Goal: Task Accomplishment & Management: Use online tool/utility

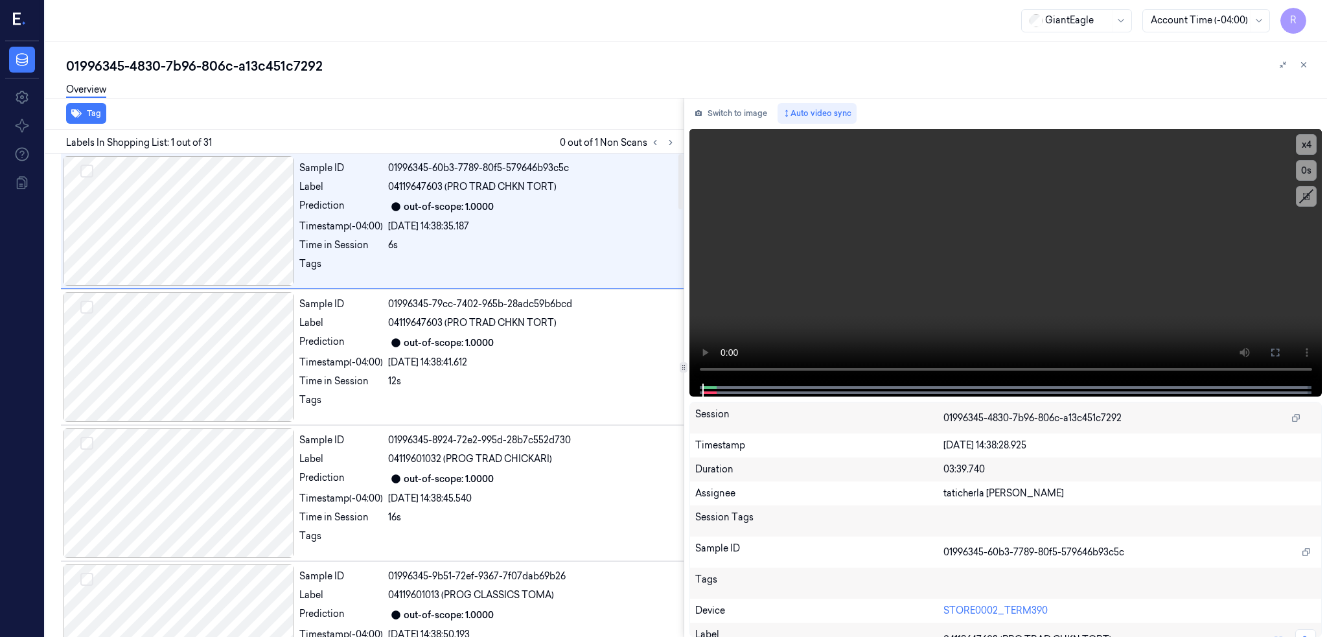
click at [684, 150] on div "Labels In Shopping List: 1 out of 31 0 out of 1 Non Scans" at bounding box center [362, 142] width 644 height 24
click at [672, 145] on icon at bounding box center [671, 143] width 3 height 5
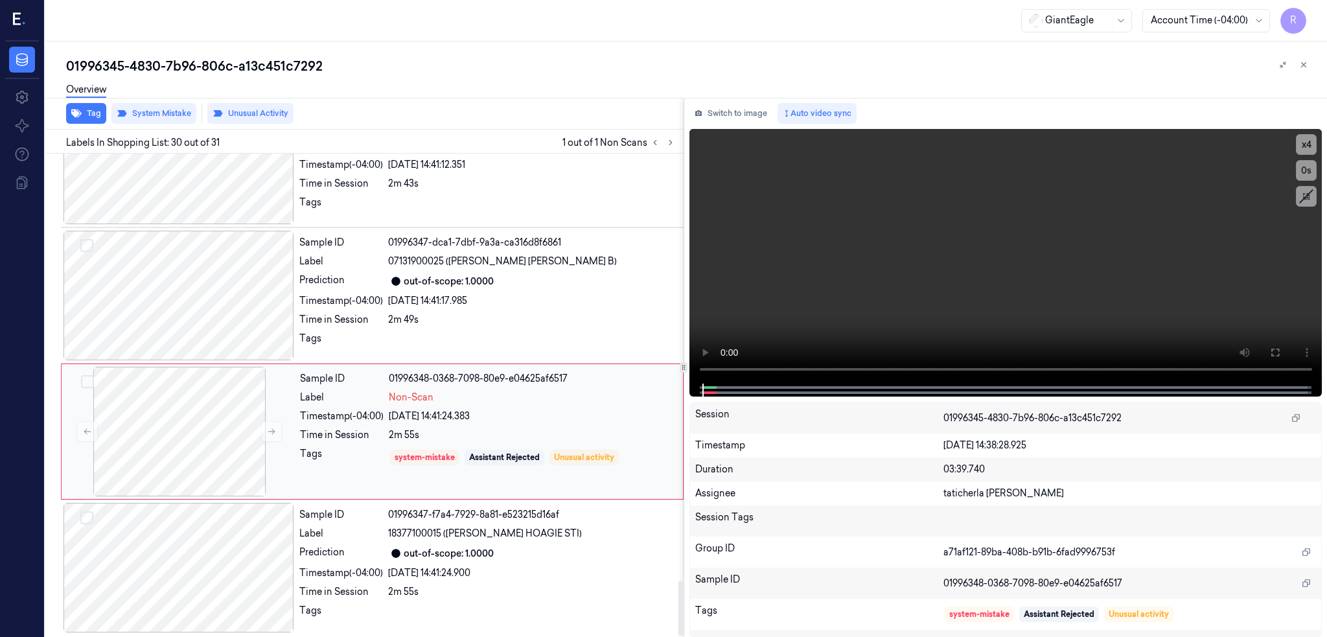
scroll to position [3741, 0]
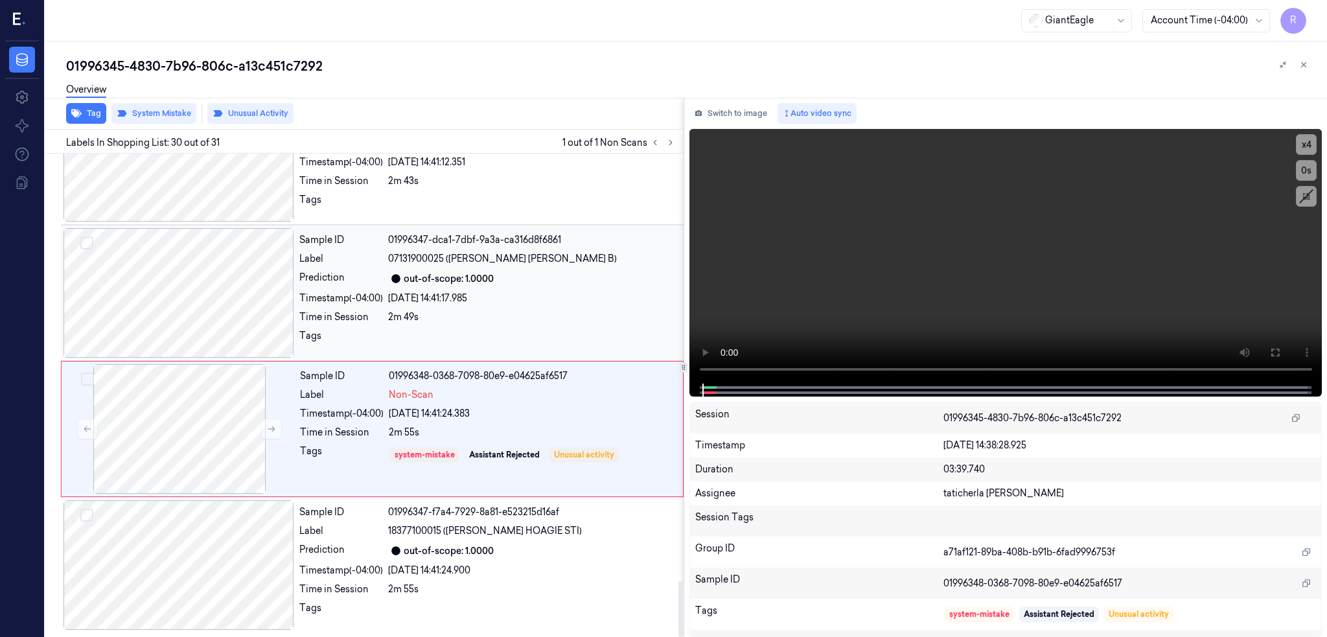
click at [177, 272] on div at bounding box center [179, 293] width 231 height 130
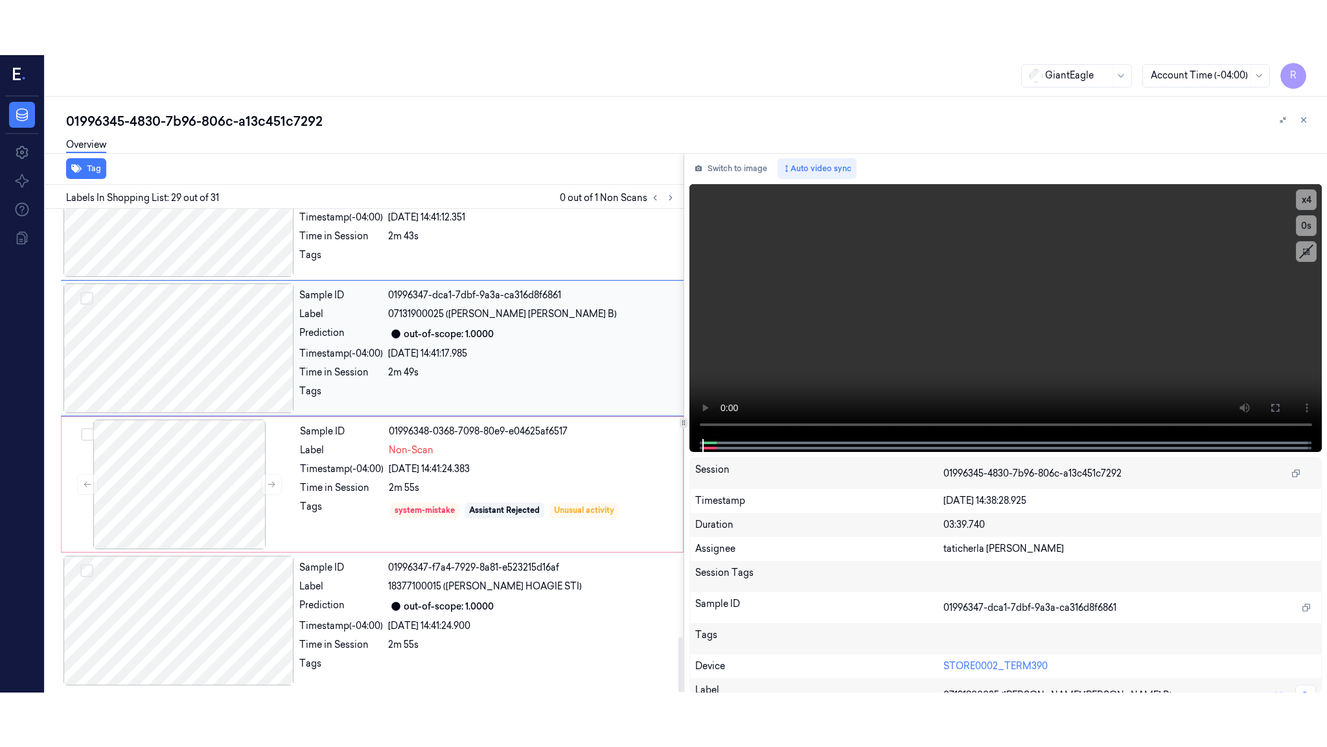
scroll to position [3638, 0]
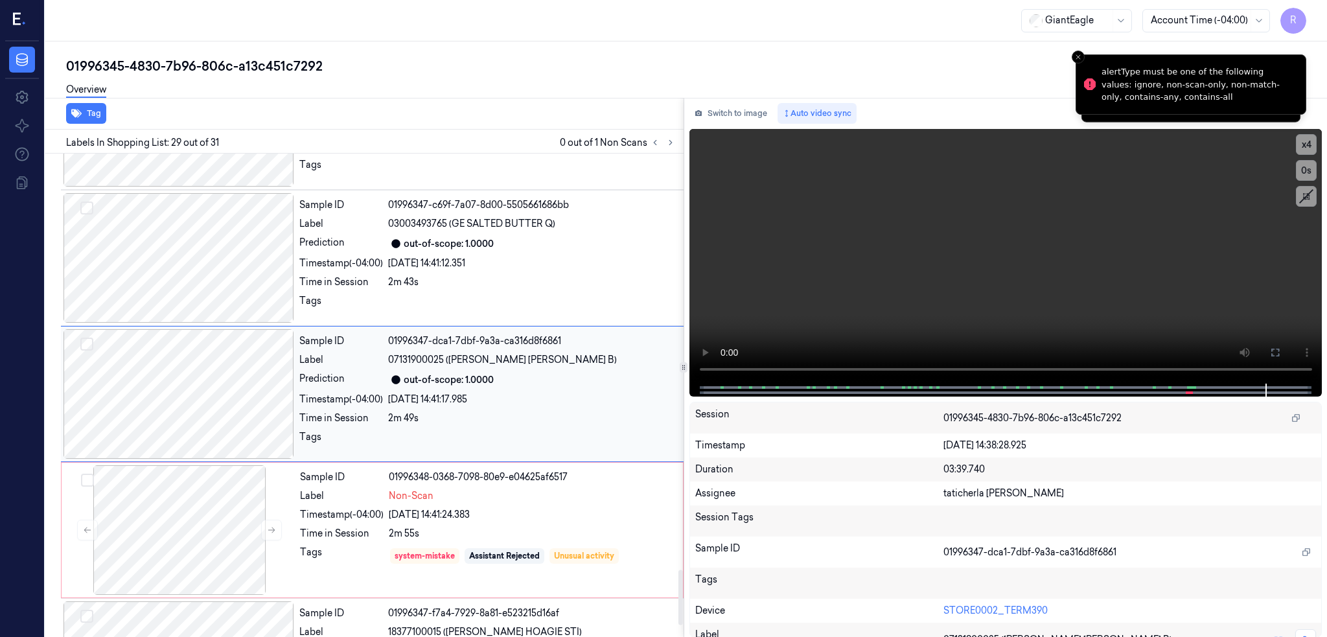
click at [222, 342] on div at bounding box center [179, 394] width 231 height 130
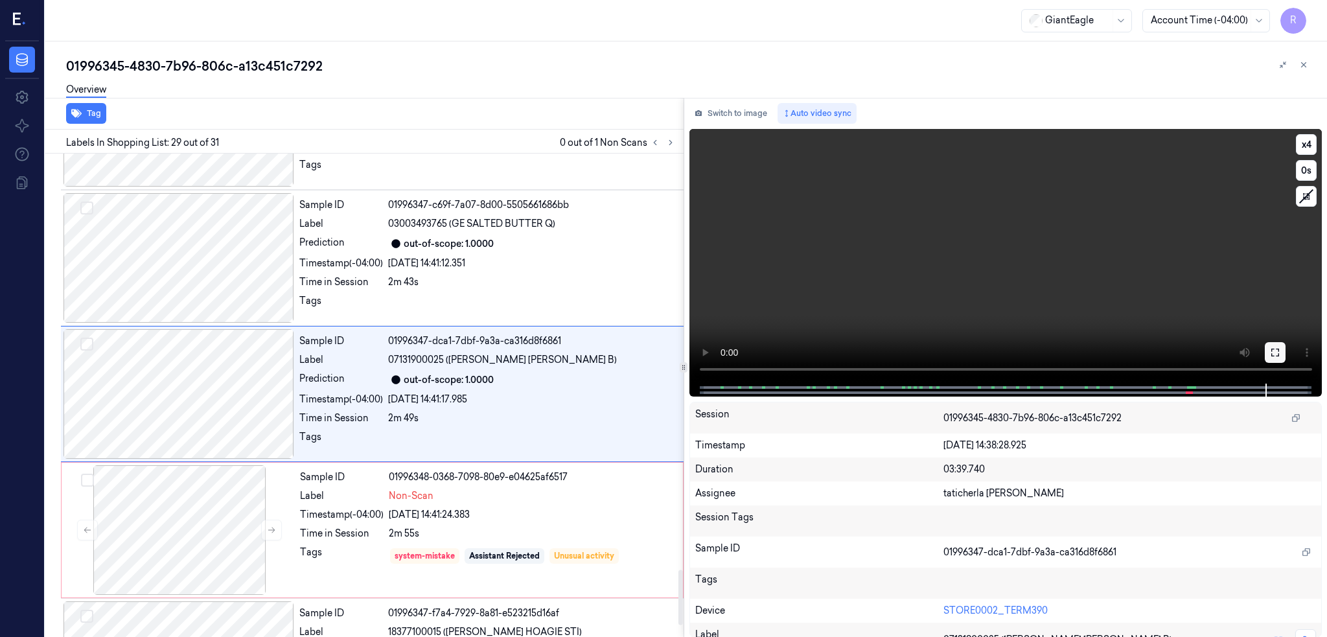
click at [1286, 352] on button at bounding box center [1275, 352] width 21 height 21
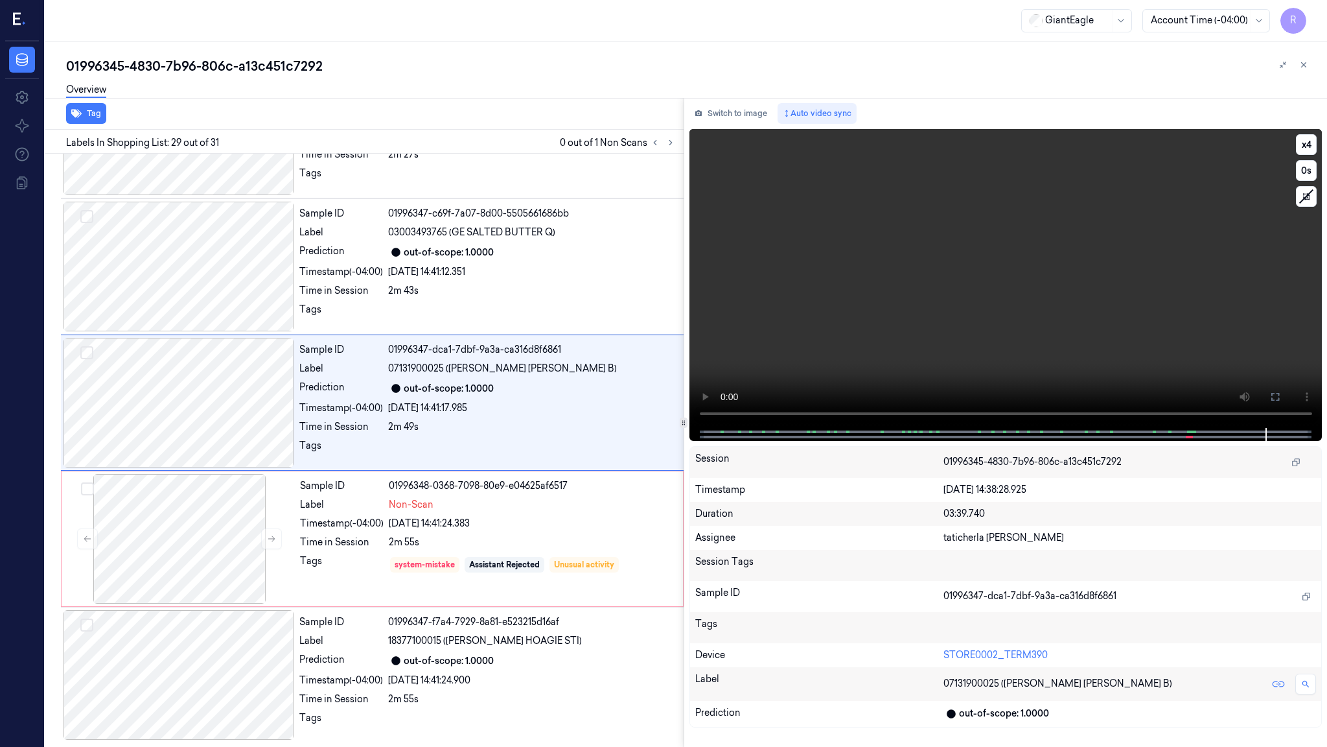
scroll to position [3632, 0]
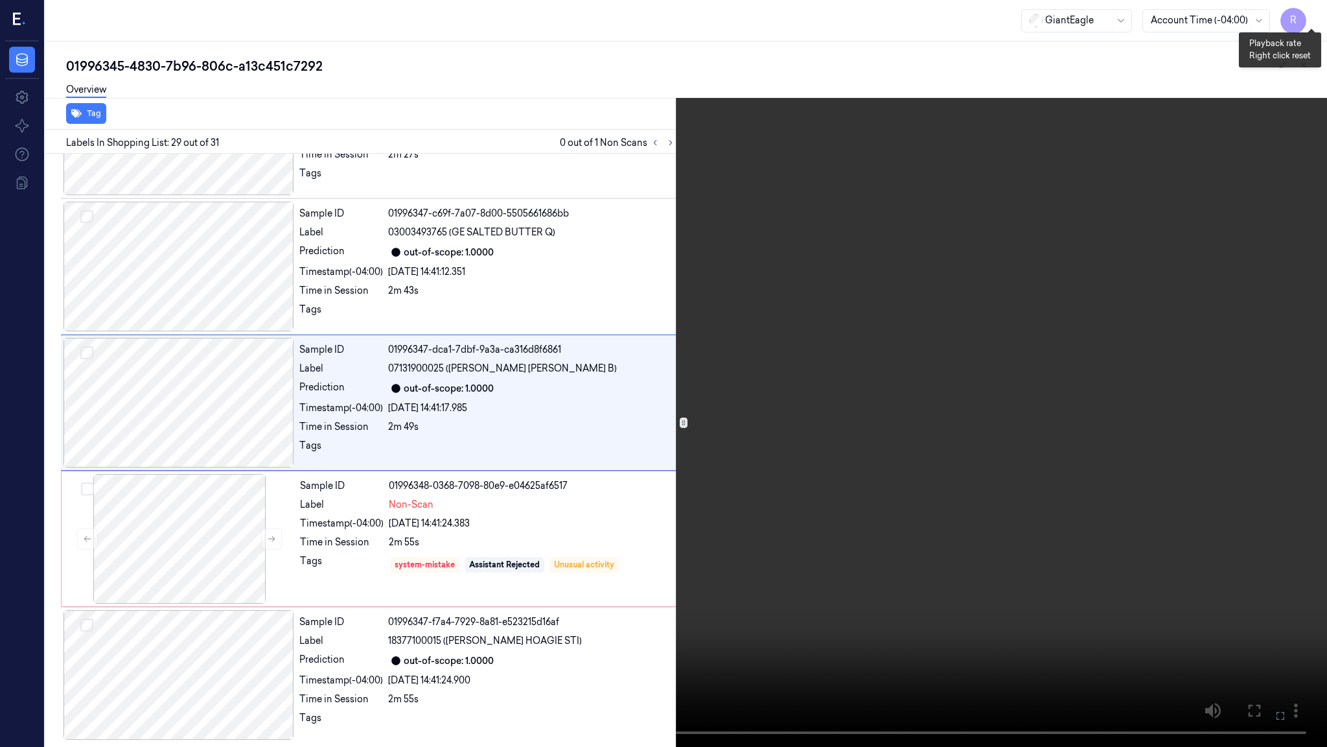
click at [1305, 13] on button "x 4" at bounding box center [1311, 15] width 21 height 21
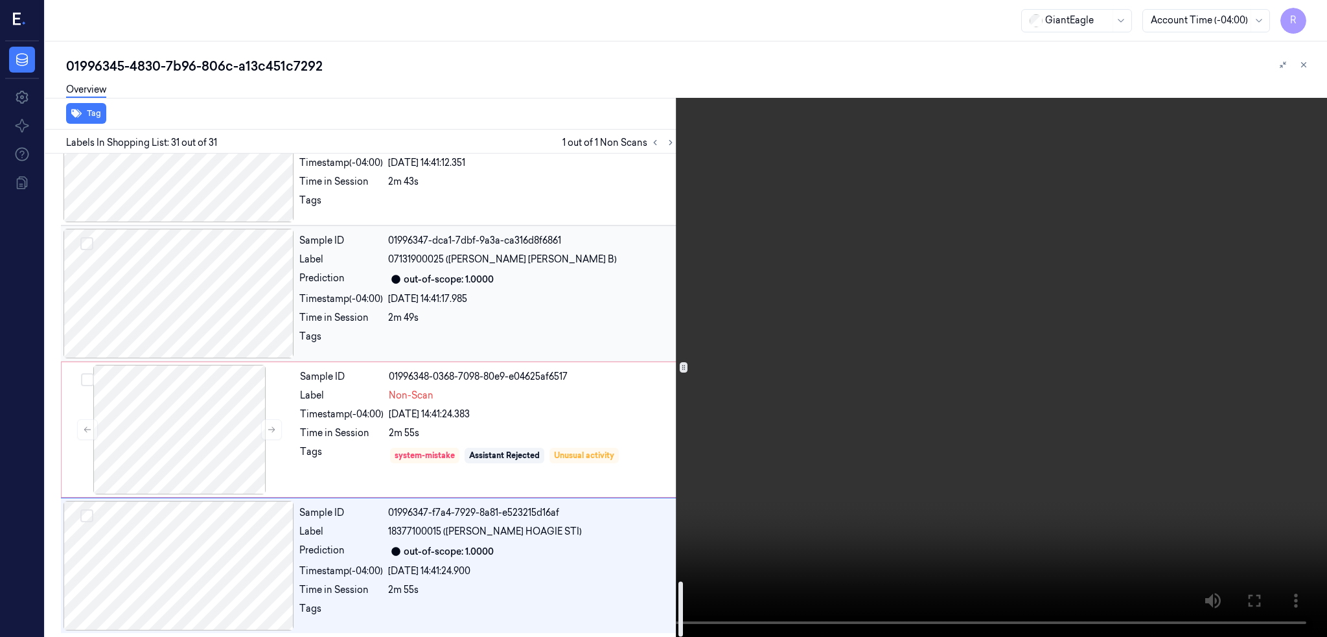
scroll to position [3741, 0]
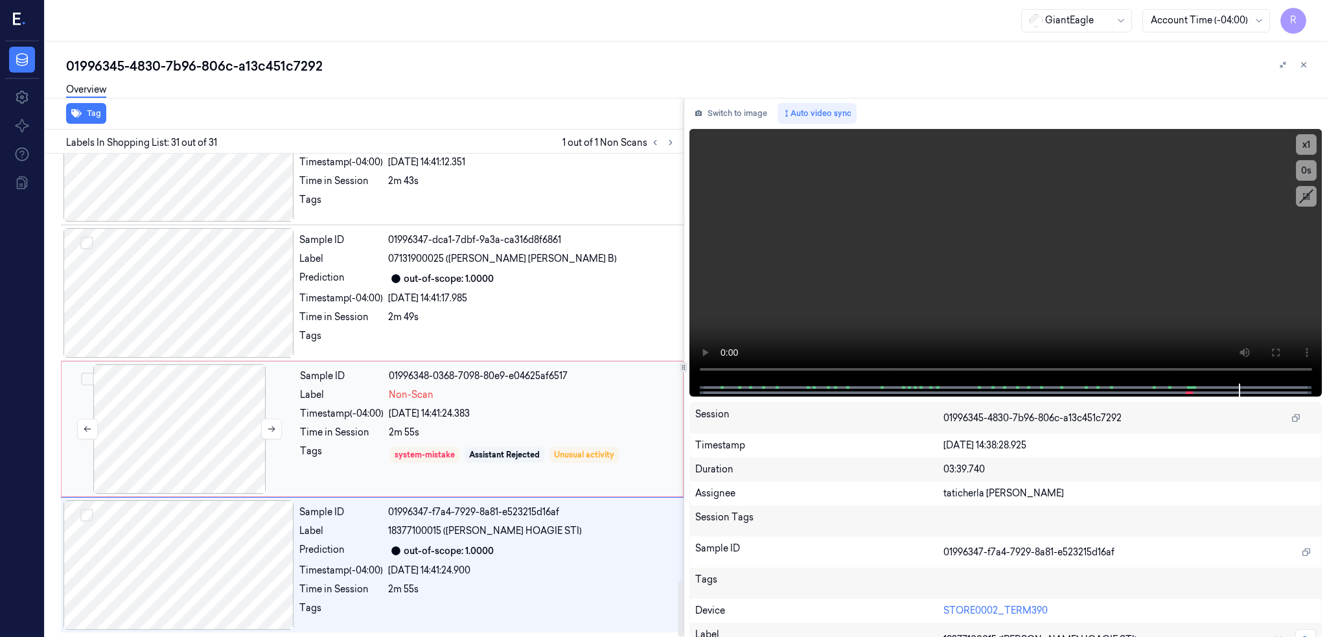
click at [189, 406] on div at bounding box center [179, 429] width 231 height 130
click at [91, 111] on button "Tag" at bounding box center [86, 113] width 40 height 21
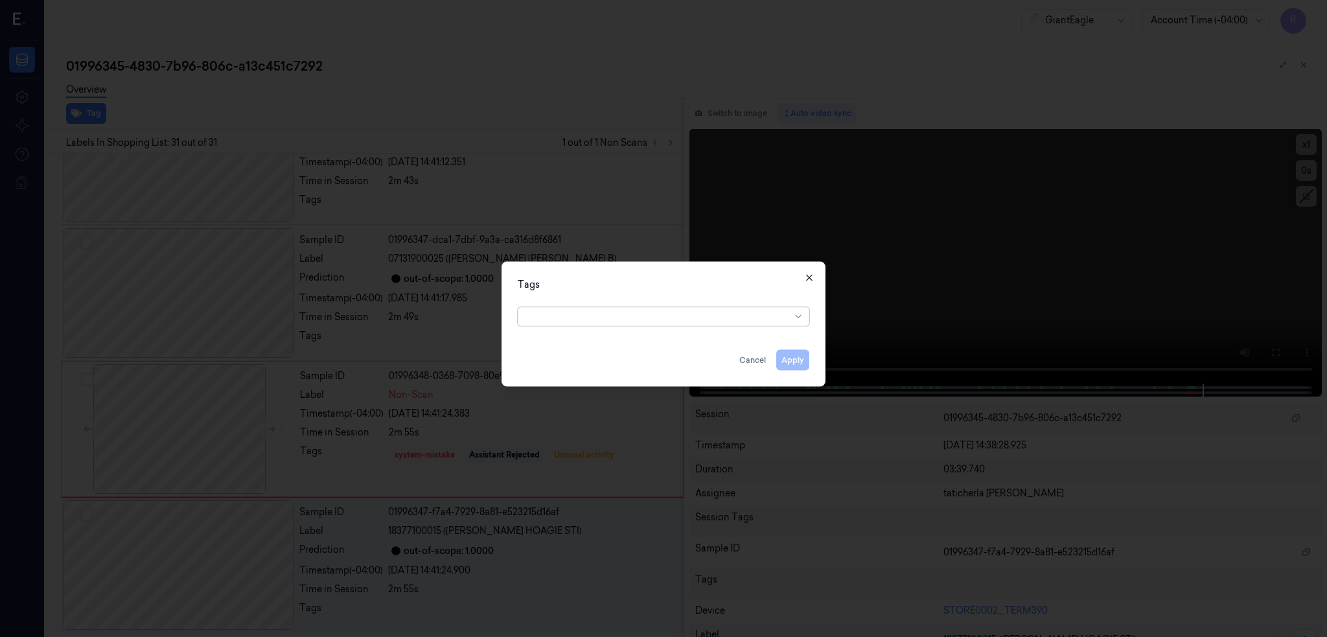
click at [809, 274] on icon "button" at bounding box center [809, 277] width 10 height 10
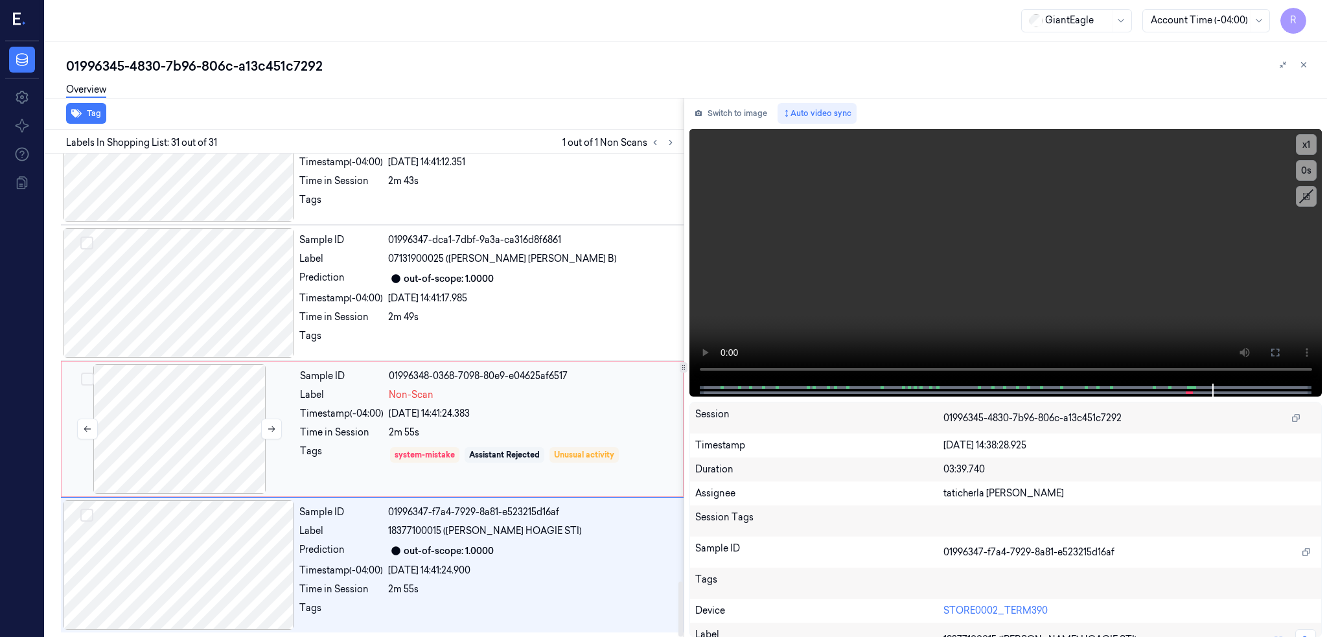
click at [236, 434] on div at bounding box center [179, 429] width 231 height 130
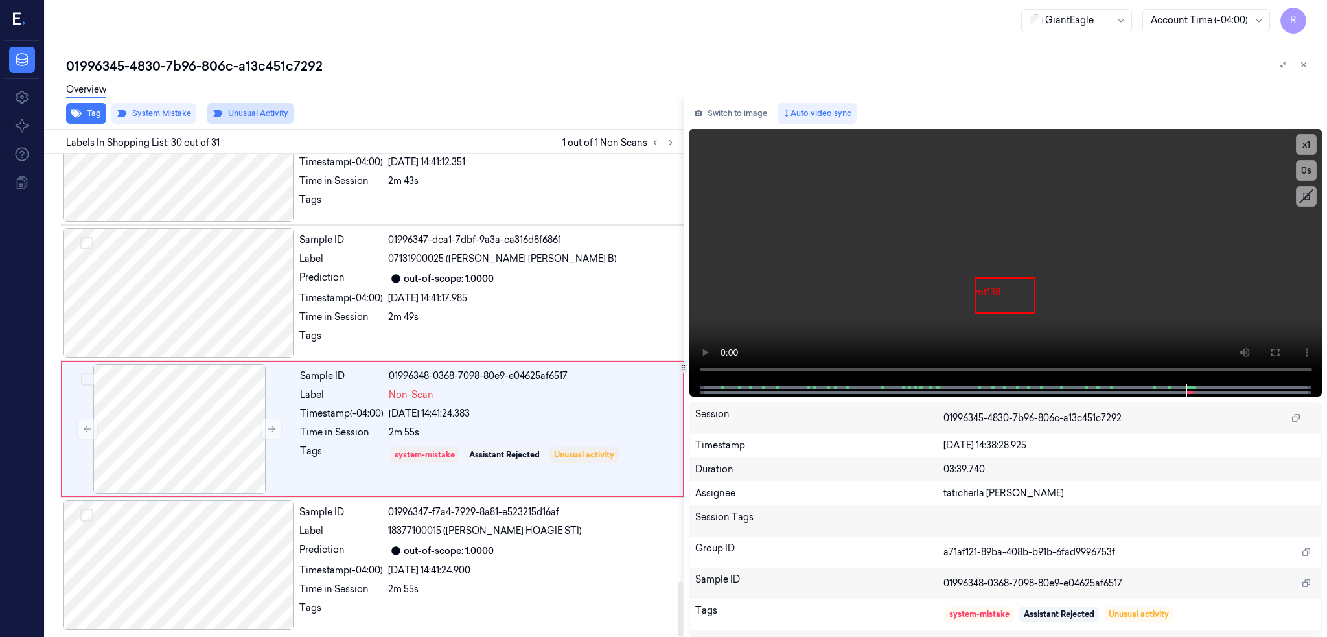
click at [274, 111] on button "Unusual Activity" at bounding box center [250, 113] width 86 height 21
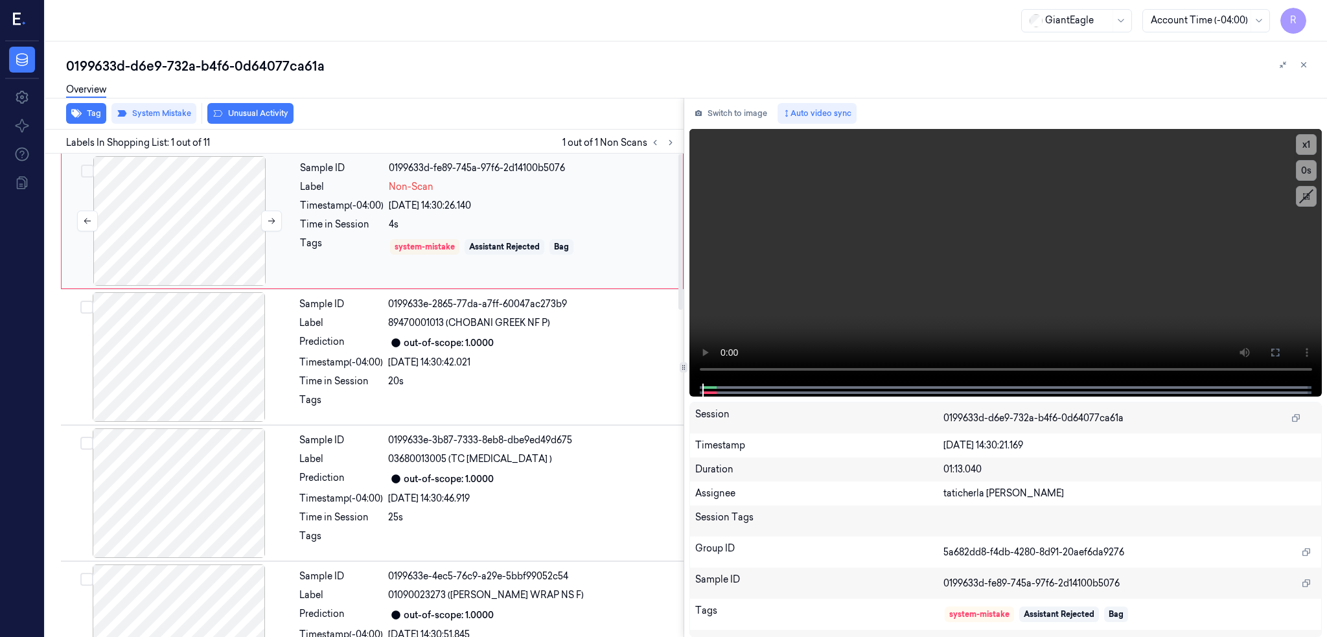
click at [158, 220] on div at bounding box center [179, 221] width 231 height 130
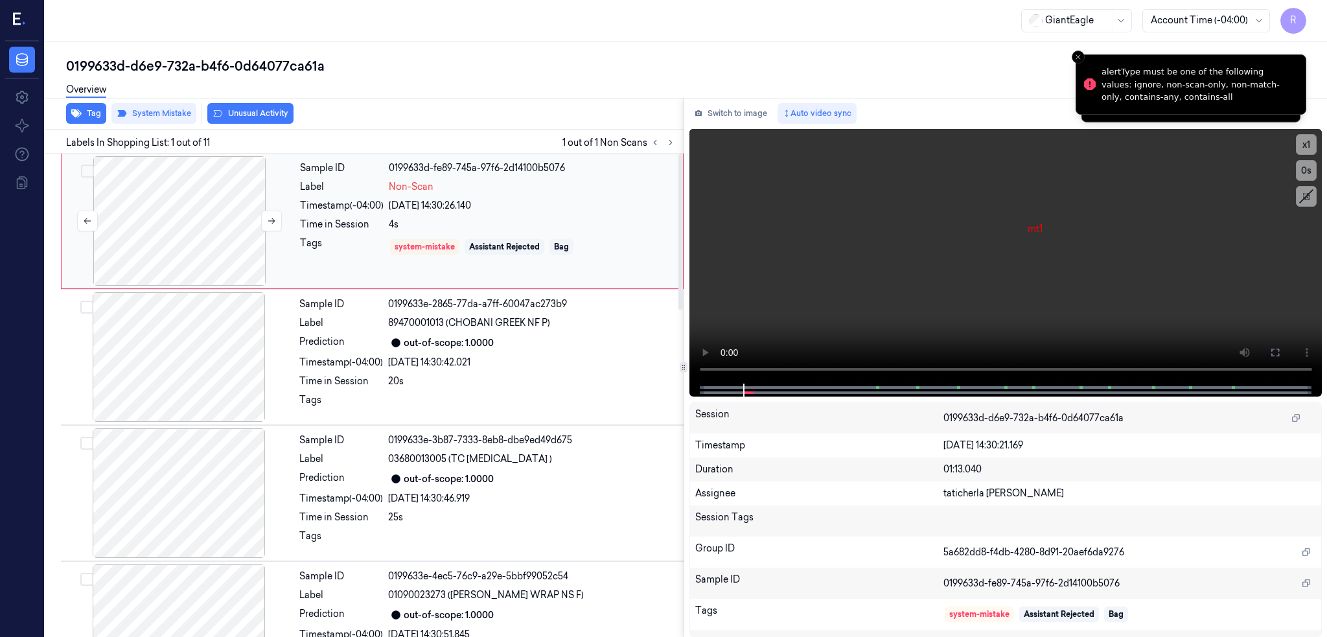
click at [192, 229] on div at bounding box center [179, 221] width 231 height 130
click at [1281, 347] on icon at bounding box center [1275, 352] width 10 height 10
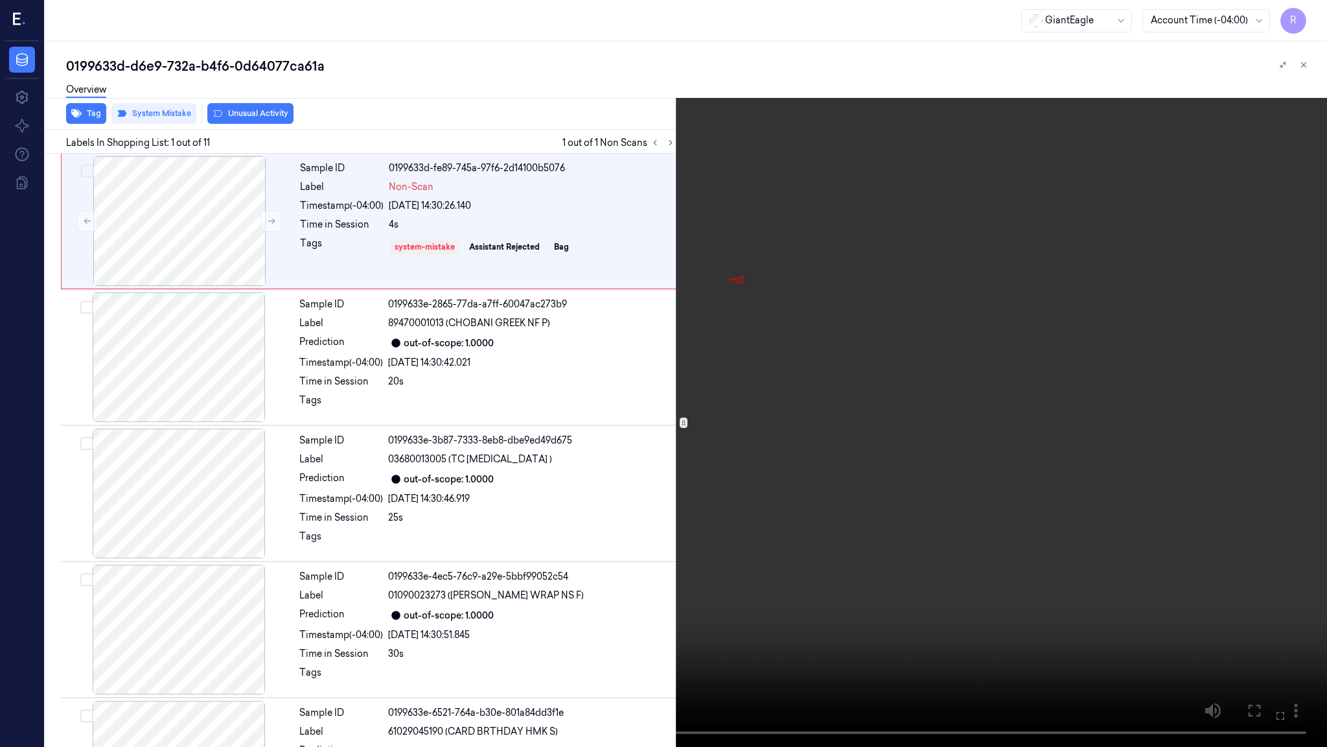
click at [838, 457] on video at bounding box center [663, 373] width 1327 height 747
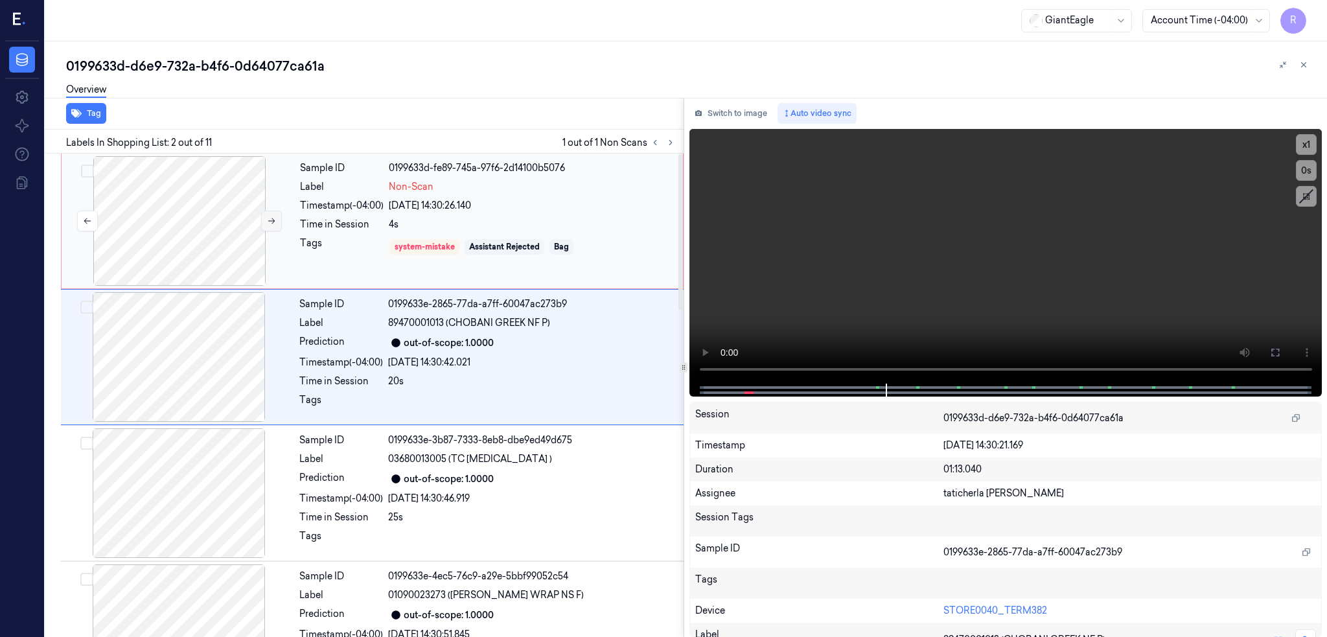
click at [270, 217] on icon at bounding box center [271, 220] width 9 height 9
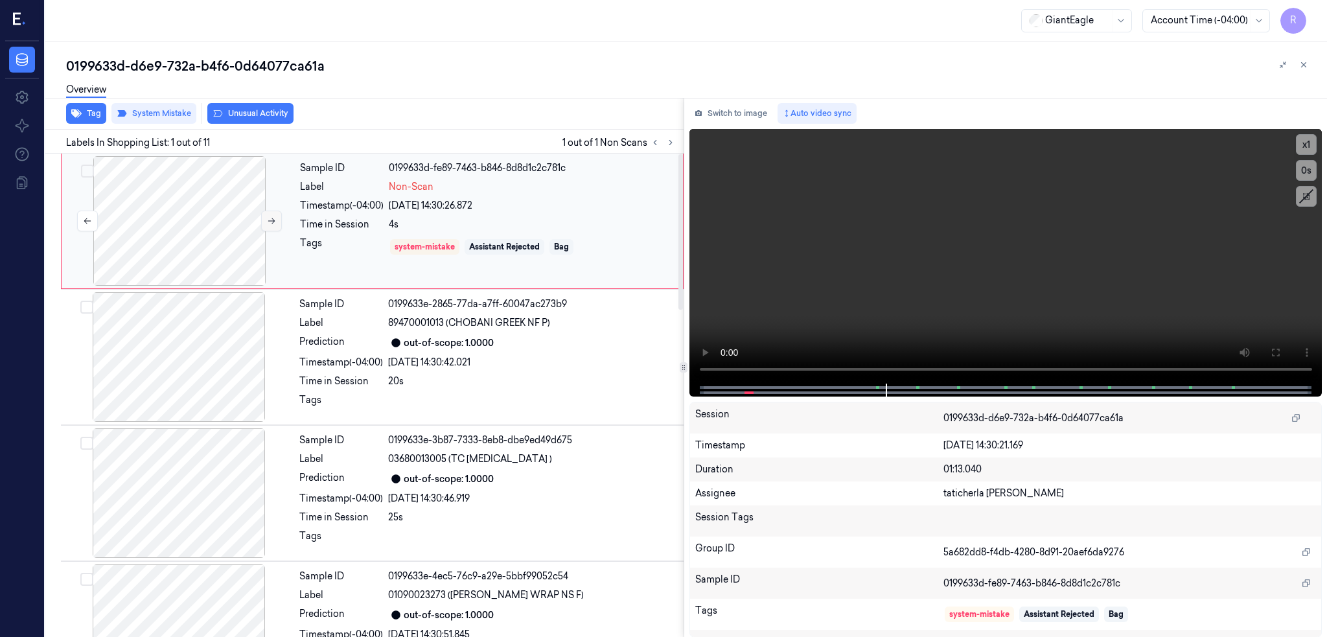
click at [268, 217] on icon at bounding box center [271, 220] width 9 height 9
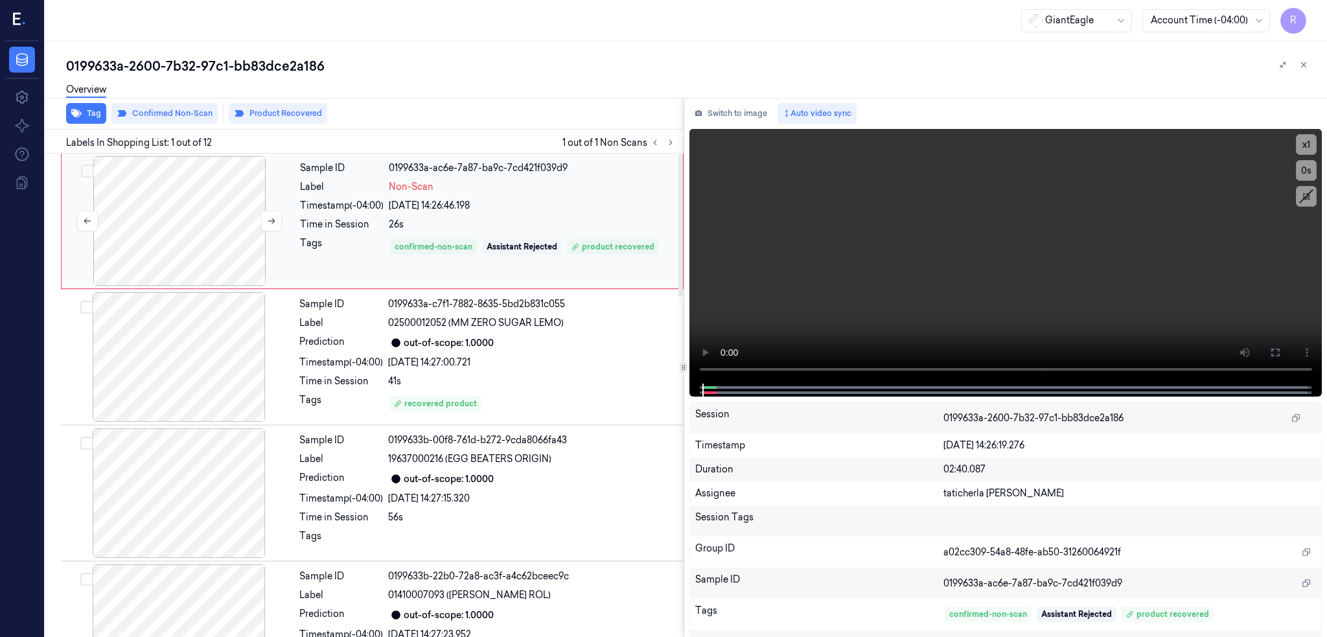
click at [162, 246] on div at bounding box center [179, 221] width 231 height 130
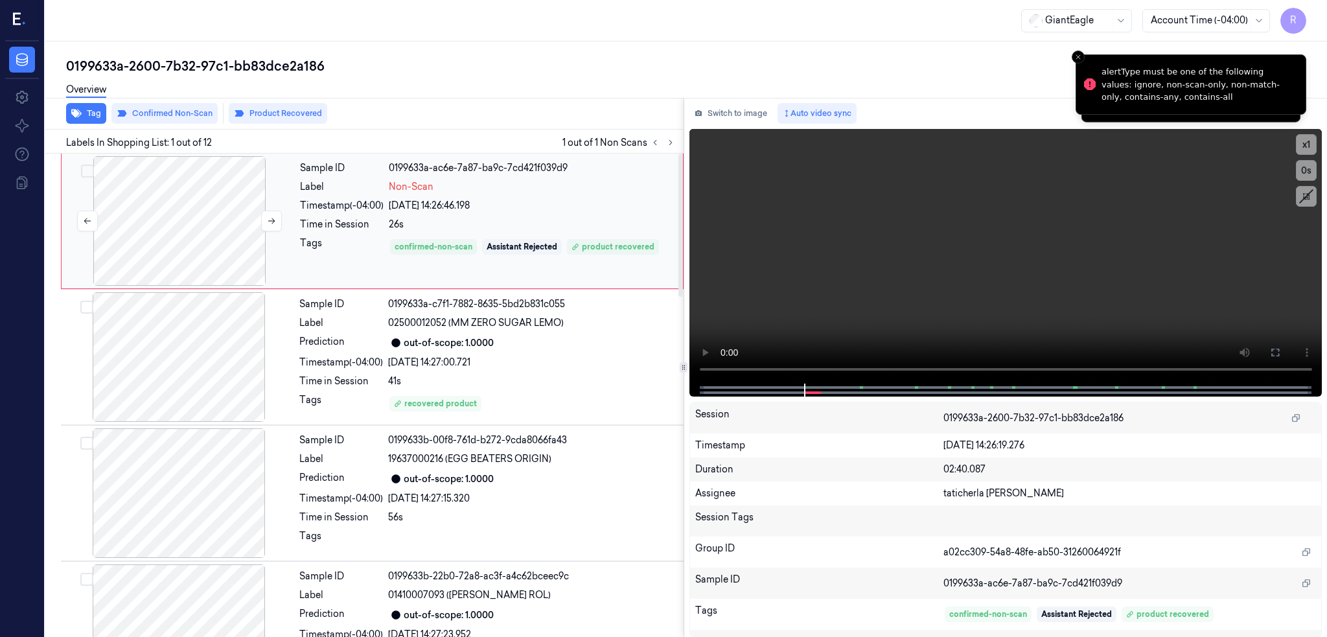
click at [178, 218] on div at bounding box center [179, 221] width 231 height 130
click at [1281, 352] on icon at bounding box center [1275, 352] width 10 height 10
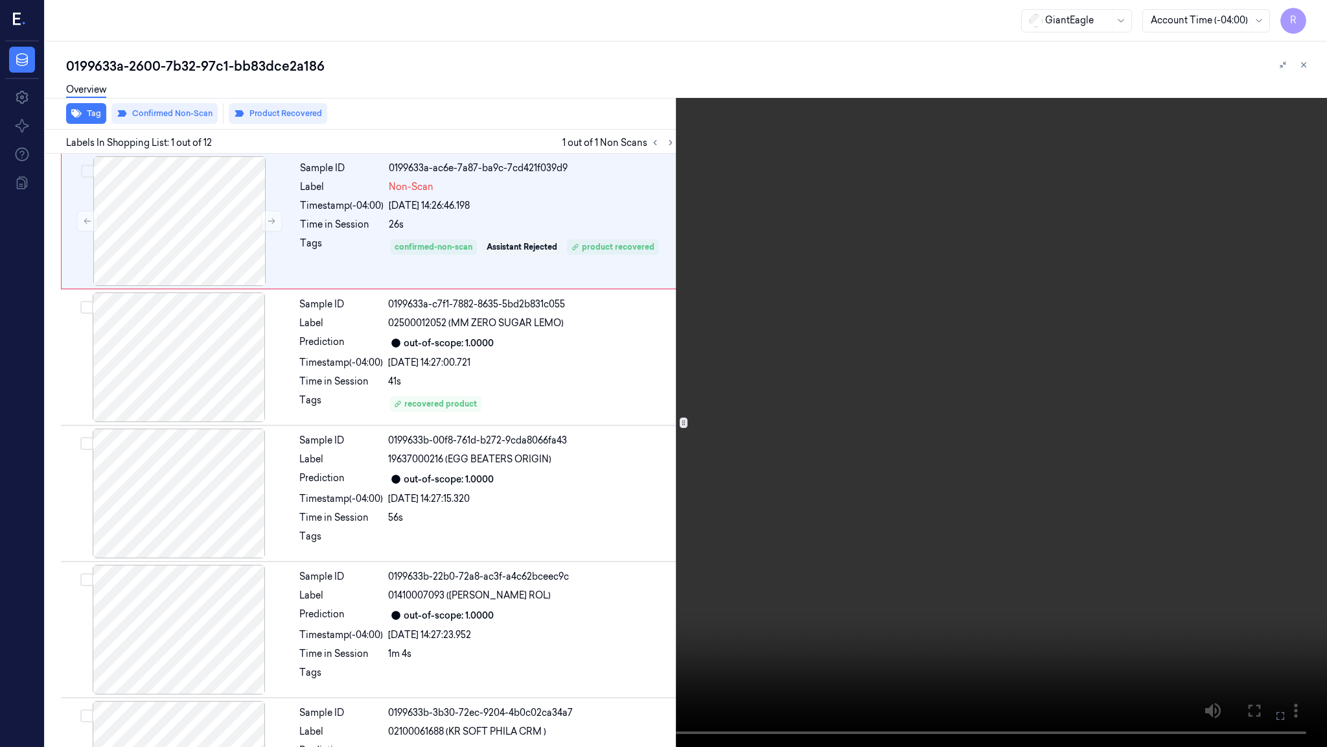
click at [727, 607] on video at bounding box center [663, 373] width 1327 height 747
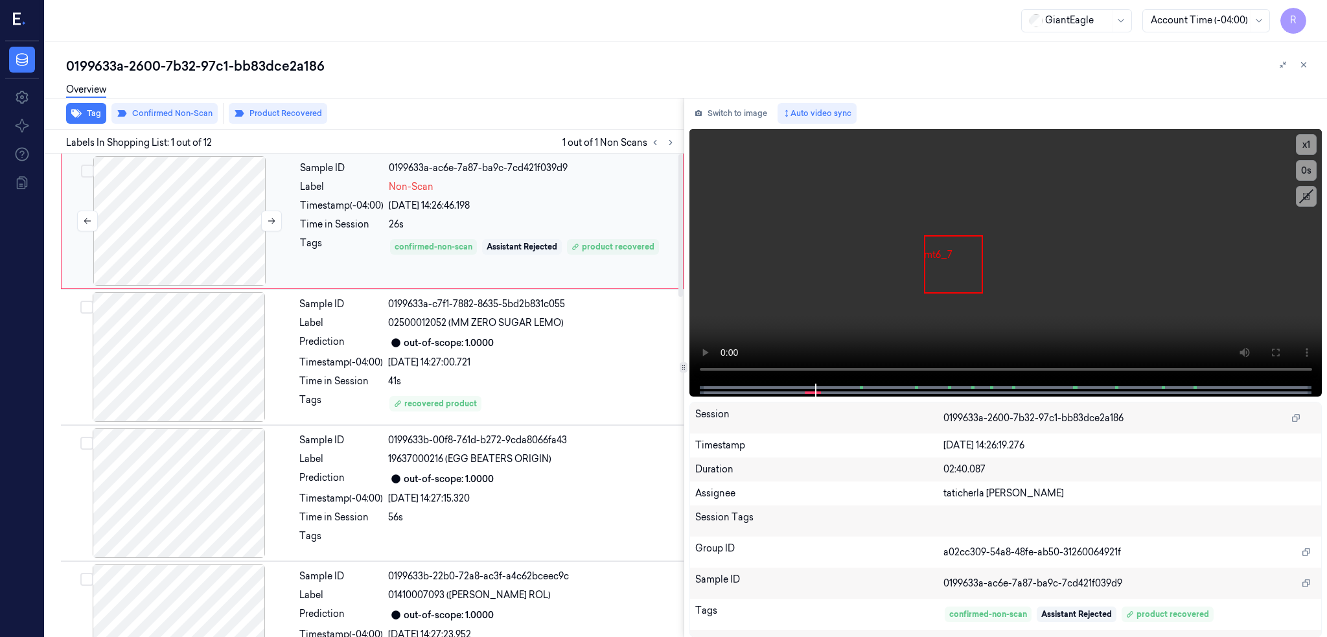
click at [182, 239] on div at bounding box center [179, 221] width 231 height 130
click at [1281, 351] on icon at bounding box center [1275, 352] width 10 height 10
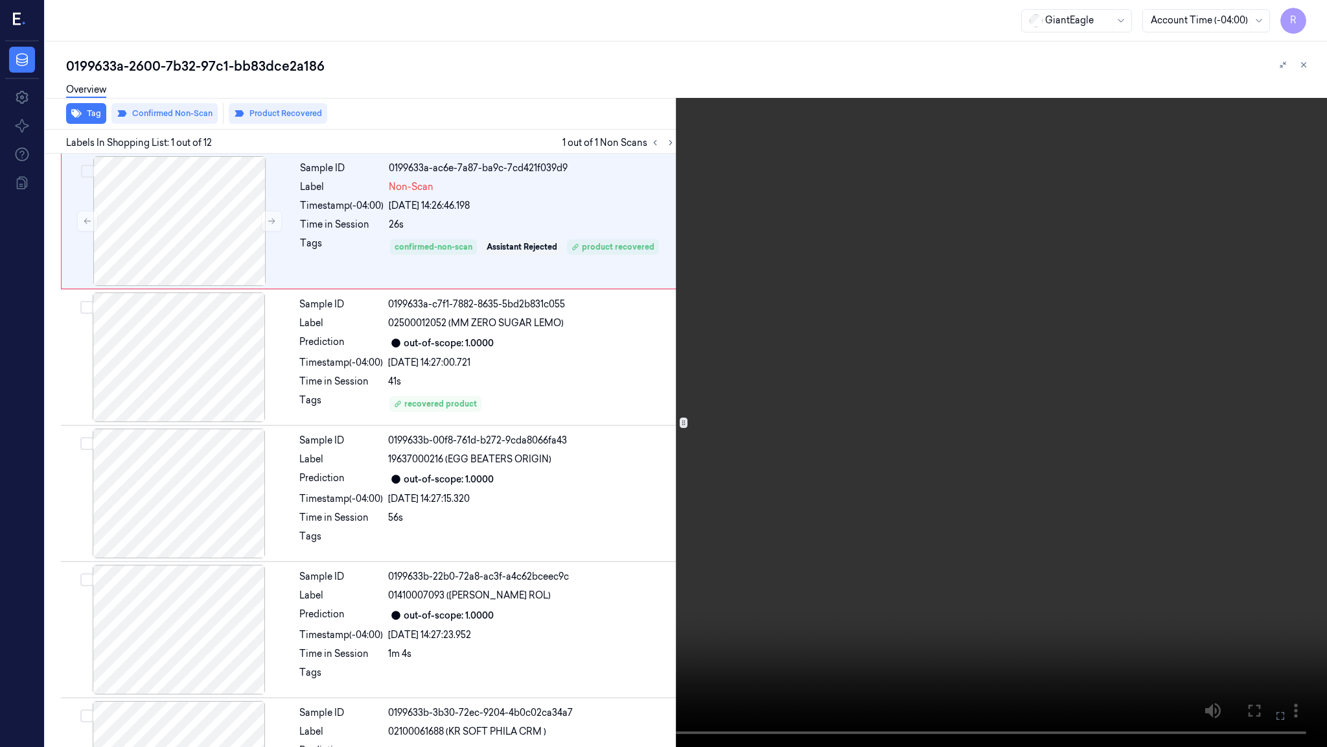
click at [636, 433] on video at bounding box center [663, 373] width 1327 height 747
click at [0, 0] on button at bounding box center [0, 0] width 0 height 0
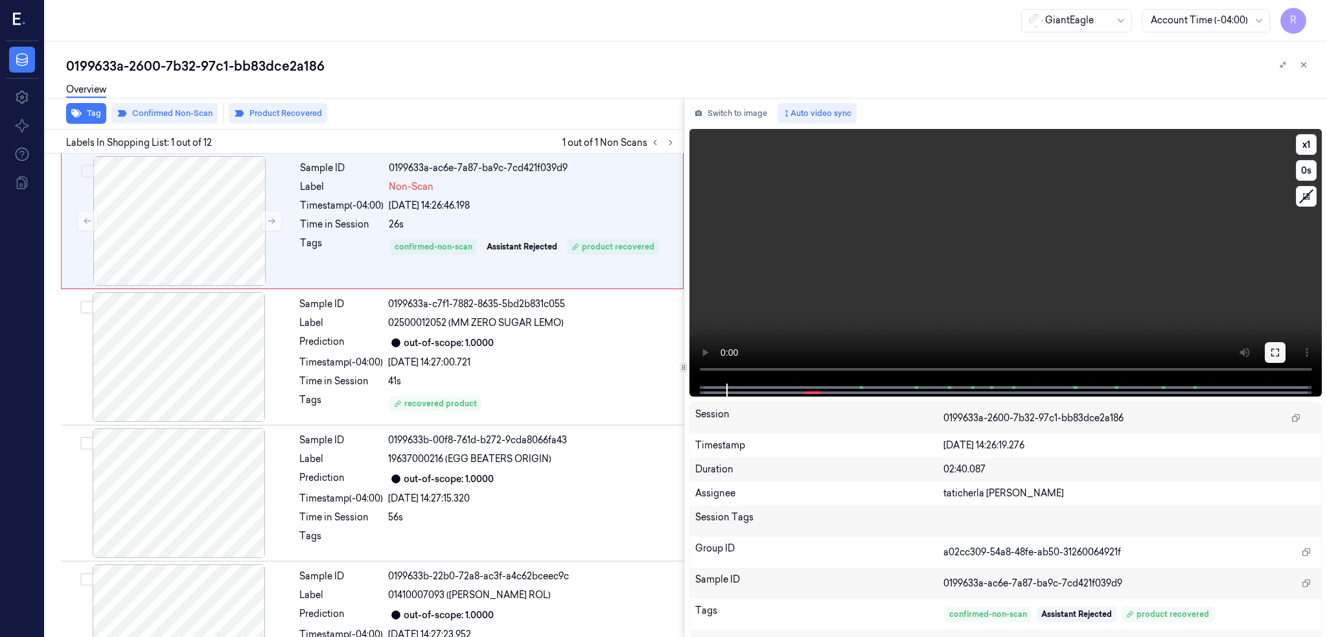
click at [1281, 351] on icon at bounding box center [1275, 352] width 10 height 10
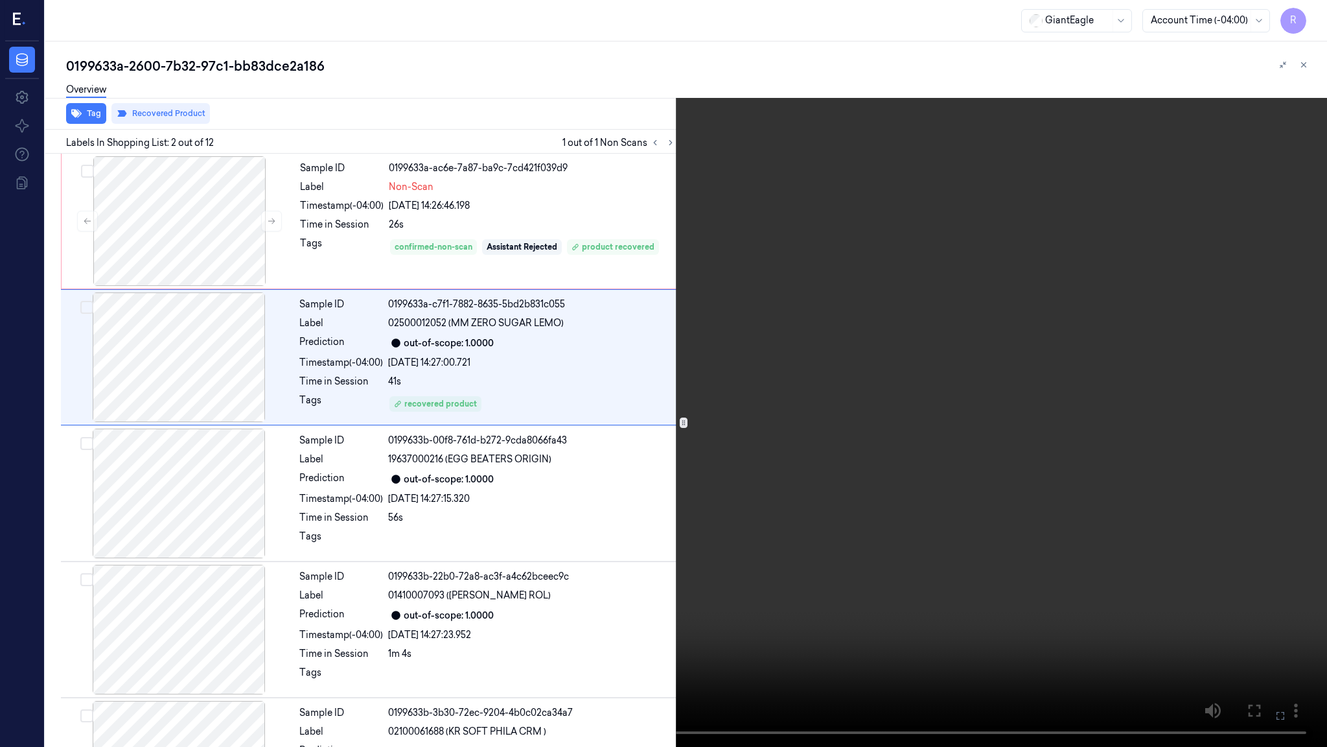
click at [641, 66] on video at bounding box center [663, 373] width 1327 height 747
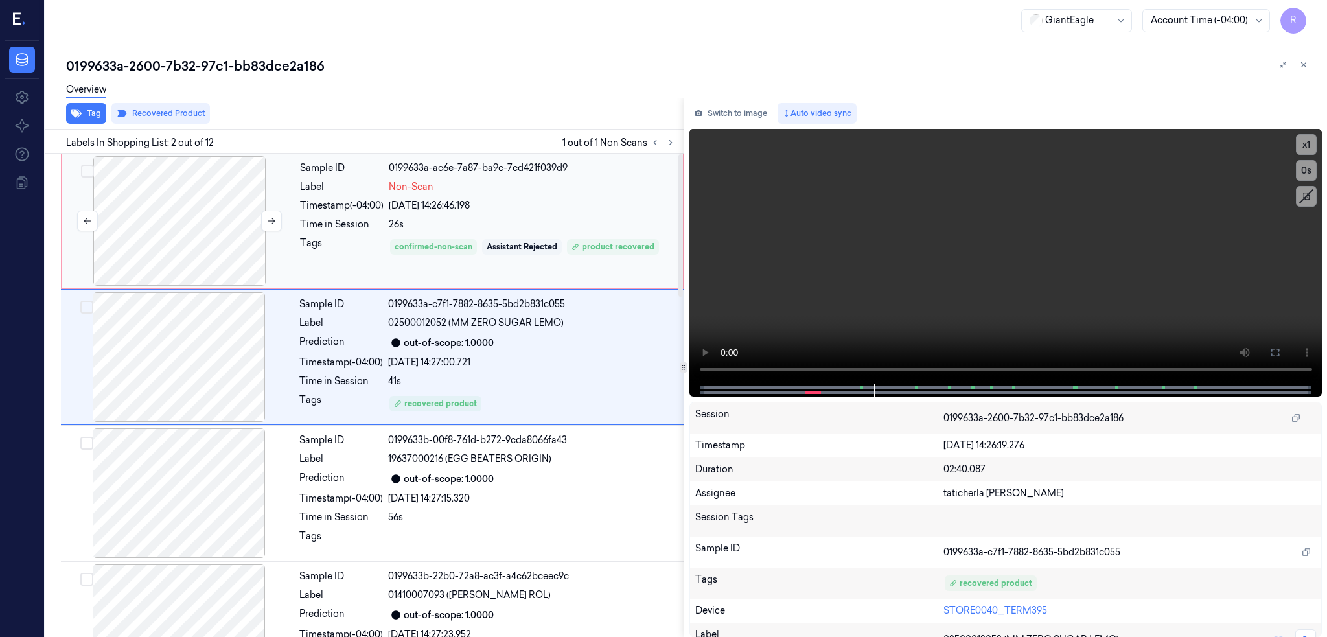
click at [216, 226] on div at bounding box center [179, 221] width 231 height 130
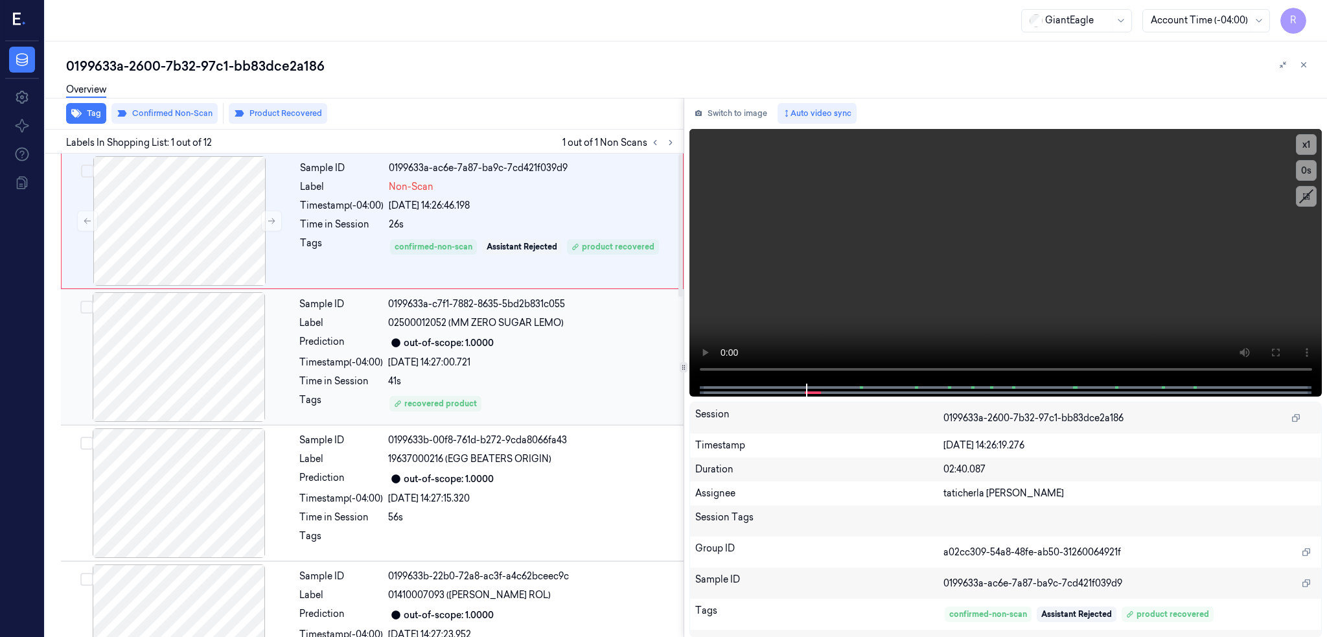
click at [219, 373] on div at bounding box center [179, 357] width 231 height 130
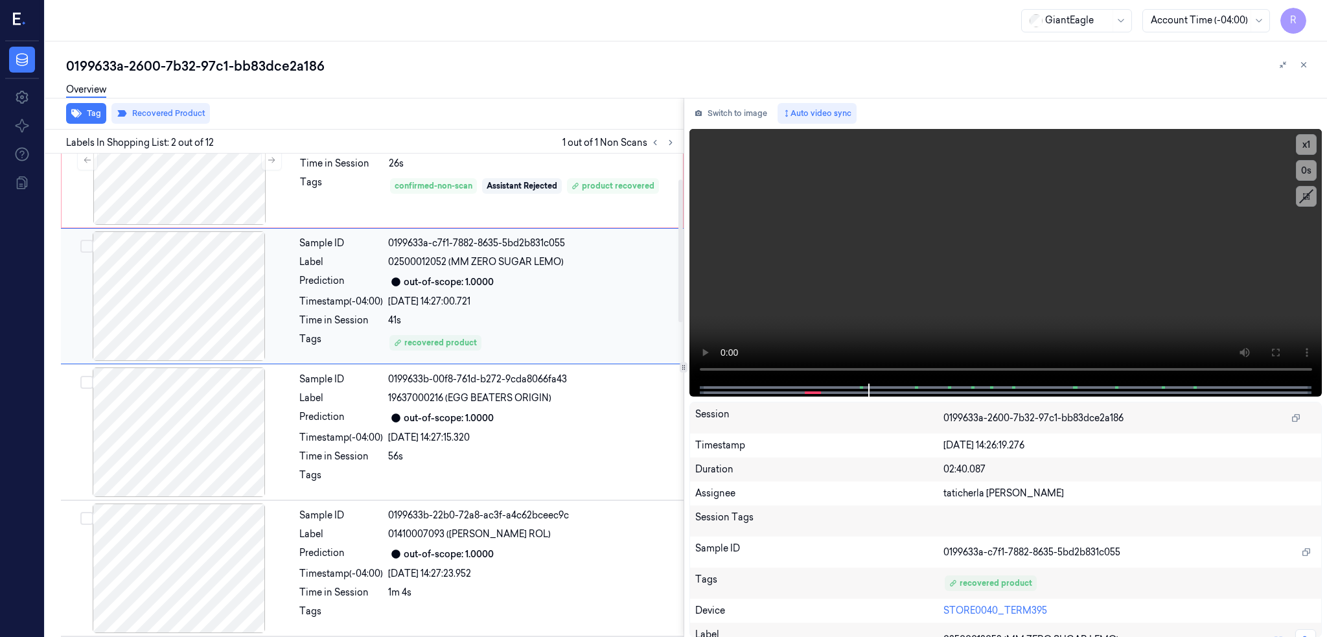
scroll to position [86, 0]
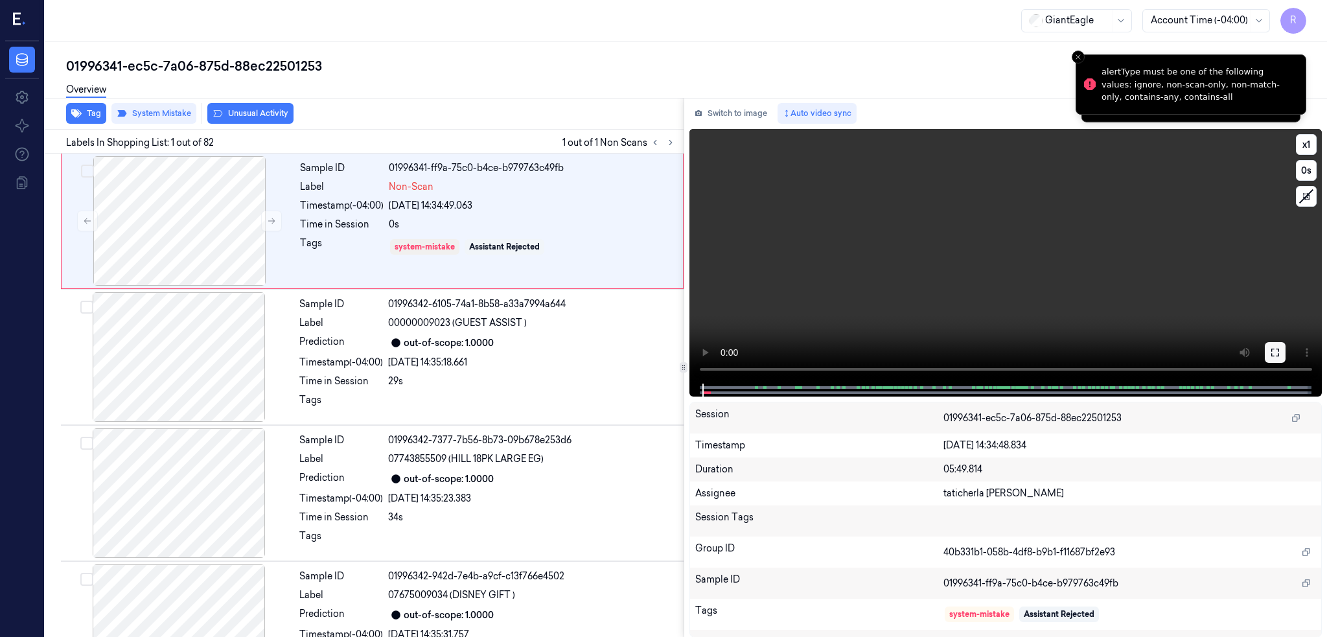
click at [1281, 348] on icon at bounding box center [1275, 352] width 10 height 10
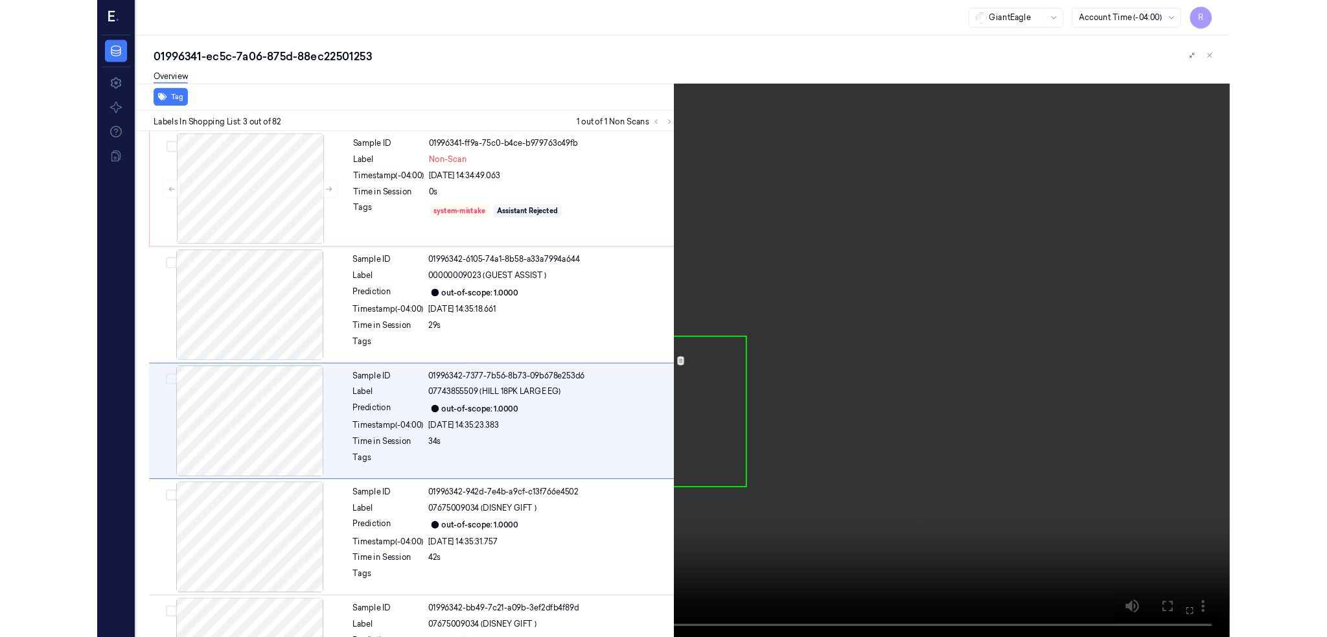
scroll to position [43, 0]
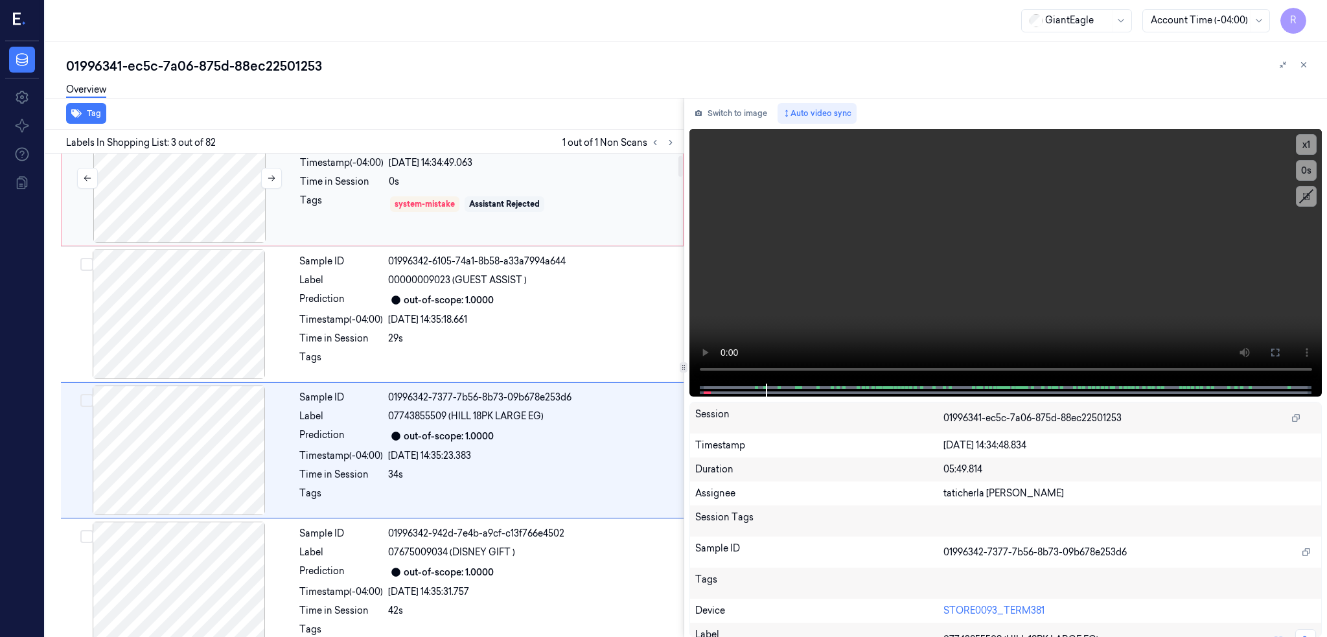
click at [229, 196] on div at bounding box center [179, 178] width 231 height 130
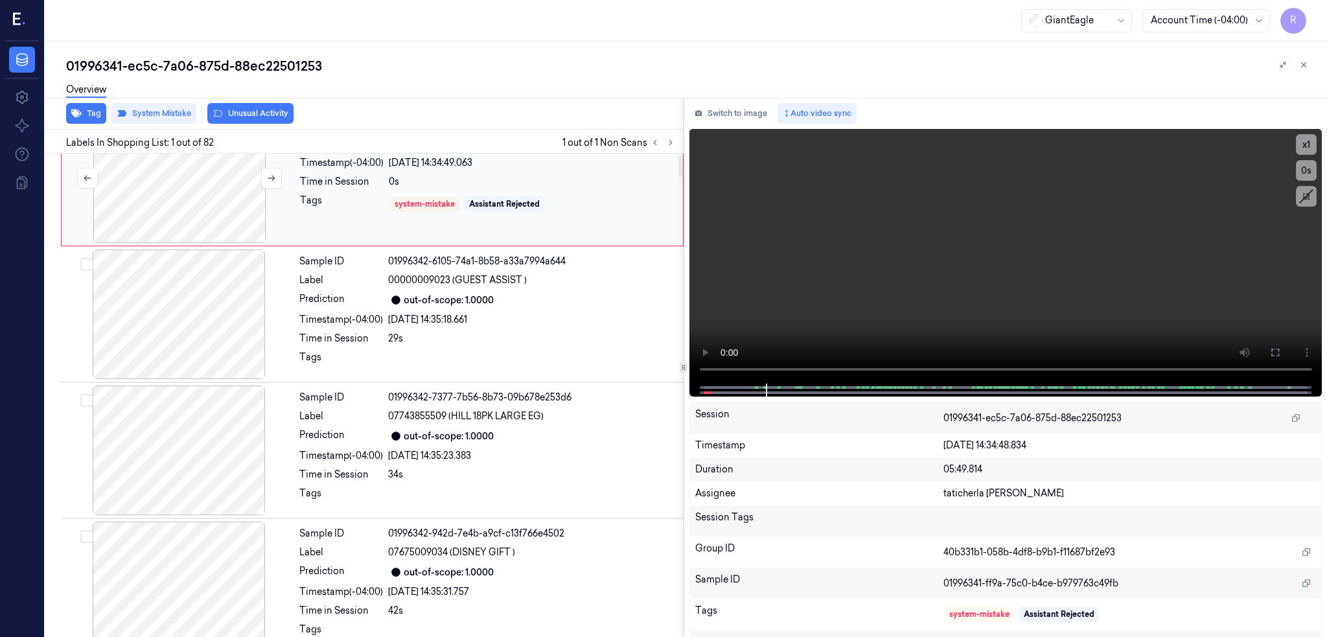
scroll to position [0, 0]
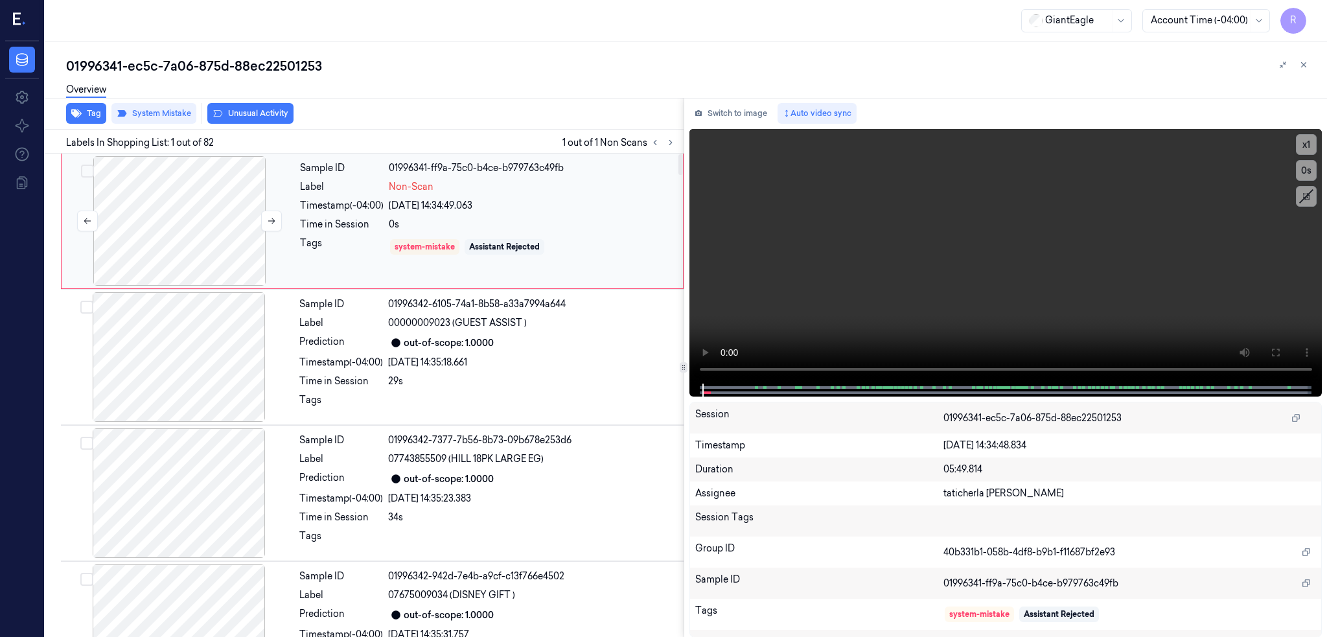
click at [172, 209] on div at bounding box center [179, 221] width 231 height 130
click at [201, 218] on div at bounding box center [179, 221] width 231 height 130
click at [92, 110] on button "Tag" at bounding box center [86, 113] width 40 height 21
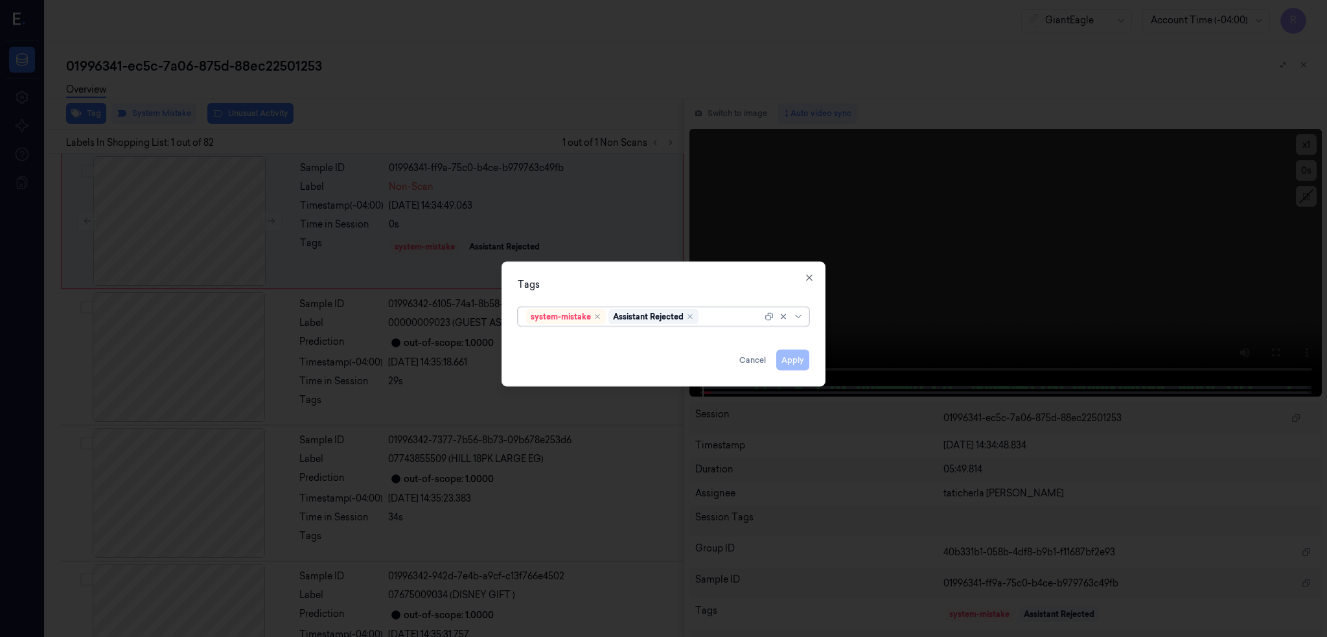
click at [719, 314] on div at bounding box center [731, 317] width 61 height 14
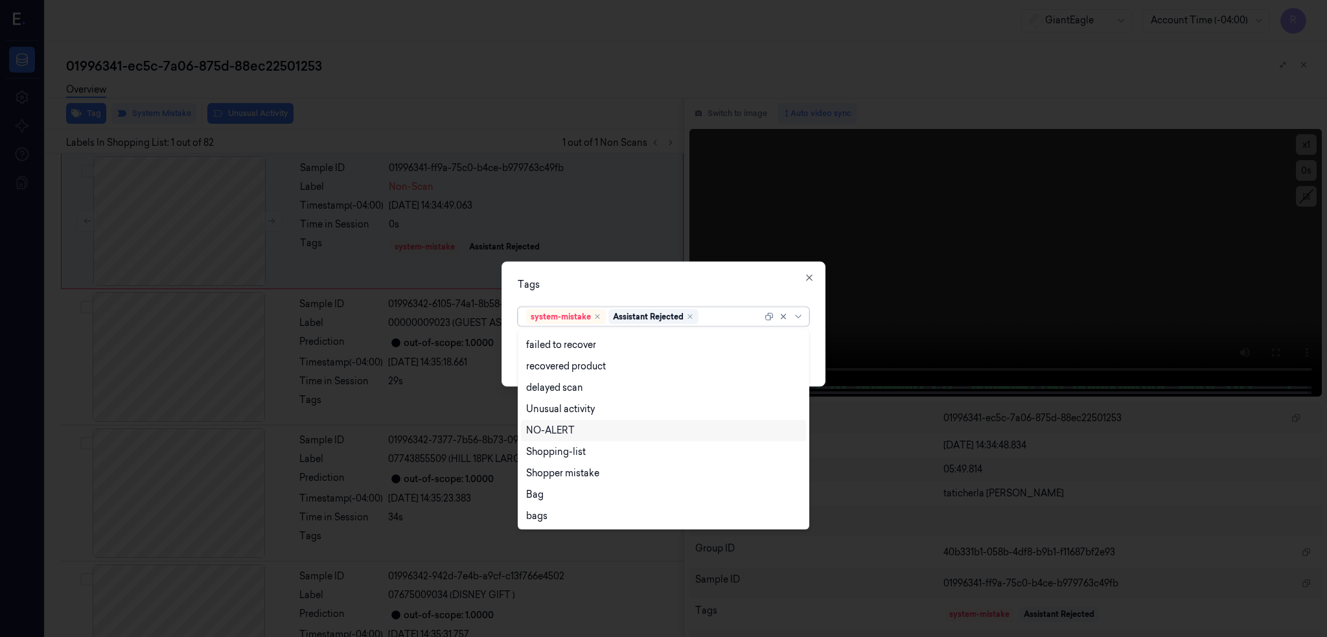
scroll to position [105, 0]
click at [542, 491] on div "Bag" at bounding box center [534, 494] width 17 height 14
click at [763, 281] on div "Tags" at bounding box center [664, 284] width 292 height 14
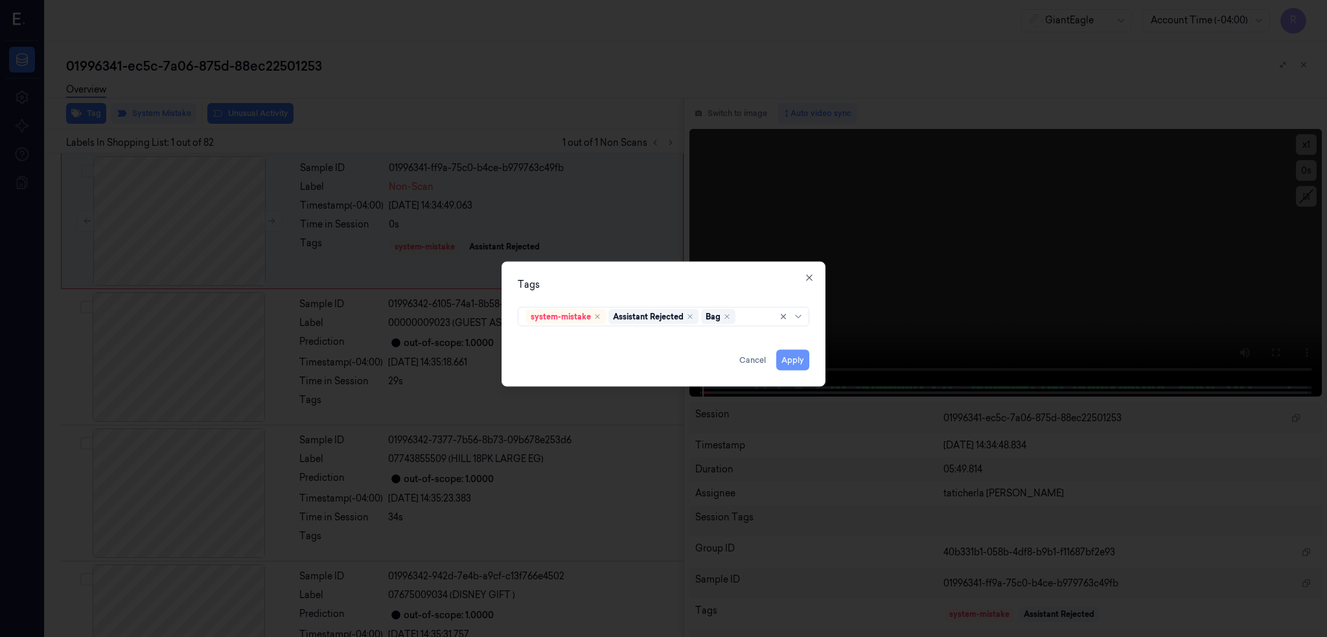
click at [796, 367] on button "Apply" at bounding box center [792, 359] width 33 height 21
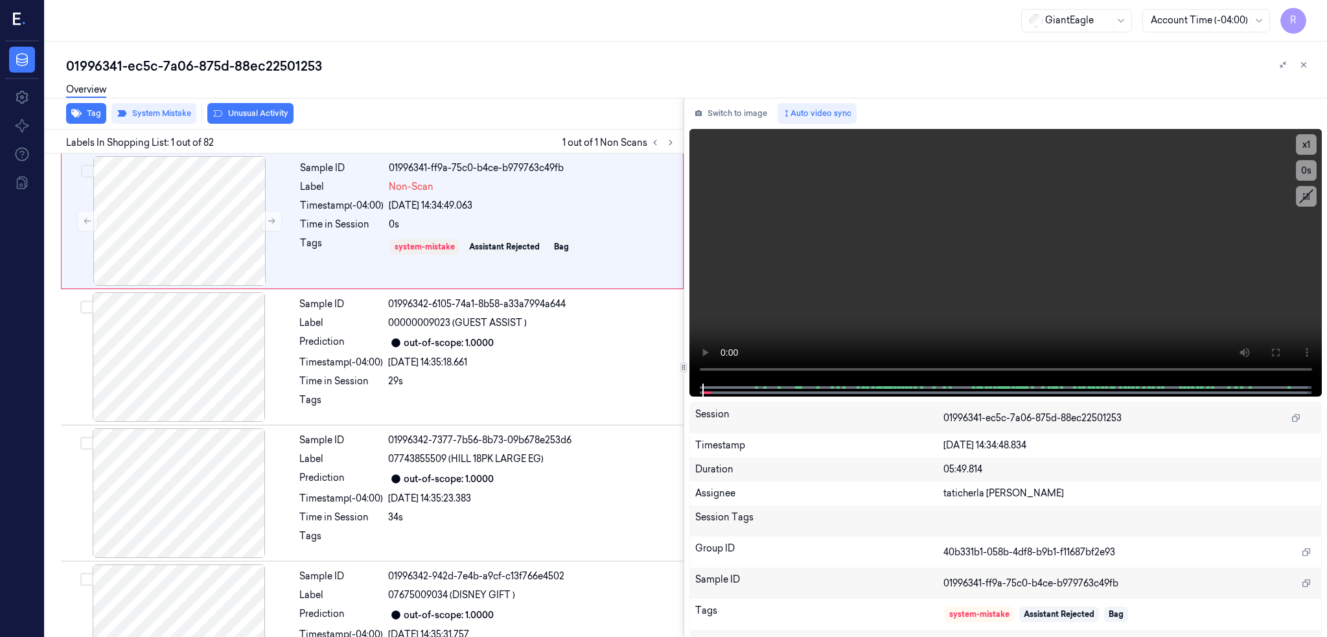
click at [199, 64] on div "01996341-ec5c-7a06-875d-88ec22501253" at bounding box center [691, 66] width 1251 height 18
copy div "875d"
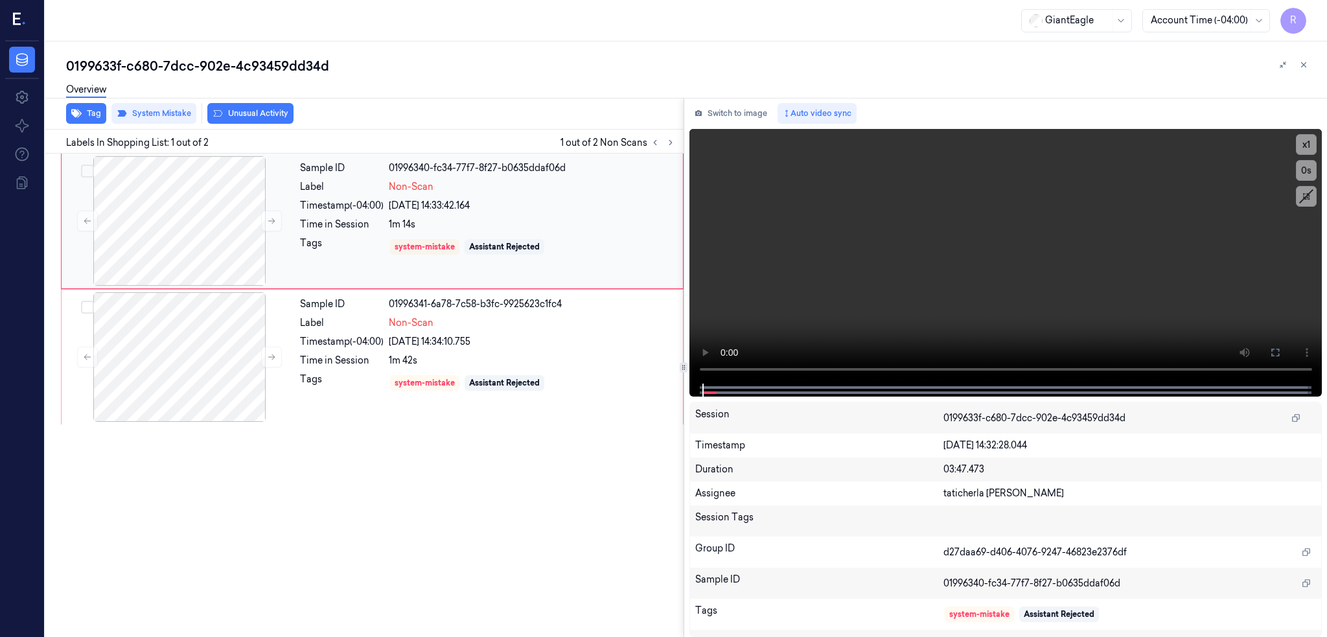
click at [554, 234] on div "Sample ID 01996340-fc34-77f7-8f27-b0635ddaf06d Label Non-Scan Timestamp (-04:00…" at bounding box center [488, 221] width 386 height 130
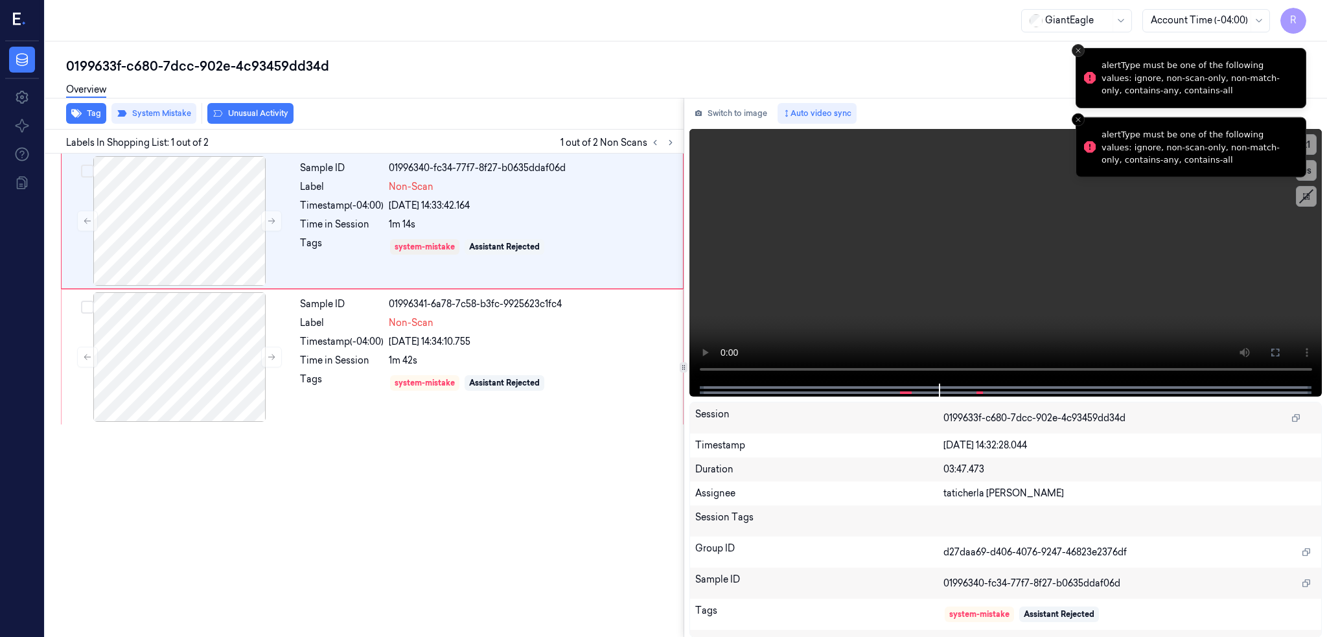
click at [1079, 51] on line "Close toast" at bounding box center [1079, 51] width 4 height 4
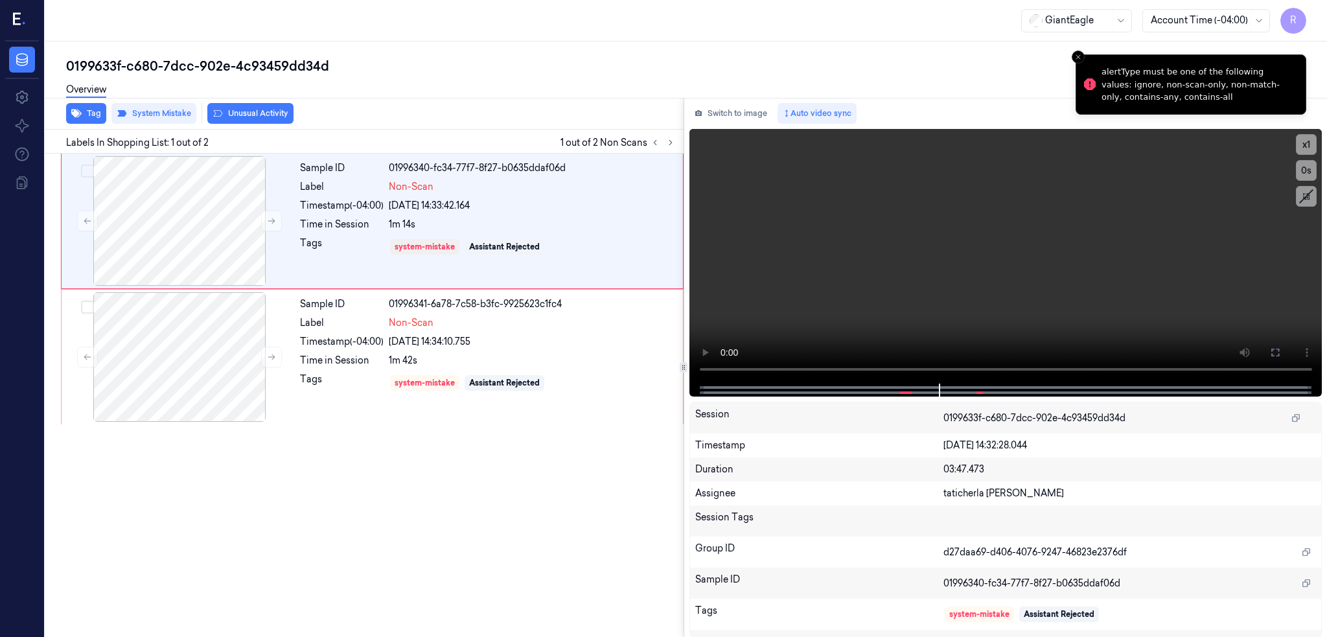
click at [1079, 54] on li "alertType must be one of the following values: ignore, non-scan-only, non-match…" at bounding box center [1191, 84] width 231 height 60
click at [1077, 58] on icon "Close toast" at bounding box center [1079, 57] width 8 height 8
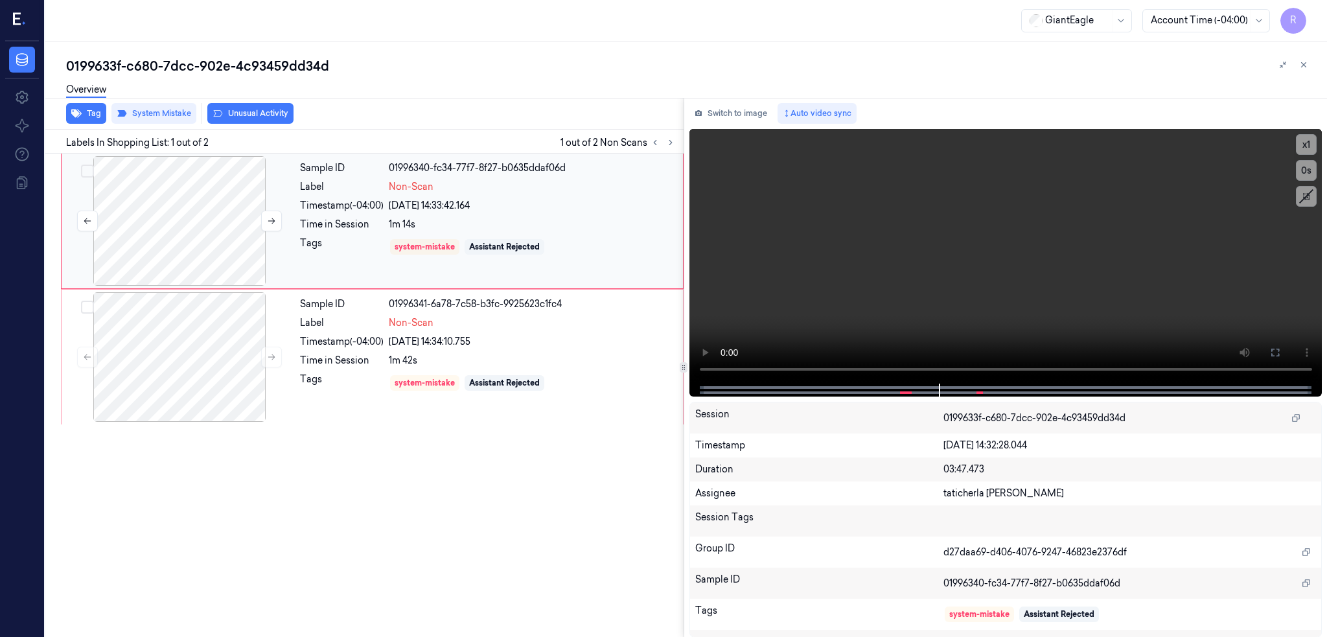
click at [117, 231] on div at bounding box center [179, 221] width 231 height 130
click at [1279, 349] on icon at bounding box center [1276, 353] width 8 height 8
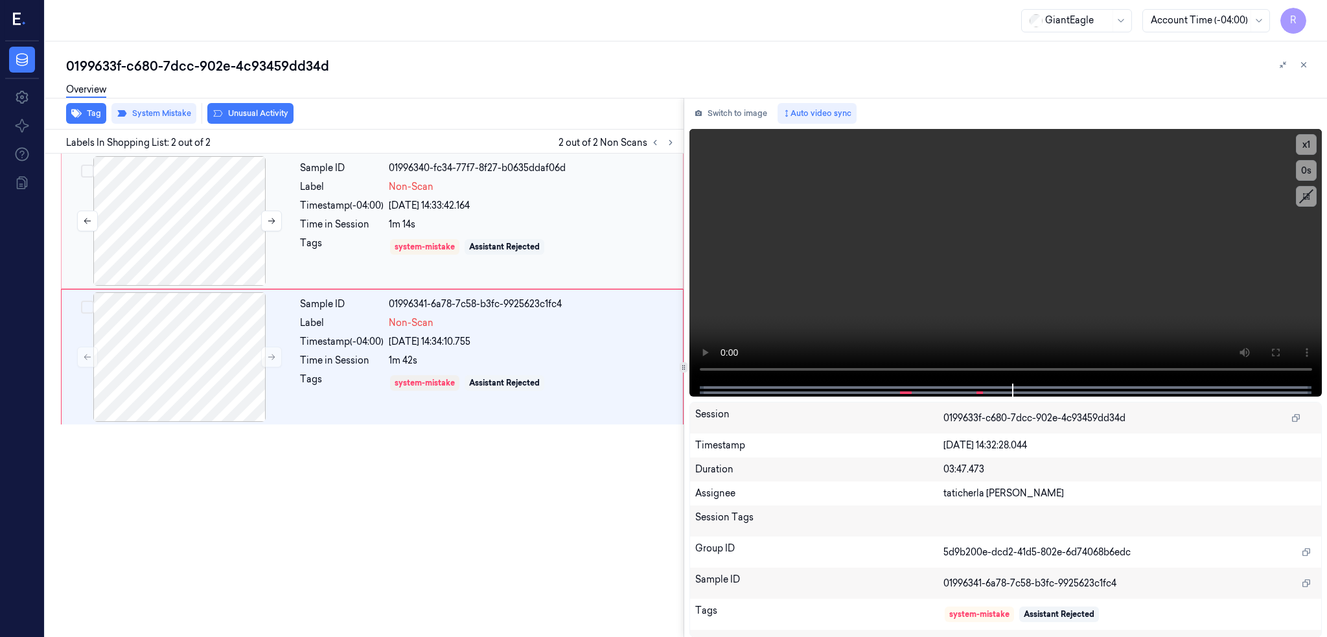
click at [211, 262] on div at bounding box center [179, 221] width 231 height 130
click at [235, 392] on div at bounding box center [179, 357] width 231 height 130
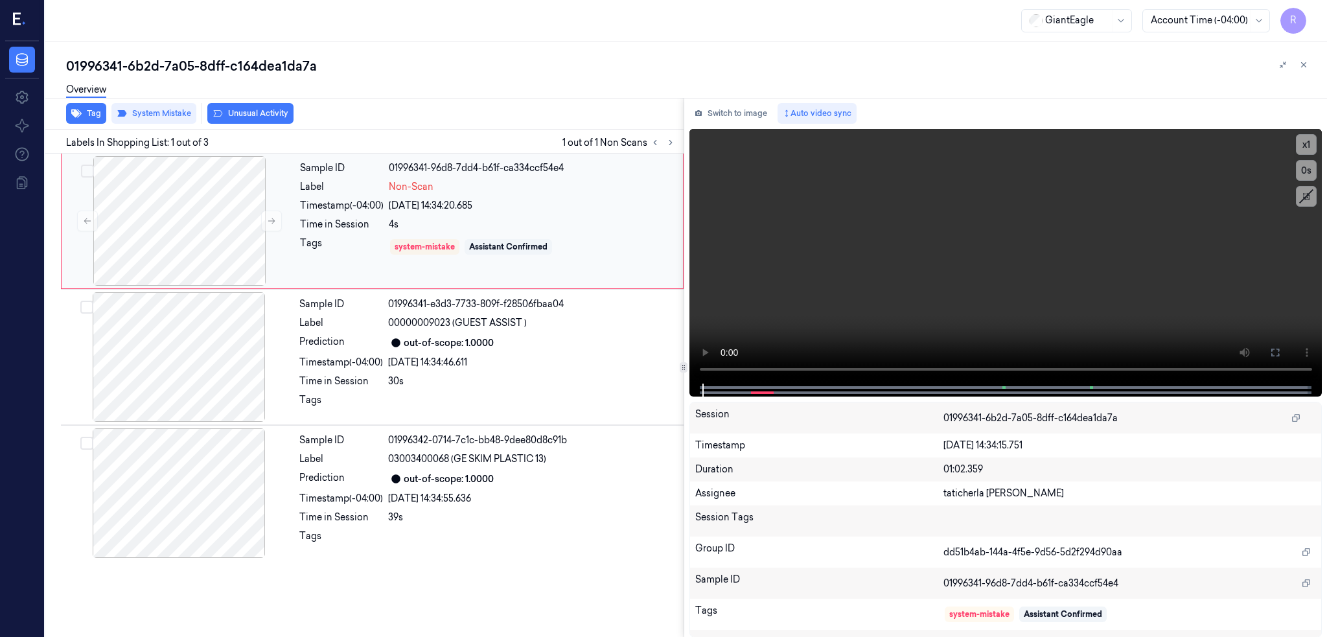
click at [651, 185] on div "Non-Scan" at bounding box center [532, 187] width 286 height 14
click at [1286, 351] on button at bounding box center [1275, 352] width 21 height 21
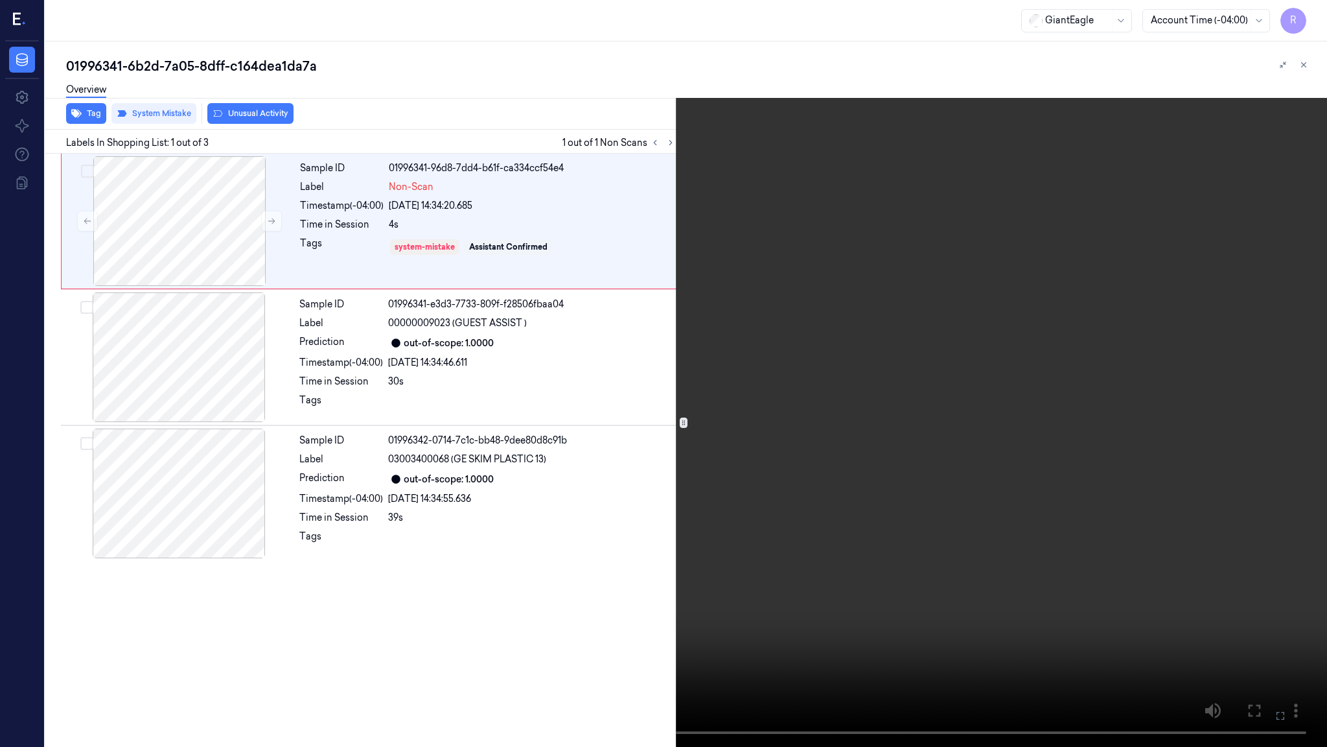
drag, startPoint x: 0, startPoint y: 745, endPoint x: 1326, endPoint y: 84, distance: 1481.8
click at [211, 607] on video at bounding box center [663, 373] width 1327 height 747
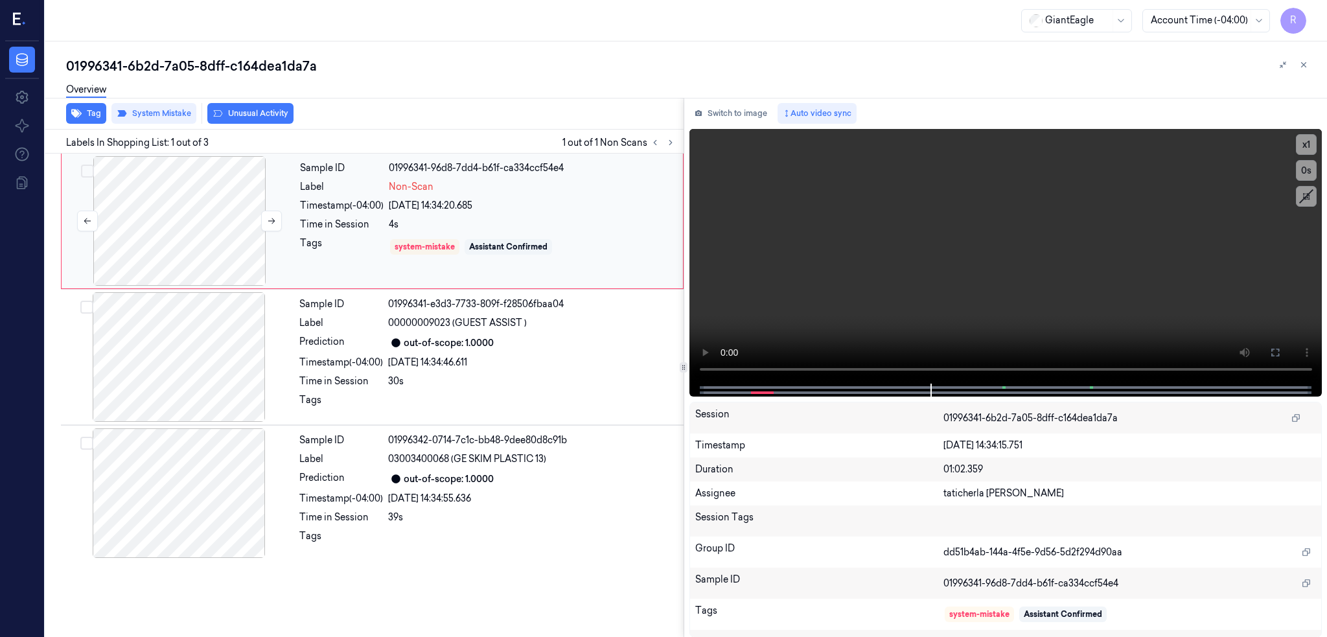
click at [222, 198] on div at bounding box center [179, 221] width 231 height 130
click at [222, 197] on div at bounding box center [179, 221] width 231 height 130
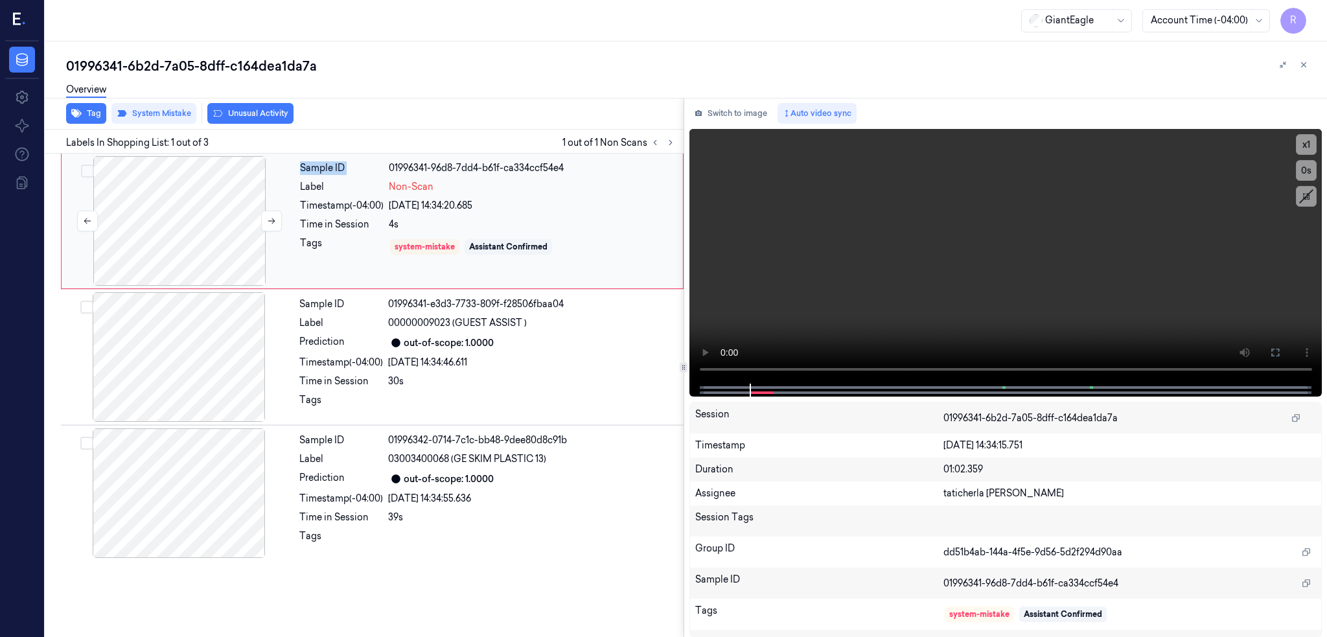
click at [222, 197] on div at bounding box center [179, 221] width 231 height 130
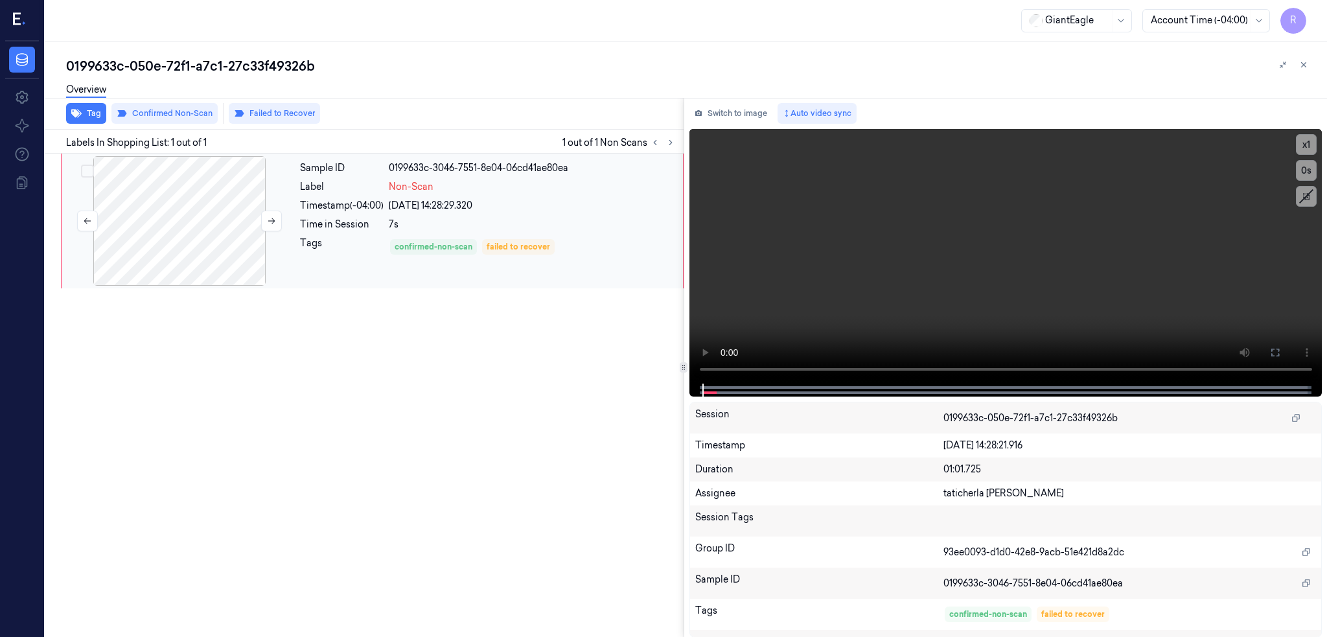
click at [169, 207] on div at bounding box center [179, 221] width 231 height 130
click at [198, 218] on div at bounding box center [179, 221] width 231 height 130
click at [1286, 351] on button at bounding box center [1275, 352] width 21 height 21
click at [196, 189] on div at bounding box center [179, 221] width 231 height 130
click at [267, 112] on button "Failed to Recover" at bounding box center [274, 113] width 91 height 21
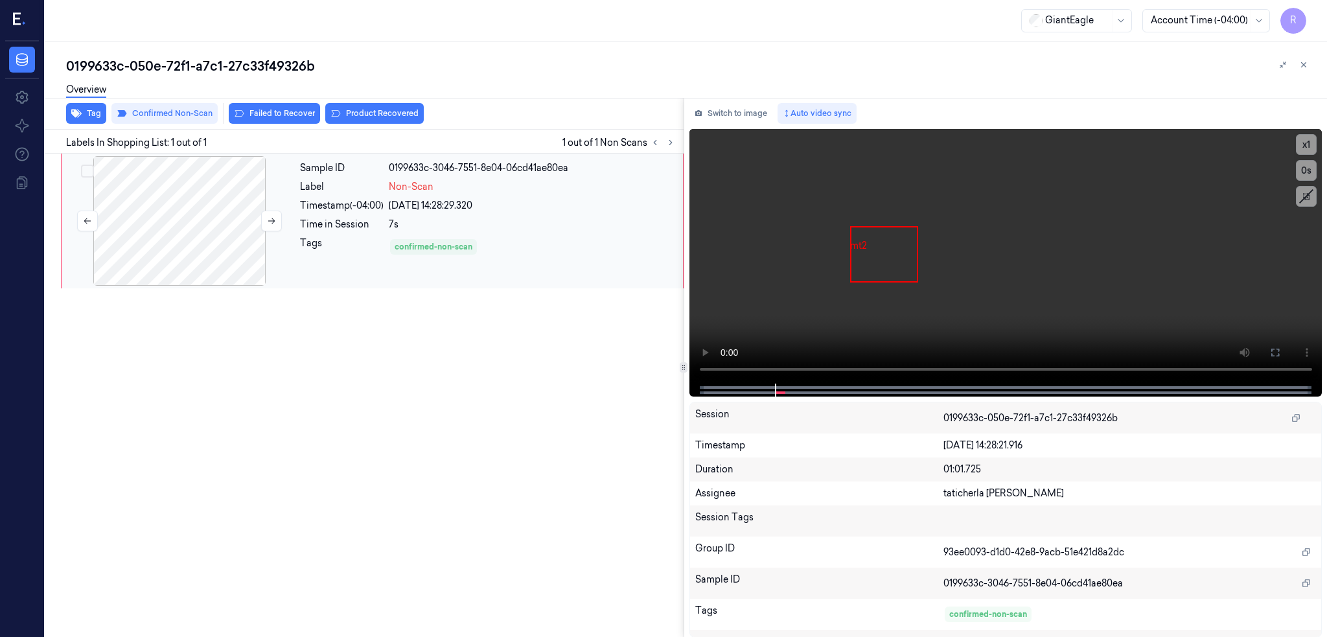
click at [159, 240] on div at bounding box center [179, 221] width 231 height 130
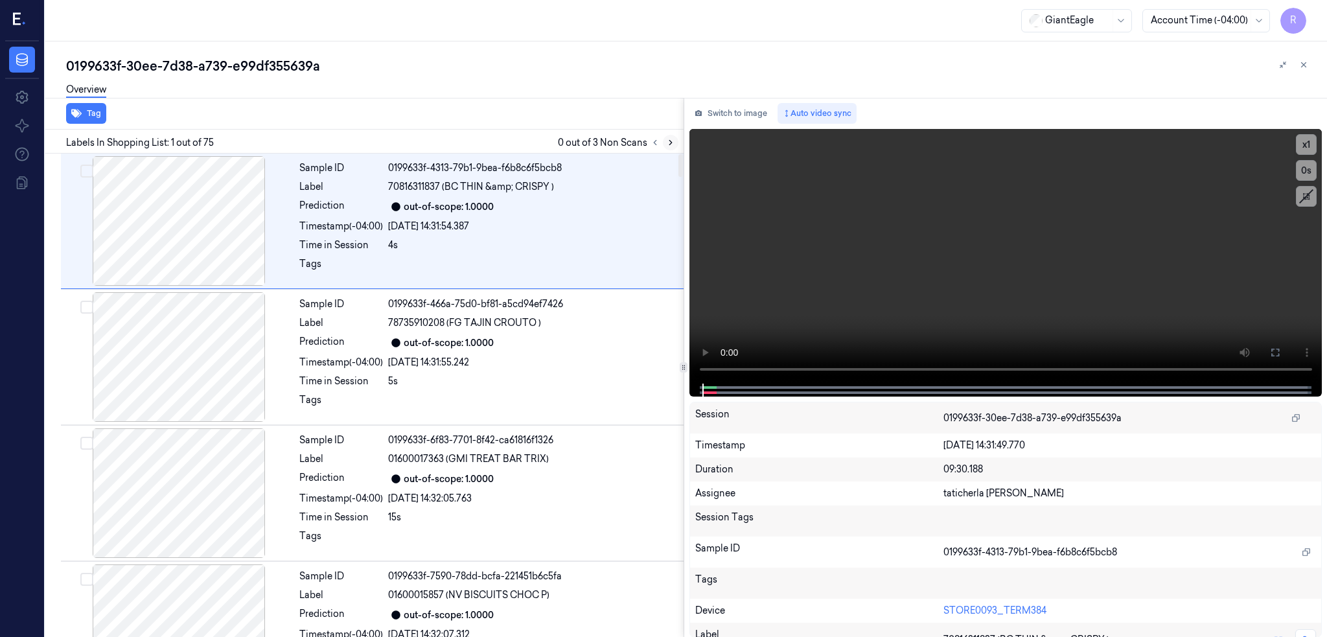
click at [675, 145] on icon at bounding box center [670, 142] width 9 height 9
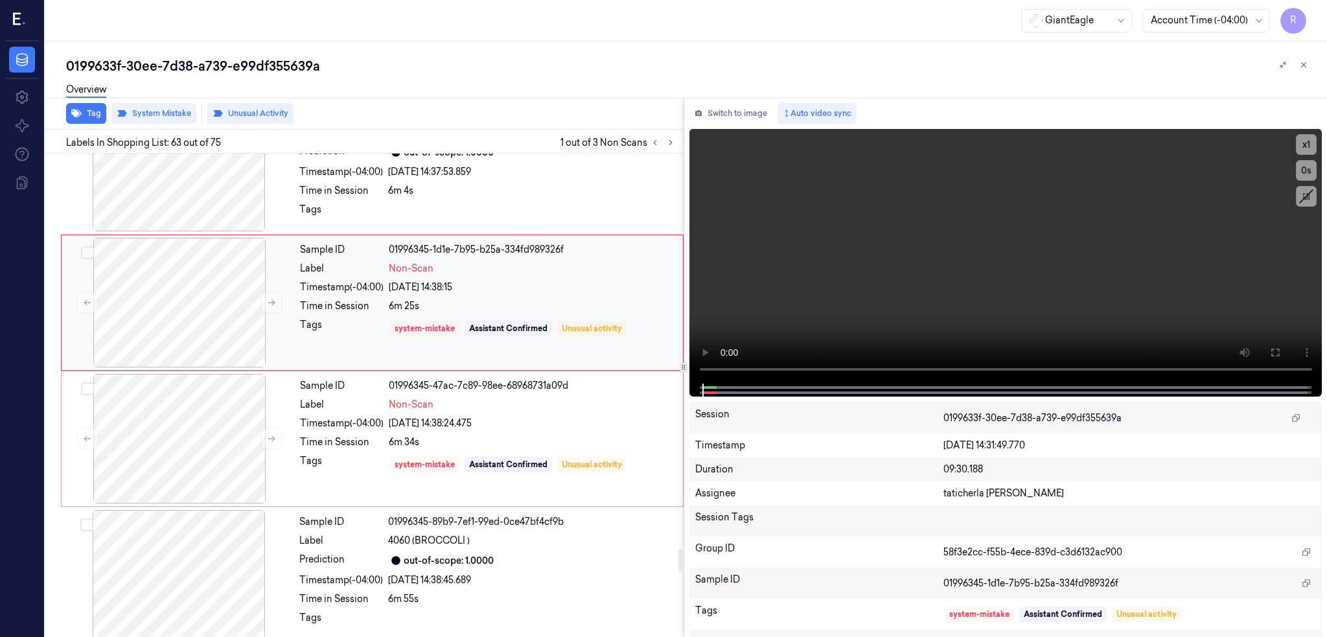
scroll to position [8355, 0]
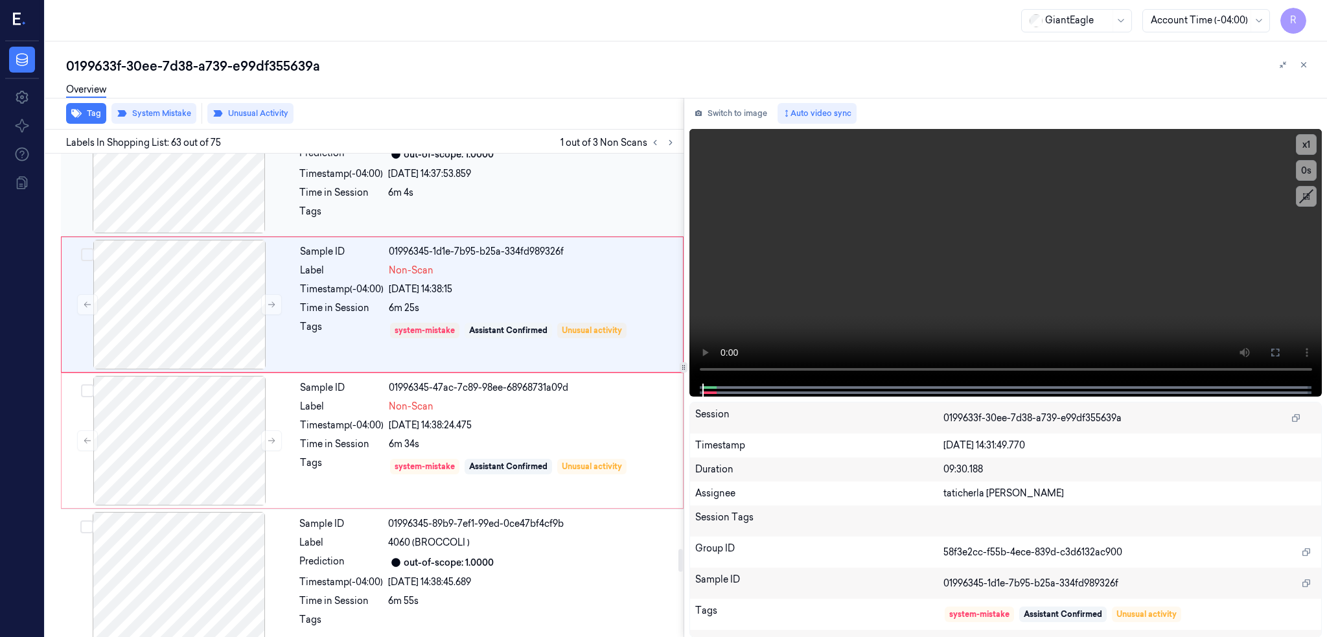
click at [151, 200] on div at bounding box center [179, 169] width 231 height 130
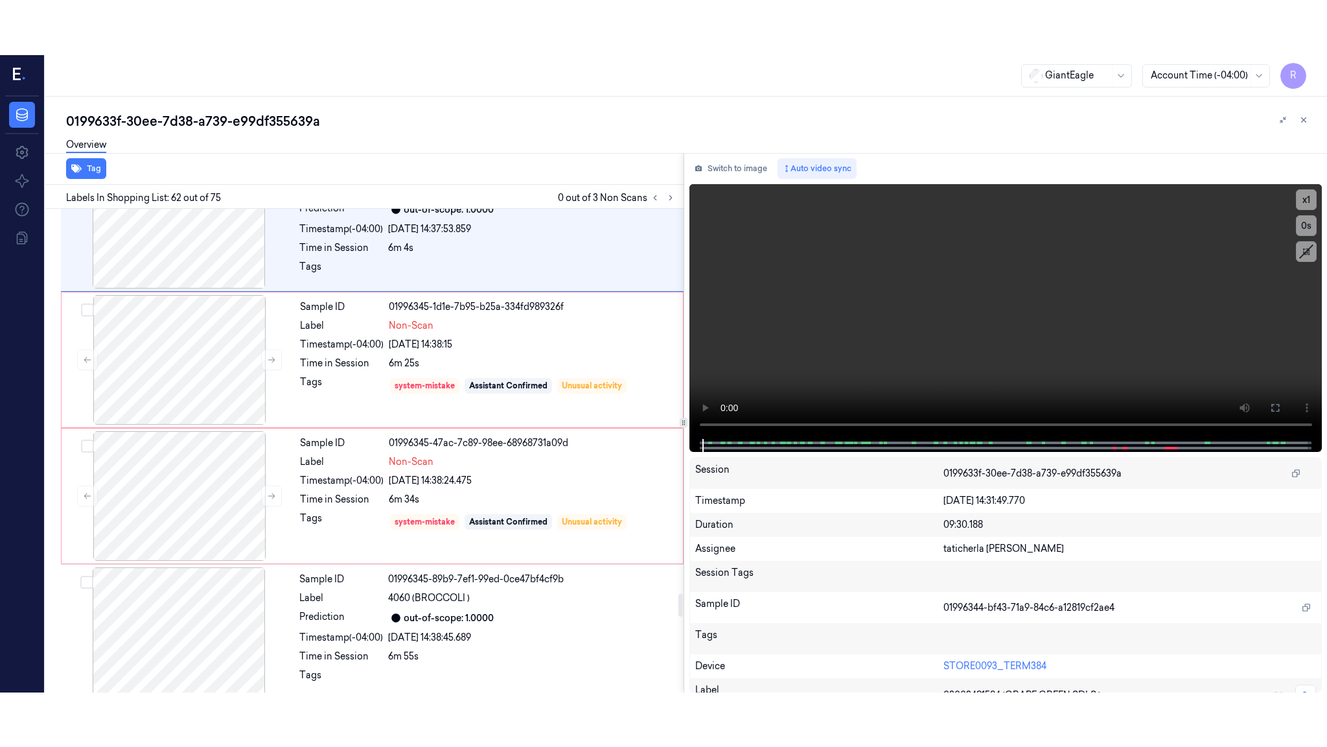
scroll to position [8133, 0]
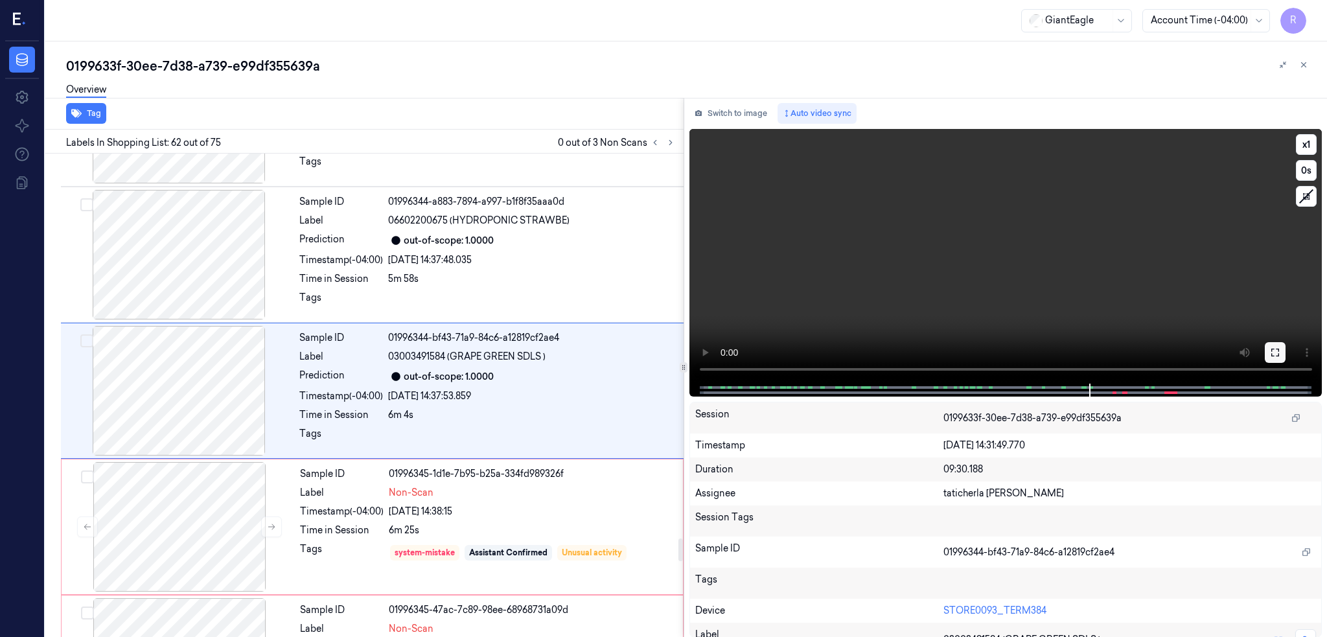
click at [1281, 349] on icon at bounding box center [1275, 352] width 10 height 10
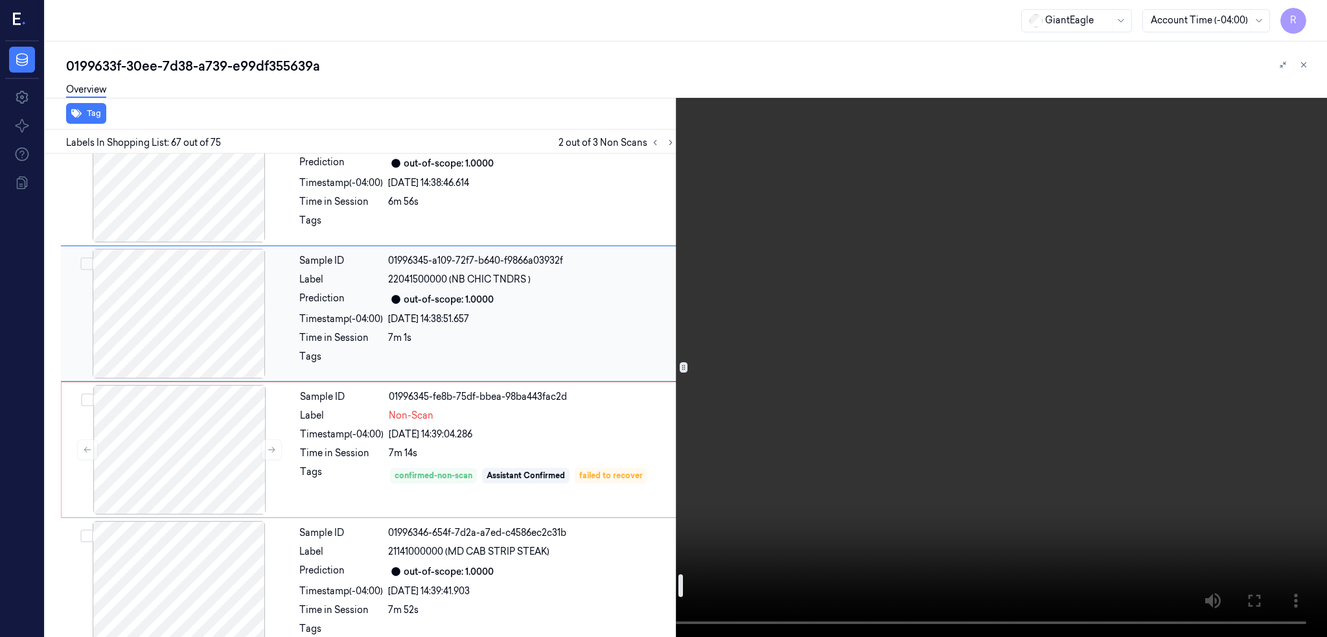
scroll to position [8932, 0]
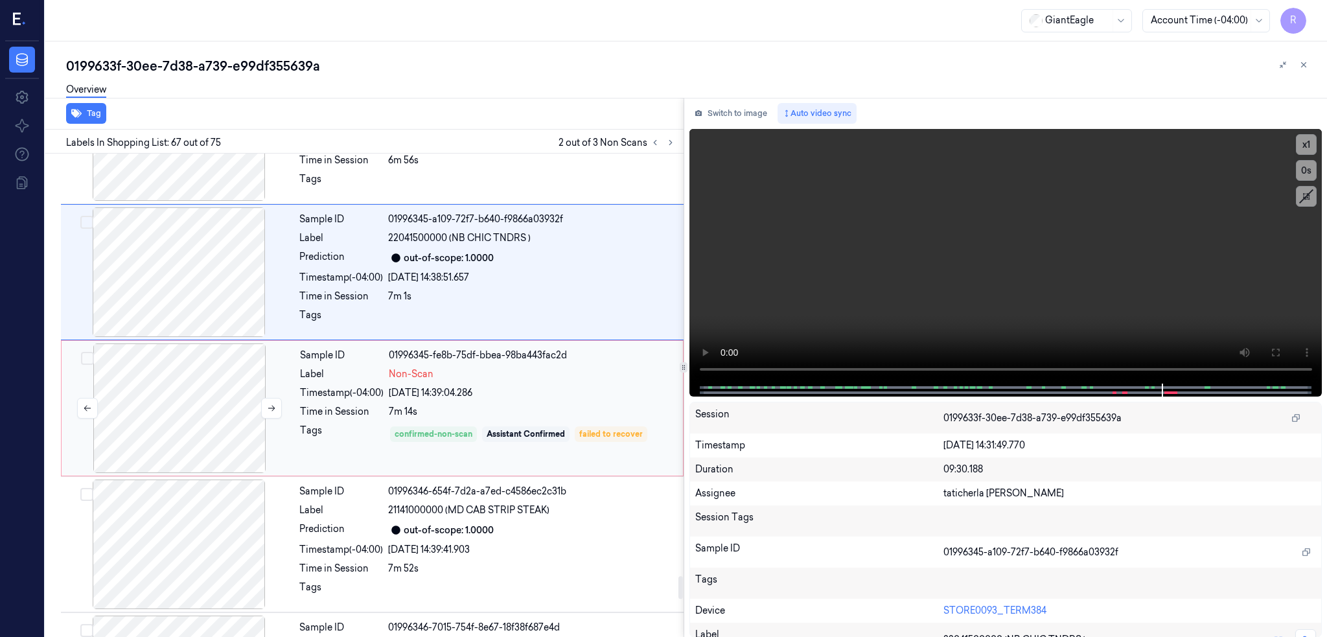
click at [178, 398] on div at bounding box center [179, 409] width 231 height 130
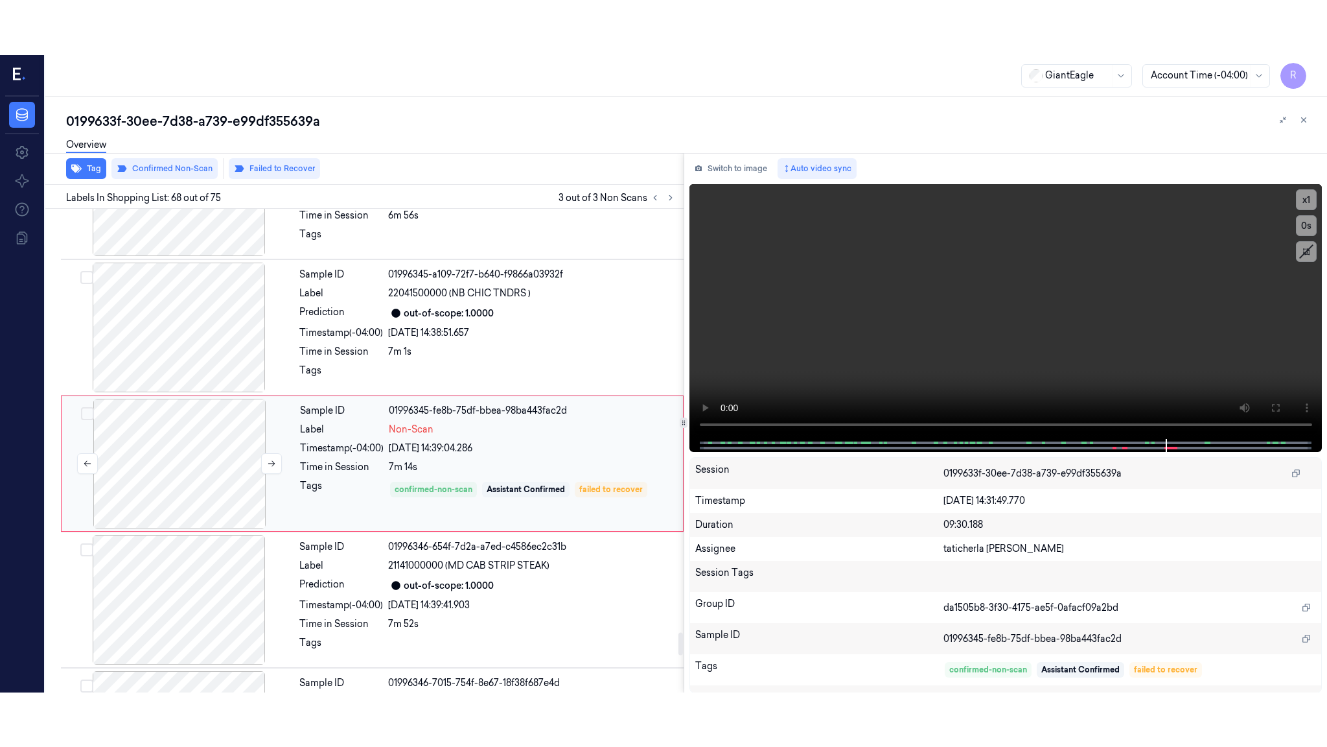
scroll to position [8950, 0]
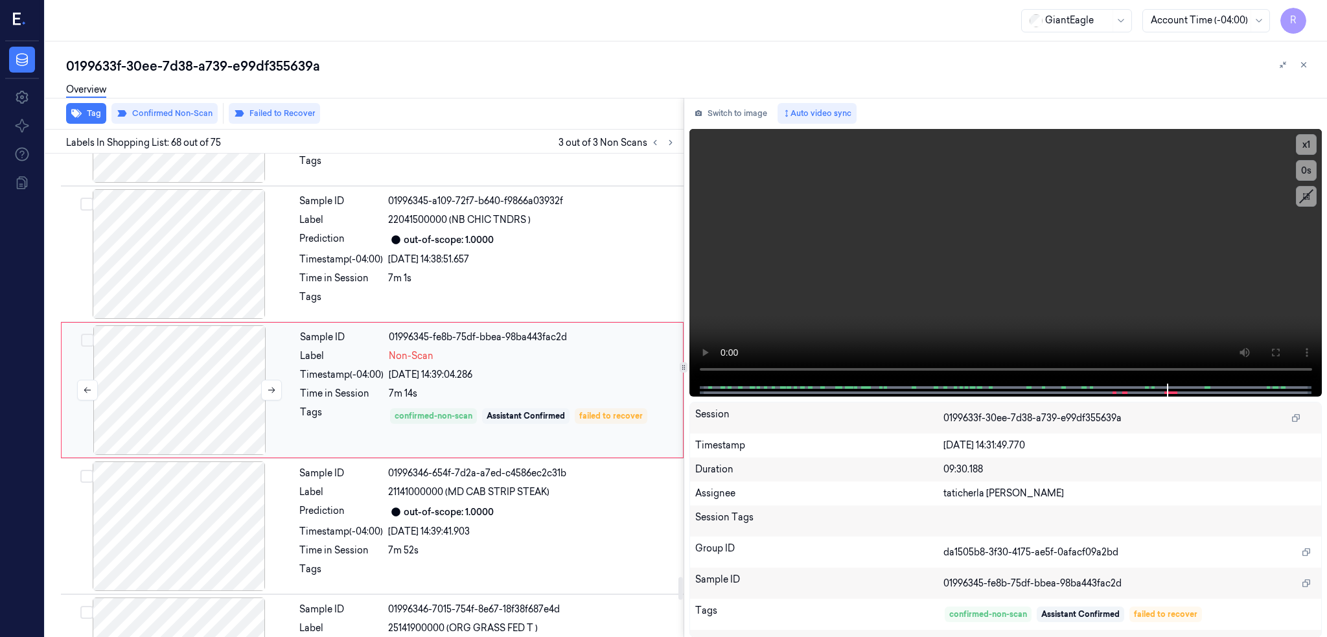
click at [178, 398] on div at bounding box center [179, 390] width 231 height 130
click at [1281, 353] on icon at bounding box center [1275, 352] width 10 height 10
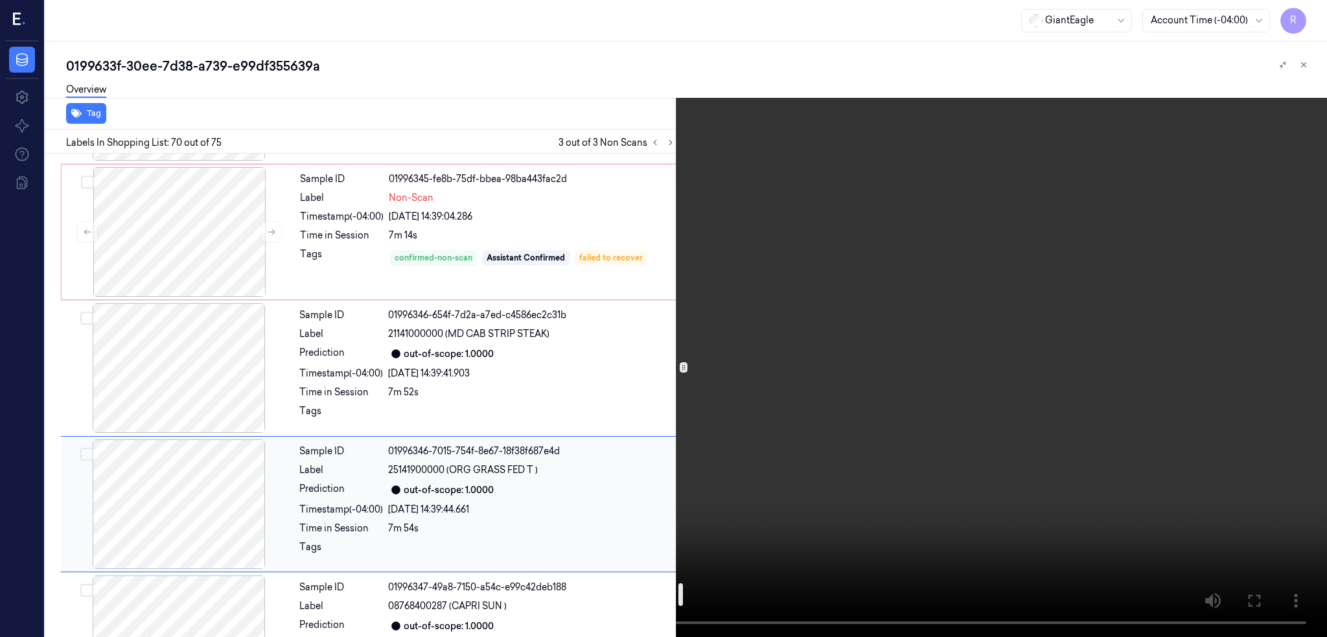
scroll to position [9081, 0]
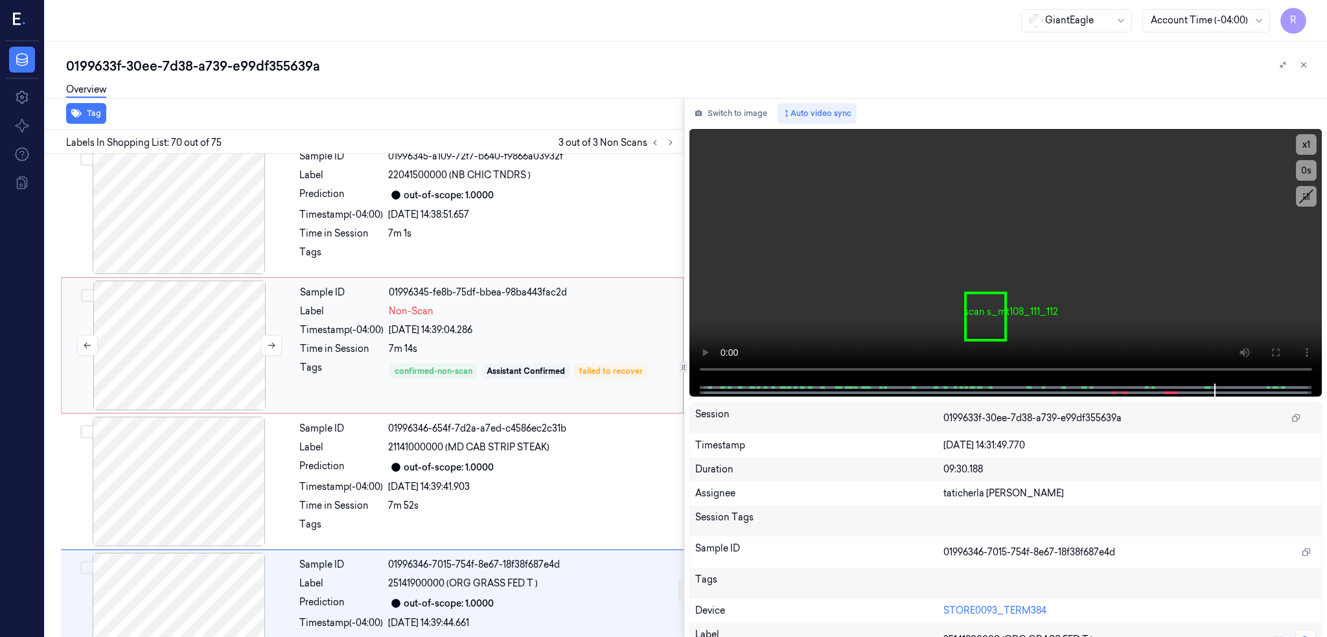
click at [117, 344] on div at bounding box center [179, 346] width 231 height 130
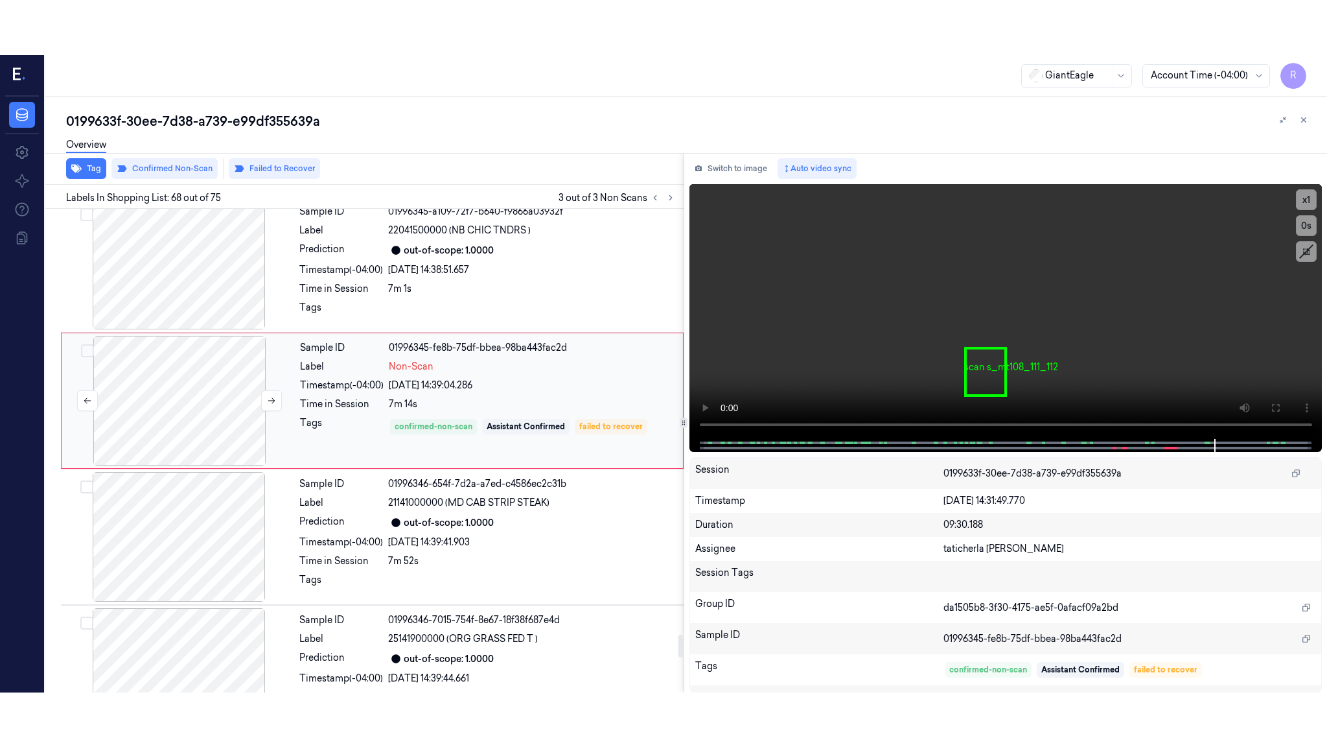
scroll to position [8950, 0]
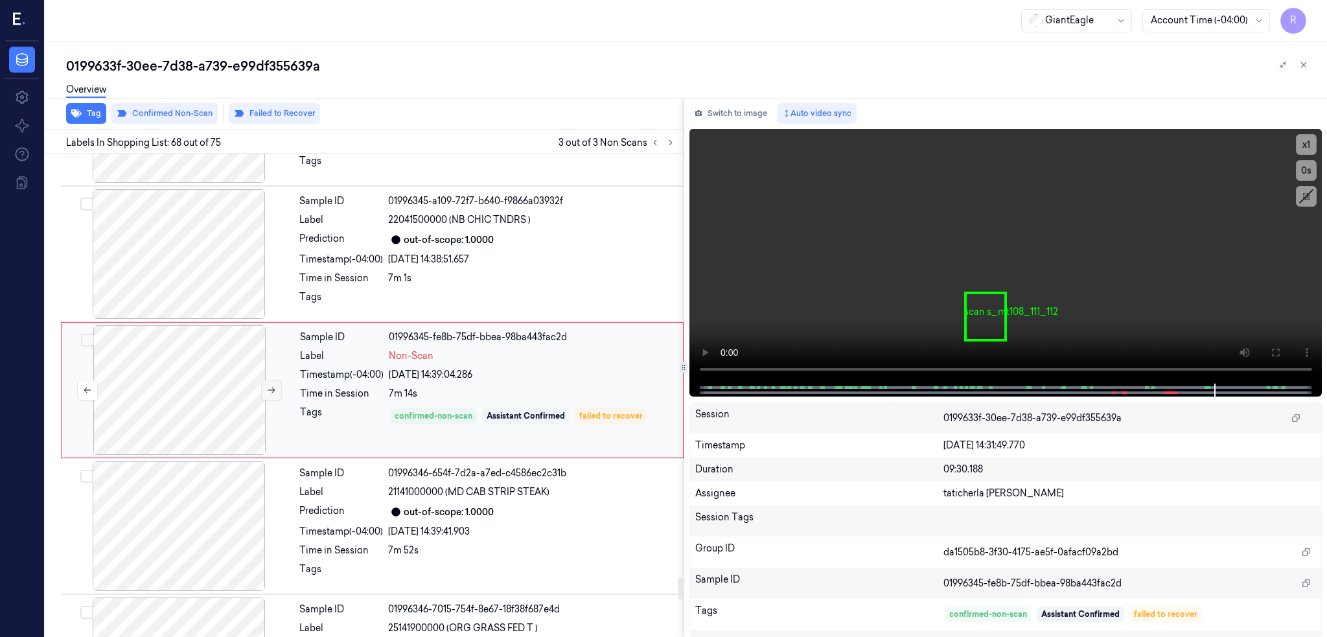
click at [272, 393] on icon at bounding box center [271, 391] width 7 height 6
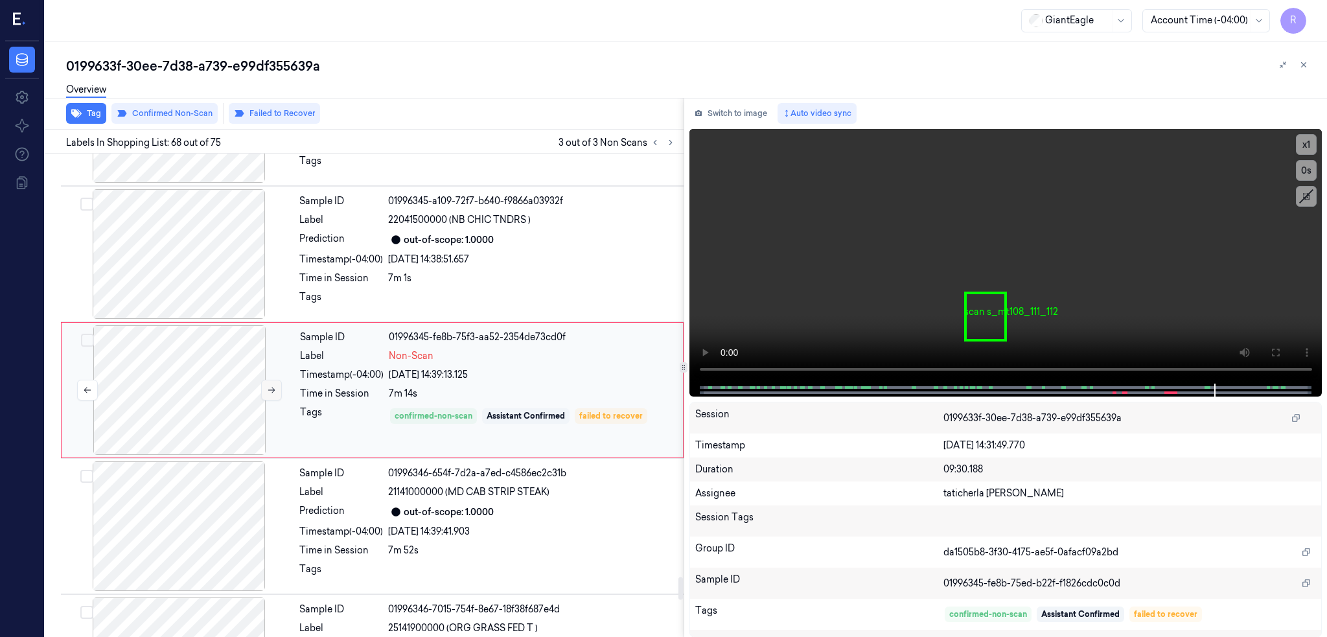
click at [272, 393] on icon at bounding box center [271, 391] width 7 height 6
click at [1281, 353] on icon at bounding box center [1275, 352] width 10 height 10
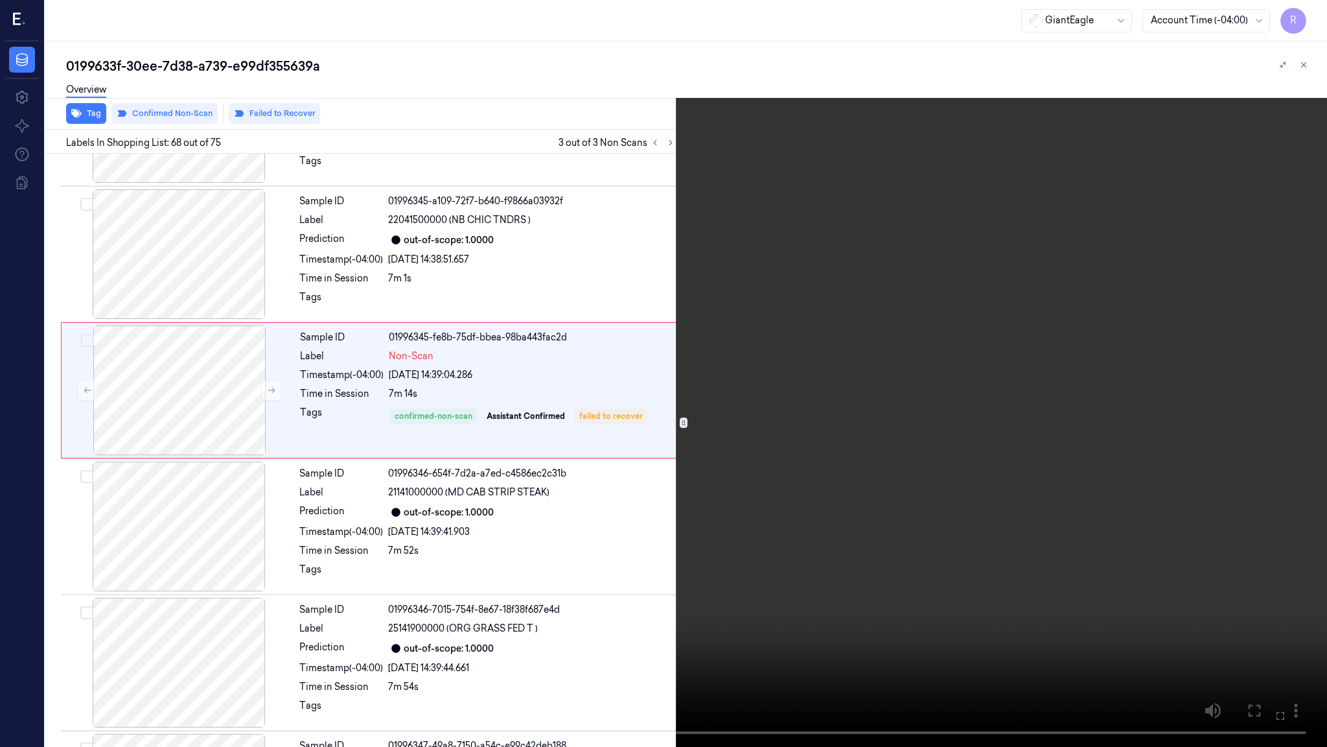
click at [634, 566] on video at bounding box center [663, 373] width 1327 height 747
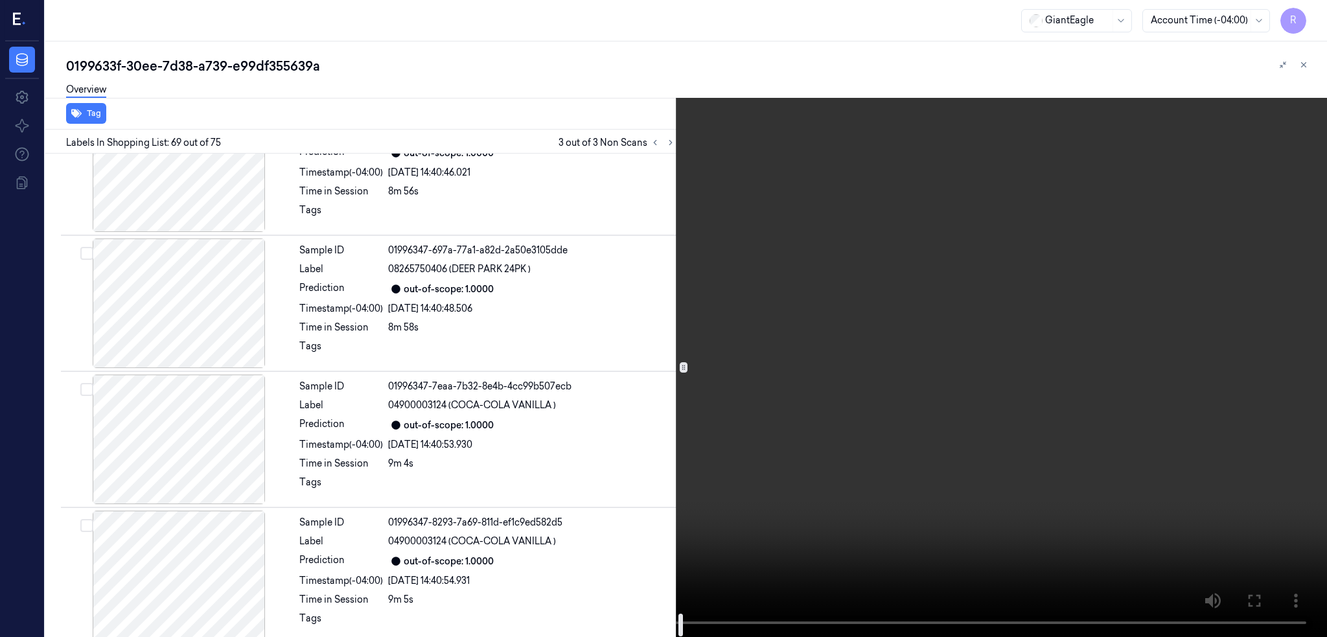
scroll to position [9723, 0]
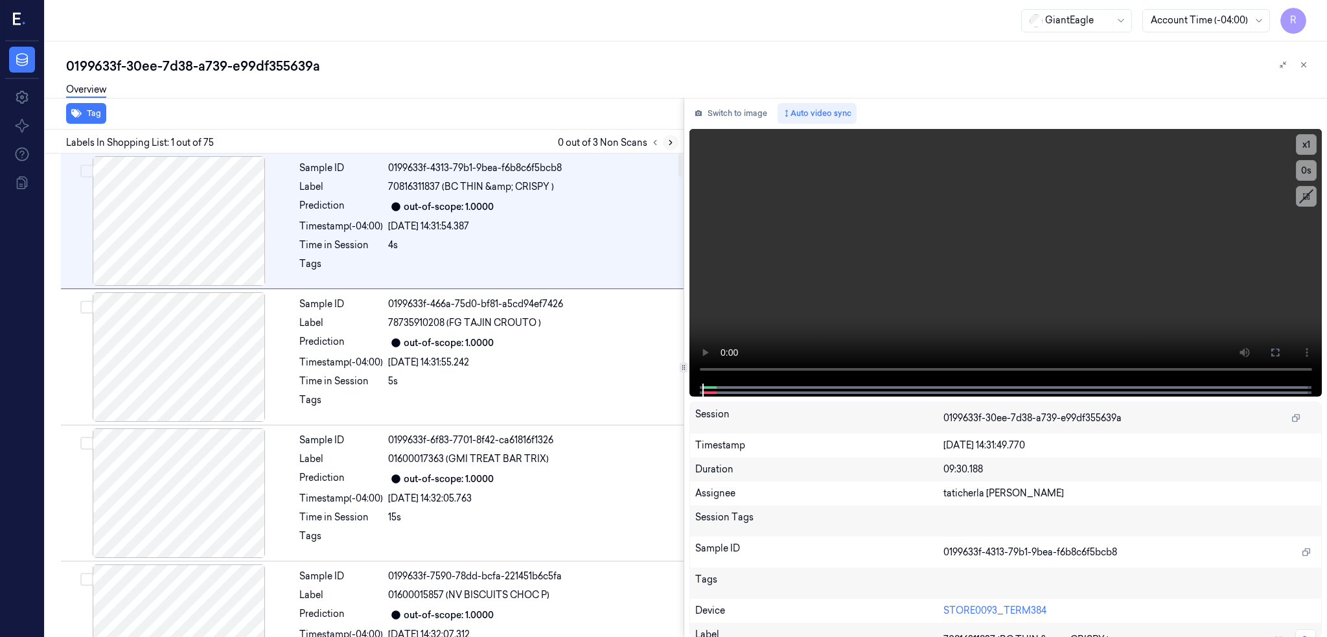
click at [675, 141] on icon at bounding box center [670, 142] width 9 height 9
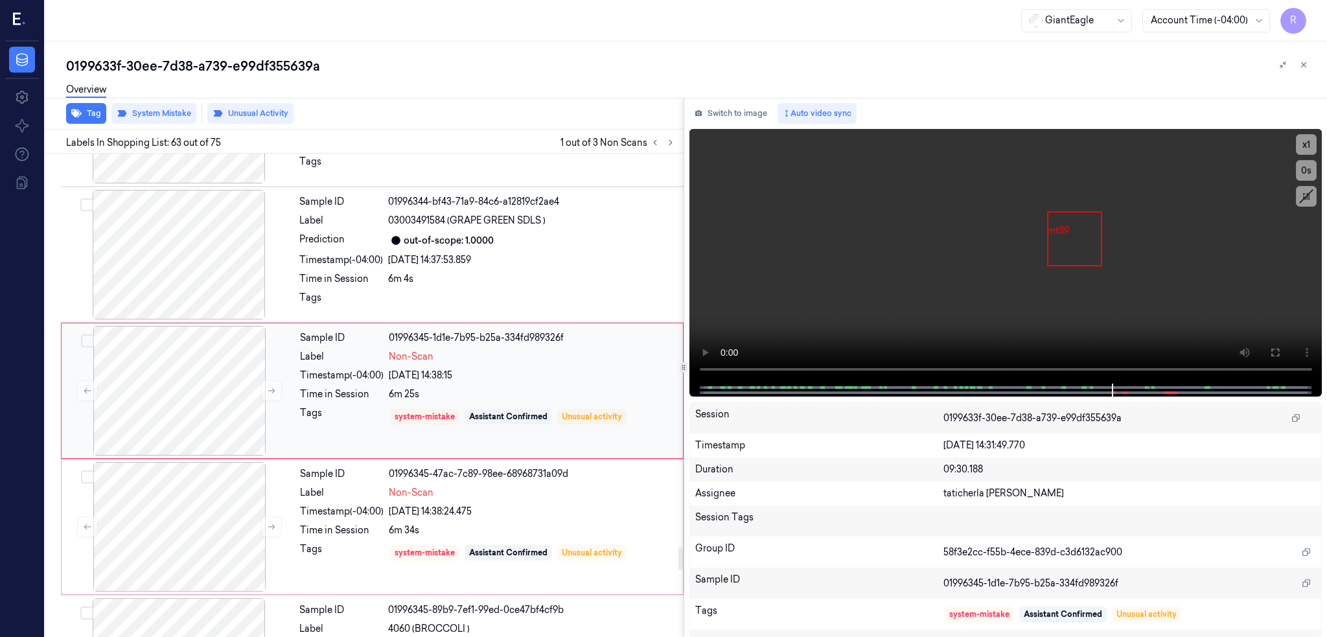
scroll to position [8442, 0]
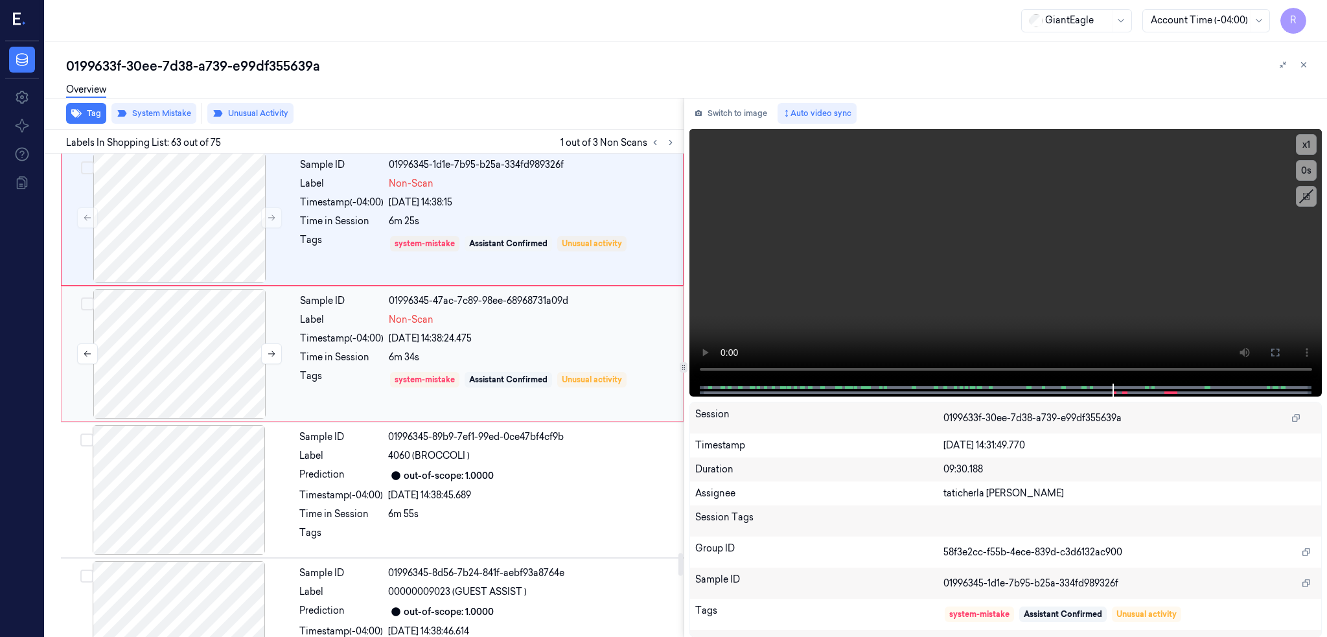
click at [185, 379] on div at bounding box center [179, 354] width 231 height 130
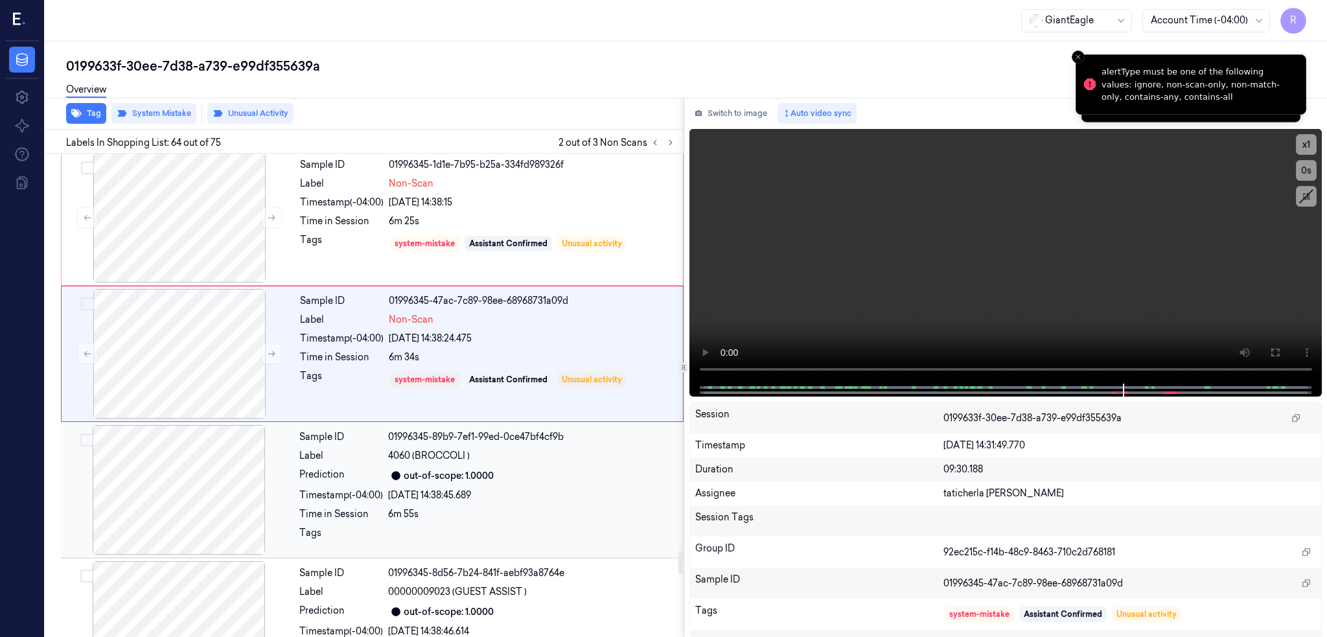
scroll to position [8405, 0]
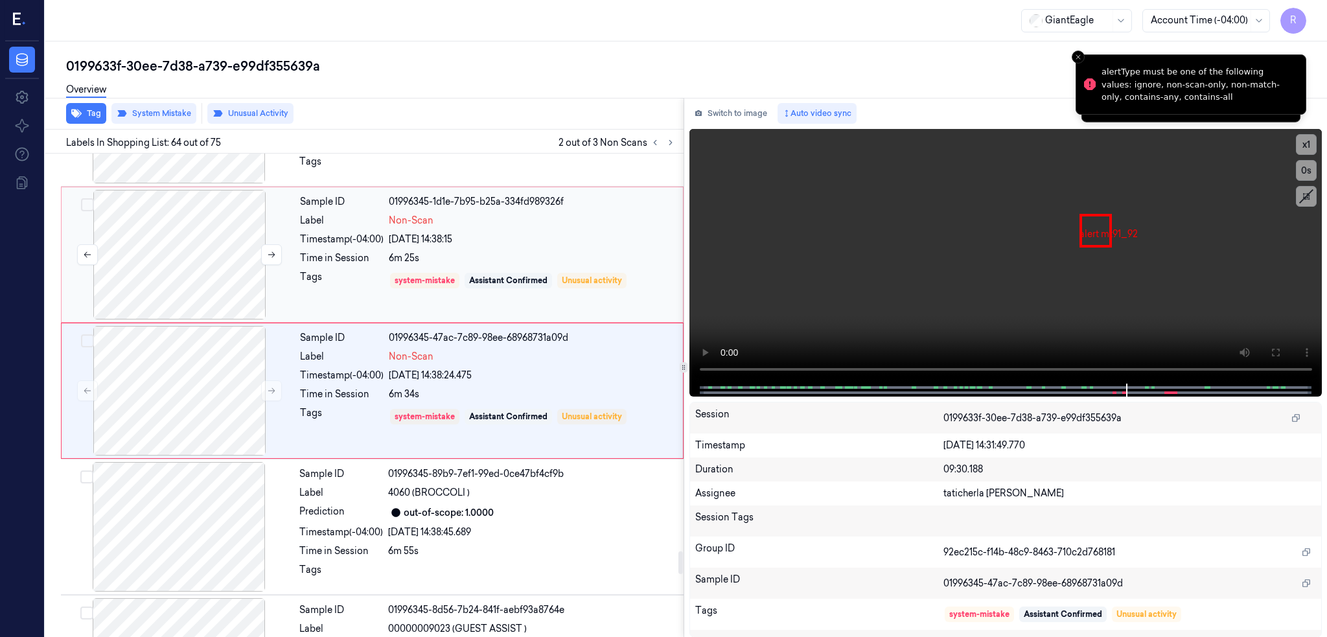
click at [202, 268] on div at bounding box center [179, 255] width 231 height 130
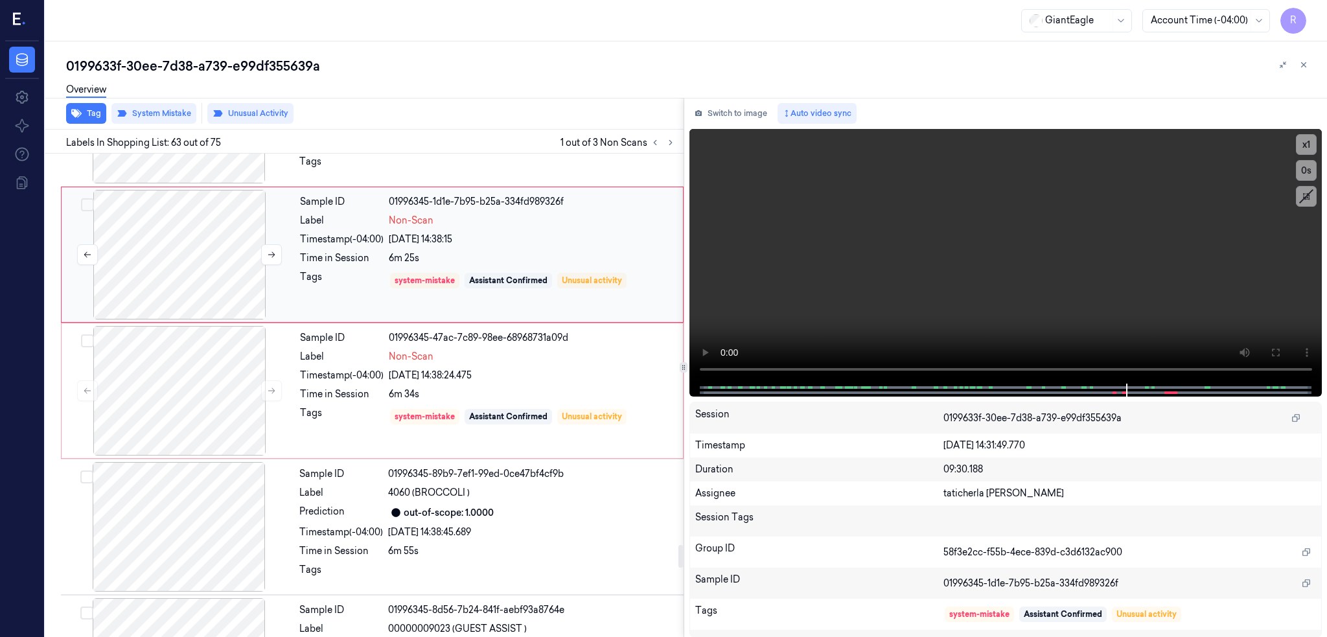
scroll to position [8269, 0]
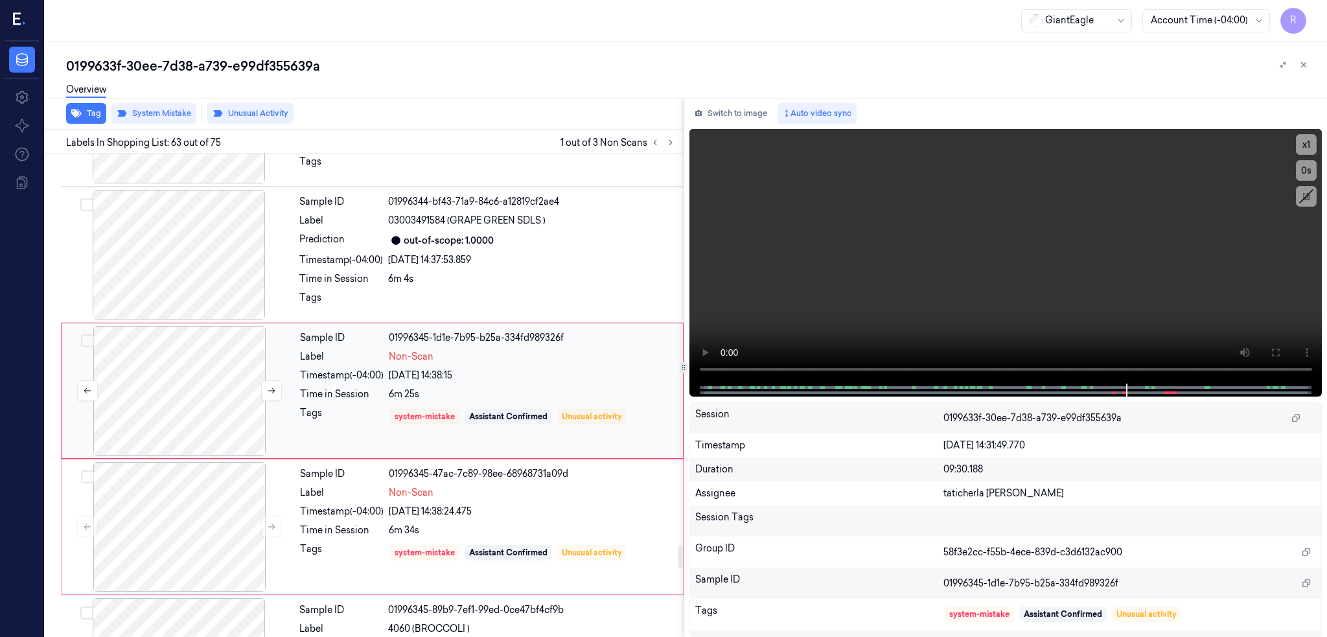
click at [224, 435] on div at bounding box center [179, 391] width 231 height 130
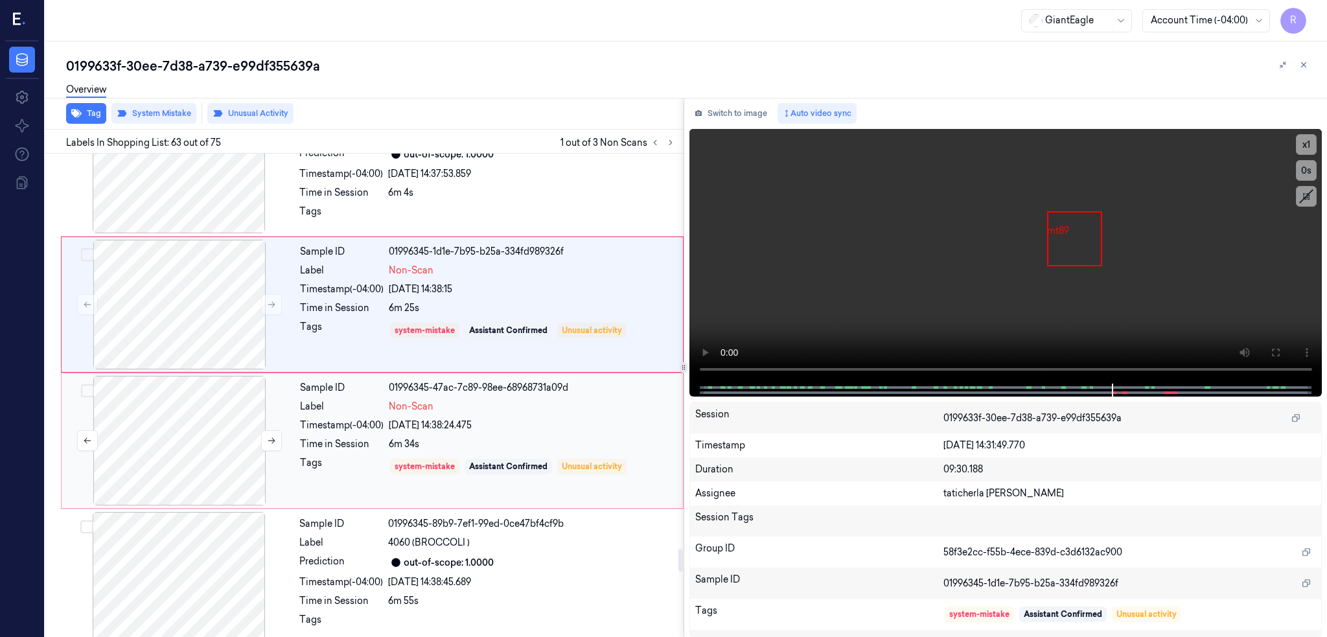
click at [197, 469] on div at bounding box center [179, 441] width 231 height 130
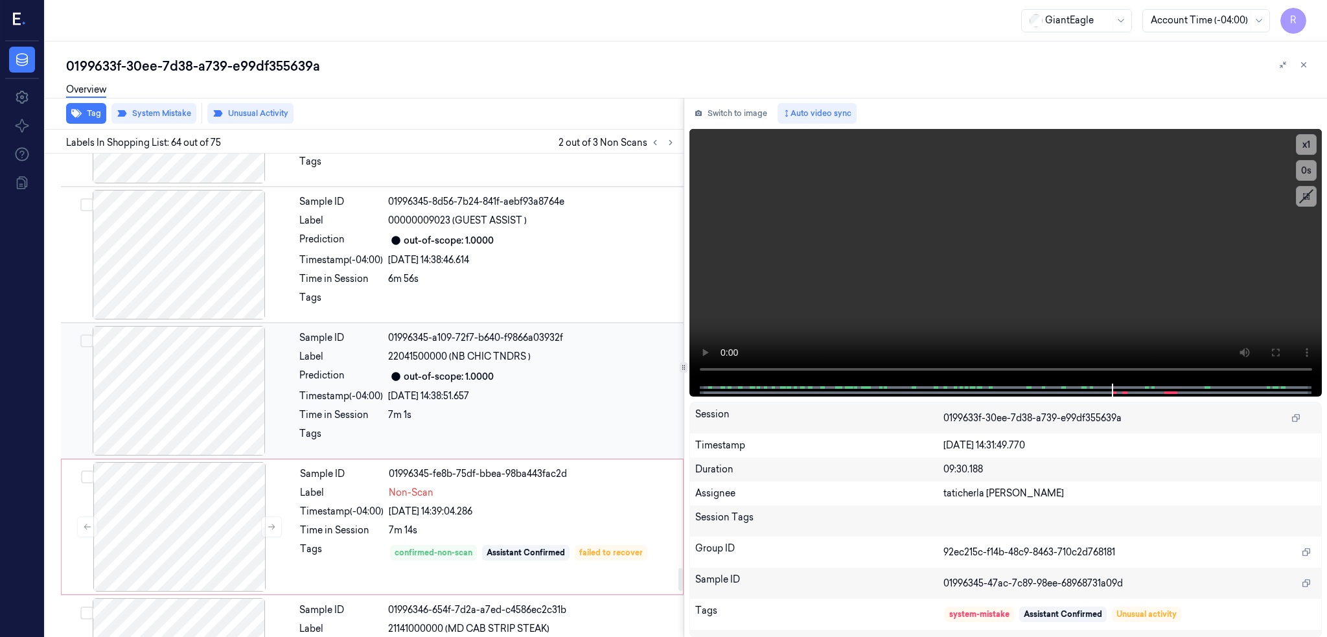
scroll to position [8876, 0]
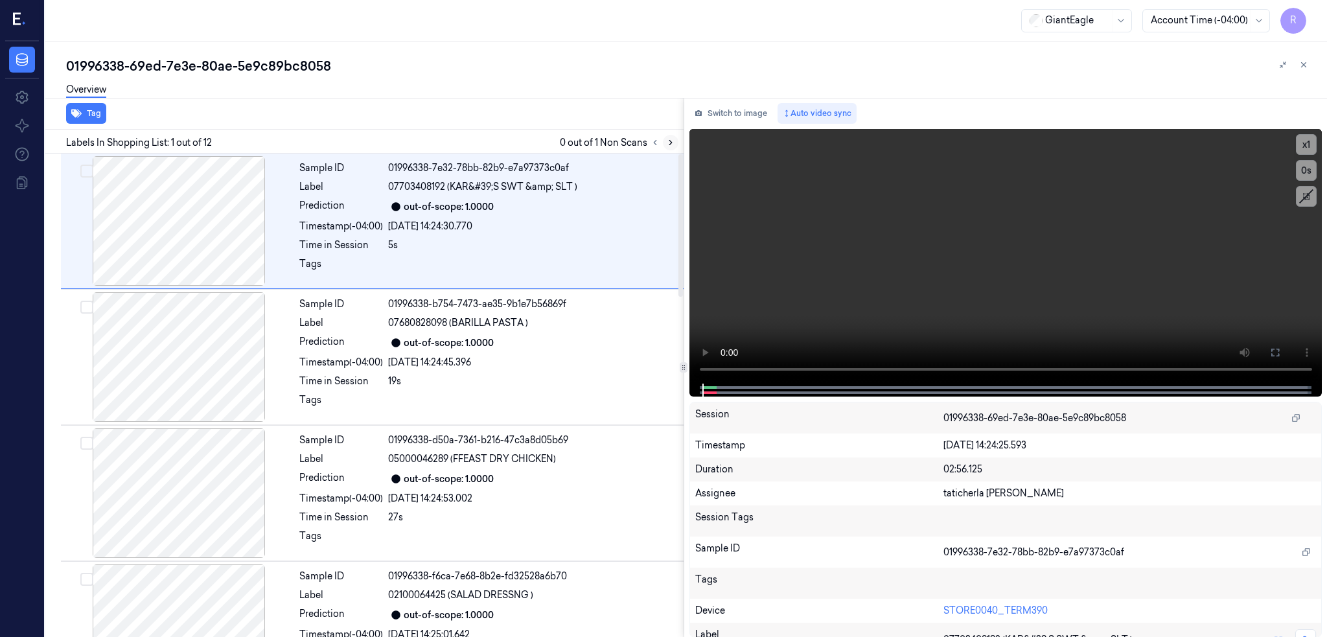
click at [679, 135] on button at bounding box center [671, 143] width 16 height 16
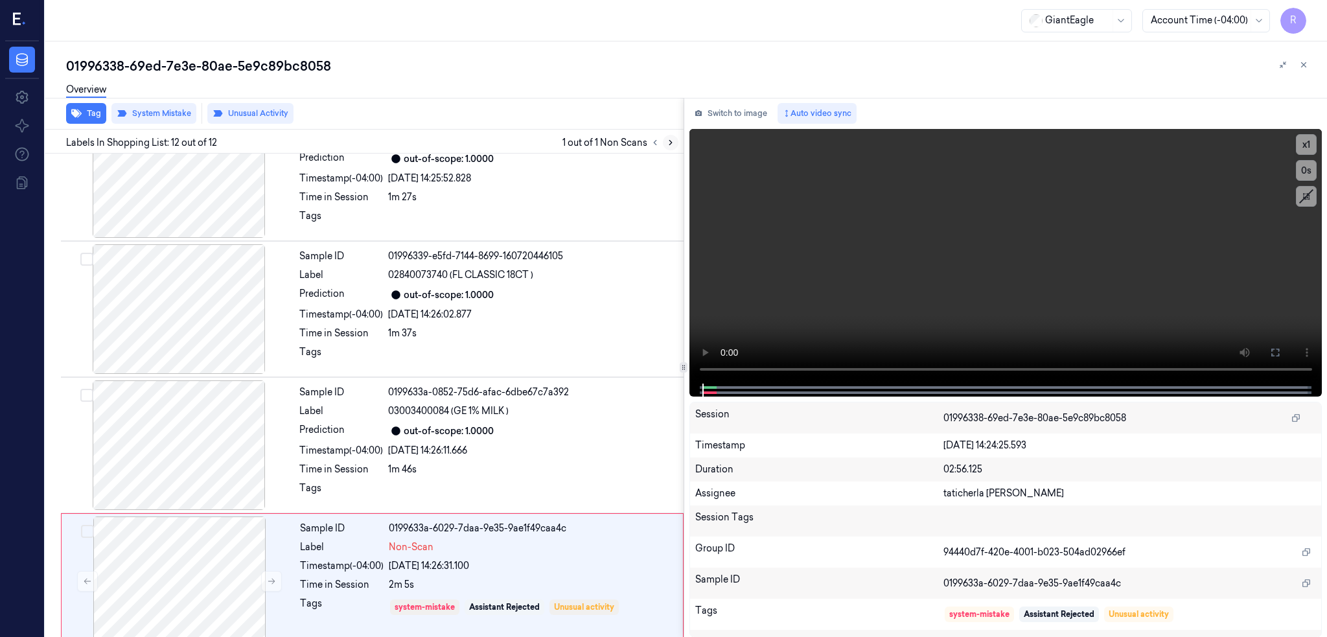
scroll to position [1154, 0]
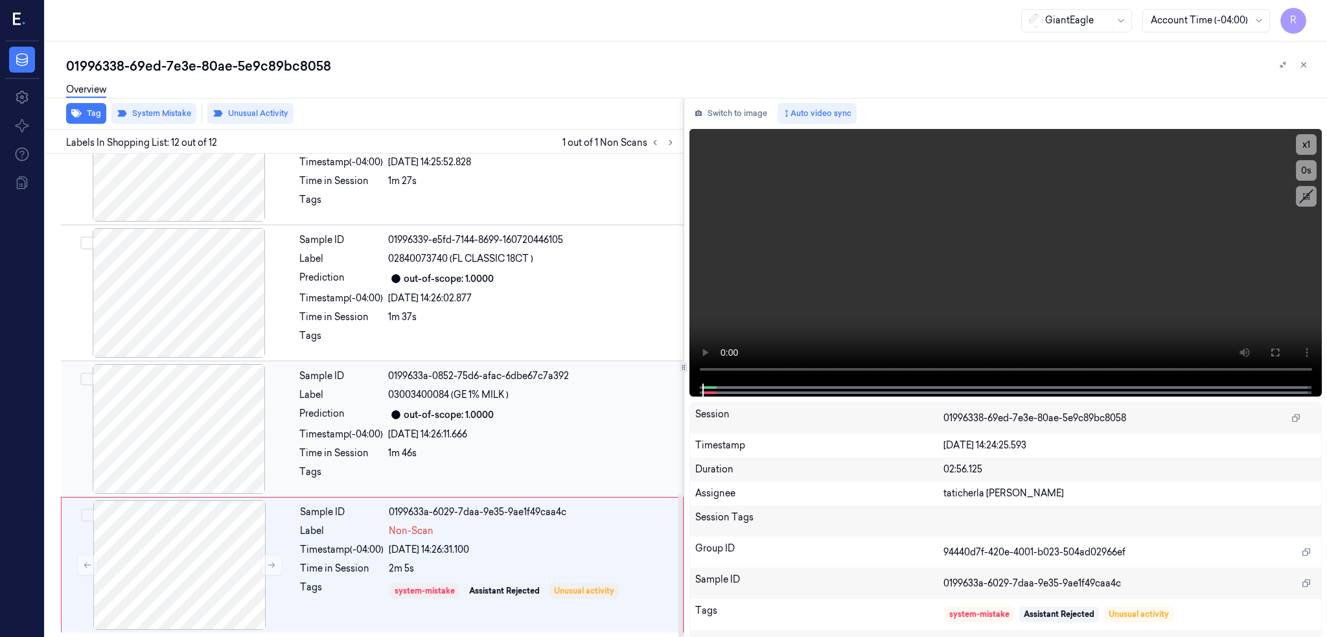
click at [225, 415] on div at bounding box center [179, 429] width 231 height 130
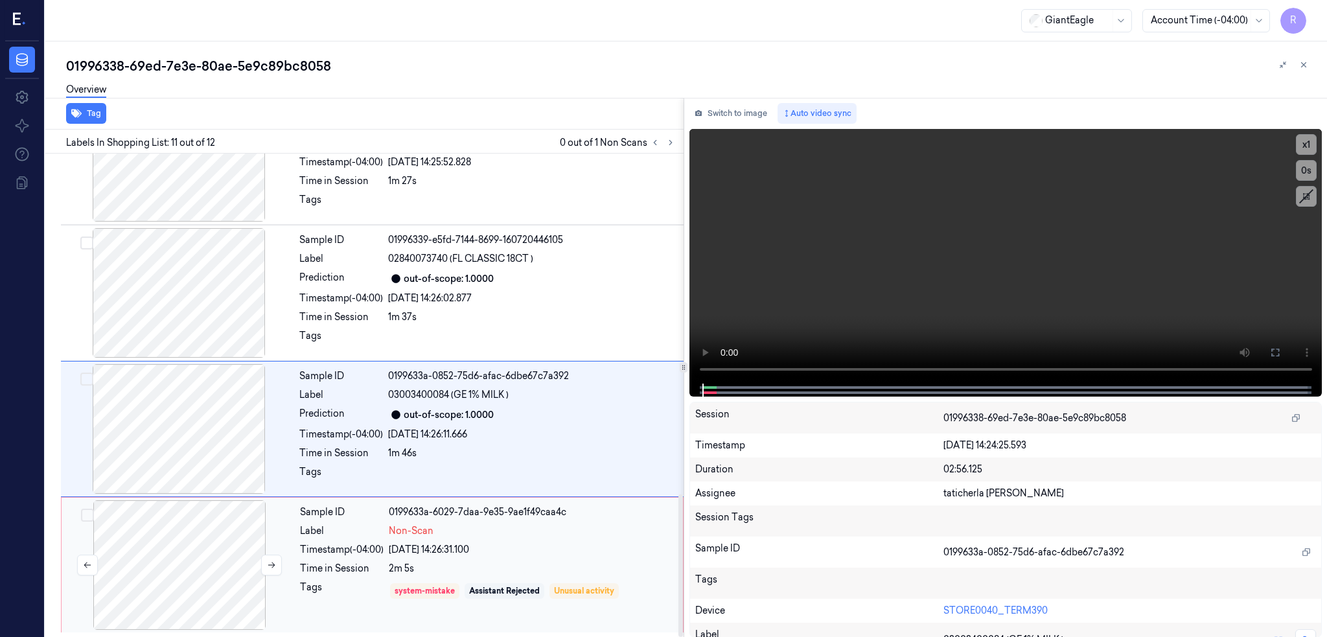
click at [187, 554] on div at bounding box center [179, 565] width 231 height 130
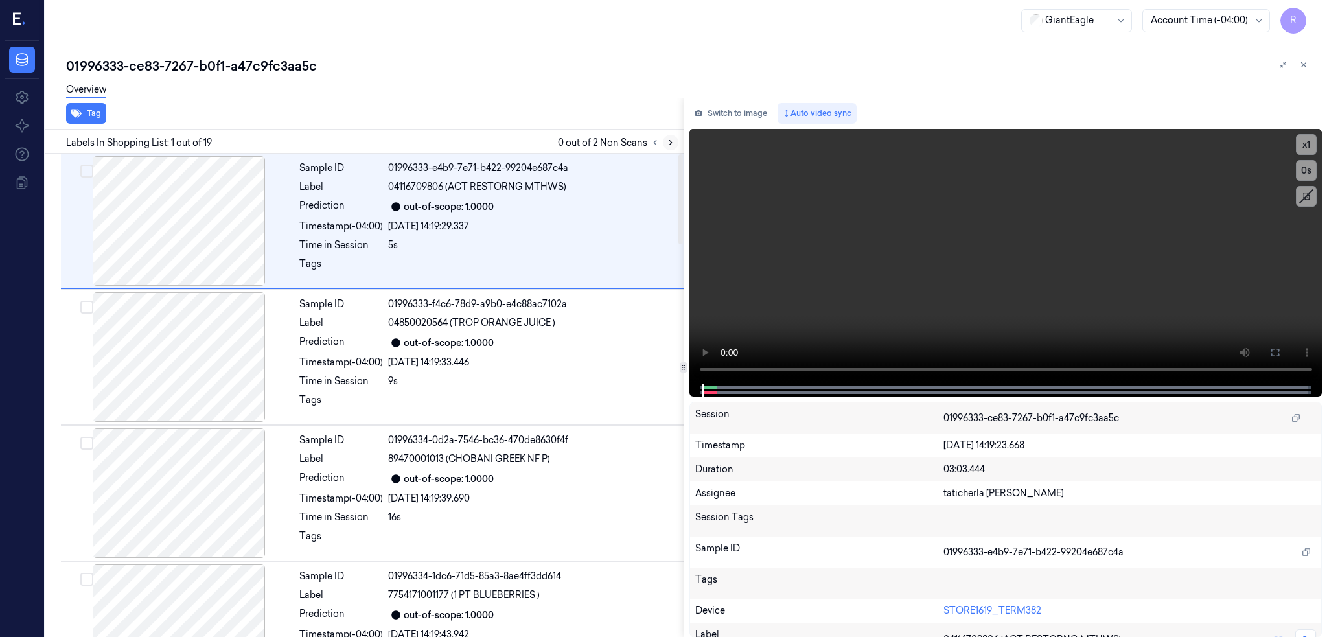
click at [679, 148] on button at bounding box center [671, 143] width 16 height 16
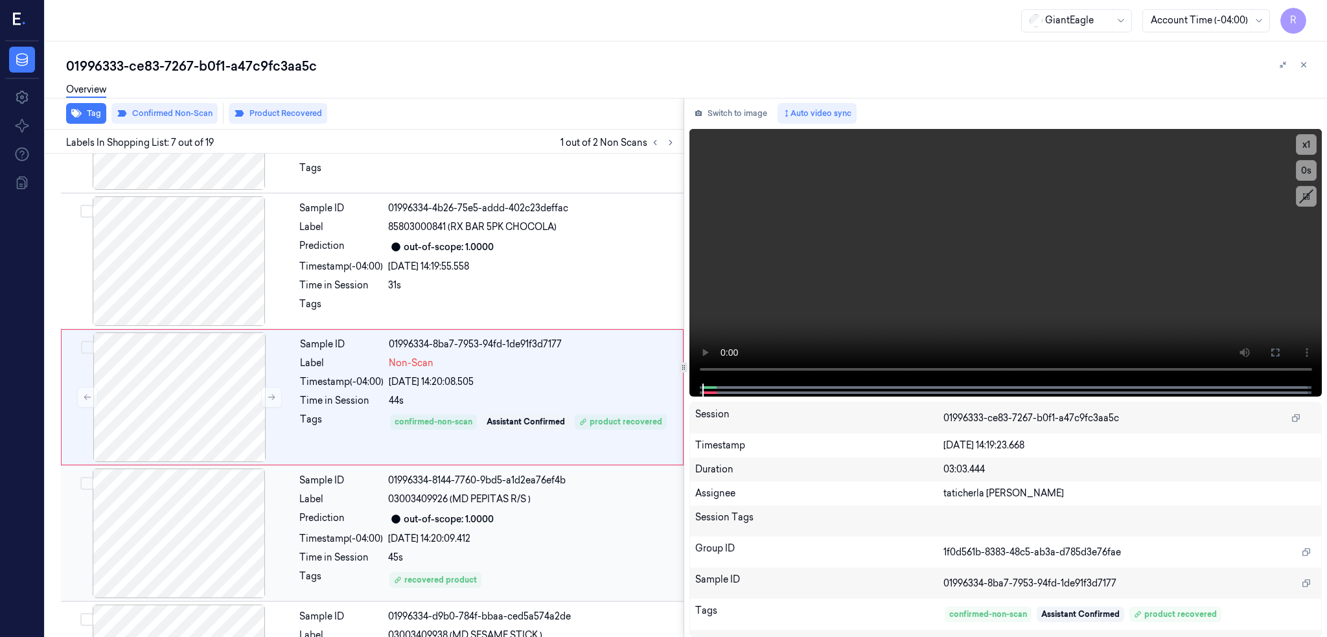
scroll to position [642, 0]
click at [165, 255] on div at bounding box center [179, 260] width 231 height 130
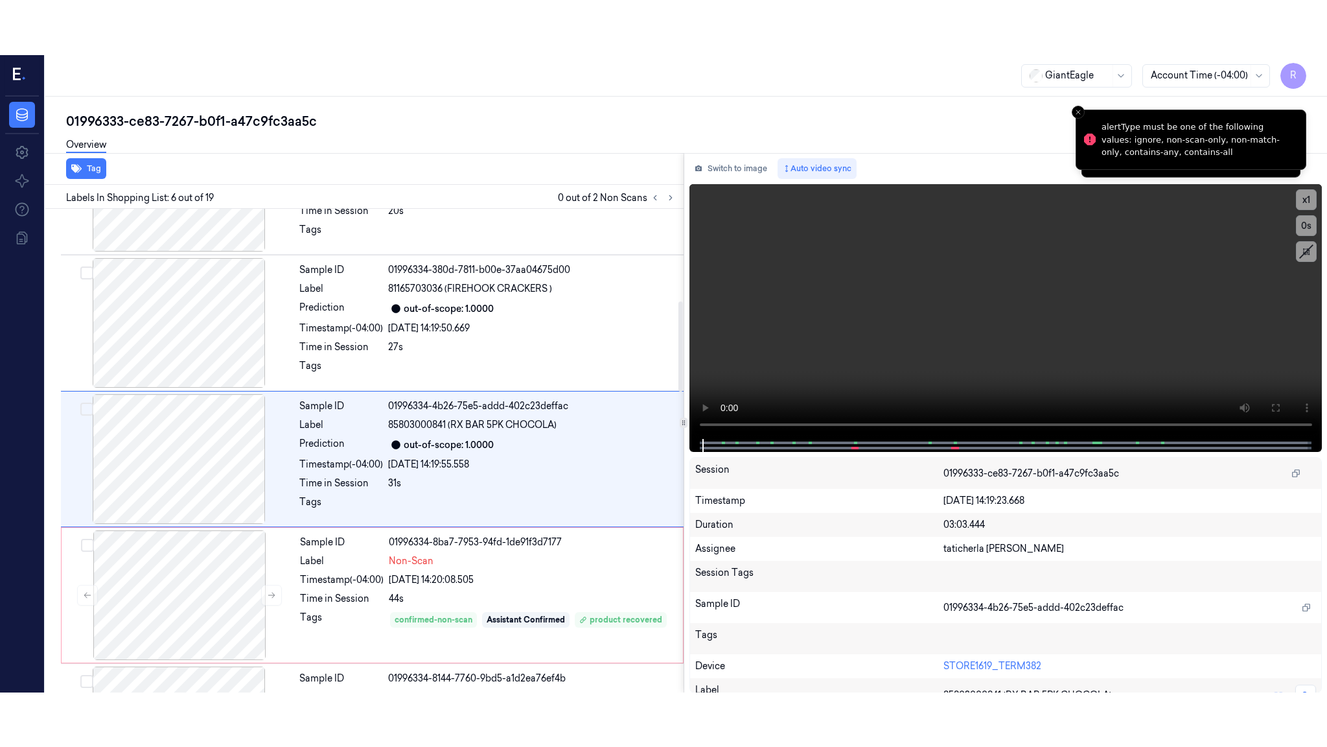
scroll to position [506, 0]
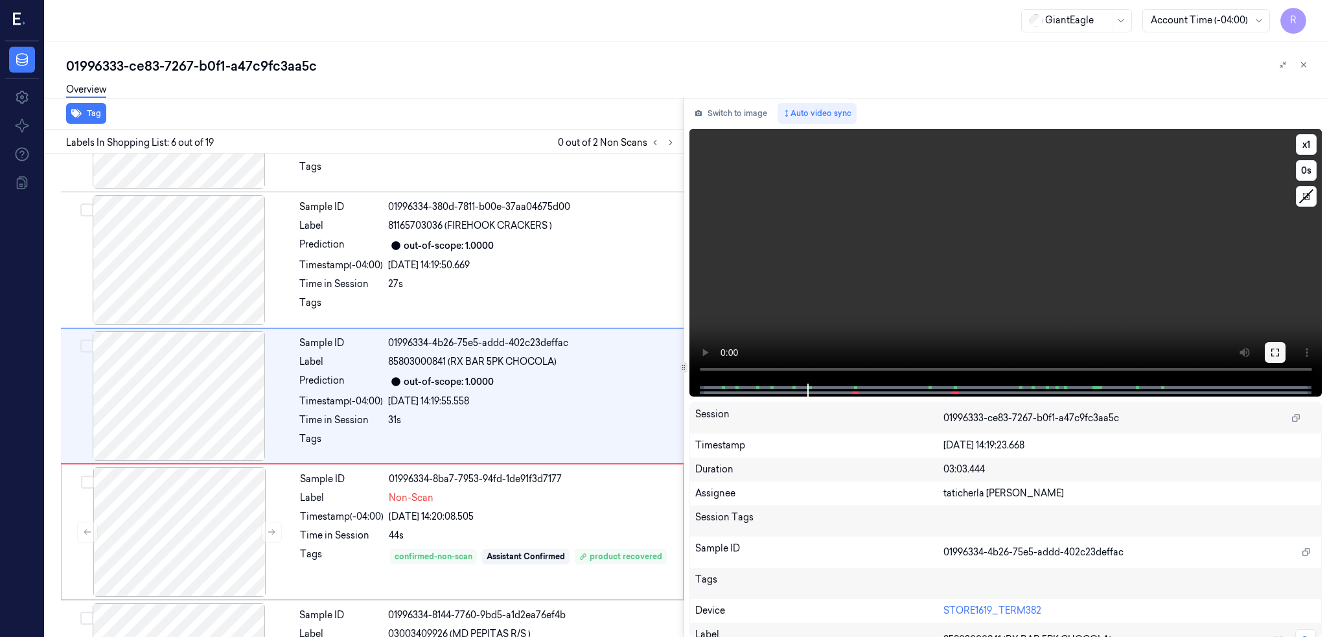
click at [1286, 358] on button at bounding box center [1275, 352] width 21 height 21
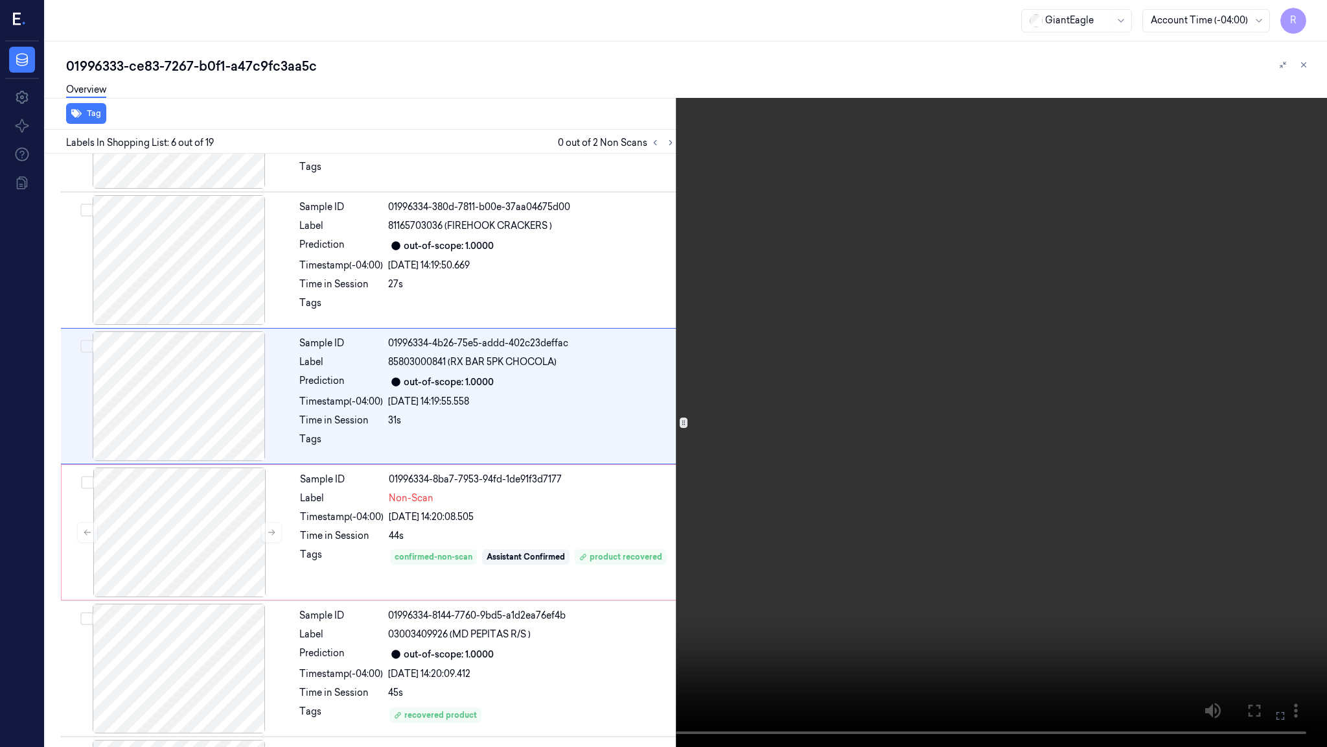
click at [478, 481] on video at bounding box center [663, 373] width 1327 height 747
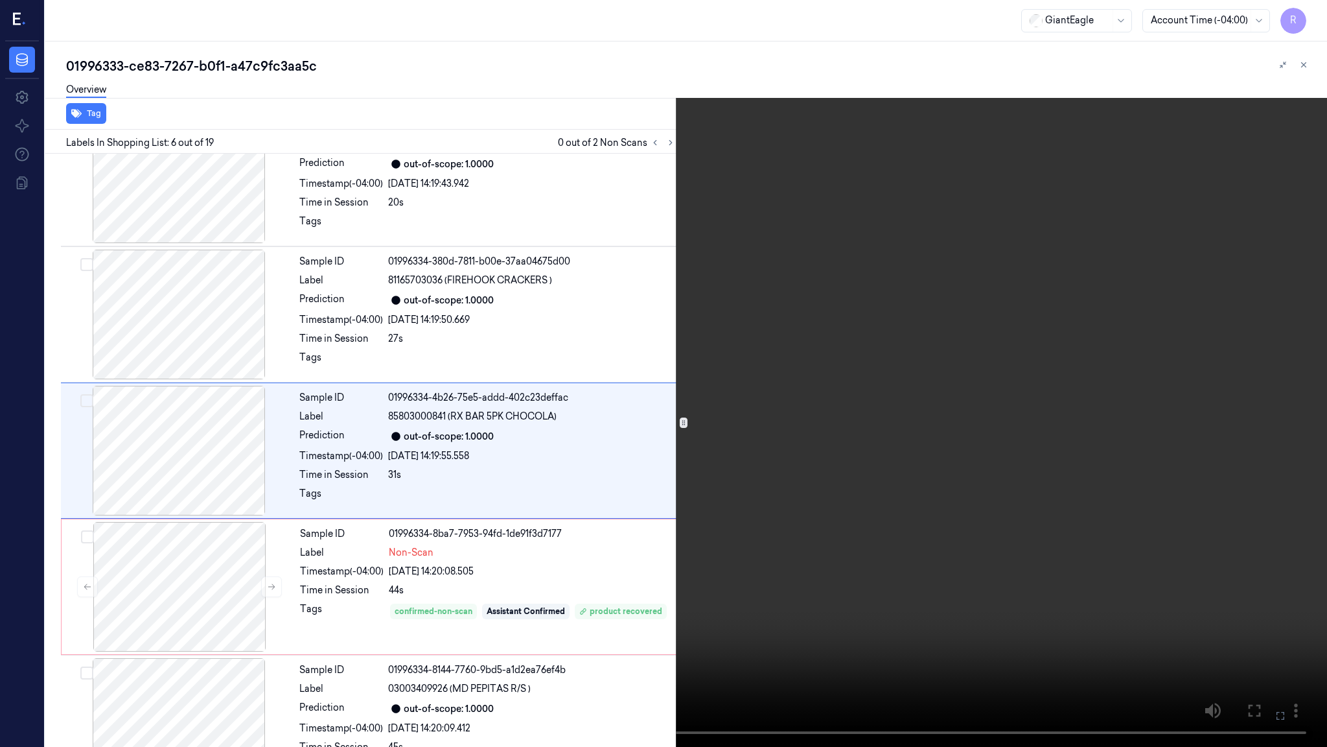
click at [478, 481] on video at bounding box center [663, 373] width 1327 height 747
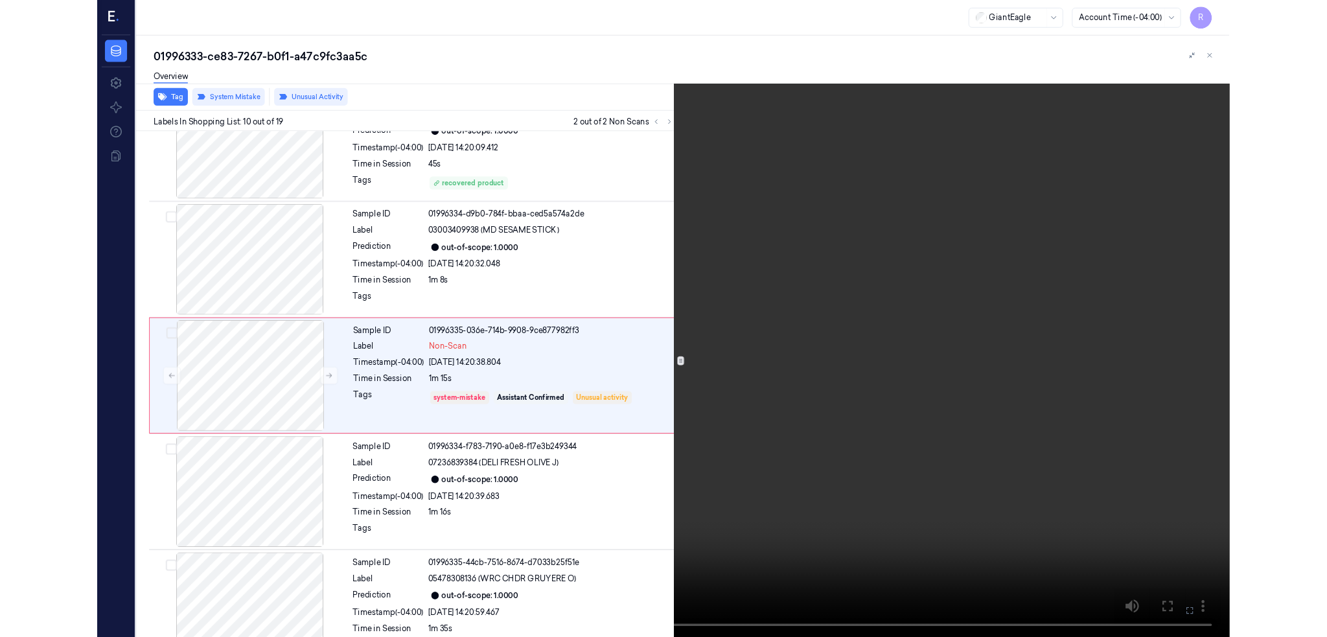
scroll to position [996, 0]
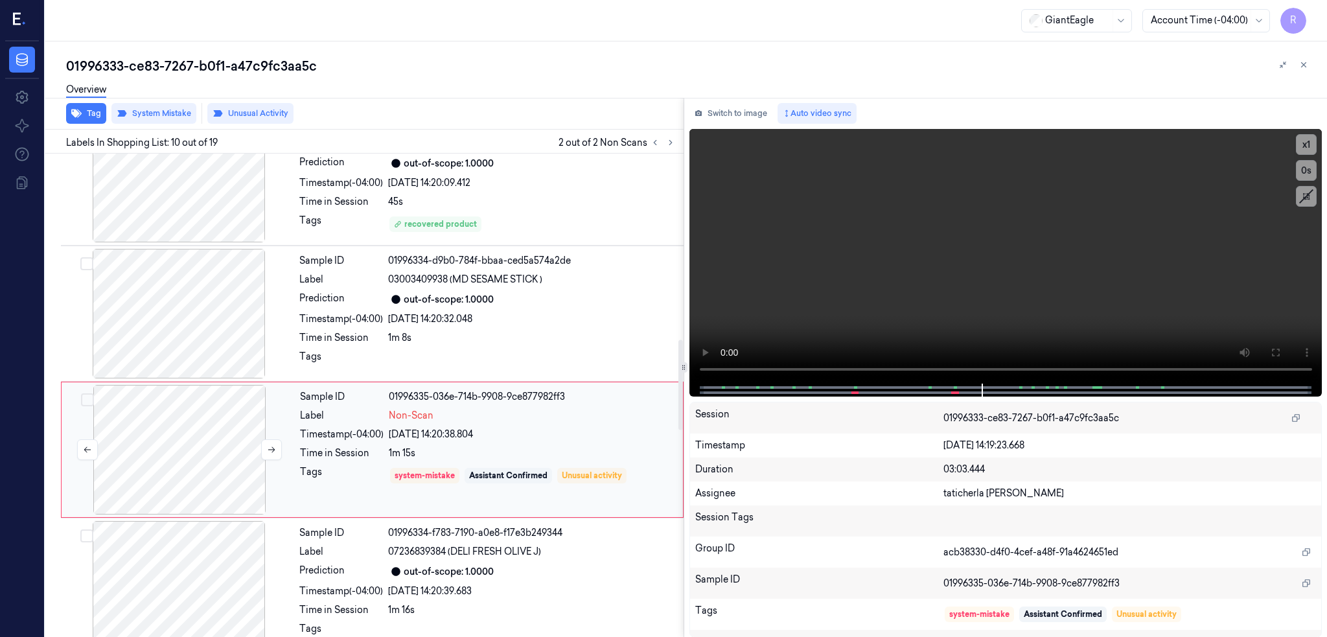
click at [202, 454] on div at bounding box center [179, 450] width 231 height 130
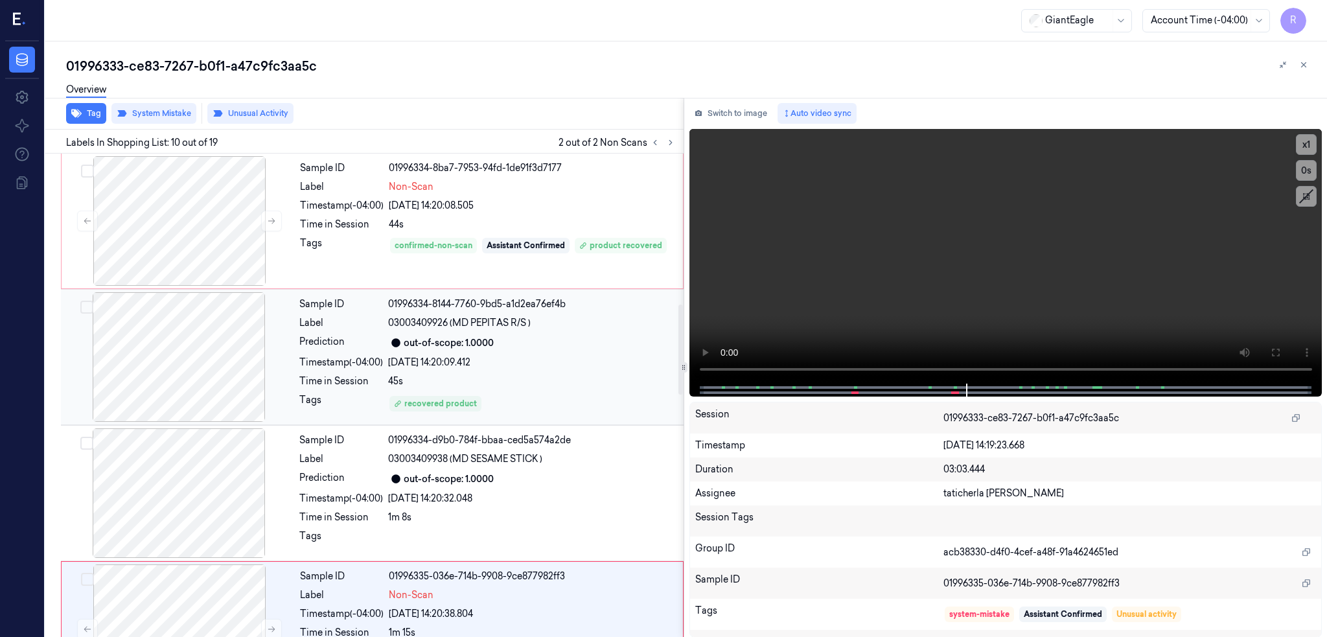
scroll to position [791, 0]
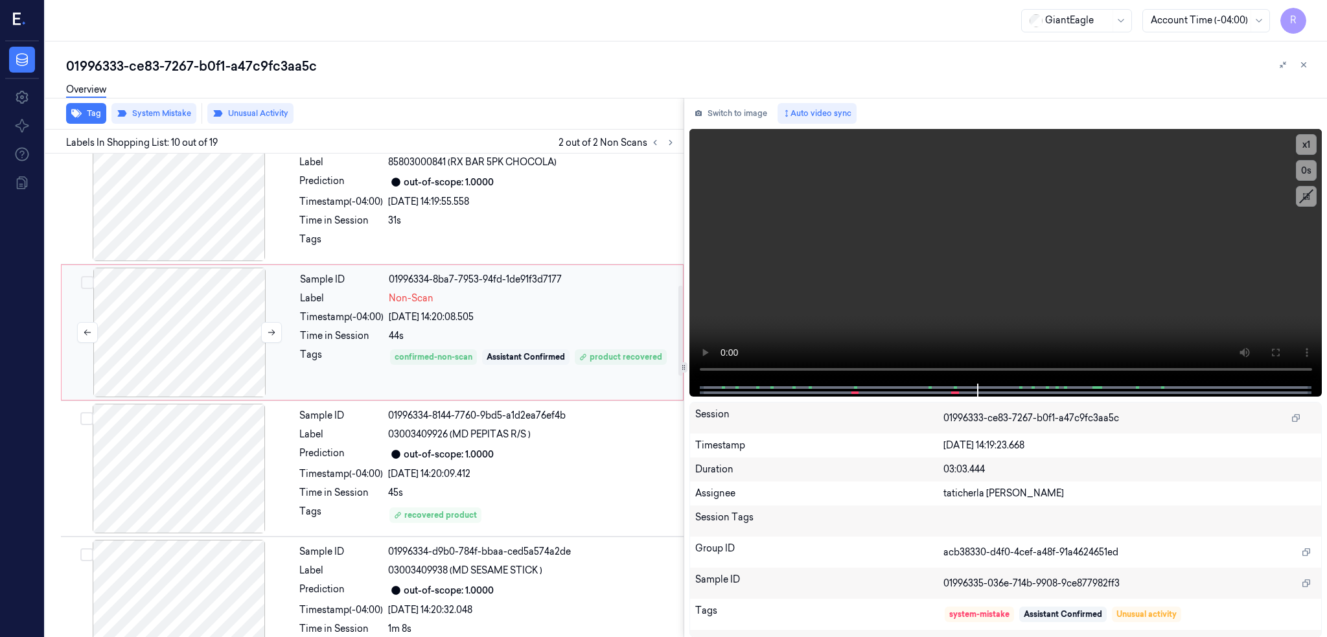
click at [189, 319] on div at bounding box center [179, 333] width 231 height 130
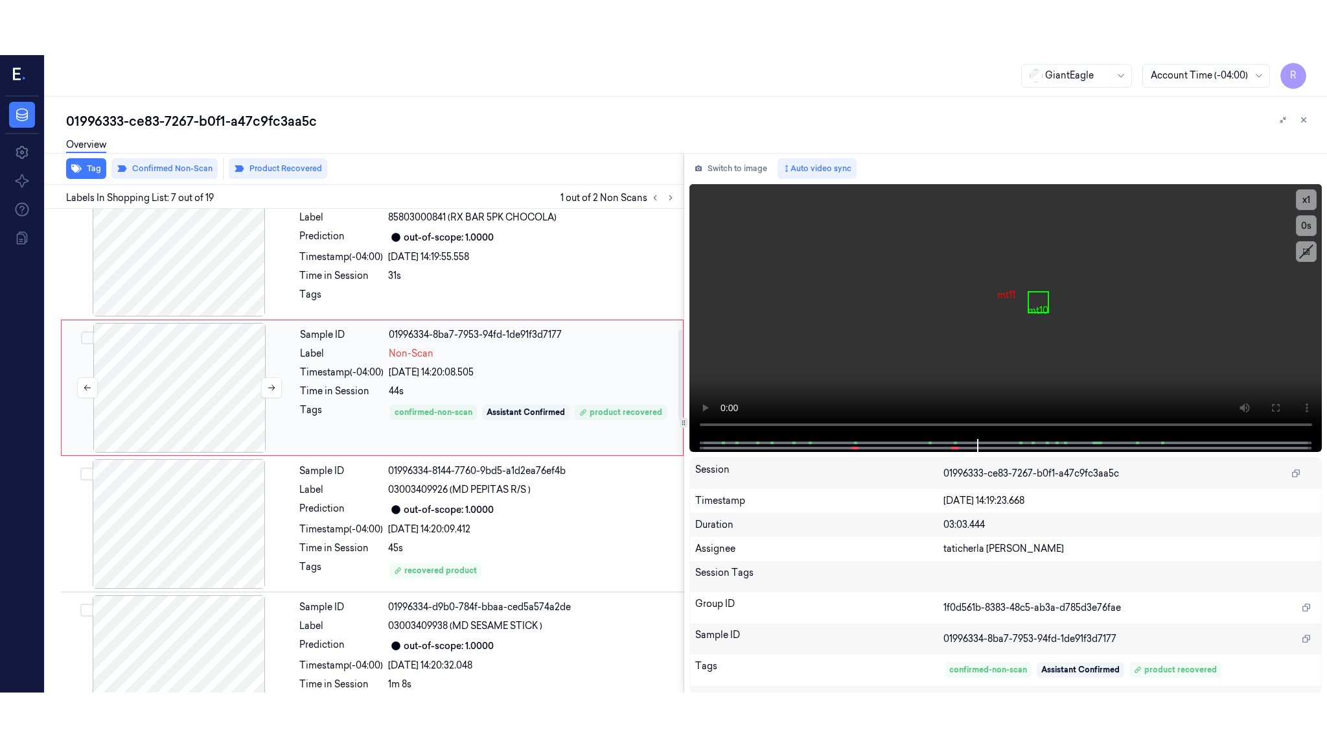
scroll to position [642, 0]
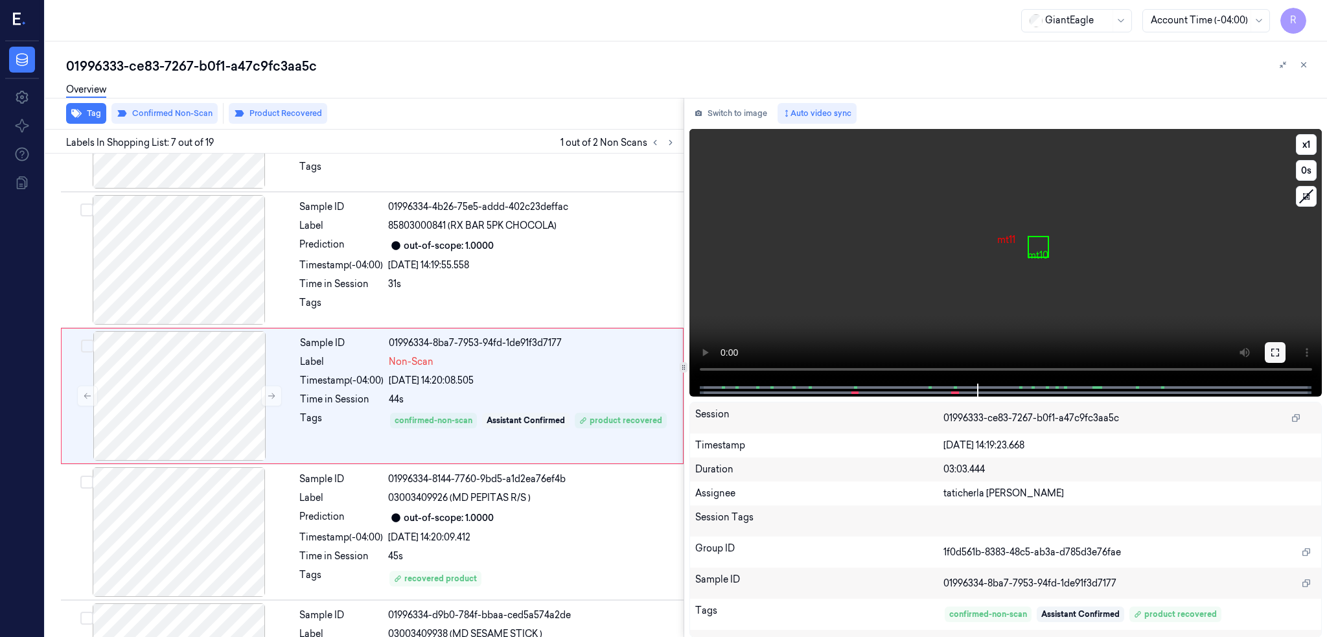
click at [1286, 346] on button at bounding box center [1275, 352] width 21 height 21
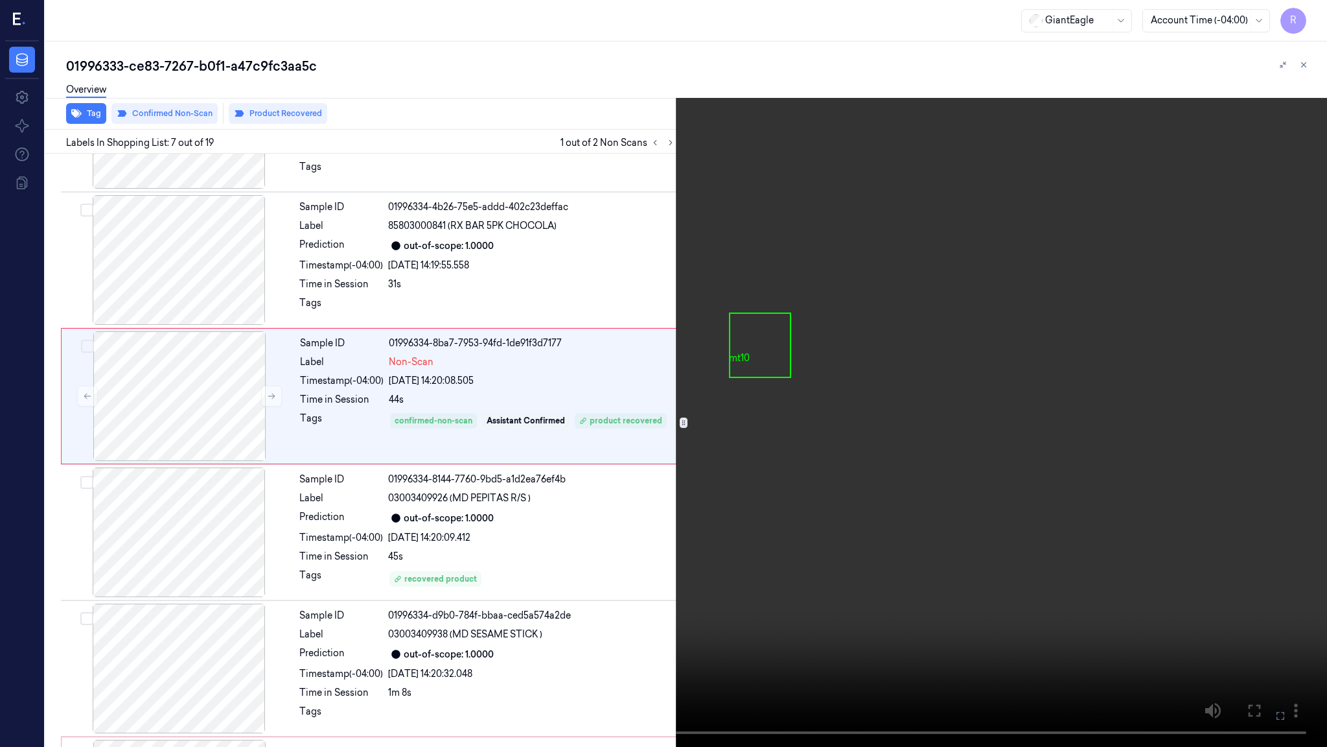
click at [602, 499] on video at bounding box center [663, 373] width 1327 height 747
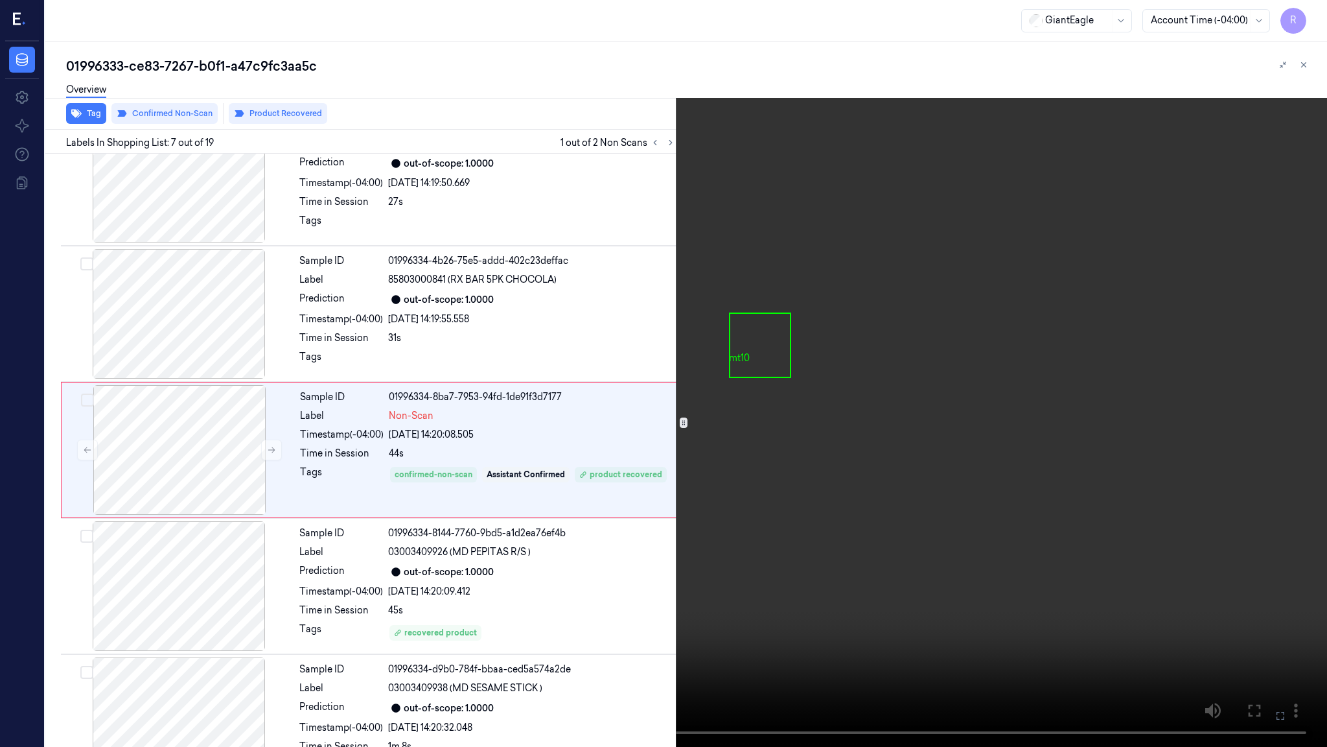
scroll to position [587, 0]
click at [602, 499] on video at bounding box center [663, 373] width 1327 height 747
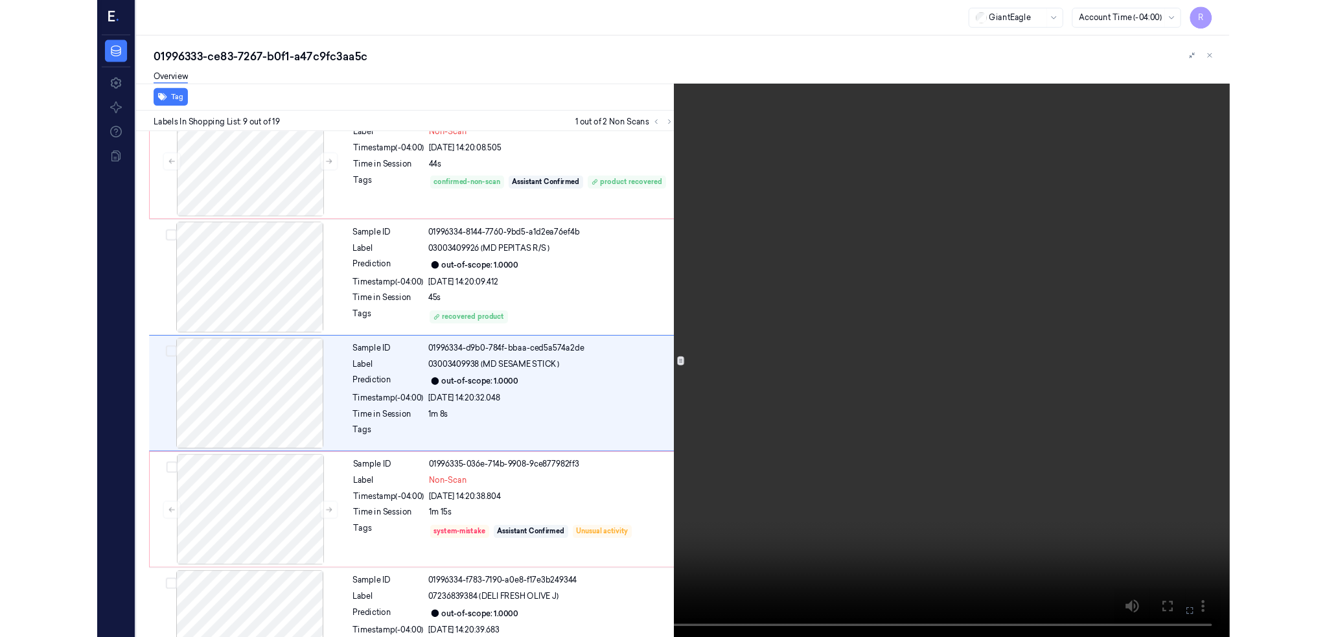
scroll to position [859, 0]
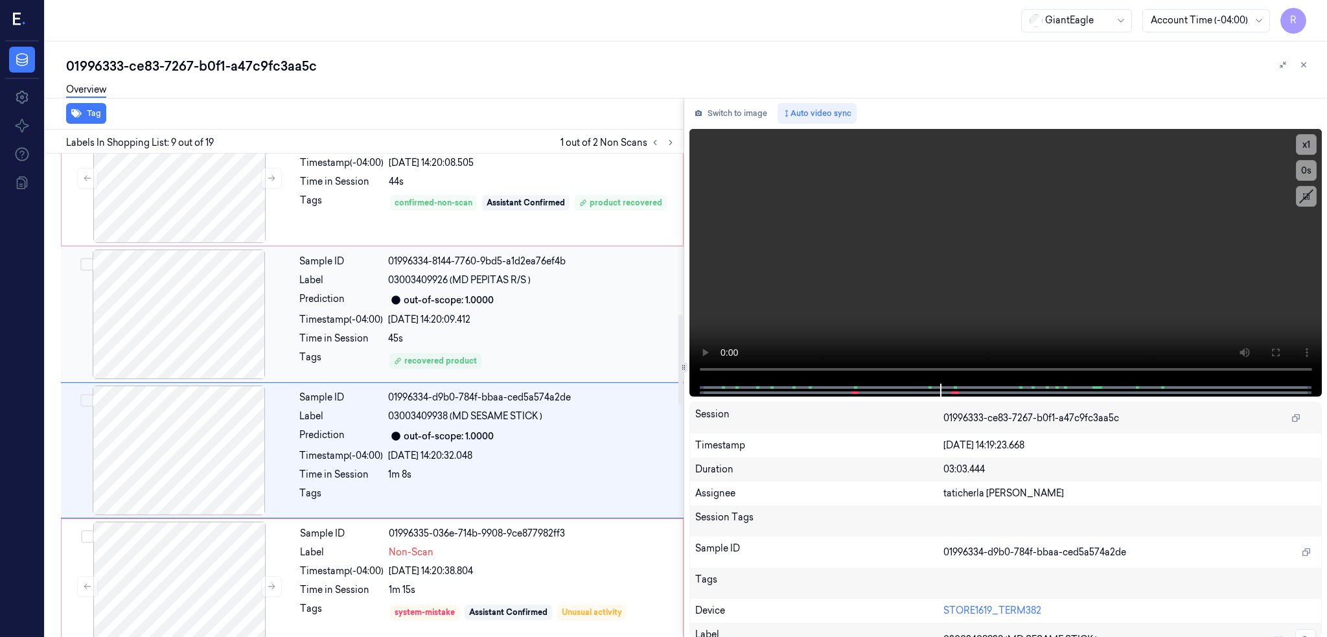
click at [183, 363] on div at bounding box center [179, 315] width 231 height 130
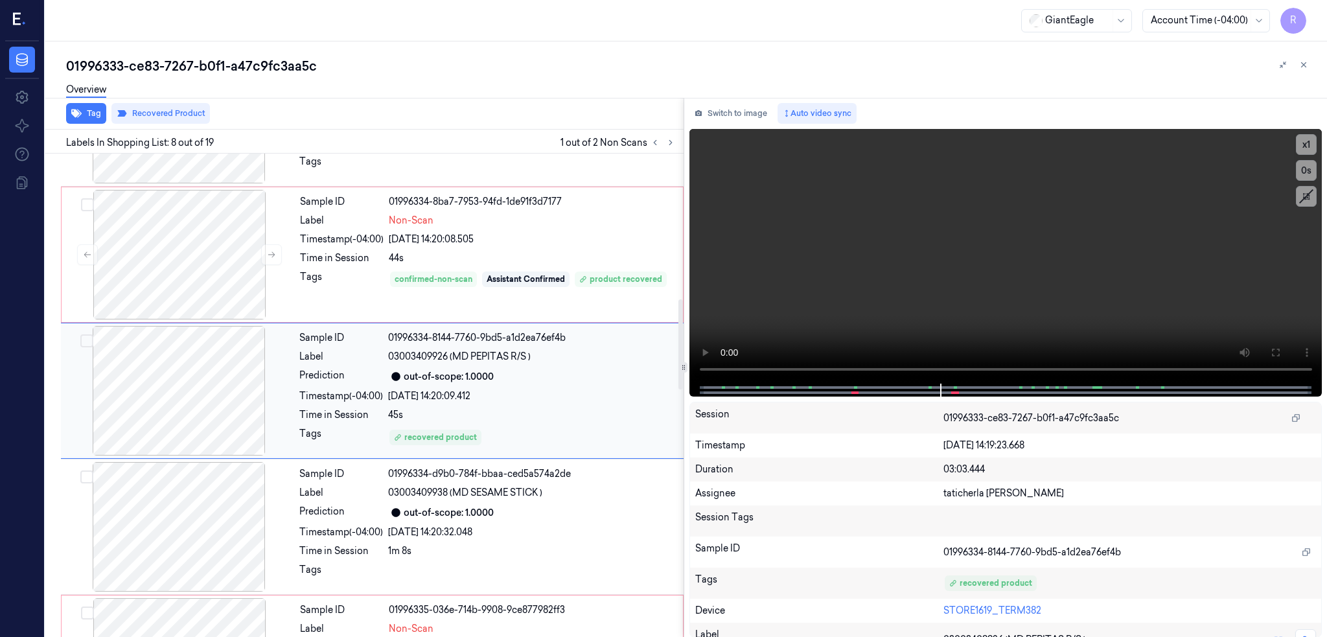
scroll to position [778, 0]
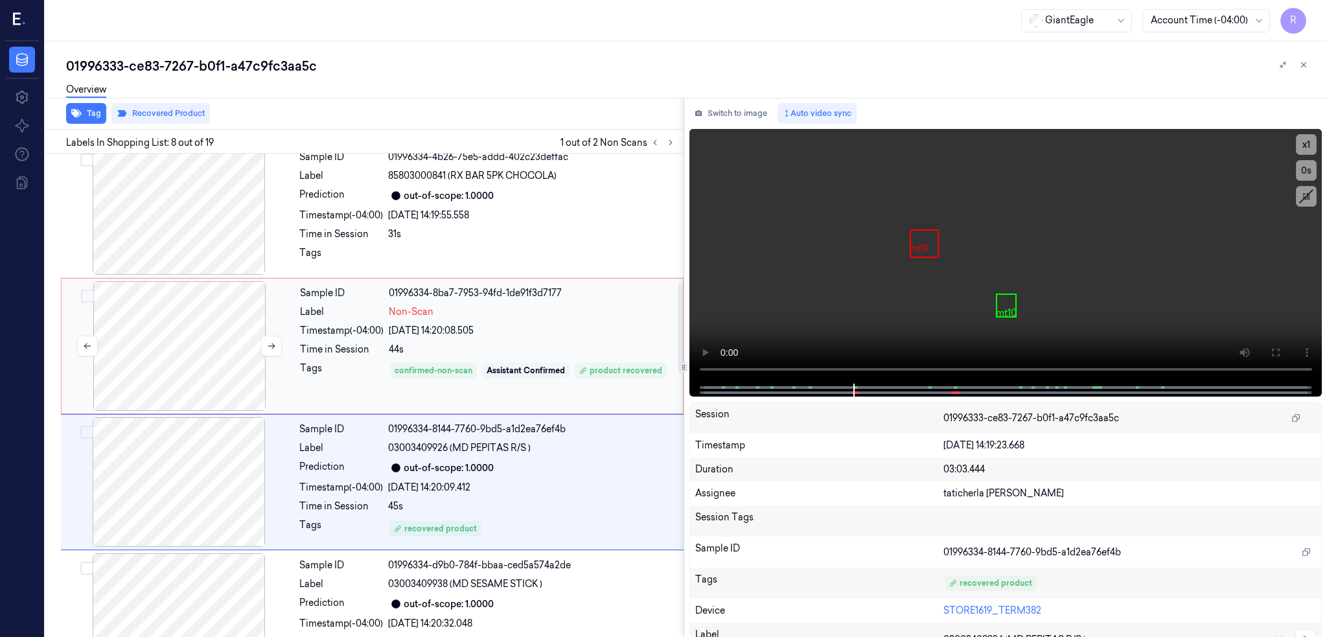
click at [180, 346] on div at bounding box center [179, 346] width 231 height 130
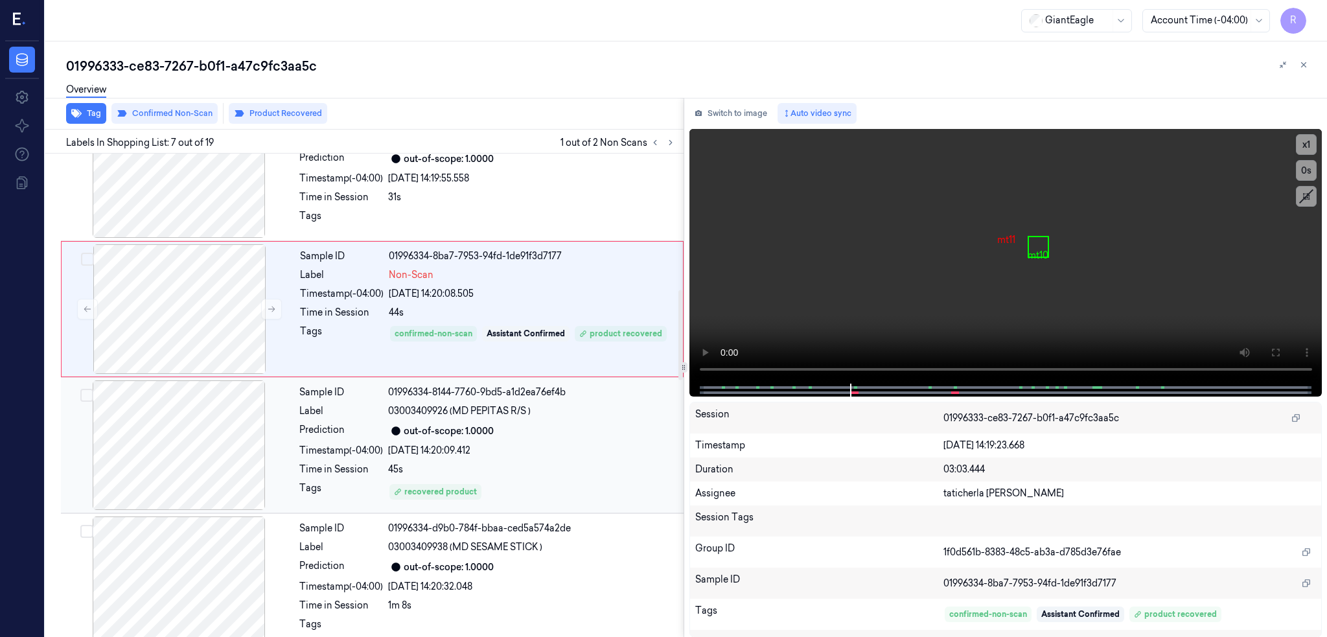
click at [172, 470] on div at bounding box center [179, 445] width 231 height 130
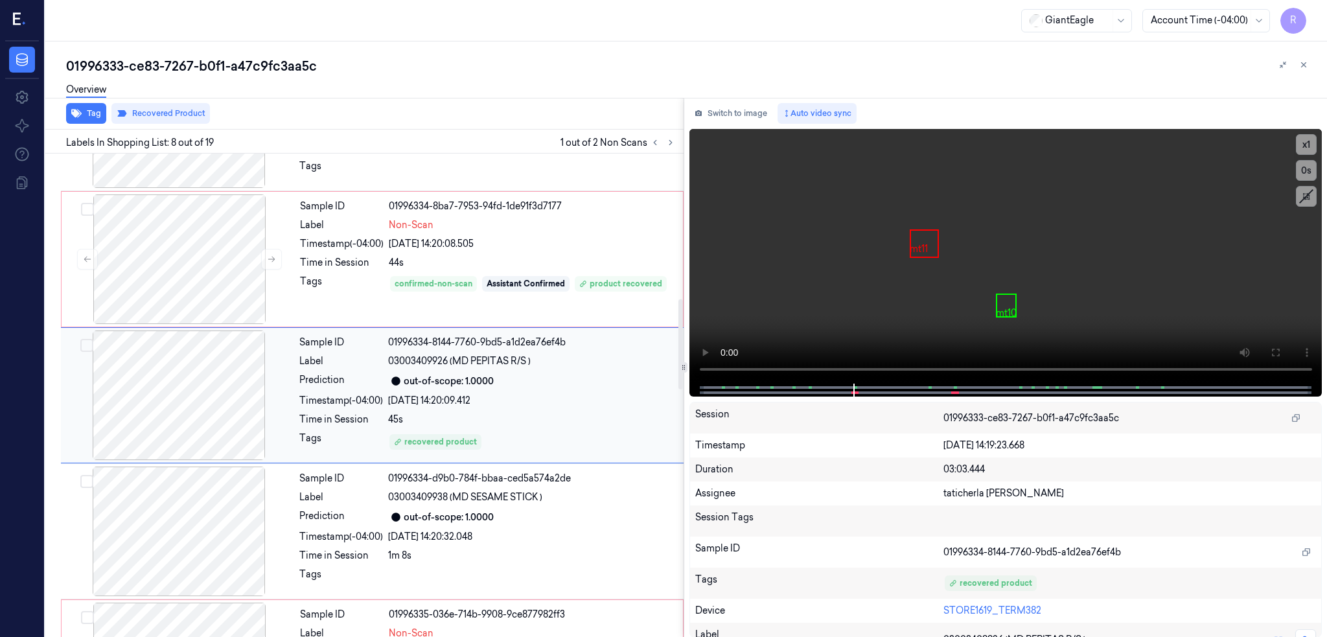
click at [149, 367] on div at bounding box center [179, 396] width 231 height 130
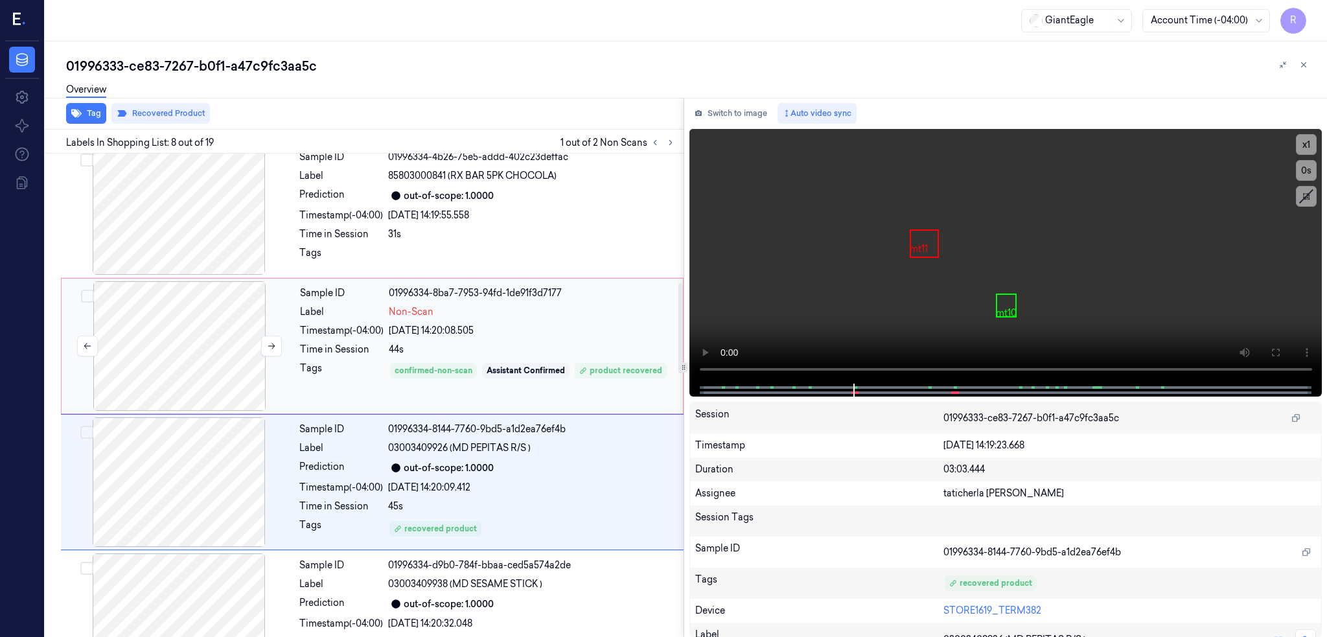
click at [198, 325] on div at bounding box center [179, 346] width 231 height 130
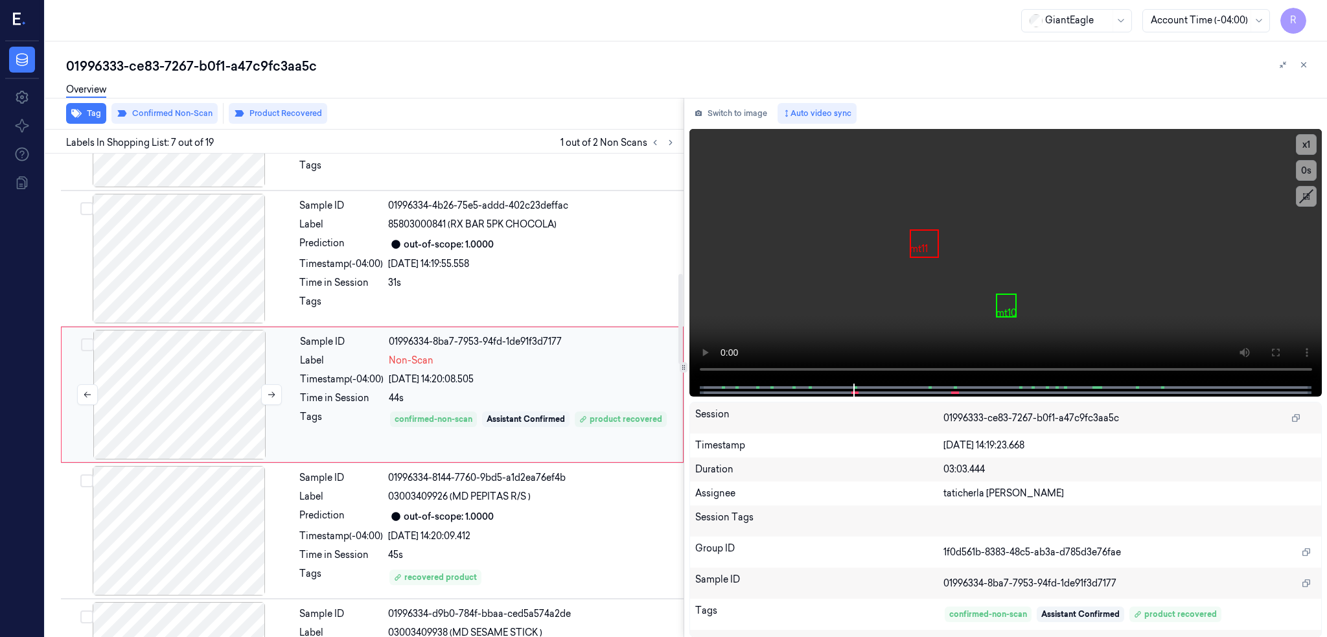
scroll to position [642, 0]
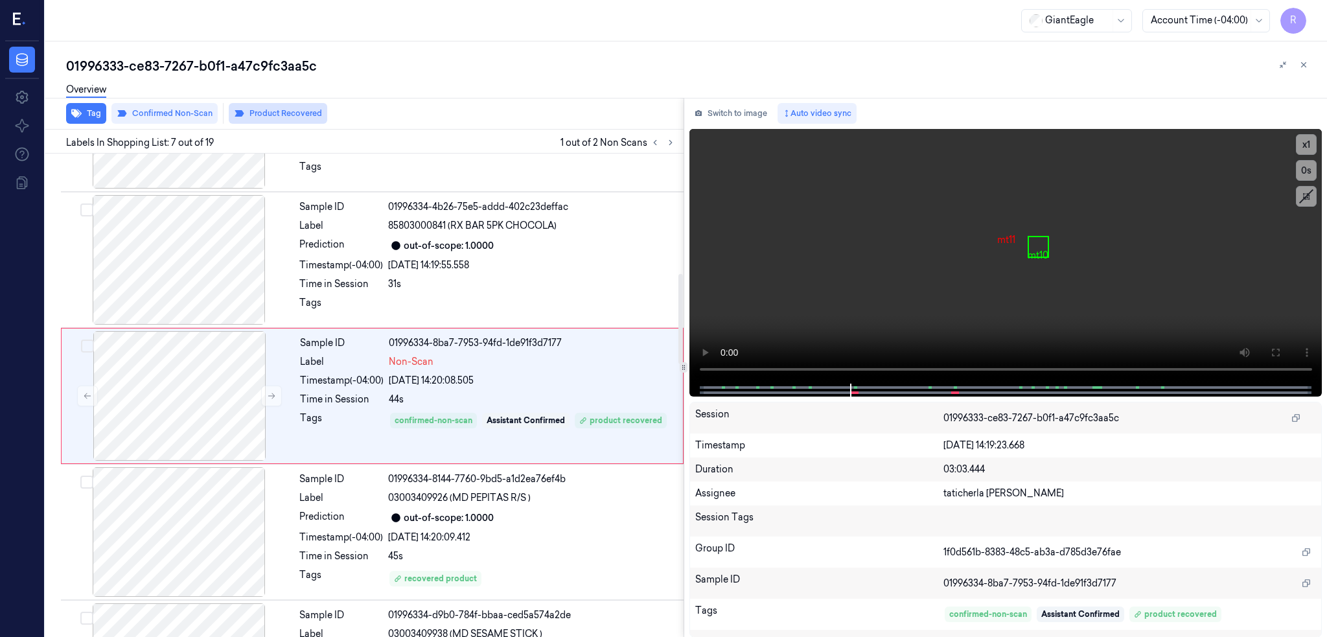
click at [297, 121] on button "Product Recovered" at bounding box center [278, 113] width 99 height 21
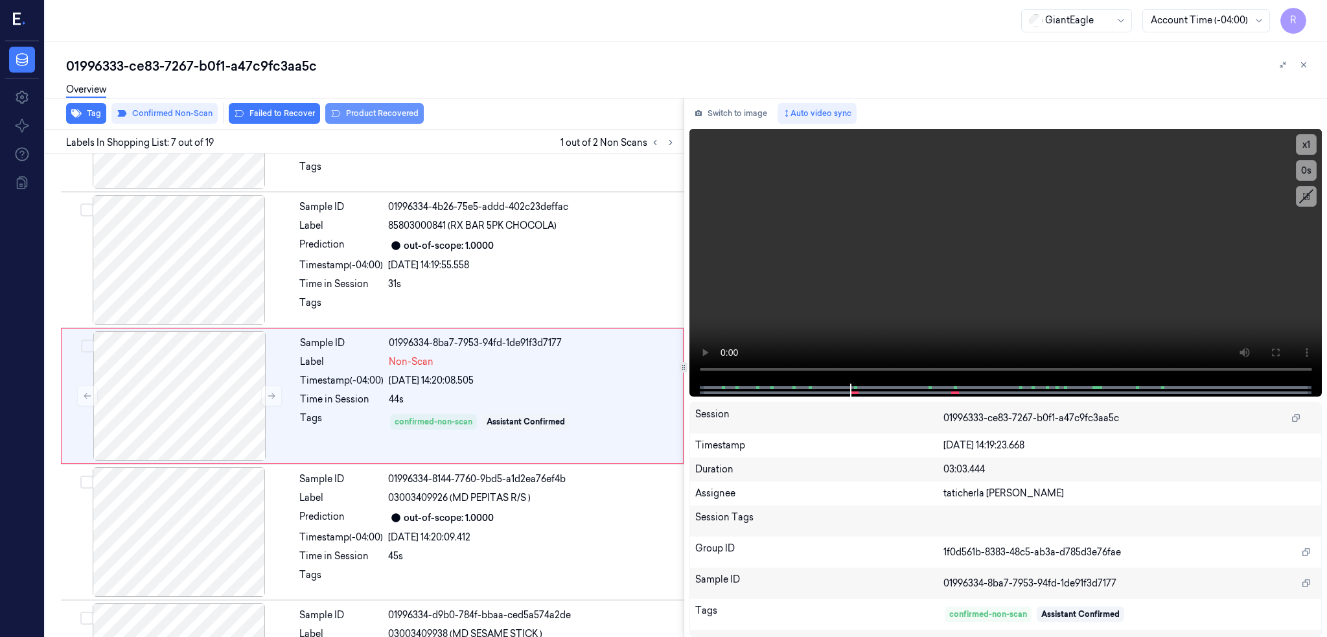
click at [402, 109] on button "Product Recovered" at bounding box center [374, 113] width 99 height 21
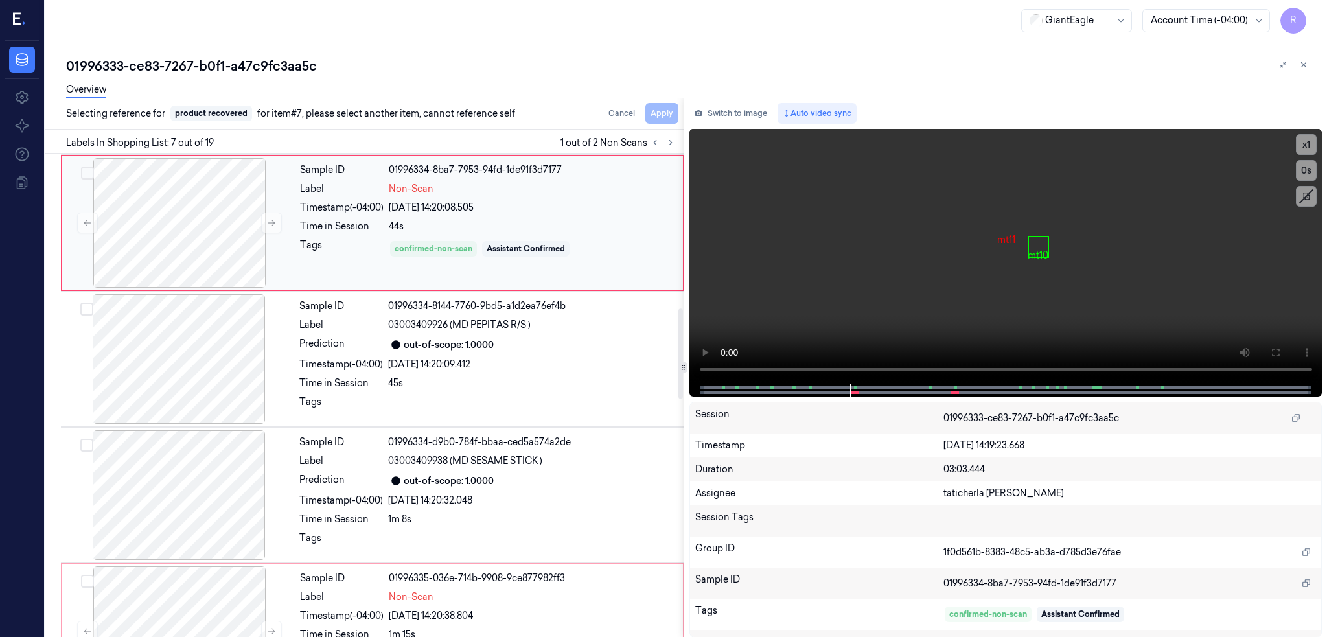
scroll to position [901, 0]
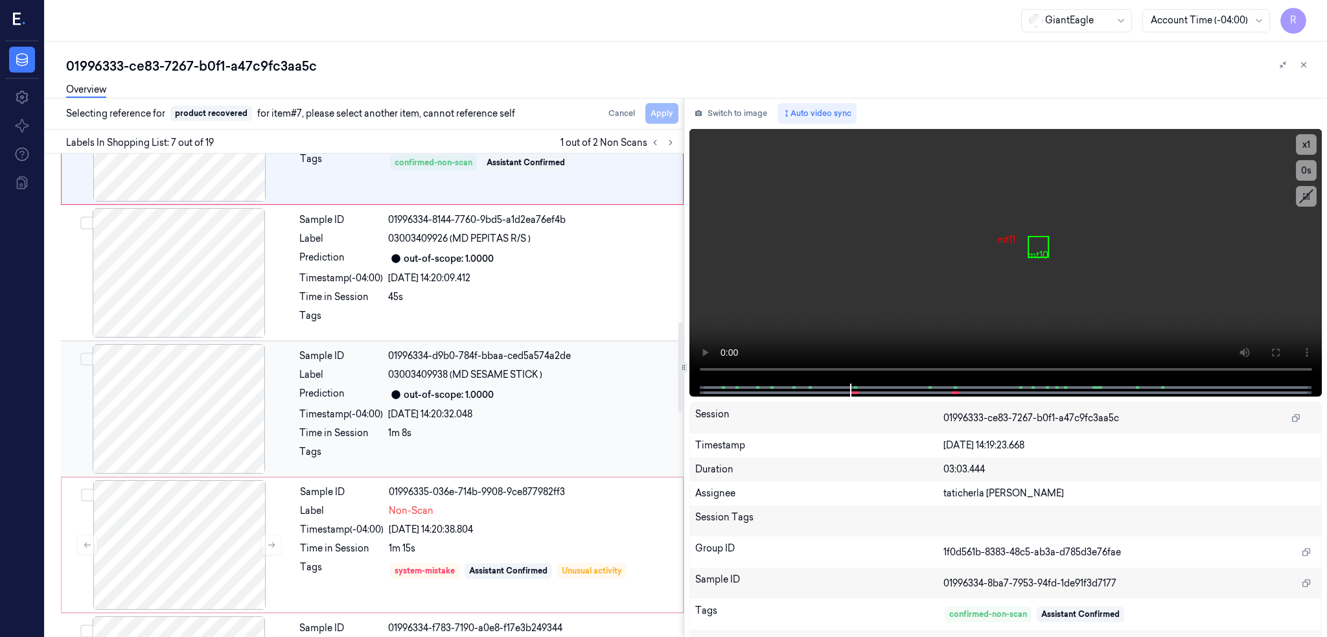
click at [164, 373] on div at bounding box center [179, 409] width 231 height 130
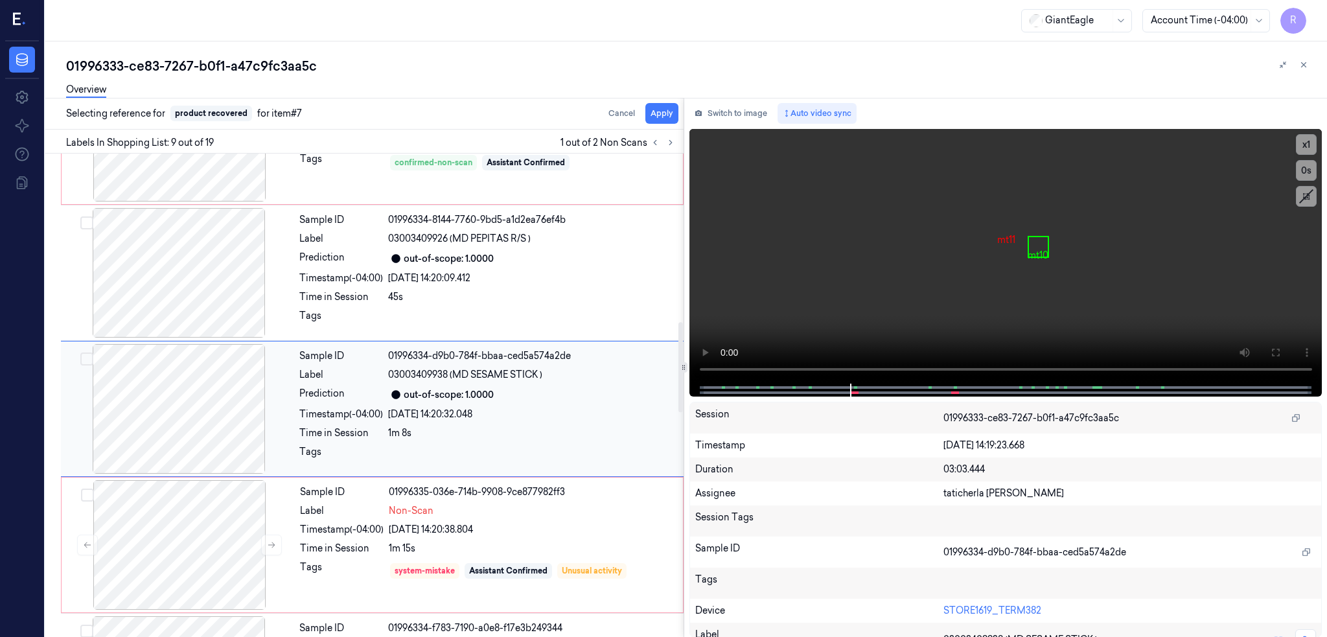
scroll to position [915, 0]
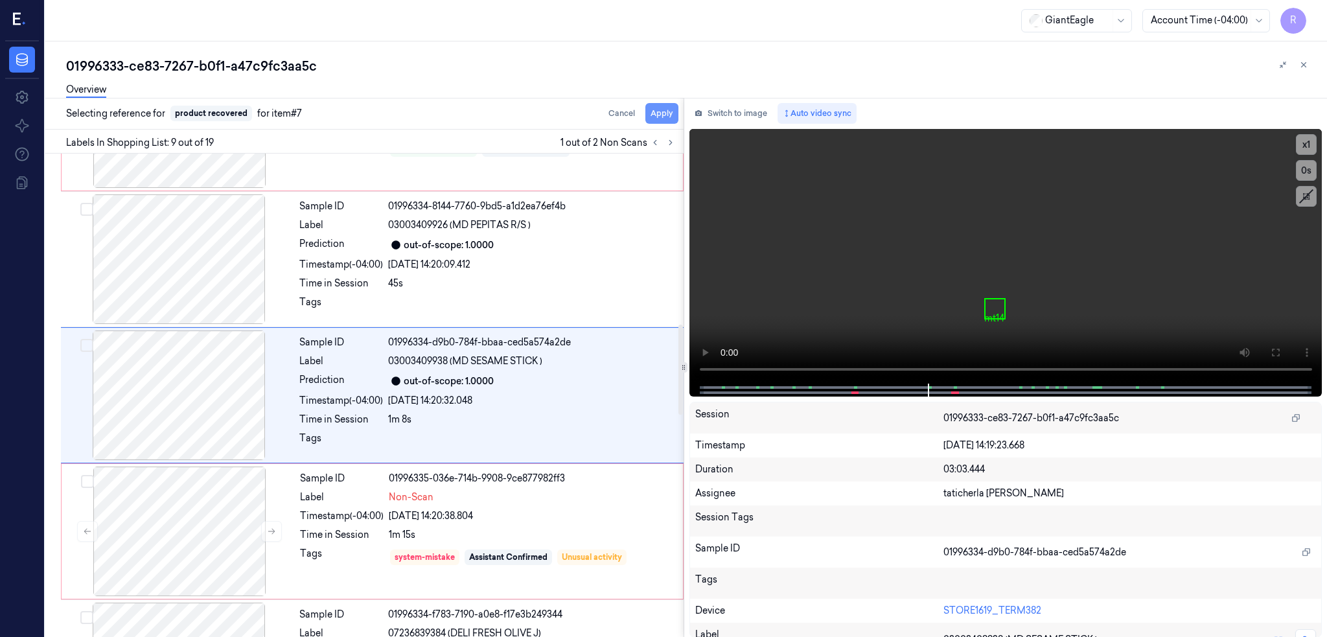
click at [670, 116] on button "Apply" at bounding box center [662, 113] width 33 height 21
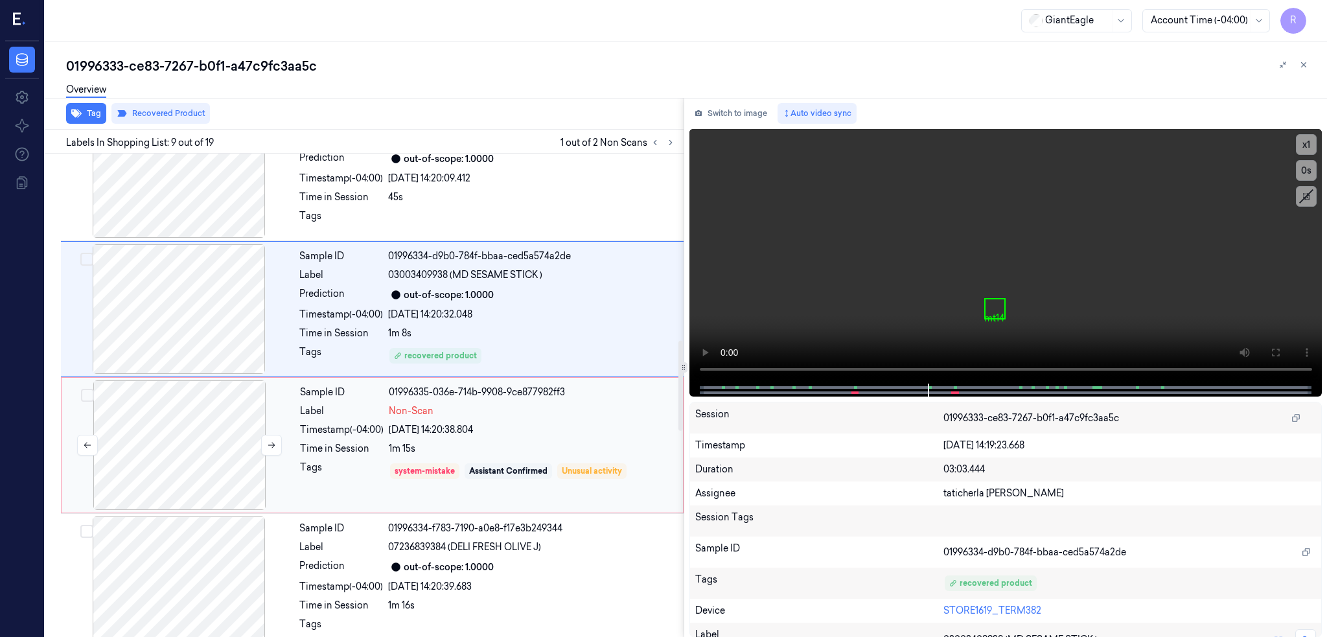
click at [176, 411] on div at bounding box center [179, 445] width 231 height 130
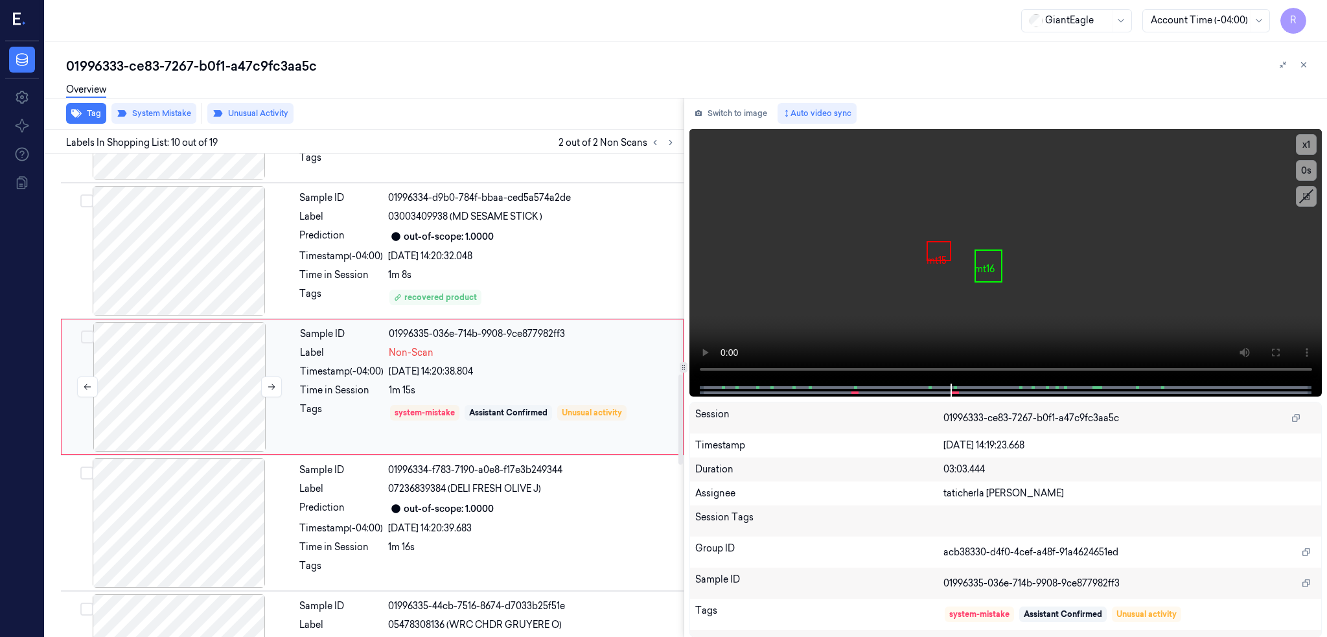
scroll to position [1051, 0]
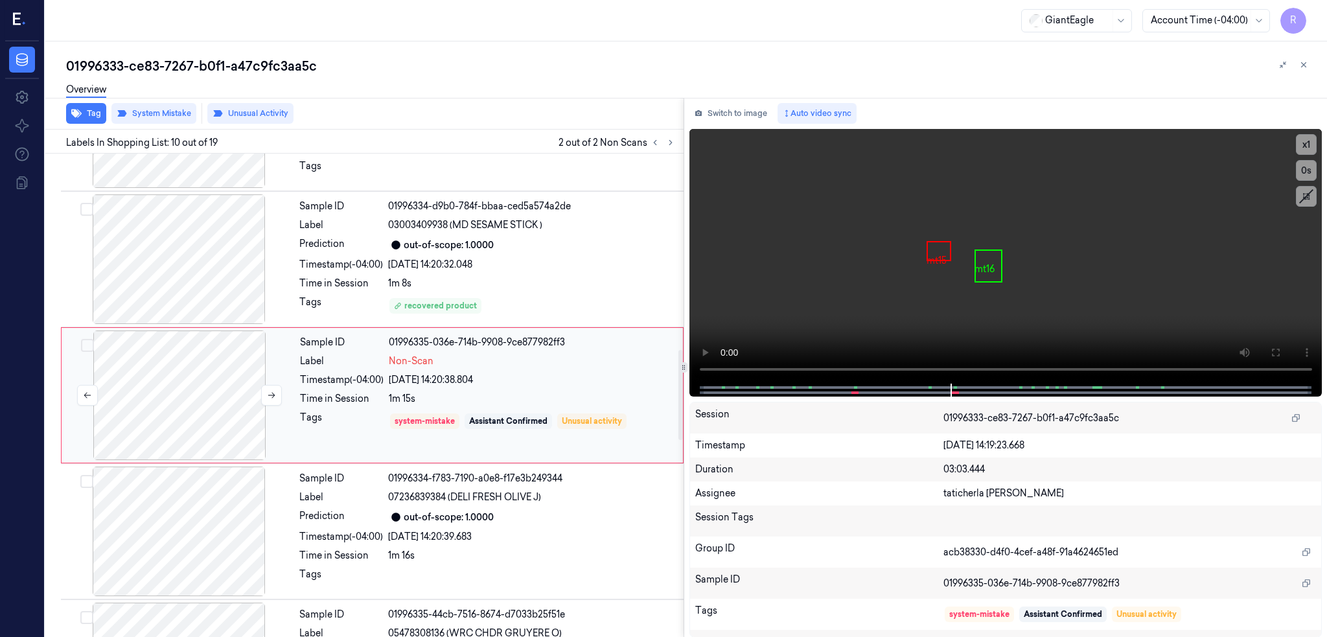
click at [171, 396] on div at bounding box center [179, 396] width 231 height 130
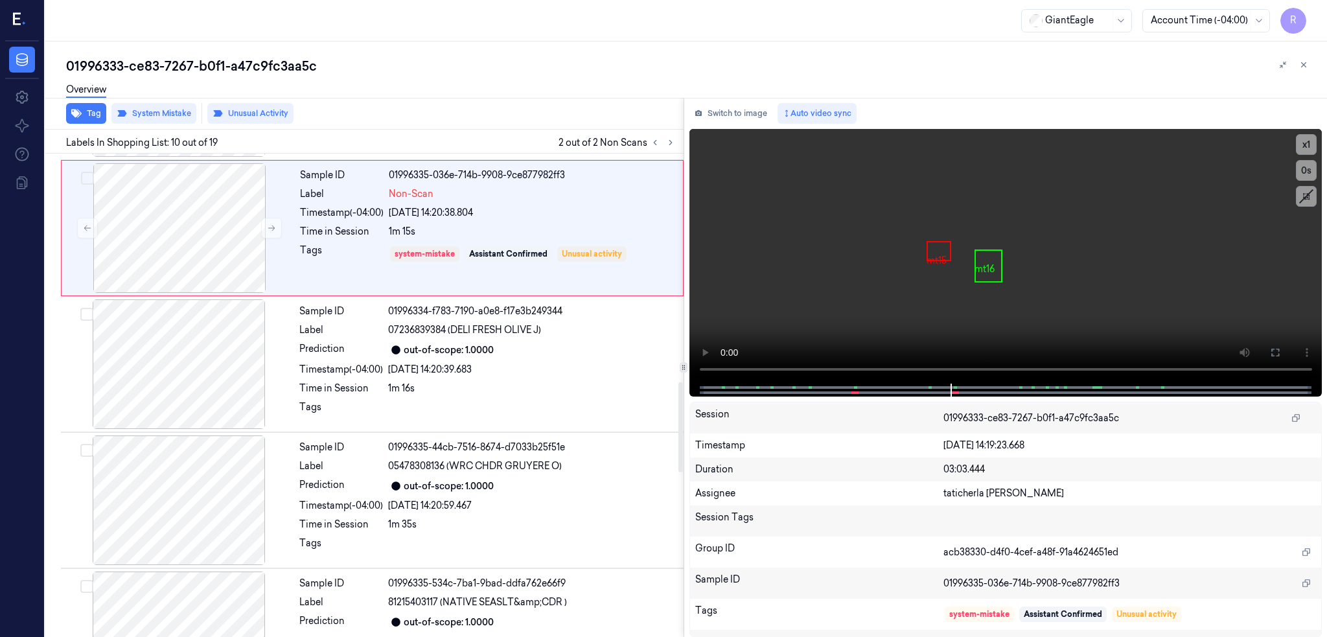
scroll to position [1224, 0]
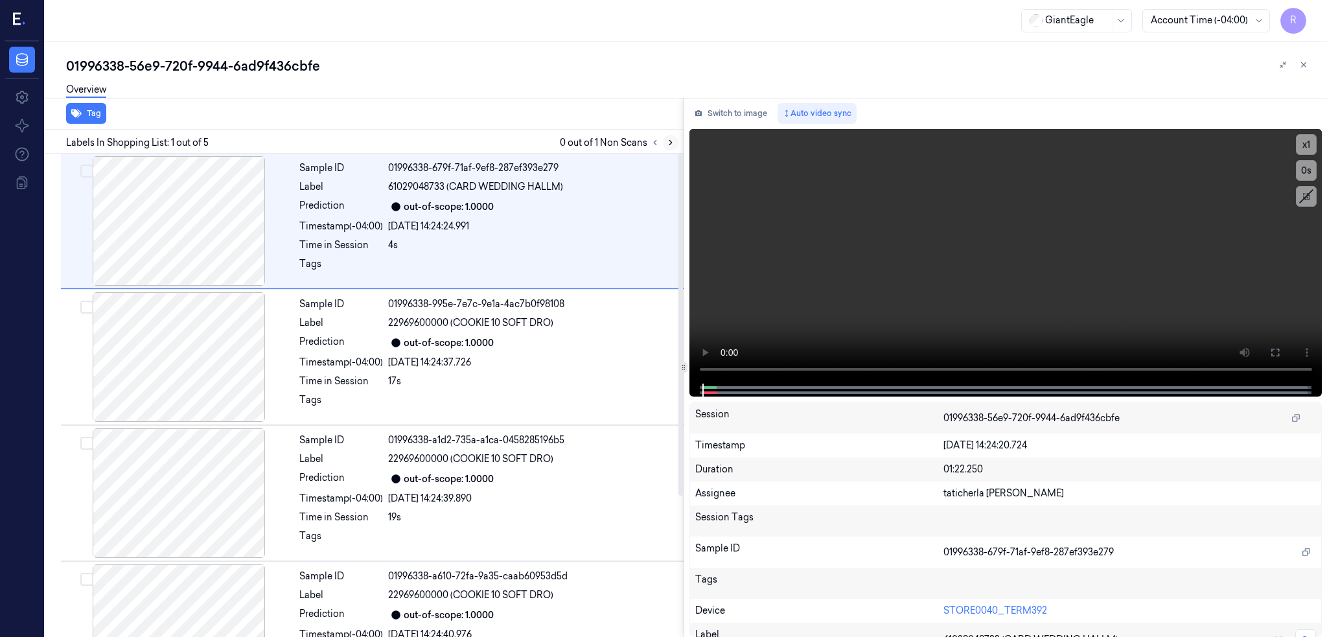
click at [675, 138] on icon at bounding box center [670, 142] width 9 height 9
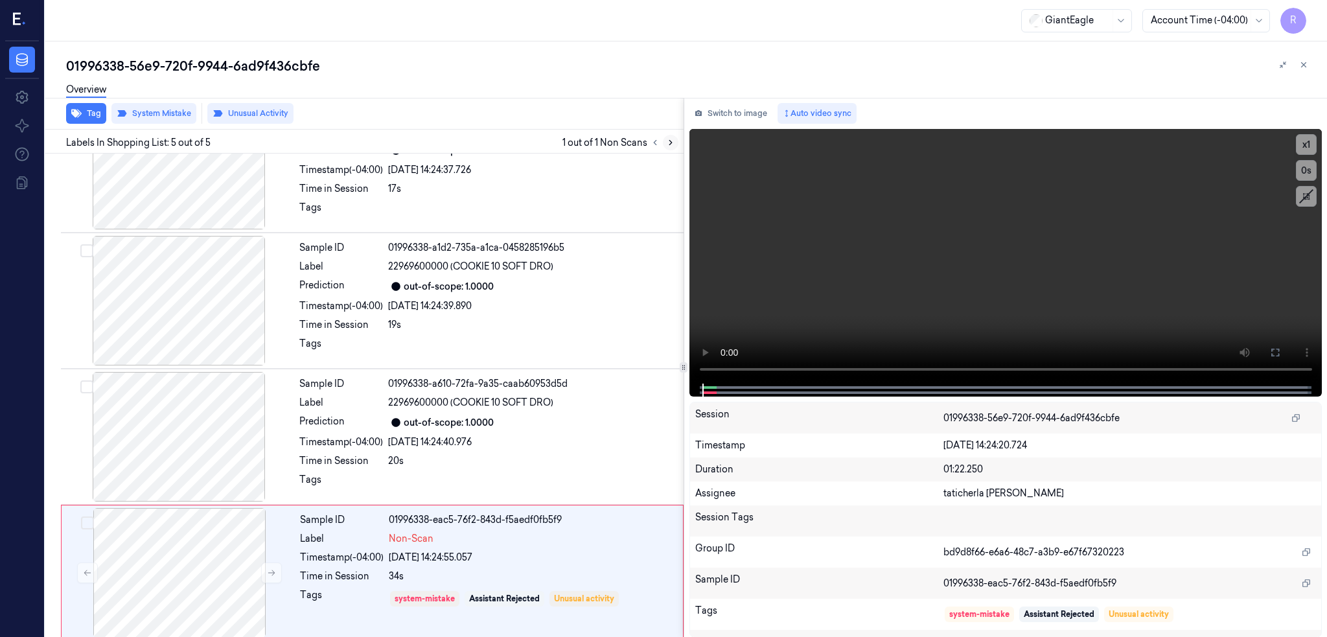
scroll to position [200, 0]
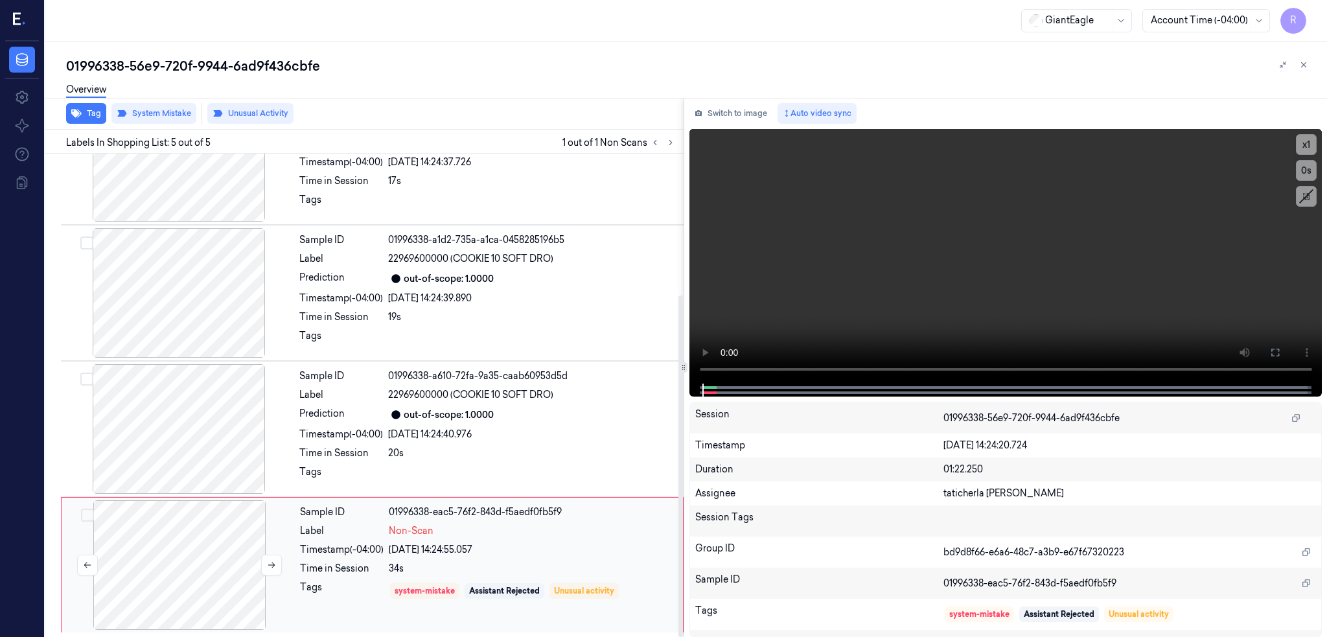
click at [191, 565] on div at bounding box center [179, 565] width 231 height 130
click at [180, 433] on div at bounding box center [179, 429] width 231 height 130
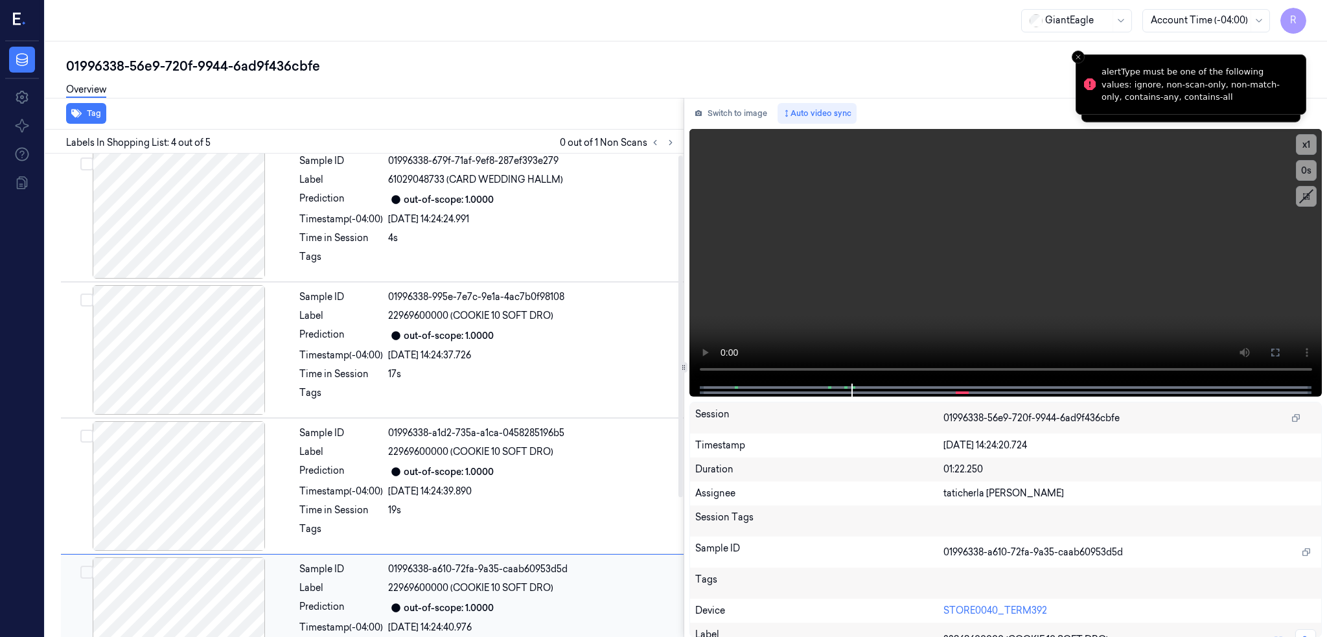
scroll to position [0, 0]
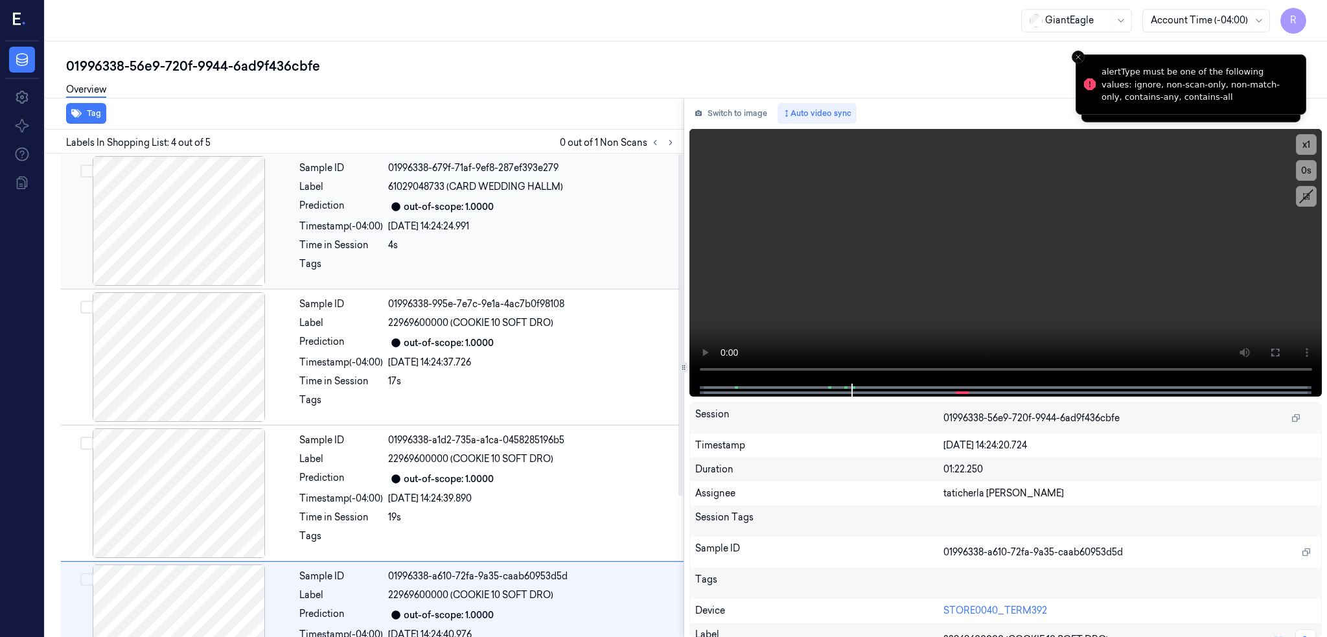
click at [159, 260] on div at bounding box center [179, 221] width 231 height 130
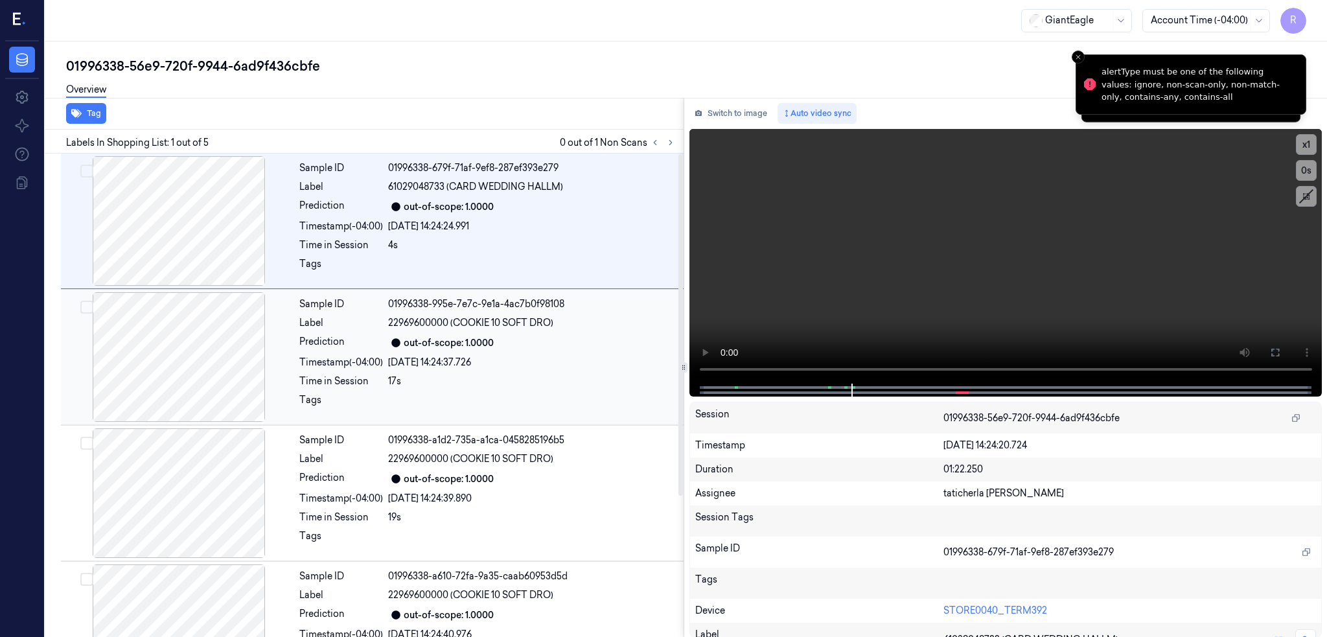
click at [163, 352] on div at bounding box center [179, 357] width 231 height 130
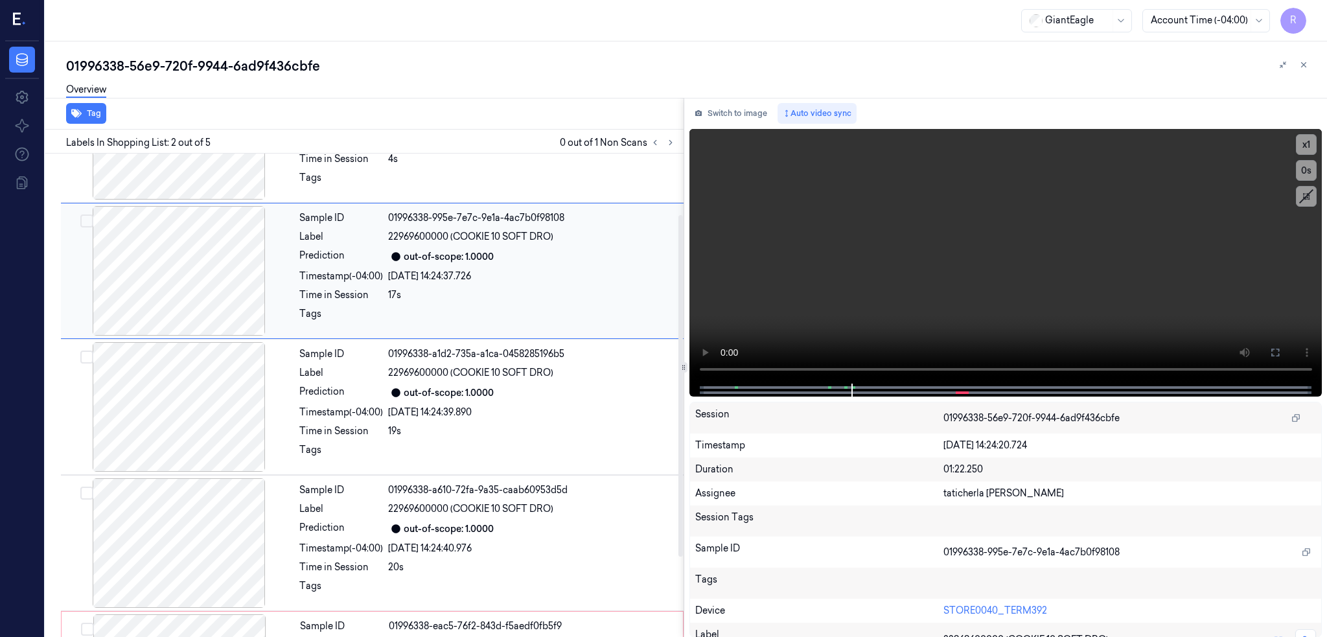
click at [189, 262] on div at bounding box center [179, 271] width 231 height 130
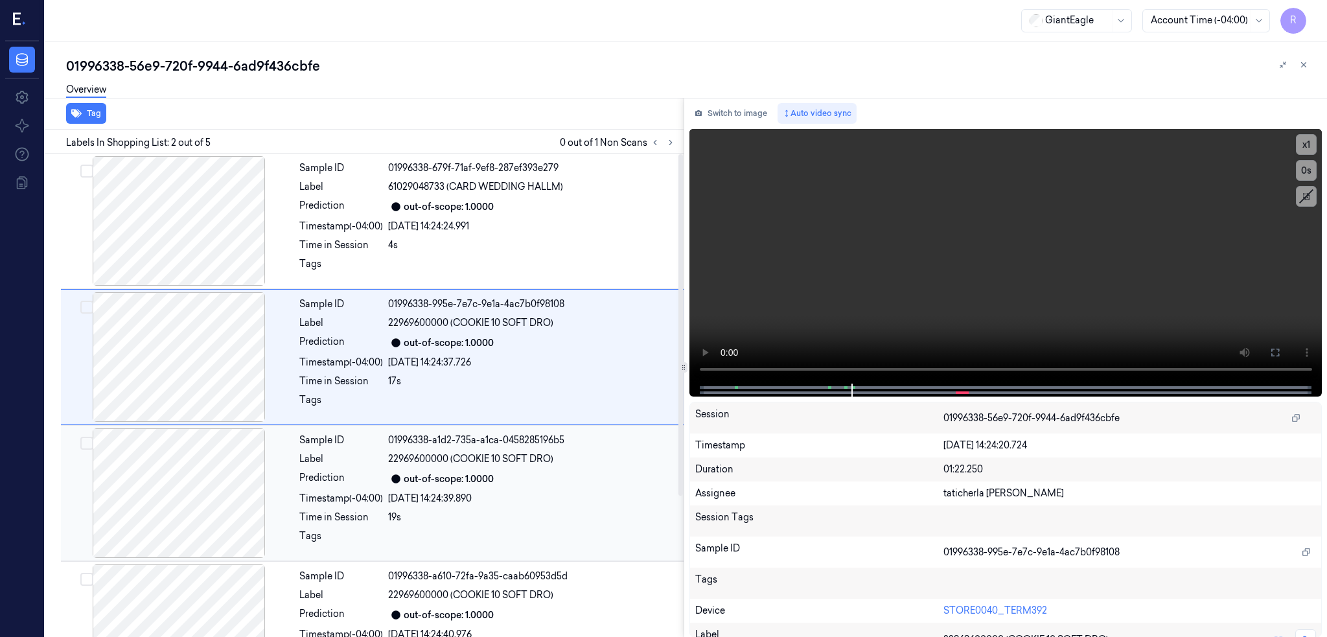
click at [197, 472] on div at bounding box center [179, 493] width 231 height 130
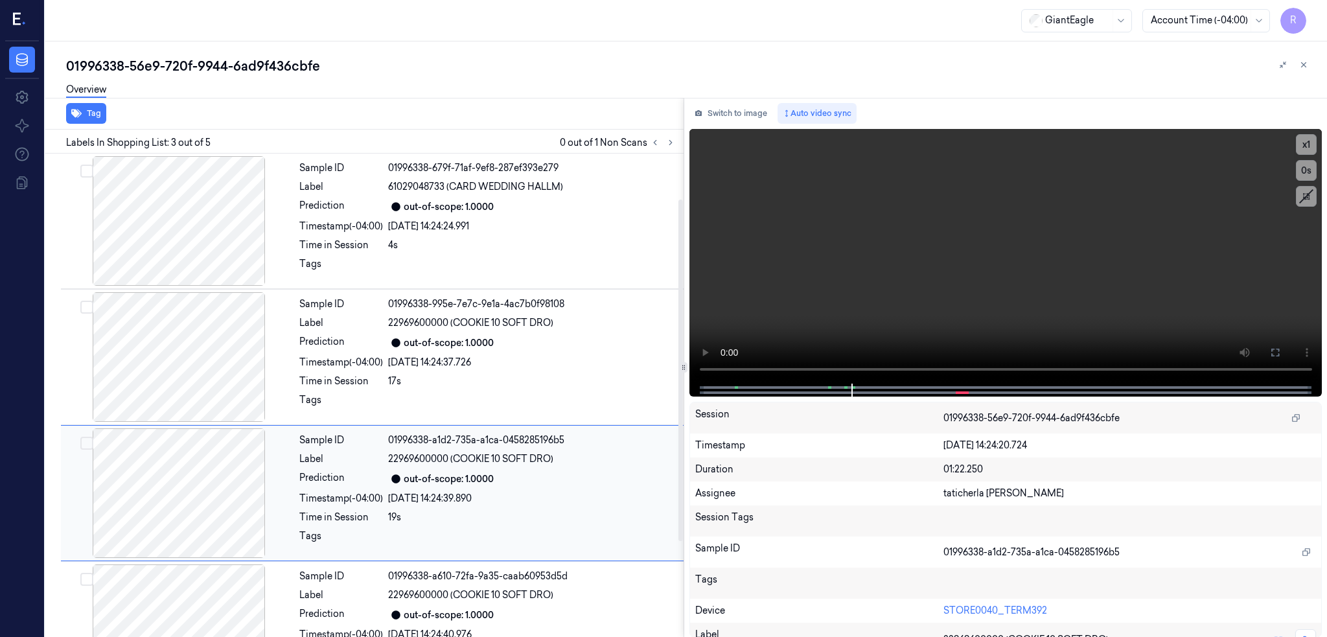
scroll to position [97, 0]
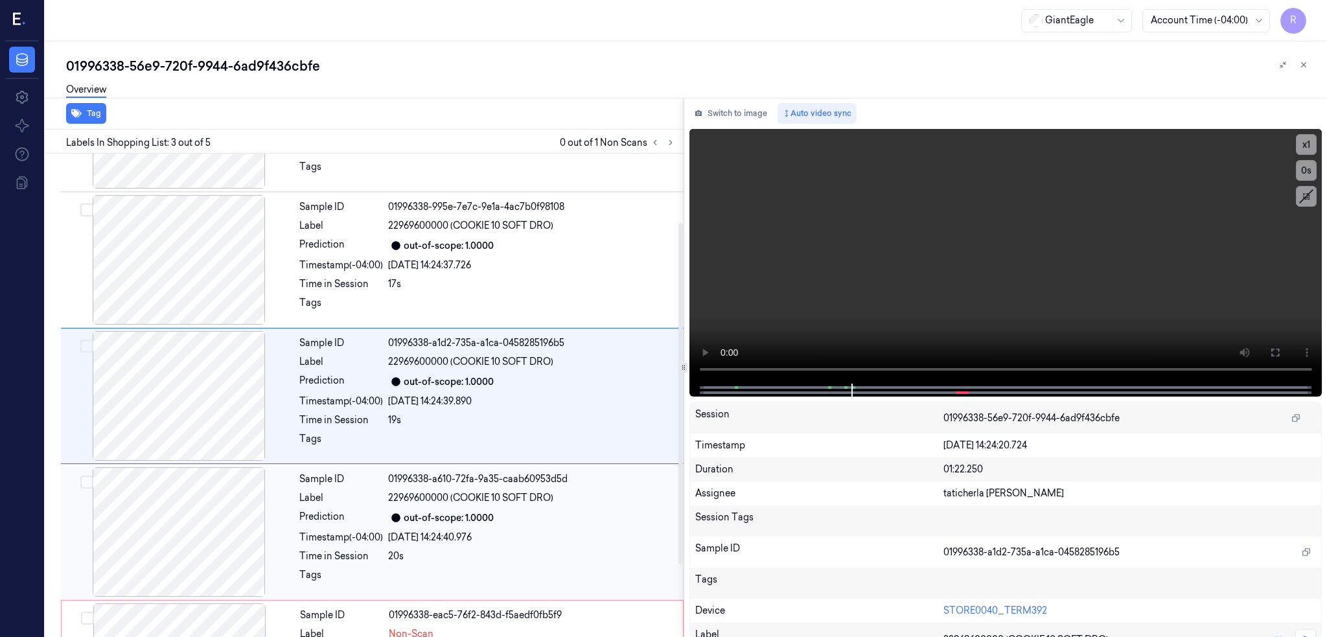
click at [212, 574] on div at bounding box center [179, 532] width 231 height 130
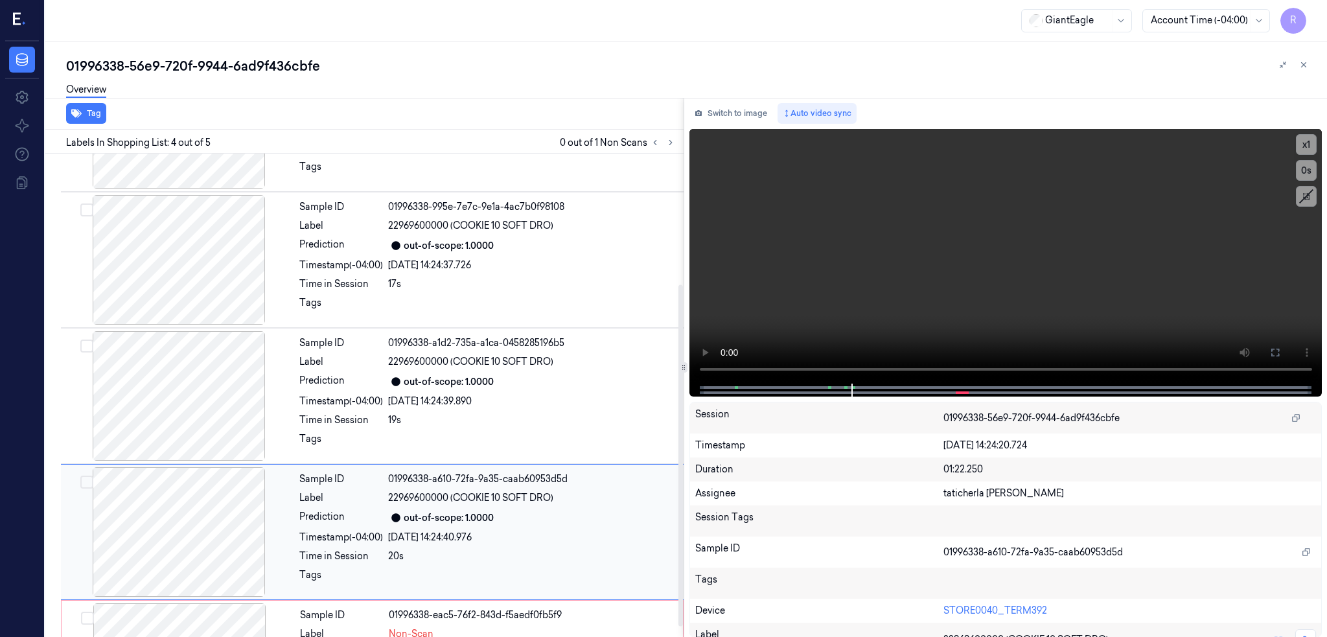
scroll to position [200, 0]
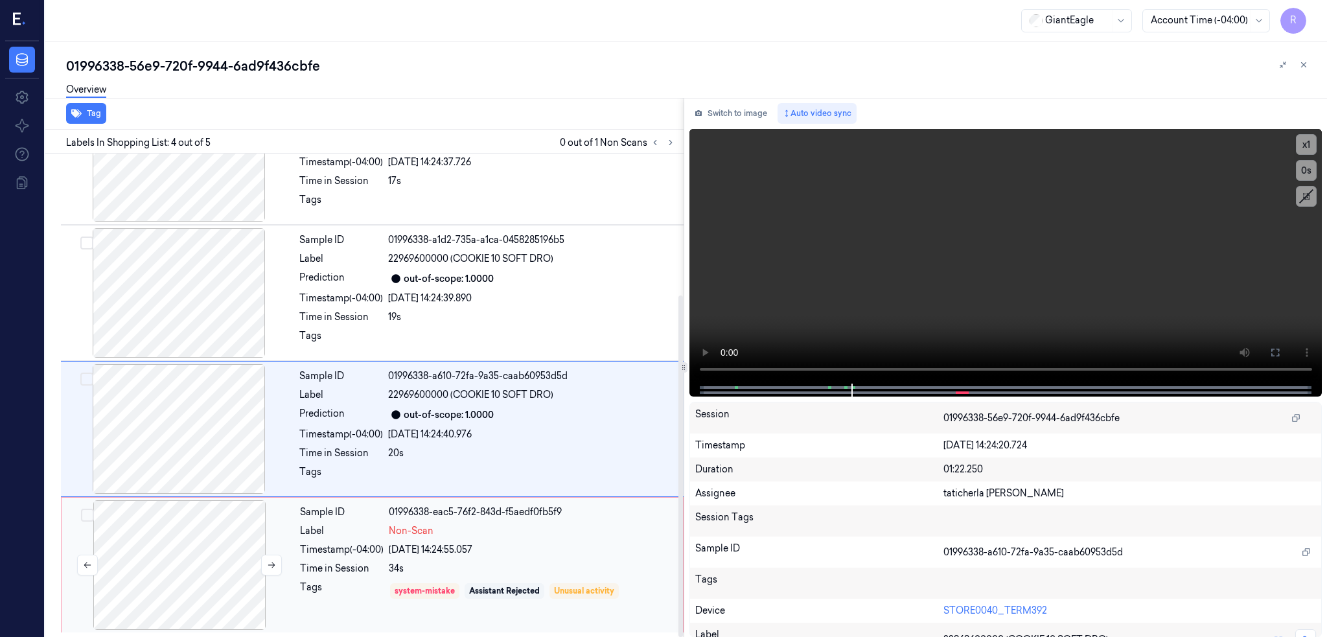
click at [211, 572] on div at bounding box center [179, 565] width 231 height 130
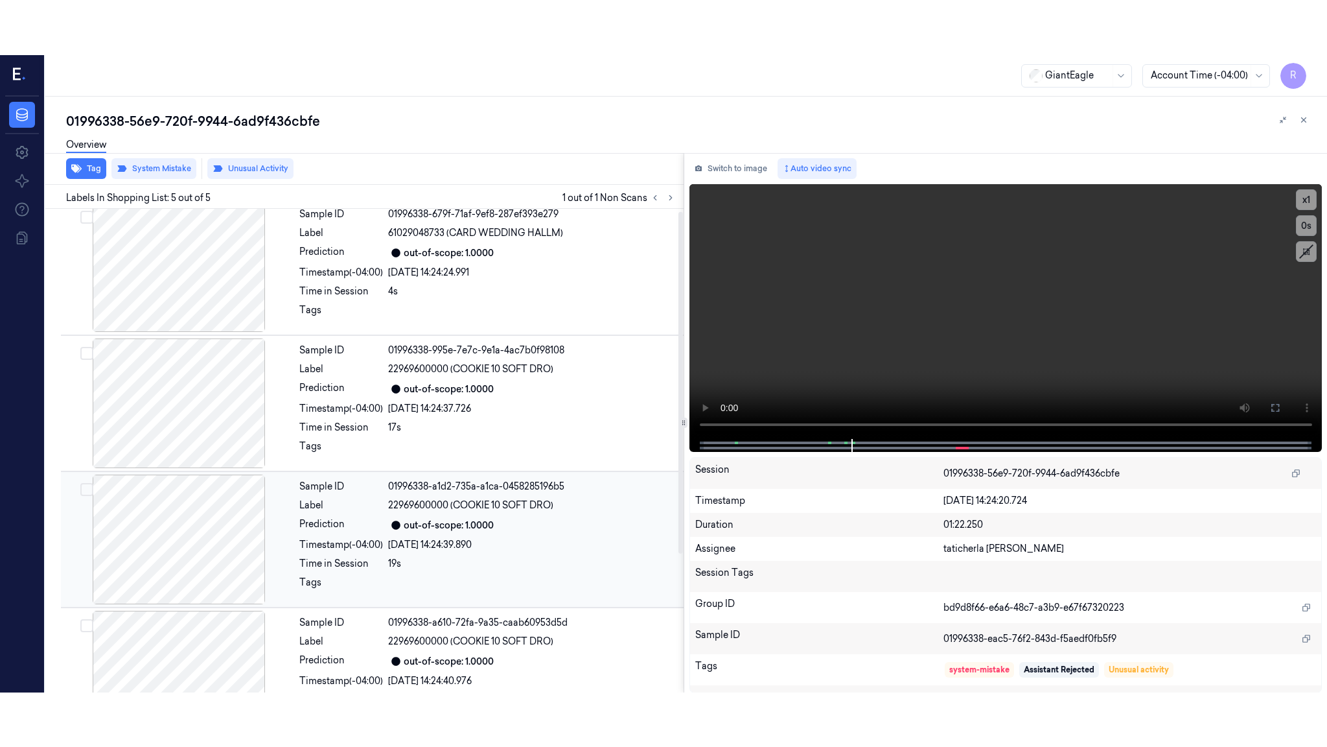
scroll to position [0, 0]
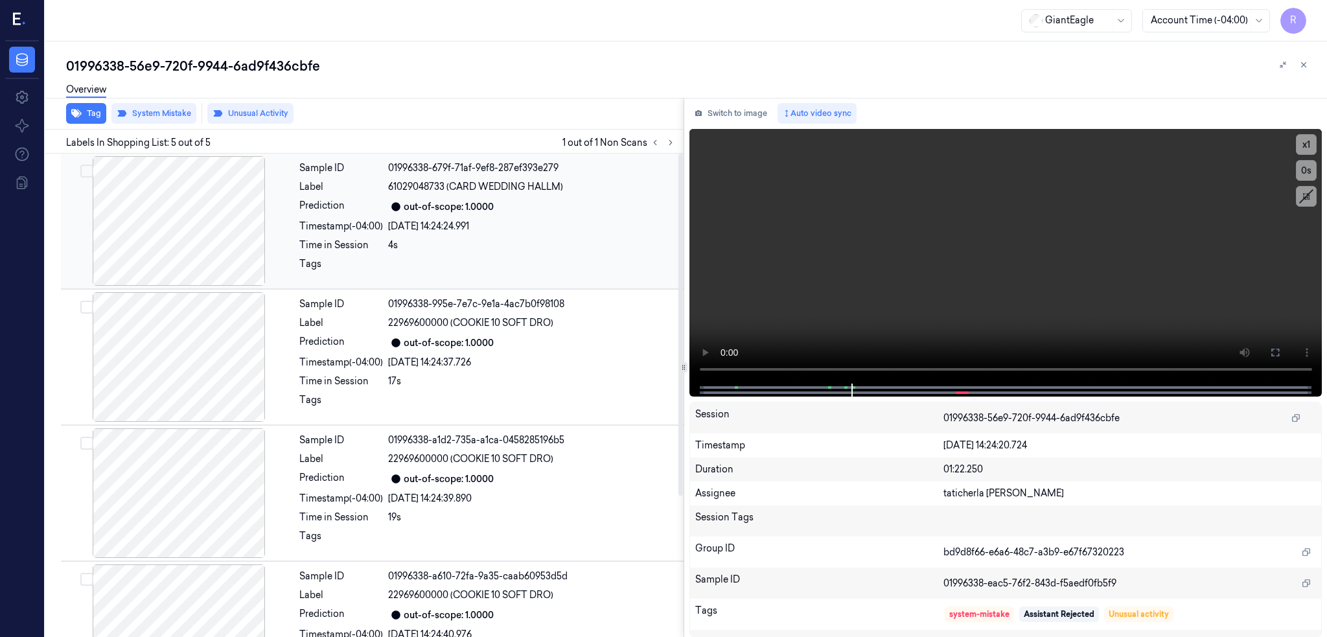
click at [222, 187] on div at bounding box center [179, 221] width 231 height 130
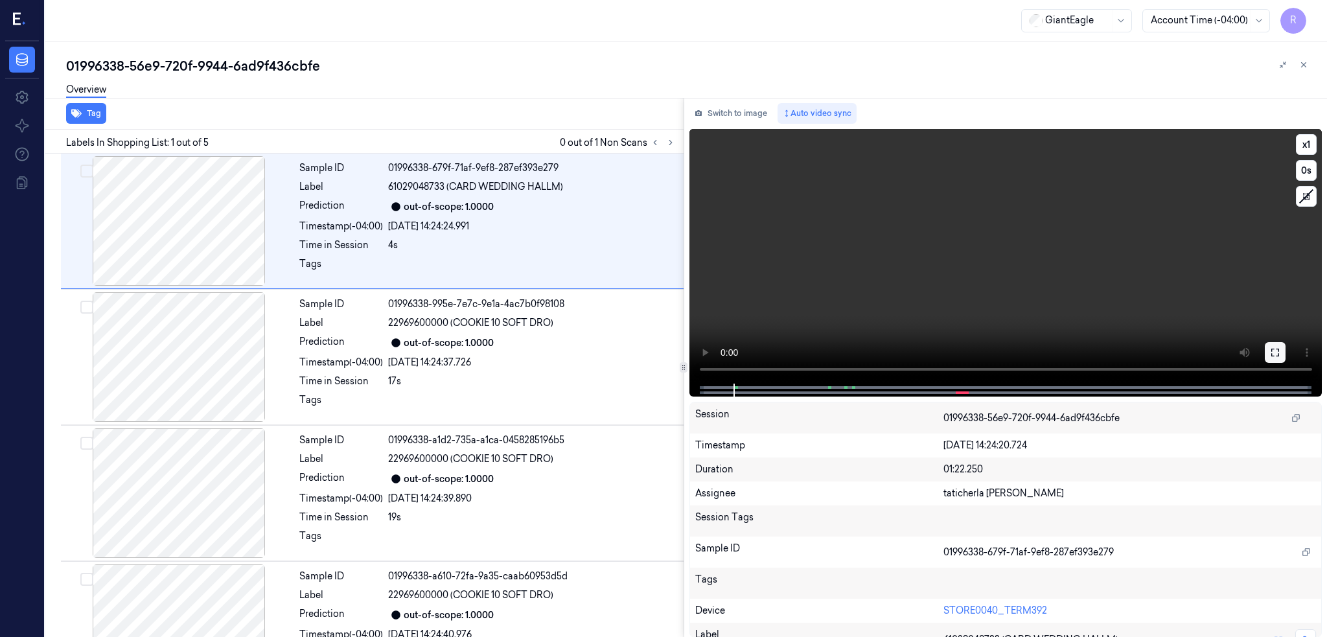
click at [1286, 353] on button at bounding box center [1275, 352] width 21 height 21
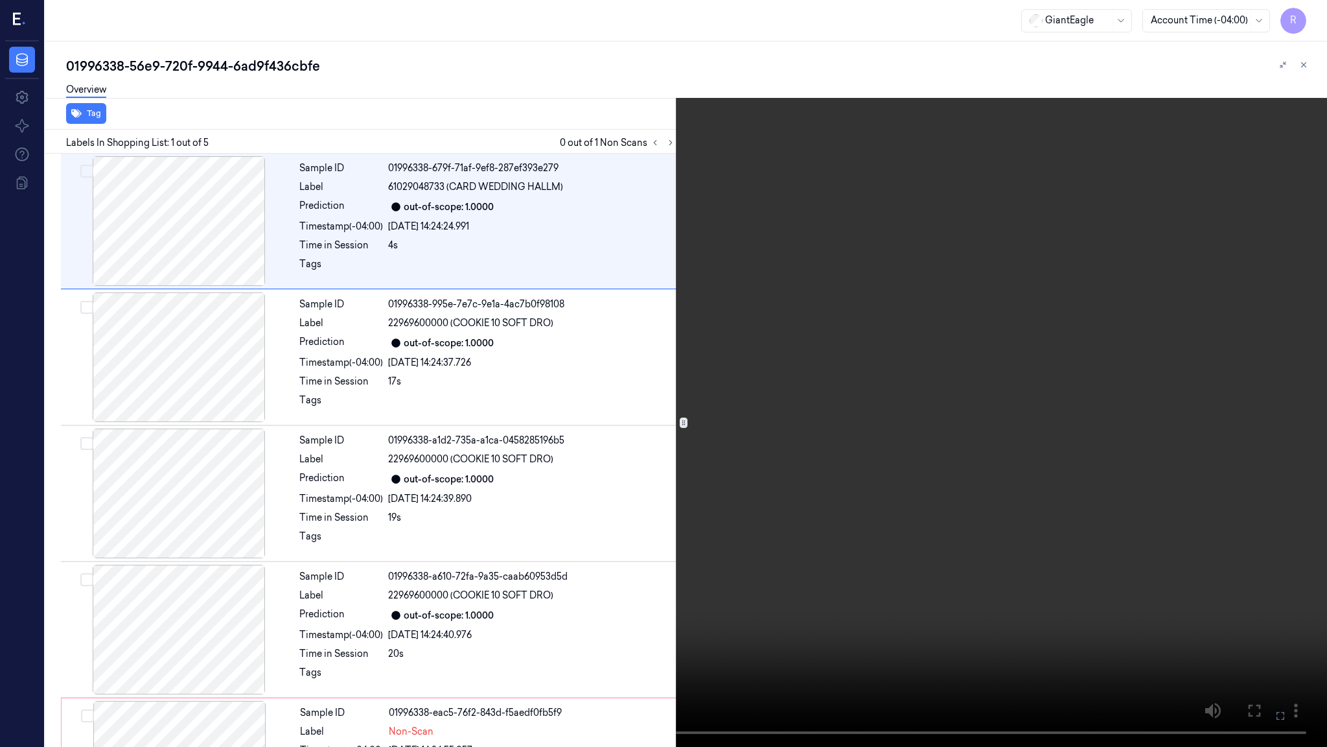
click at [546, 521] on video at bounding box center [663, 373] width 1327 height 747
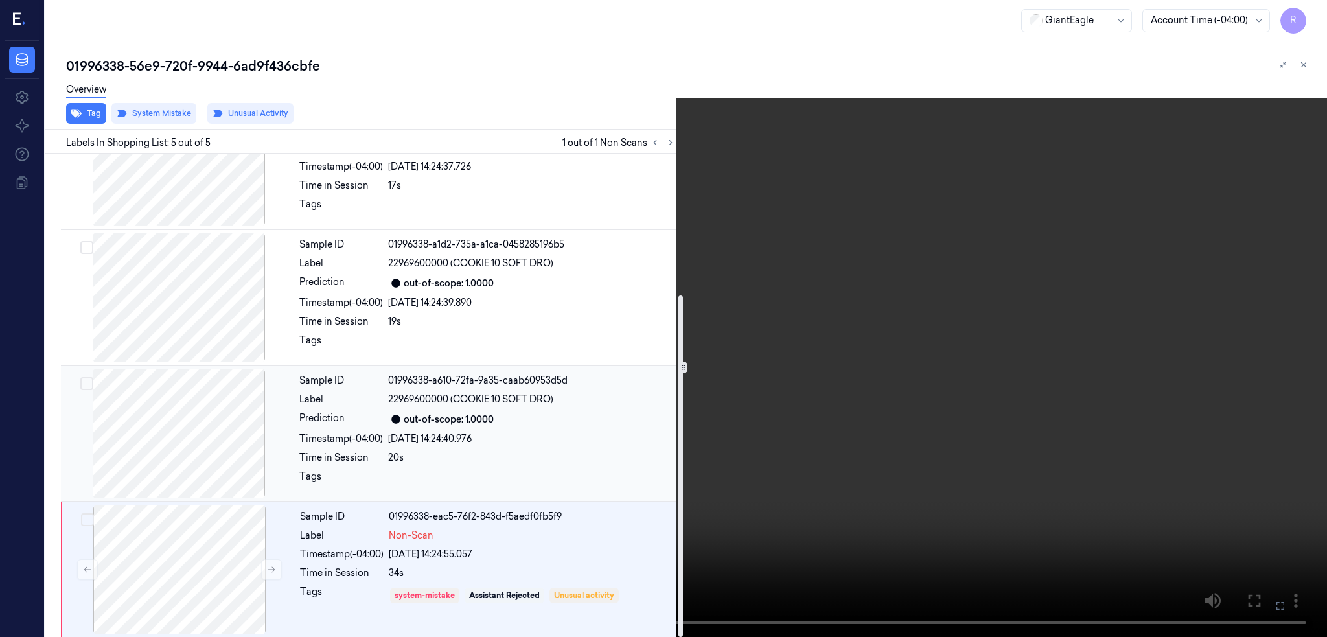
scroll to position [200, 0]
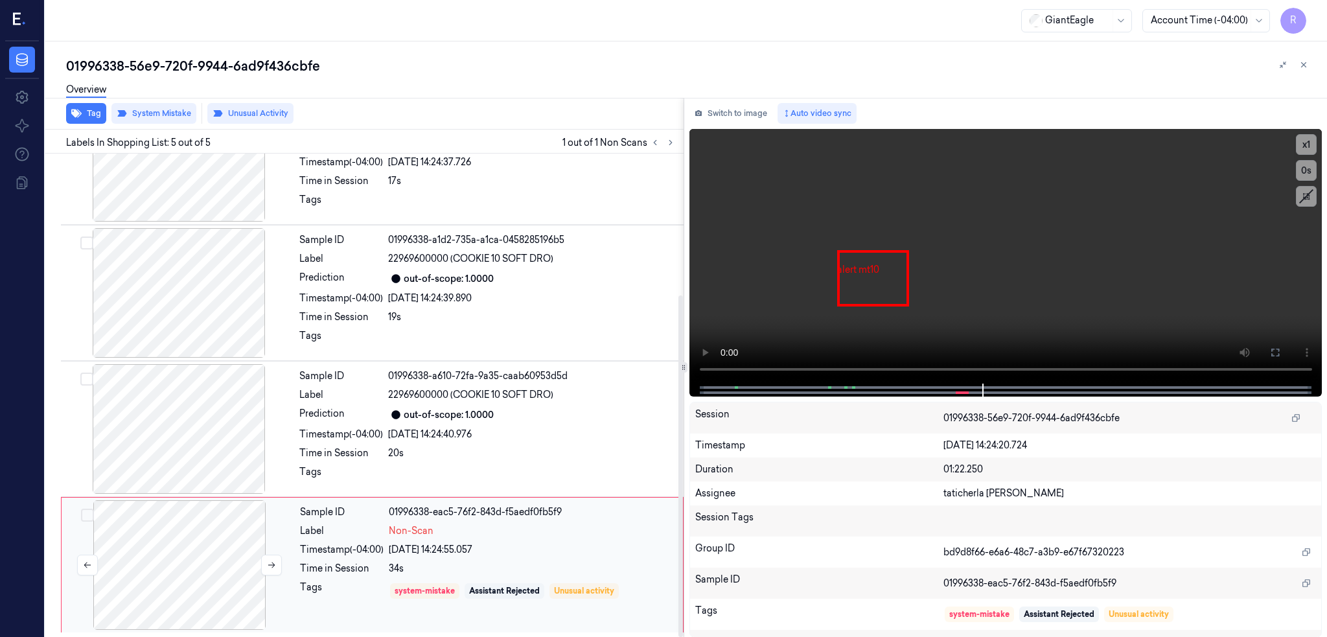
click at [212, 531] on div at bounding box center [179, 565] width 231 height 130
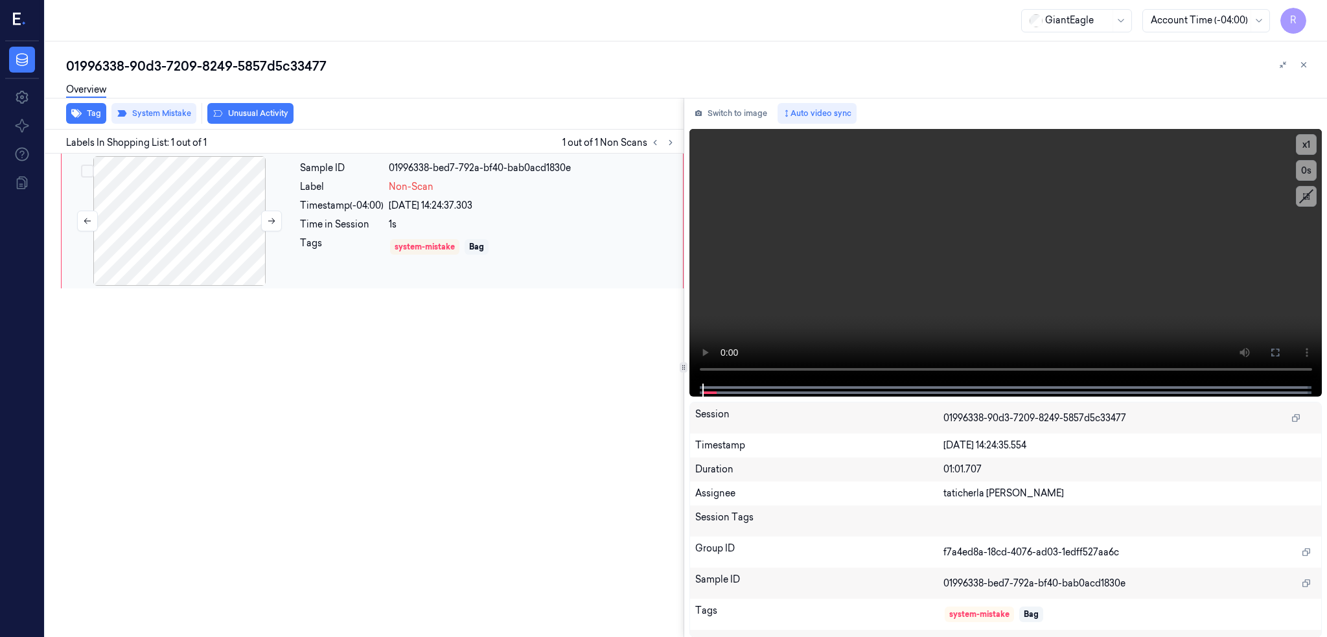
click at [200, 192] on div at bounding box center [179, 221] width 231 height 130
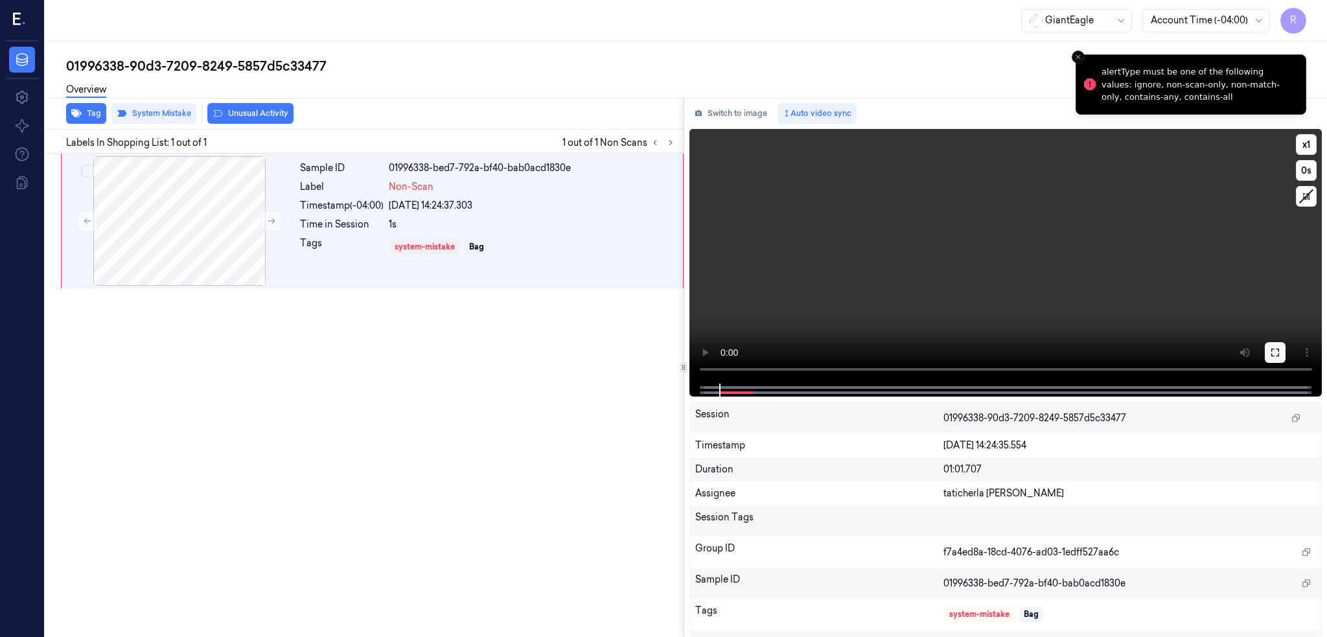
click at [1286, 347] on button at bounding box center [1275, 352] width 21 height 21
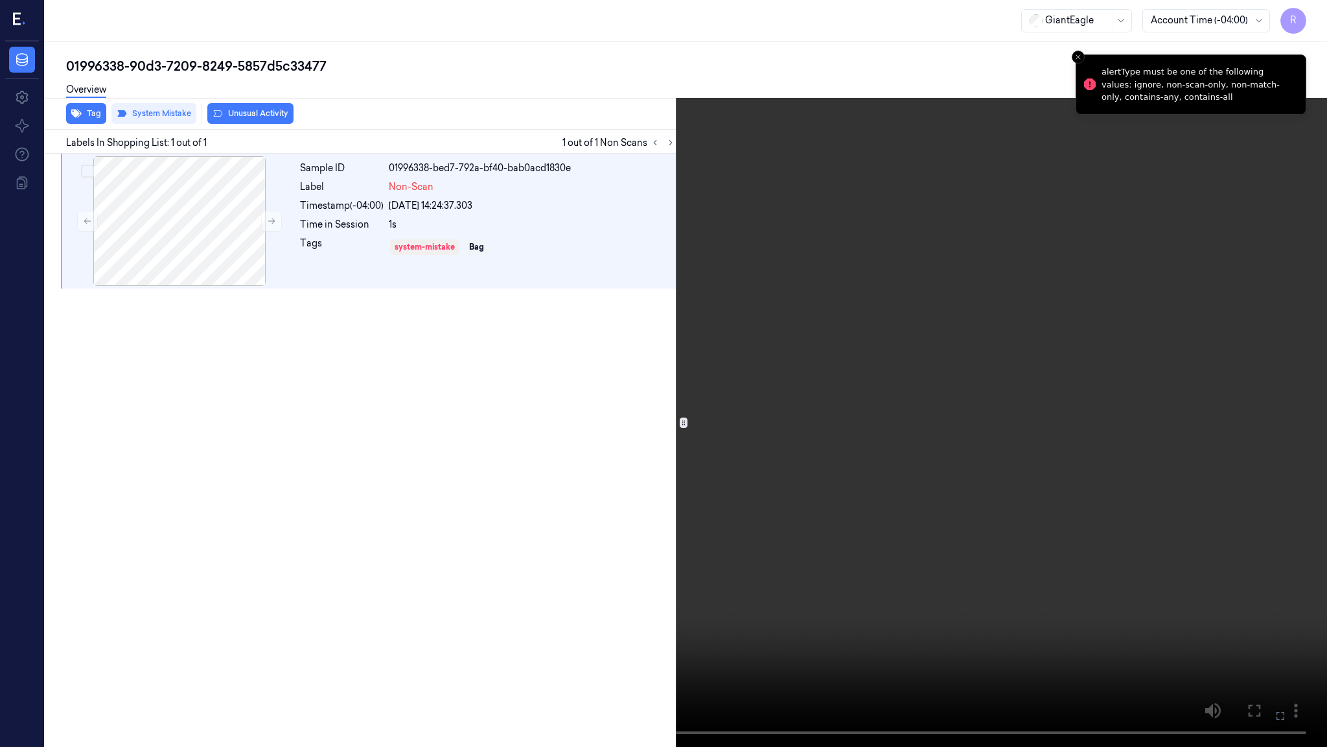
click at [1013, 430] on video at bounding box center [663, 373] width 1327 height 747
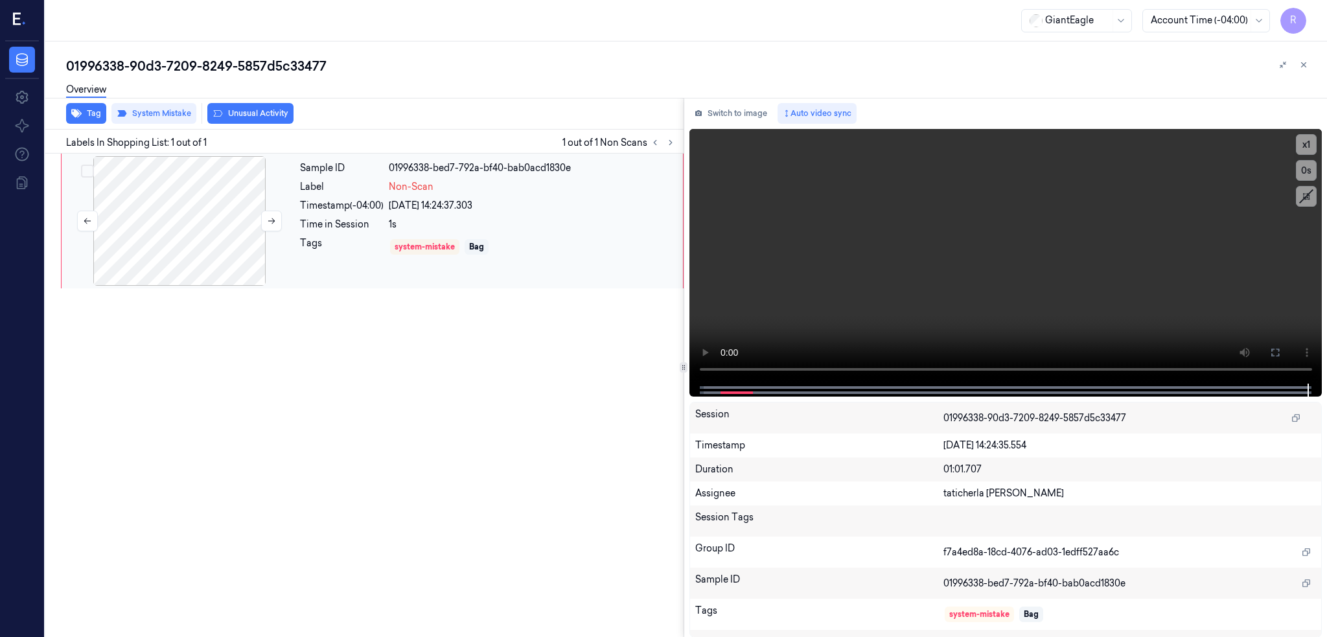
click at [231, 229] on div at bounding box center [179, 221] width 231 height 130
click at [83, 117] on button "Tag" at bounding box center [86, 113] width 40 height 21
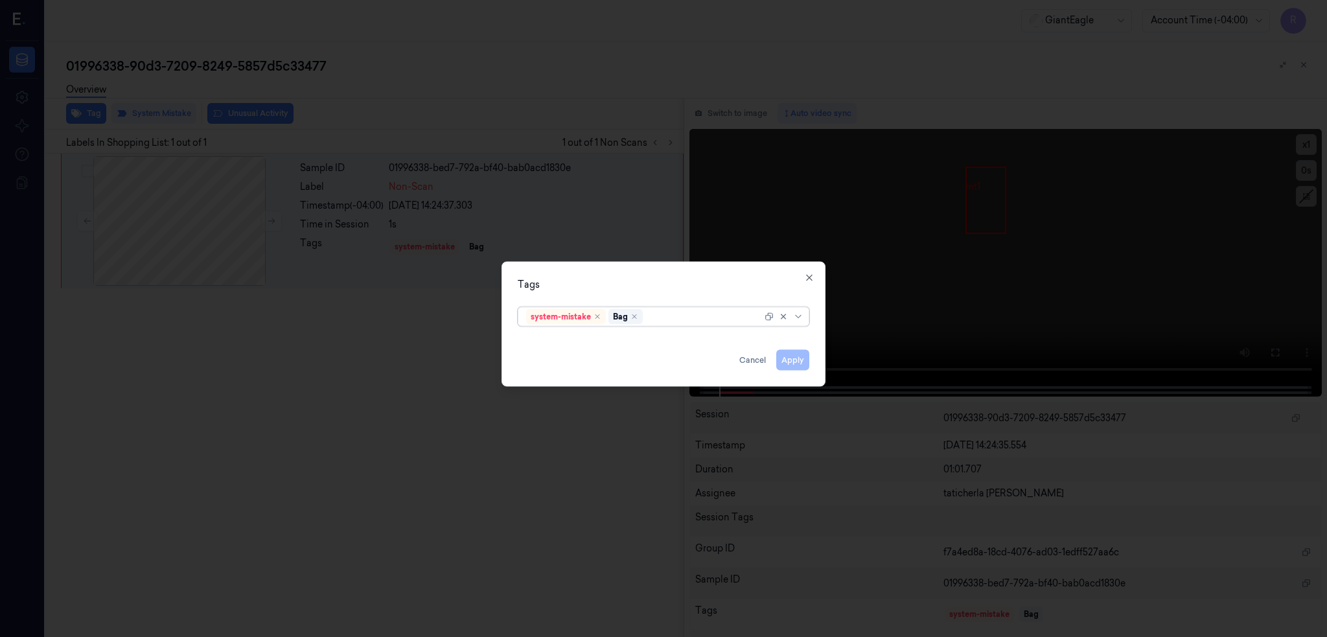
click at [684, 314] on div at bounding box center [704, 317] width 117 height 14
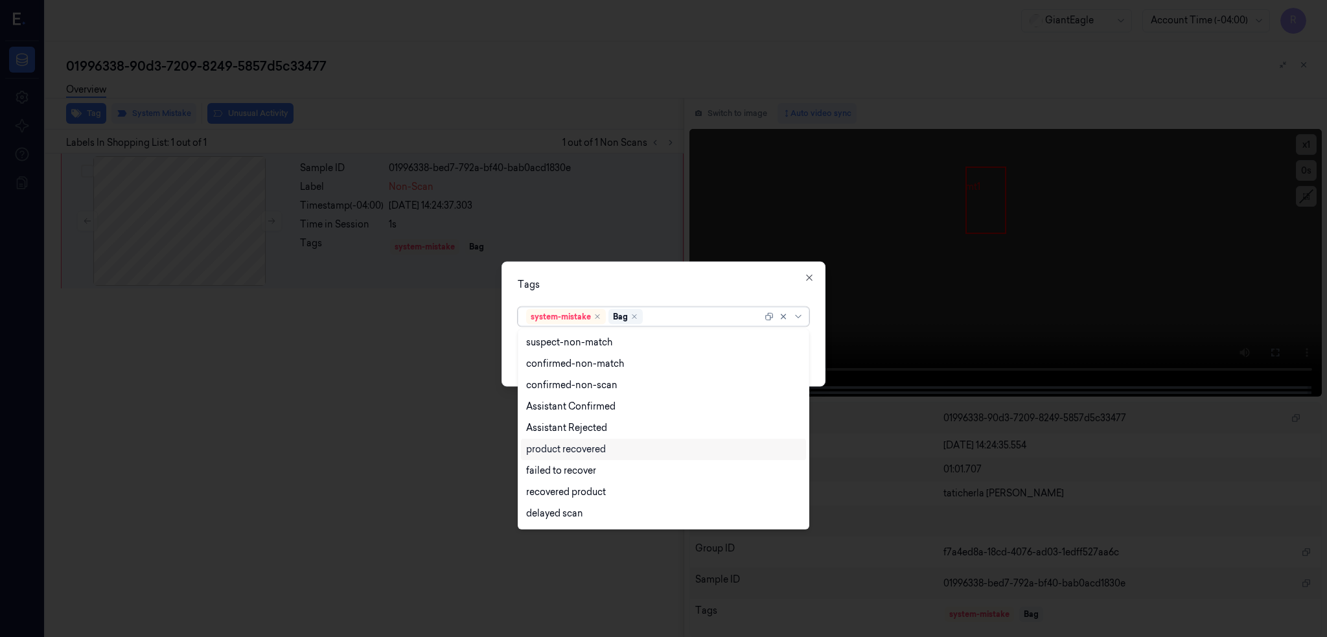
scroll to position [105, 0]
click at [575, 426] on div "Unusual activity" at bounding box center [560, 430] width 69 height 14
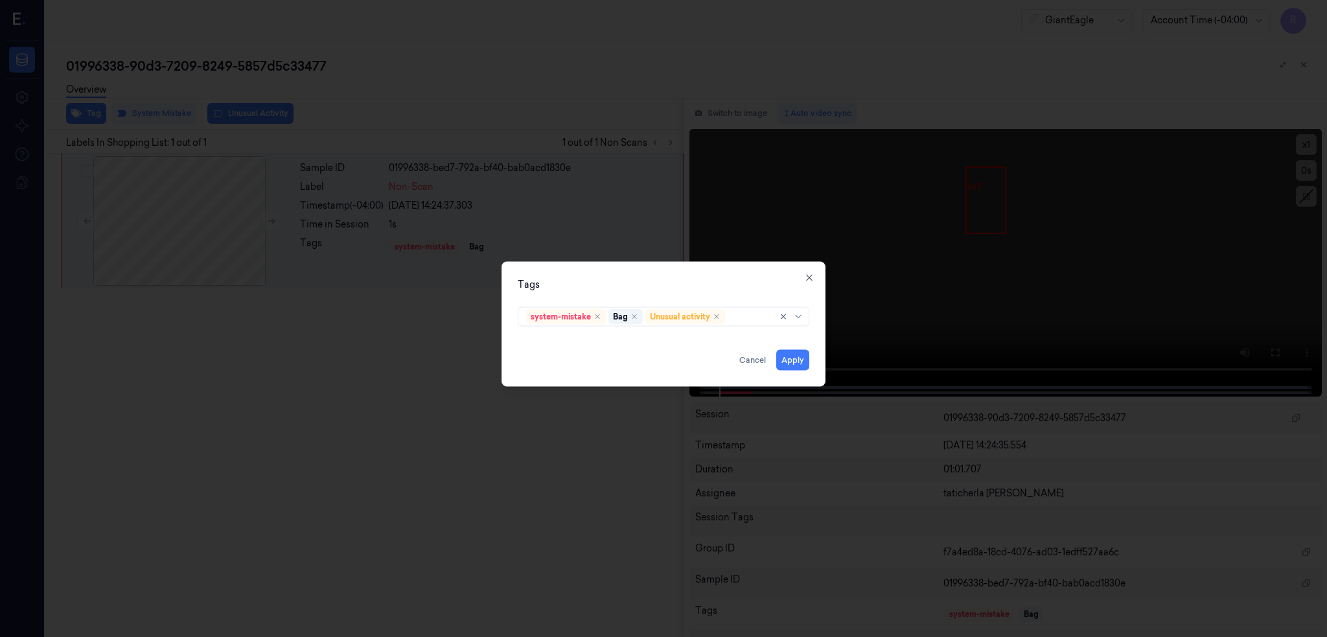
click at [714, 292] on div "Tags system-mistake Bag Unusual activity Apply Cancel Close" at bounding box center [664, 323] width 324 height 125
click at [783, 360] on button "Apply" at bounding box center [792, 359] width 33 height 21
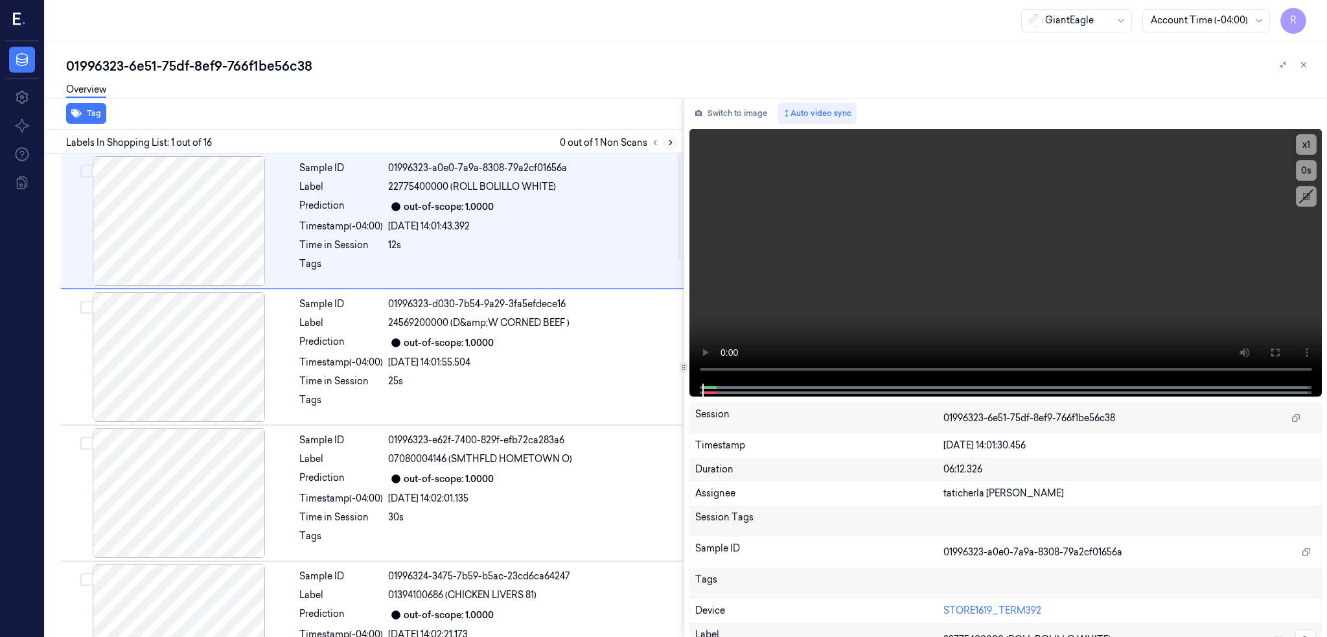
click at [679, 141] on button at bounding box center [671, 143] width 16 height 16
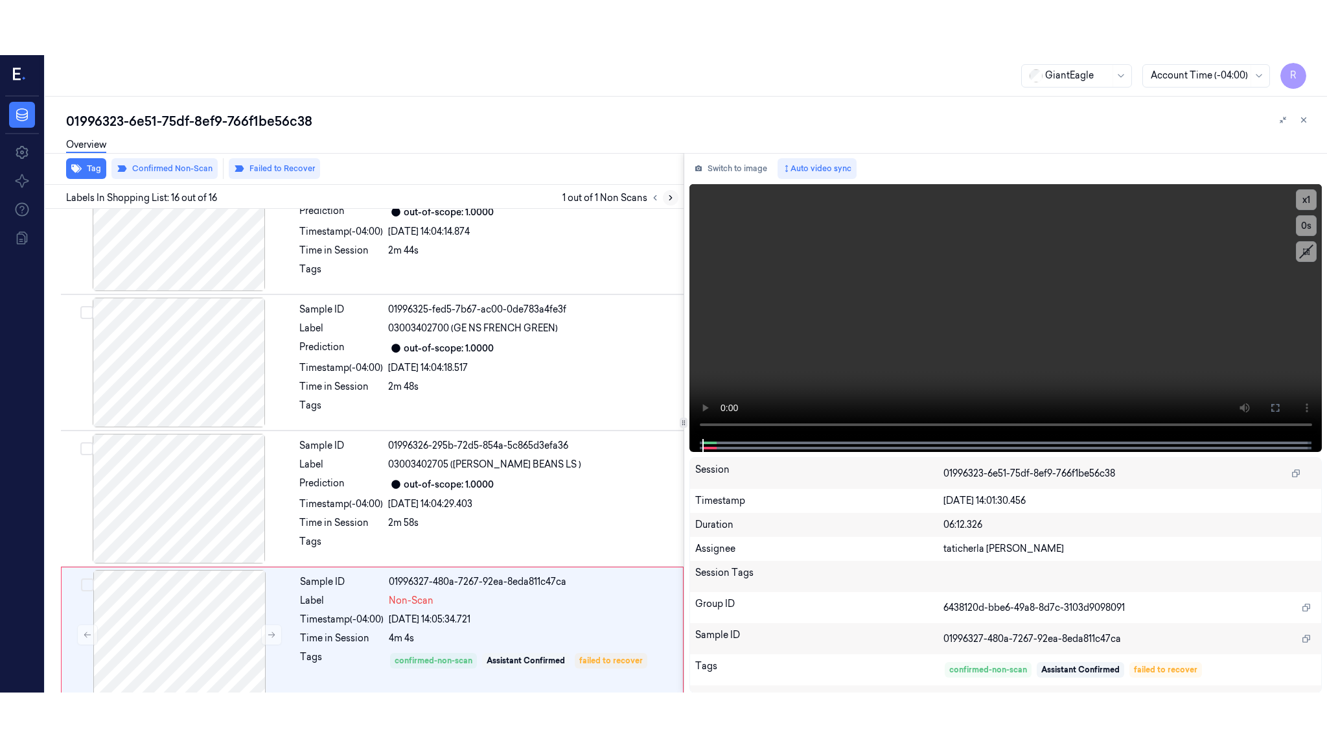
scroll to position [1698, 0]
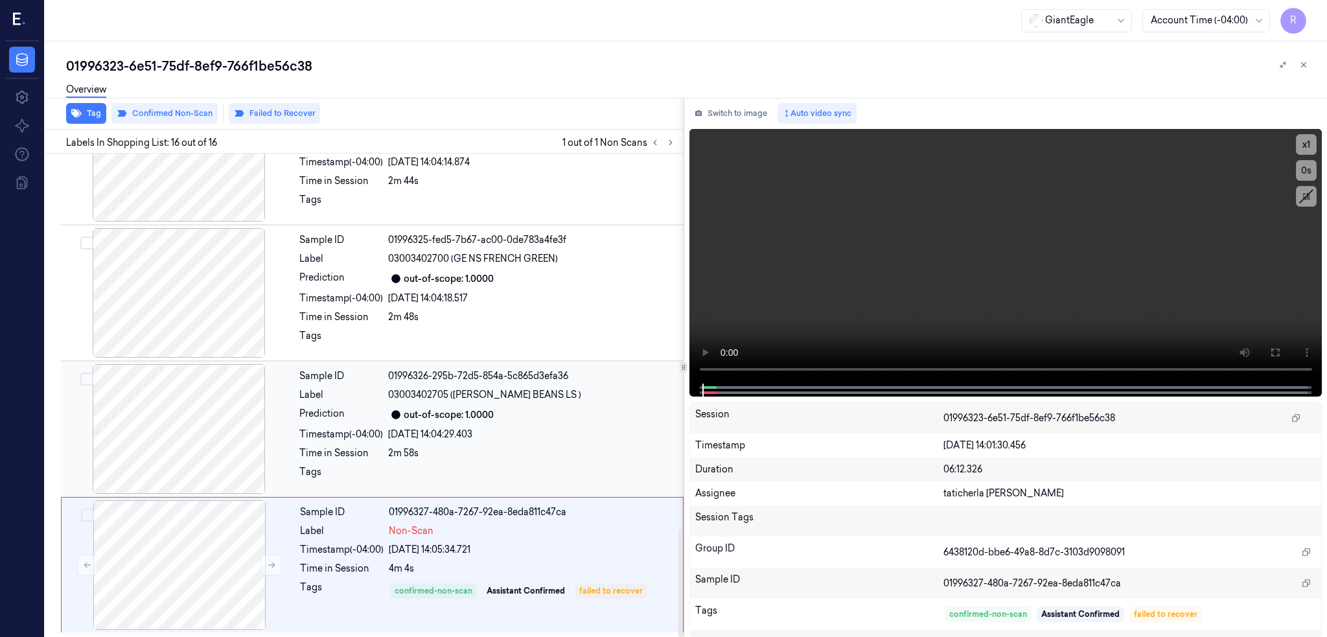
click at [137, 445] on div at bounding box center [179, 429] width 231 height 130
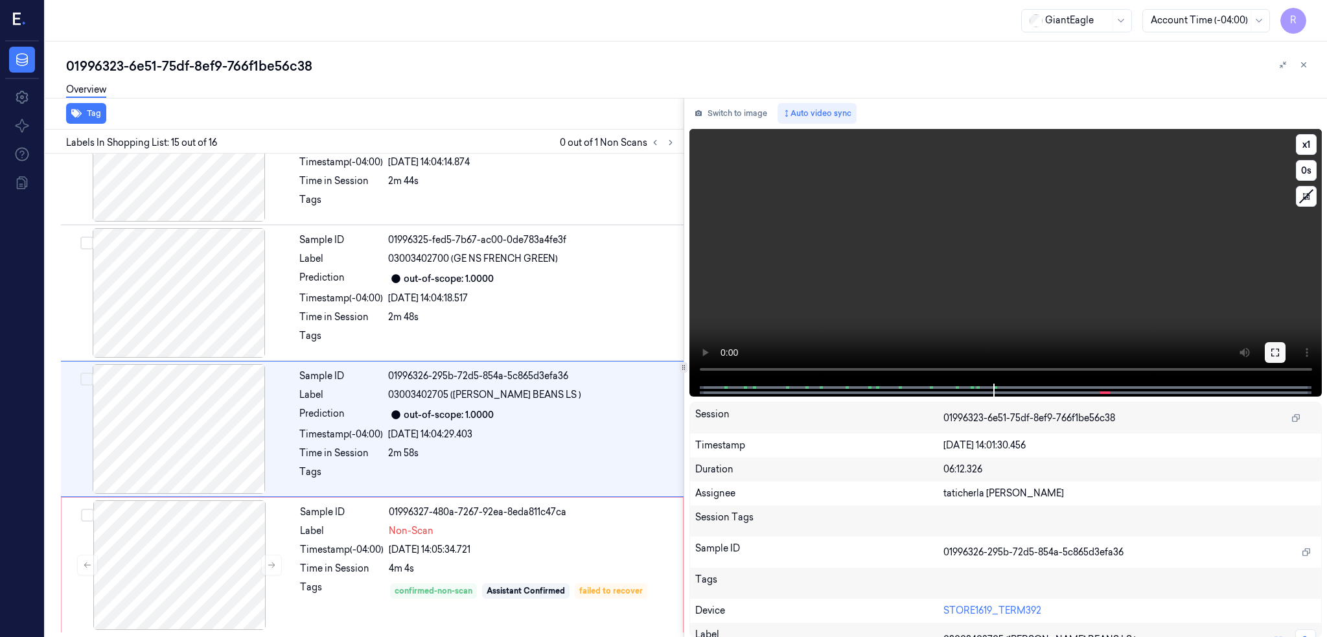
click at [1281, 347] on icon at bounding box center [1275, 352] width 10 height 10
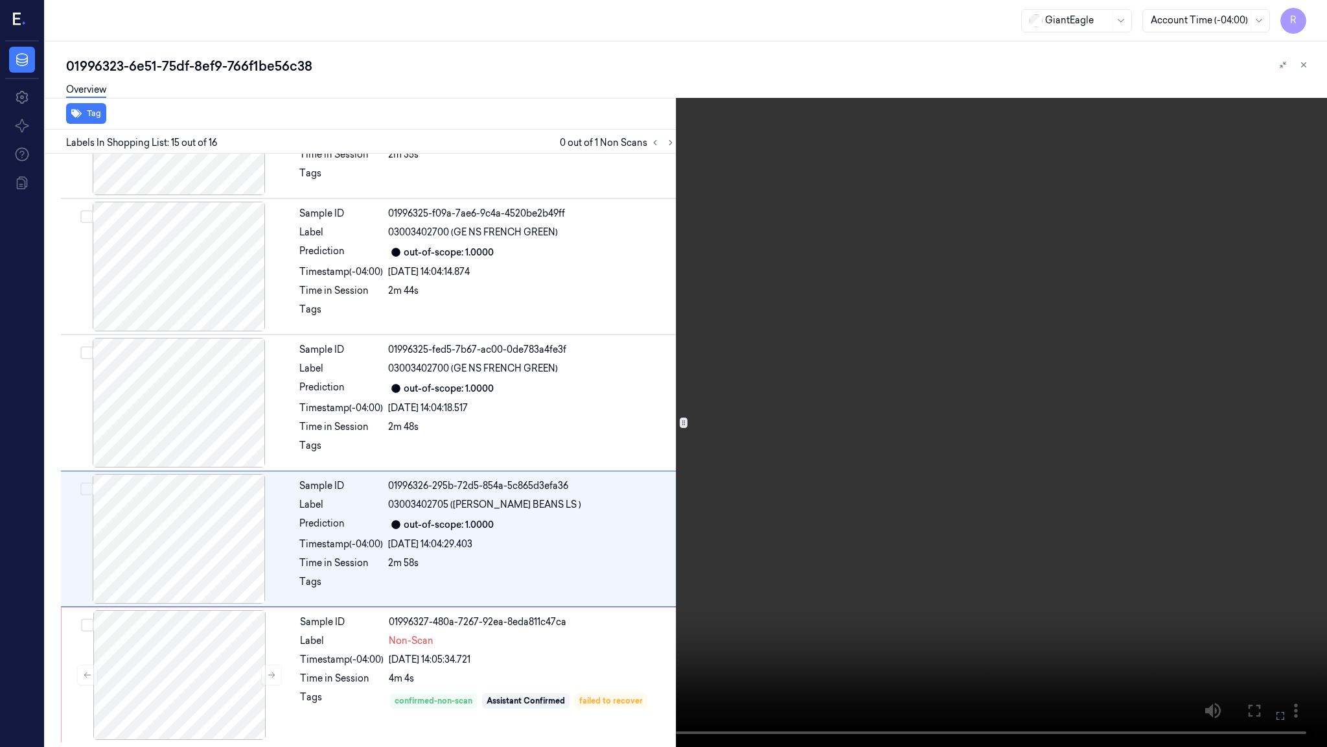
click at [588, 421] on video at bounding box center [663, 373] width 1327 height 747
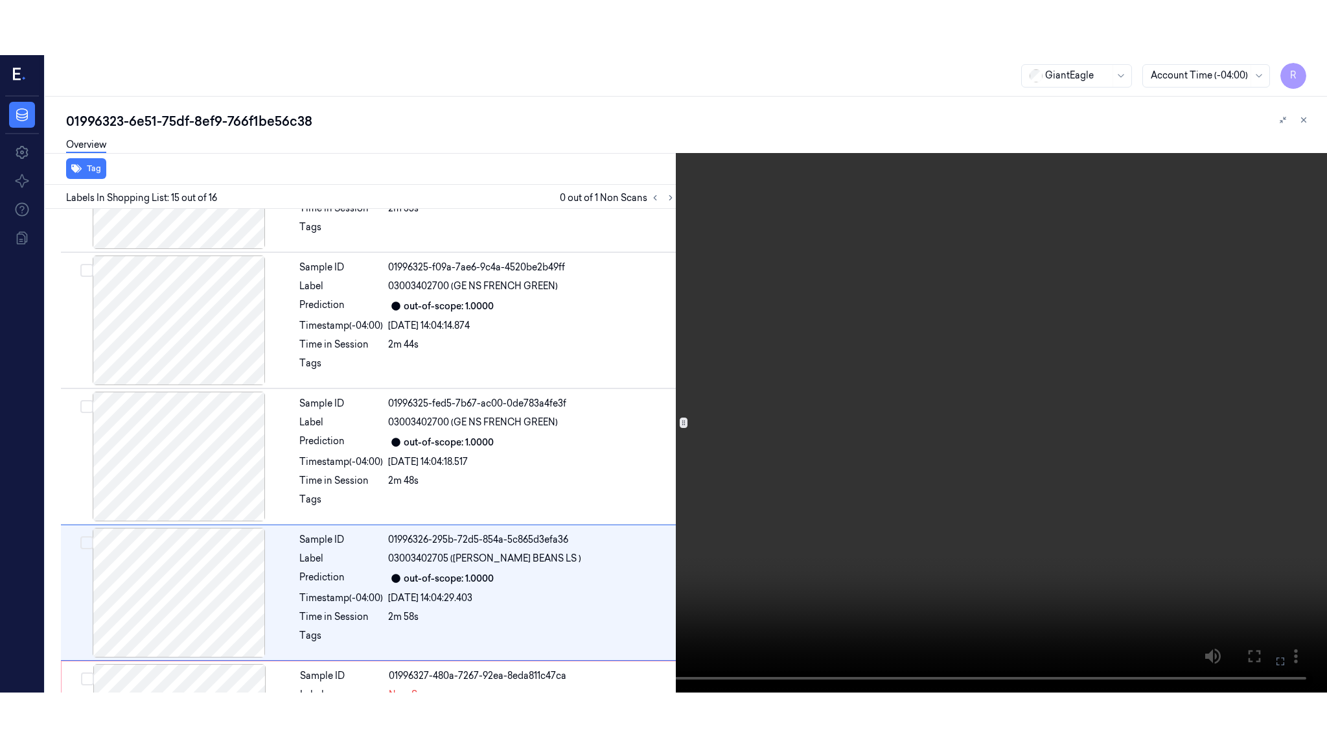
scroll to position [1698, 0]
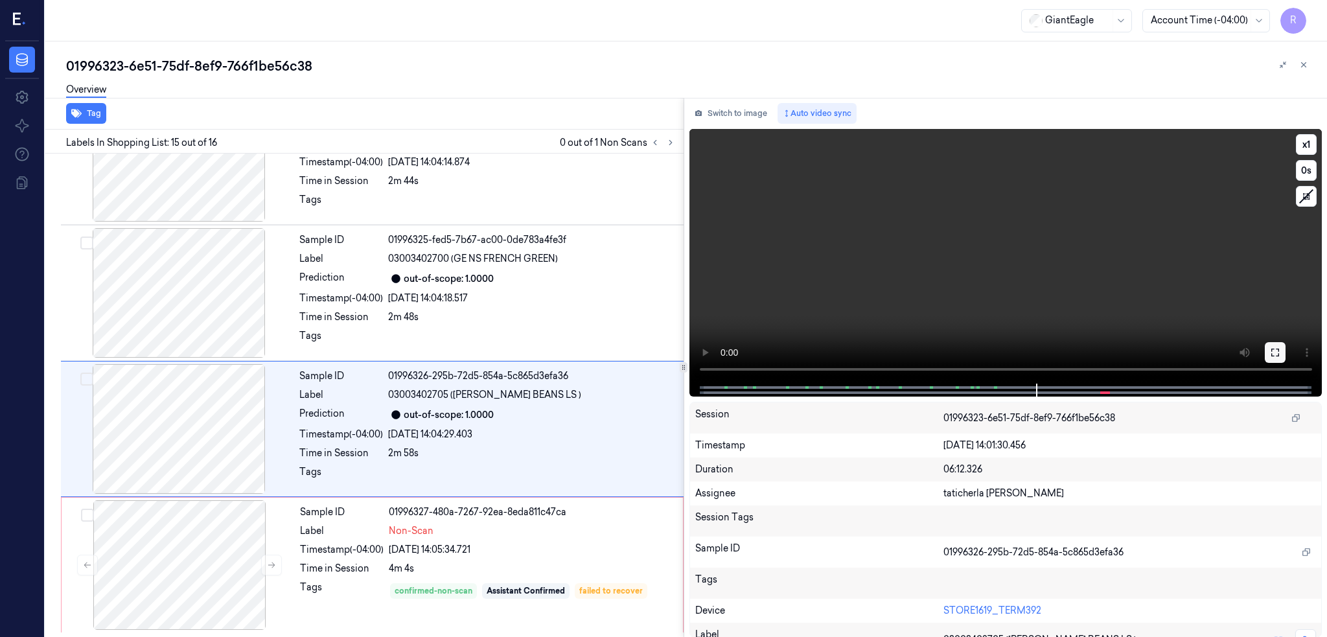
click at [1281, 356] on icon at bounding box center [1275, 352] width 10 height 10
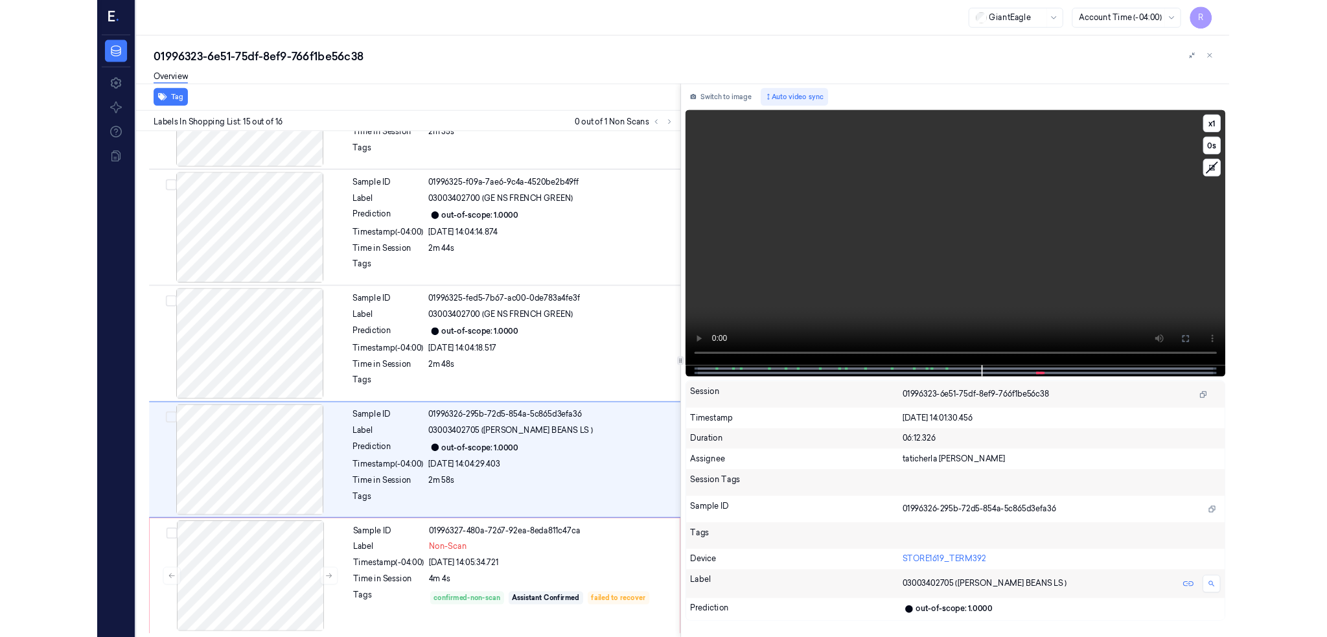
scroll to position [1589, 0]
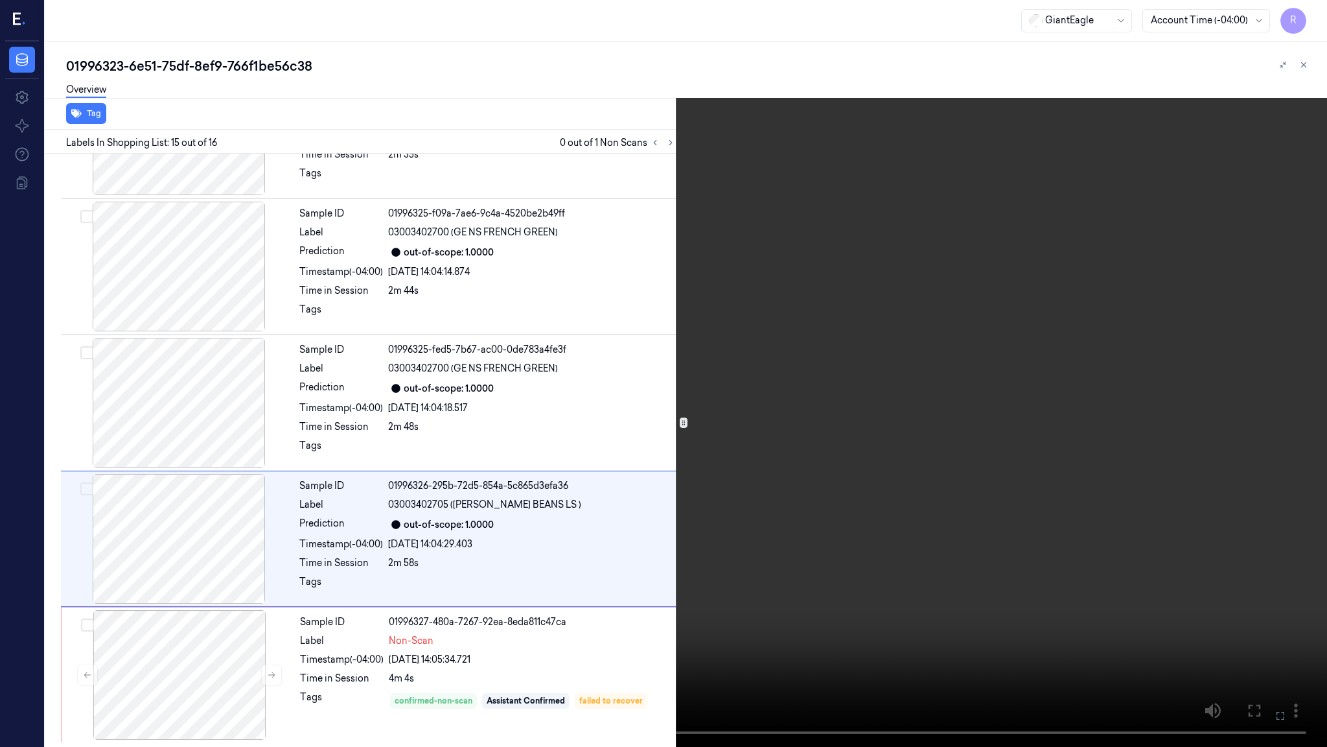
click at [645, 568] on video at bounding box center [663, 373] width 1327 height 747
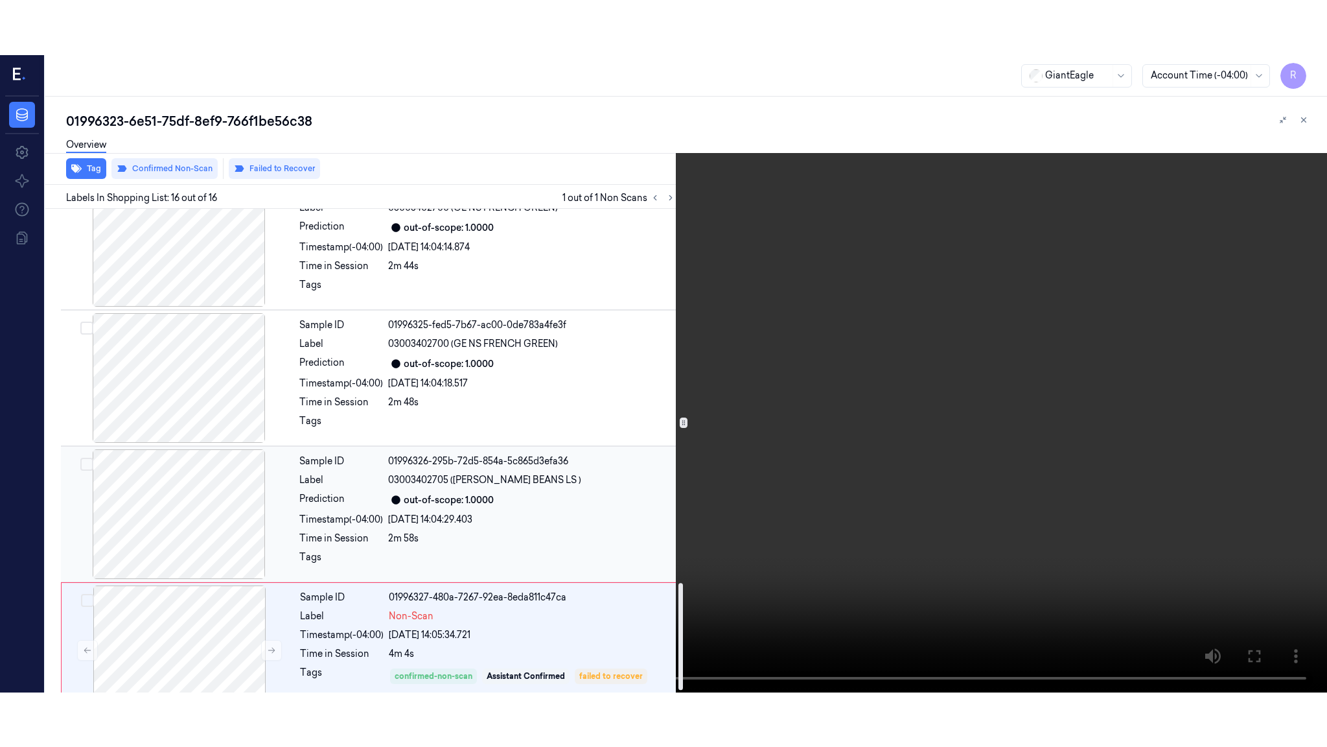
scroll to position [1698, 0]
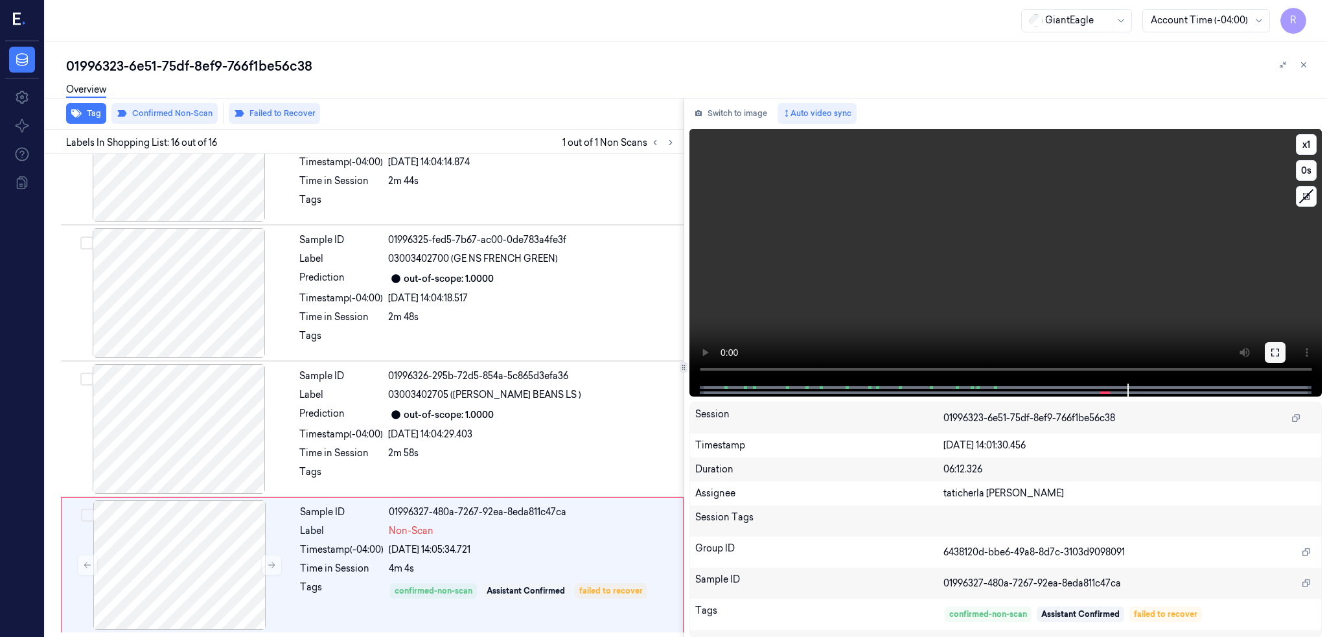
click at [1281, 352] on icon at bounding box center [1275, 352] width 10 height 10
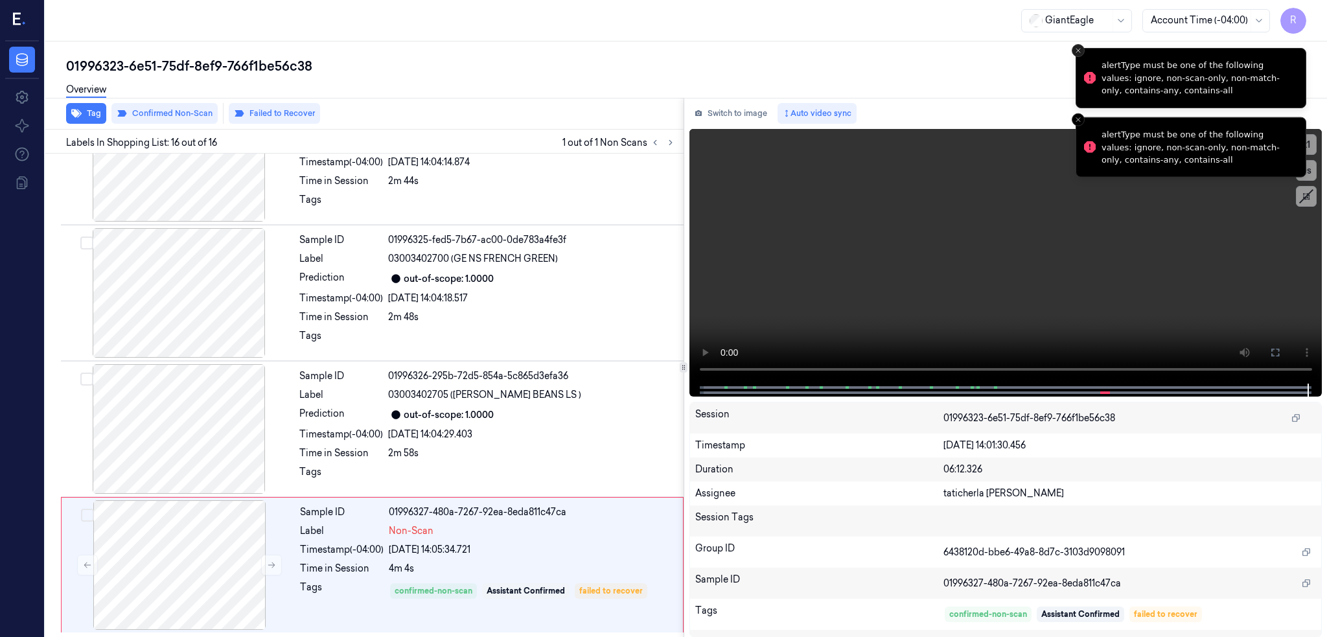
click at [1073, 47] on button "Close toast" at bounding box center [1078, 50] width 13 height 13
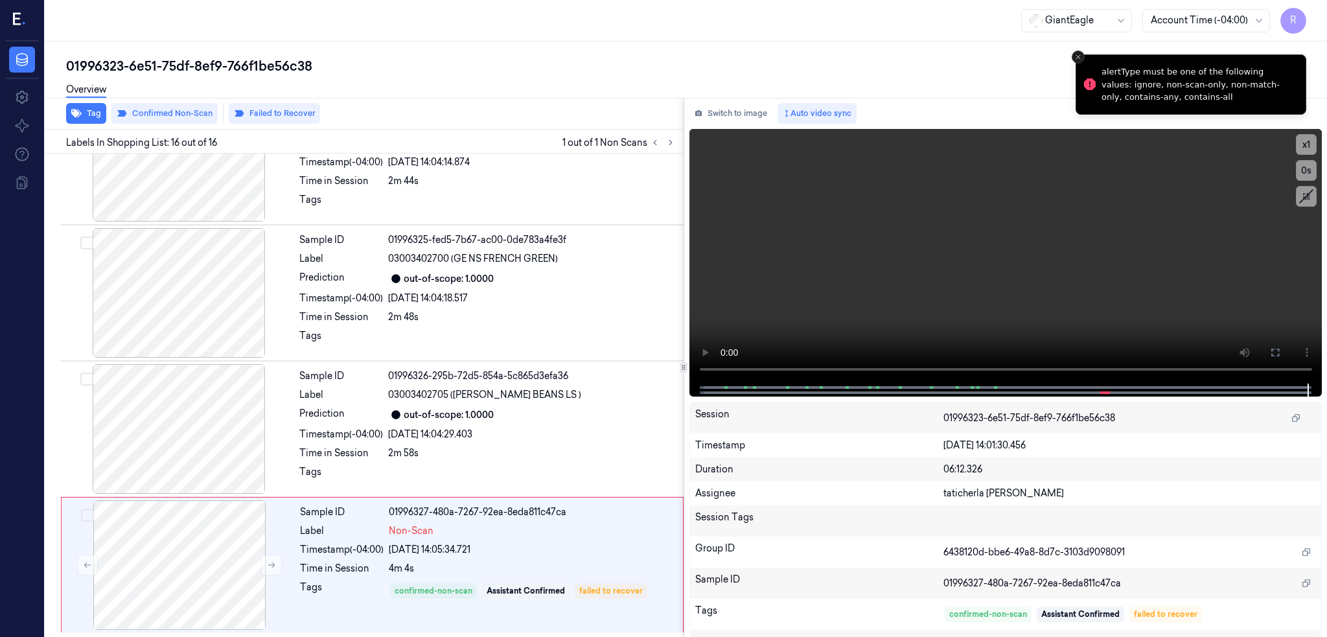
click at [1077, 56] on icon "Close toast" at bounding box center [1079, 57] width 8 height 8
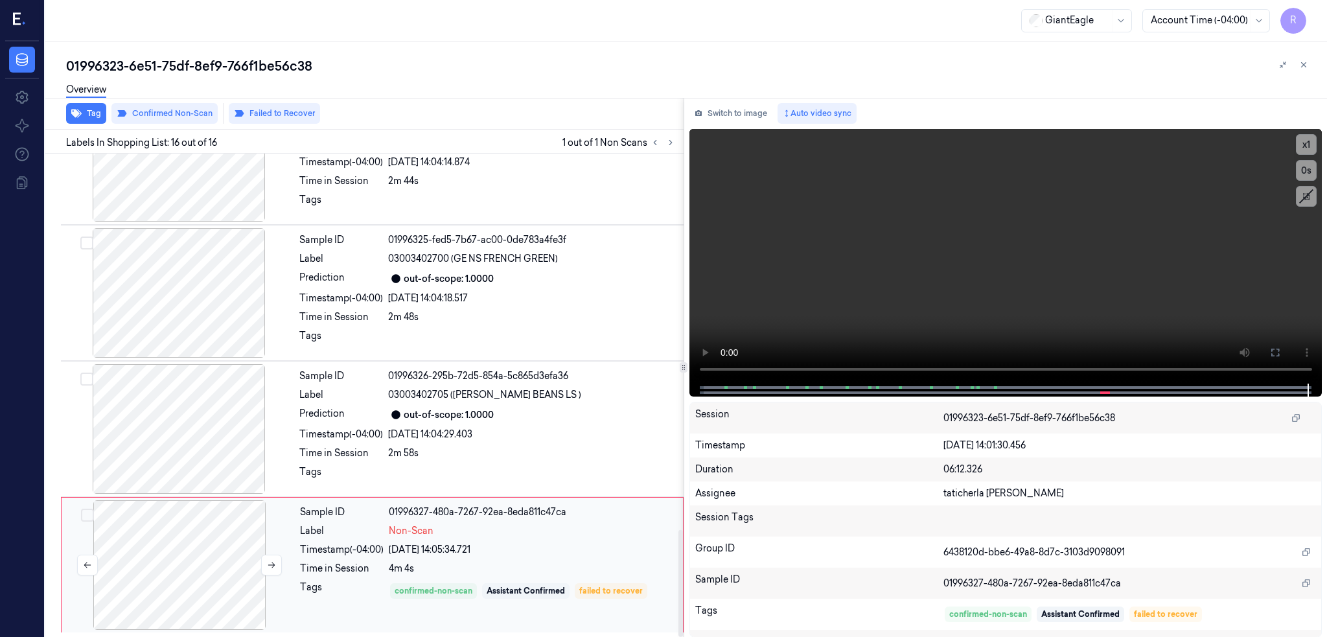
click at [204, 565] on div at bounding box center [179, 565] width 231 height 130
click at [259, 112] on button "Failed to Recover" at bounding box center [274, 113] width 91 height 21
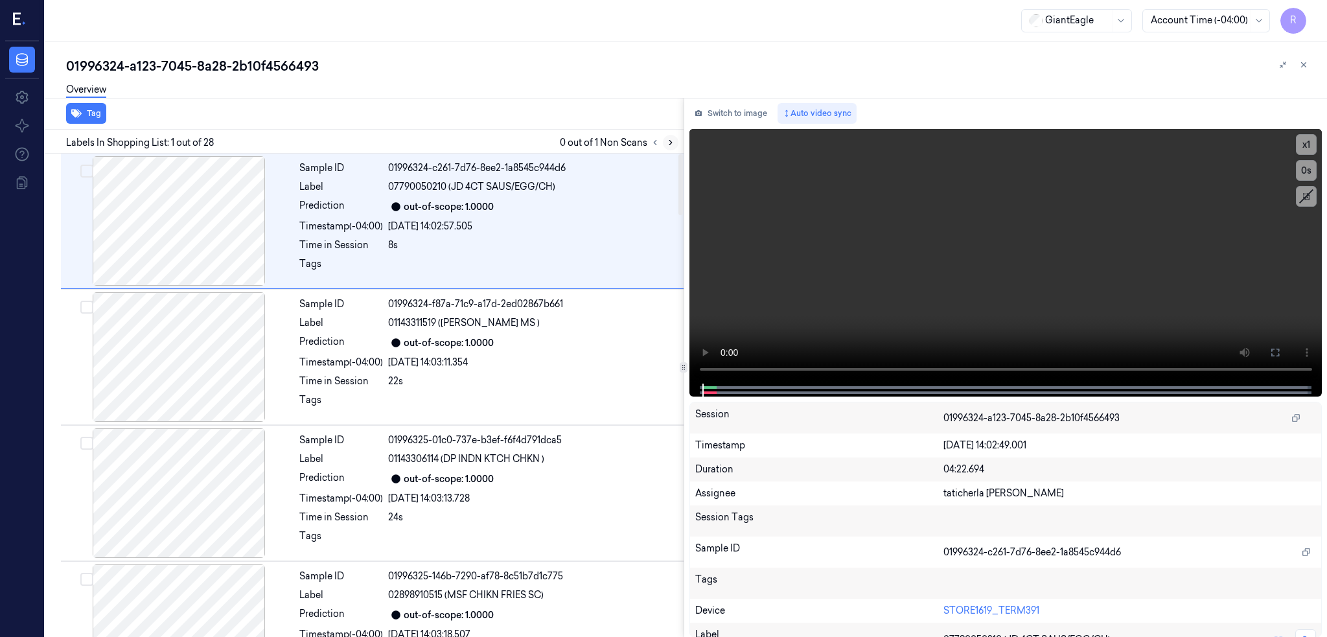
click at [675, 141] on icon at bounding box center [670, 142] width 9 height 9
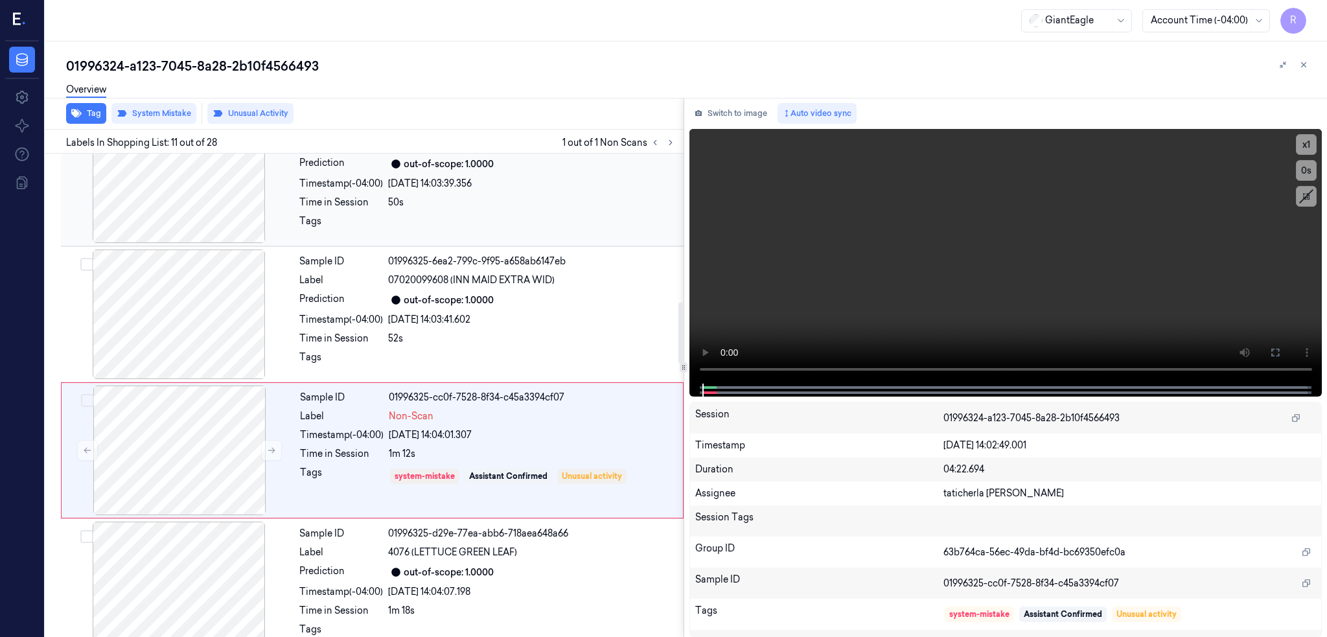
scroll to position [1187, 0]
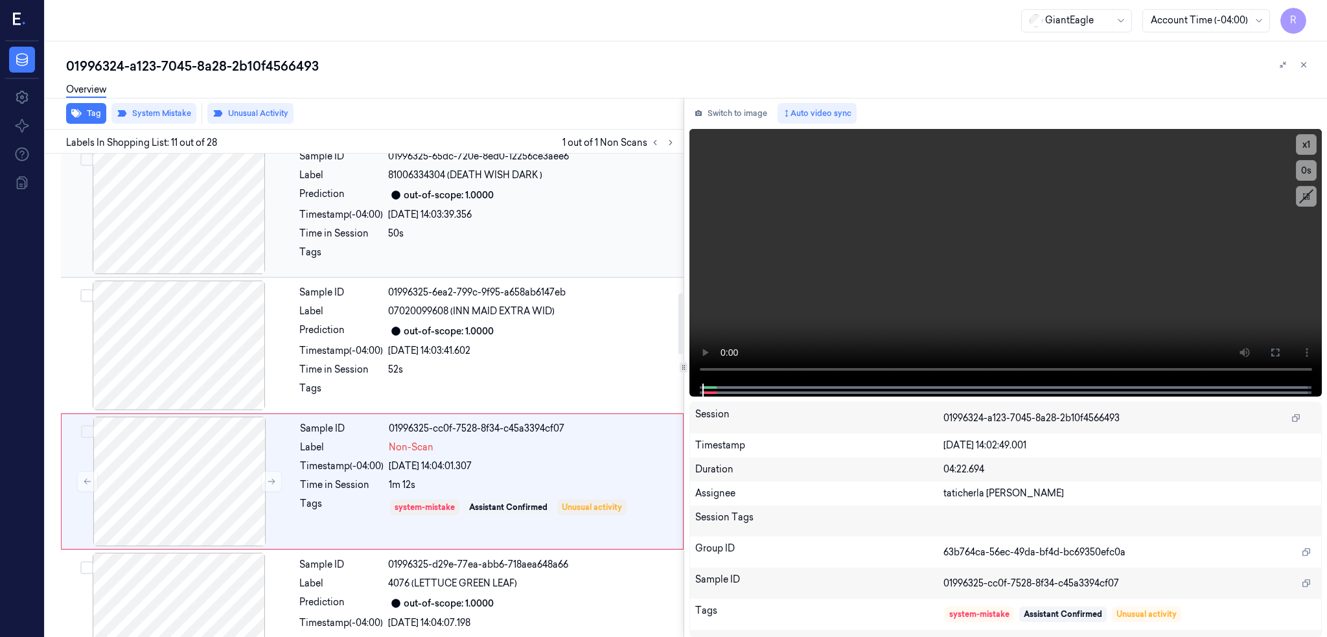
click at [210, 253] on div at bounding box center [179, 210] width 231 height 130
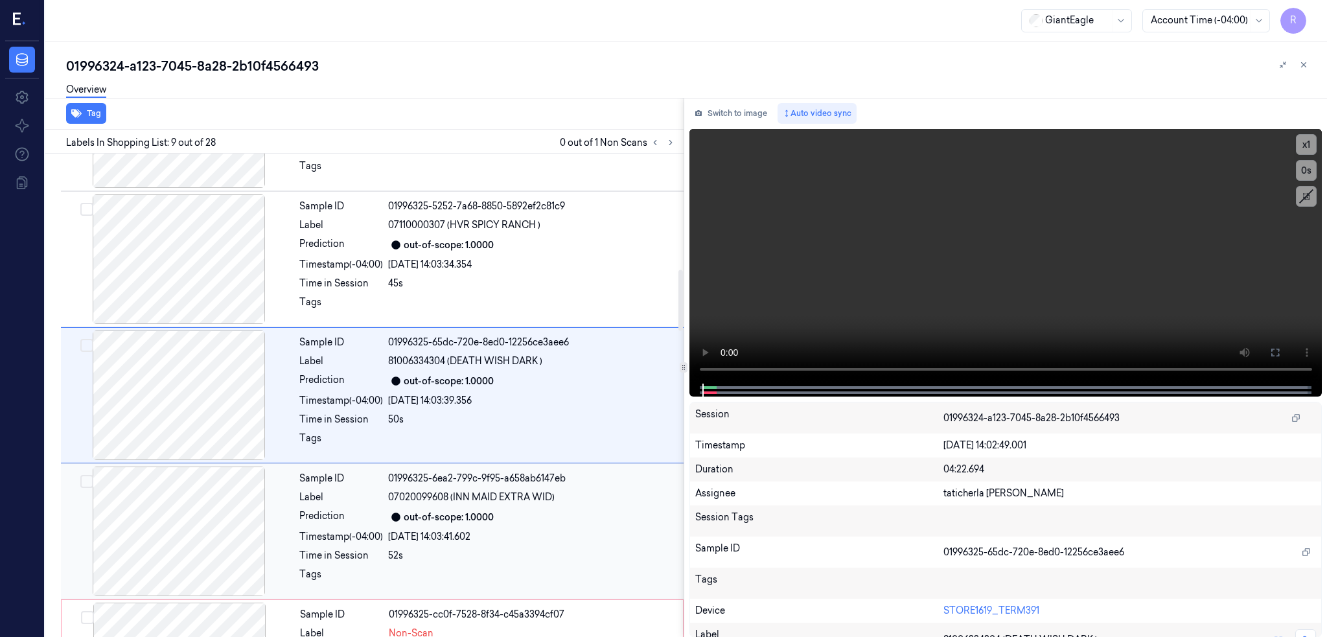
click at [177, 528] on div at bounding box center [179, 532] width 231 height 130
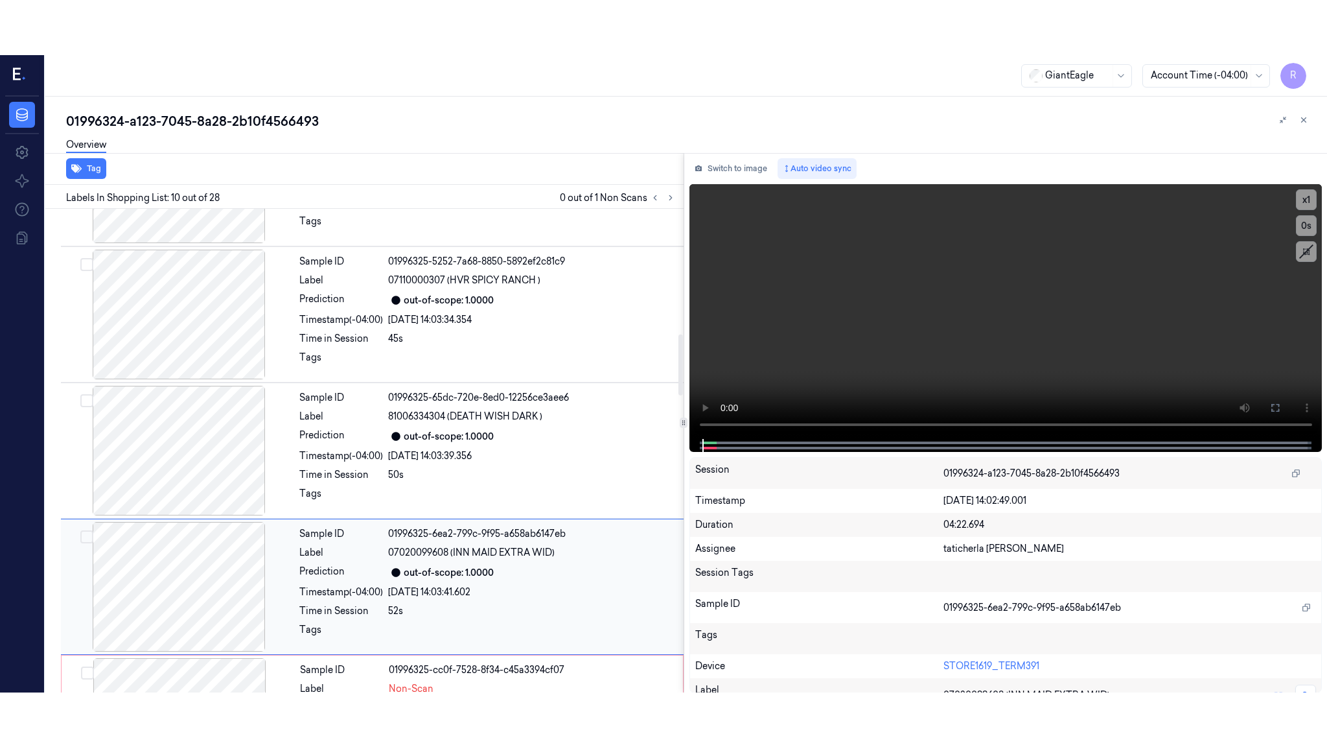
scroll to position [1051, 0]
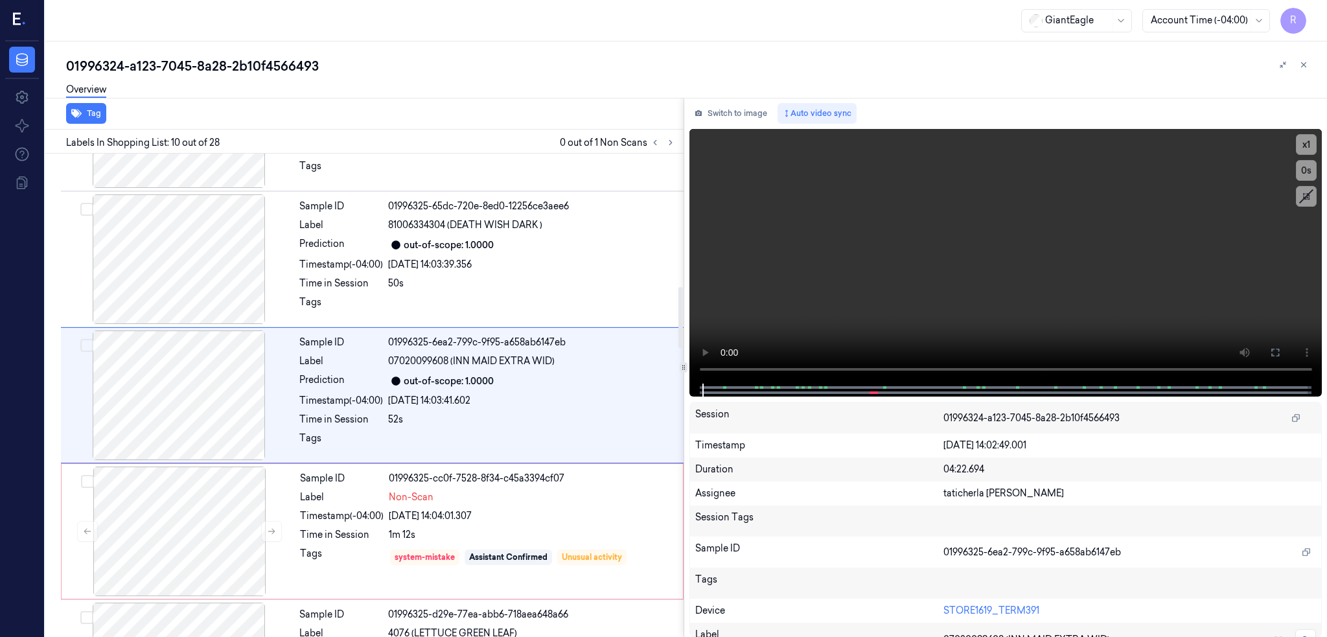
click at [709, 355] on div "Tag Labels In Shopping List: 10 out of 28 0 out of 1 Non Scans Sample ID 019963…" at bounding box center [683, 368] width 1287 height 540
click at [1281, 347] on icon at bounding box center [1275, 352] width 10 height 10
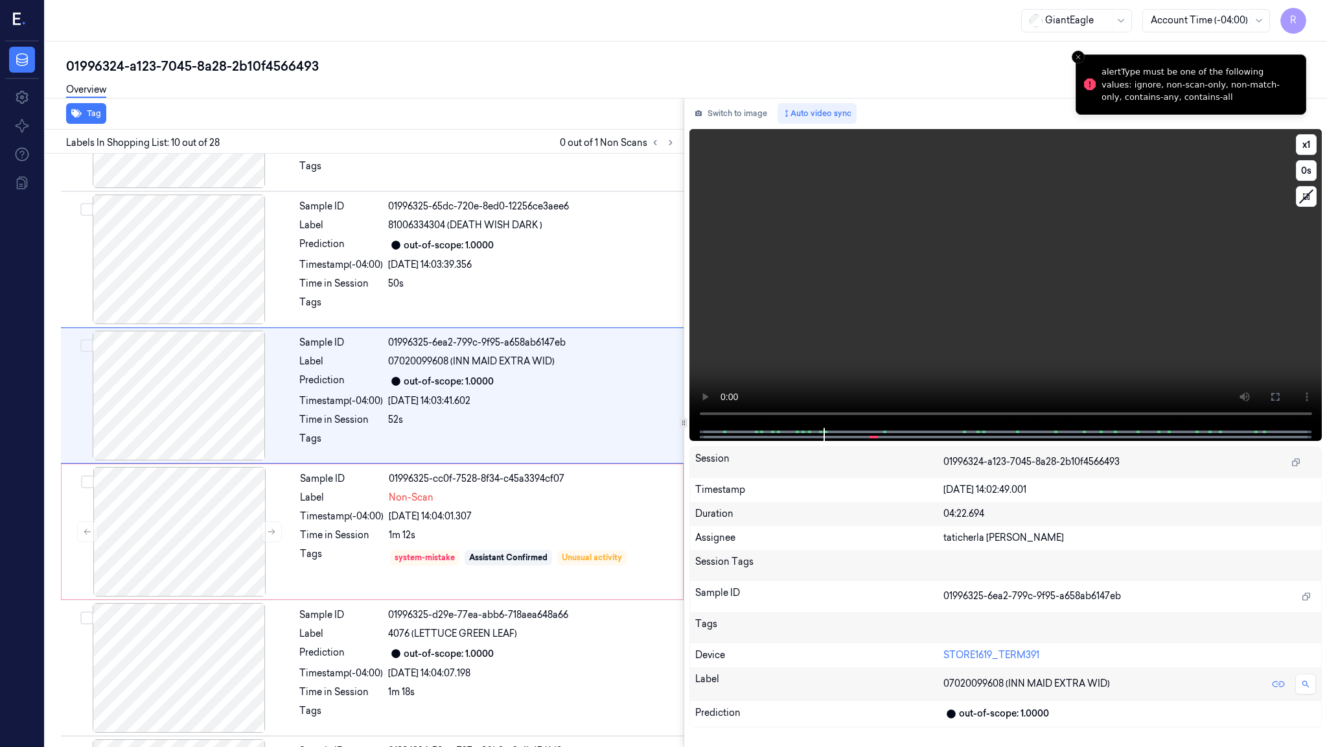
scroll to position [996, 0]
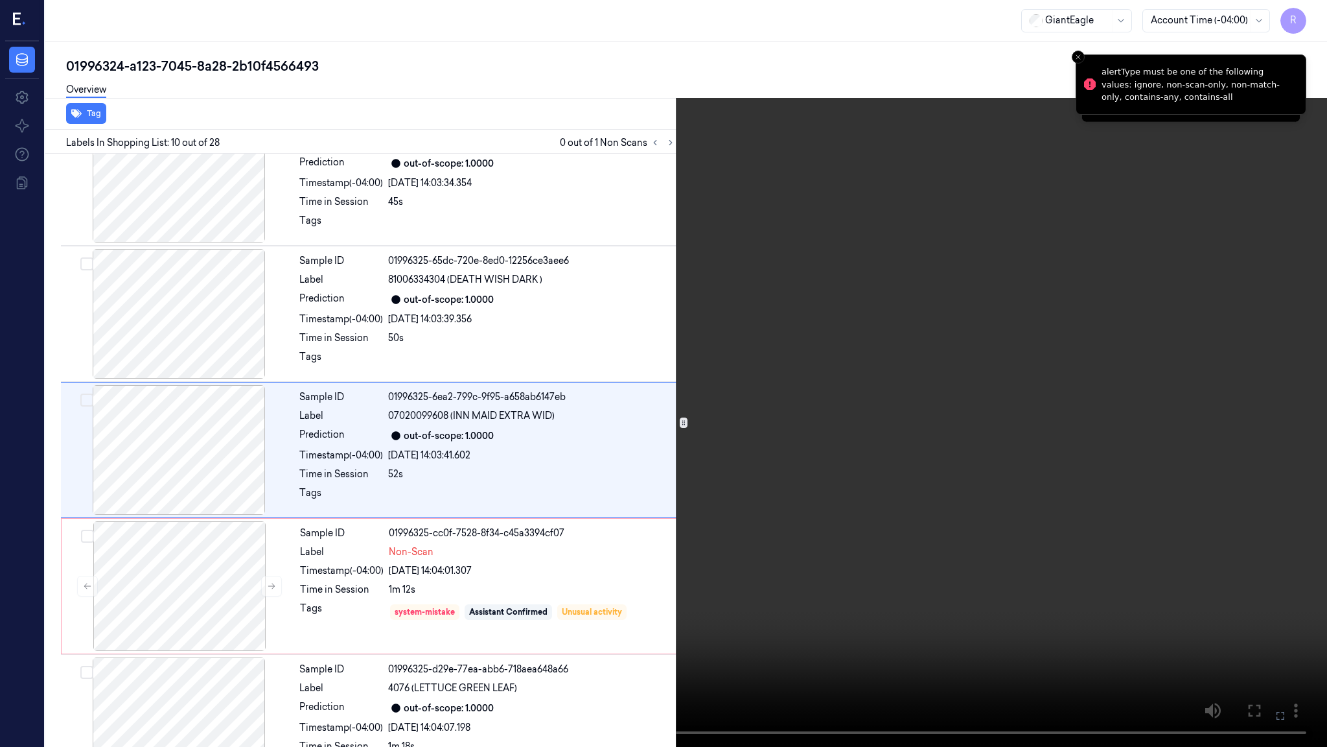
click at [791, 461] on video at bounding box center [663, 373] width 1327 height 747
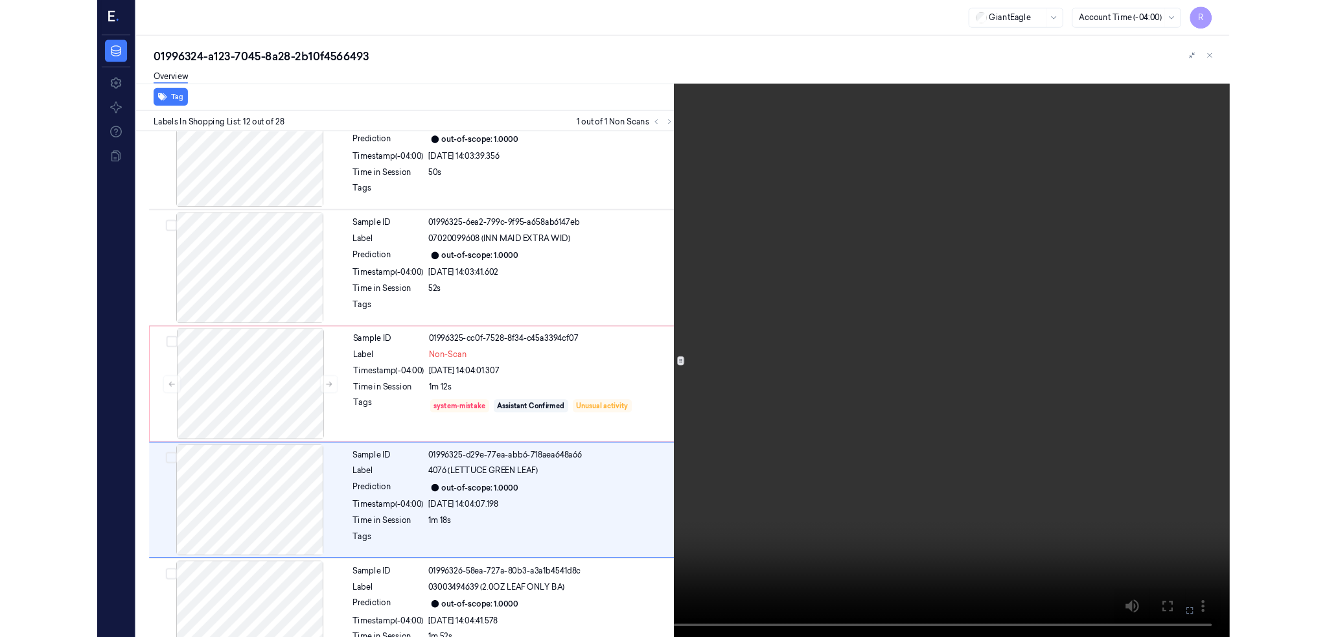
scroll to position [1268, 0]
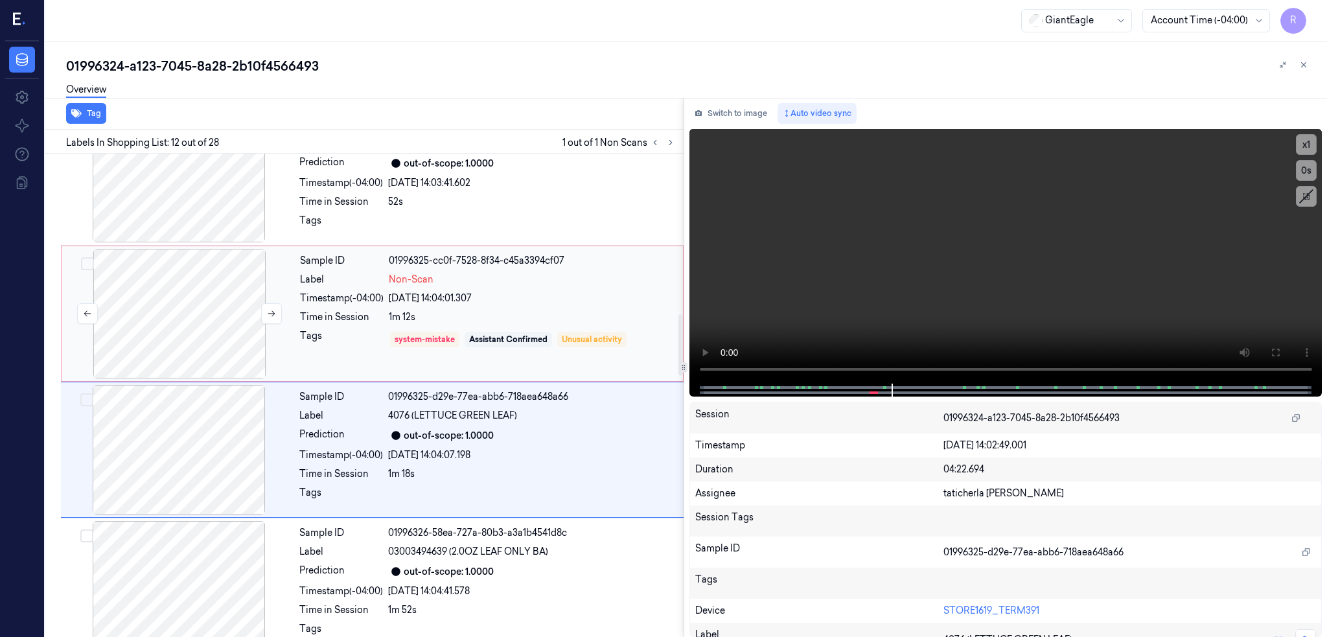
click at [202, 299] on div at bounding box center [179, 314] width 231 height 130
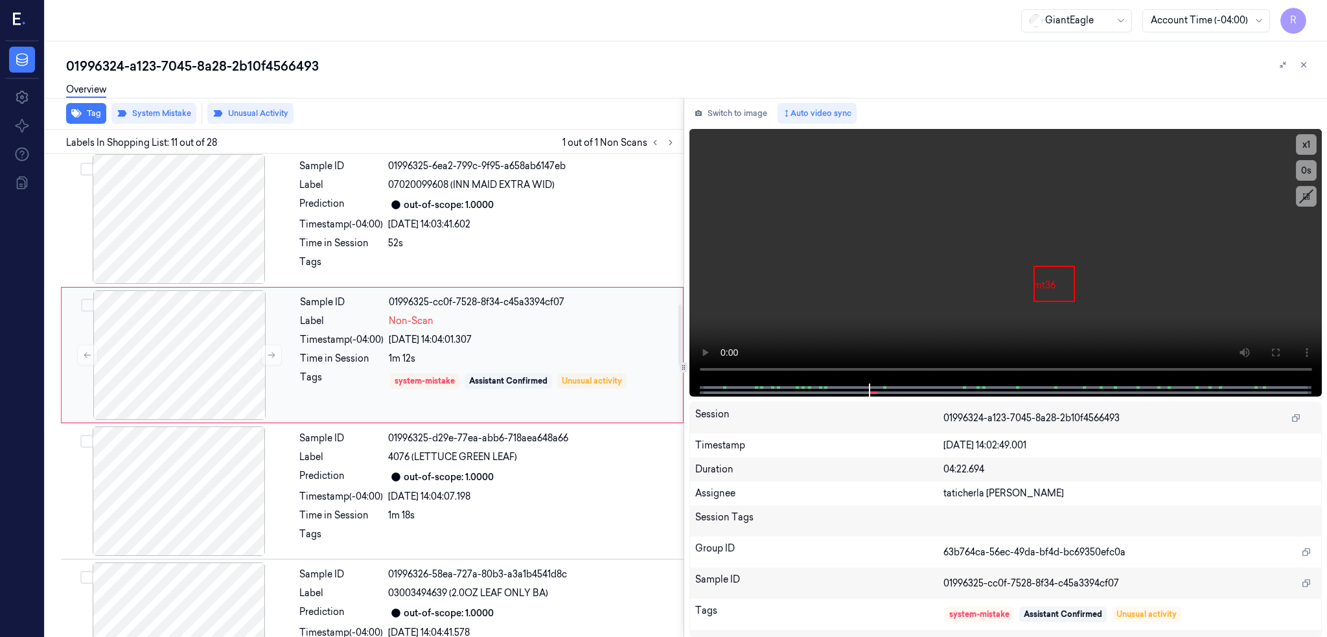
scroll to position [1187, 0]
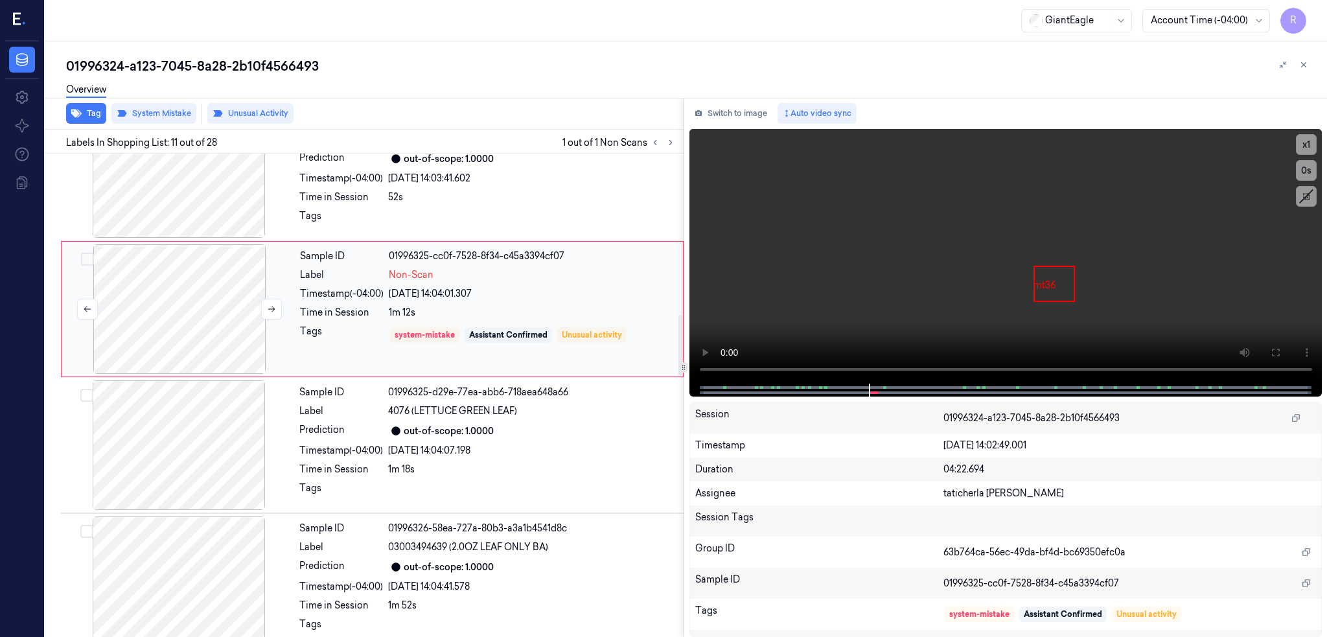
click at [194, 445] on div at bounding box center [179, 445] width 231 height 130
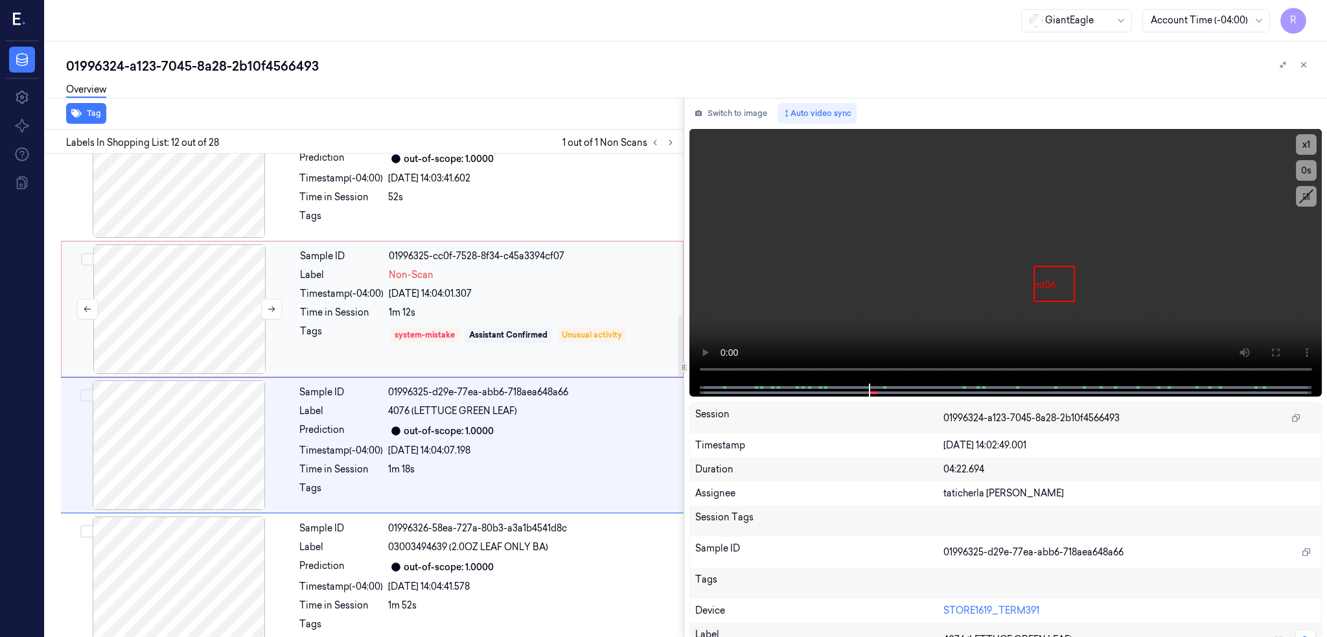
scroll to position [1323, 0]
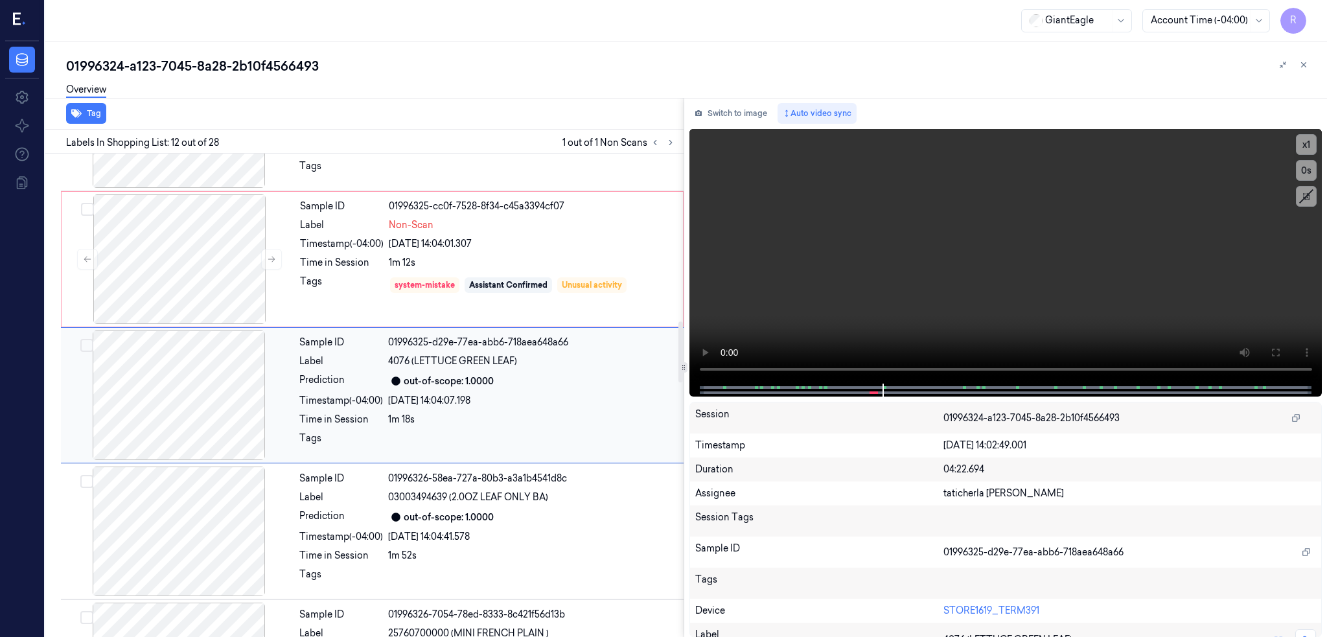
click at [185, 327] on div "Sample ID 01996325-d29e-77ea-abb6-718aea648a66 Label 4076 (LETTUCE GREEN LEAF) …" at bounding box center [372, 395] width 623 height 136
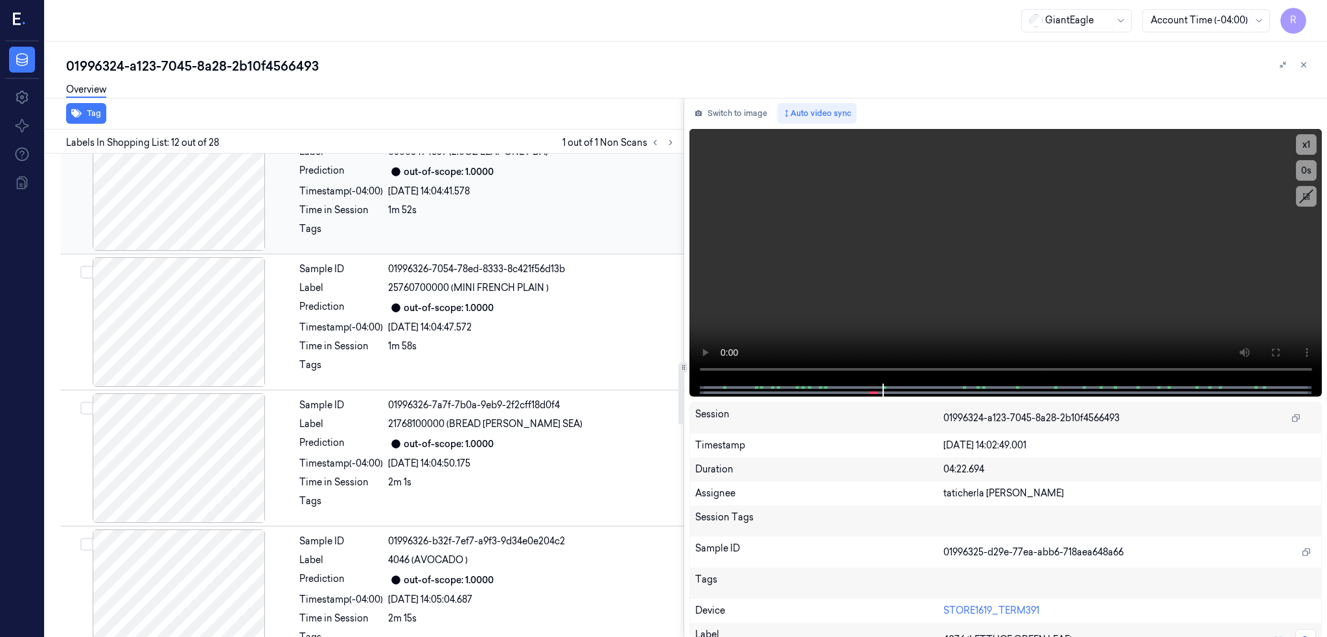
scroll to position [1409, 0]
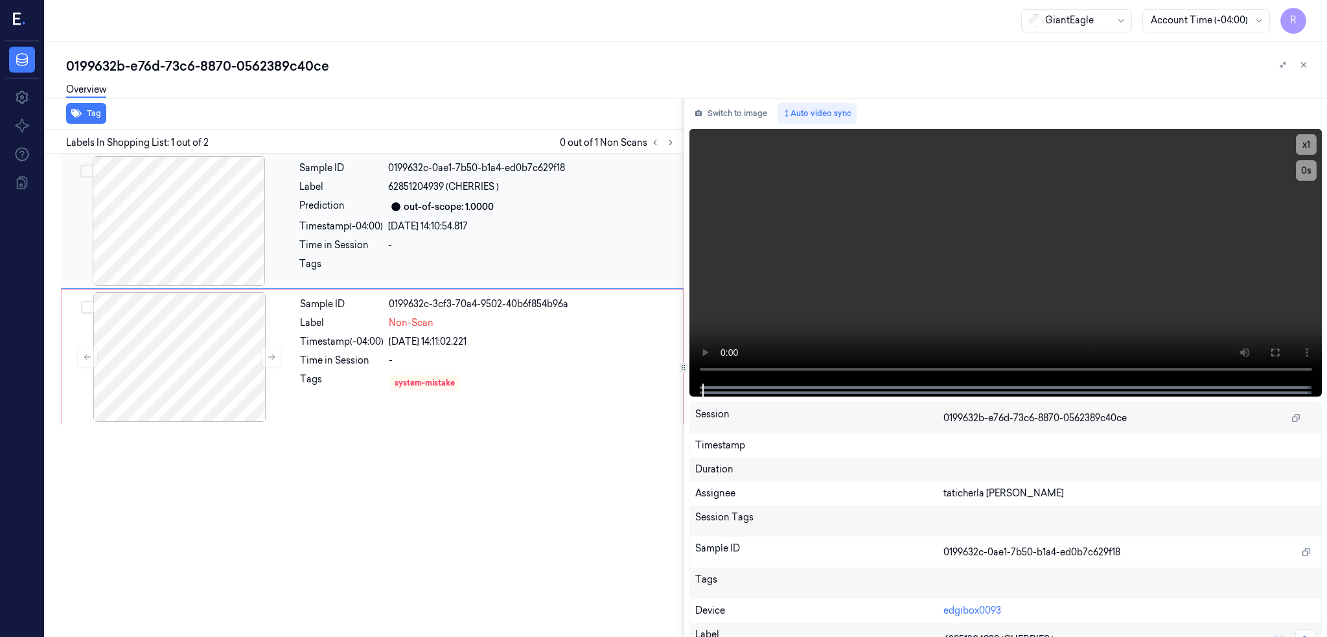
click at [166, 227] on div at bounding box center [179, 221] width 231 height 130
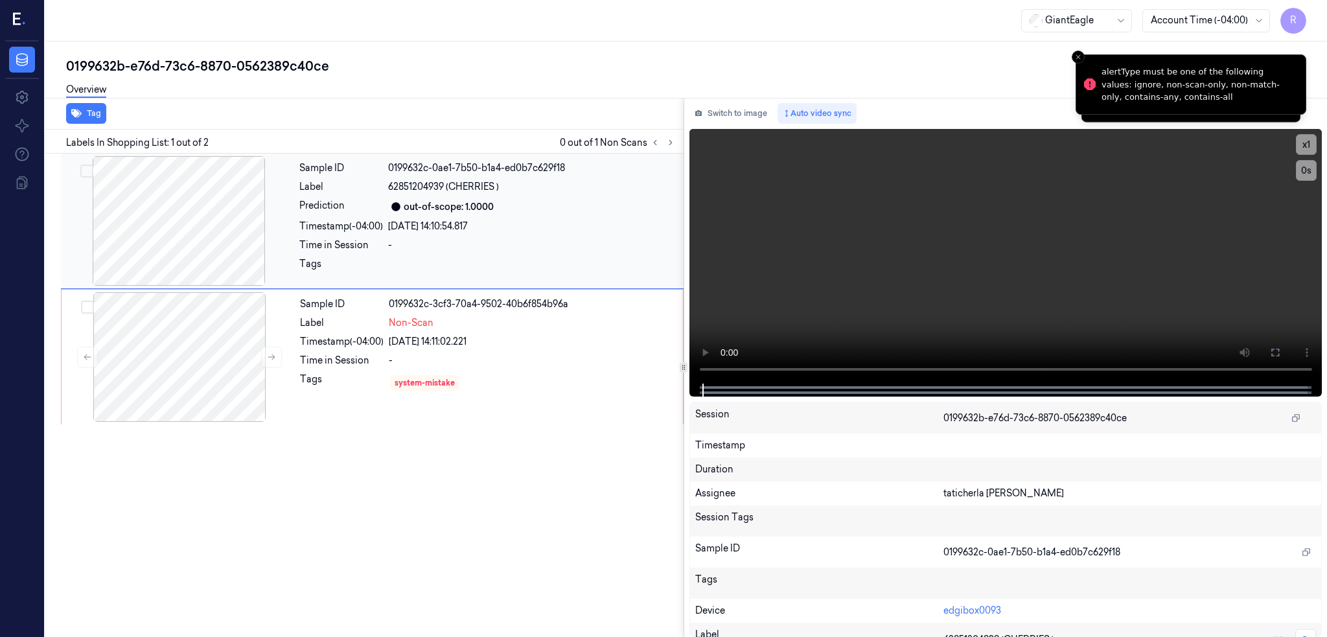
click at [163, 228] on div at bounding box center [179, 221] width 231 height 130
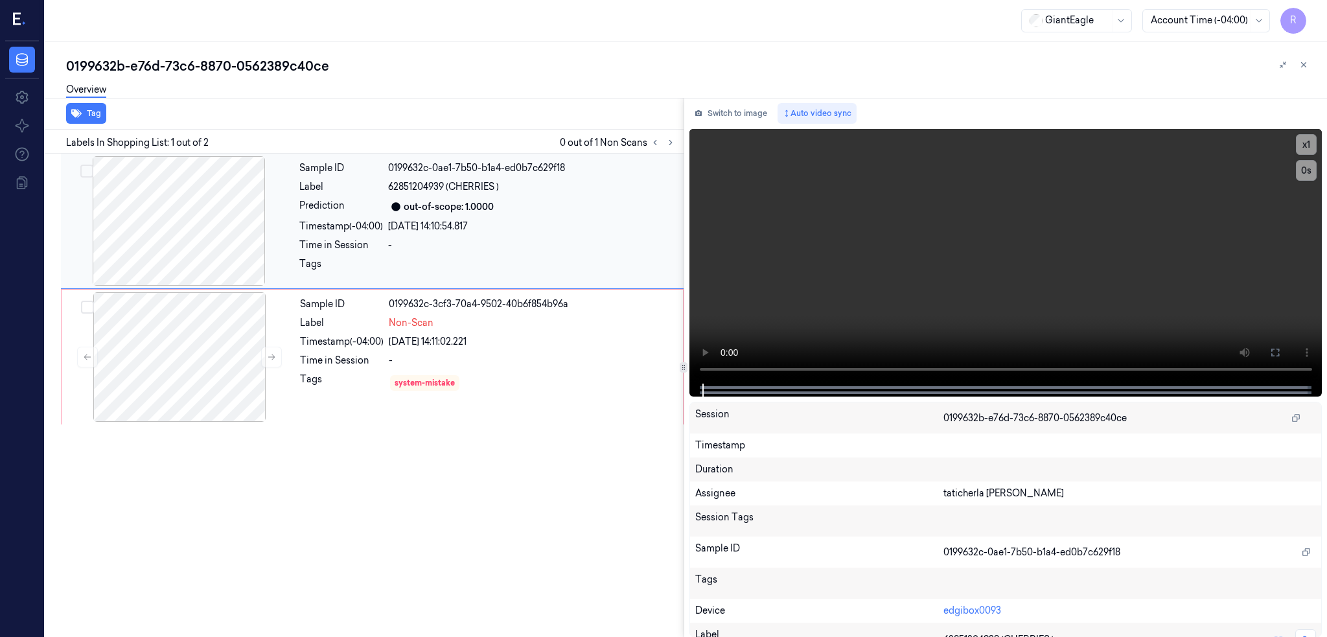
click at [198, 252] on div at bounding box center [179, 221] width 231 height 130
click at [193, 252] on div at bounding box center [179, 221] width 231 height 130
click at [1279, 349] on icon at bounding box center [1276, 353] width 8 height 8
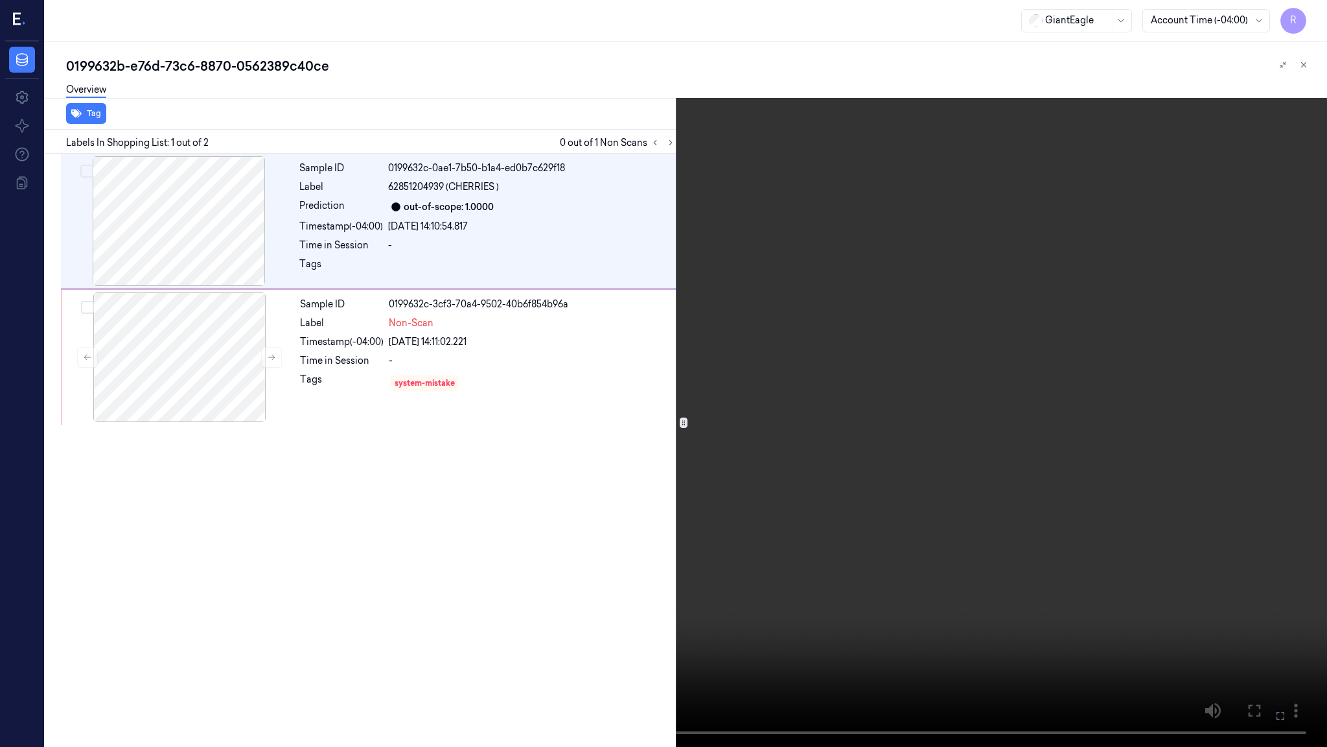
click at [1268, 607] on video at bounding box center [663, 373] width 1327 height 747
click at [324, 607] on video at bounding box center [663, 373] width 1327 height 747
click at [1314, 17] on button "x 1" at bounding box center [1311, 15] width 21 height 21
click at [1310, 17] on button "x 2" at bounding box center [1311, 15] width 21 height 21
click at [1310, 17] on button "x 4" at bounding box center [1311, 15] width 21 height 21
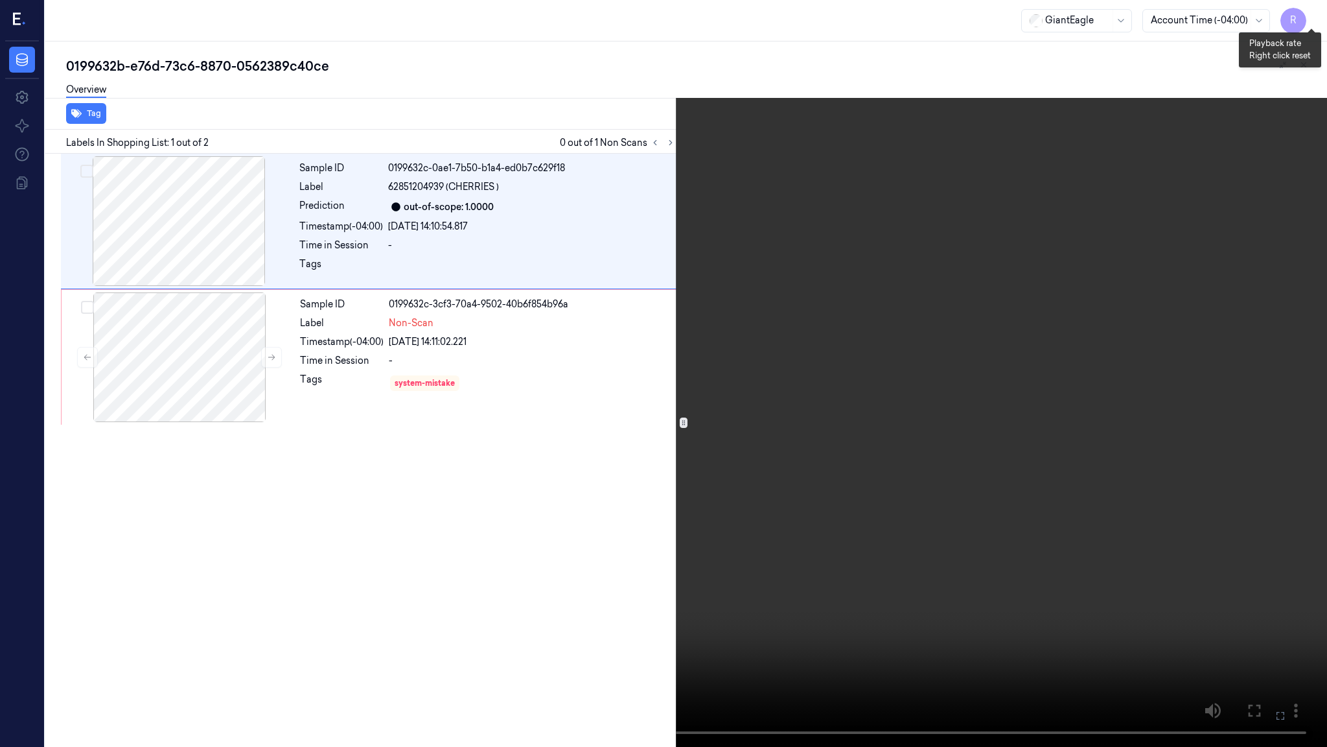
click at [1310, 17] on button "x 1" at bounding box center [1311, 15] width 21 height 21
click at [1317, 12] on button "x 2" at bounding box center [1311, 15] width 21 height 21
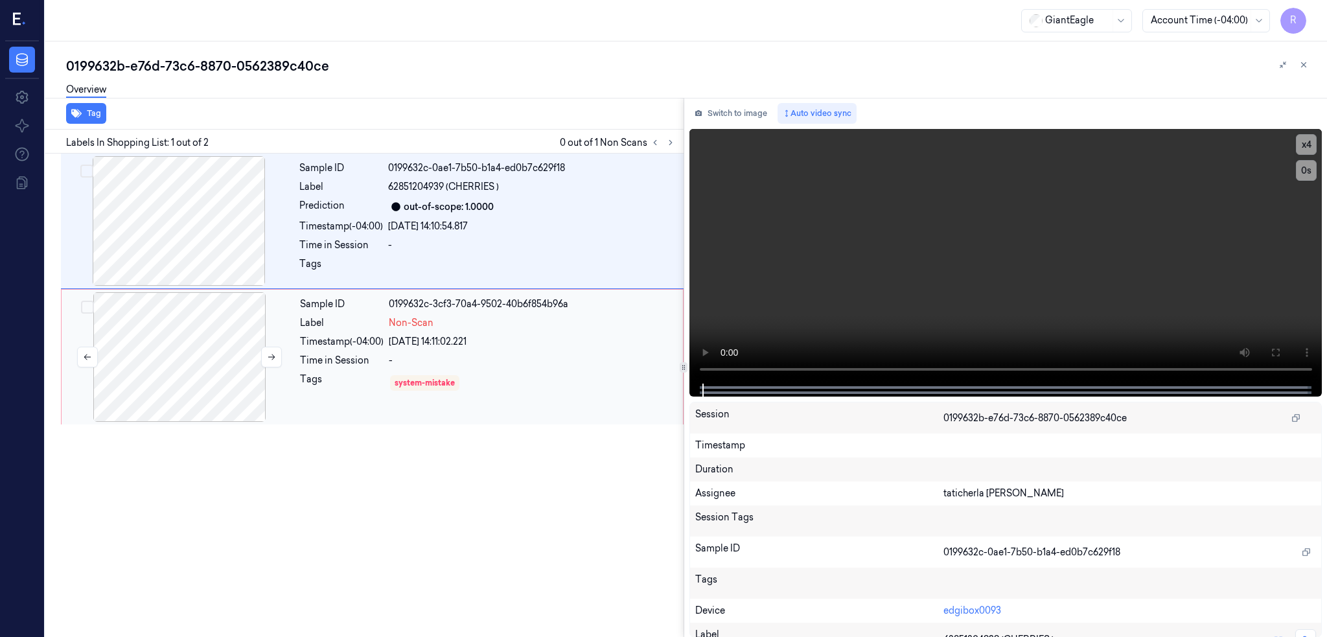
click at [204, 373] on div at bounding box center [179, 357] width 231 height 130
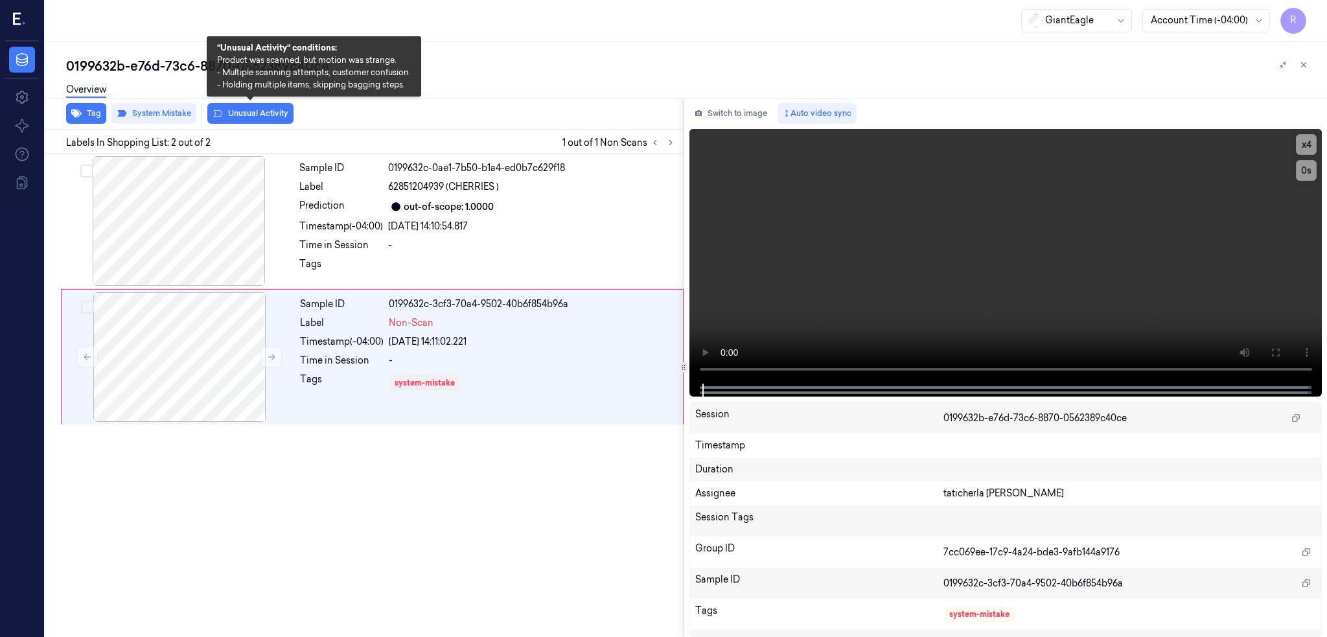
click at [242, 124] on div "Tag System Mistake Unusual Activity" at bounding box center [362, 114] width 644 height 32
click at [242, 110] on button "Unusual Activity" at bounding box center [250, 113] width 86 height 21
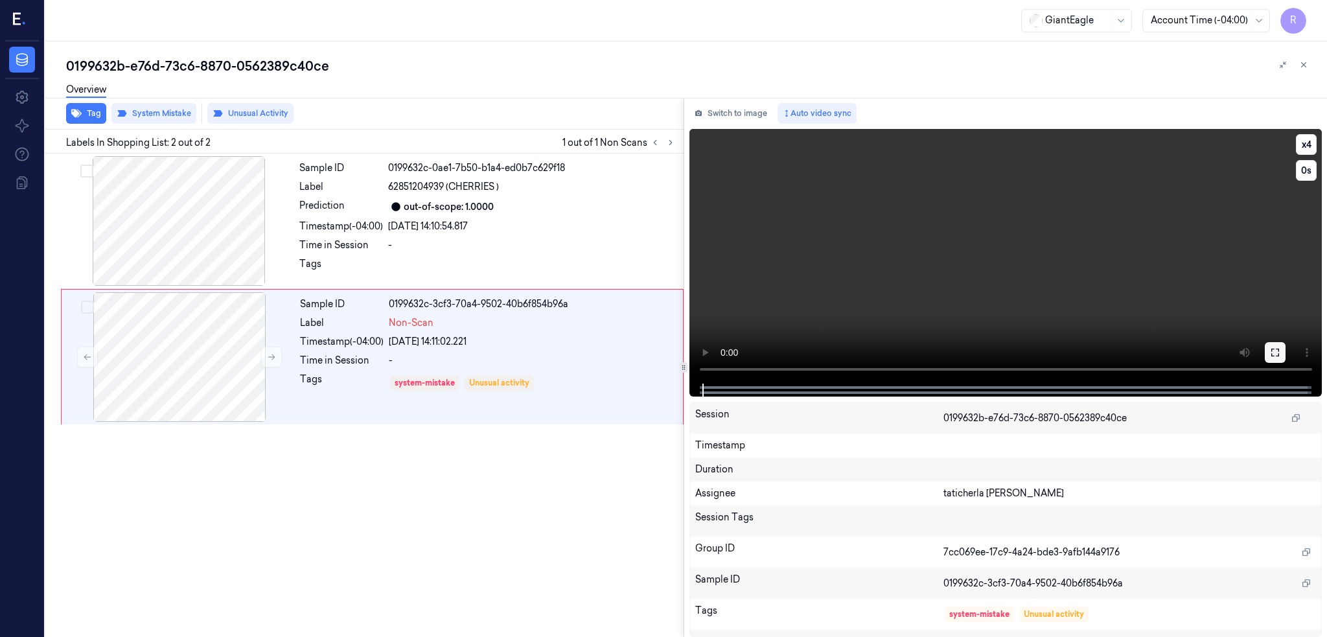
click at [1281, 347] on icon at bounding box center [1275, 352] width 10 height 10
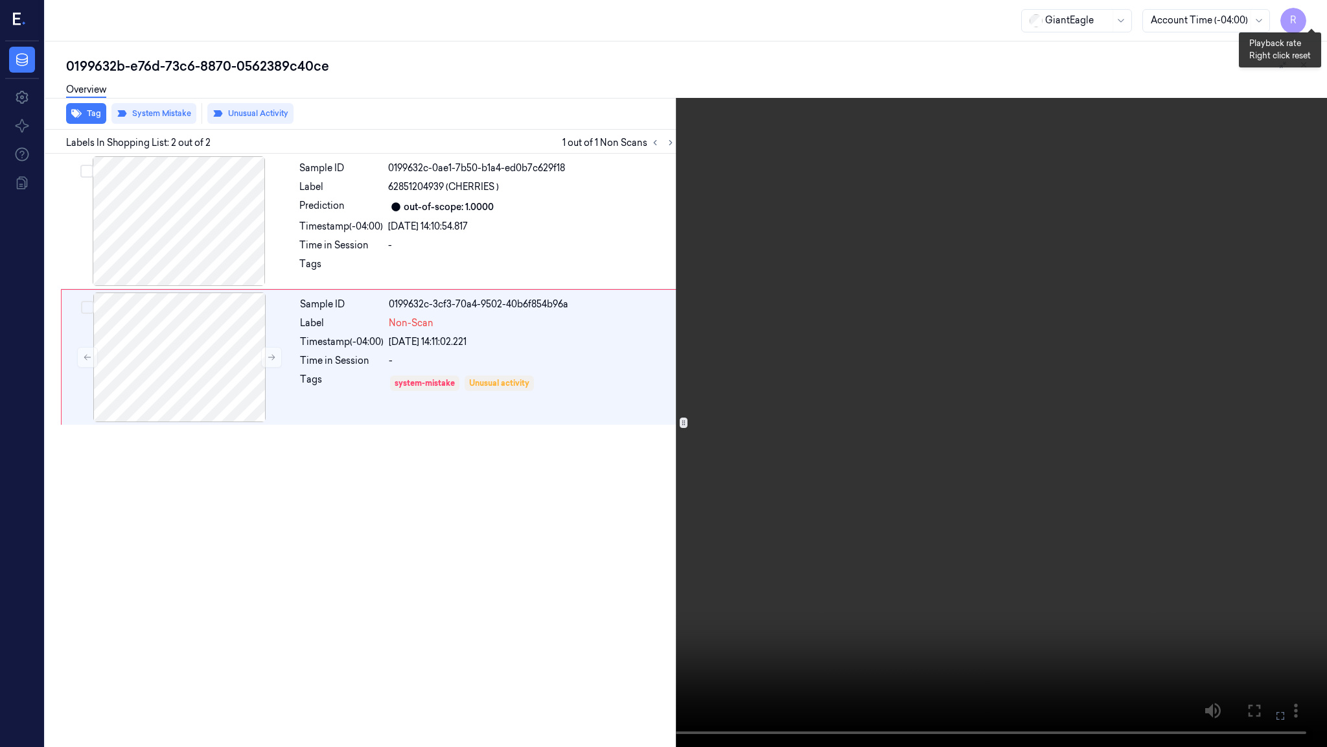
click at [1320, 19] on button "x 4" at bounding box center [1311, 15] width 21 height 21
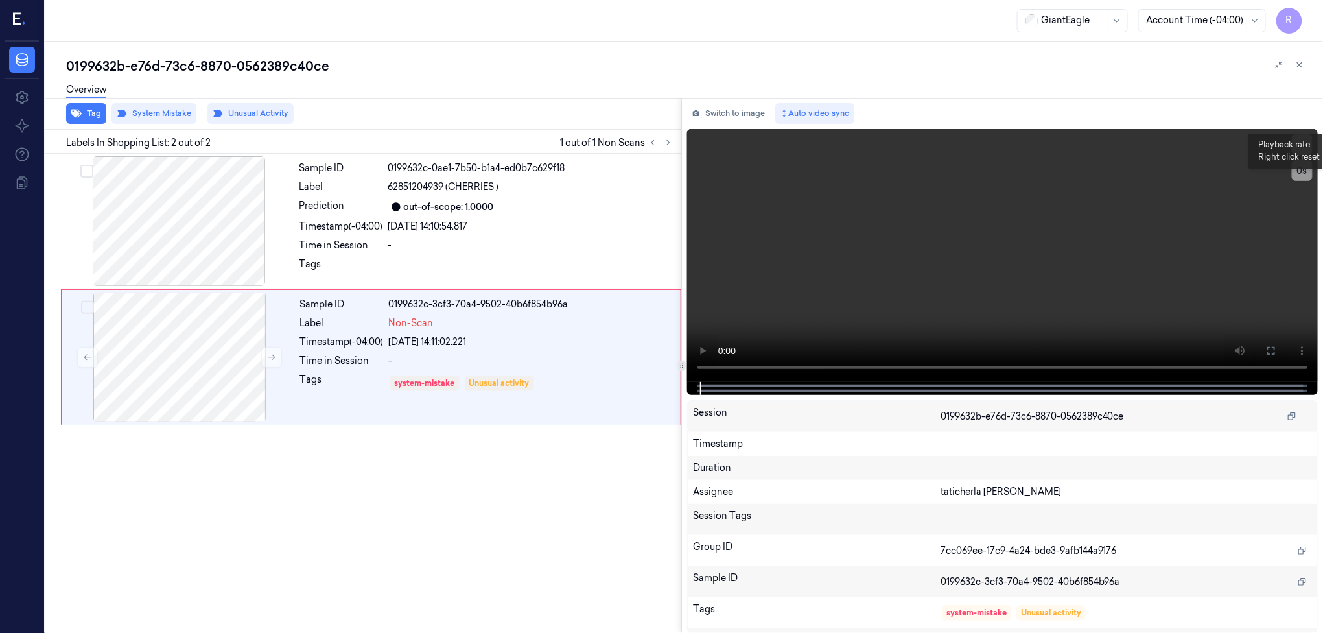
scroll to position [5, 0]
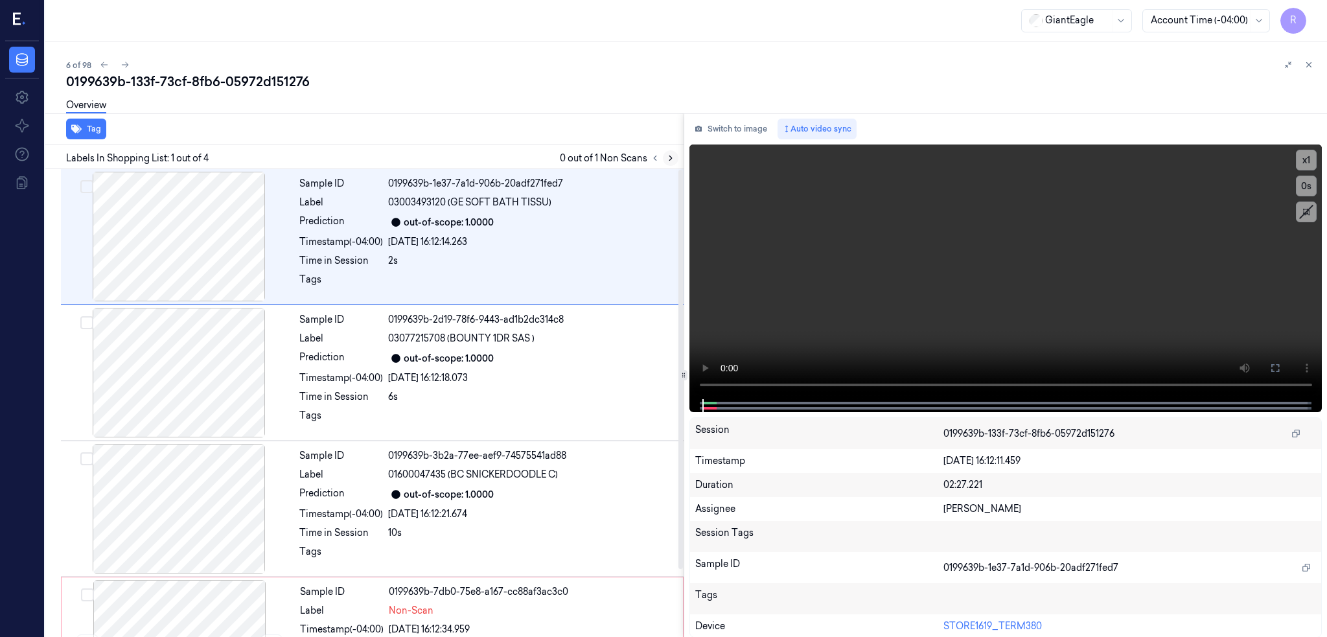
click at [675, 161] on icon at bounding box center [670, 158] width 9 height 9
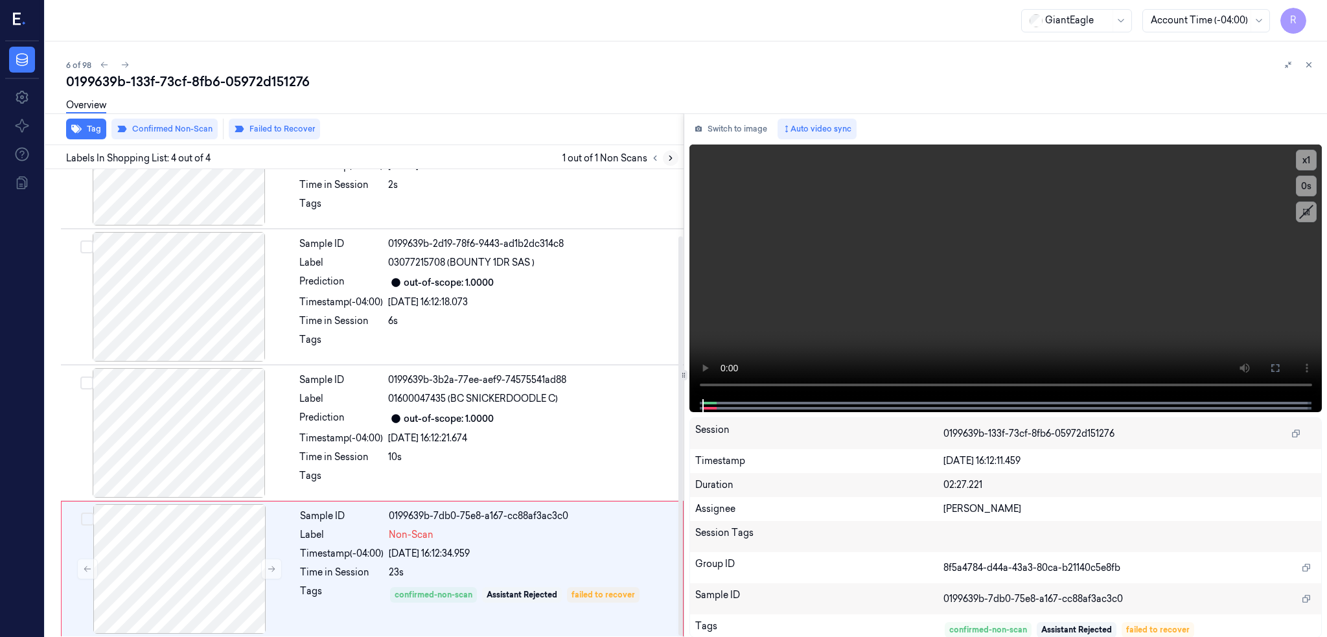
scroll to position [80, 0]
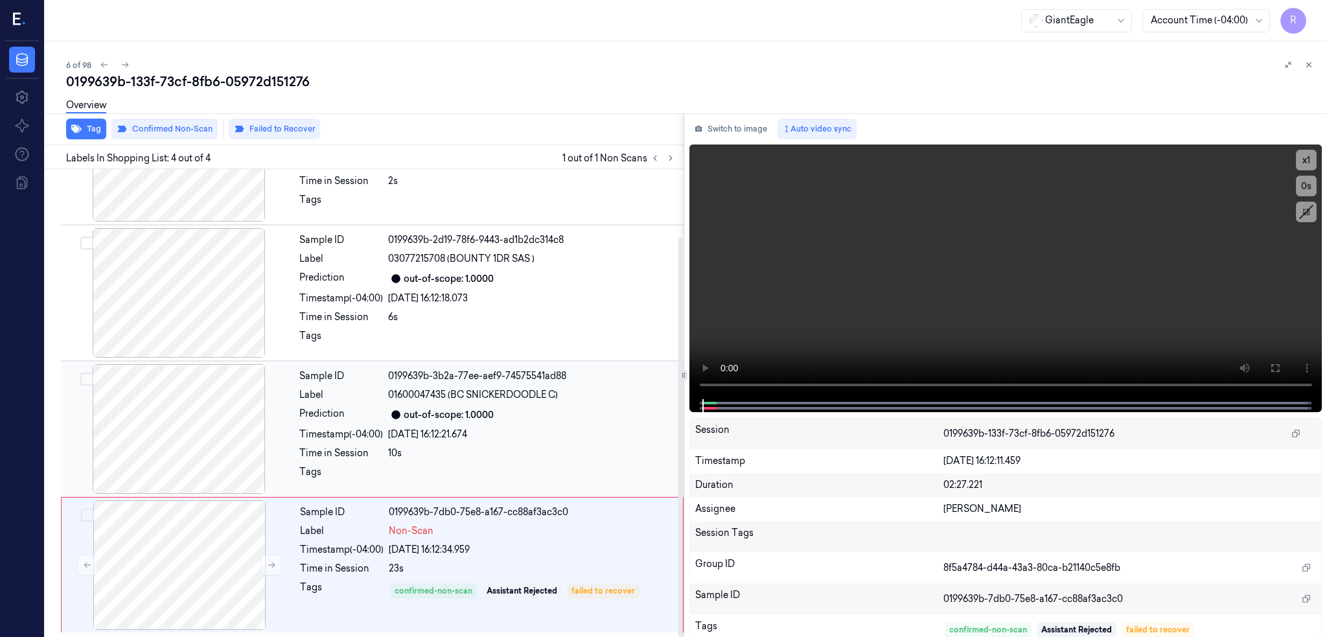
click at [185, 413] on div at bounding box center [179, 429] width 231 height 130
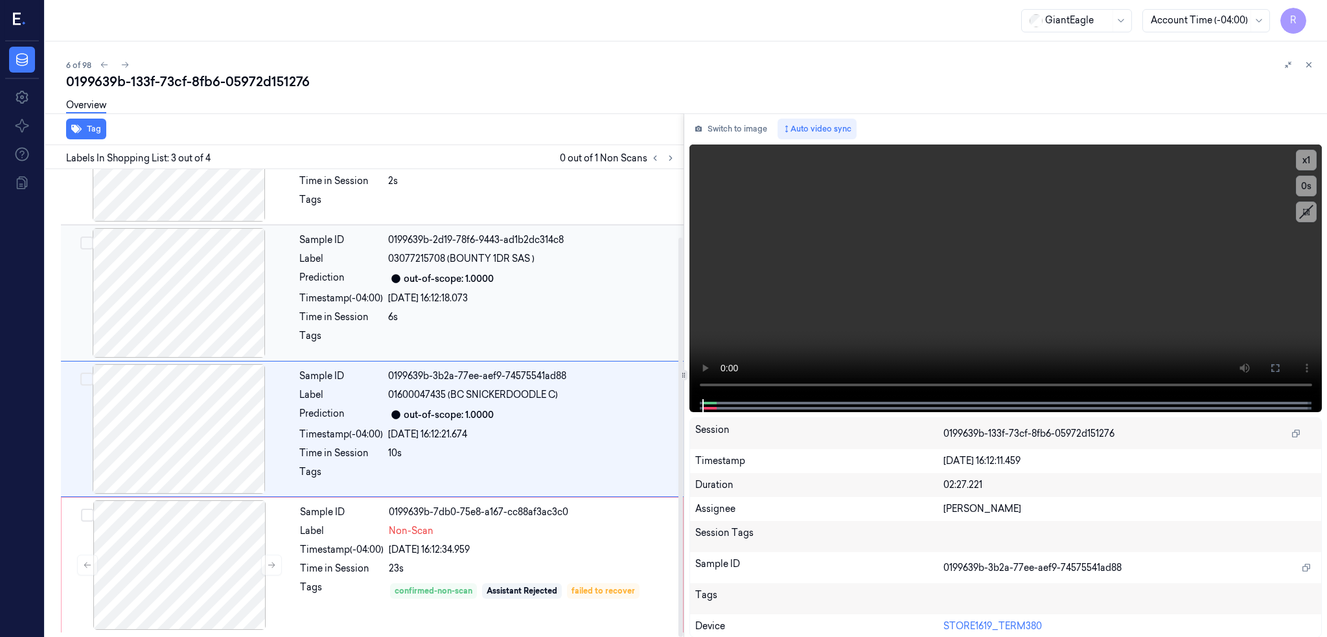
click at [215, 294] on div at bounding box center [179, 293] width 231 height 130
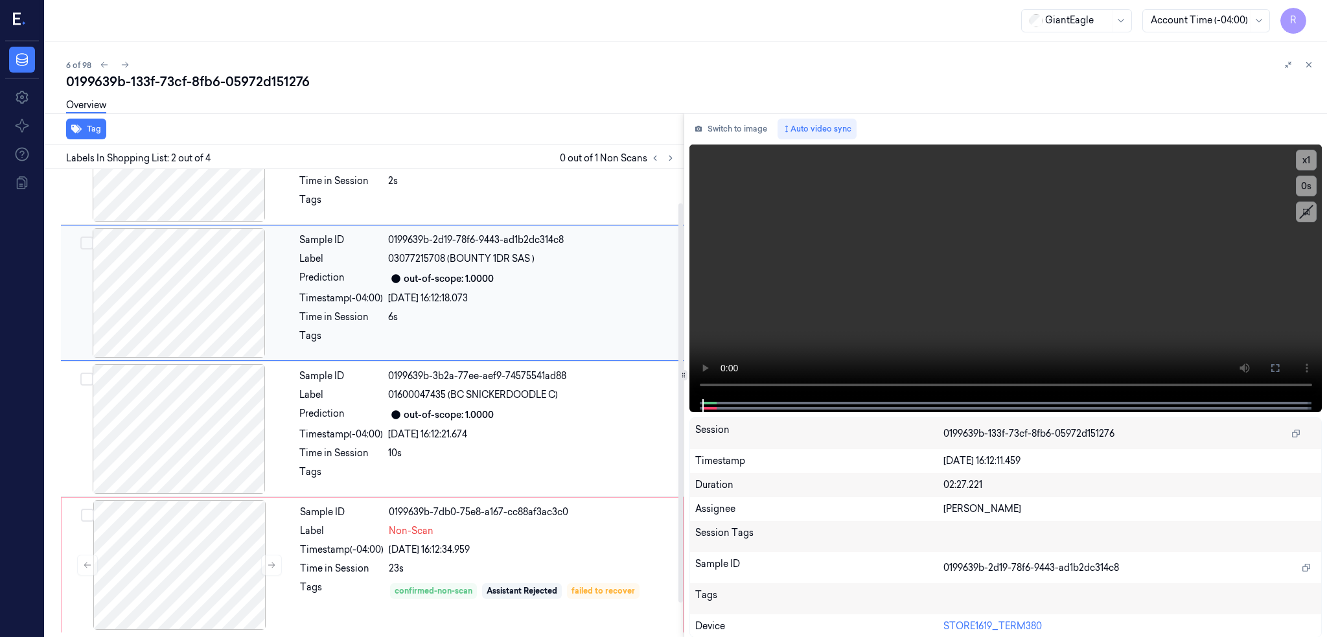
scroll to position [0, 0]
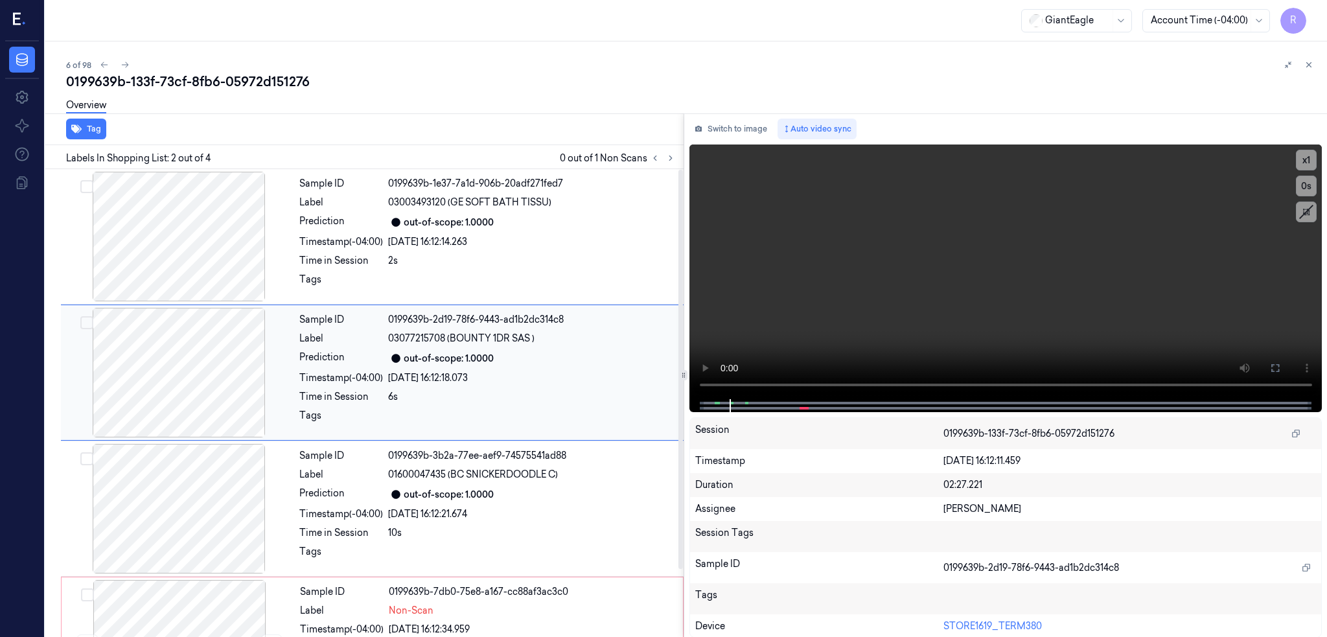
click at [231, 354] on div at bounding box center [179, 373] width 231 height 130
click at [1281, 367] on icon at bounding box center [1275, 368] width 10 height 10
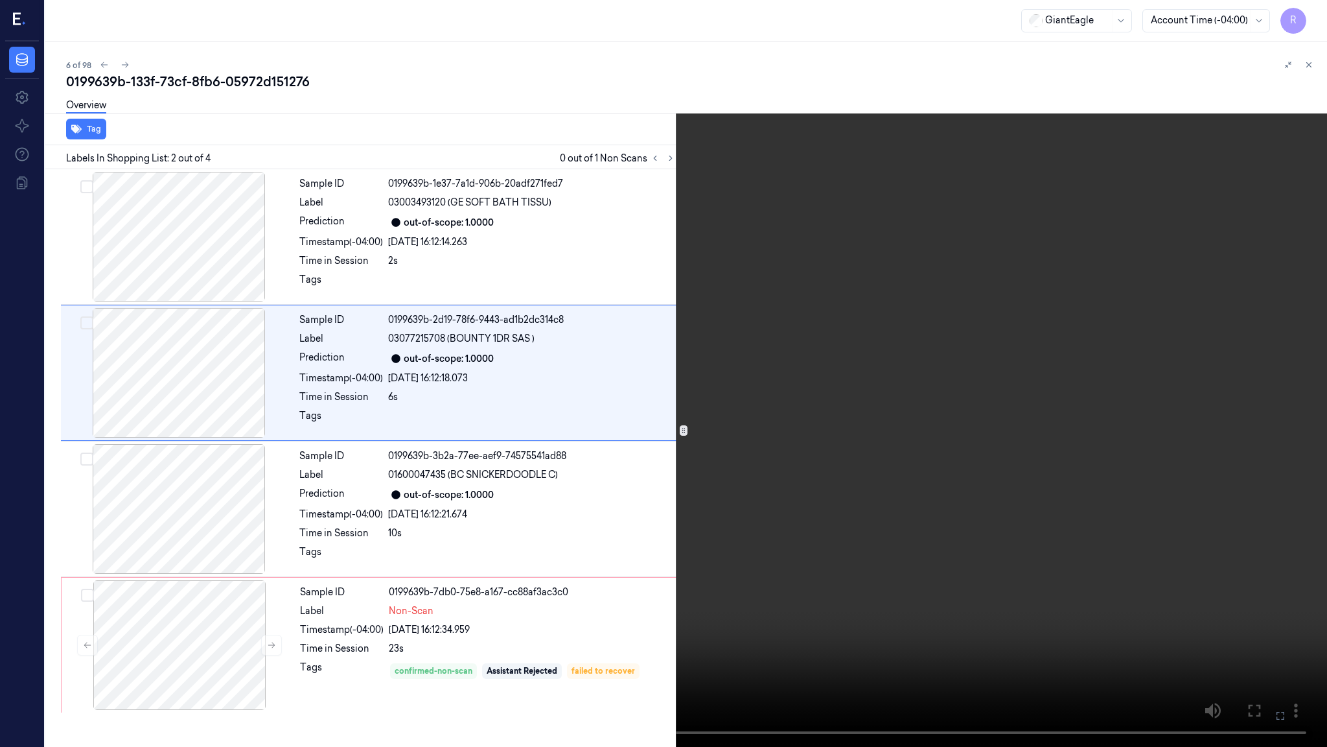
click at [602, 491] on video at bounding box center [663, 373] width 1327 height 747
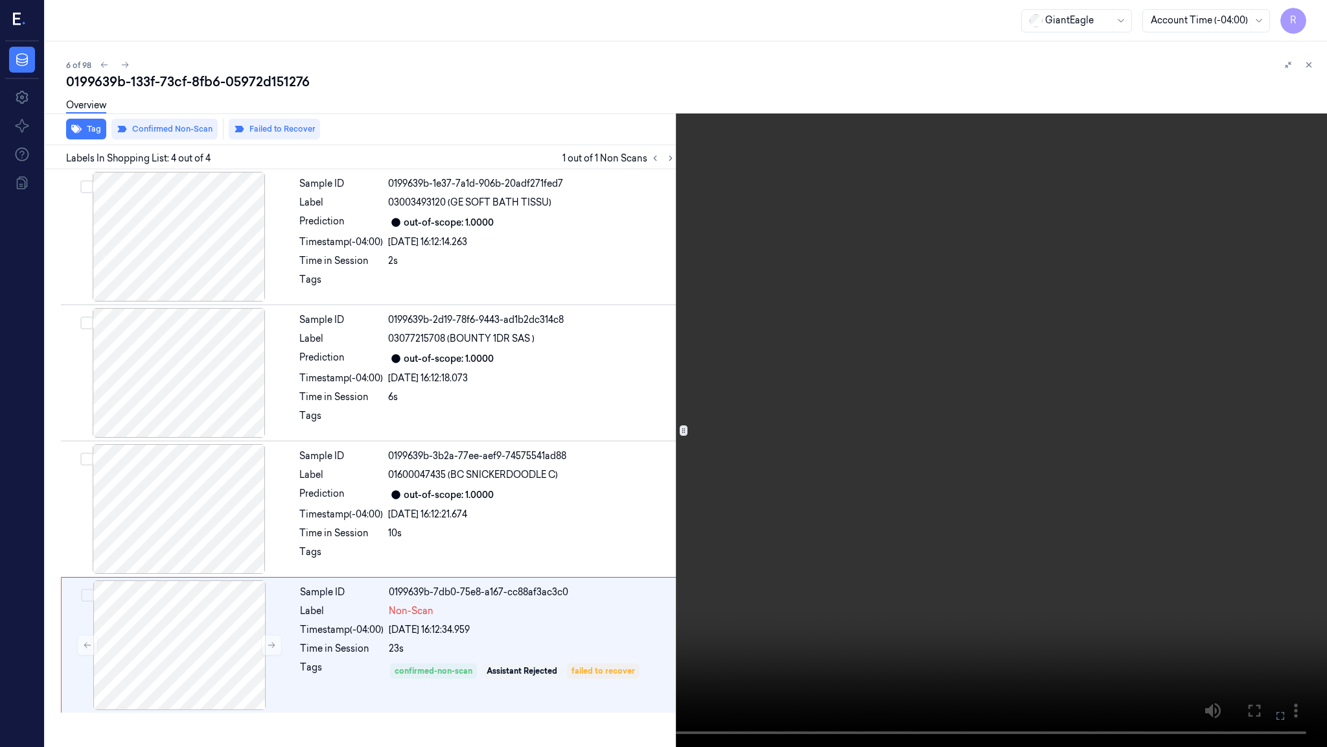
click at [337, 607] on video at bounding box center [663, 373] width 1327 height 747
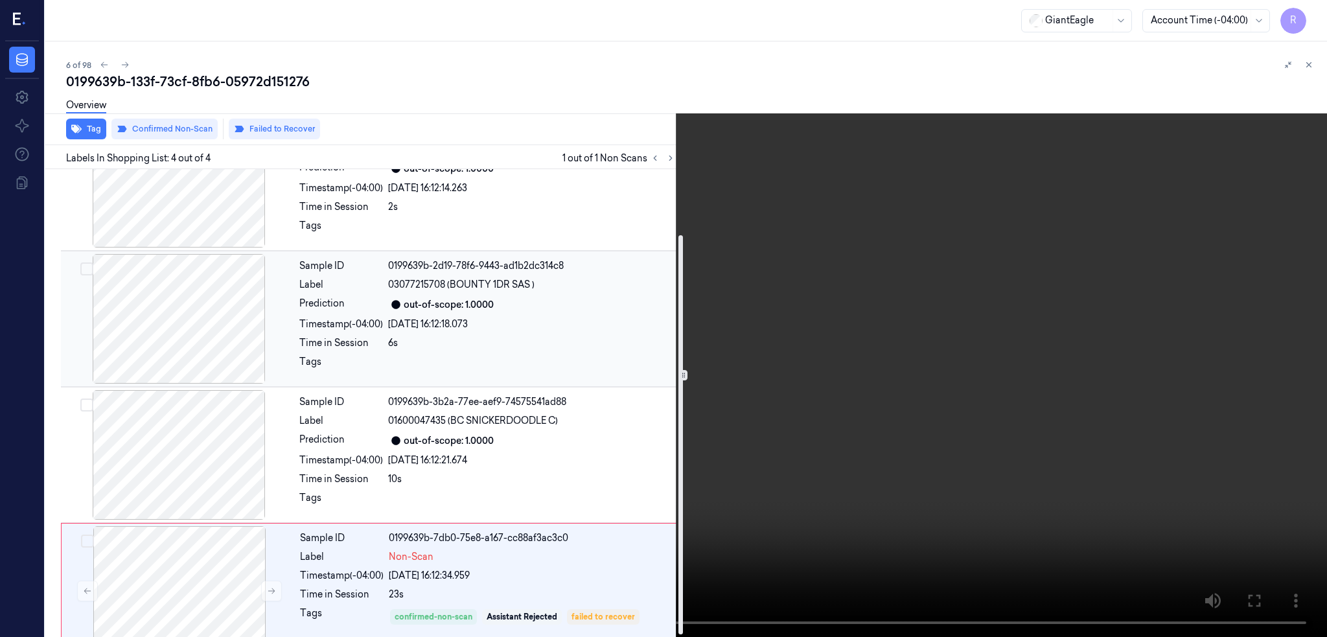
scroll to position [79, 0]
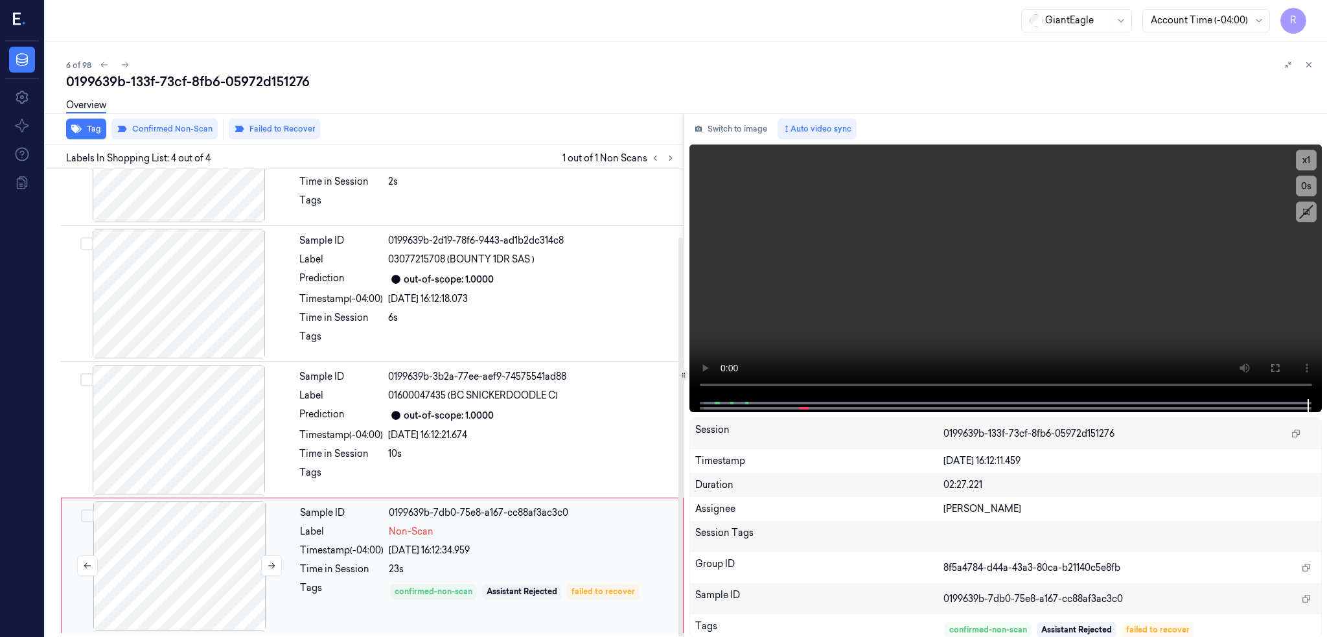
click at [228, 563] on div at bounding box center [179, 566] width 231 height 130
click at [264, 137] on button "Failed to Recover" at bounding box center [274, 129] width 91 height 21
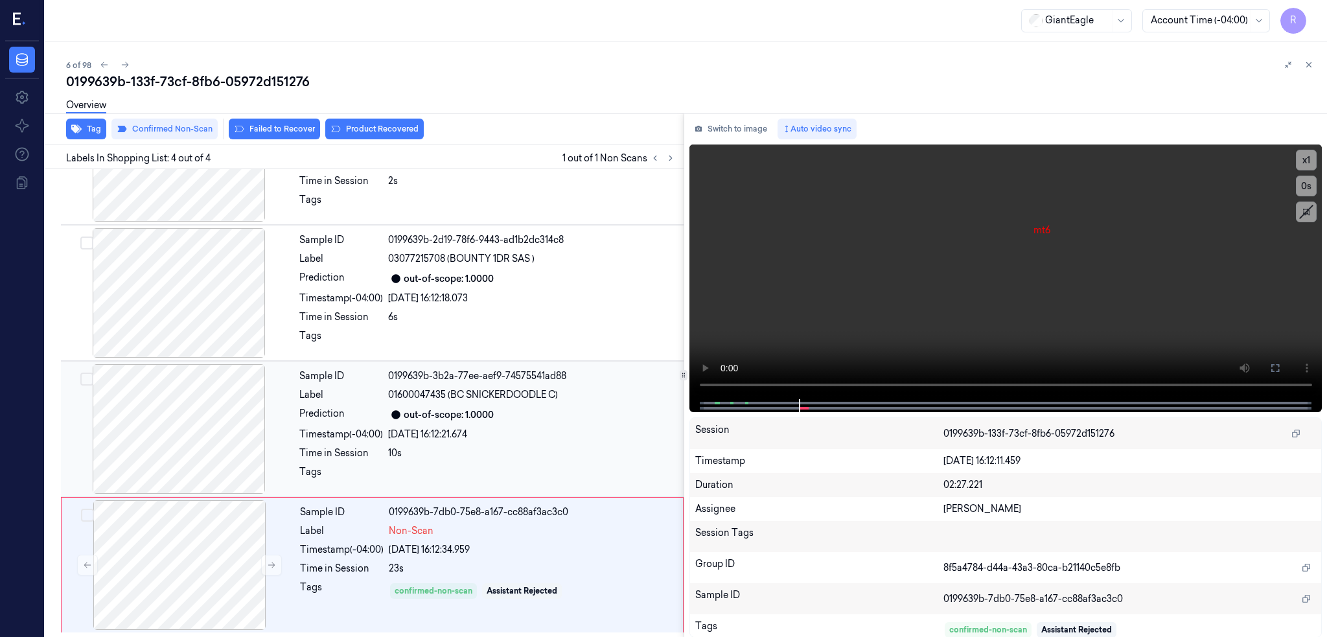
scroll to position [79, 0]
click at [218, 563] on div at bounding box center [179, 566] width 231 height 130
click at [182, 84] on div "0199639b-133f-73cf-8fb6-05972d151276" at bounding box center [691, 82] width 1251 height 18
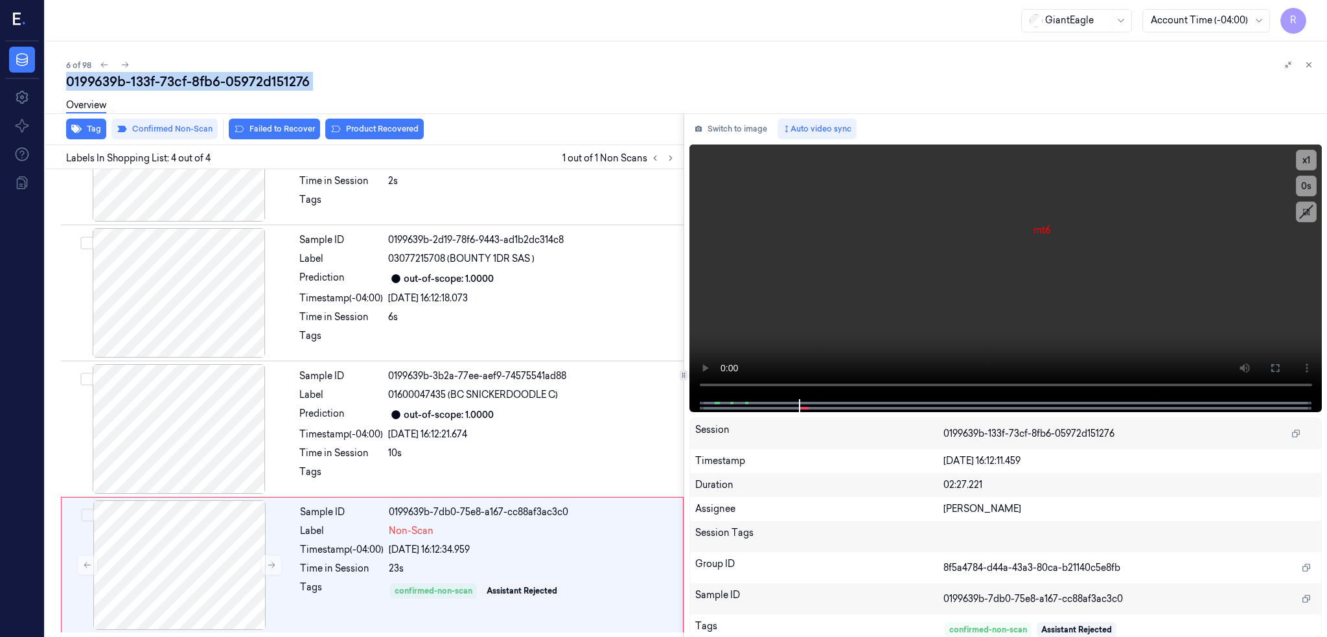
click at [182, 84] on div "0199639b-133f-73cf-8fb6-05972d151276" at bounding box center [691, 82] width 1251 height 18
copy div "73cf"
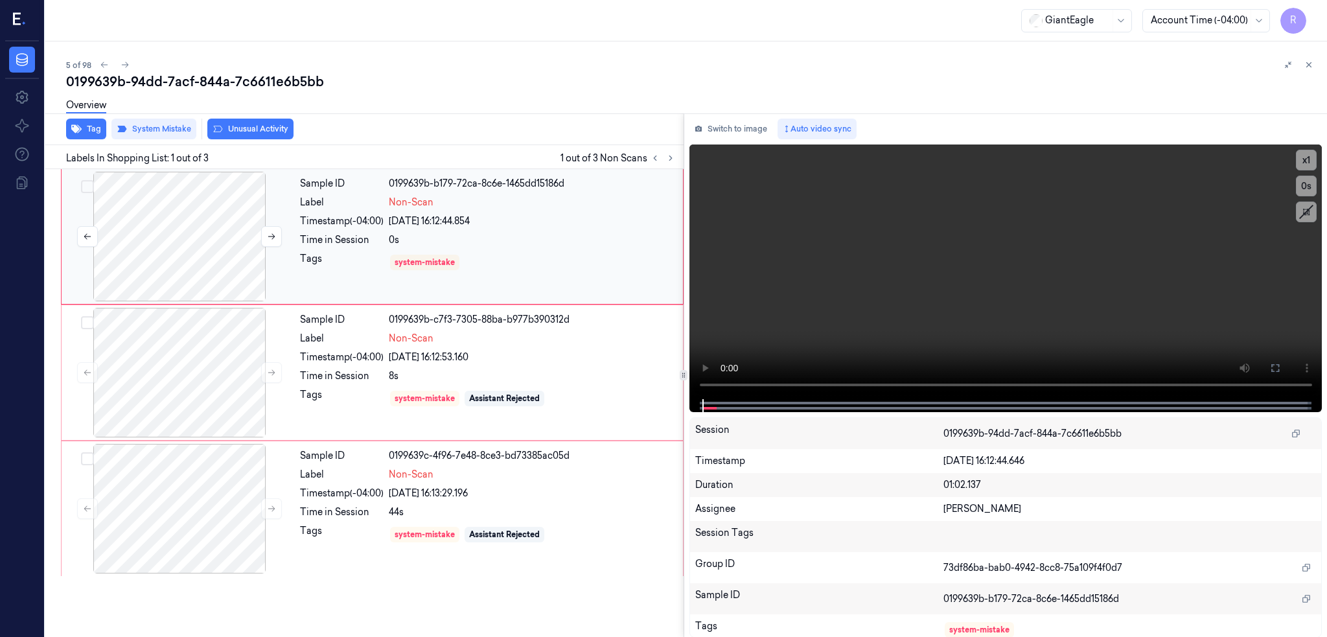
click at [167, 210] on div at bounding box center [179, 237] width 231 height 130
click at [211, 246] on div at bounding box center [179, 237] width 231 height 130
click at [1286, 366] on button at bounding box center [1275, 368] width 21 height 21
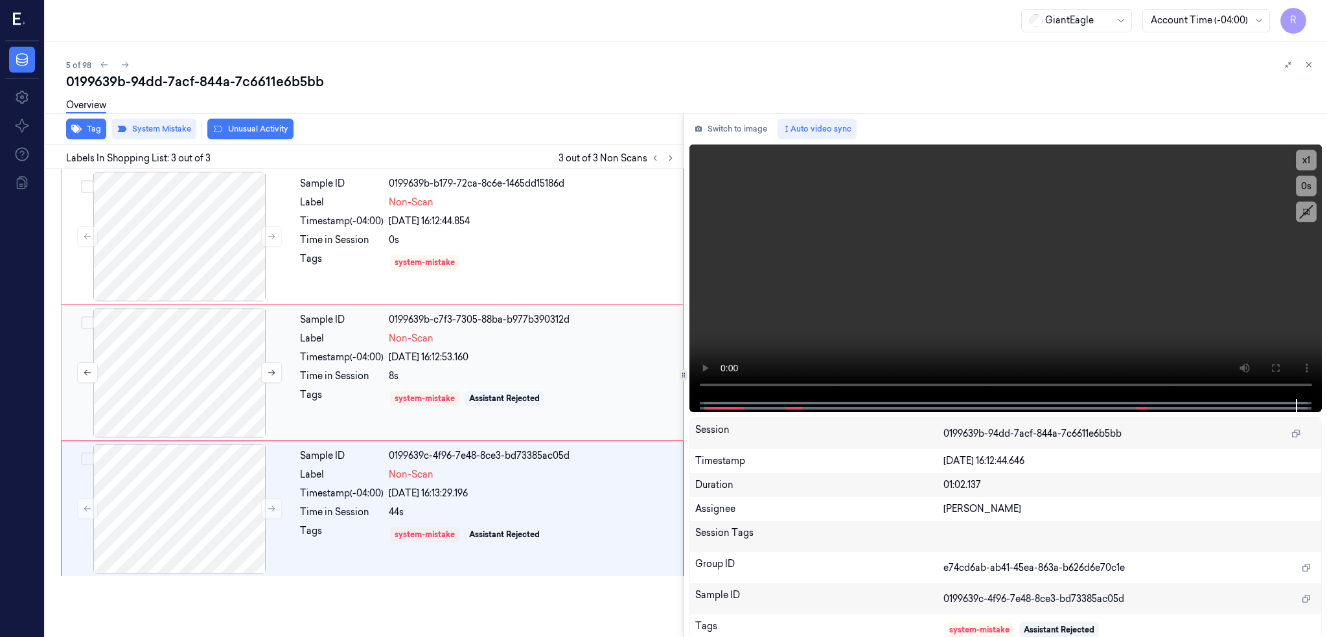
click at [234, 353] on div at bounding box center [179, 373] width 231 height 130
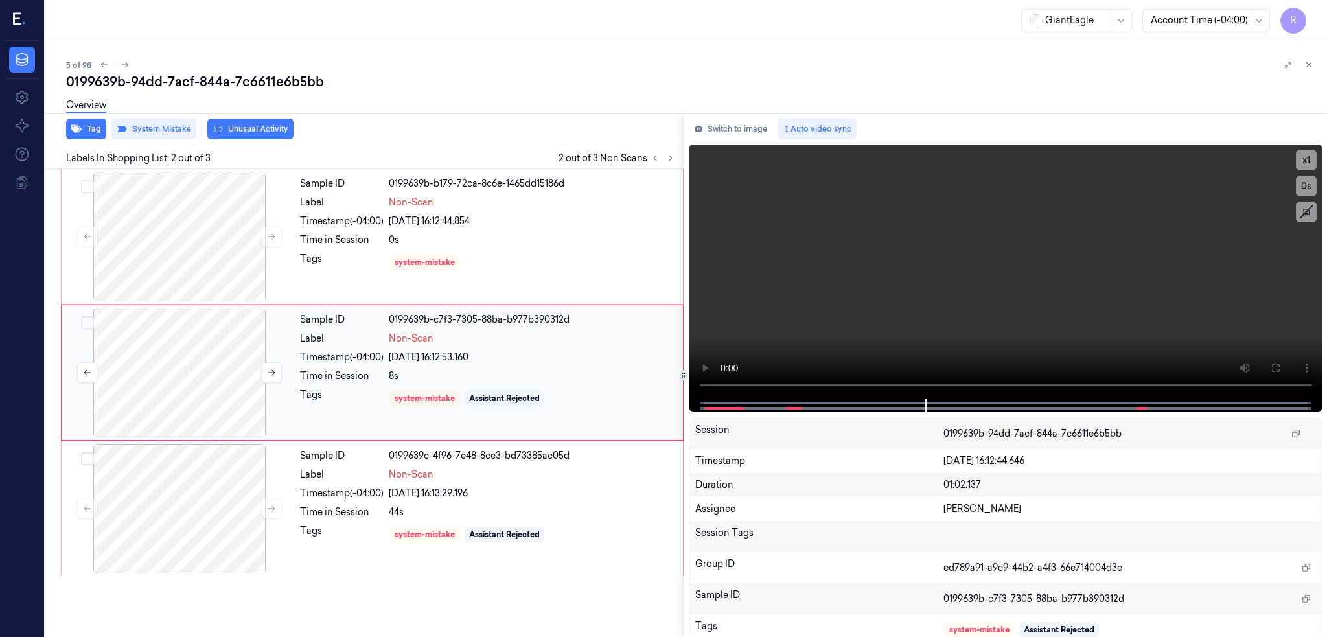
click at [194, 378] on div at bounding box center [179, 373] width 231 height 130
click at [194, 514] on div at bounding box center [179, 509] width 231 height 130
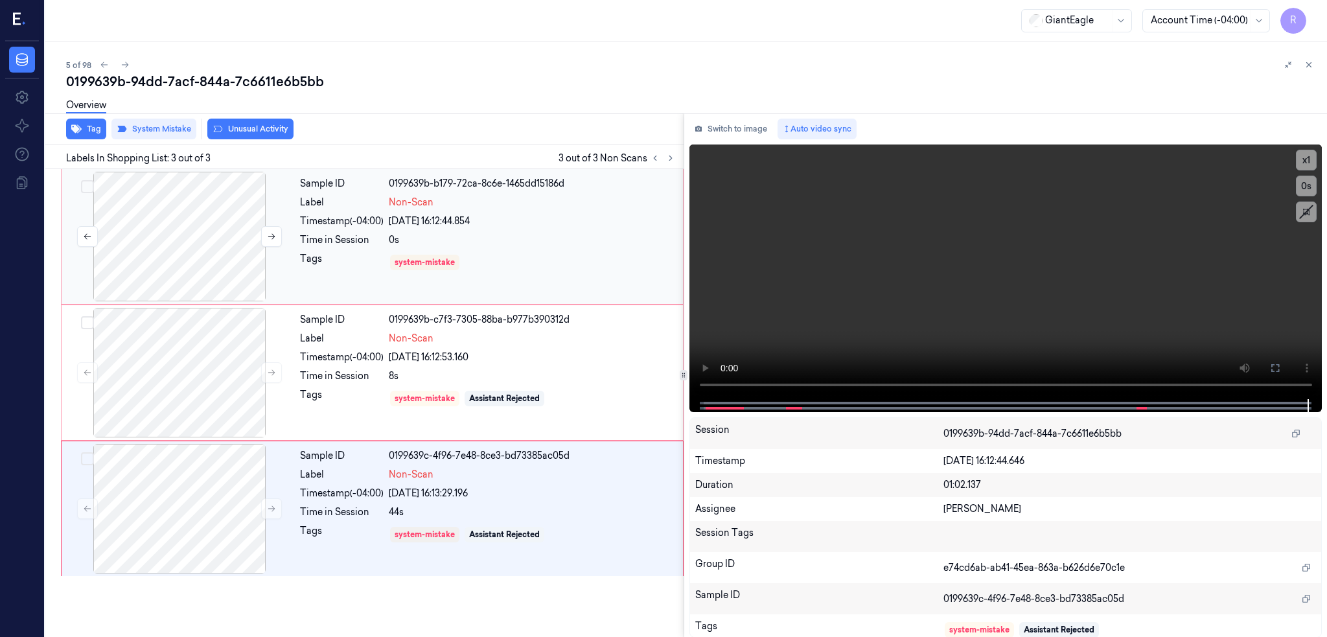
click at [137, 298] on div at bounding box center [179, 237] width 231 height 130
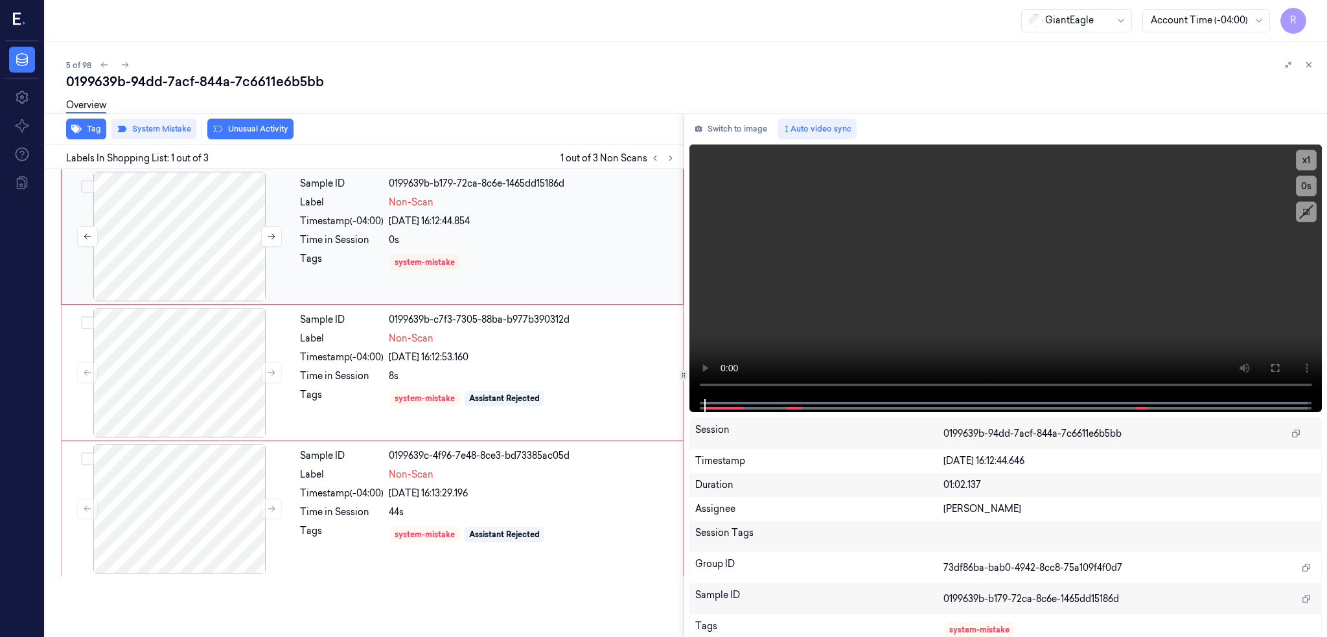
click at [164, 242] on div at bounding box center [179, 237] width 231 height 130
click at [183, 384] on div at bounding box center [179, 373] width 231 height 130
click at [148, 375] on div at bounding box center [179, 373] width 231 height 130
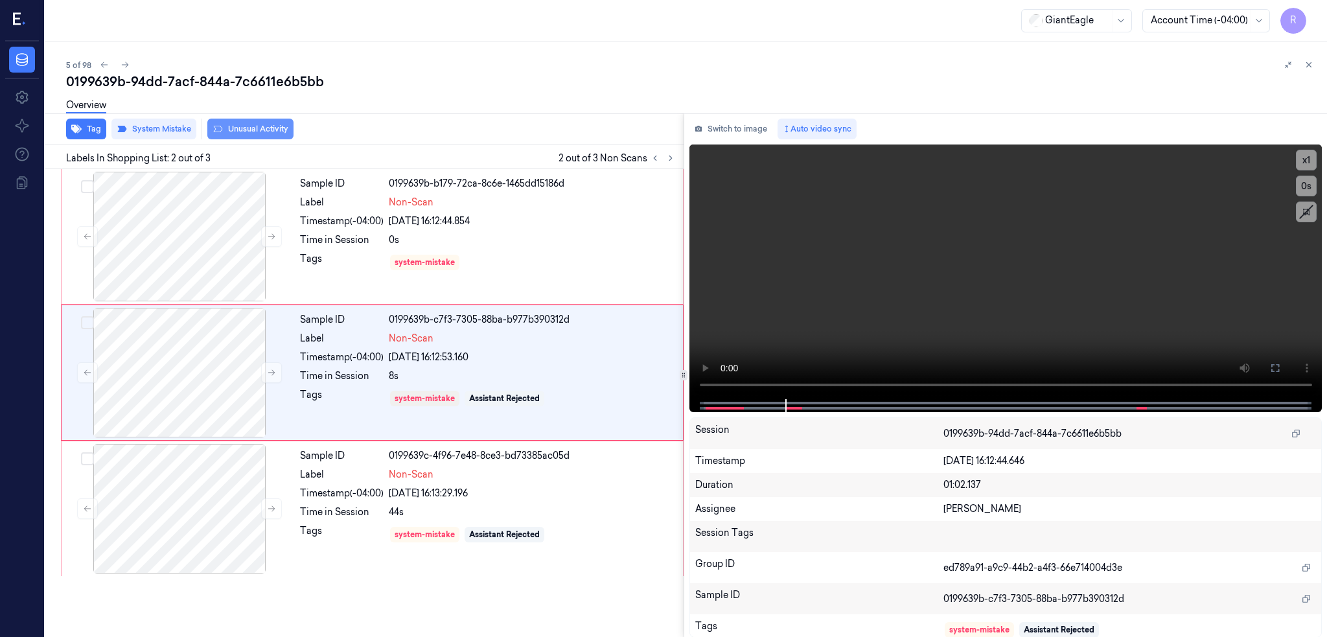
click at [251, 126] on button "Unusual Activity" at bounding box center [250, 129] width 86 height 21
click at [149, 148] on div "Labels In Shopping List: 2 out of 3 2 out of 3 Non Scans" at bounding box center [362, 157] width 644 height 24
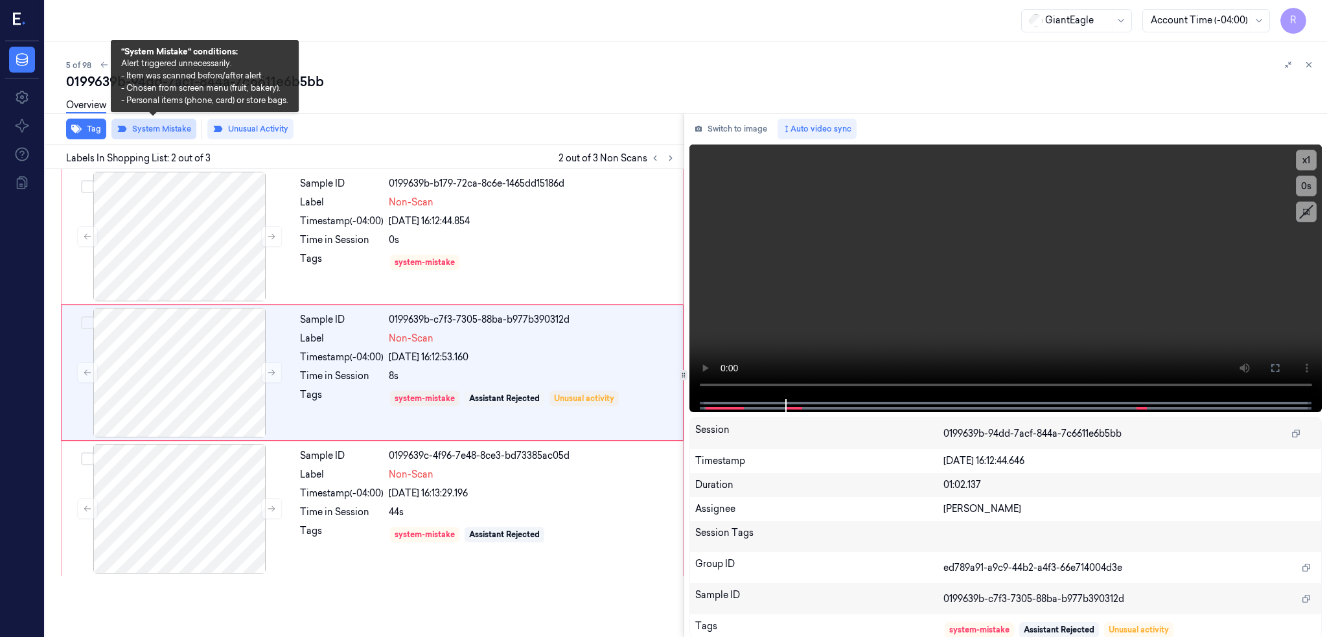
click at [150, 131] on button "System Mistake" at bounding box center [153, 129] width 85 height 21
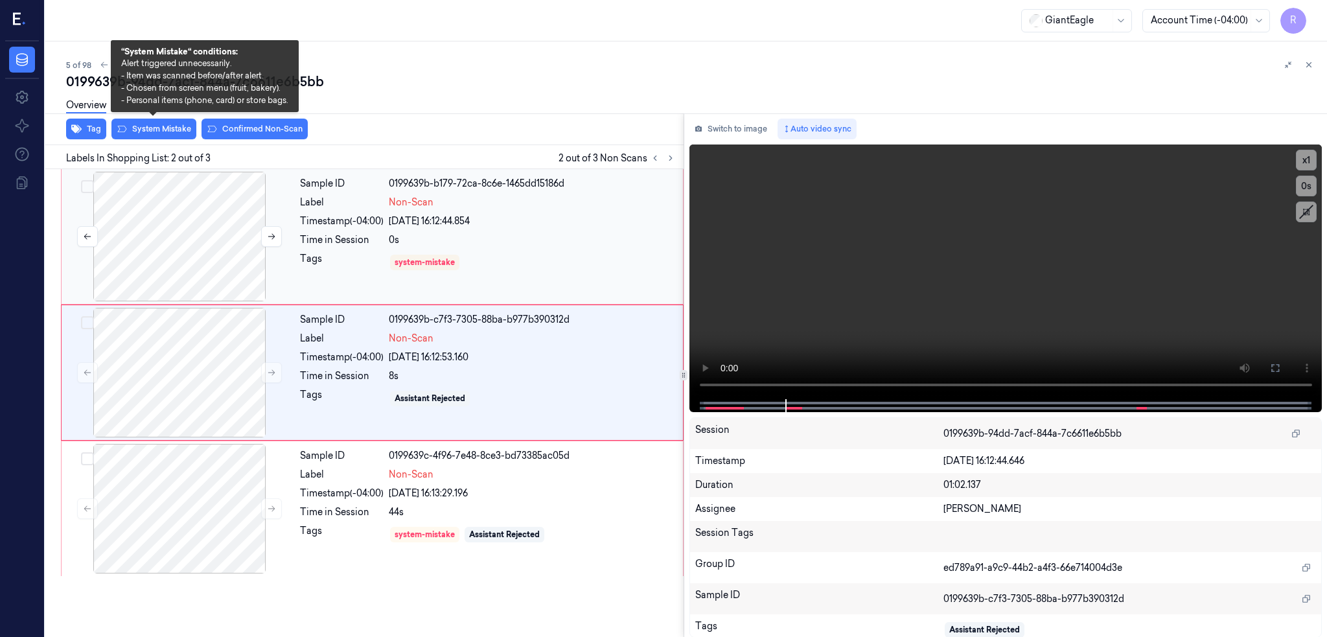
click at [209, 226] on div at bounding box center [179, 237] width 231 height 130
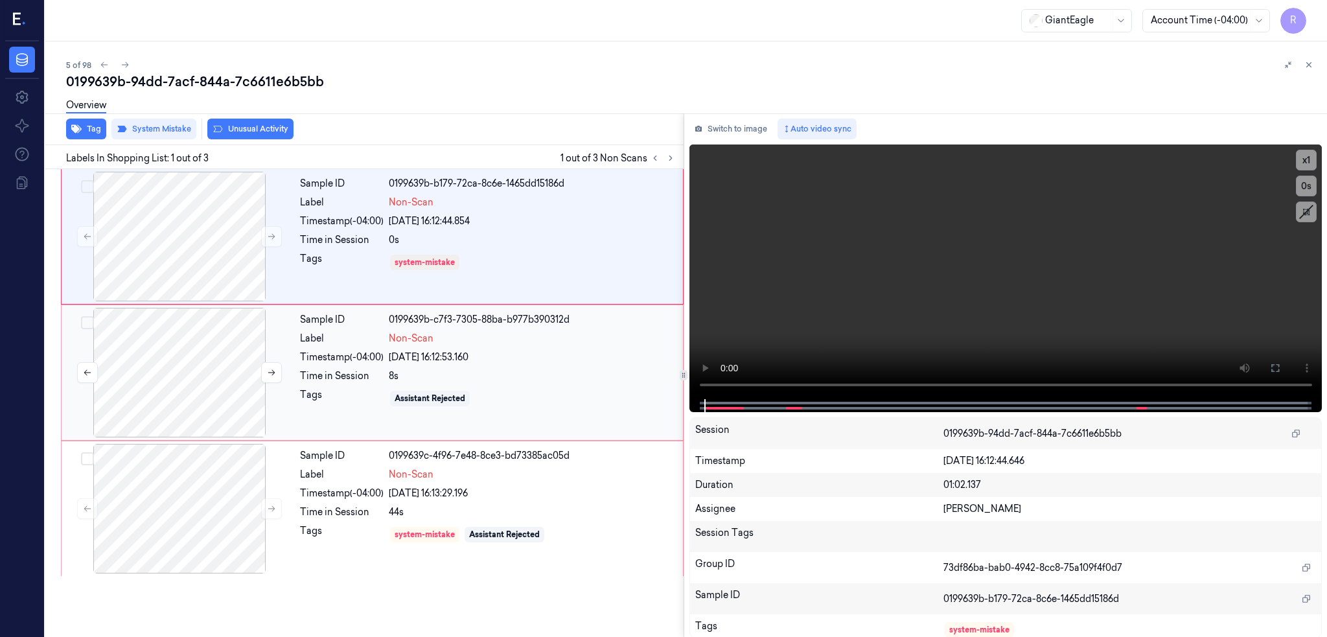
click at [211, 379] on div at bounding box center [179, 373] width 231 height 130
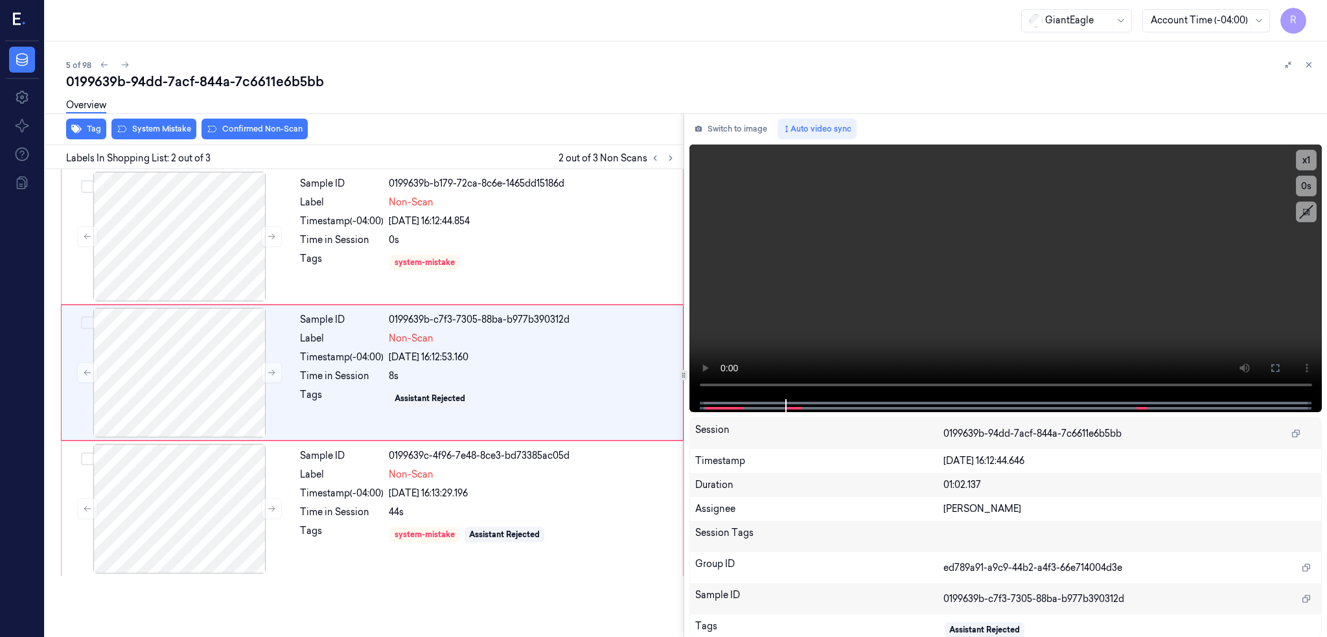
click at [261, 121] on div "Overview" at bounding box center [691, 107] width 1251 height 33
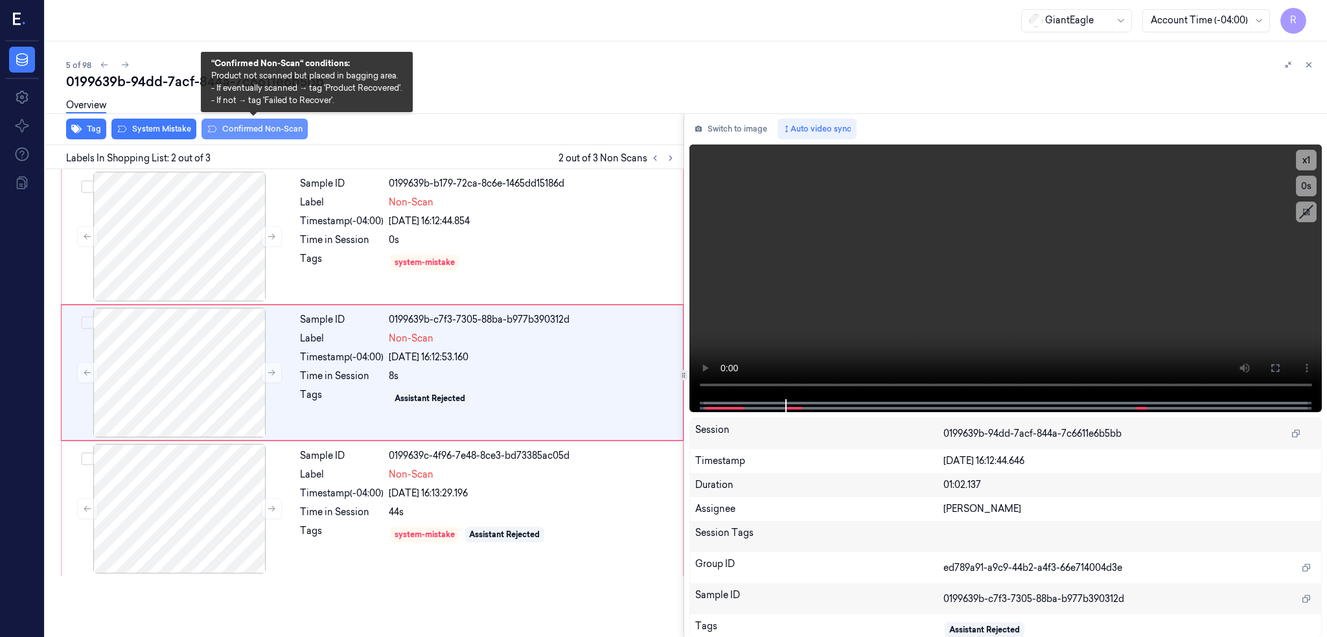
click at [261, 130] on button "Confirmed Non-Scan" at bounding box center [255, 129] width 106 height 21
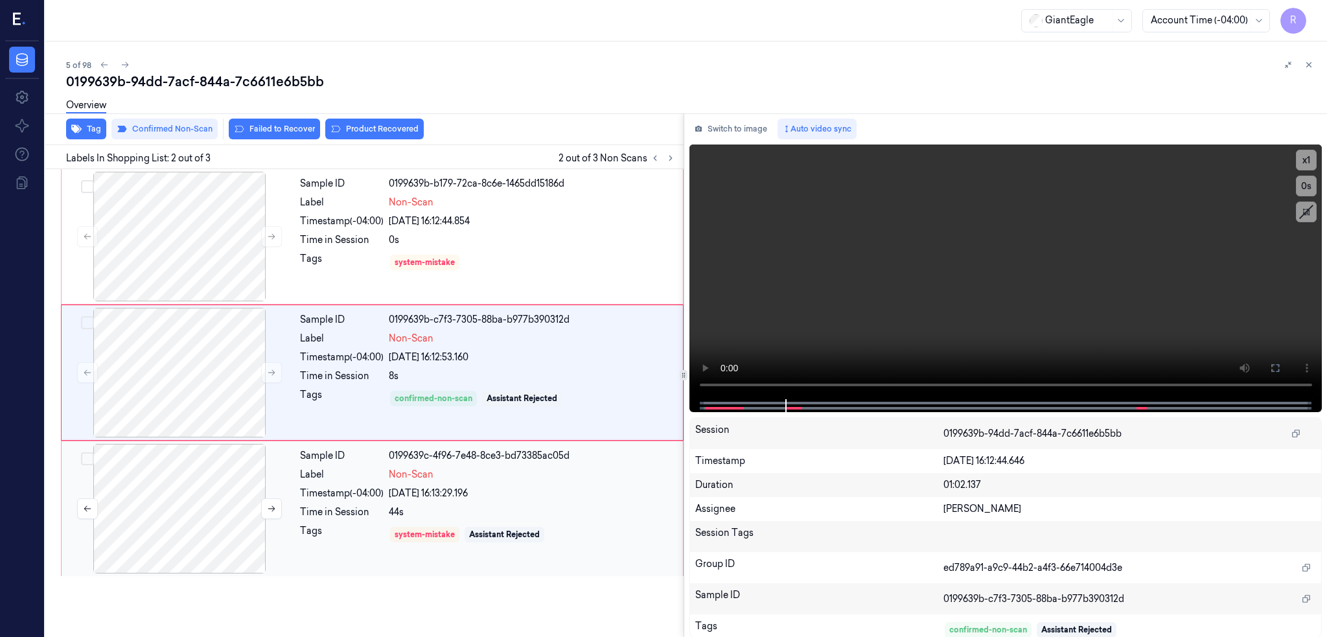
click at [171, 510] on div at bounding box center [179, 509] width 231 height 130
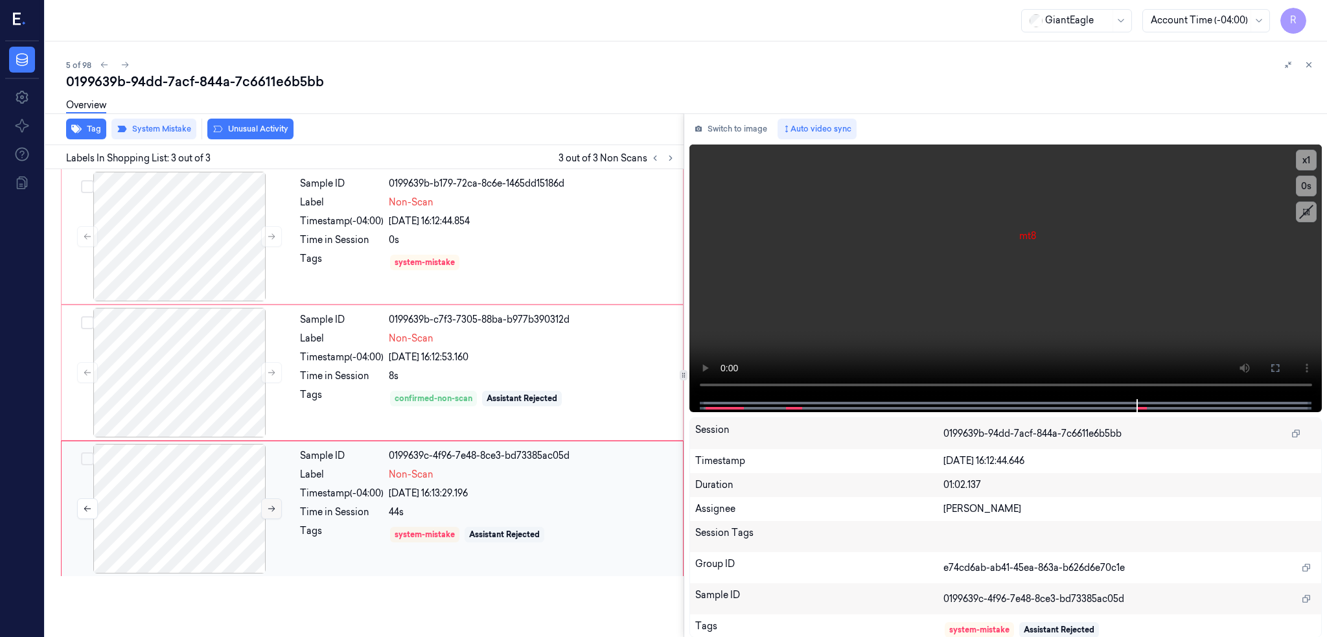
click at [276, 498] on button at bounding box center [271, 508] width 21 height 21
click at [261, 511] on button at bounding box center [271, 508] width 21 height 21
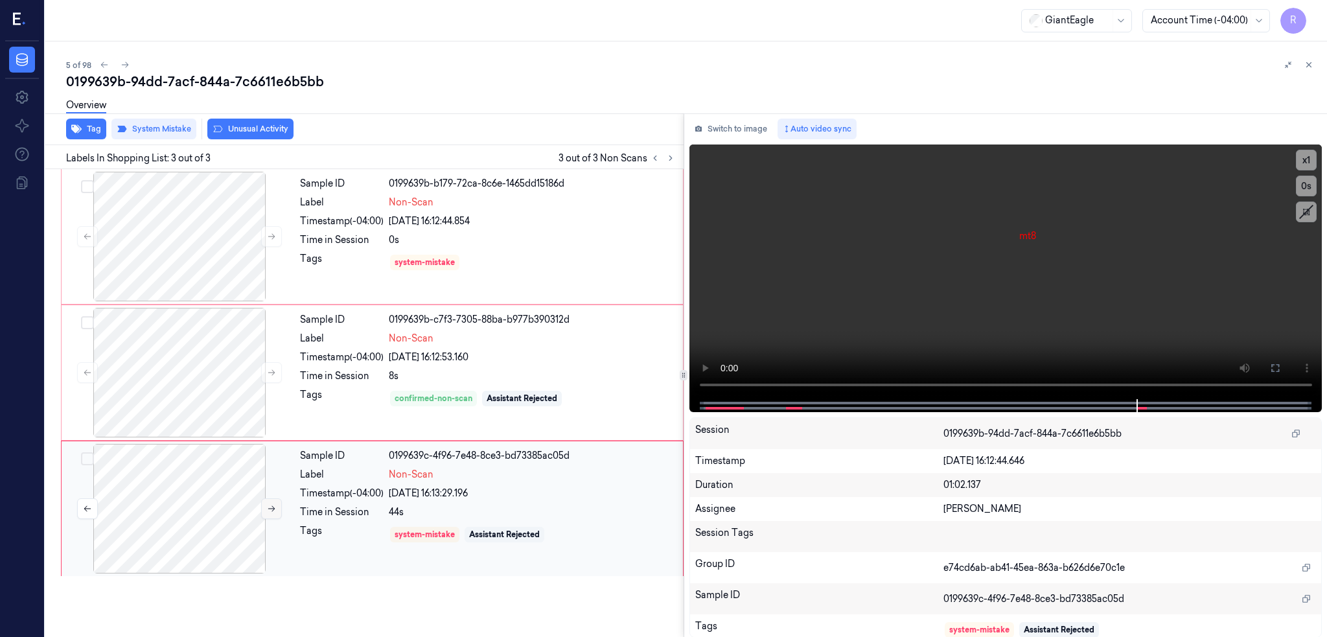
click at [261, 511] on button at bounding box center [271, 508] width 21 height 21
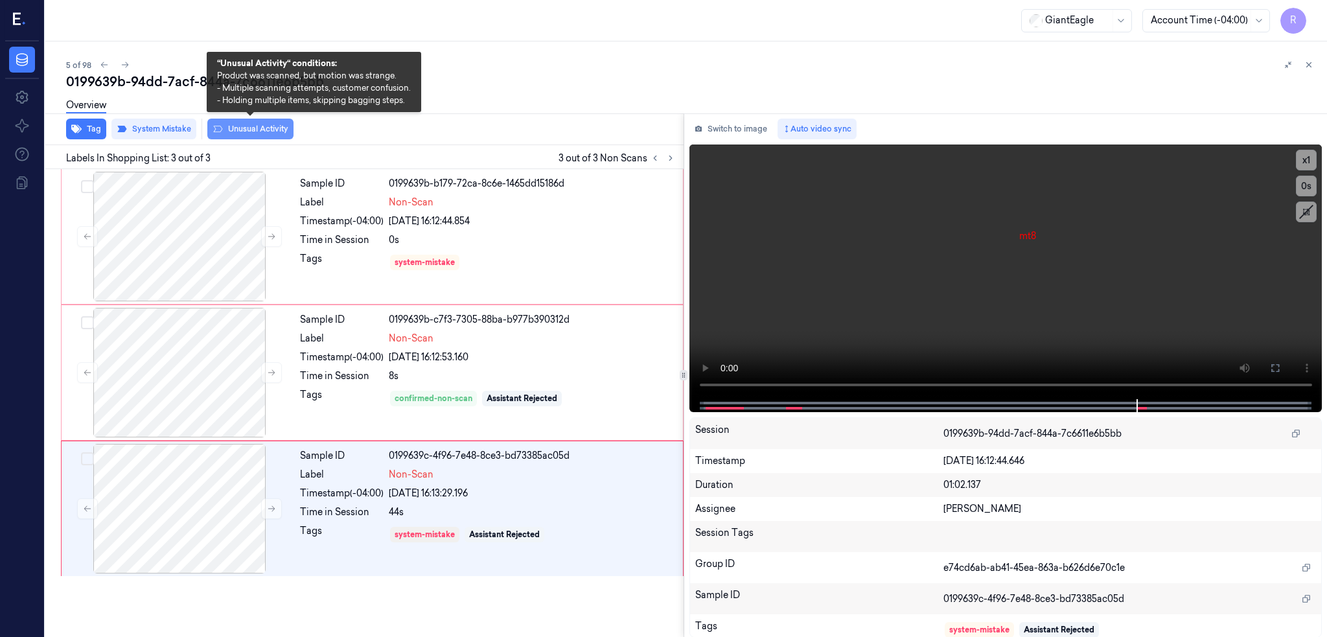
click at [279, 137] on button "Unusual Activity" at bounding box center [250, 129] width 86 height 21
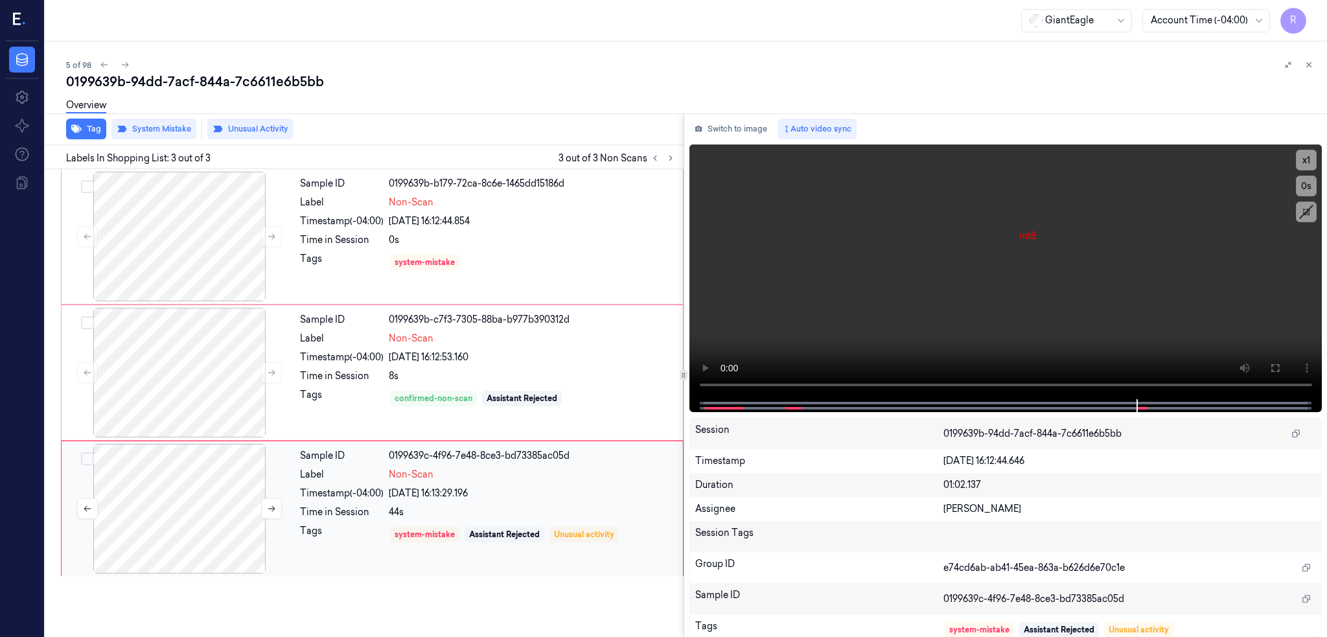
click at [213, 506] on div at bounding box center [179, 509] width 231 height 130
click at [804, 399] on div at bounding box center [1006, 405] width 606 height 13
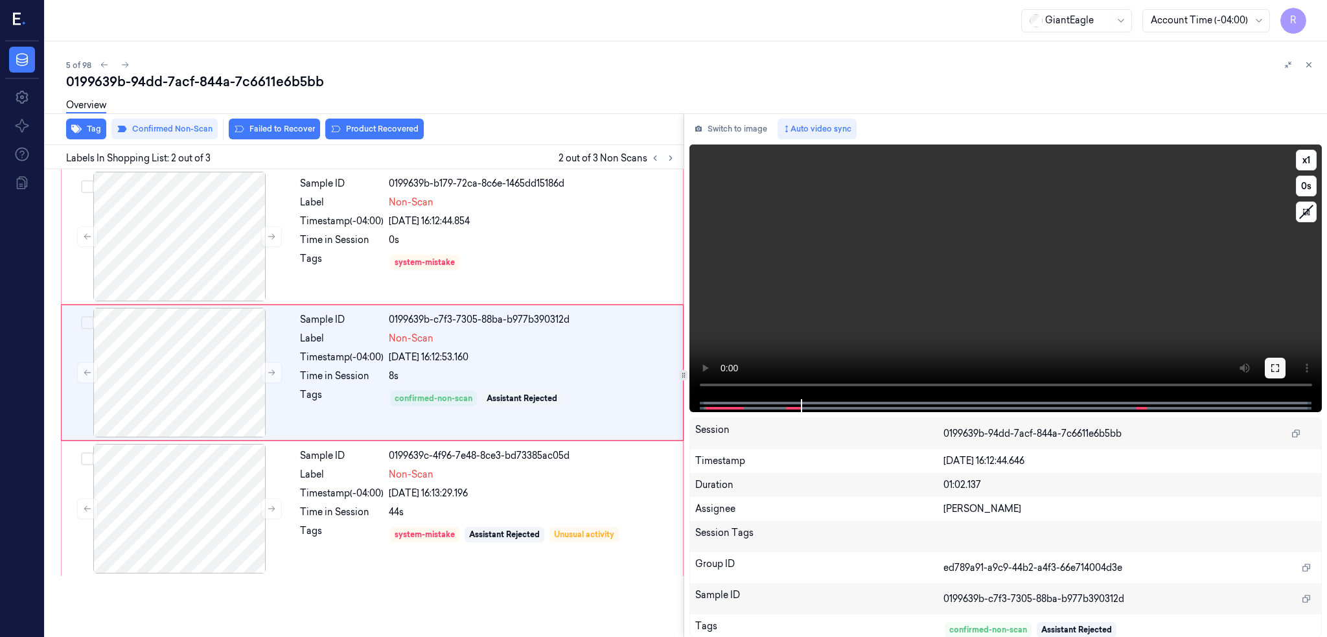
click at [1281, 367] on icon at bounding box center [1275, 368] width 10 height 10
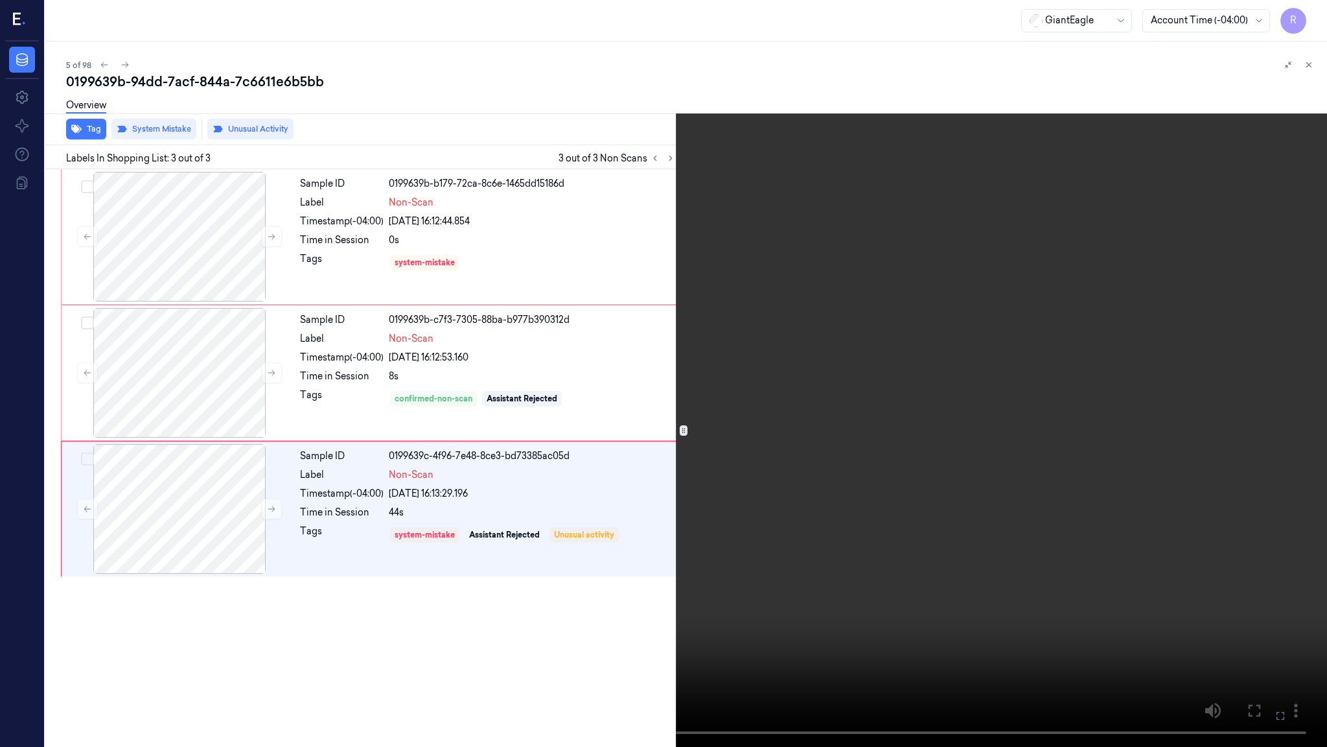
click at [975, 562] on video at bounding box center [663, 373] width 1327 height 747
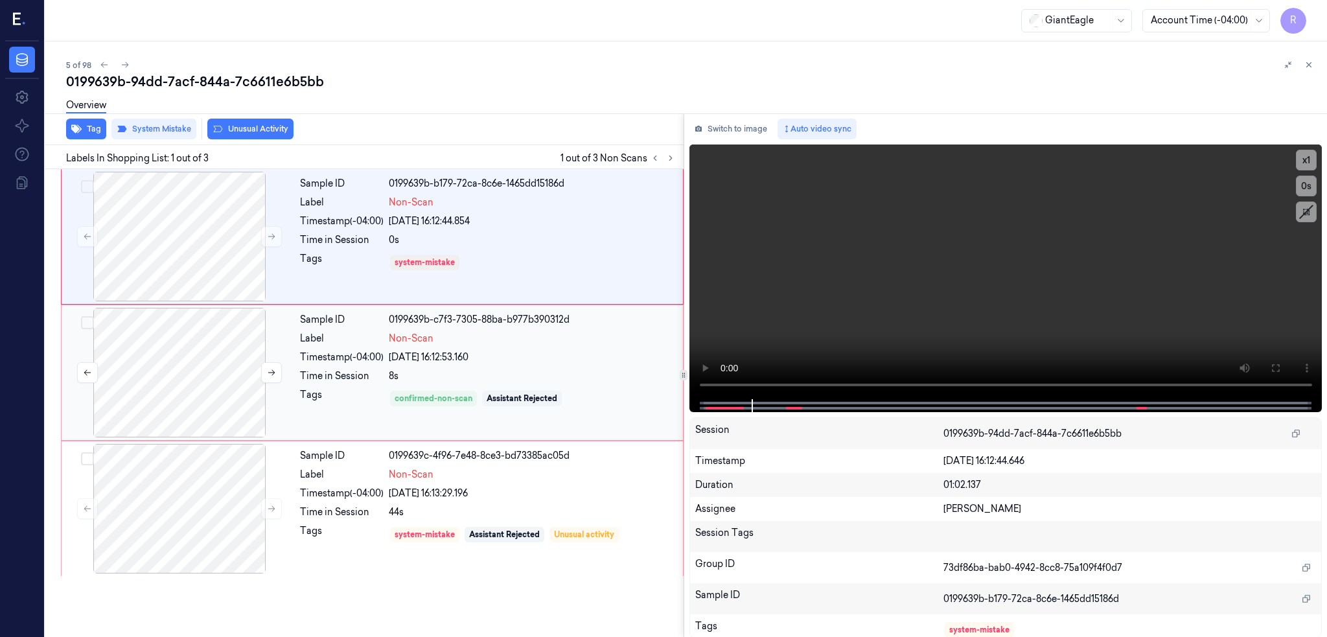
click at [200, 376] on div at bounding box center [179, 373] width 231 height 130
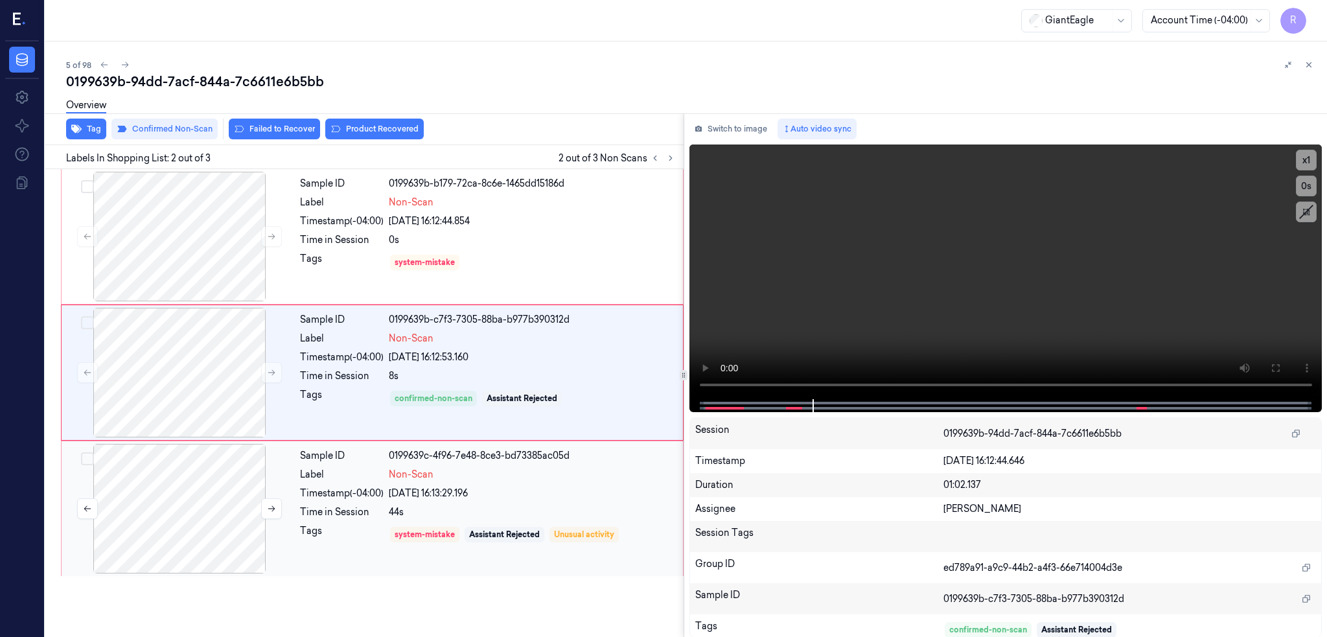
click at [195, 507] on div at bounding box center [179, 509] width 231 height 130
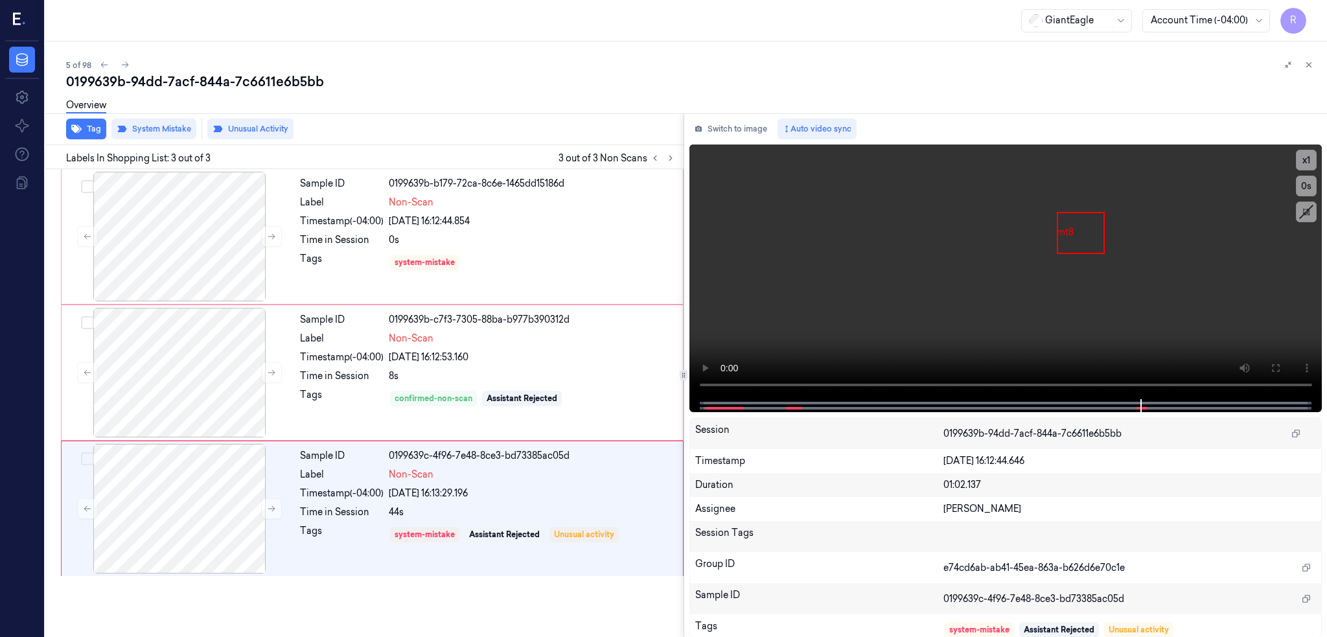
click at [268, 73] on div "0199639b-94dd-7acf-844a-7c6611e6b5bb" at bounding box center [691, 82] width 1251 height 18
copy div "7c6611e6b5bb"
click at [172, 247] on div at bounding box center [179, 237] width 231 height 130
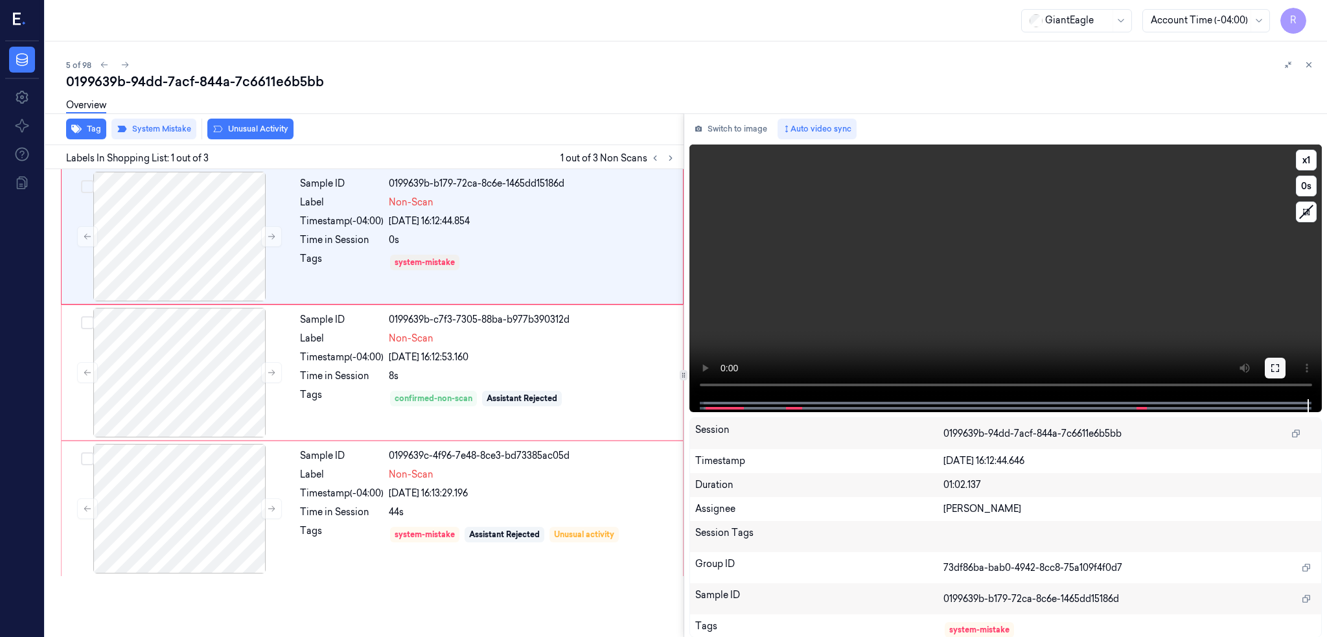
click at [1279, 366] on icon at bounding box center [1276, 368] width 8 height 8
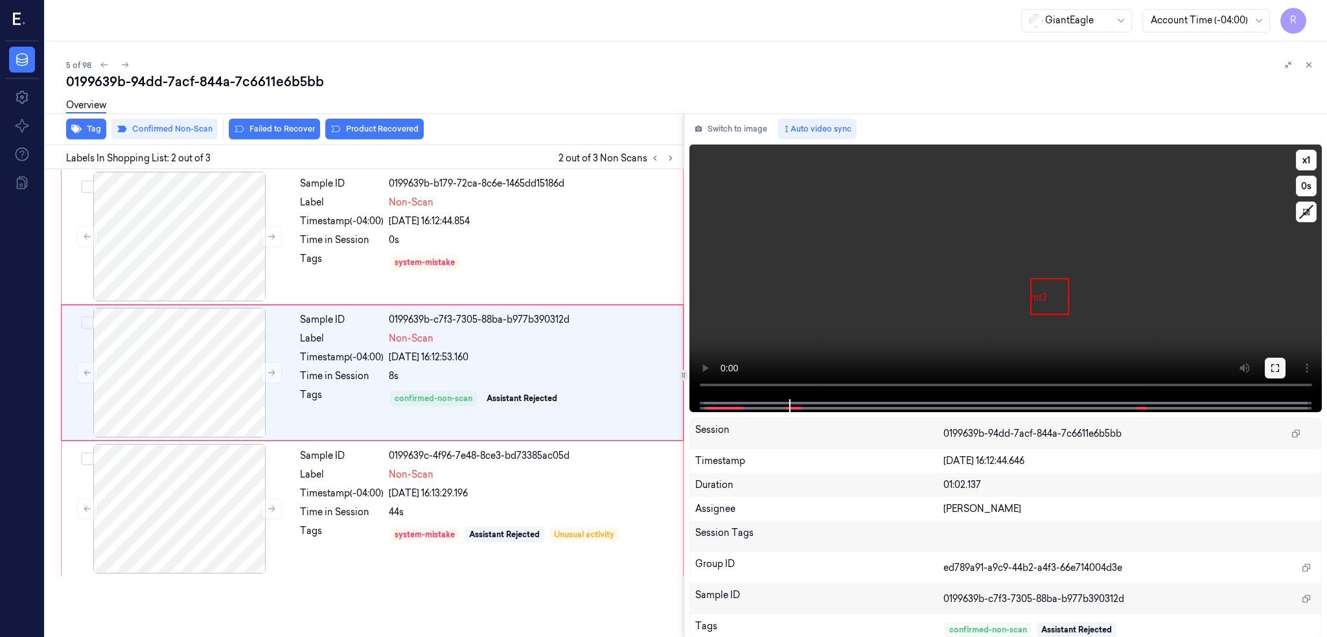
click at [1286, 361] on button at bounding box center [1275, 368] width 21 height 21
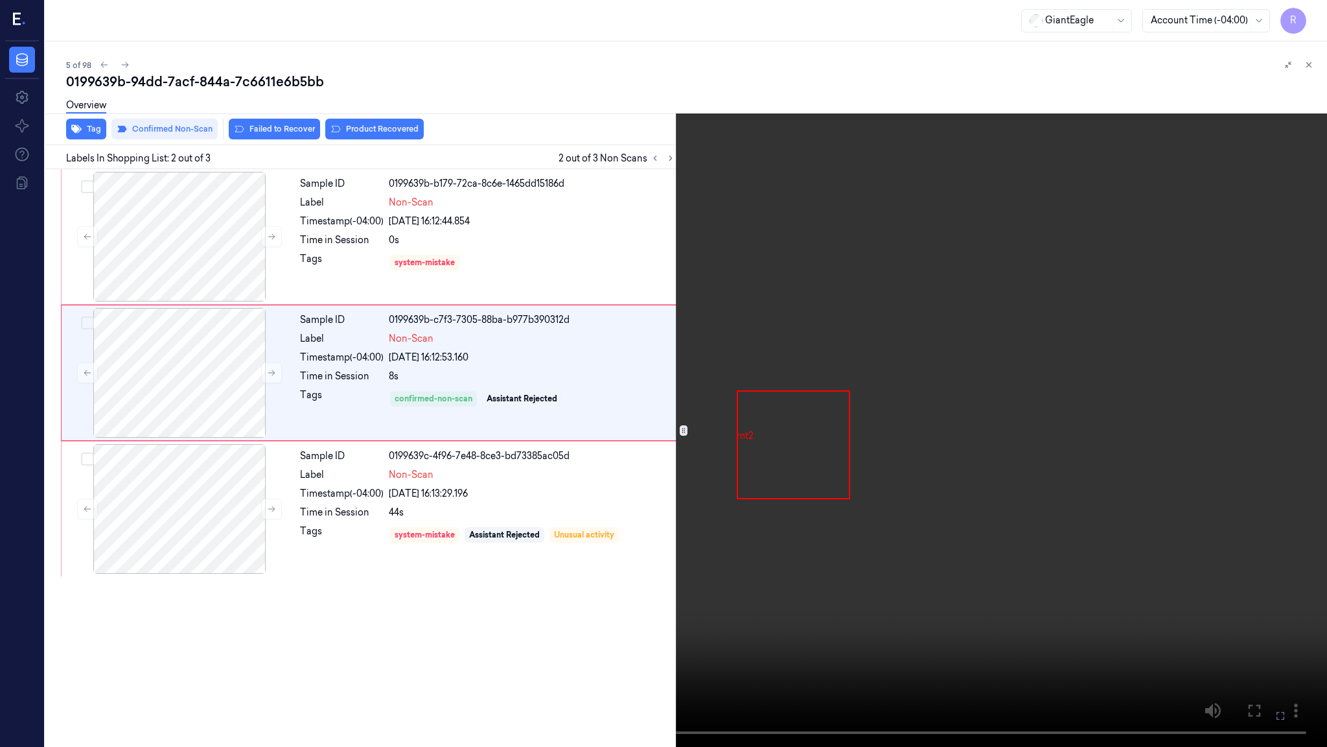
click at [1088, 476] on video at bounding box center [663, 373] width 1327 height 747
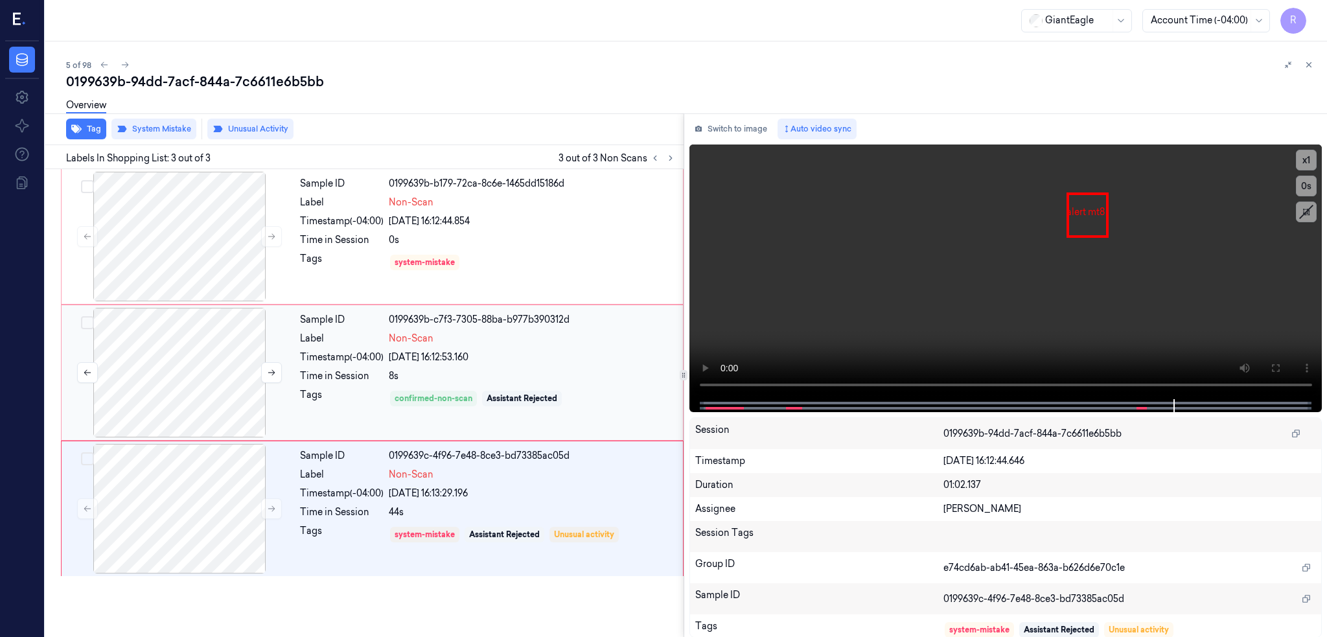
click at [161, 402] on div at bounding box center [179, 373] width 231 height 130
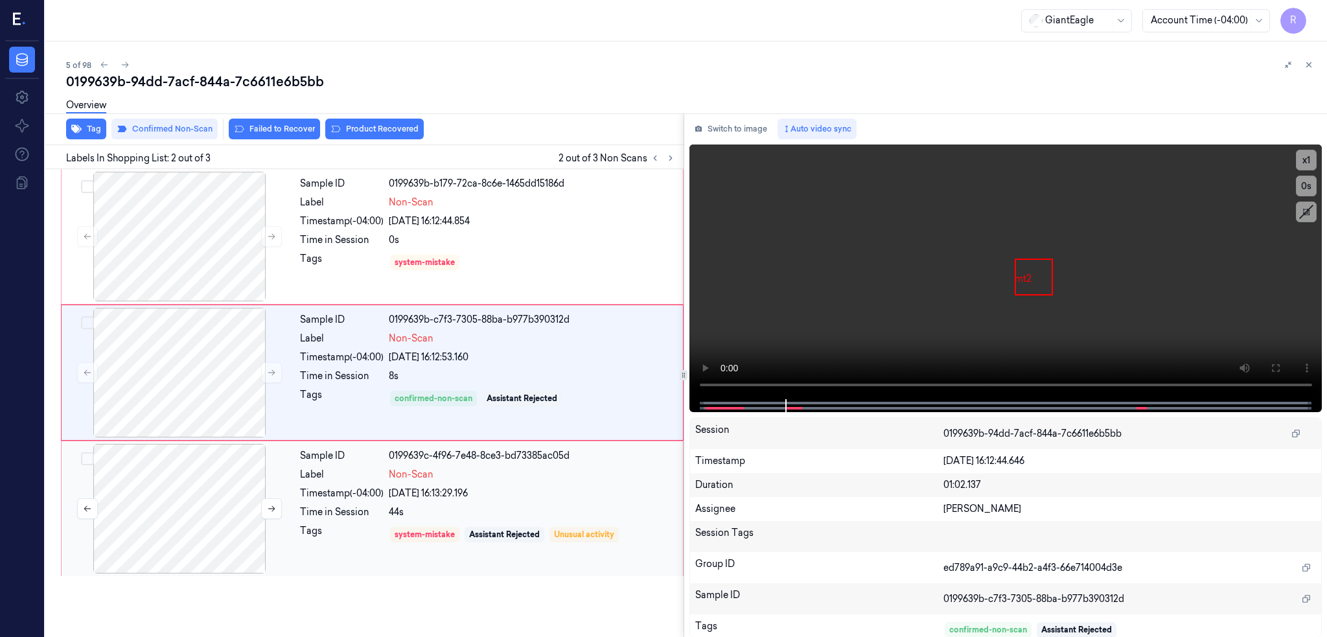
click at [169, 509] on div at bounding box center [179, 509] width 231 height 130
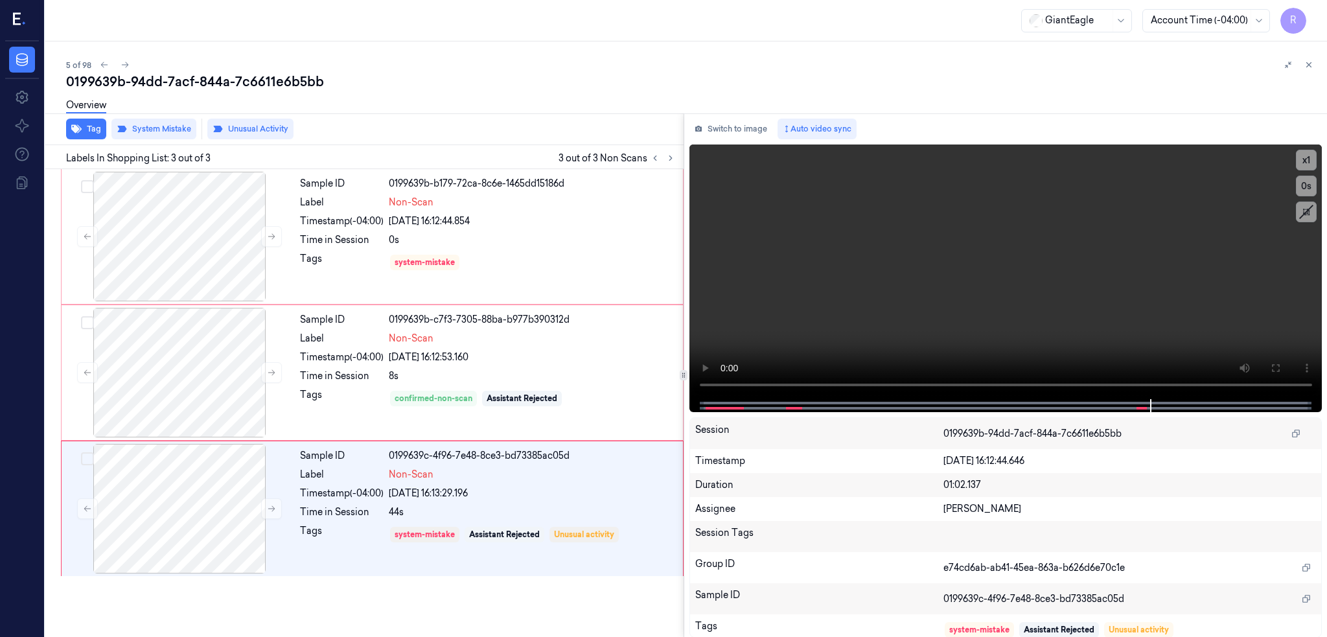
click at [233, 83] on div "0199639b-94dd-7acf-844a-7c6611e6b5bb" at bounding box center [691, 82] width 1251 height 18
copy div "7c6611e6b5bb"
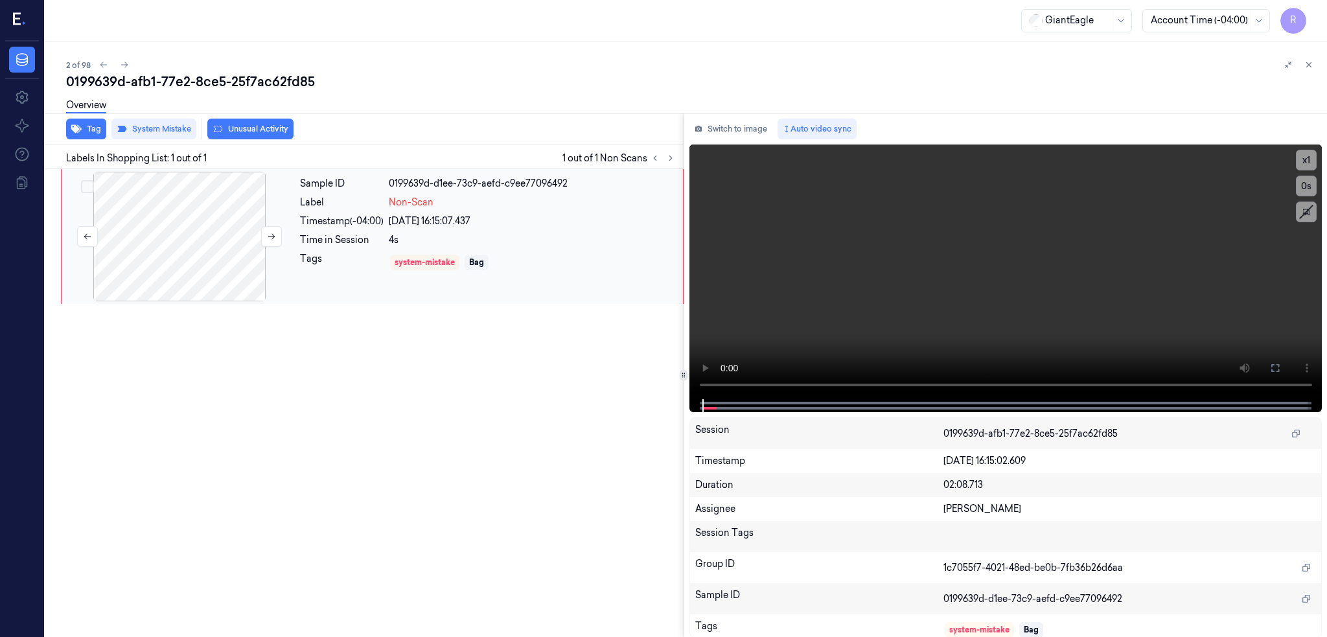
click at [151, 231] on div at bounding box center [179, 237] width 231 height 130
click at [1286, 374] on button at bounding box center [1275, 368] width 21 height 21
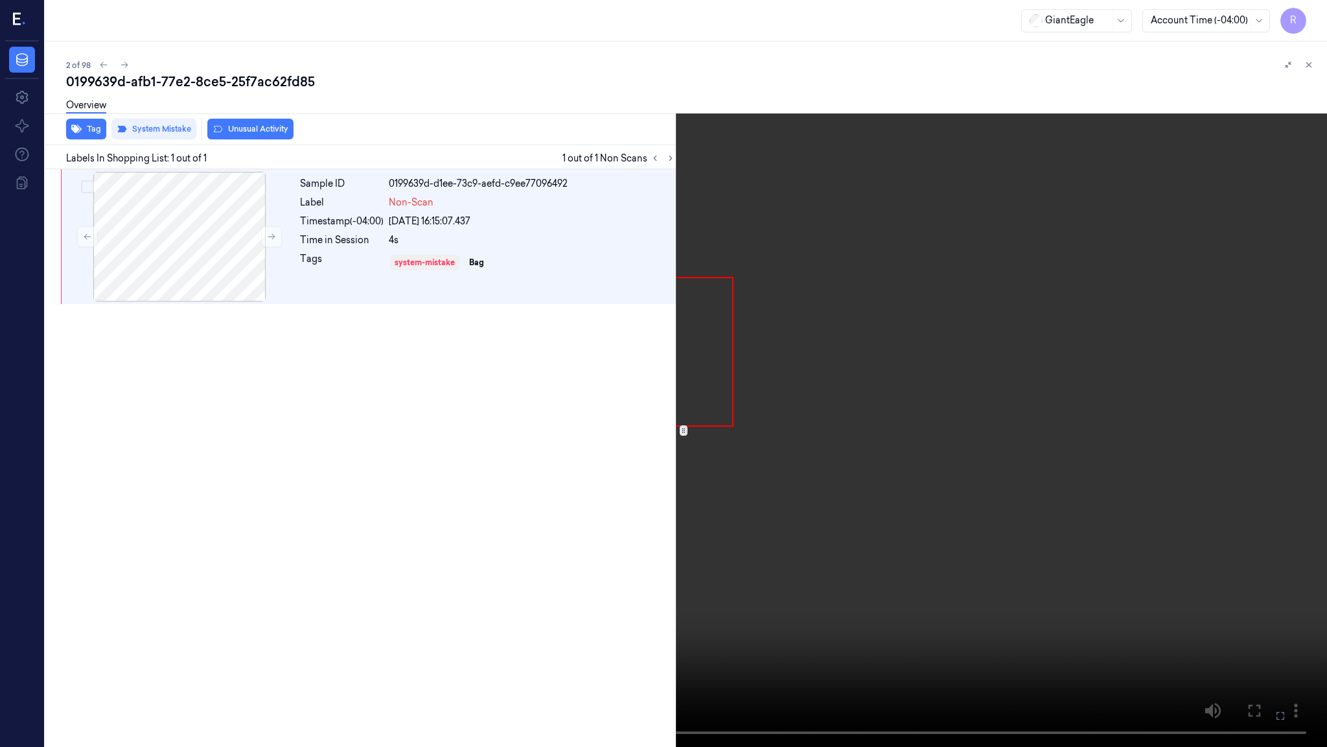
click at [708, 562] on video at bounding box center [663, 373] width 1327 height 747
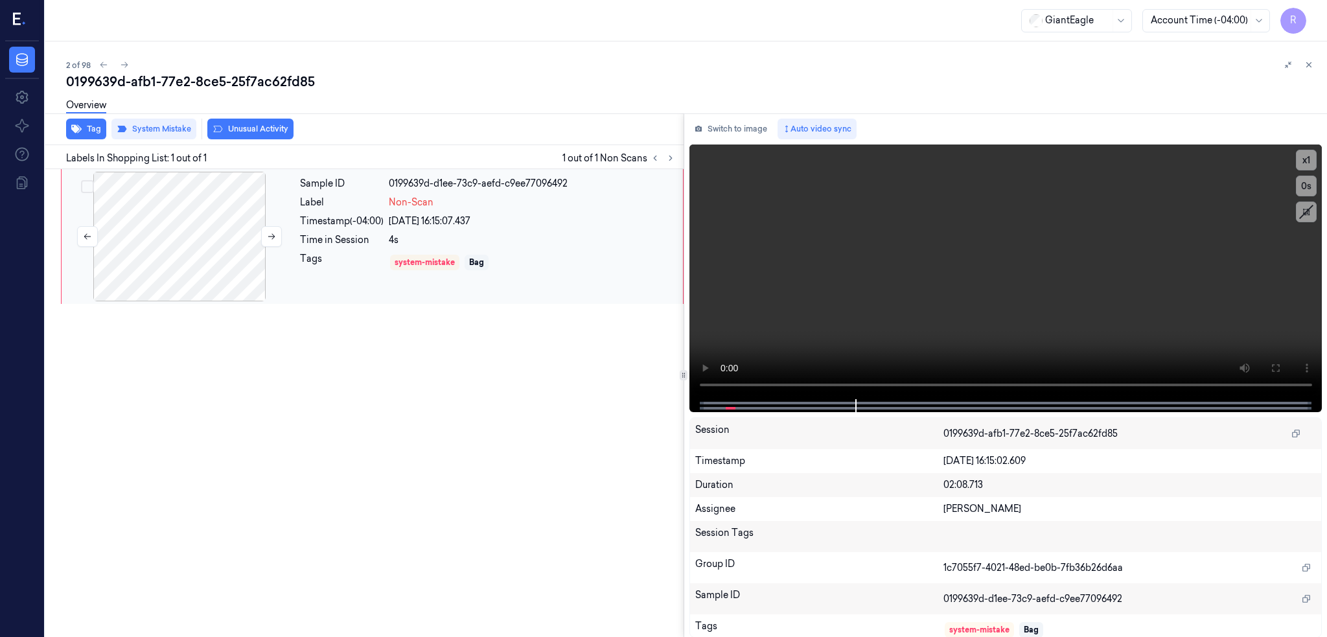
click at [187, 222] on div at bounding box center [179, 237] width 231 height 130
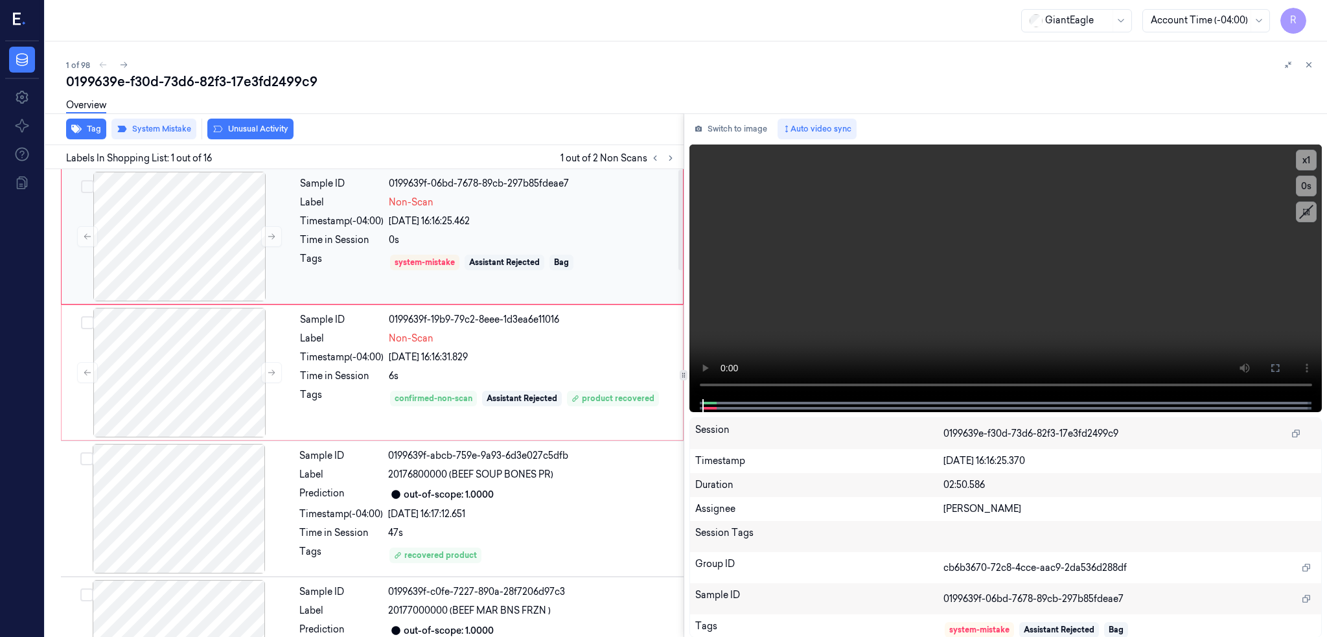
click at [614, 207] on div "Non-Scan" at bounding box center [532, 203] width 286 height 14
click at [1279, 364] on icon at bounding box center [1276, 368] width 8 height 8
click at [1286, 358] on button at bounding box center [1275, 368] width 21 height 21
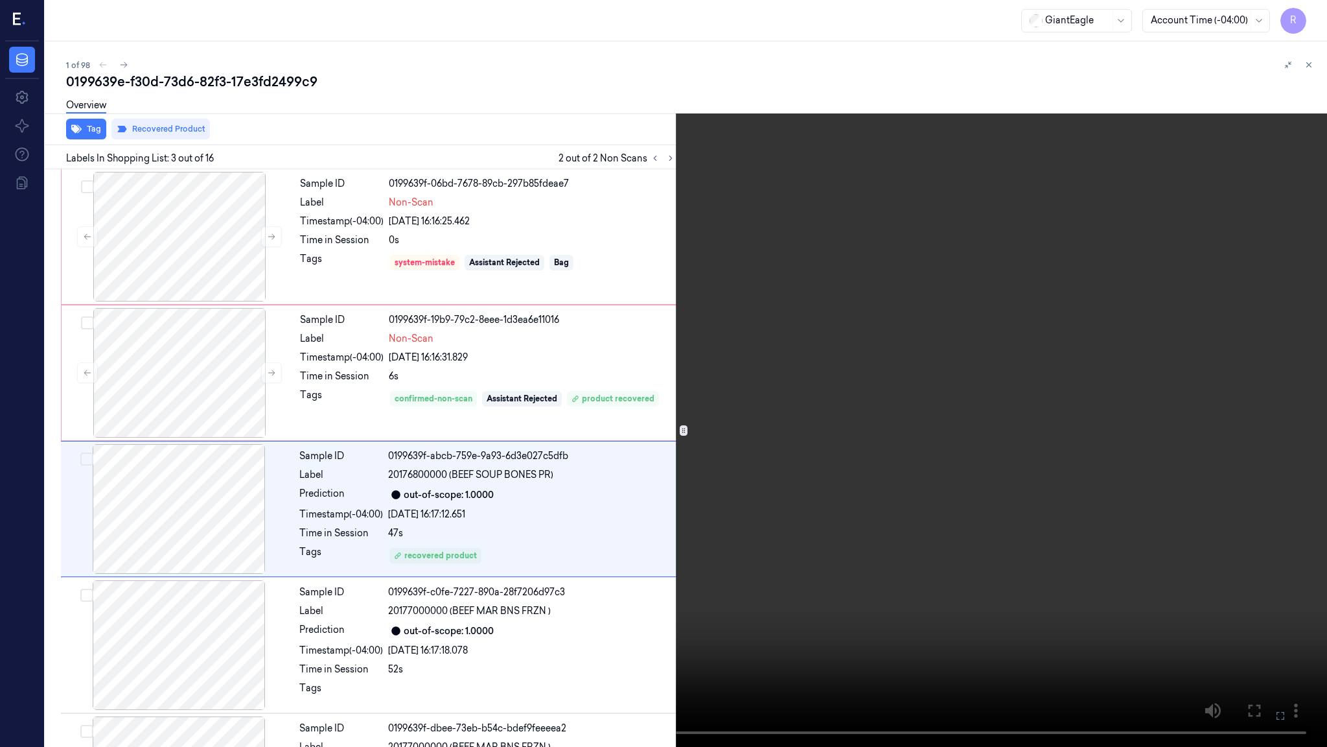
scroll to position [50, 0]
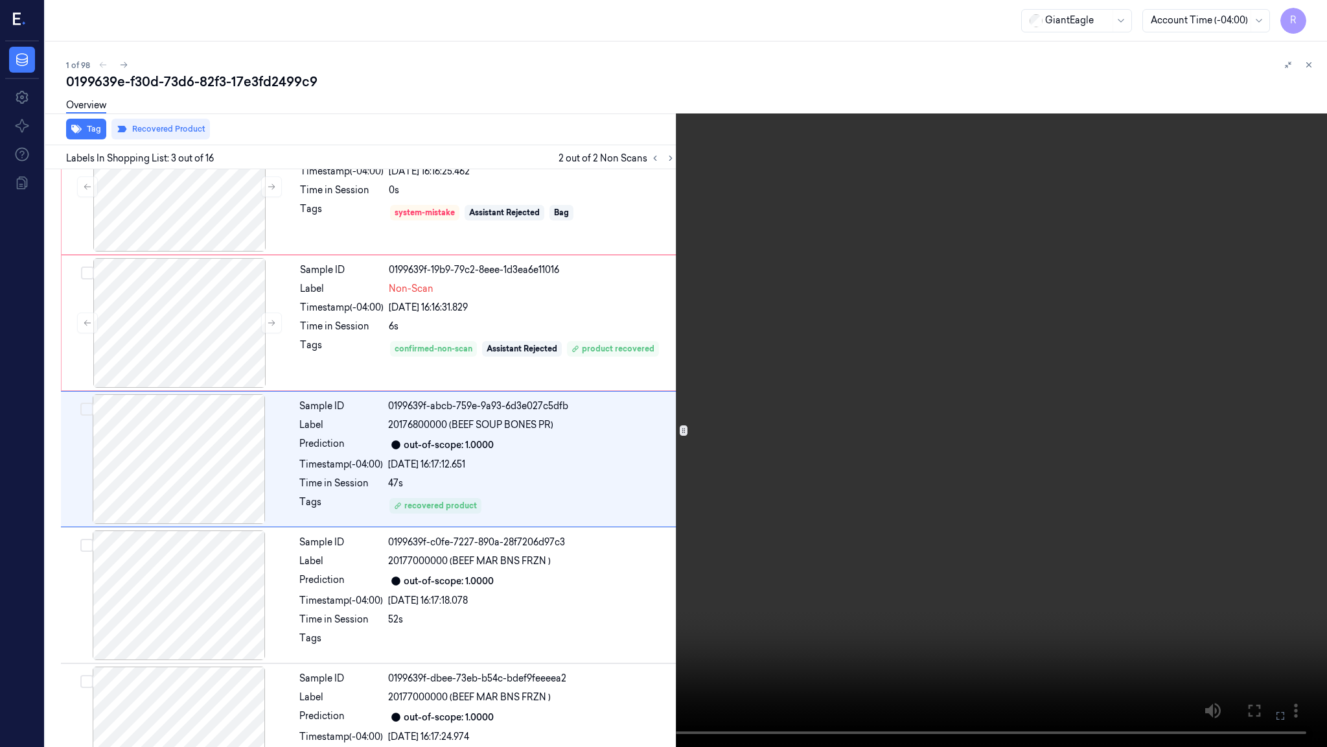
click at [674, 67] on video at bounding box center [663, 373] width 1327 height 747
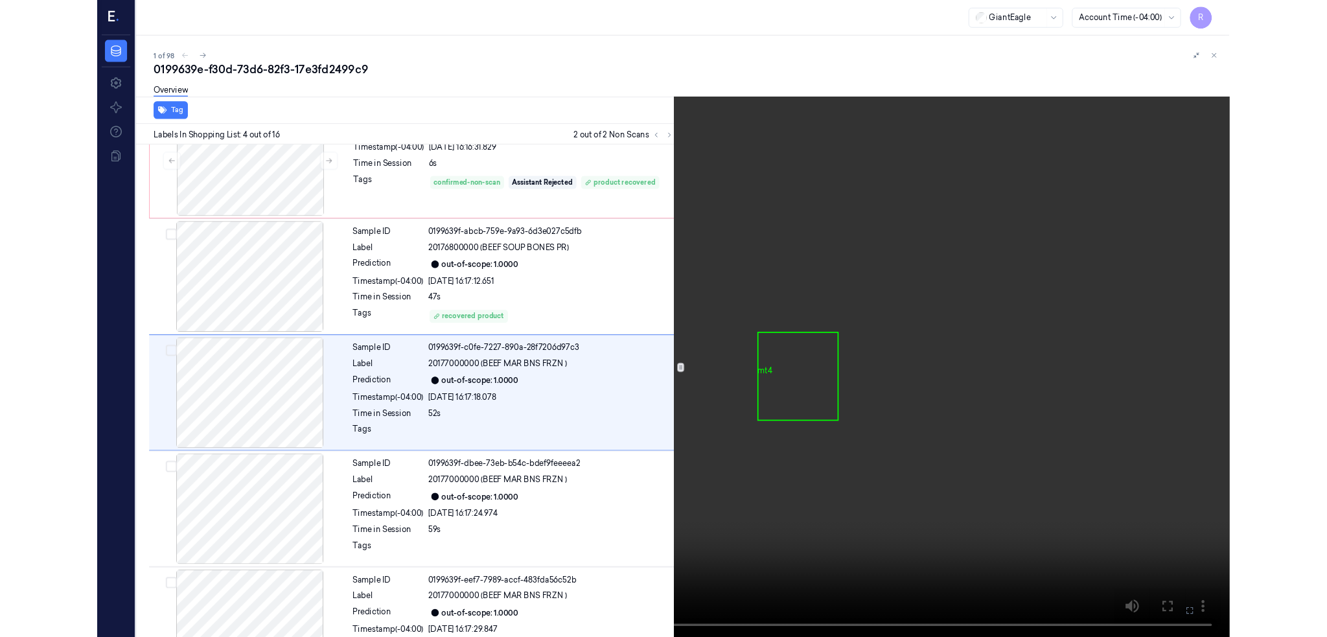
scroll to position [187, 0]
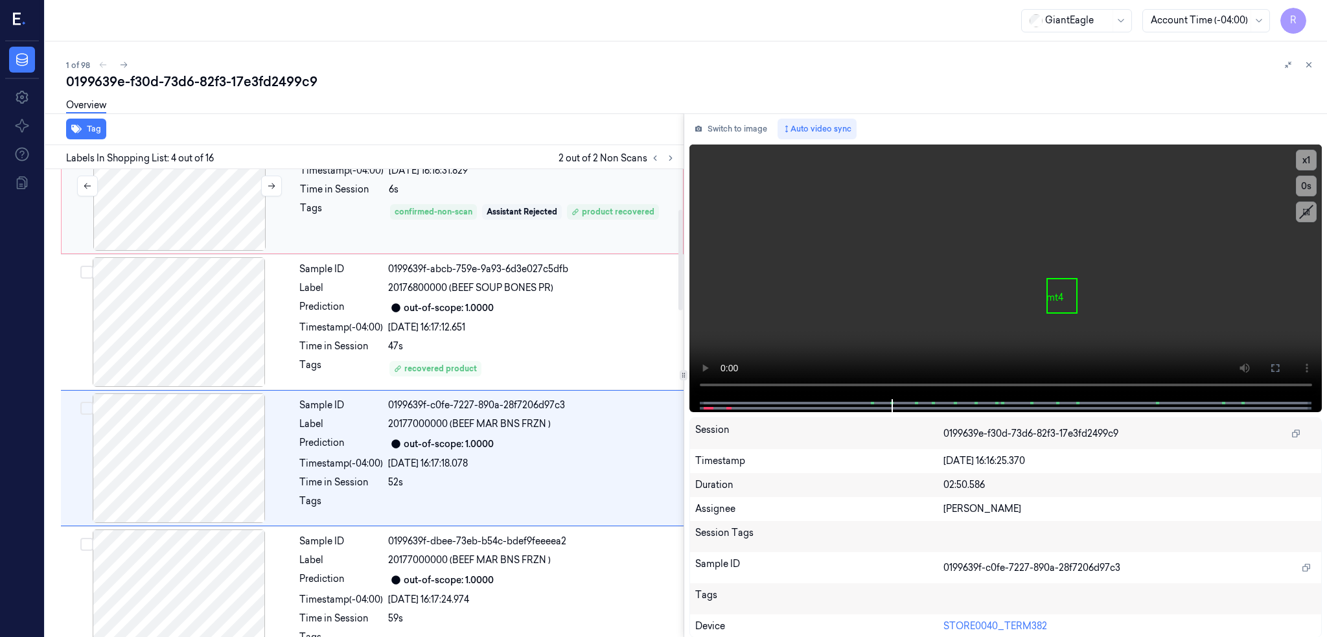
click at [198, 228] on div at bounding box center [179, 186] width 231 height 130
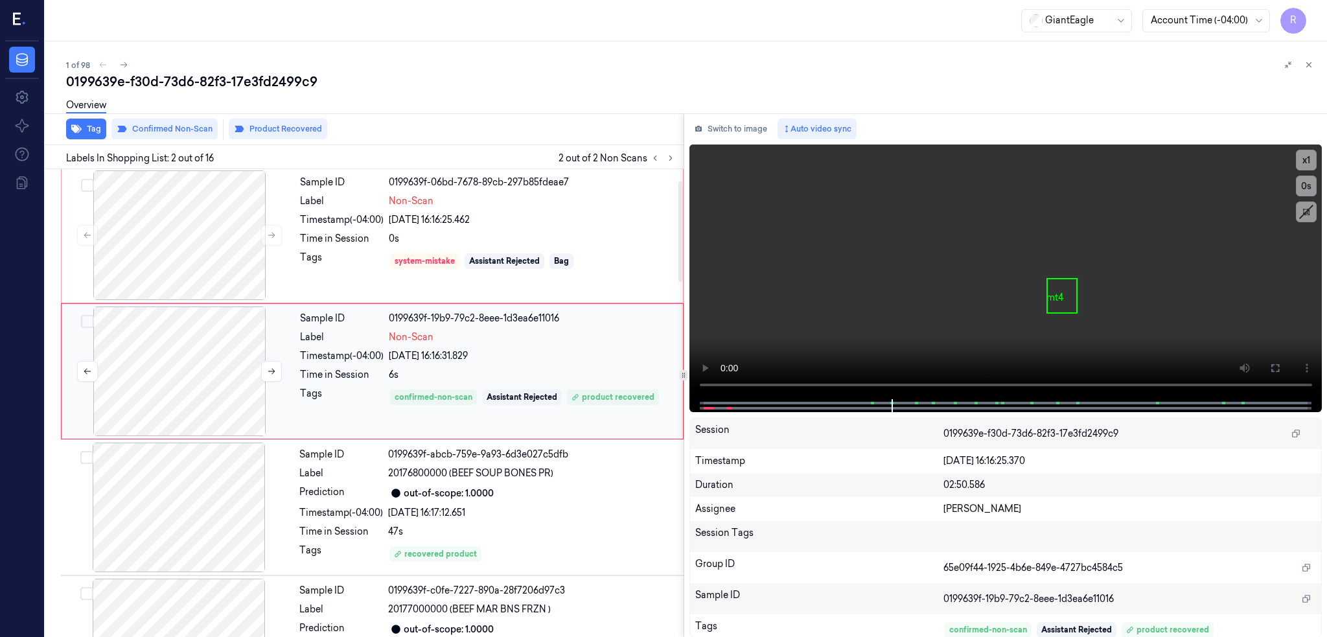
scroll to position [0, 0]
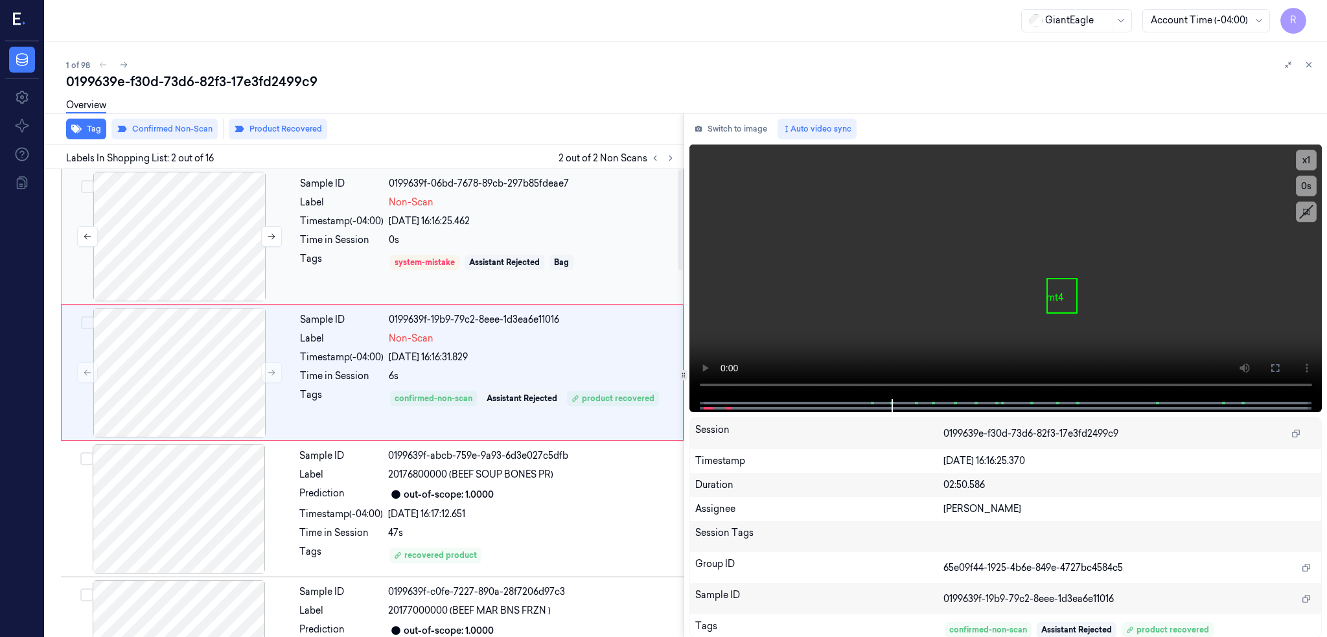
click at [198, 279] on div at bounding box center [179, 237] width 231 height 130
click at [203, 375] on div at bounding box center [179, 373] width 231 height 130
click at [274, 364] on button at bounding box center [271, 372] width 21 height 21
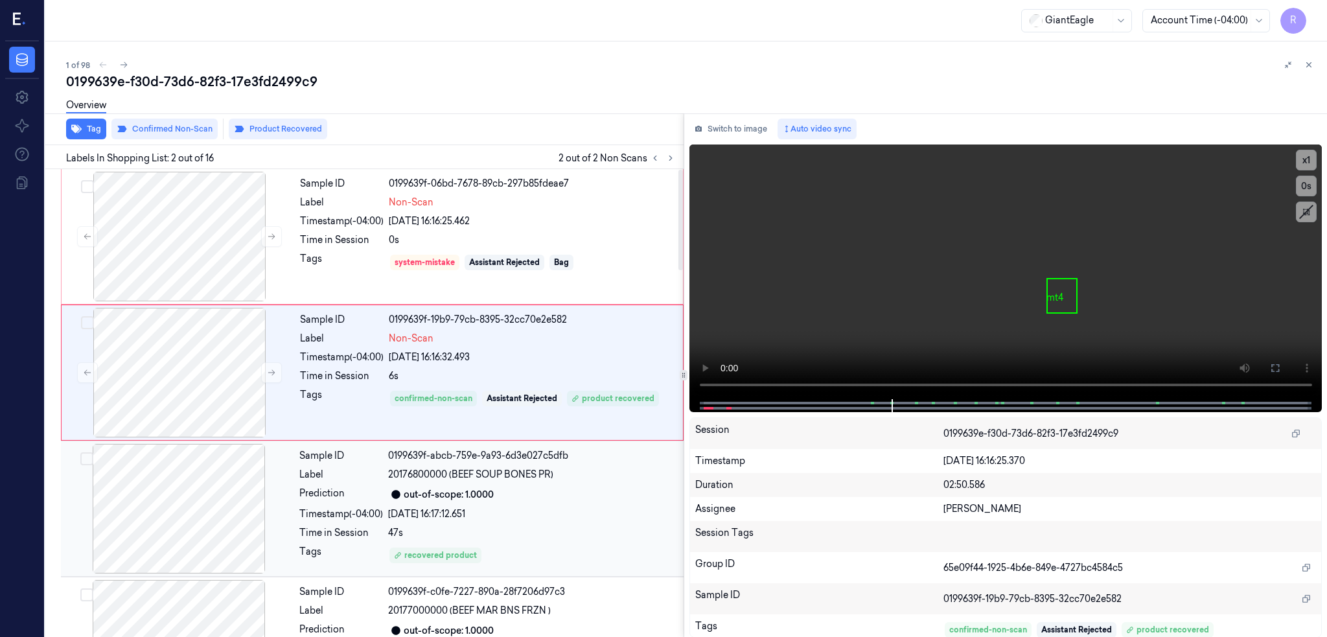
click at [175, 533] on div at bounding box center [179, 509] width 231 height 130
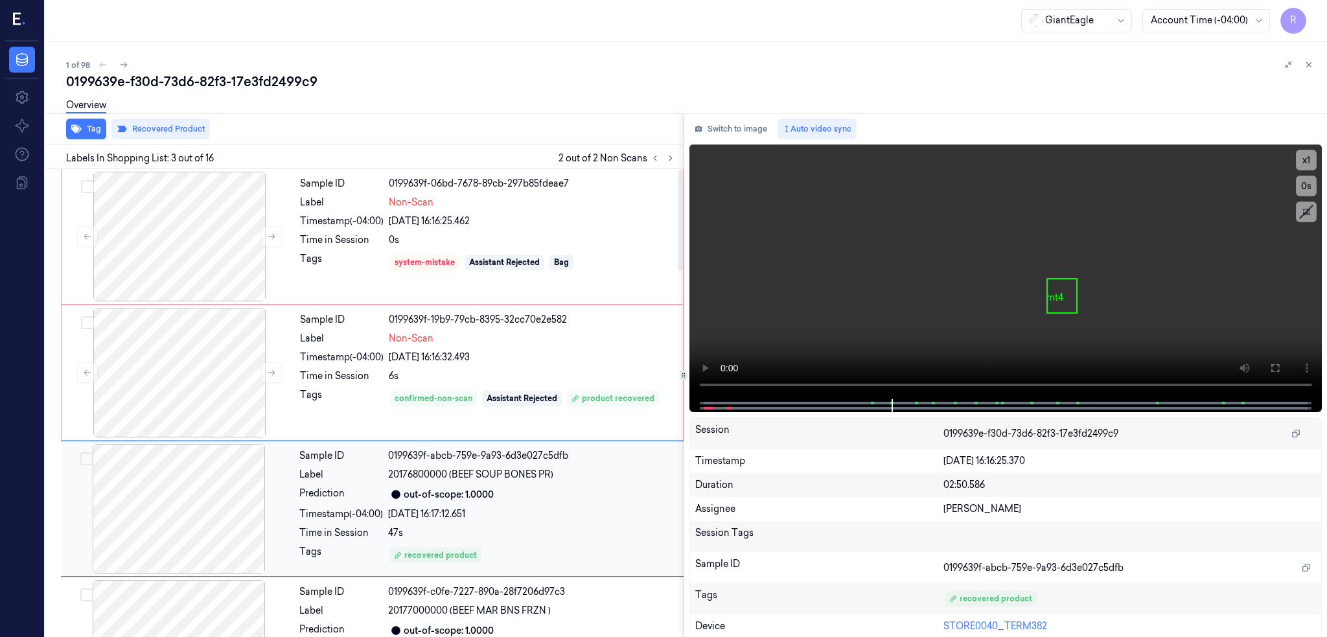
scroll to position [105, 0]
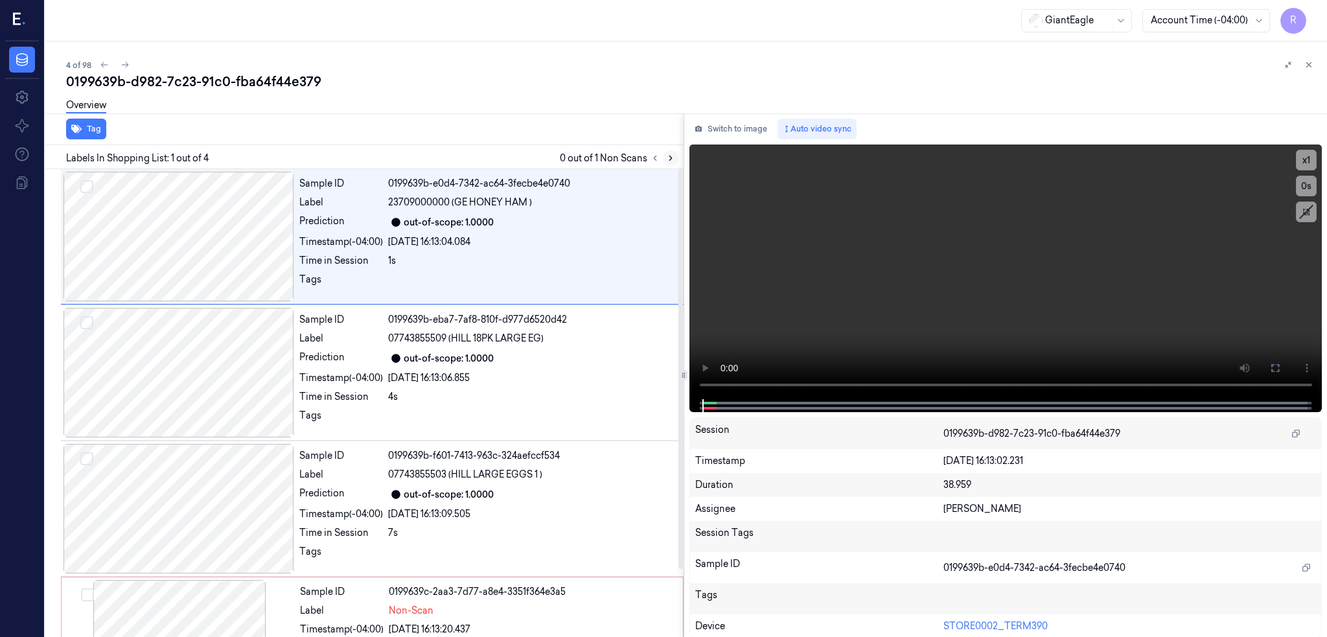
click at [679, 162] on button at bounding box center [671, 158] width 16 height 16
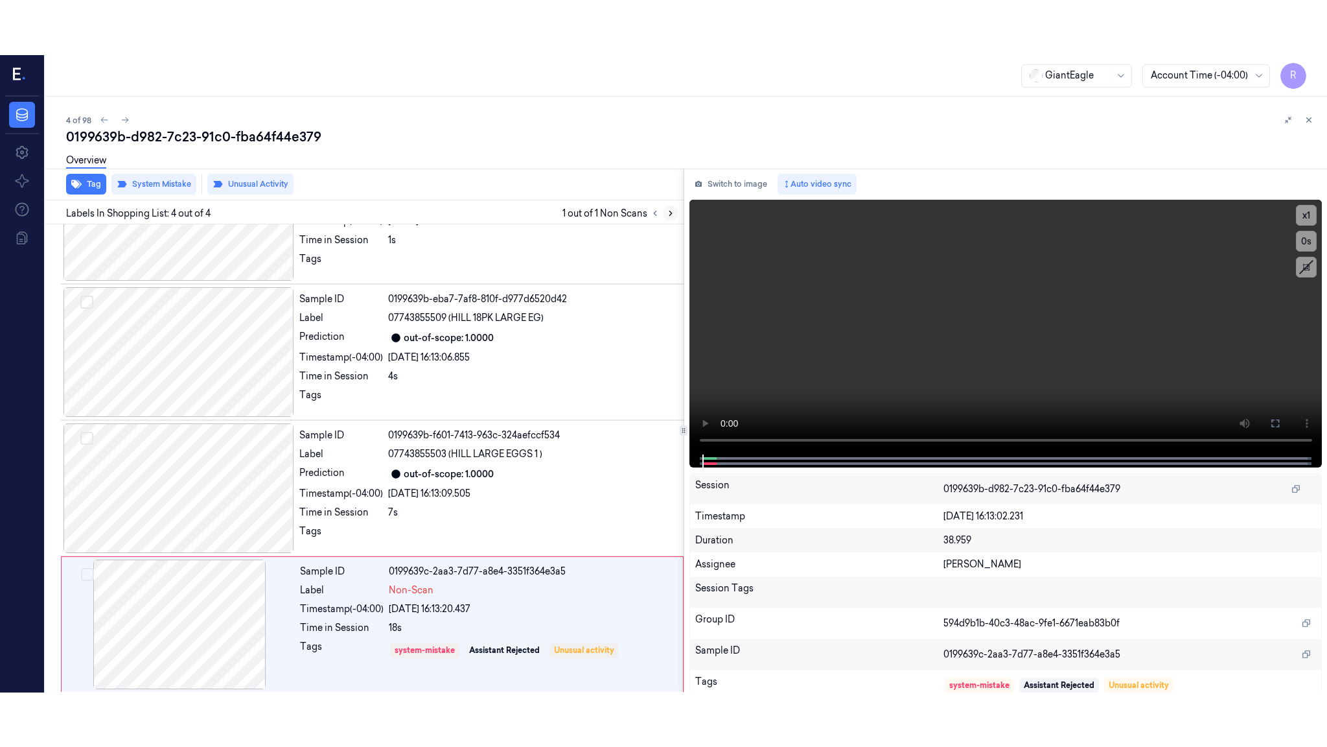
scroll to position [80, 0]
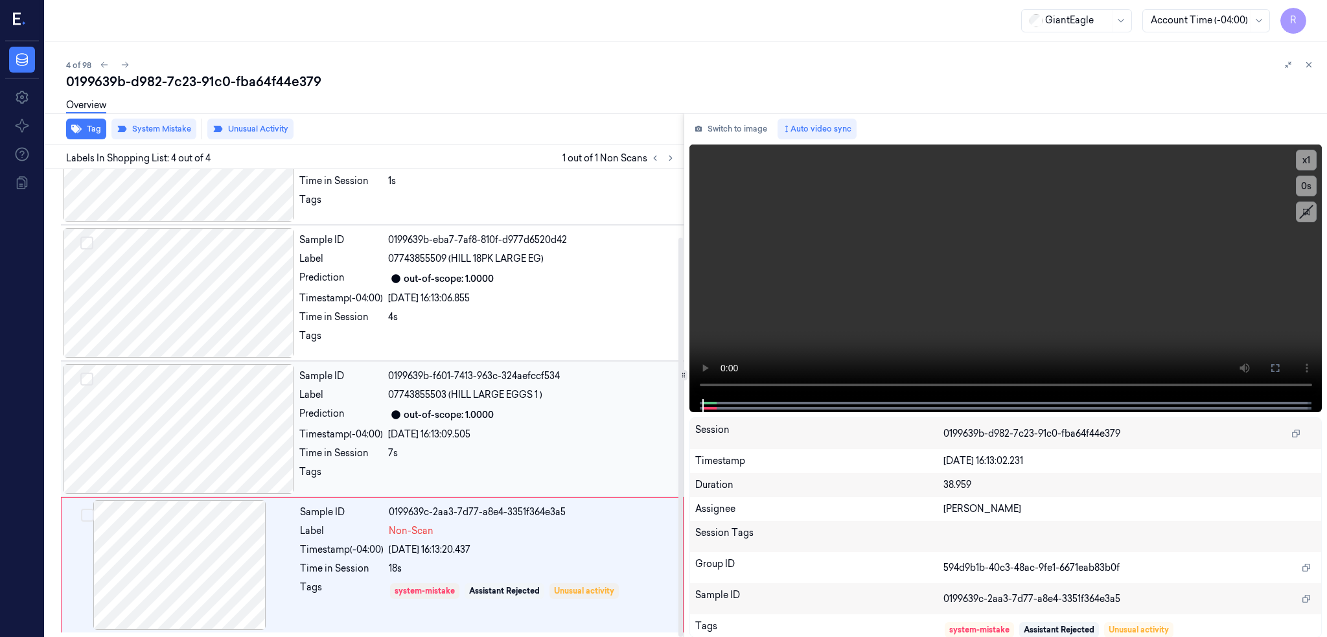
click at [210, 407] on div at bounding box center [179, 429] width 231 height 130
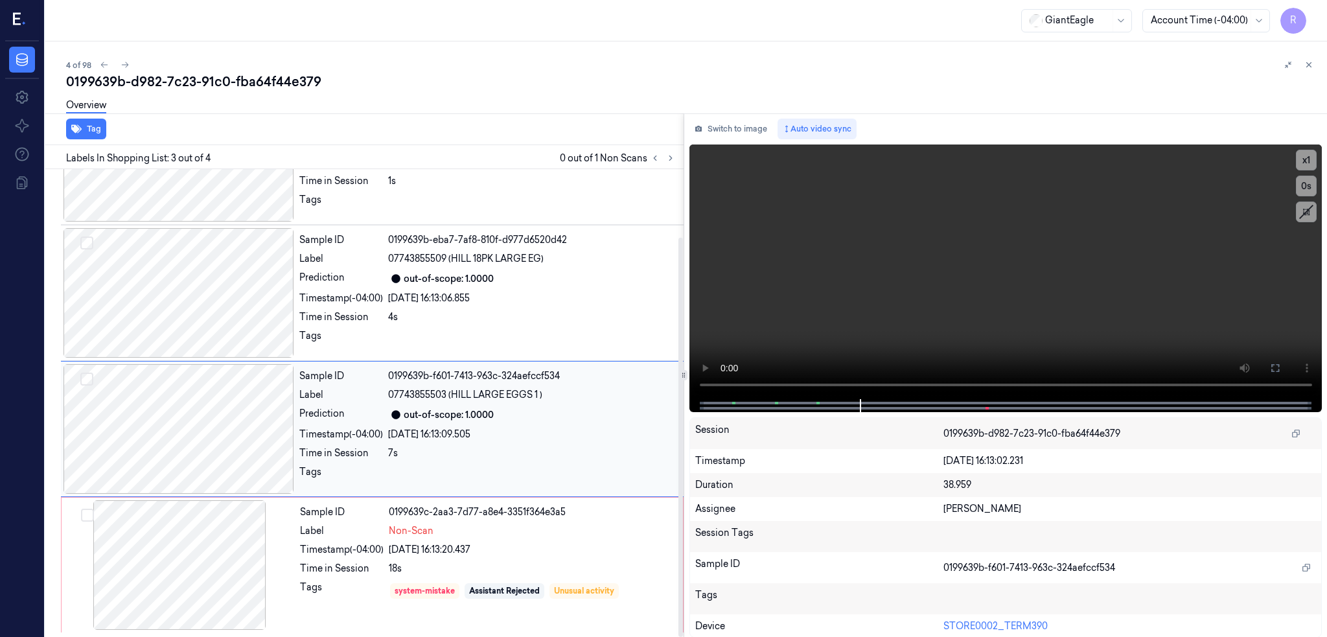
click at [179, 442] on div at bounding box center [179, 429] width 231 height 130
click at [1286, 363] on button at bounding box center [1275, 368] width 21 height 21
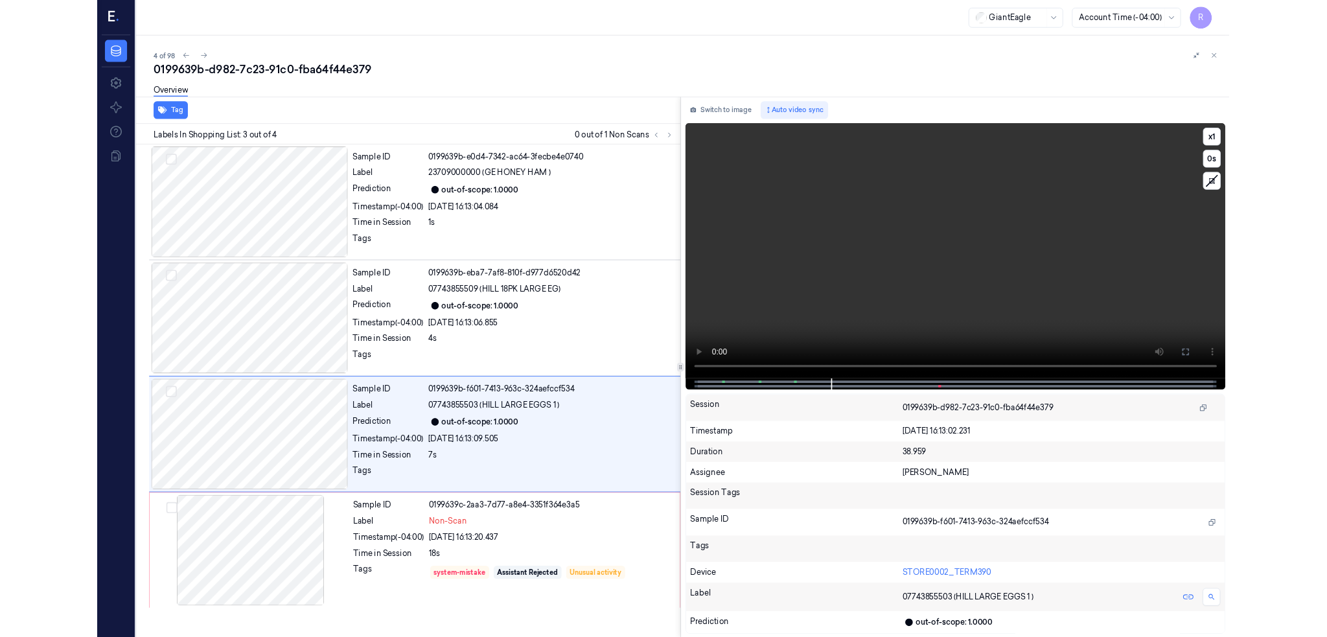
scroll to position [0, 0]
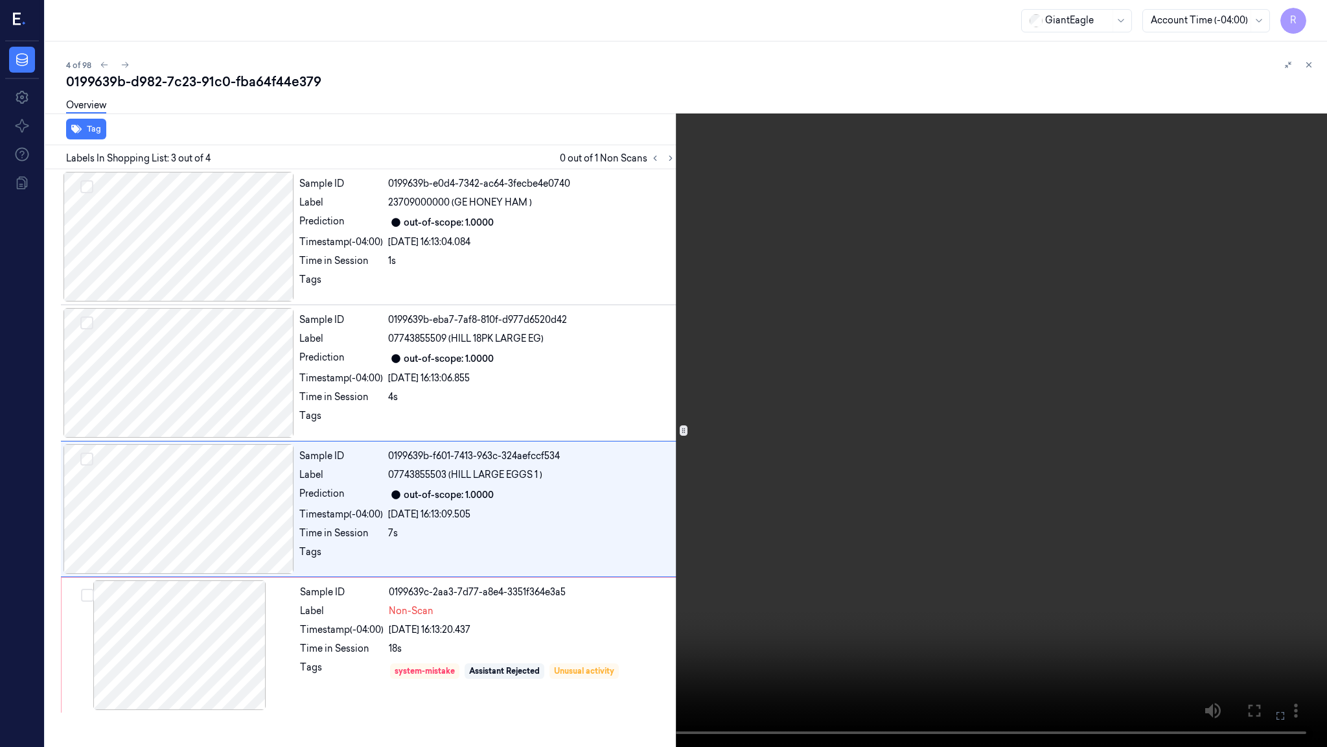
click at [290, 579] on video at bounding box center [663, 373] width 1327 height 747
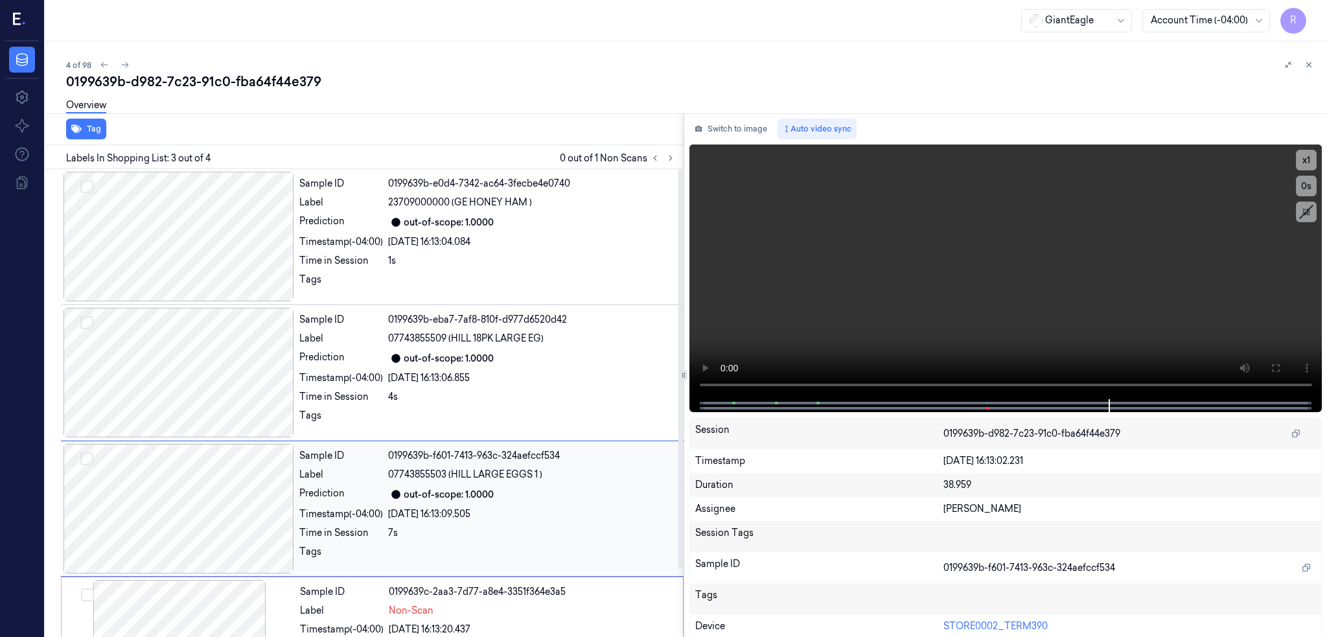
click at [224, 524] on div at bounding box center [179, 509] width 231 height 130
click at [235, 301] on div "Sample ID 0199639b-e0d4-7342-ac64-3fecbe4e0740 Label 23709000000 (GE HONEY HAM …" at bounding box center [372, 236] width 623 height 135
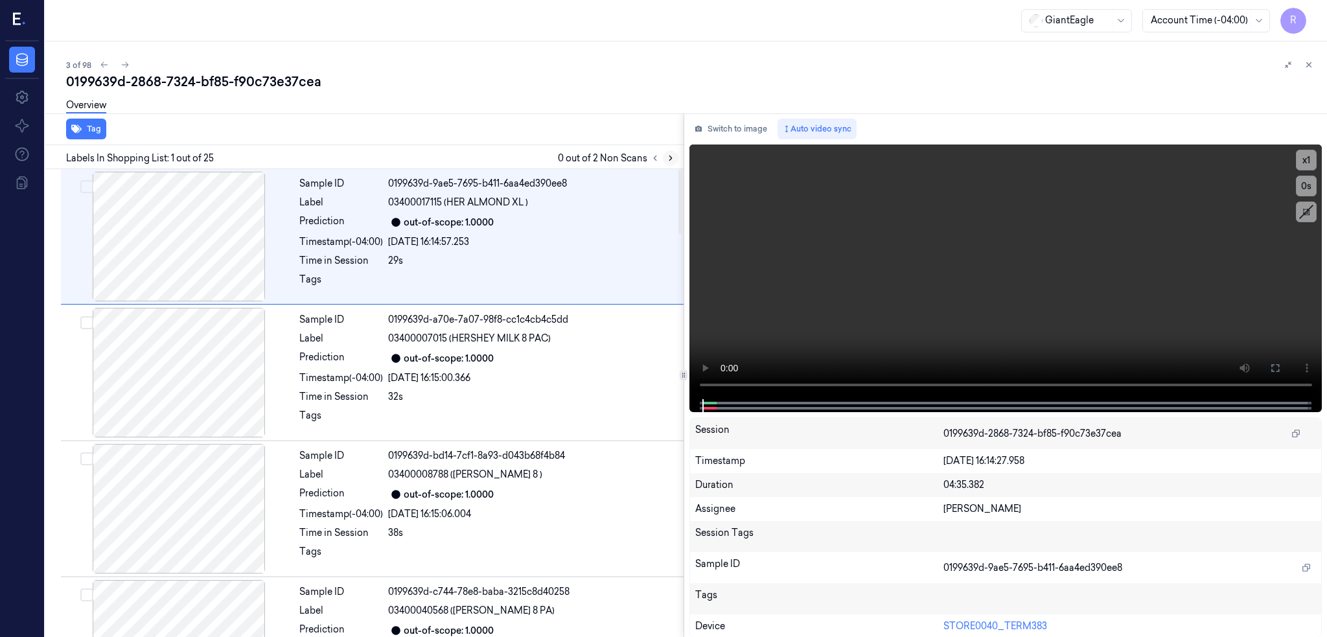
click at [675, 161] on icon at bounding box center [670, 158] width 9 height 9
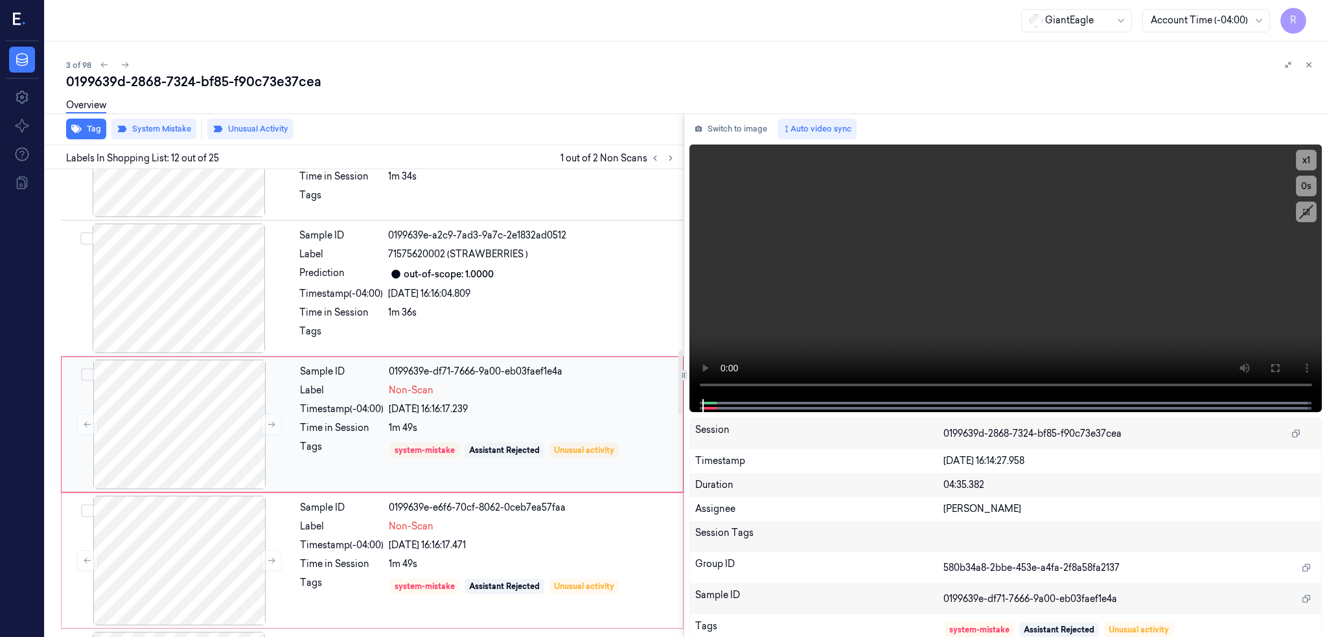
scroll to position [1331, 0]
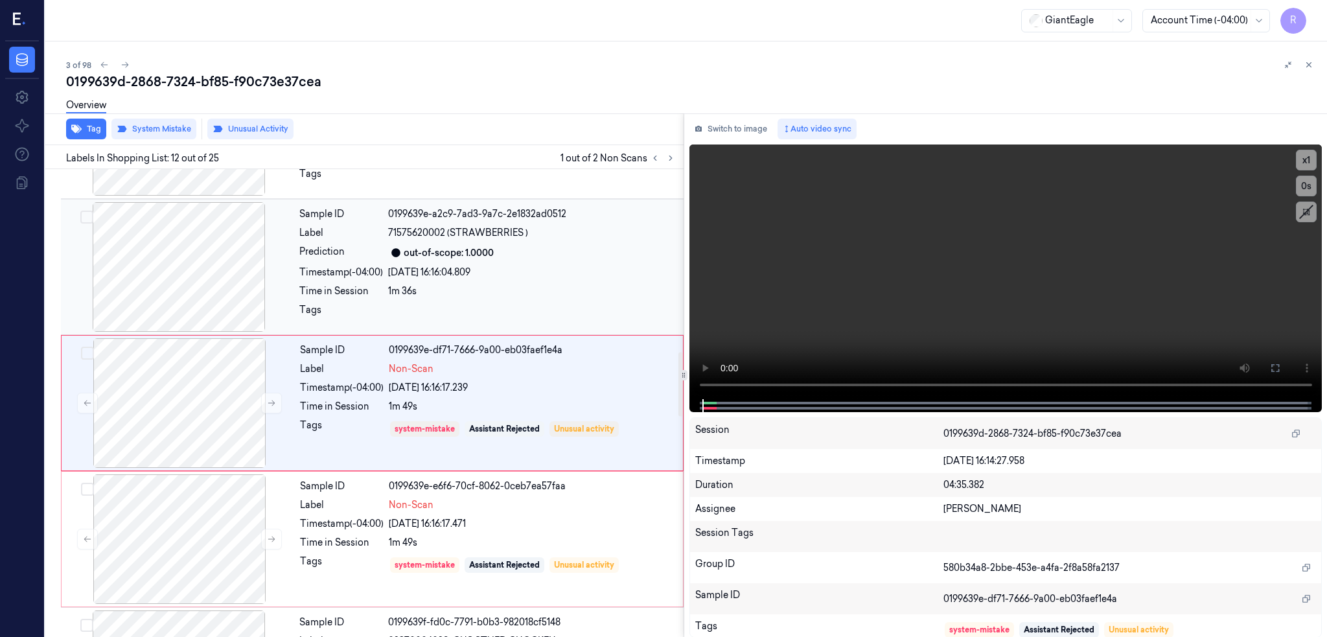
click at [193, 257] on div at bounding box center [179, 267] width 231 height 130
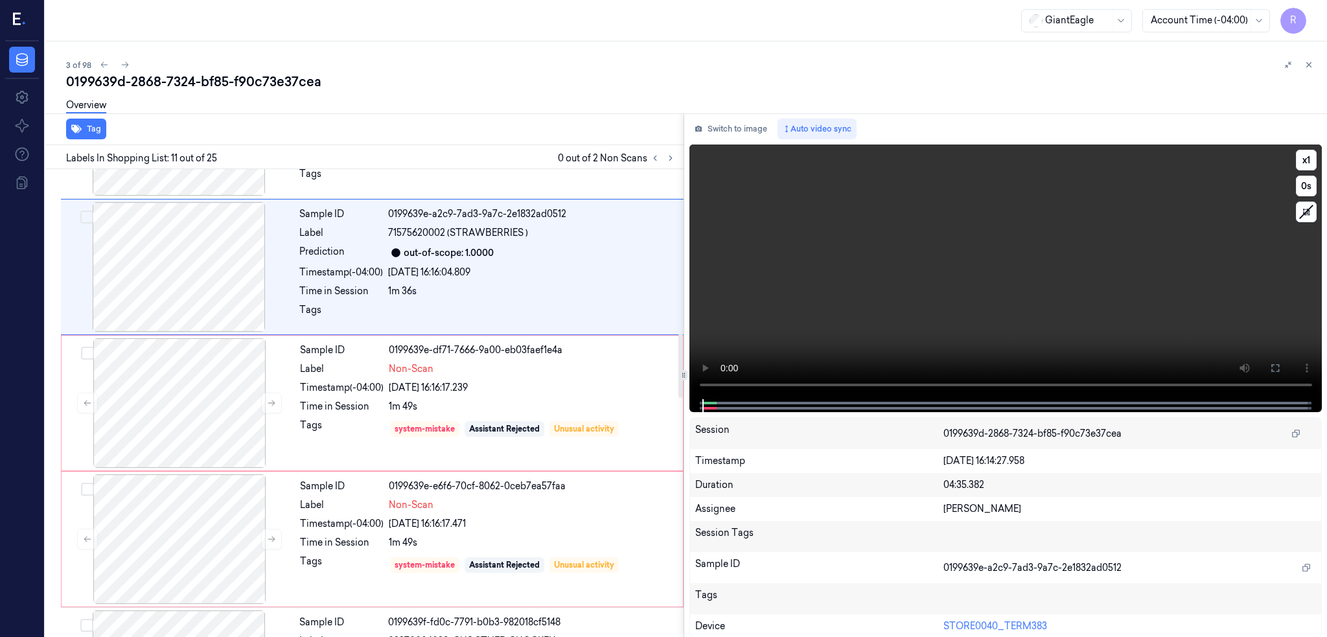
scroll to position [1195, 0]
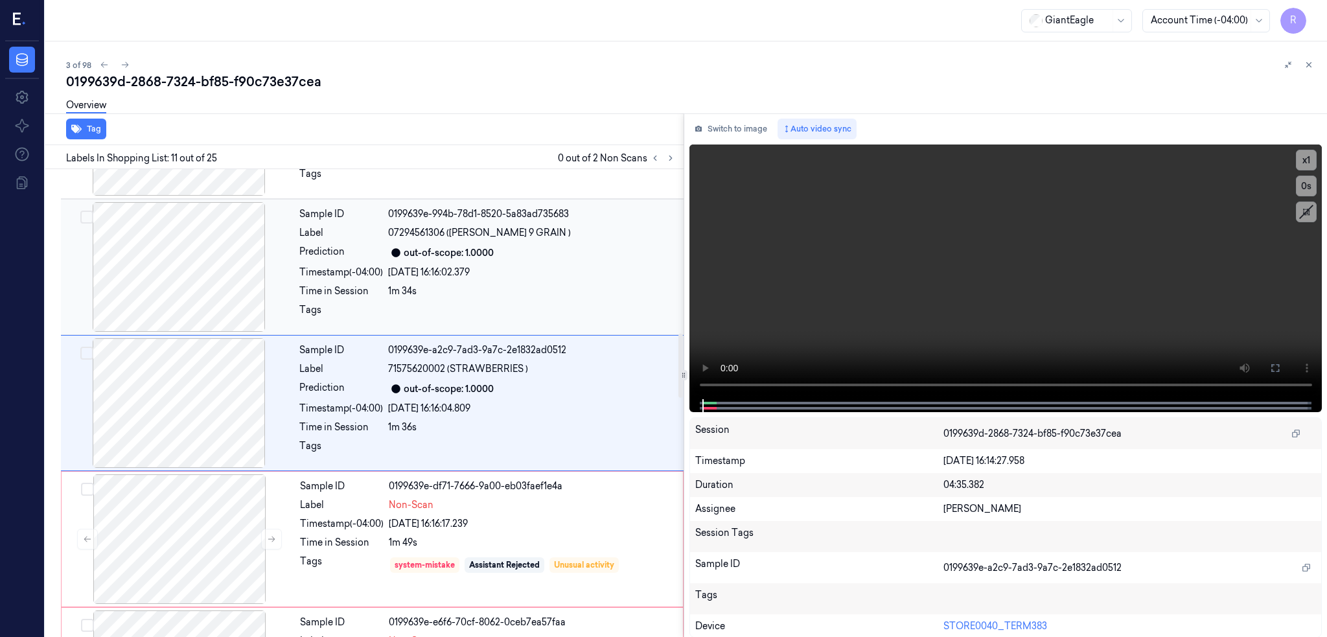
click at [233, 284] on div at bounding box center [179, 267] width 231 height 130
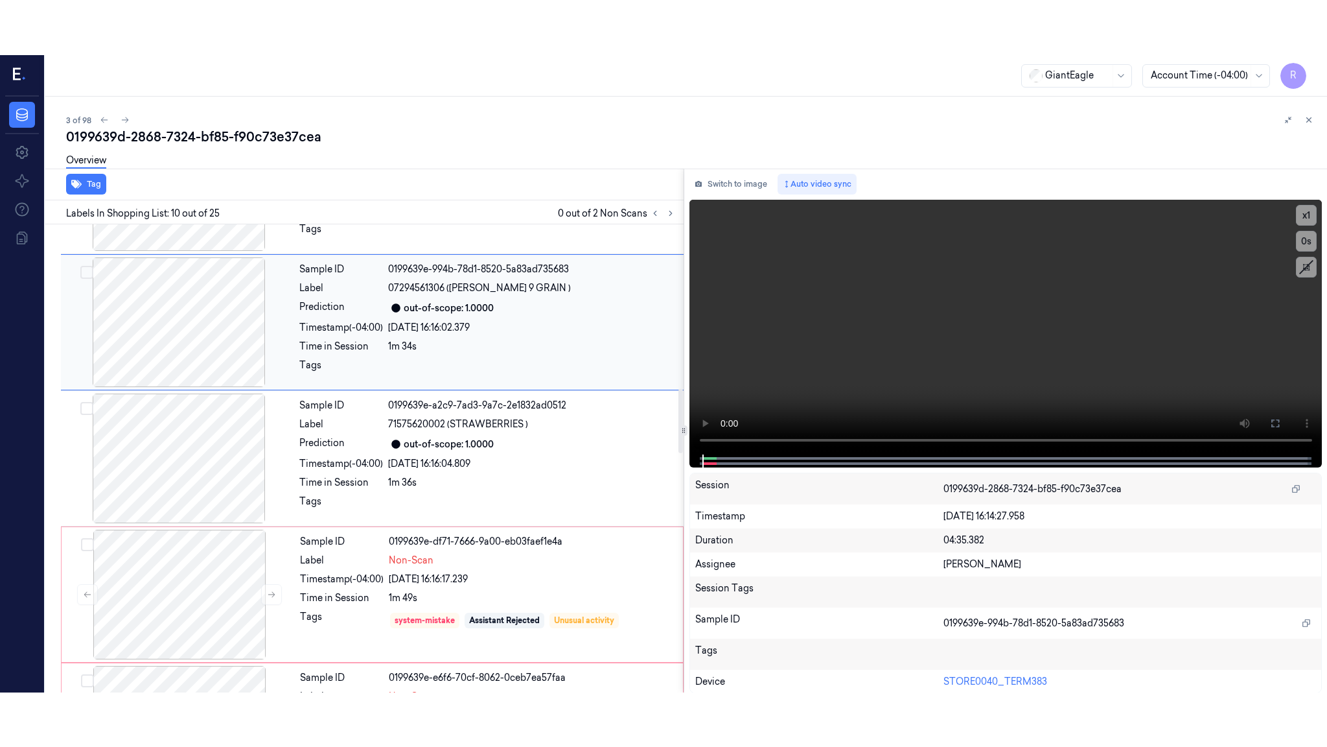
scroll to position [1058, 0]
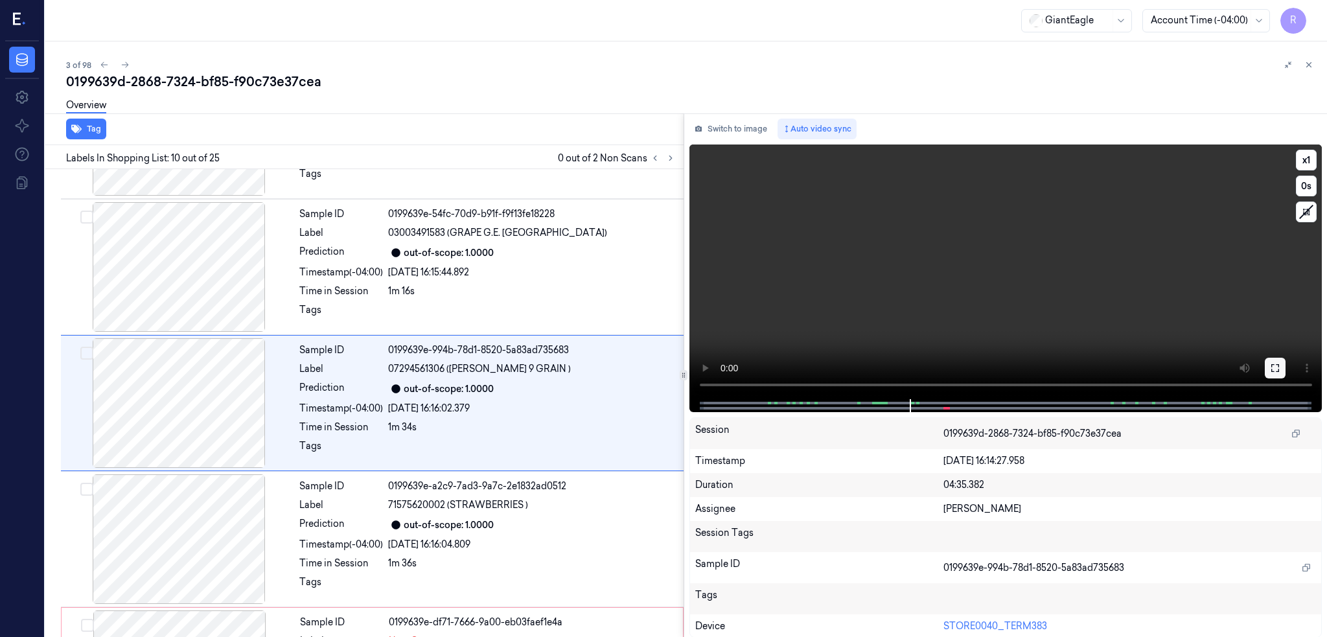
click at [1286, 375] on button at bounding box center [1275, 368] width 21 height 21
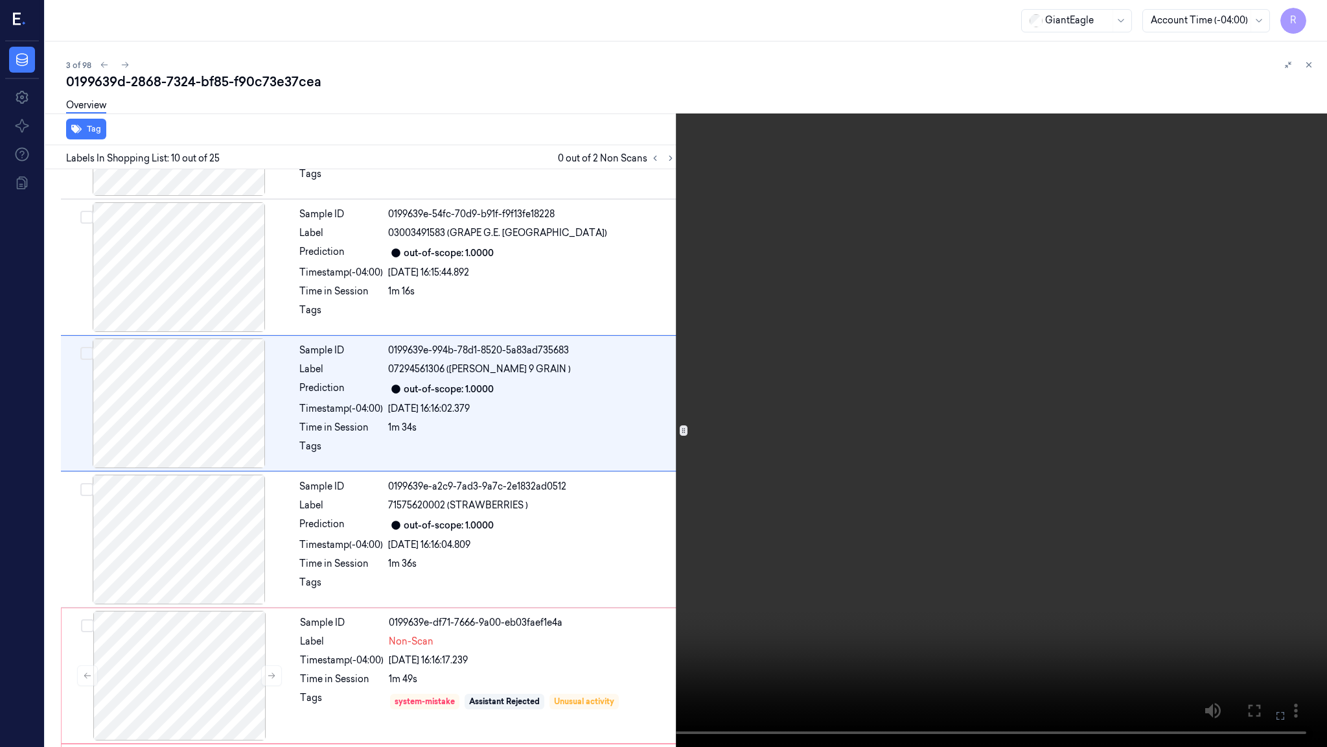
click at [471, 554] on video at bounding box center [663, 373] width 1327 height 747
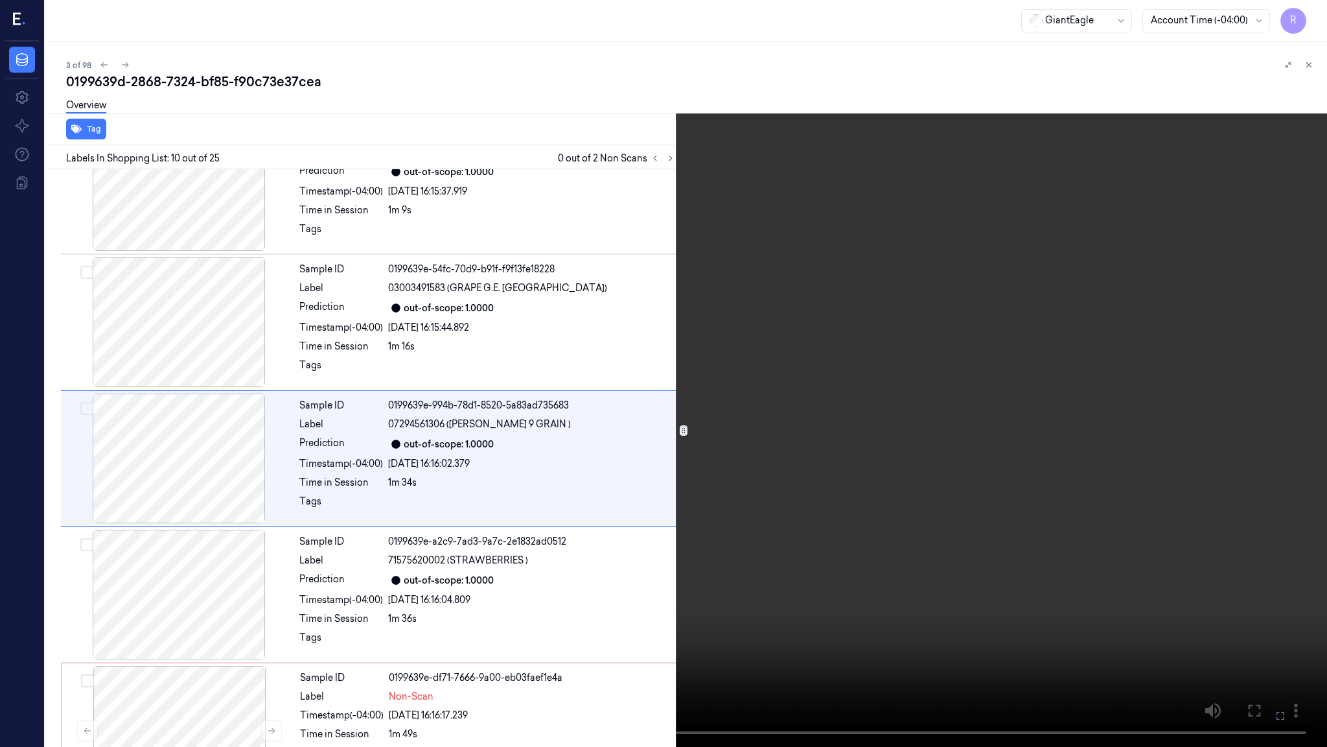
click at [461, 561] on video at bounding box center [663, 373] width 1327 height 747
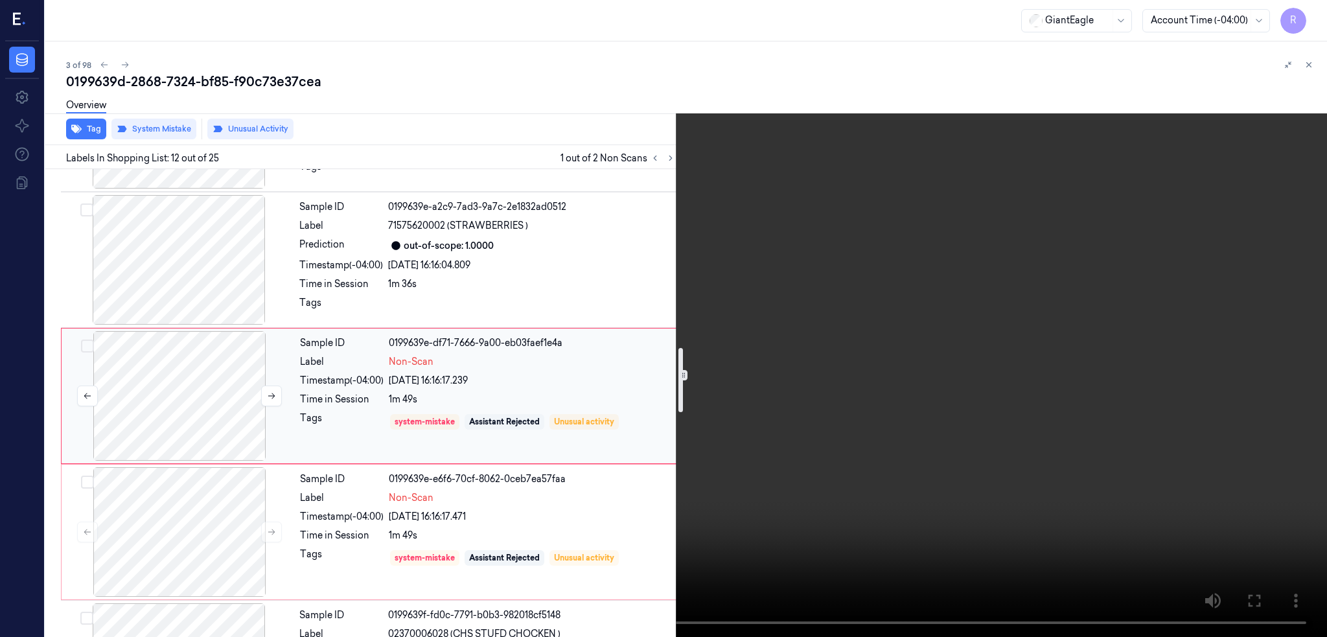
scroll to position [1362, 0]
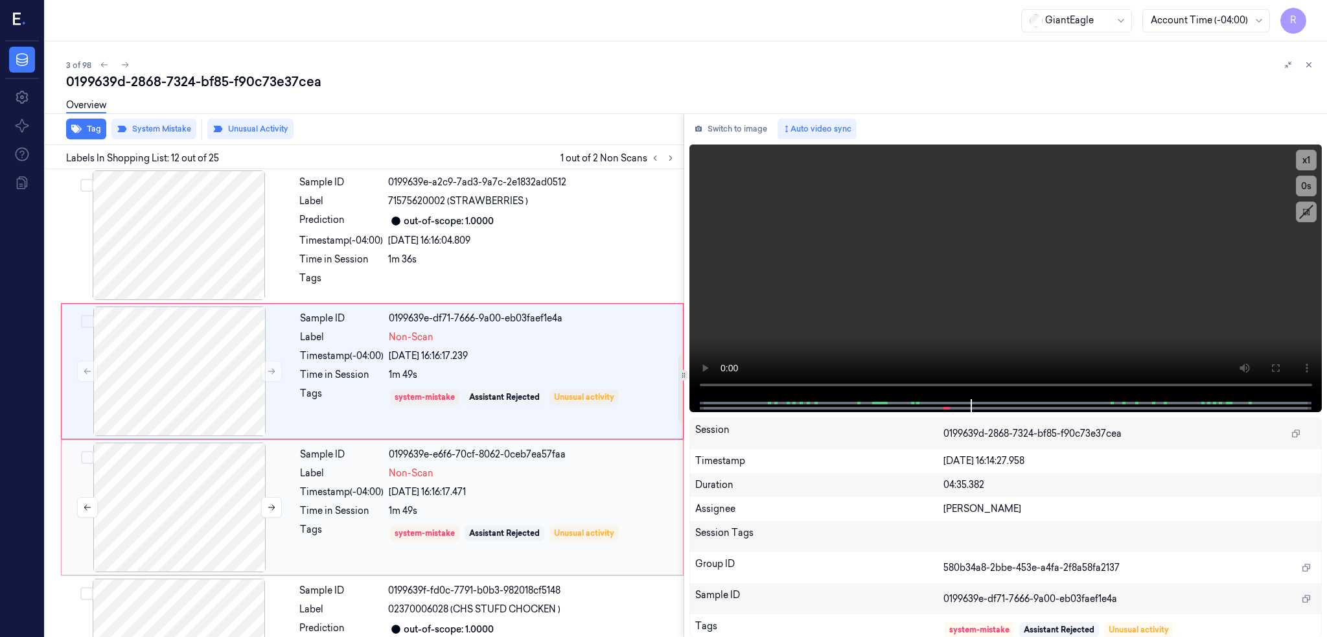
click at [191, 520] on div at bounding box center [179, 508] width 231 height 130
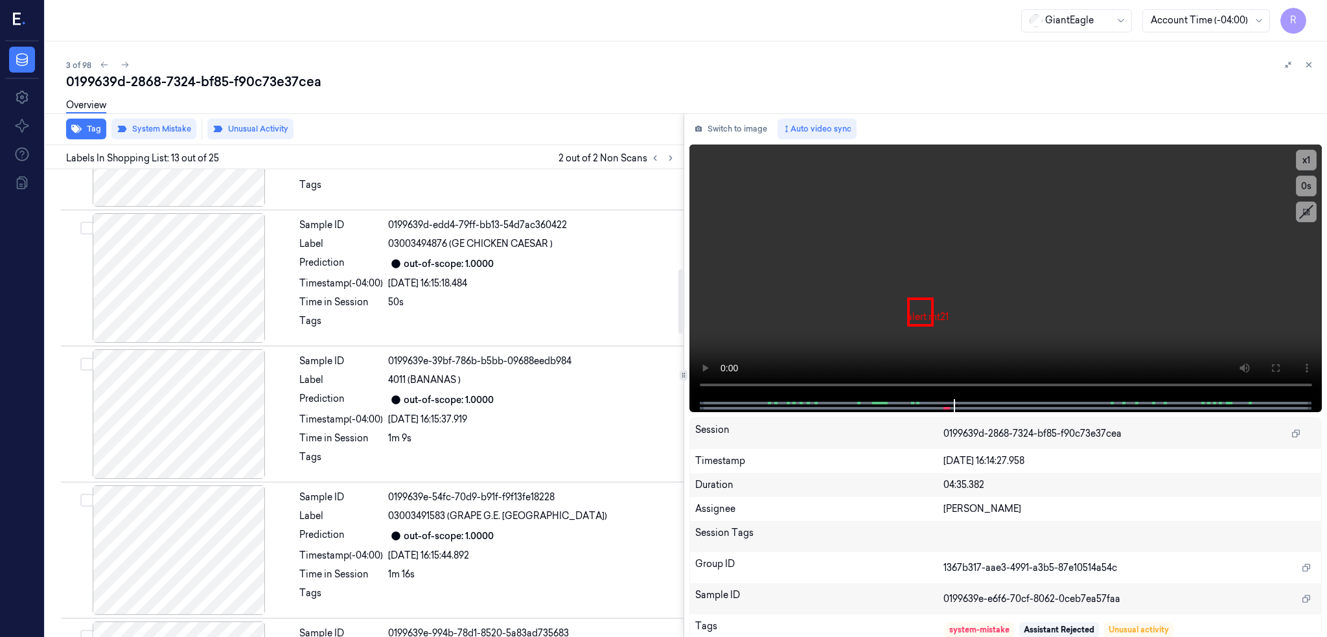
scroll to position [689, 0]
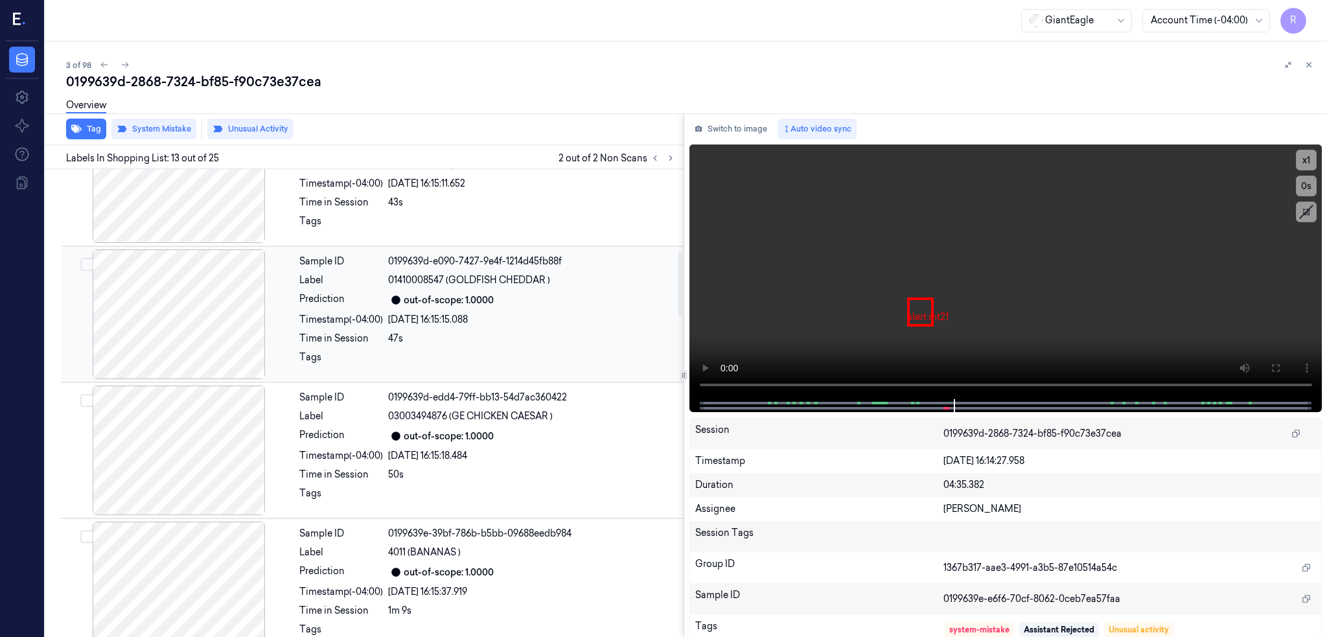
click at [170, 313] on div at bounding box center [179, 315] width 231 height 130
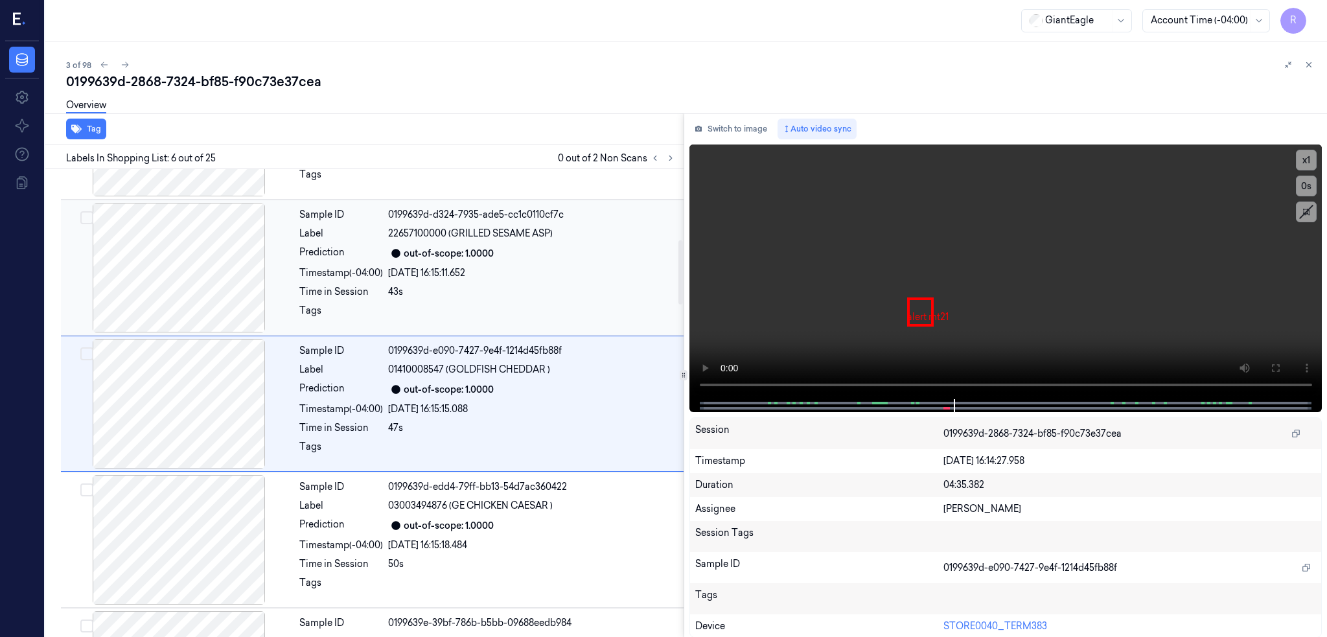
click at [246, 286] on div at bounding box center [179, 268] width 231 height 130
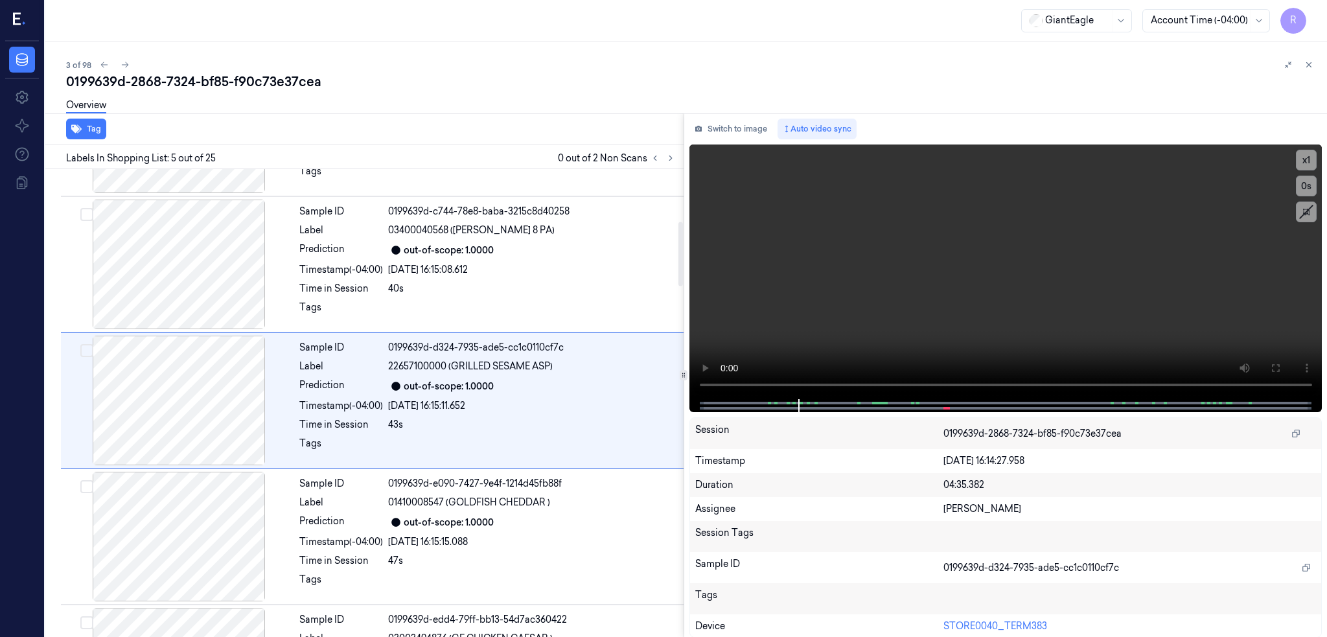
scroll to position [377, 0]
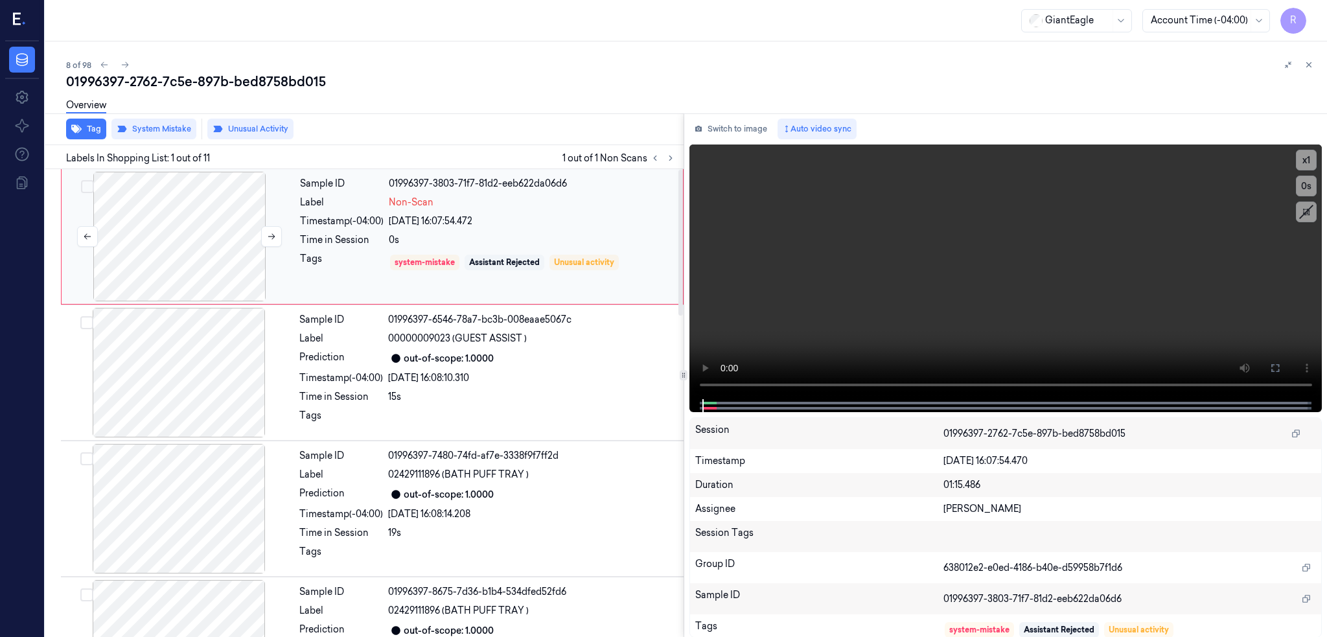
click at [185, 237] on div at bounding box center [179, 237] width 231 height 130
click at [708, 355] on div "Tag System Mistake Unusual Activity Labels In Shopping List: 1 out of 11 1 out …" at bounding box center [683, 375] width 1287 height 524
click at [1286, 366] on button at bounding box center [1275, 368] width 21 height 21
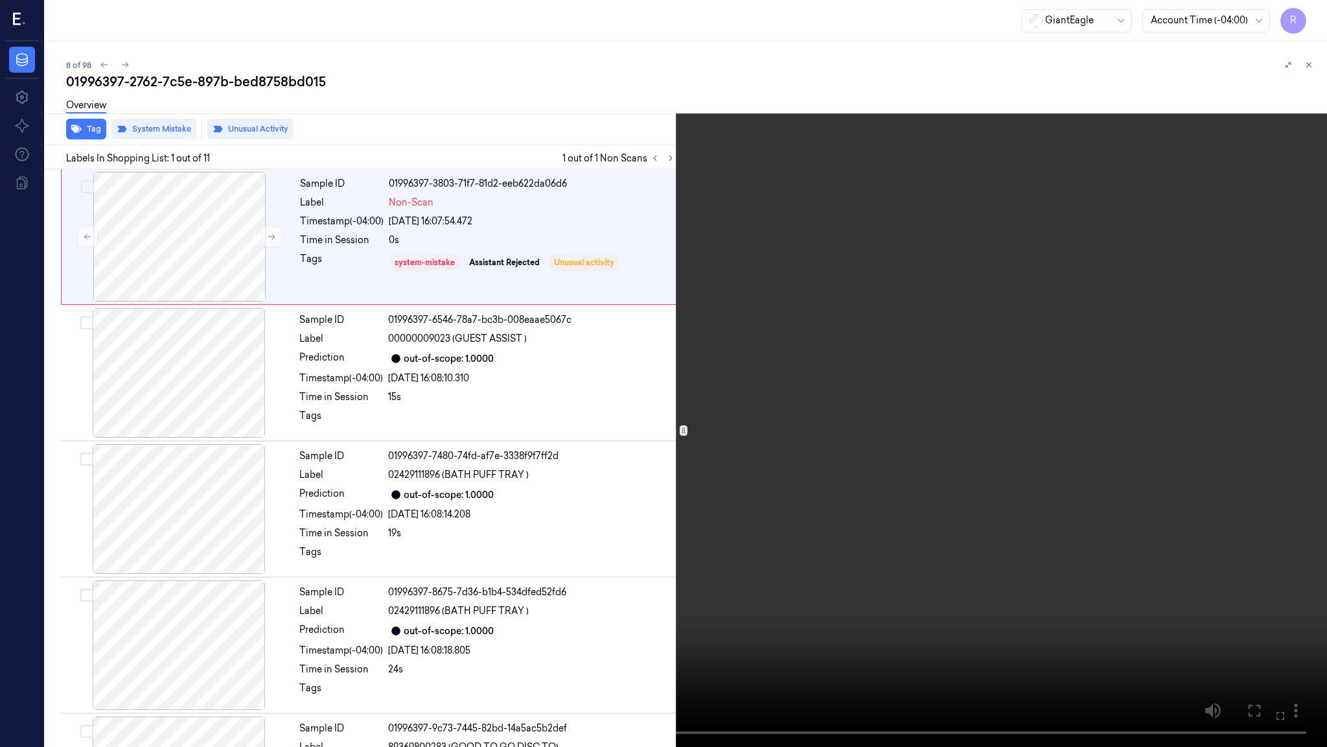
click at [603, 516] on video at bounding box center [663, 373] width 1327 height 747
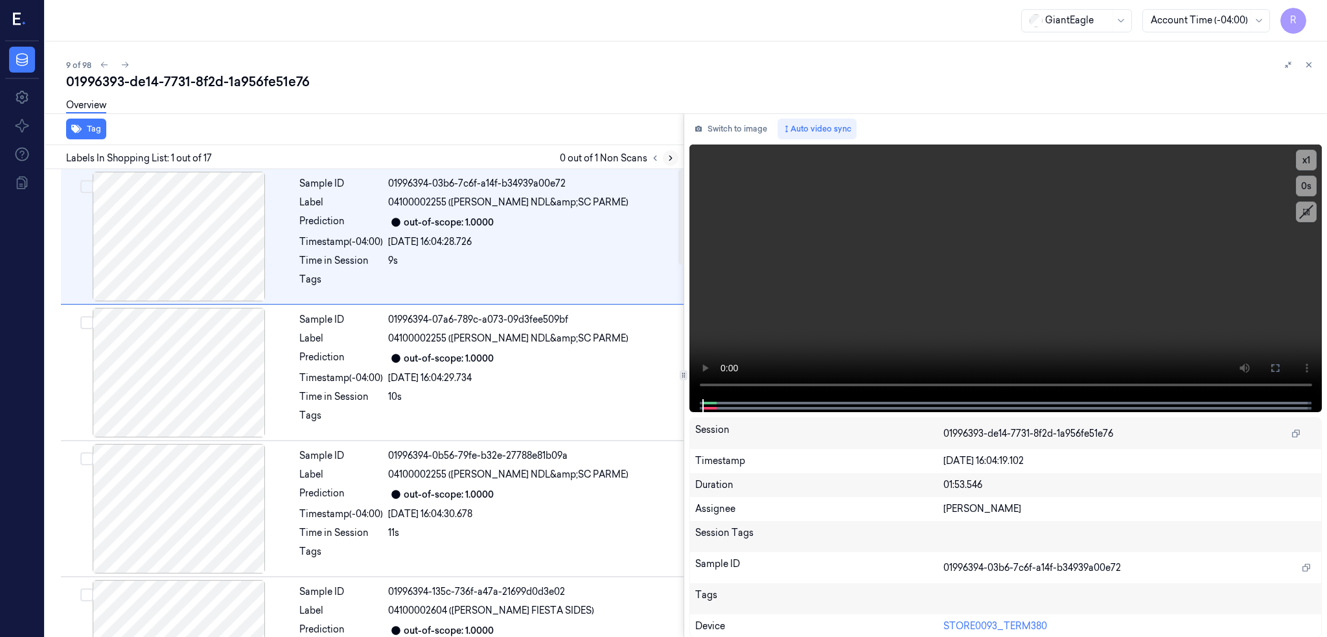
click at [675, 158] on icon at bounding box center [670, 158] width 9 height 9
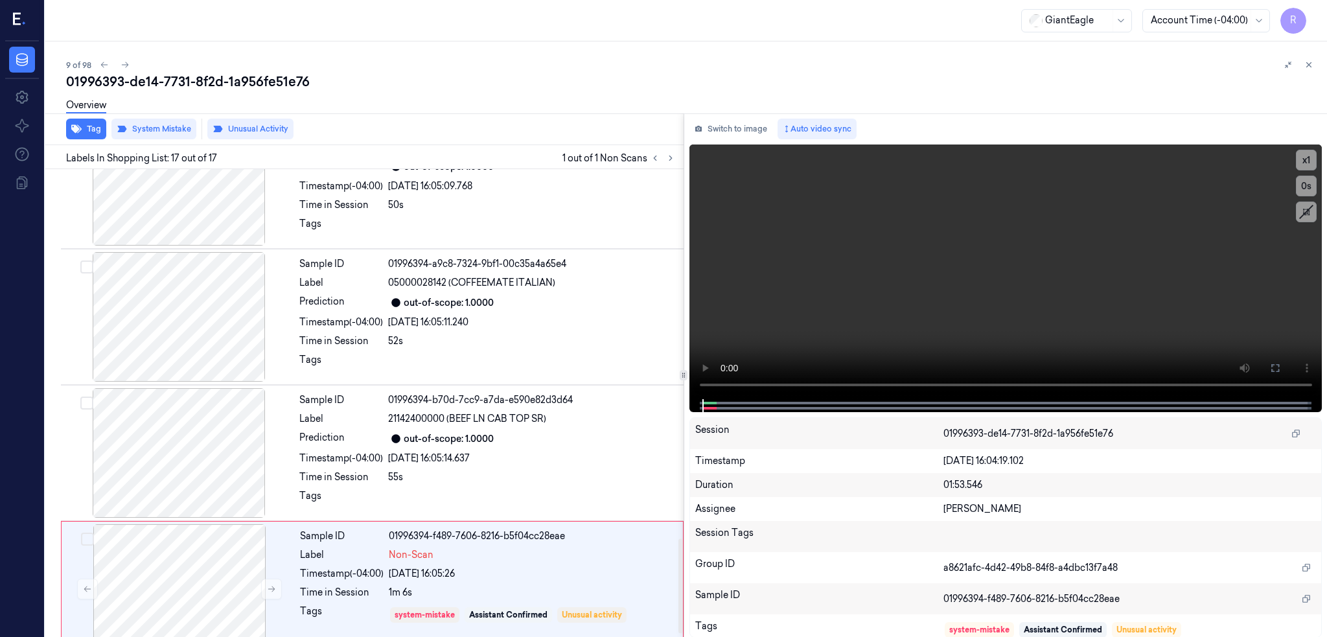
scroll to position [1850, 0]
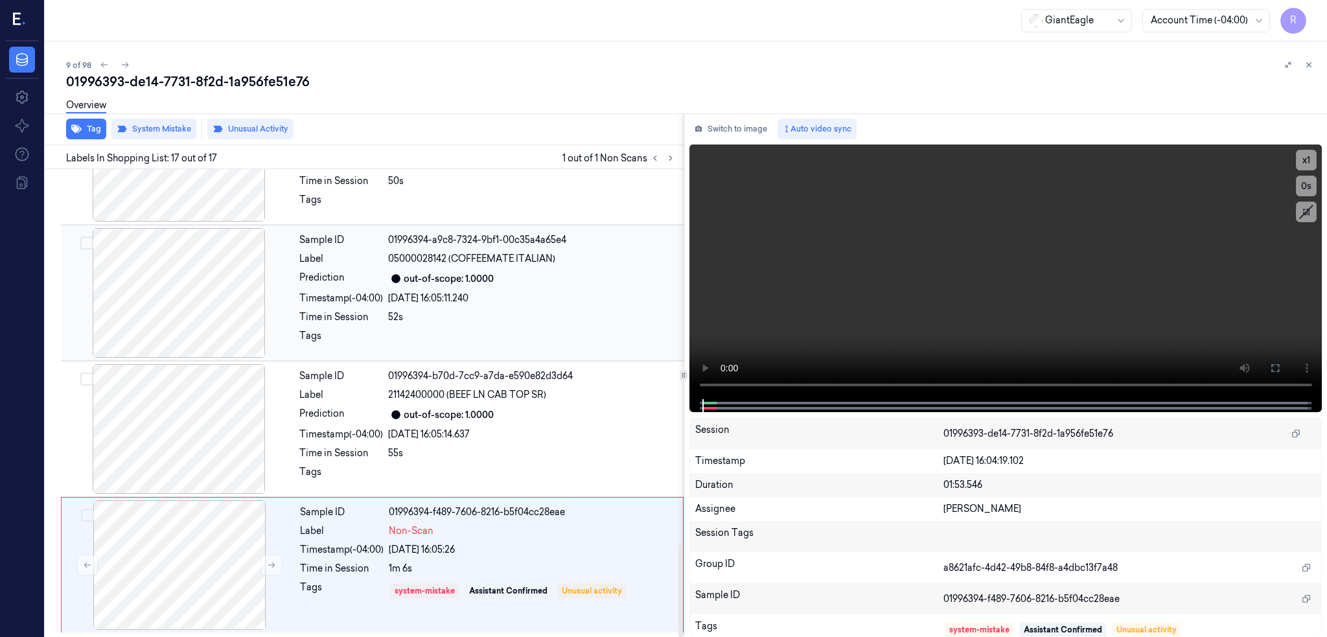
click at [191, 316] on div at bounding box center [179, 293] width 231 height 130
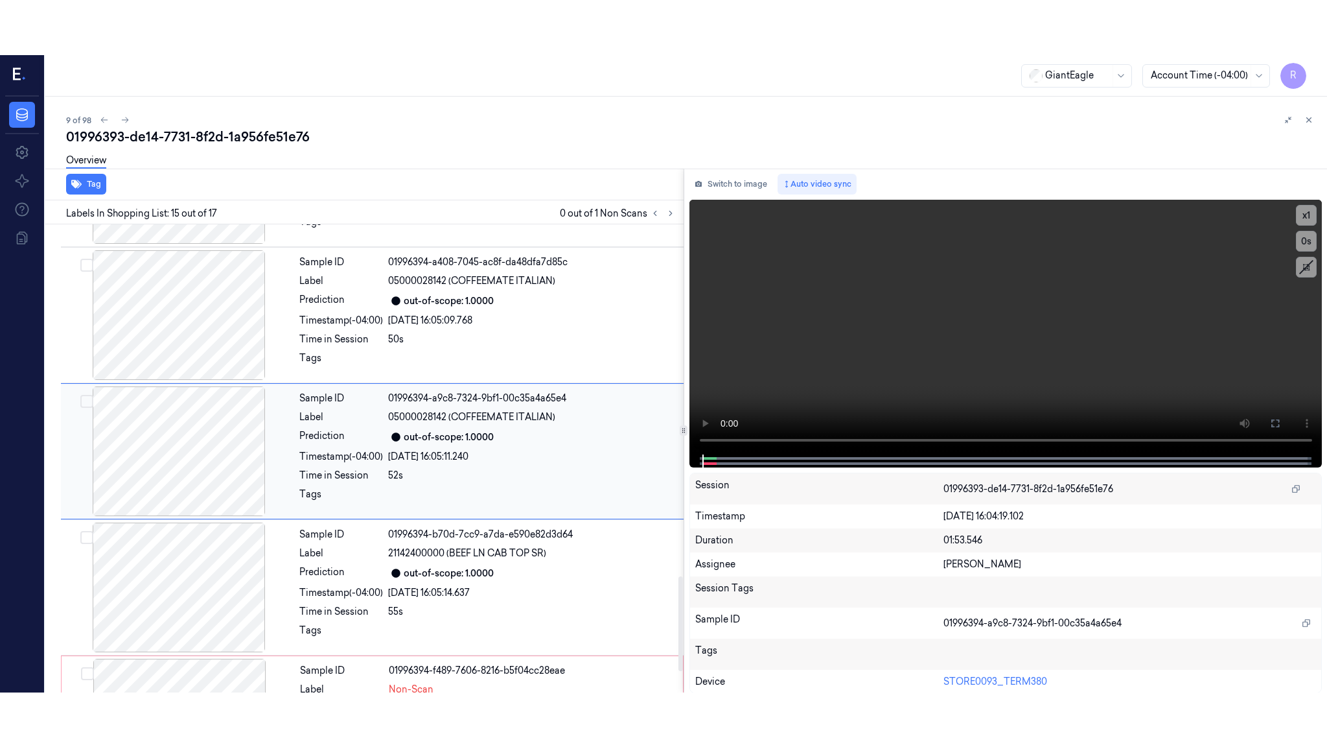
scroll to position [1739, 0]
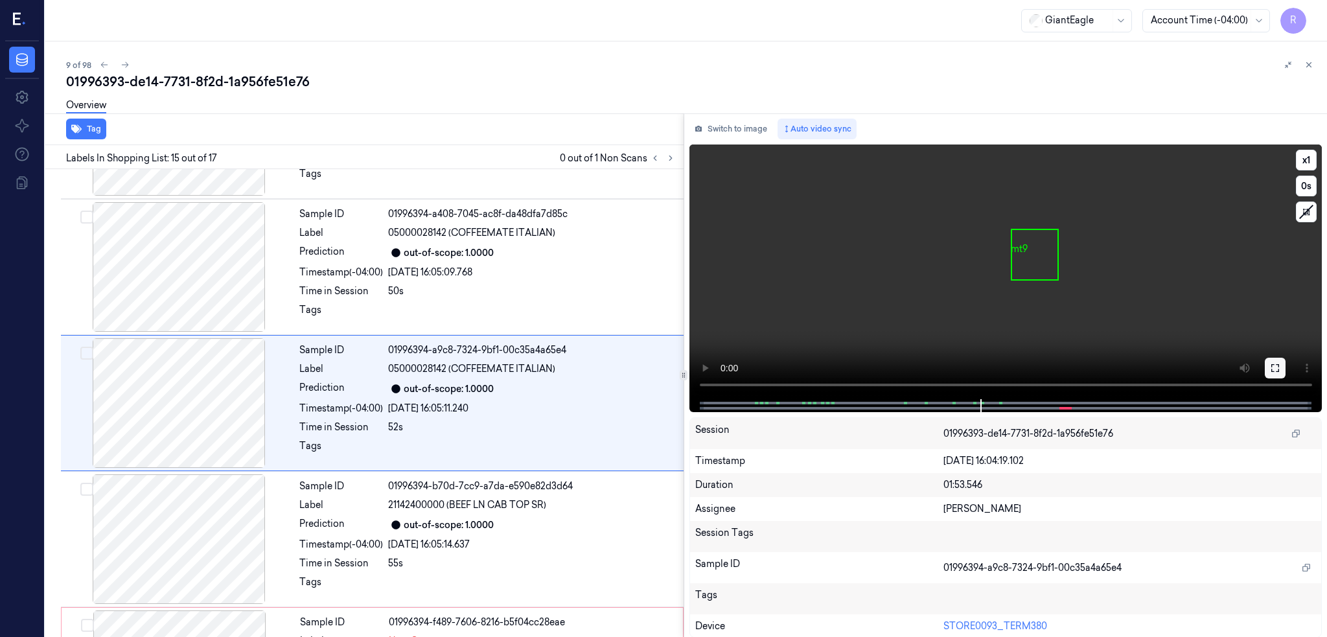
click at [1279, 369] on icon at bounding box center [1276, 368] width 8 height 8
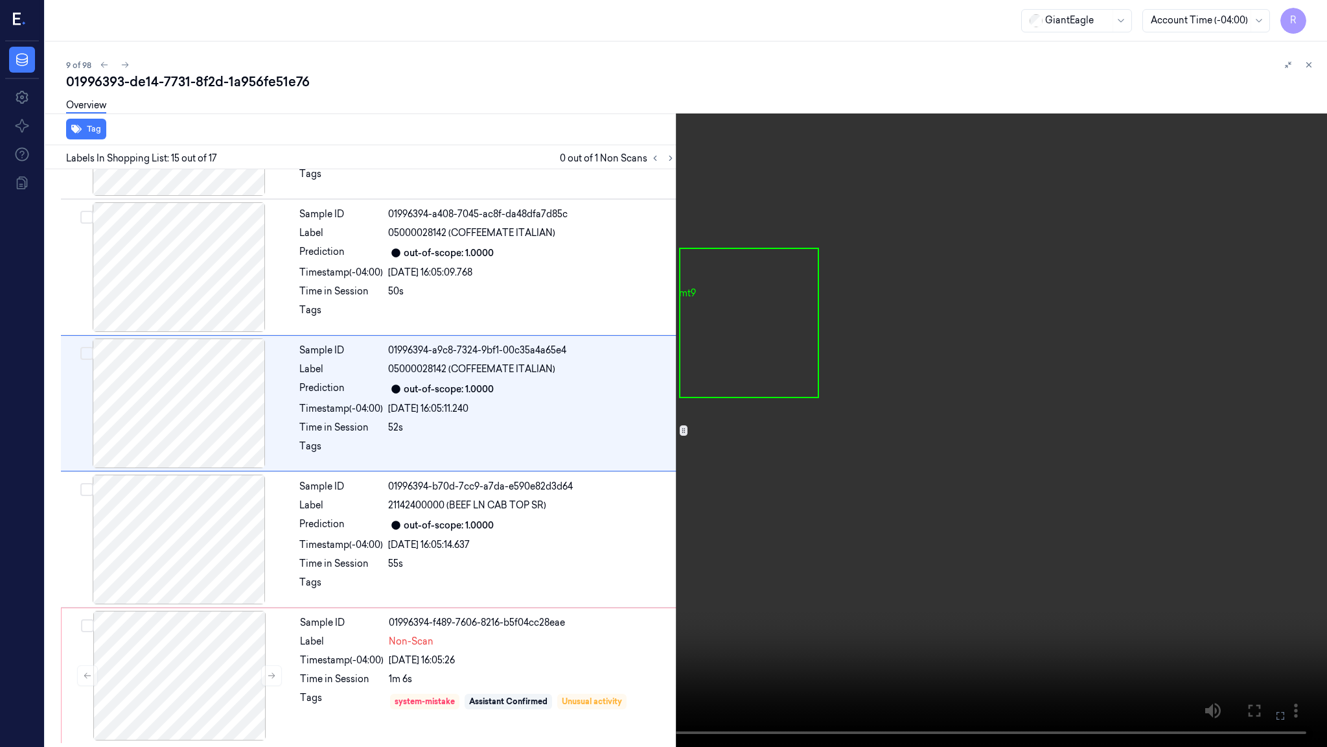
click at [1102, 375] on video at bounding box center [663, 373] width 1327 height 747
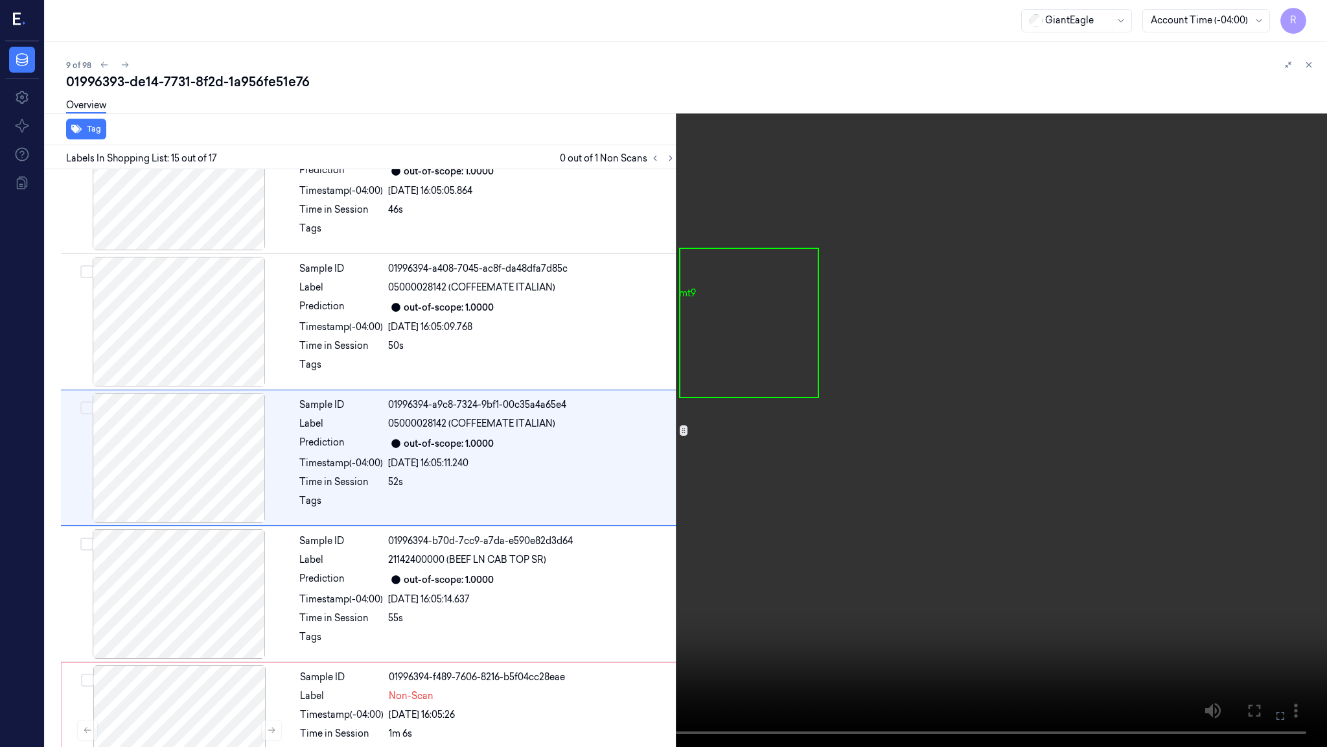
click at [816, 573] on video at bounding box center [663, 373] width 1327 height 747
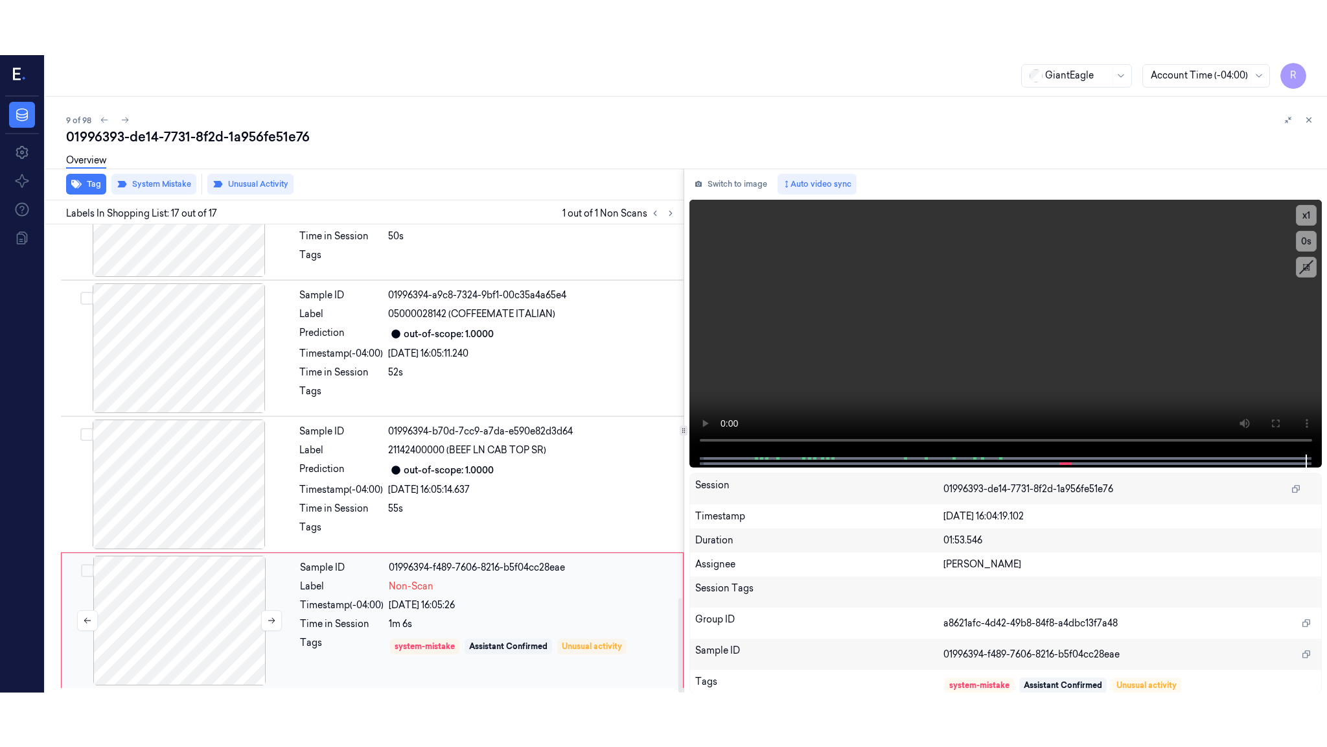
scroll to position [1850, 0]
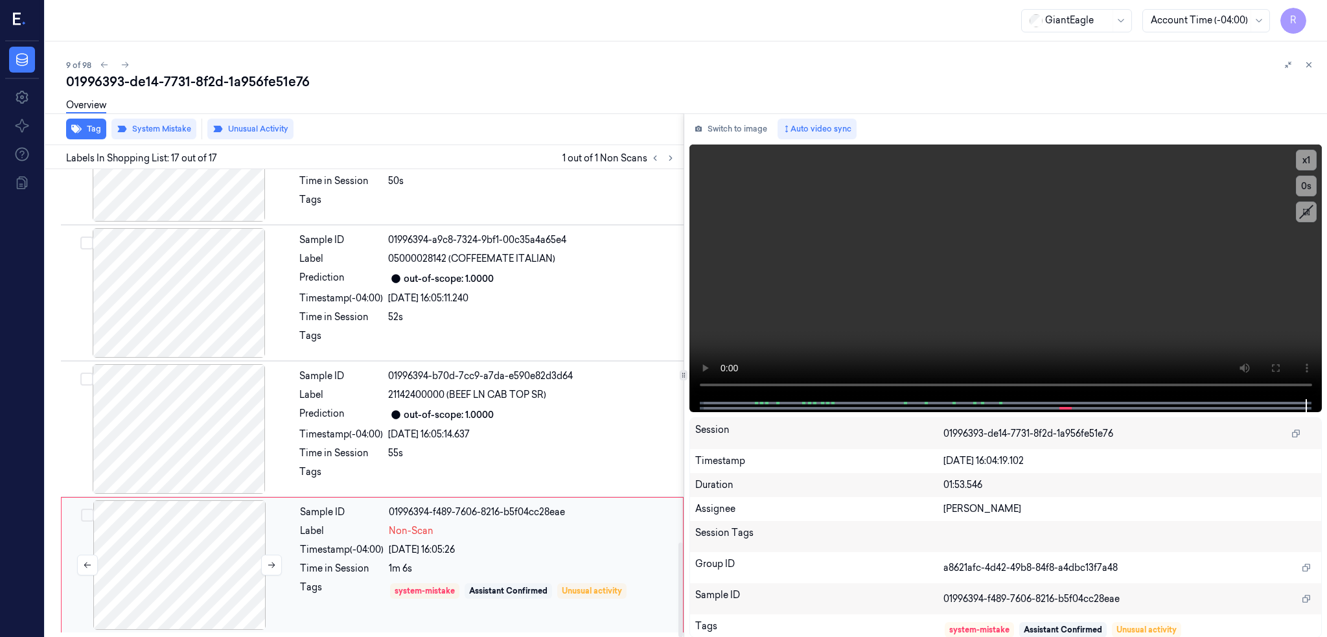
click at [199, 574] on div at bounding box center [179, 565] width 231 height 130
click at [1286, 360] on button at bounding box center [1275, 368] width 21 height 21
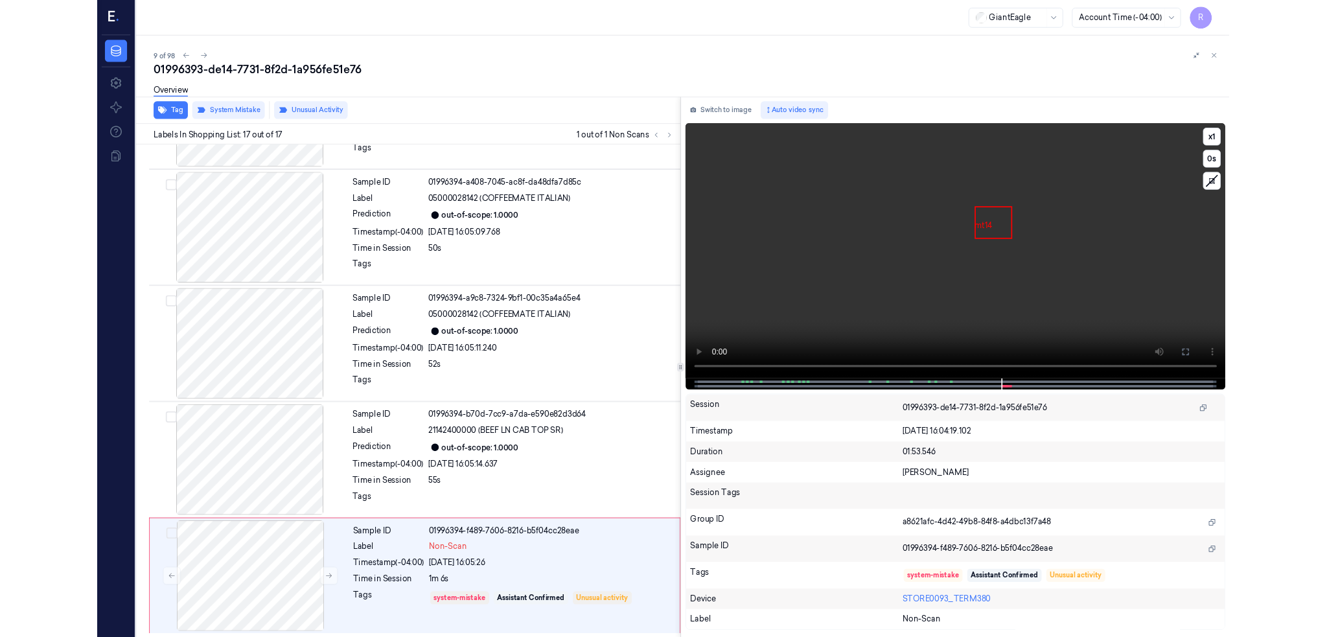
scroll to position [1741, 0]
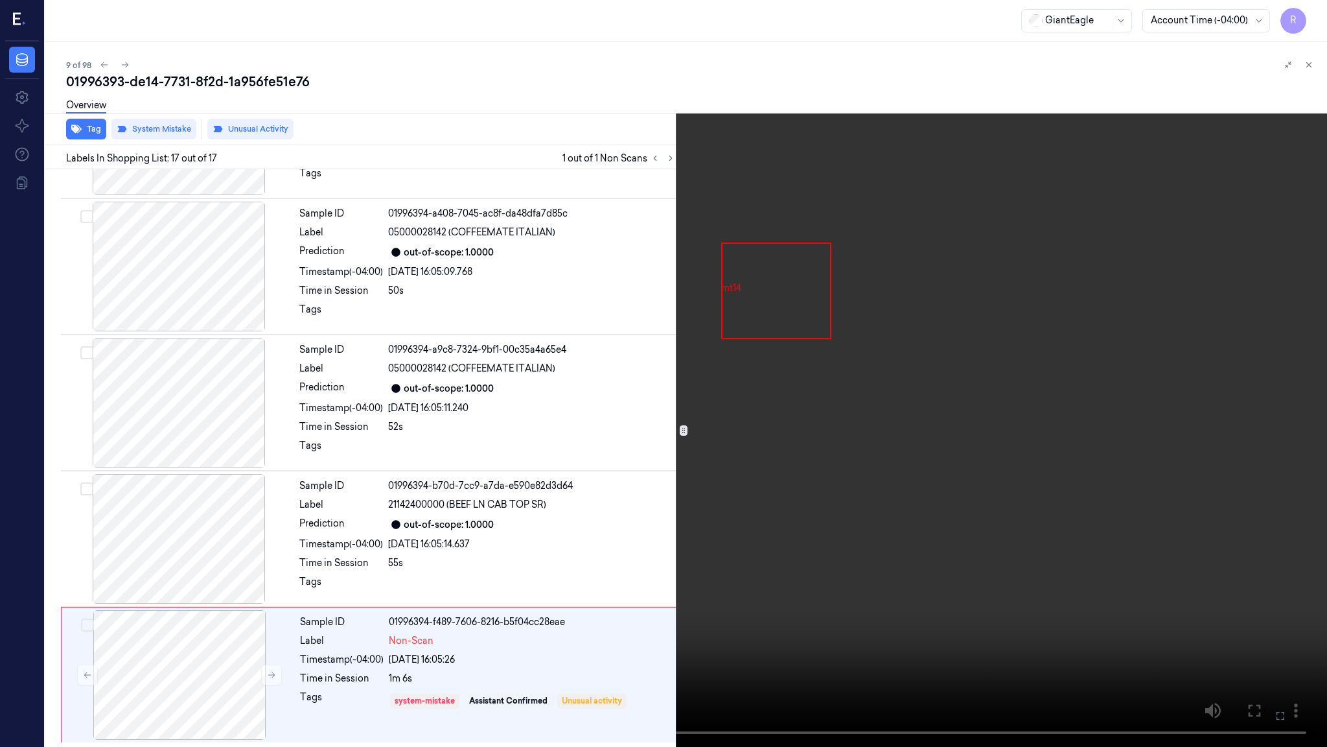
click at [1003, 452] on video at bounding box center [663, 373] width 1327 height 747
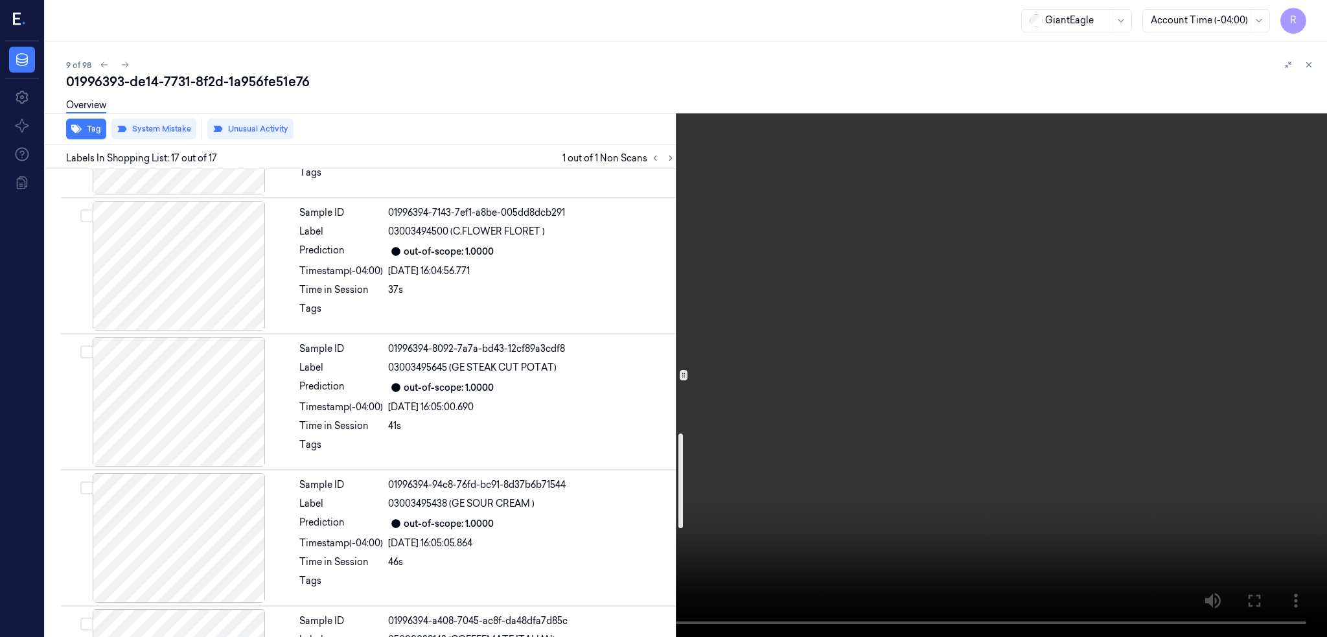
scroll to position [1246, 0]
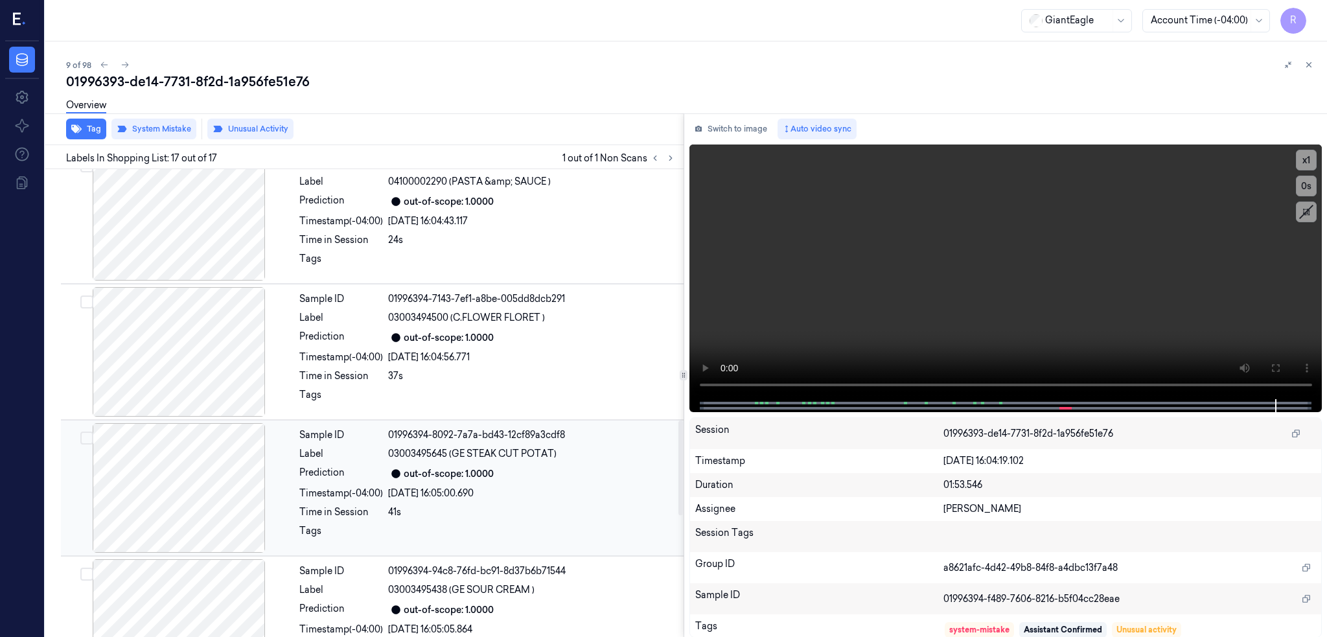
click at [138, 476] on div at bounding box center [179, 488] width 231 height 130
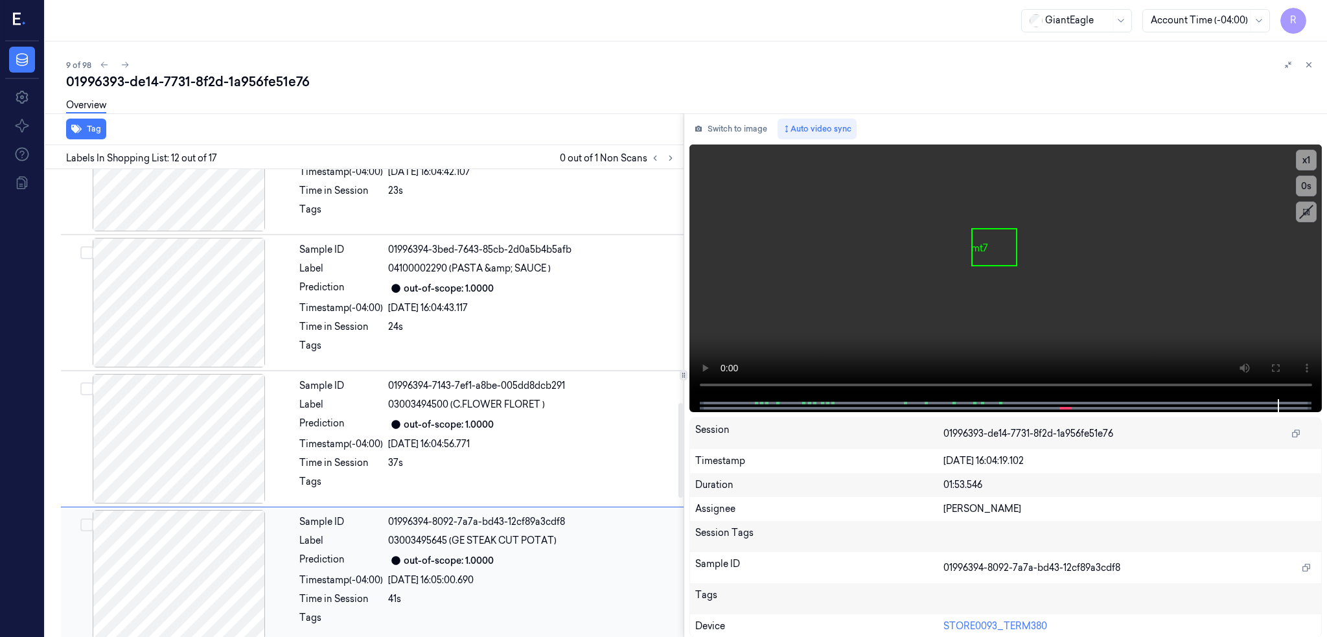
scroll to position [1158, 0]
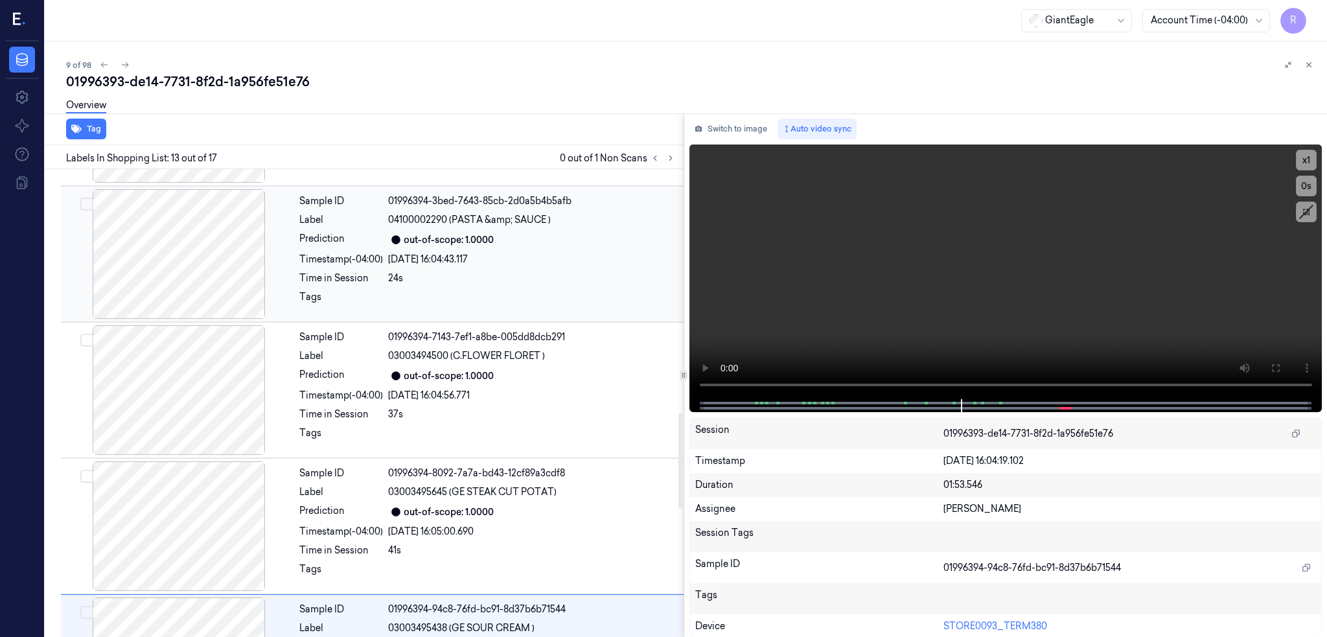
click at [170, 266] on div at bounding box center [179, 254] width 231 height 130
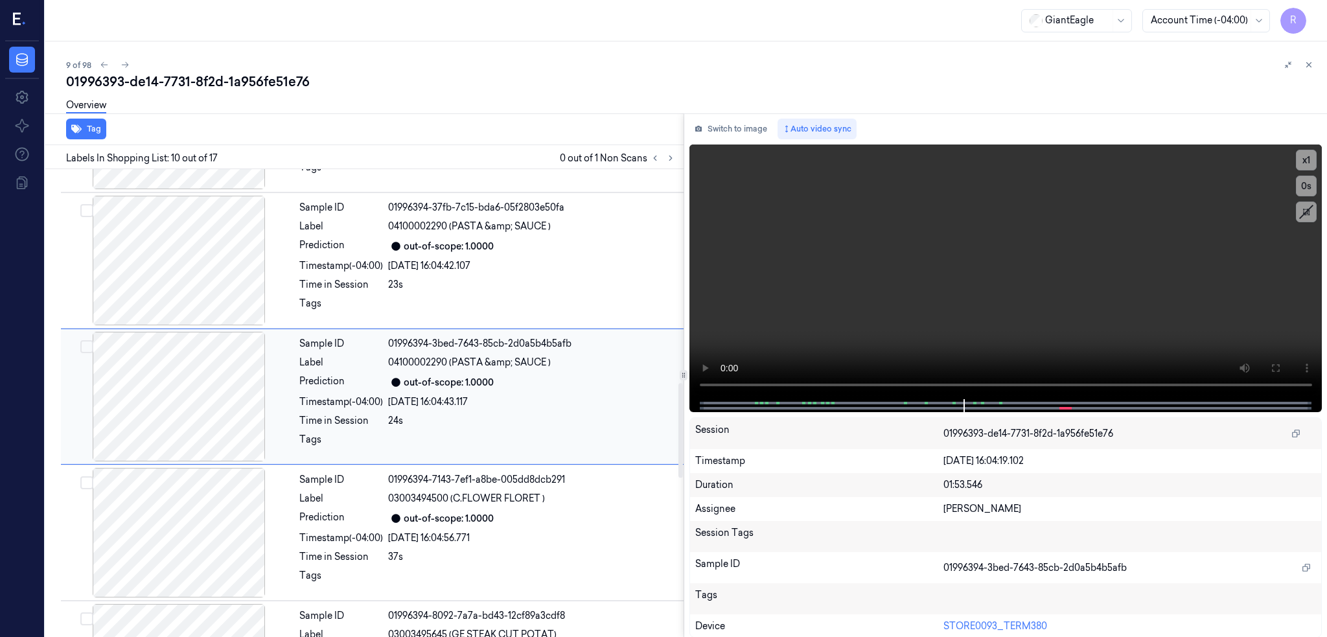
scroll to position [1058, 0]
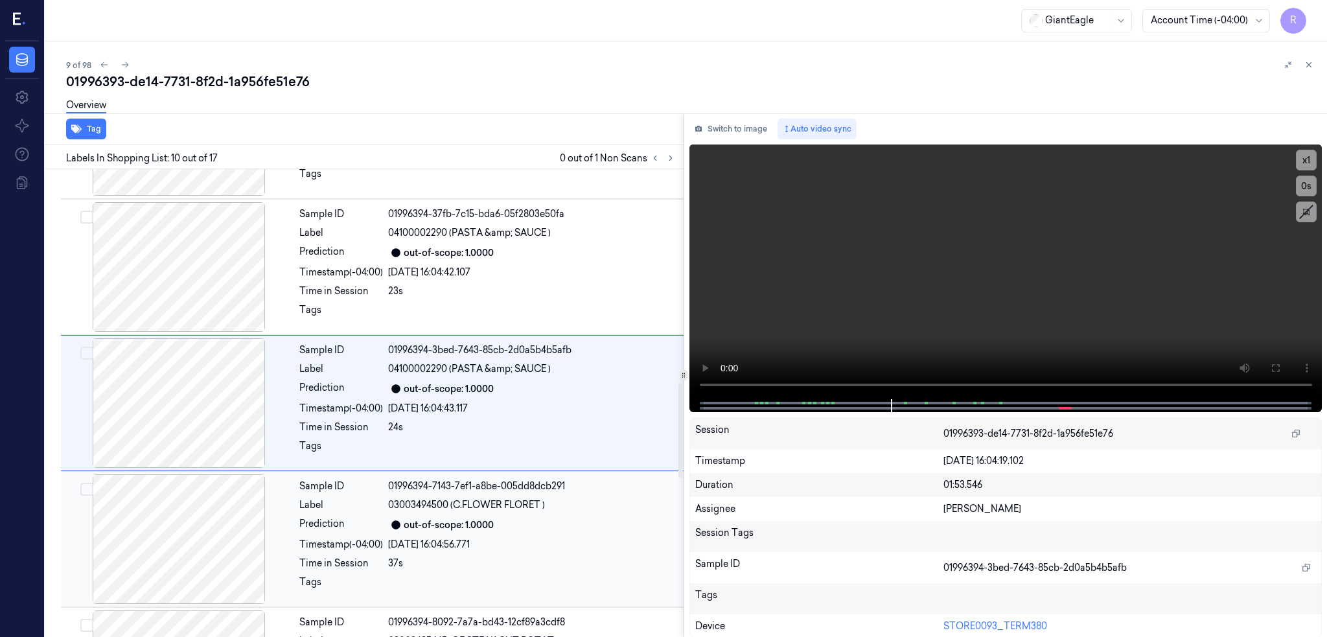
click at [181, 537] on div at bounding box center [179, 539] width 231 height 130
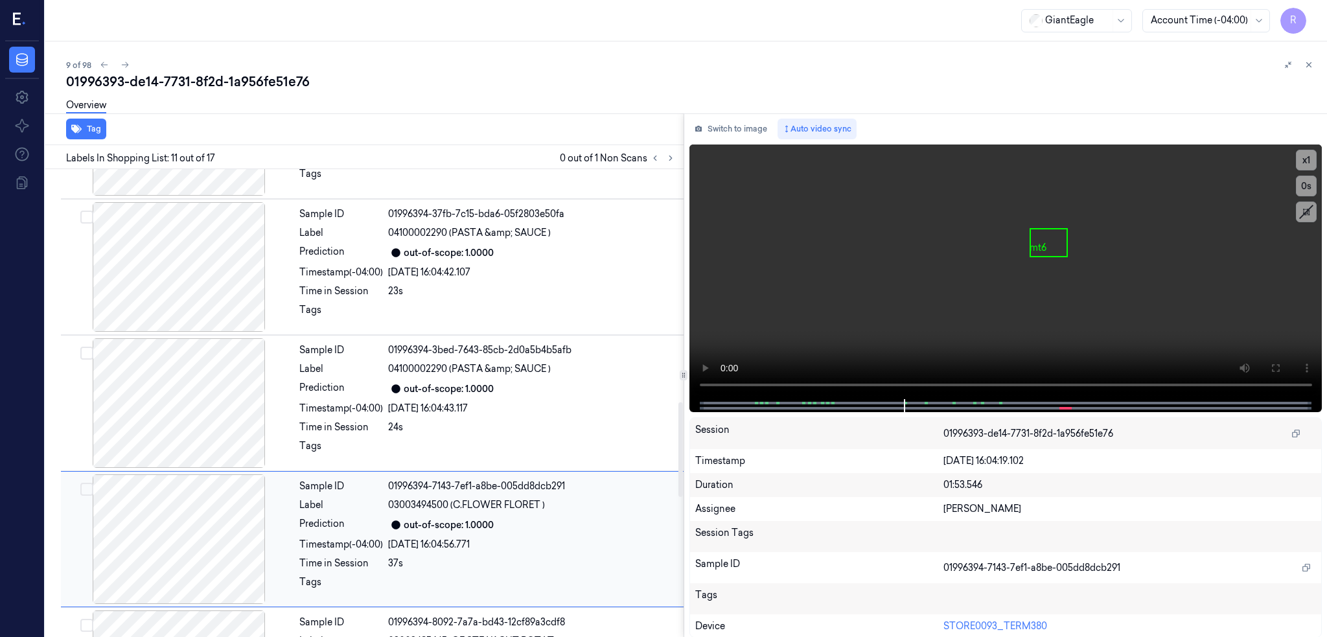
scroll to position [1195, 0]
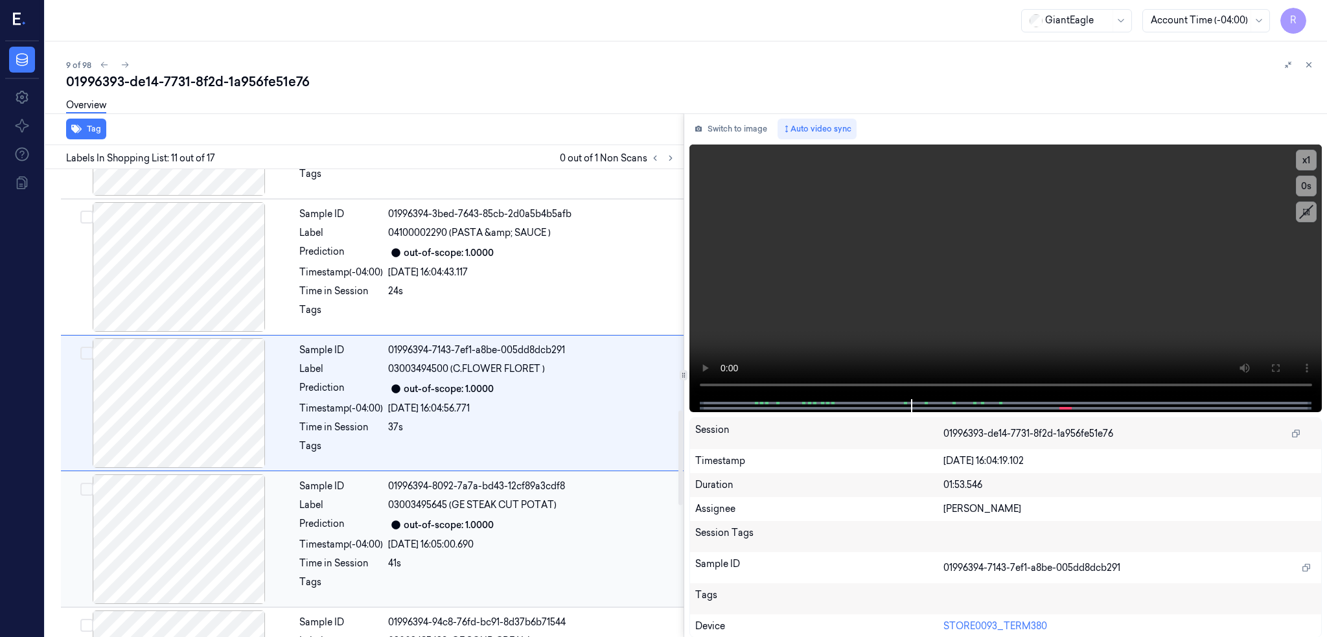
click at [169, 570] on div at bounding box center [179, 539] width 231 height 130
click at [181, 369] on div at bounding box center [179, 403] width 231 height 130
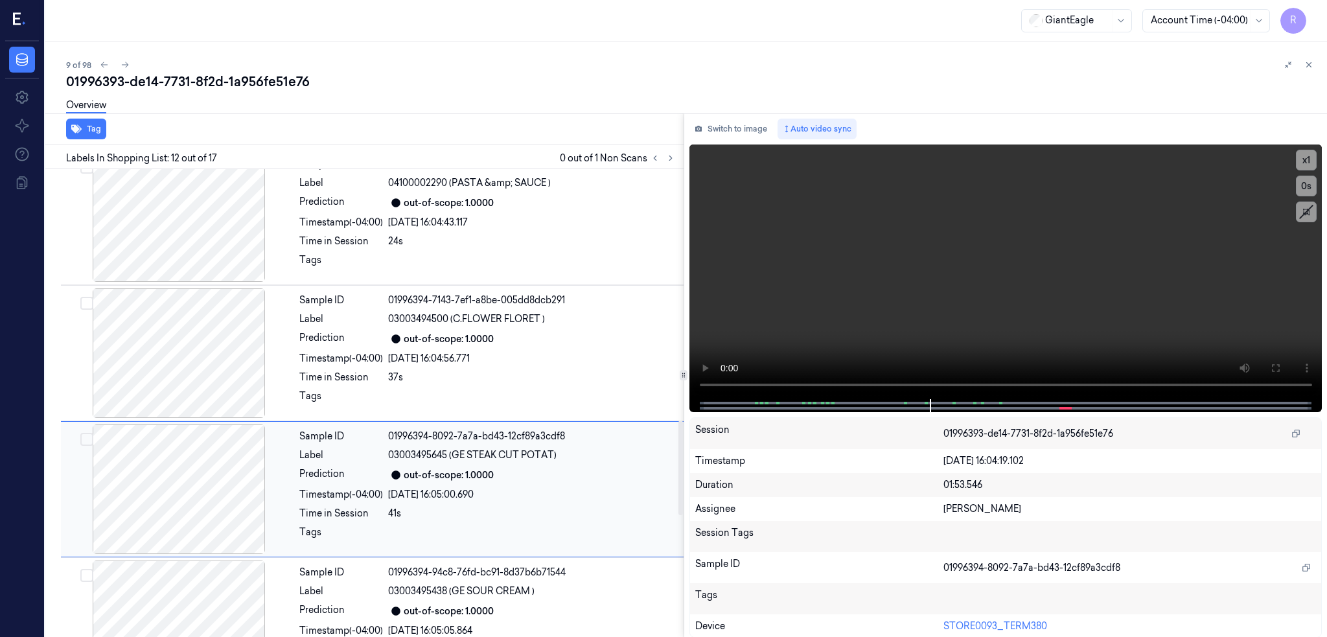
click at [181, 369] on div at bounding box center [179, 353] width 231 height 130
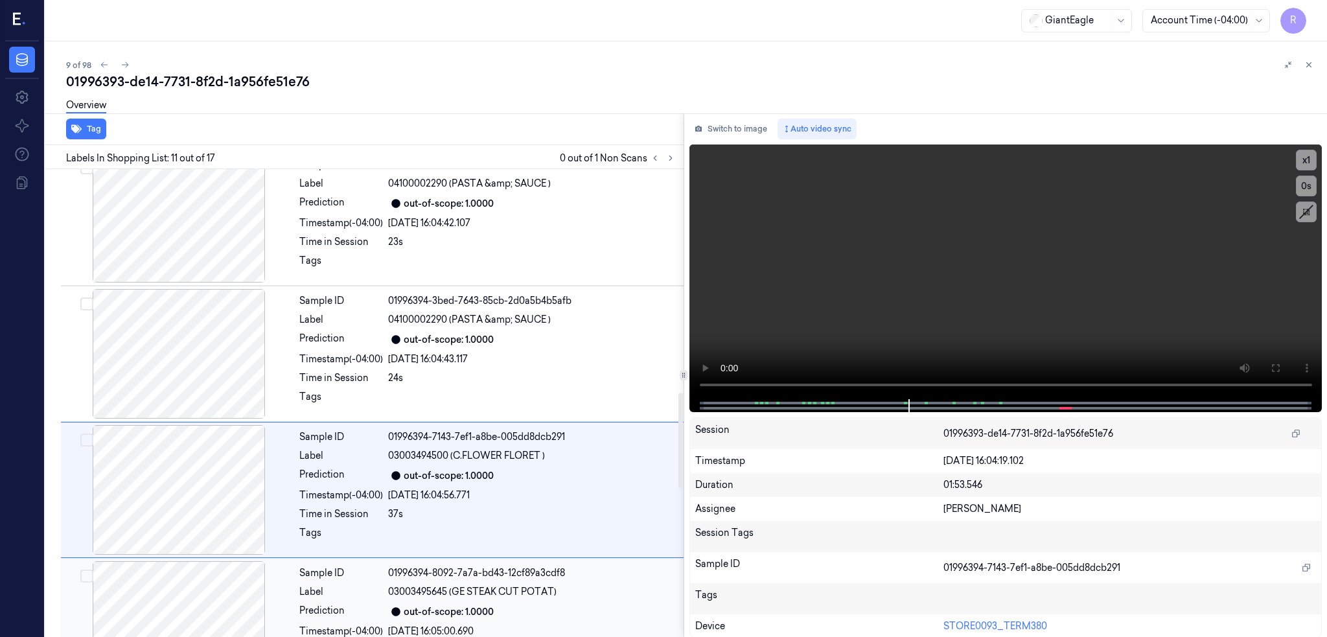
click at [181, 369] on div at bounding box center [179, 354] width 231 height 130
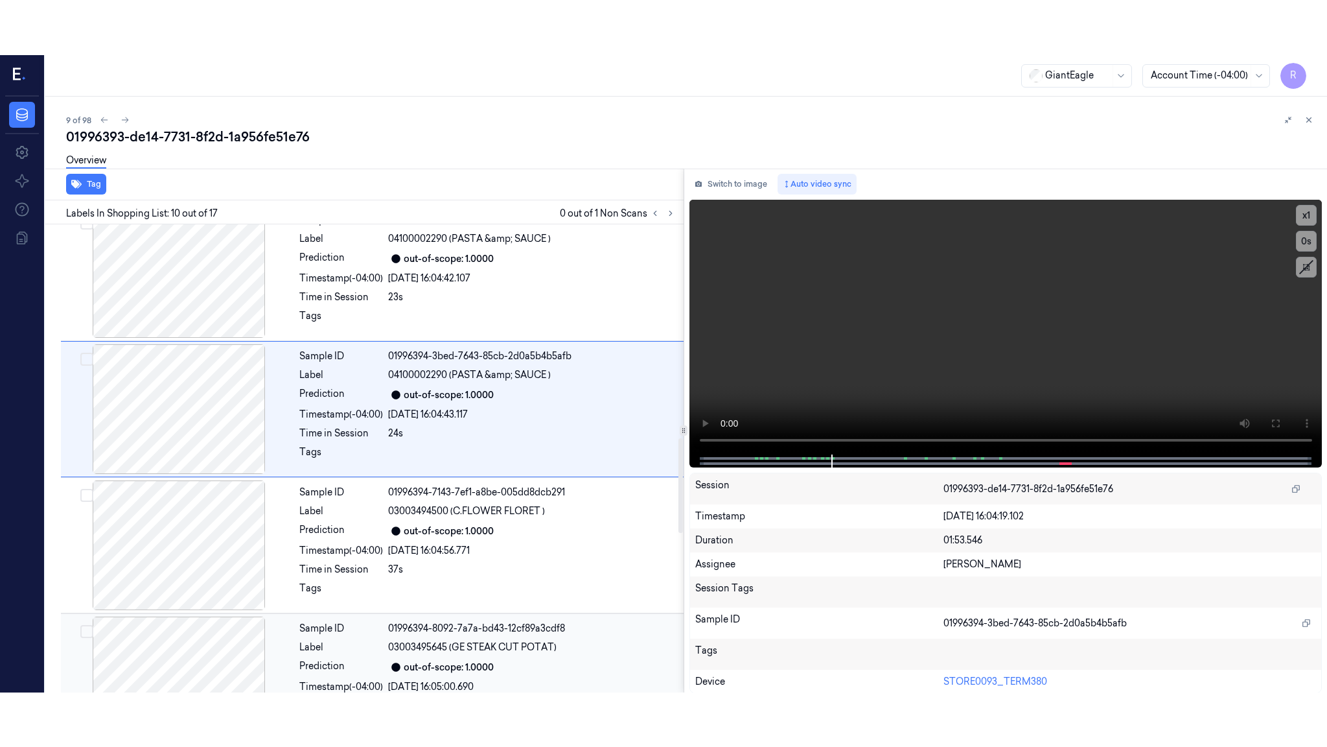
scroll to position [1058, 0]
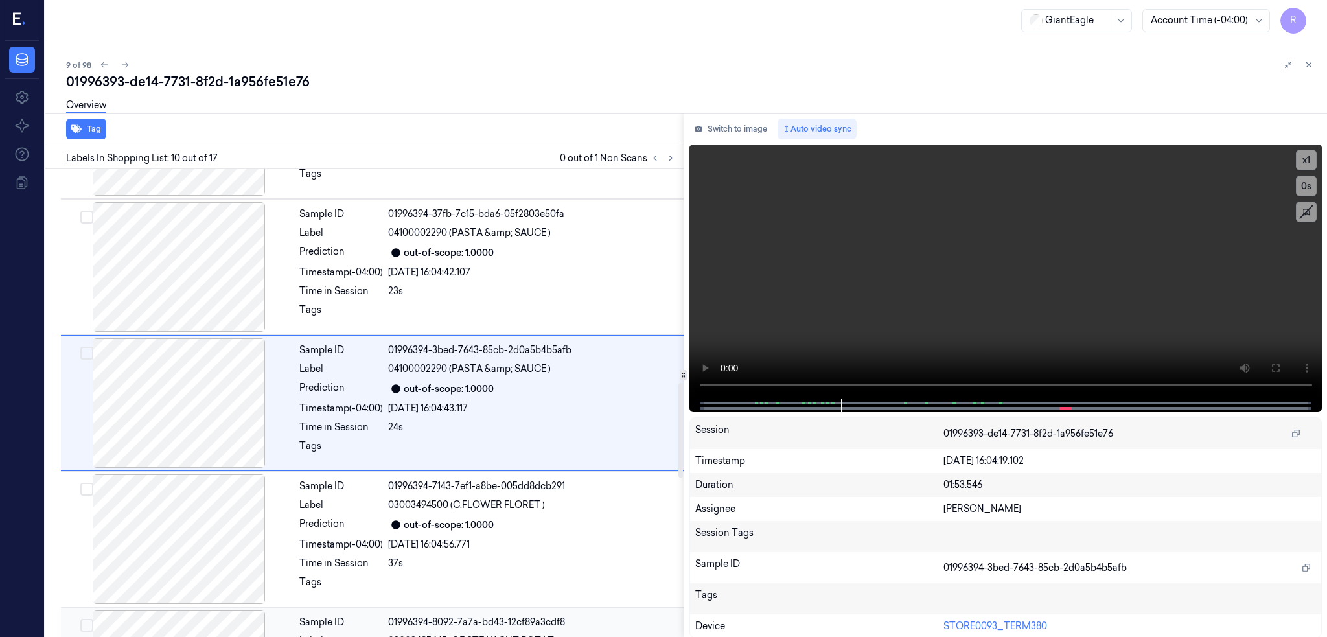
click at [181, 369] on div at bounding box center [179, 403] width 231 height 130
click at [1281, 366] on icon at bounding box center [1275, 368] width 10 height 10
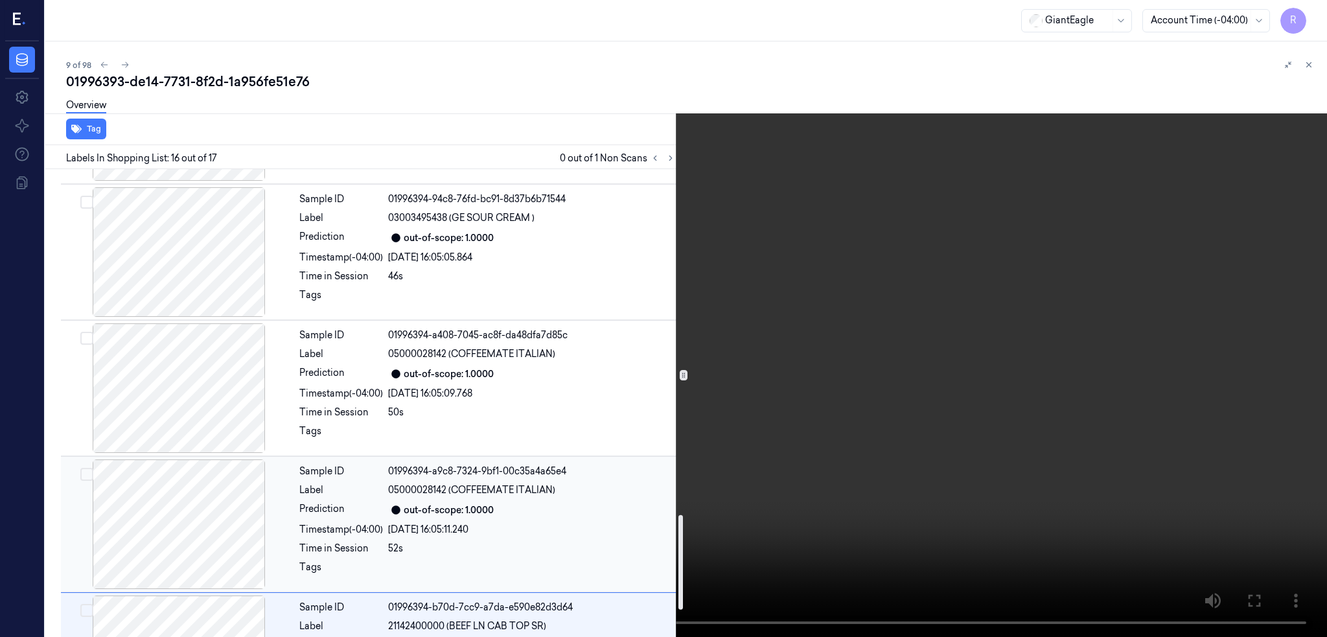
scroll to position [1591, 0]
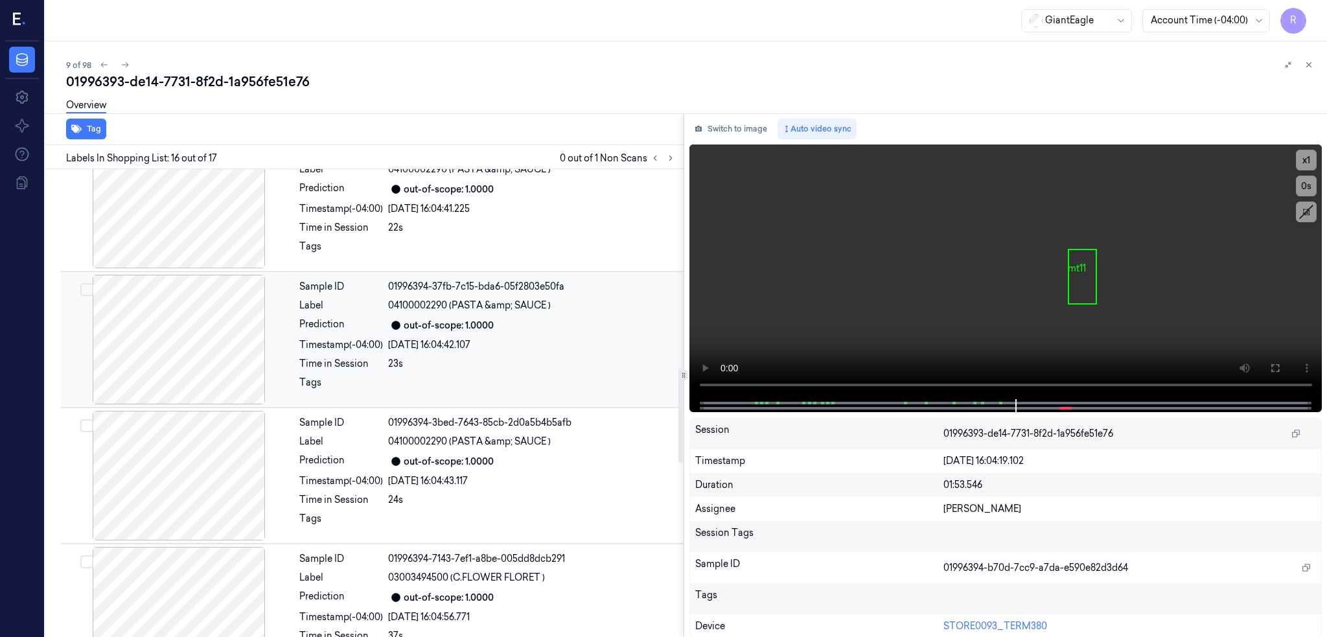
click at [165, 398] on div at bounding box center [179, 340] width 231 height 130
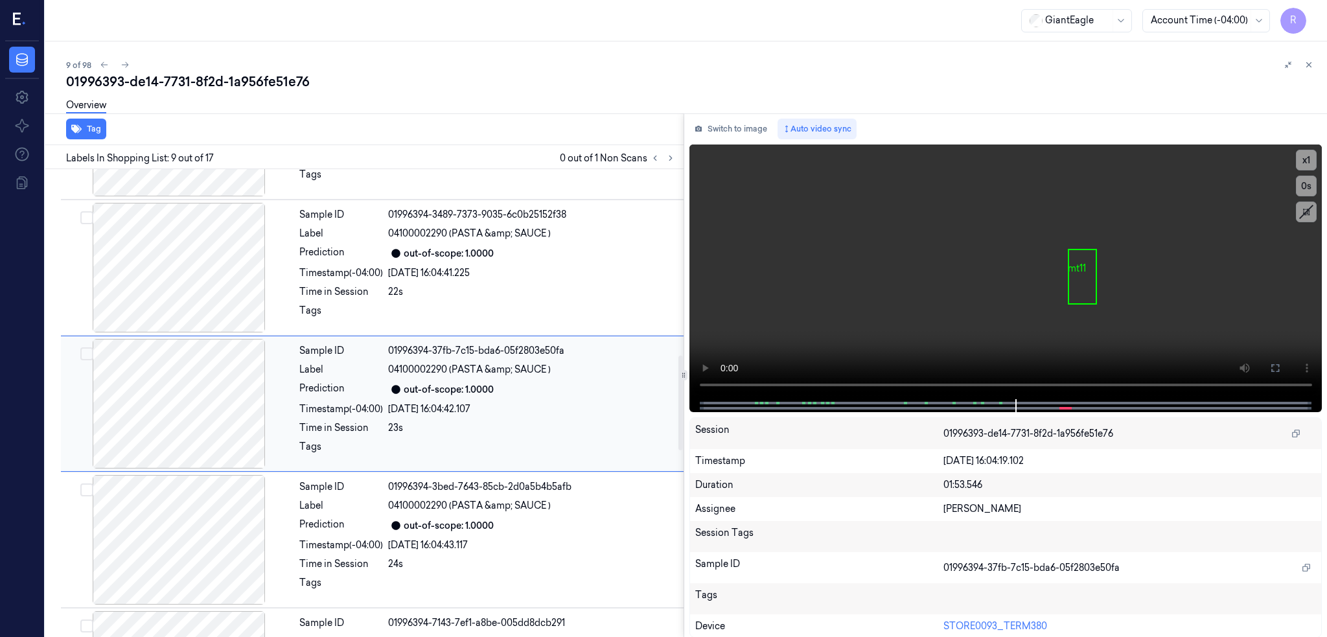
click at [165, 398] on div at bounding box center [179, 404] width 231 height 130
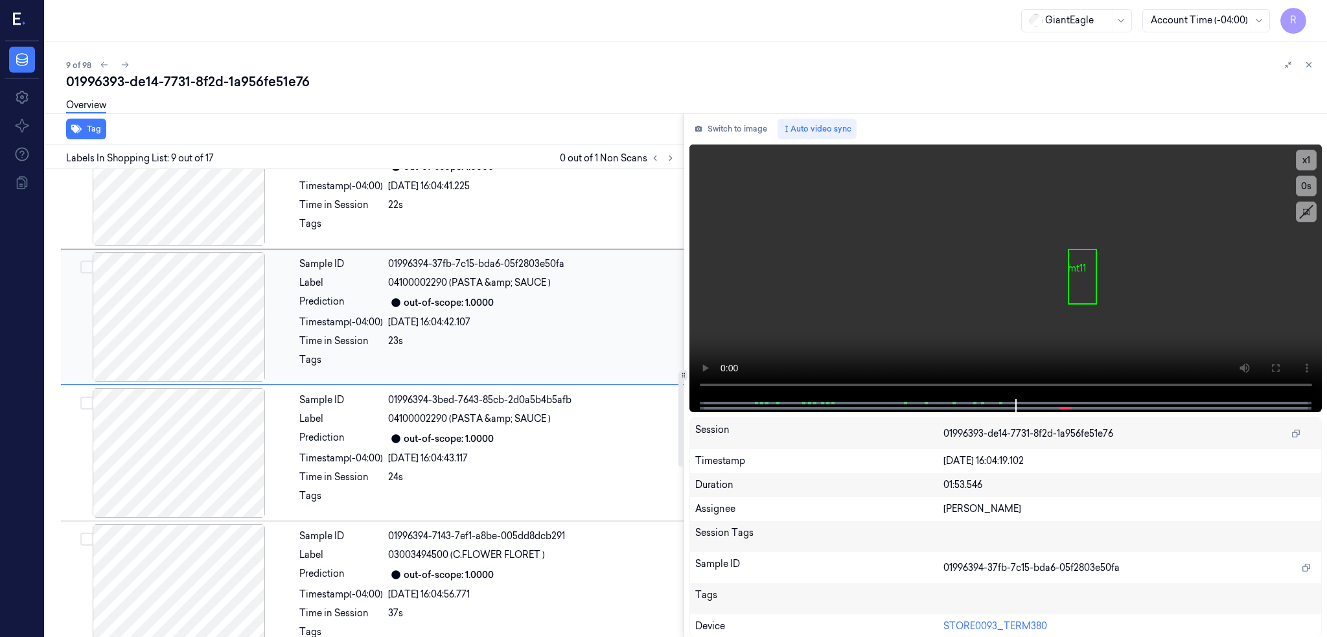
click at [165, 398] on div at bounding box center [179, 453] width 231 height 130
click at [158, 426] on div at bounding box center [179, 453] width 231 height 130
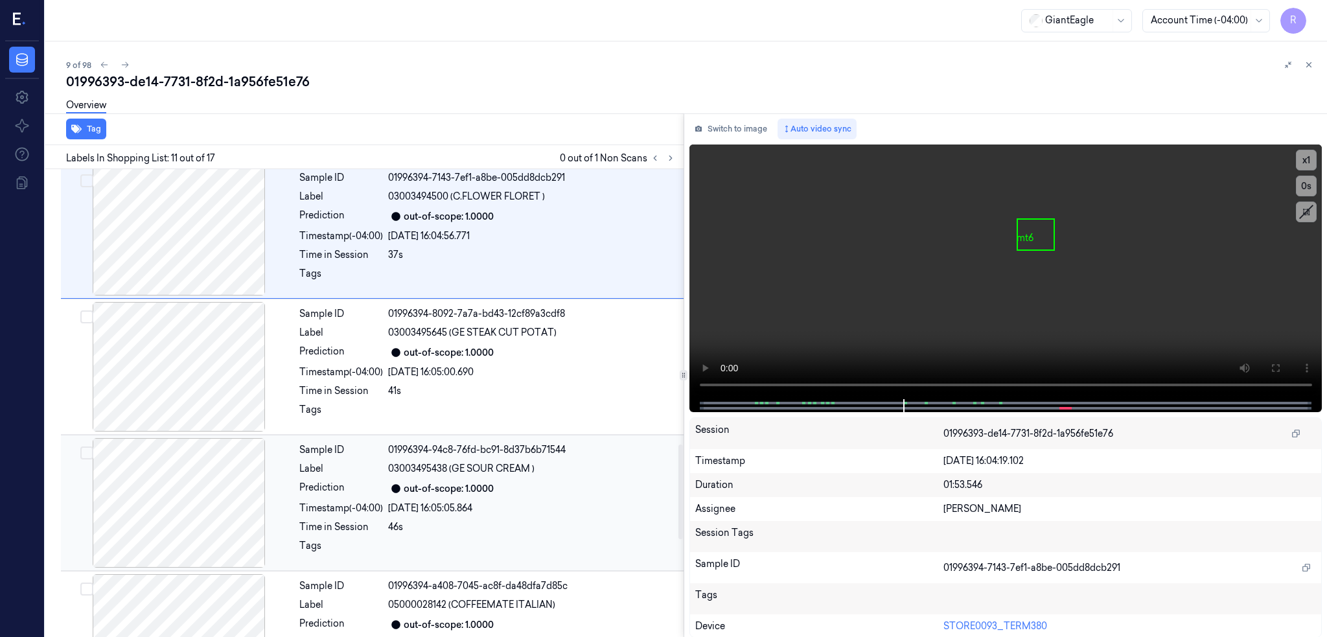
click at [156, 441] on div at bounding box center [179, 503] width 231 height 130
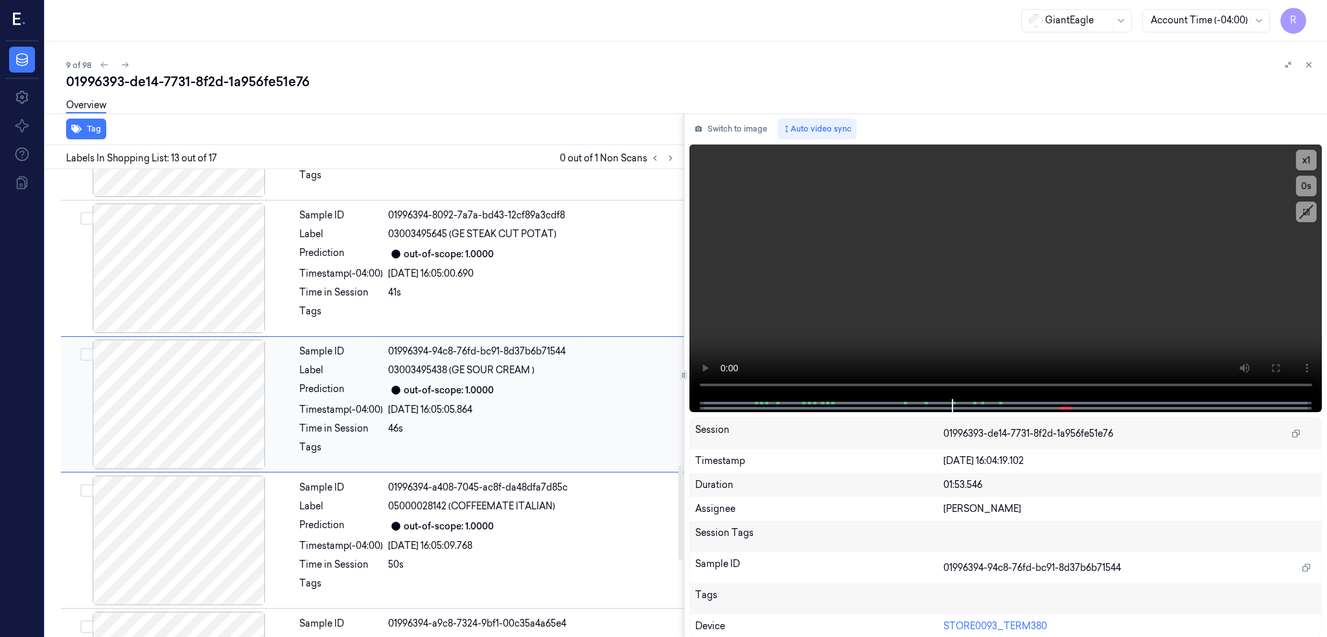
scroll to position [1467, 0]
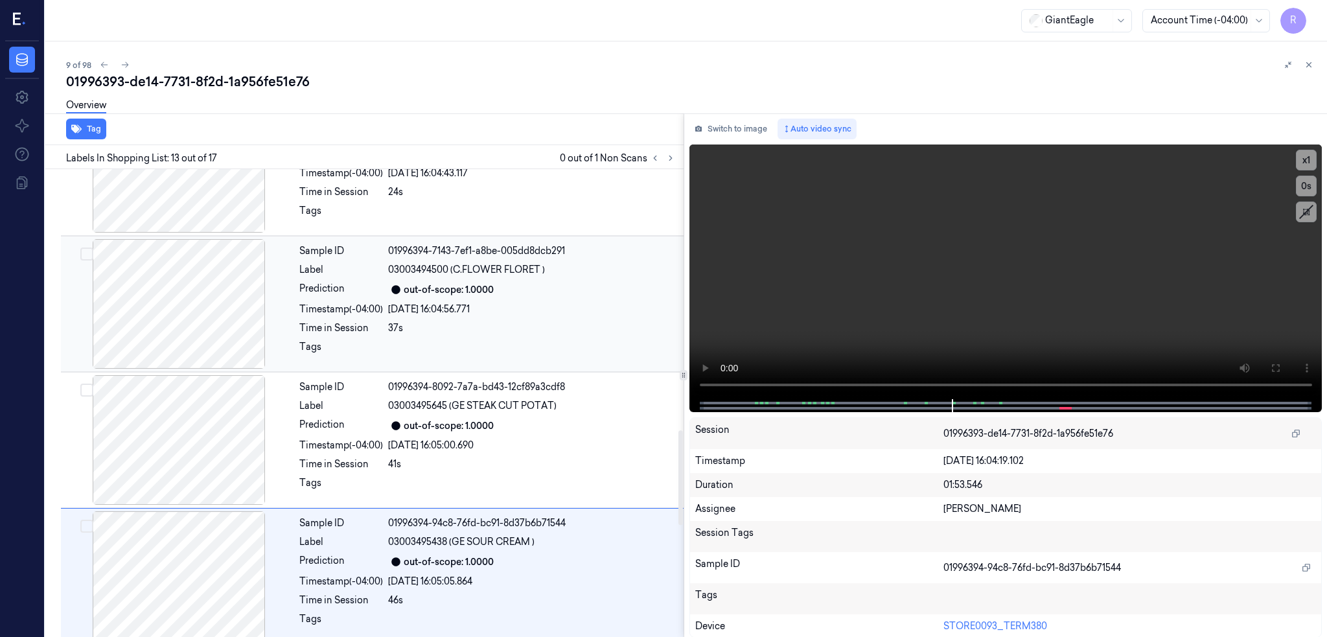
click at [148, 366] on div at bounding box center [179, 304] width 231 height 130
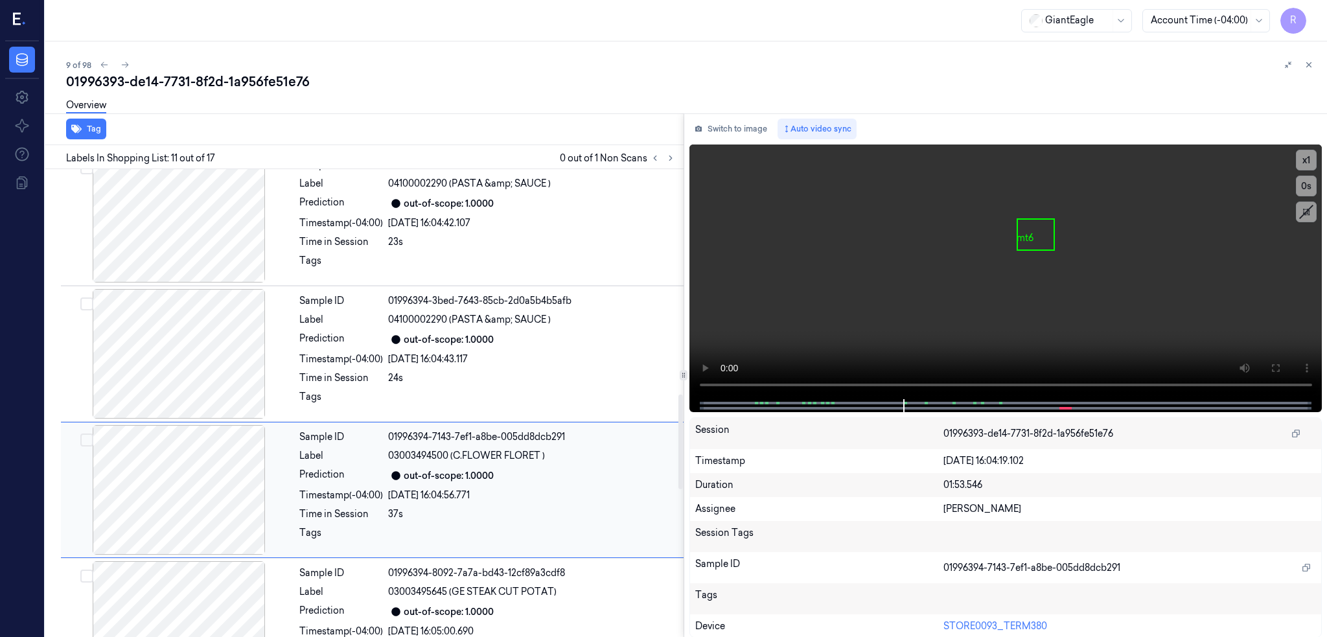
click at [148, 366] on div at bounding box center [179, 354] width 231 height 130
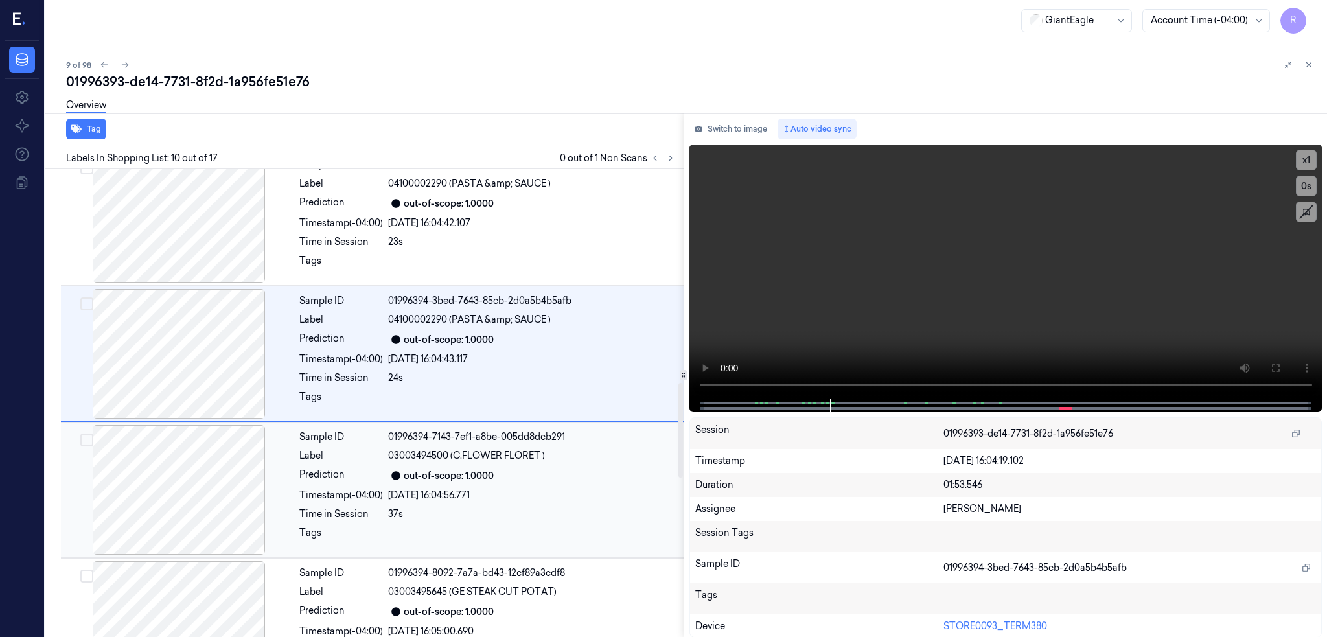
scroll to position [1058, 0]
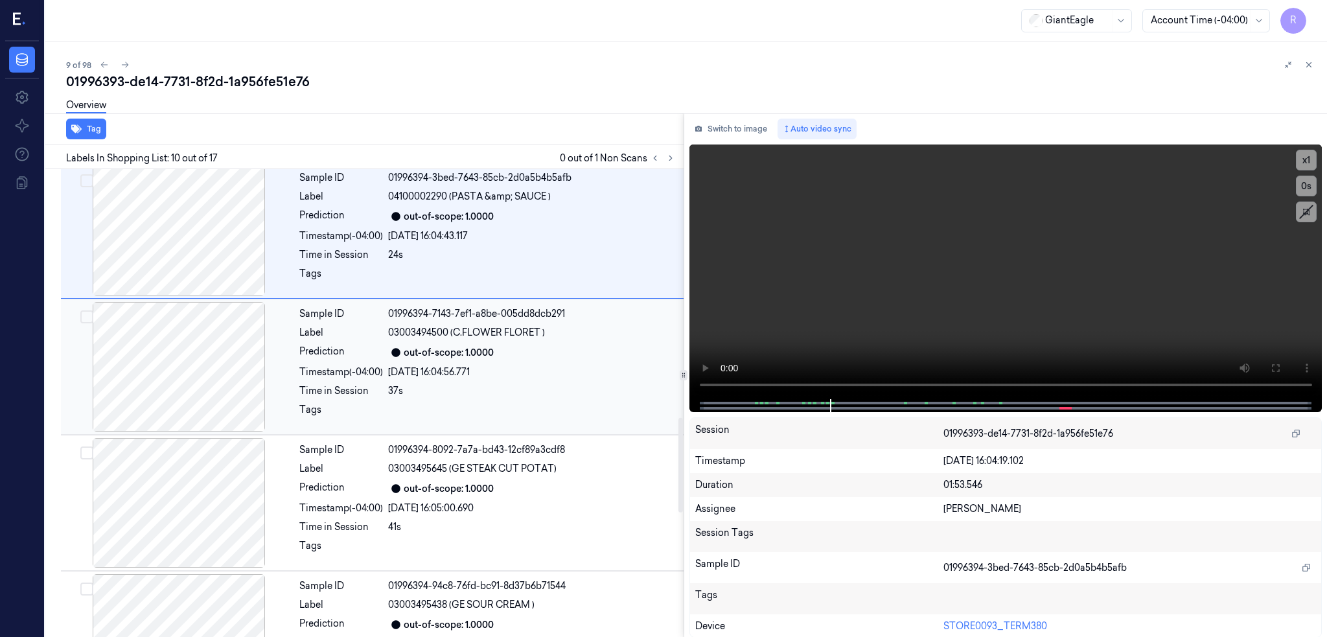
click at [148, 363] on div at bounding box center [179, 367] width 231 height 130
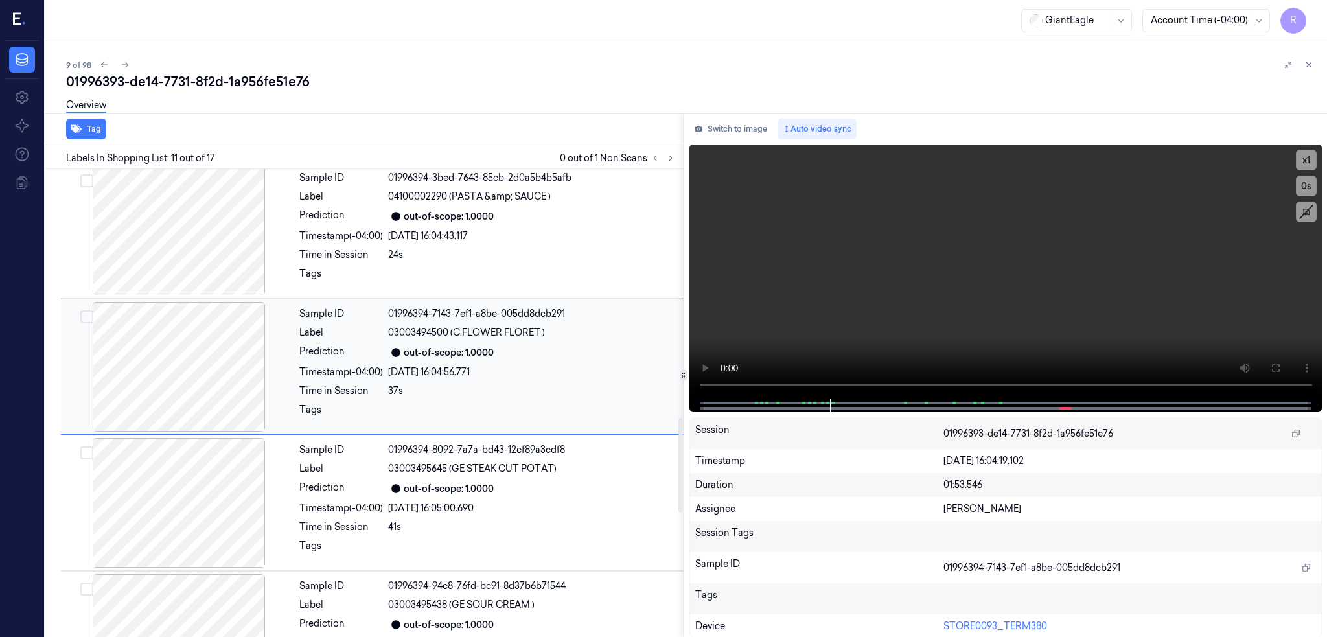
scroll to position [1195, 0]
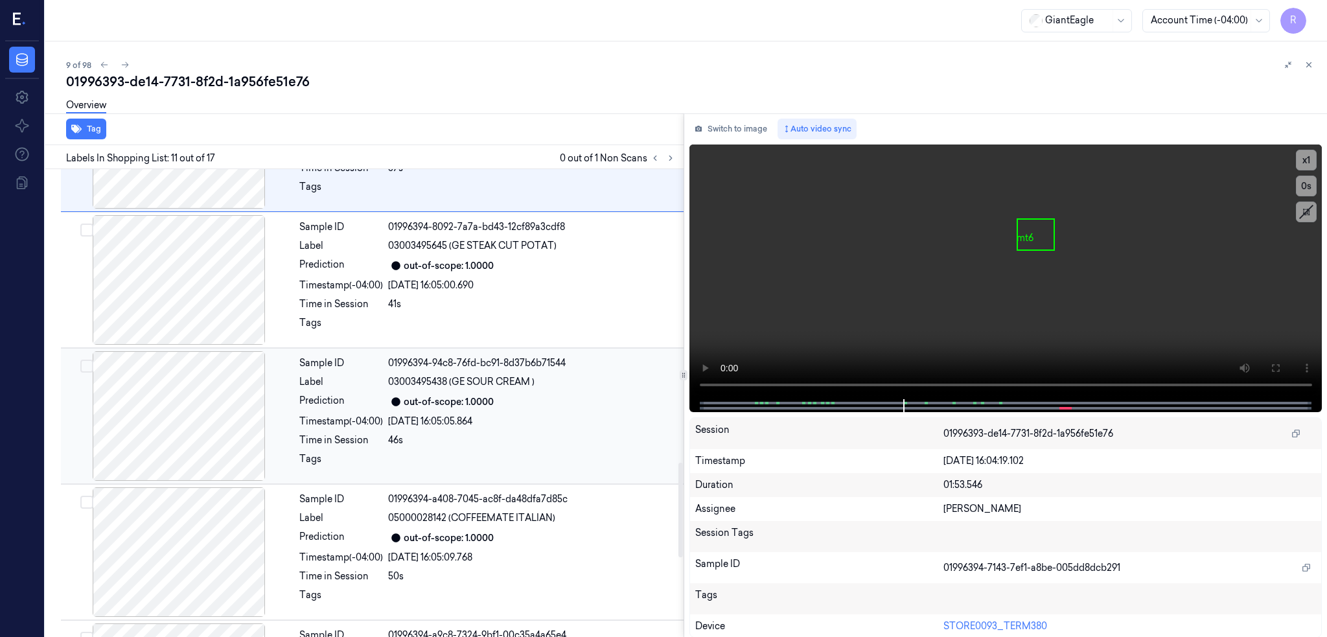
click at [170, 409] on div at bounding box center [179, 416] width 231 height 130
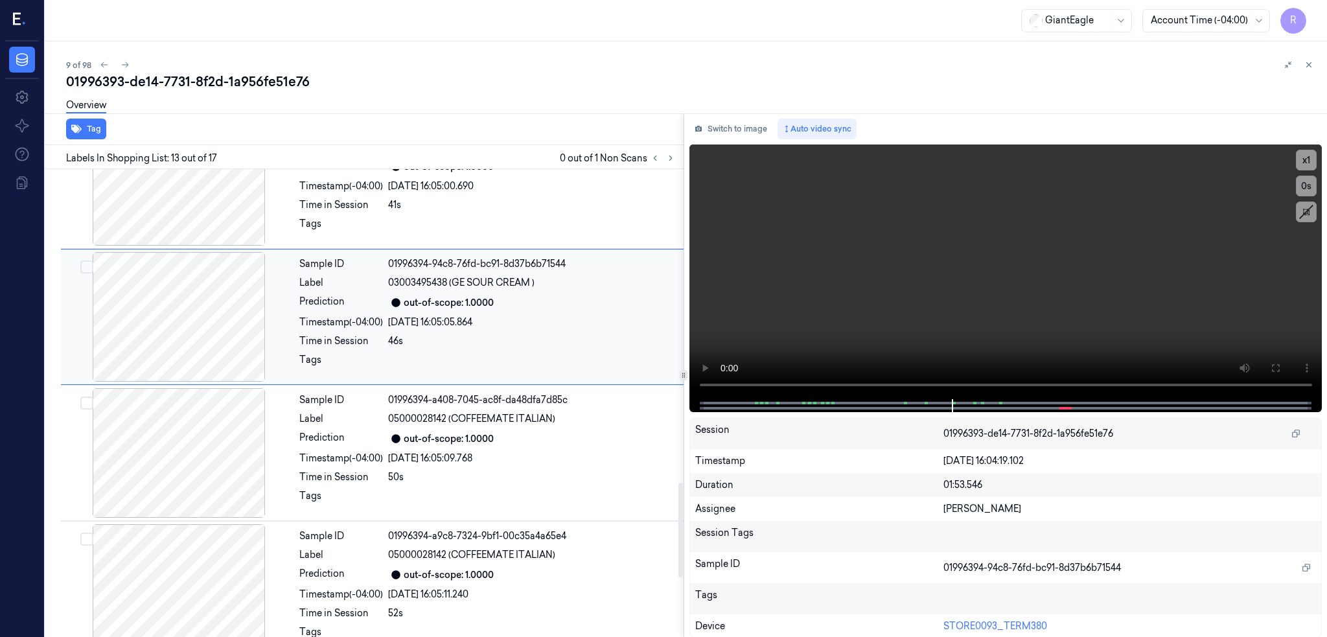
click at [170, 409] on div at bounding box center [179, 453] width 231 height 130
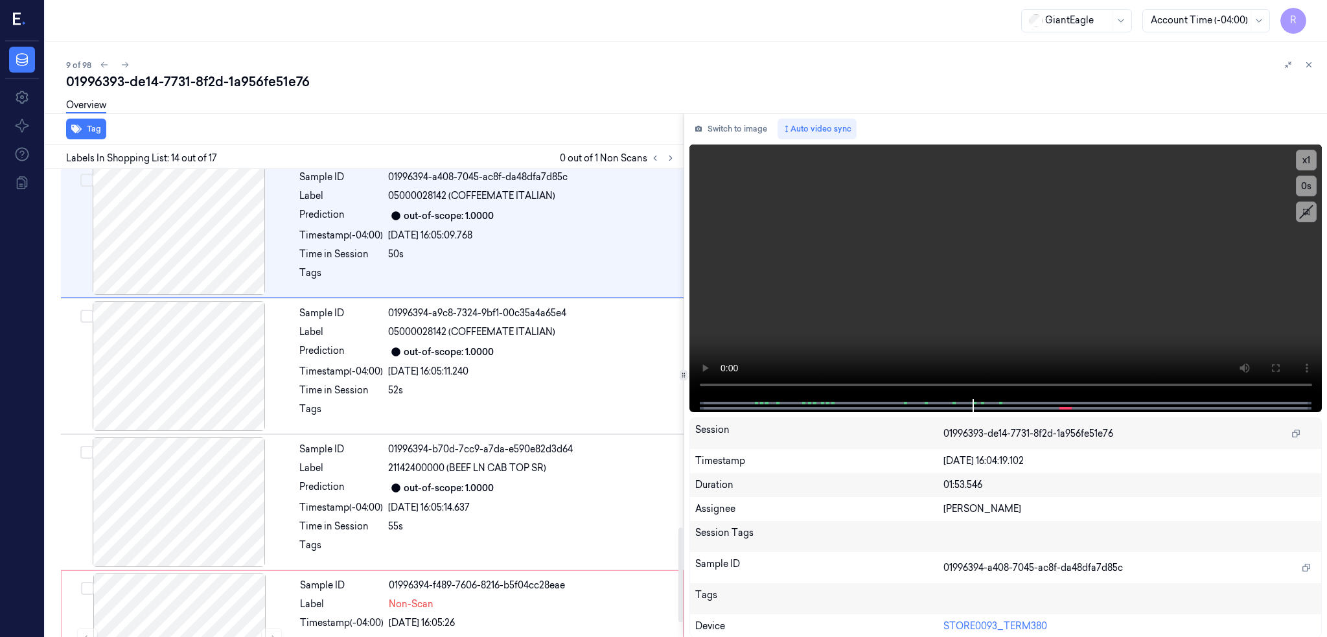
click at [170, 409] on div at bounding box center [179, 366] width 231 height 130
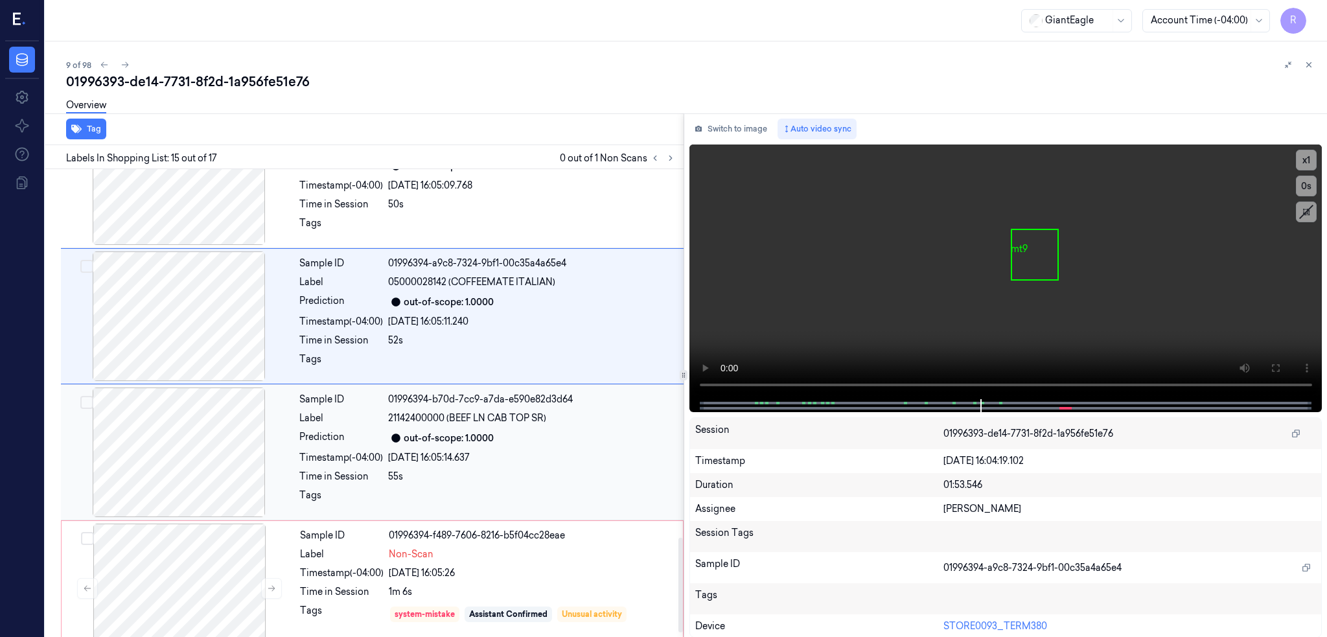
click at [173, 452] on div at bounding box center [179, 453] width 231 height 130
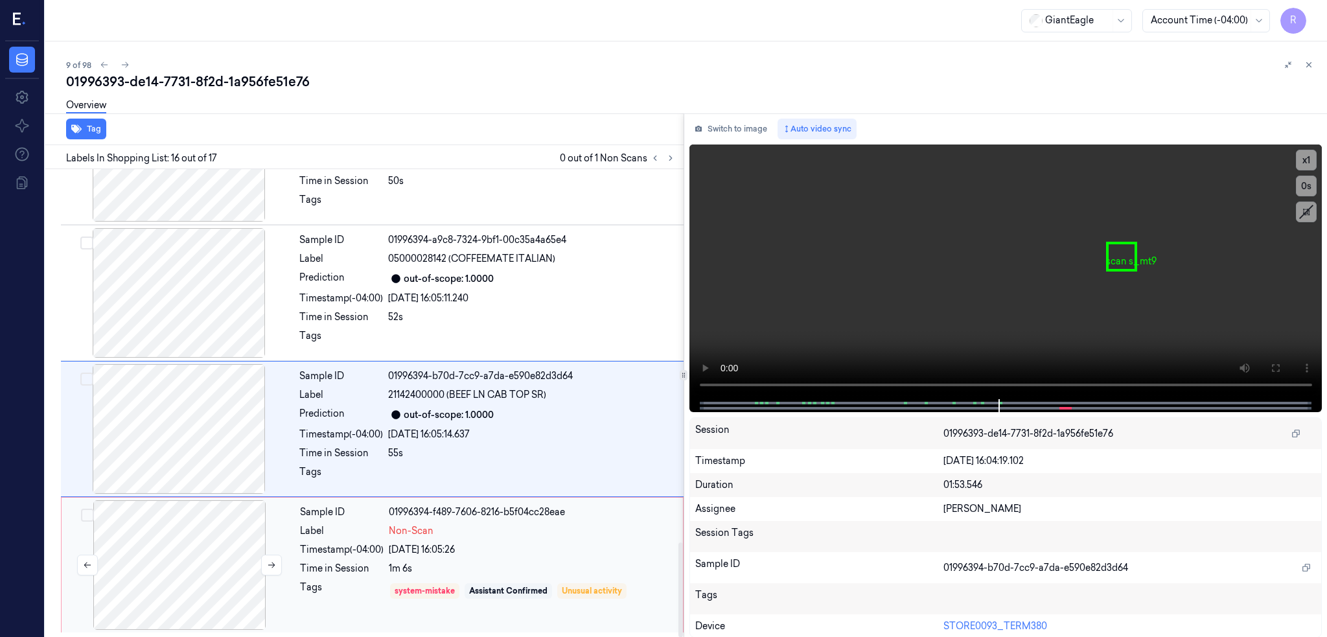
click at [177, 539] on div at bounding box center [179, 565] width 231 height 130
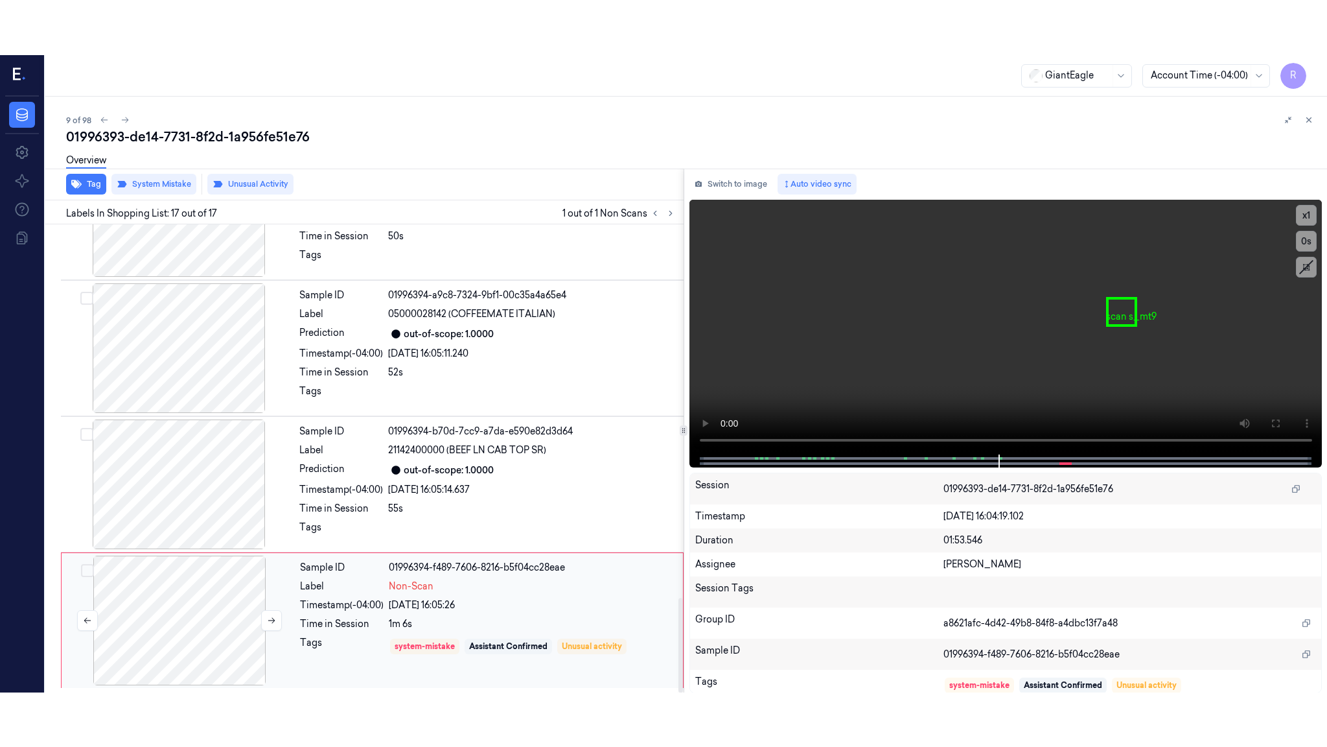
scroll to position [1850, 0]
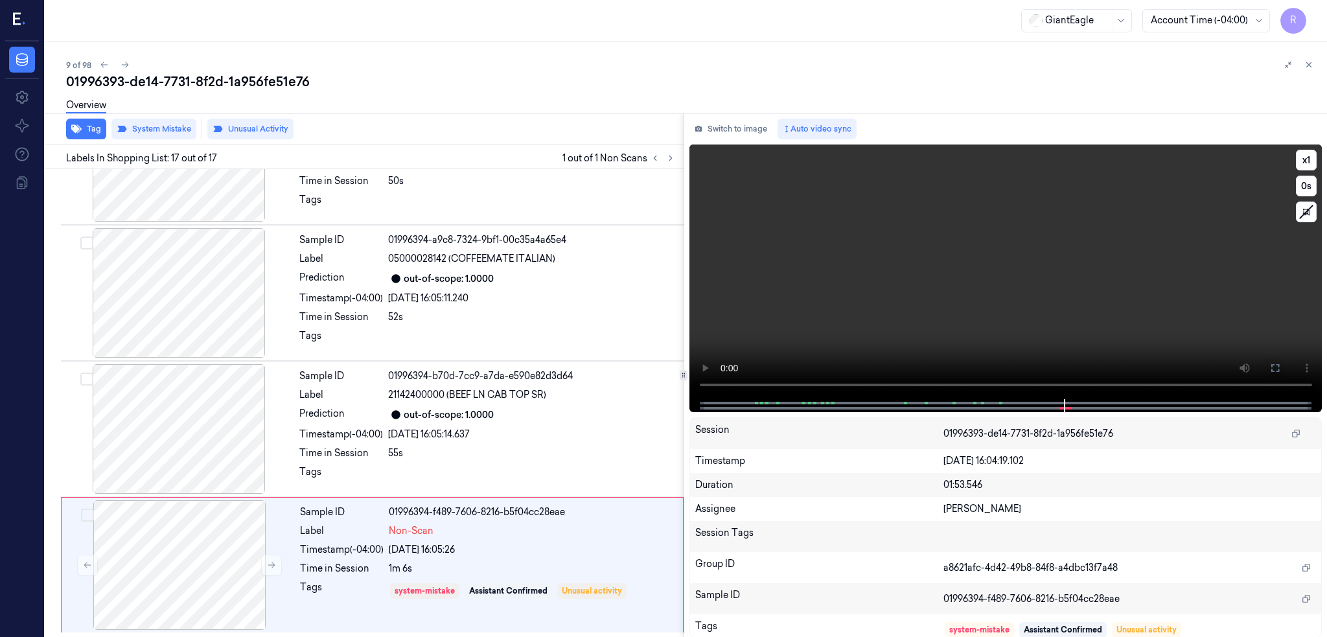
drag, startPoint x: 1326, startPoint y: 359, endPoint x: 1326, endPoint y: 436, distance: 77.1
click at [1286, 361] on button at bounding box center [1275, 368] width 21 height 21
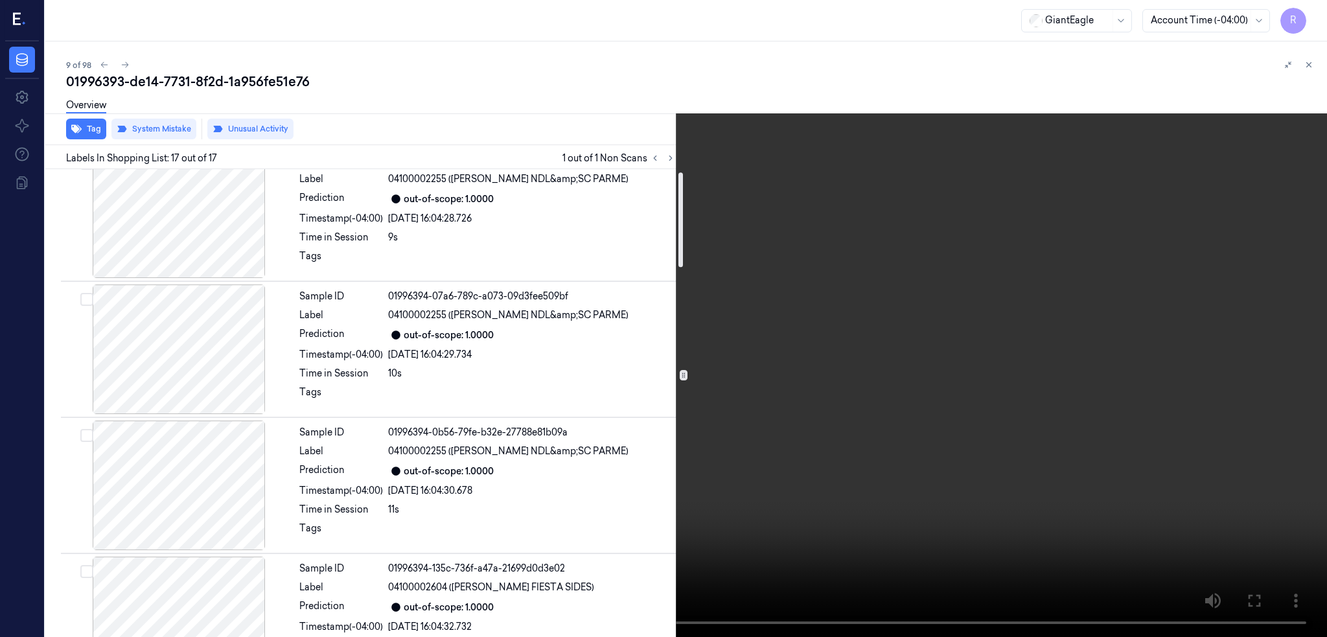
scroll to position [0, 0]
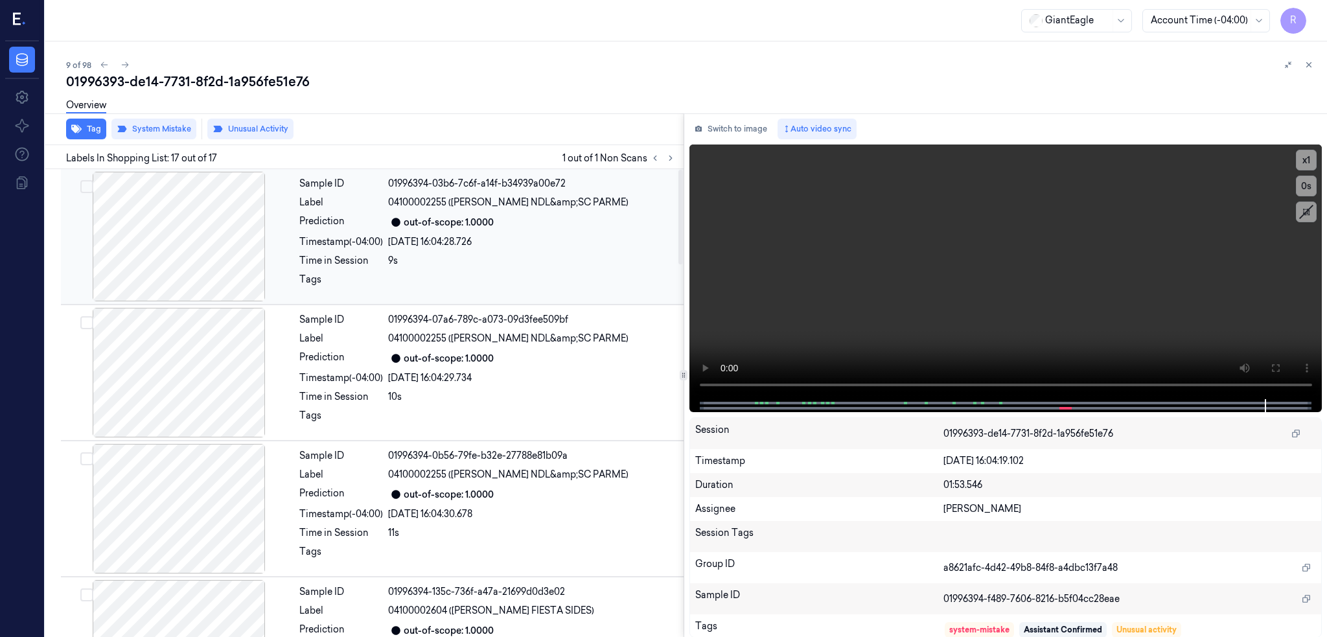
click at [182, 240] on div at bounding box center [179, 237] width 231 height 130
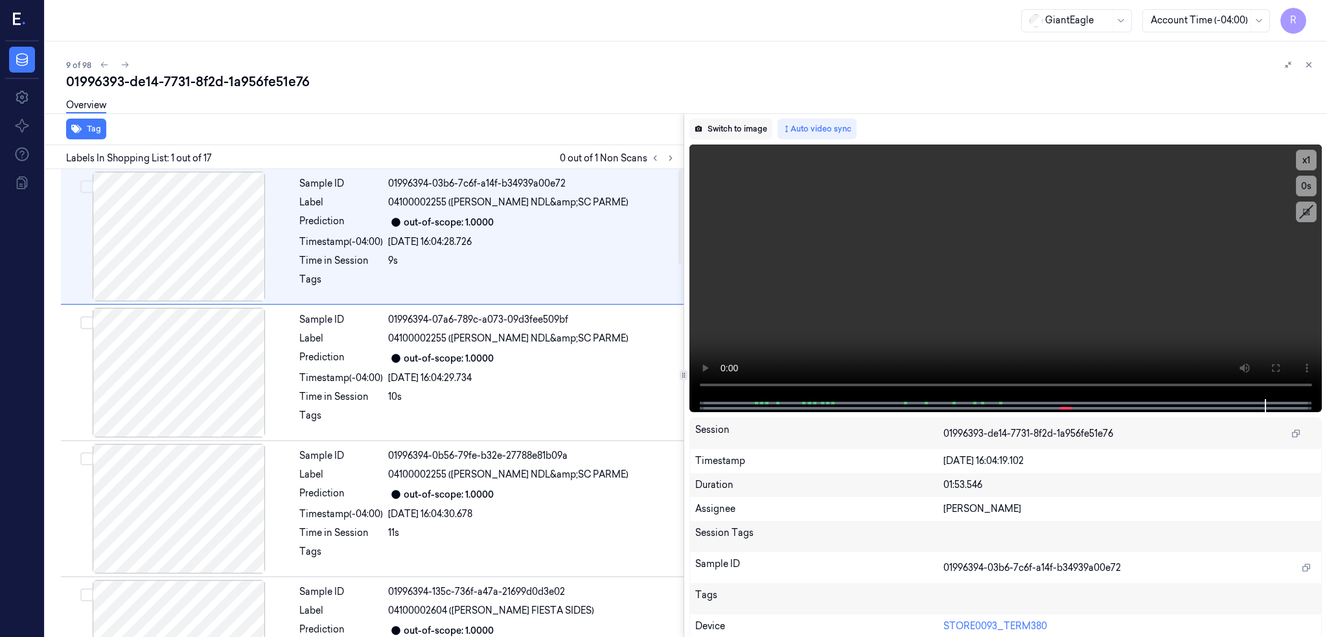
click at [747, 135] on button "Switch to image" at bounding box center [731, 129] width 83 height 21
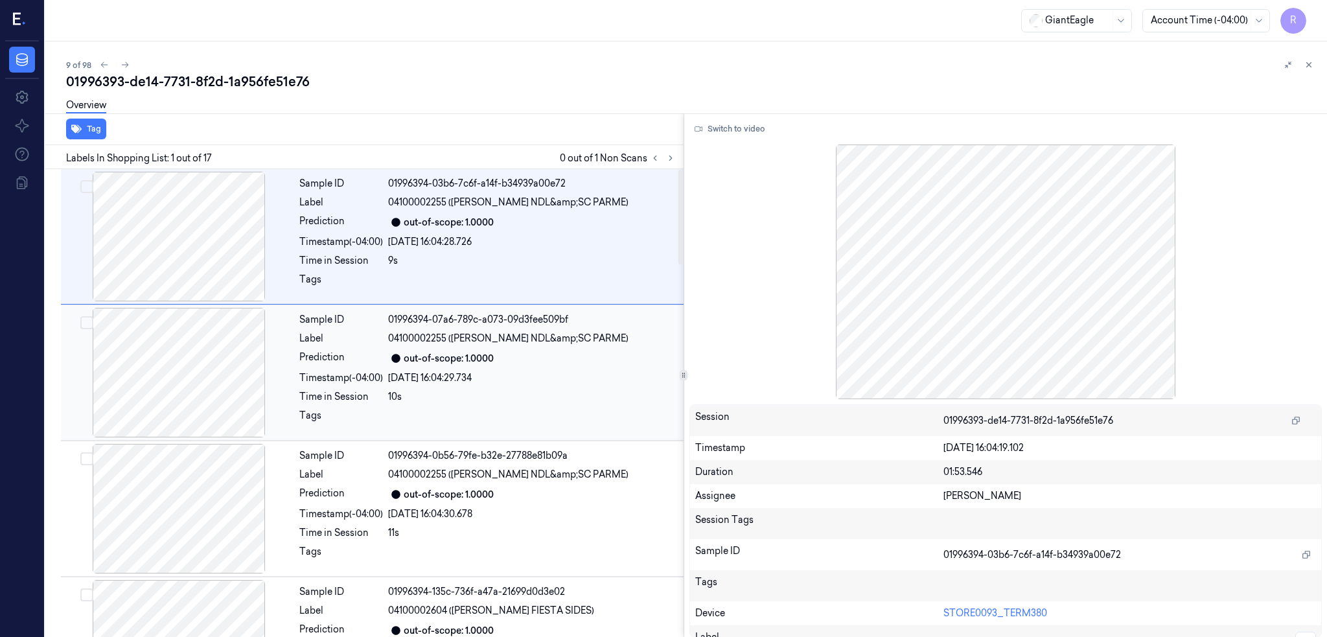
click at [182, 397] on div at bounding box center [179, 373] width 231 height 130
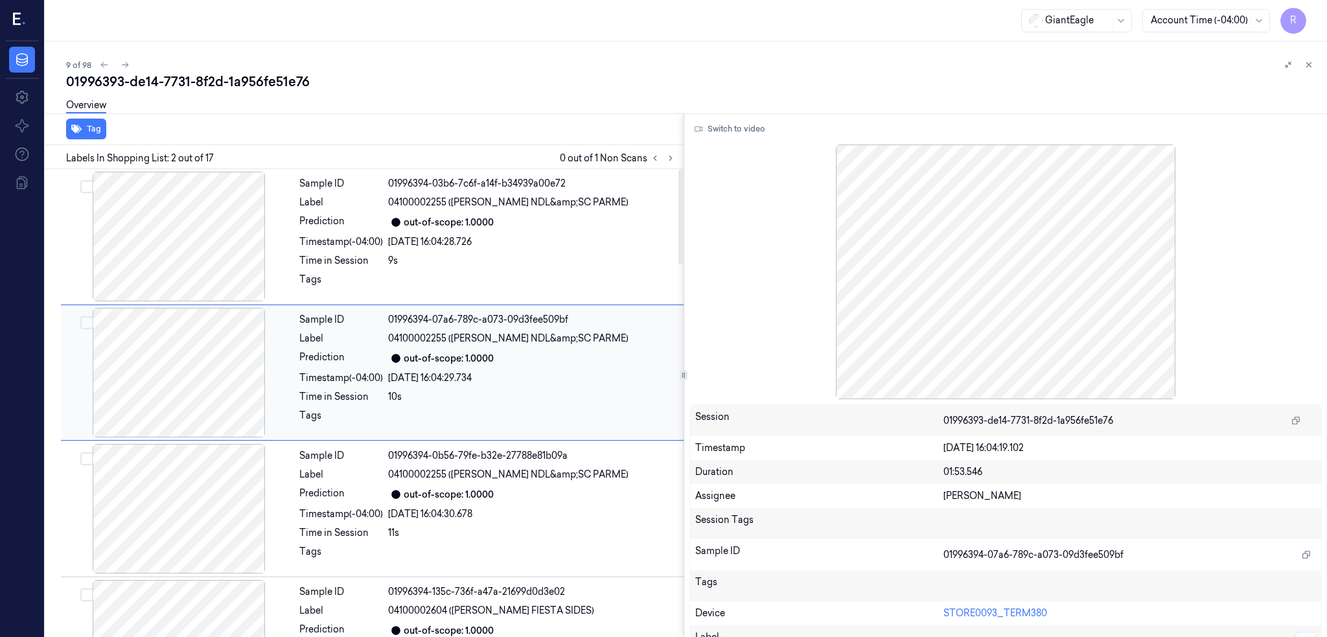
click at [178, 352] on div at bounding box center [179, 373] width 231 height 130
click at [207, 520] on div at bounding box center [179, 509] width 231 height 130
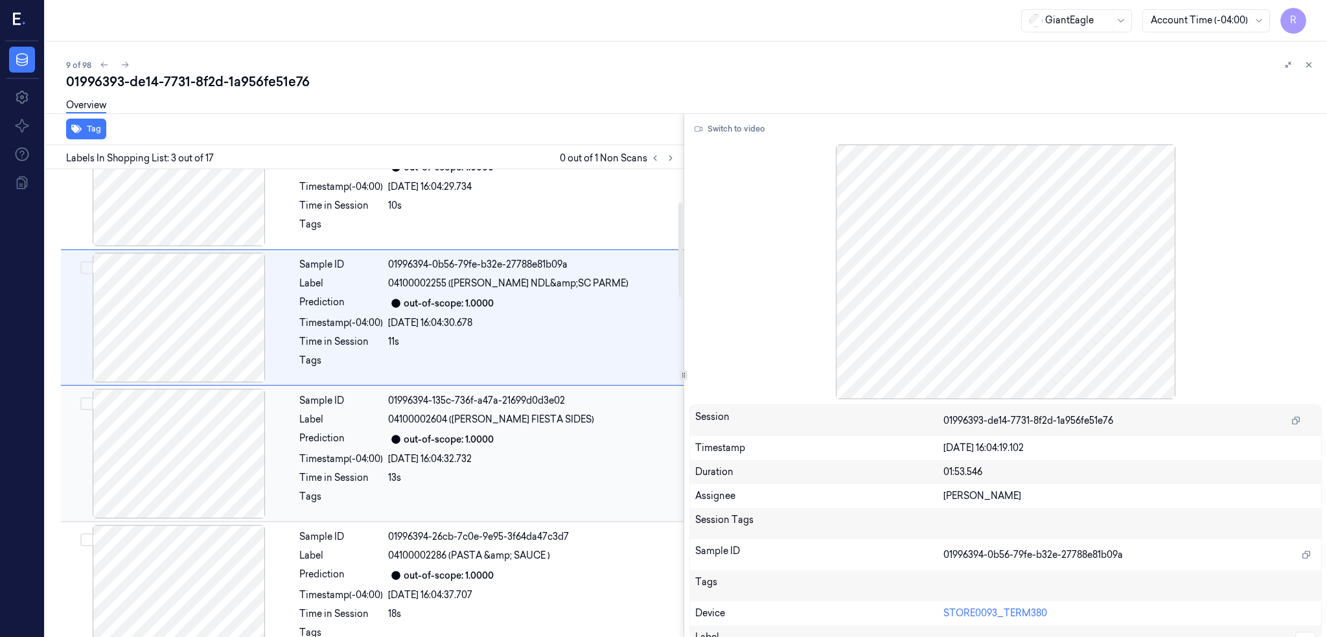
click at [168, 473] on div at bounding box center [179, 454] width 231 height 130
click at [141, 440] on div at bounding box center [179, 454] width 231 height 130
click at [141, 448] on div at bounding box center [179, 454] width 231 height 130
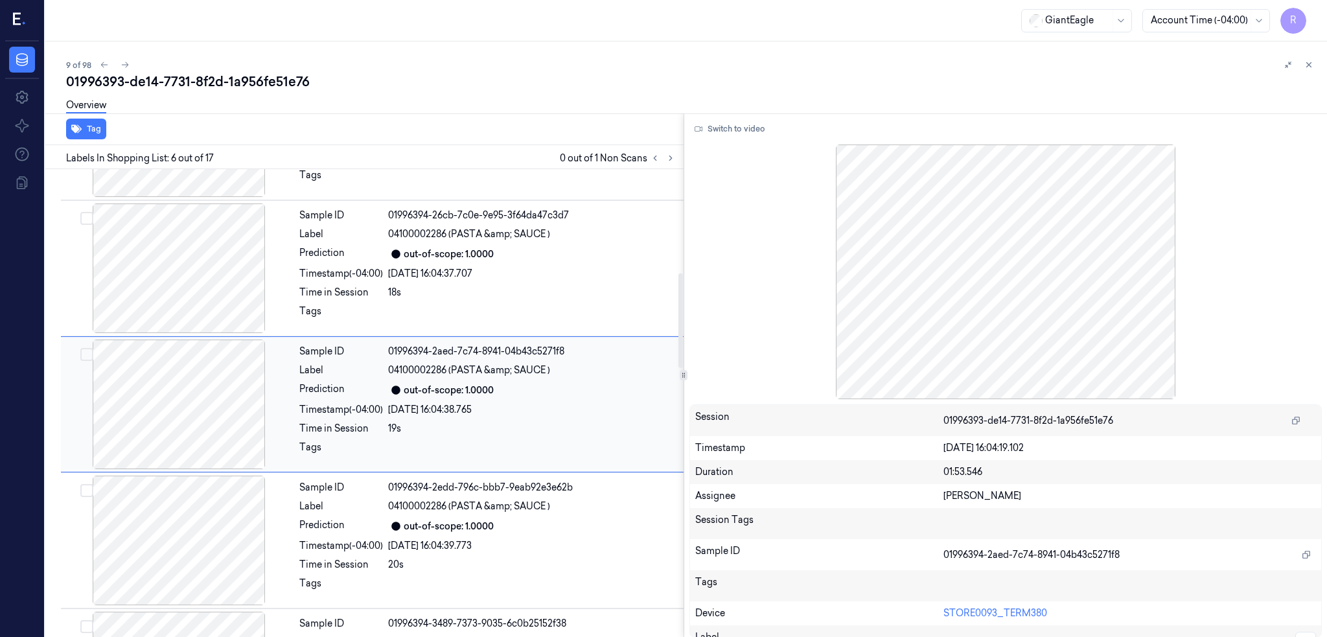
scroll to position [513, 0]
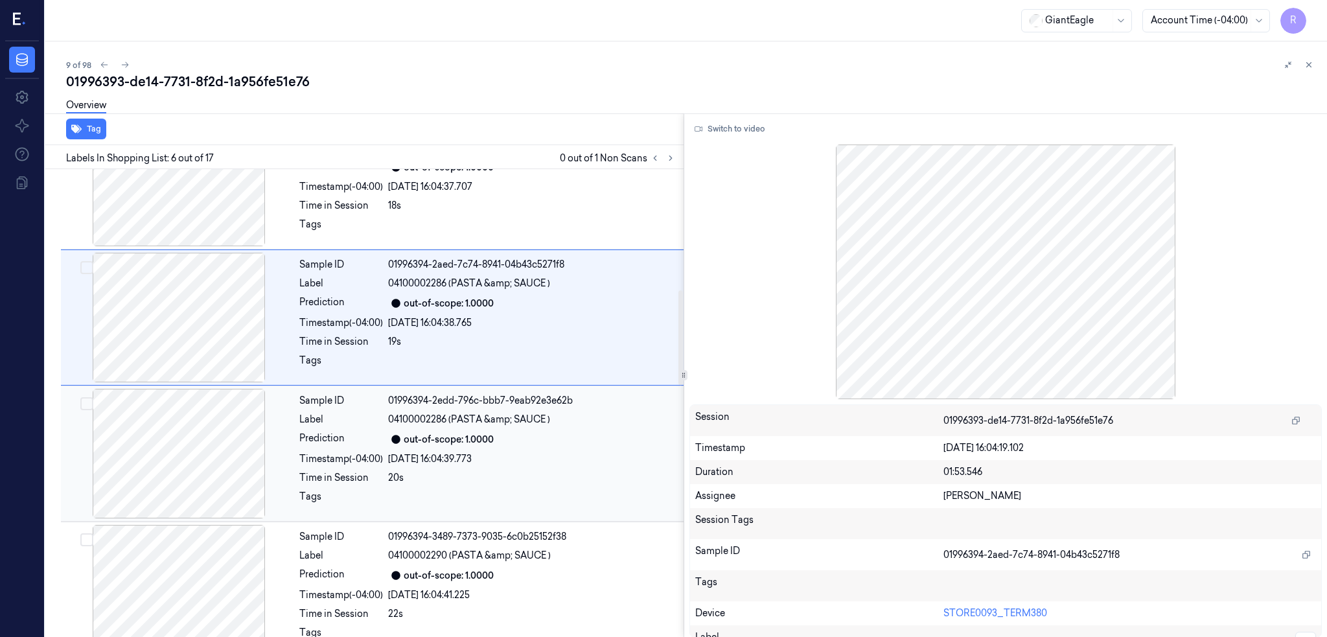
click at [142, 482] on div at bounding box center [179, 454] width 231 height 130
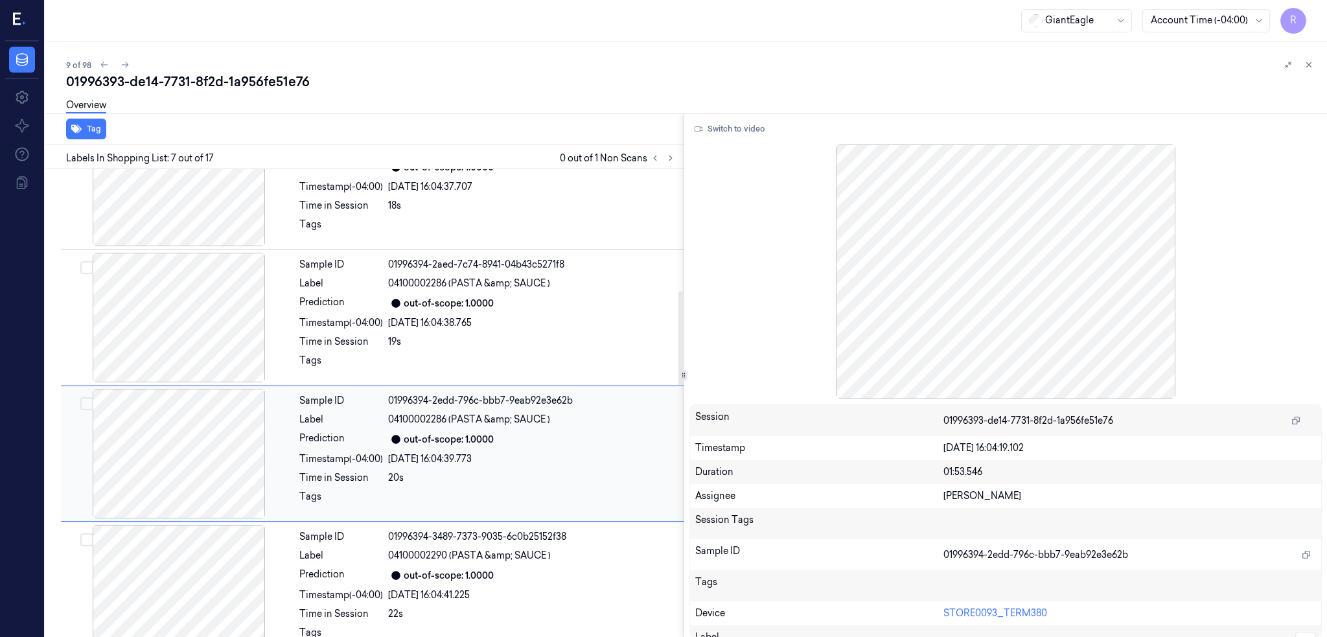
scroll to position [649, 0]
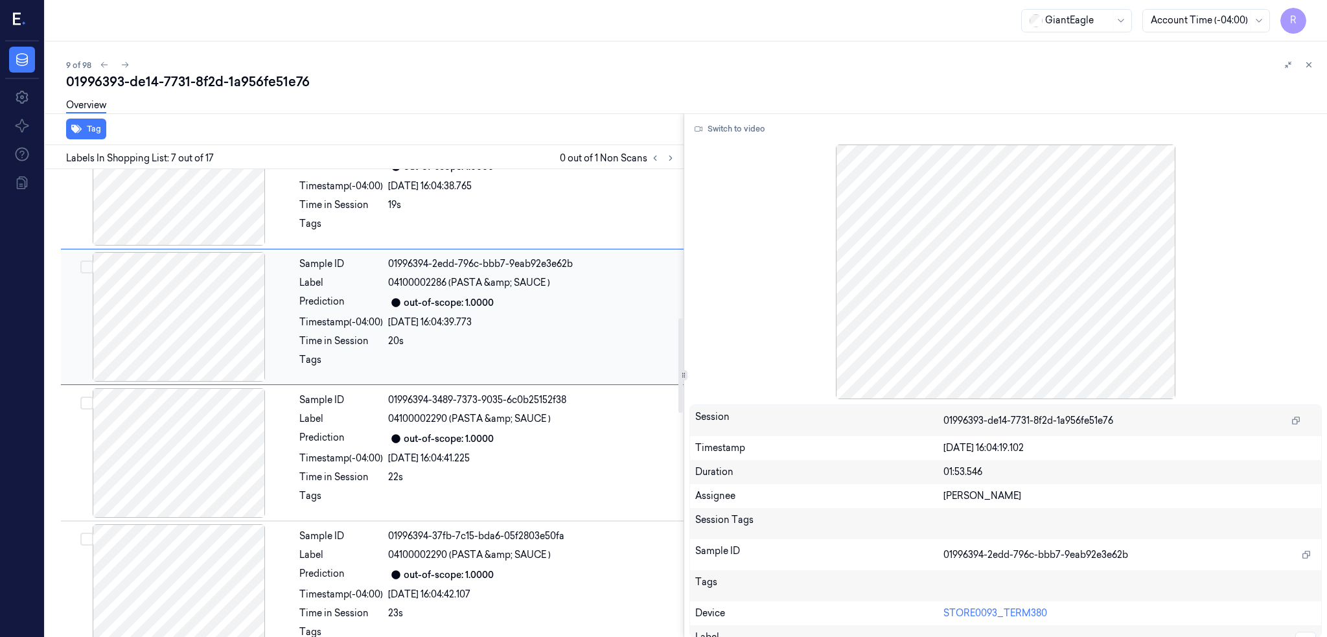
click at [142, 482] on div at bounding box center [179, 453] width 231 height 130
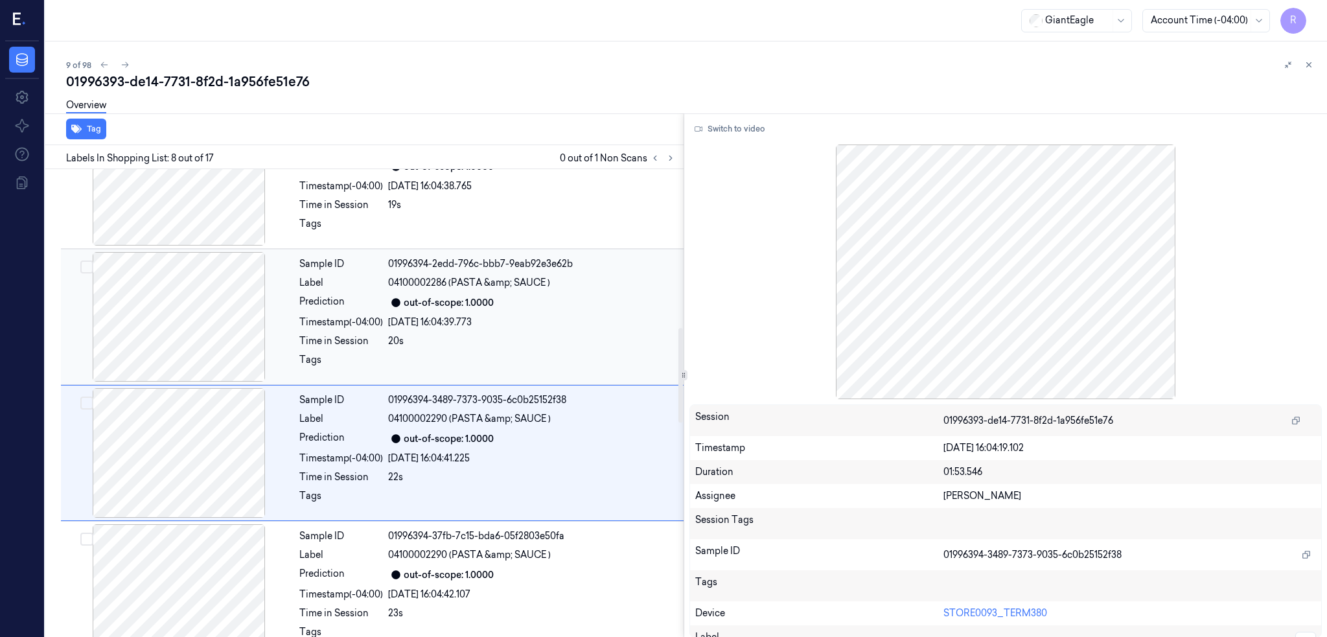
scroll to position [786, 0]
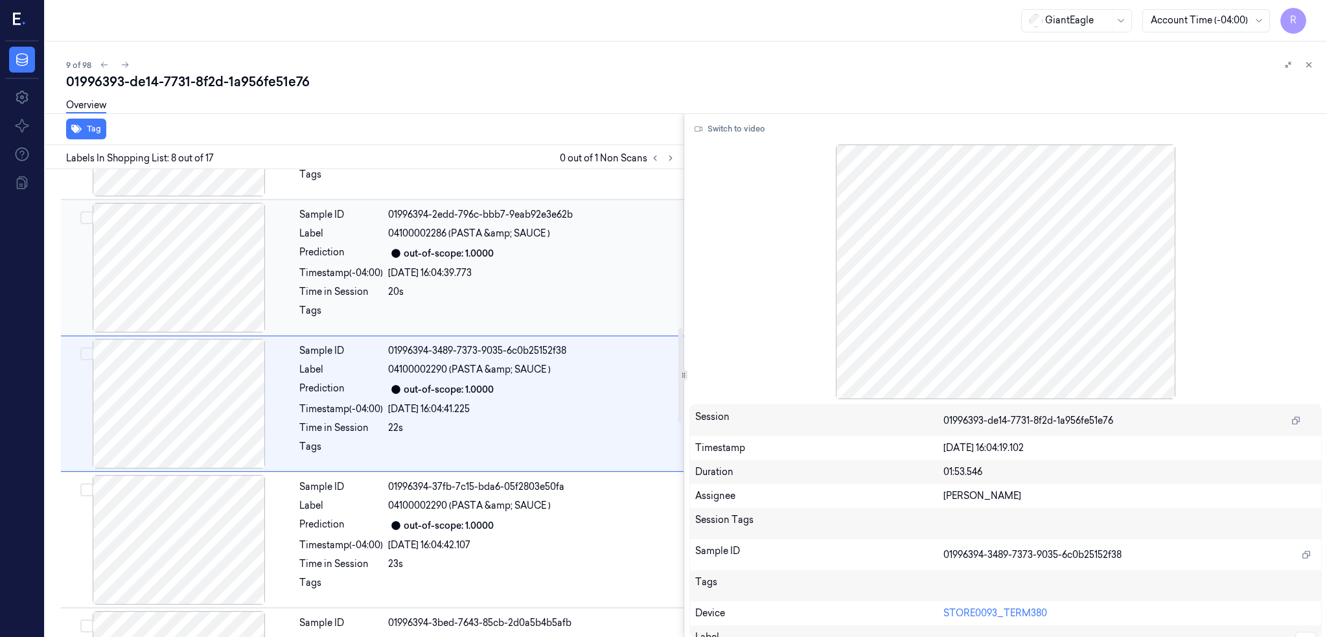
click at [142, 482] on div at bounding box center [179, 540] width 231 height 130
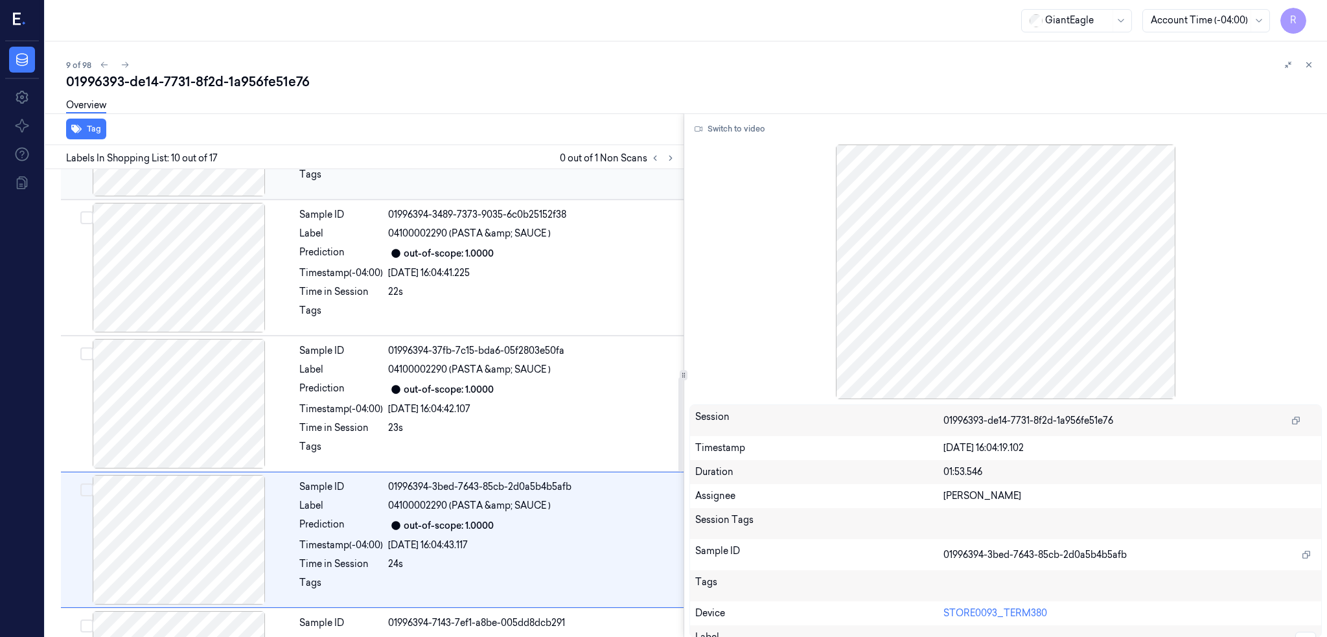
scroll to position [1058, 0]
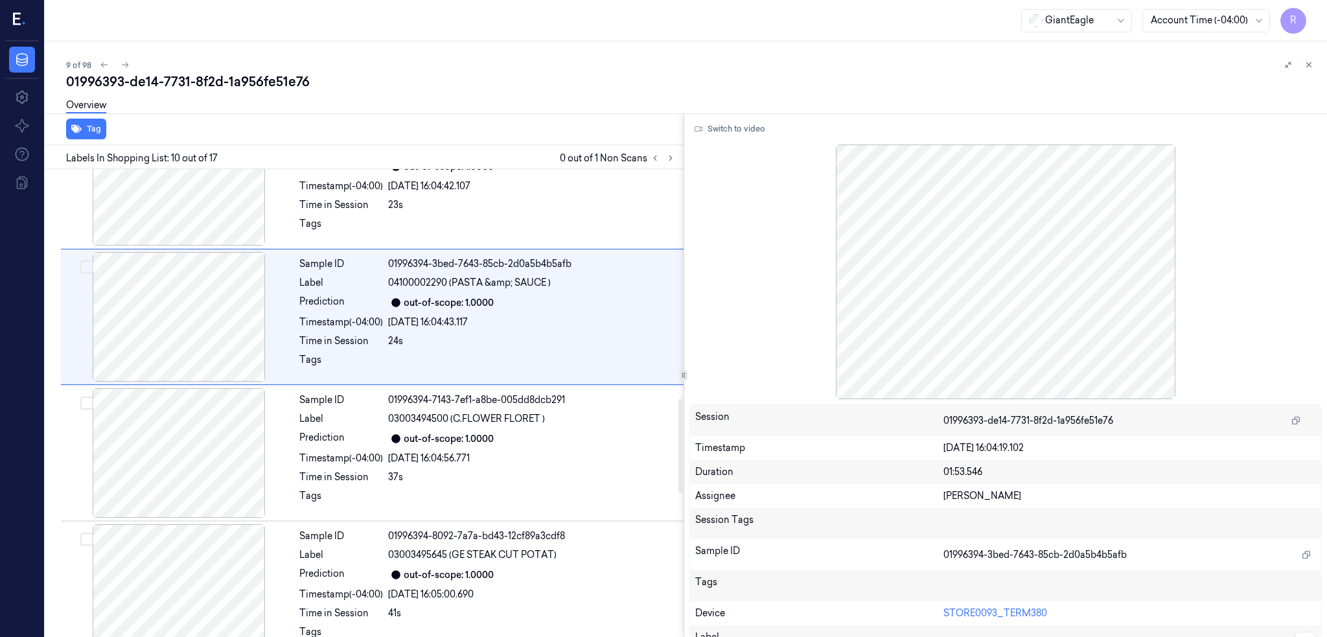
click at [142, 482] on div at bounding box center [179, 453] width 231 height 130
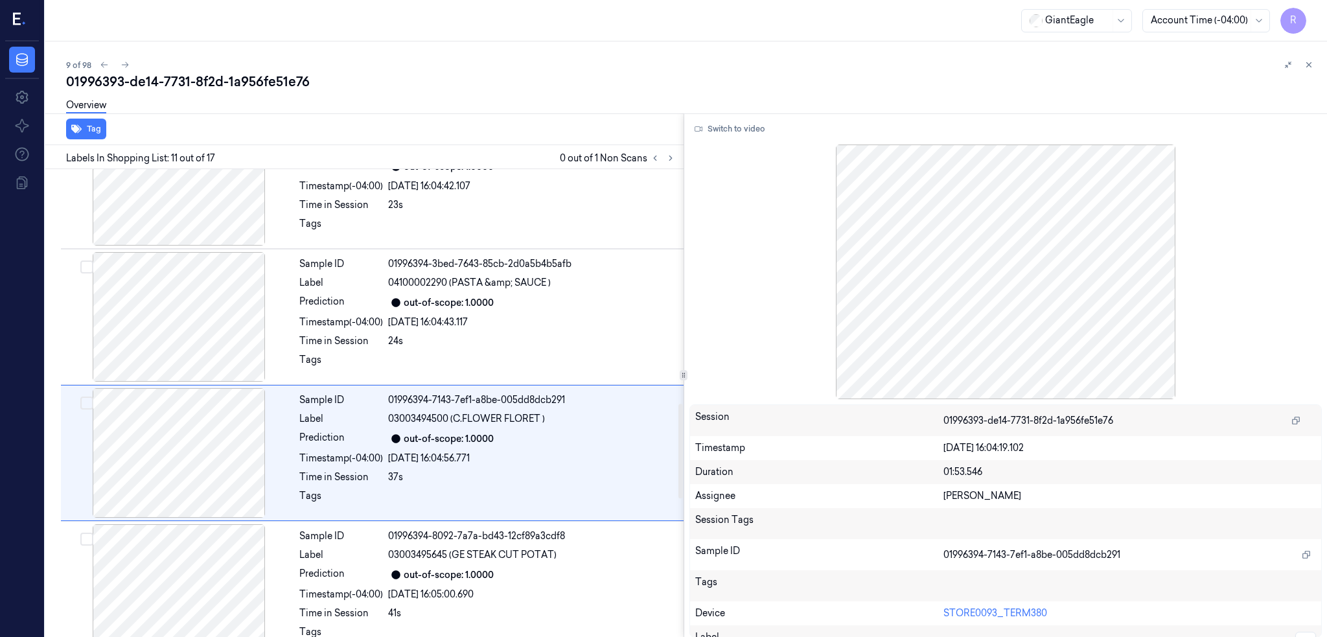
scroll to position [1195, 0]
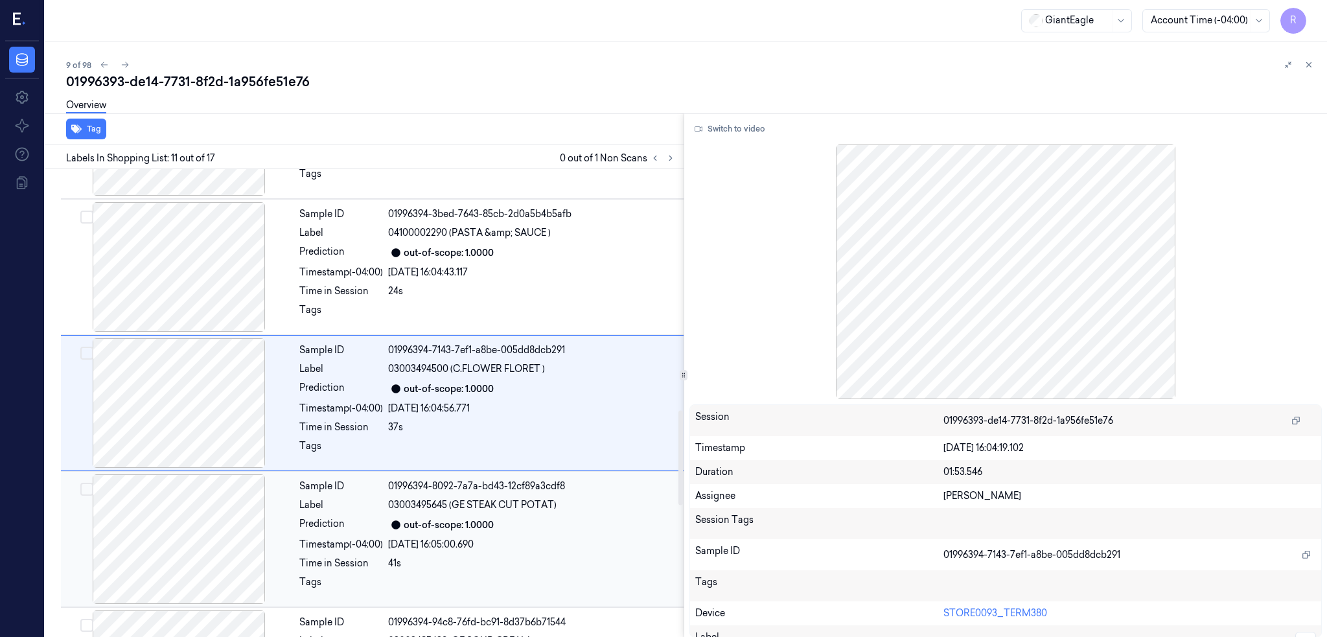
click at [152, 528] on div at bounding box center [179, 539] width 231 height 130
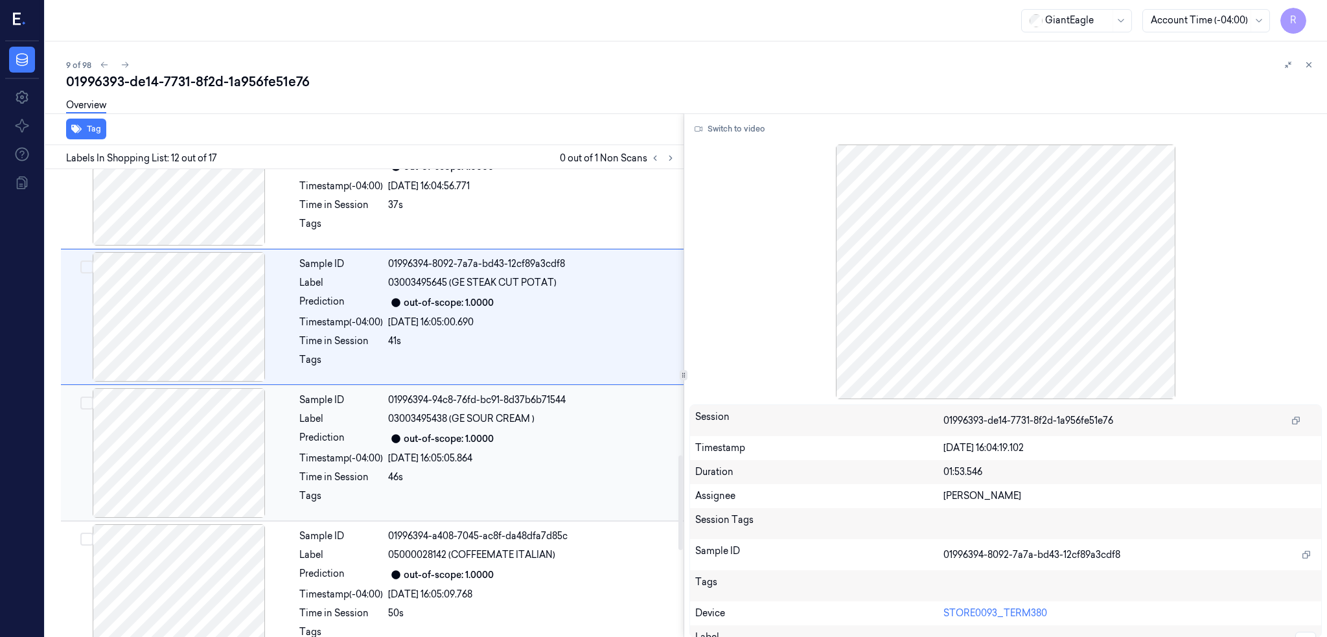
click at [159, 465] on div at bounding box center [179, 453] width 231 height 130
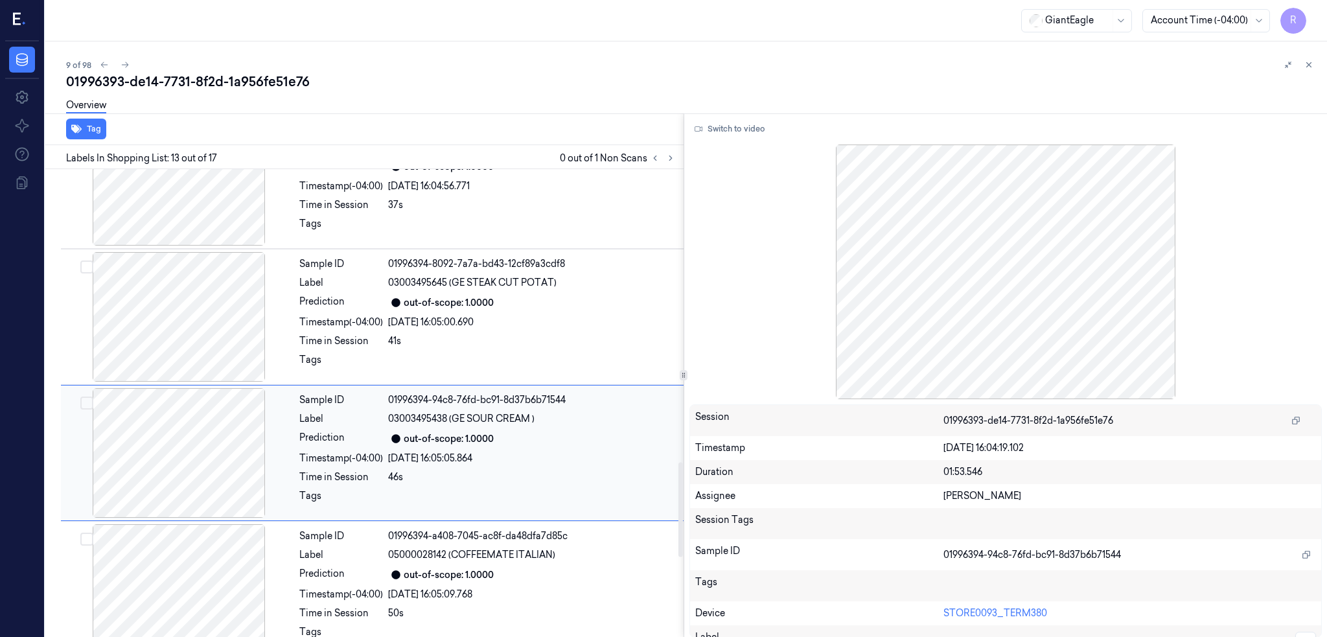
scroll to position [1467, 0]
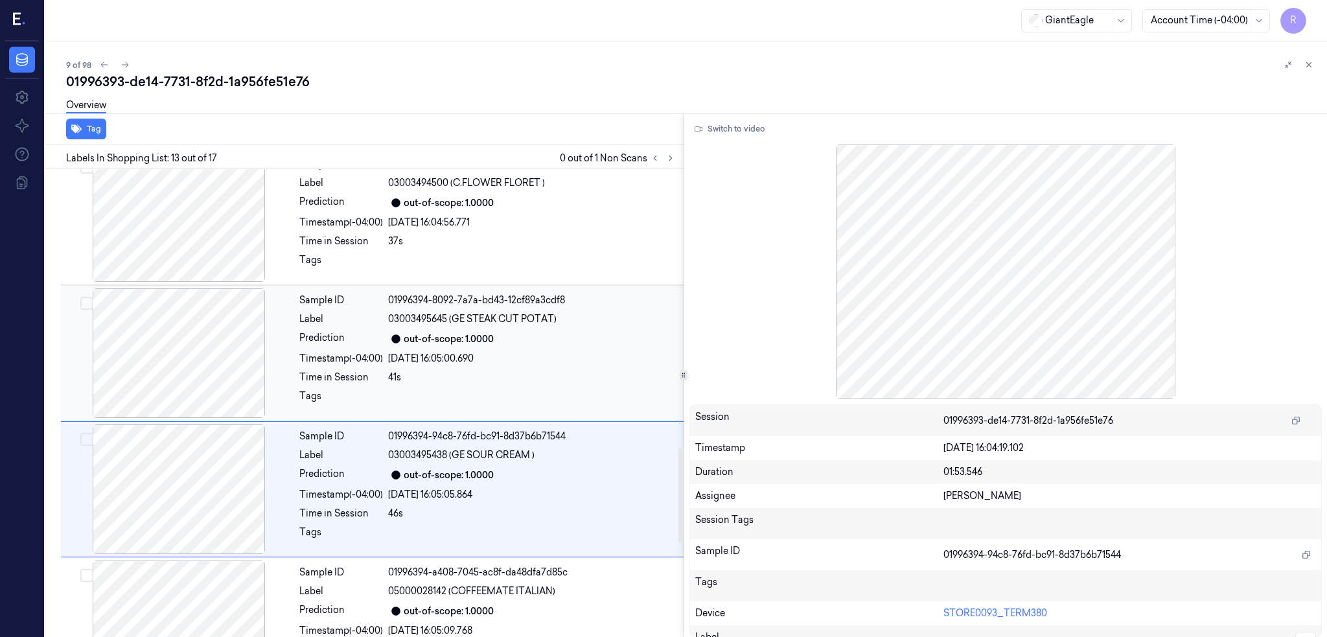
click at [168, 349] on div at bounding box center [179, 353] width 231 height 130
click at [180, 320] on div at bounding box center [179, 353] width 231 height 130
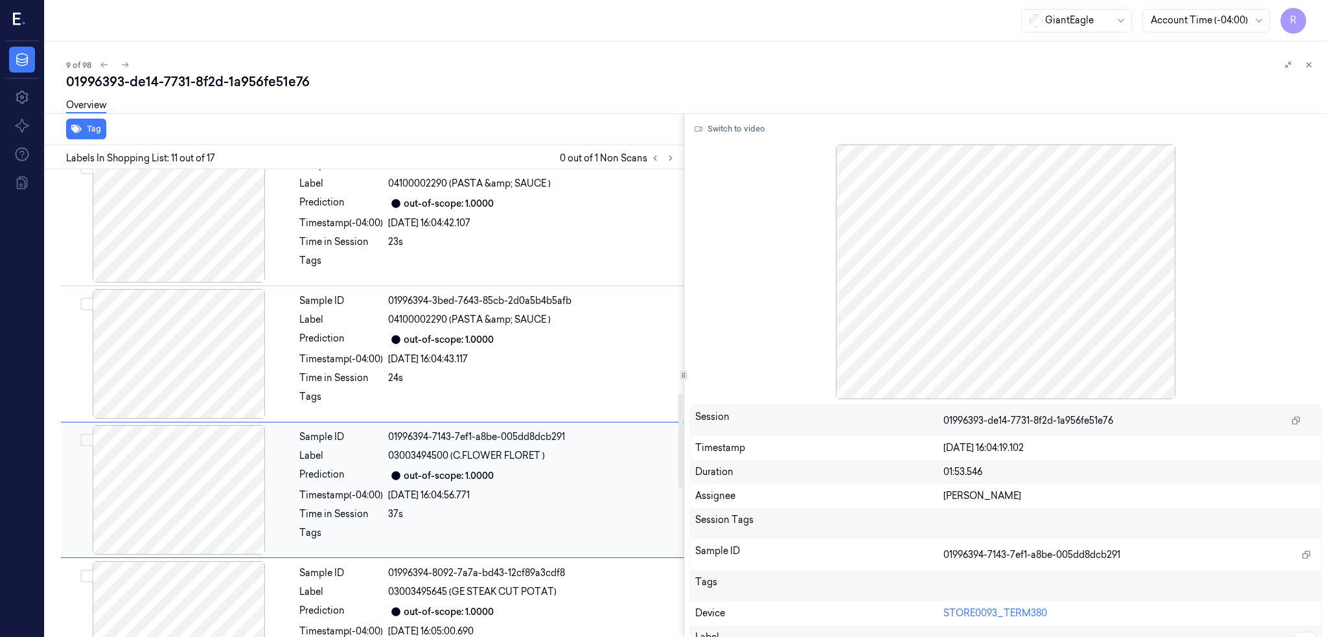
click at [180, 320] on div at bounding box center [179, 354] width 231 height 130
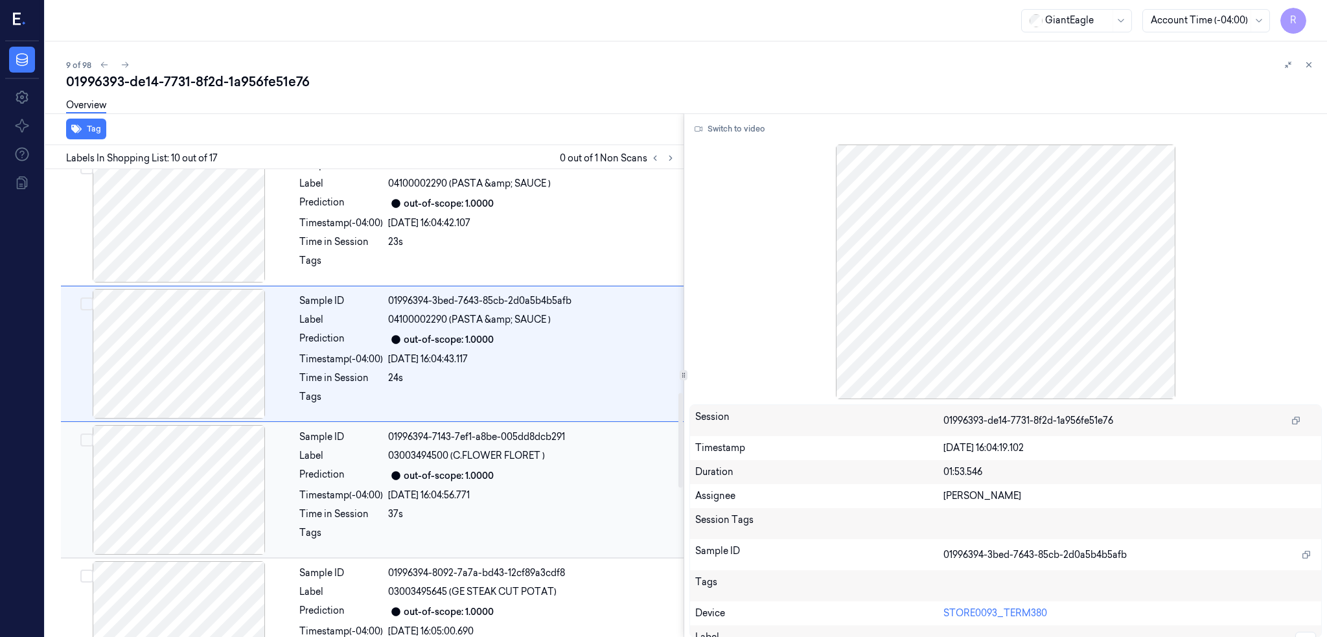
scroll to position [1058, 0]
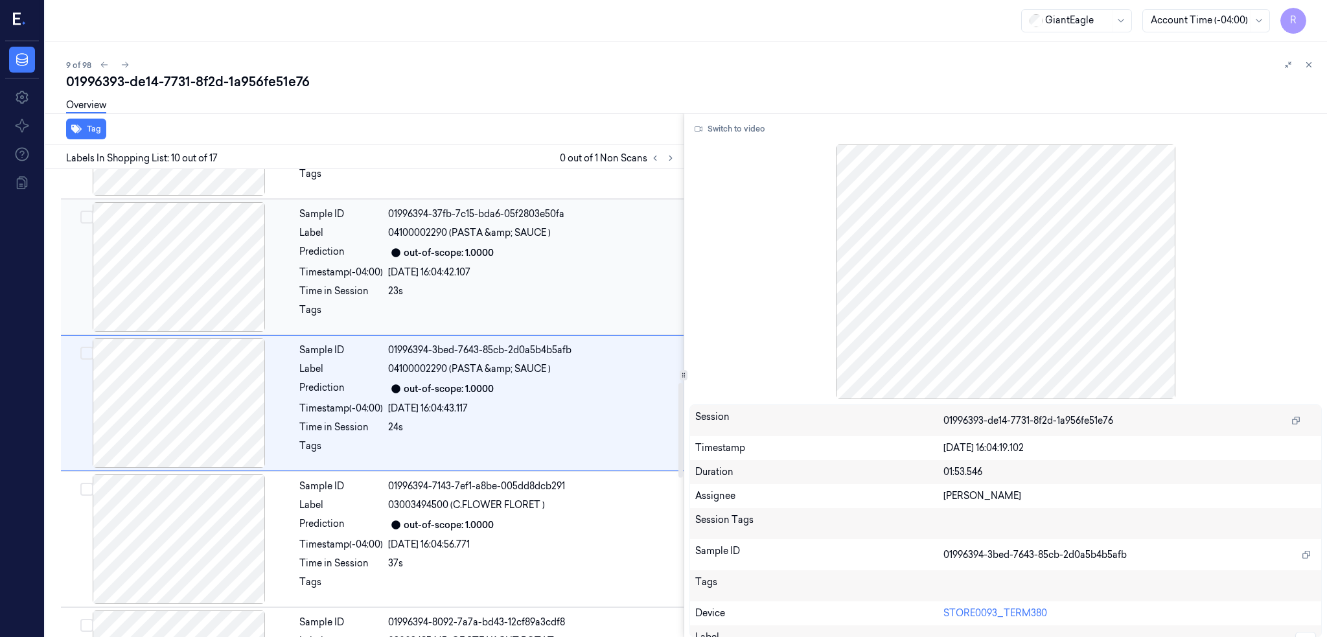
click at [172, 280] on div at bounding box center [179, 267] width 231 height 130
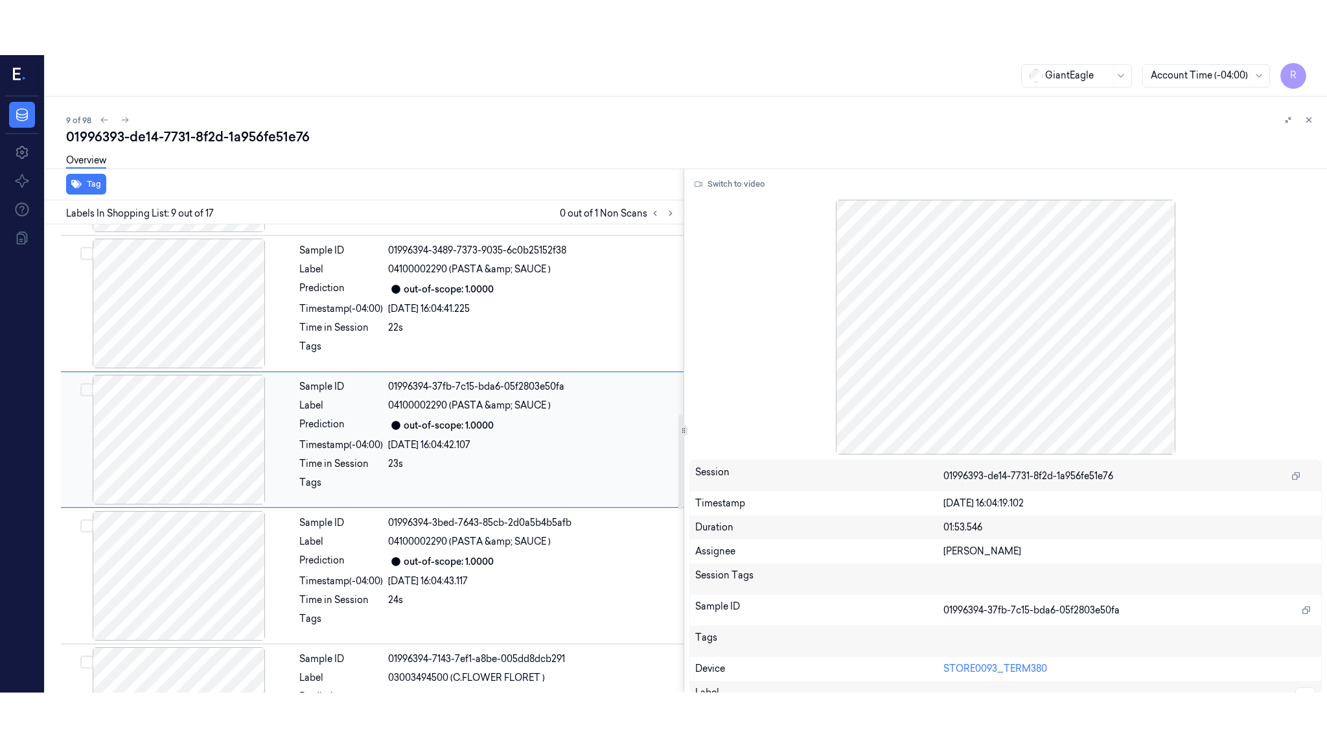
scroll to position [922, 0]
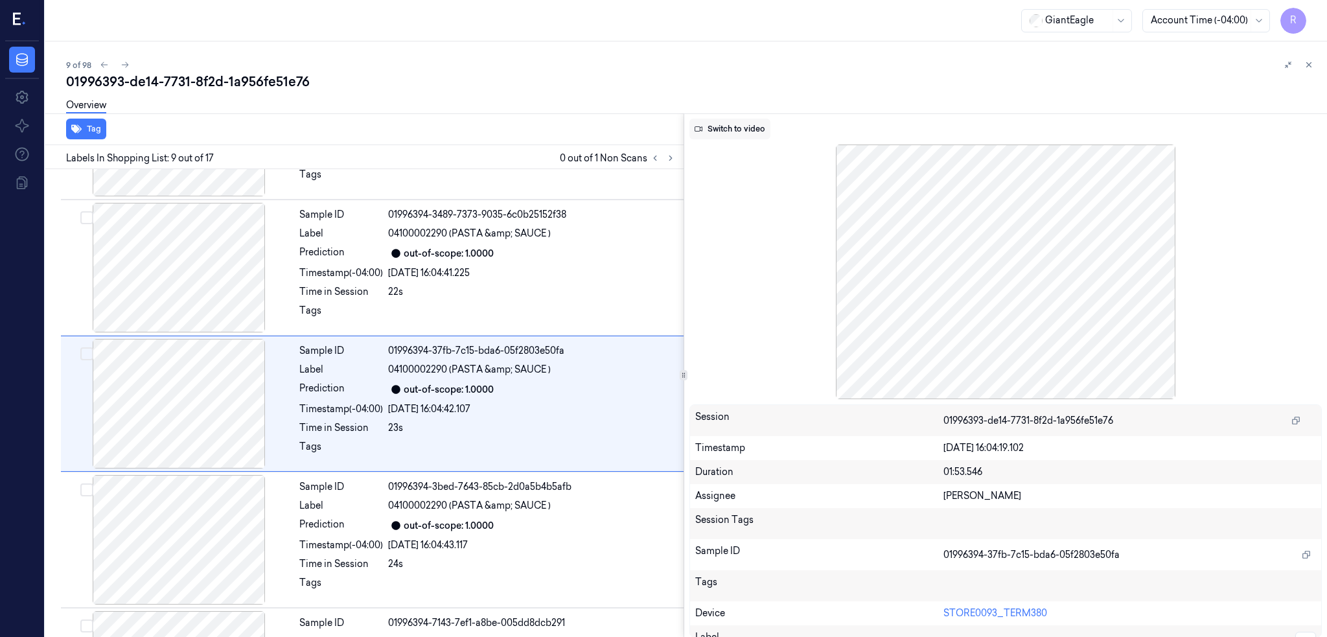
click at [737, 131] on button "Switch to video" at bounding box center [730, 129] width 81 height 21
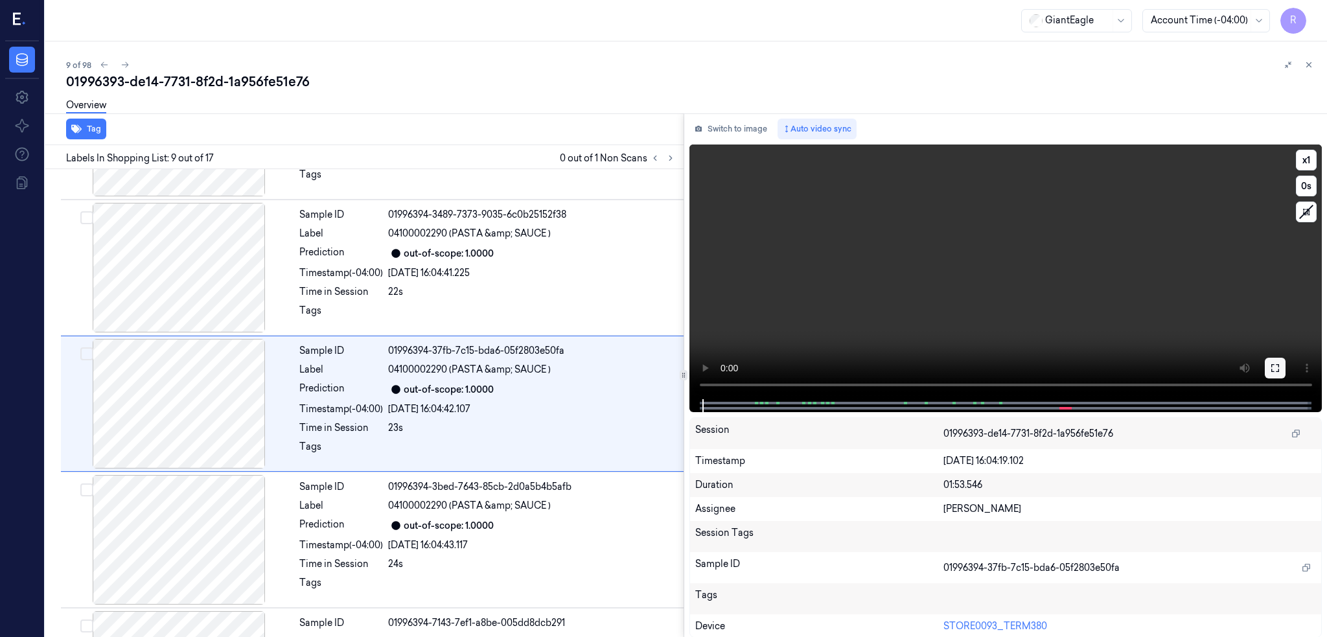
click at [1281, 367] on icon at bounding box center [1275, 368] width 10 height 10
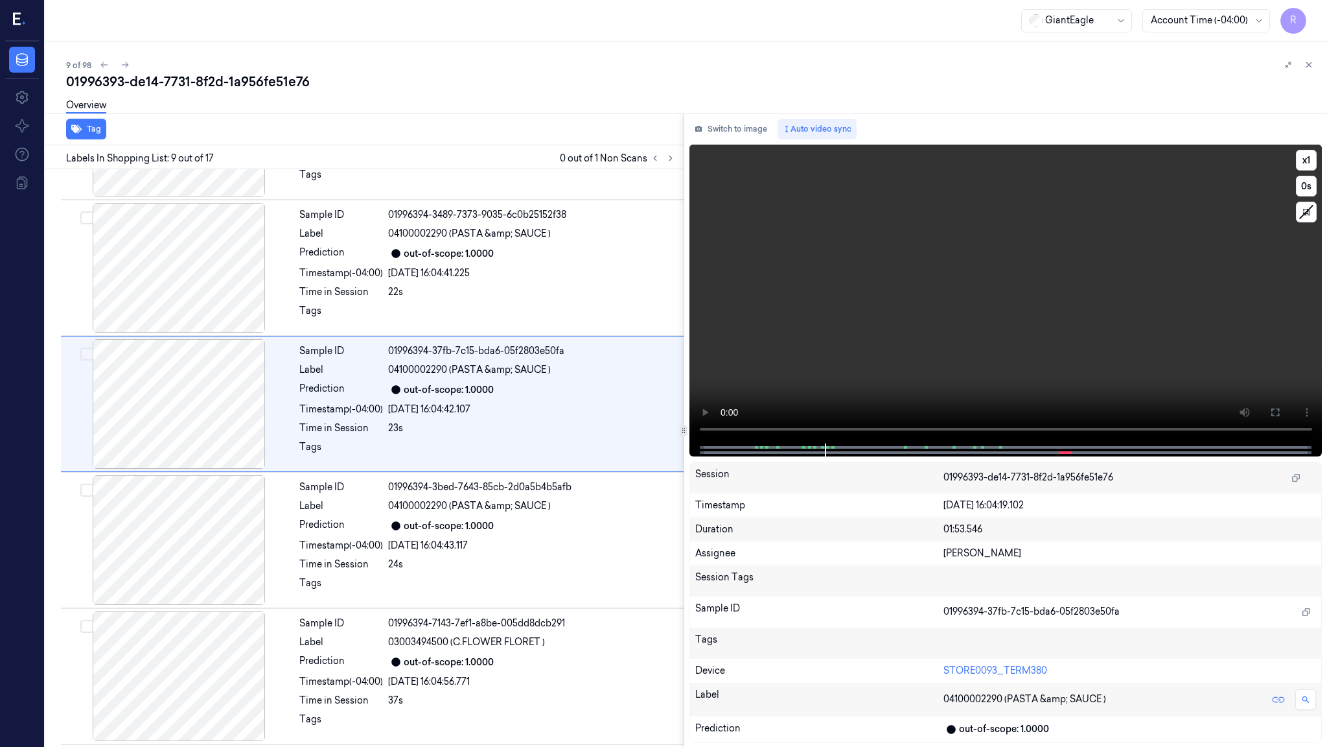
scroll to position [867, 0]
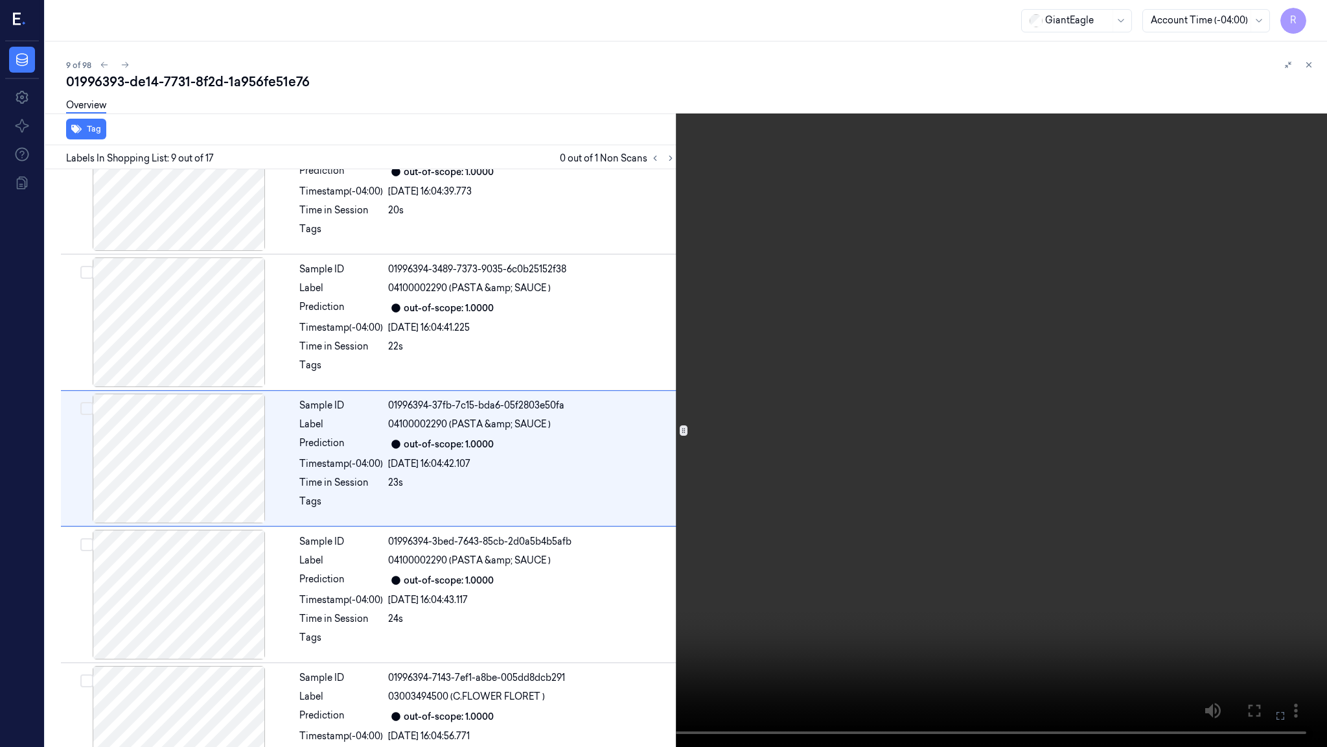
click at [813, 460] on video at bounding box center [663, 373] width 1327 height 747
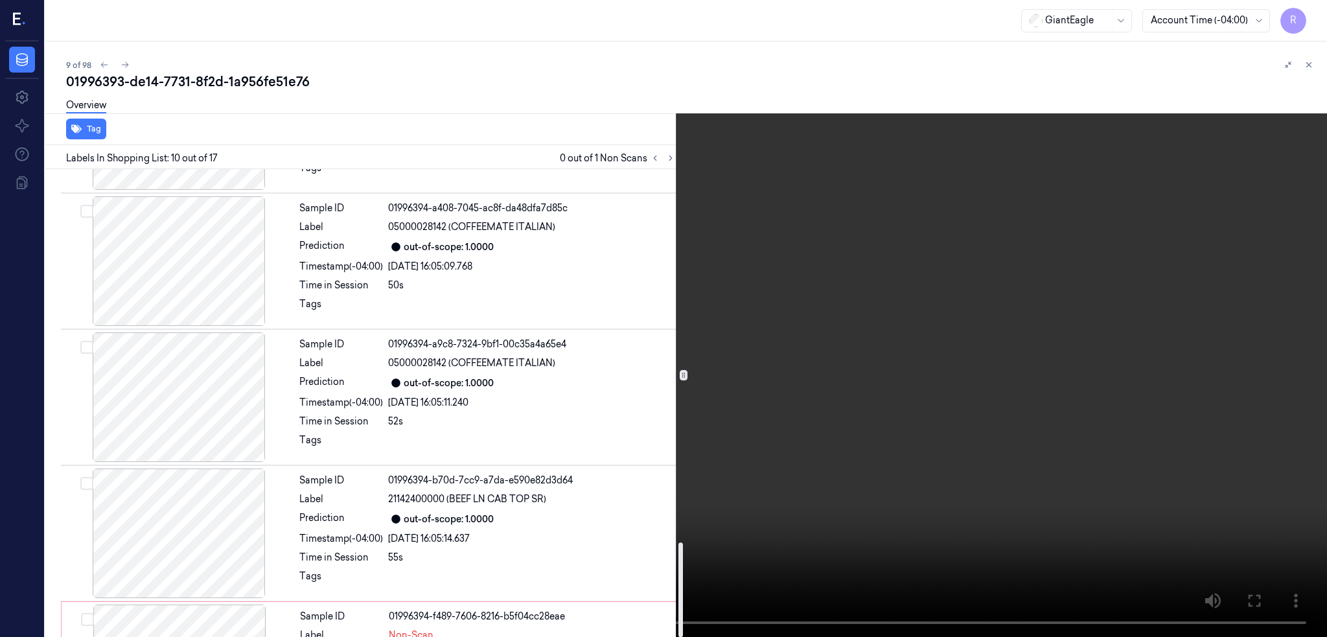
scroll to position [1850, 0]
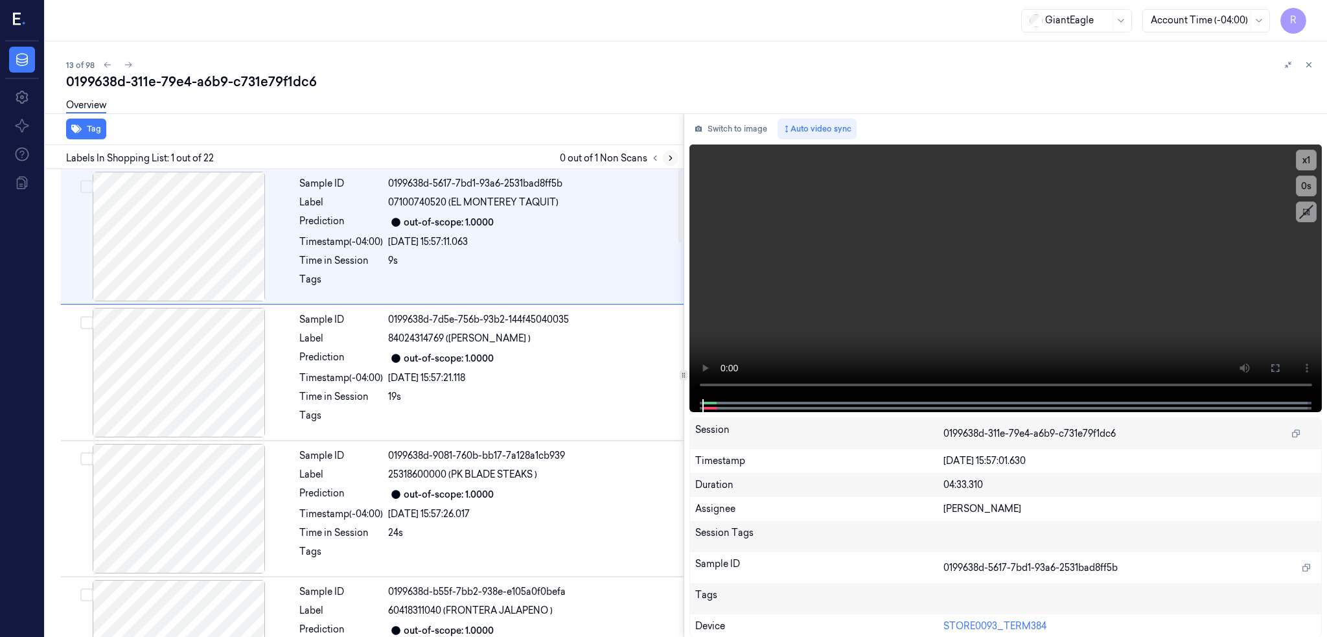
click at [675, 154] on icon at bounding box center [670, 158] width 9 height 9
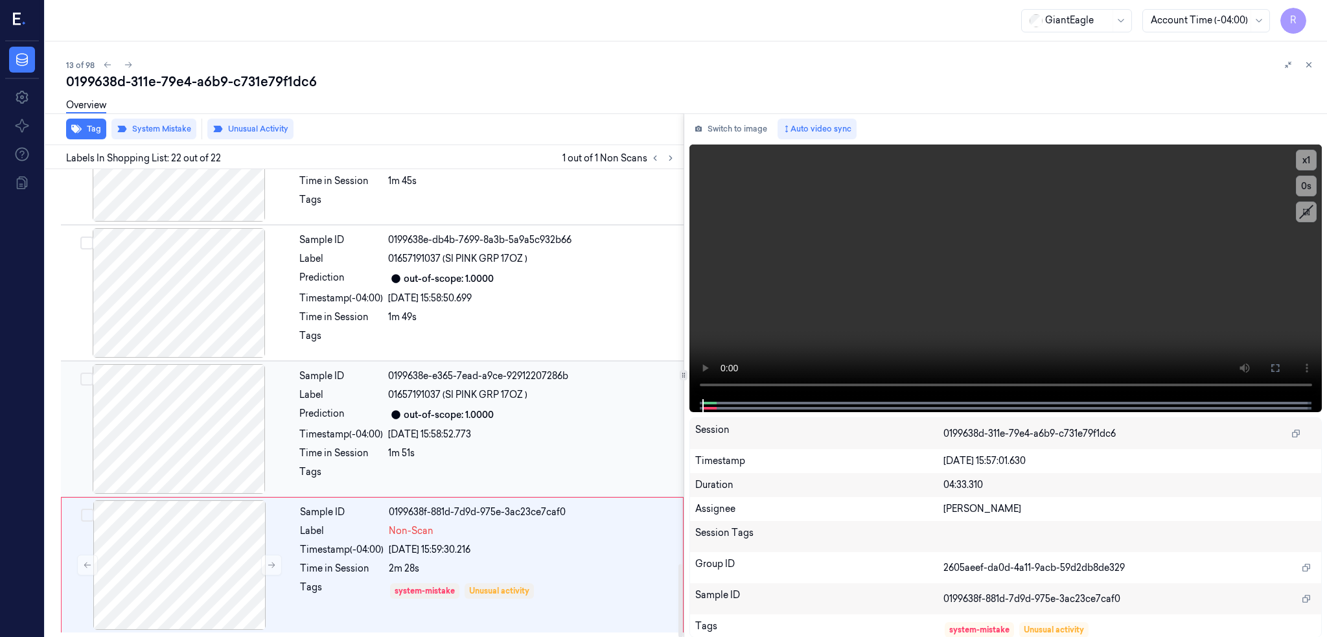
scroll to position [2531, 0]
click at [167, 432] on div at bounding box center [179, 429] width 231 height 130
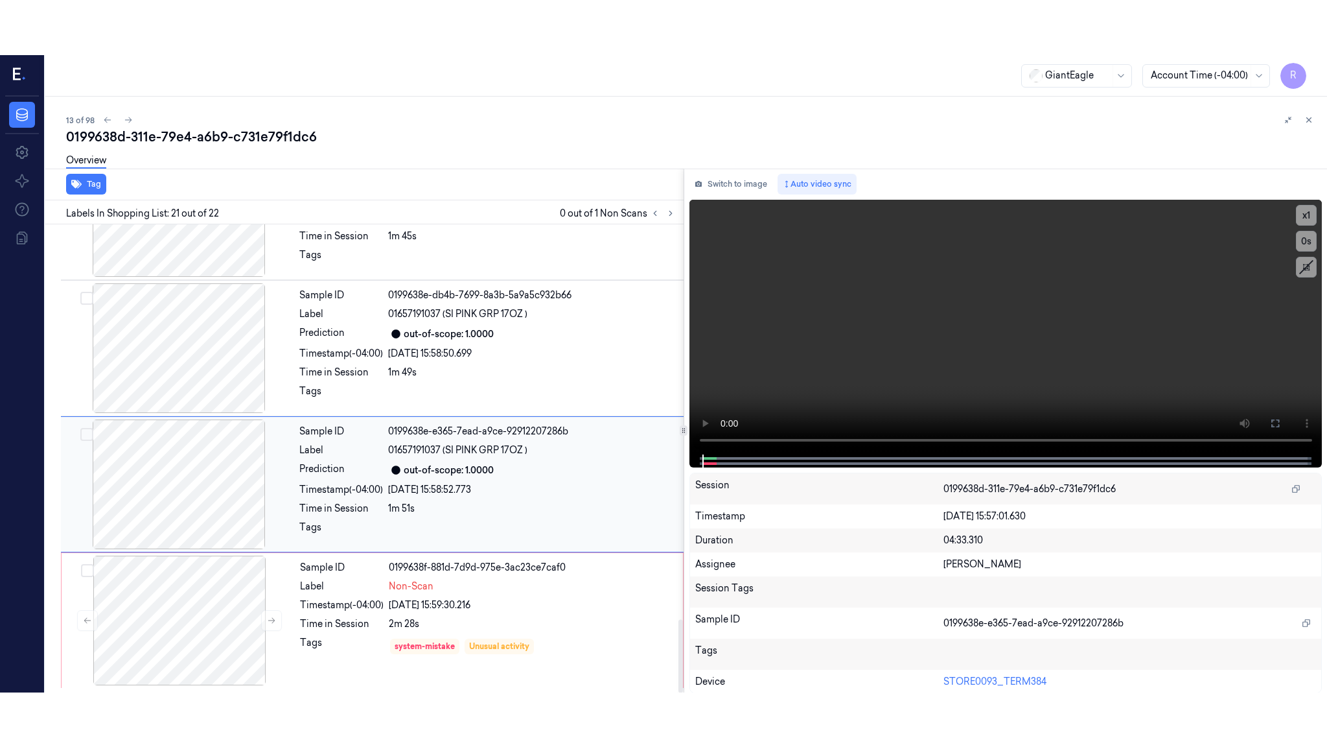
scroll to position [2532, 0]
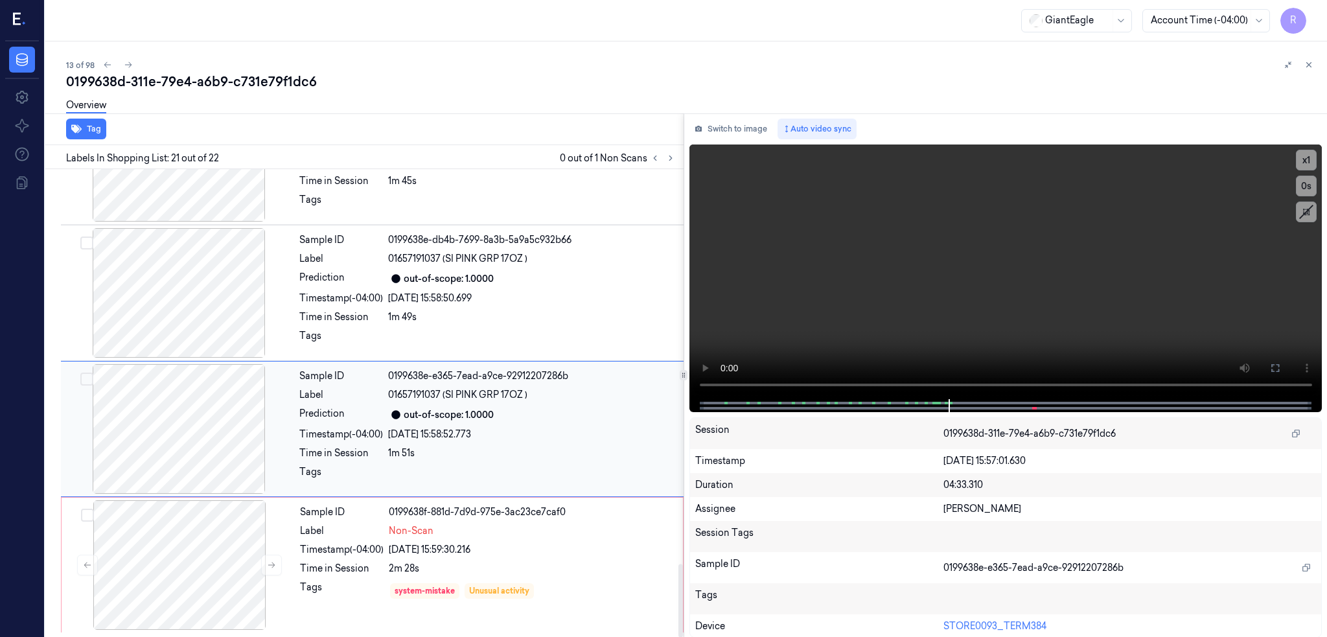
click at [150, 395] on div at bounding box center [179, 429] width 231 height 130
click at [1286, 360] on button at bounding box center [1275, 368] width 21 height 21
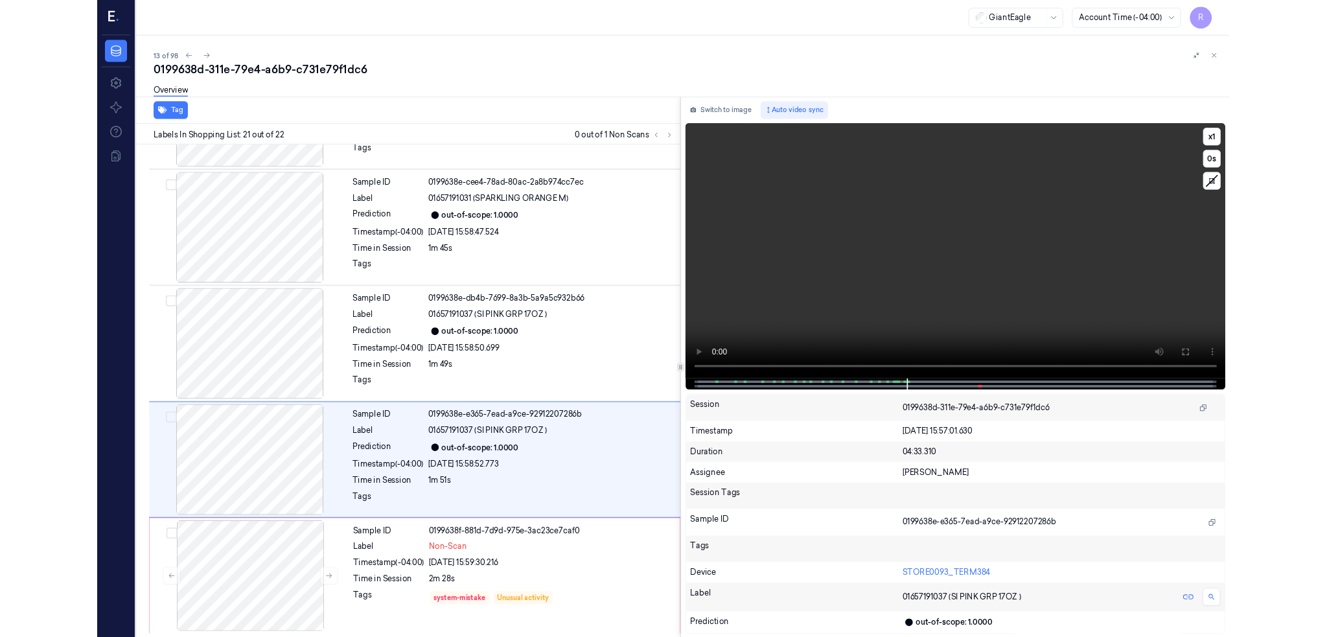
scroll to position [2422, 0]
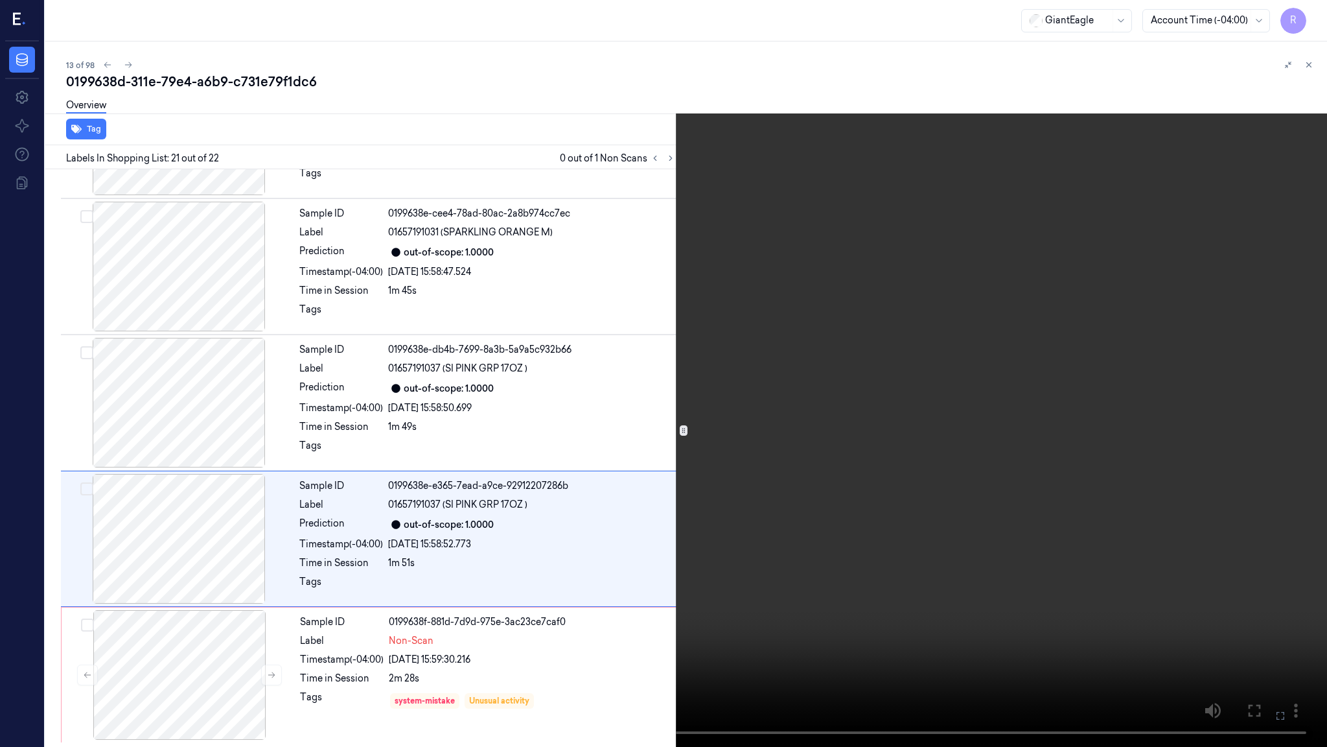
click at [824, 410] on video at bounding box center [663, 373] width 1327 height 747
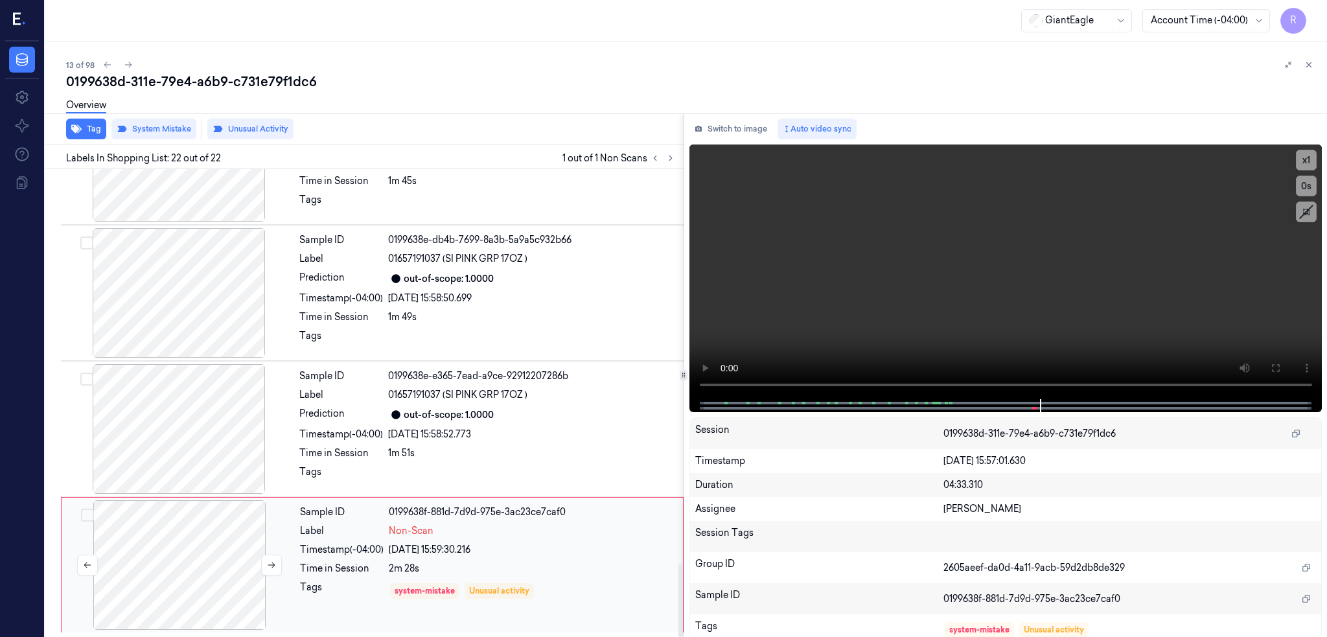
click at [209, 559] on div at bounding box center [179, 565] width 231 height 130
click at [169, 602] on div at bounding box center [179, 565] width 231 height 130
click at [190, 555] on div at bounding box center [179, 565] width 231 height 130
click at [162, 411] on div at bounding box center [179, 429] width 231 height 130
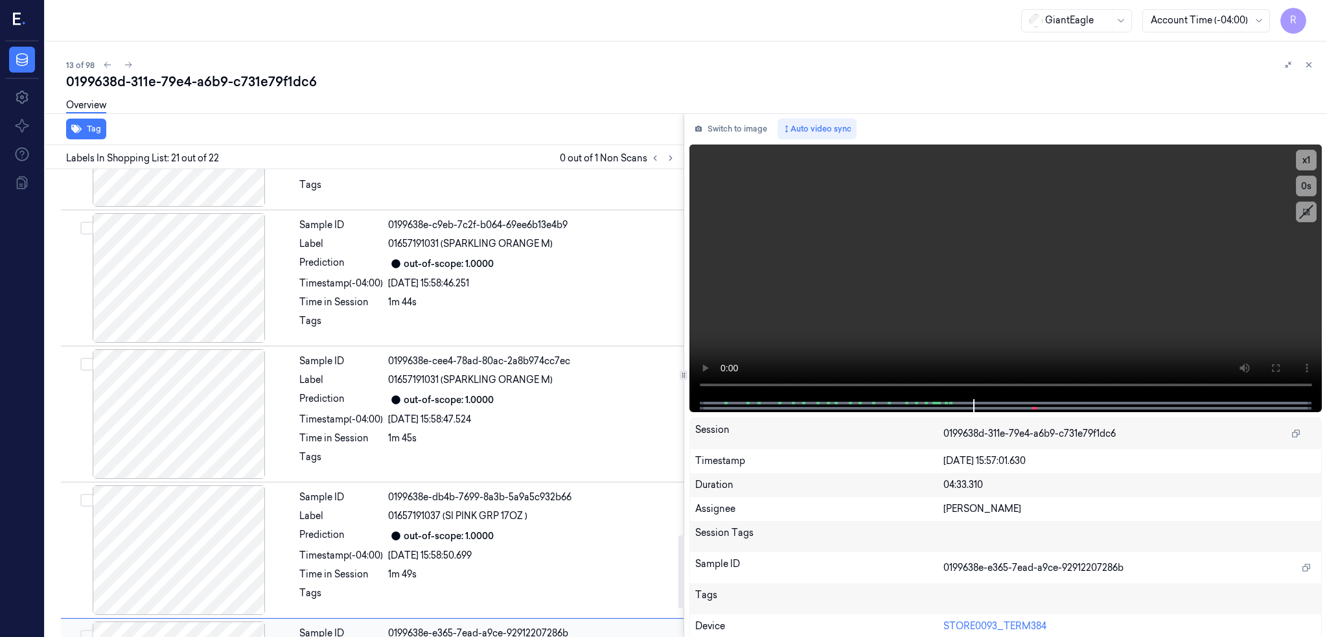
scroll to position [2531, 0]
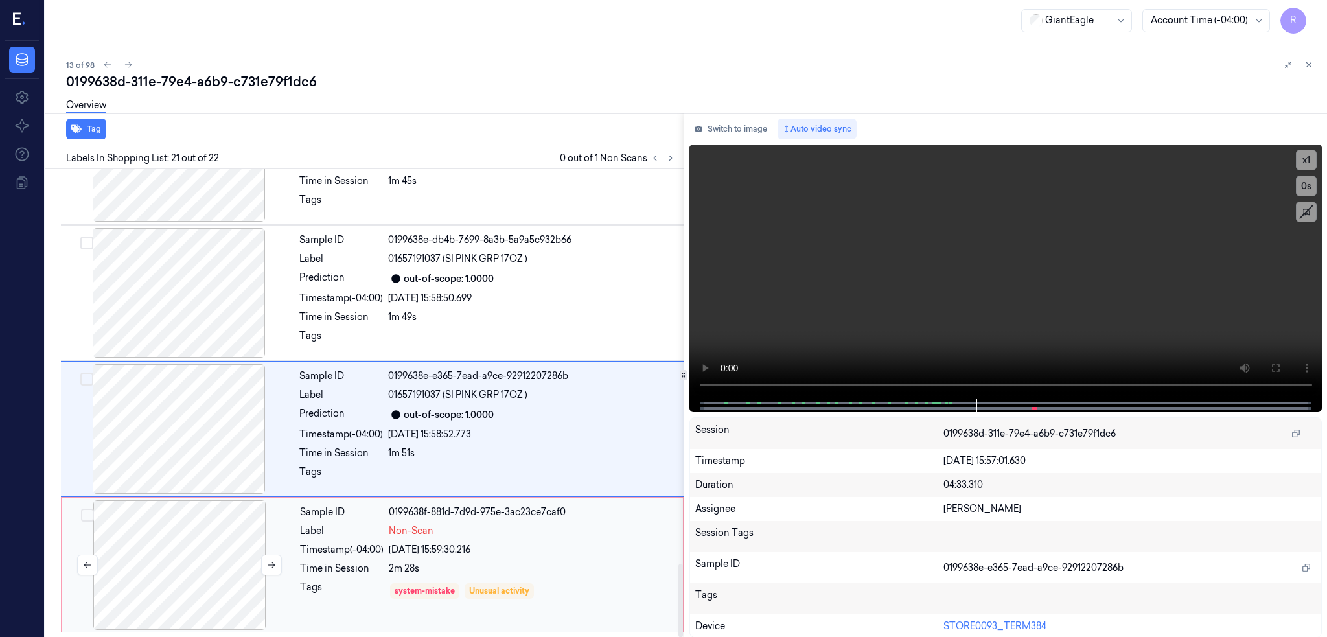
click at [178, 563] on div at bounding box center [179, 565] width 231 height 130
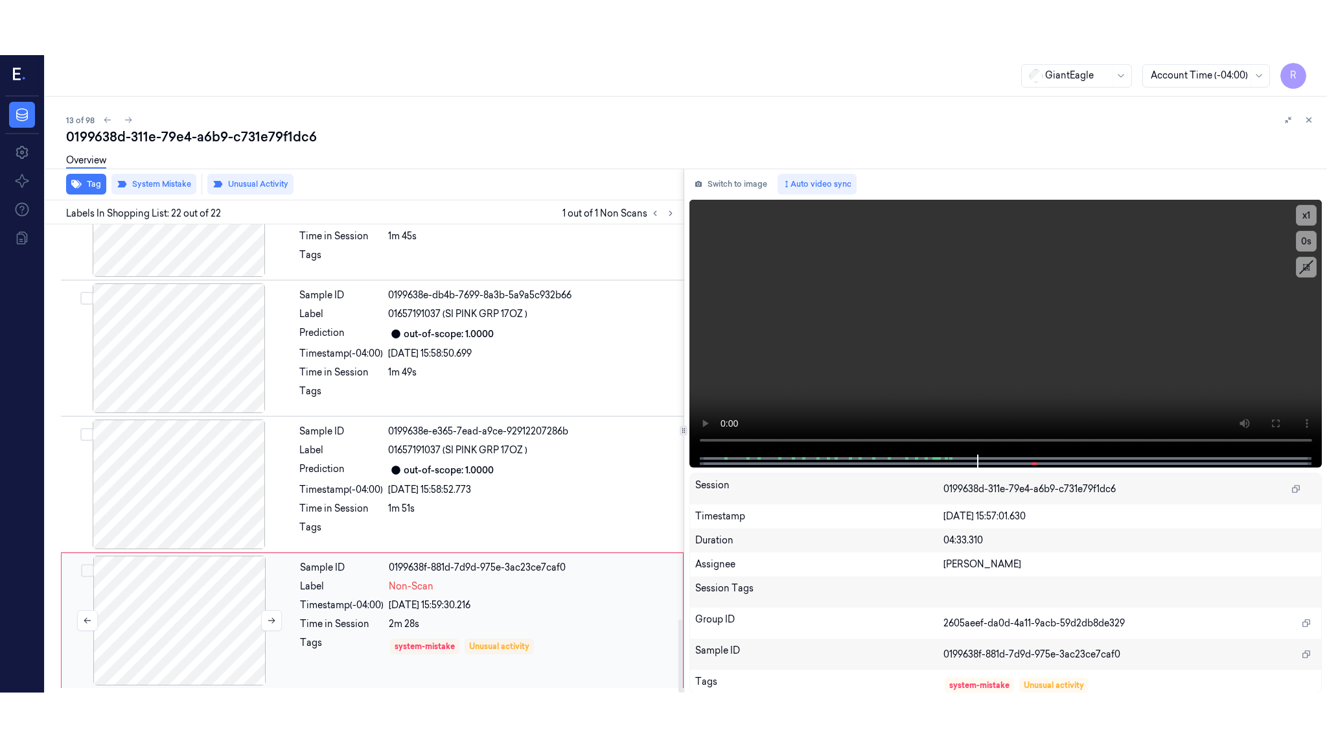
scroll to position [2532, 0]
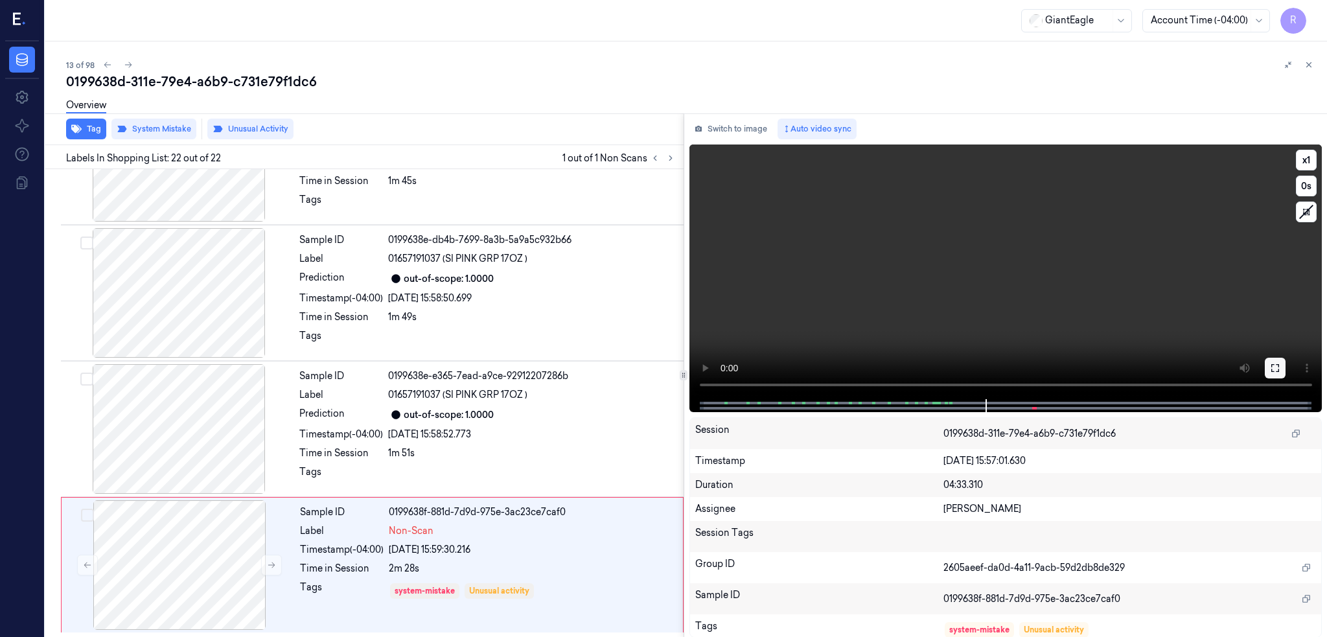
click at [1286, 368] on button at bounding box center [1275, 368] width 21 height 21
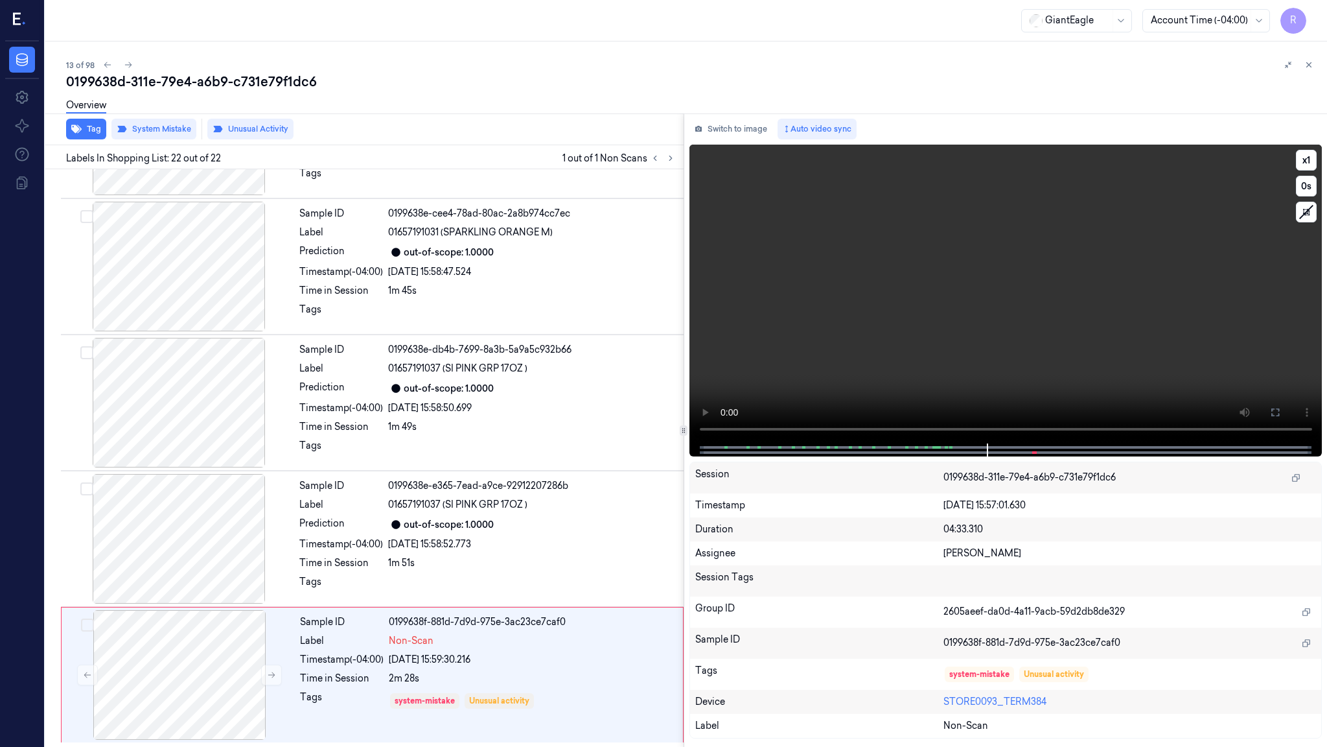
scroll to position [2422, 0]
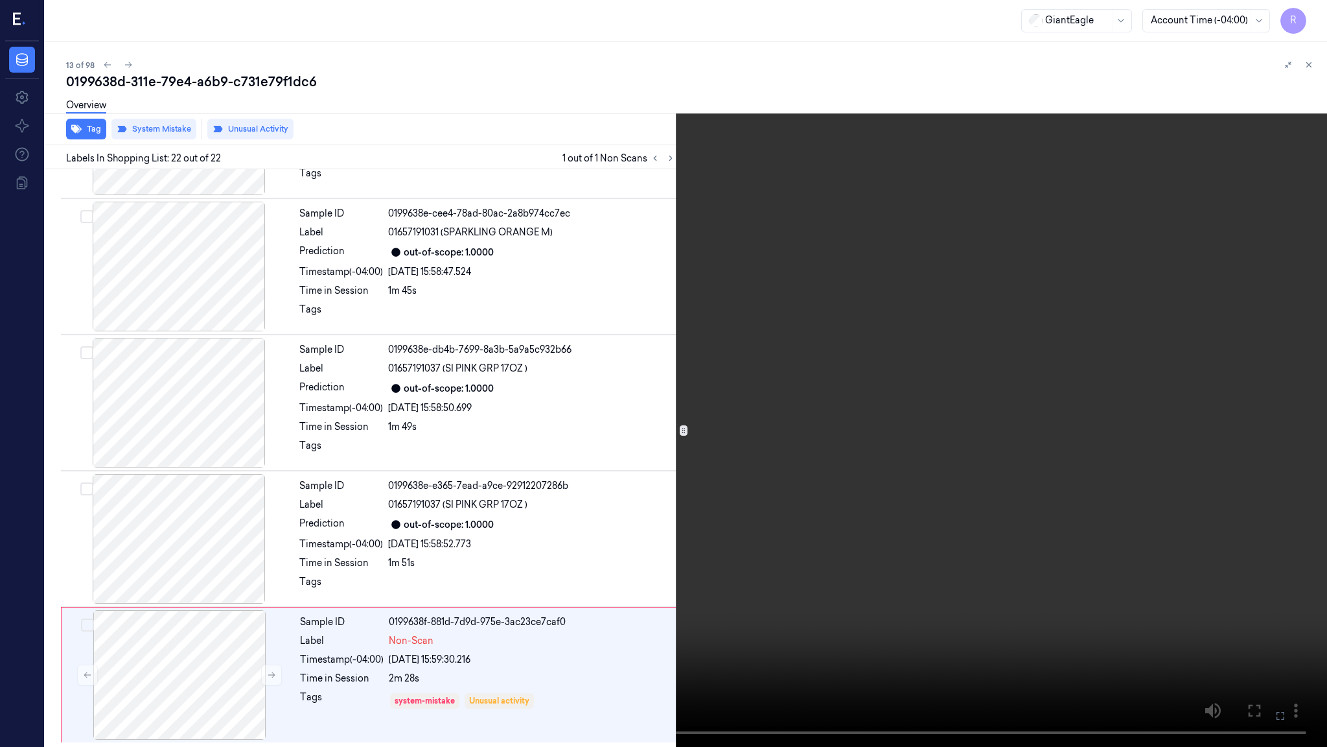
click at [662, 476] on video at bounding box center [663, 373] width 1327 height 747
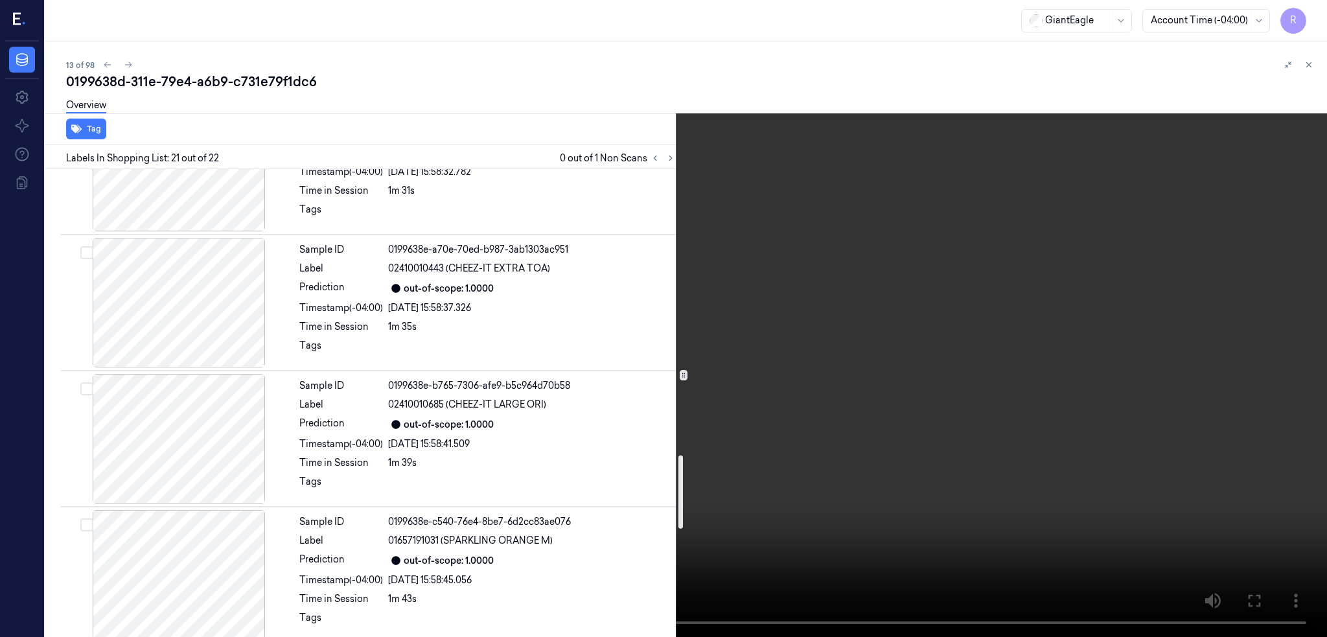
scroll to position [1753, 0]
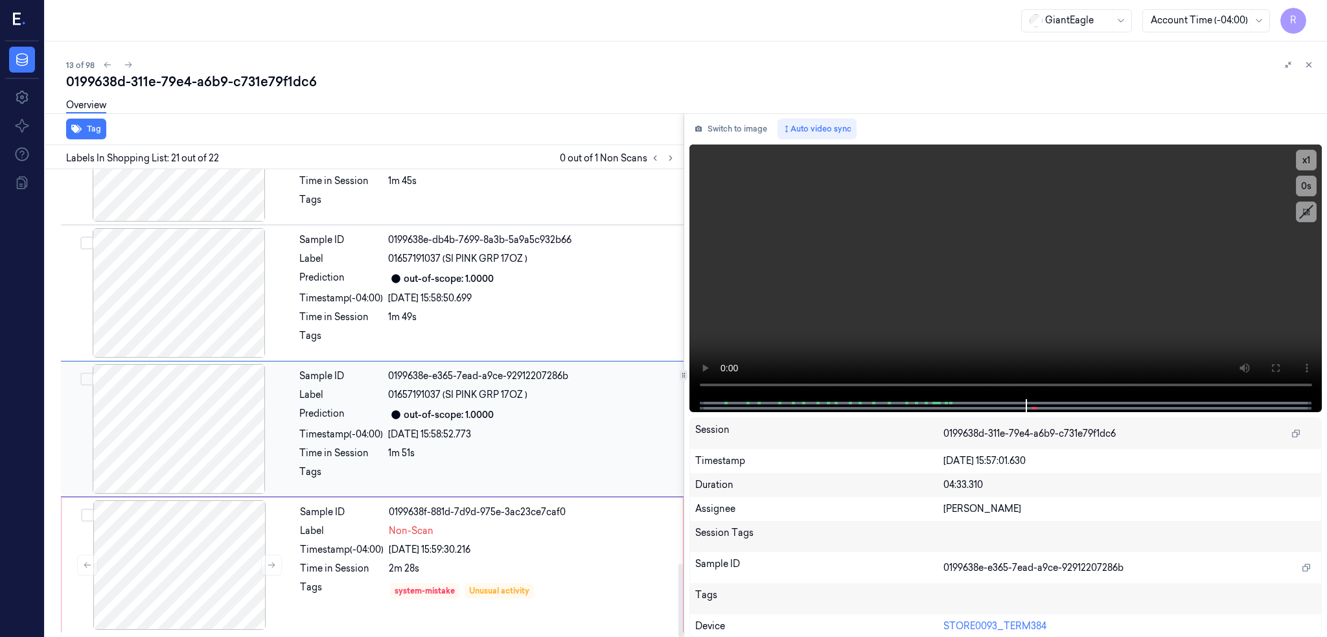
click at [340, 525] on div "Label" at bounding box center [342, 531] width 84 height 14
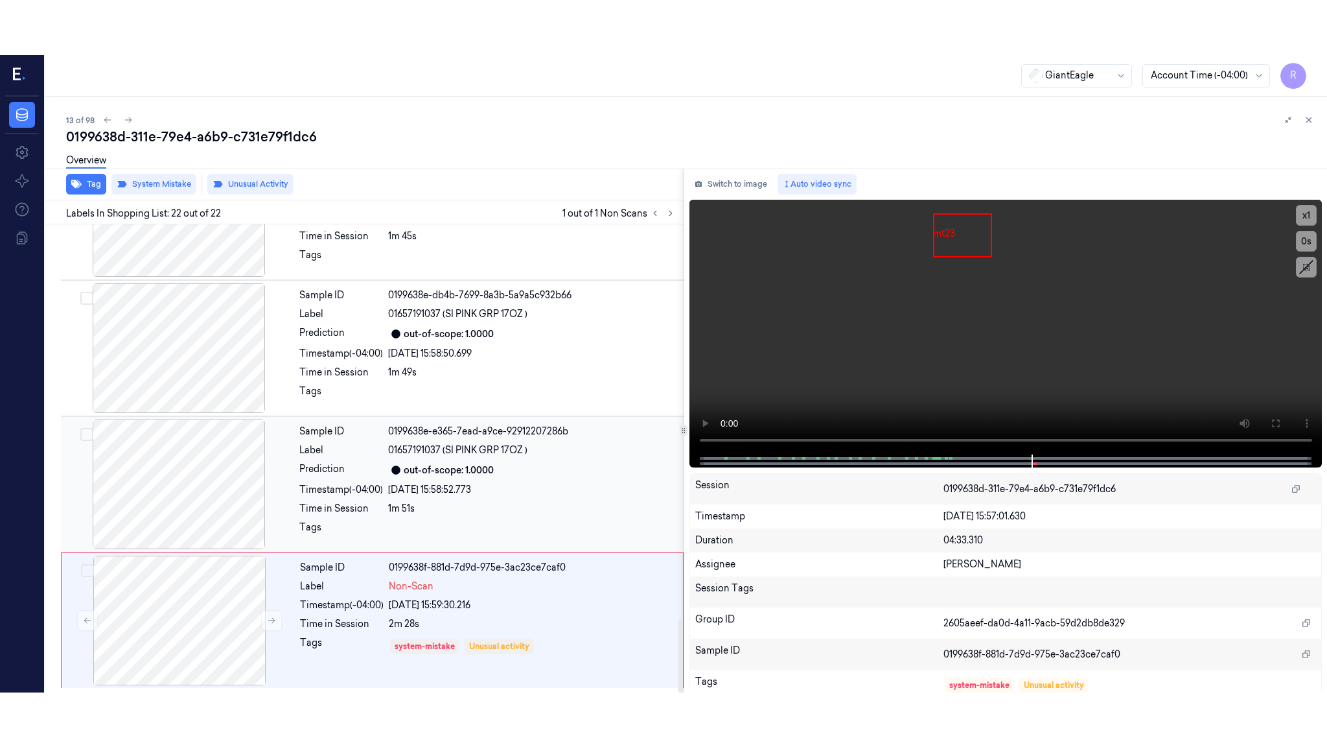
scroll to position [2532, 0]
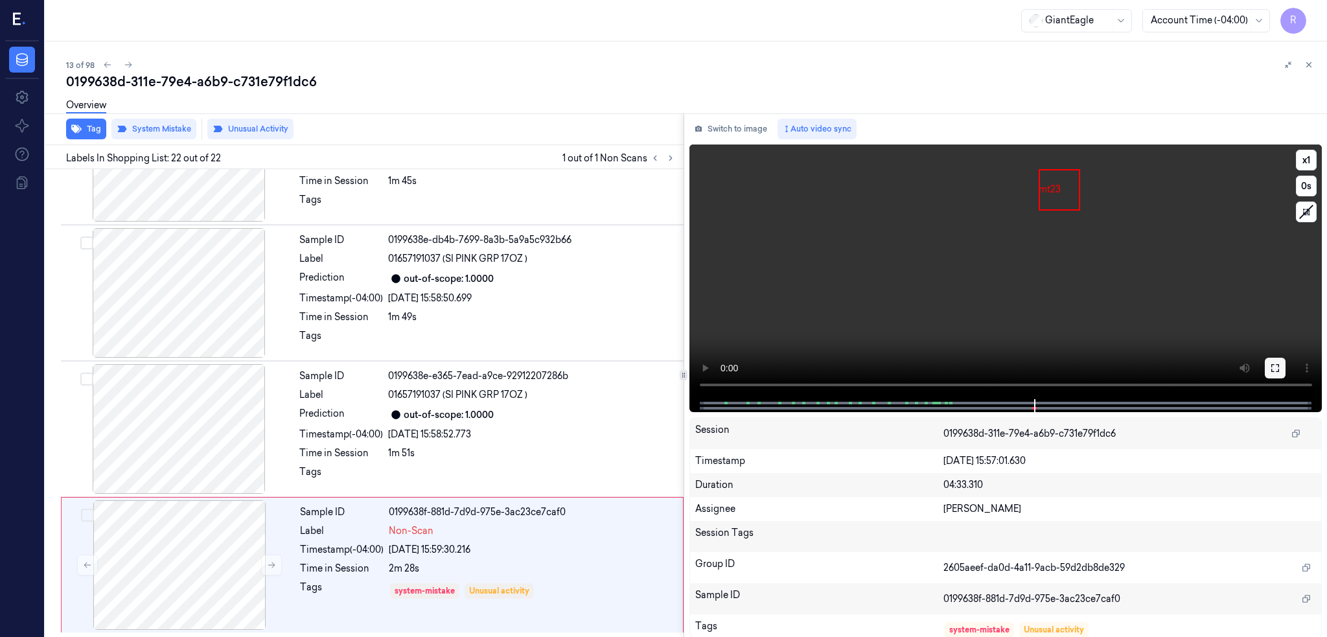
click at [1286, 374] on button at bounding box center [1275, 368] width 21 height 21
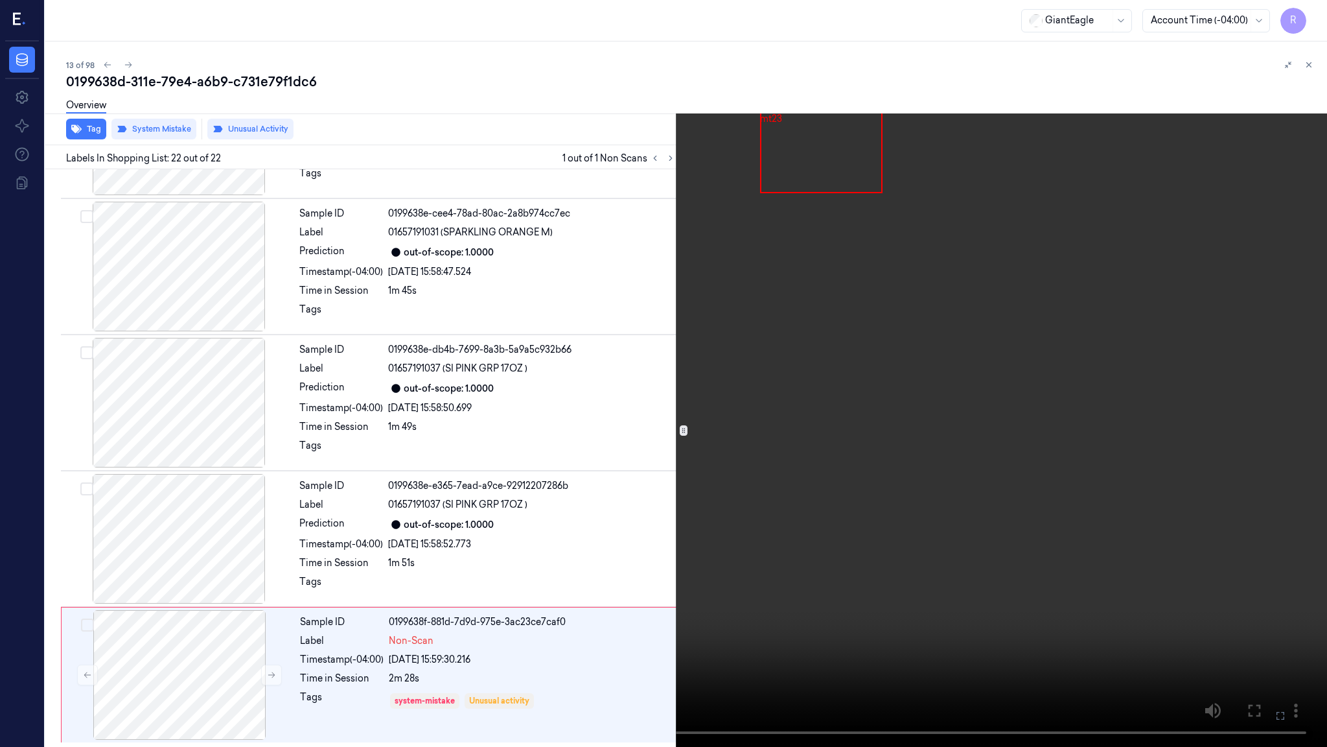
click at [817, 445] on video at bounding box center [663, 373] width 1327 height 747
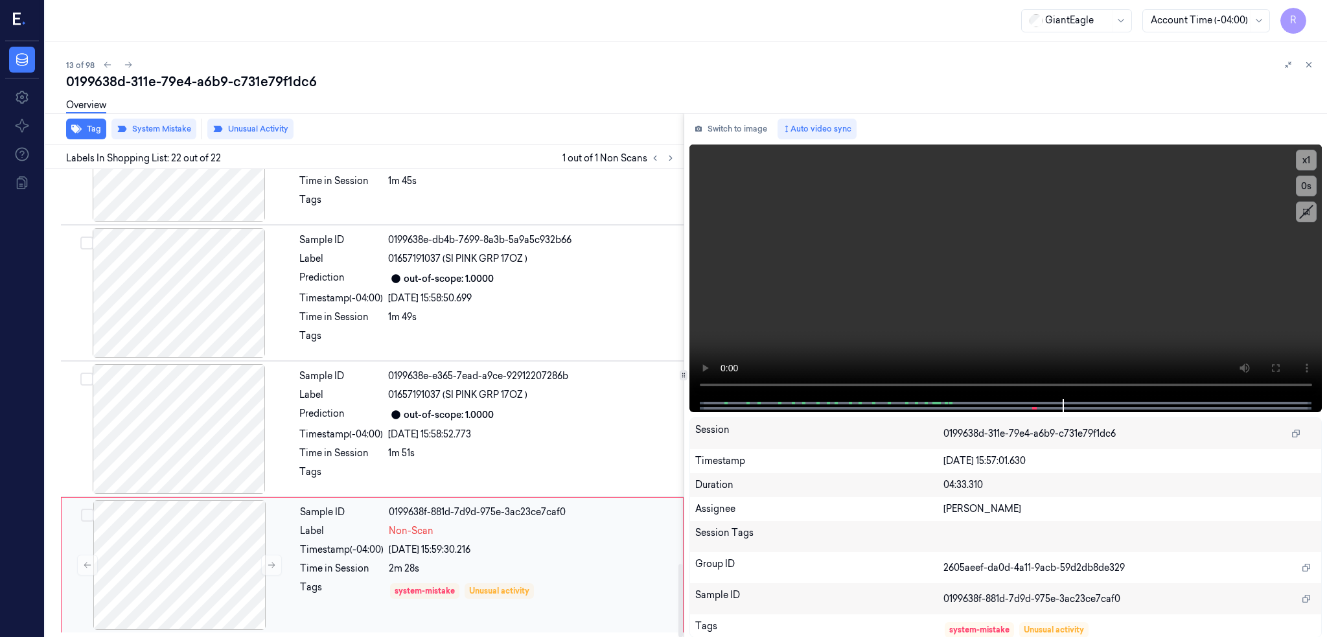
click at [512, 566] on div "2m 28s" at bounding box center [532, 569] width 286 height 14
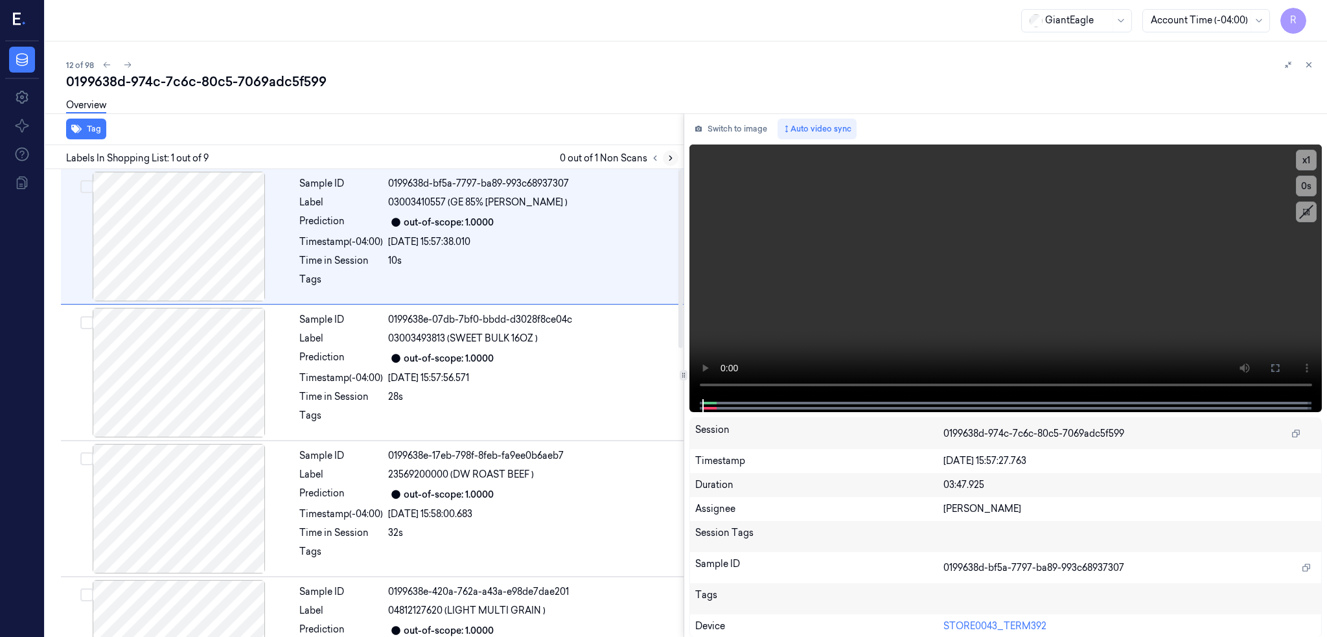
click at [672, 156] on icon at bounding box center [671, 158] width 3 height 5
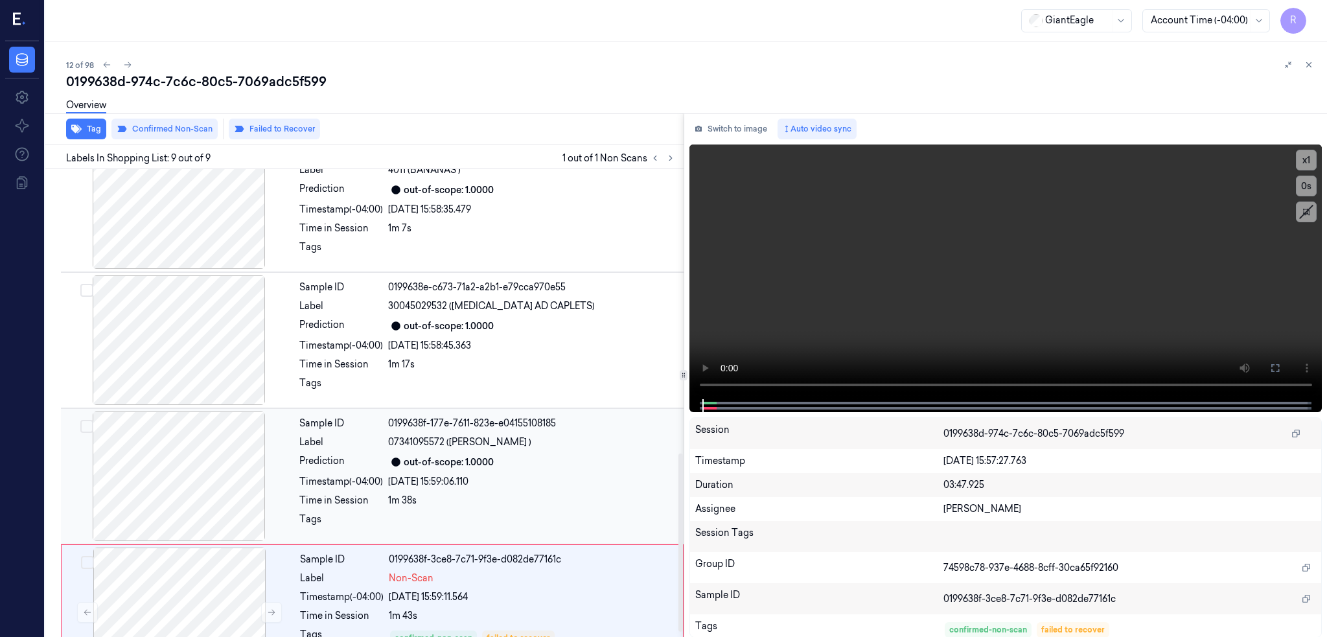
scroll to position [761, 0]
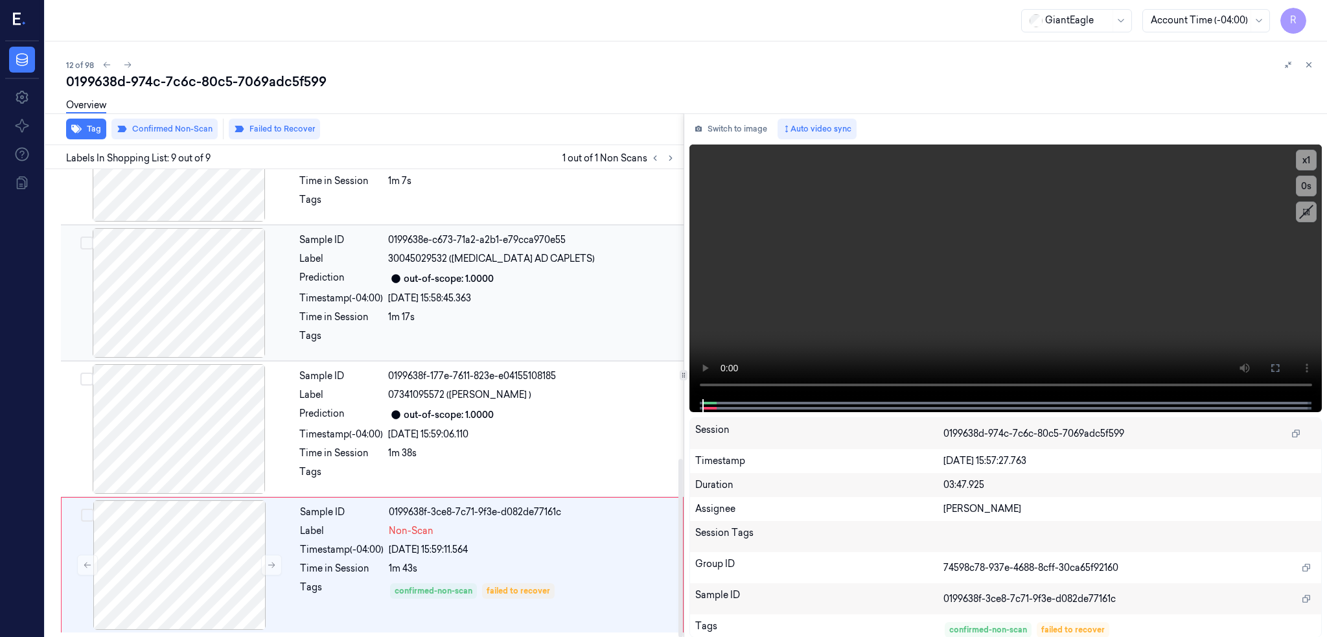
click at [172, 315] on div at bounding box center [179, 293] width 231 height 130
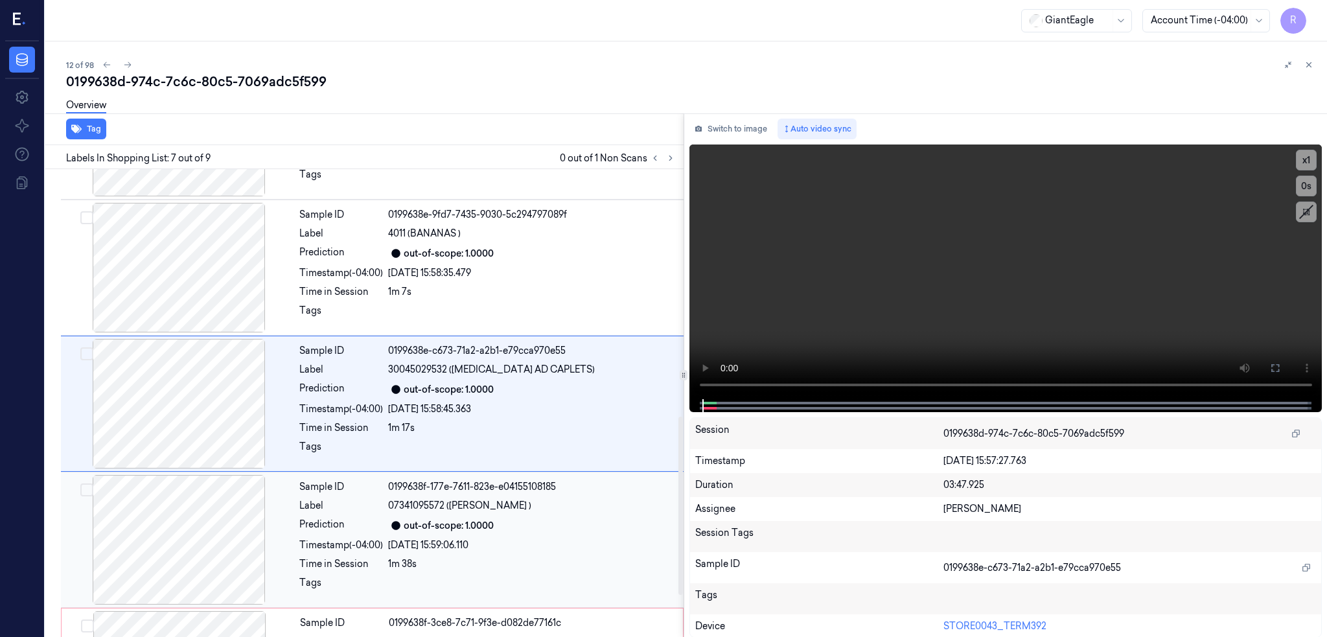
click at [164, 493] on div at bounding box center [179, 540] width 231 height 130
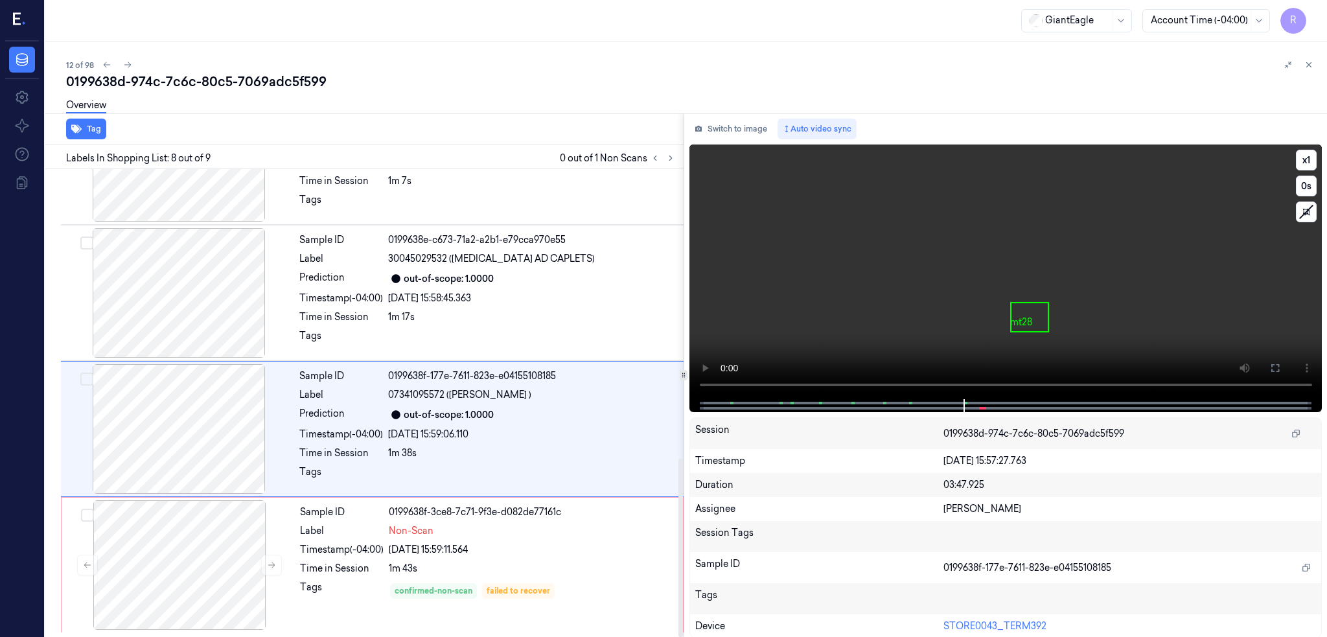
click at [185, 427] on div at bounding box center [179, 429] width 231 height 130
click at [1281, 363] on icon at bounding box center [1275, 368] width 10 height 10
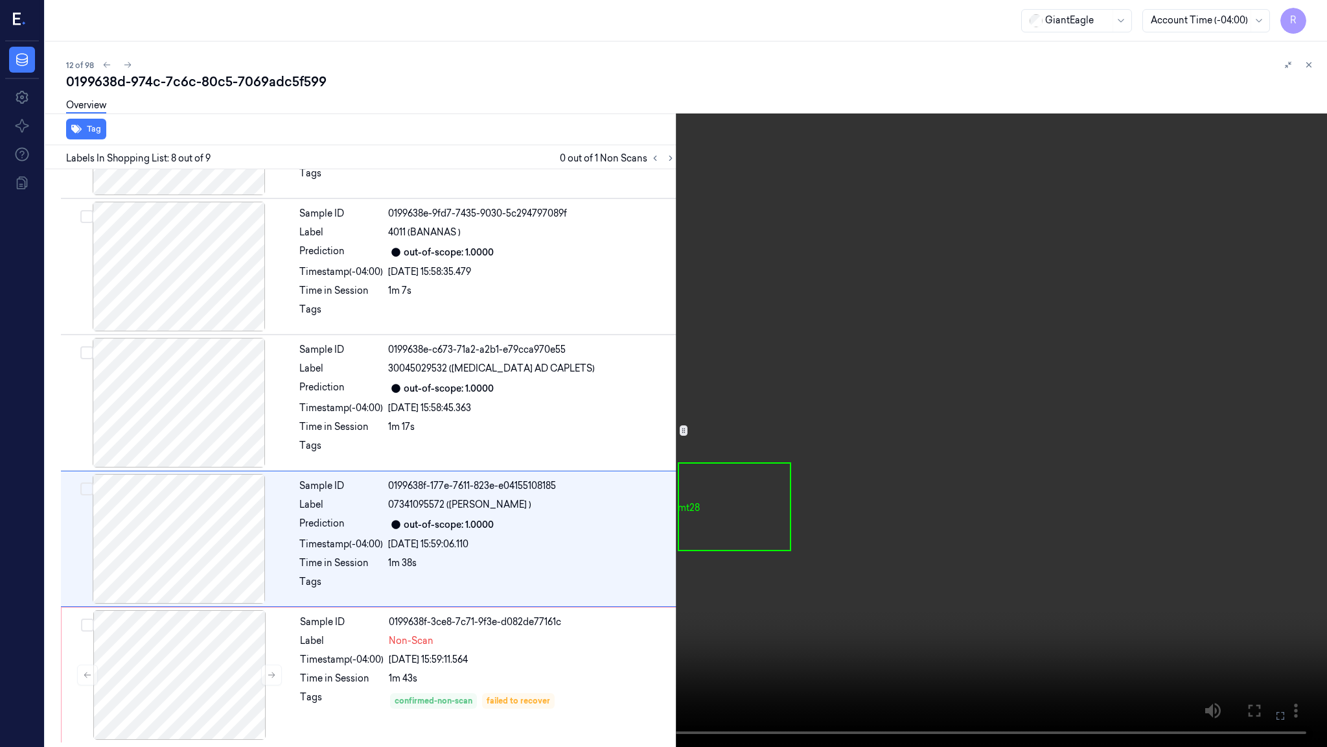
click at [907, 416] on video at bounding box center [663, 373] width 1327 height 747
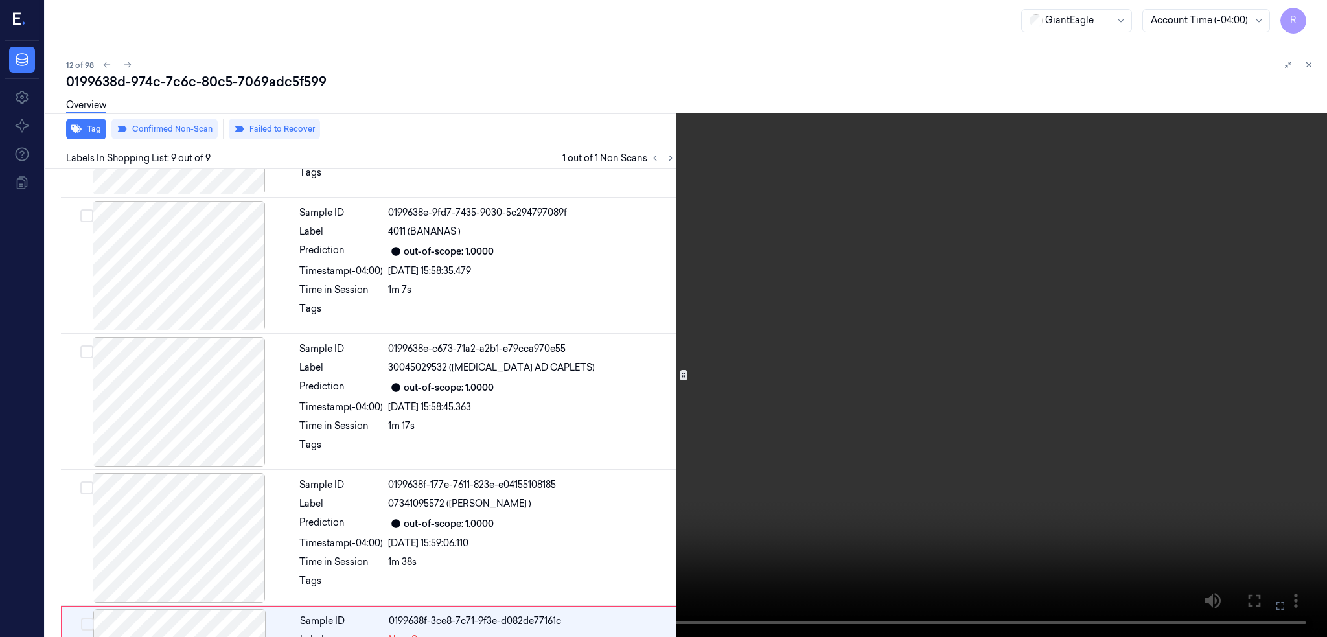
scroll to position [761, 0]
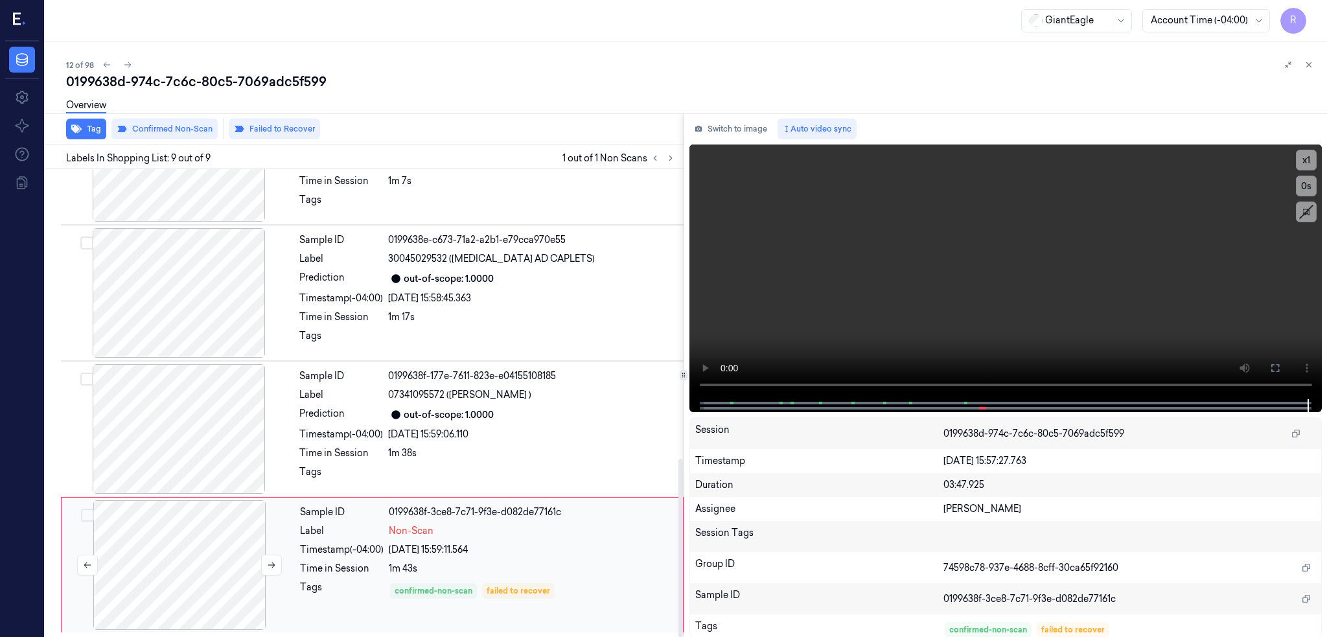
click at [206, 542] on div at bounding box center [179, 565] width 231 height 130
click at [277, 557] on button at bounding box center [271, 565] width 21 height 21
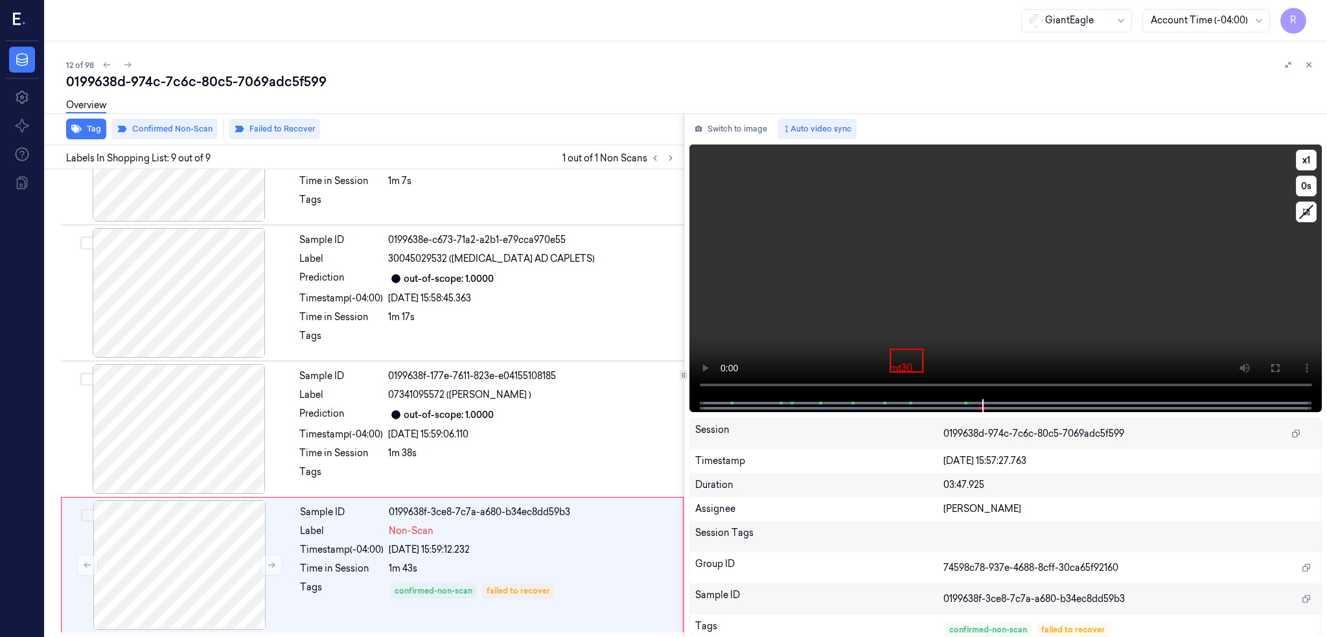
click at [1286, 361] on button at bounding box center [1275, 368] width 21 height 21
click at [172, 549] on div at bounding box center [179, 565] width 231 height 130
click at [266, 129] on button "Failed to Recover" at bounding box center [274, 129] width 91 height 21
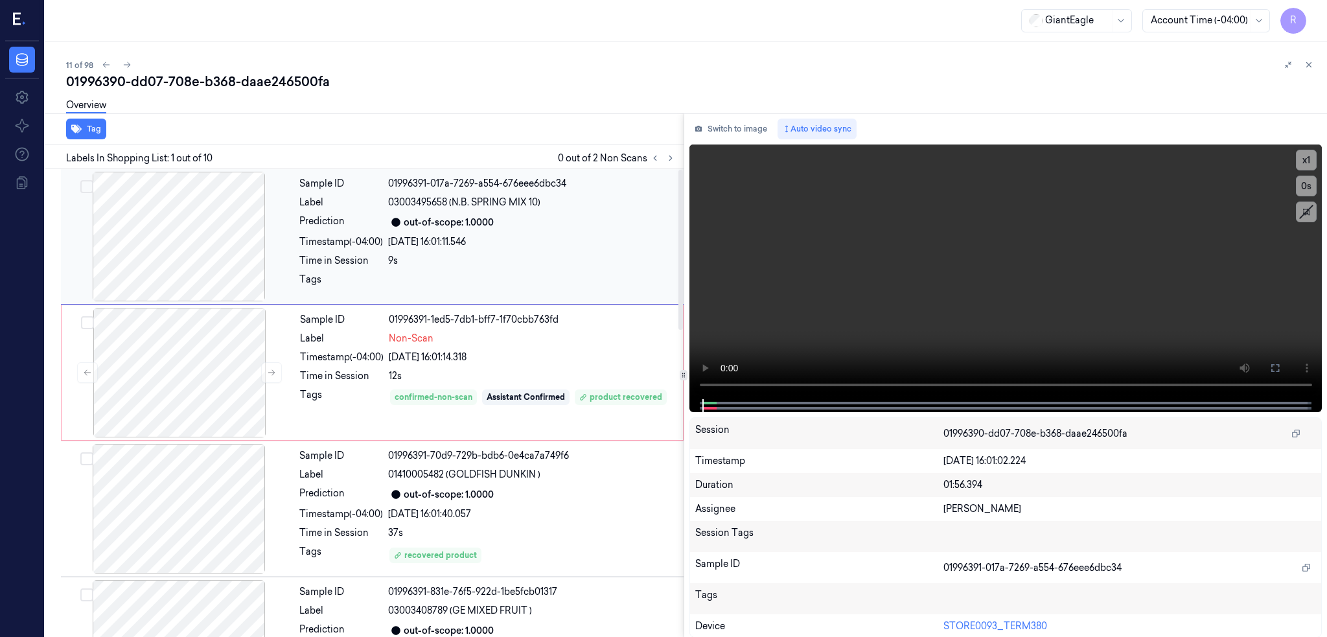
click at [184, 231] on div at bounding box center [179, 237] width 231 height 130
click at [133, 242] on div at bounding box center [179, 237] width 231 height 130
click at [1286, 367] on button at bounding box center [1275, 368] width 21 height 21
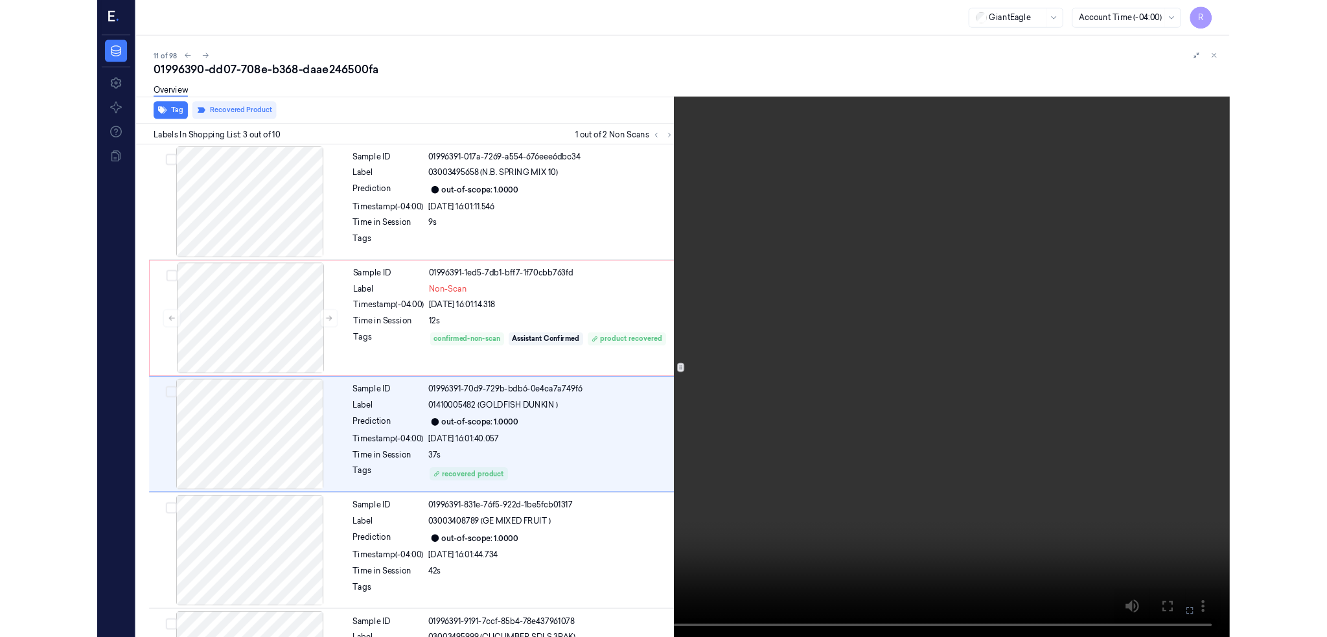
scroll to position [50, 0]
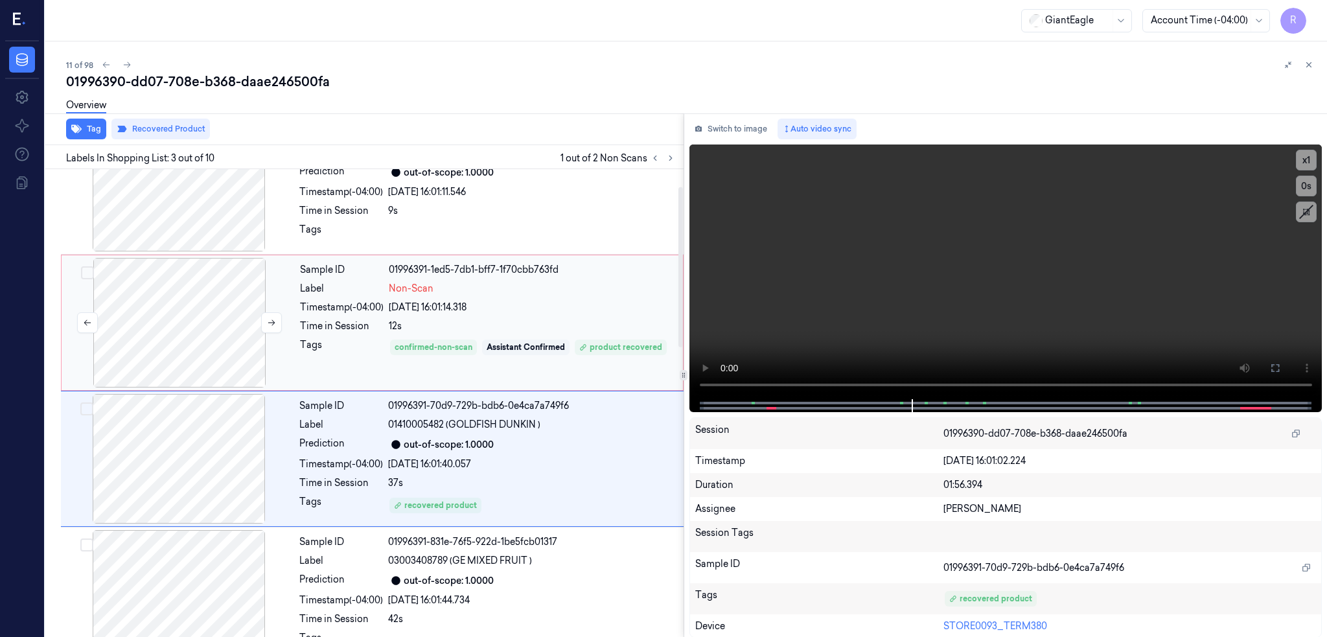
click at [225, 331] on div at bounding box center [179, 323] width 231 height 130
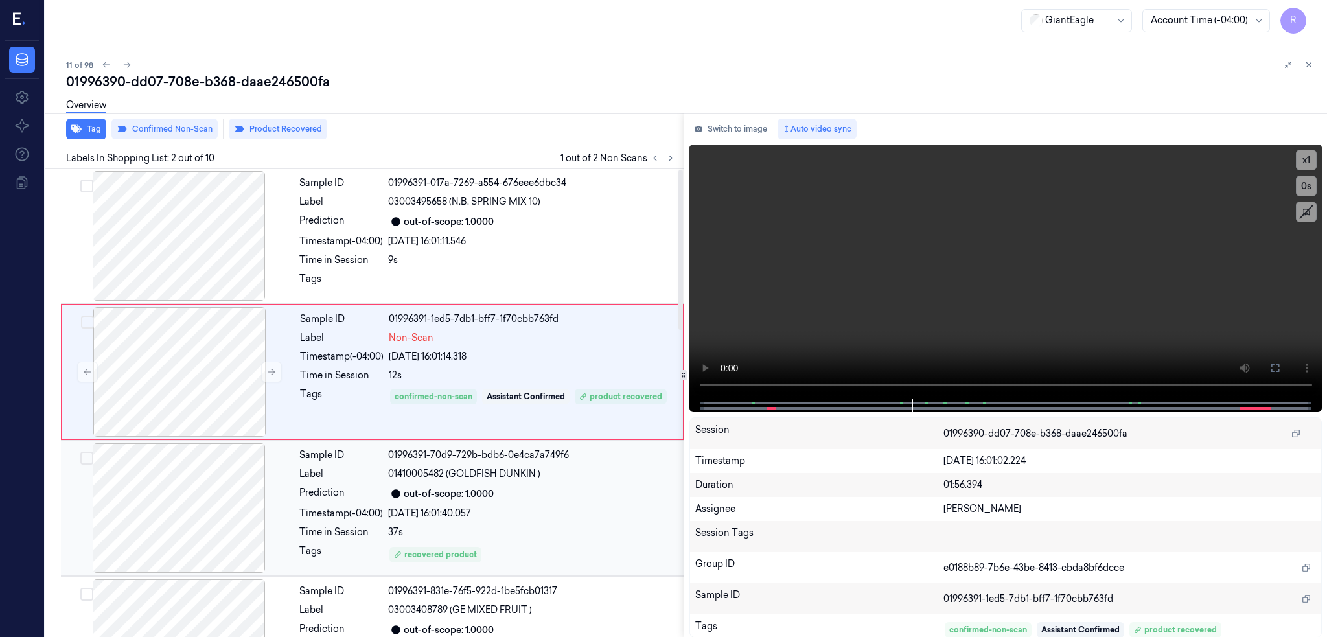
scroll to position [0, 0]
click at [207, 483] on div at bounding box center [179, 509] width 231 height 130
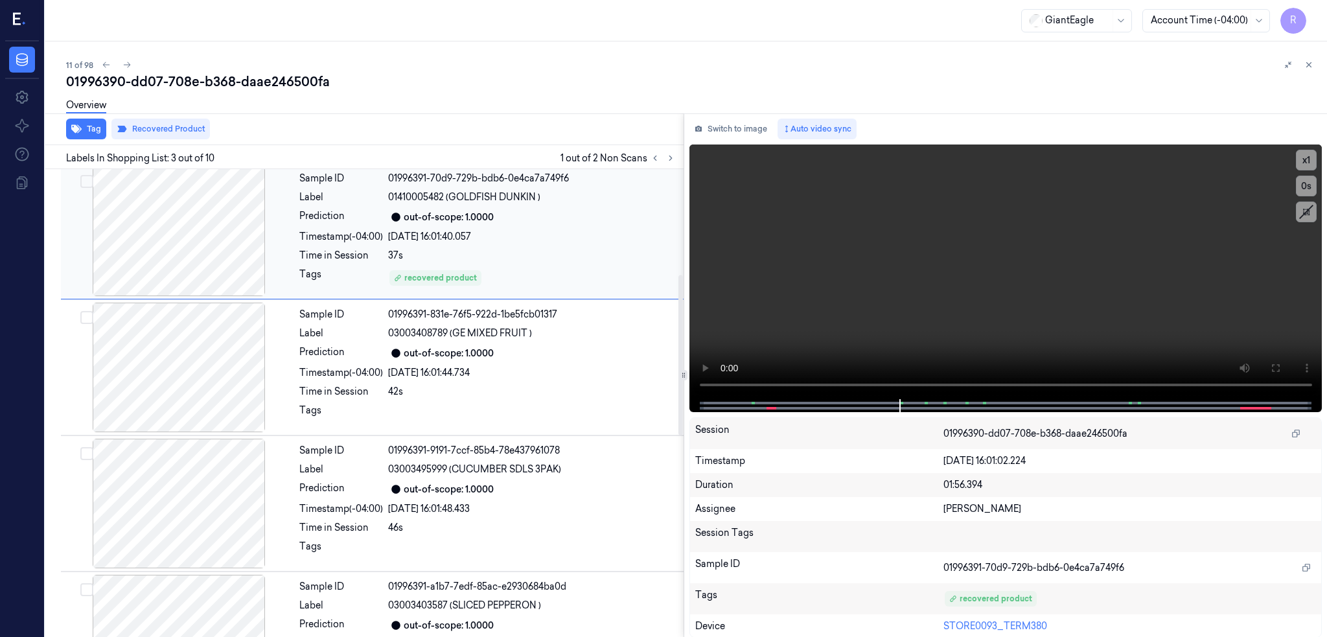
scroll to position [537, 0]
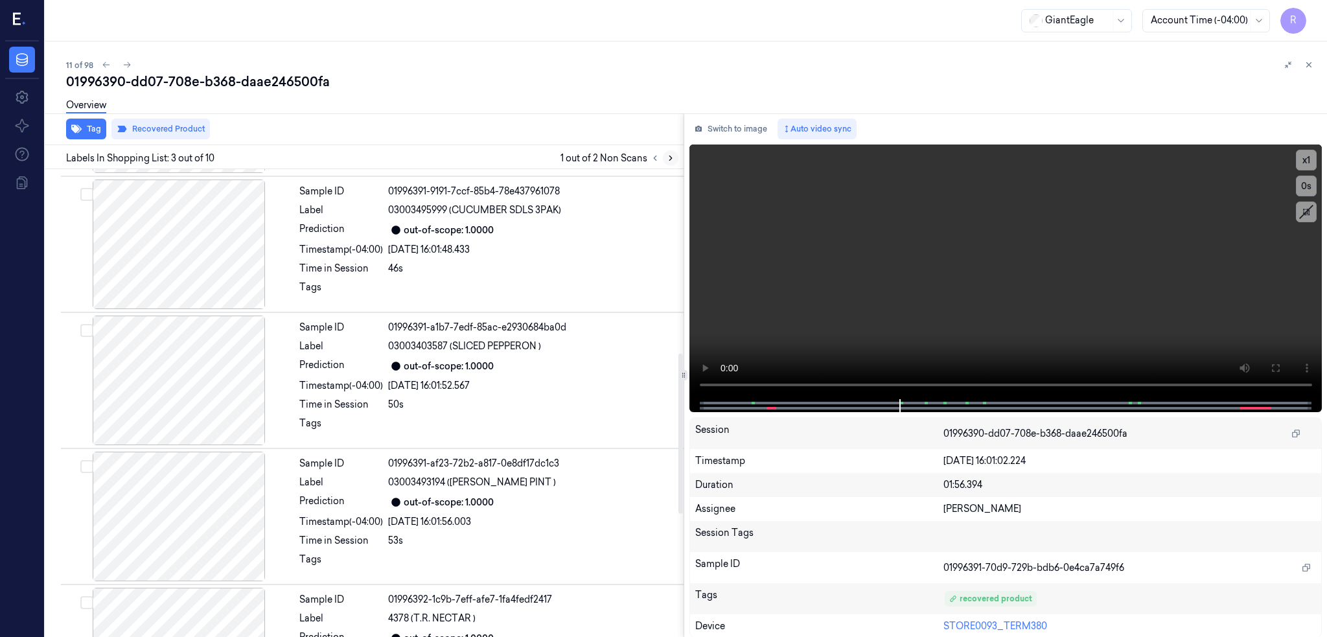
click at [675, 158] on icon at bounding box center [670, 158] width 9 height 9
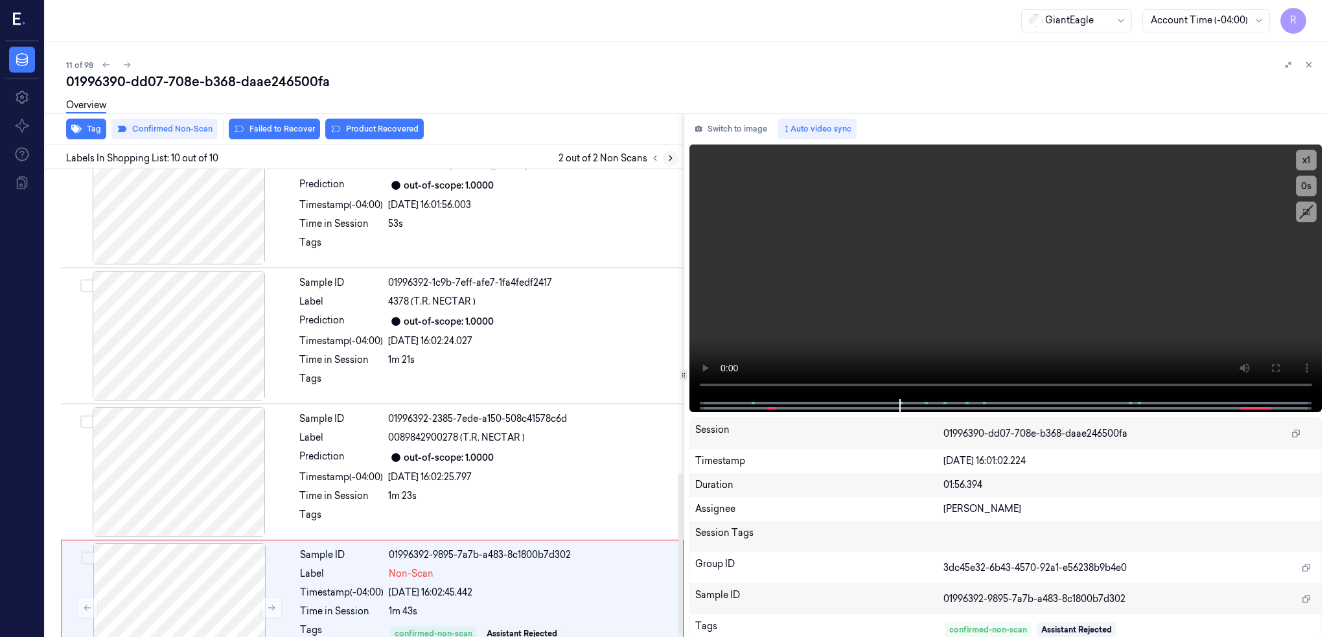
scroll to position [897, 0]
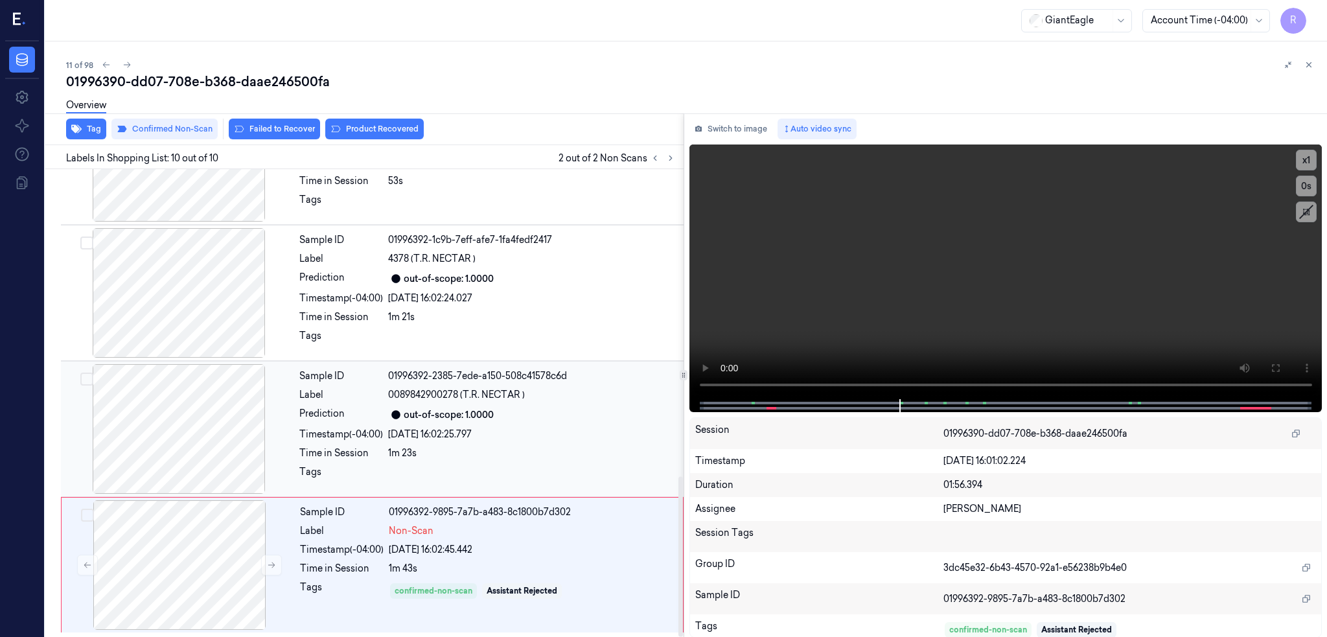
click at [172, 438] on div at bounding box center [179, 429] width 231 height 130
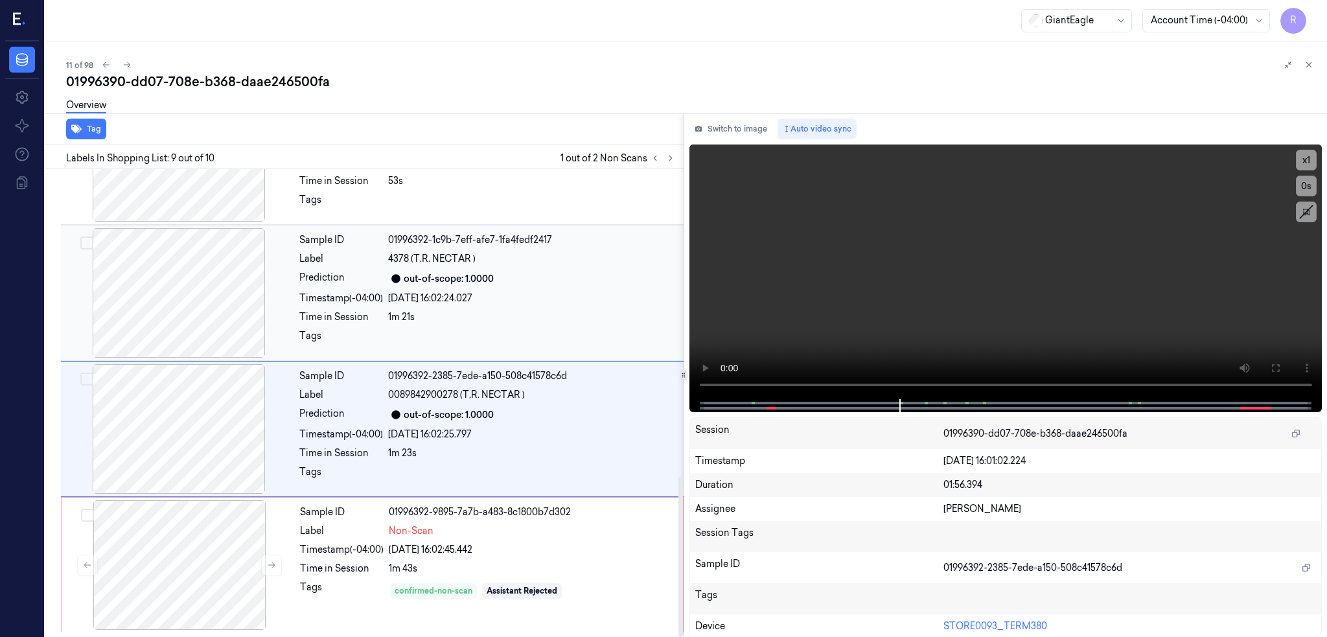
click at [159, 299] on div at bounding box center [179, 293] width 231 height 130
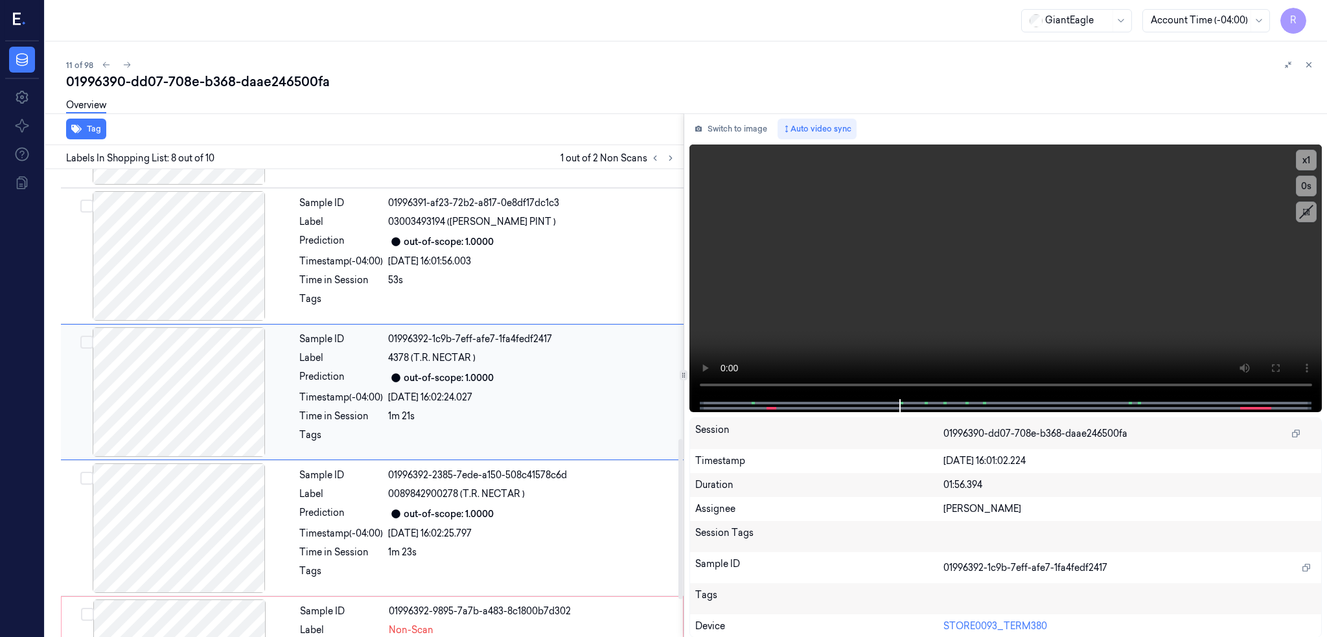
scroll to position [786, 0]
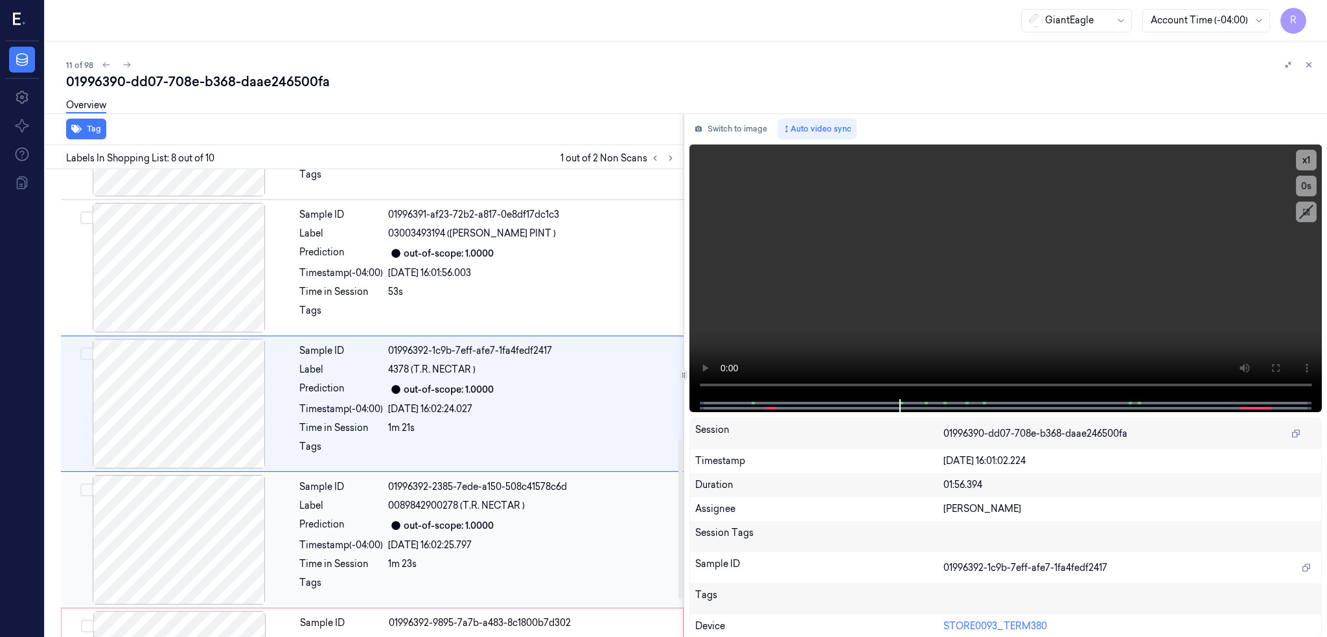
click at [202, 533] on div at bounding box center [179, 540] width 231 height 130
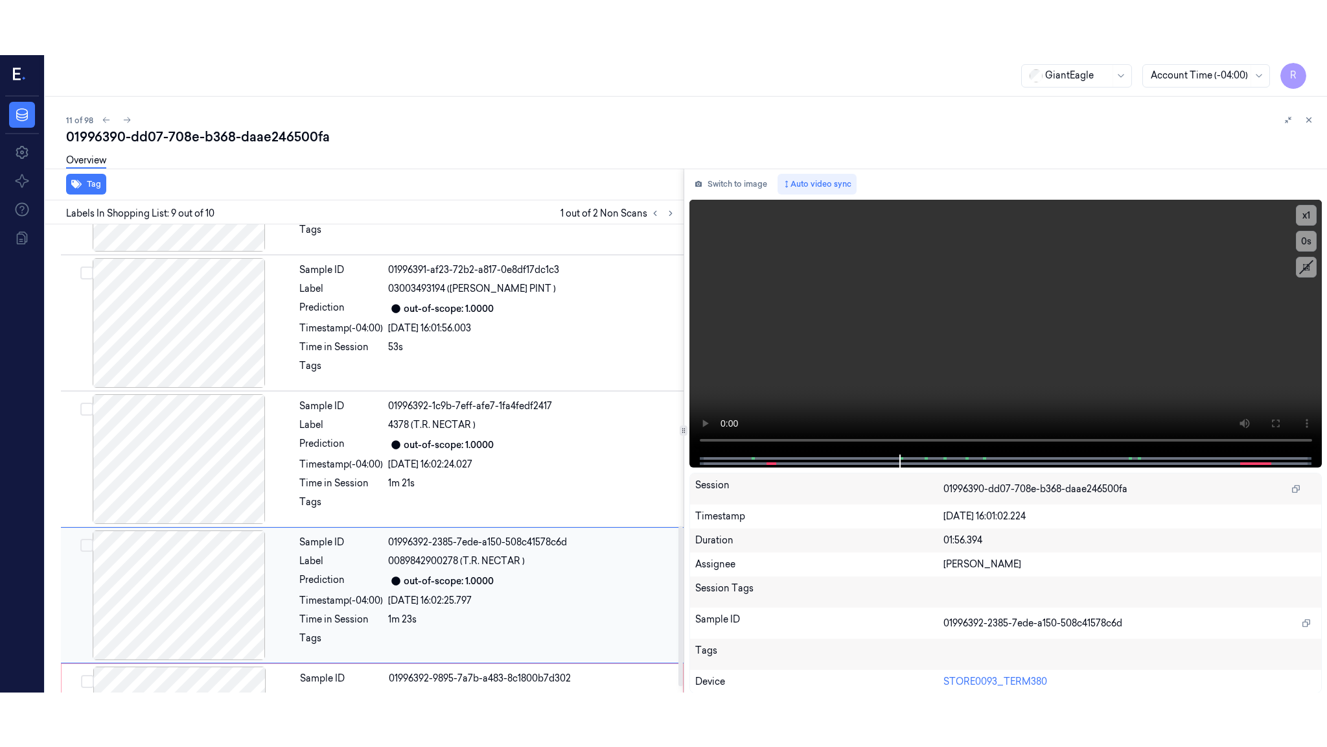
scroll to position [897, 0]
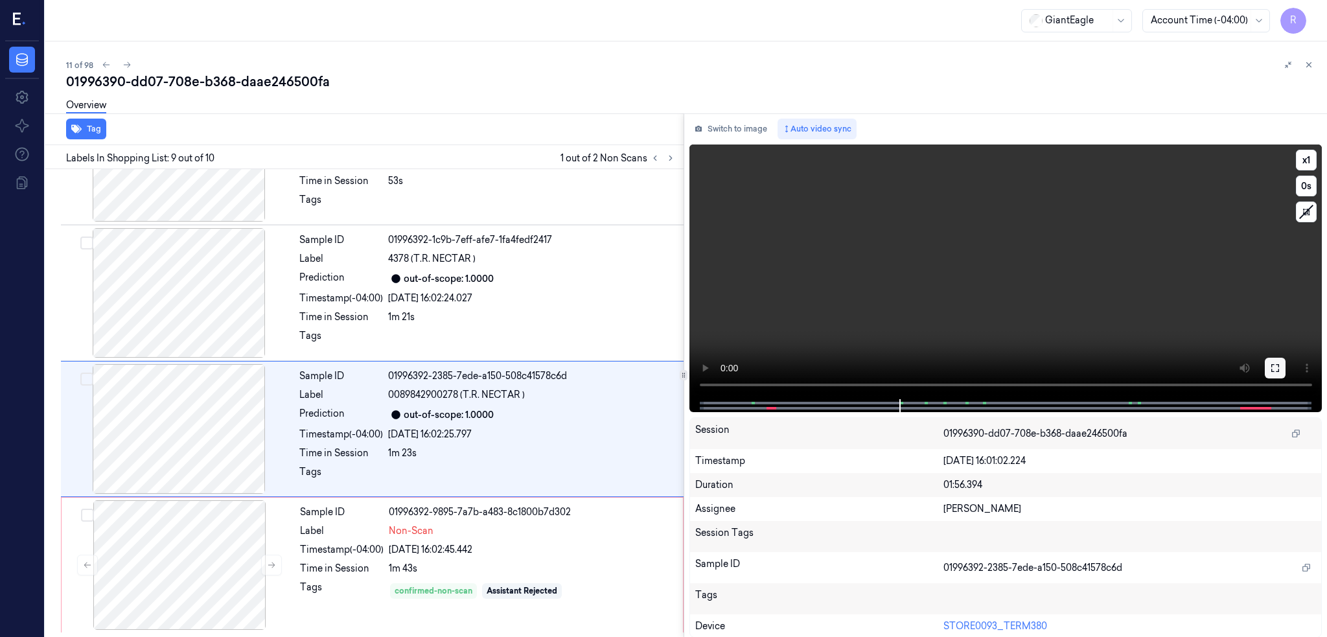
click at [1286, 373] on button at bounding box center [1275, 368] width 21 height 21
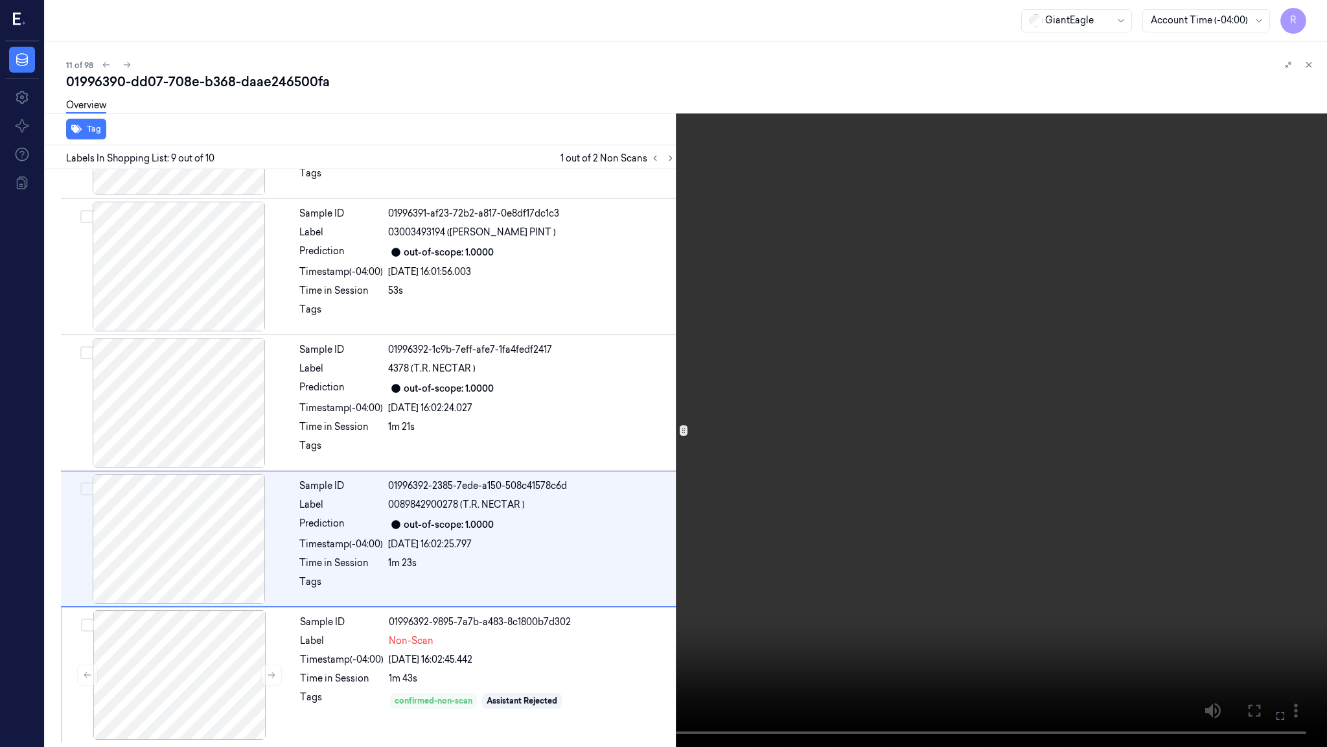
click at [761, 585] on video at bounding box center [663, 373] width 1327 height 747
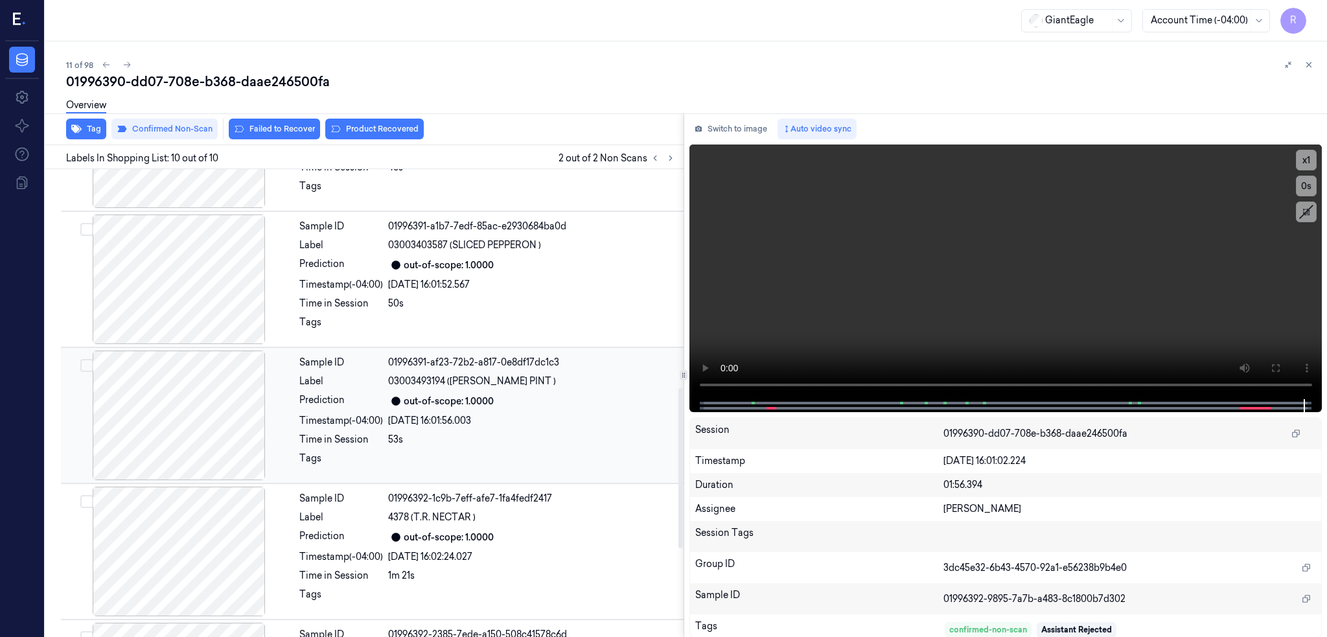
click at [207, 390] on div at bounding box center [179, 416] width 231 height 130
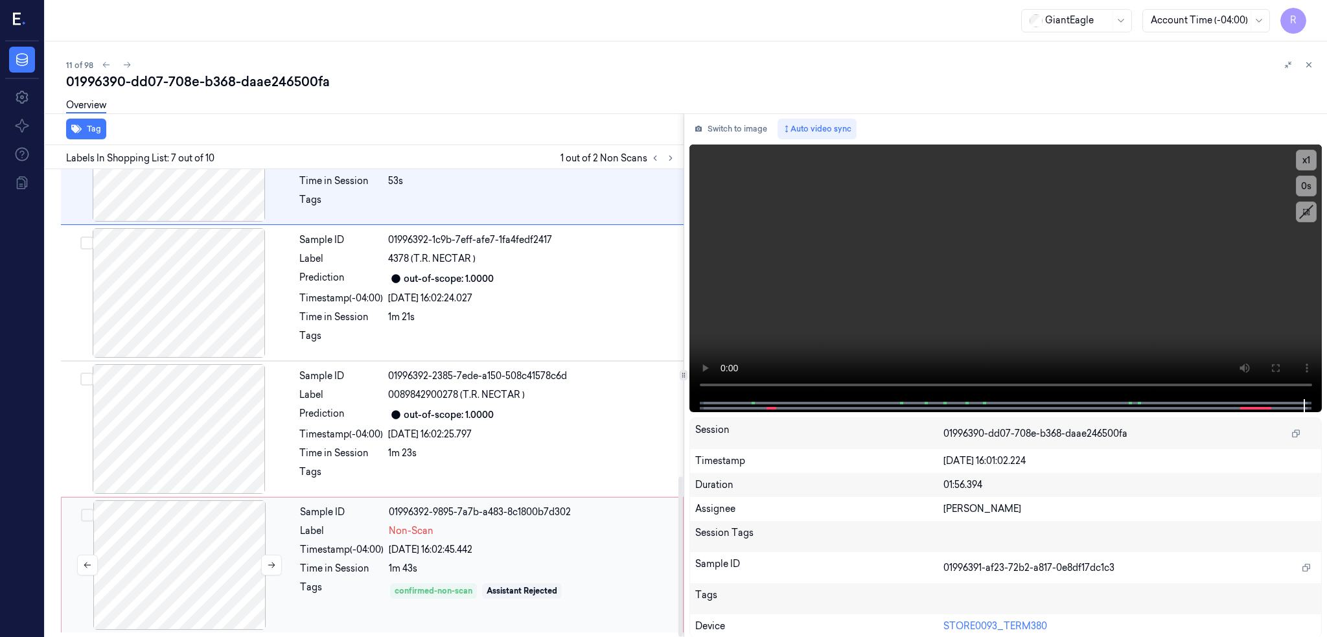
click at [172, 554] on div at bounding box center [179, 565] width 231 height 130
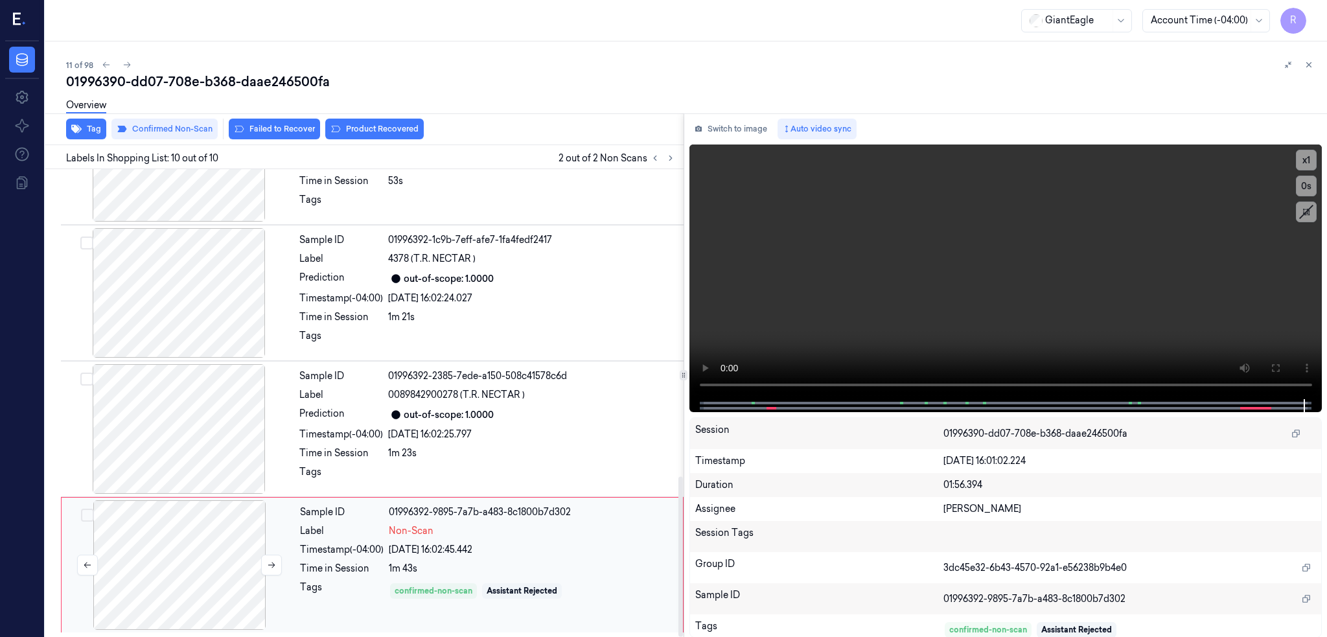
scroll to position [897, 0]
click at [257, 137] on button "Failed to Recover" at bounding box center [274, 129] width 91 height 21
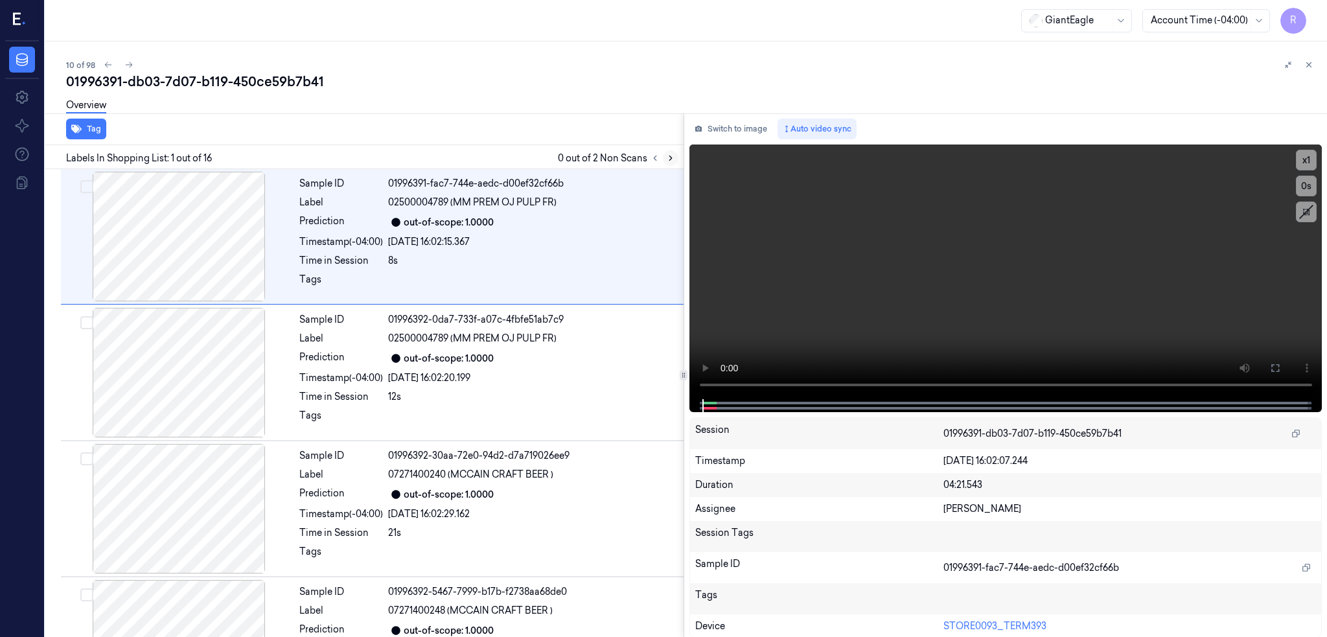
click at [679, 163] on button at bounding box center [671, 158] width 16 height 16
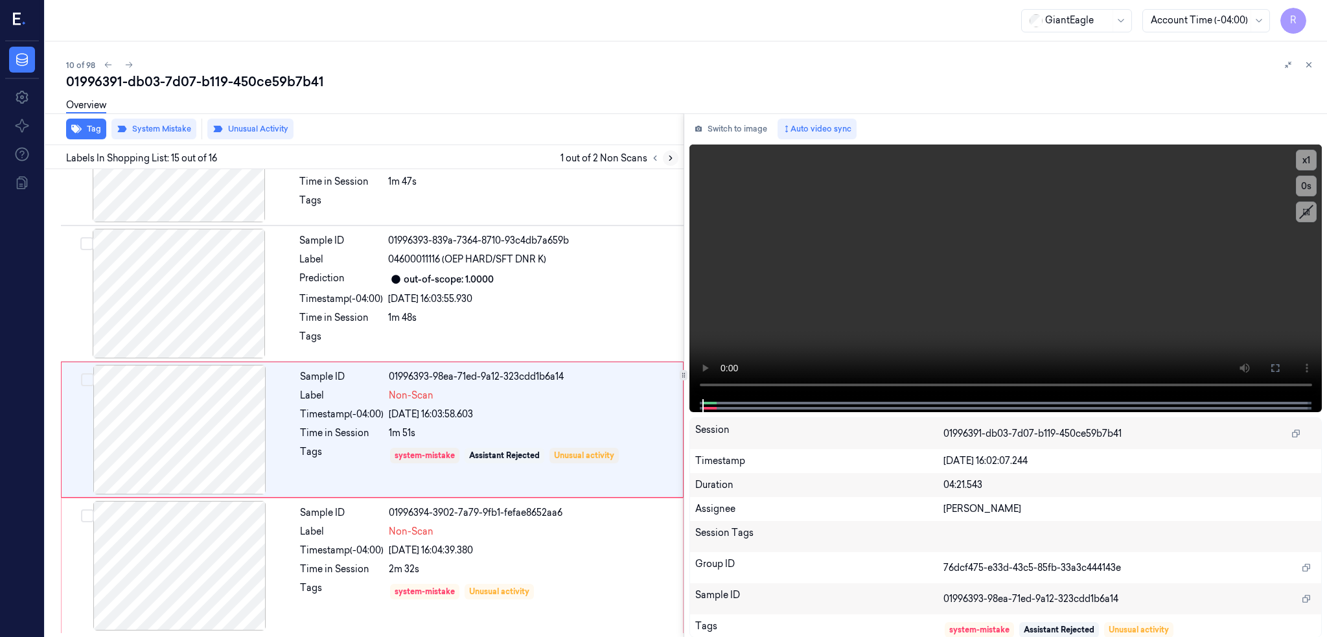
scroll to position [1714, 0]
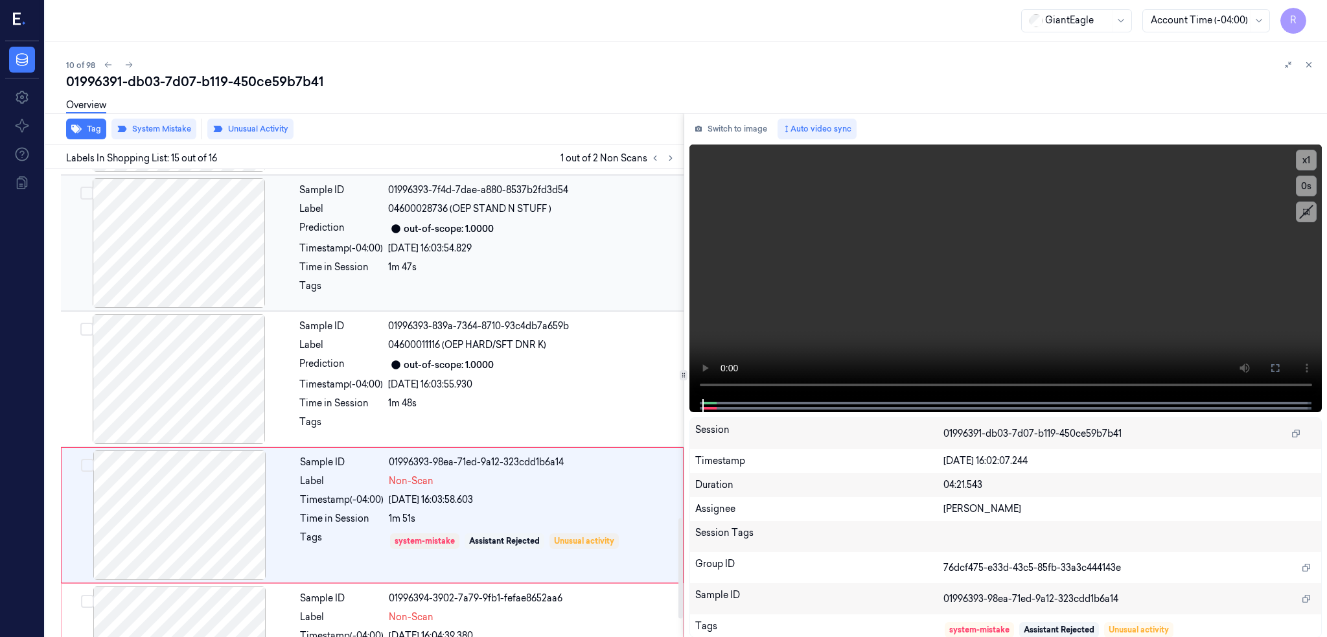
click at [148, 252] on div at bounding box center [179, 243] width 231 height 130
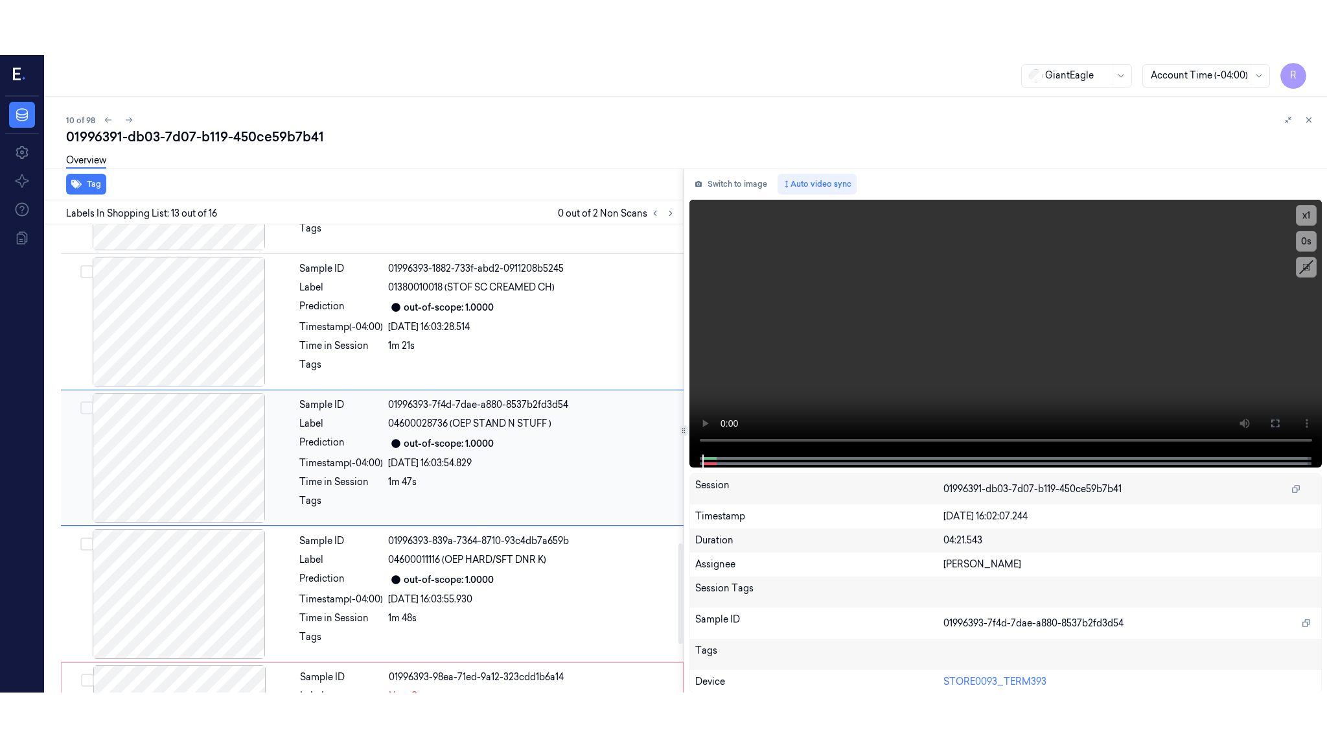
scroll to position [1467, 0]
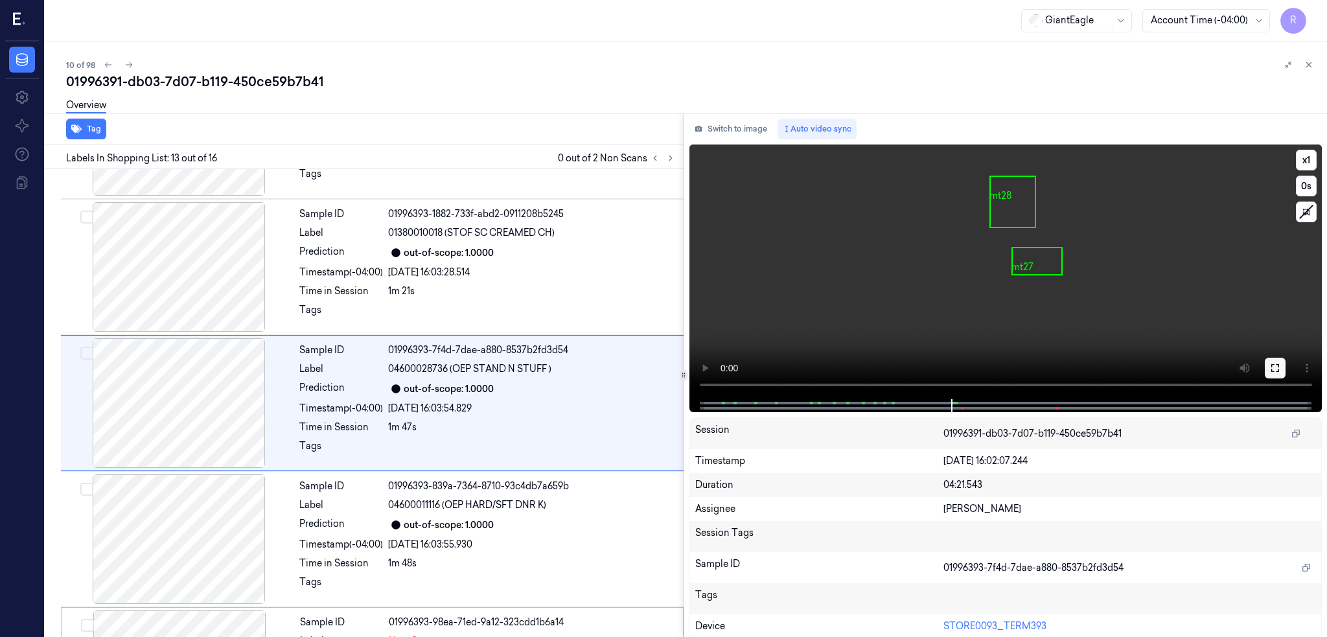
click at [1281, 373] on icon at bounding box center [1275, 368] width 10 height 10
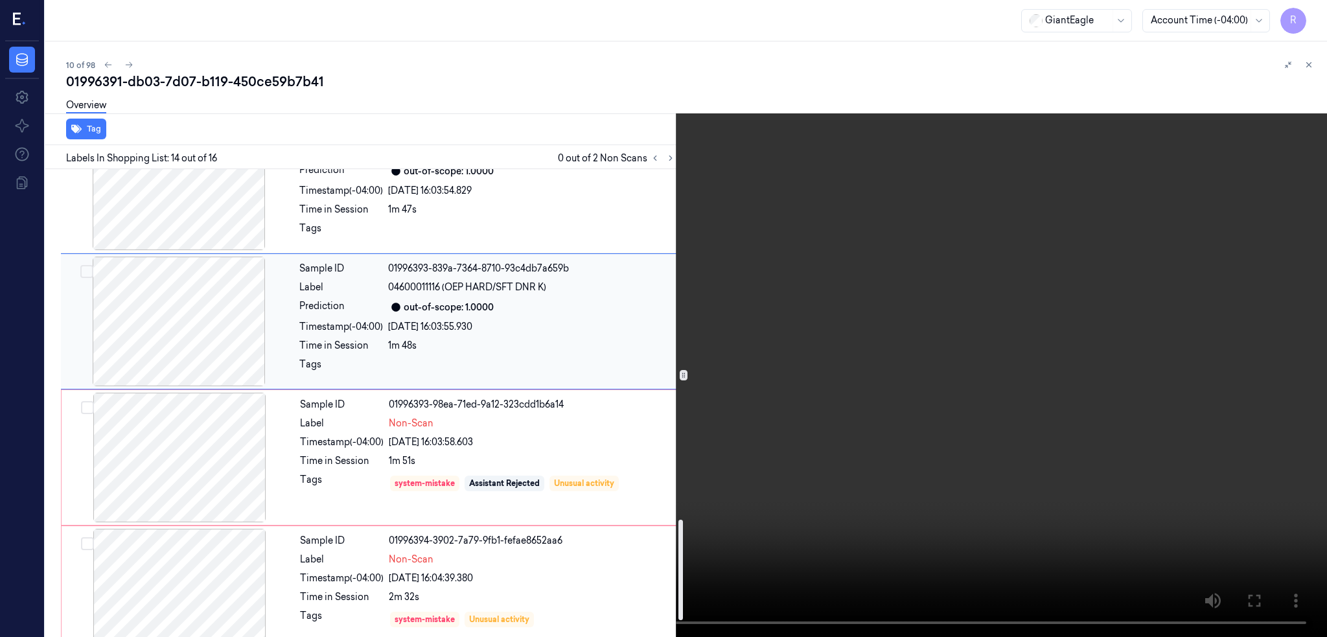
scroll to position [1714, 0]
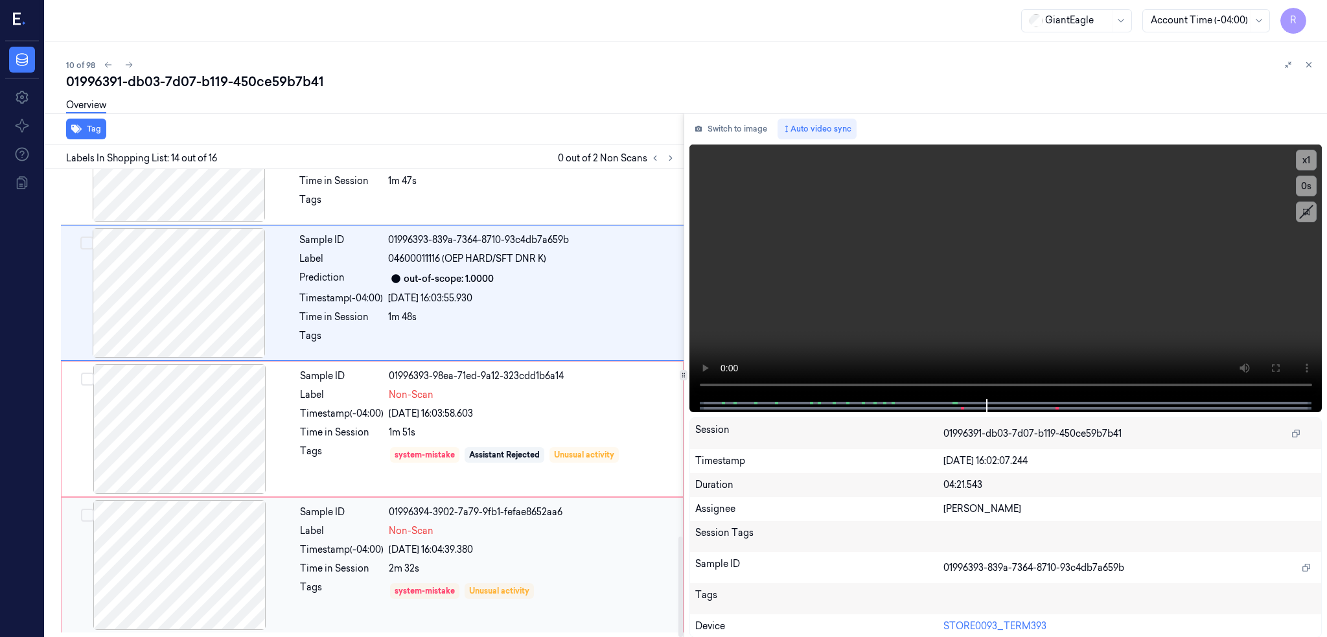
click at [213, 542] on div at bounding box center [179, 565] width 231 height 130
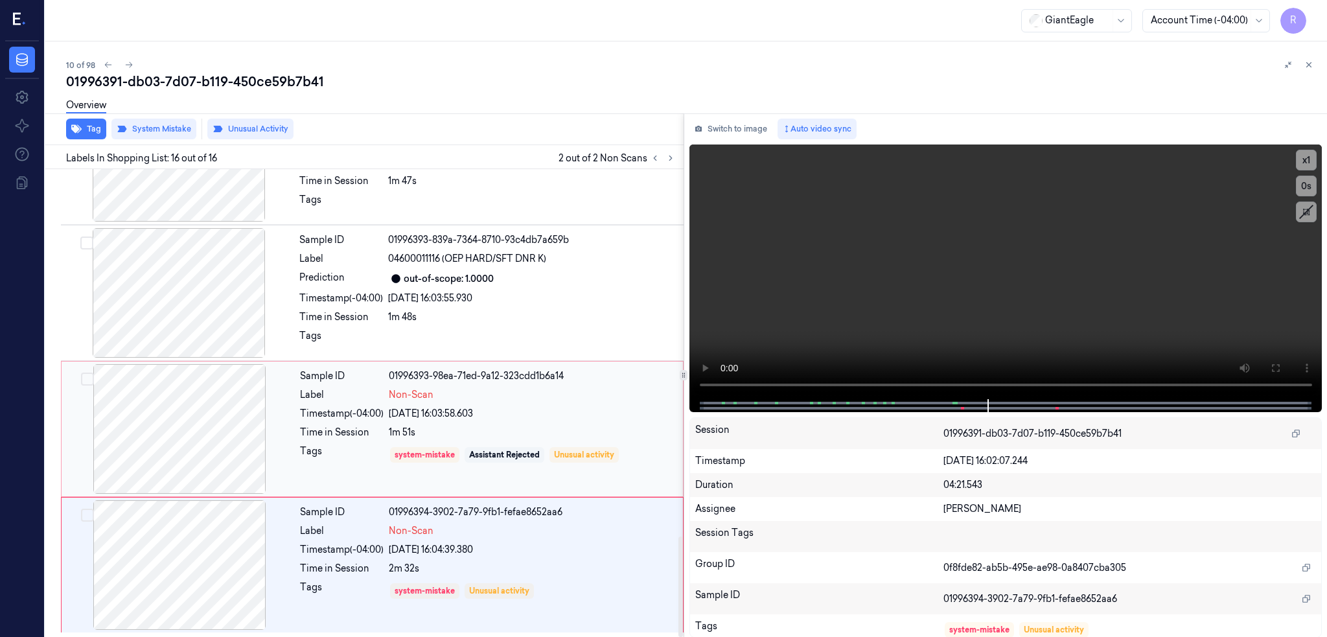
scroll to position [1714, 0]
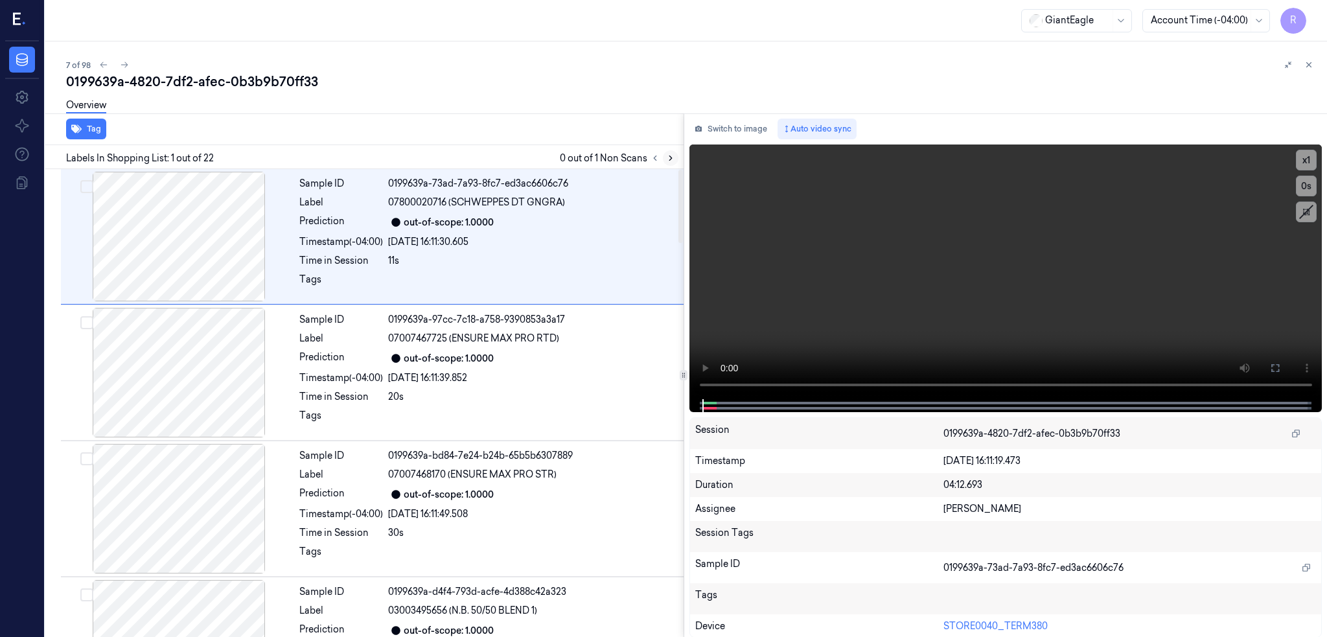
click at [675, 160] on icon at bounding box center [670, 158] width 9 height 9
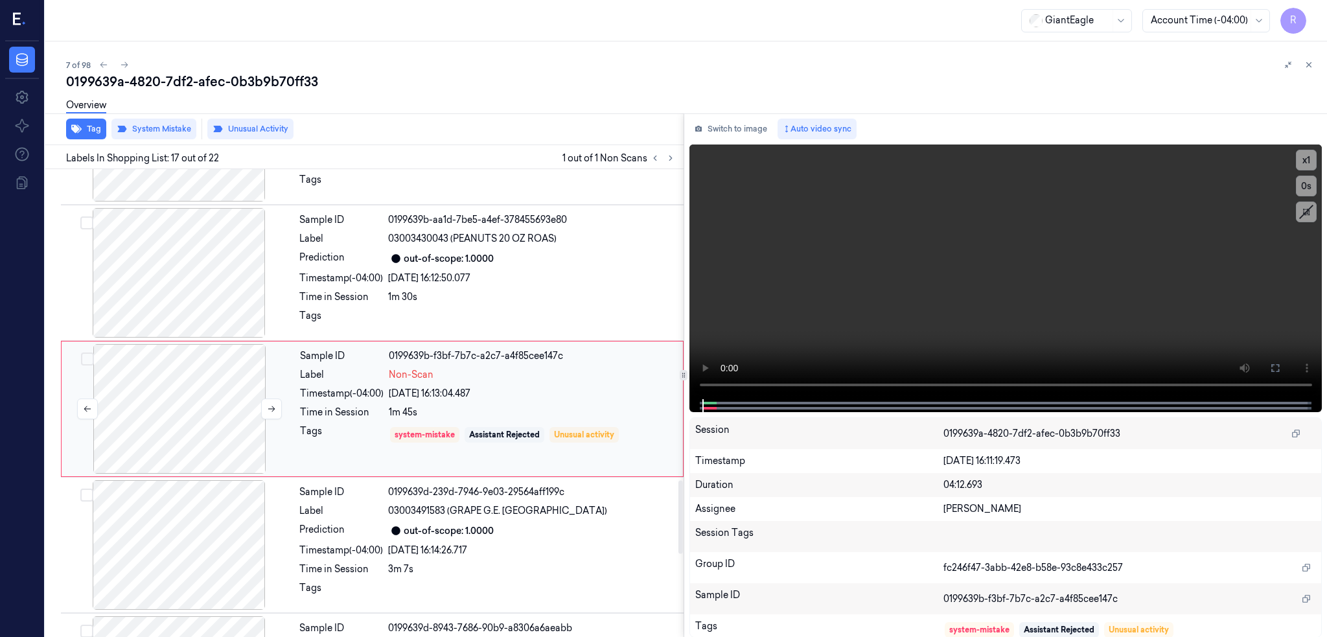
scroll to position [2012, 0]
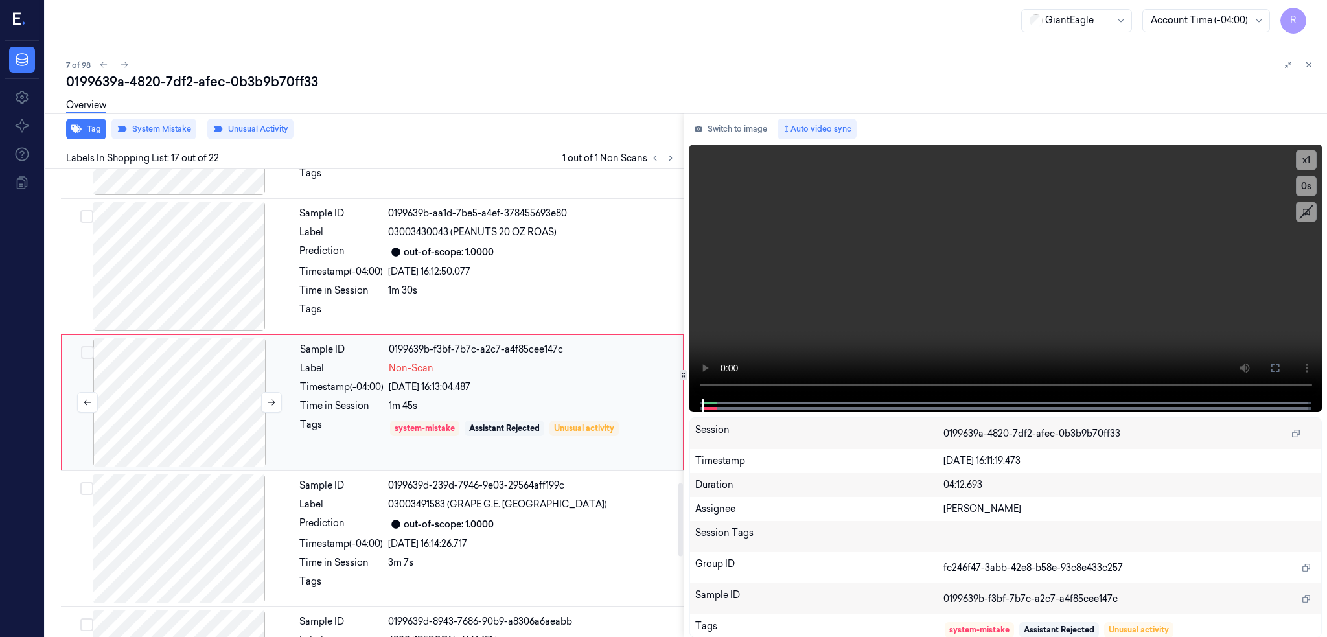
click at [170, 398] on div at bounding box center [179, 403] width 231 height 130
click at [157, 254] on div at bounding box center [179, 267] width 231 height 130
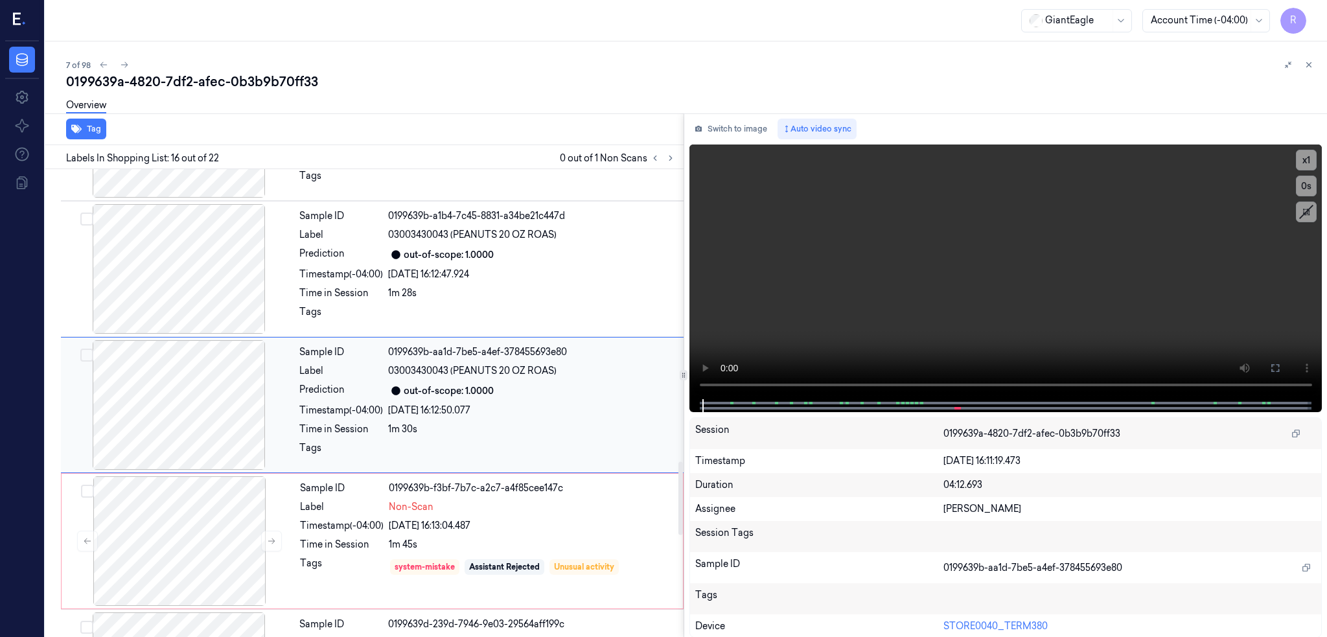
scroll to position [1875, 0]
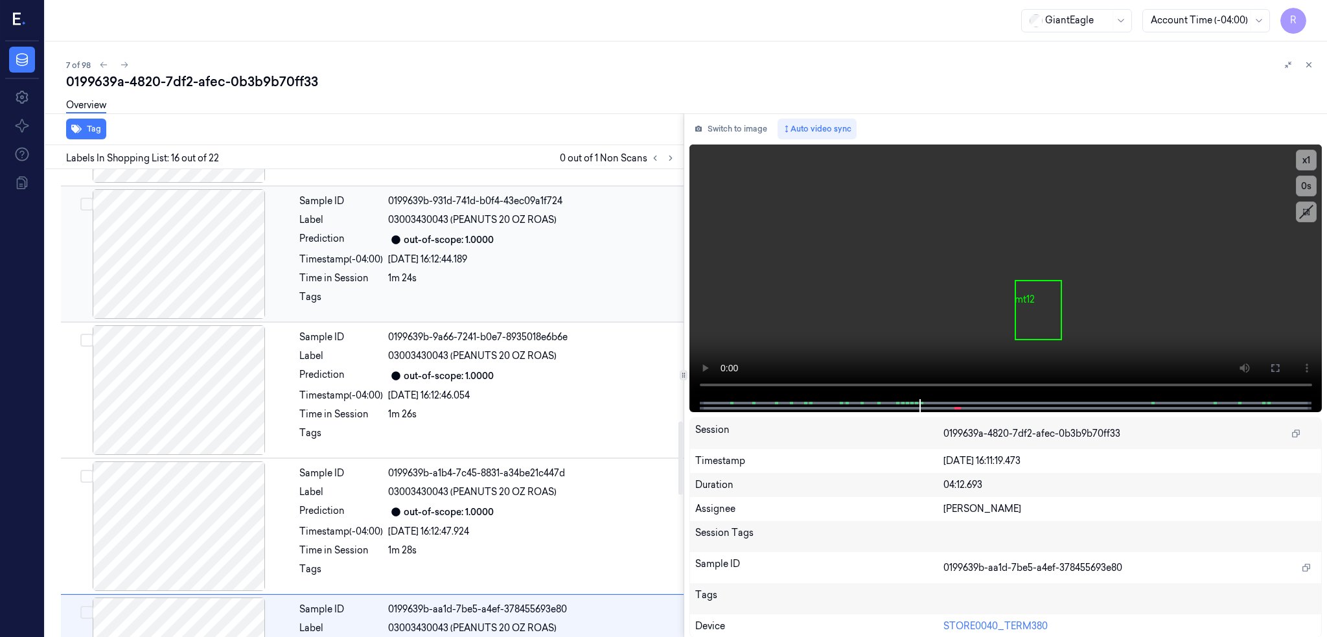
click at [215, 264] on div at bounding box center [179, 254] width 231 height 130
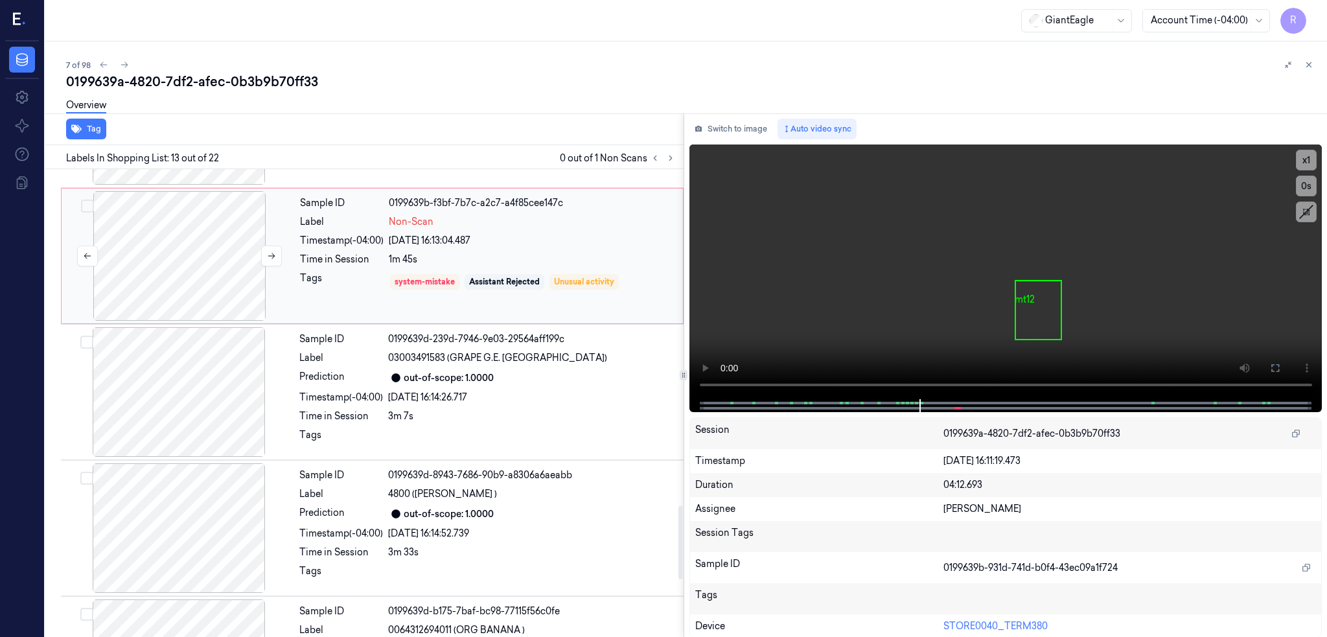
click at [158, 265] on div at bounding box center [179, 256] width 231 height 130
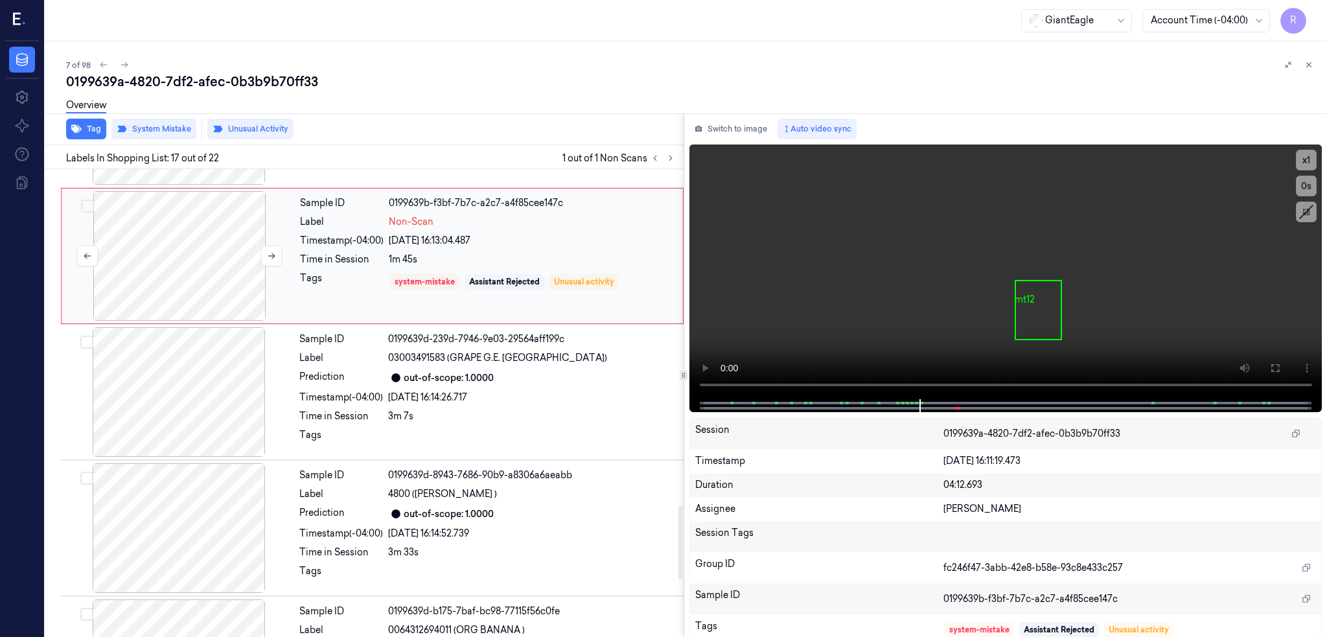
scroll to position [2012, 0]
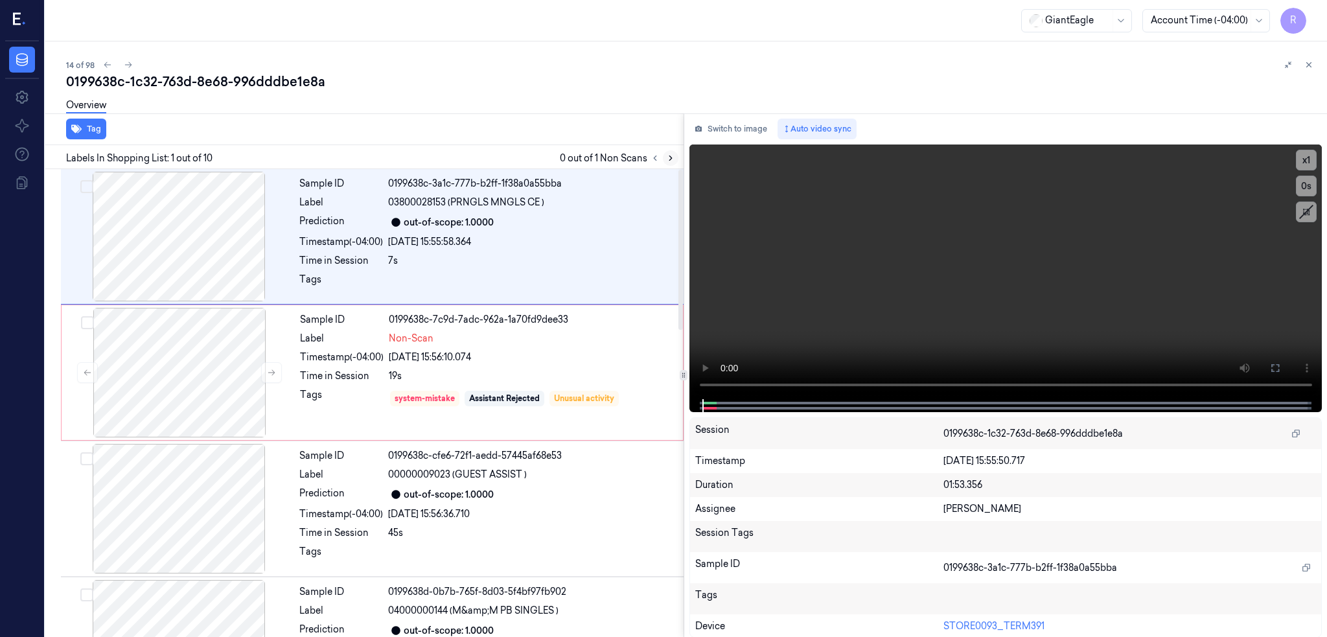
click at [679, 156] on button at bounding box center [671, 158] width 16 height 16
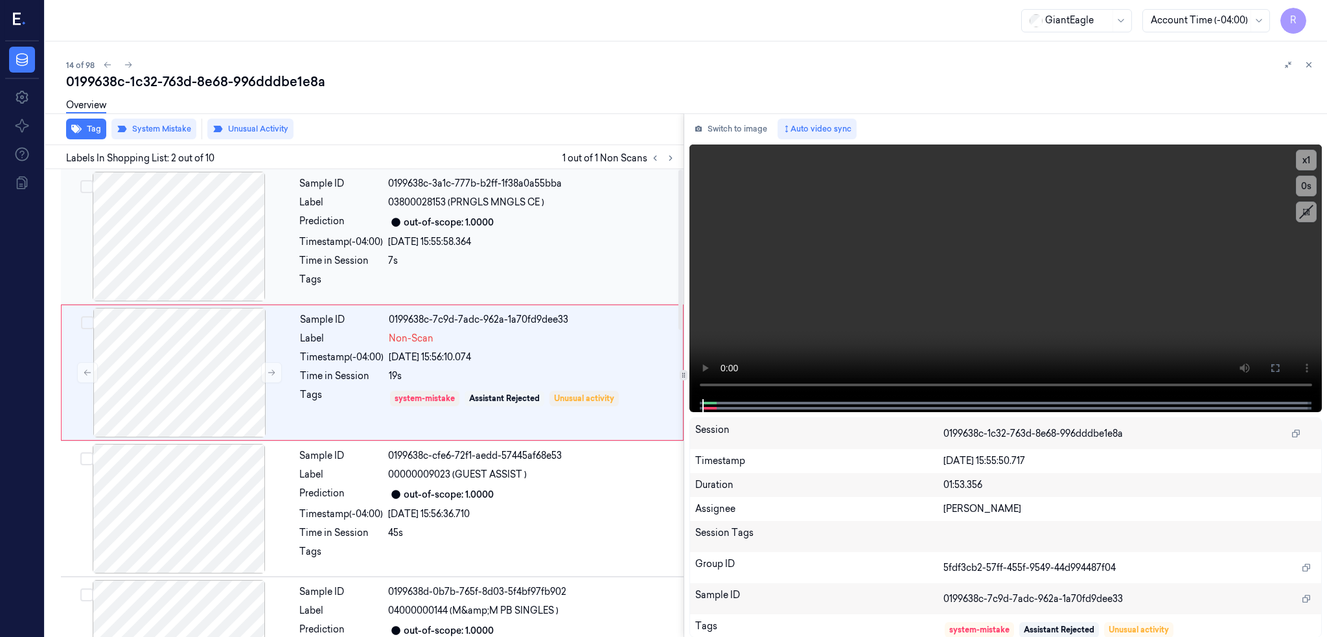
click at [212, 340] on div at bounding box center [179, 373] width 231 height 130
click at [219, 212] on div at bounding box center [179, 237] width 231 height 130
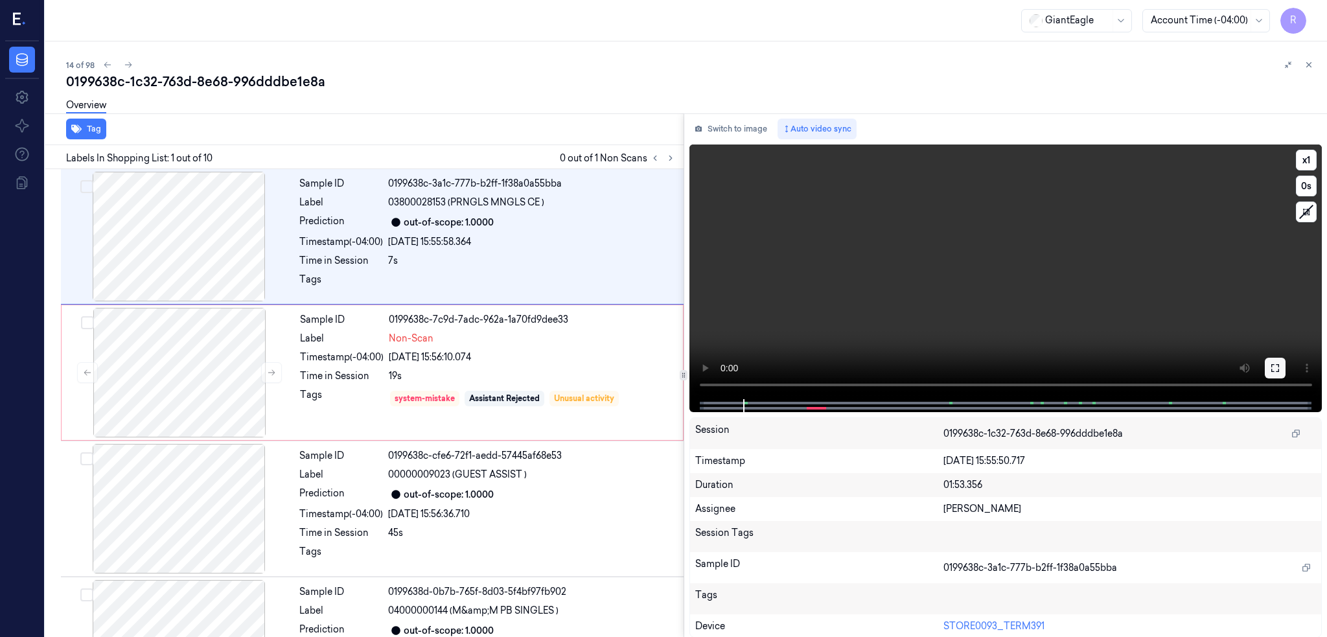
click at [1286, 366] on button at bounding box center [1275, 368] width 21 height 21
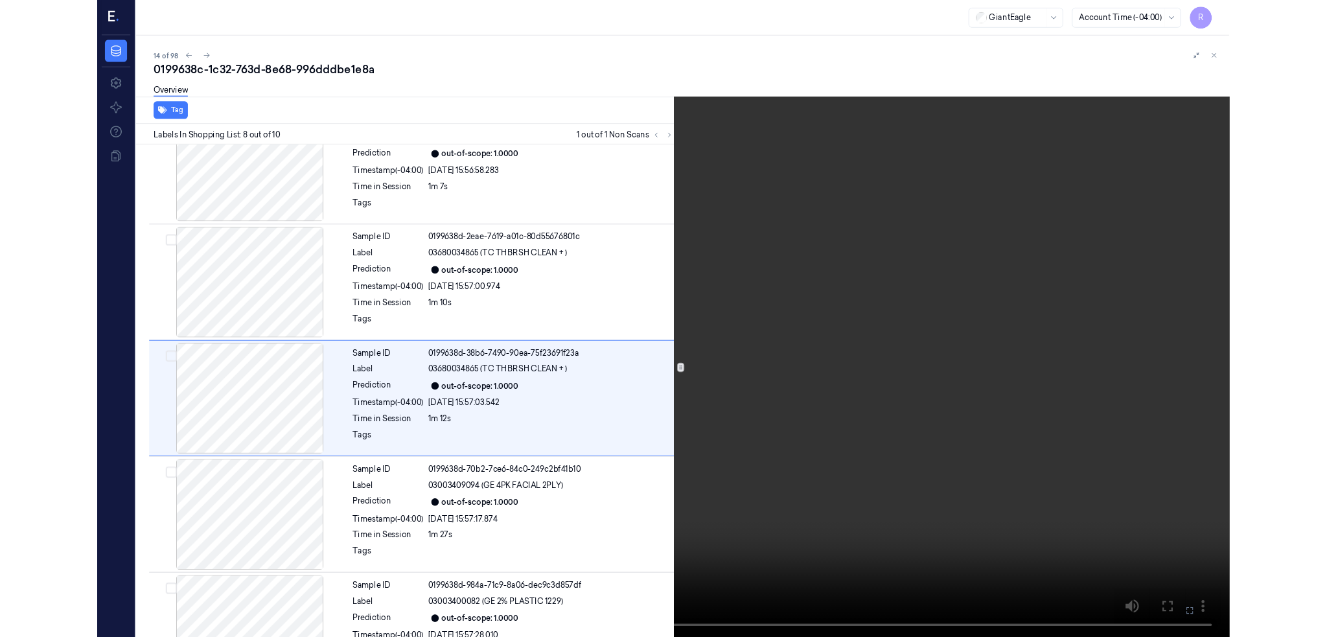
scroll to position [731, 0]
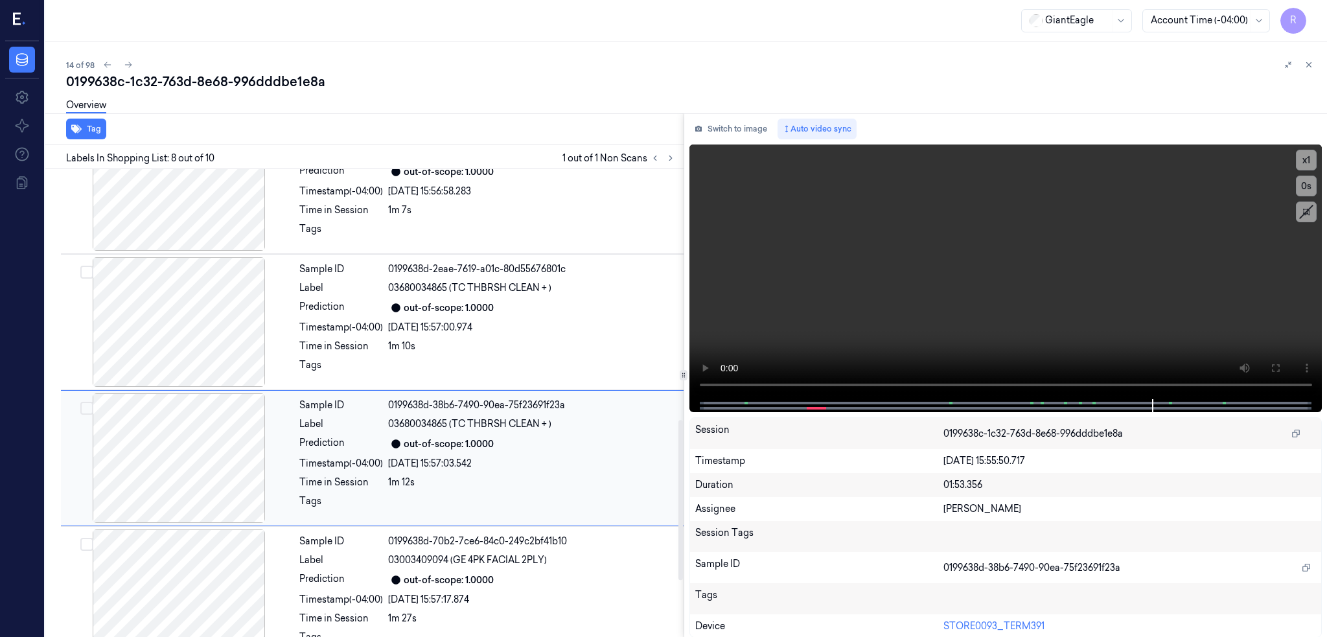
click at [206, 448] on div at bounding box center [179, 458] width 231 height 130
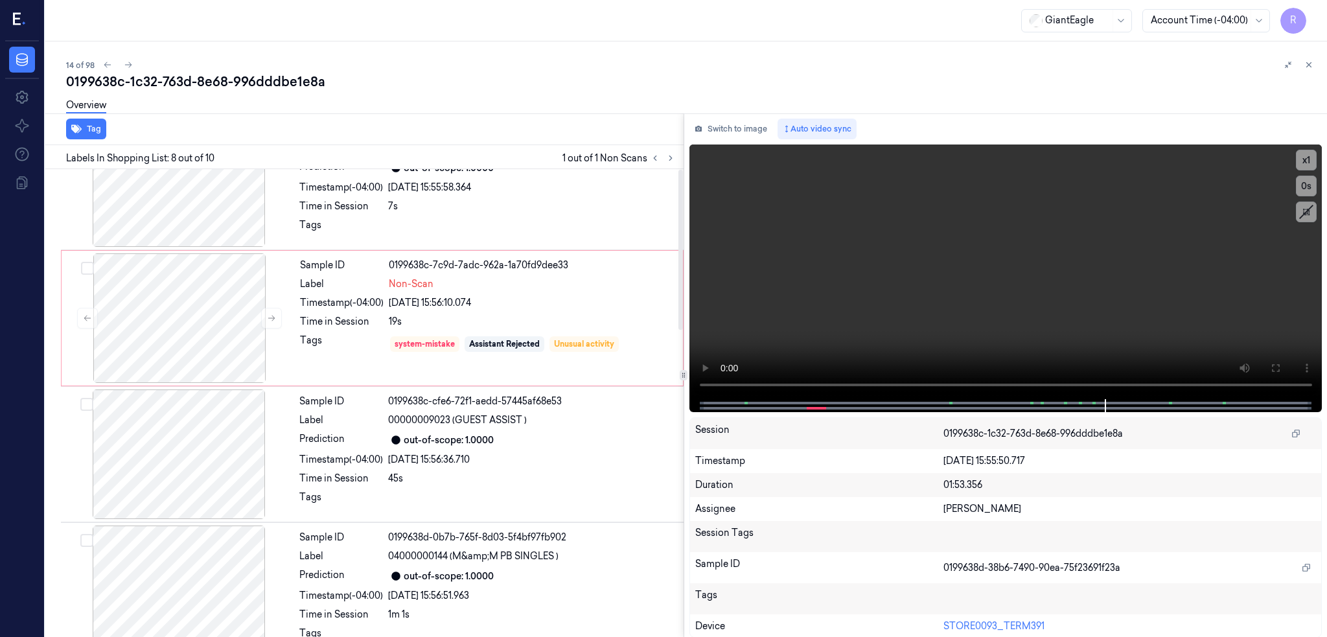
scroll to position [0, 0]
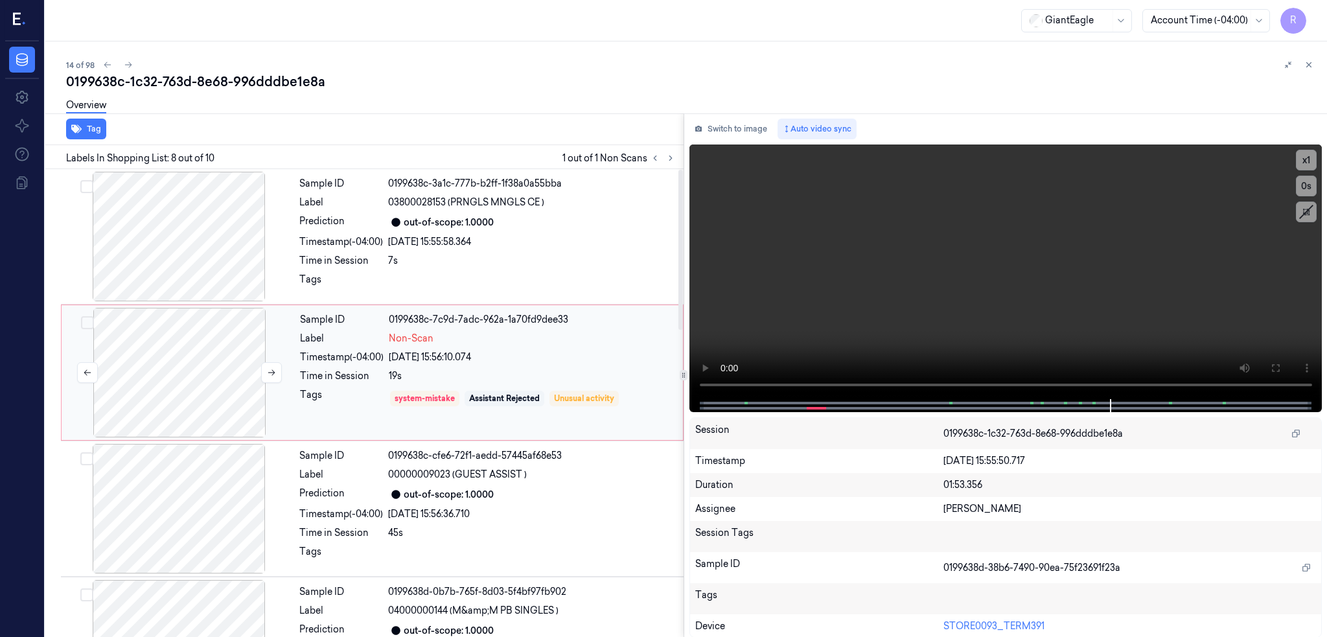
click at [181, 351] on div at bounding box center [179, 373] width 231 height 130
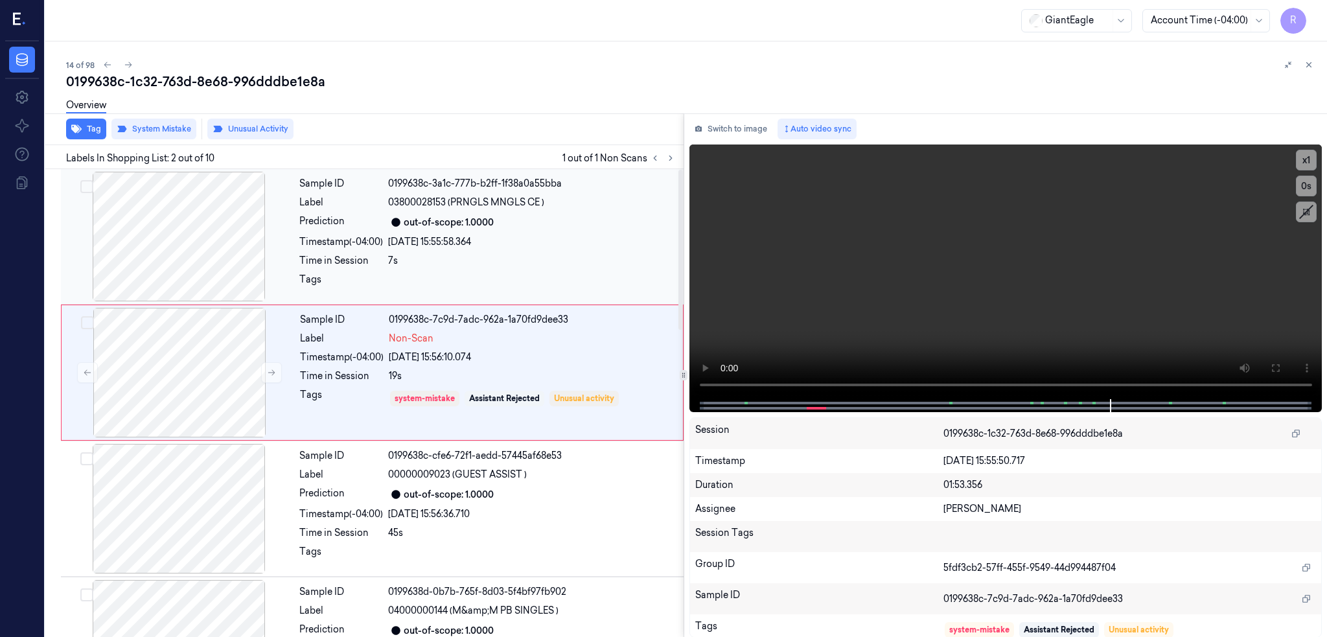
click at [237, 209] on div at bounding box center [179, 237] width 231 height 130
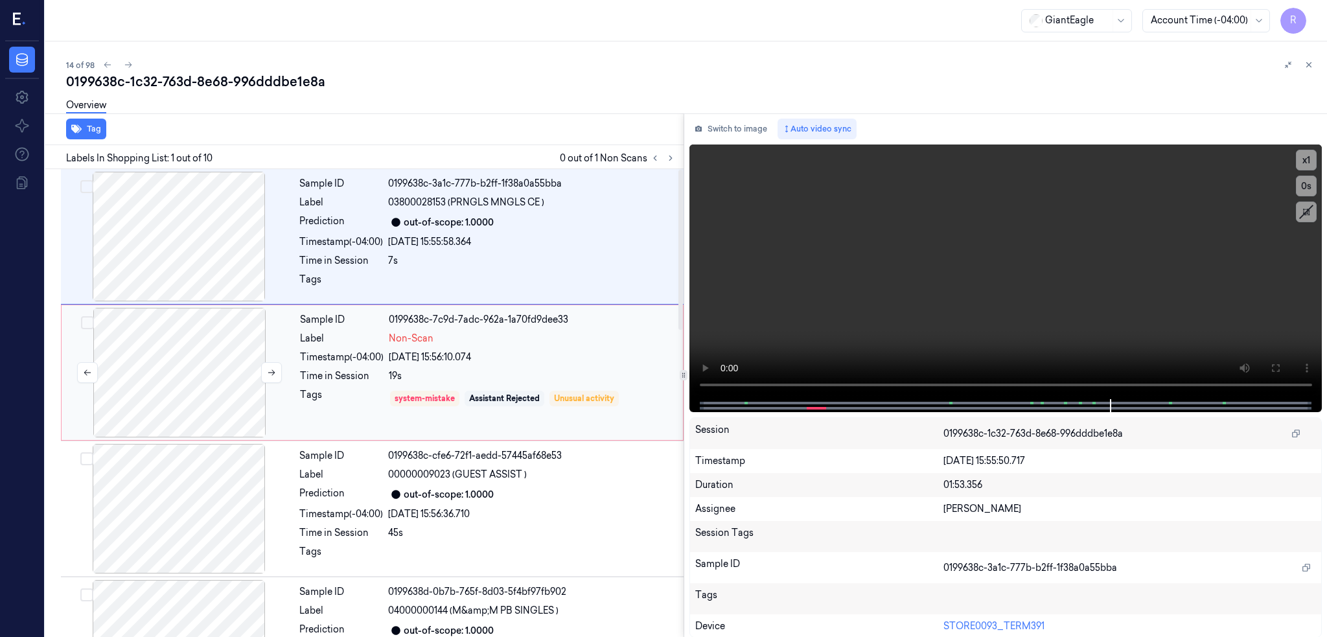
click at [220, 309] on div at bounding box center [179, 373] width 231 height 130
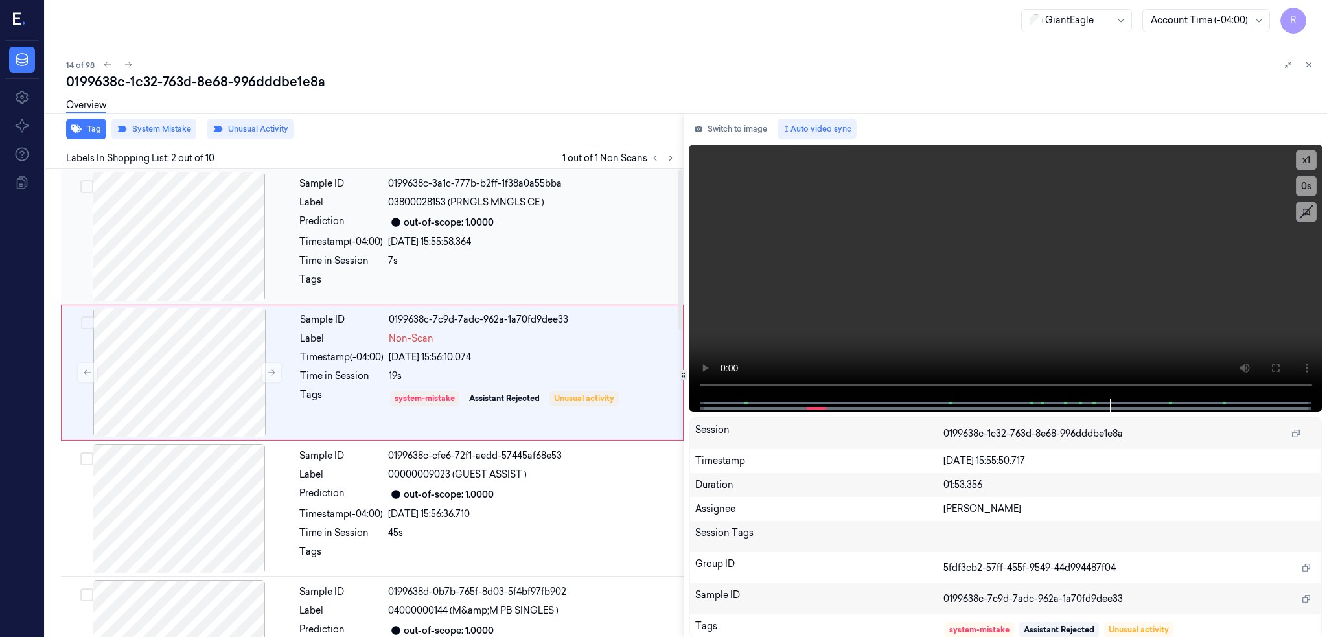
click at [207, 209] on div at bounding box center [179, 237] width 231 height 130
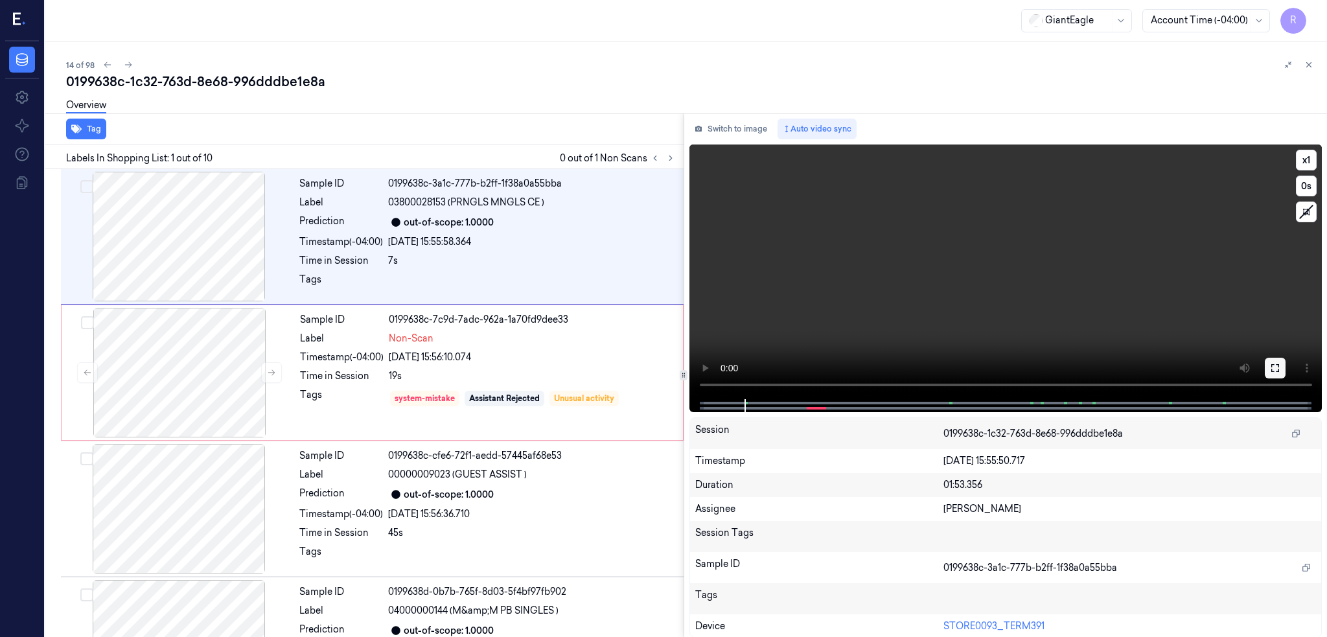
click at [1281, 364] on icon at bounding box center [1275, 368] width 10 height 10
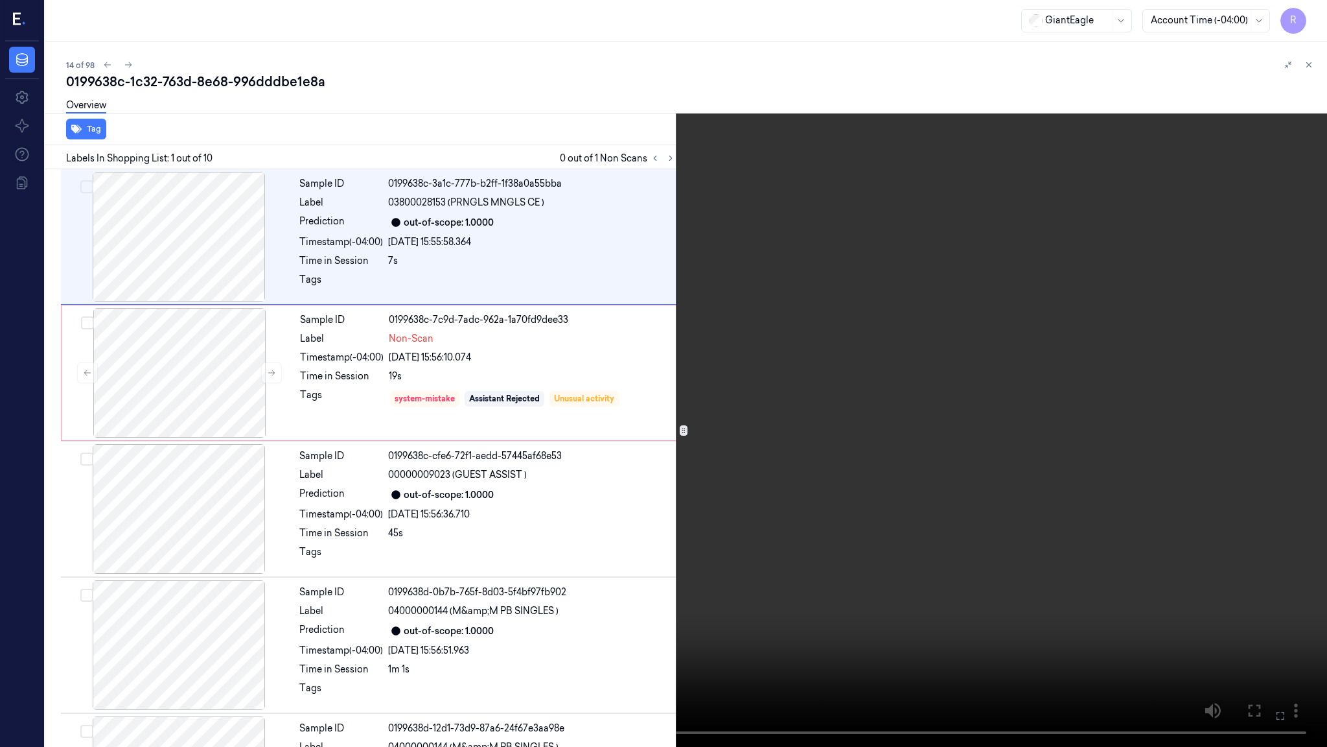
click at [559, 563] on video at bounding box center [663, 373] width 1327 height 747
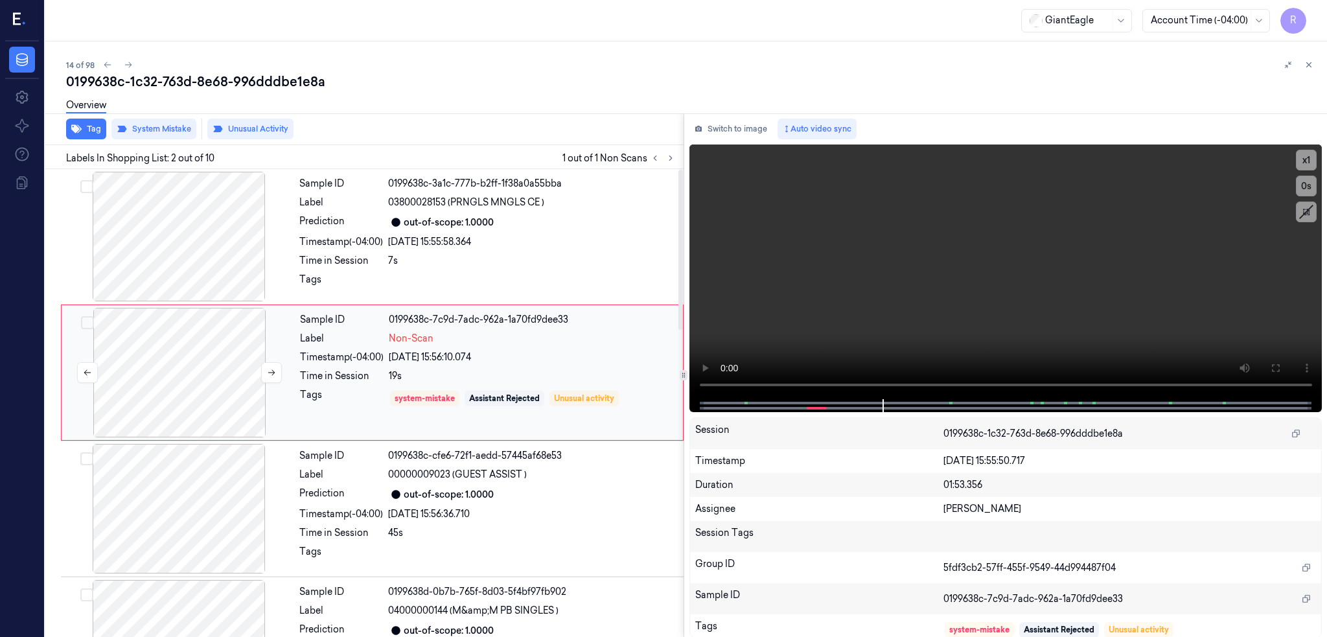
click at [211, 353] on div at bounding box center [179, 373] width 231 height 130
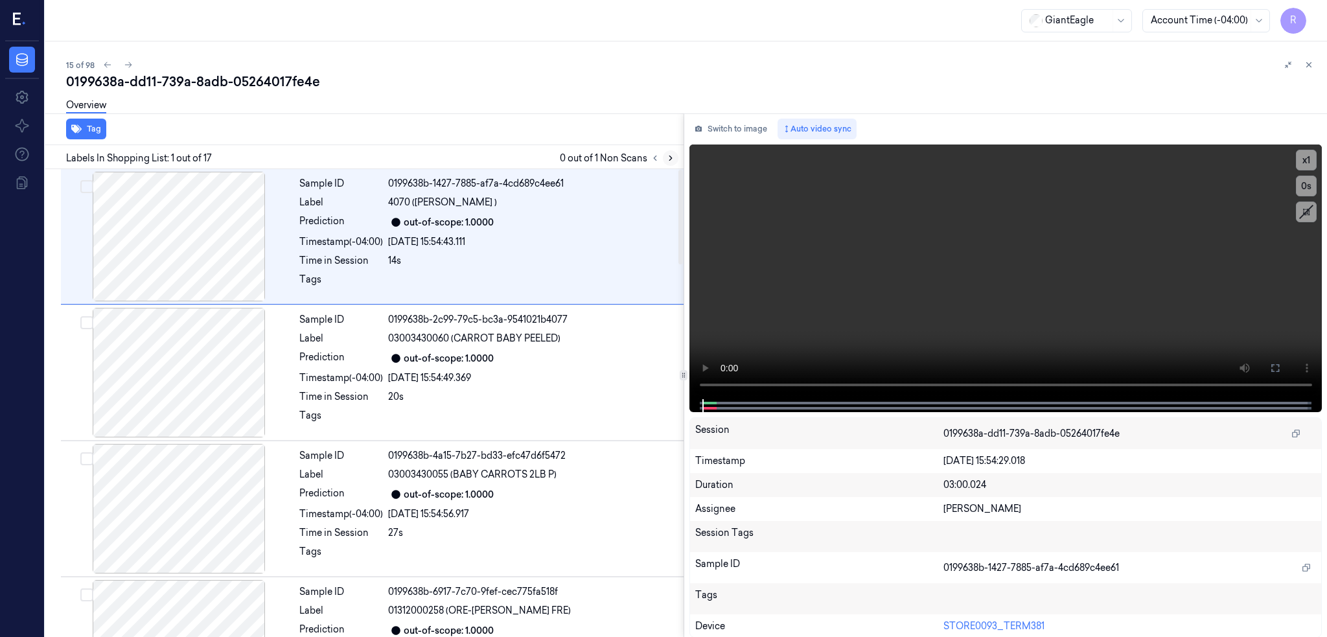
click at [675, 156] on icon at bounding box center [670, 158] width 9 height 9
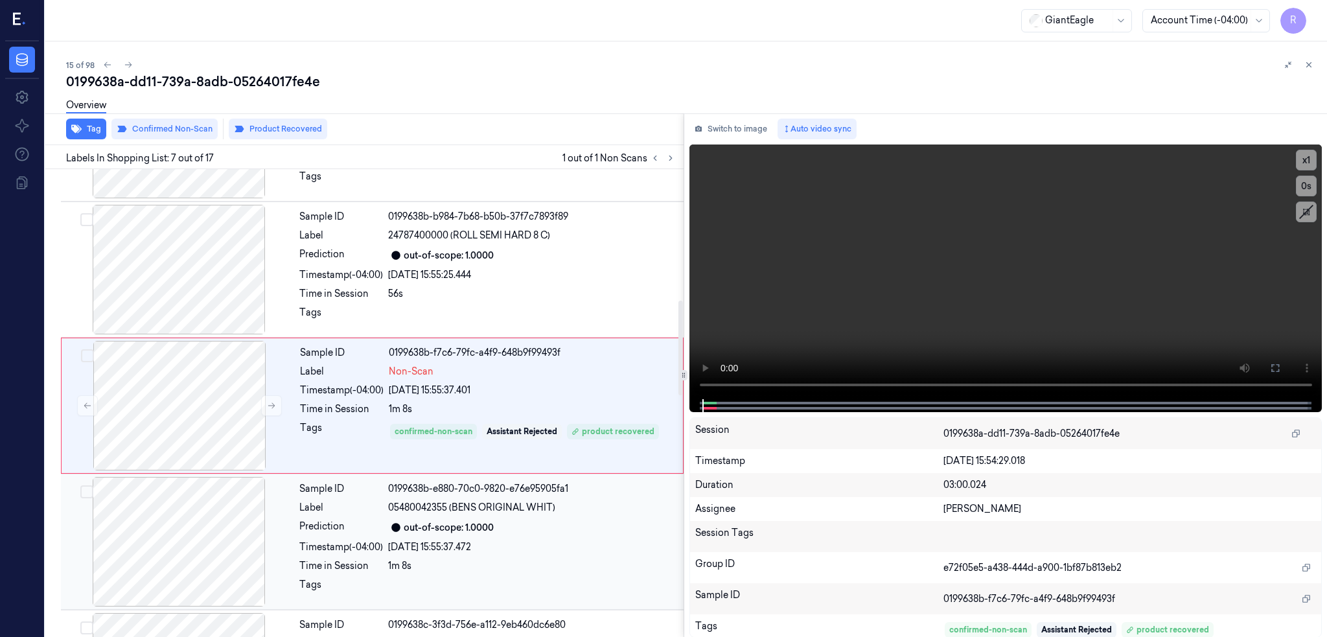
scroll to position [649, 0]
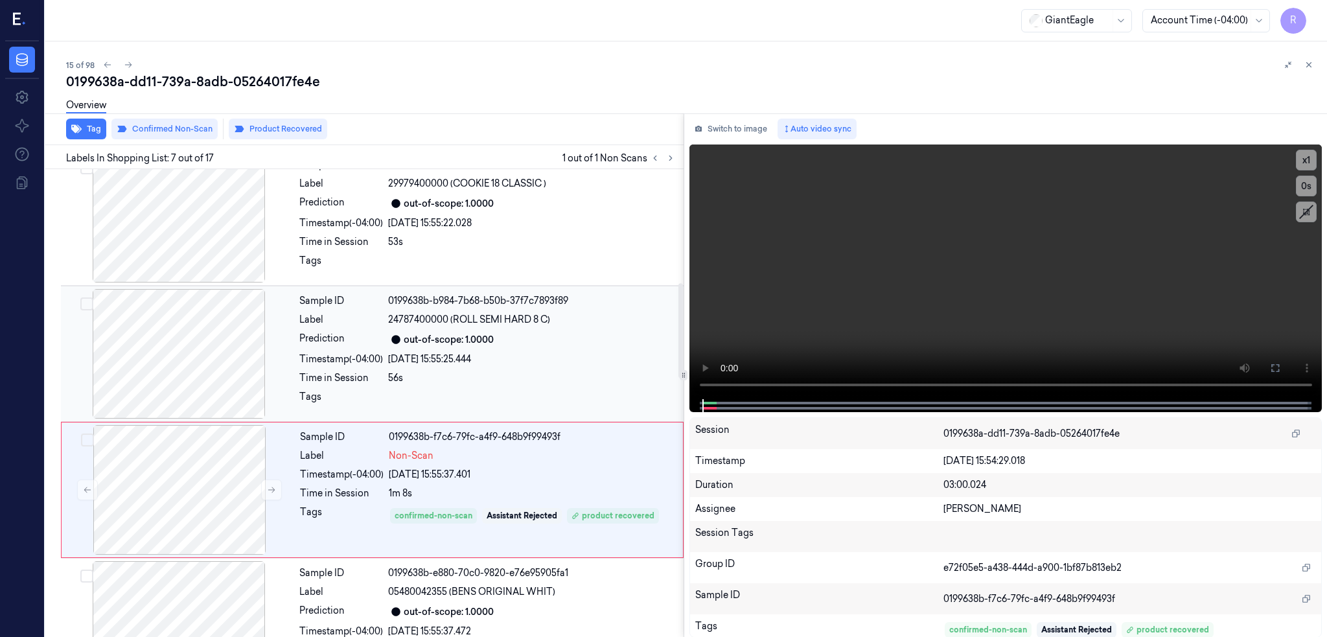
click at [185, 327] on div at bounding box center [179, 354] width 231 height 130
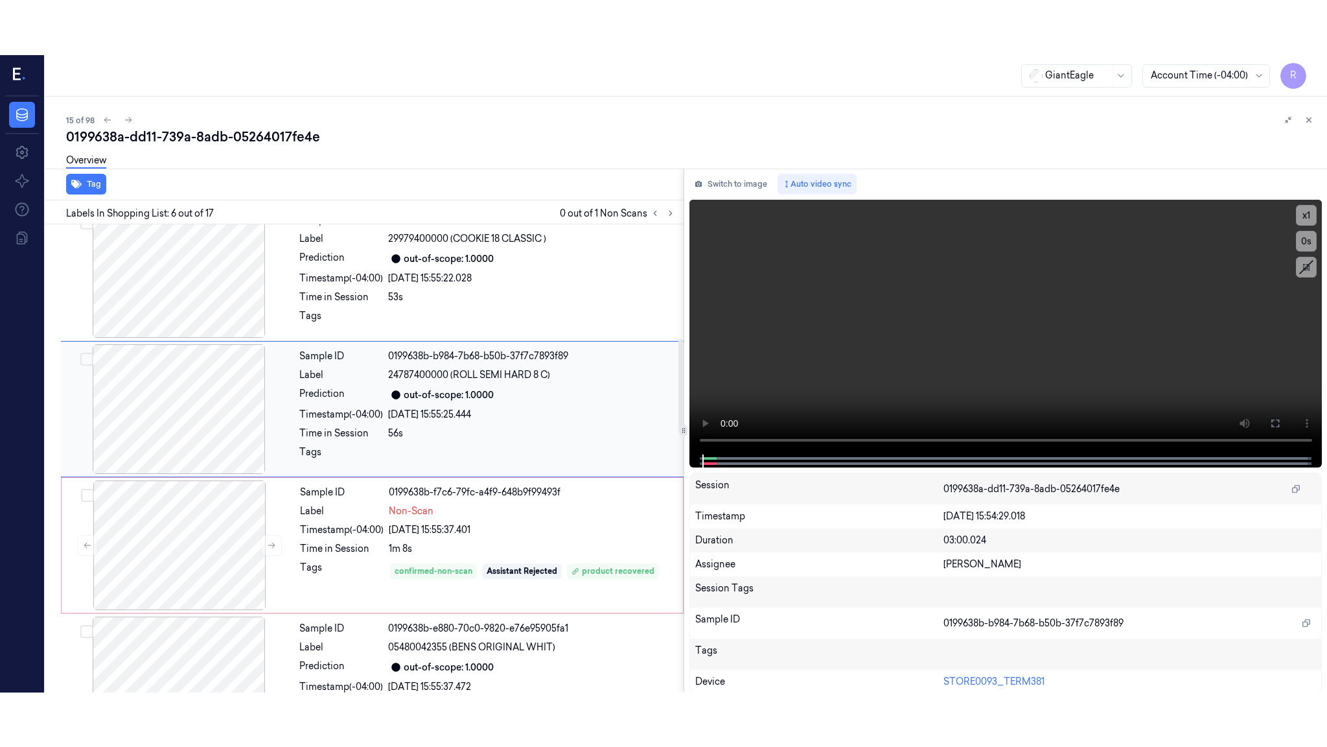
scroll to position [513, 0]
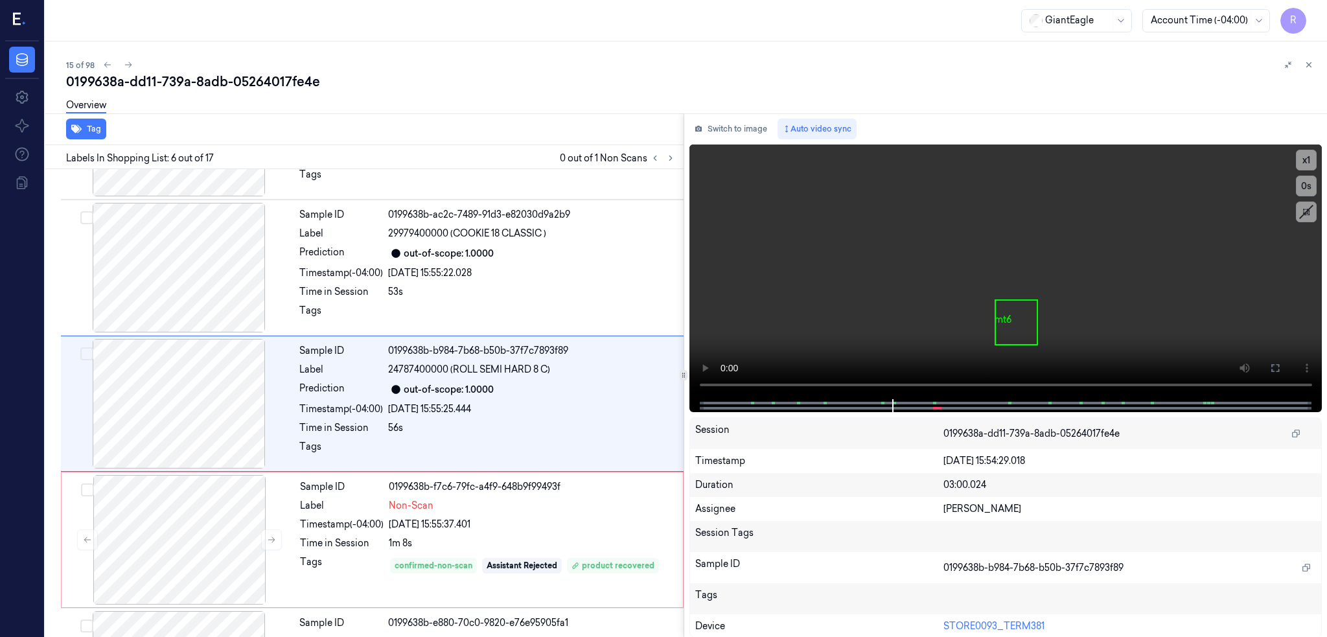
click at [1286, 358] on button at bounding box center [1275, 368] width 21 height 21
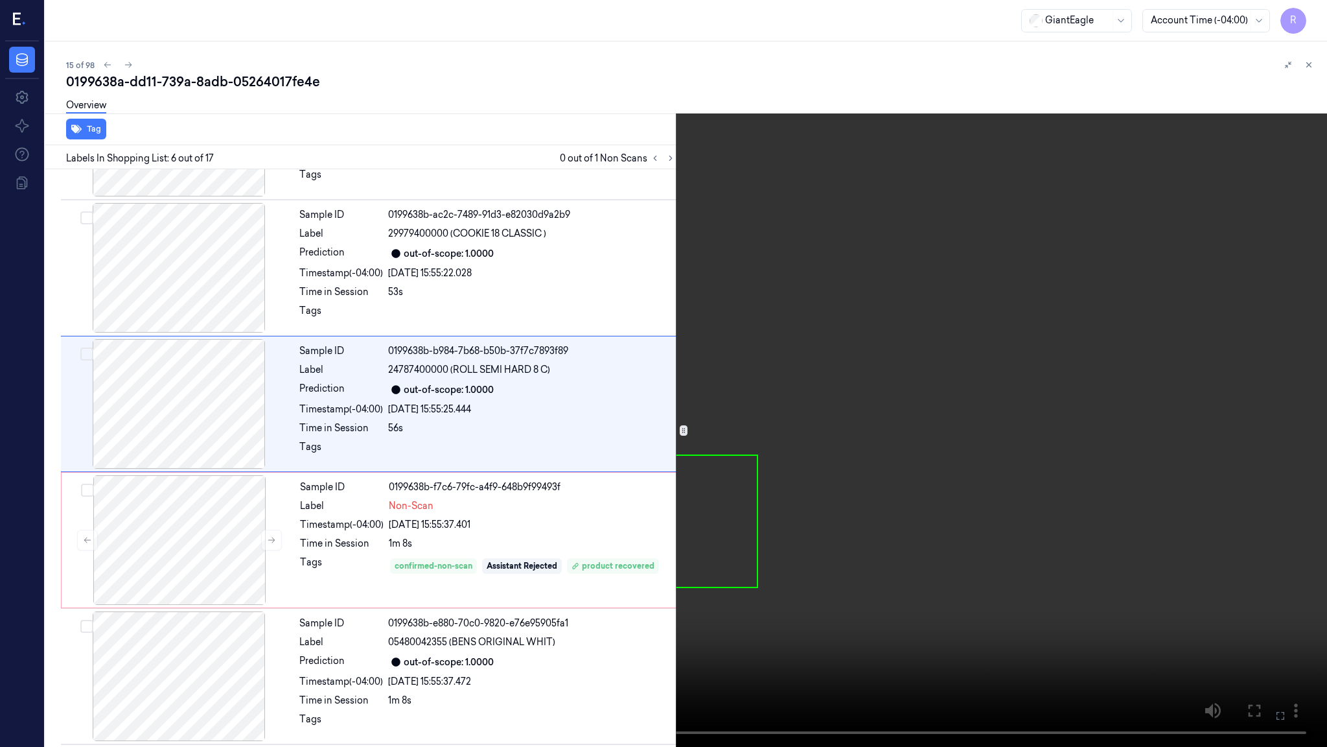
click at [222, 607] on video at bounding box center [663, 373] width 1327 height 747
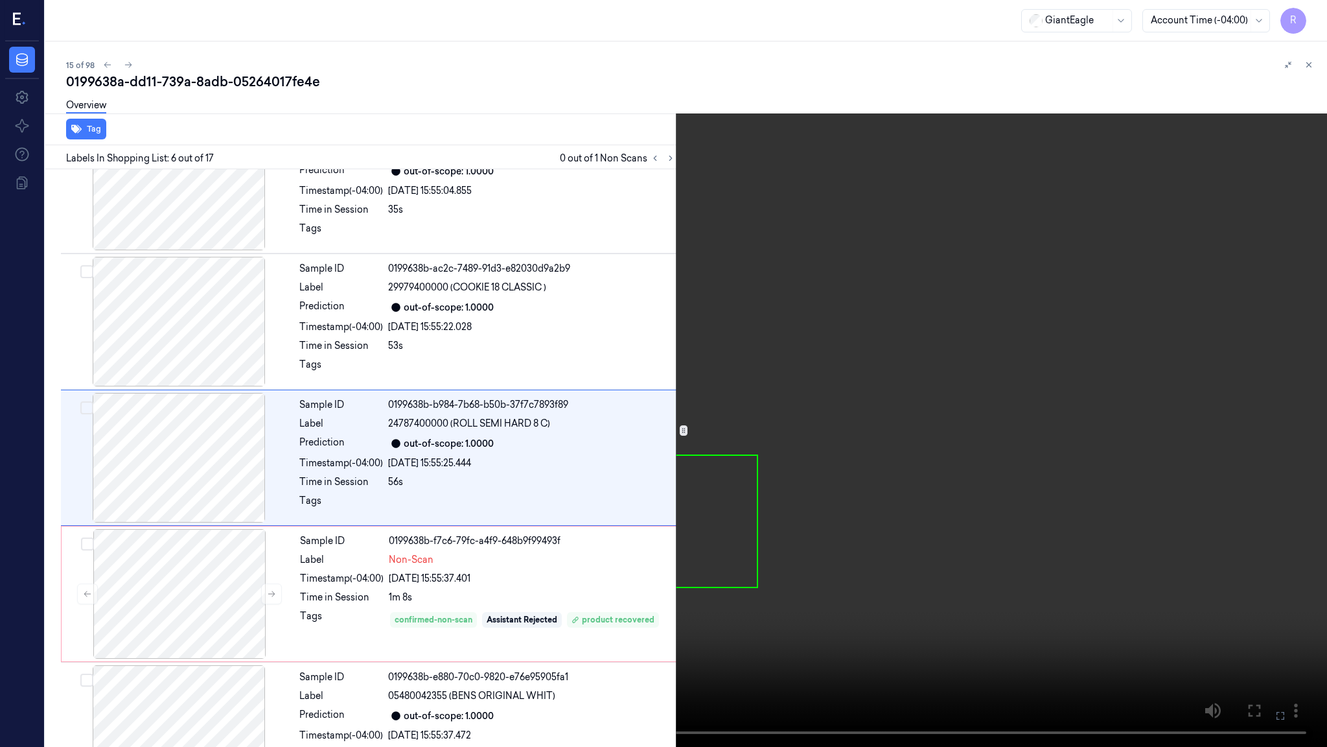
scroll to position [459, 0]
click at [222, 607] on video at bounding box center [663, 373] width 1327 height 747
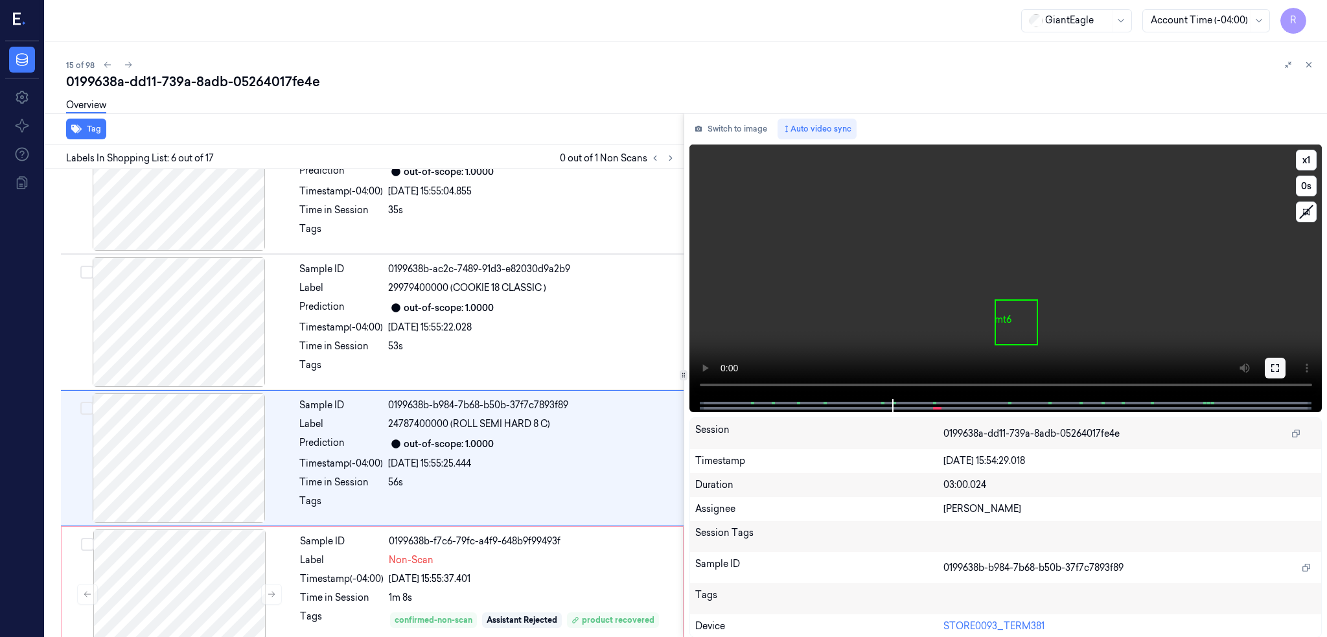
click at [1281, 367] on icon at bounding box center [1275, 368] width 10 height 10
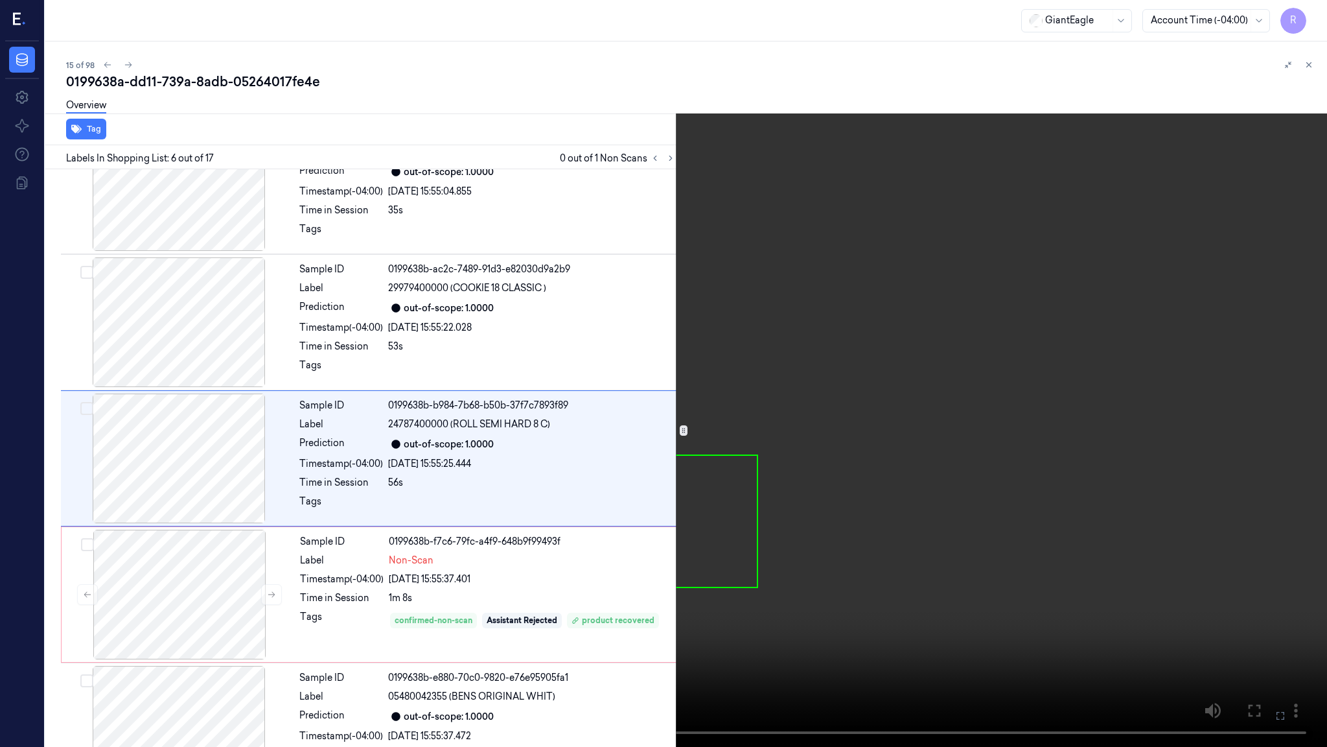
click at [681, 418] on video at bounding box center [663, 373] width 1327 height 747
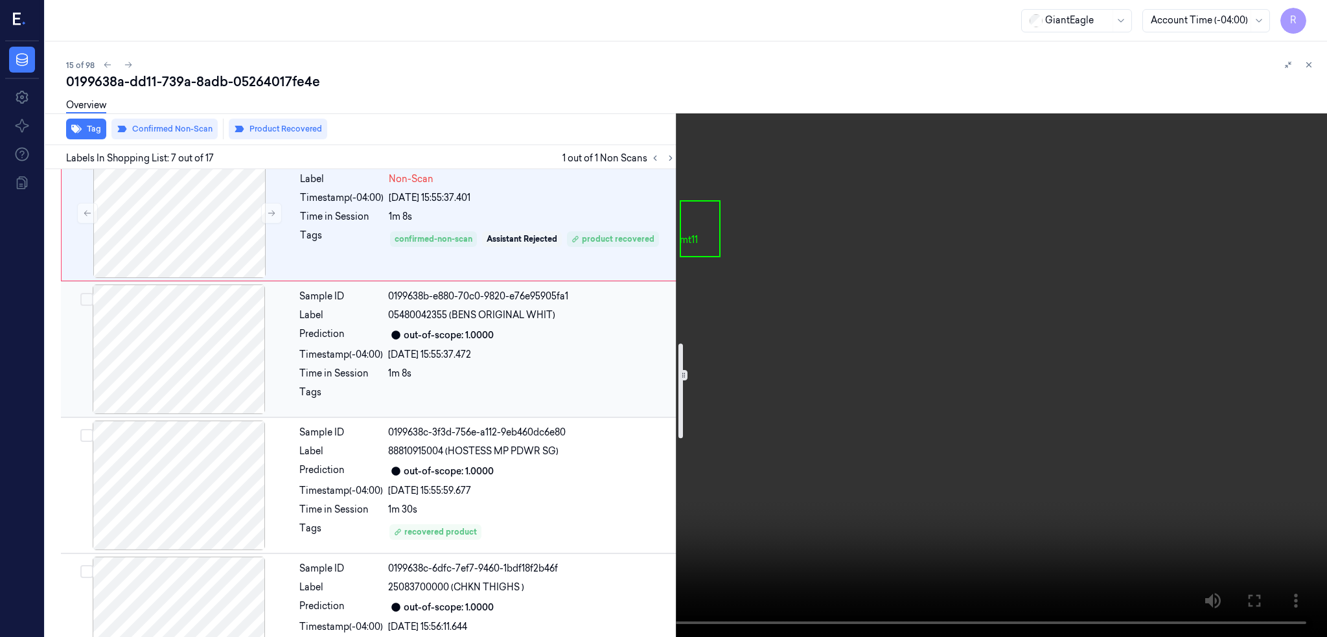
scroll to position [863, 0]
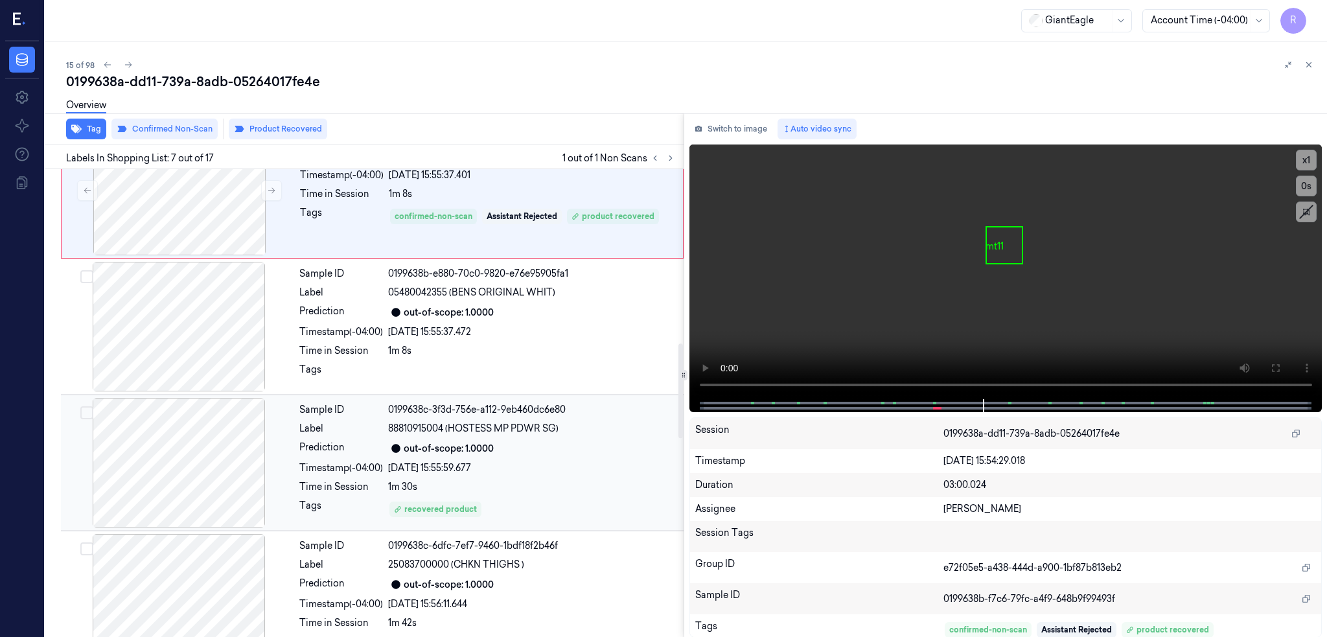
click at [340, 513] on div "Tags" at bounding box center [341, 509] width 84 height 21
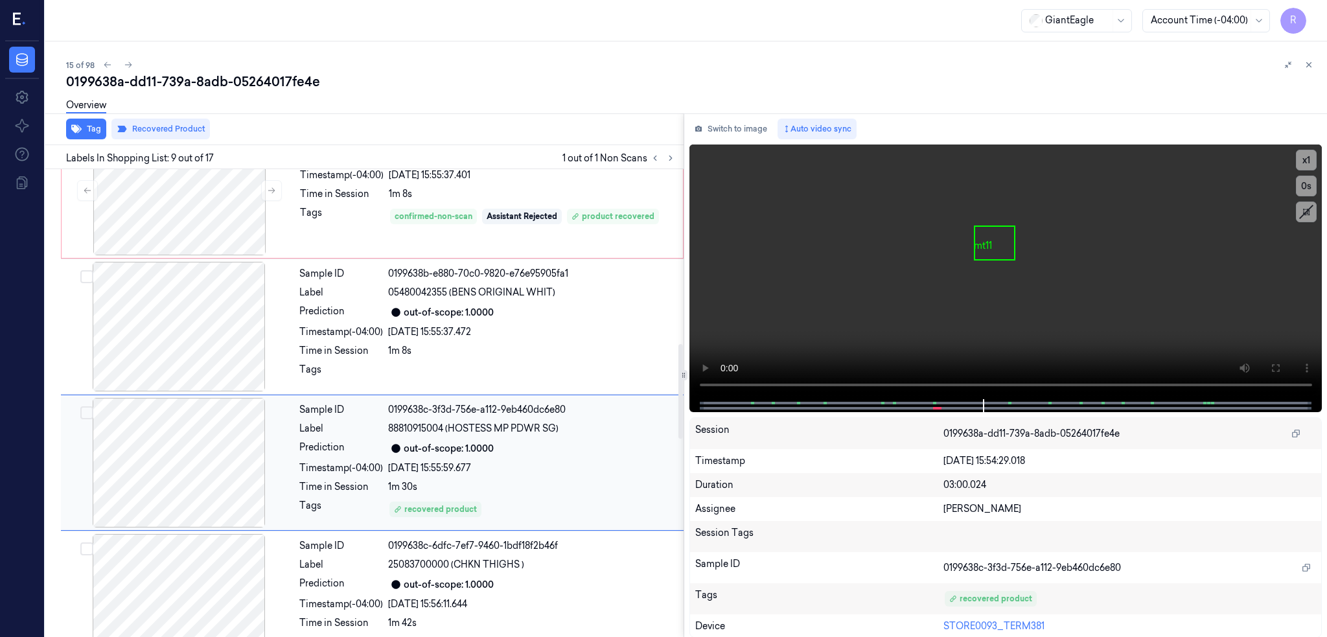
scroll to position [922, 0]
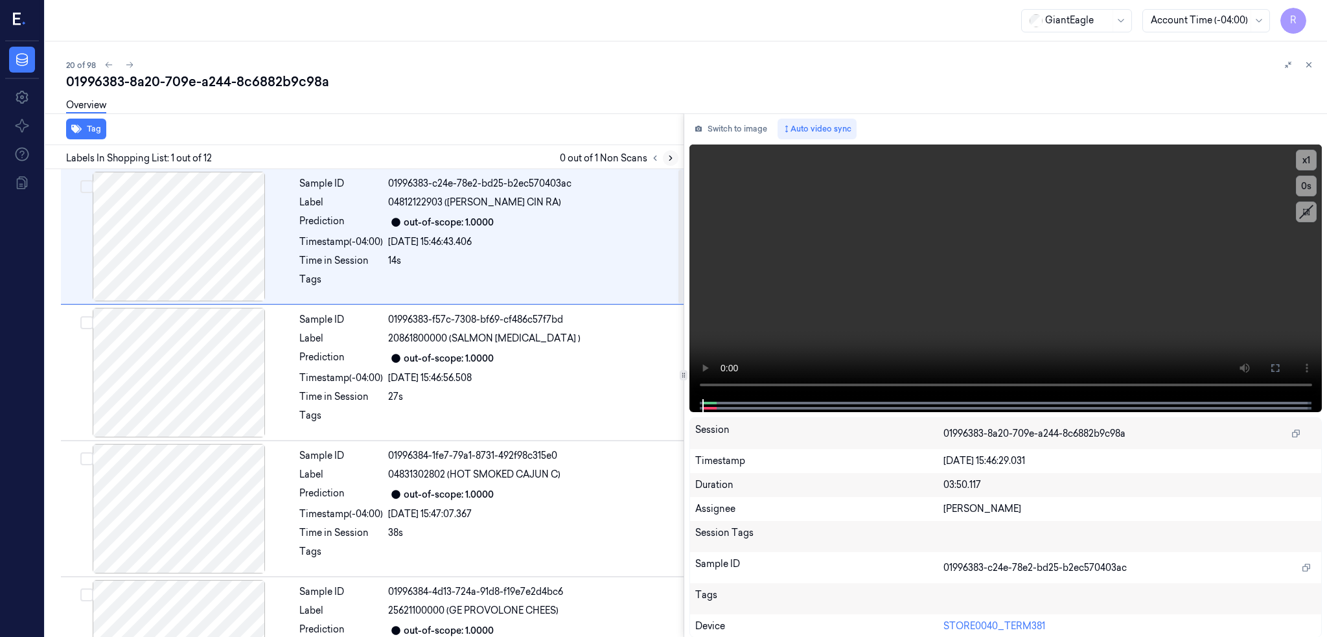
click at [675, 157] on icon at bounding box center [670, 158] width 9 height 9
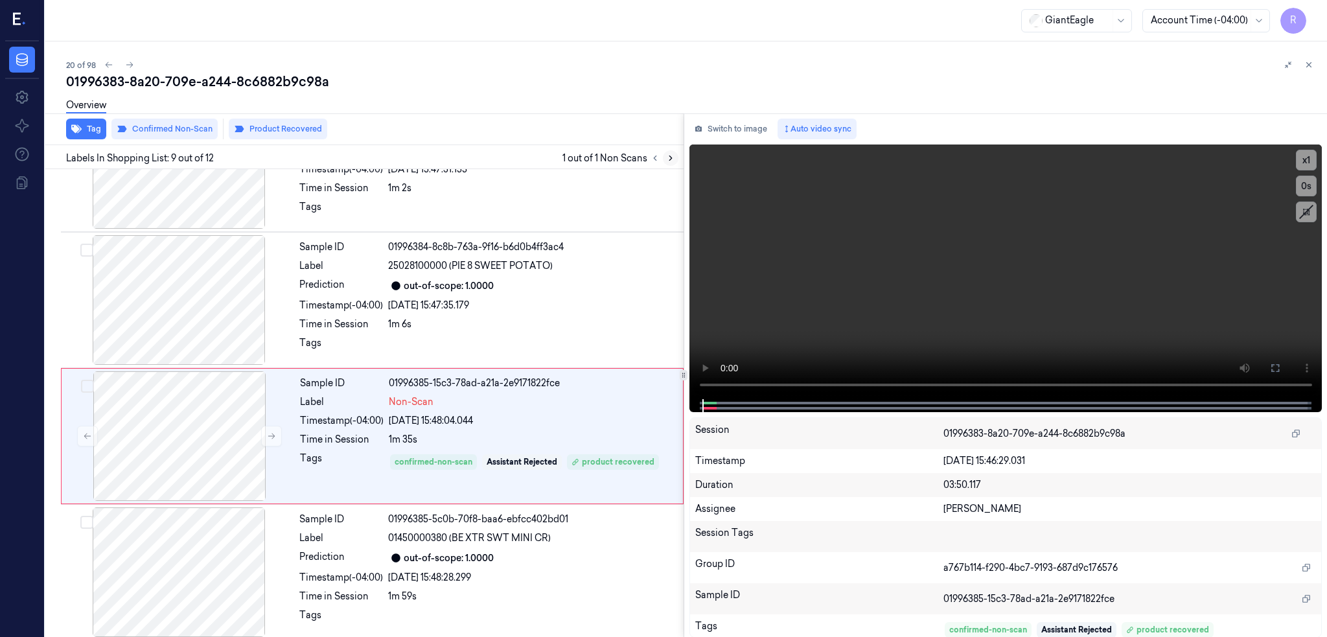
scroll to position [922, 0]
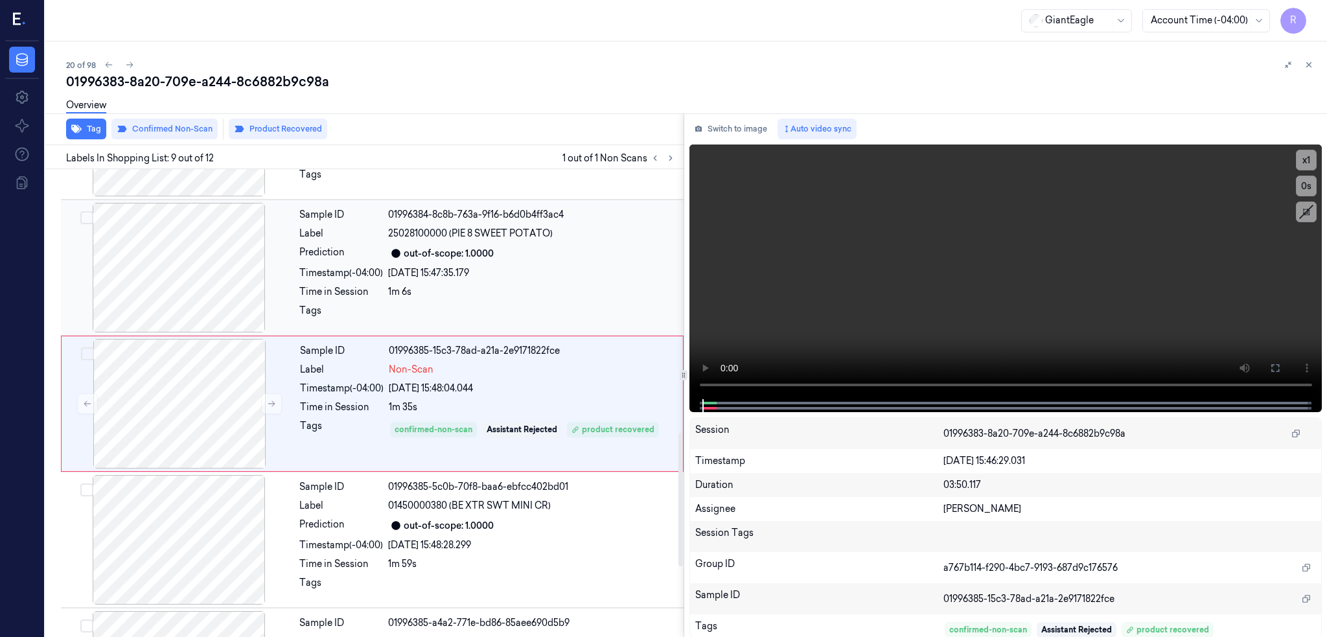
click at [150, 261] on div at bounding box center [179, 268] width 231 height 130
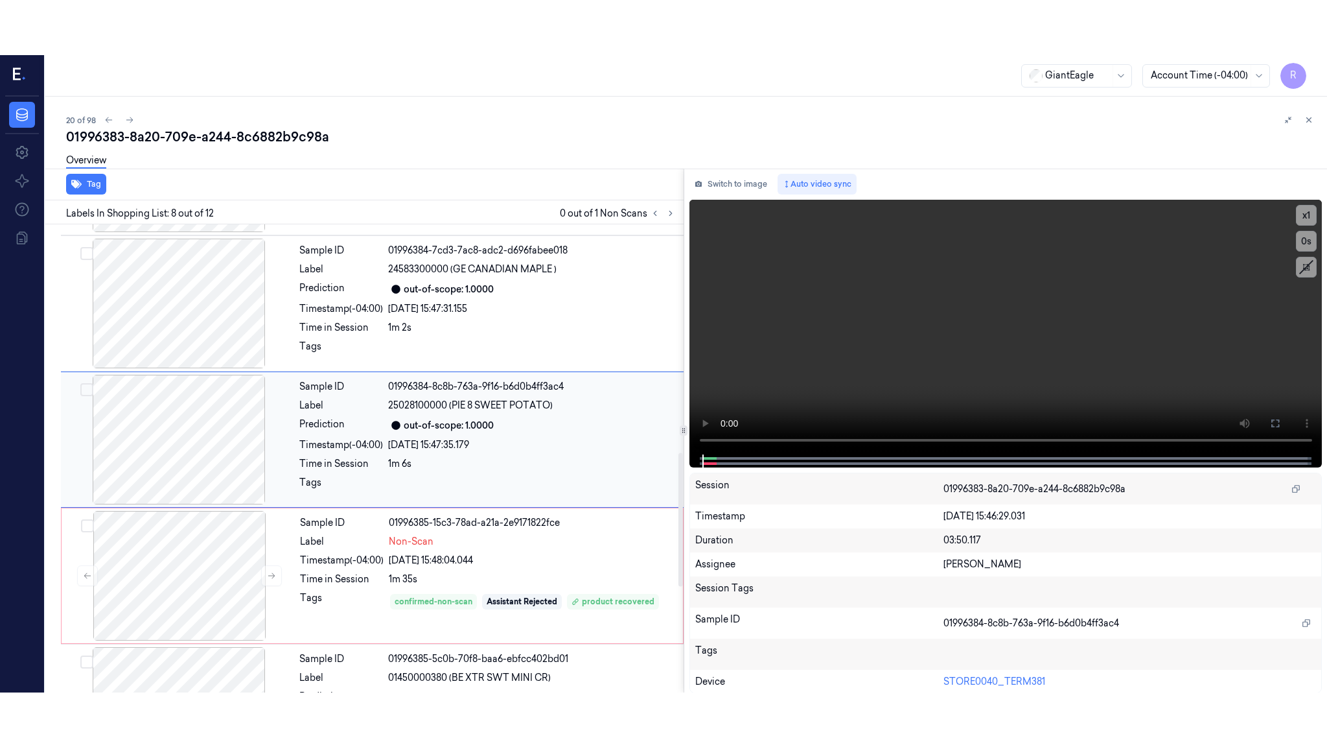
scroll to position [786, 0]
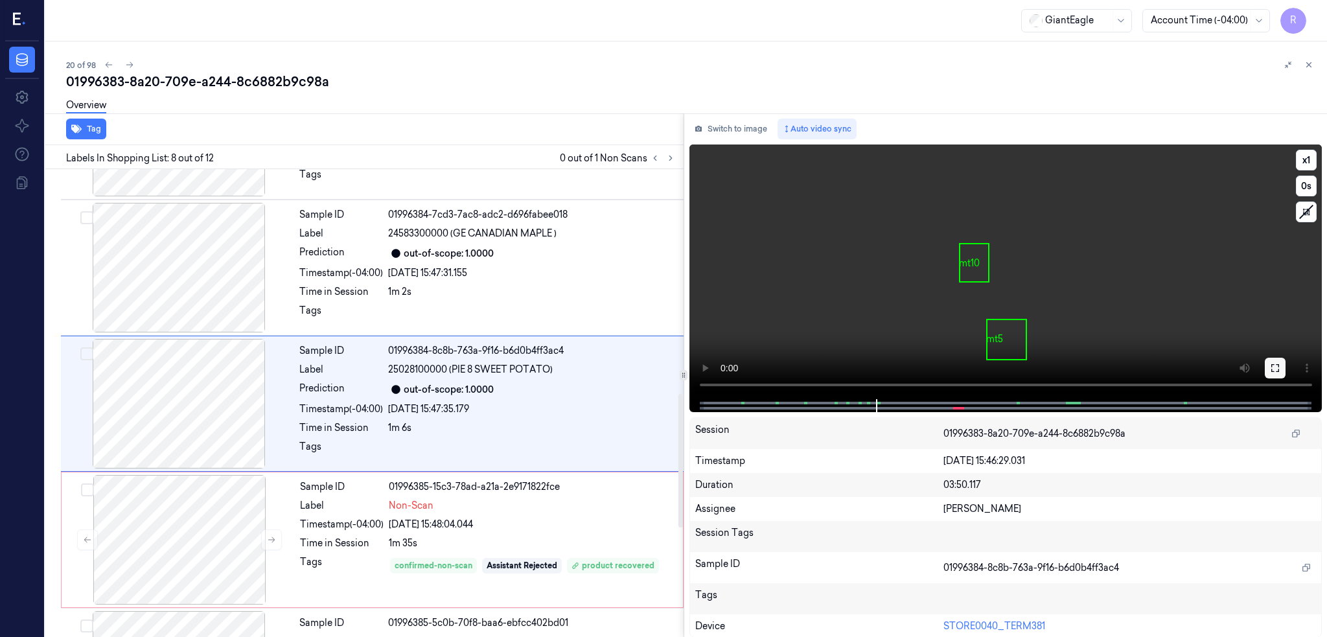
click at [1281, 366] on icon at bounding box center [1275, 368] width 10 height 10
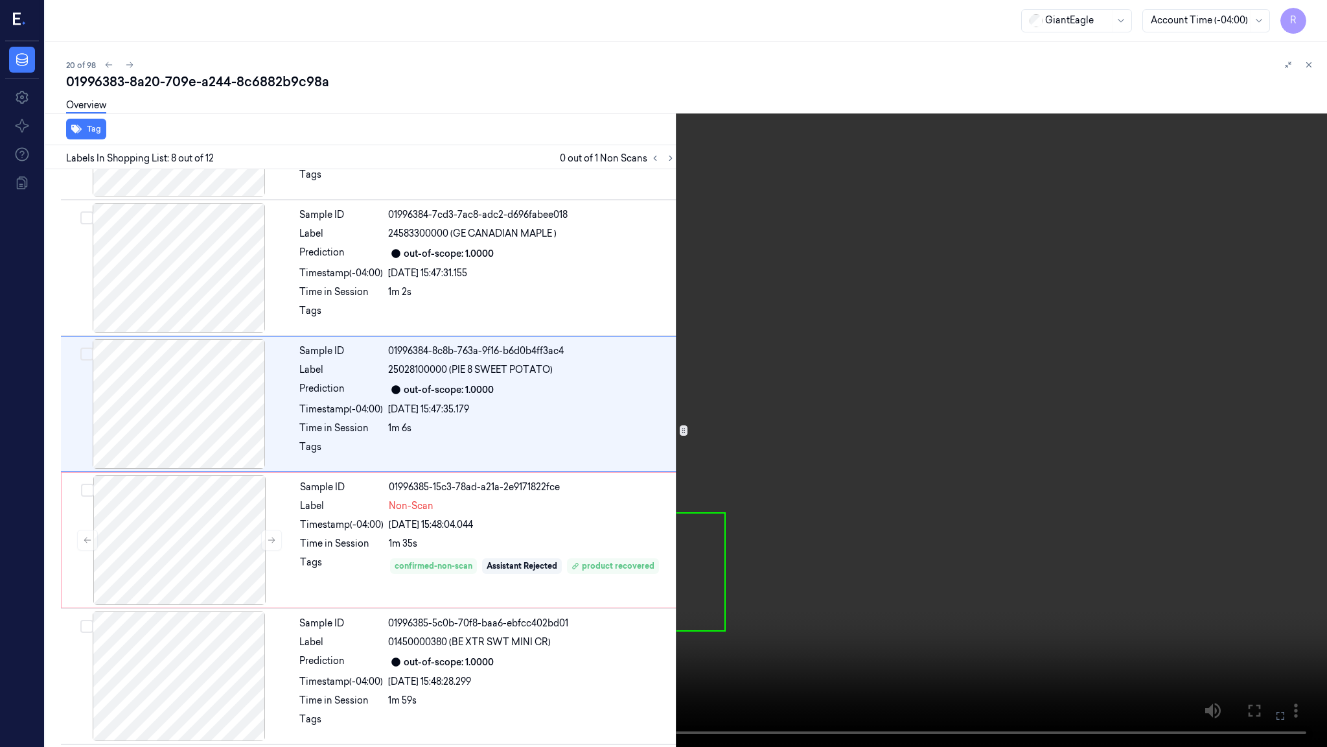
click at [374, 558] on video at bounding box center [663, 373] width 1327 height 747
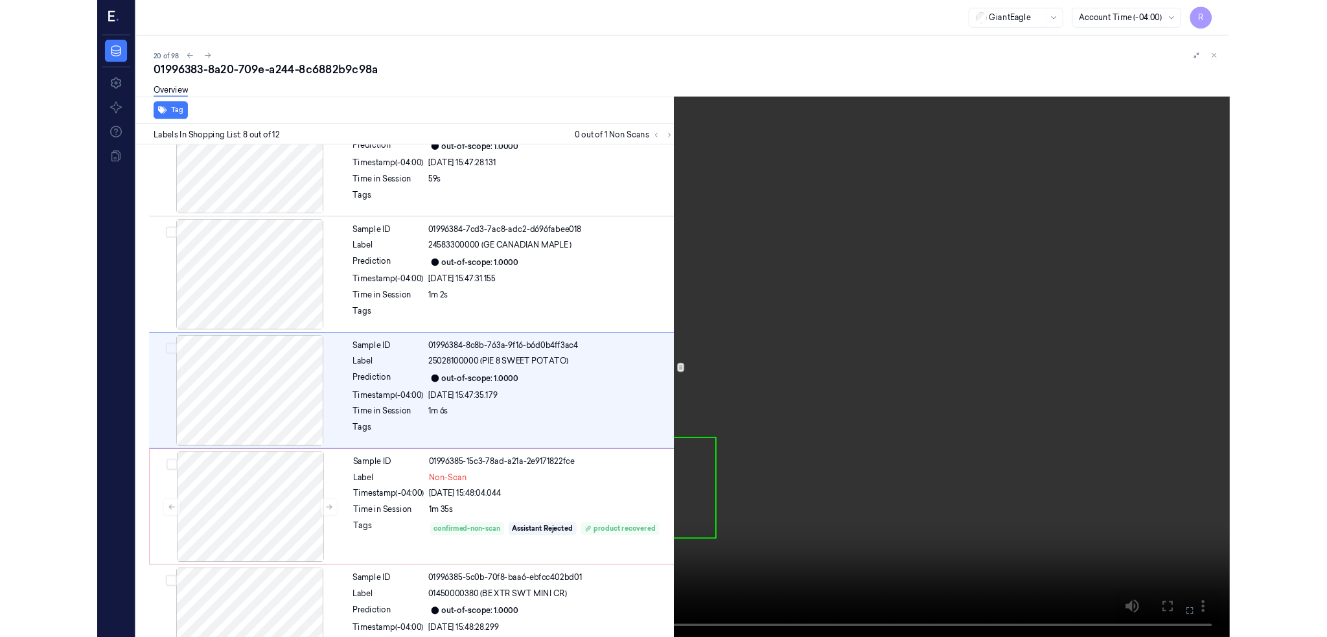
scroll to position [731, 0]
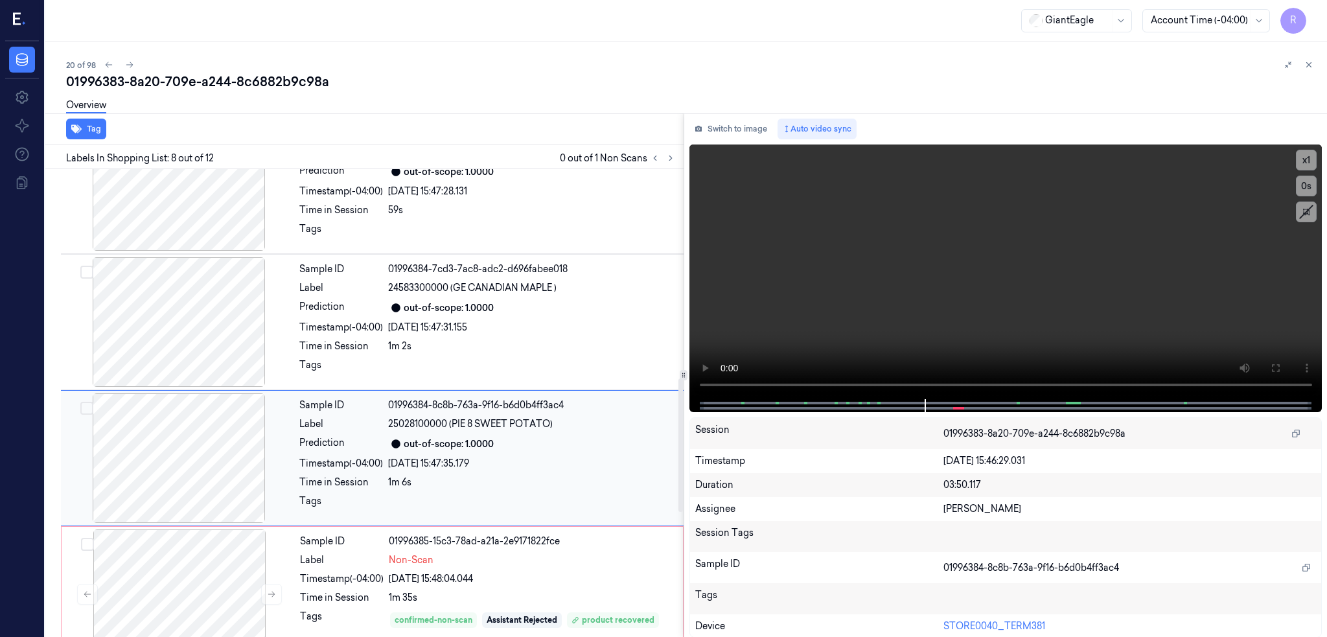
click at [224, 419] on div at bounding box center [179, 458] width 231 height 130
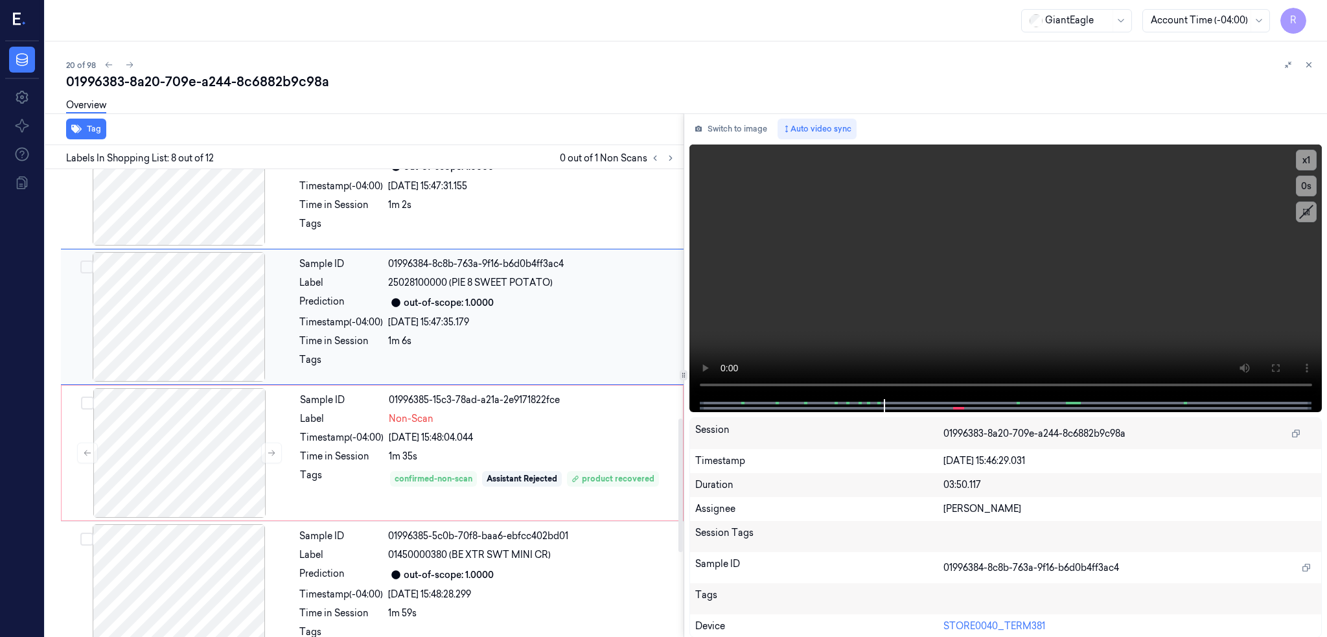
click at [204, 316] on div at bounding box center [179, 317] width 231 height 130
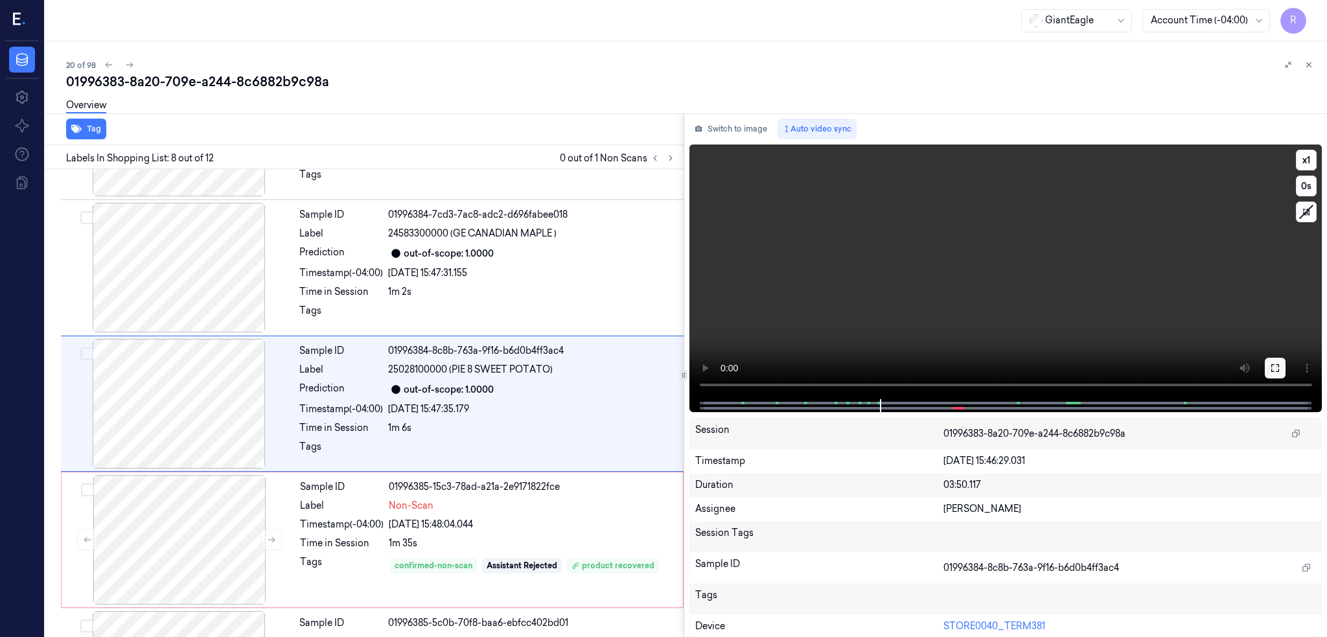
click at [1286, 358] on button at bounding box center [1275, 368] width 21 height 21
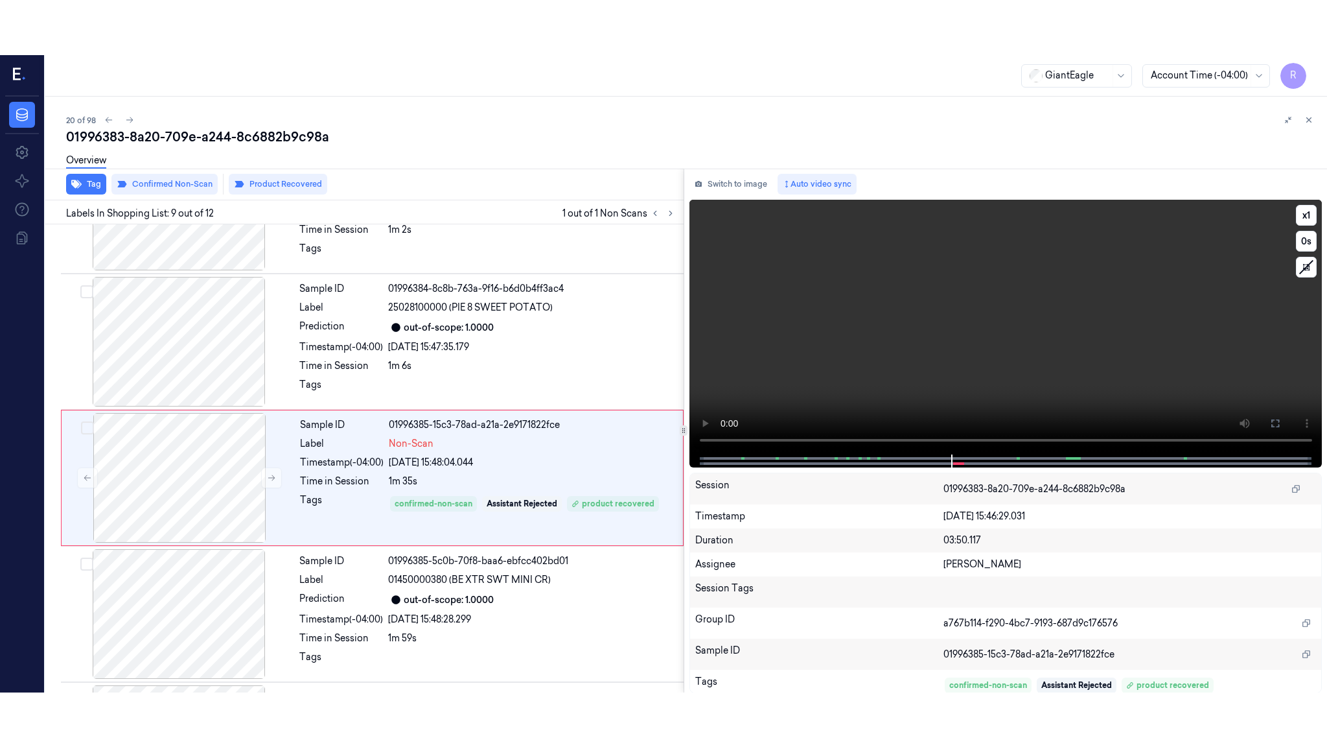
scroll to position [922, 0]
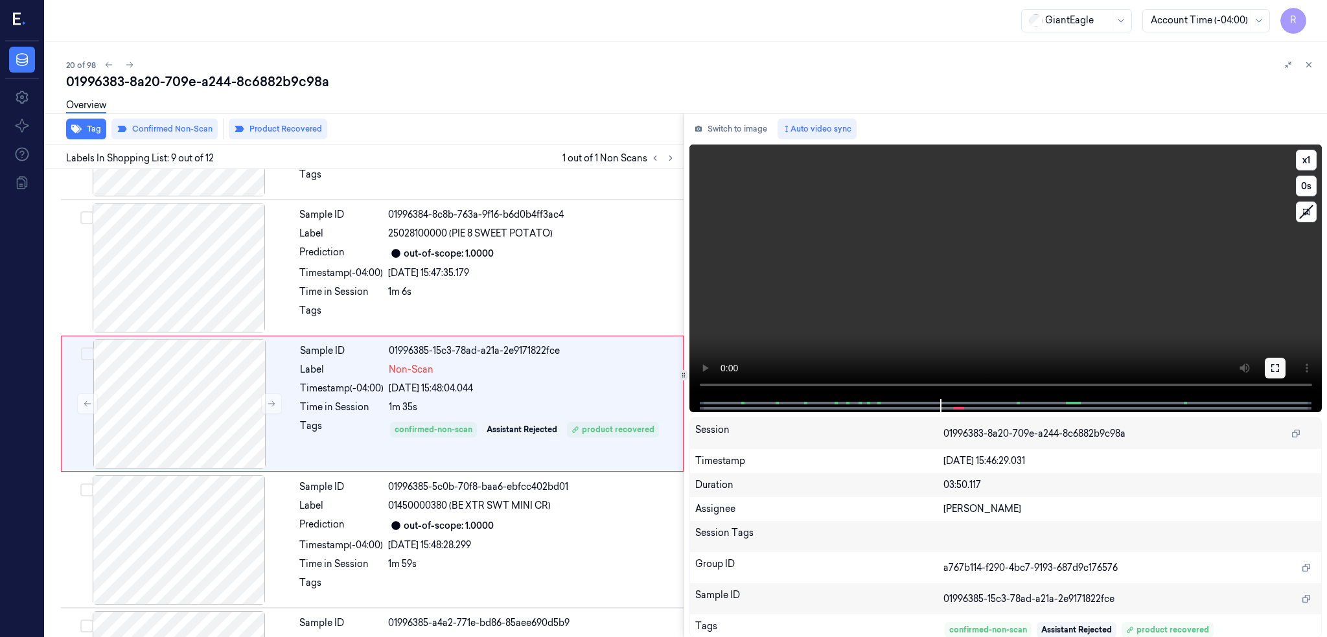
click at [1286, 359] on button at bounding box center [1275, 368] width 21 height 21
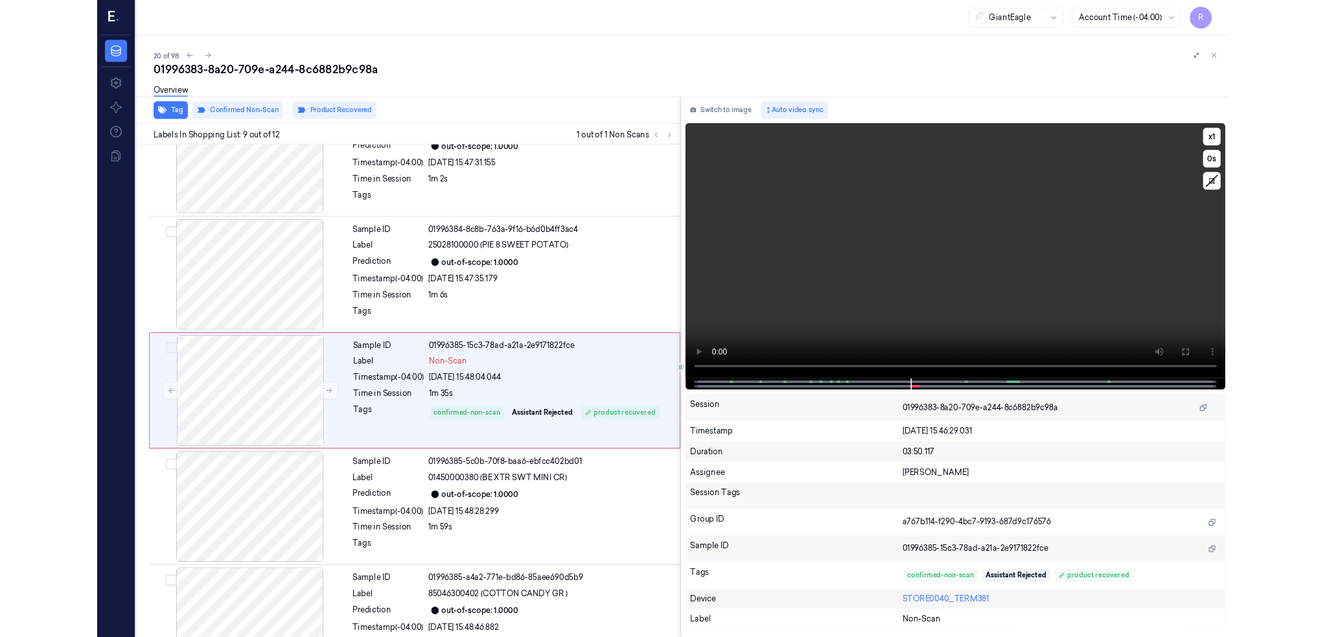
scroll to position [867, 0]
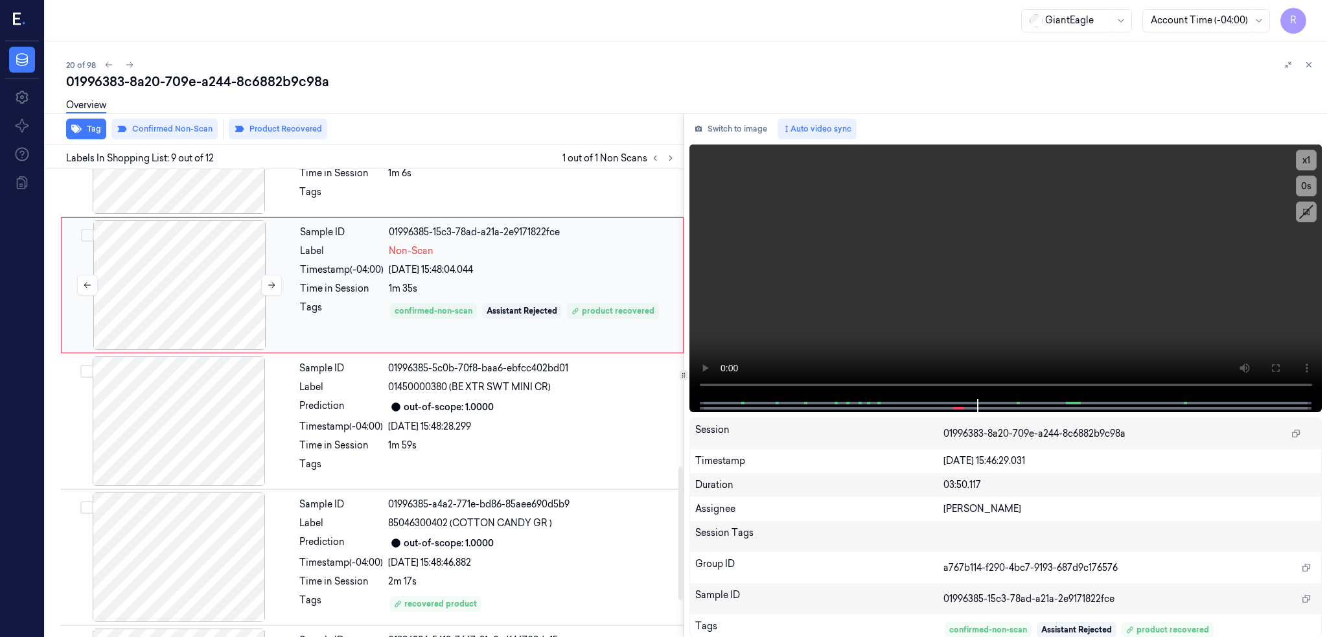
click at [227, 270] on div at bounding box center [179, 285] width 231 height 130
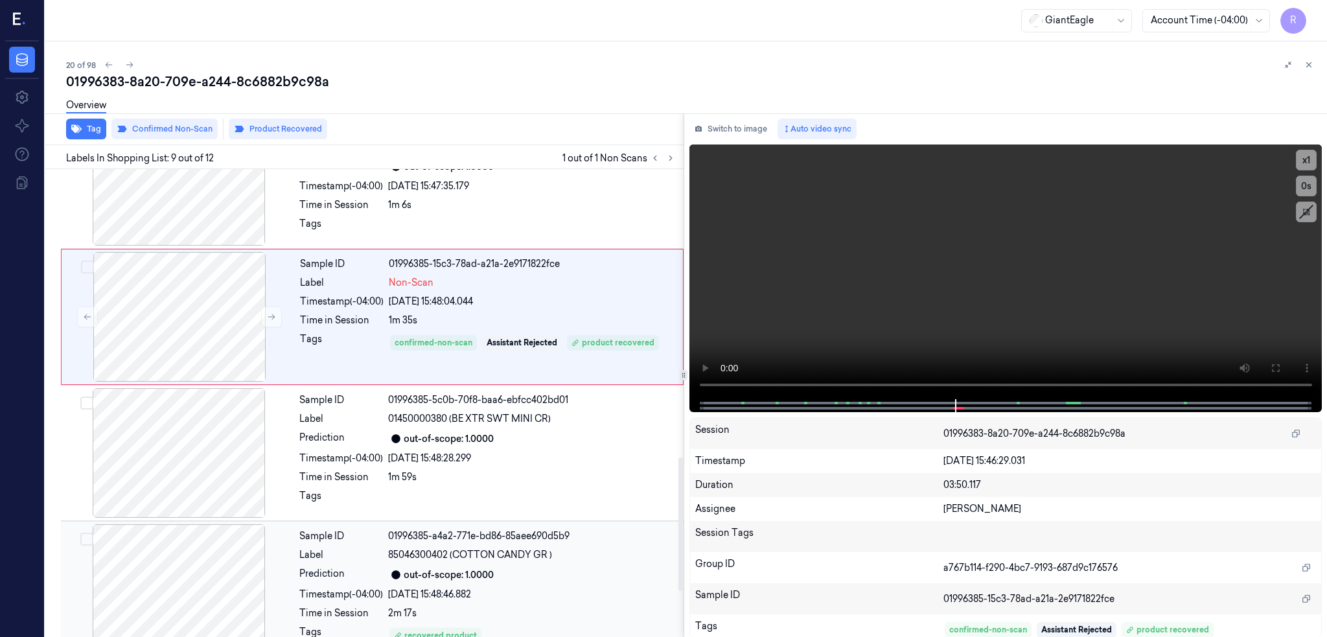
click at [210, 550] on div at bounding box center [179, 589] width 231 height 130
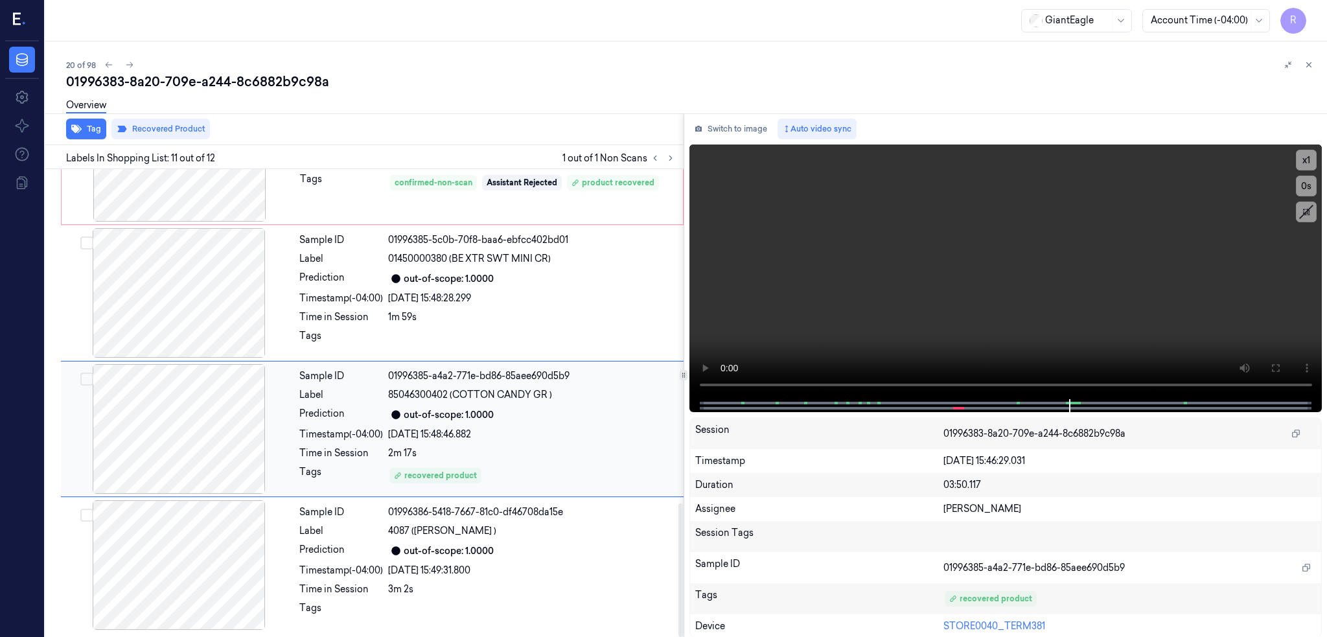
scroll to position [1169, 0]
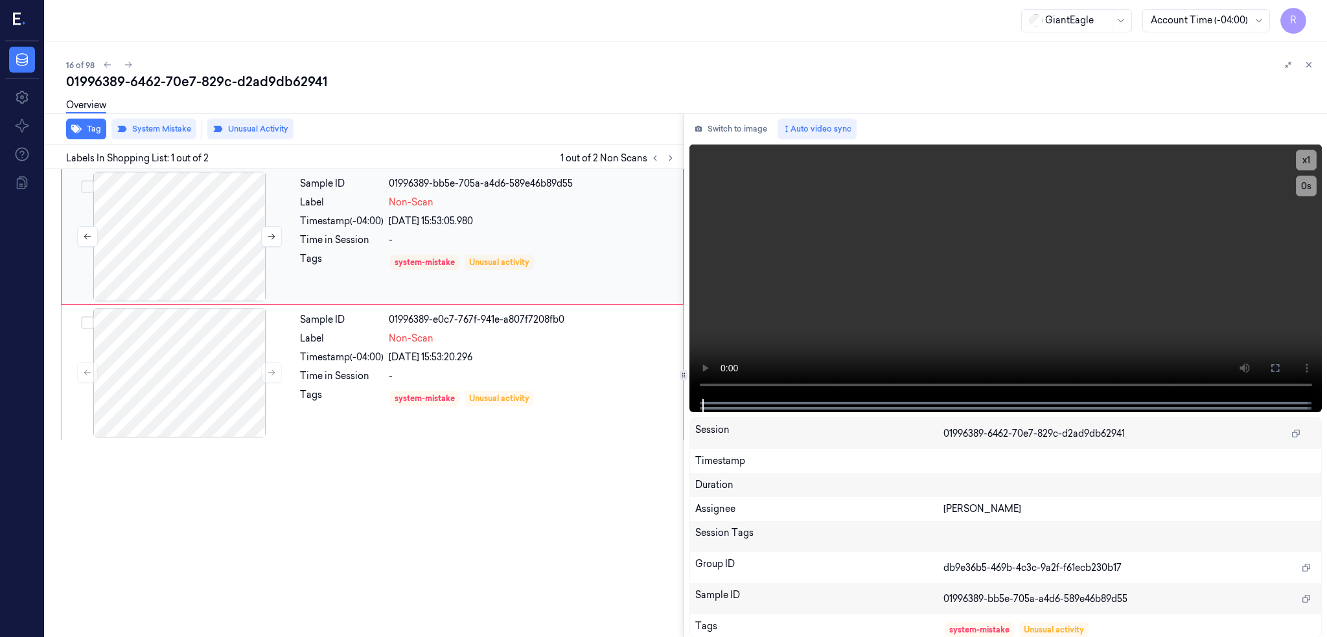
click at [183, 236] on div at bounding box center [179, 237] width 231 height 130
click at [1281, 364] on icon at bounding box center [1275, 368] width 10 height 10
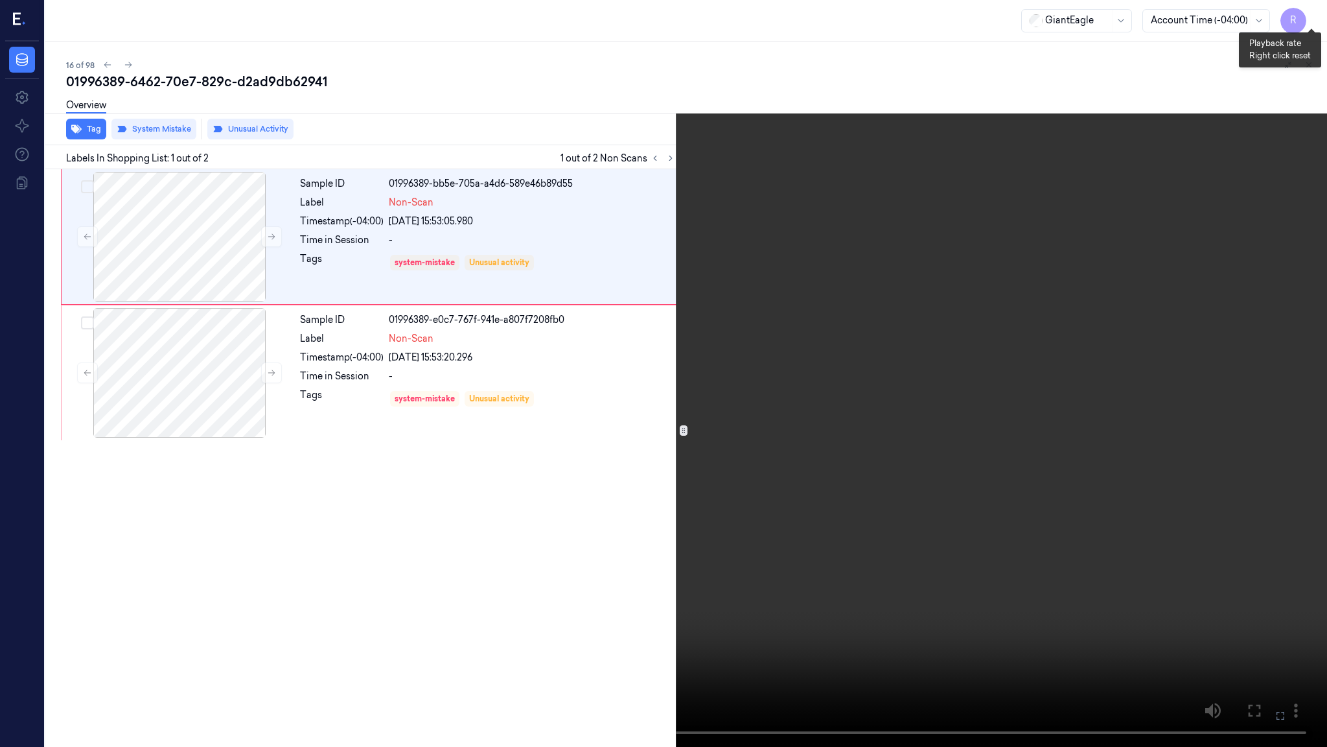
click at [1314, 10] on button "x 1" at bounding box center [1311, 15] width 21 height 21
click at [1314, 10] on button "x 4" at bounding box center [1311, 15] width 21 height 21
click at [1314, 10] on button "x 1" at bounding box center [1311, 15] width 21 height 21
click at [1313, 6] on button "x 2" at bounding box center [1311, 15] width 21 height 21
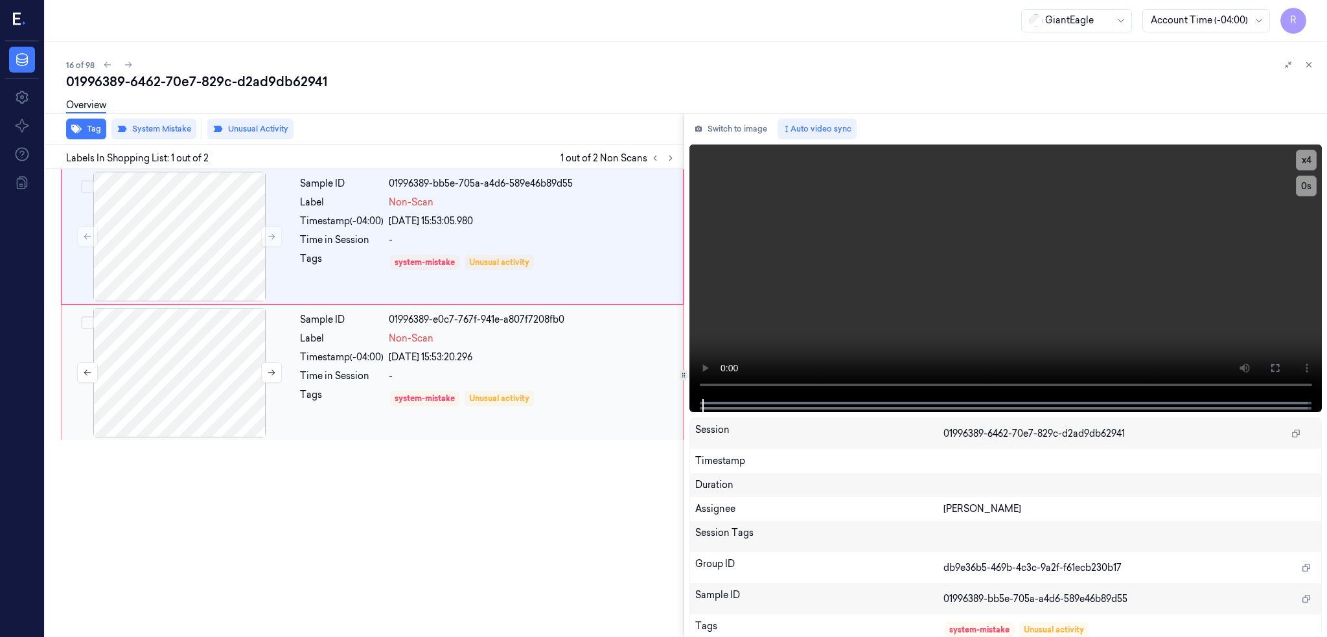
click at [190, 364] on div at bounding box center [179, 373] width 231 height 130
click at [174, 268] on div at bounding box center [179, 237] width 231 height 130
click at [197, 395] on div at bounding box center [179, 373] width 231 height 130
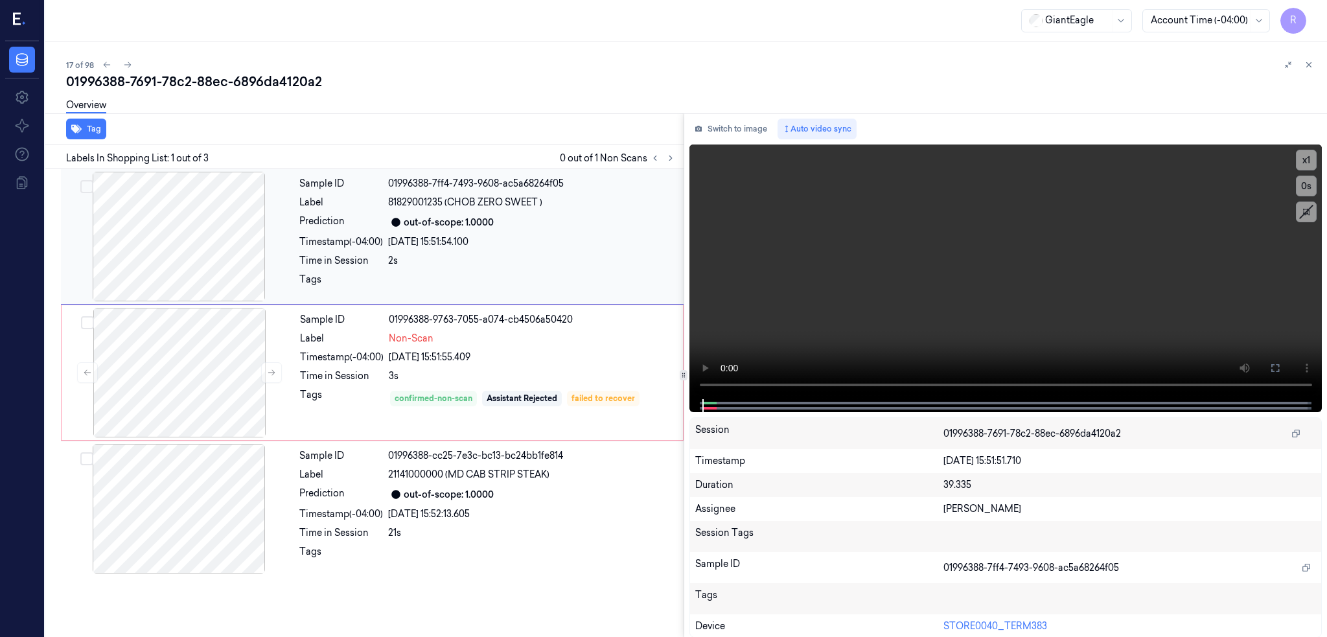
click at [174, 211] on div at bounding box center [179, 237] width 231 height 130
click at [1286, 358] on button at bounding box center [1275, 368] width 21 height 21
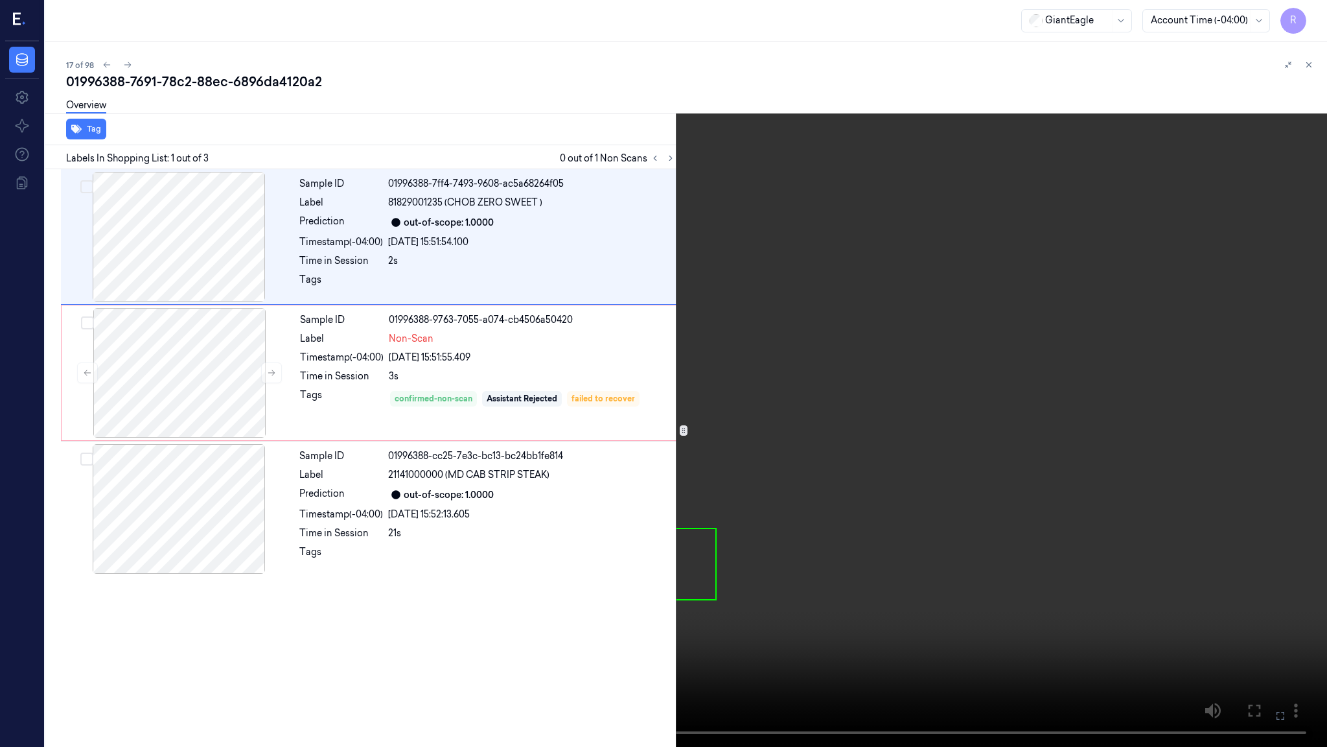
click at [867, 392] on video at bounding box center [663, 373] width 1327 height 747
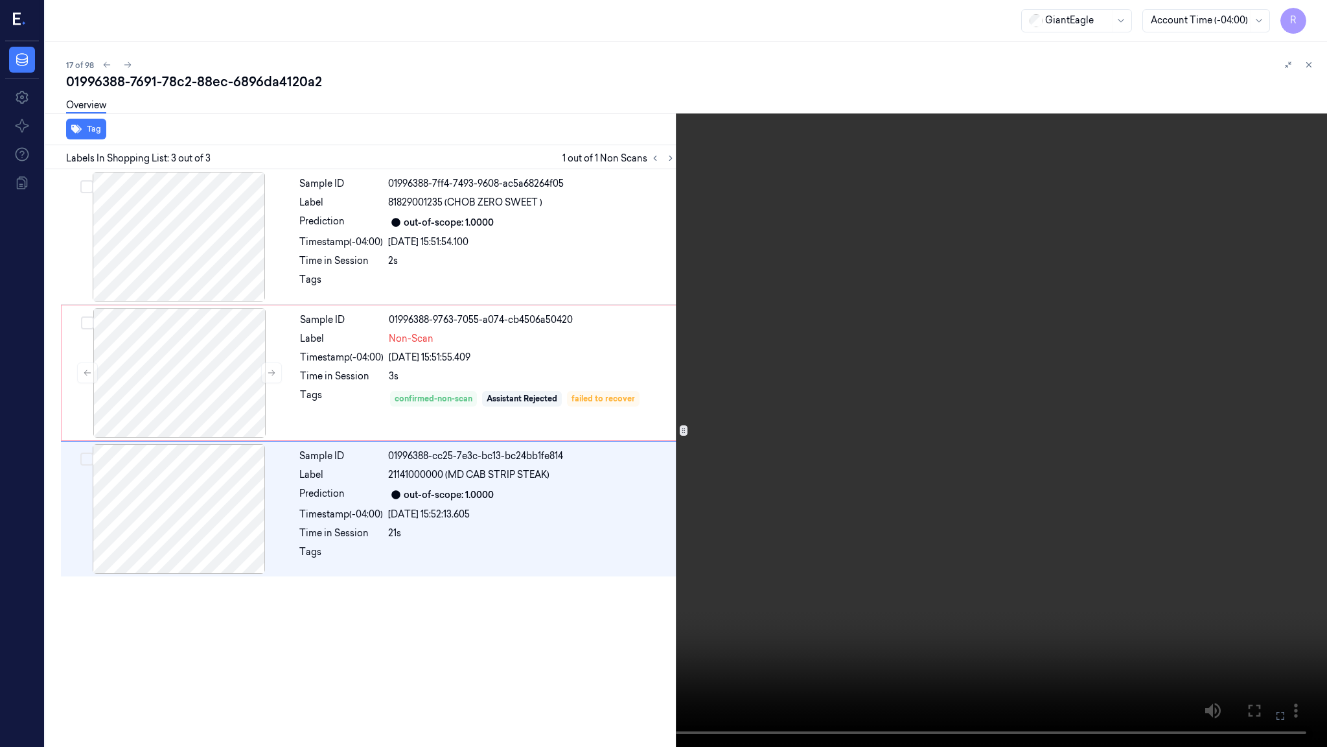
click at [709, 607] on video at bounding box center [663, 373] width 1327 height 747
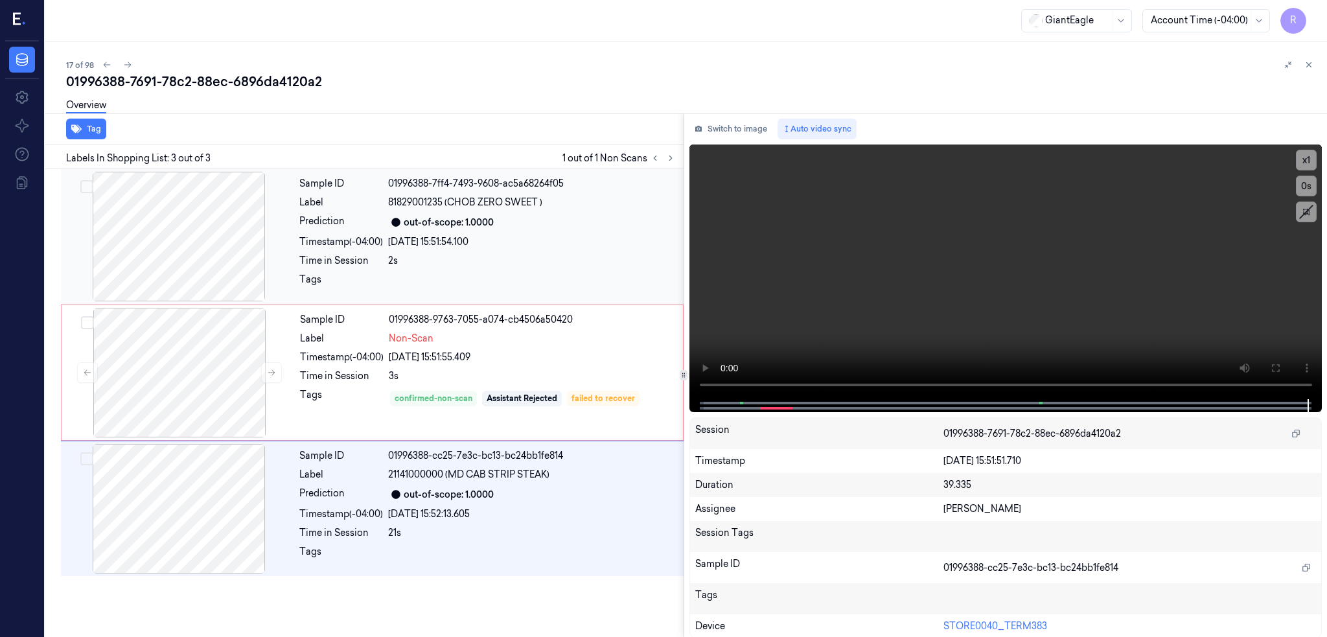
click at [176, 251] on div at bounding box center [179, 237] width 231 height 130
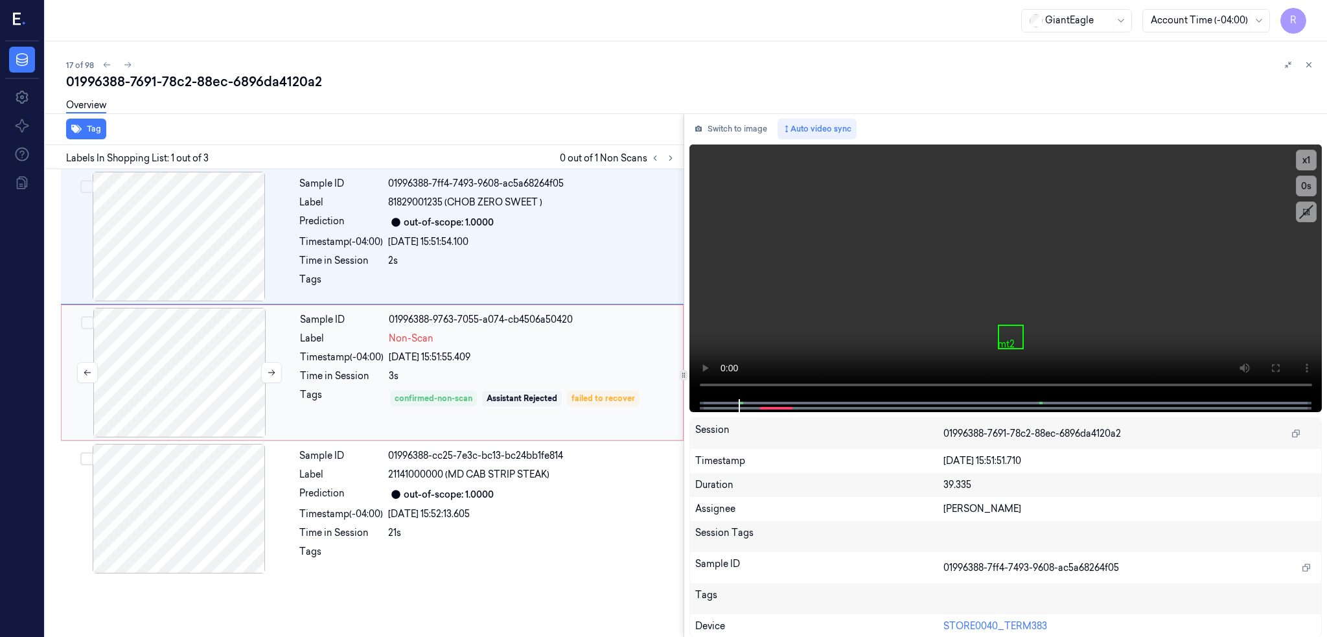
click at [206, 410] on div at bounding box center [179, 373] width 231 height 130
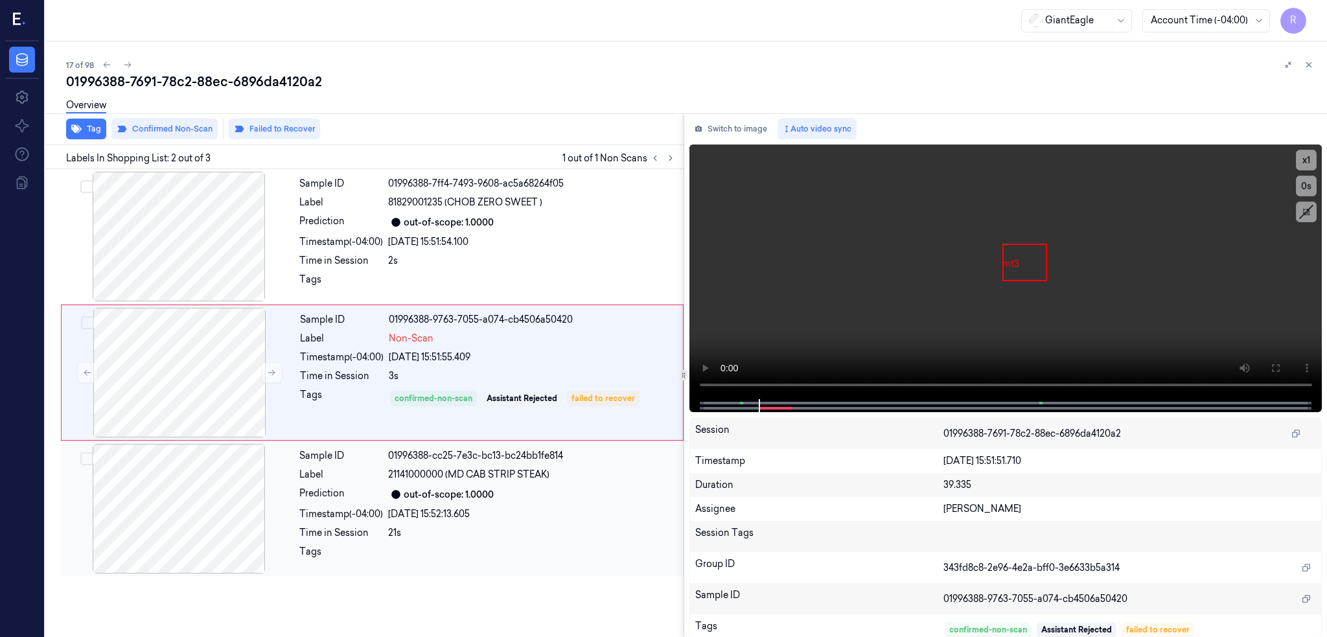
click at [192, 547] on div at bounding box center [179, 509] width 231 height 130
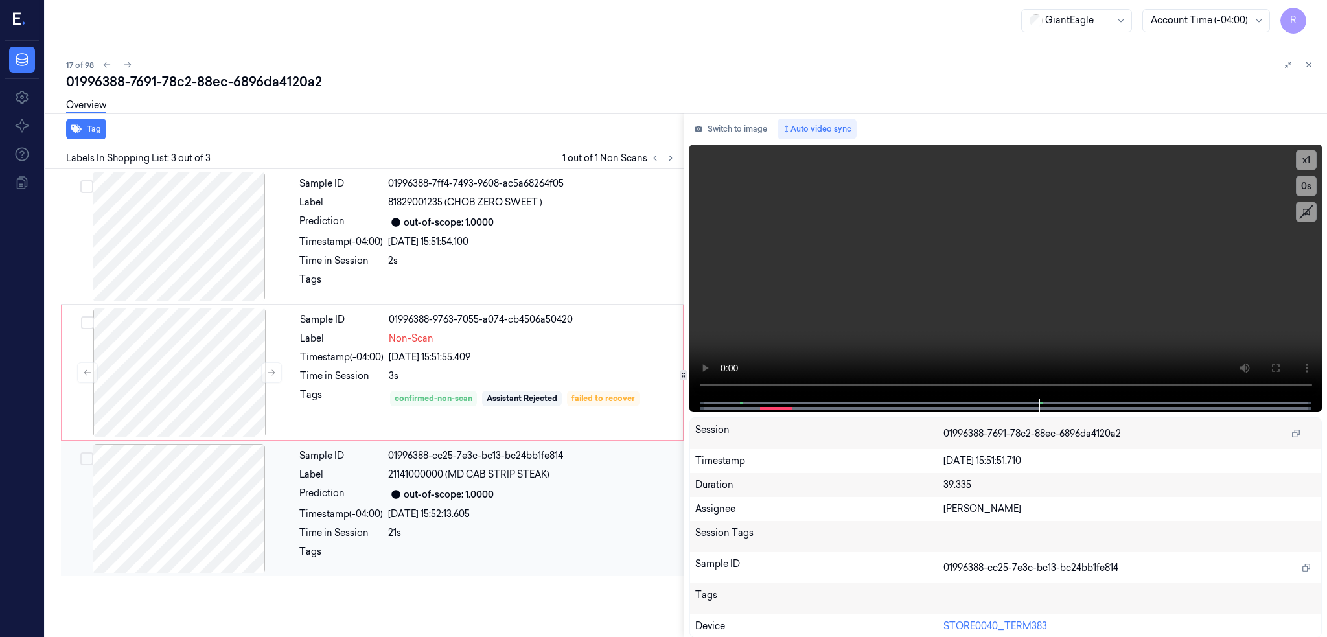
click at [192, 549] on div at bounding box center [179, 509] width 231 height 130
click at [192, 273] on div at bounding box center [179, 237] width 231 height 130
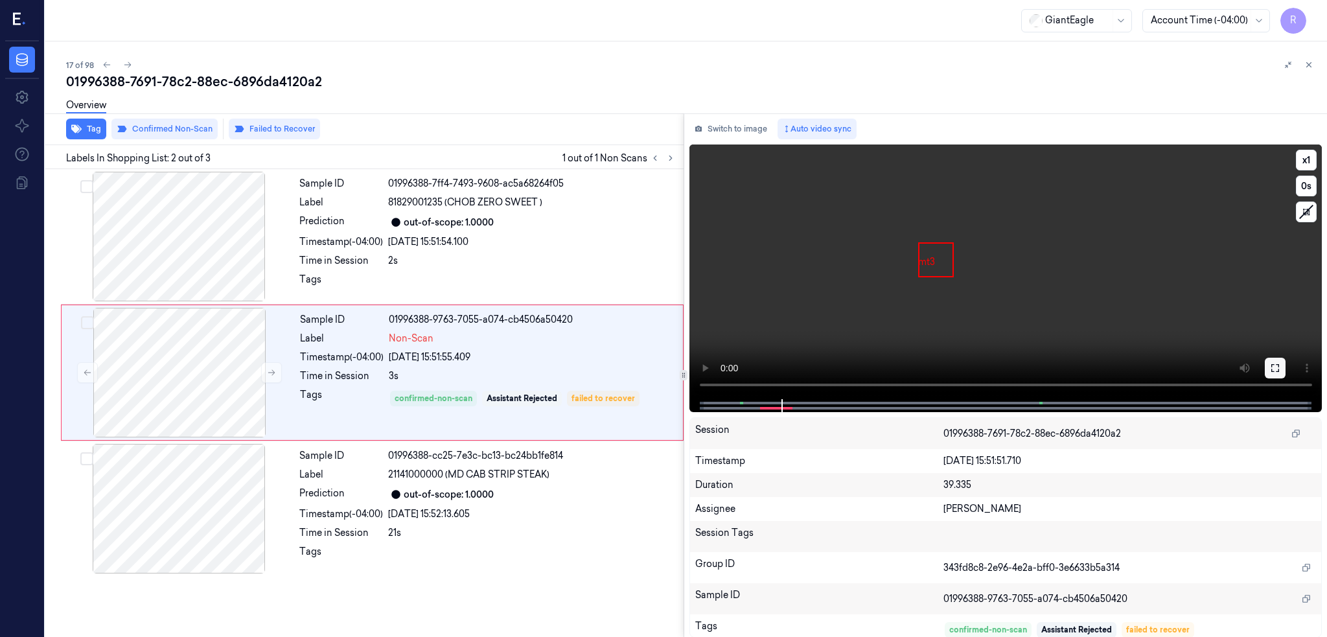
click at [1281, 371] on icon at bounding box center [1275, 368] width 10 height 10
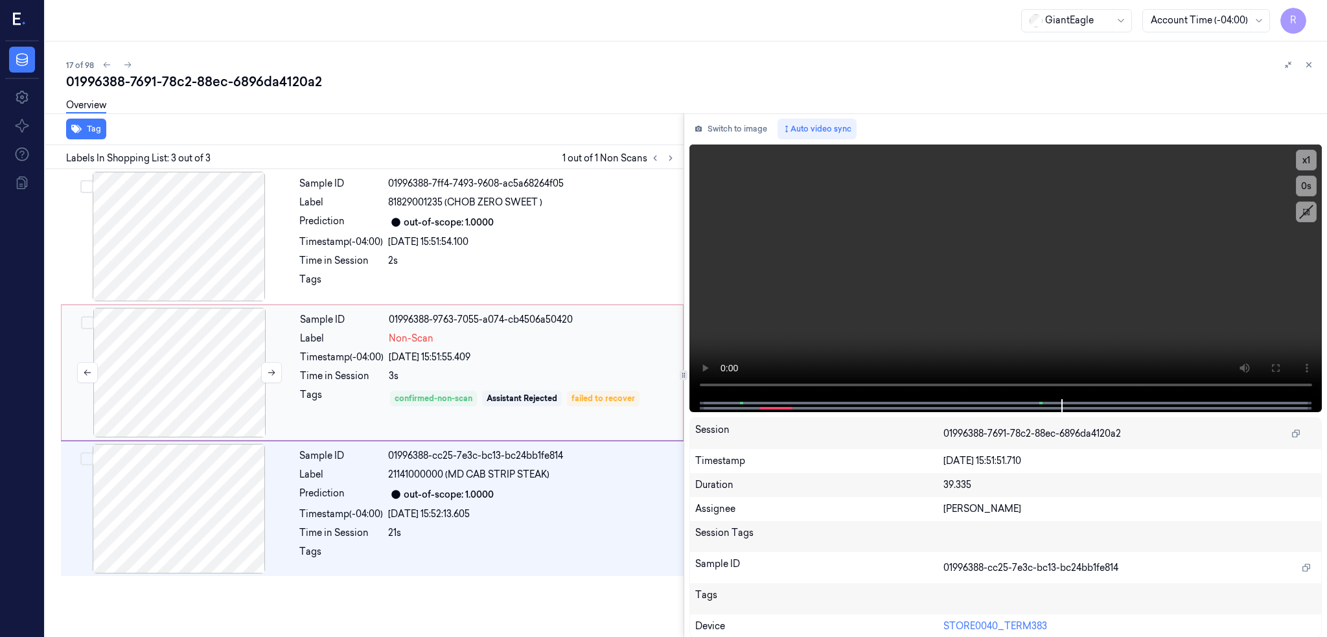
click at [182, 356] on div at bounding box center [179, 373] width 231 height 130
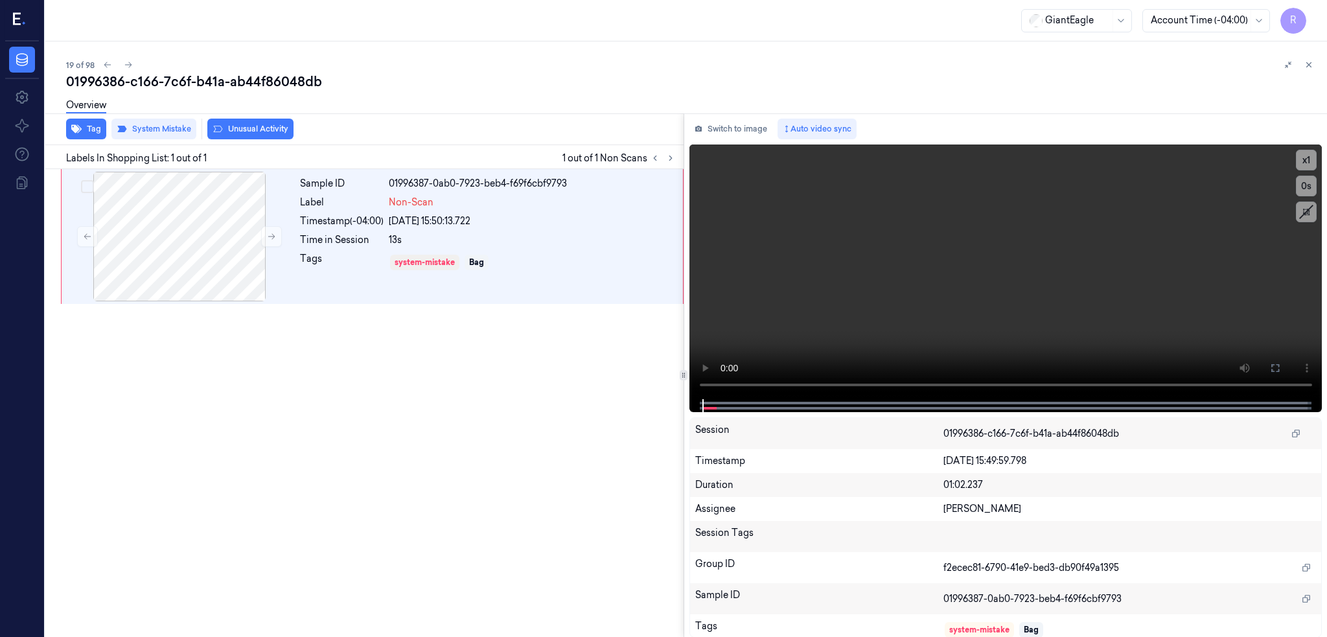
click at [273, 156] on div "Labels In Shopping List: 1 out of 1 1 out of 1 Non Scans" at bounding box center [362, 157] width 644 height 24
click at [241, 172] on div at bounding box center [179, 237] width 231 height 130
click at [1286, 374] on button at bounding box center [1275, 368] width 21 height 21
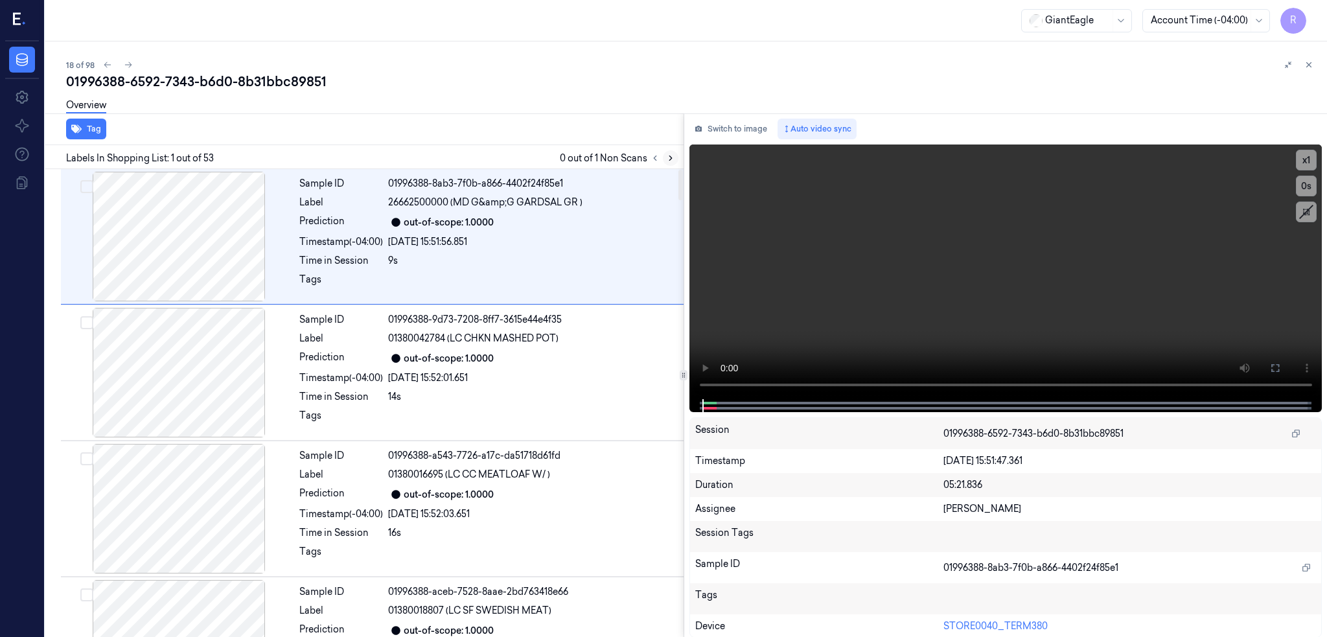
click at [679, 156] on button at bounding box center [671, 158] width 16 height 16
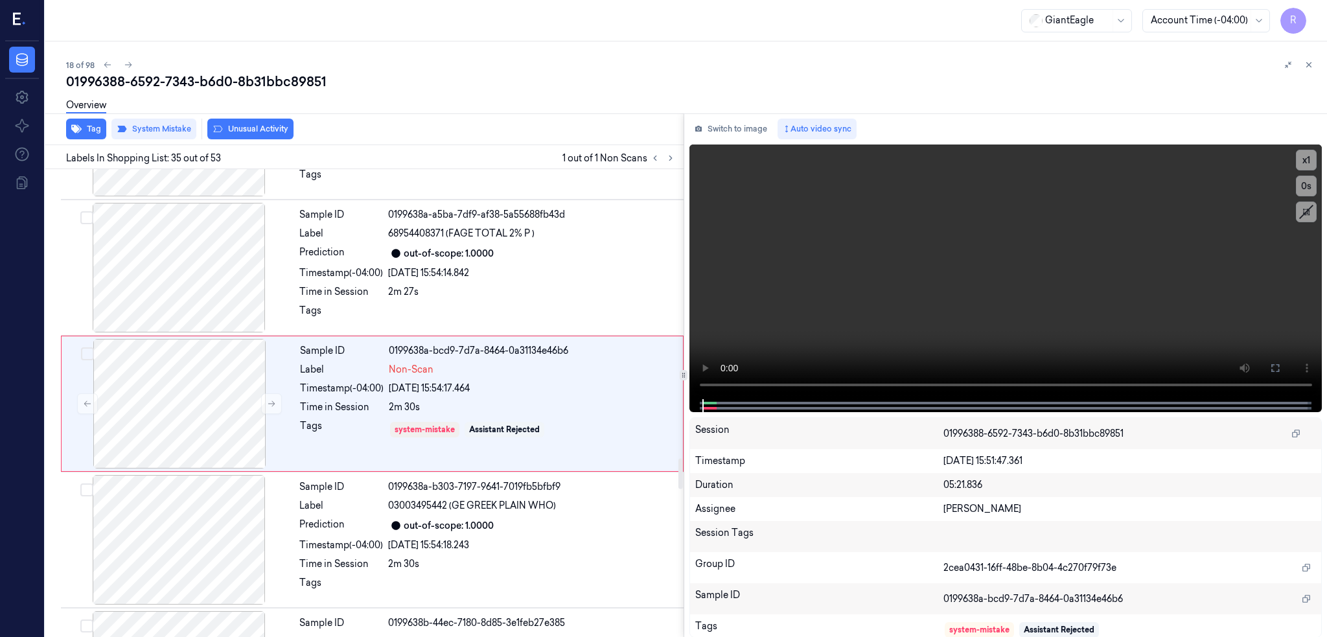
scroll to position [4463, 0]
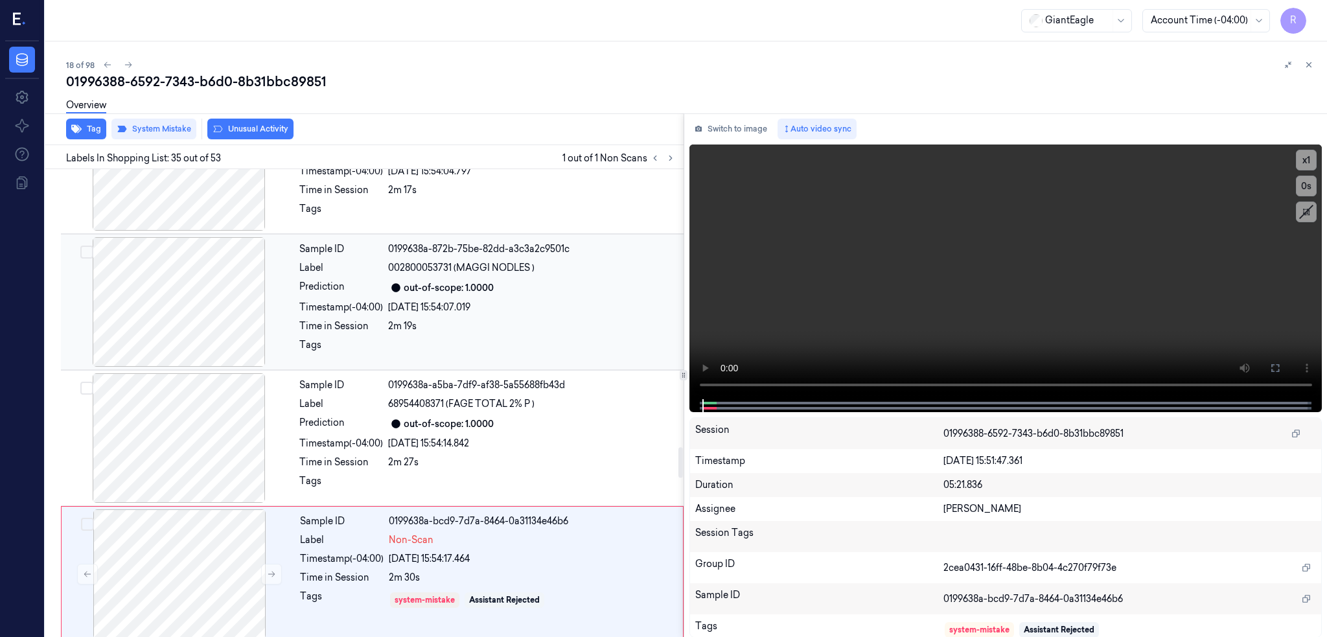
click at [164, 327] on div at bounding box center [179, 302] width 231 height 130
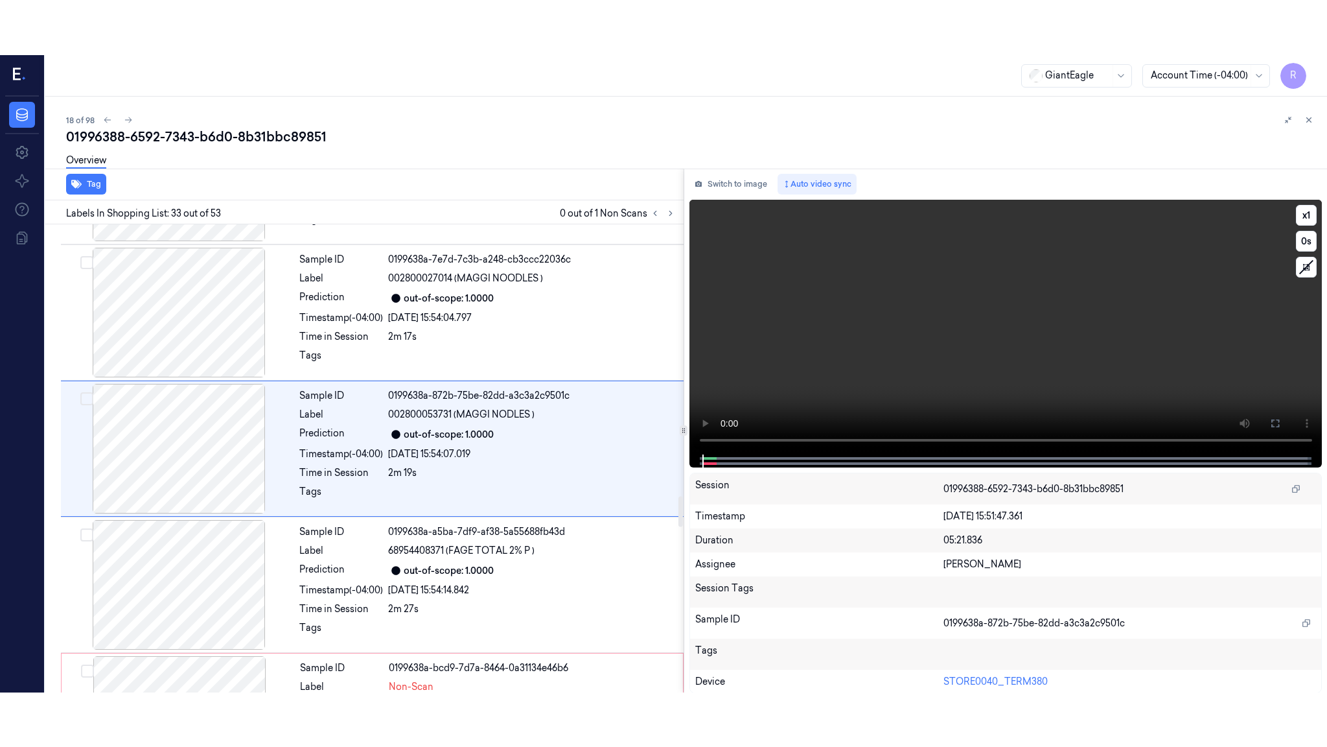
scroll to position [4191, 0]
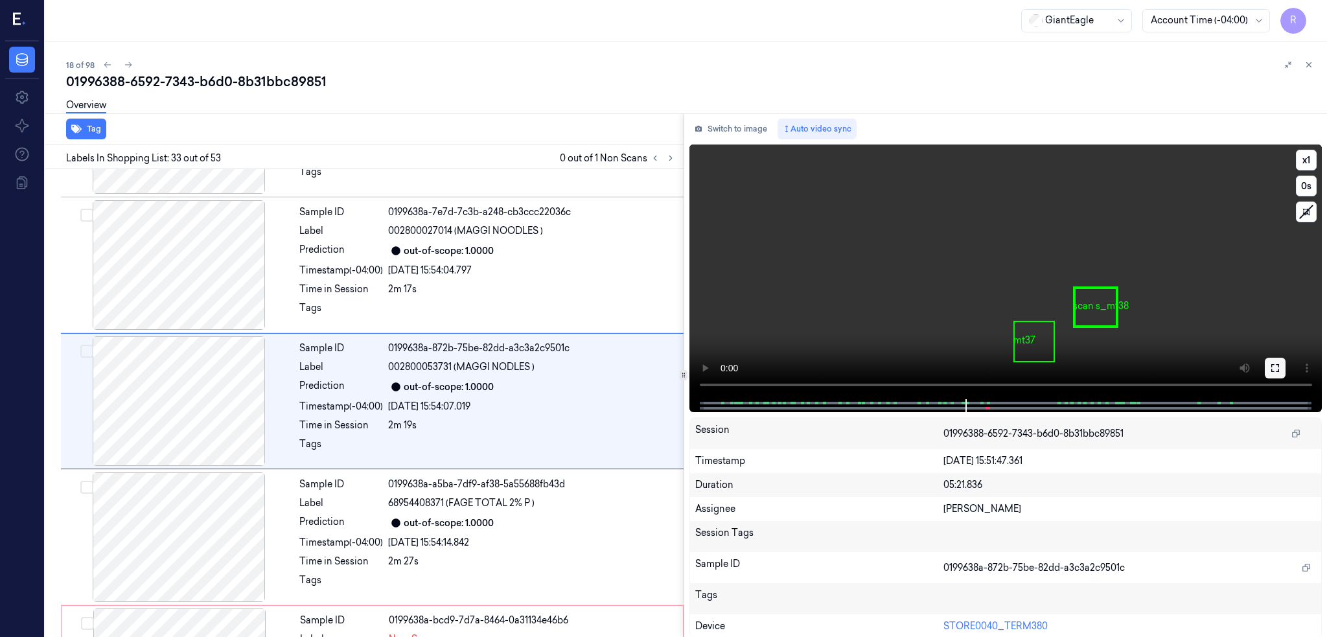
click at [1286, 373] on button at bounding box center [1275, 368] width 21 height 21
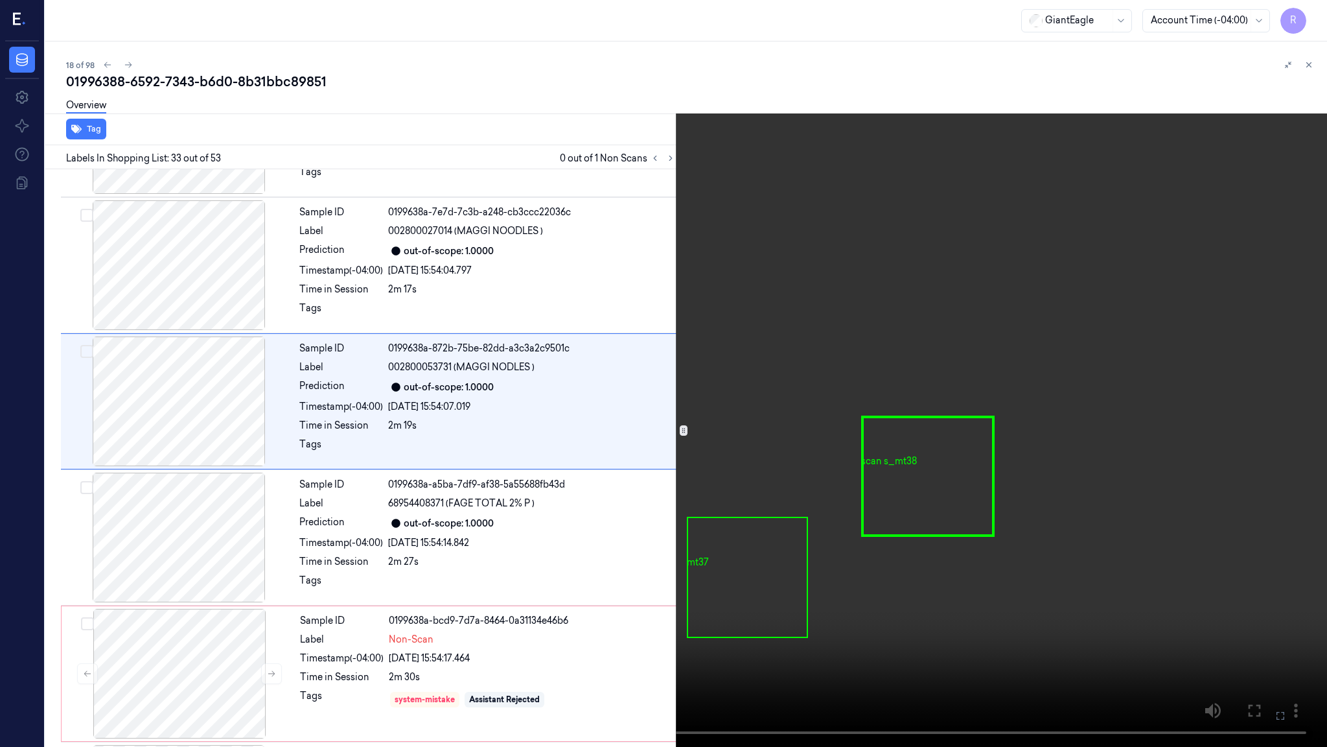
click at [899, 456] on video at bounding box center [663, 373] width 1327 height 747
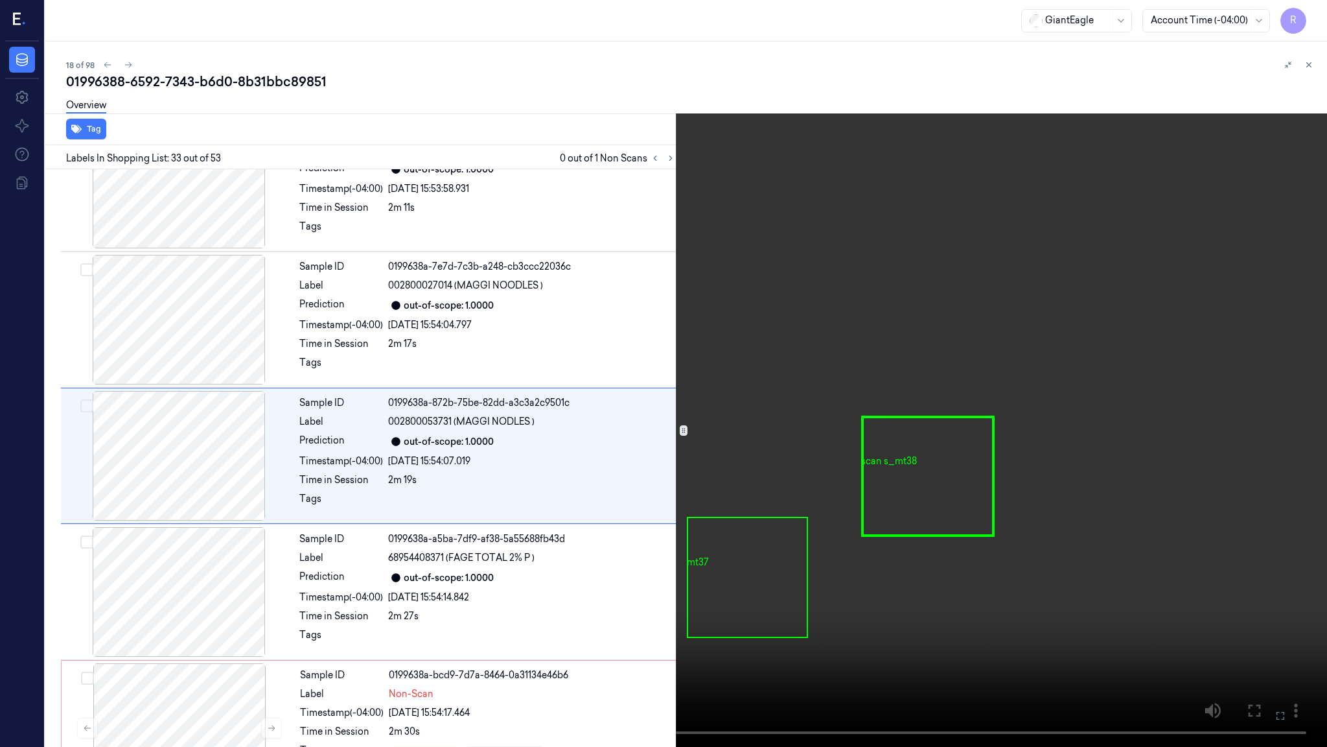
scroll to position [4136, 0]
click at [1292, 607] on div "x 1 0 s mt37 scan s_mt38" at bounding box center [663, 373] width 1327 height 747
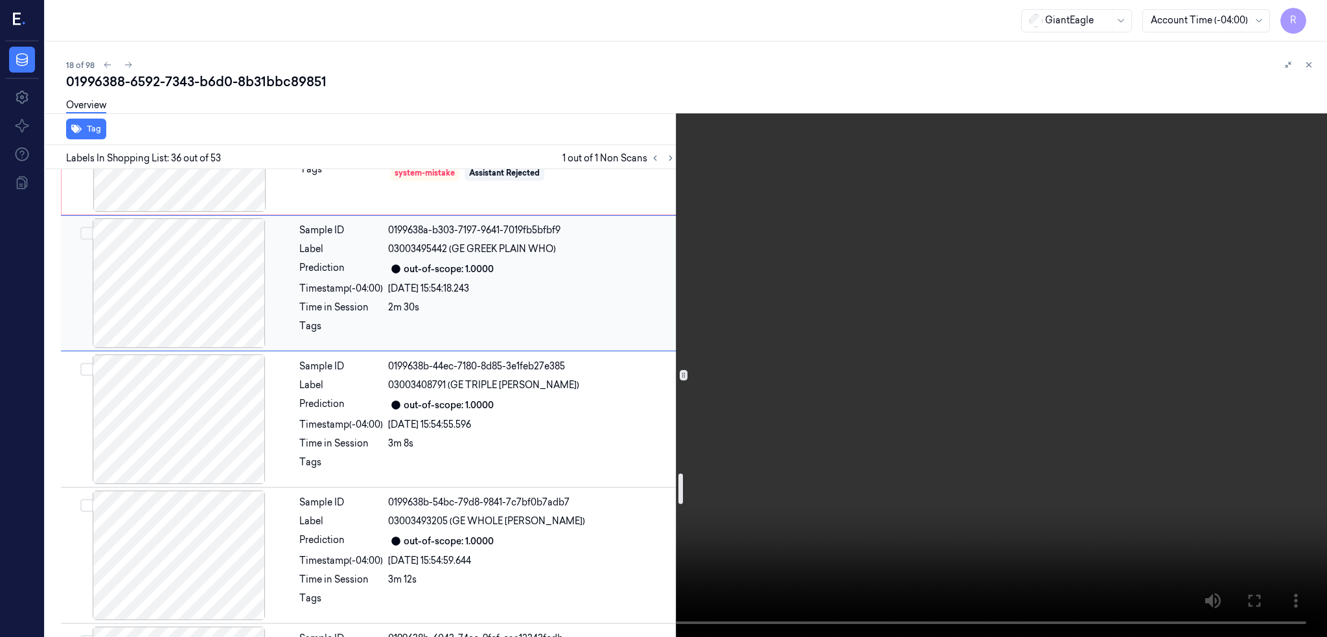
scroll to position [4545, 0]
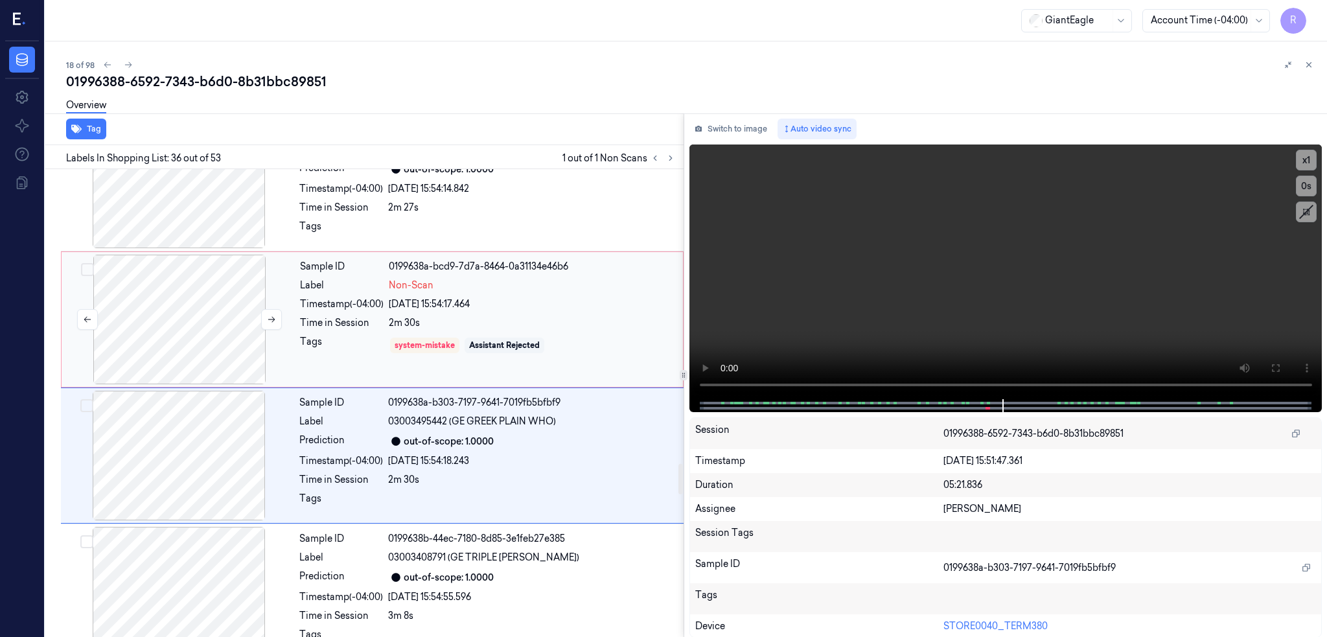
click at [170, 358] on div at bounding box center [179, 320] width 231 height 130
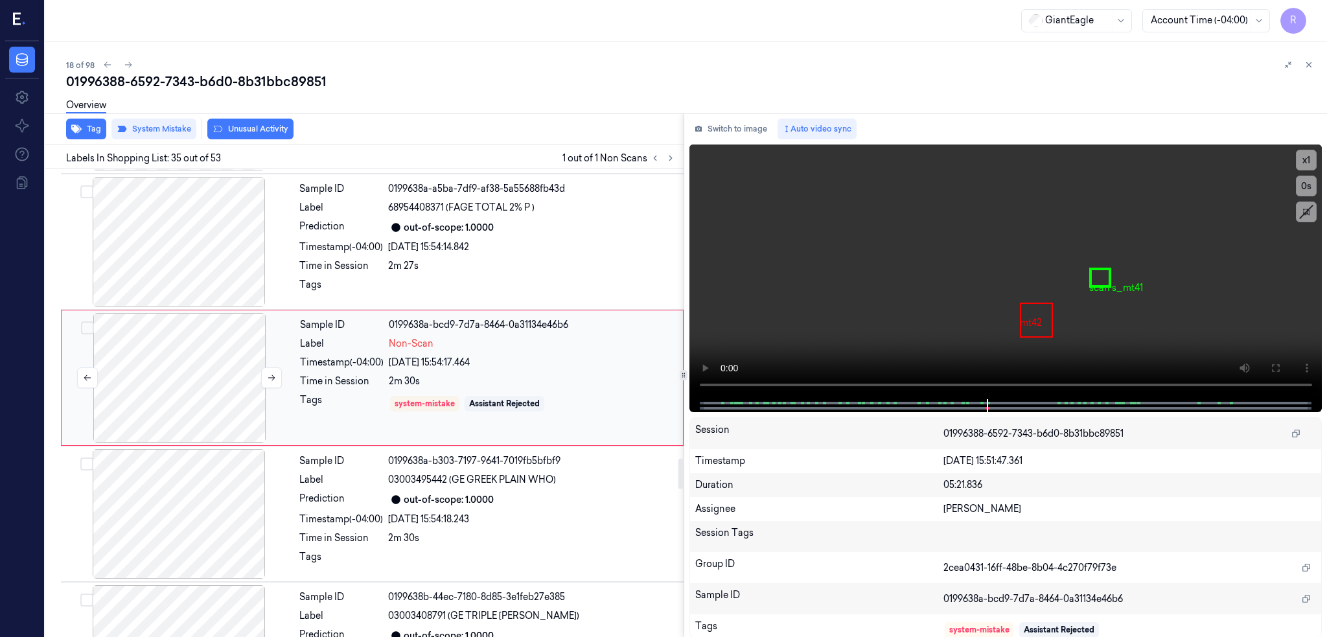
scroll to position [4463, 0]
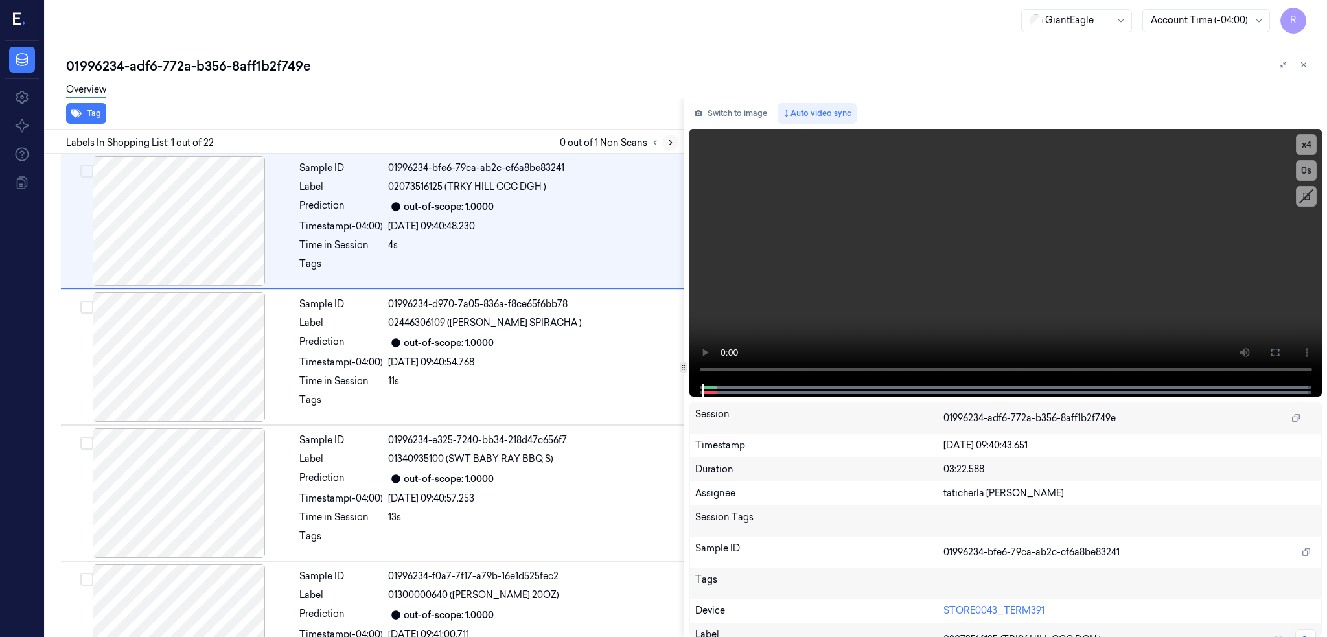
click at [675, 139] on icon at bounding box center [670, 142] width 9 height 9
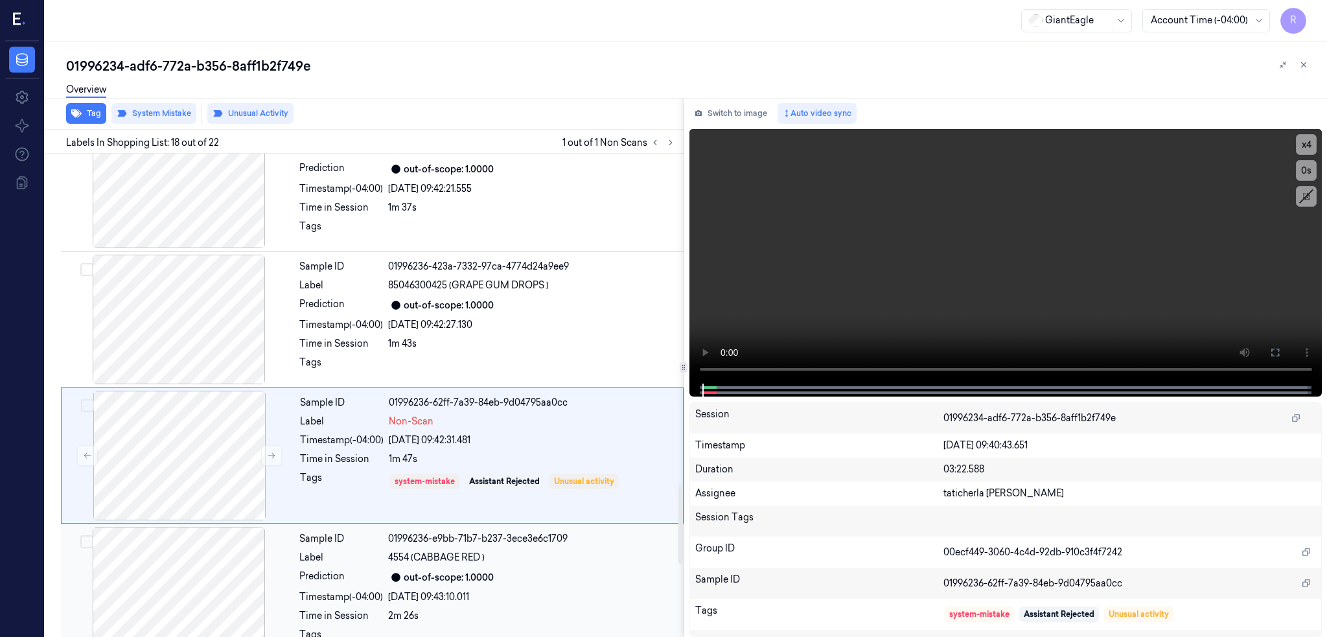
scroll to position [2054, 0]
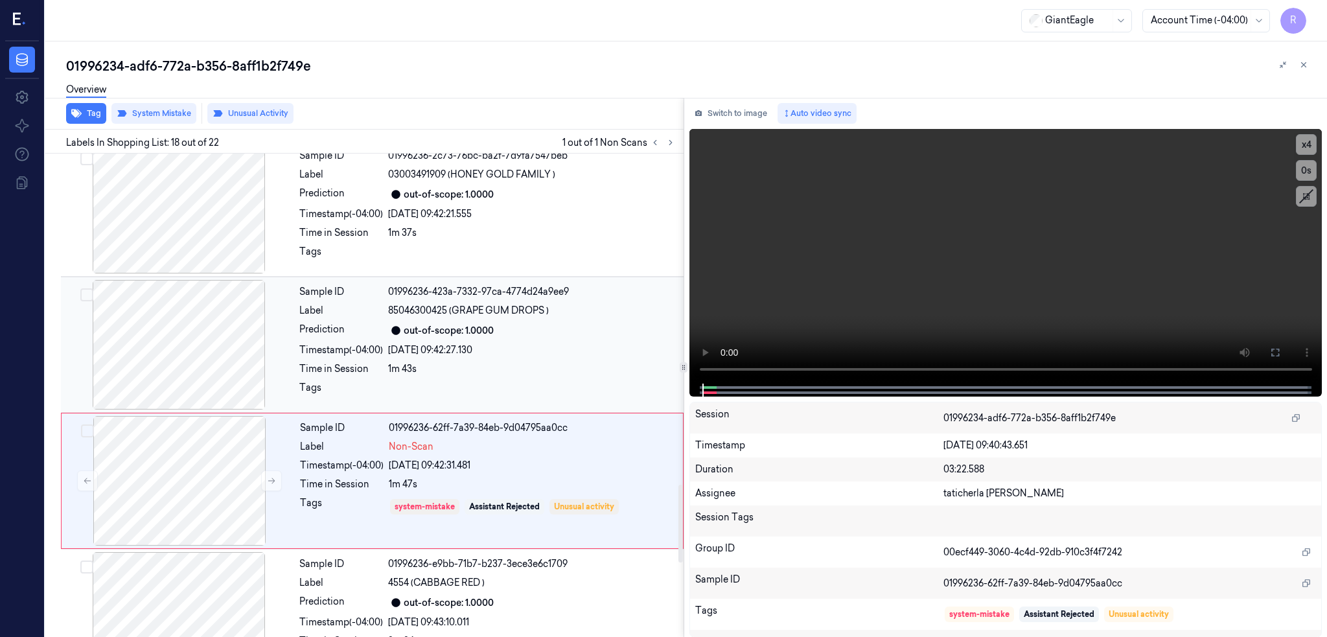
click at [201, 357] on div at bounding box center [179, 345] width 231 height 130
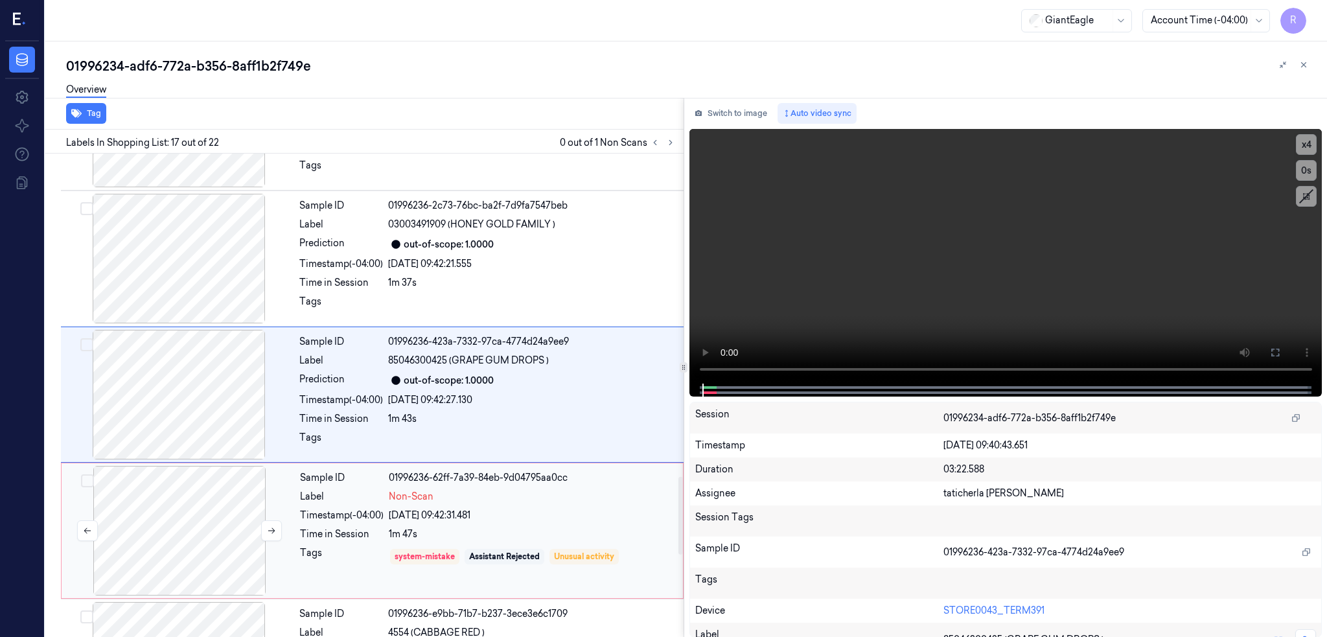
click at [194, 485] on div at bounding box center [179, 531] width 231 height 130
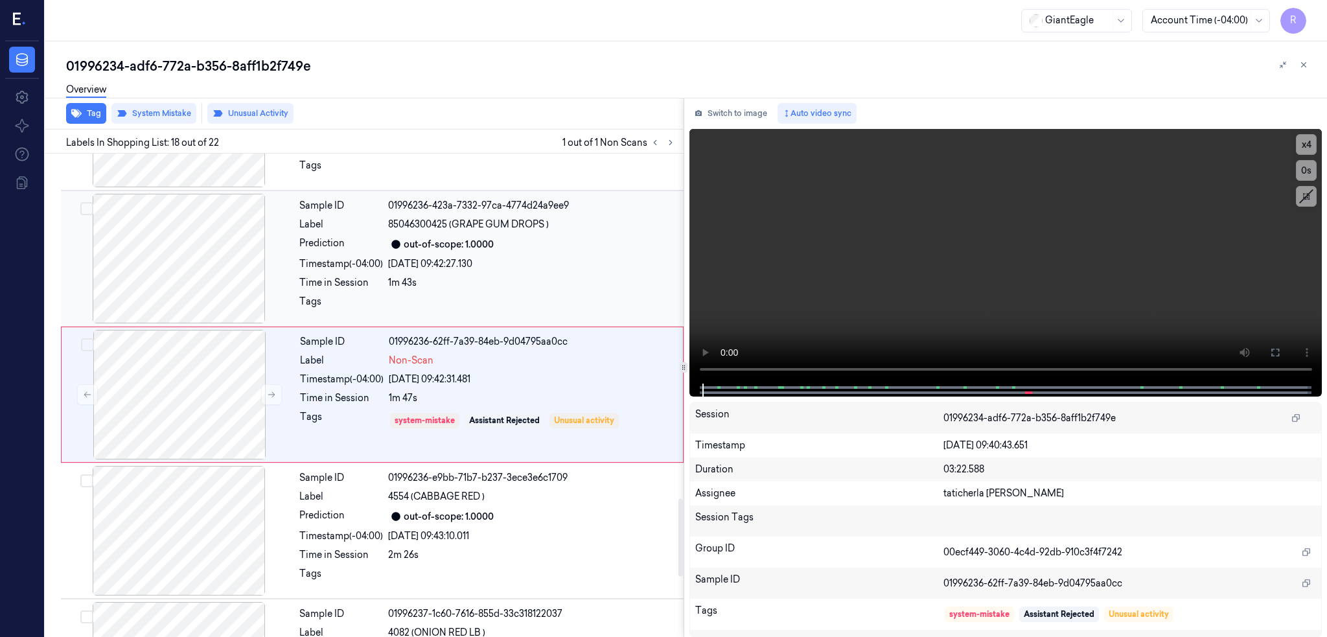
click at [182, 288] on div at bounding box center [179, 259] width 231 height 130
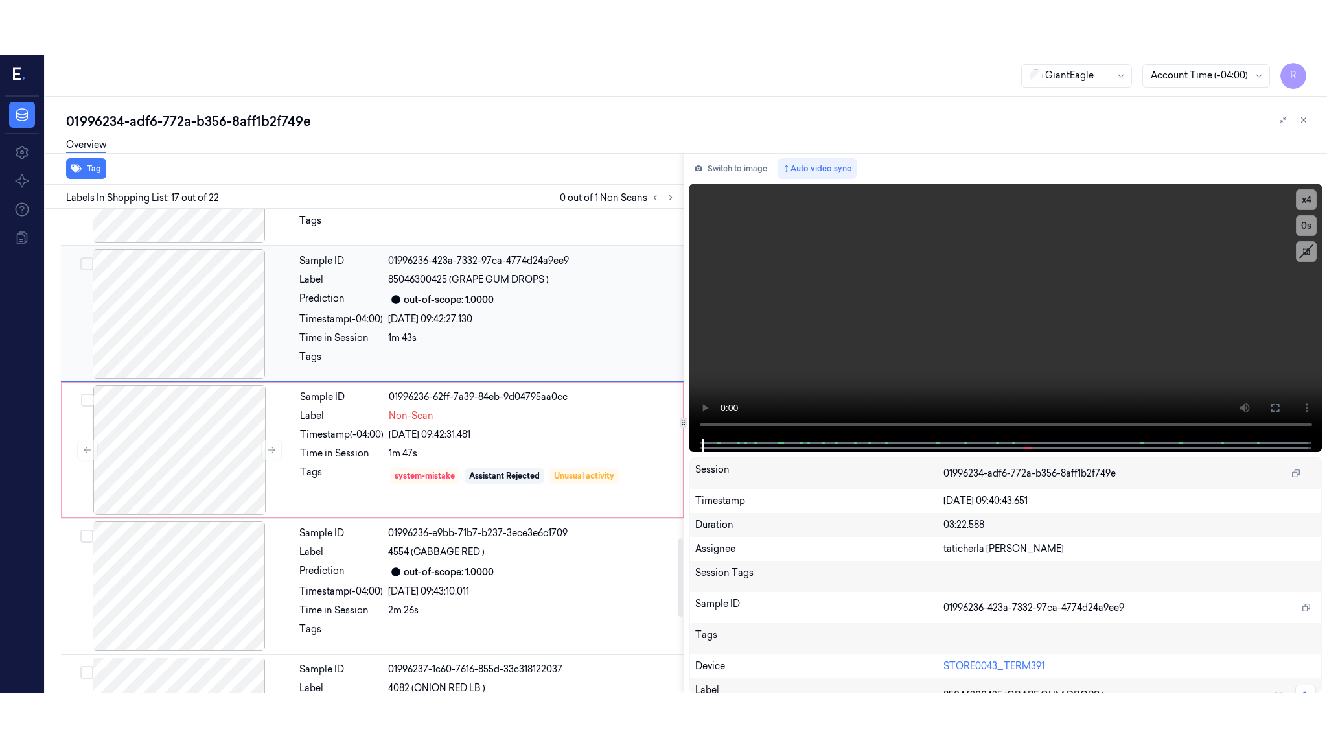
scroll to position [2004, 0]
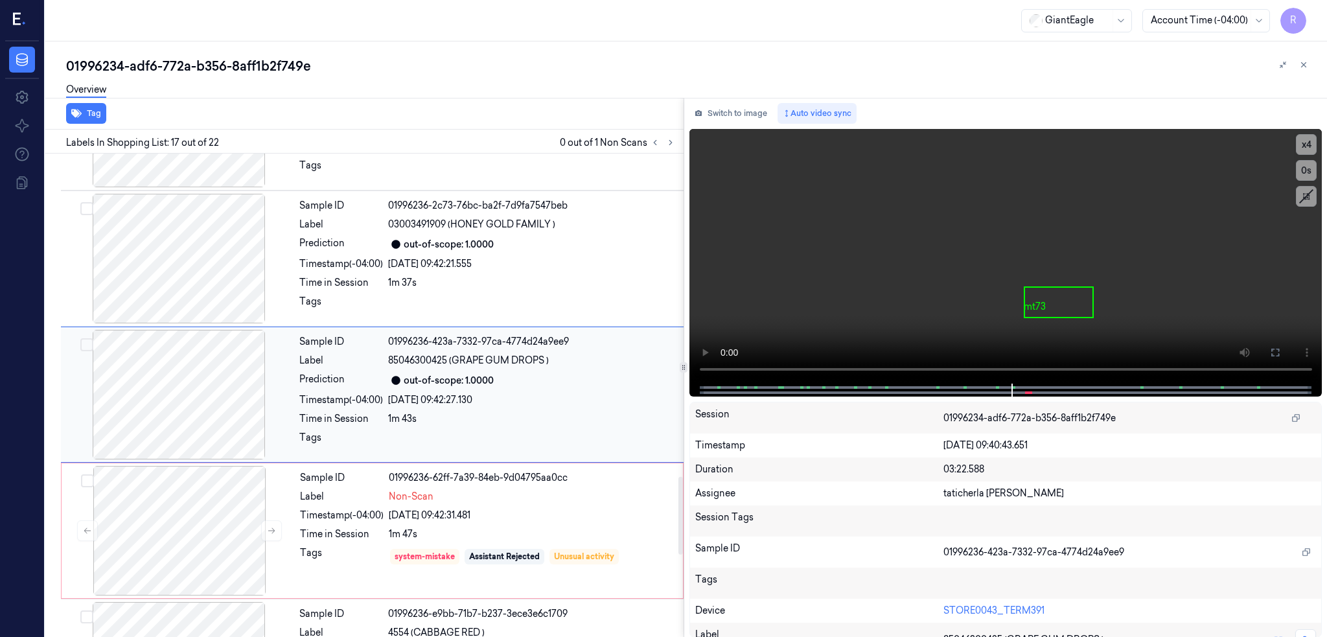
click at [182, 390] on div at bounding box center [179, 395] width 231 height 130
click at [1281, 352] on icon at bounding box center [1275, 352] width 10 height 10
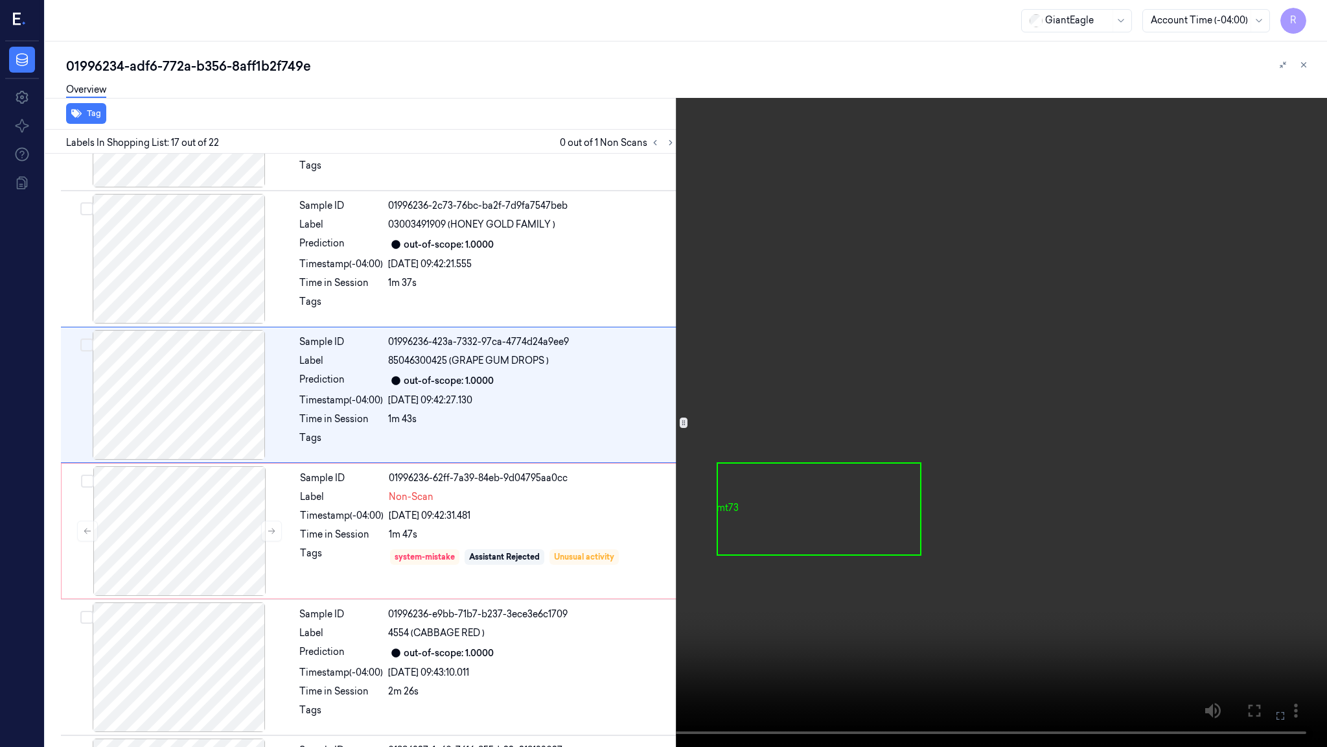
click at [483, 467] on video at bounding box center [663, 373] width 1327 height 747
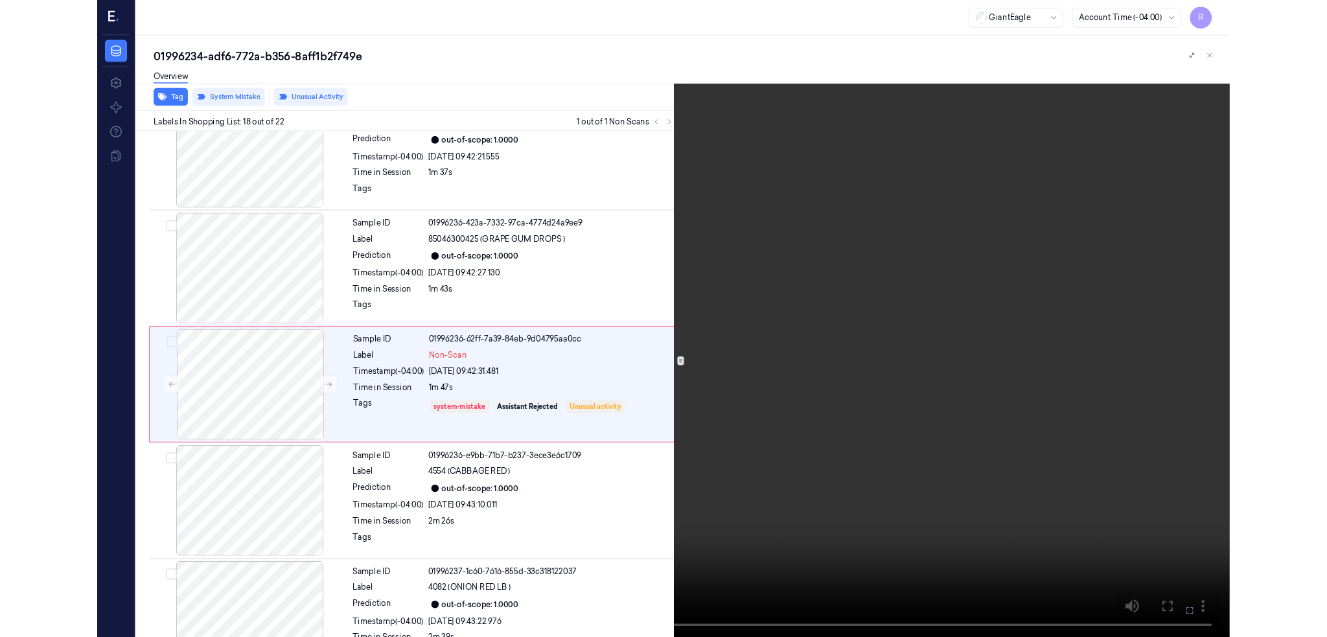
scroll to position [2086, 0]
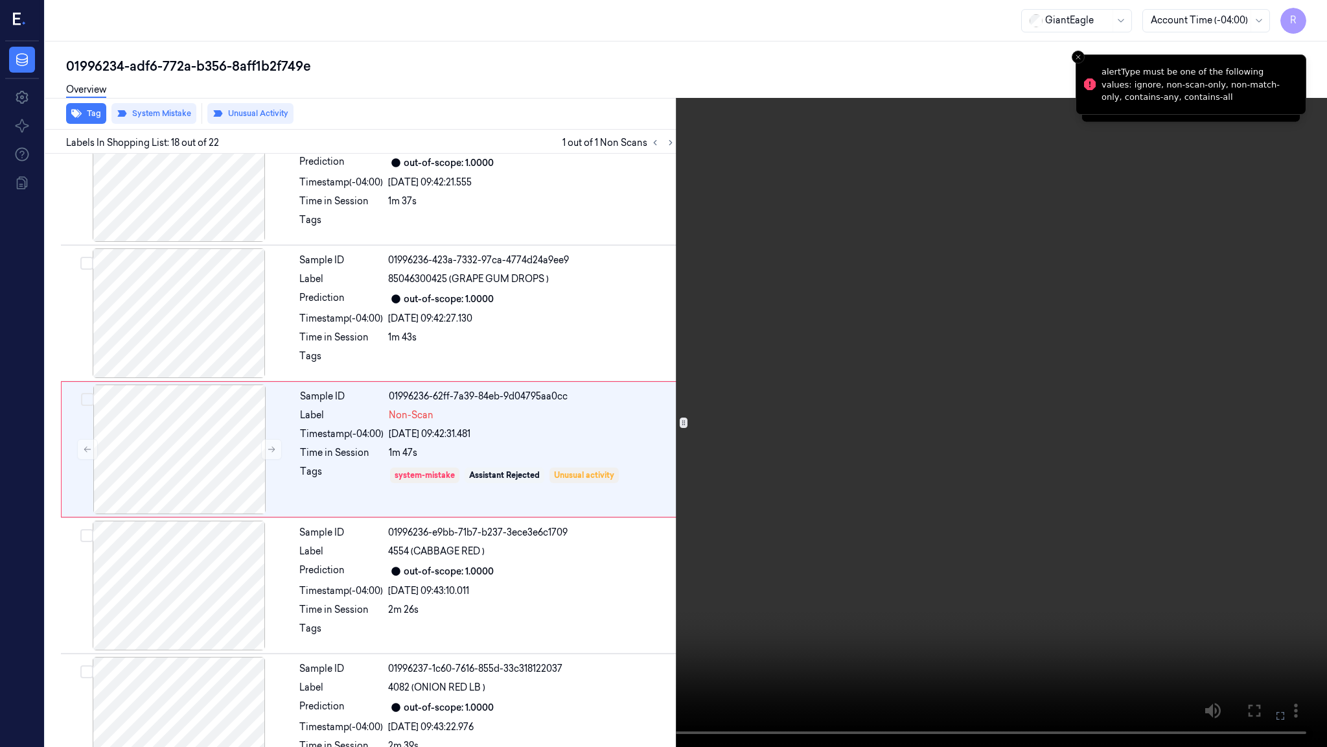
click at [483, 467] on video at bounding box center [663, 373] width 1327 height 747
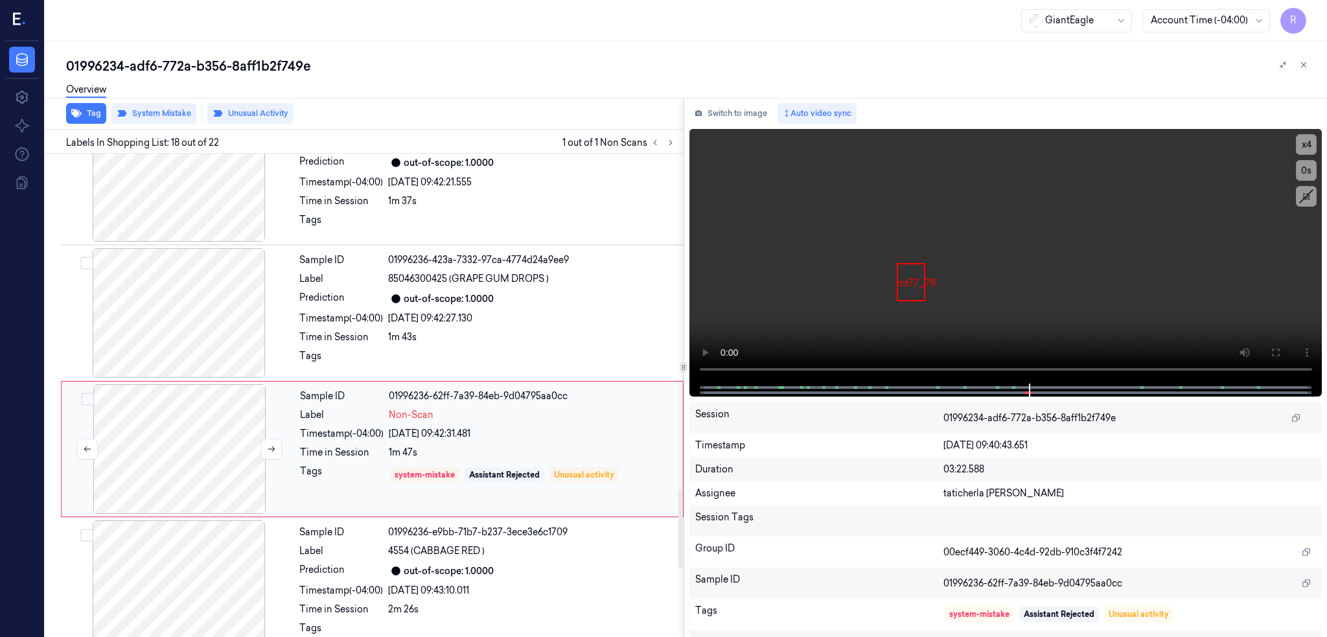
click at [190, 458] on div at bounding box center [179, 449] width 231 height 130
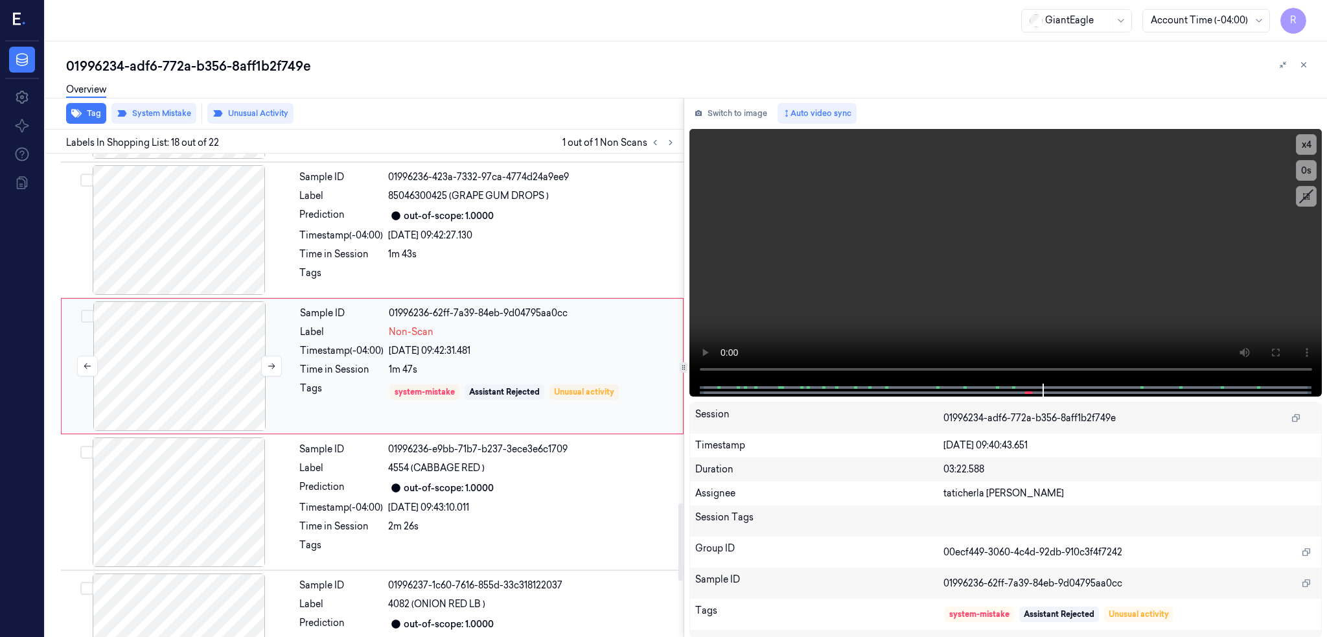
scroll to position [2140, 0]
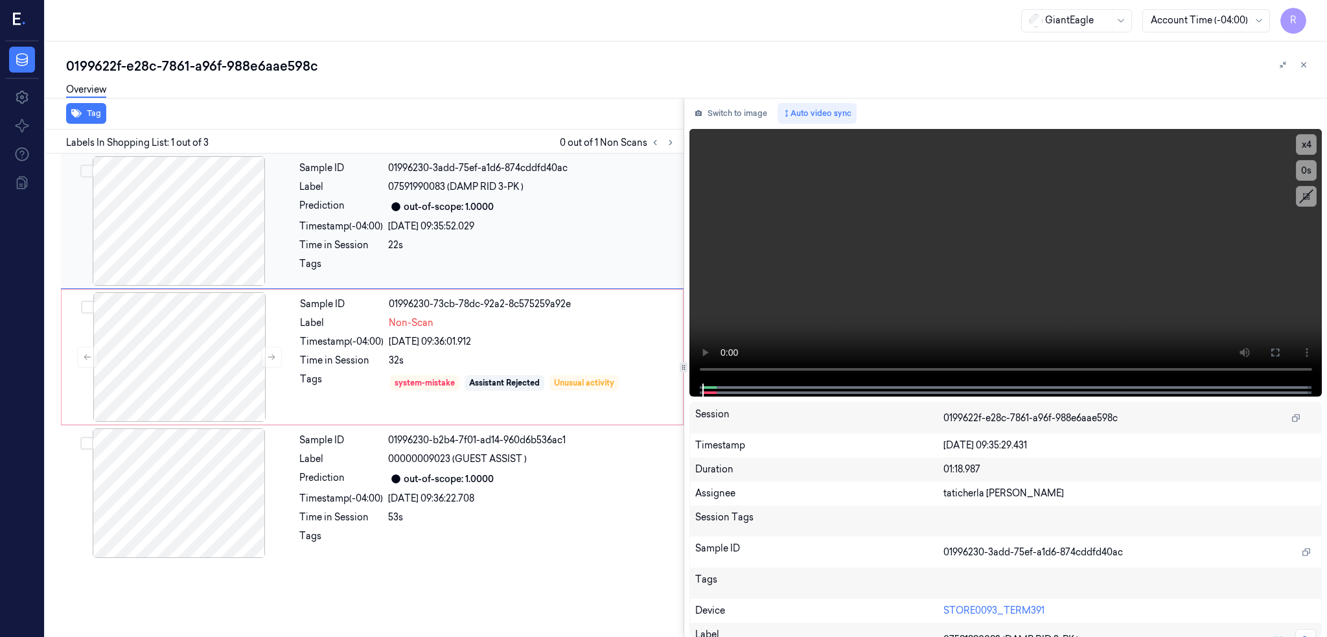
click at [184, 226] on div at bounding box center [179, 221] width 231 height 130
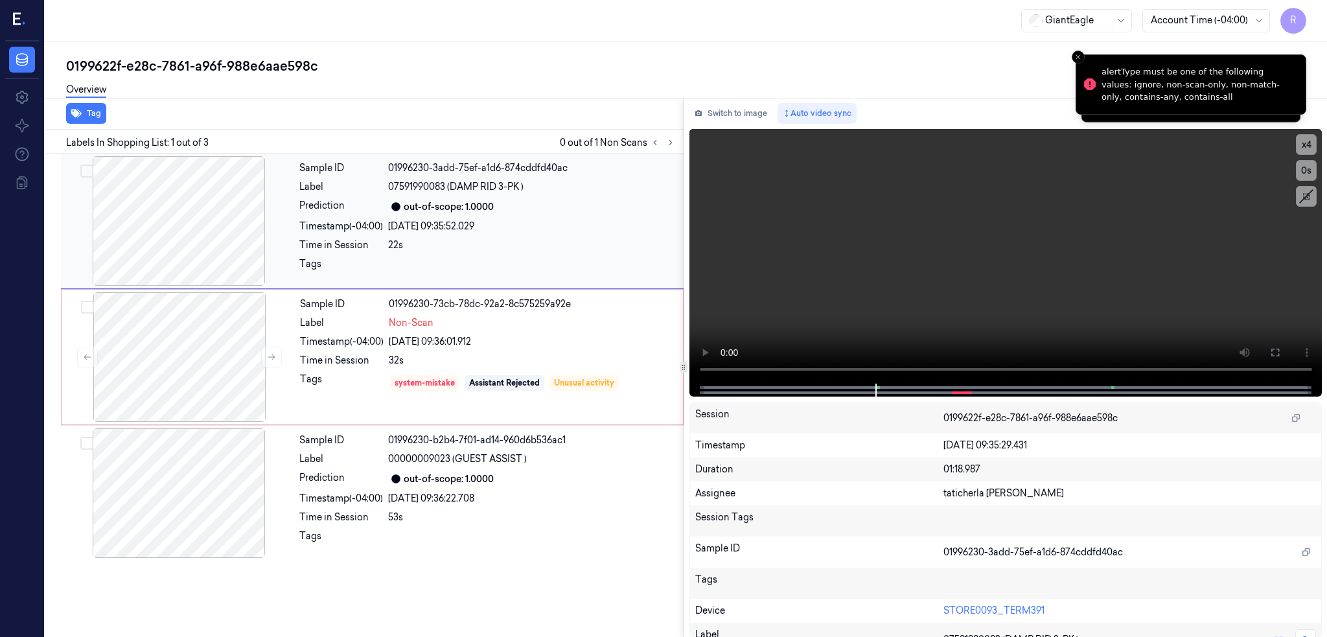
click at [184, 231] on div at bounding box center [179, 221] width 231 height 130
click at [1281, 347] on icon at bounding box center [1275, 352] width 10 height 10
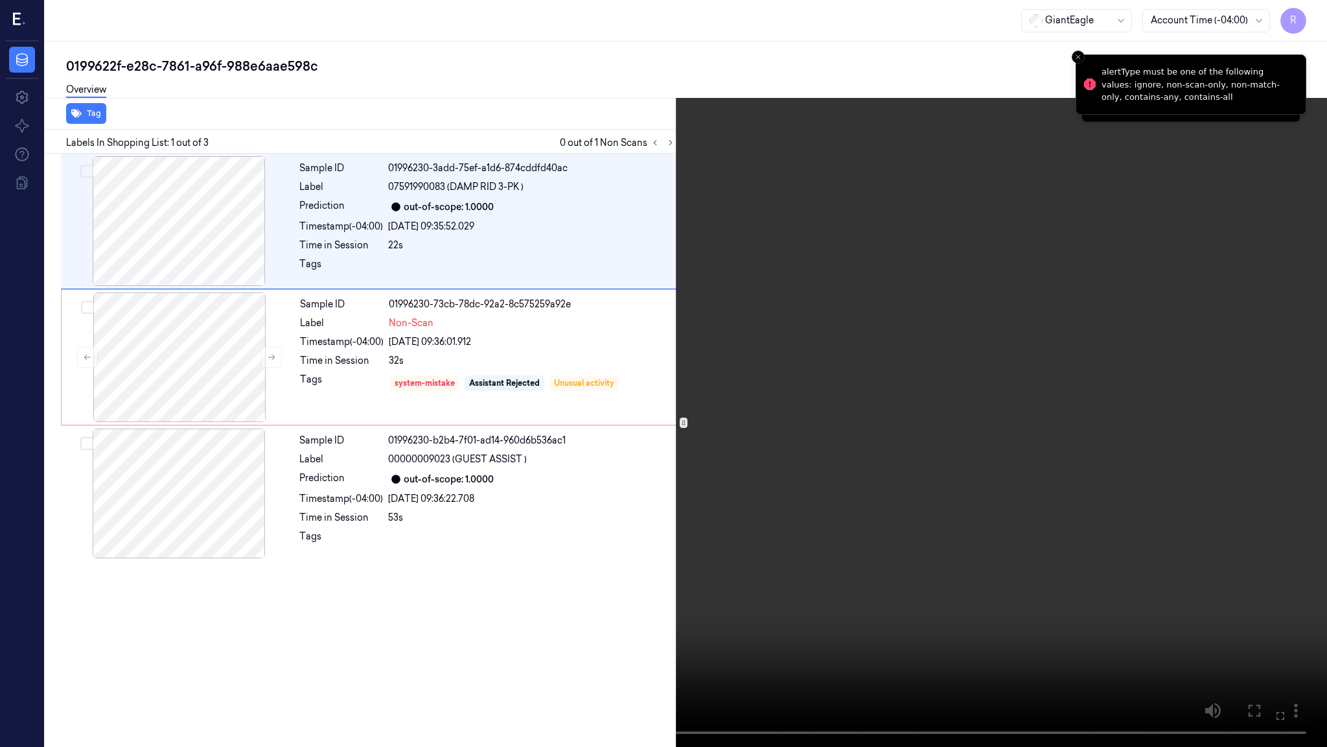
click at [529, 491] on video at bounding box center [663, 373] width 1327 height 747
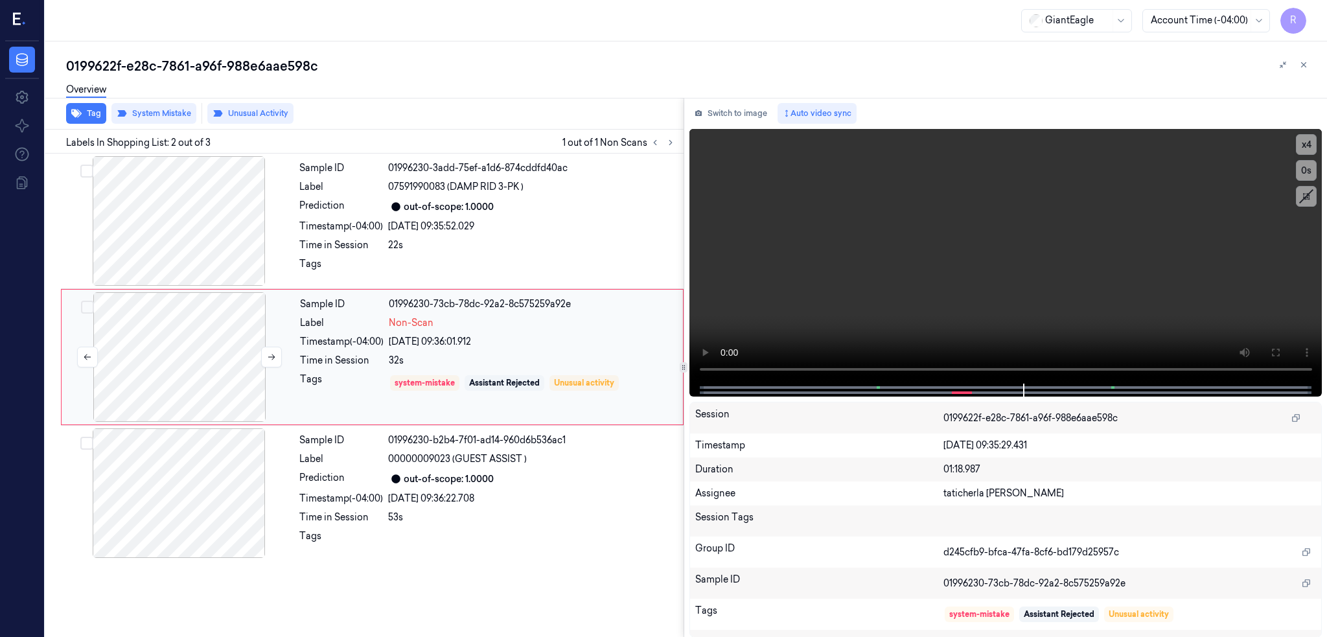
click at [180, 368] on div at bounding box center [179, 357] width 231 height 130
click at [195, 223] on div at bounding box center [179, 221] width 231 height 130
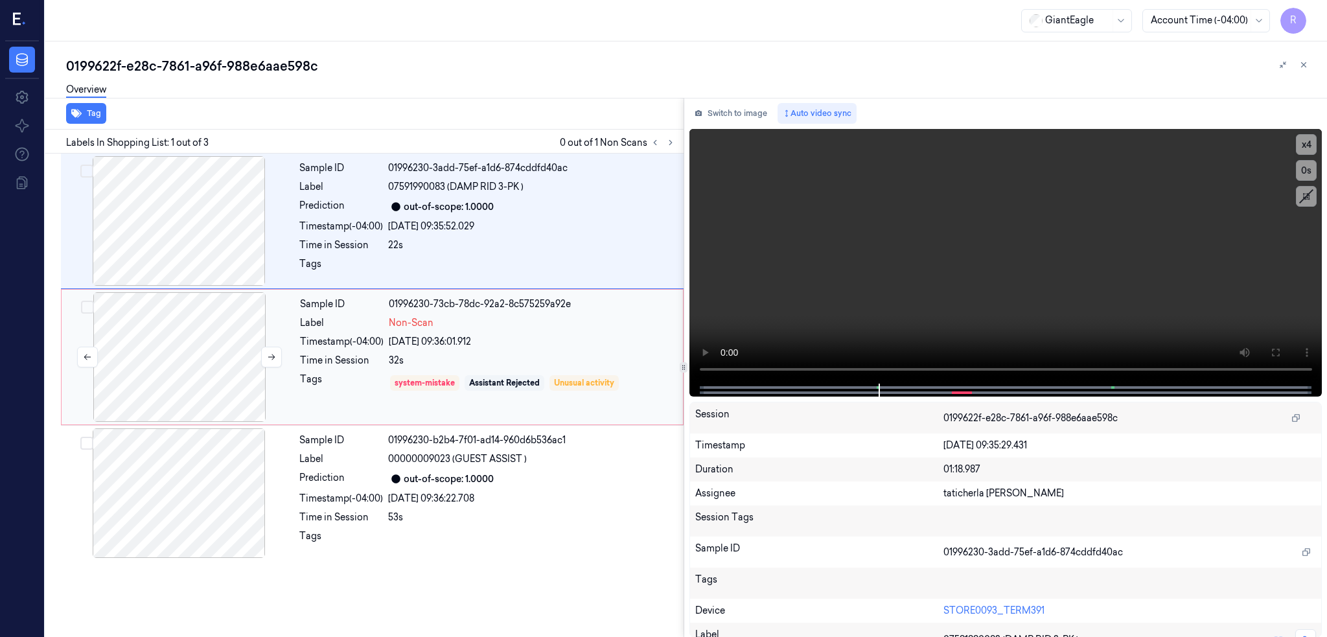
click at [194, 375] on div at bounding box center [179, 357] width 231 height 130
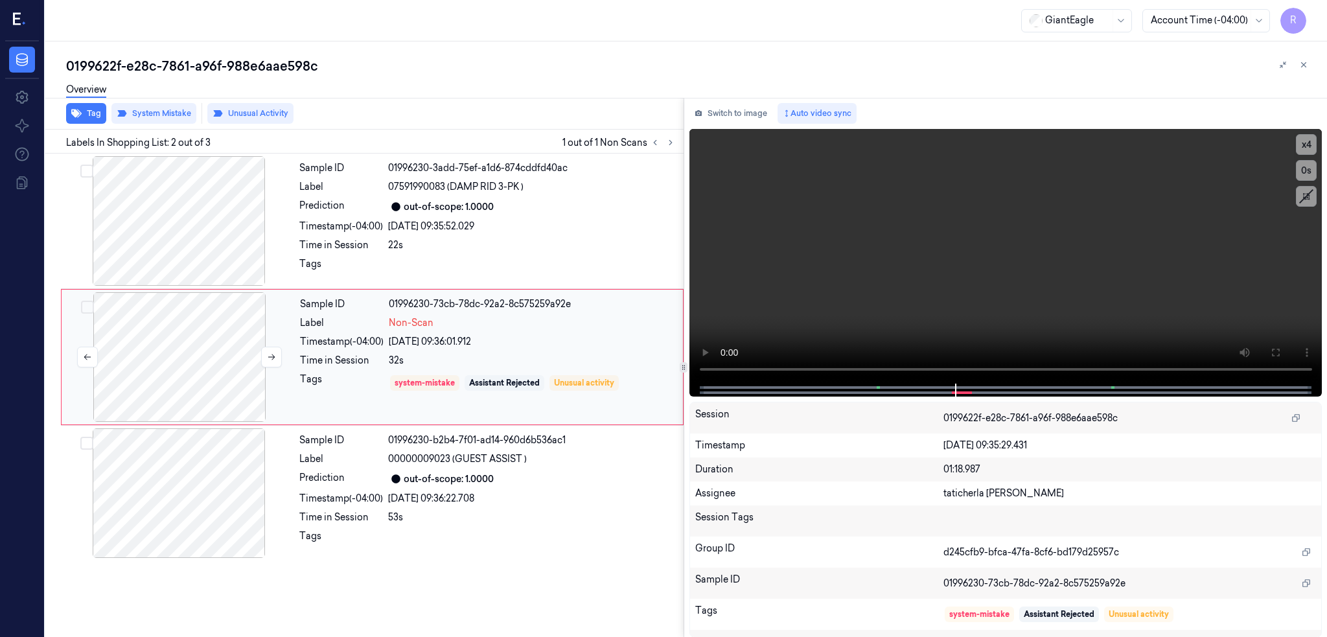
click at [194, 375] on div at bounding box center [179, 357] width 231 height 130
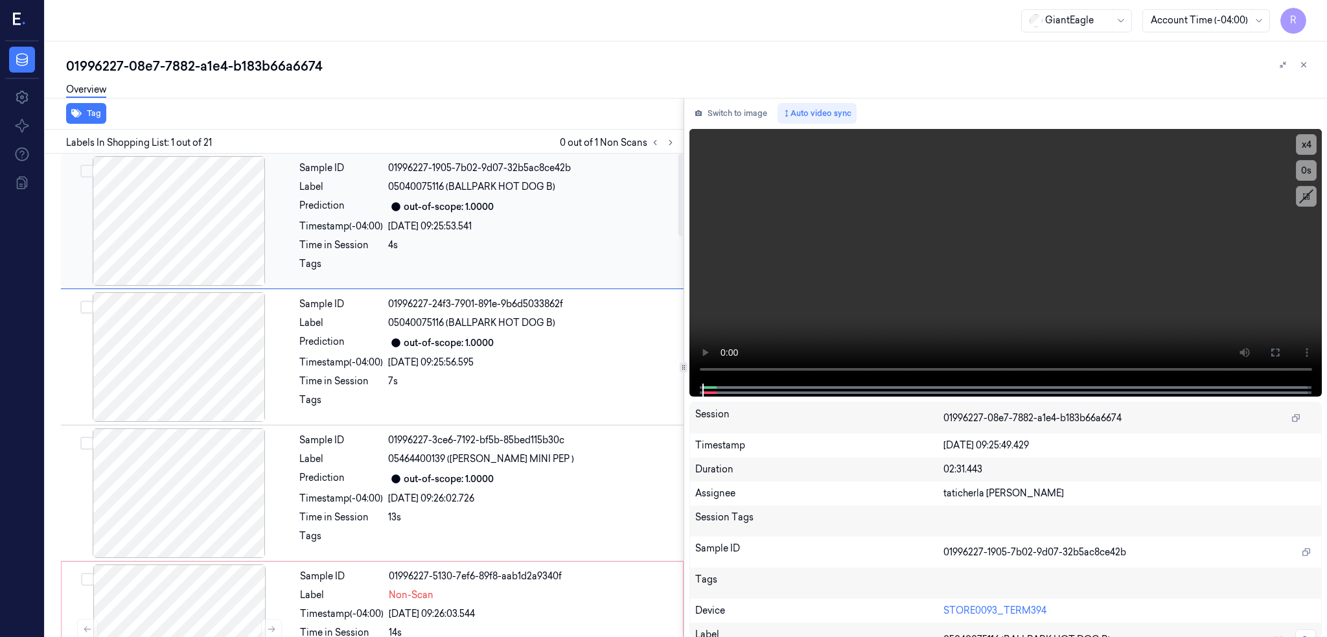
click at [675, 143] on icon at bounding box center [670, 142] width 9 height 9
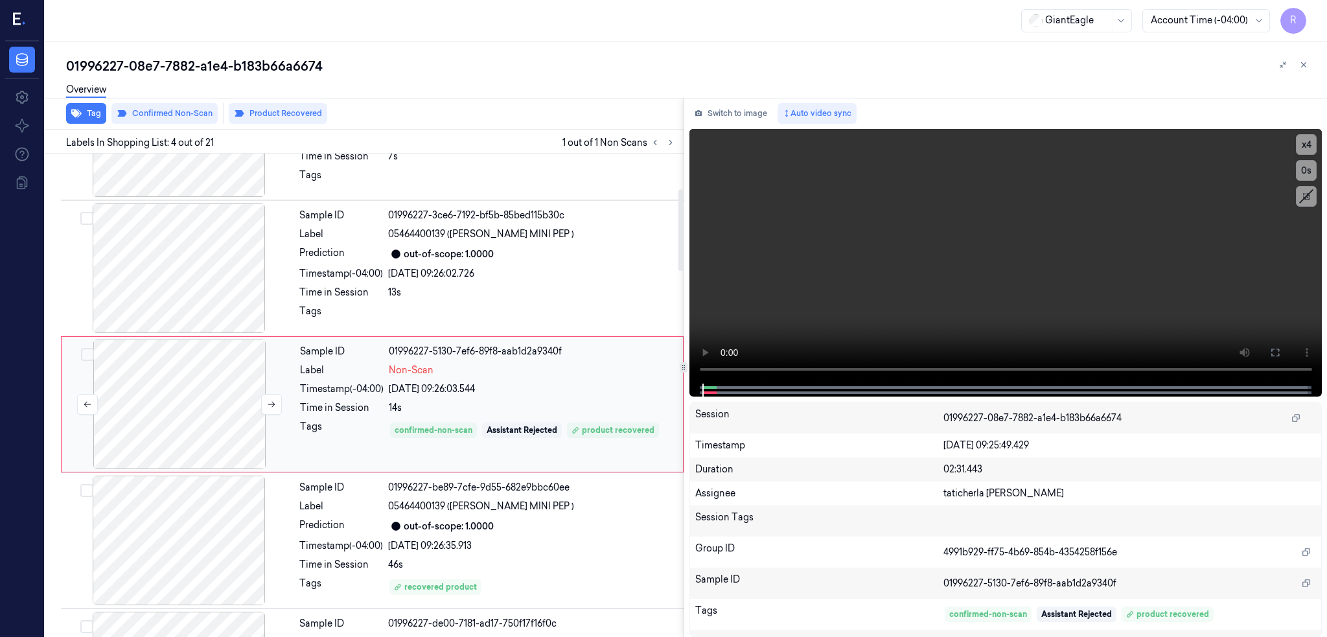
scroll to position [233, 0]
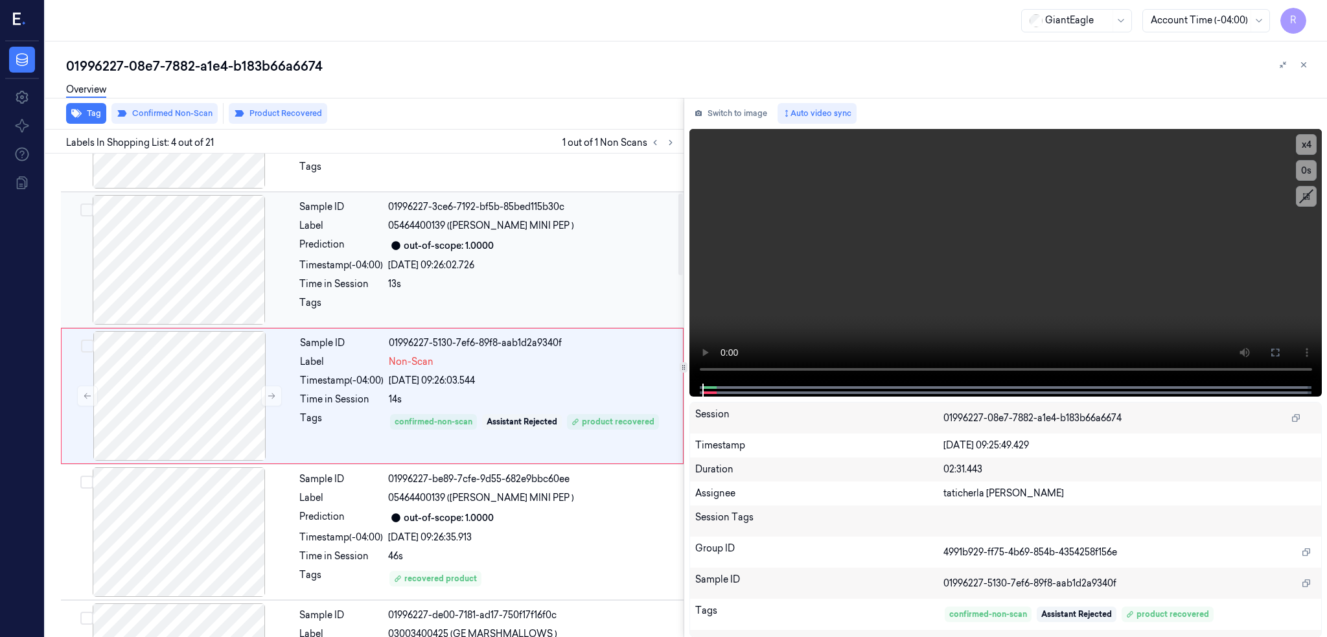
click at [240, 219] on div at bounding box center [179, 260] width 231 height 130
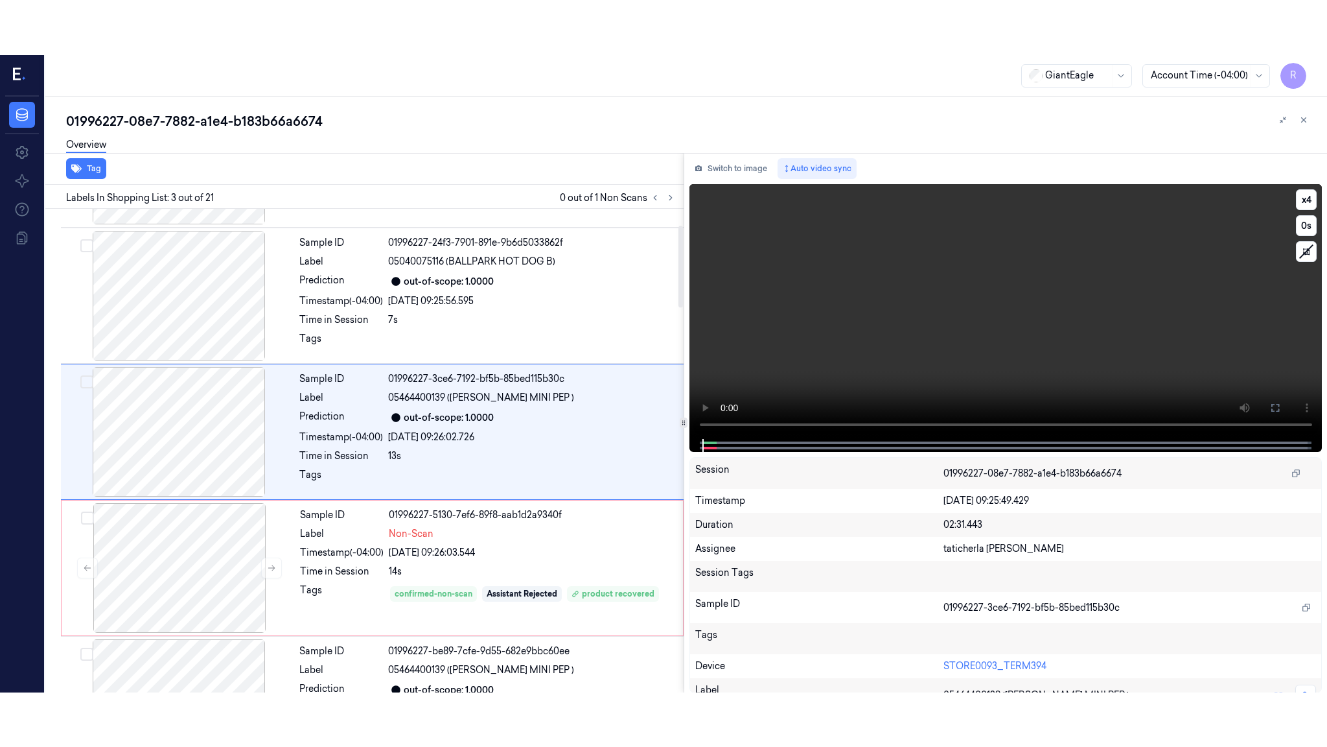
scroll to position [97, 0]
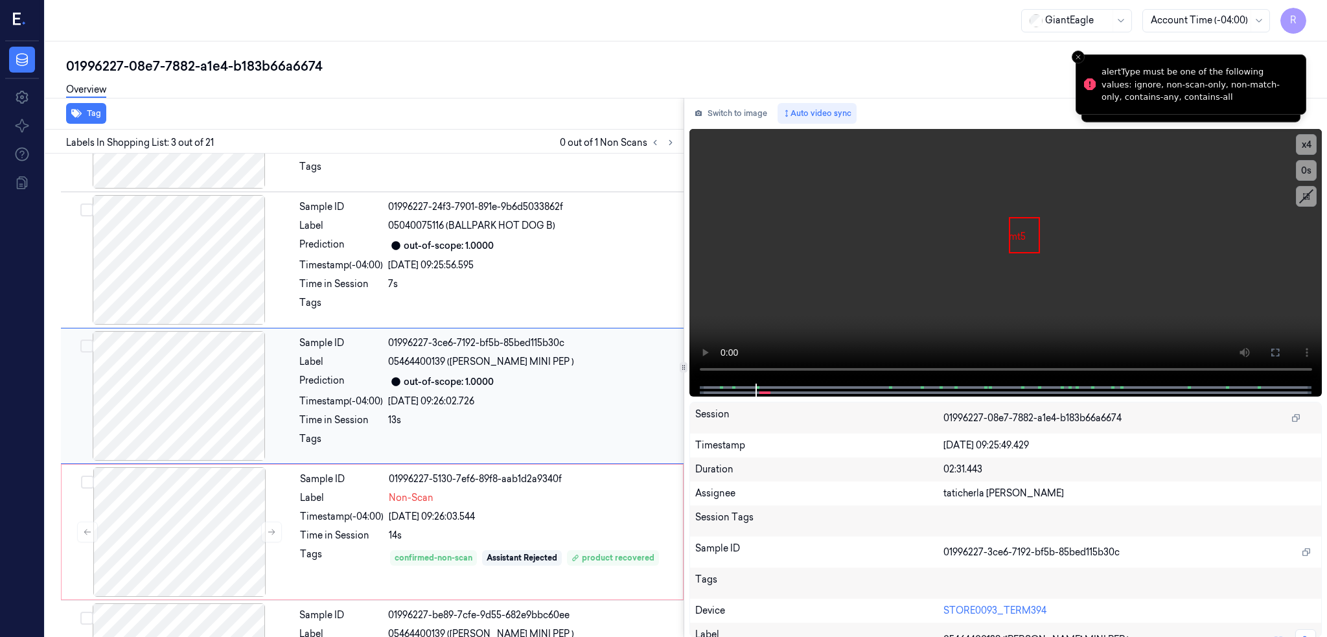
click at [198, 367] on div at bounding box center [179, 396] width 231 height 130
click at [1286, 348] on button at bounding box center [1275, 352] width 21 height 21
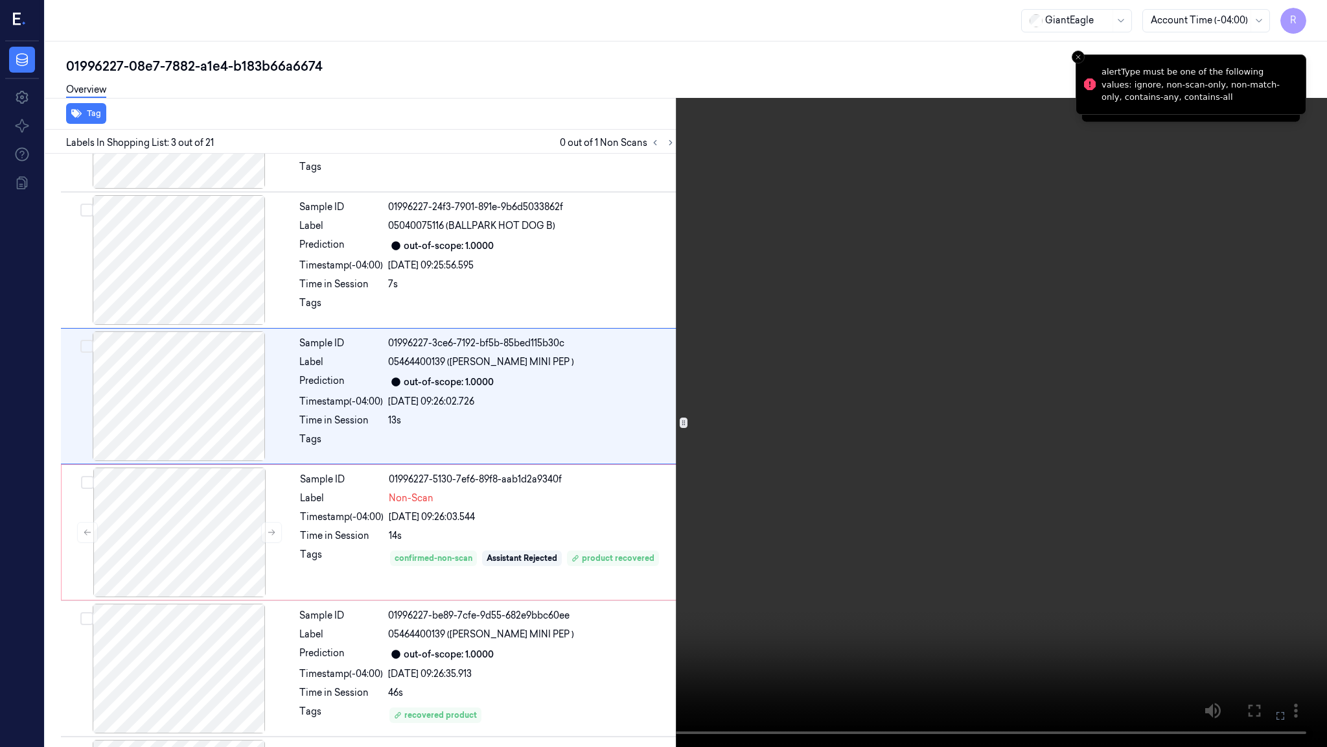
click at [524, 464] on video at bounding box center [663, 373] width 1327 height 747
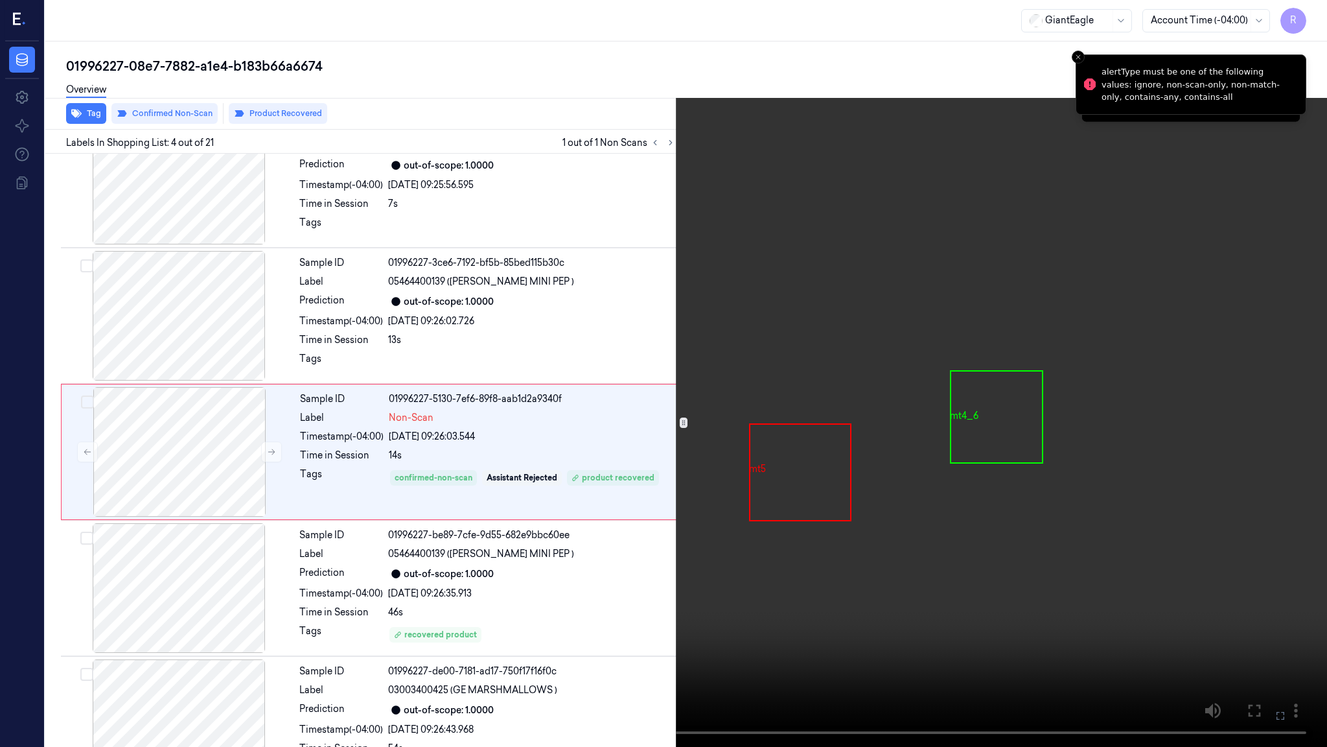
scroll to position [179, 0]
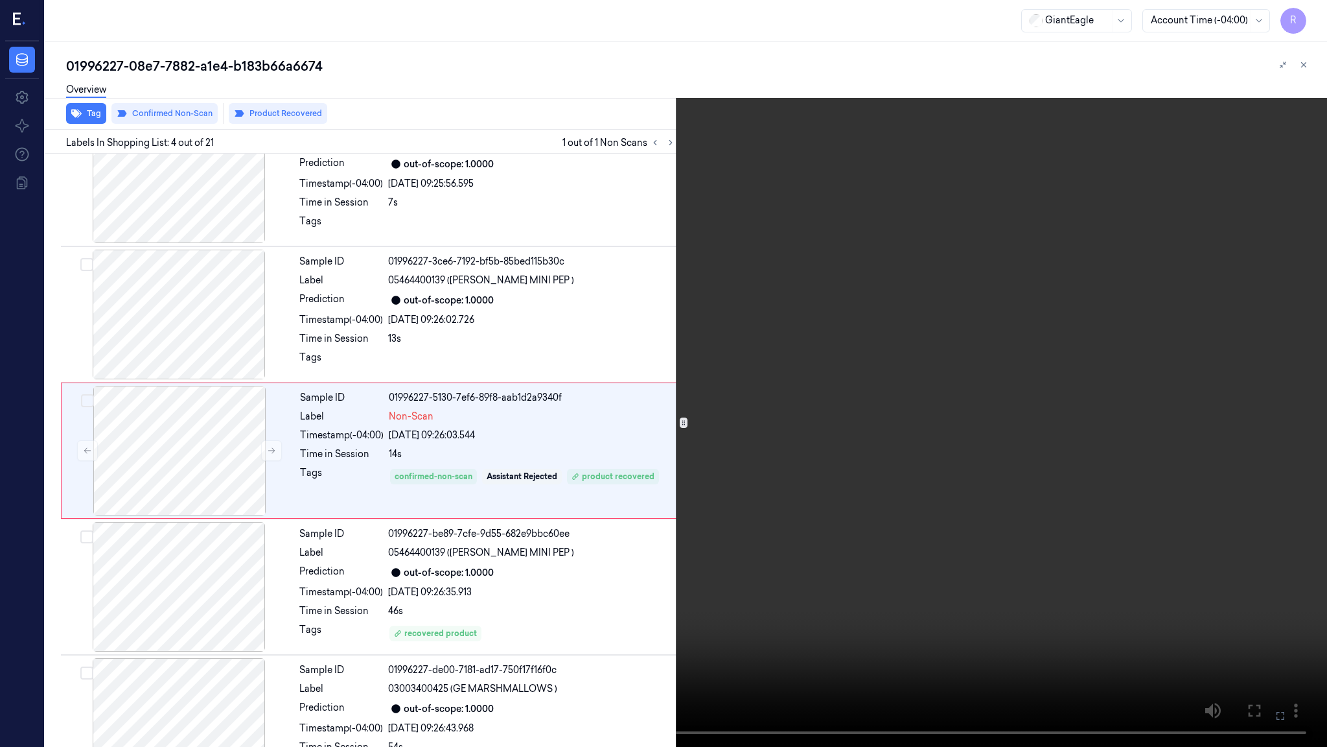
click at [551, 533] on video at bounding box center [663, 373] width 1327 height 747
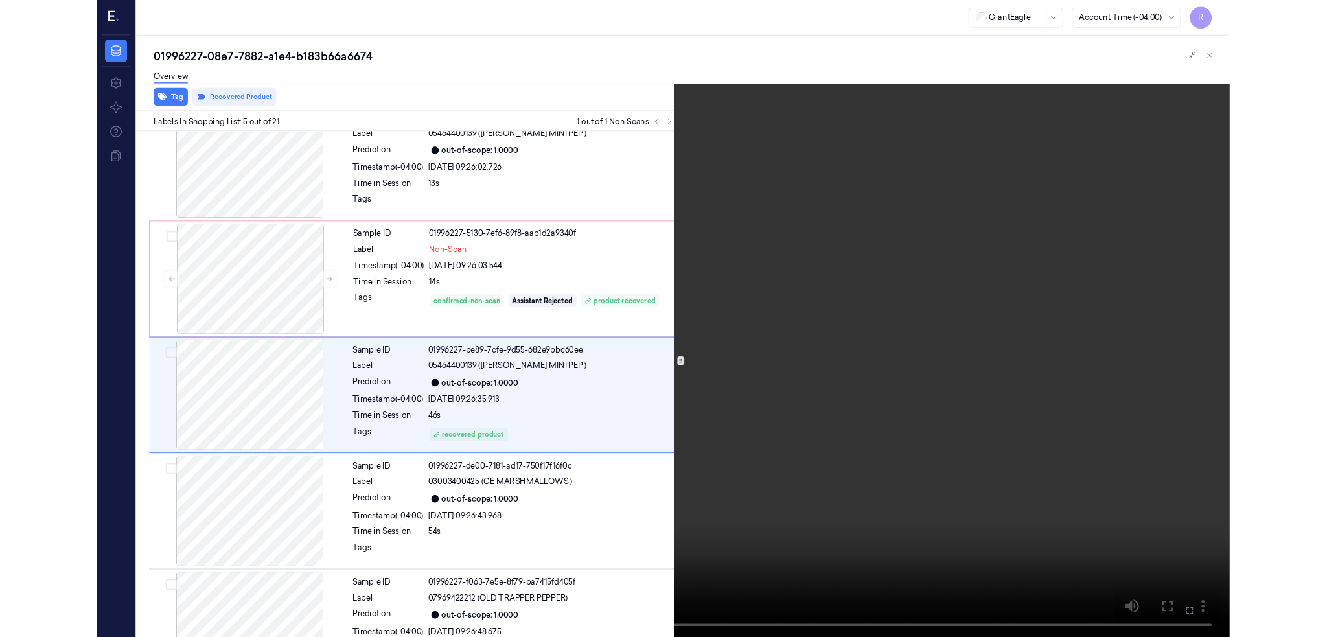
scroll to position [315, 0]
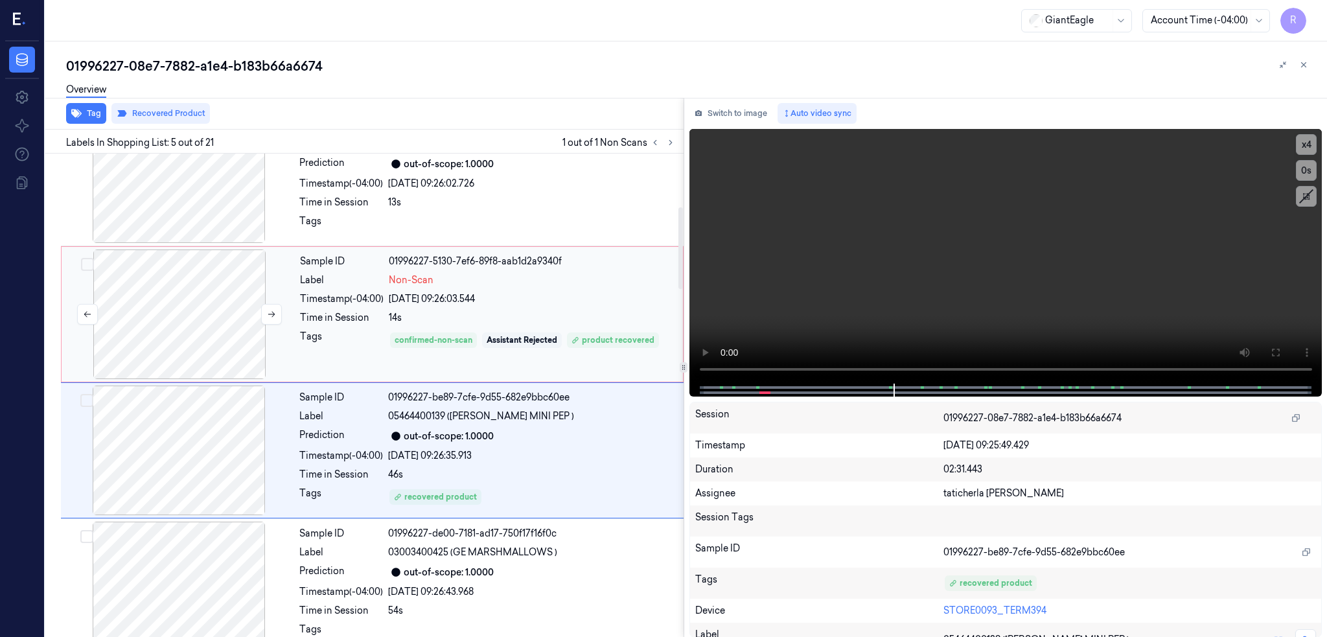
click at [185, 329] on div at bounding box center [179, 315] width 231 height 130
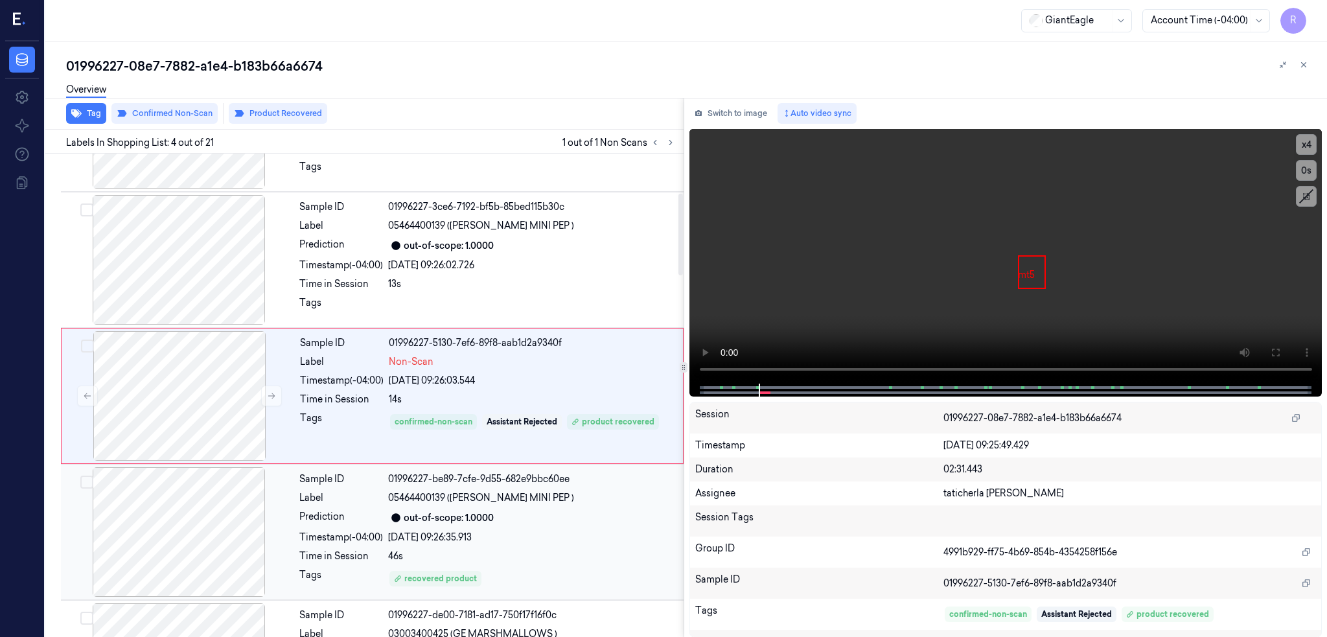
click at [170, 465] on div "Sample ID 01996227-be89-7cfe-9d55-682e9bbc60ee Label 05464400139 (BARNEY MINI P…" at bounding box center [372, 532] width 623 height 136
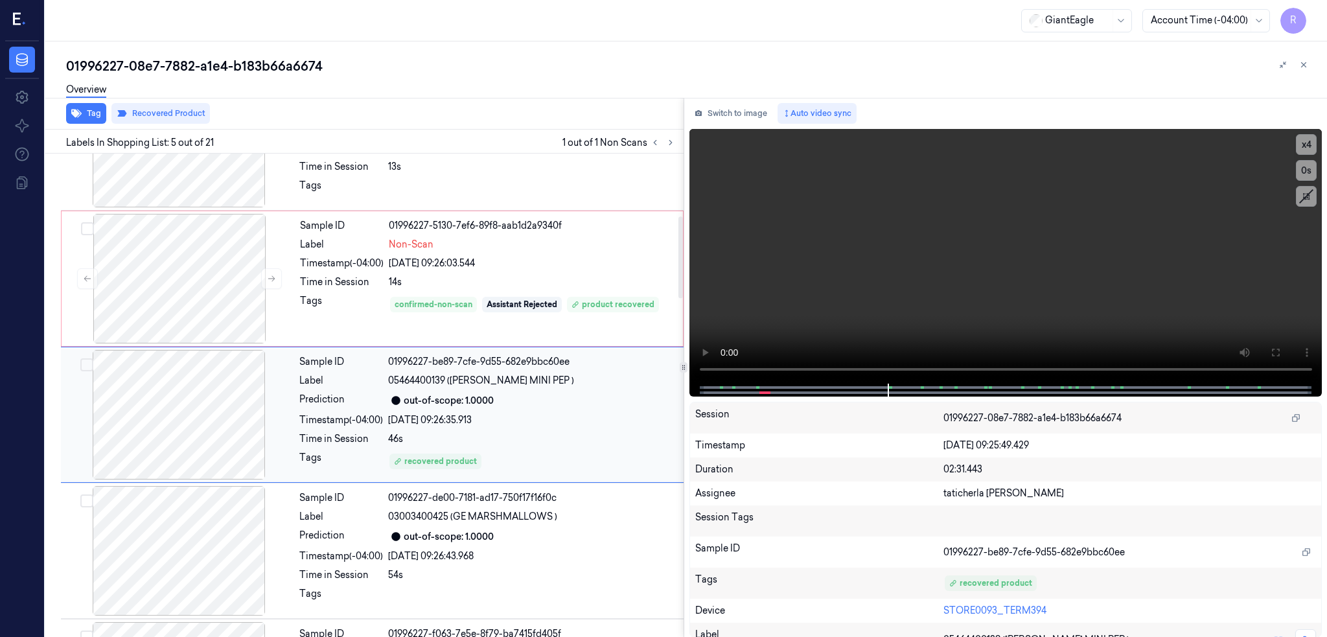
scroll to position [369, 0]
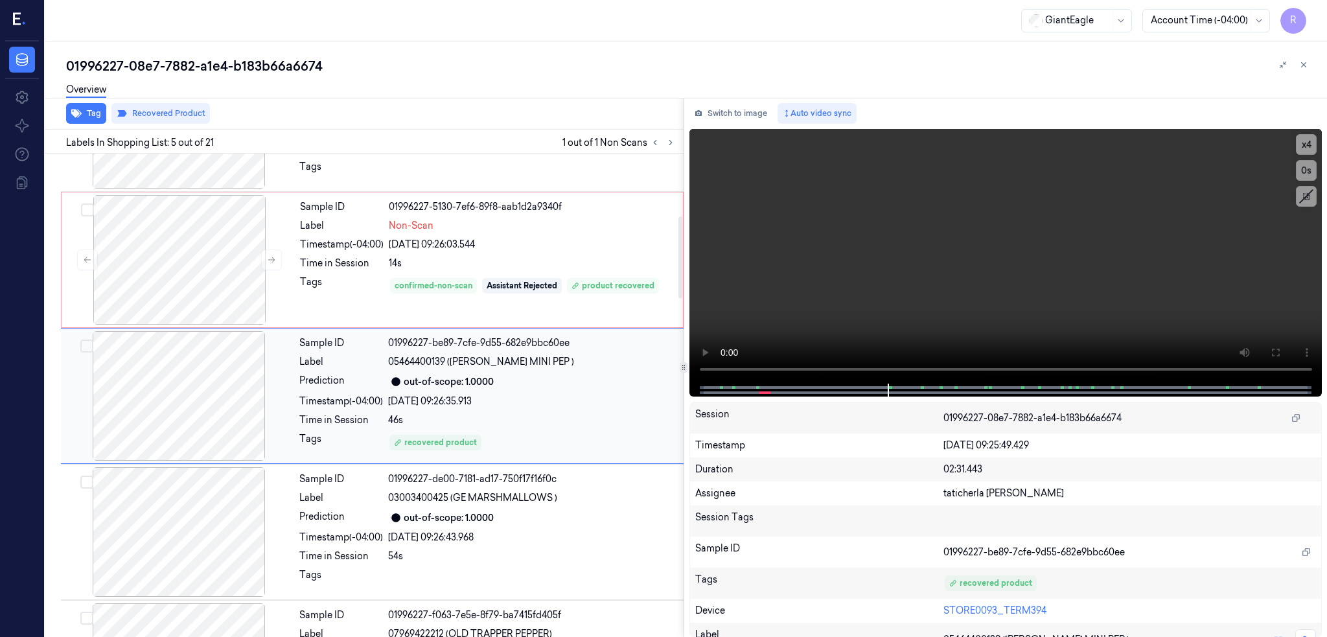
click at [194, 384] on div at bounding box center [179, 396] width 231 height 130
click at [222, 421] on div at bounding box center [179, 396] width 231 height 130
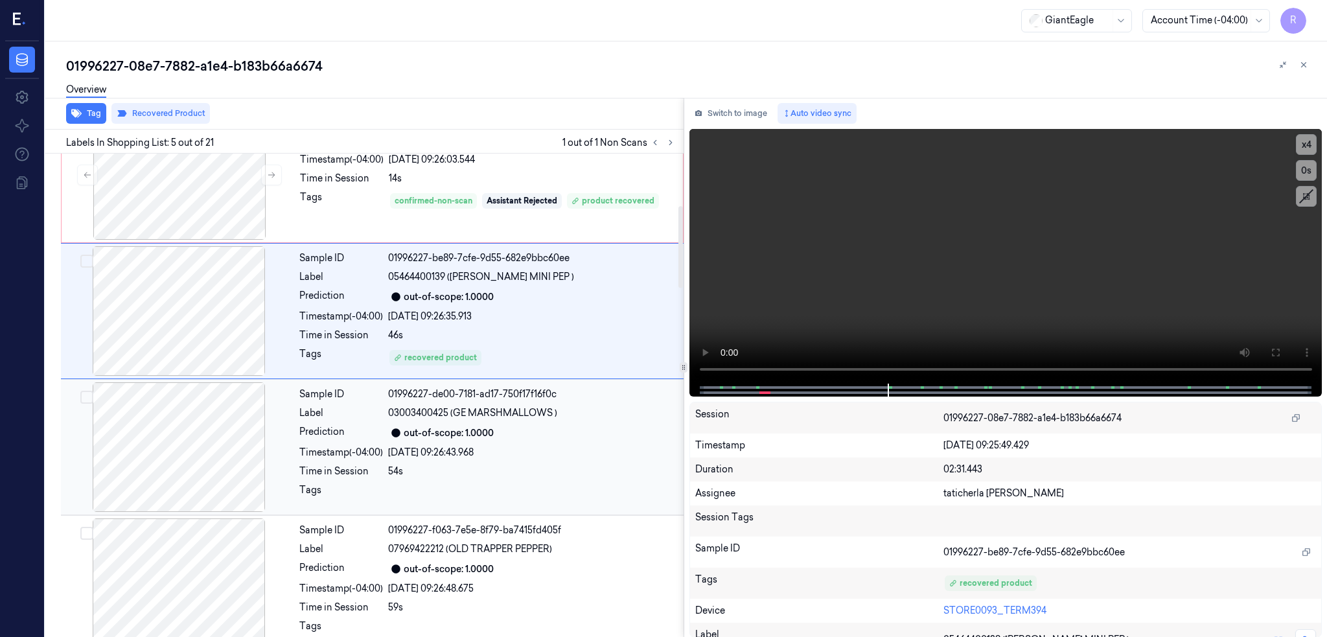
scroll to position [283, 0]
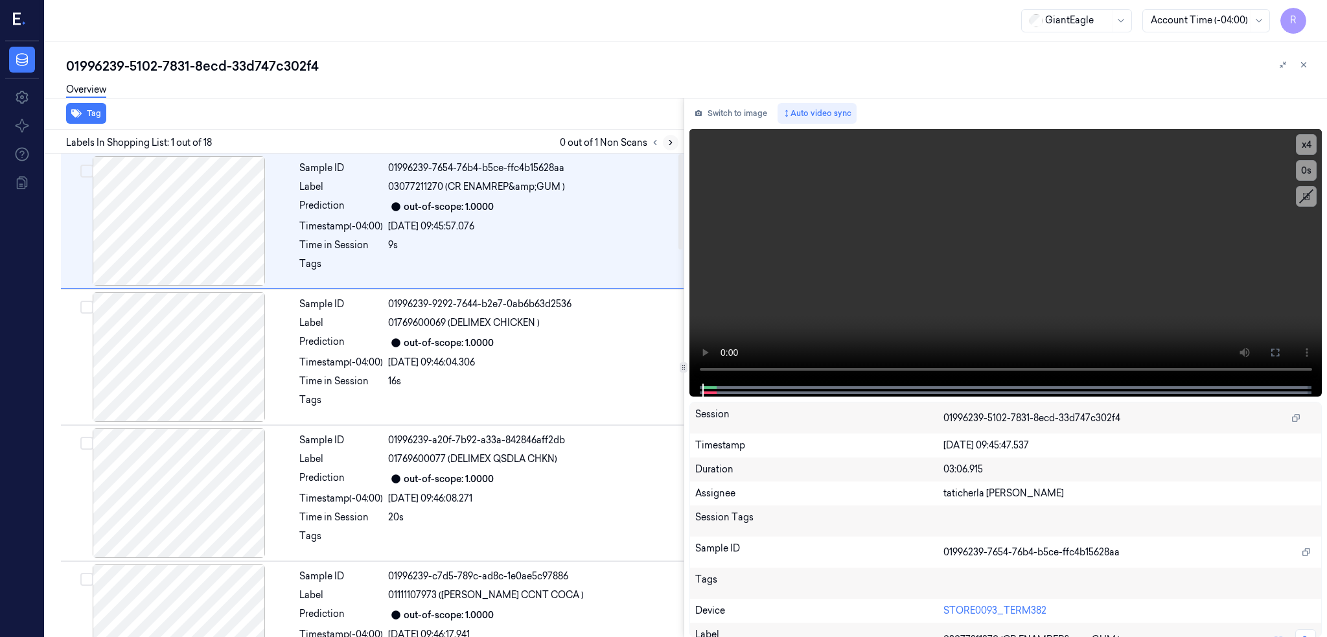
click at [679, 141] on button at bounding box center [671, 143] width 16 height 16
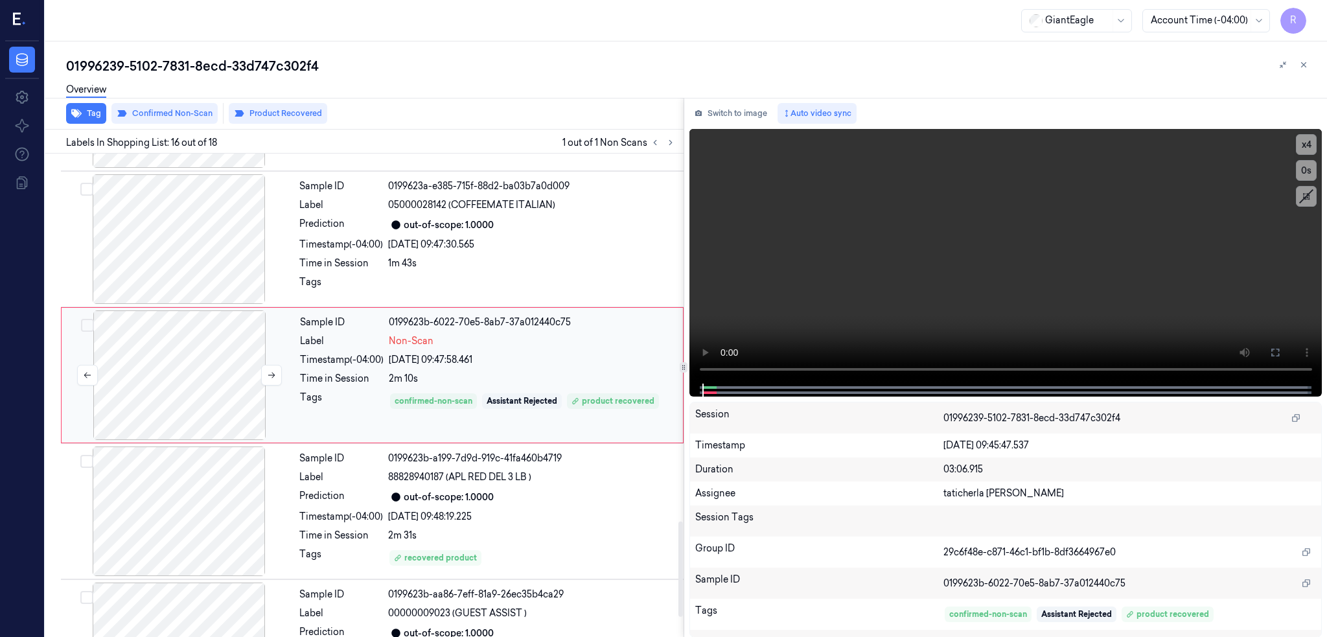
scroll to position [1868, 0]
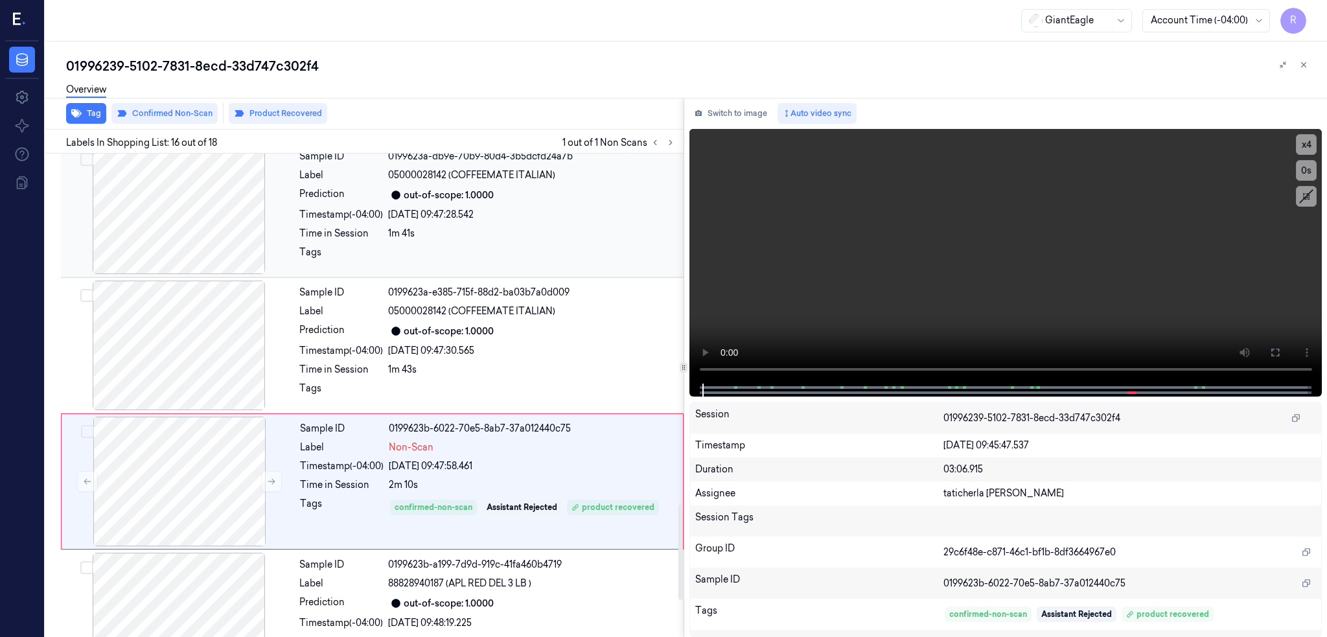
click at [216, 244] on div at bounding box center [179, 210] width 231 height 130
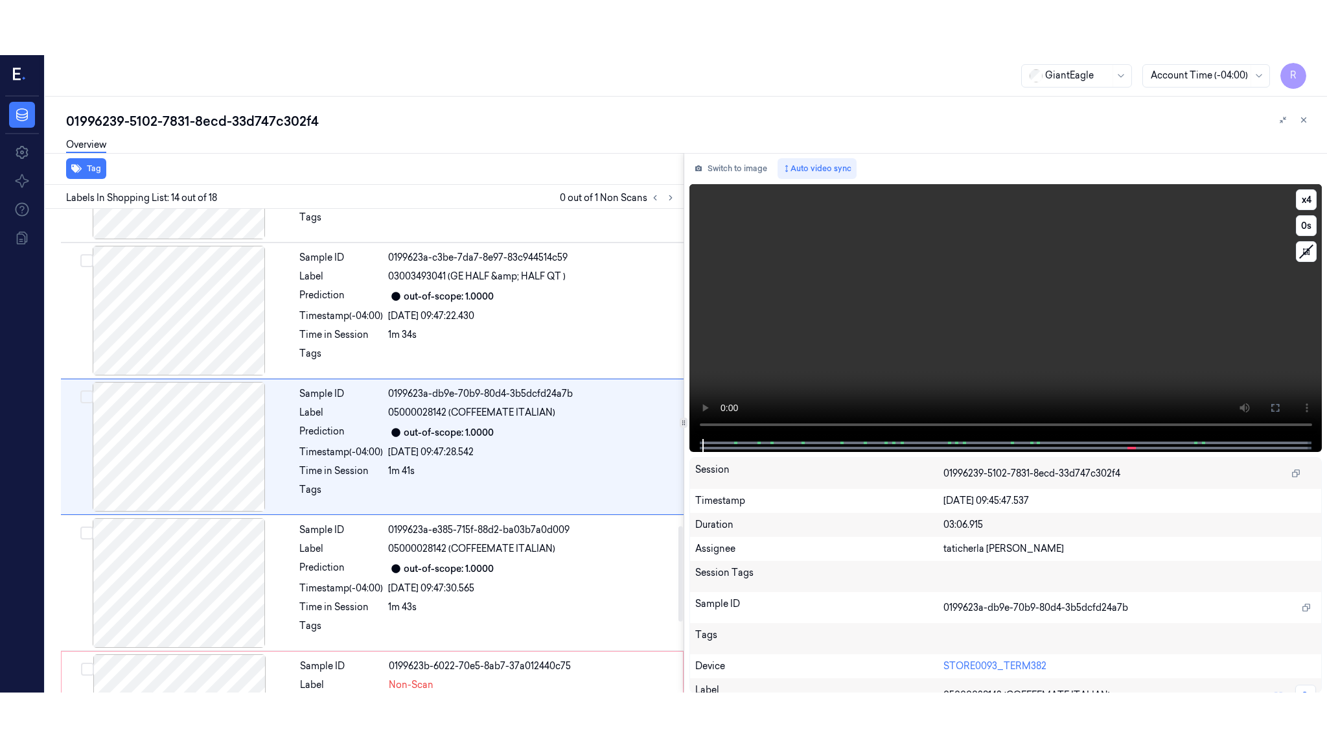
scroll to position [1595, 0]
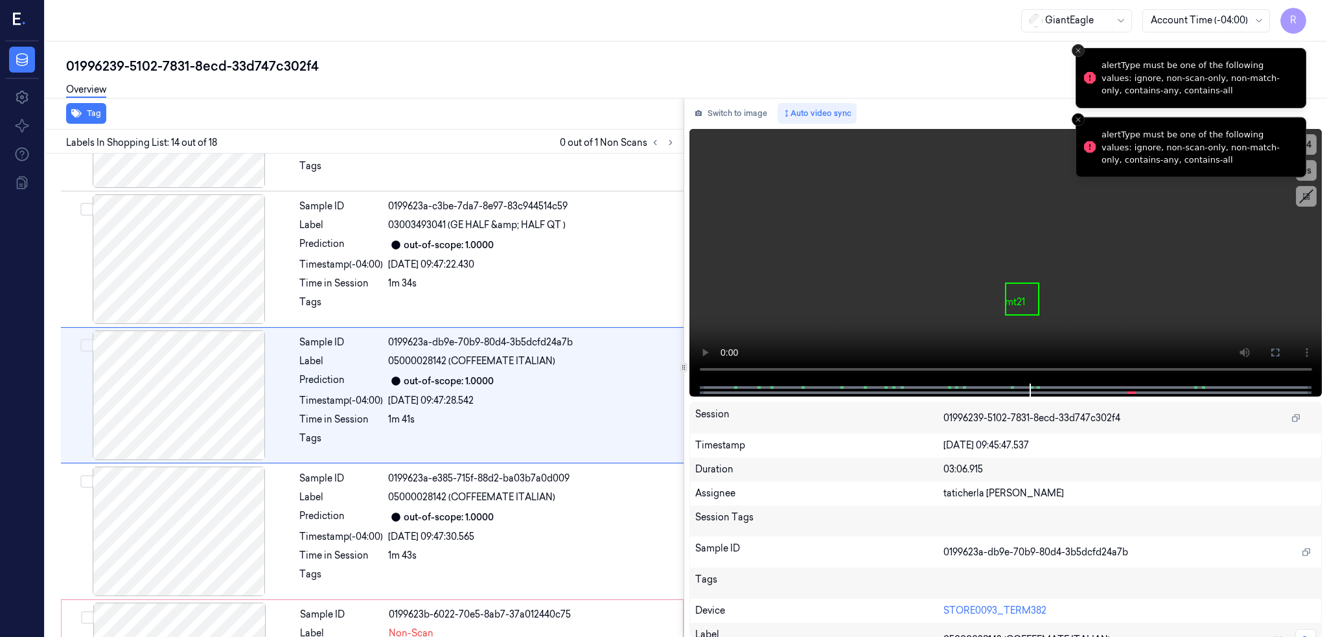
click at [1075, 55] on button "Close toast" at bounding box center [1078, 50] width 13 height 13
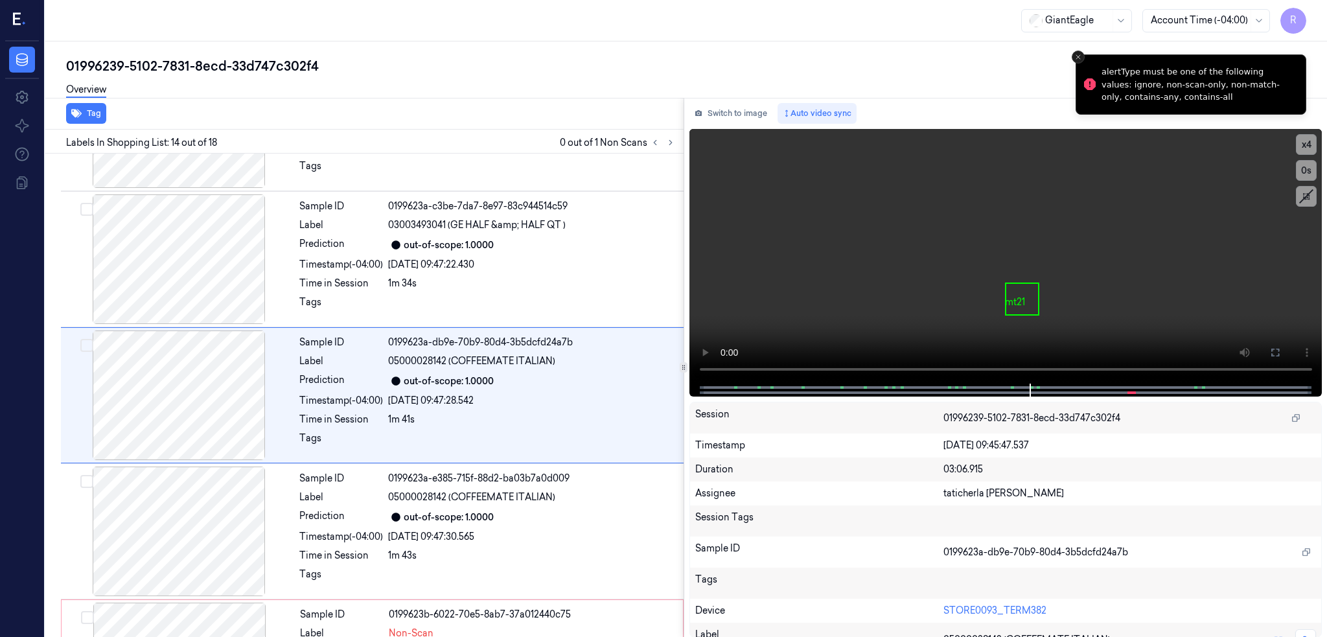
click at [1080, 58] on line "Close toast" at bounding box center [1079, 57] width 4 height 4
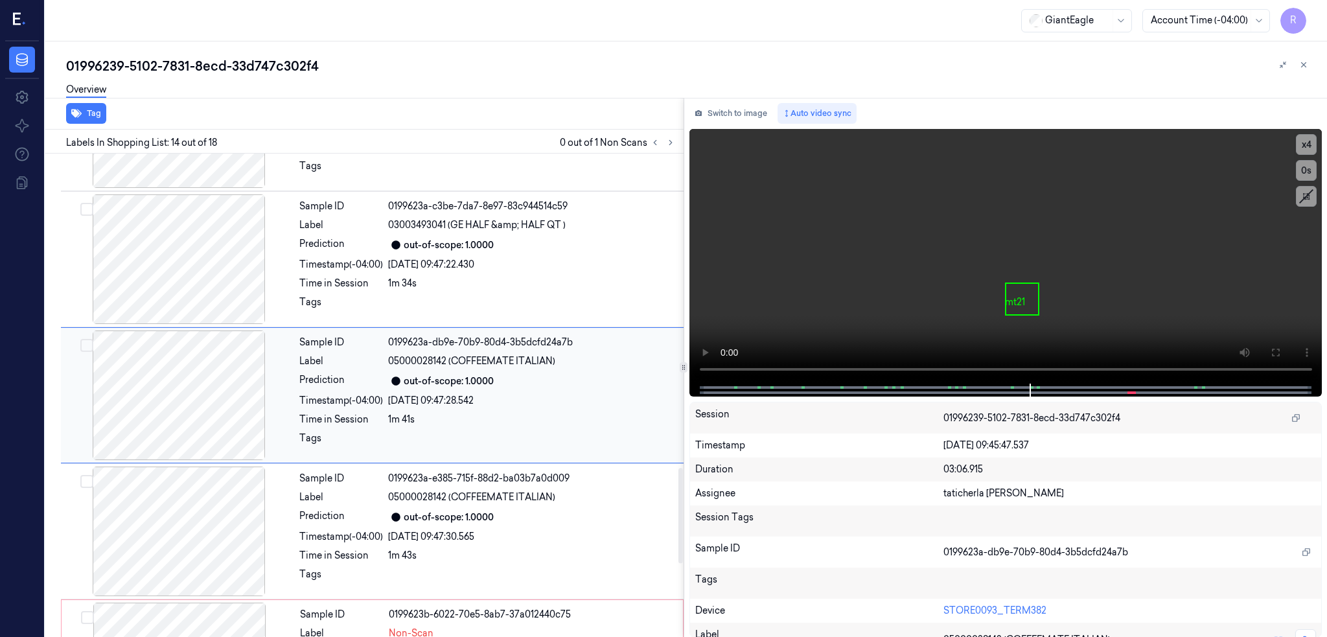
click at [200, 394] on div at bounding box center [179, 396] width 231 height 130
click at [1281, 352] on icon at bounding box center [1275, 352] width 10 height 10
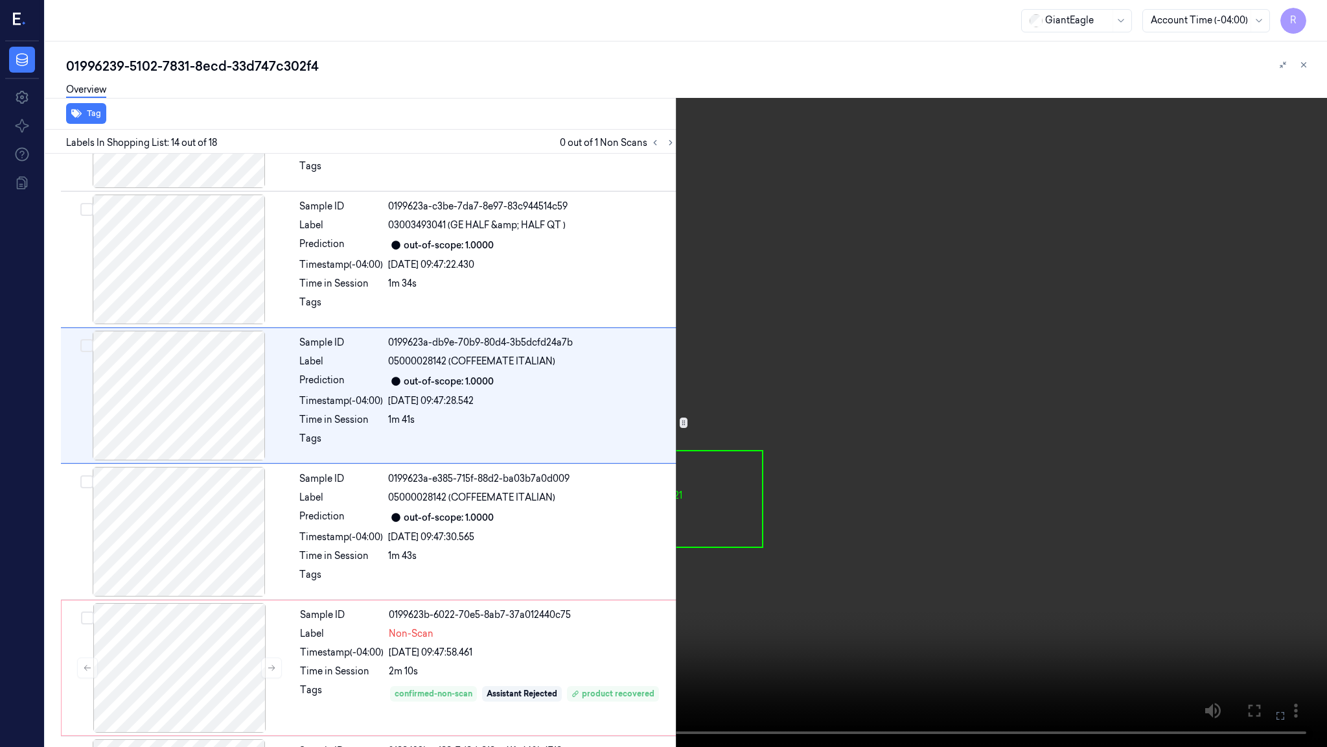
click at [821, 473] on video at bounding box center [663, 373] width 1327 height 747
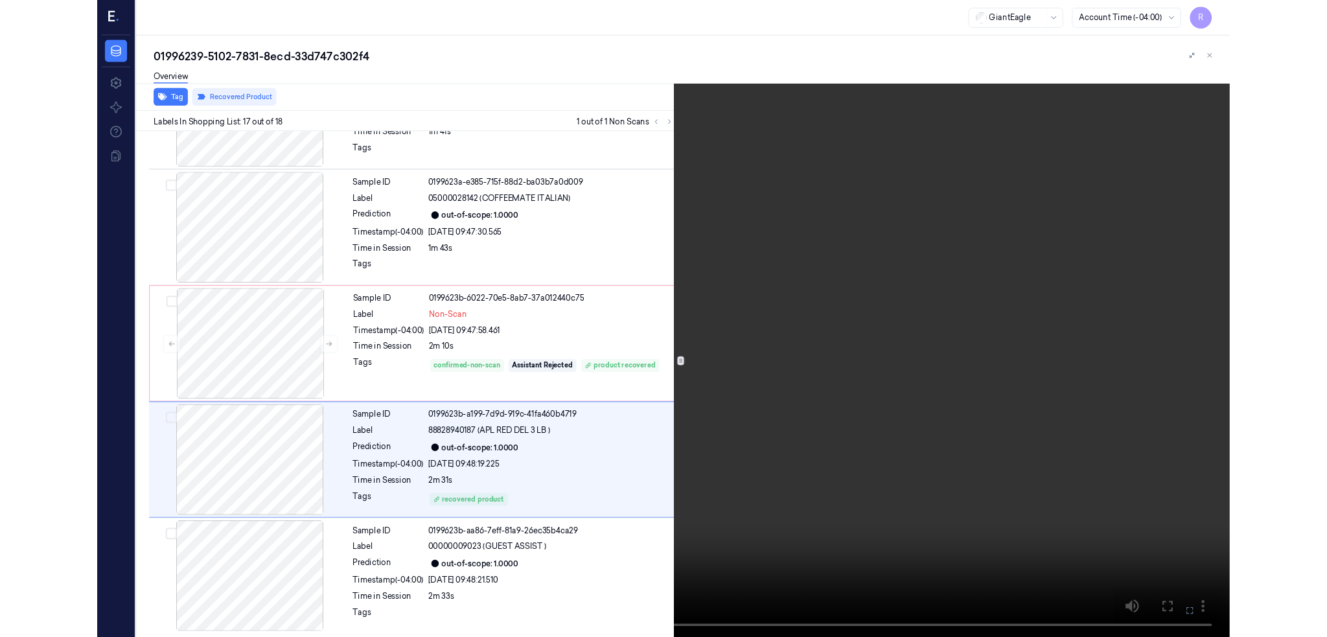
scroll to position [1861, 0]
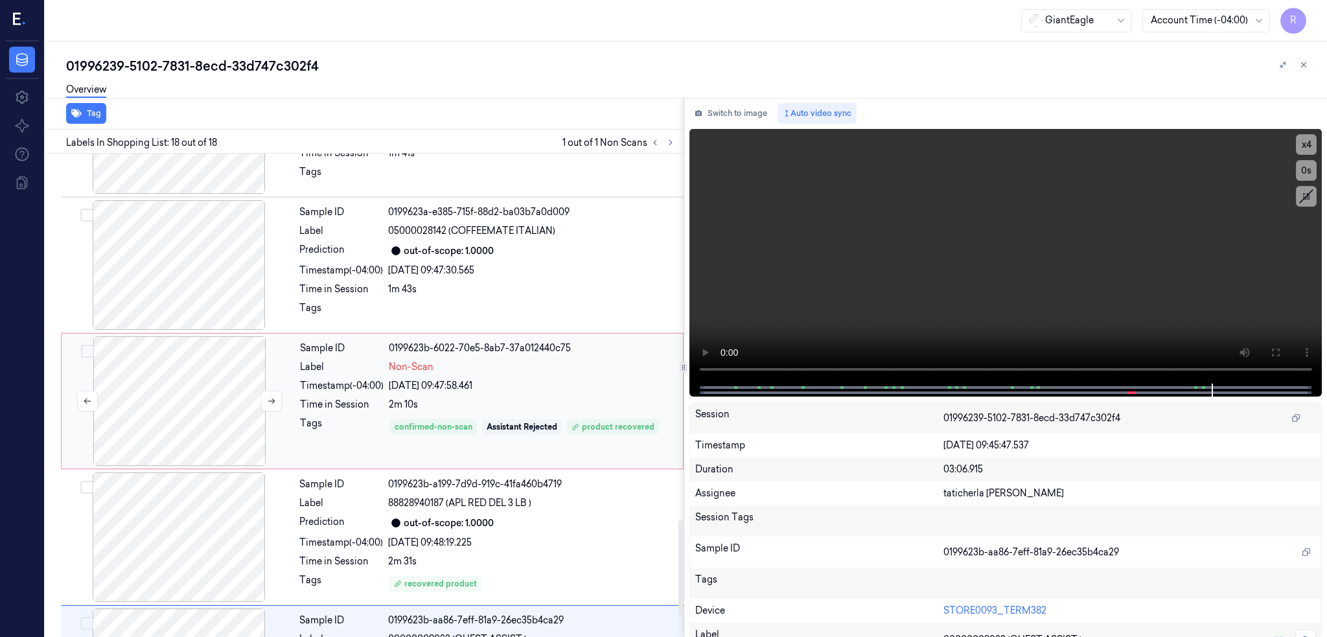
click at [214, 404] on div at bounding box center [179, 401] width 231 height 130
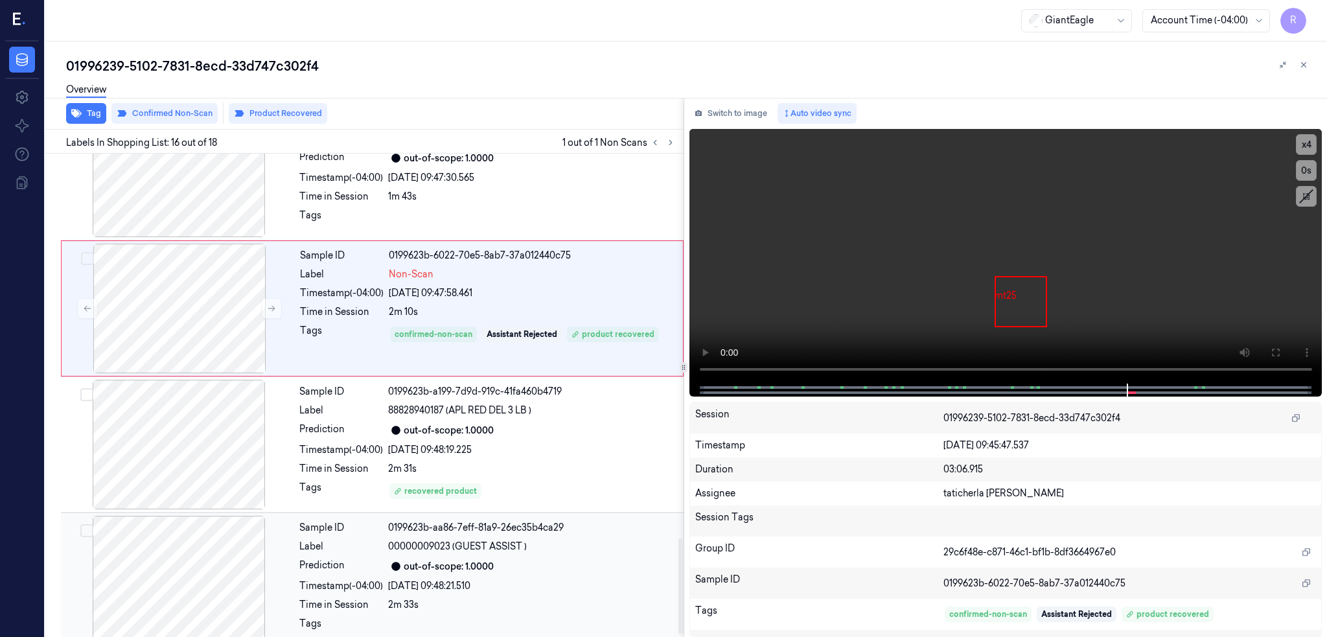
click at [180, 519] on div at bounding box center [179, 581] width 231 height 130
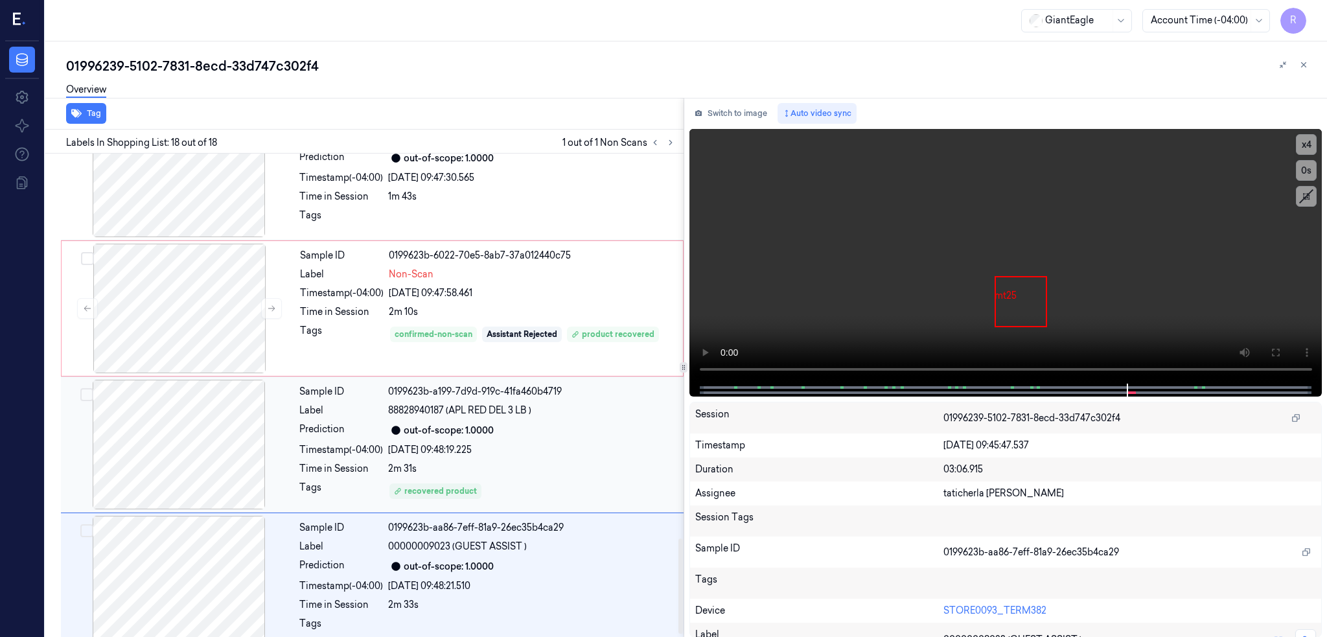
scroll to position [1971, 0]
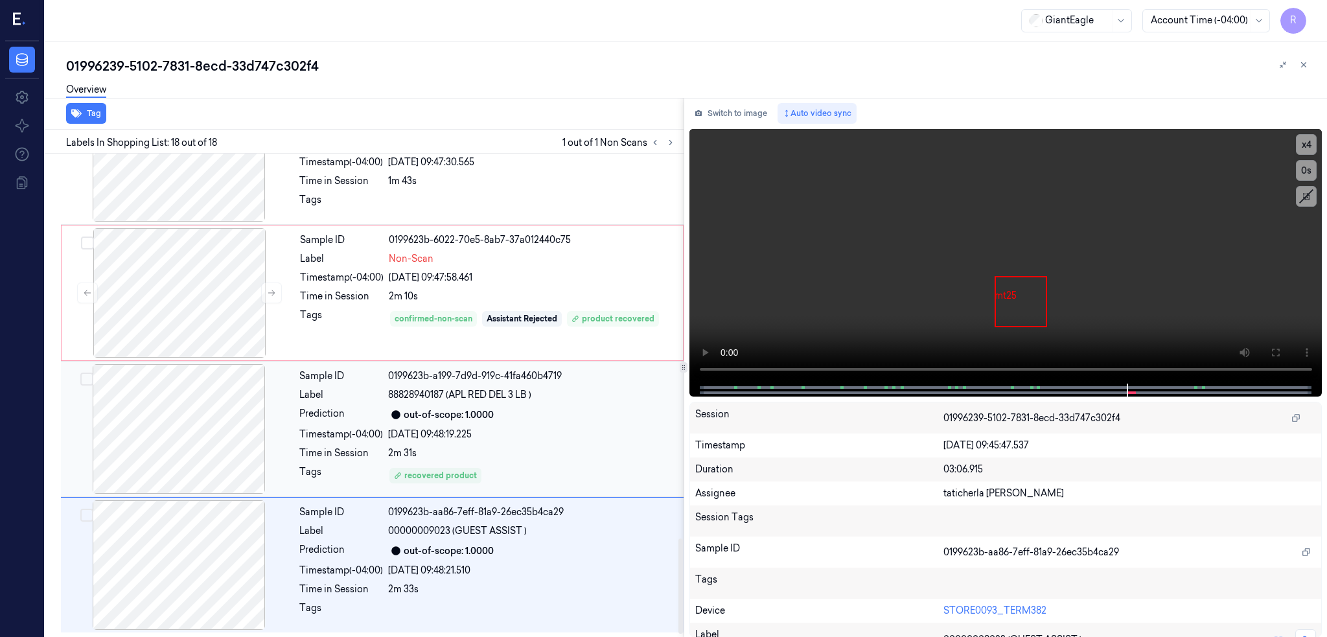
click at [170, 450] on div at bounding box center [179, 429] width 231 height 130
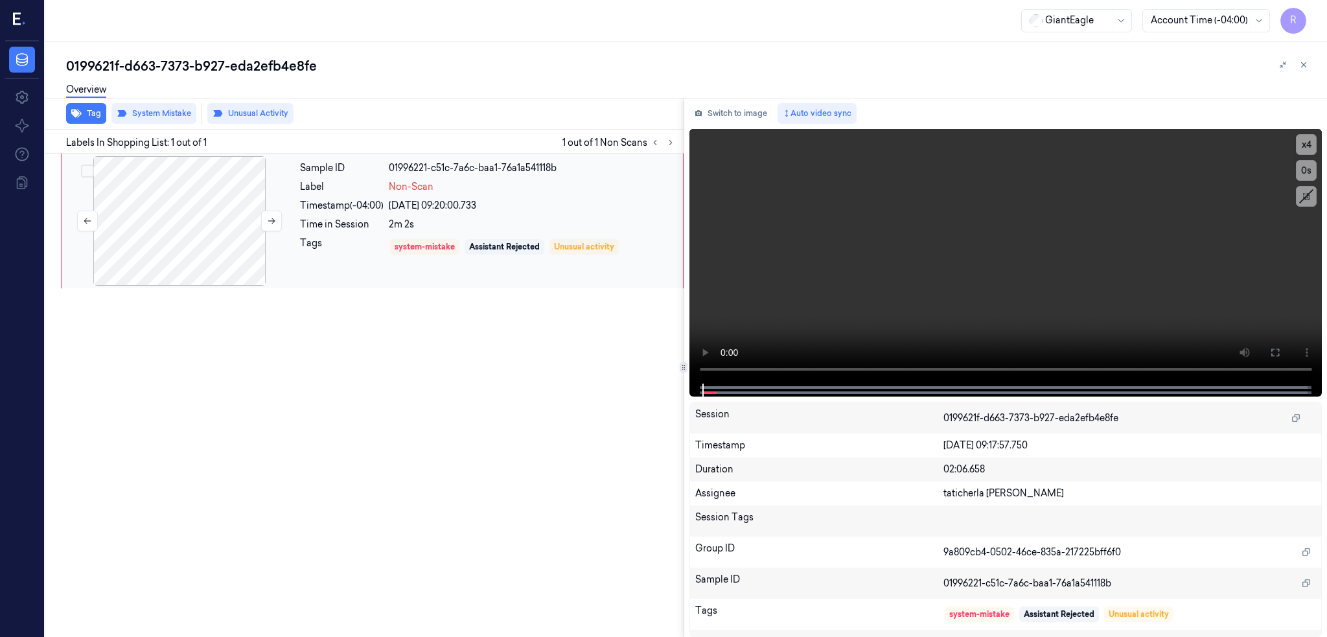
click at [205, 222] on div at bounding box center [179, 221] width 231 height 130
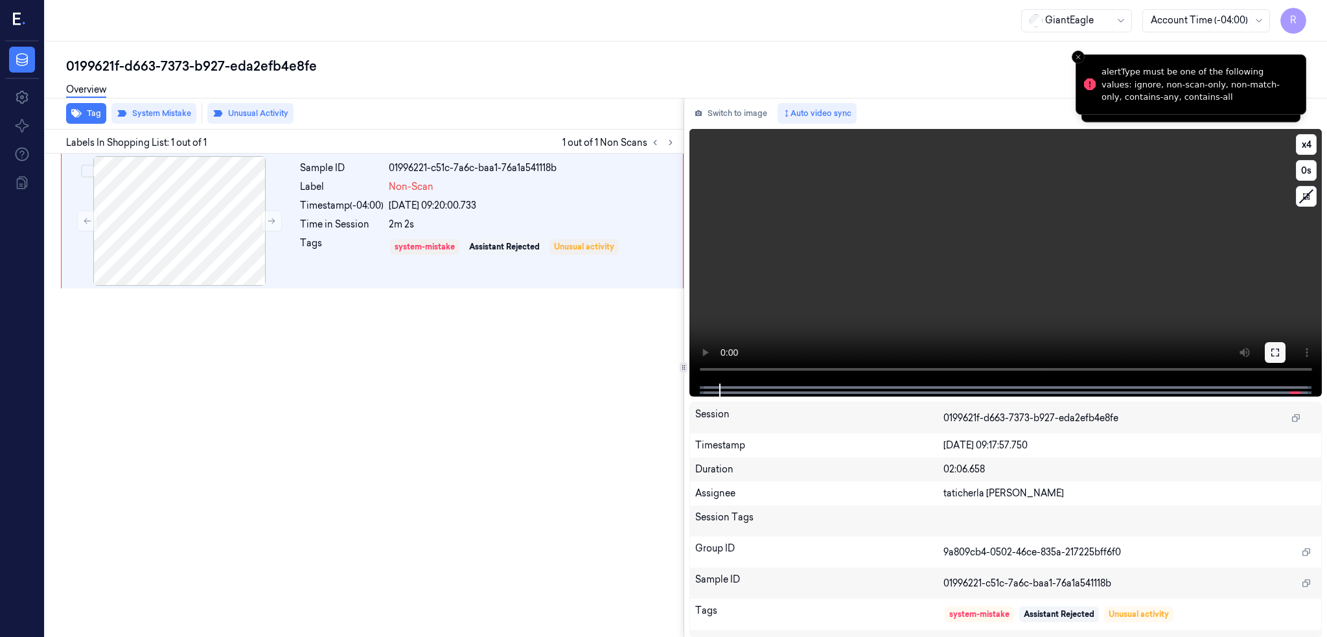
click at [1286, 357] on button at bounding box center [1275, 352] width 21 height 21
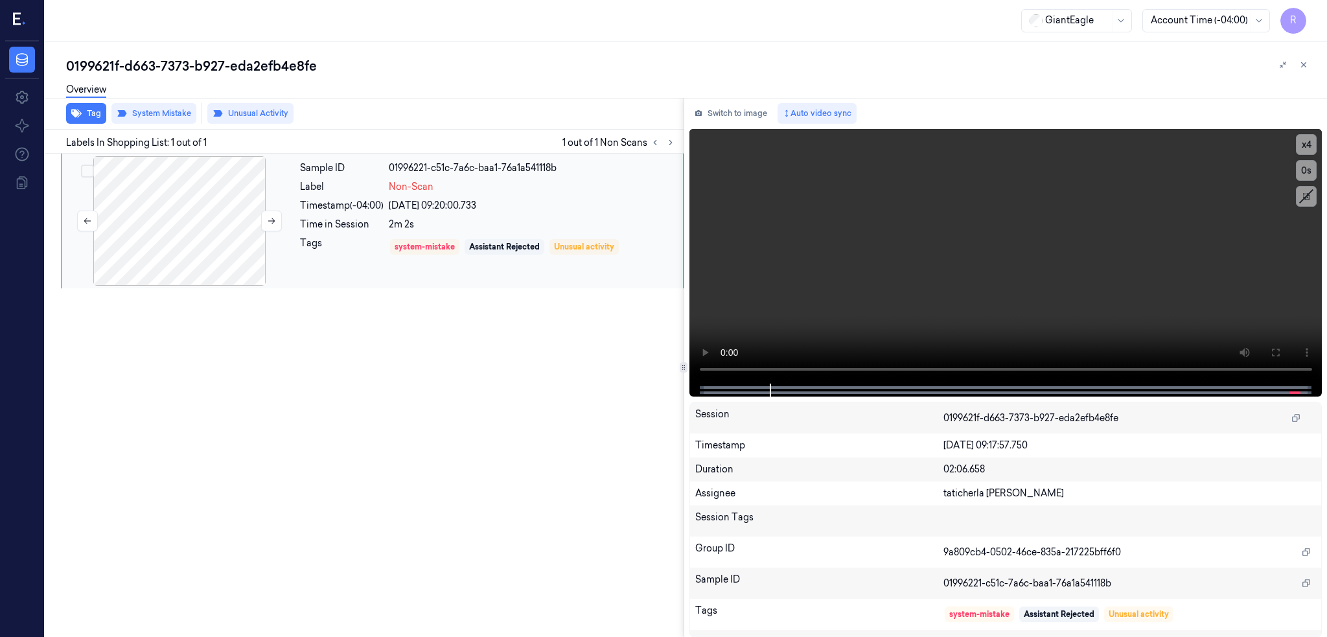
click at [256, 192] on div at bounding box center [179, 221] width 231 height 130
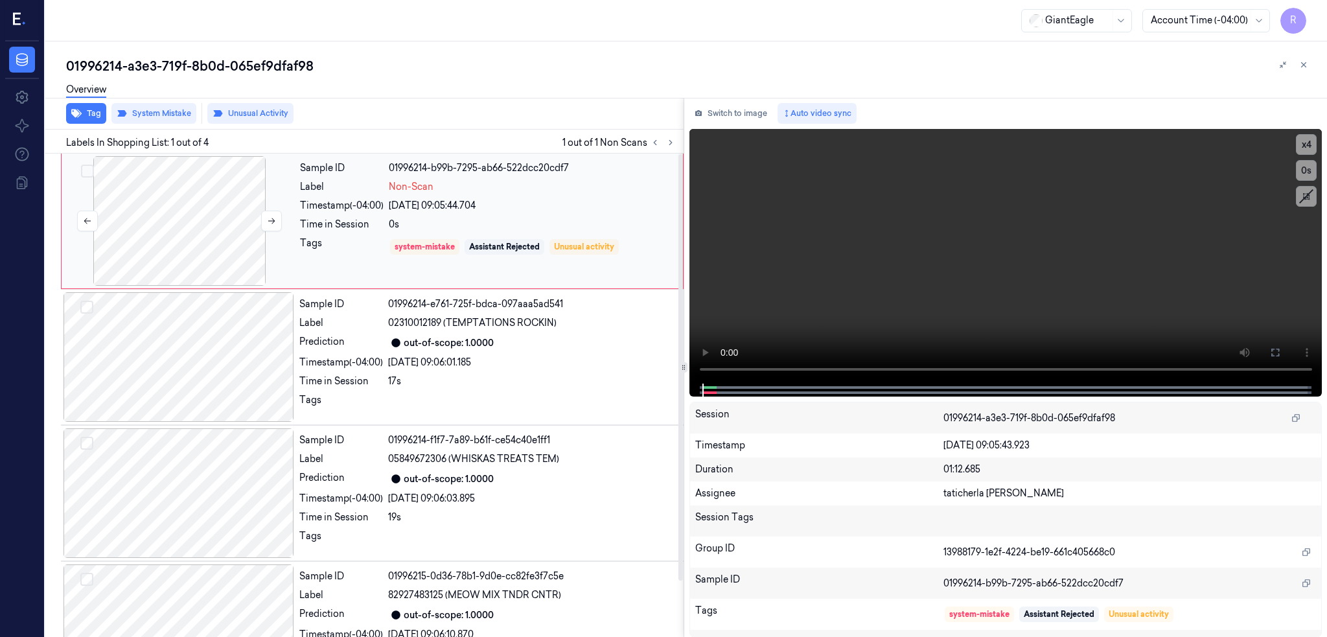
click at [170, 230] on div at bounding box center [179, 221] width 231 height 130
click at [1286, 344] on button at bounding box center [1275, 352] width 21 height 21
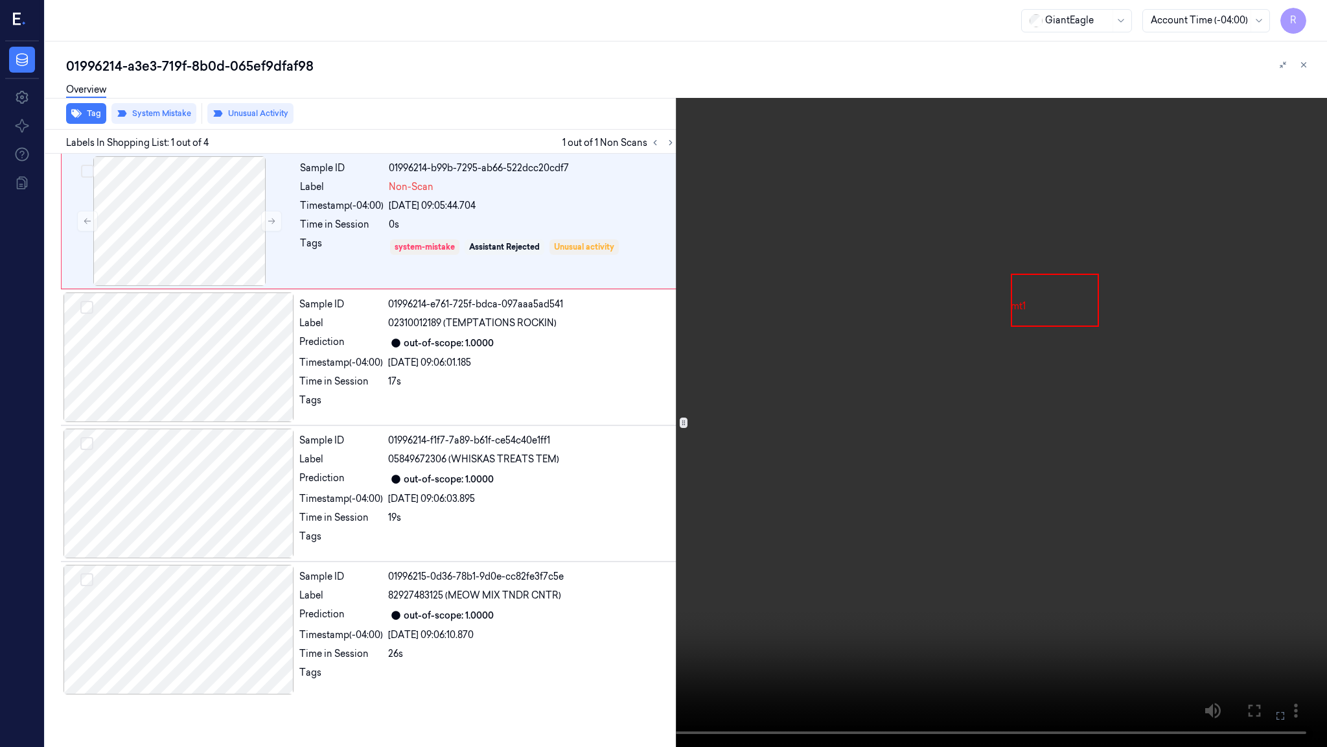
click at [482, 529] on video at bounding box center [663, 373] width 1327 height 747
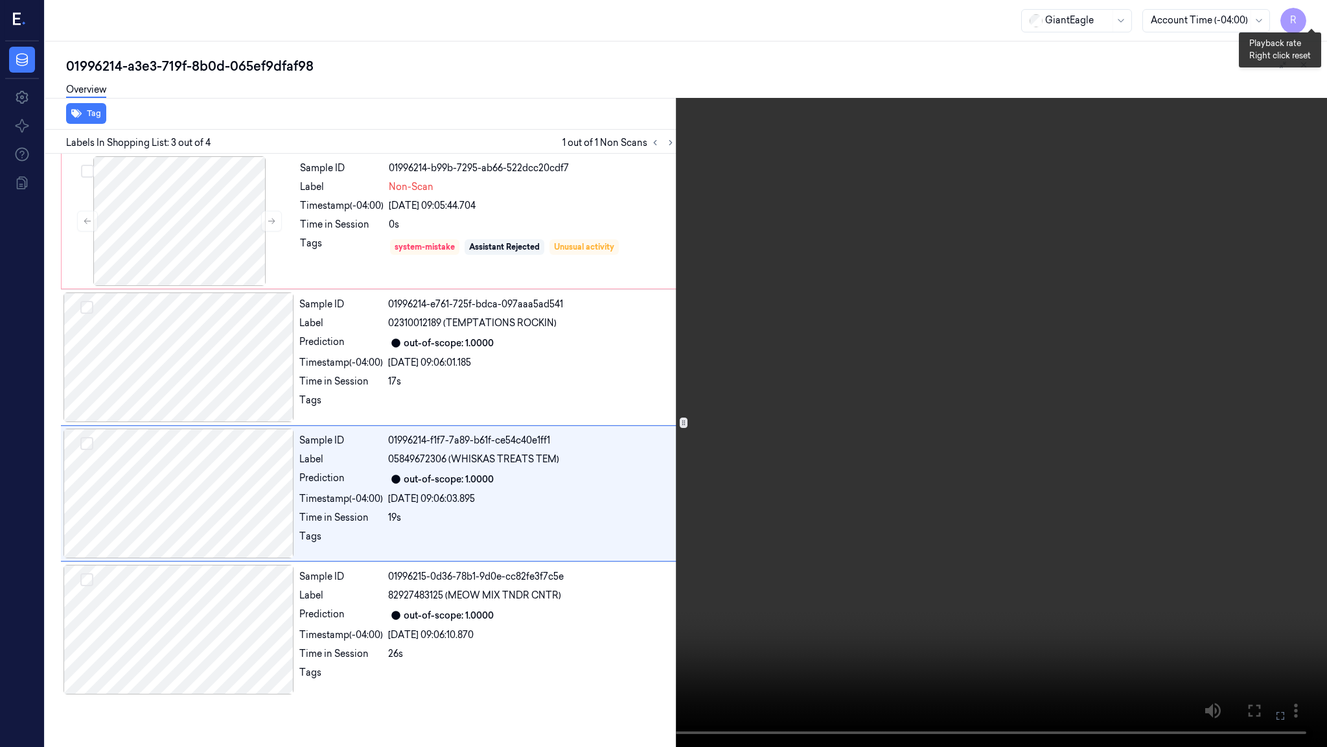
click at [1309, 7] on button "x 4" at bounding box center [1311, 15] width 21 height 21
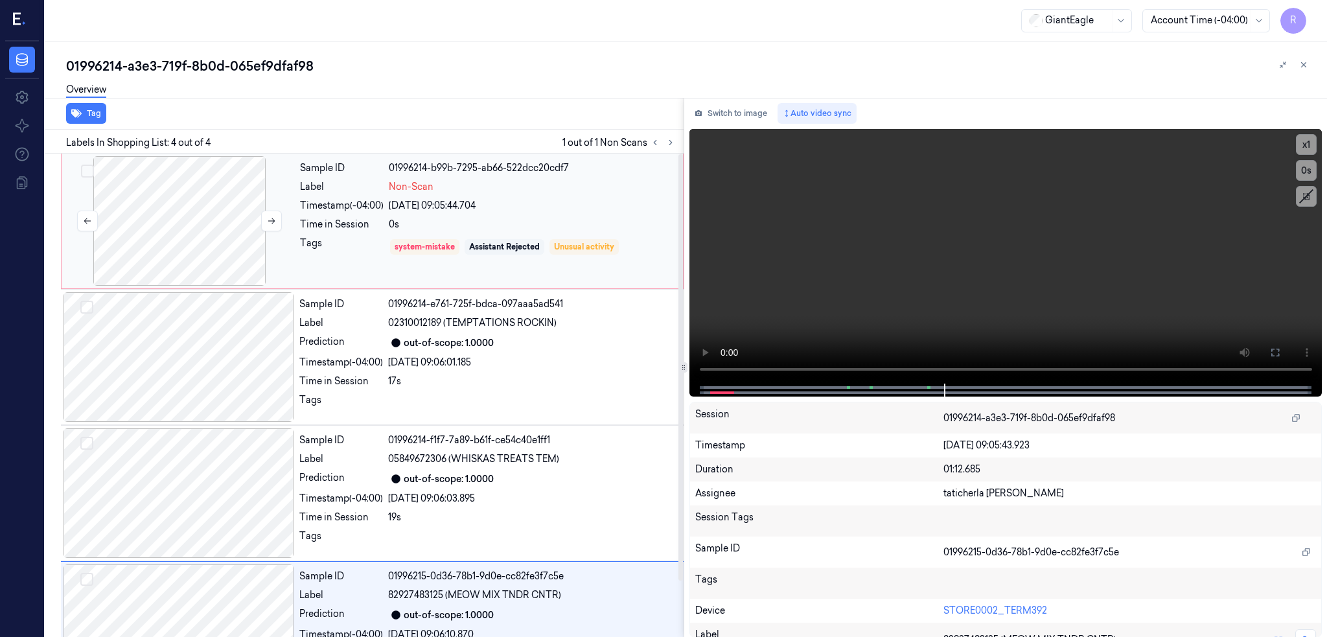
click at [197, 200] on div at bounding box center [179, 221] width 231 height 130
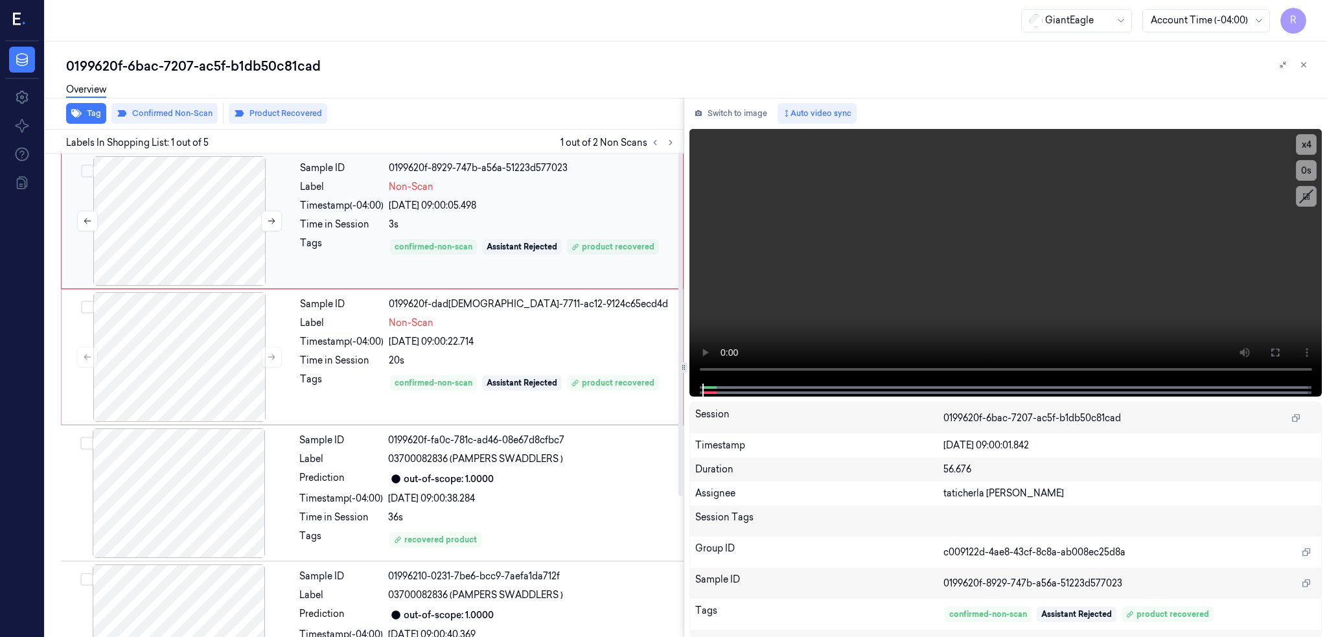
click at [137, 209] on div at bounding box center [179, 221] width 231 height 130
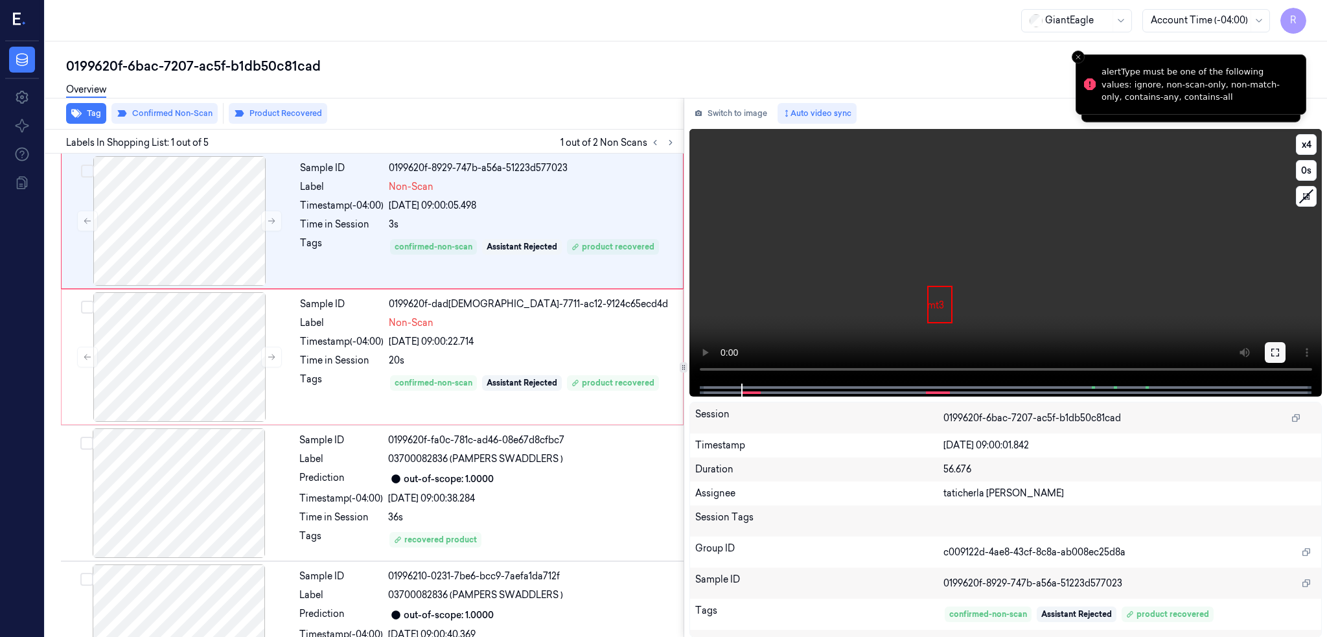
click at [1281, 353] on icon at bounding box center [1275, 352] width 10 height 10
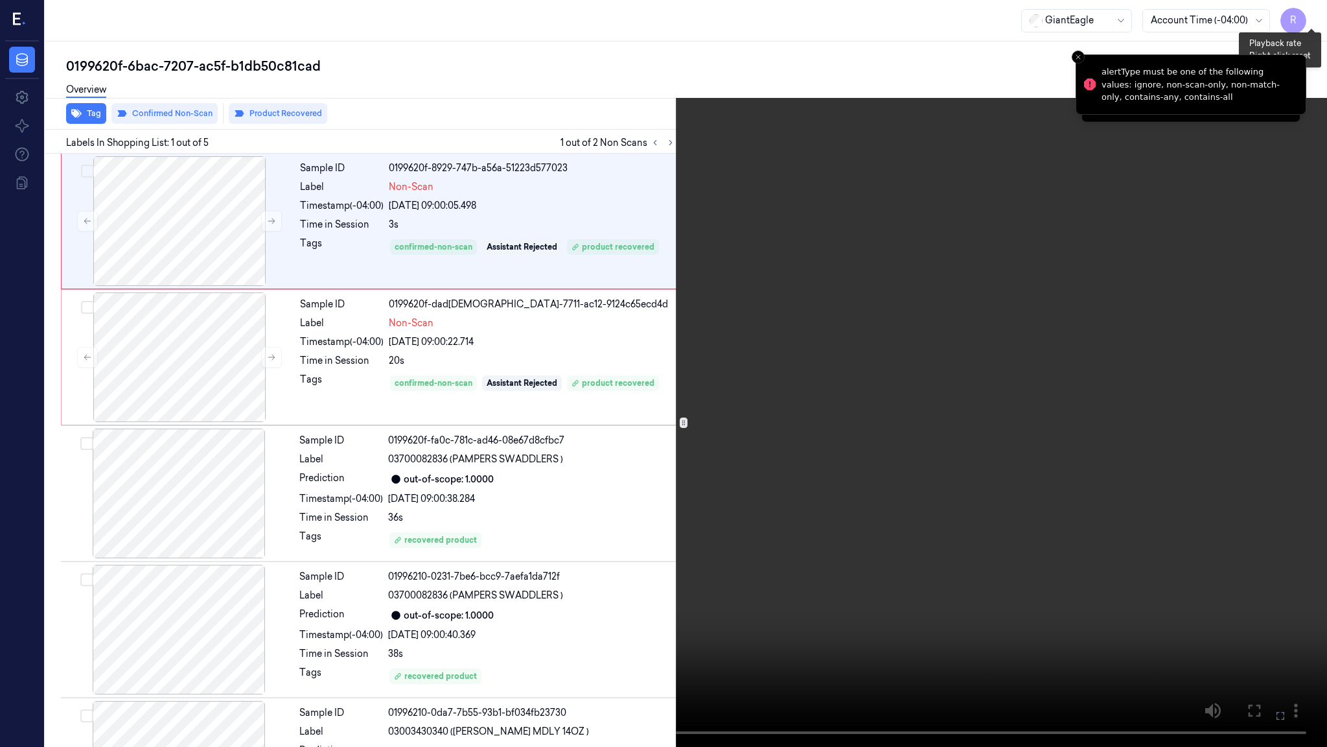
click at [1314, 9] on button "x 4" at bounding box center [1311, 15] width 21 height 21
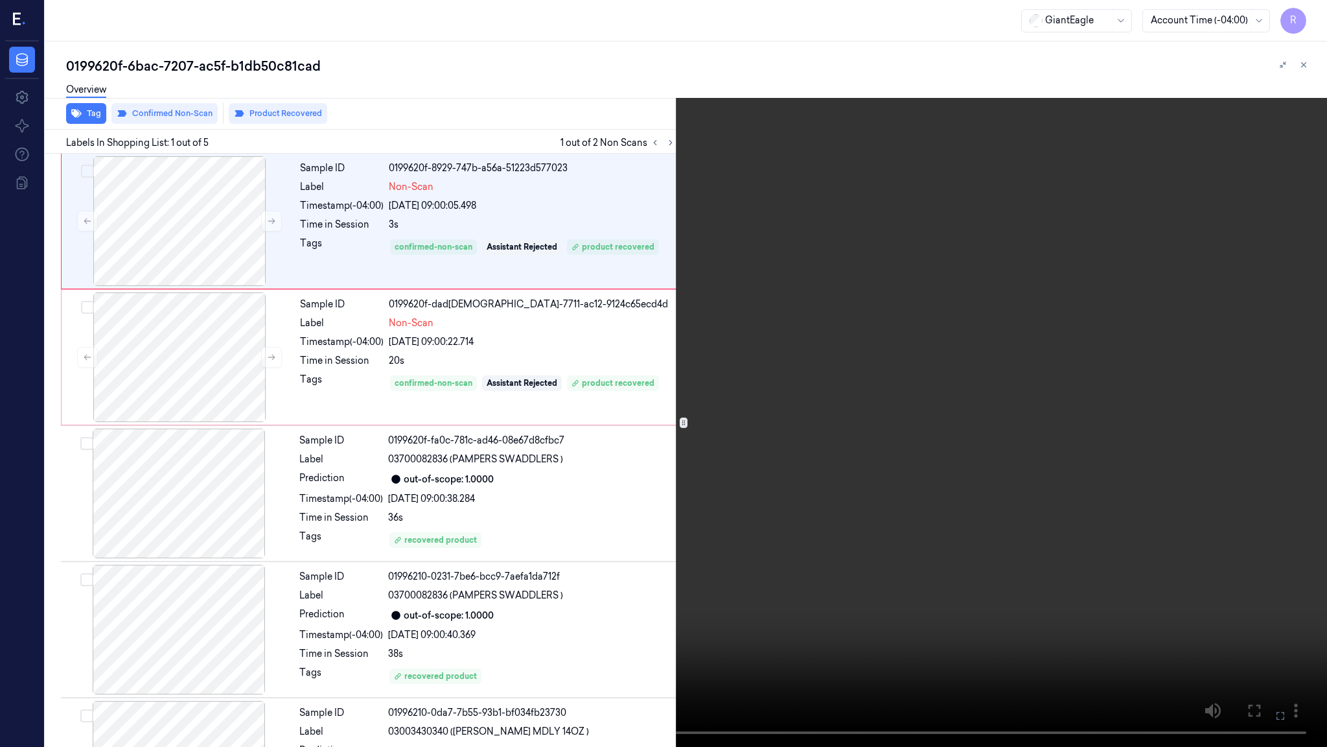
click at [159, 607] on video at bounding box center [663, 373] width 1327 height 747
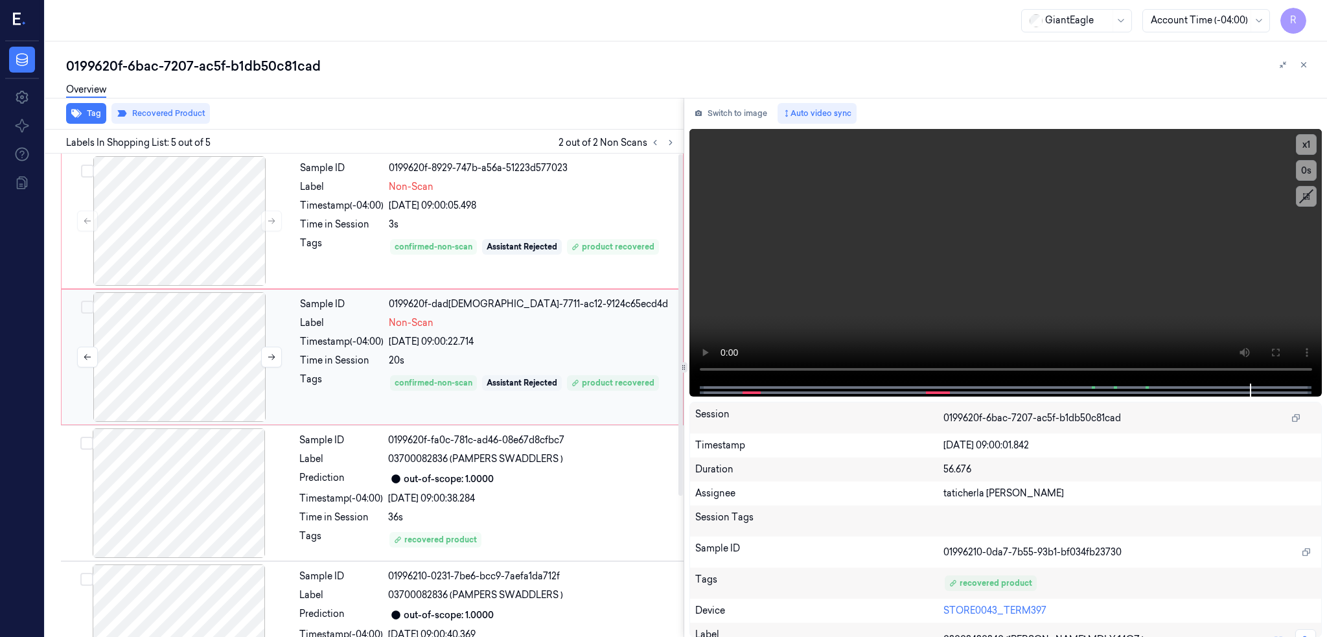
click at [183, 358] on div at bounding box center [179, 357] width 231 height 130
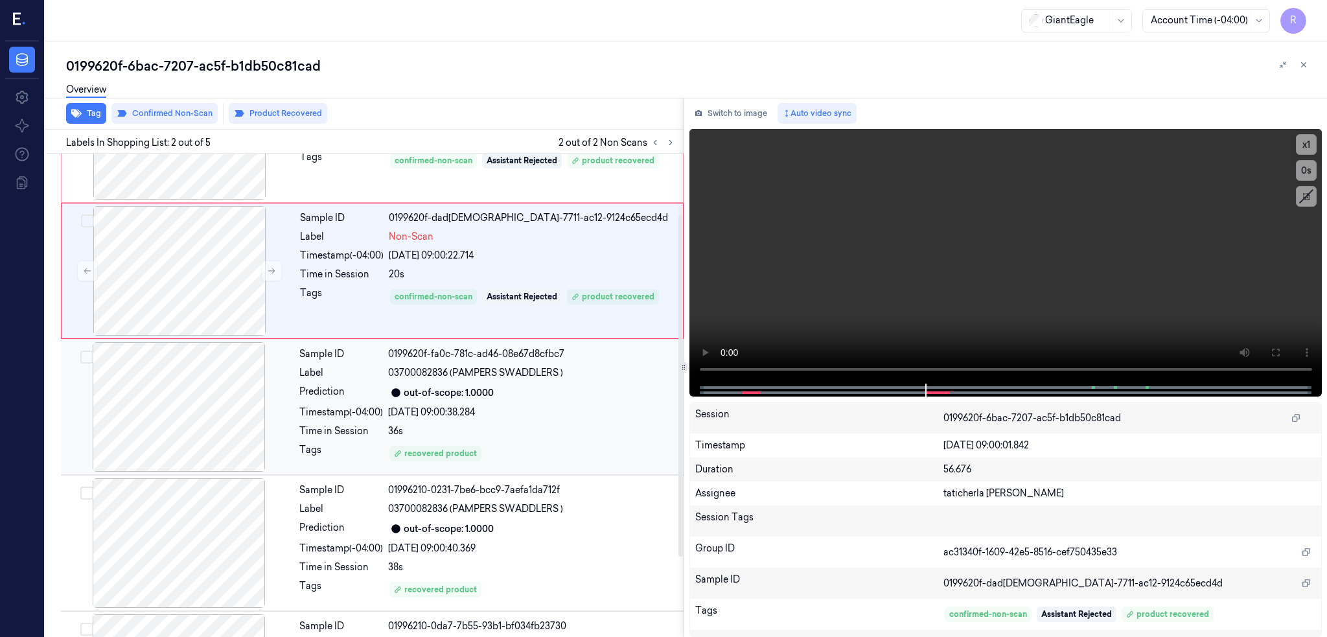
click at [212, 471] on div "Sample ID 0199620f-fa0c-781c-ad46-08e67d8cfbc7 Label 03700082836 (PAMPERS SWADD…" at bounding box center [372, 407] width 623 height 136
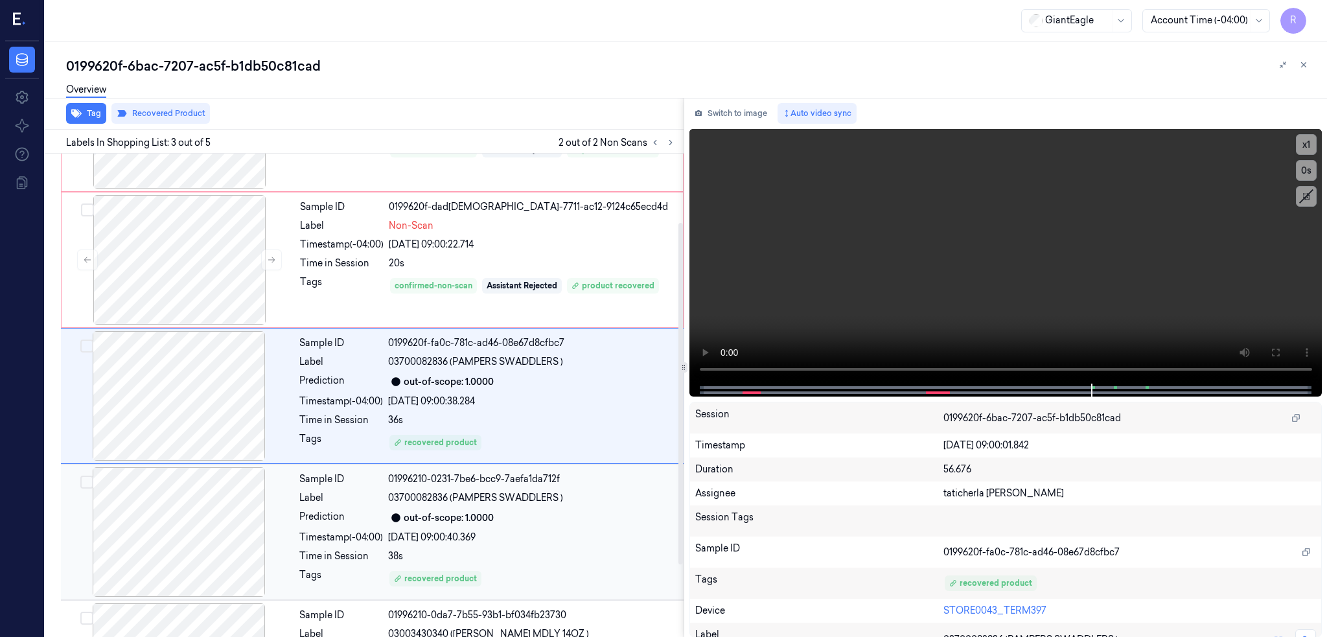
click at [229, 531] on div at bounding box center [179, 532] width 231 height 130
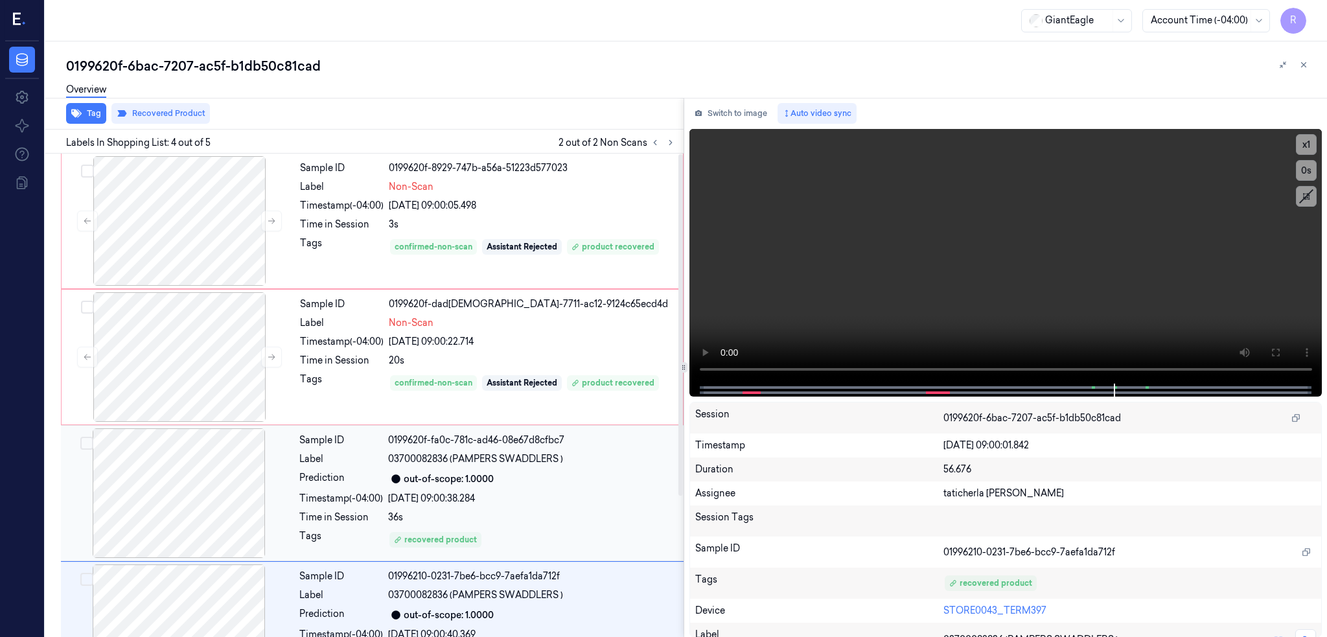
click at [216, 498] on div at bounding box center [179, 493] width 231 height 130
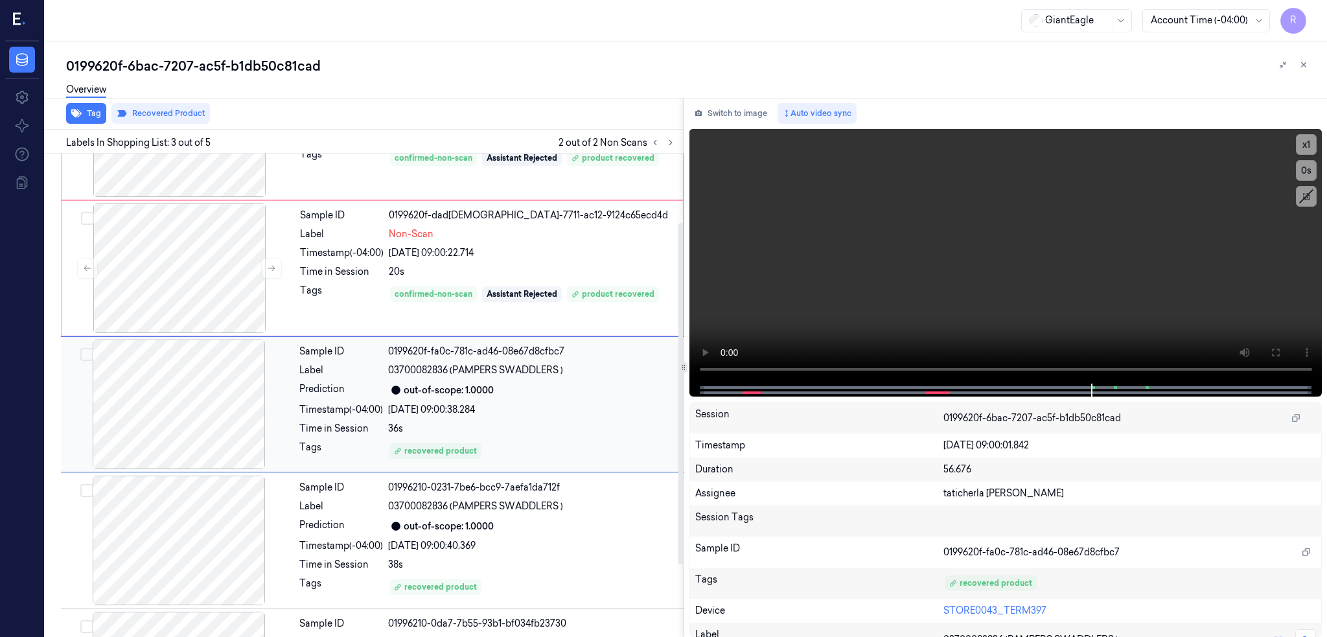
scroll to position [97, 0]
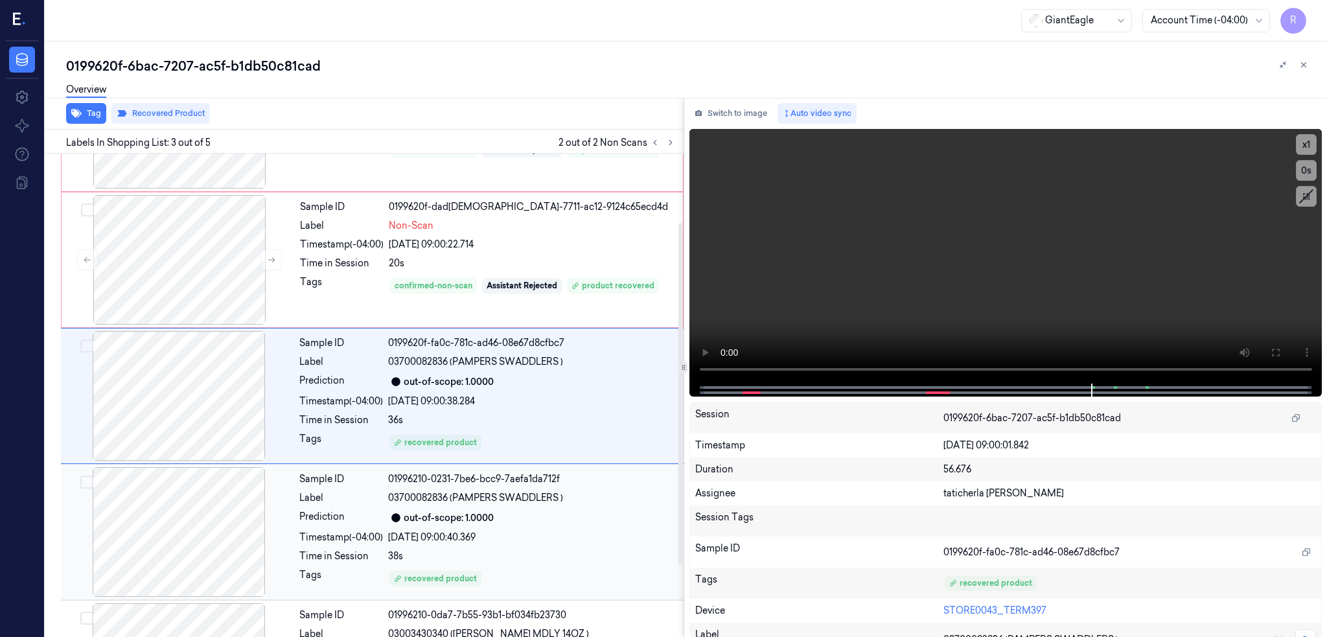
click at [215, 498] on div at bounding box center [179, 532] width 231 height 130
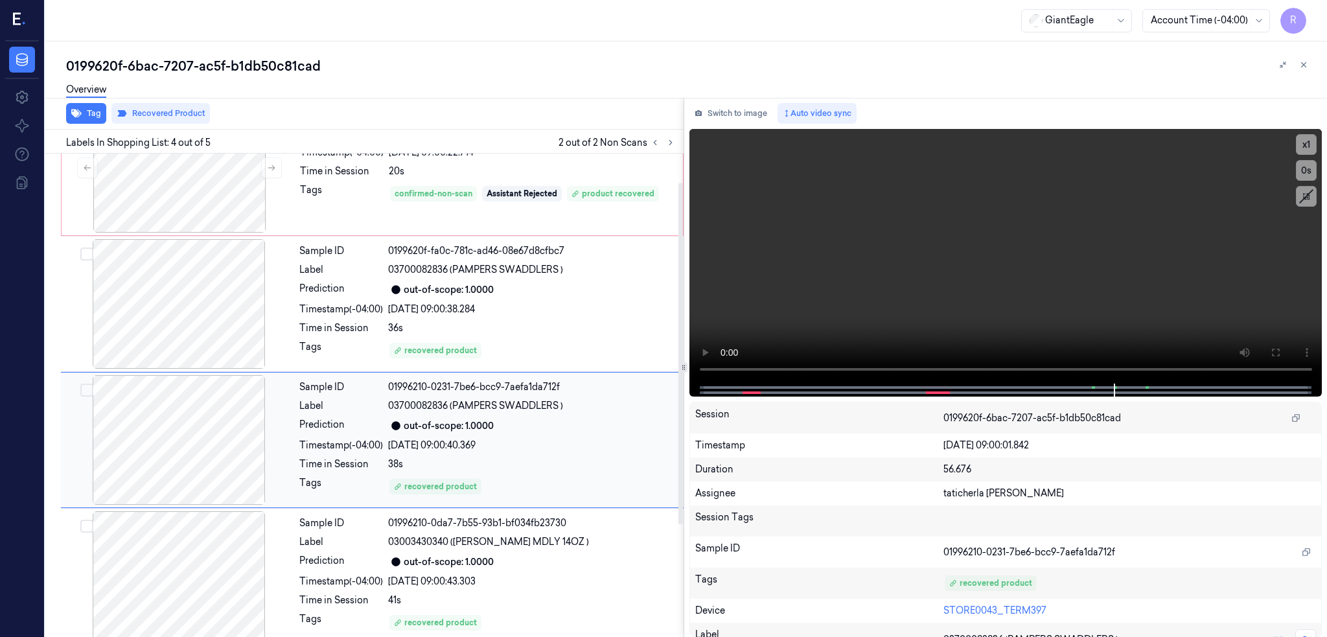
scroll to position [200, 0]
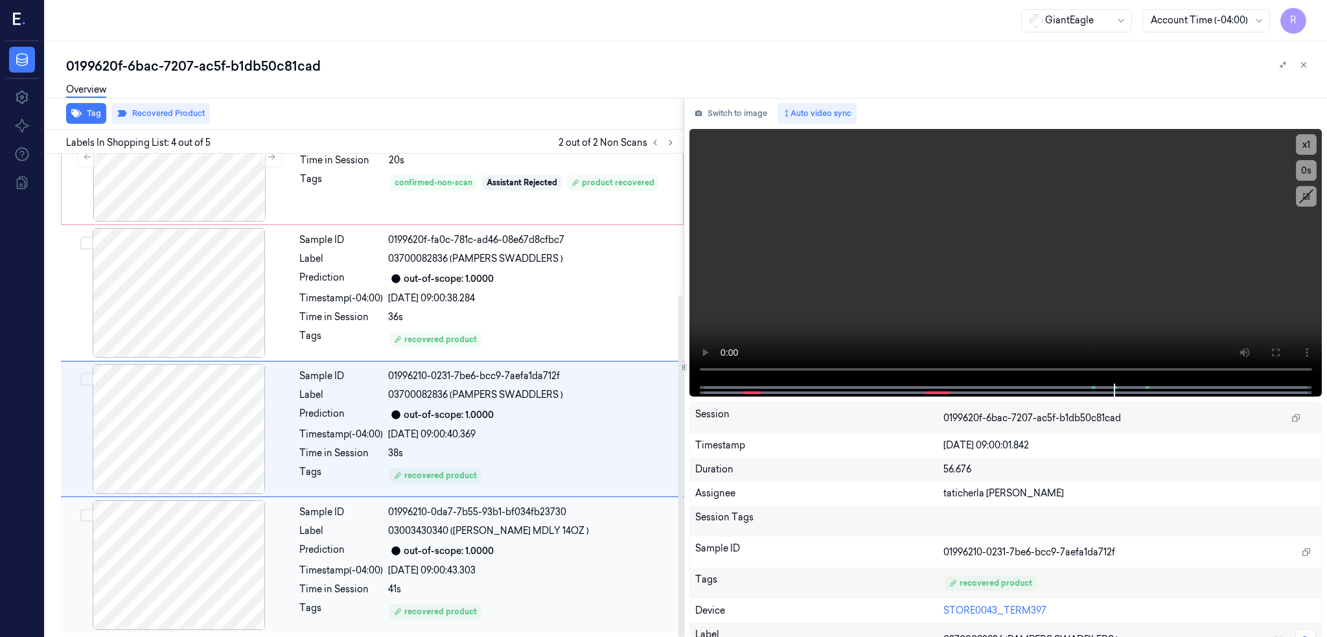
click at [209, 572] on div at bounding box center [179, 565] width 231 height 130
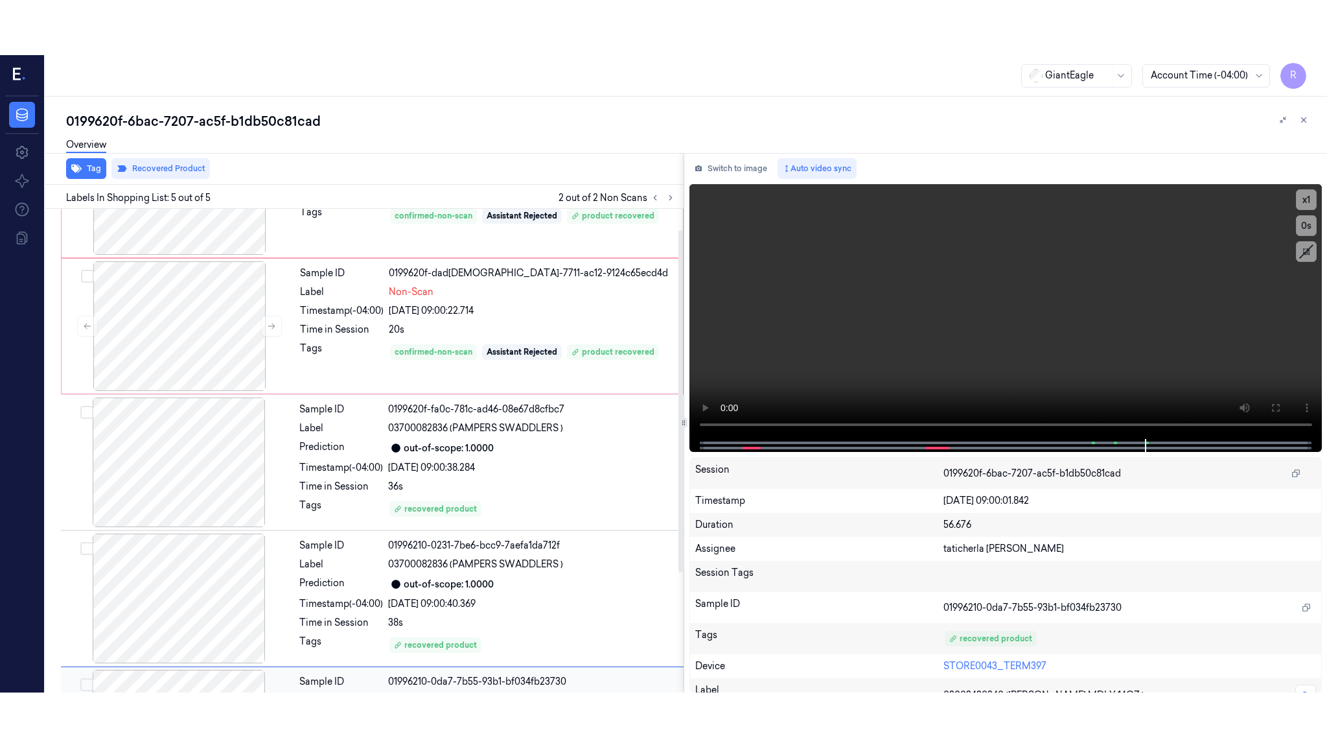
scroll to position [0, 0]
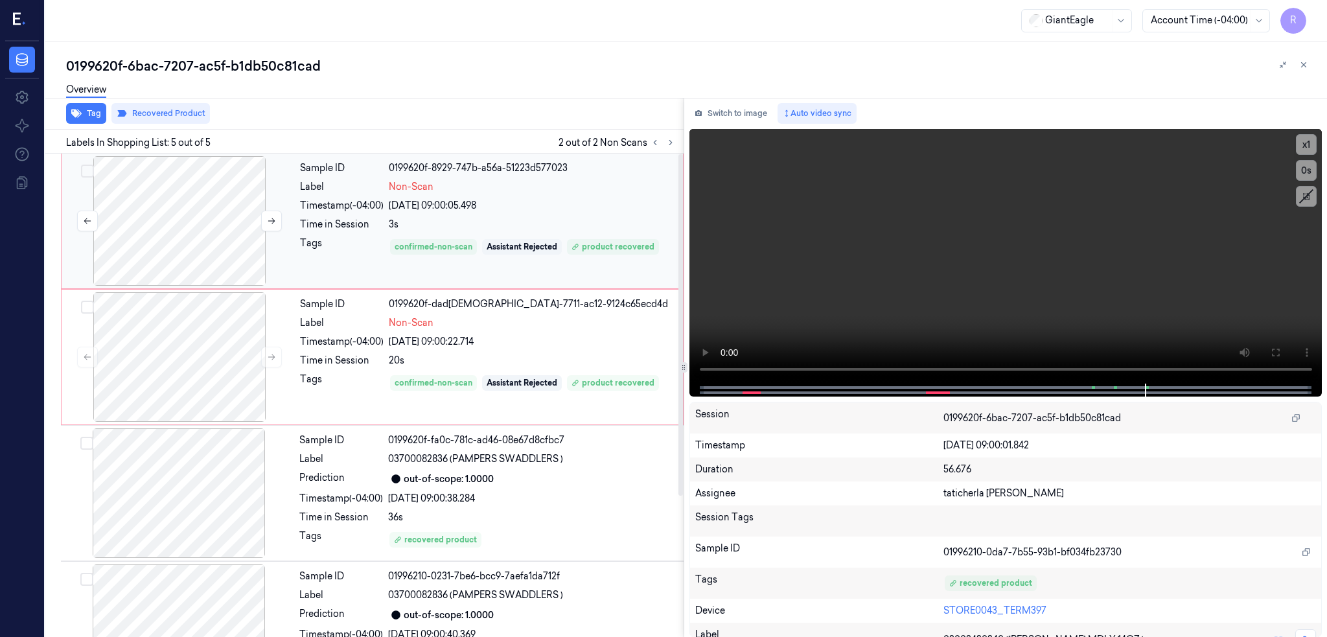
click at [218, 264] on div at bounding box center [179, 221] width 231 height 130
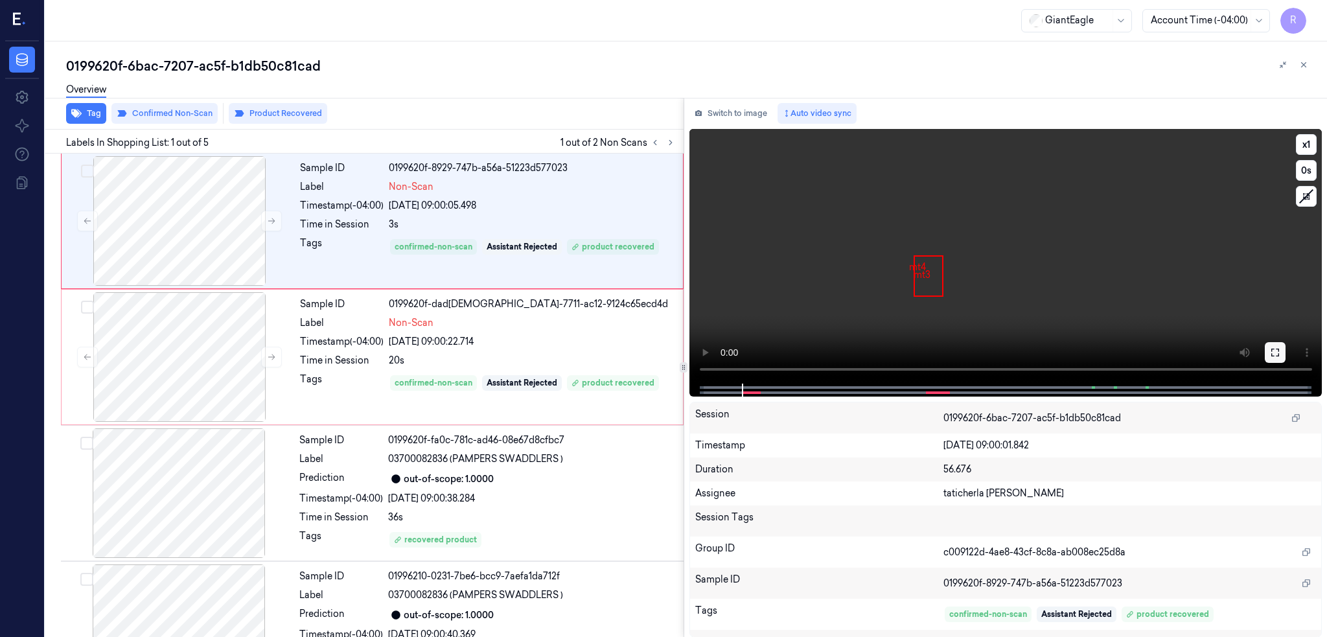
click at [1286, 344] on button at bounding box center [1275, 352] width 21 height 21
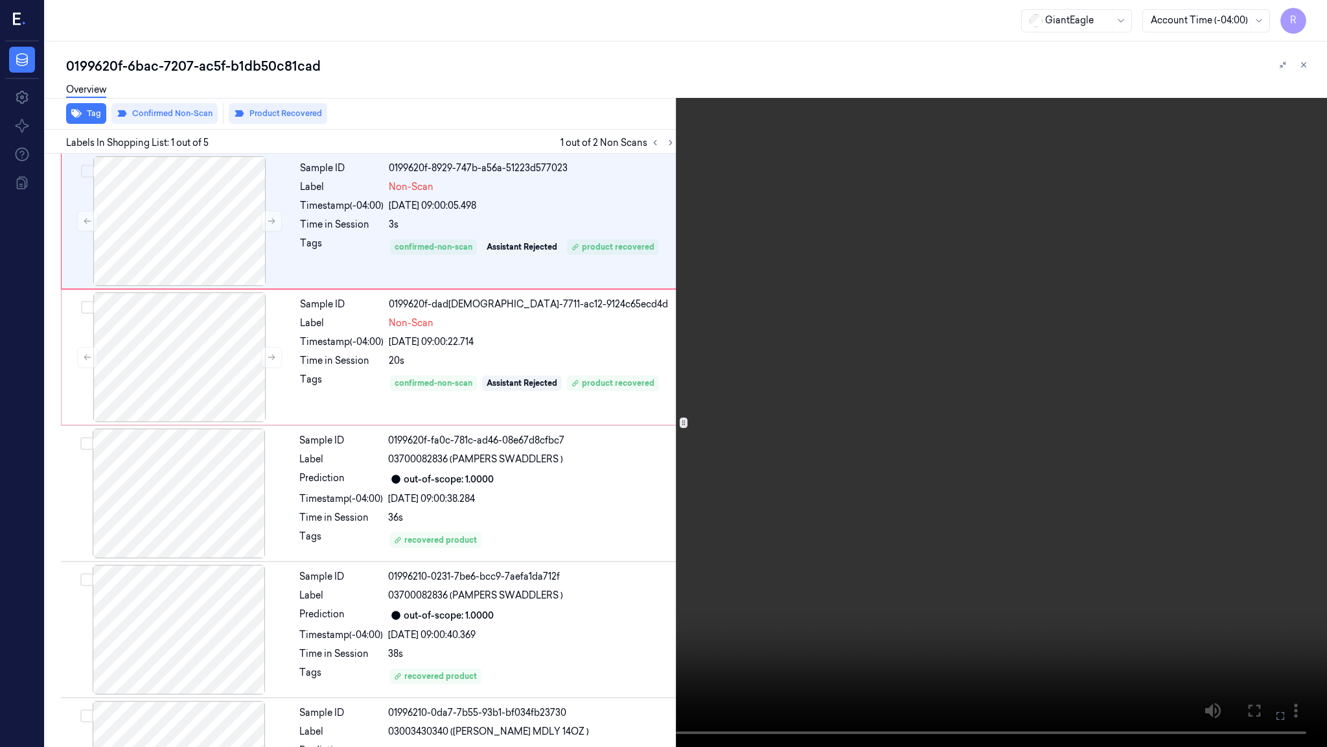
click at [735, 577] on video at bounding box center [663, 373] width 1327 height 747
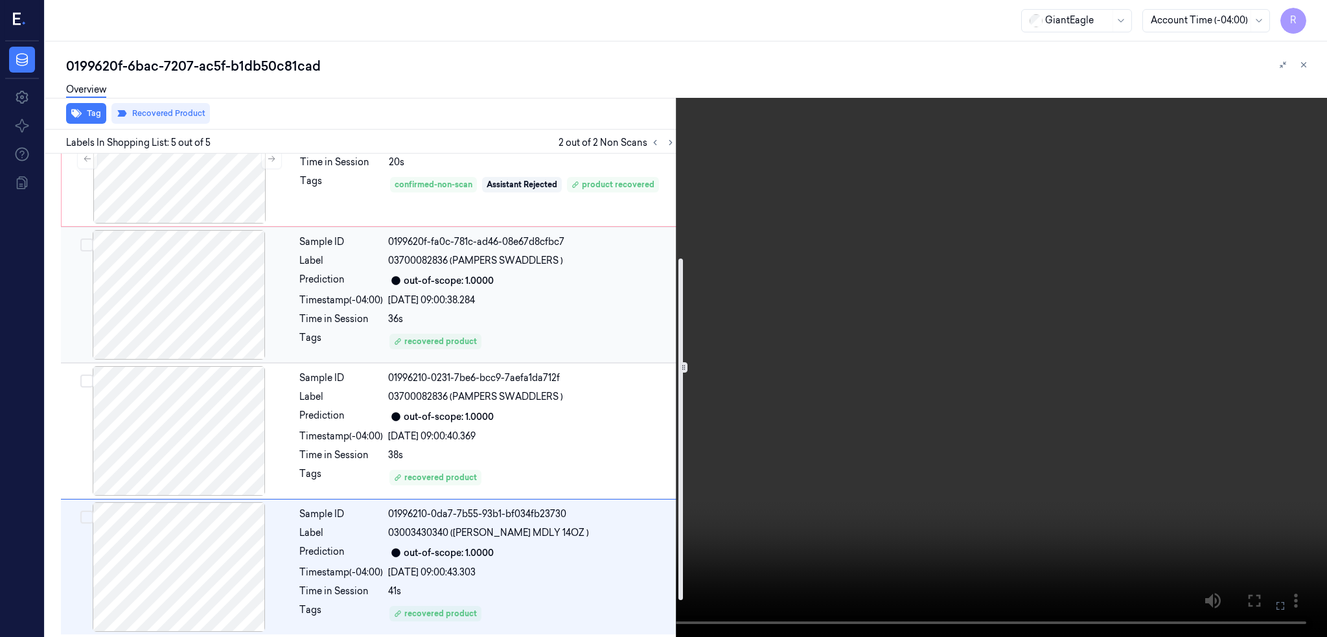
scroll to position [200, 0]
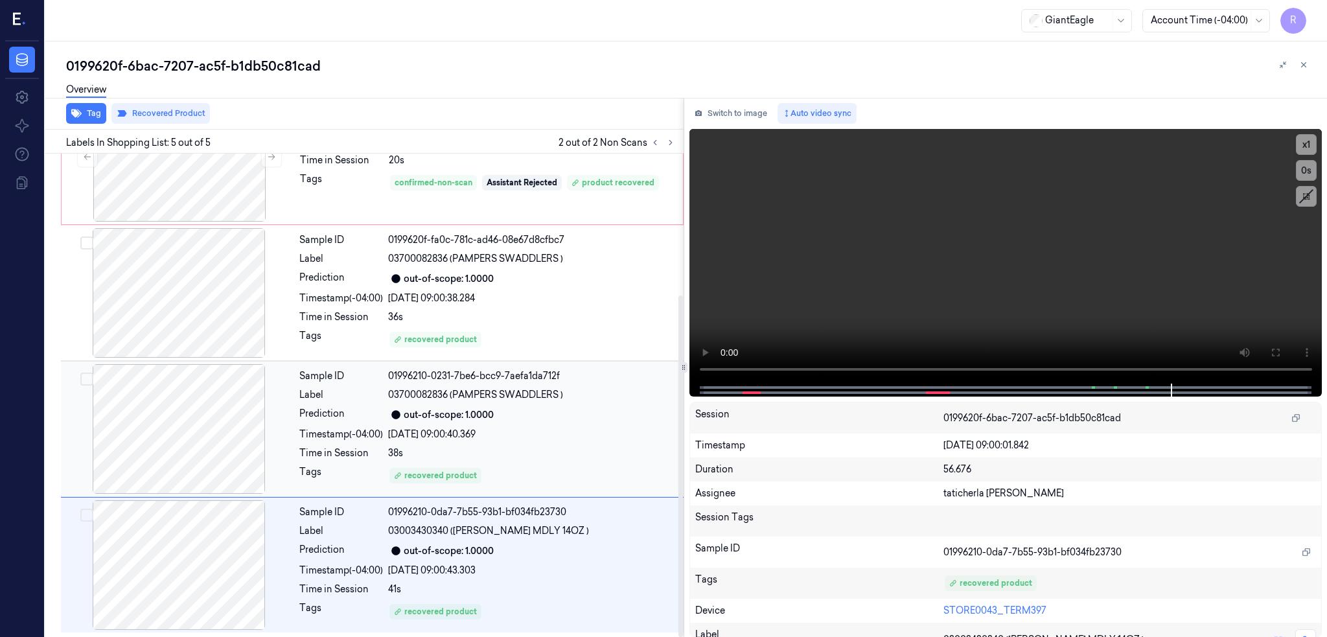
click at [153, 441] on div at bounding box center [179, 429] width 231 height 130
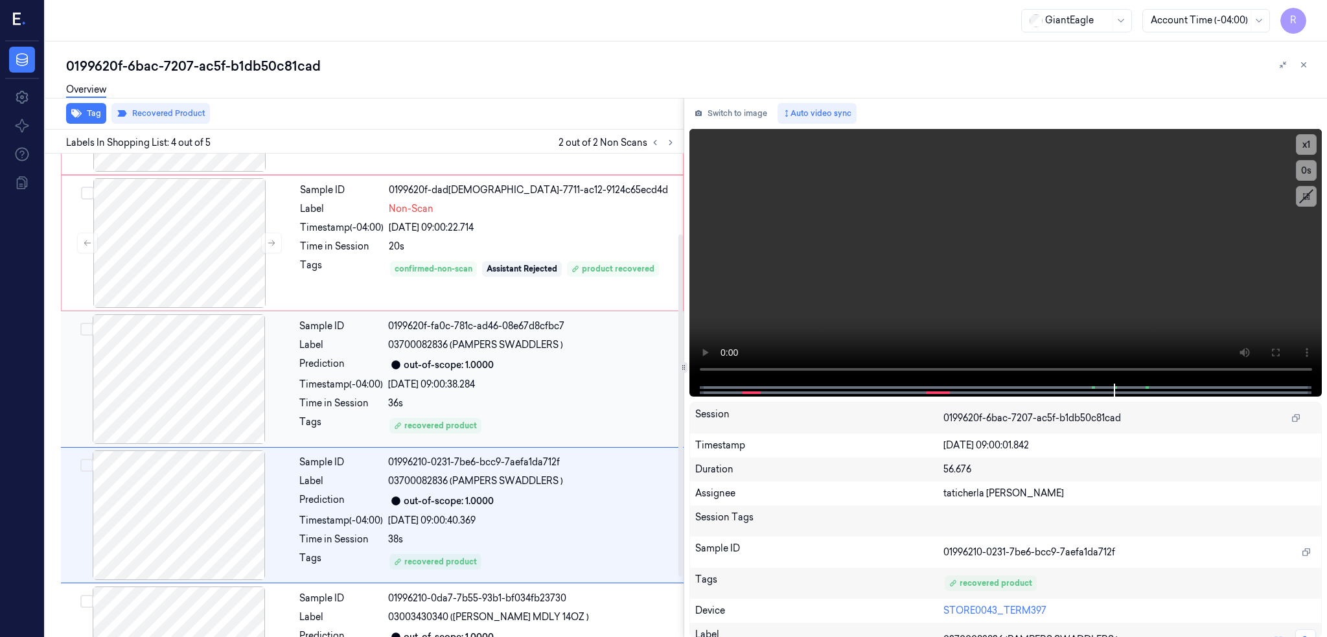
click at [197, 377] on div at bounding box center [179, 379] width 231 height 130
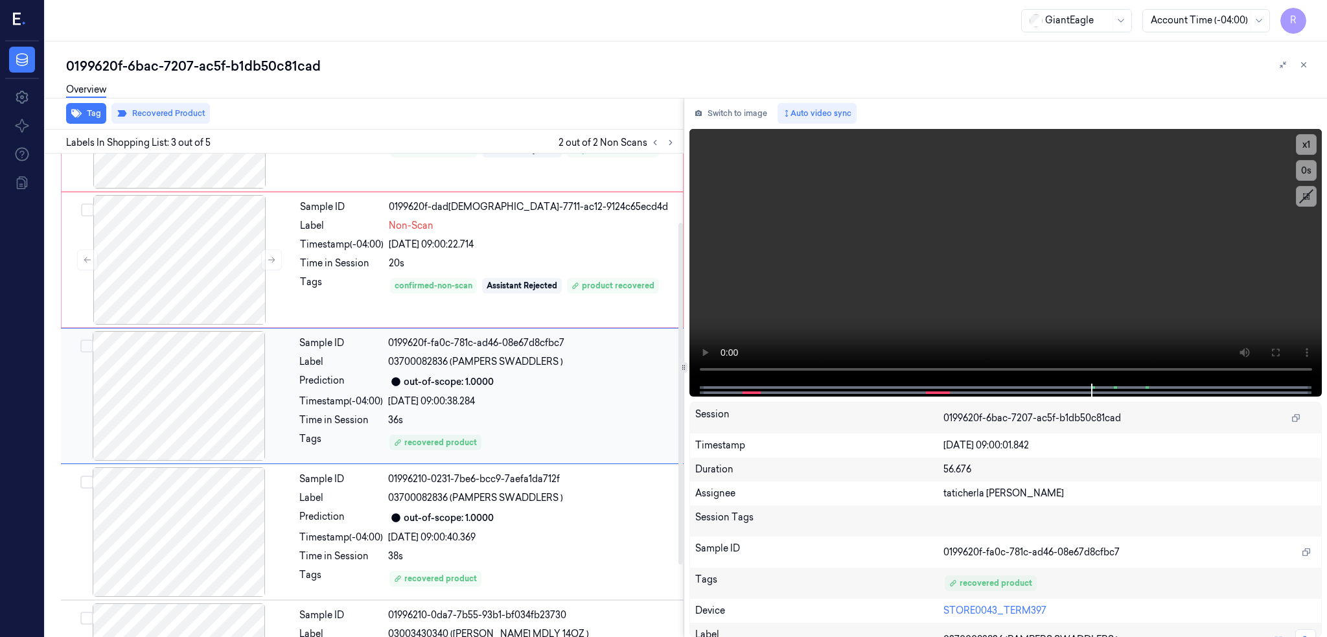
click at [196, 377] on div at bounding box center [179, 396] width 231 height 130
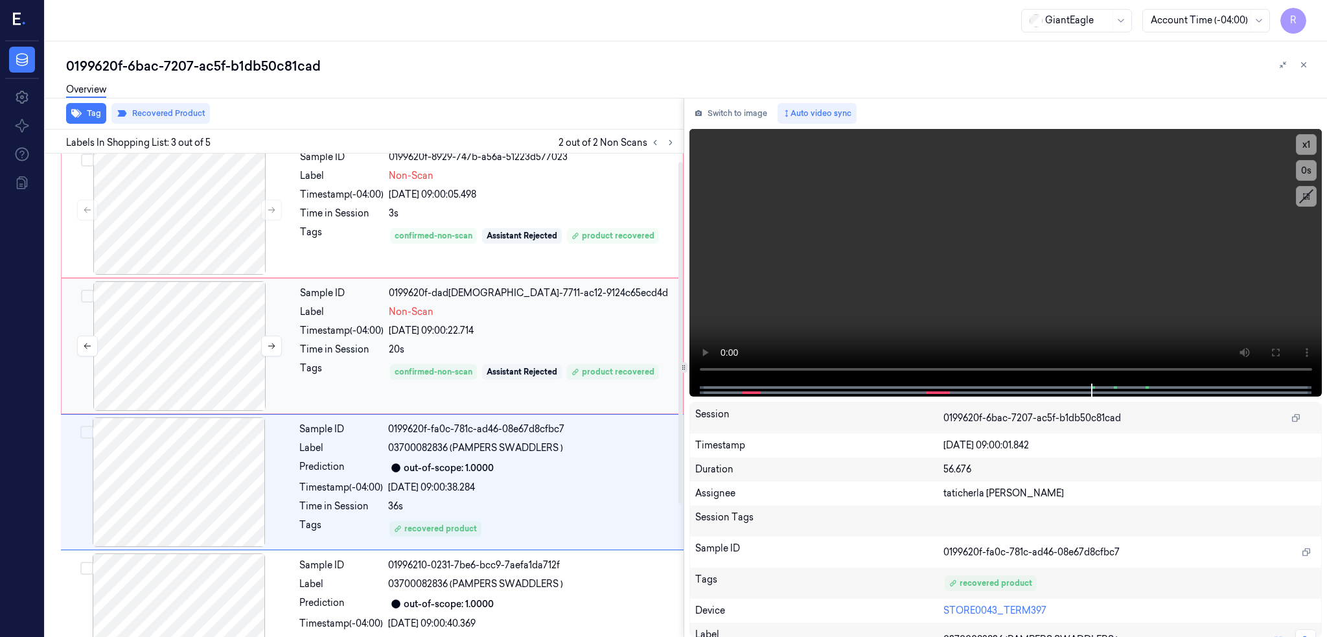
click at [200, 346] on div at bounding box center [179, 346] width 231 height 130
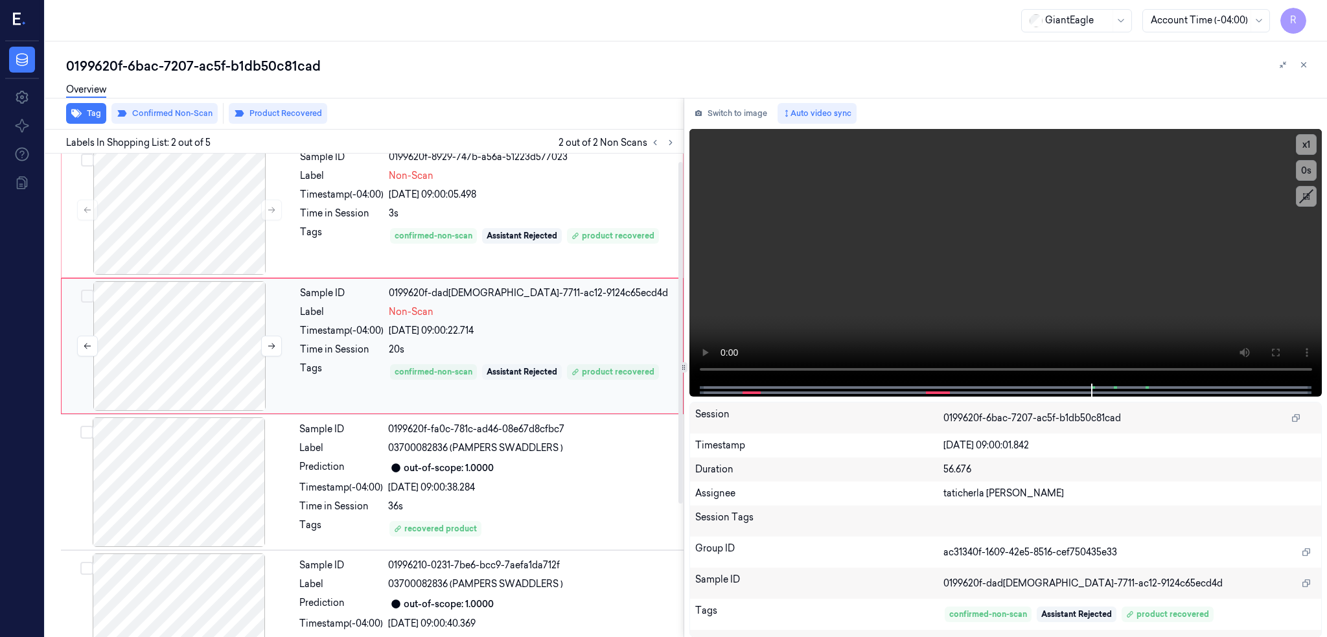
scroll to position [0, 0]
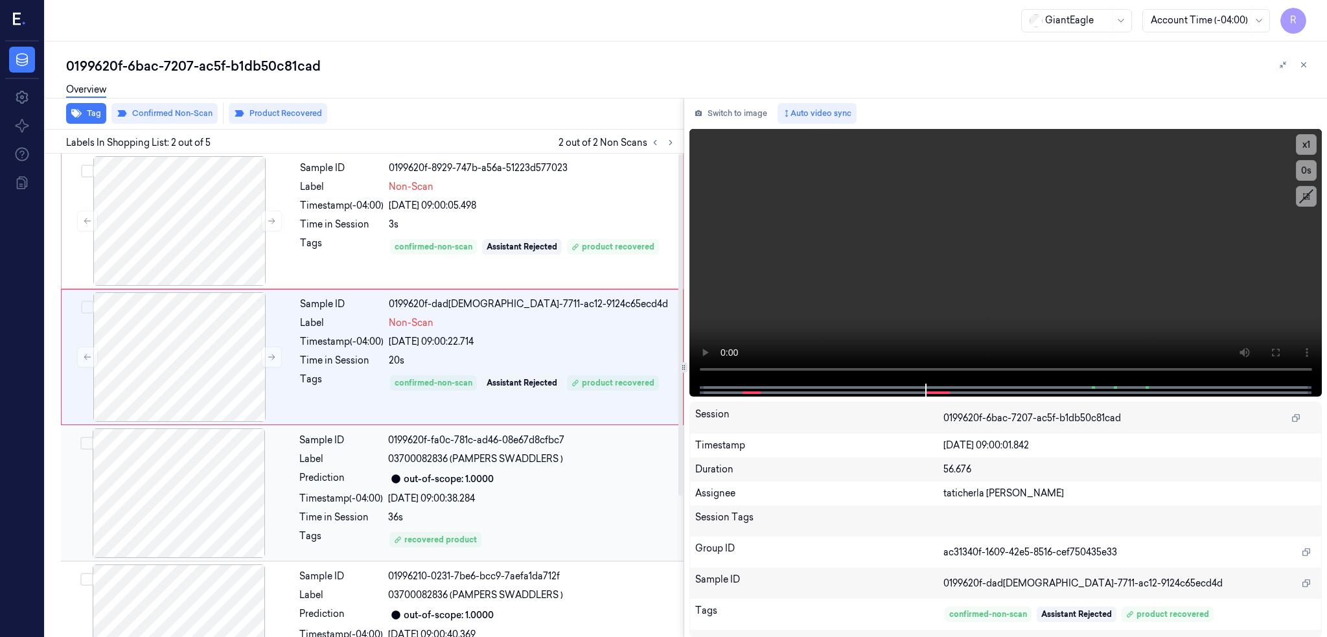
click at [192, 433] on div at bounding box center [179, 493] width 231 height 130
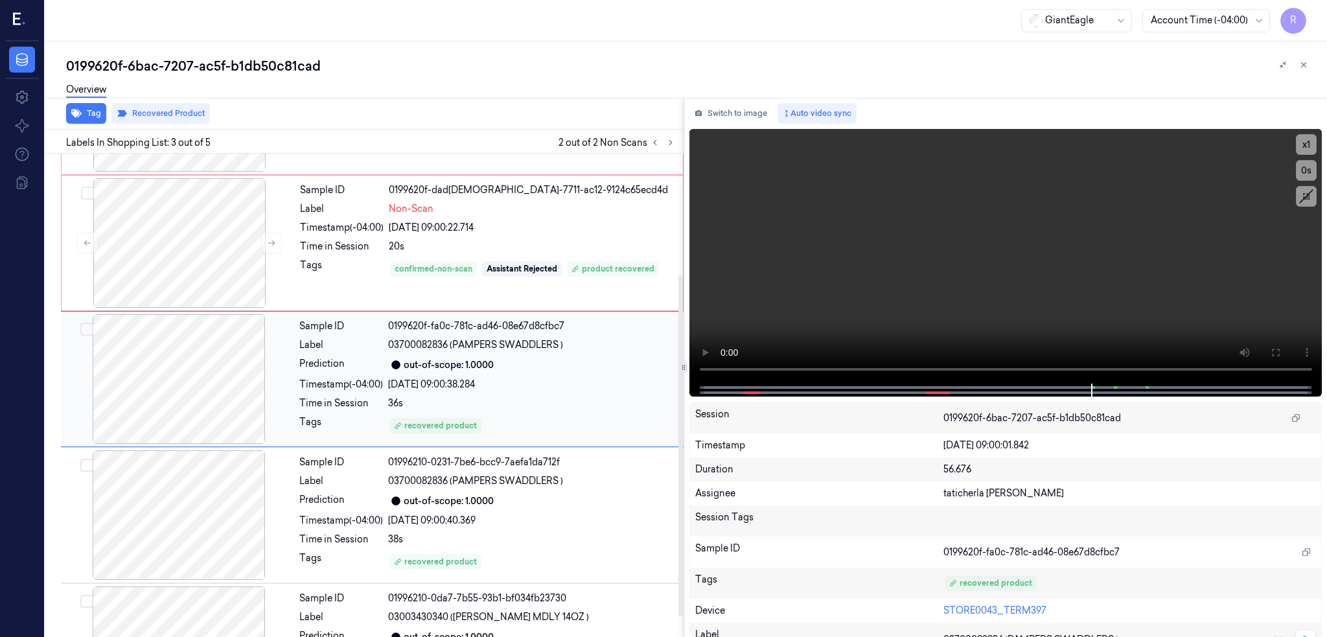
scroll to position [200, 0]
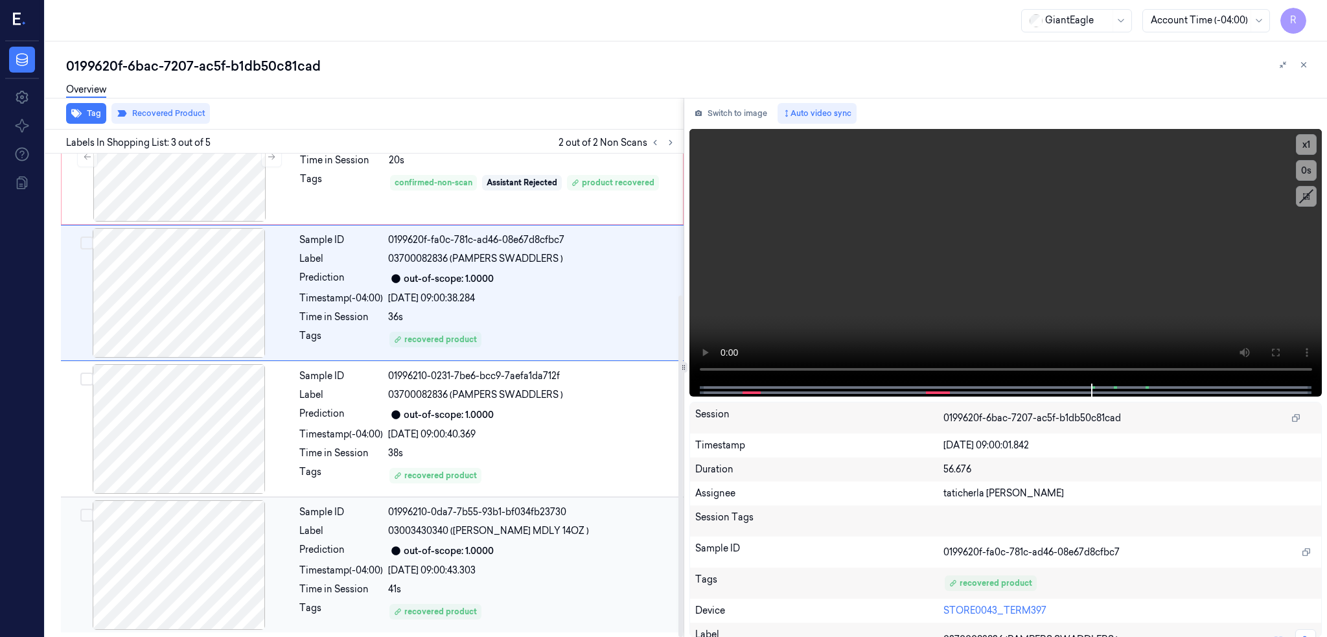
click at [183, 559] on div at bounding box center [179, 565] width 231 height 130
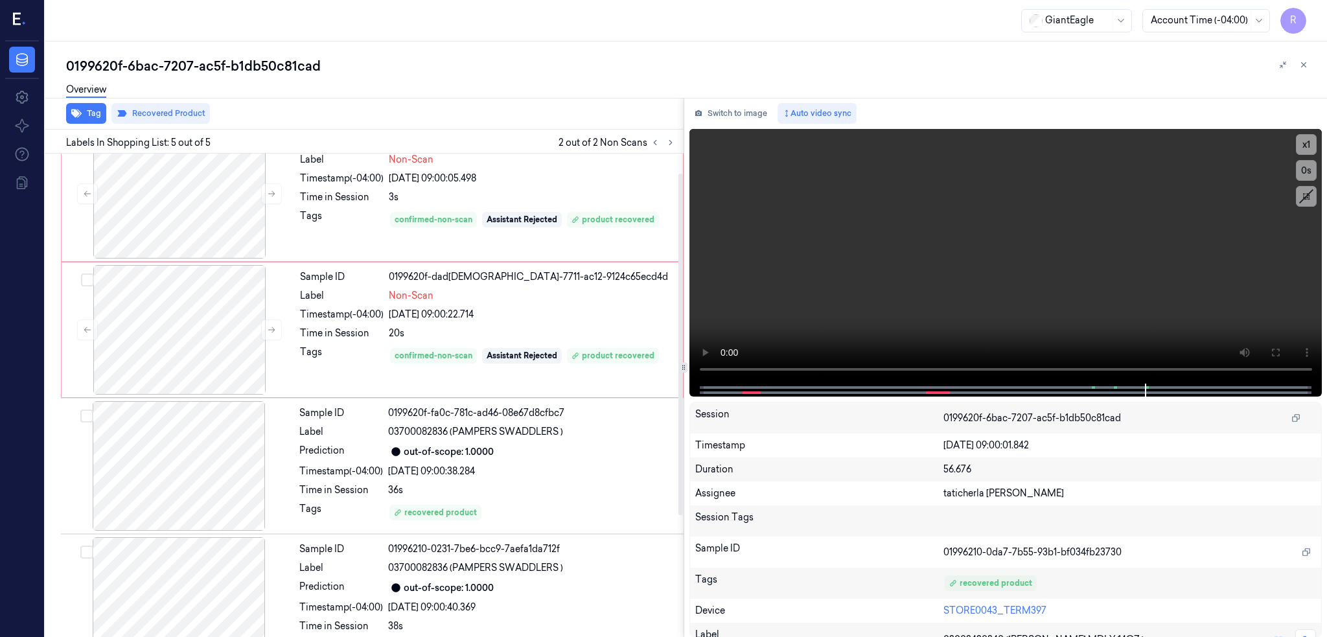
scroll to position [0, 0]
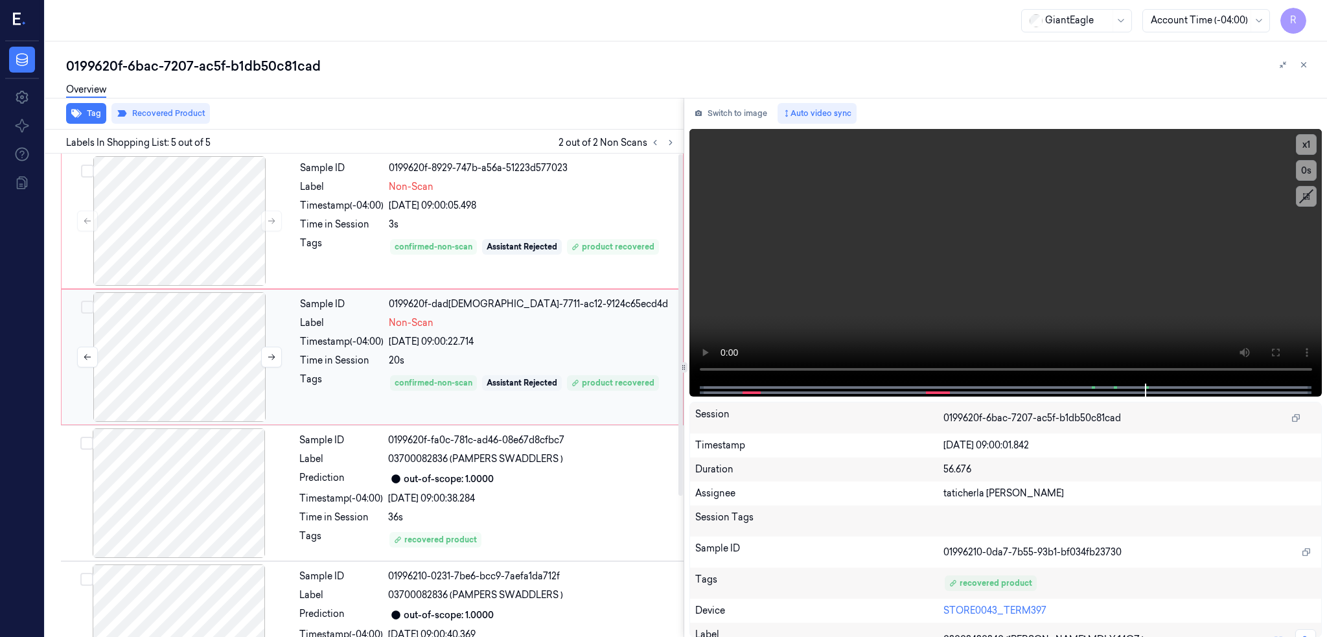
click at [184, 374] on div at bounding box center [179, 357] width 231 height 130
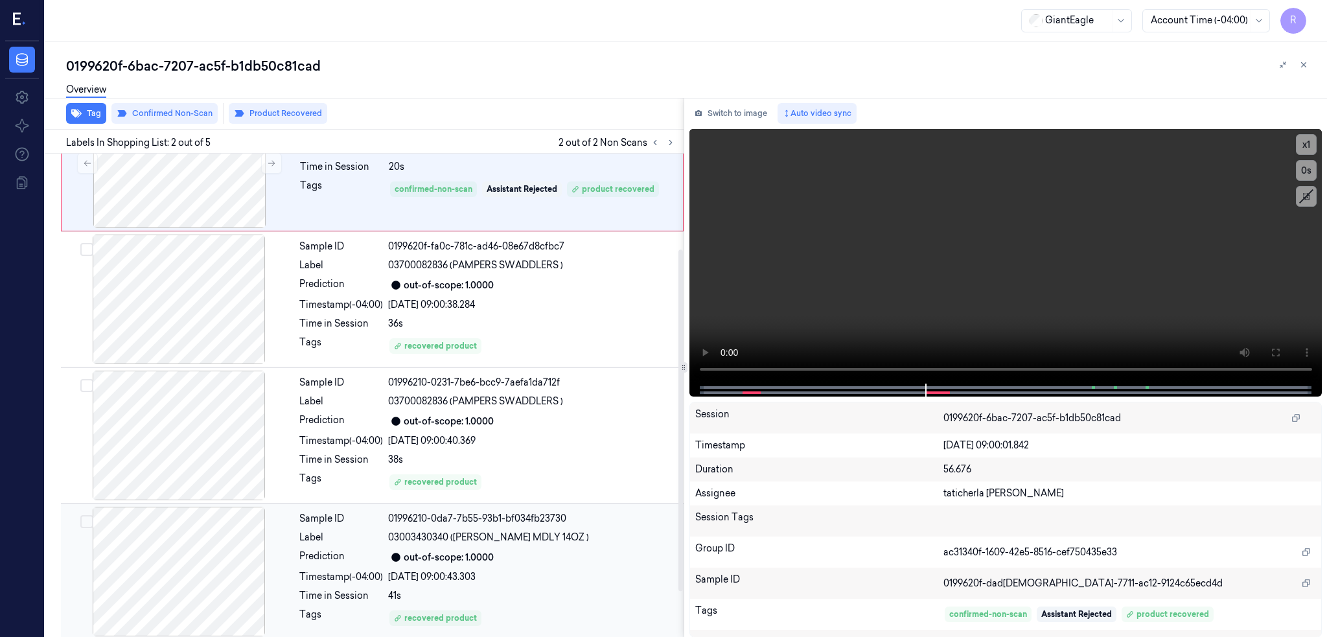
scroll to position [200, 0]
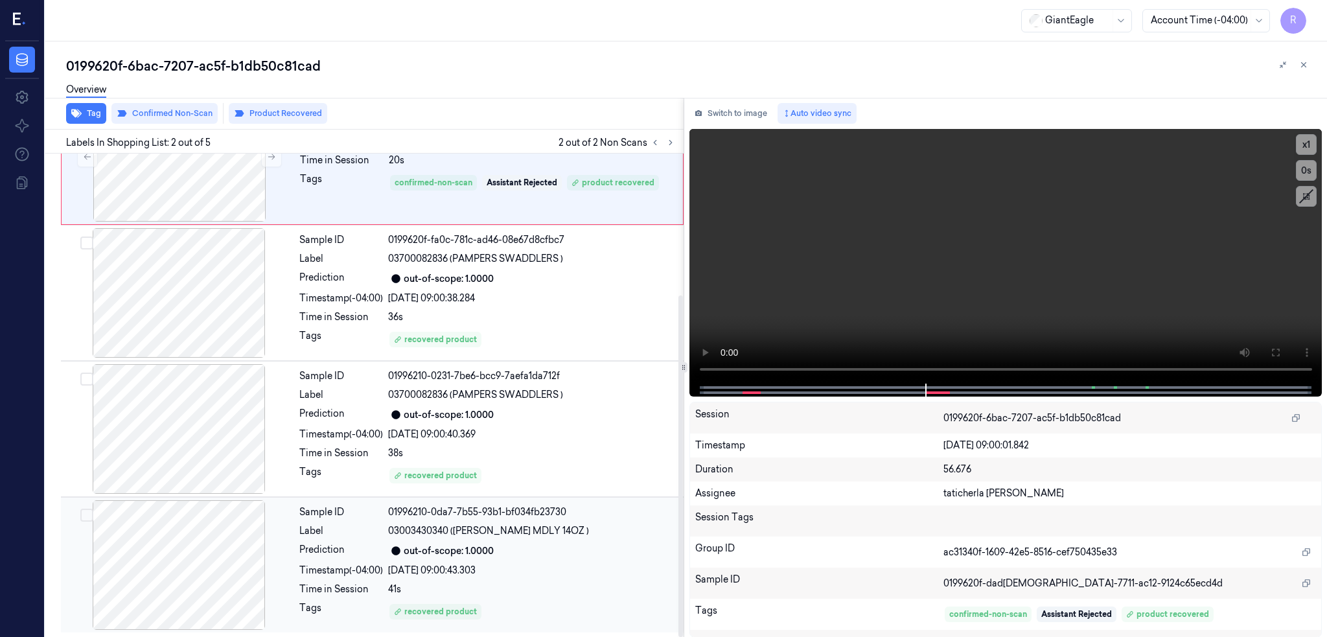
click at [160, 607] on div at bounding box center [179, 565] width 231 height 130
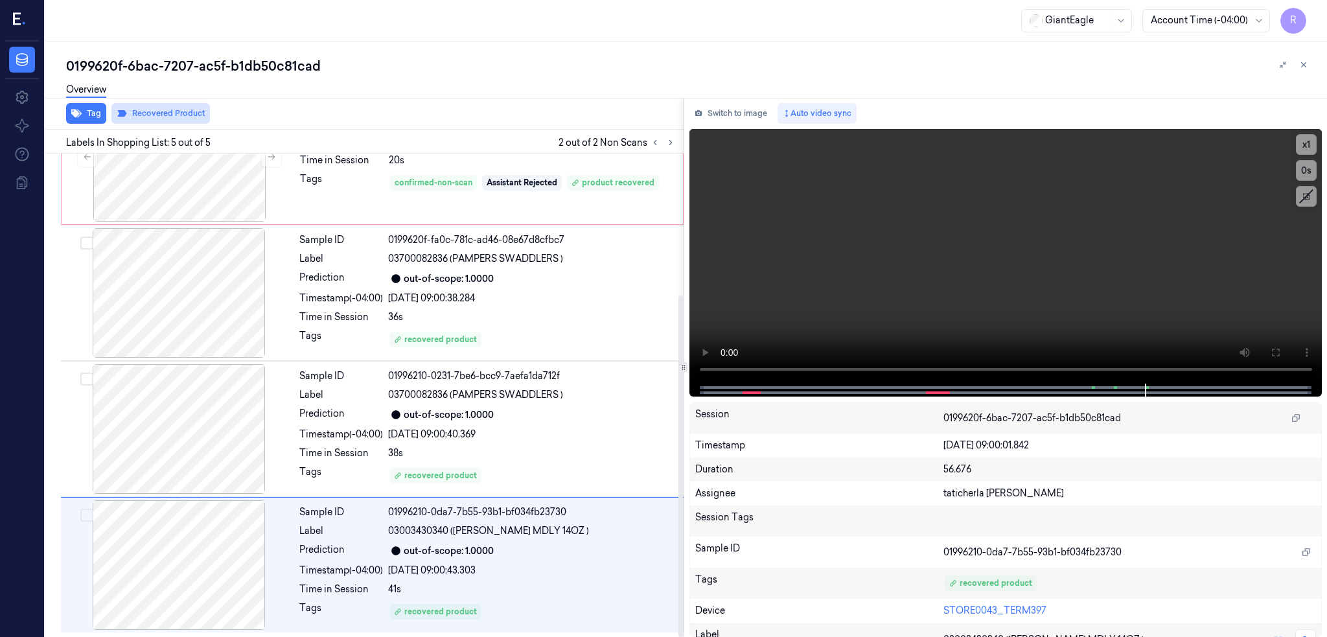
click at [174, 110] on button "Recovered Product" at bounding box center [160, 113] width 99 height 21
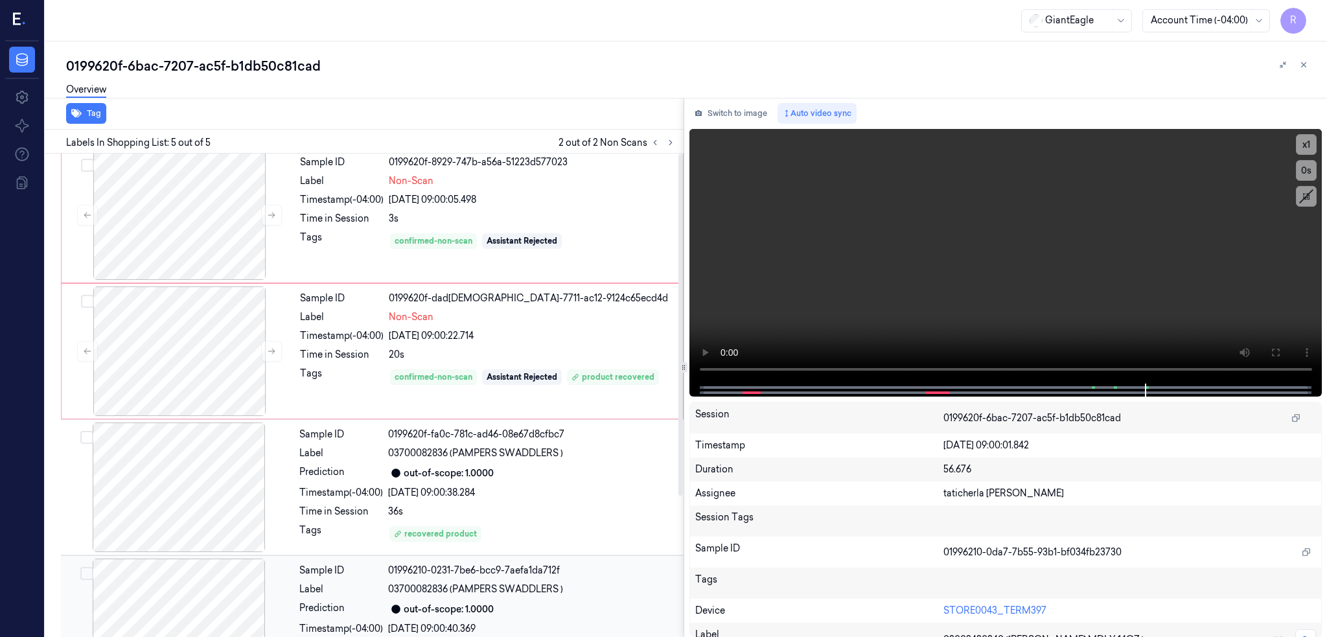
scroll to position [0, 0]
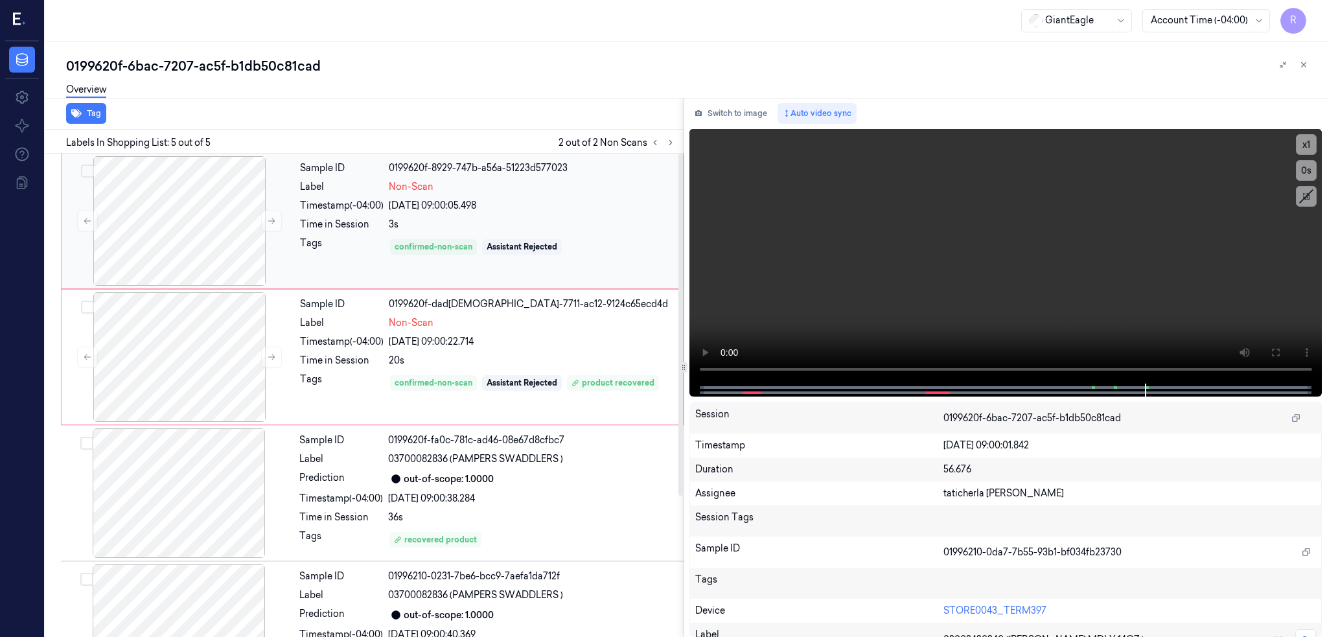
click at [326, 243] on div "Tags" at bounding box center [342, 247] width 84 height 21
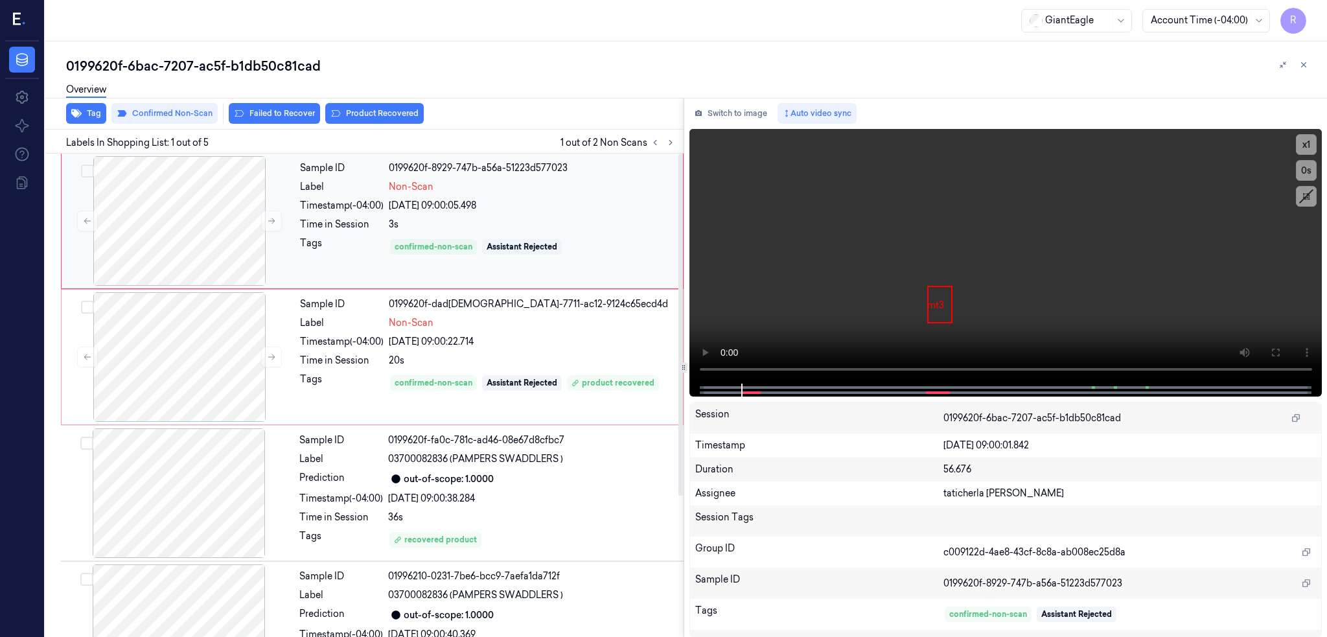
click at [353, 262] on div "Sample ID 0199620f-8929-747b-a56a-51223d577023 Label Non-Scan Timestamp (-04:00…" at bounding box center [488, 221] width 386 height 130
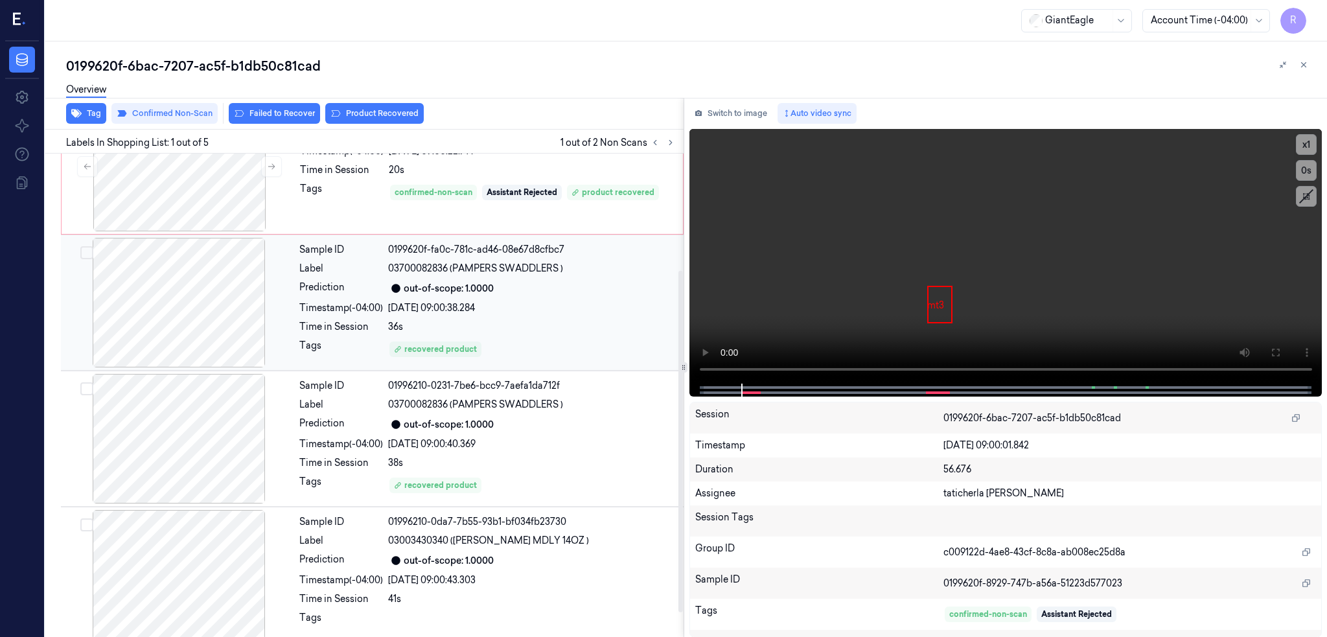
scroll to position [200, 0]
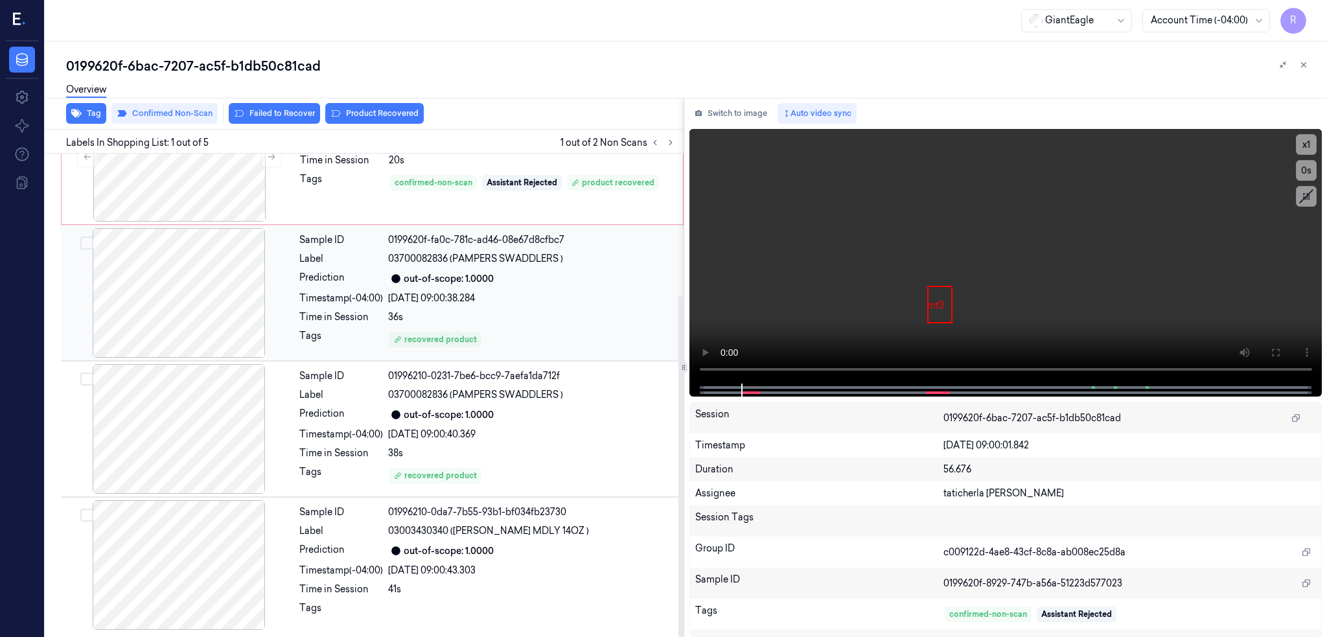
click at [163, 304] on div at bounding box center [179, 293] width 231 height 130
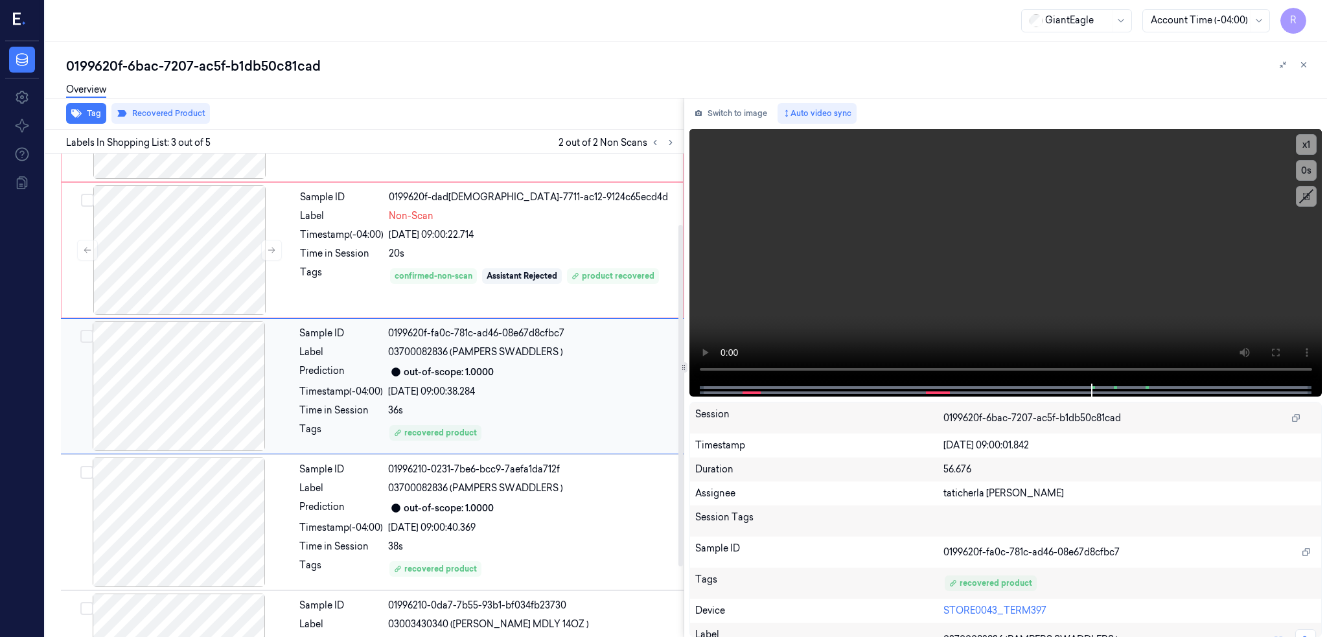
scroll to position [97, 0]
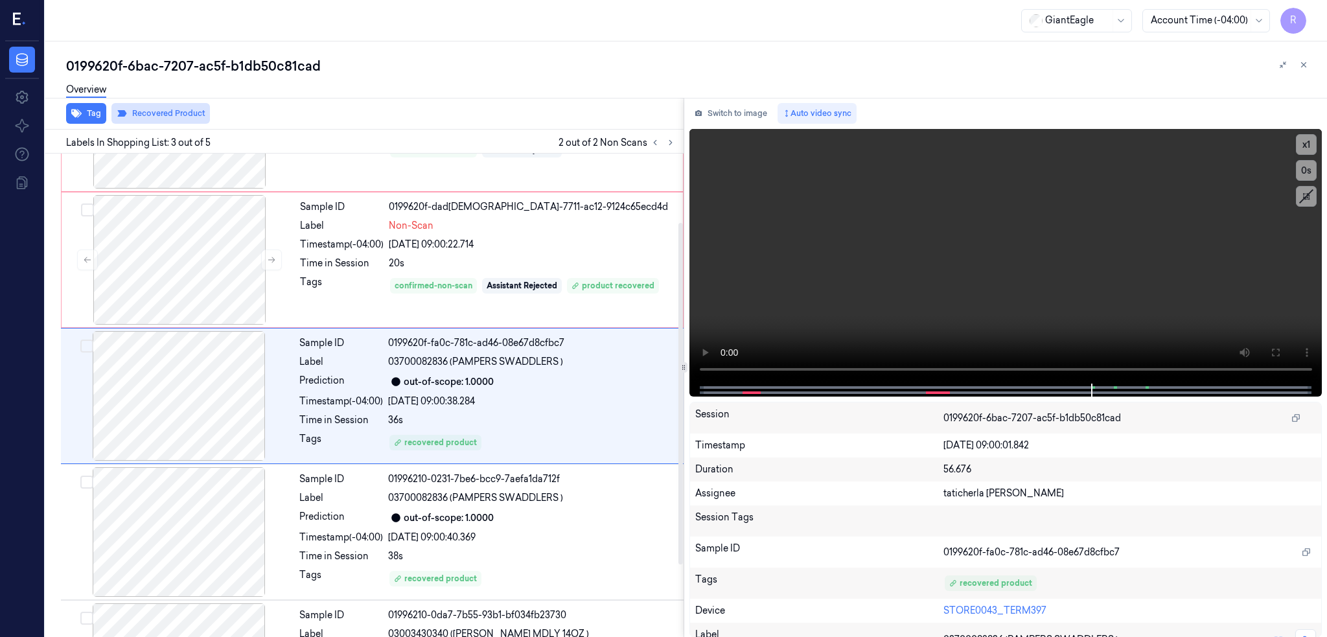
click at [190, 108] on button "Recovered Product" at bounding box center [160, 113] width 99 height 21
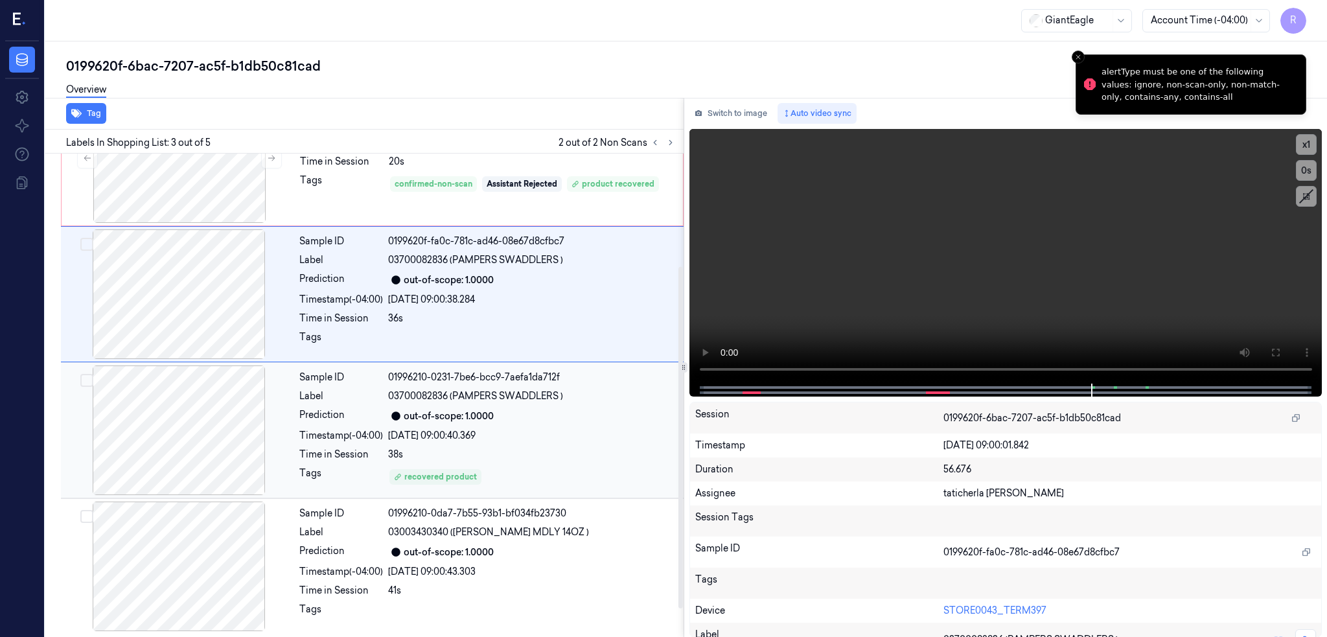
scroll to position [200, 0]
click at [214, 452] on div at bounding box center [179, 429] width 231 height 130
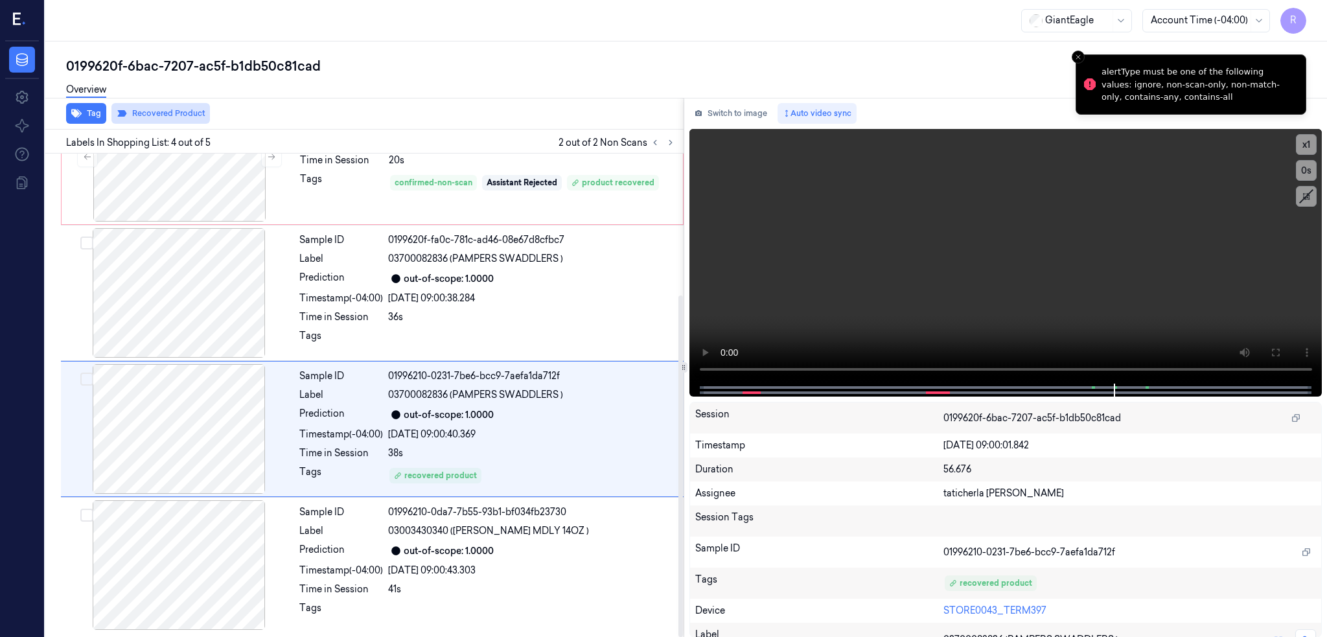
click at [175, 120] on button "Recovered Product" at bounding box center [160, 113] width 99 height 21
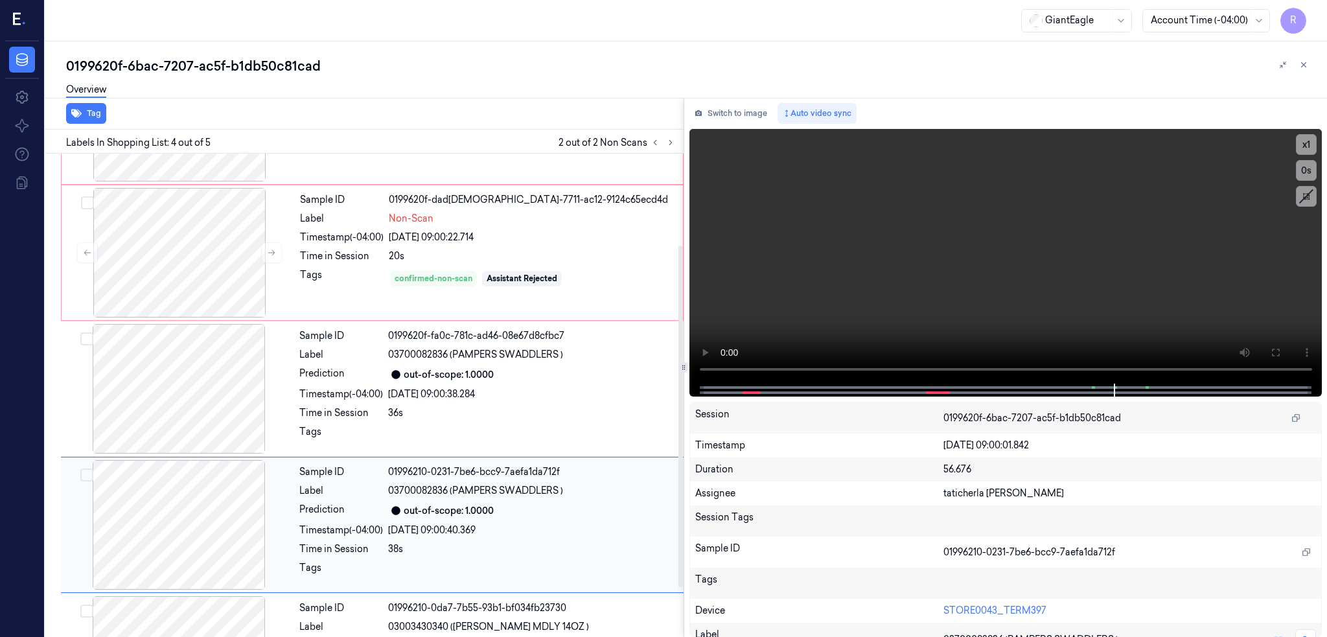
scroll to position [0, 0]
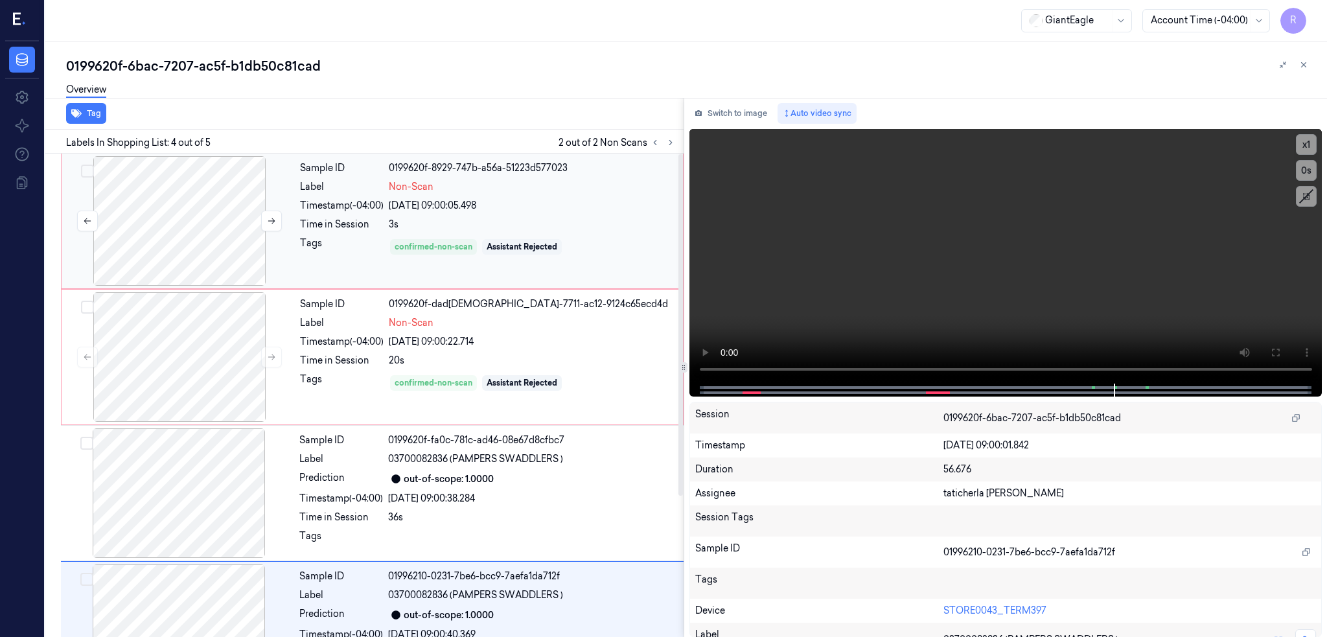
click at [215, 242] on div at bounding box center [179, 221] width 231 height 130
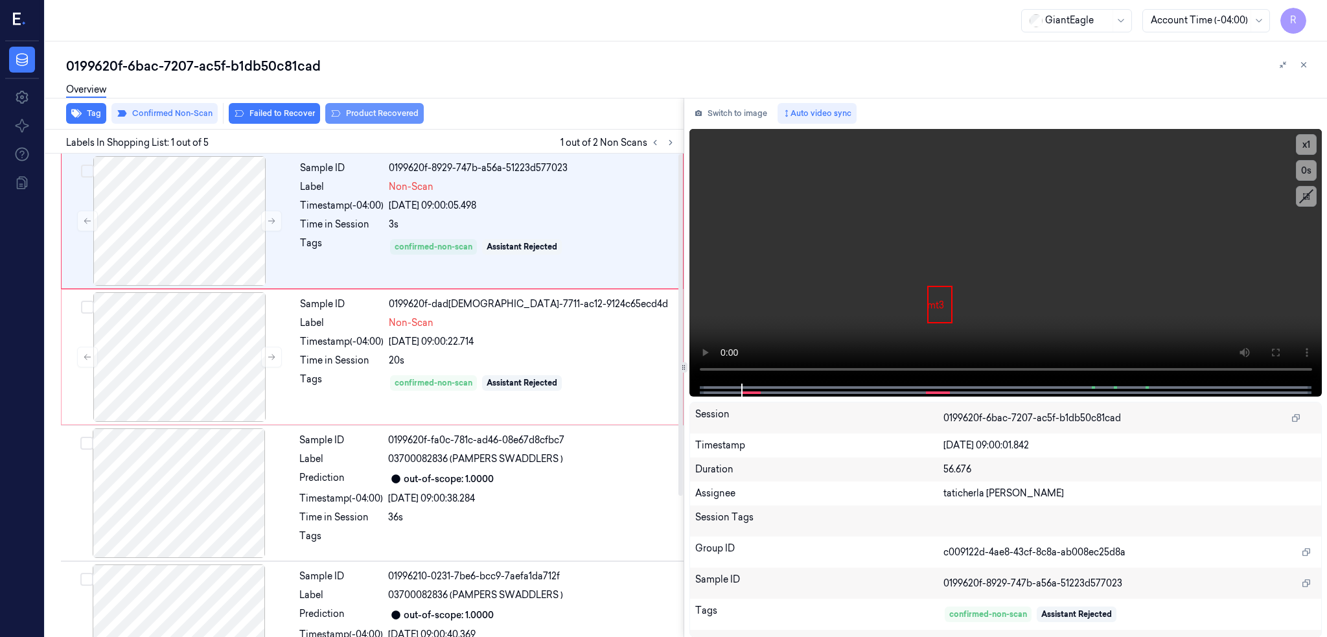
click at [377, 116] on button "Product Recovered" at bounding box center [374, 113] width 99 height 21
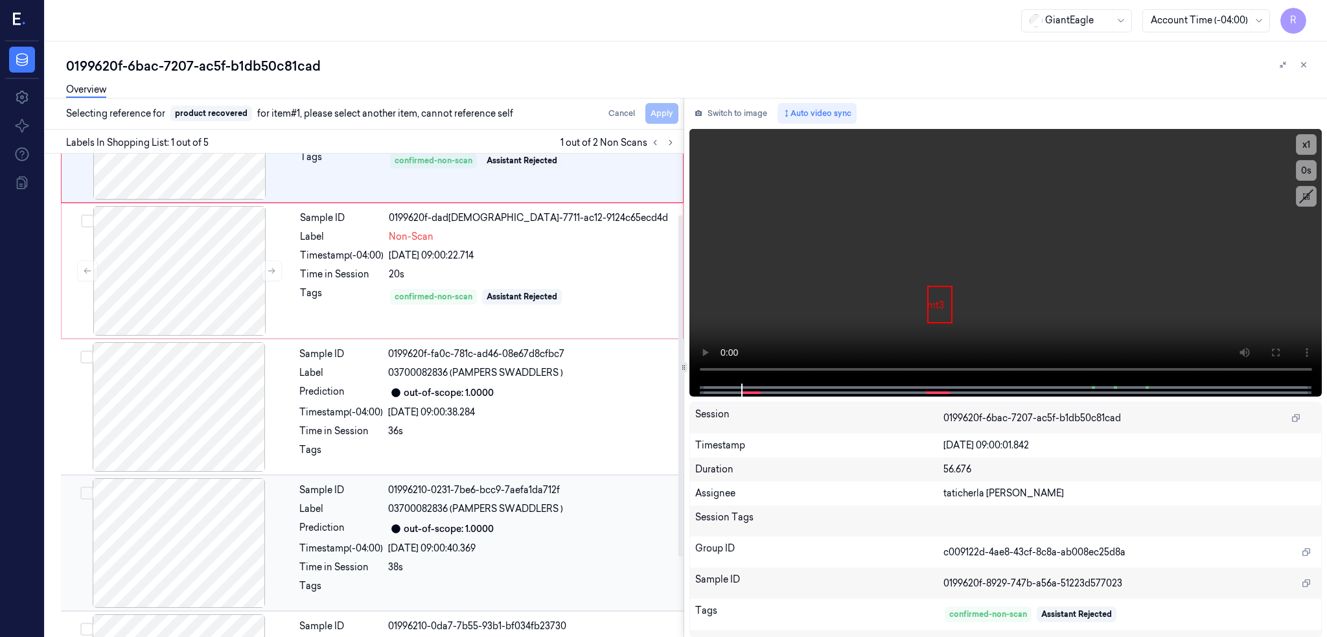
scroll to position [5, 0]
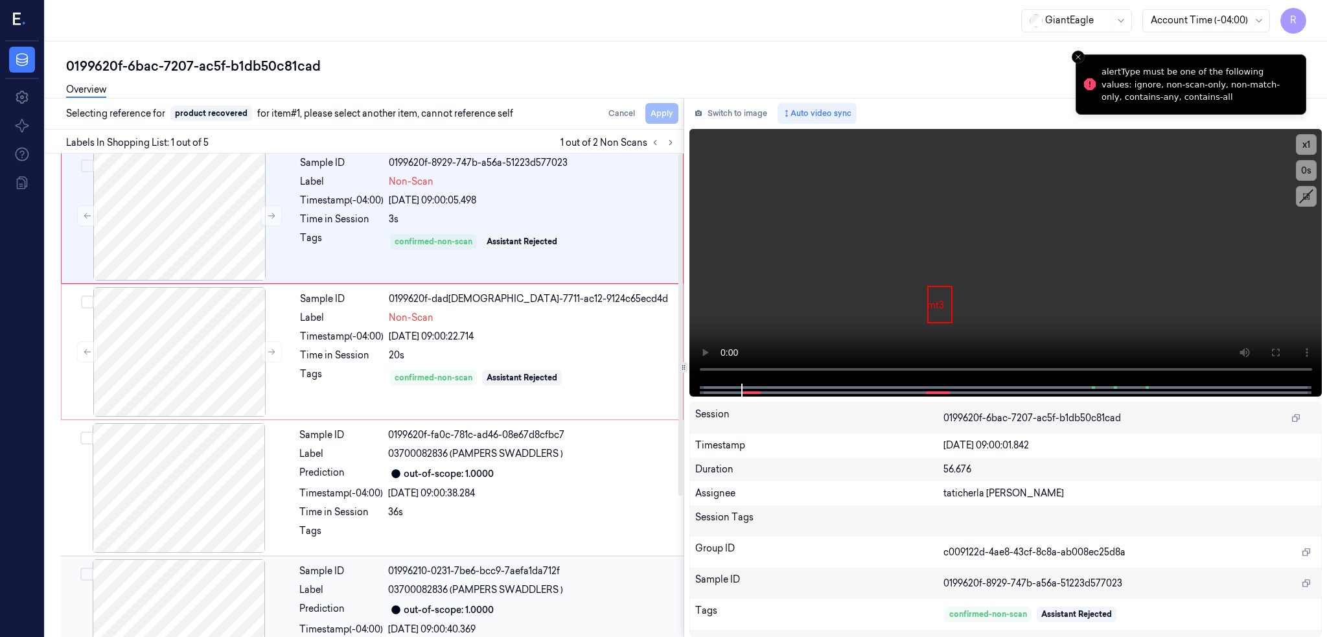
click at [150, 543] on div at bounding box center [179, 488] width 231 height 130
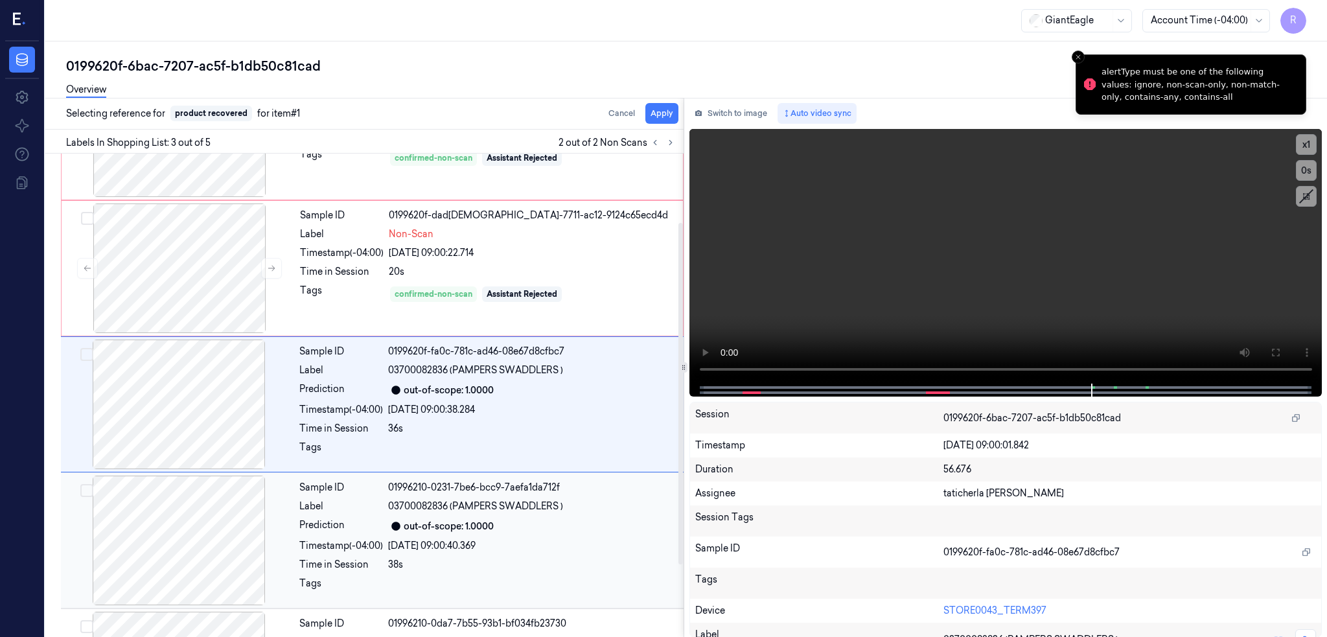
scroll to position [97, 0]
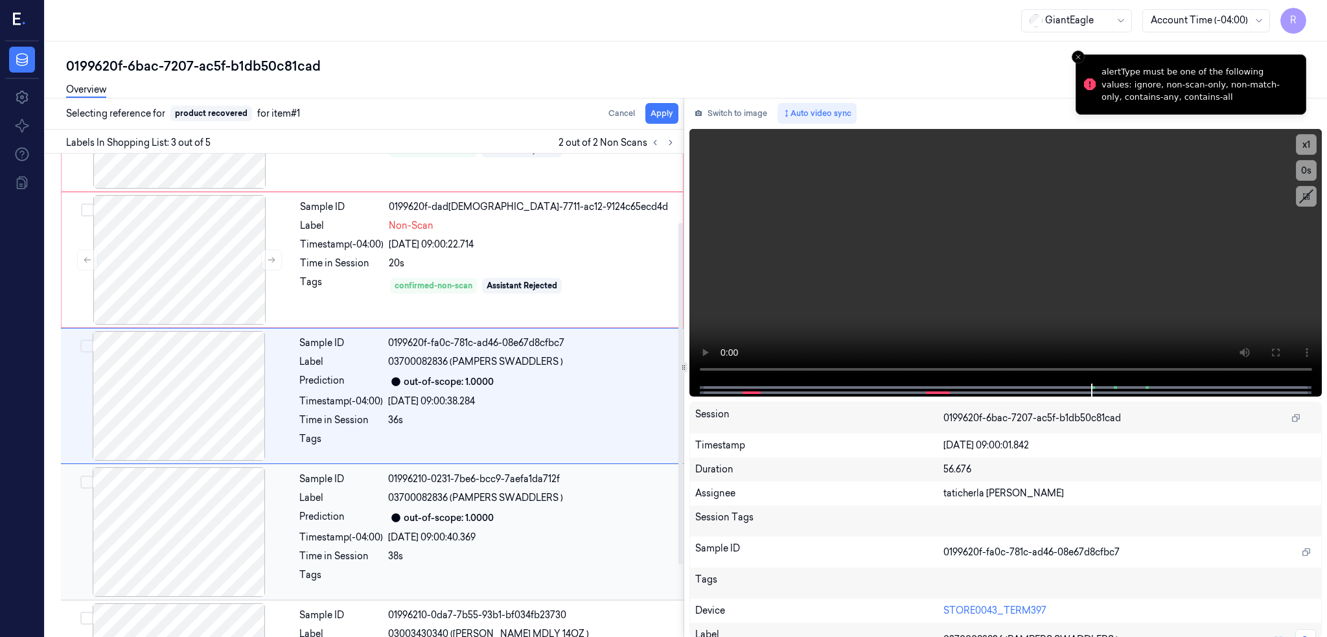
click at [181, 534] on div at bounding box center [179, 532] width 231 height 130
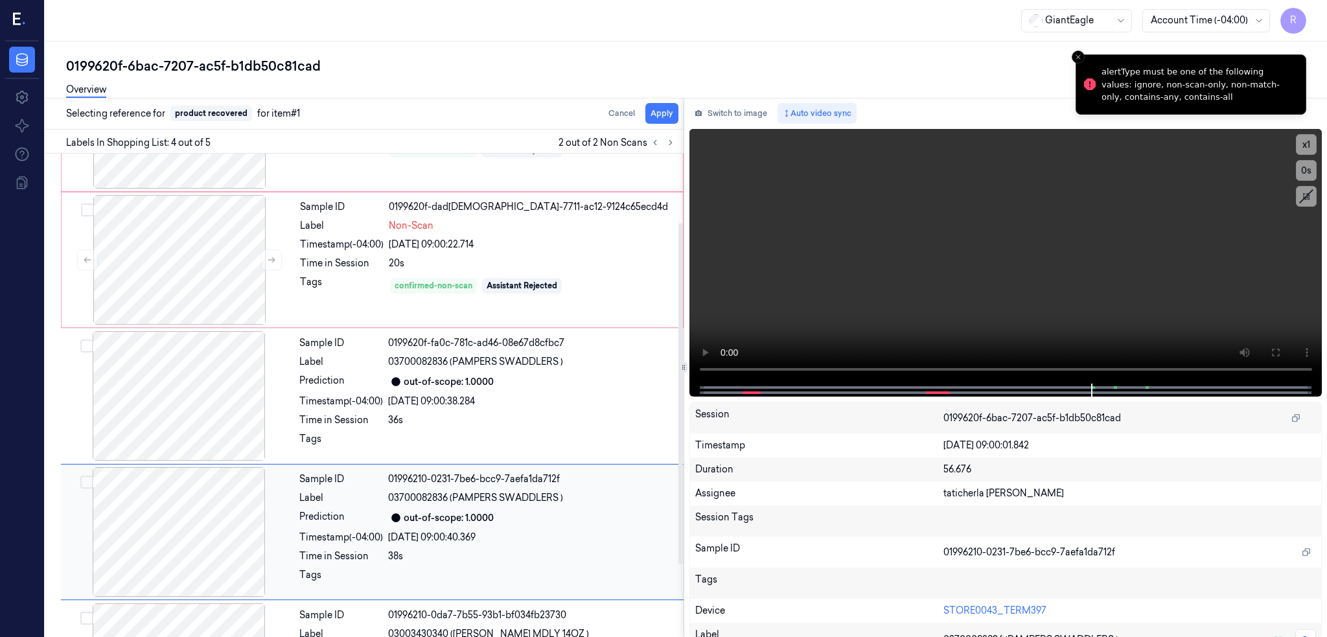
scroll to position [200, 0]
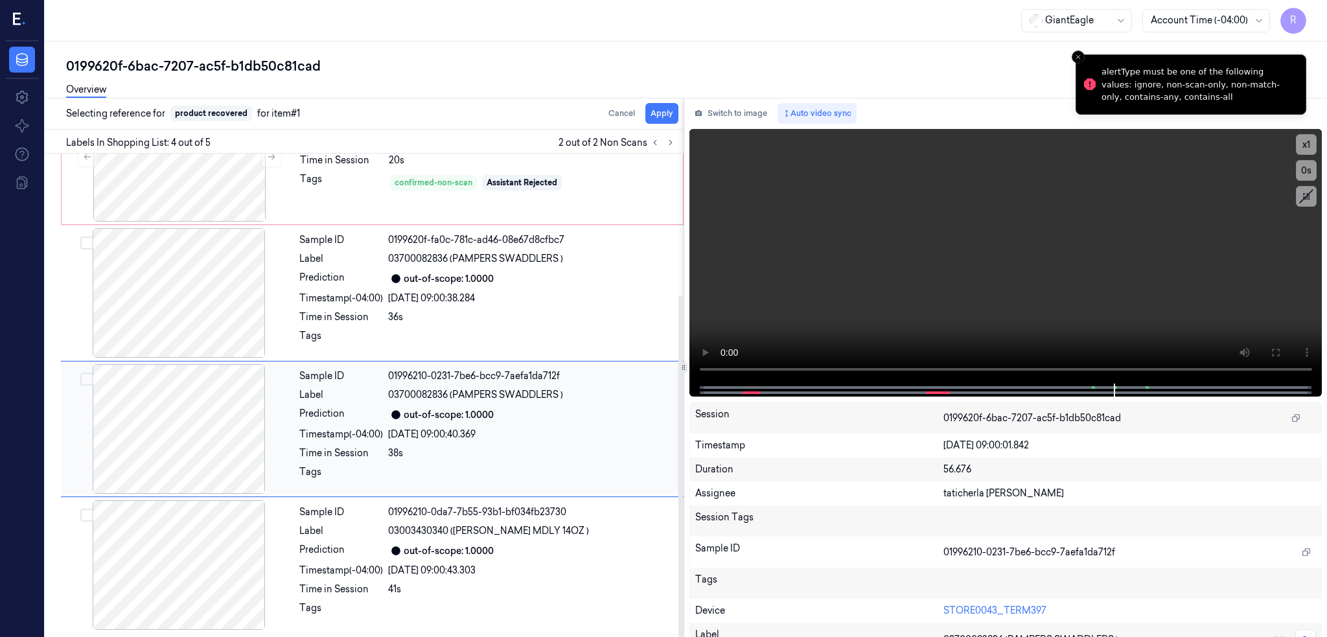
click at [178, 430] on div at bounding box center [179, 429] width 231 height 130
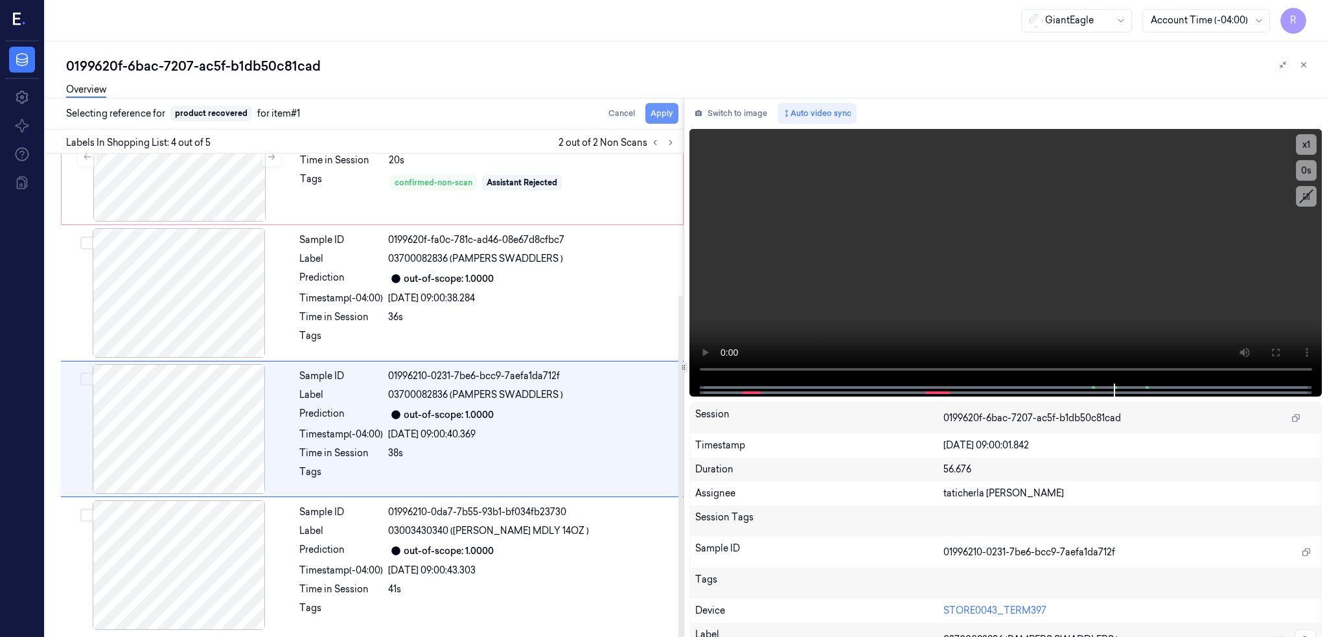
click at [679, 110] on button "Apply" at bounding box center [662, 113] width 33 height 21
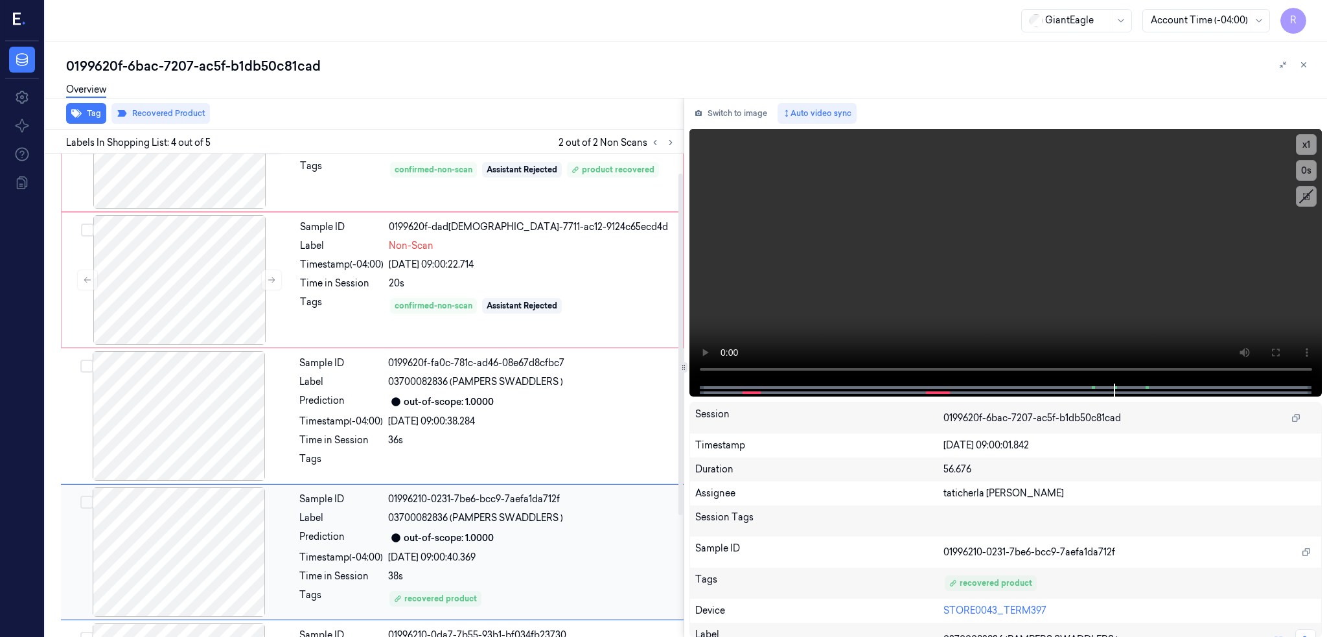
scroll to position [27, 0]
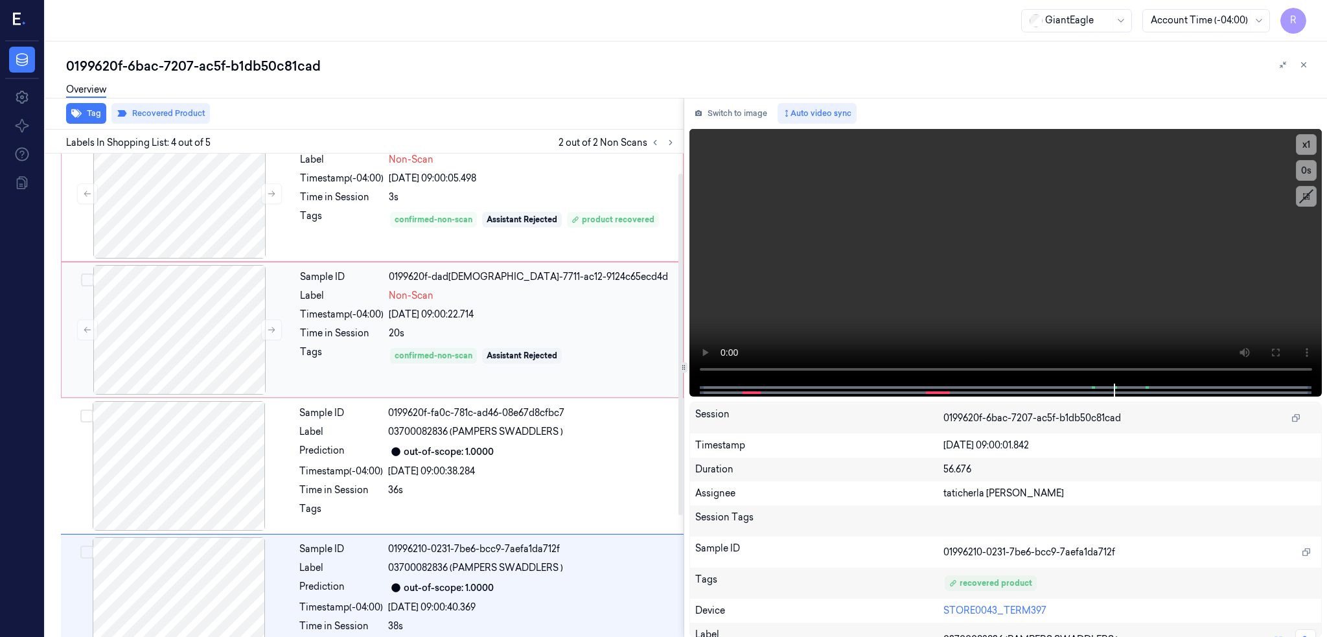
click at [558, 296] on div "Non-Scan" at bounding box center [532, 296] width 286 height 14
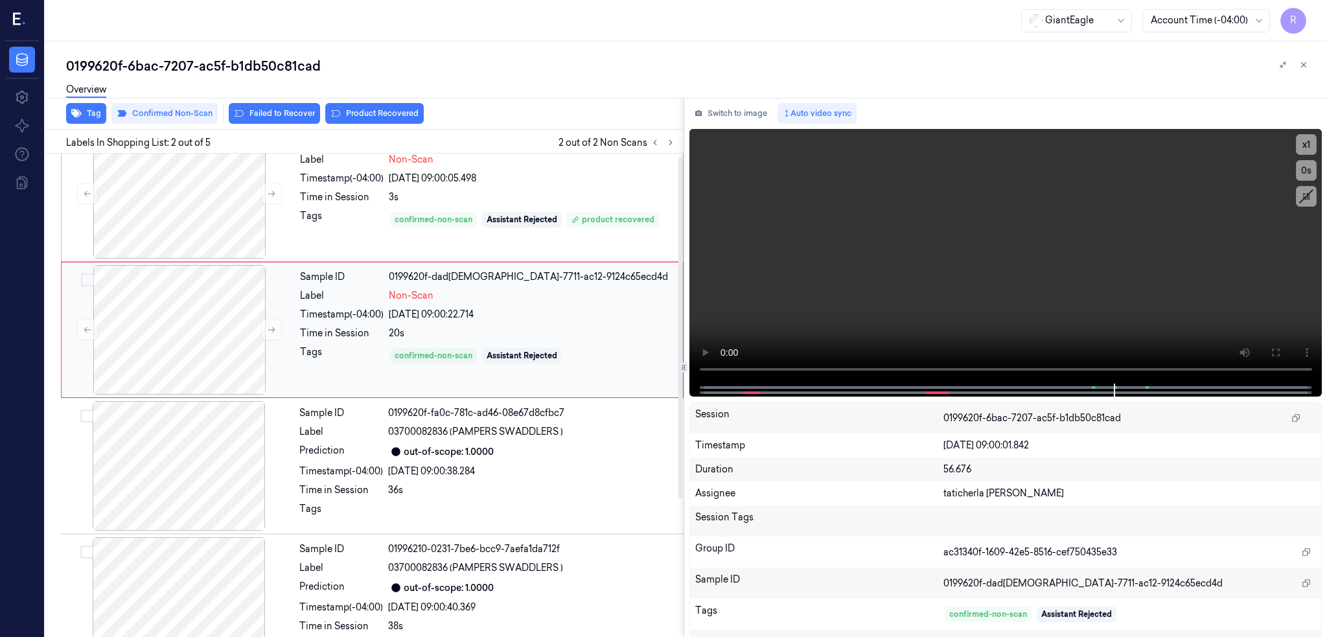
scroll to position [0, 0]
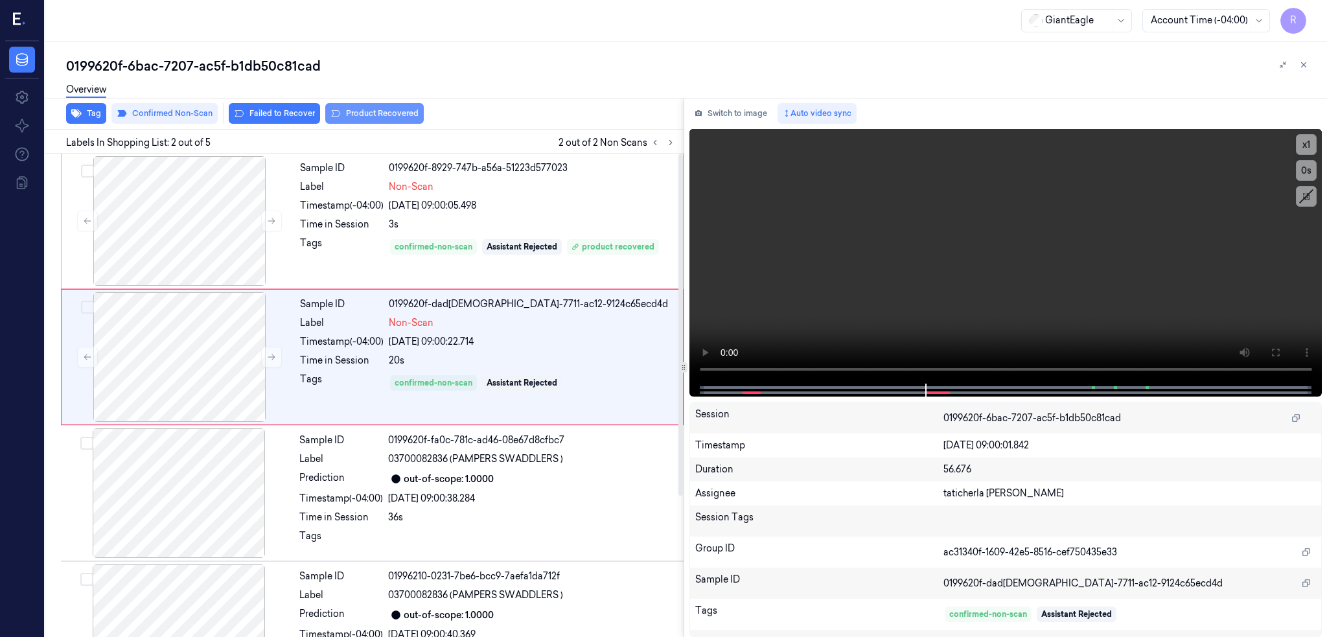
click at [397, 110] on button "Product Recovered" at bounding box center [374, 113] width 99 height 21
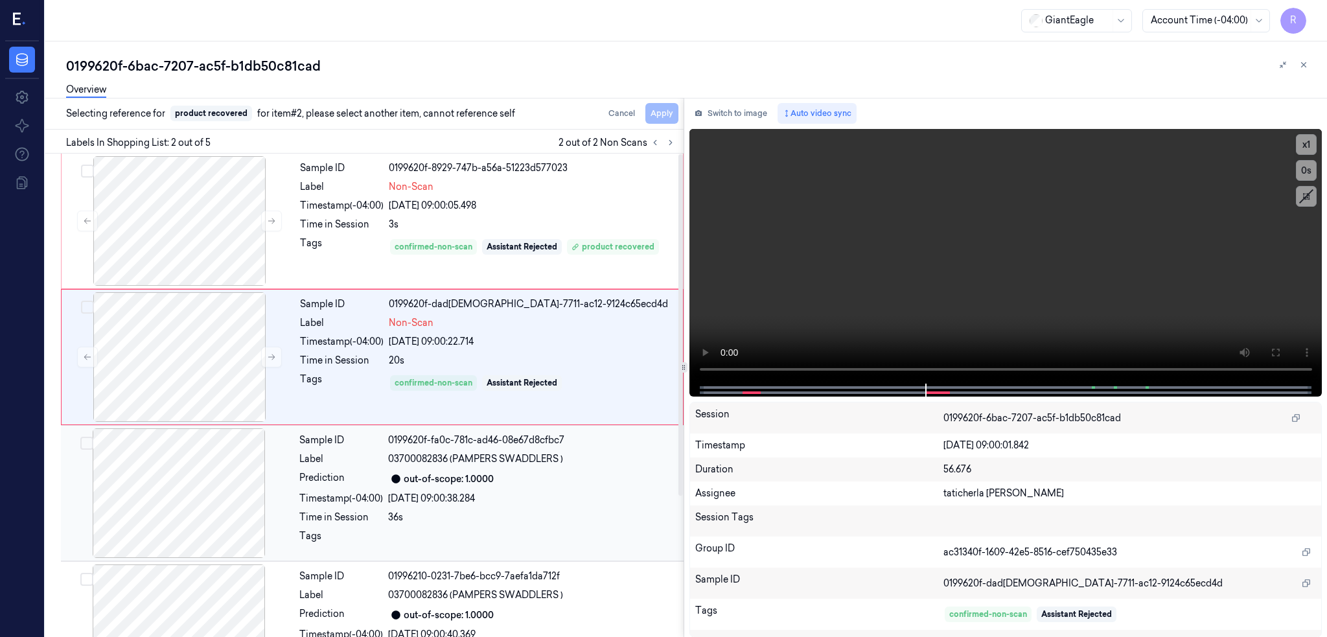
click at [201, 476] on div at bounding box center [179, 493] width 231 height 130
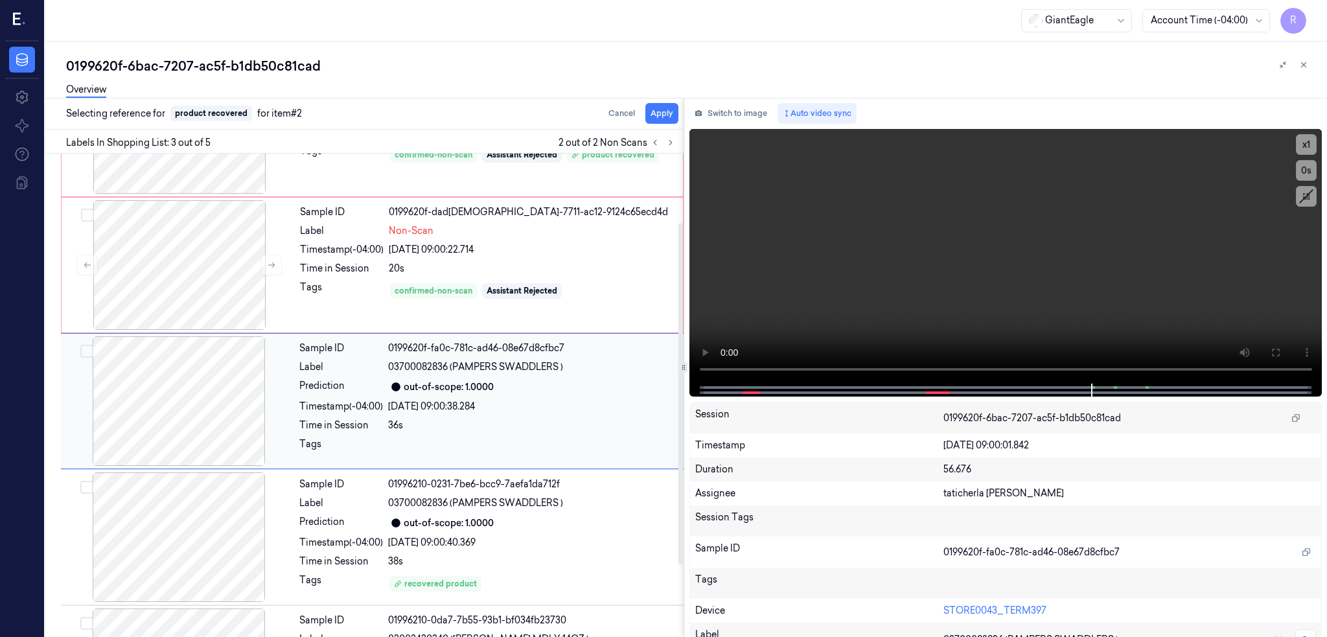
scroll to position [97, 0]
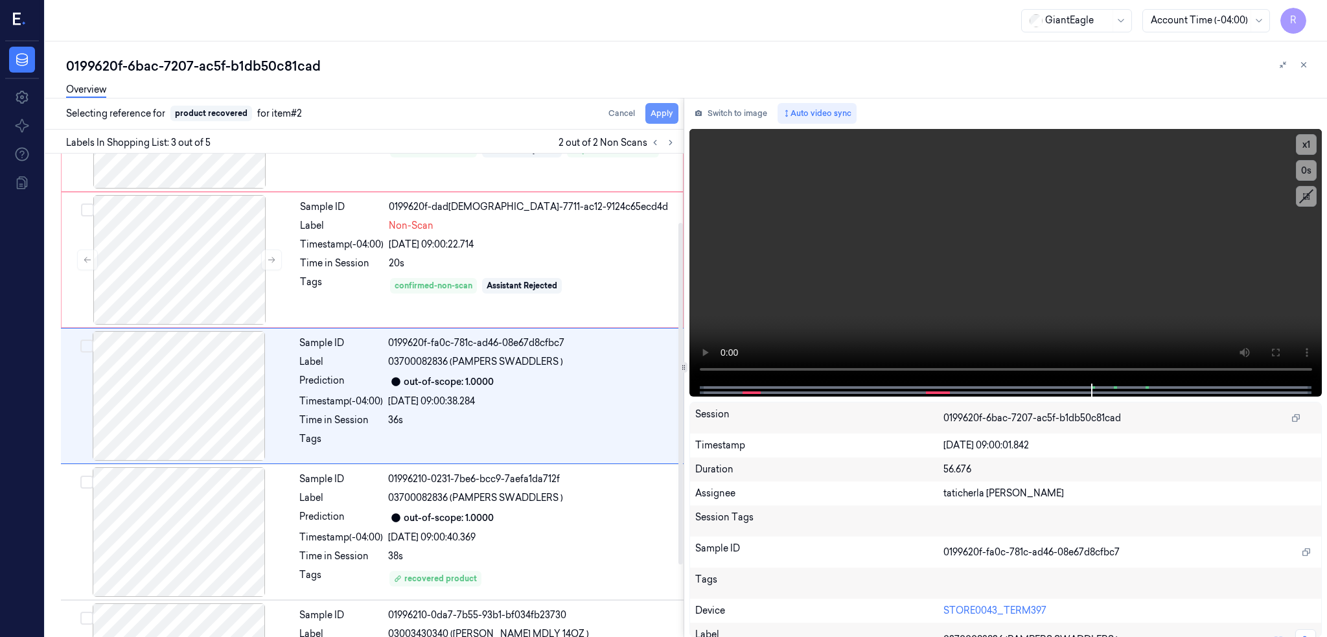
click at [679, 114] on button "Apply" at bounding box center [662, 113] width 33 height 21
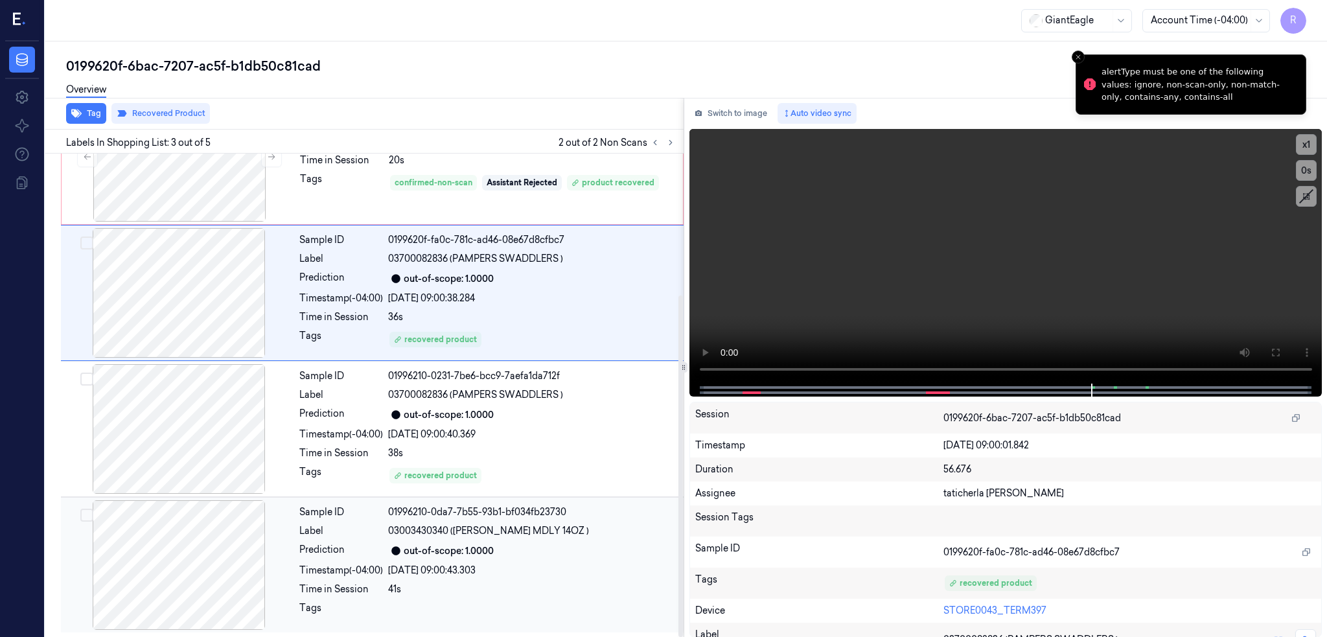
scroll to position [0, 0]
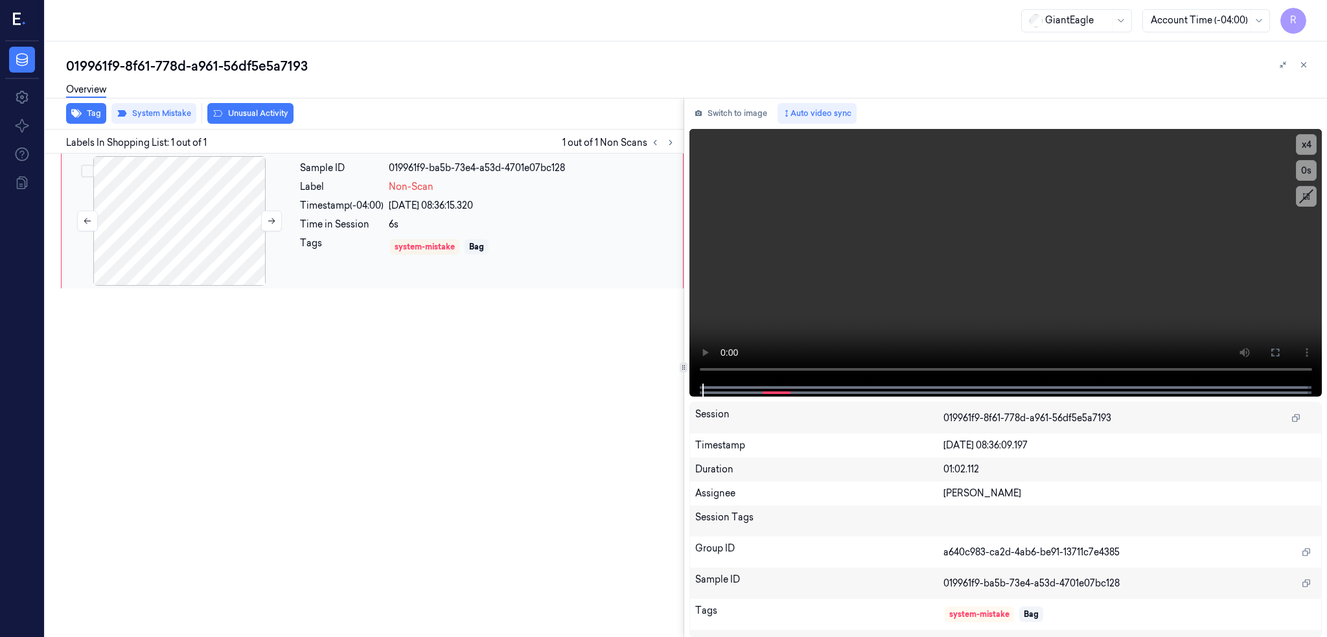
click at [179, 222] on div at bounding box center [179, 221] width 231 height 130
click at [162, 231] on div at bounding box center [179, 221] width 231 height 130
click at [1286, 356] on button at bounding box center [1275, 352] width 21 height 21
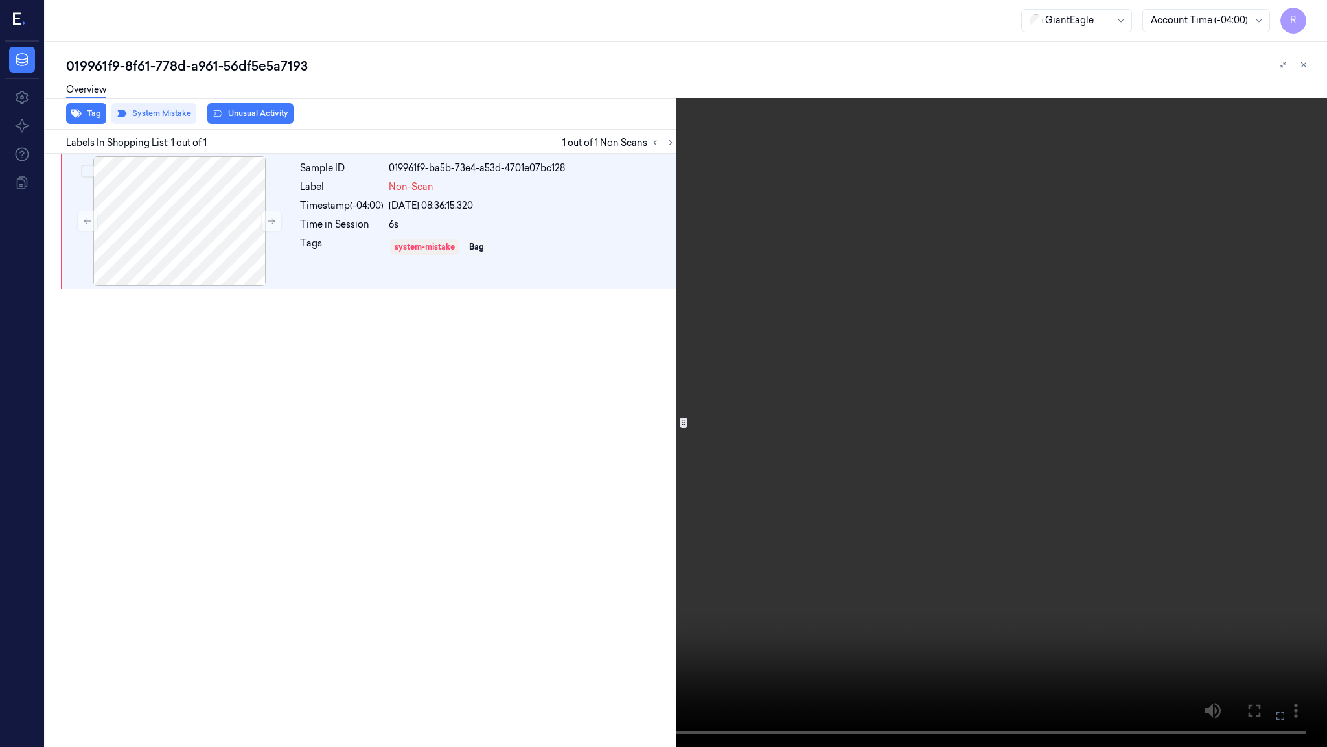
click at [671, 398] on video at bounding box center [663, 373] width 1327 height 747
click at [1319, 17] on button "x 4" at bounding box center [1311, 15] width 21 height 21
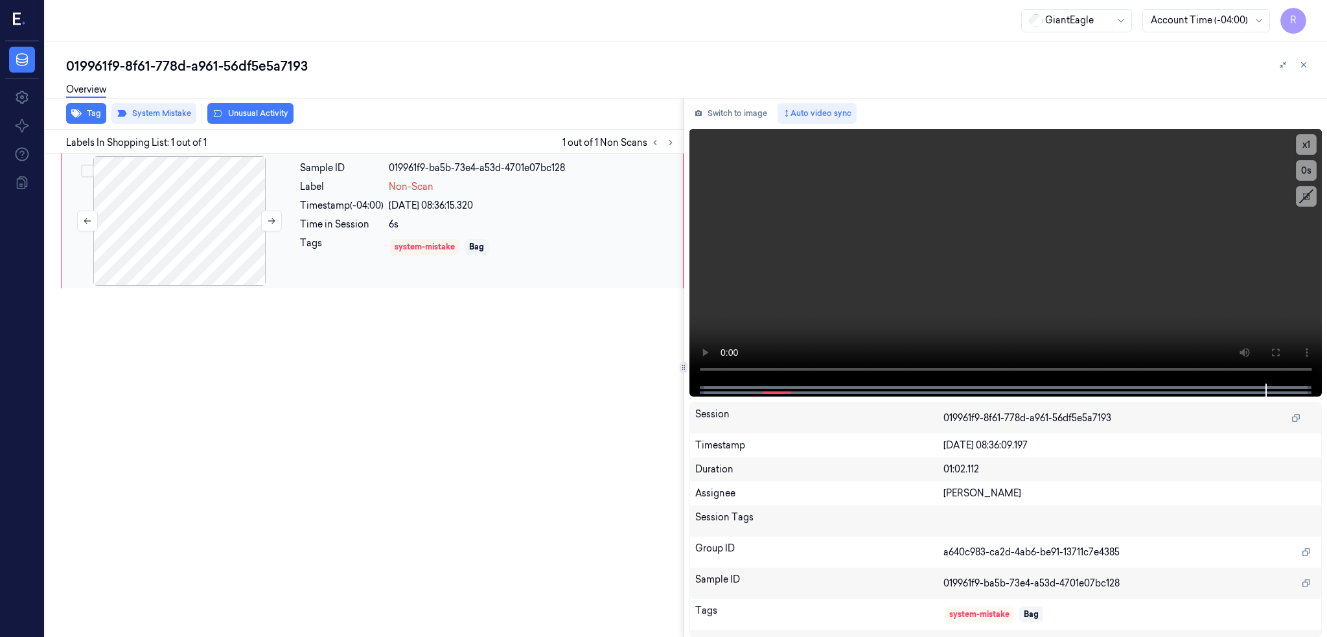
click at [212, 245] on div at bounding box center [179, 221] width 231 height 130
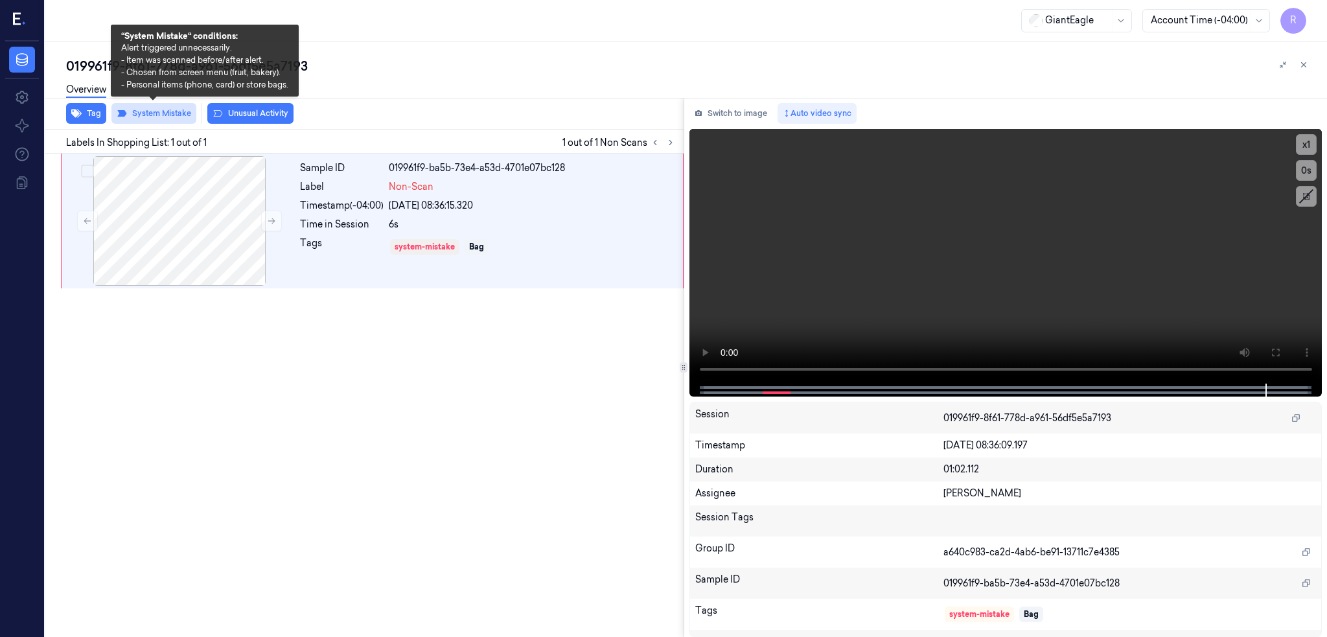
click at [163, 113] on button "System Mistake" at bounding box center [153, 113] width 85 height 21
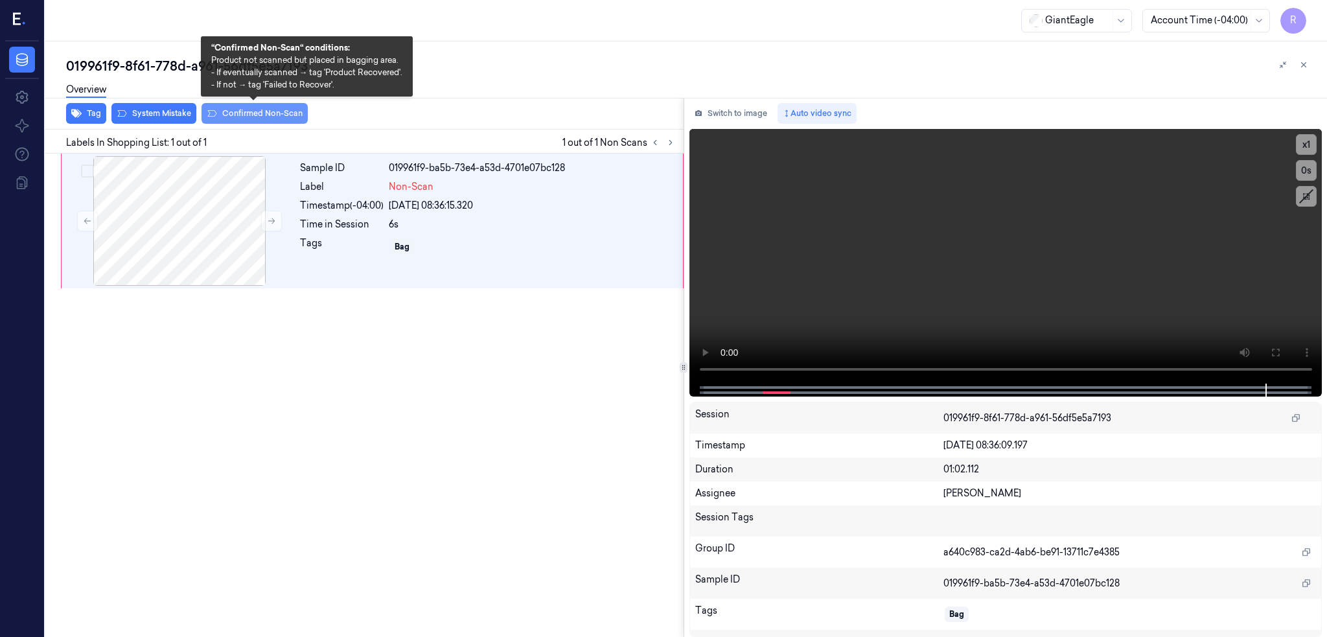
click at [231, 112] on button "Confirmed Non-Scan" at bounding box center [255, 113] width 106 height 21
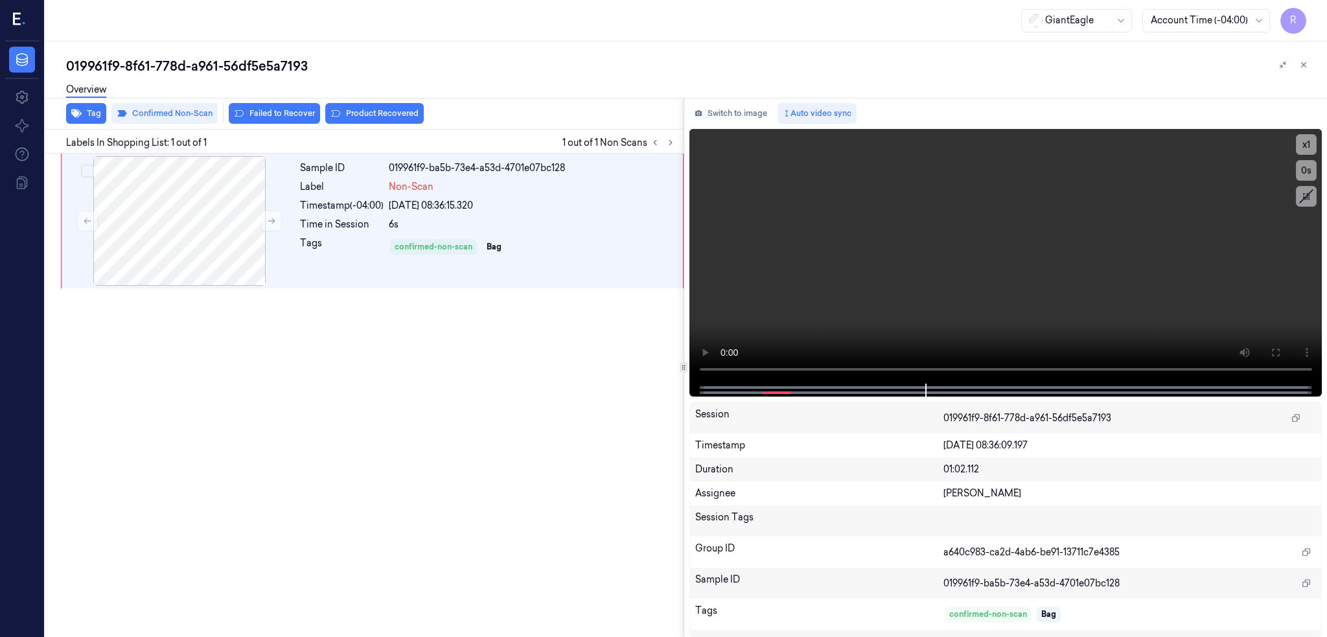
click at [218, 70] on div "019961f9-8f61-778d-a961-56df5e5a7193" at bounding box center [691, 66] width 1251 height 18
copy div "56df5e5a7193"
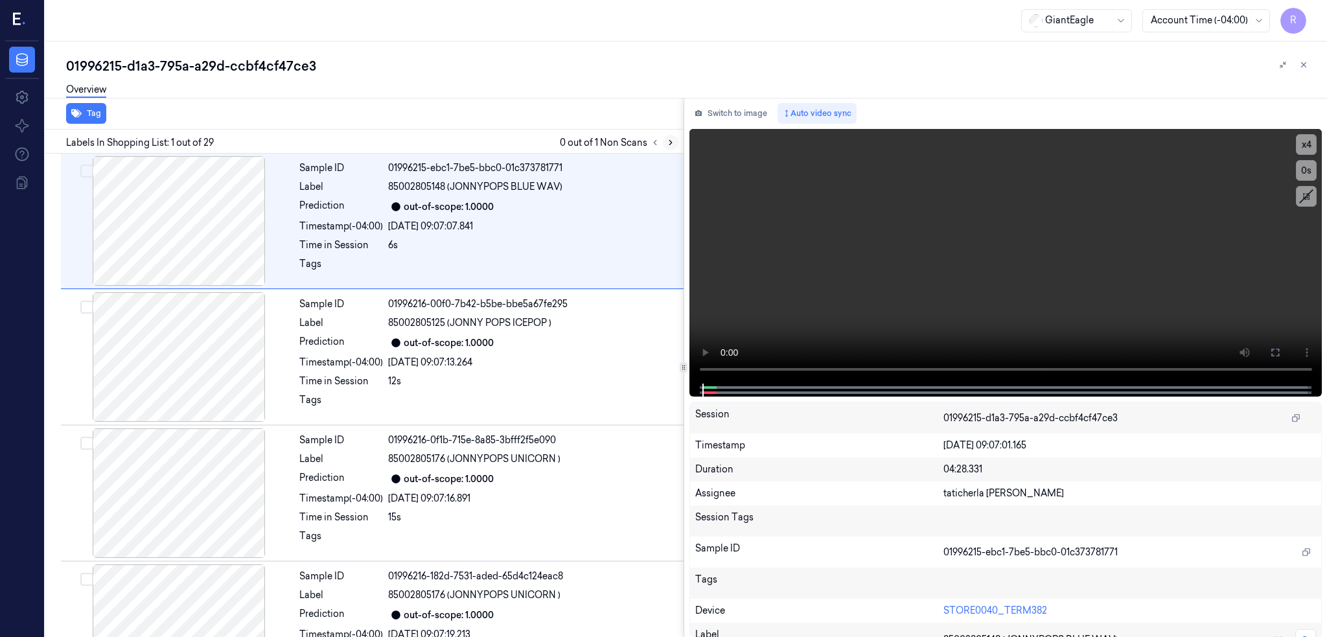
click at [675, 145] on icon at bounding box center [670, 142] width 9 height 9
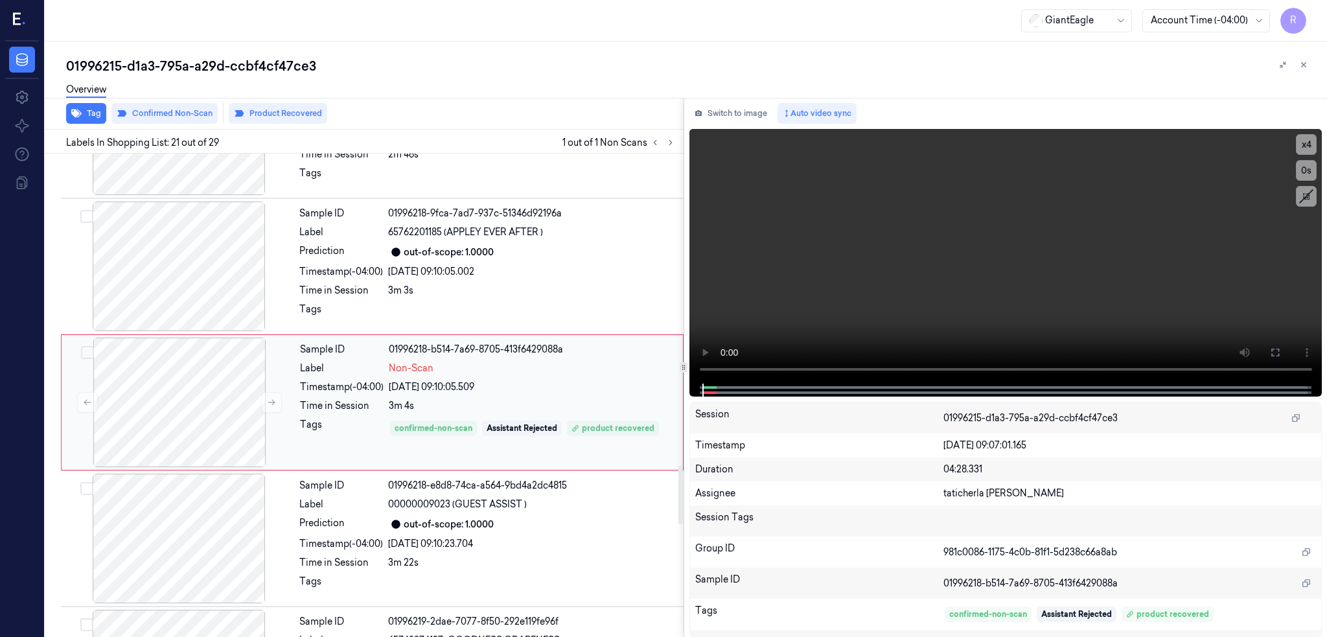
scroll to position [2549, 0]
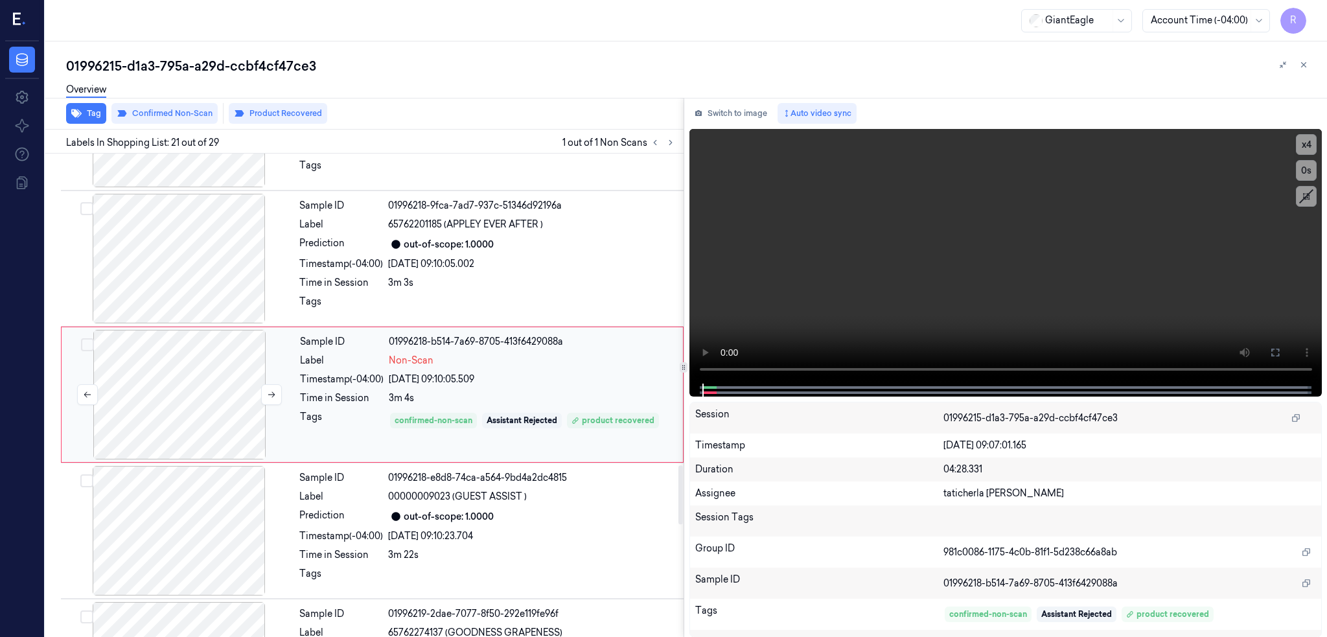
click at [177, 395] on div at bounding box center [179, 395] width 231 height 130
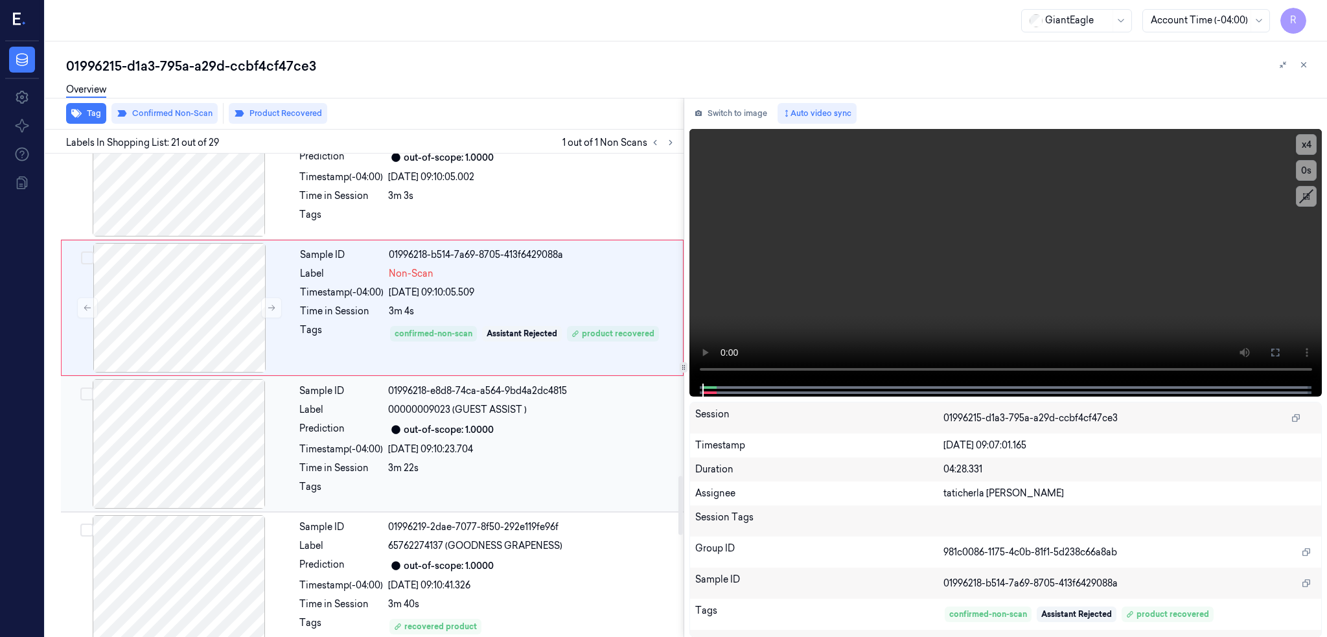
click at [170, 456] on div at bounding box center [179, 444] width 231 height 130
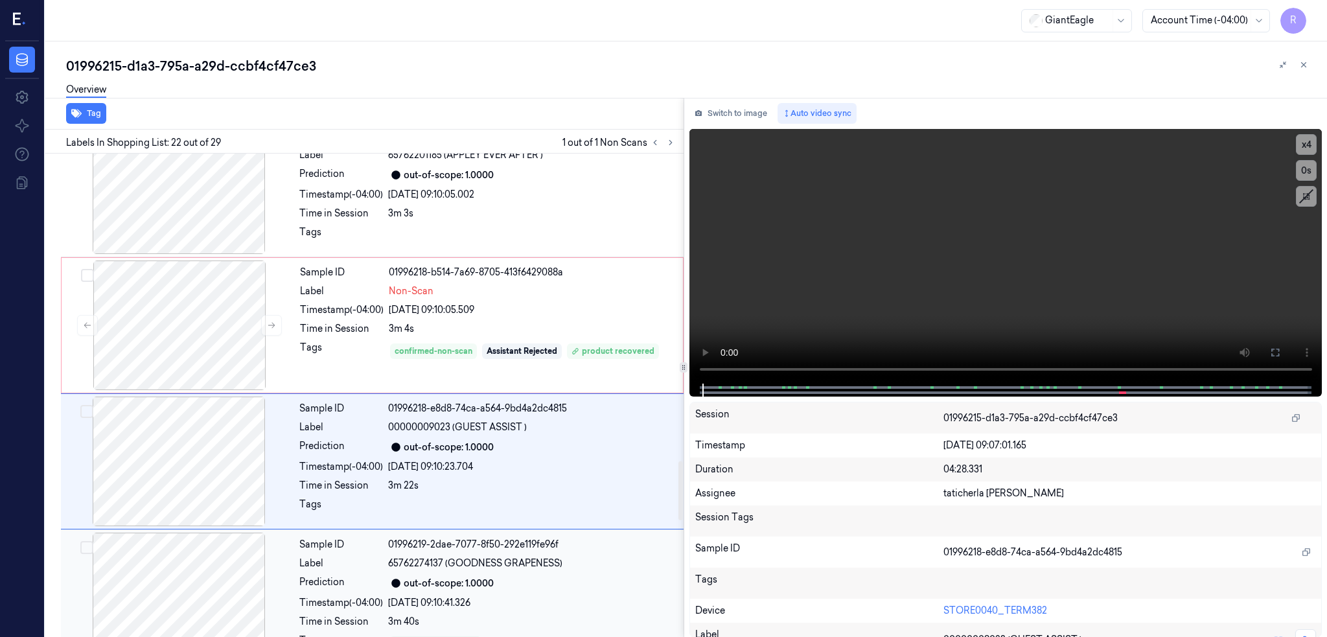
scroll to position [2512, 0]
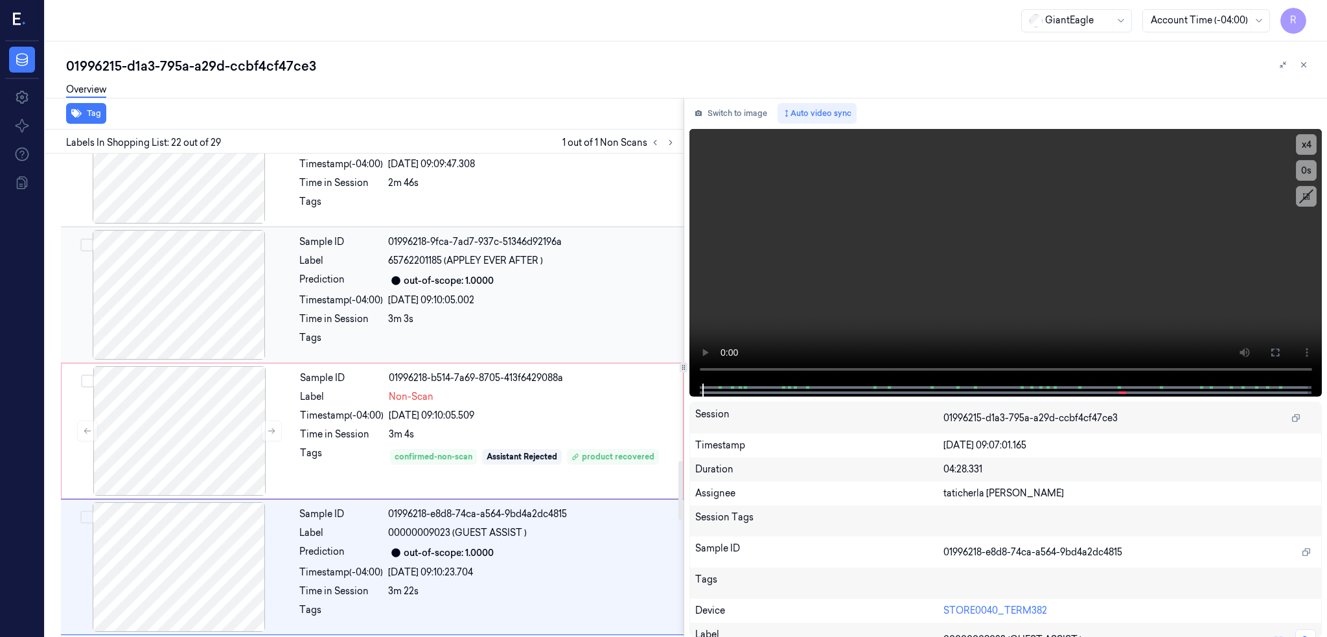
click at [177, 294] on div at bounding box center [179, 295] width 231 height 130
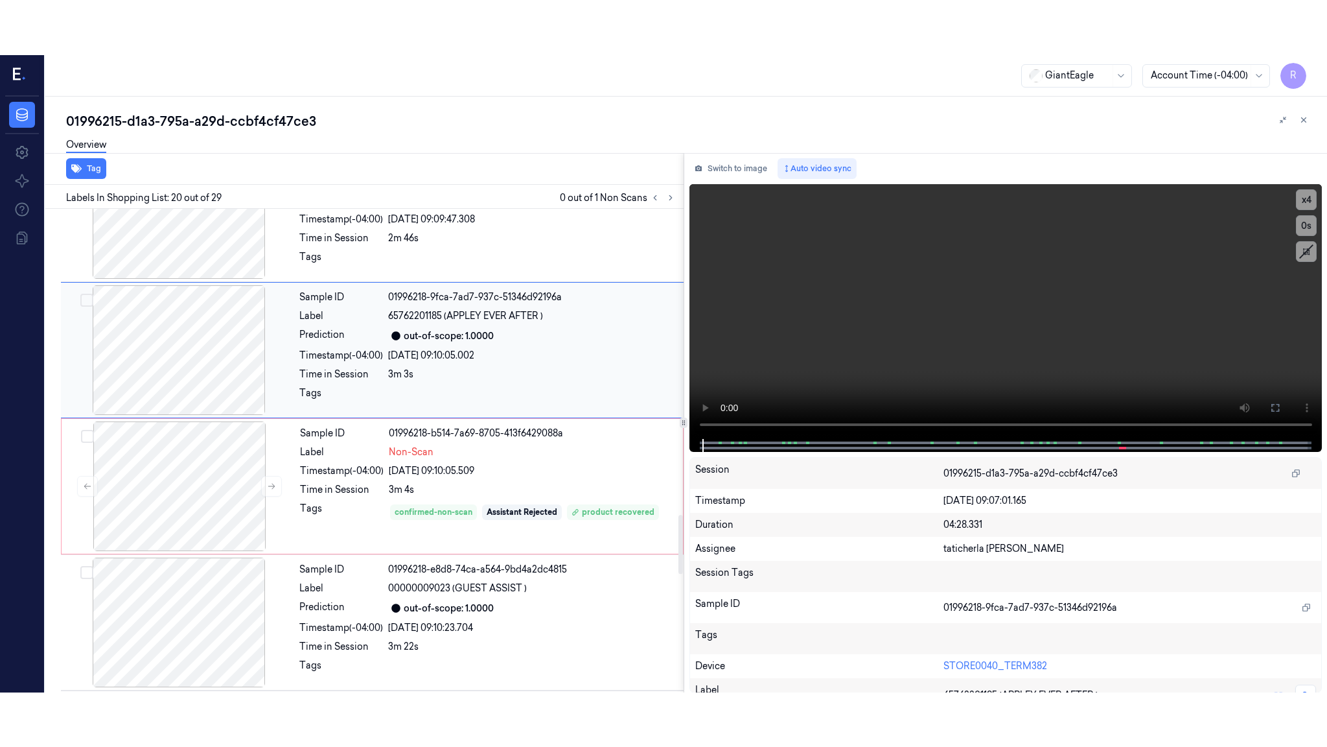
scroll to position [2412, 0]
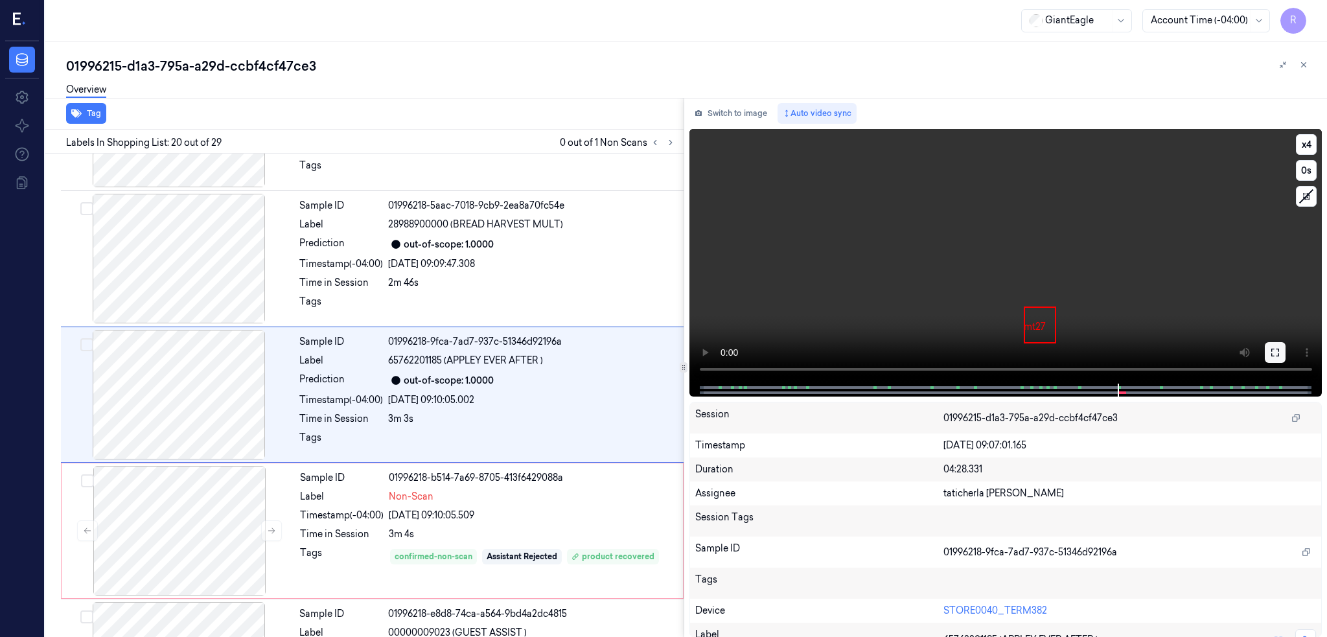
click at [1281, 351] on icon at bounding box center [1275, 352] width 10 height 10
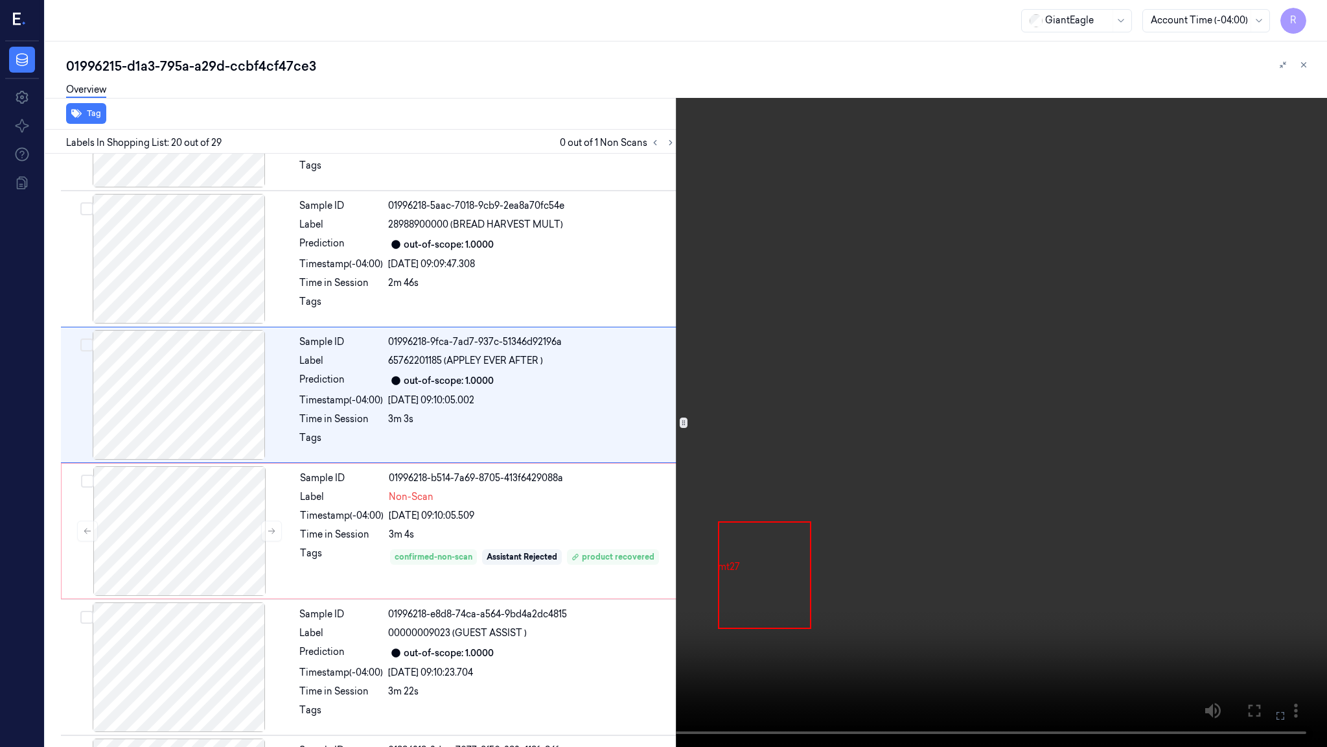
click at [717, 596] on video at bounding box center [663, 373] width 1327 height 747
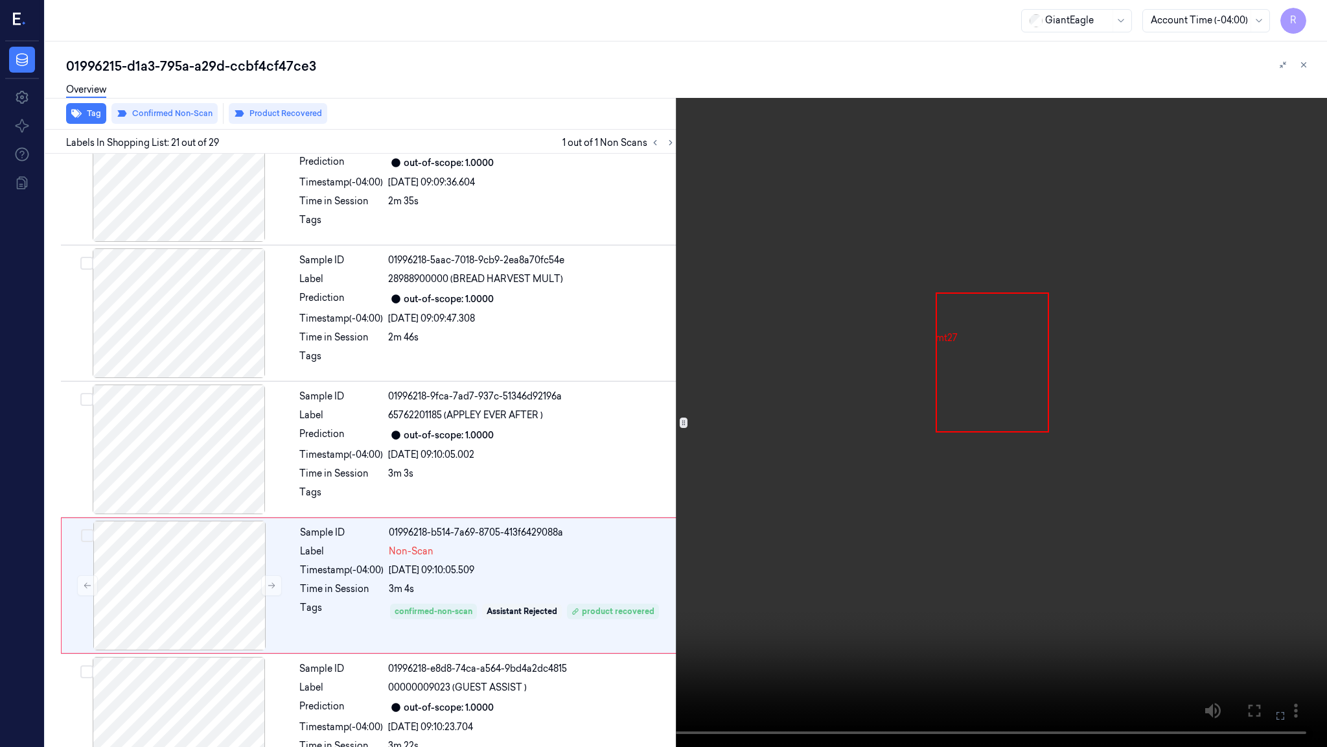
scroll to position [2494, 0]
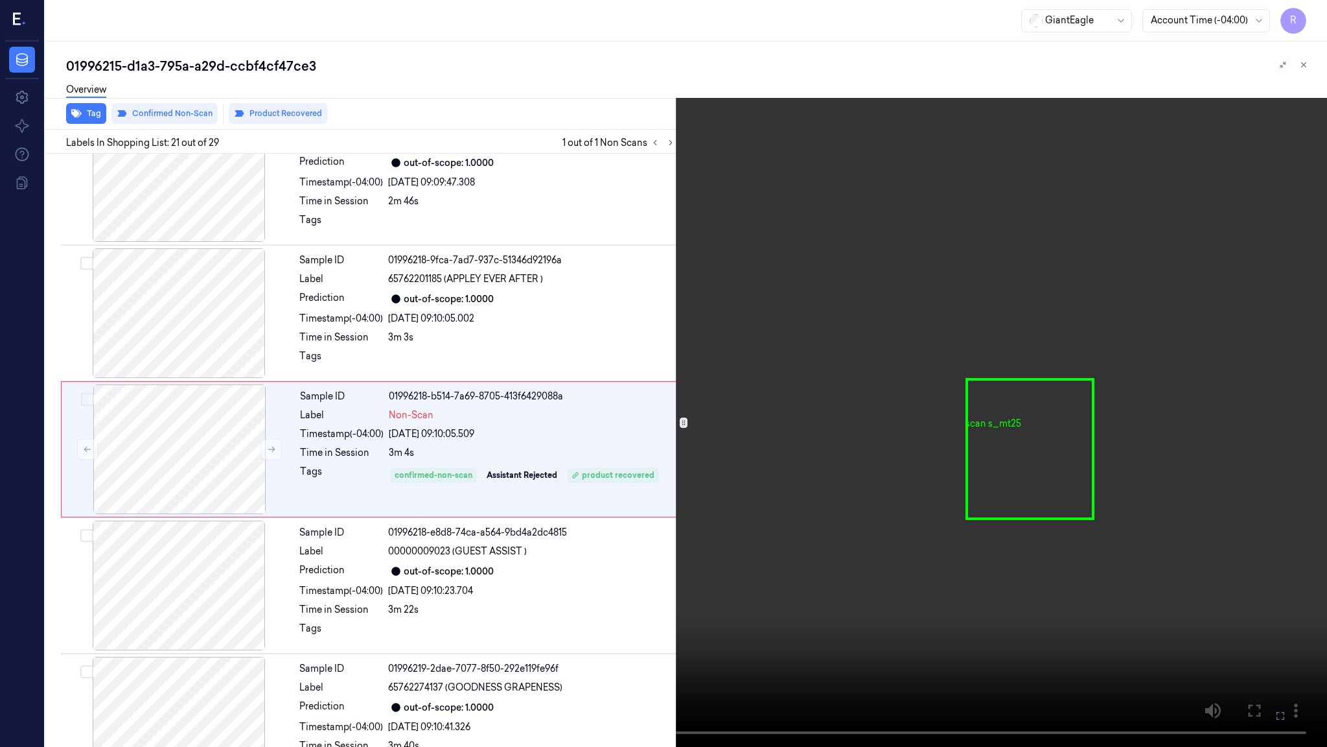
click at [1051, 398] on video at bounding box center [663, 373] width 1327 height 747
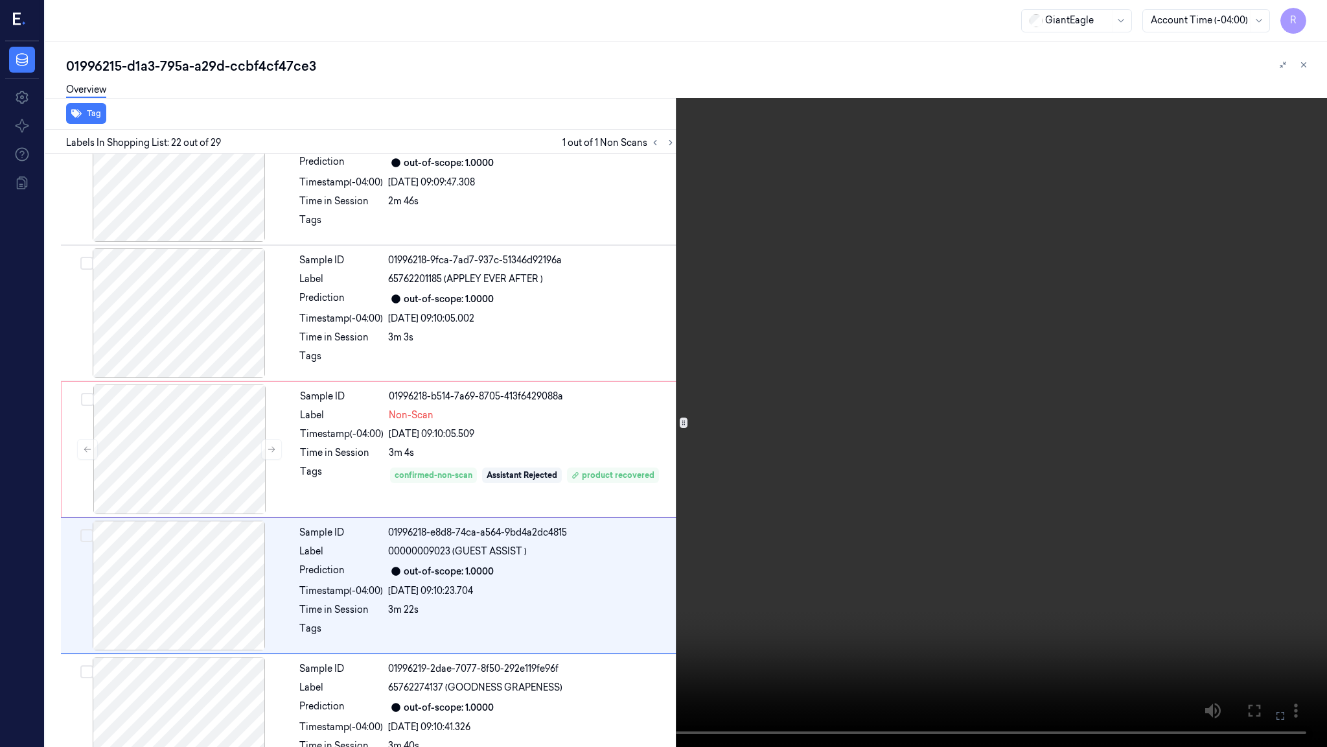
scroll to position [2630, 0]
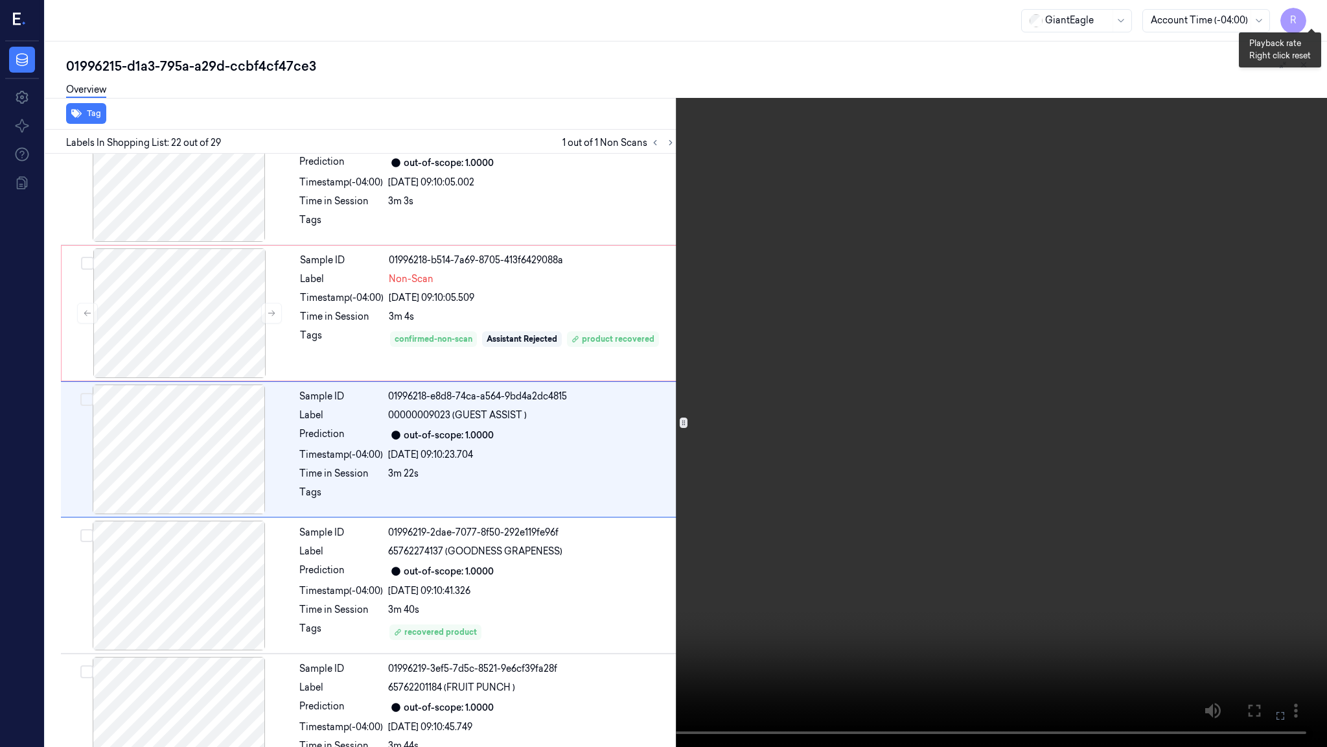
drag, startPoint x: 1305, startPoint y: 24, endPoint x: 1307, endPoint y: 11, distance: 13.1
click at [1305, 24] on button "x 4" at bounding box center [1311, 15] width 21 height 21
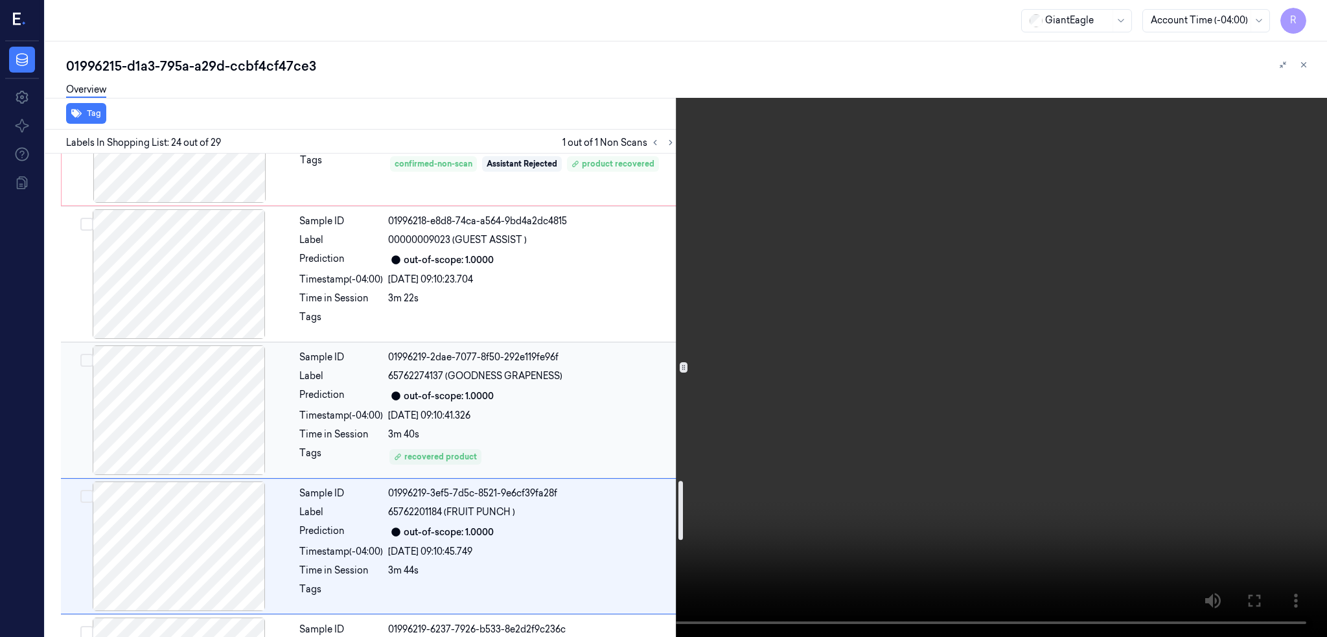
scroll to position [2611, 0]
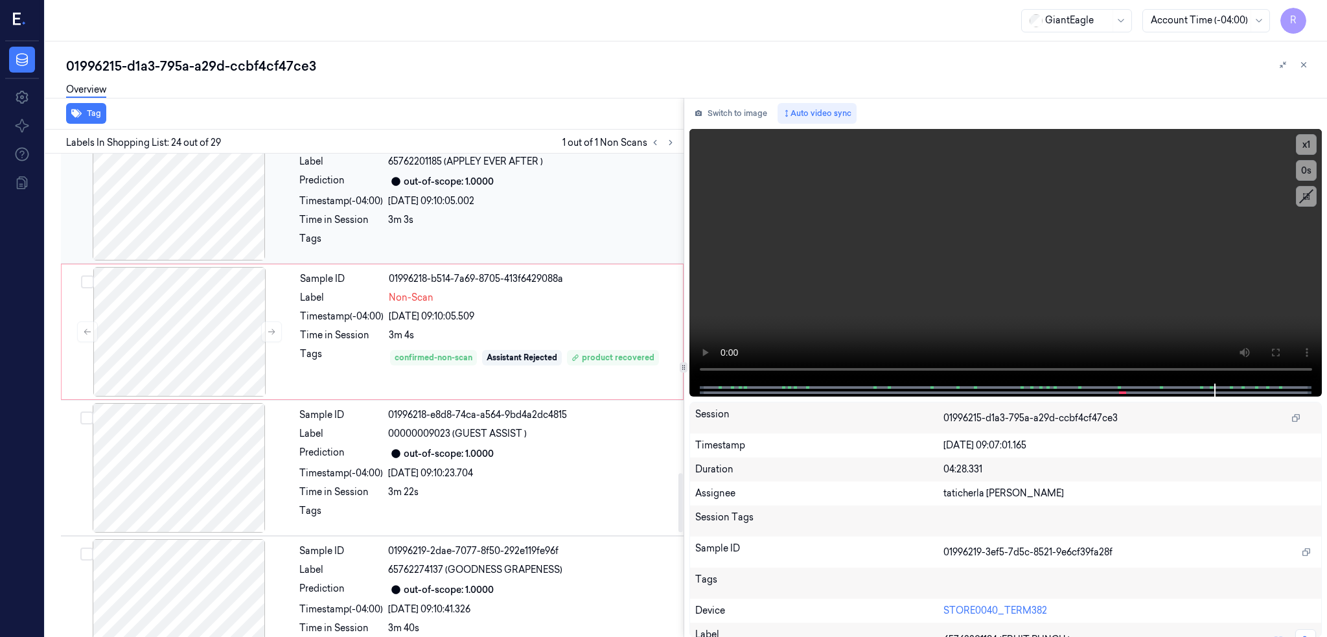
click at [203, 251] on div at bounding box center [179, 196] width 231 height 130
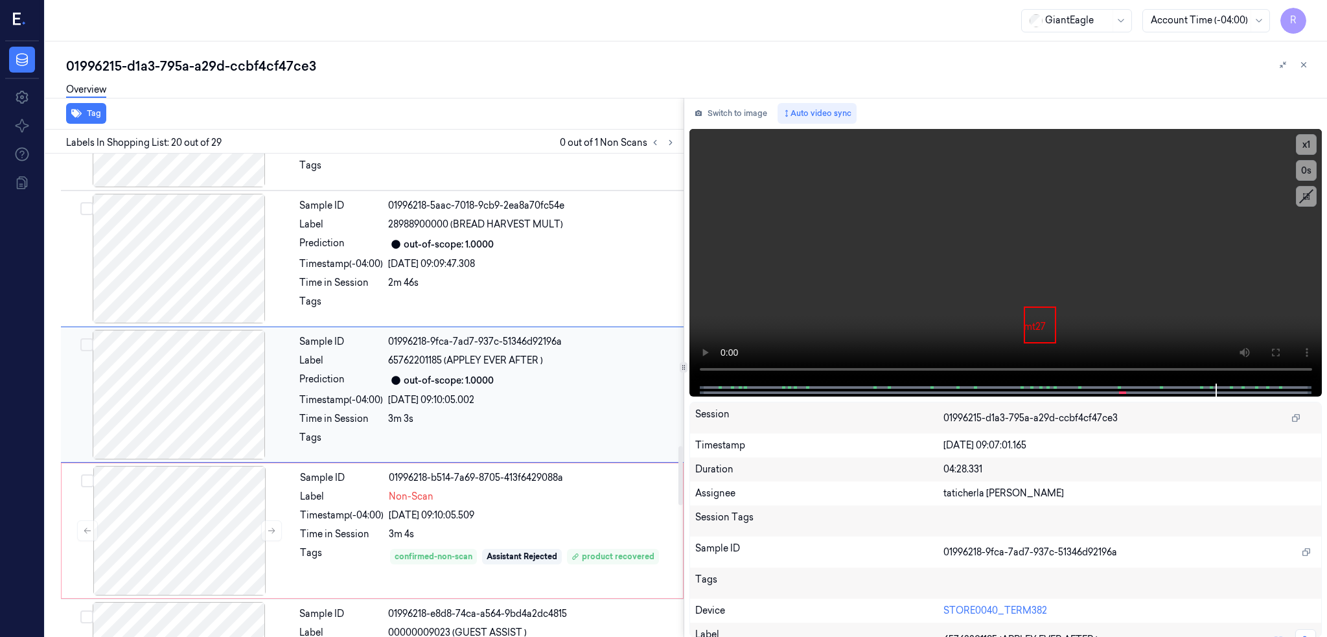
scroll to position [2326, 0]
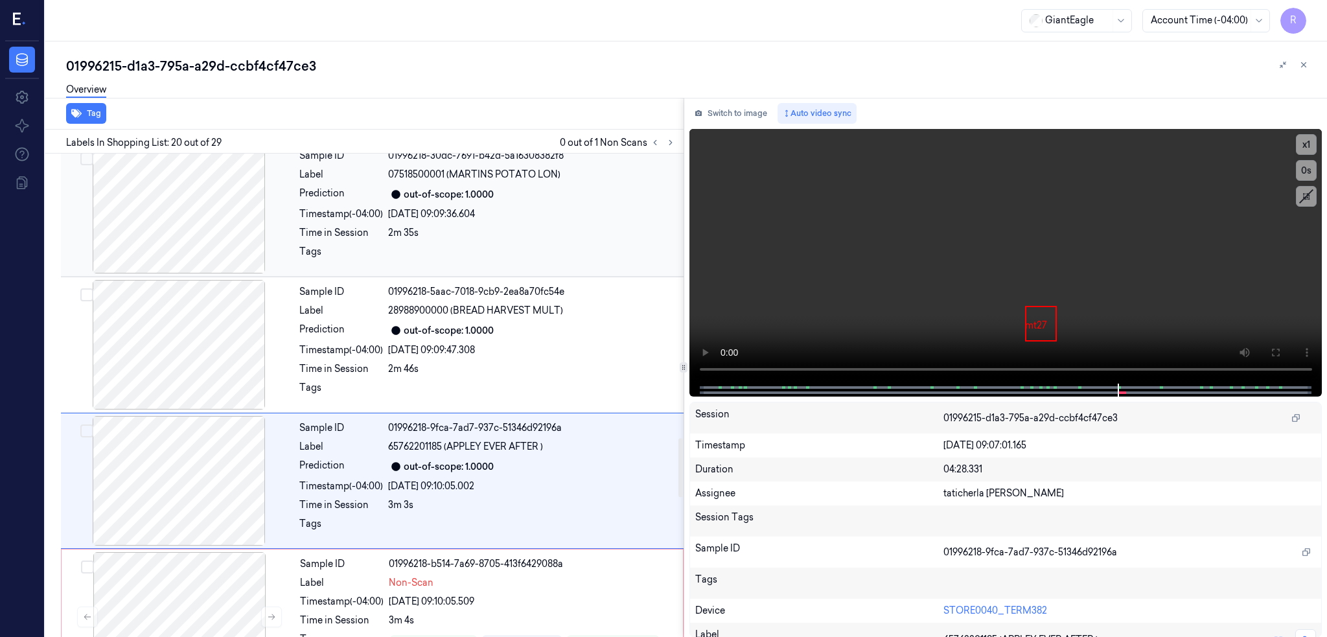
click at [195, 255] on div at bounding box center [179, 209] width 231 height 130
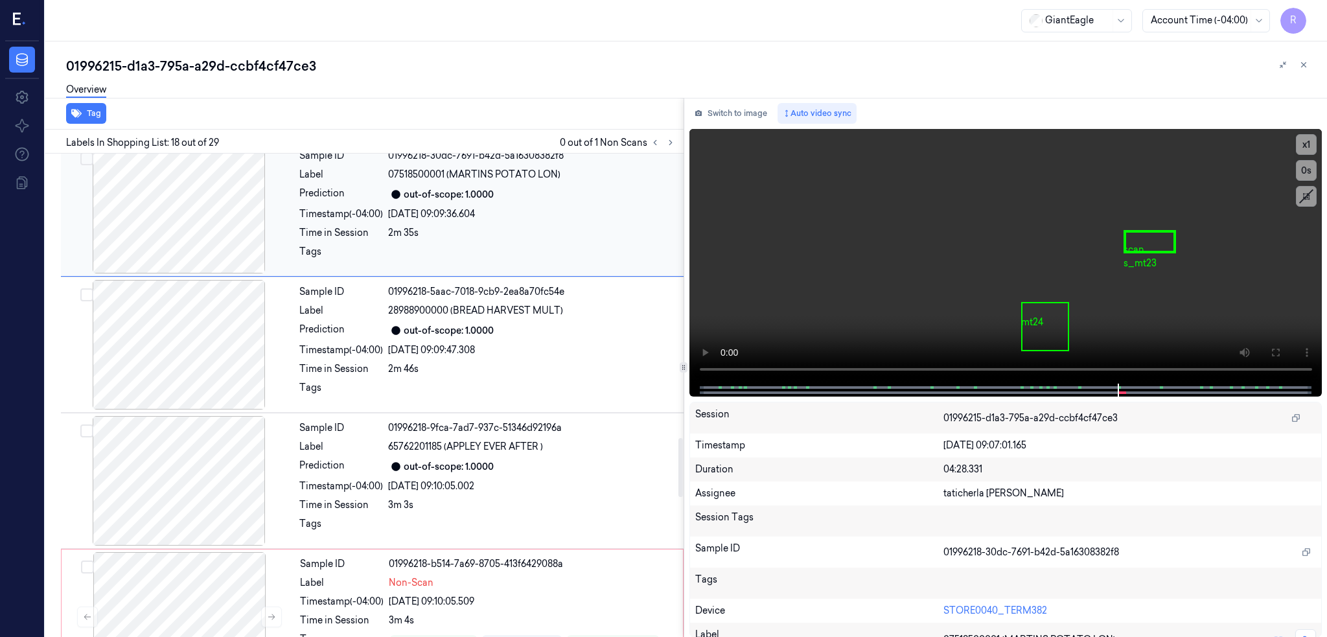
scroll to position [2140, 0]
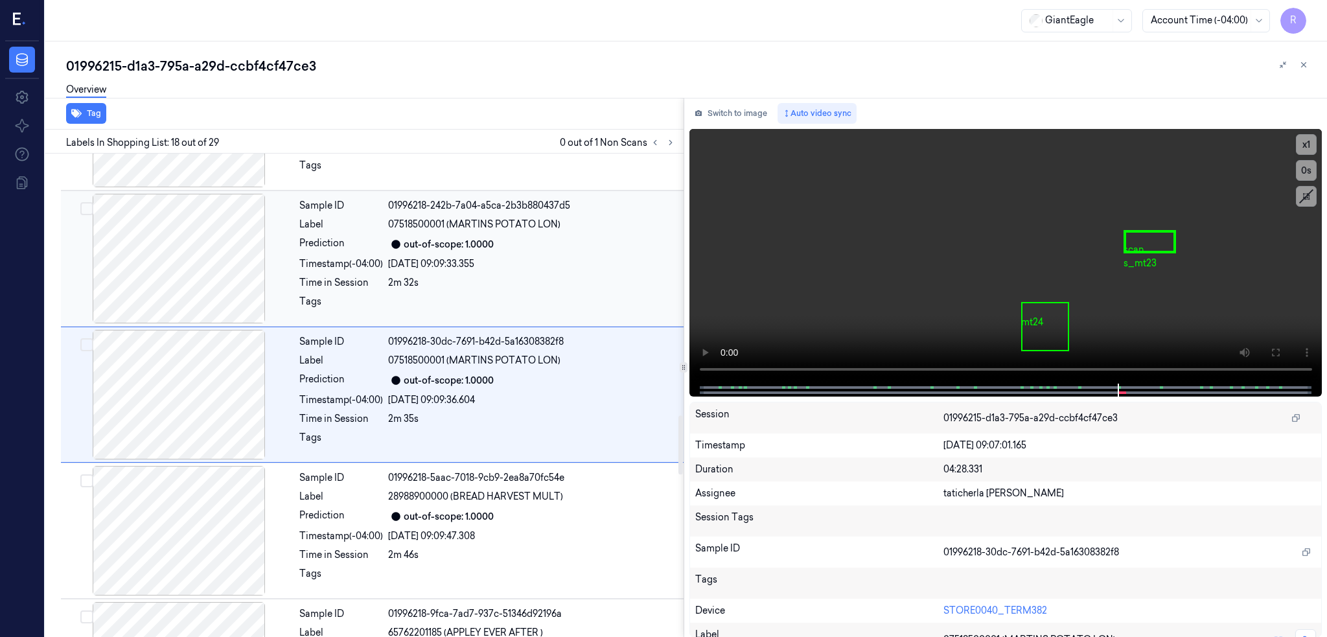
click at [178, 259] on div at bounding box center [179, 259] width 231 height 130
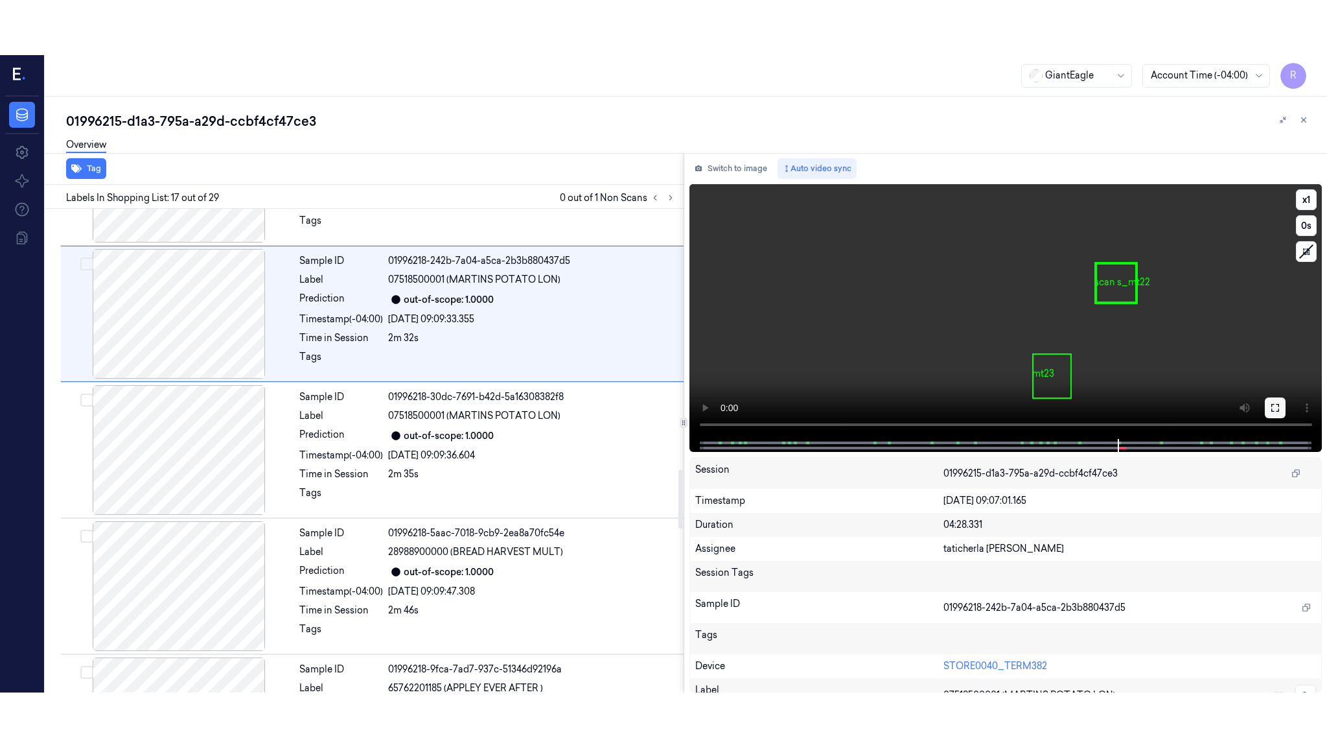
scroll to position [2004, 0]
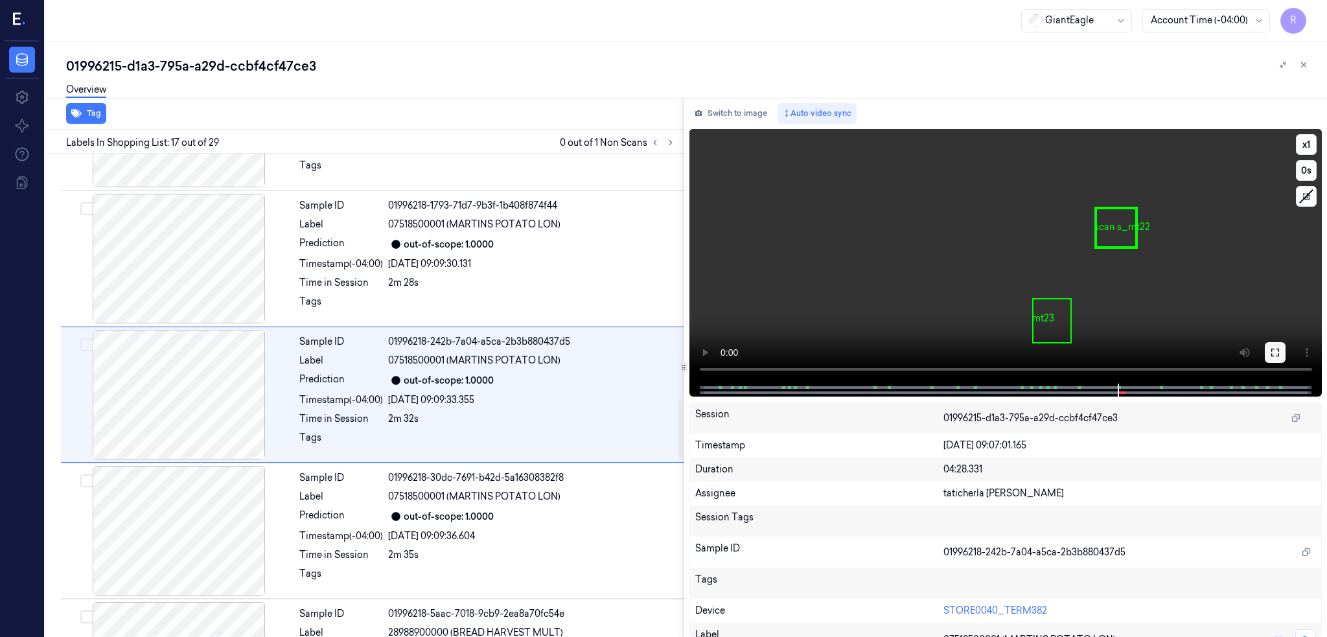
click at [1279, 353] on icon at bounding box center [1276, 353] width 8 height 8
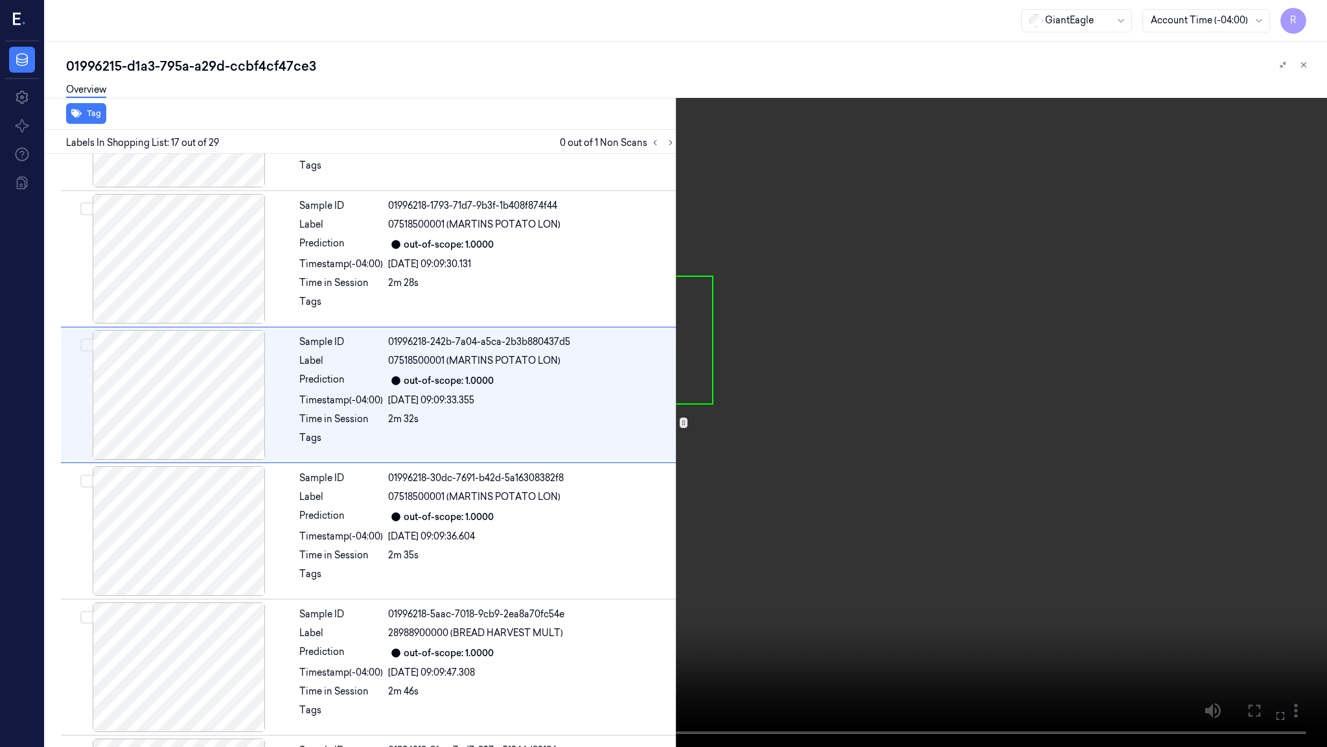
scroll to position [1950, 0]
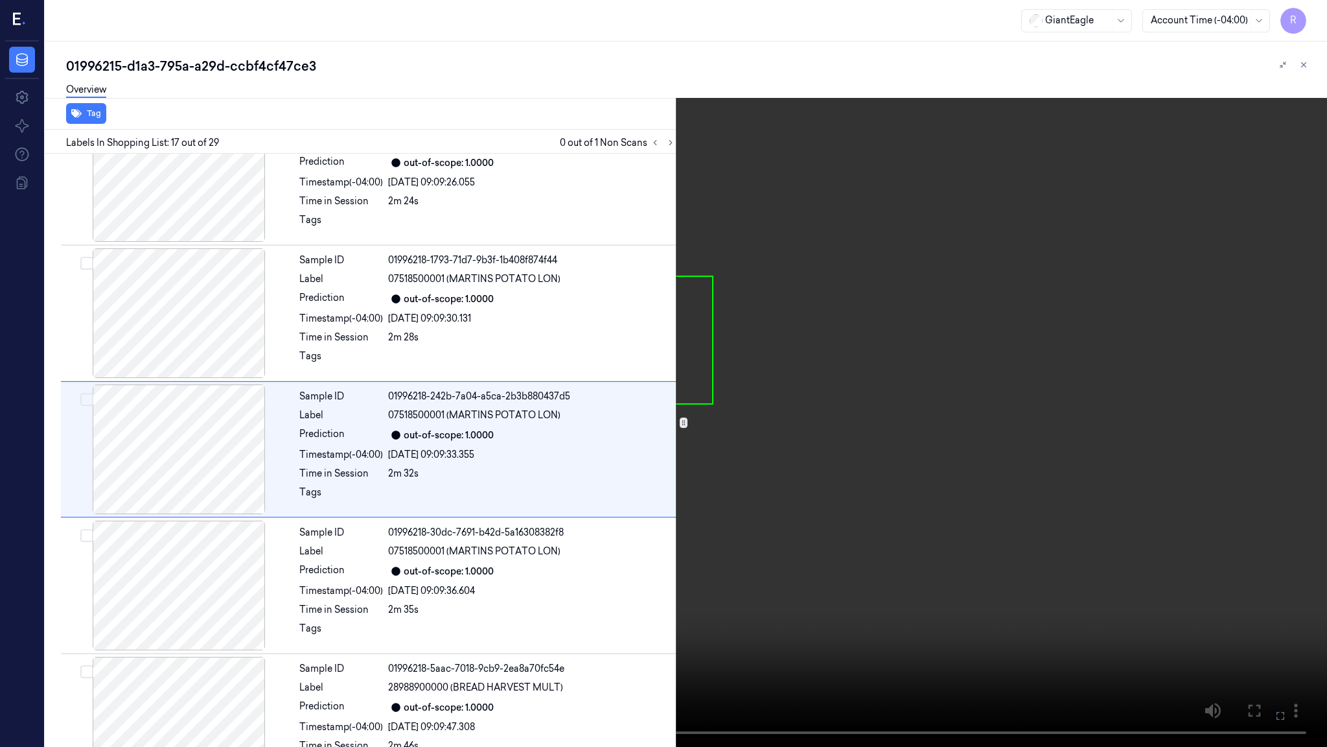
click at [879, 571] on video at bounding box center [663, 373] width 1327 height 747
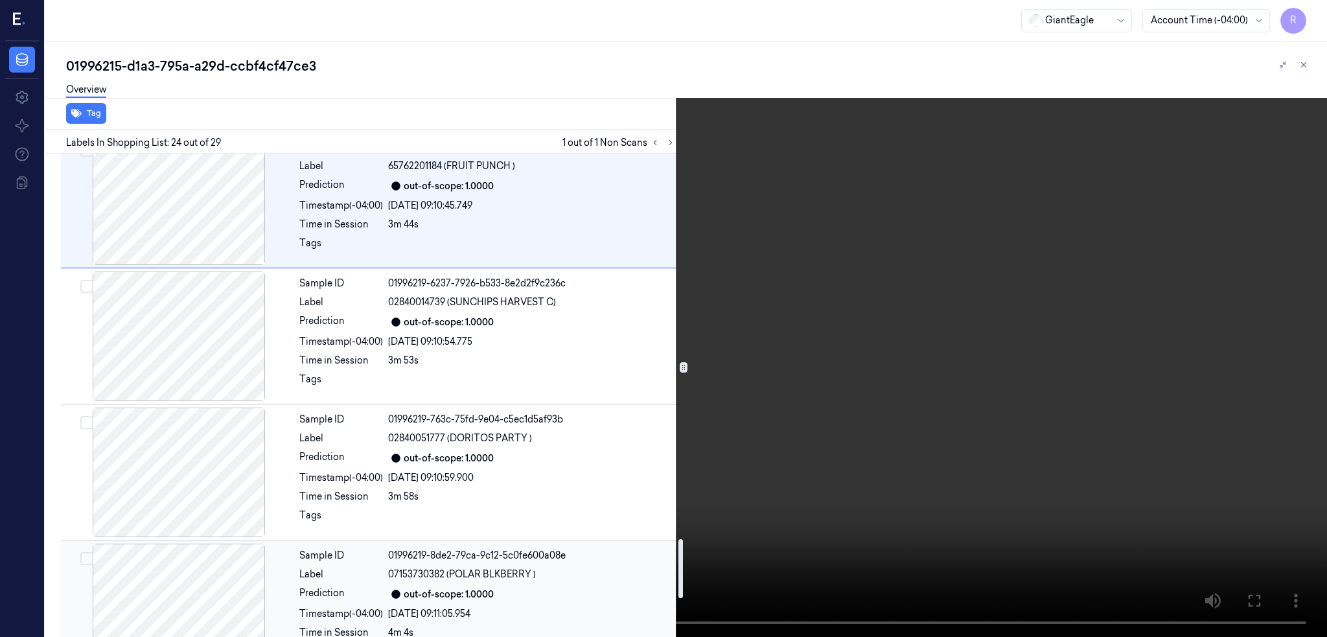
scroll to position [3217, 0]
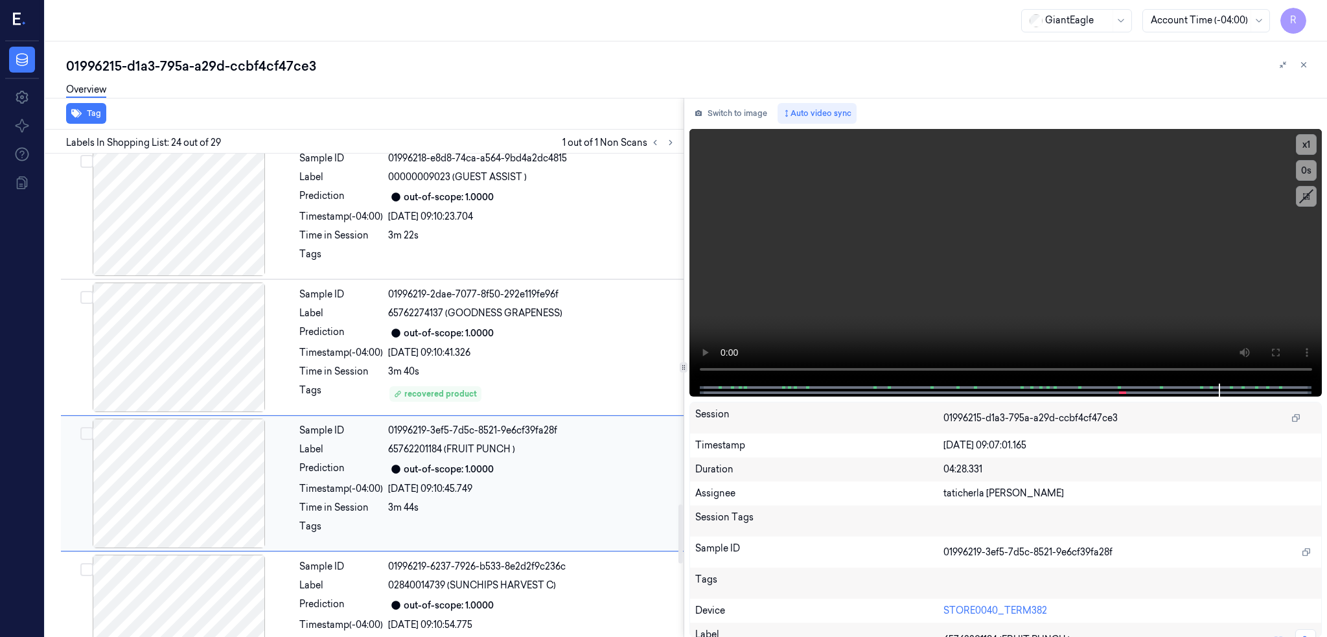
click at [231, 496] on div at bounding box center [179, 484] width 231 height 130
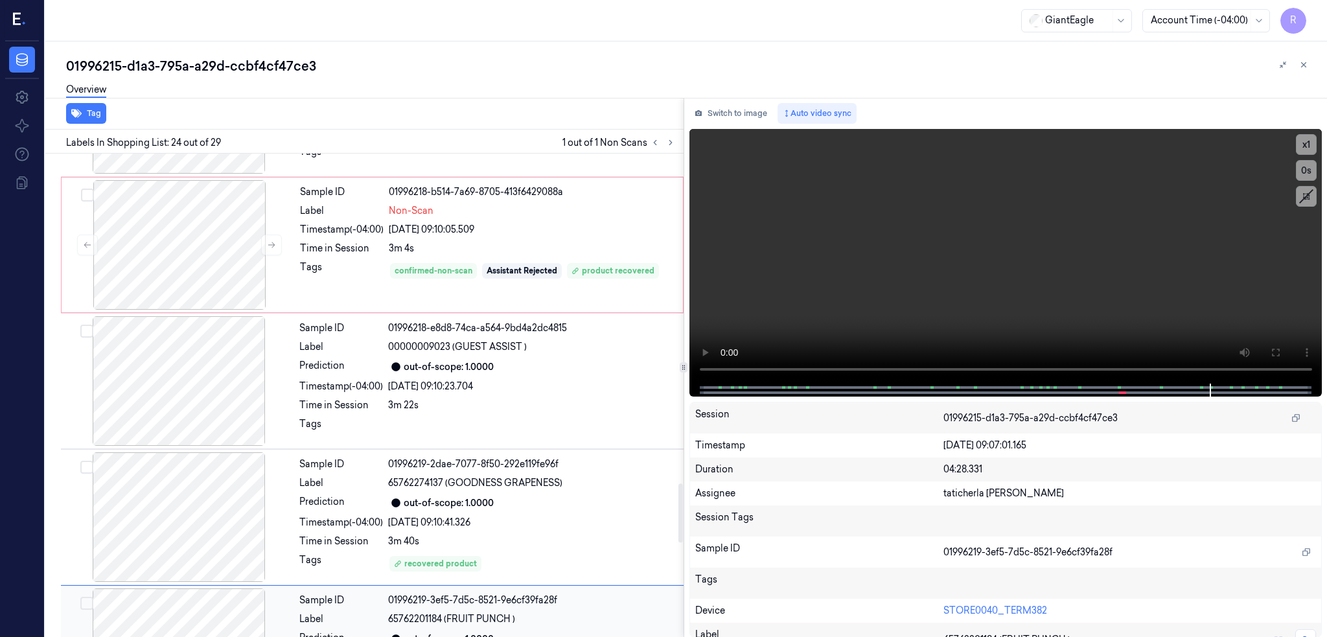
scroll to position [2611, 0]
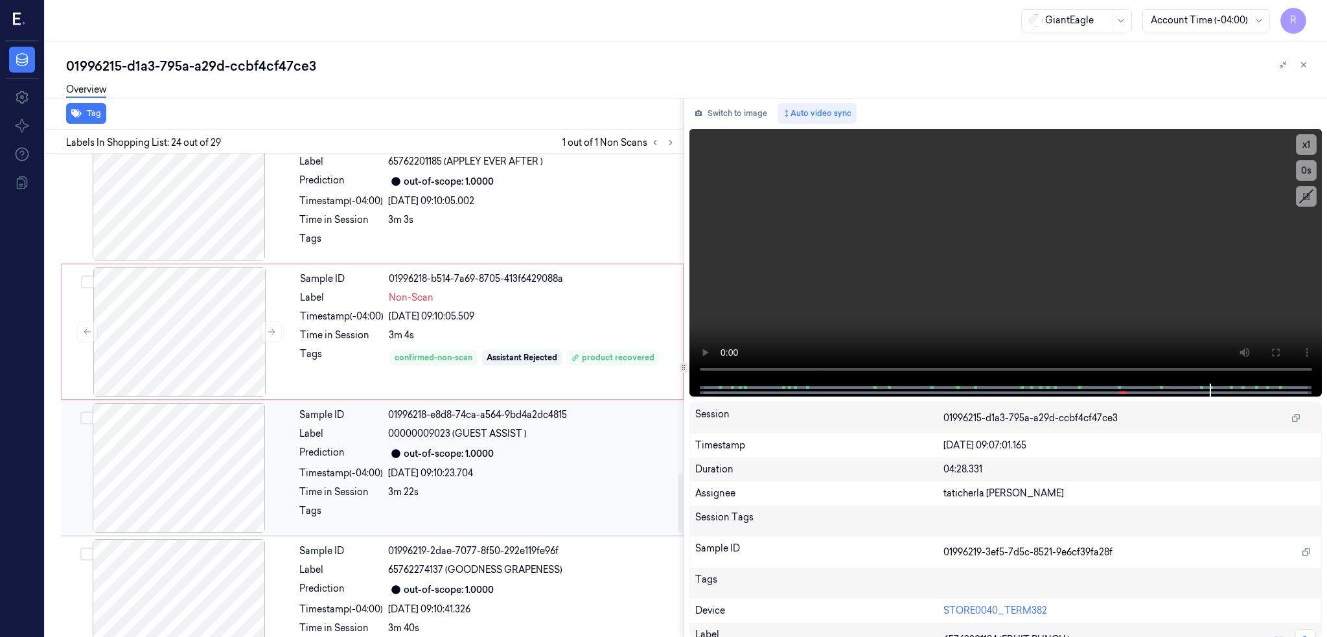
click at [201, 468] on div at bounding box center [179, 468] width 231 height 130
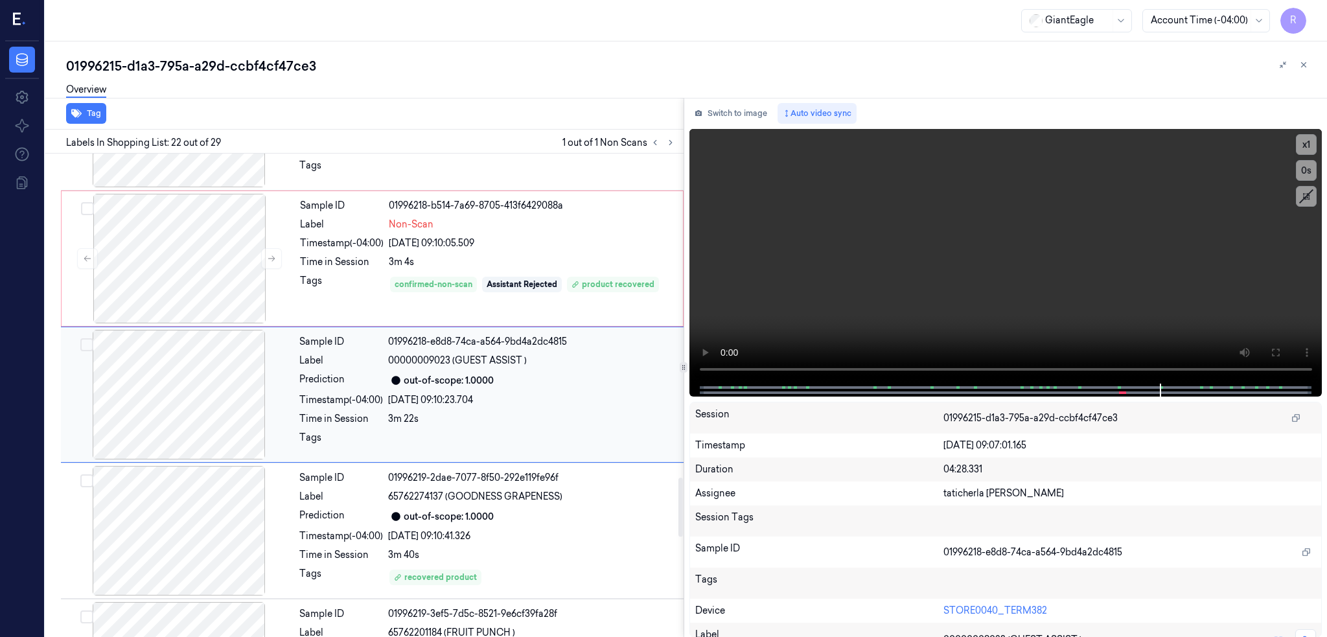
scroll to position [2598, 0]
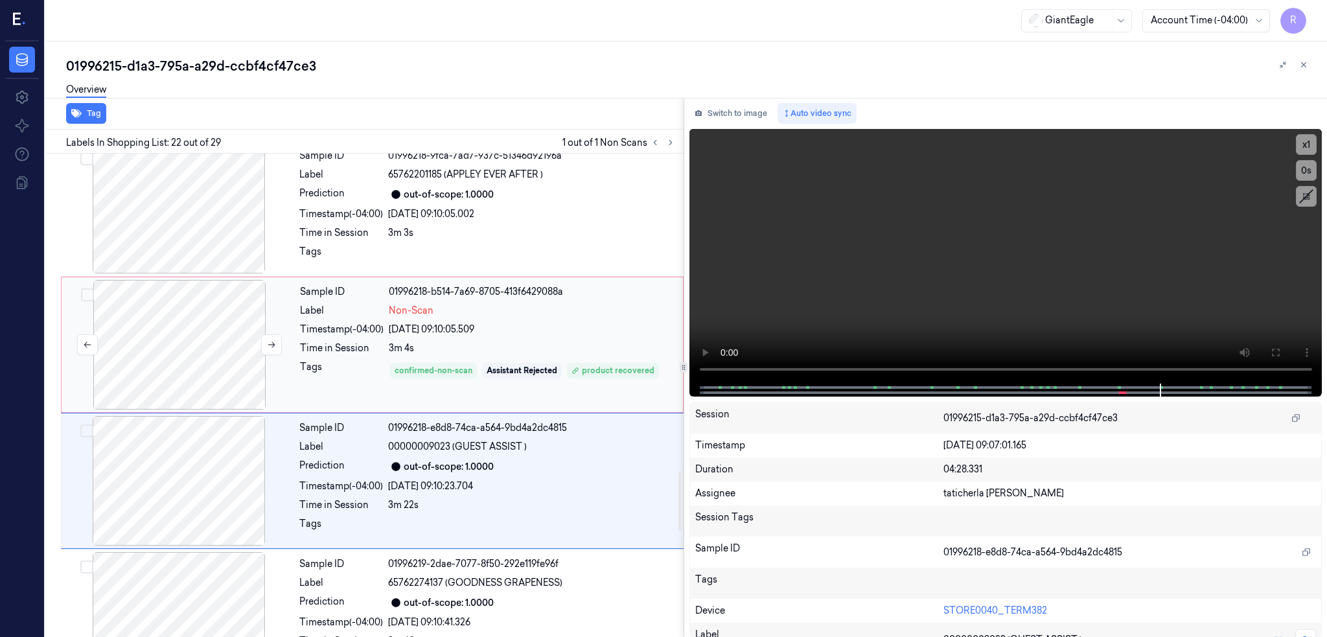
click at [183, 364] on div at bounding box center [179, 345] width 231 height 130
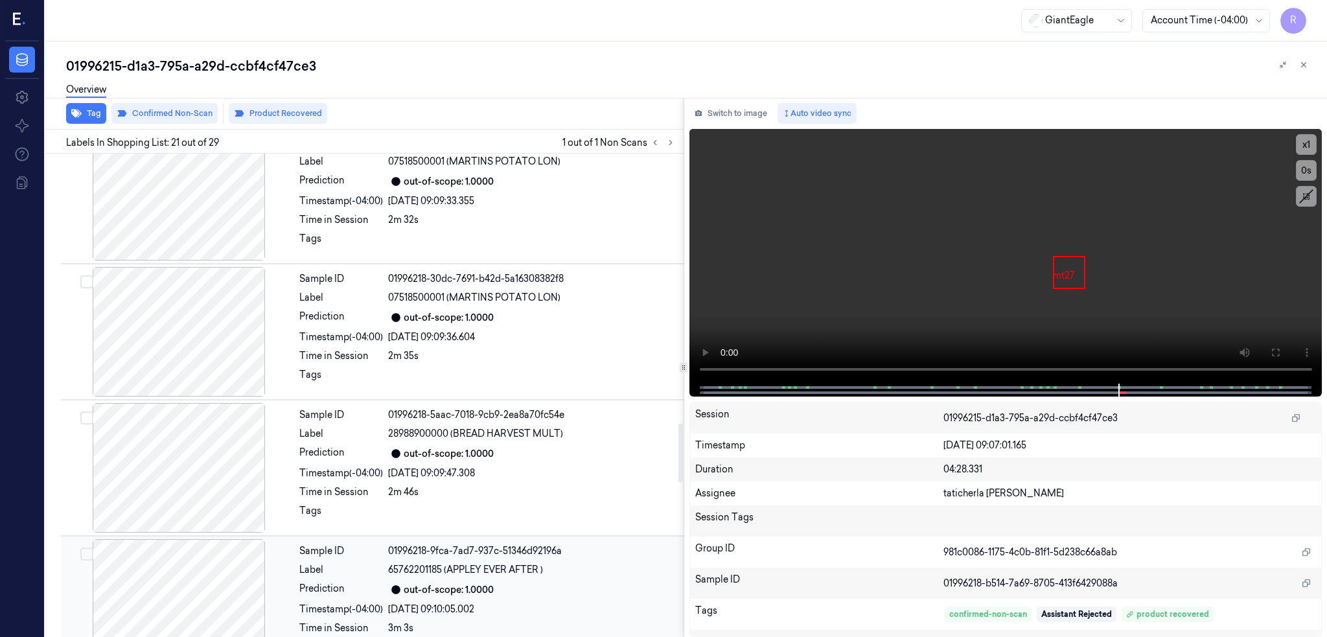
scroll to position [2289, 0]
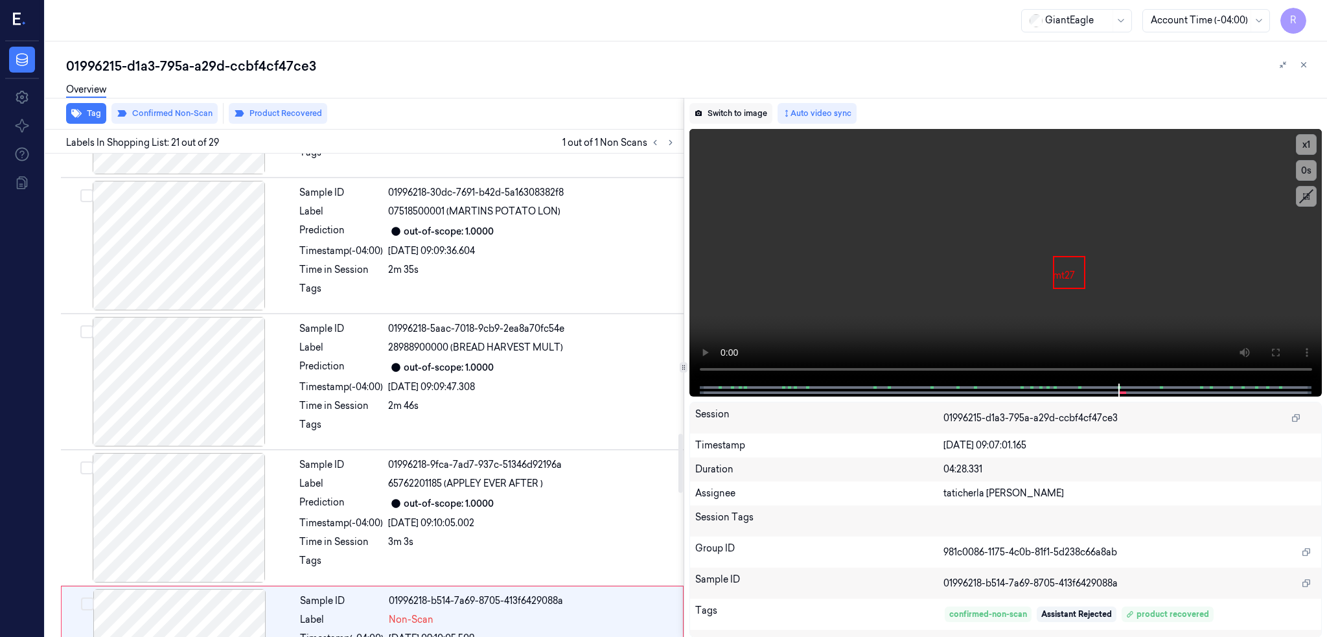
click at [736, 112] on button "Switch to image" at bounding box center [731, 113] width 83 height 21
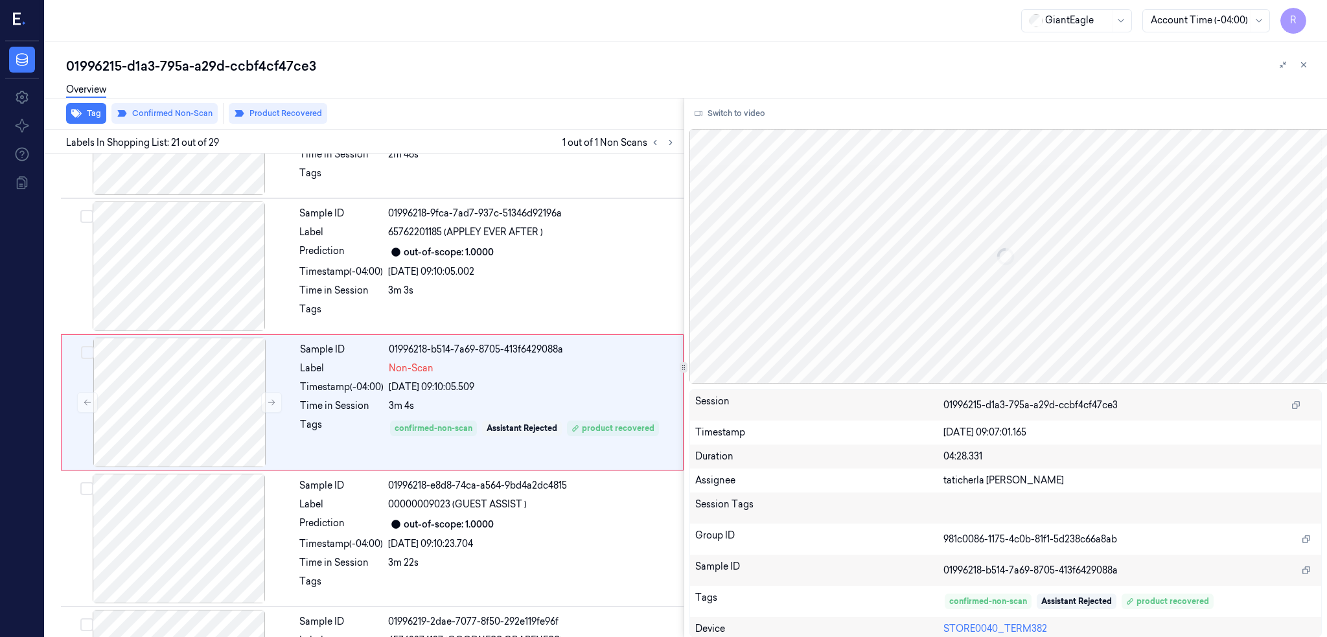
scroll to position [2549, 0]
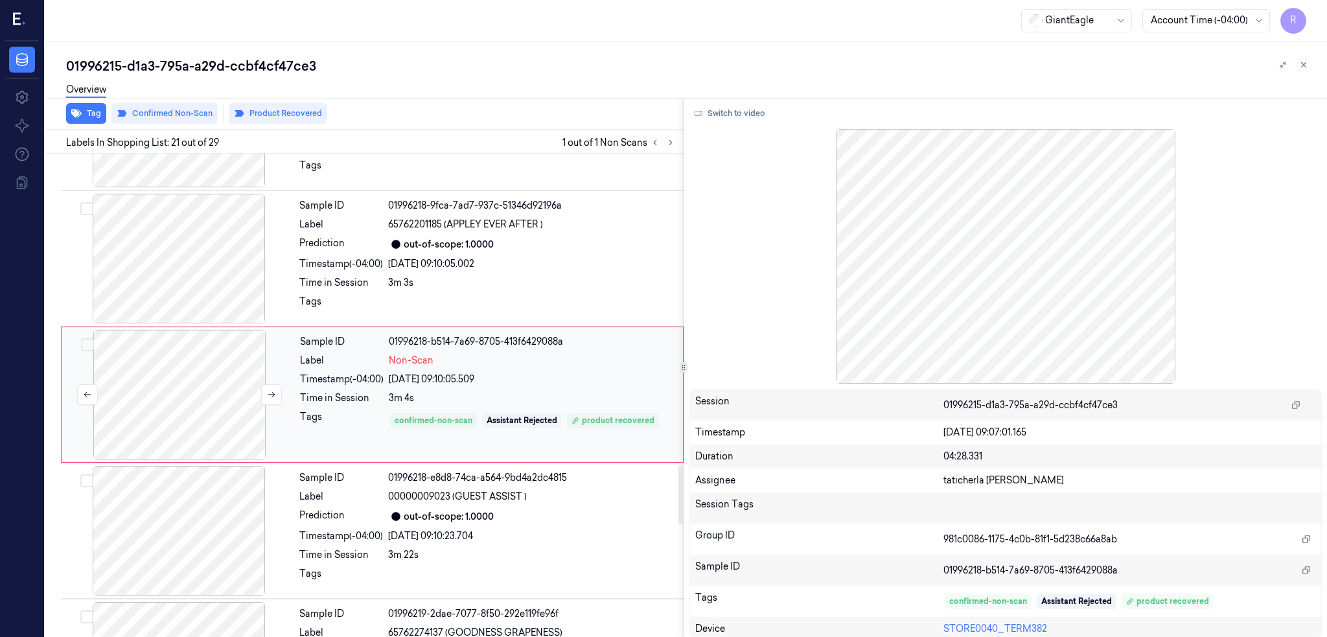
click at [211, 380] on div at bounding box center [179, 395] width 231 height 130
click at [183, 539] on div at bounding box center [179, 531] width 231 height 130
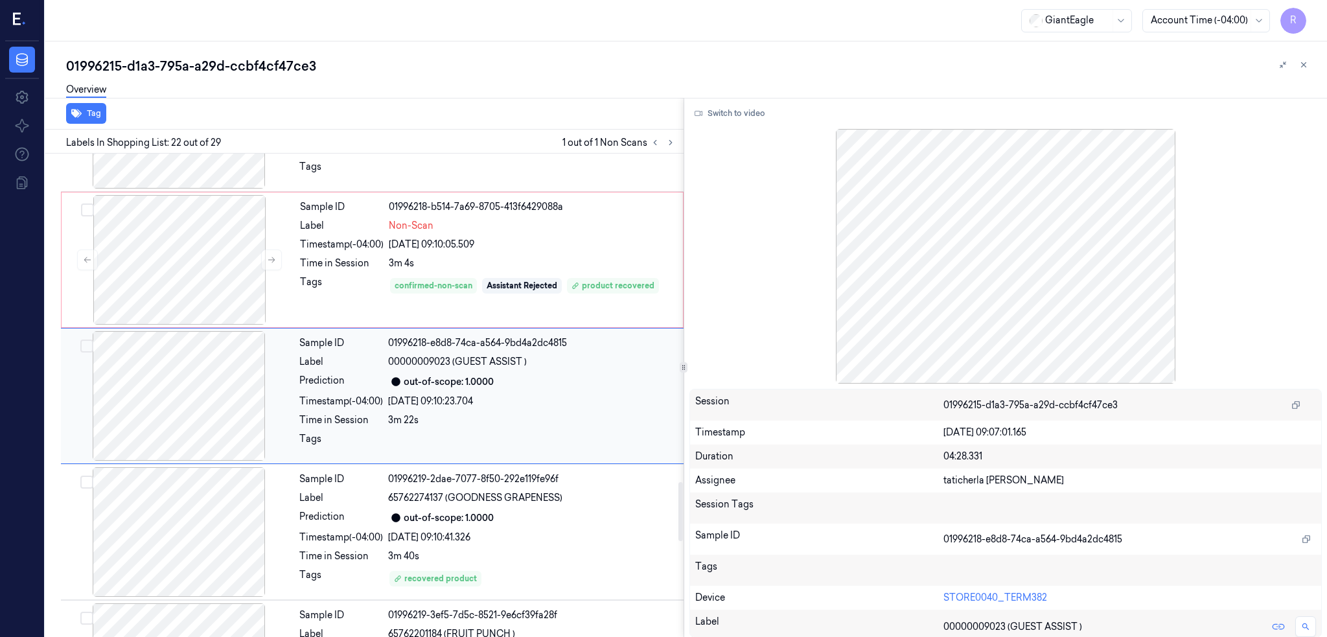
scroll to position [2685, 0]
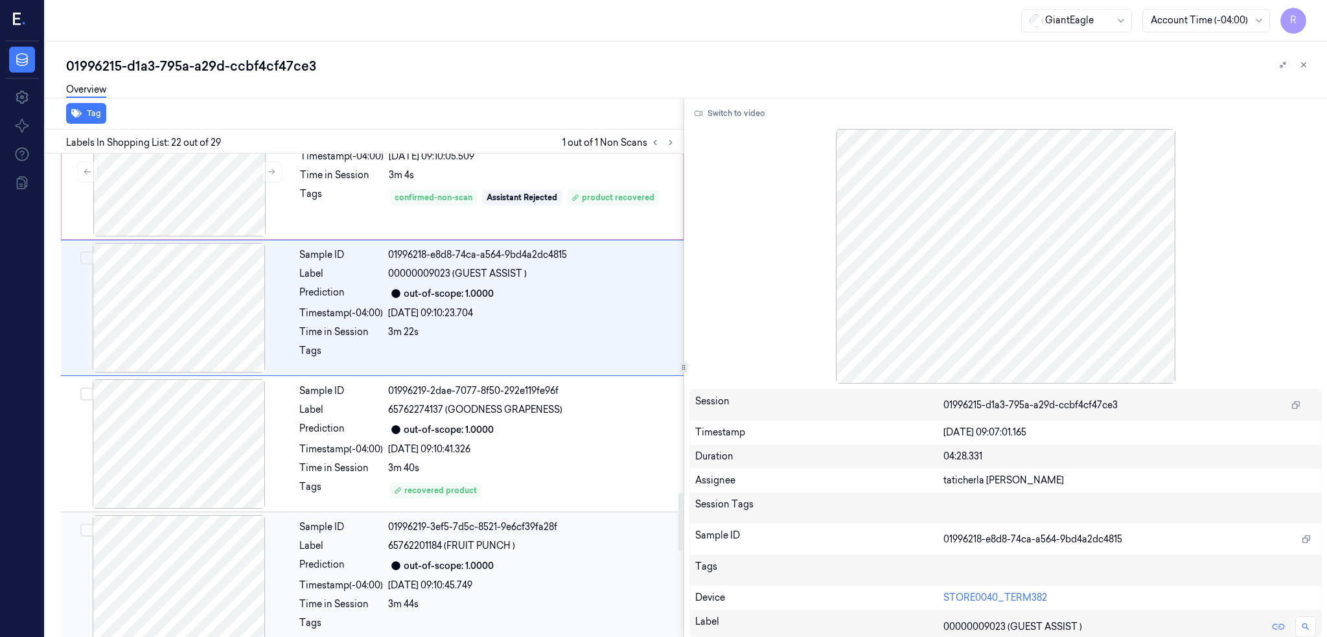
click at [195, 585] on div at bounding box center [179, 580] width 231 height 130
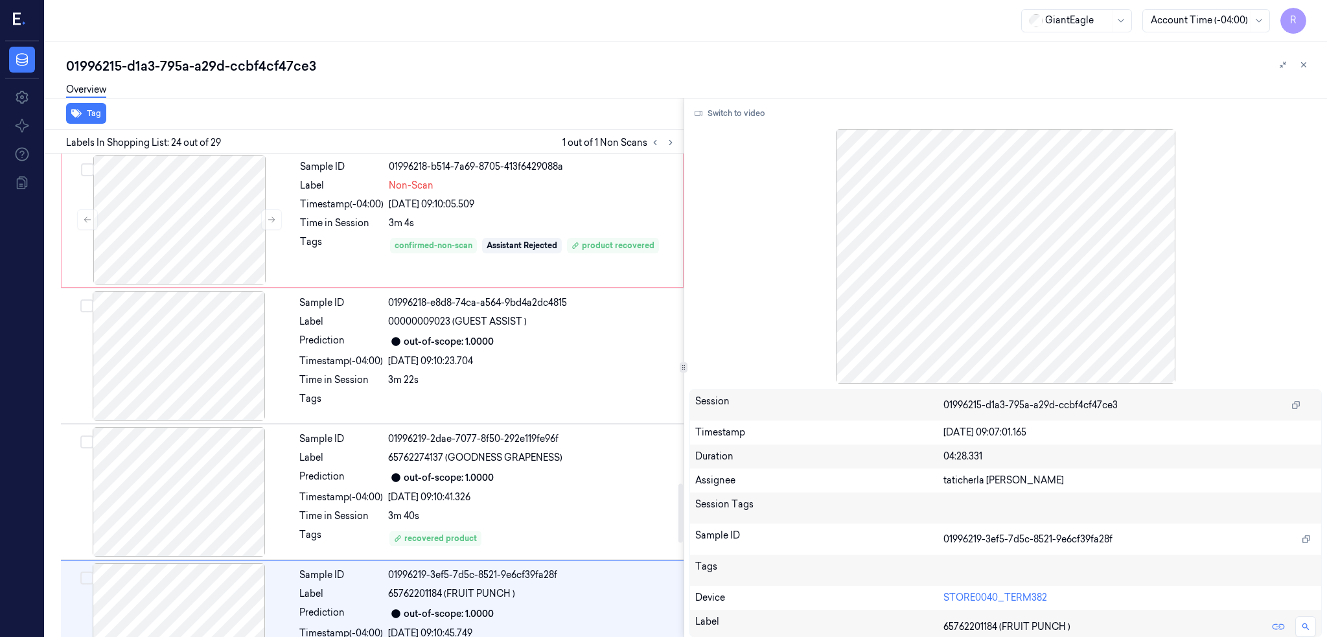
scroll to position [2698, 0]
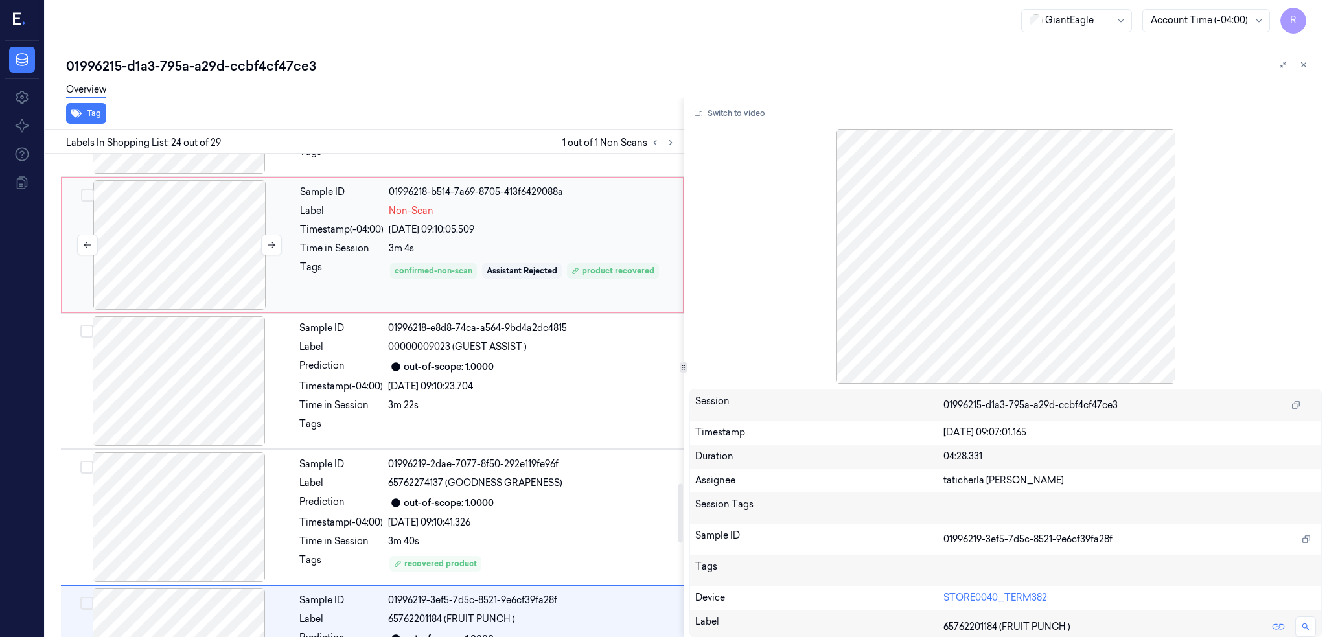
click at [208, 294] on div at bounding box center [179, 245] width 231 height 130
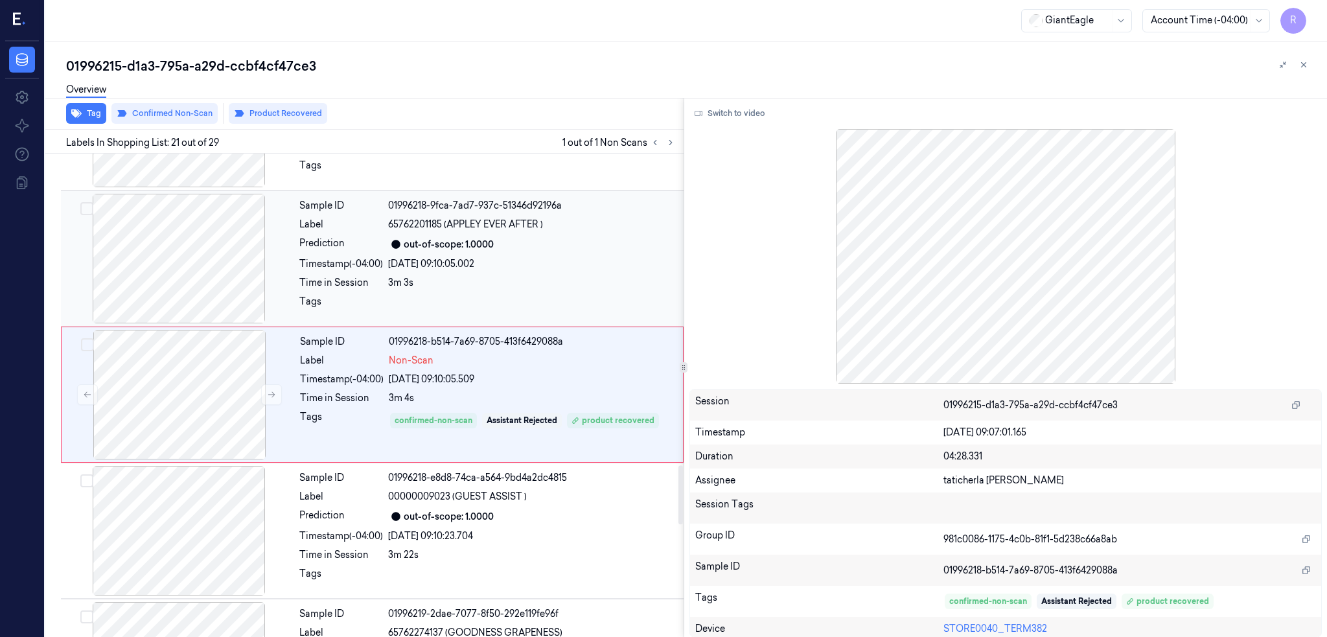
click at [211, 290] on div at bounding box center [179, 259] width 231 height 130
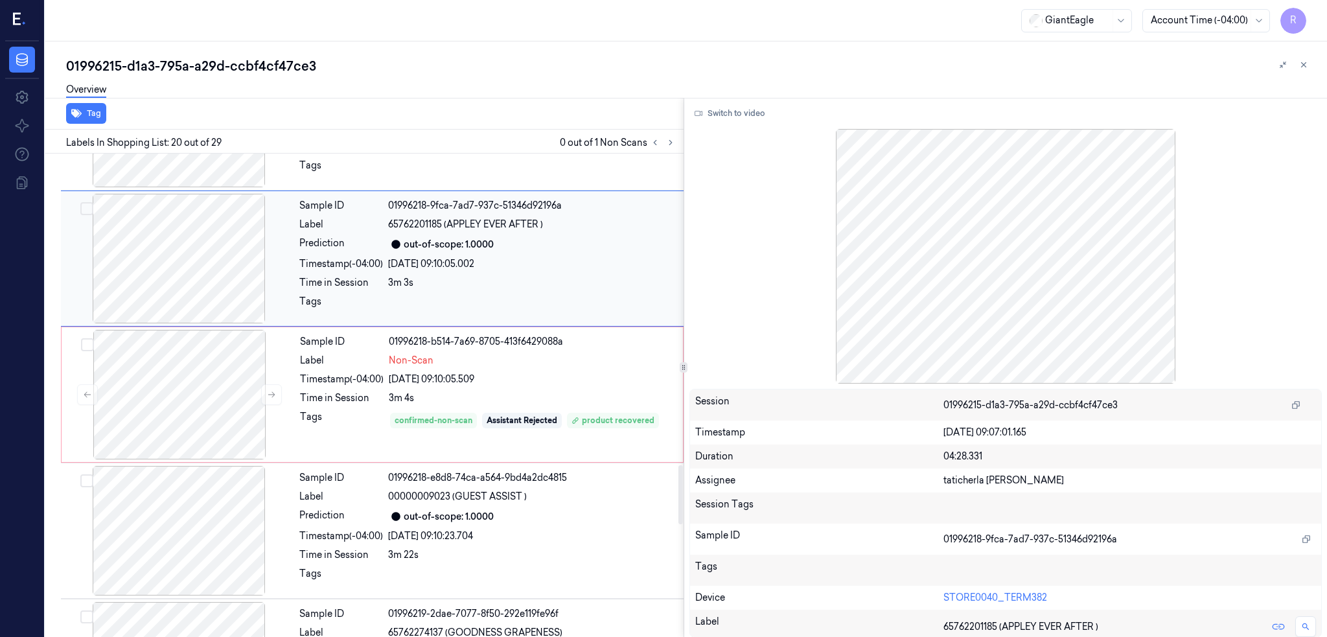
scroll to position [2412, 0]
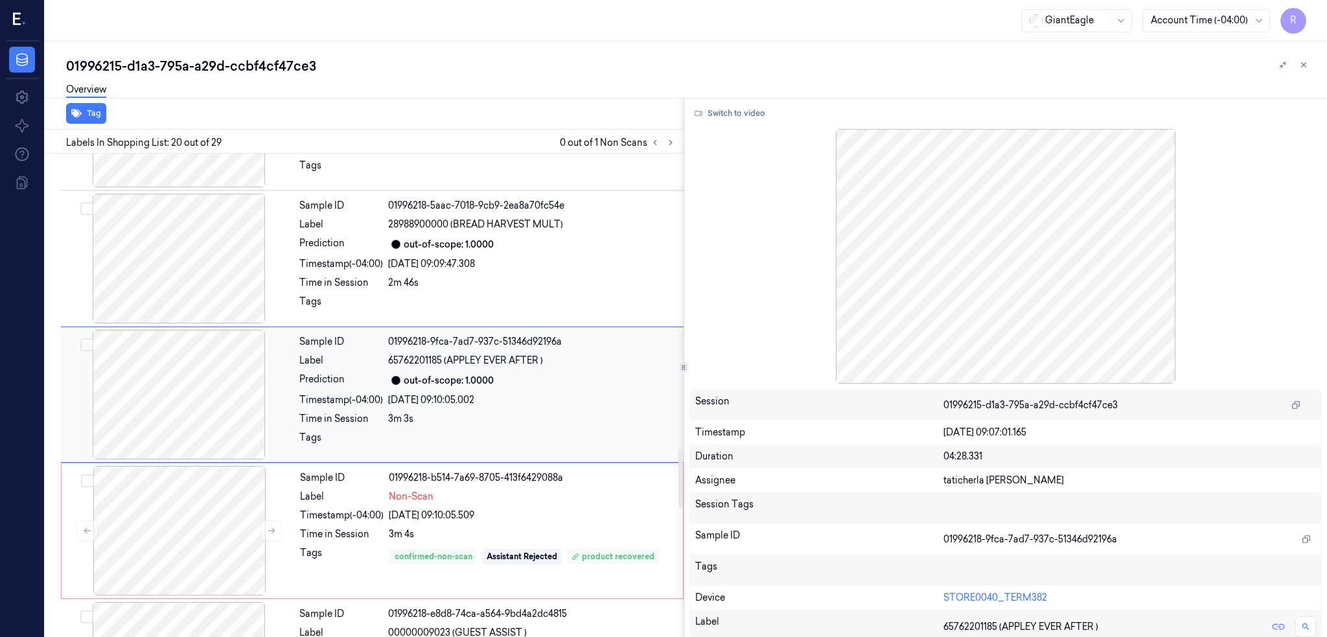
click at [203, 388] on div at bounding box center [179, 395] width 231 height 130
click at [196, 524] on div at bounding box center [179, 531] width 231 height 130
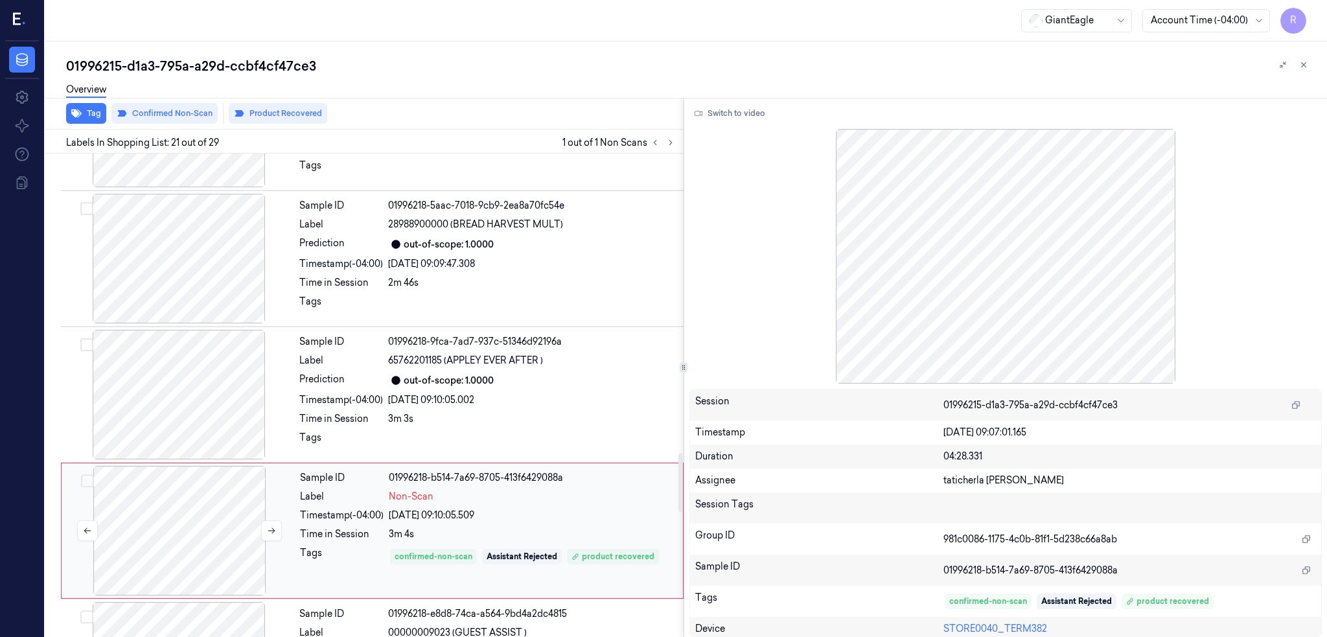
scroll to position [2549, 0]
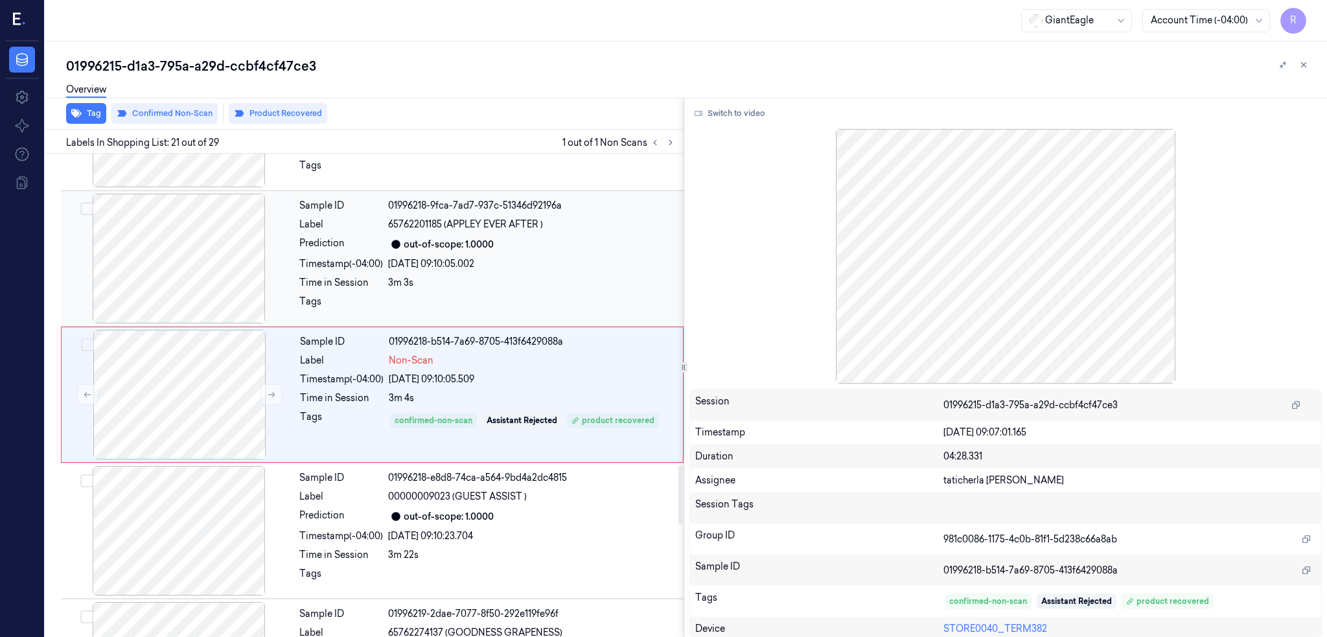
click at [216, 239] on div at bounding box center [179, 259] width 231 height 130
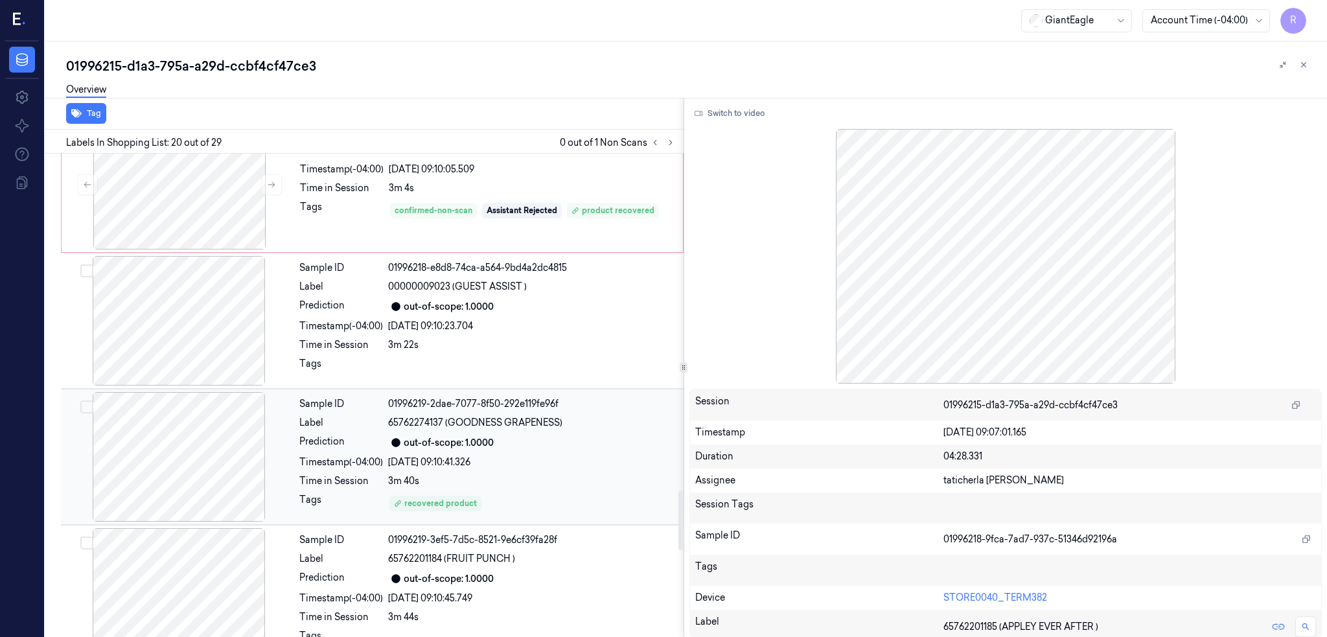
click at [188, 508] on div at bounding box center [179, 457] width 231 height 130
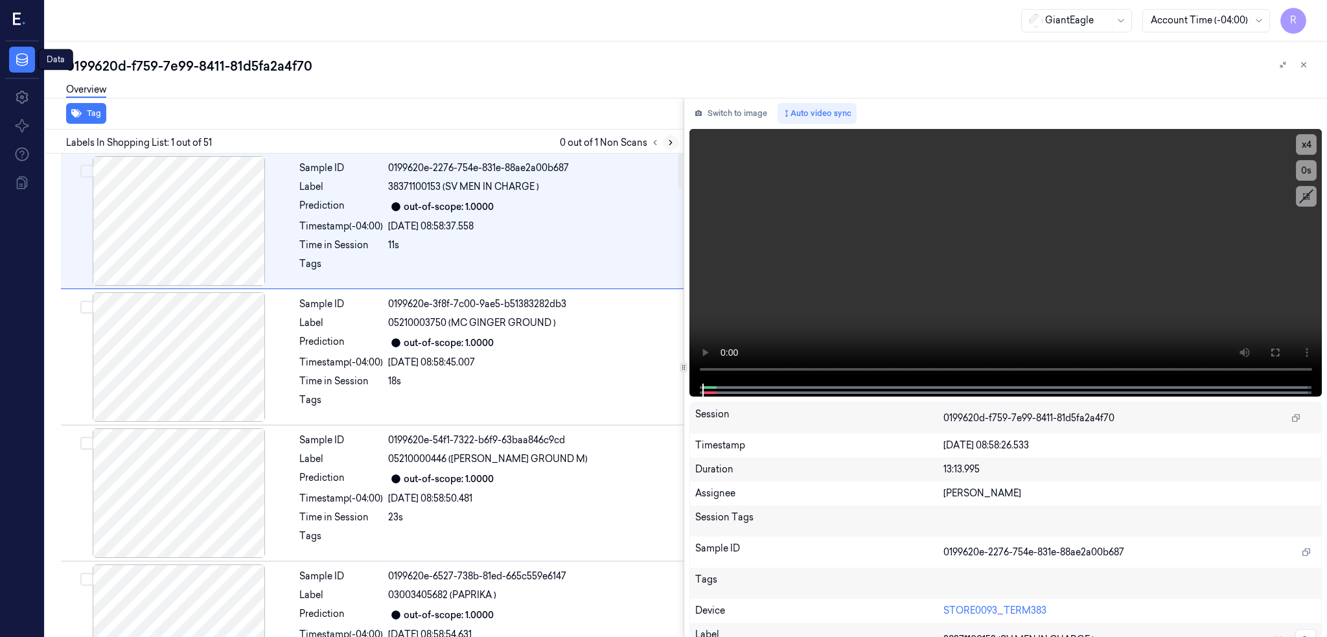
click at [672, 145] on icon at bounding box center [671, 143] width 3 height 5
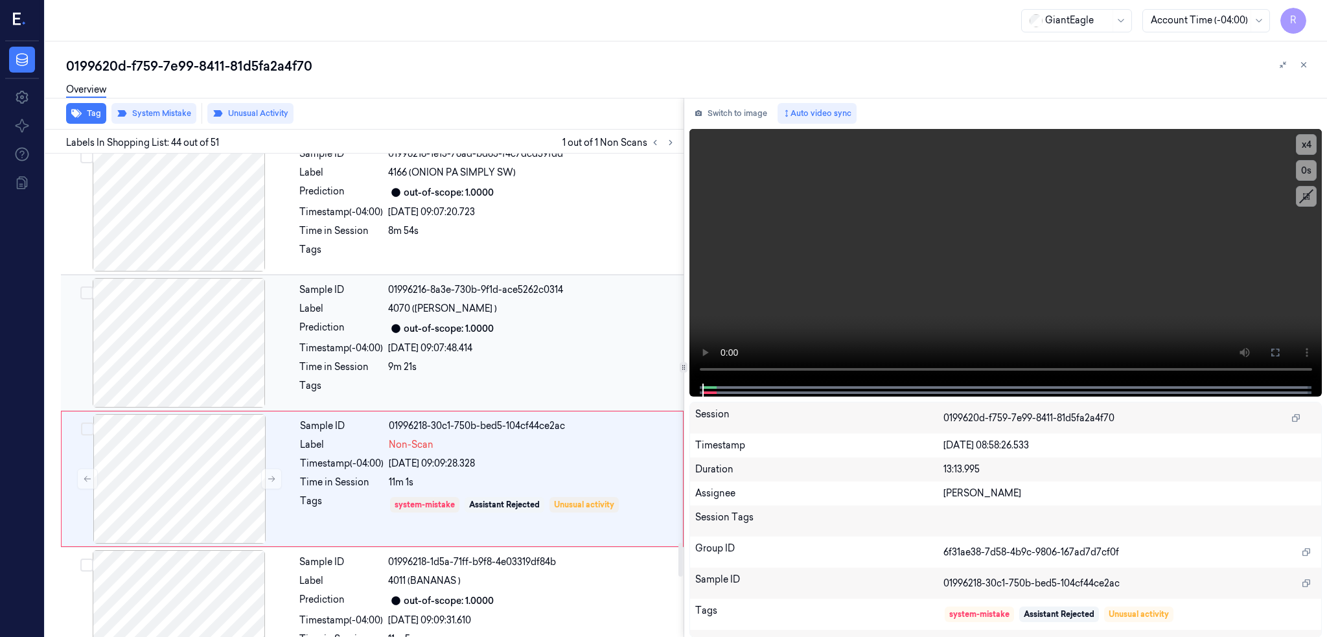
click at [187, 360] on div at bounding box center [179, 343] width 231 height 130
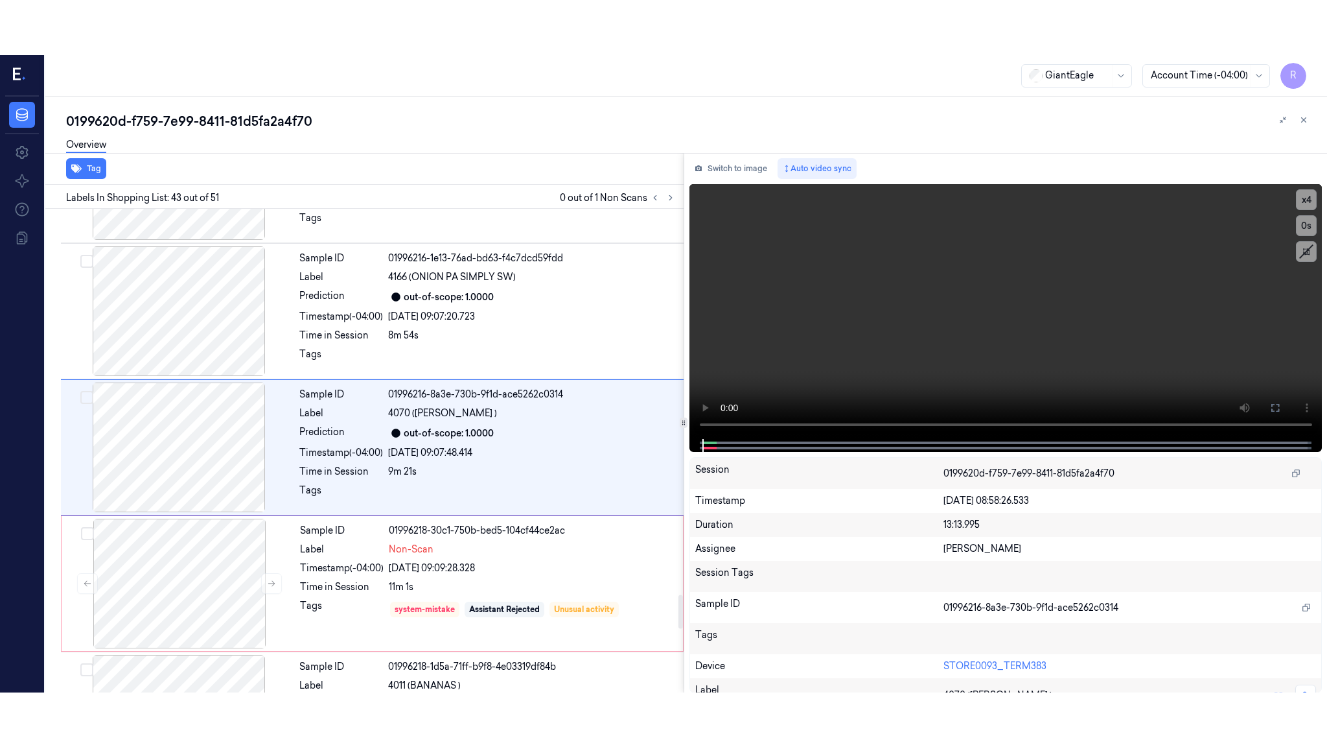
scroll to position [5545, 0]
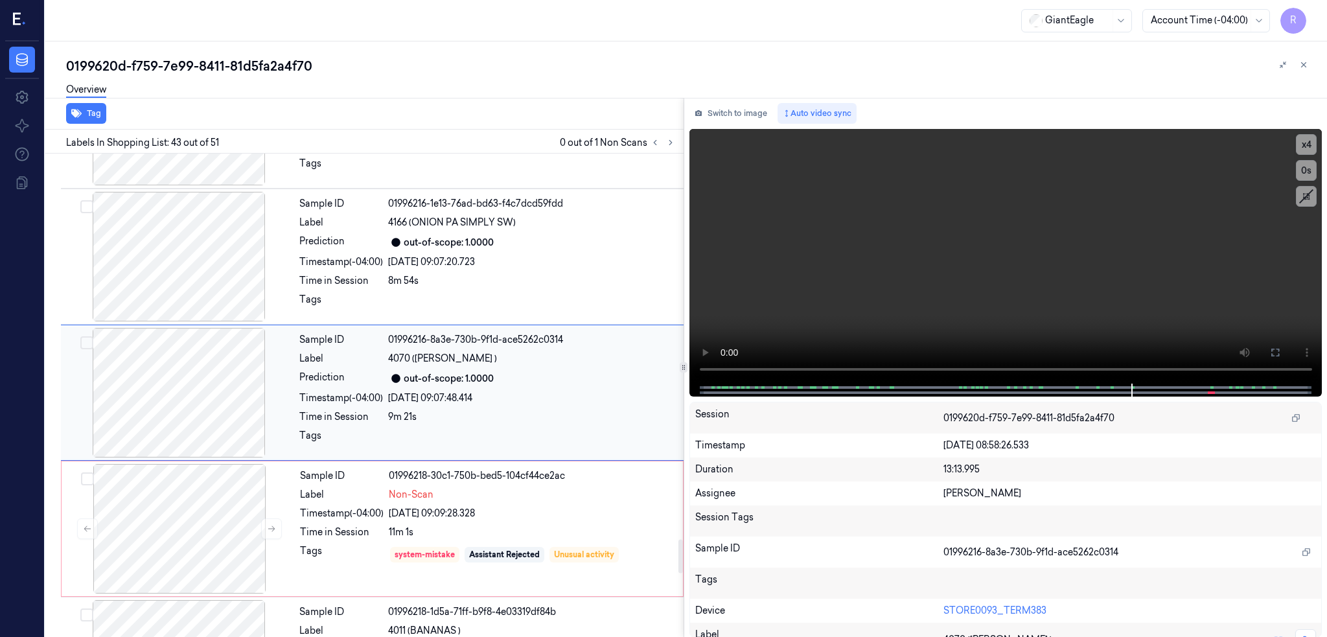
click at [222, 436] on div at bounding box center [179, 393] width 231 height 130
click at [1286, 358] on button at bounding box center [1275, 352] width 21 height 21
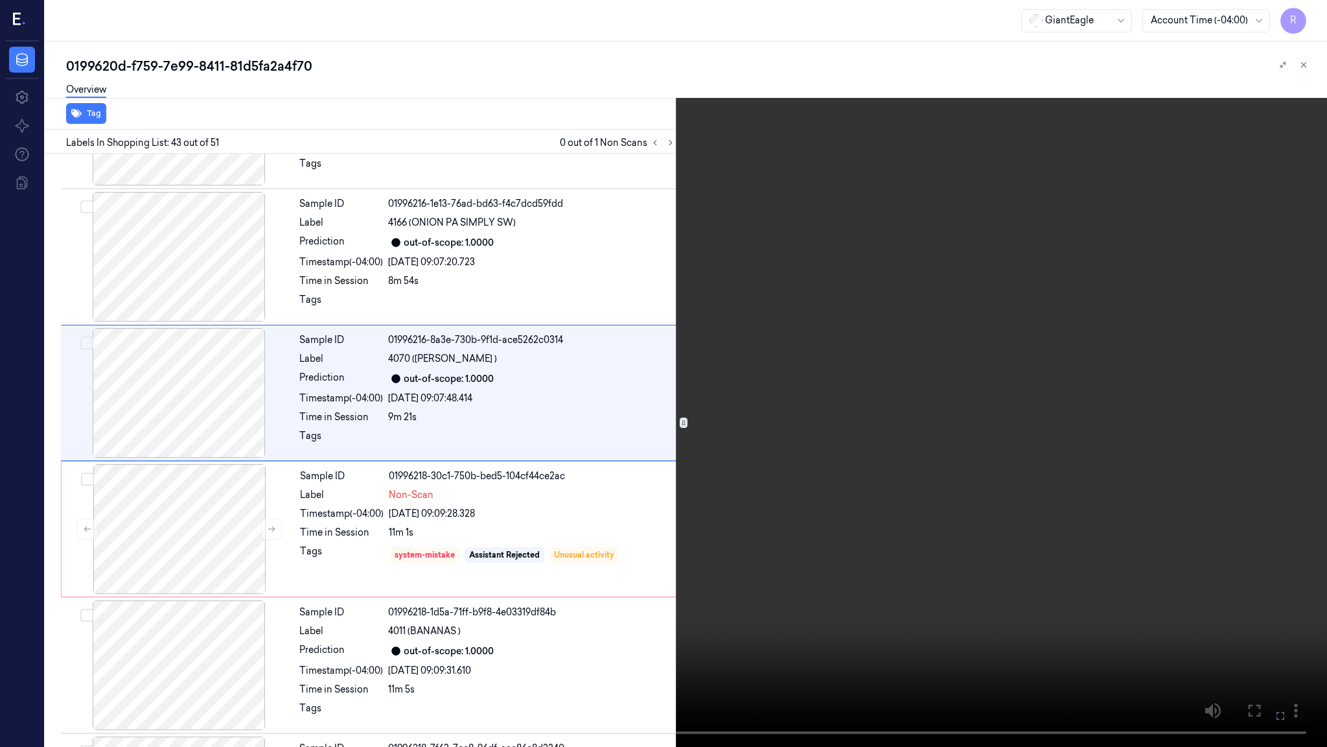
click at [618, 488] on video at bounding box center [663, 373] width 1327 height 747
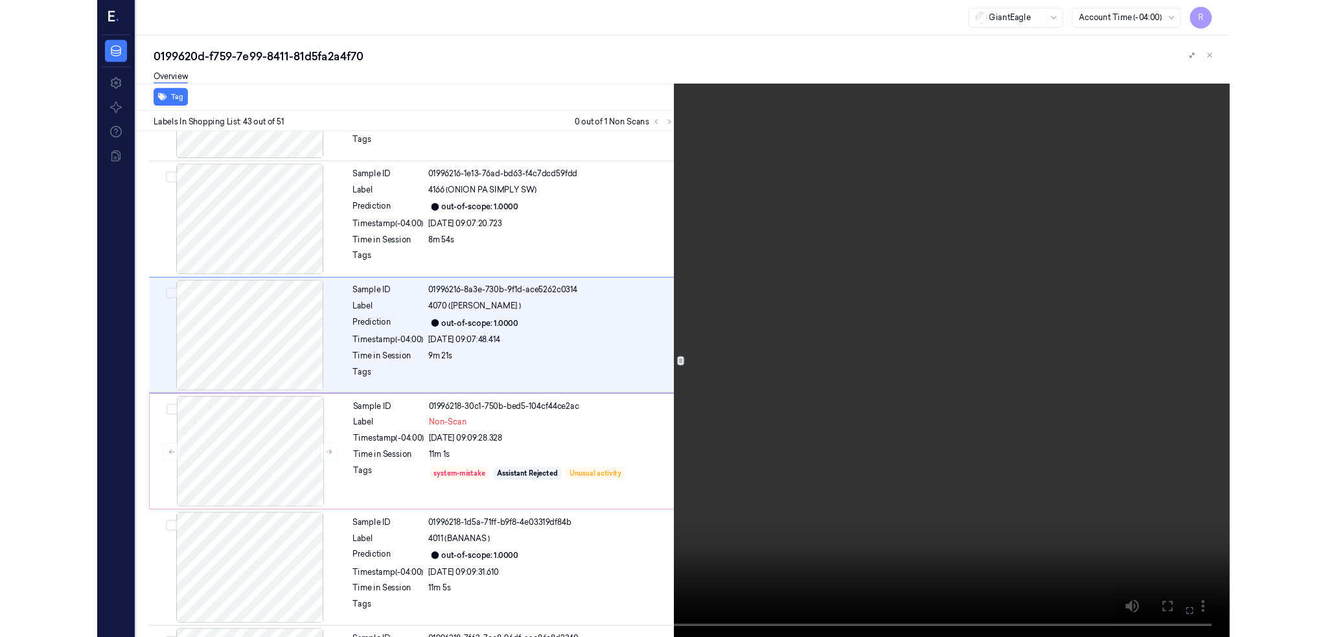
scroll to position [5490, 0]
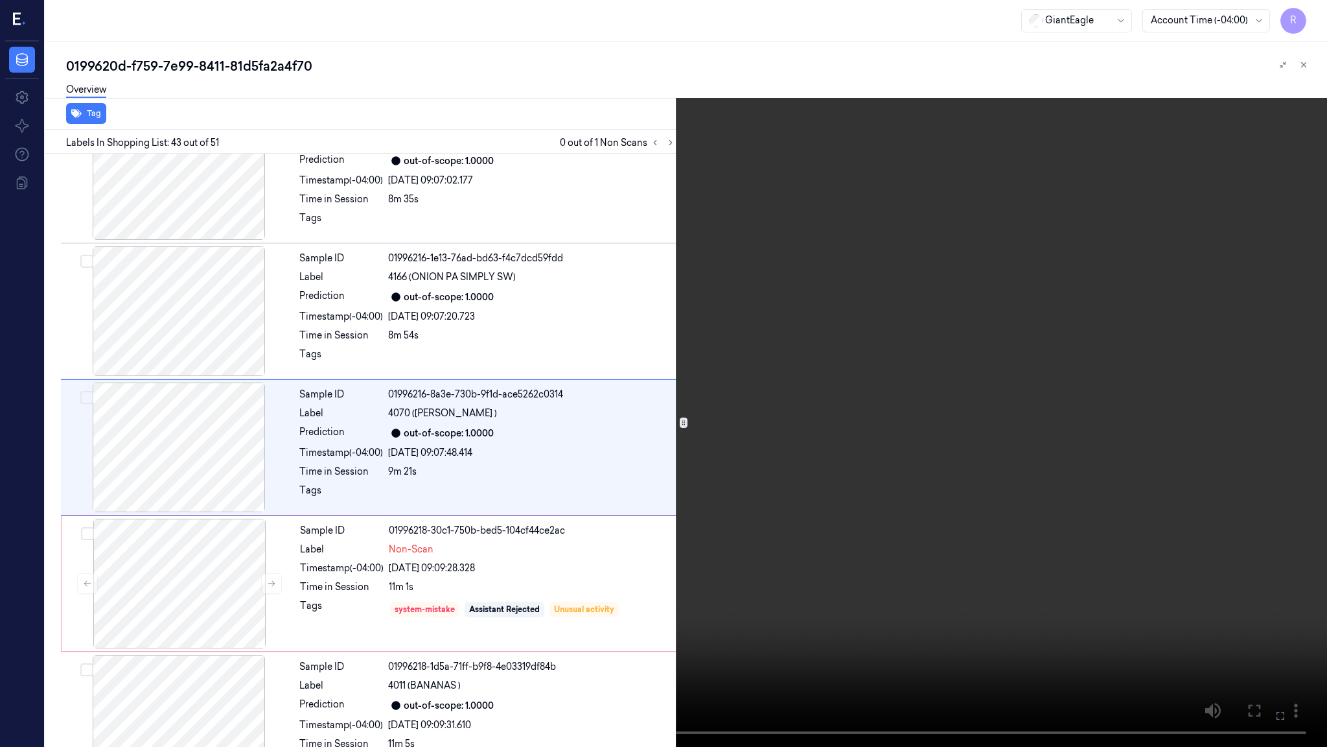
click at [1317, 8] on div "x 4 0 s" at bounding box center [663, 373] width 1327 height 747
click at [1317, 21] on button "x 4" at bounding box center [1311, 15] width 21 height 21
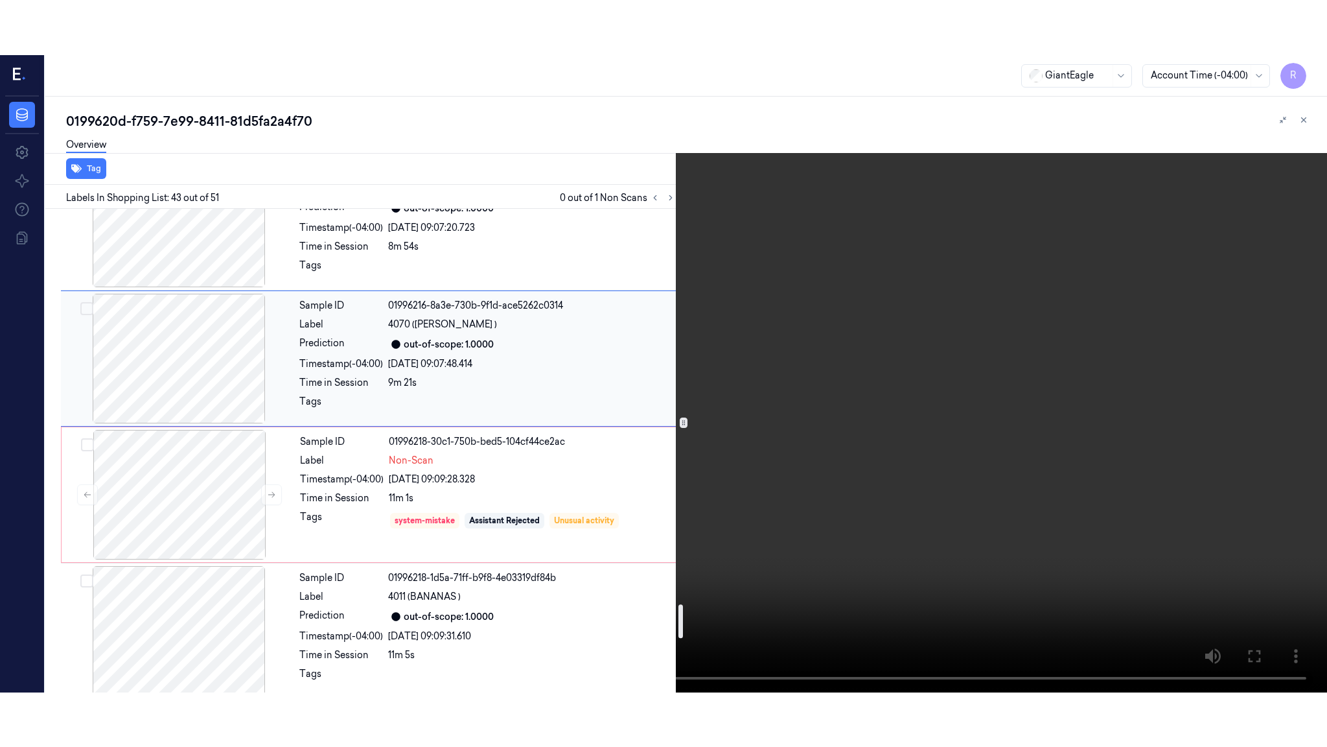
scroll to position [5750, 0]
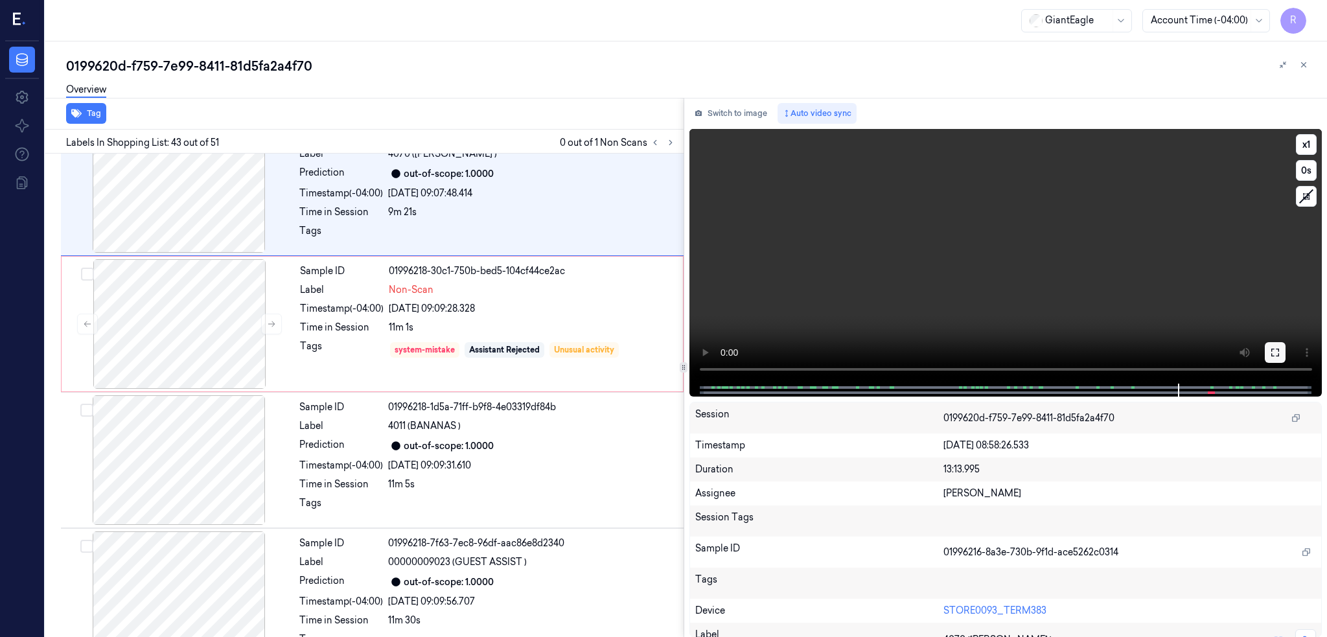
click at [1281, 347] on icon at bounding box center [1275, 352] width 10 height 10
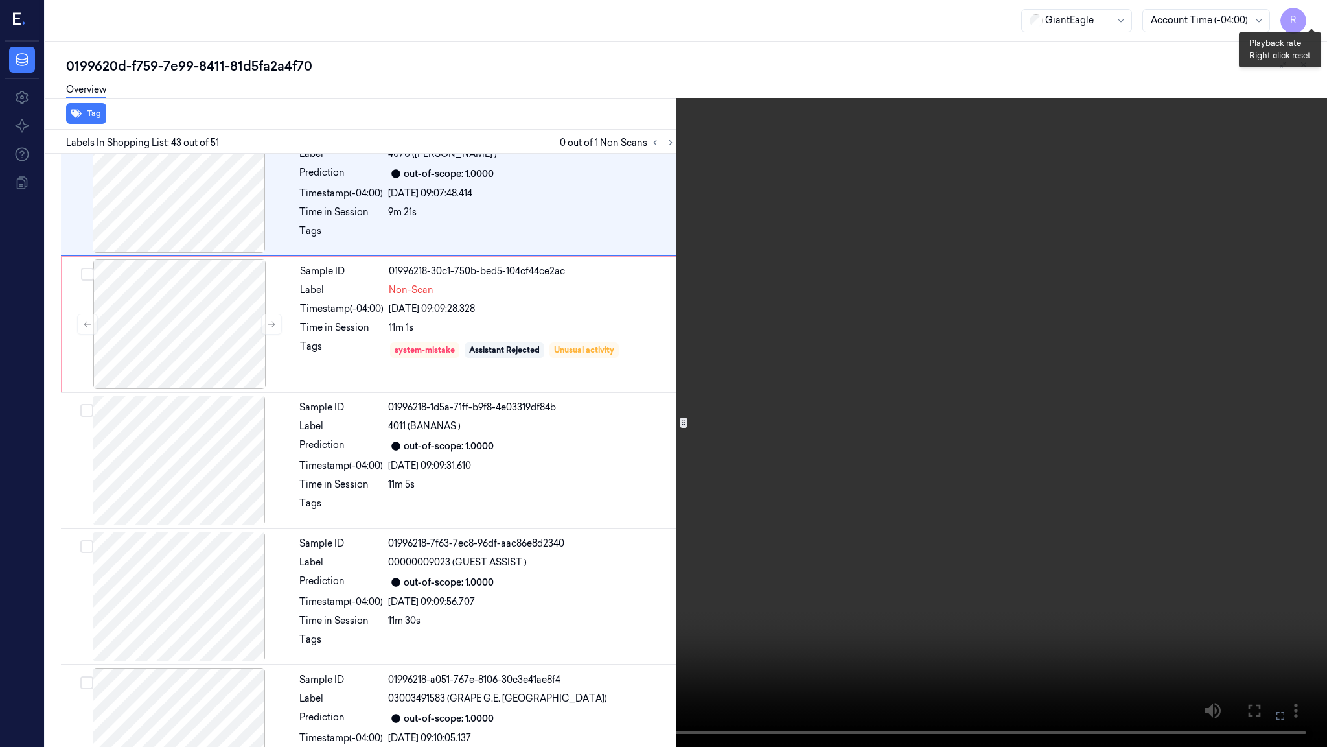
click at [1305, 25] on button "x 1" at bounding box center [1311, 15] width 21 height 21
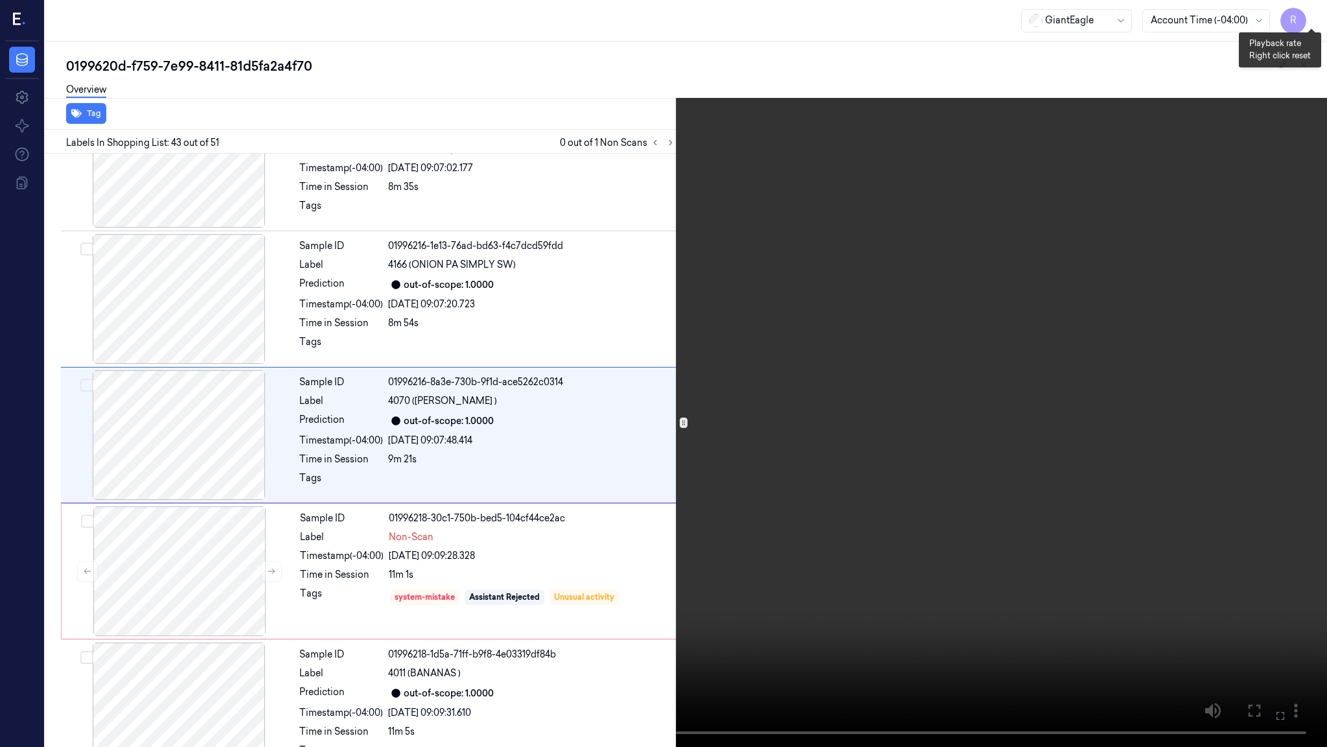
scroll to position [5490, 0]
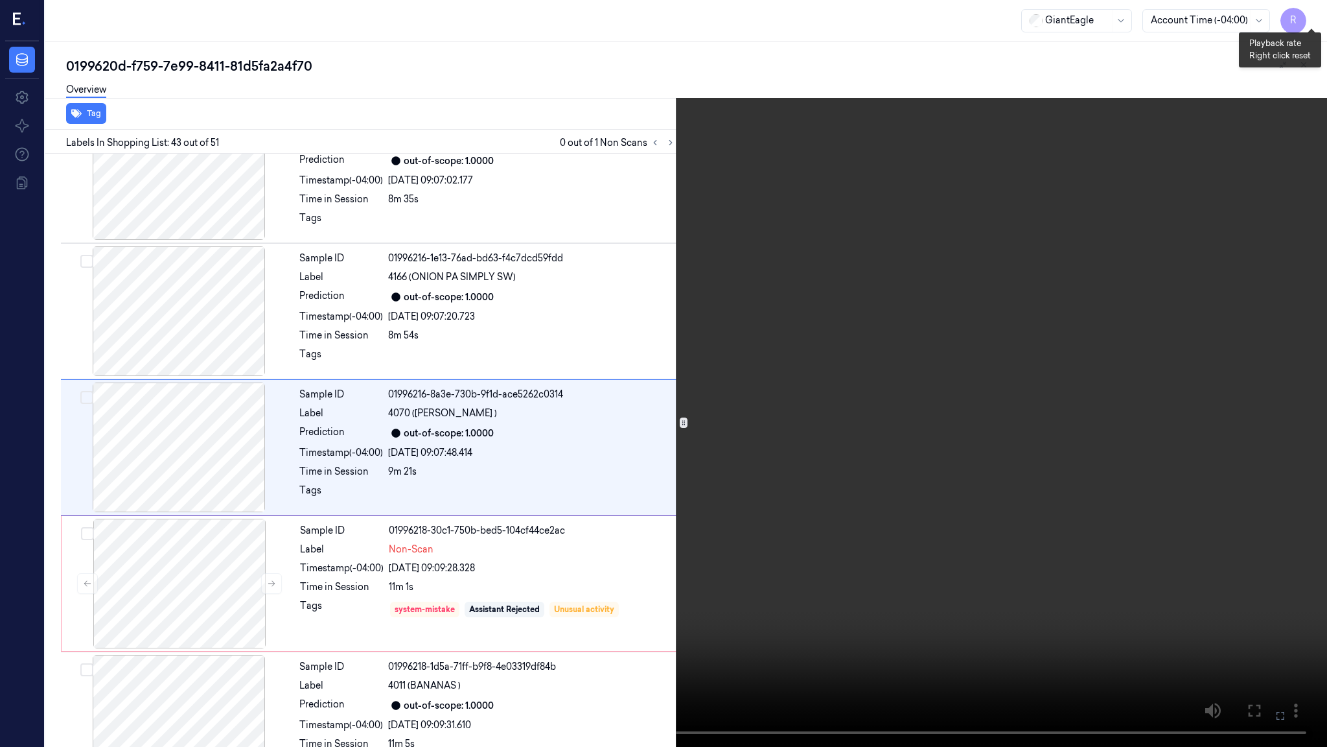
click at [1305, 25] on button "x 2" at bounding box center [1311, 15] width 21 height 21
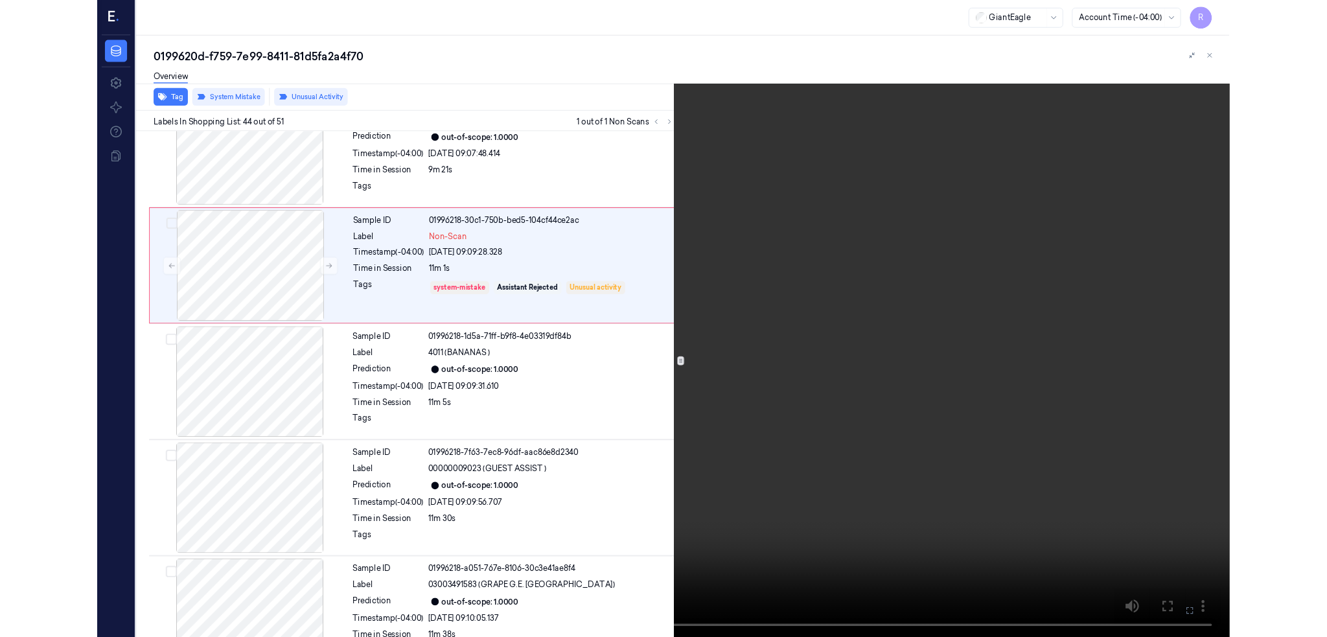
scroll to position [5627, 0]
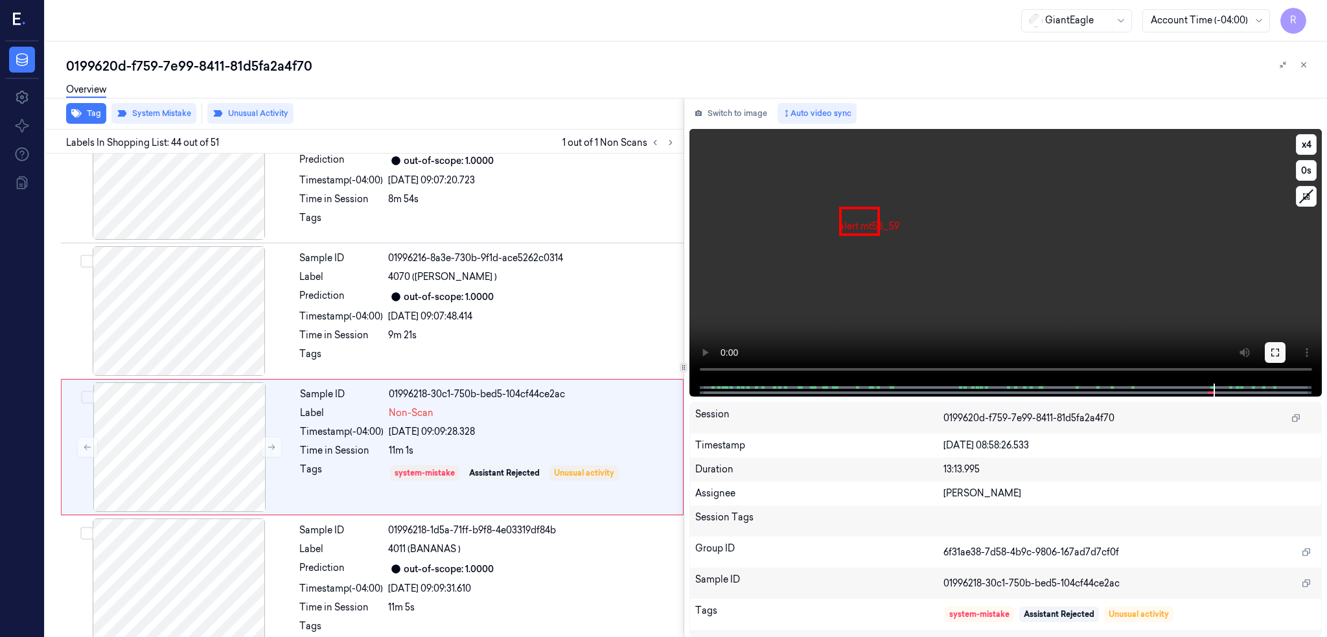
click at [1286, 358] on button at bounding box center [1275, 352] width 21 height 21
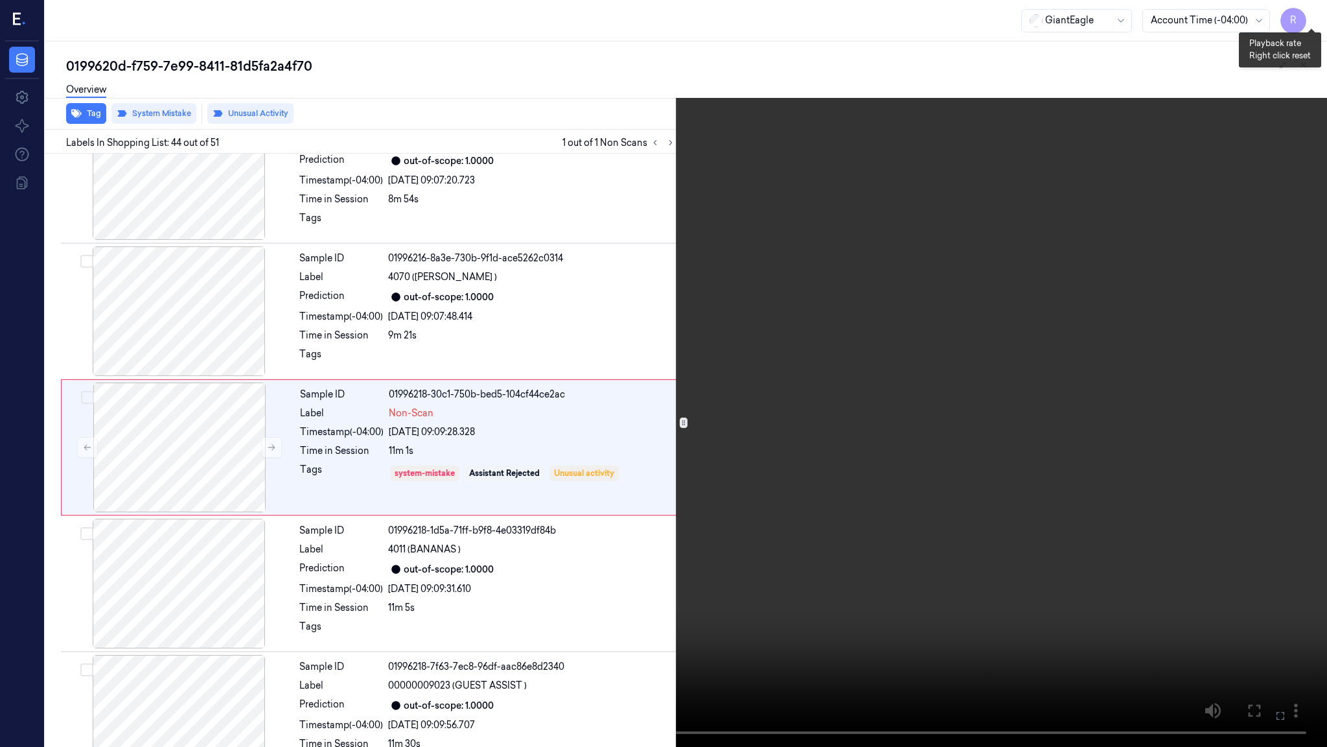
click at [1313, 17] on button "x 4" at bounding box center [1311, 15] width 21 height 21
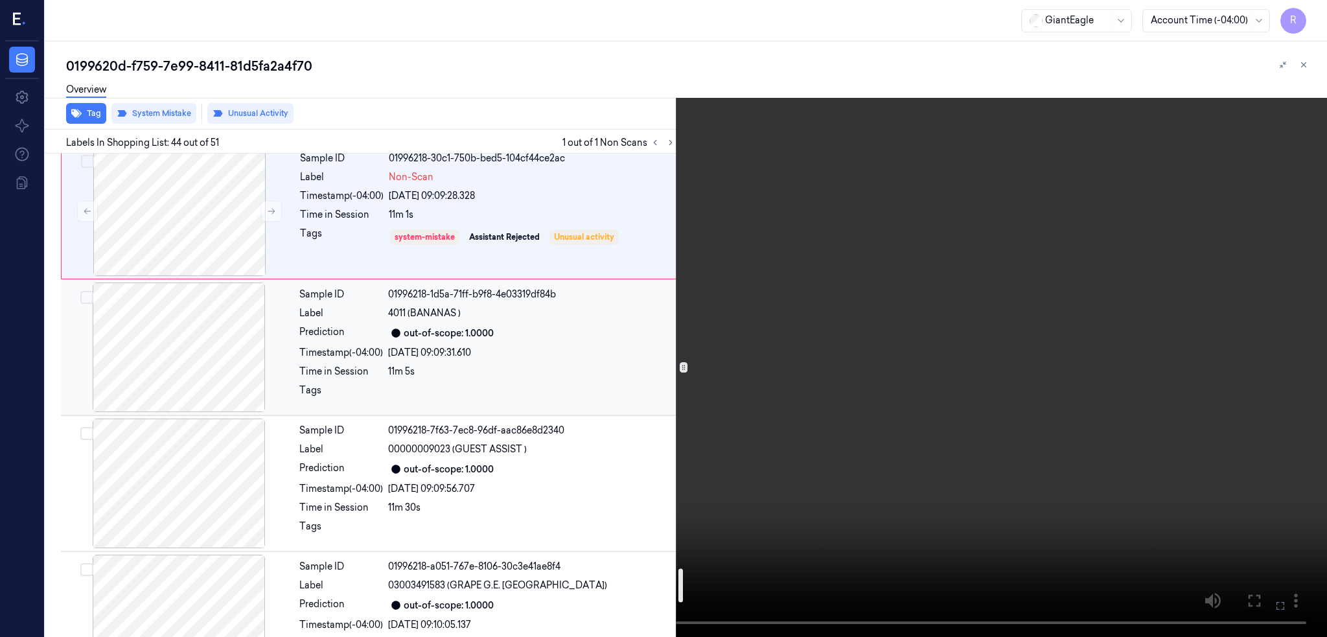
scroll to position [5972, 0]
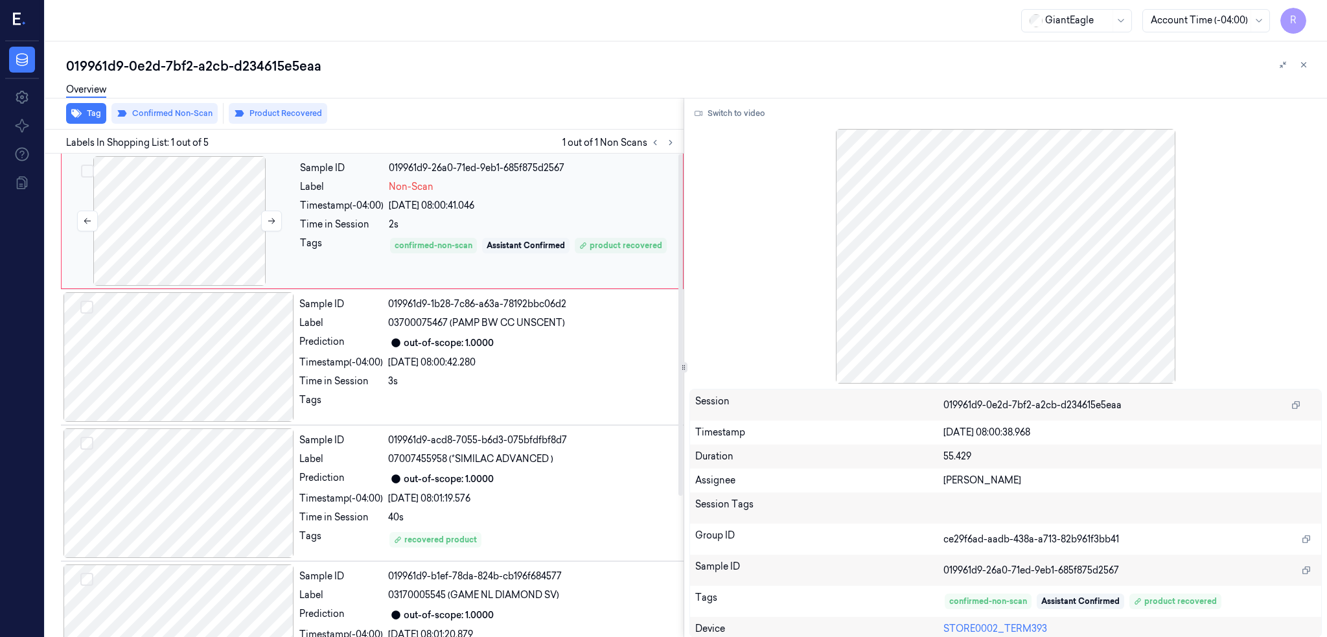
click at [150, 238] on div at bounding box center [179, 221] width 231 height 130
click at [180, 390] on div at bounding box center [179, 357] width 231 height 130
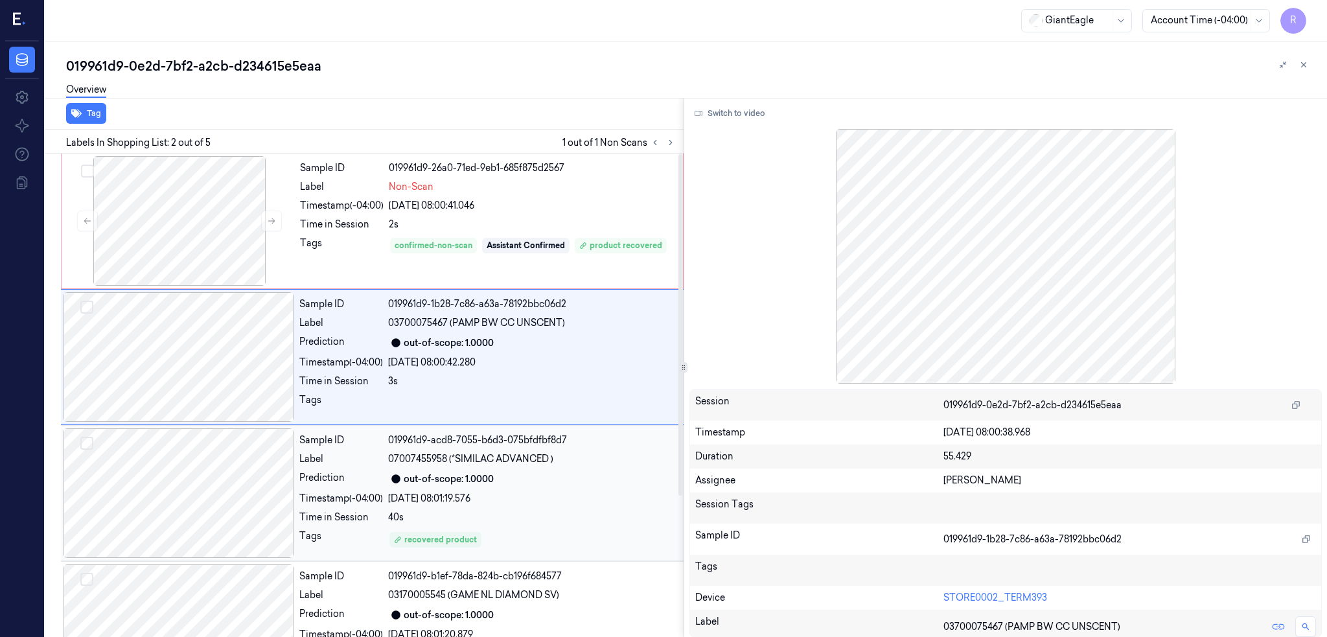
click at [184, 478] on div at bounding box center [179, 493] width 231 height 130
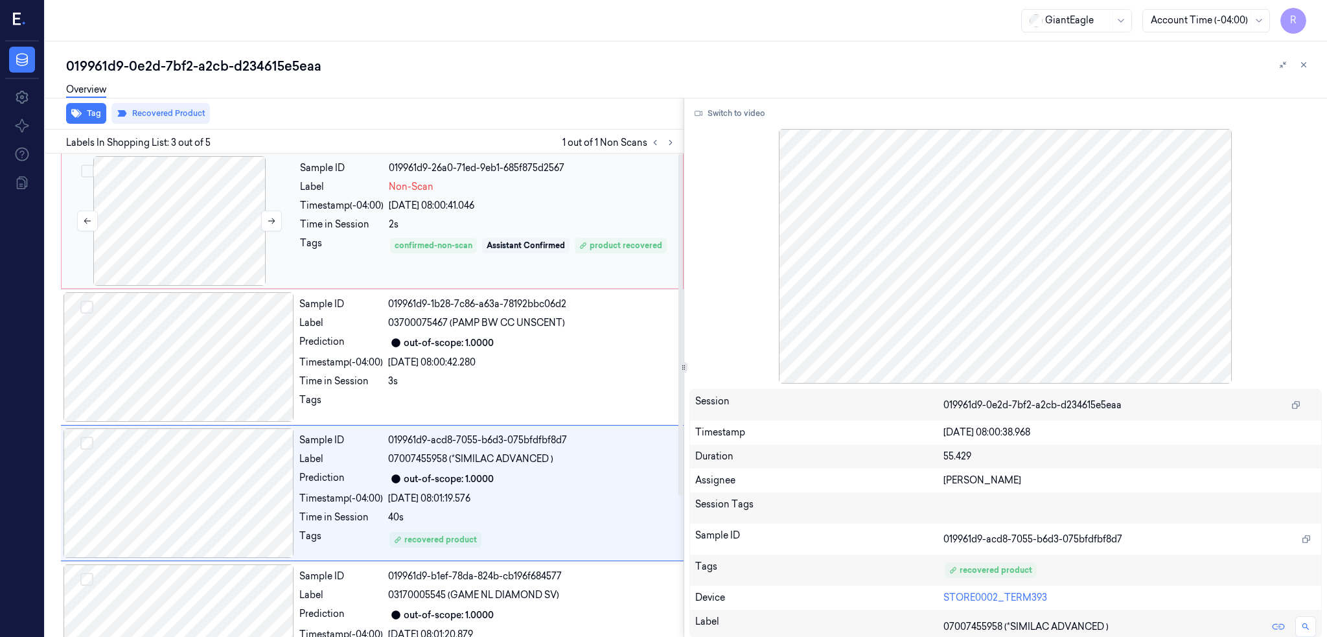
click at [191, 177] on div at bounding box center [179, 221] width 231 height 130
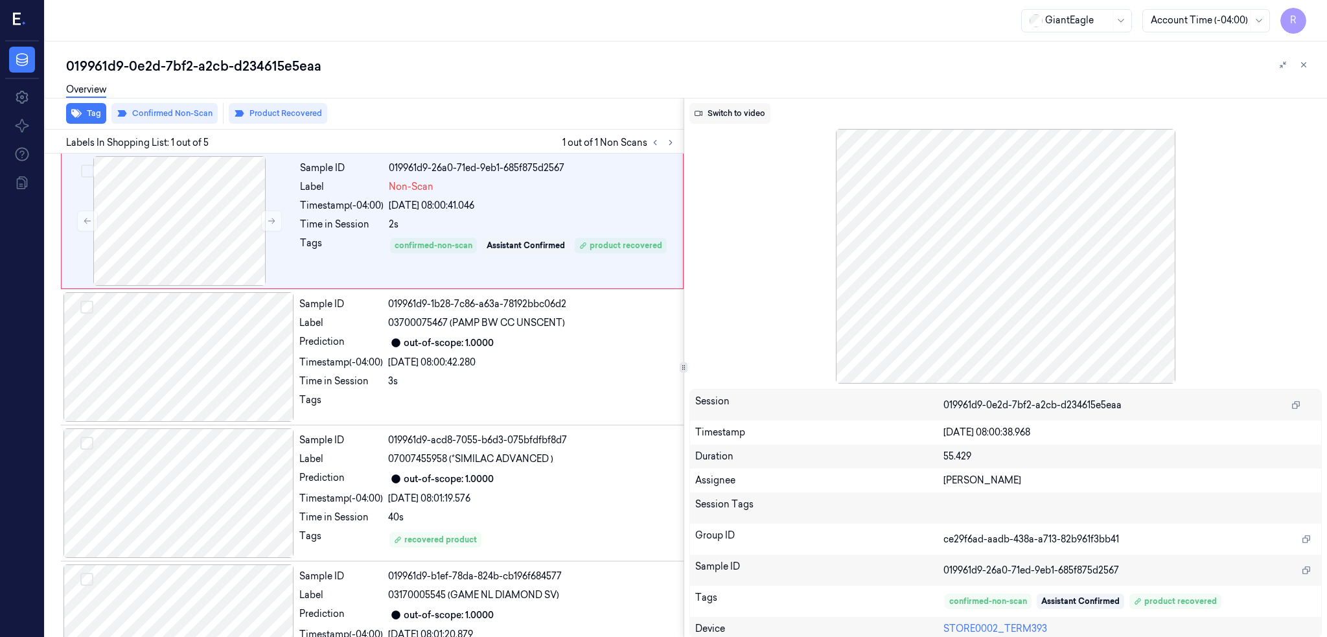
click at [755, 104] on button "Switch to video" at bounding box center [730, 113] width 81 height 21
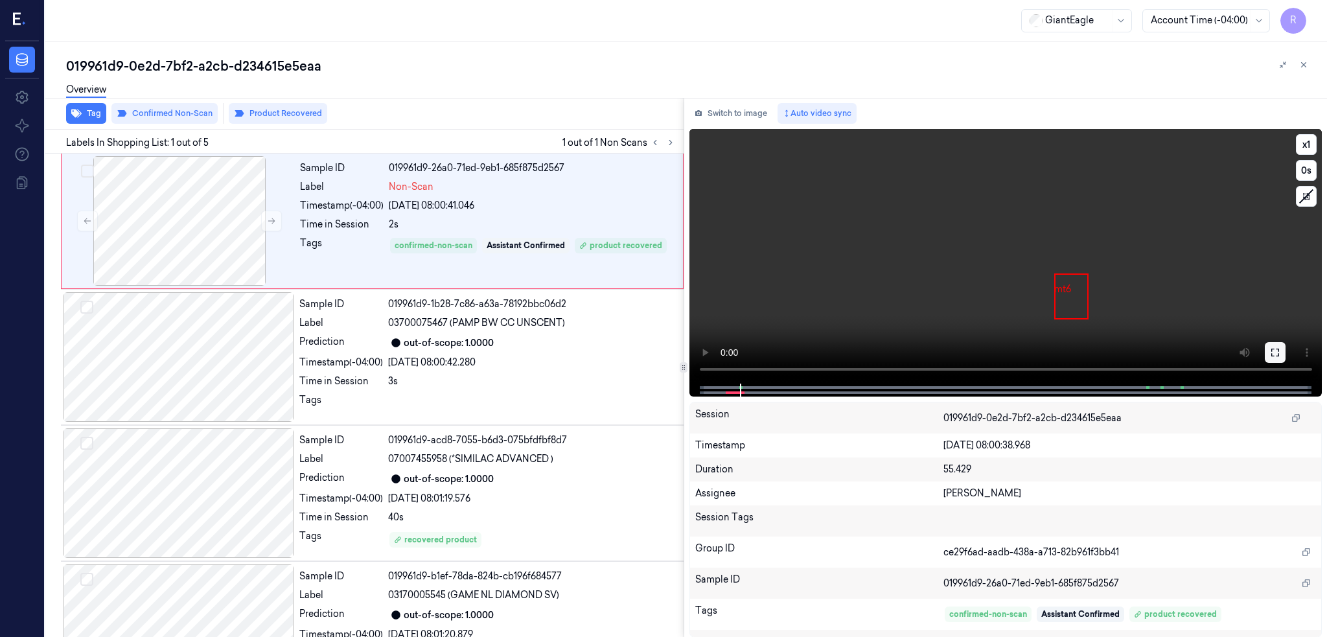
click at [1281, 355] on icon at bounding box center [1275, 352] width 10 height 10
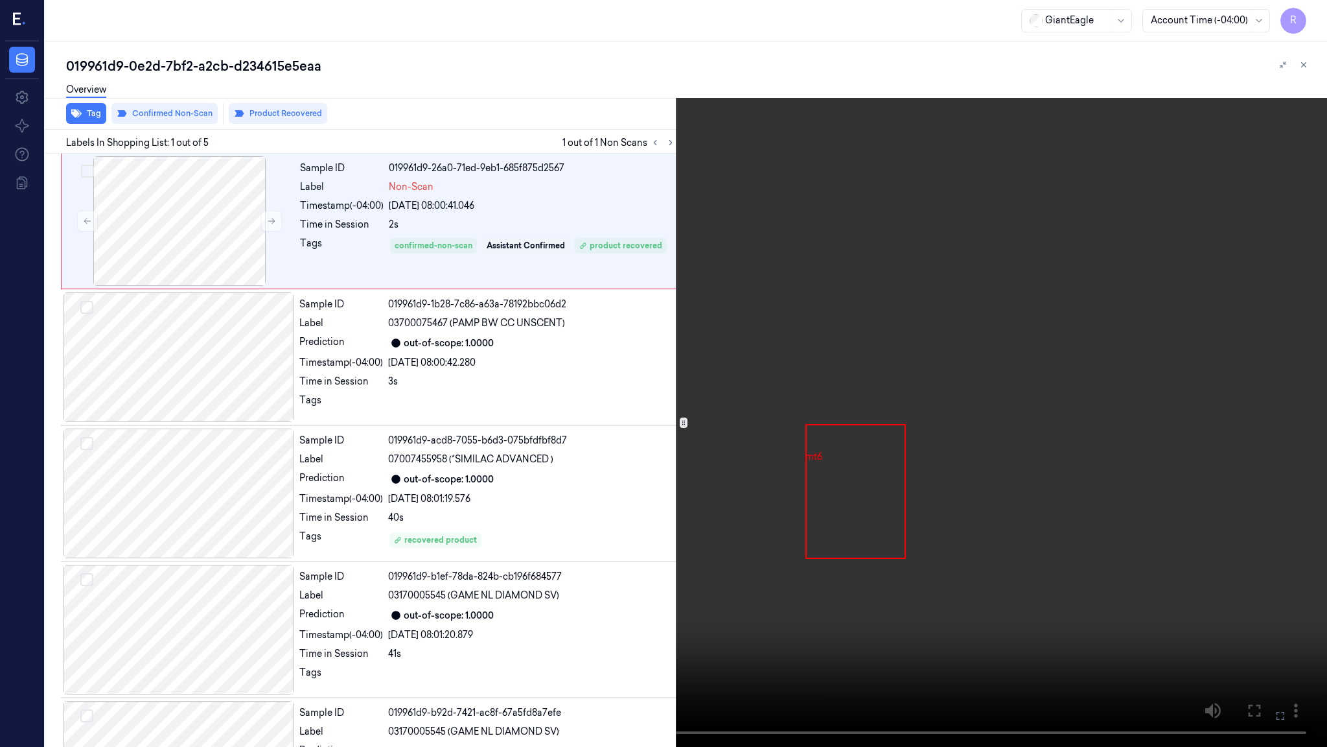
click at [655, 433] on video at bounding box center [663, 373] width 1327 height 747
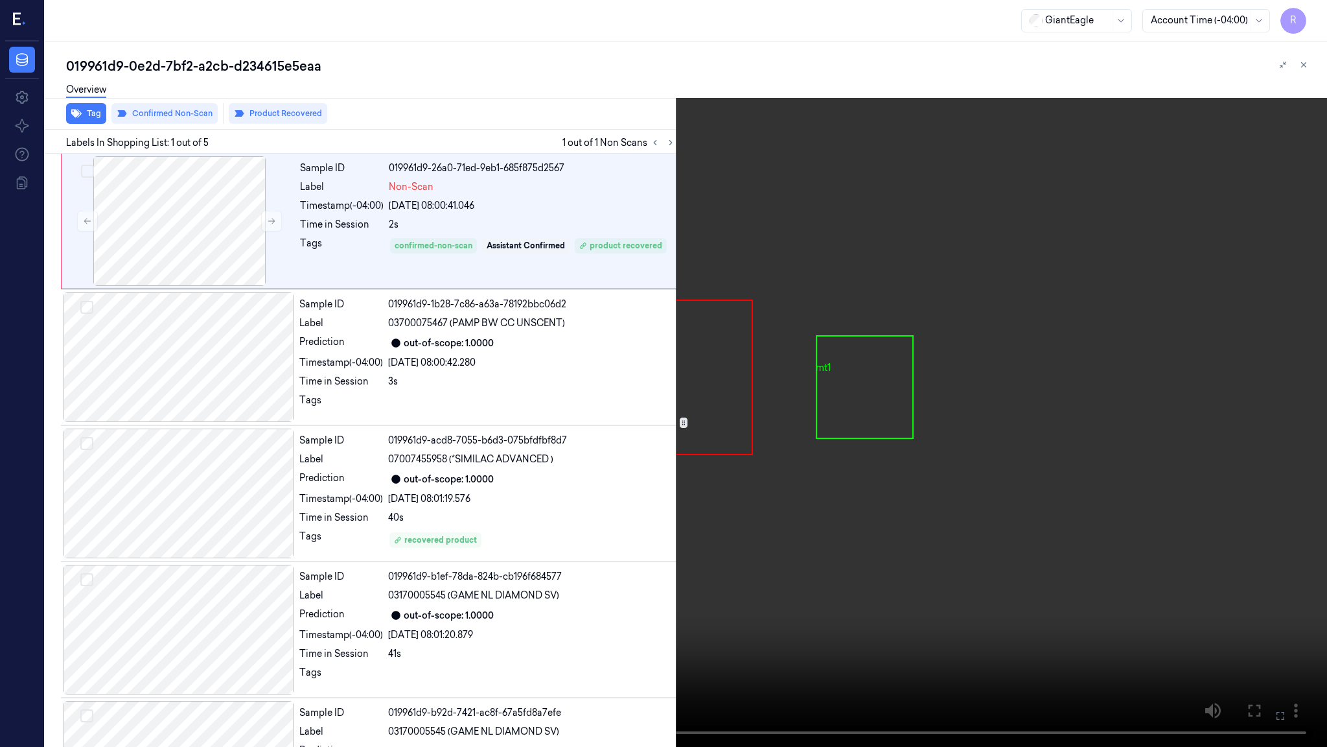
click at [793, 465] on video at bounding box center [663, 373] width 1327 height 747
click at [735, 472] on video at bounding box center [663, 373] width 1327 height 747
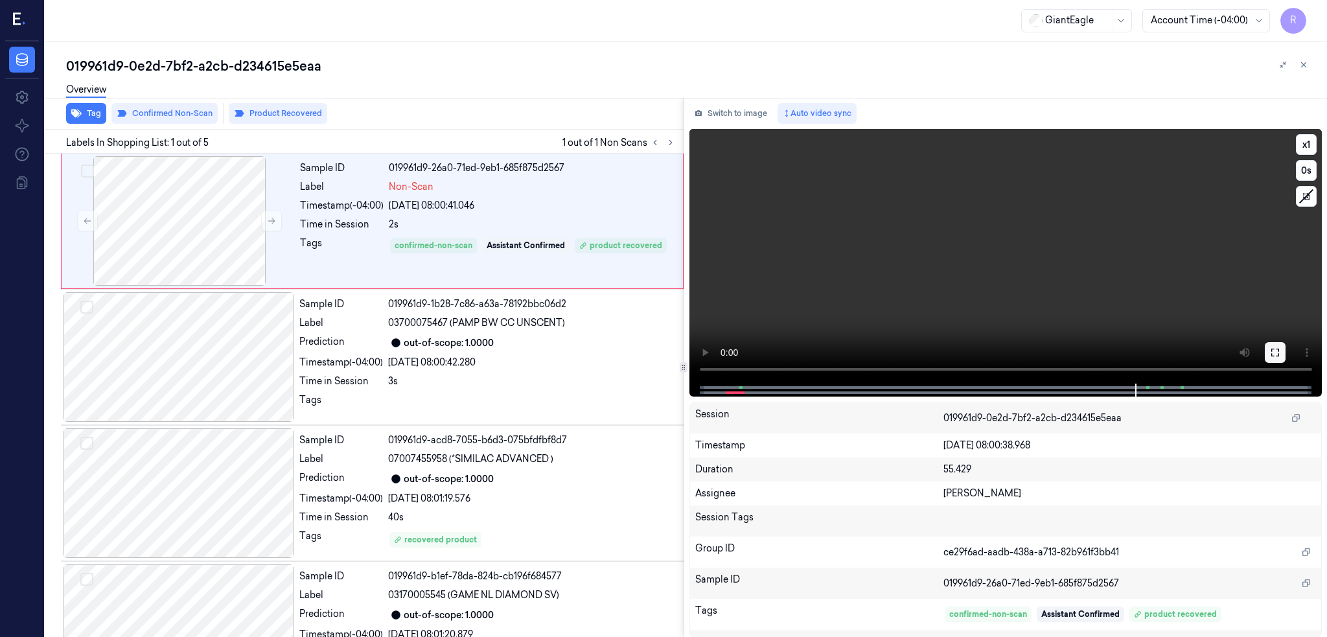
click at [1281, 352] on icon at bounding box center [1275, 352] width 10 height 10
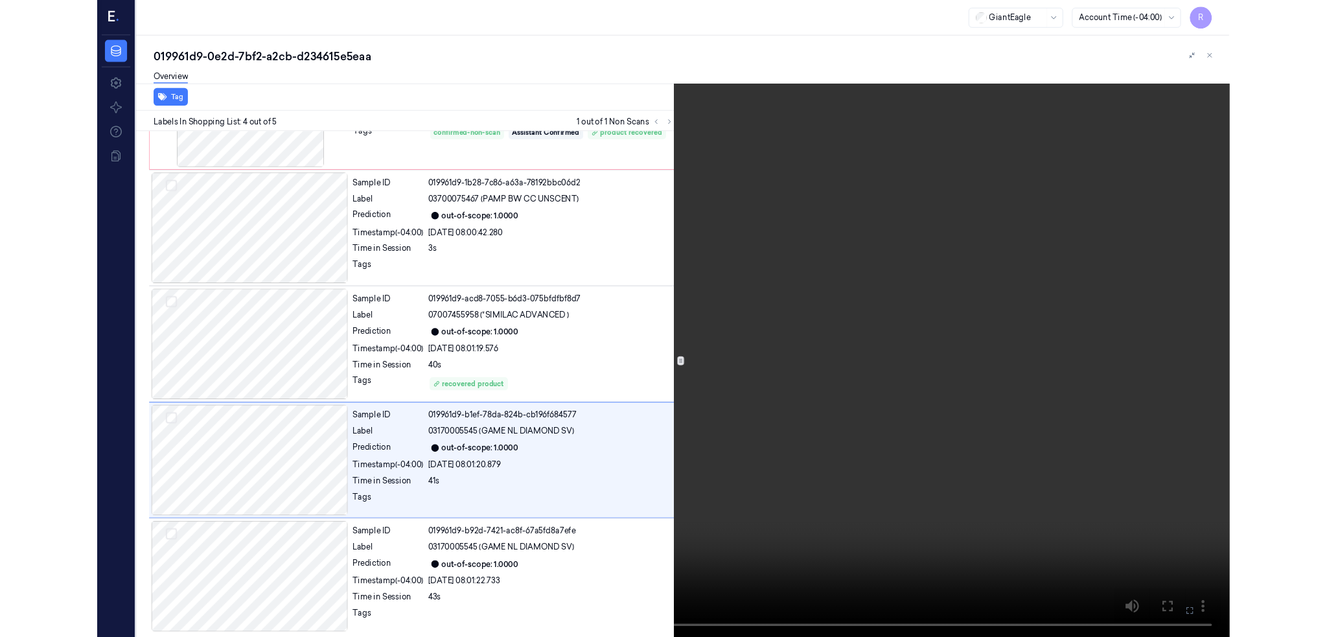
scroll to position [91, 0]
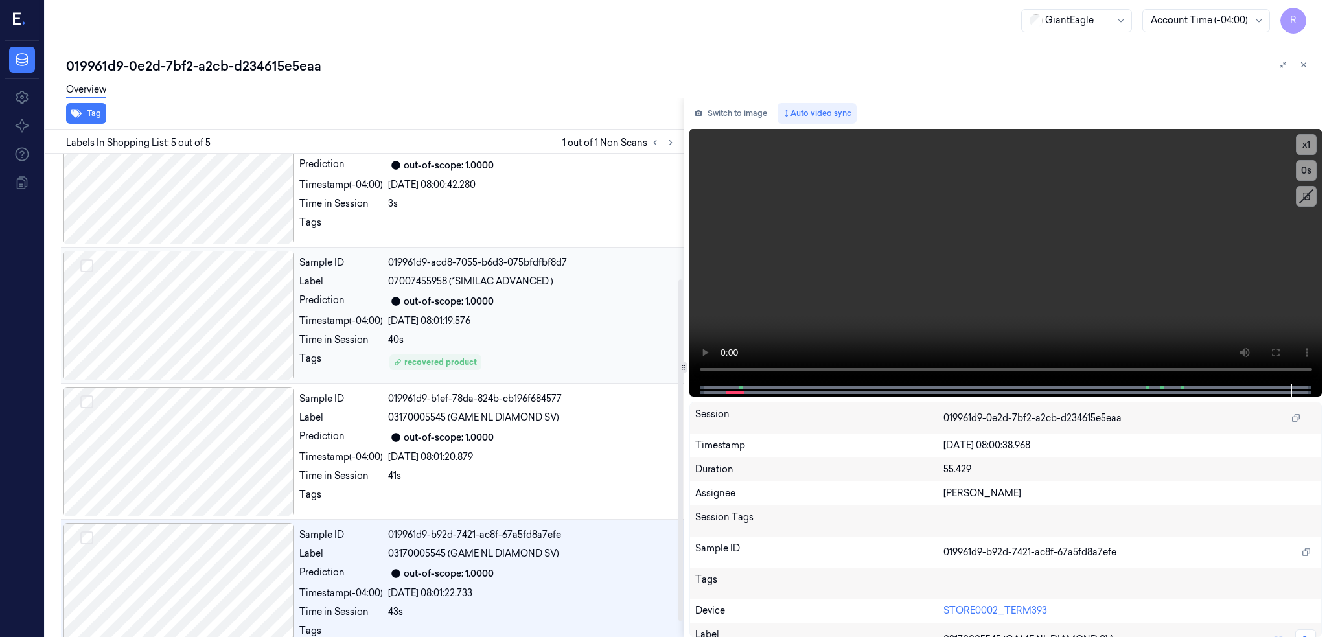
click at [218, 315] on div at bounding box center [179, 316] width 231 height 130
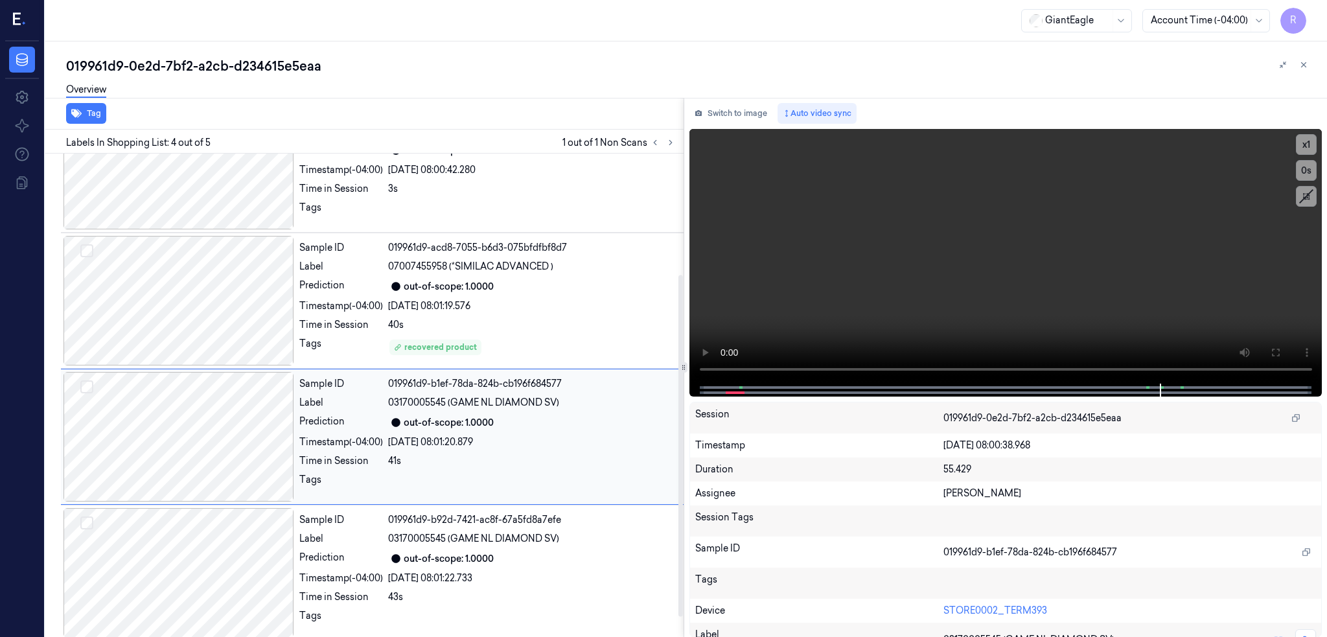
scroll to position [200, 0]
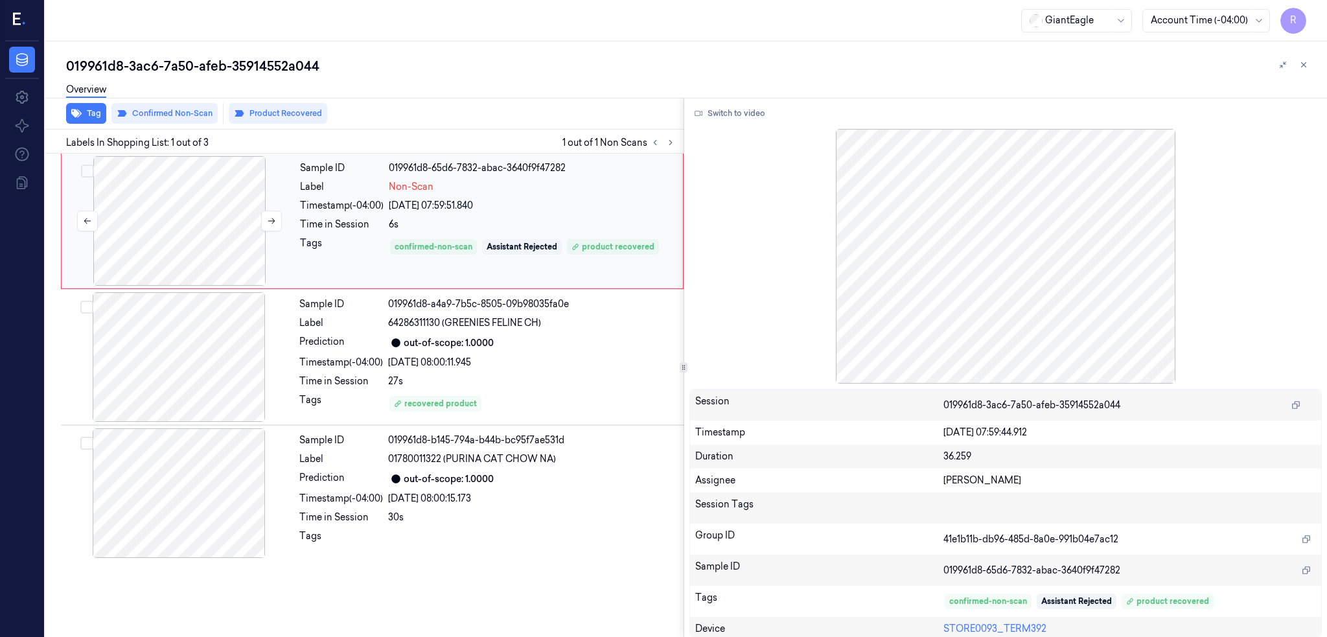
click at [148, 222] on div at bounding box center [179, 221] width 231 height 130
click at [751, 124] on div "Switch to video Session 019961d8-3ac6-7a50-afeb-35914552a044 Timestamp [DATE] 0…" at bounding box center [1006, 368] width 644 height 540
click at [749, 110] on button "Switch to video" at bounding box center [730, 113] width 81 height 21
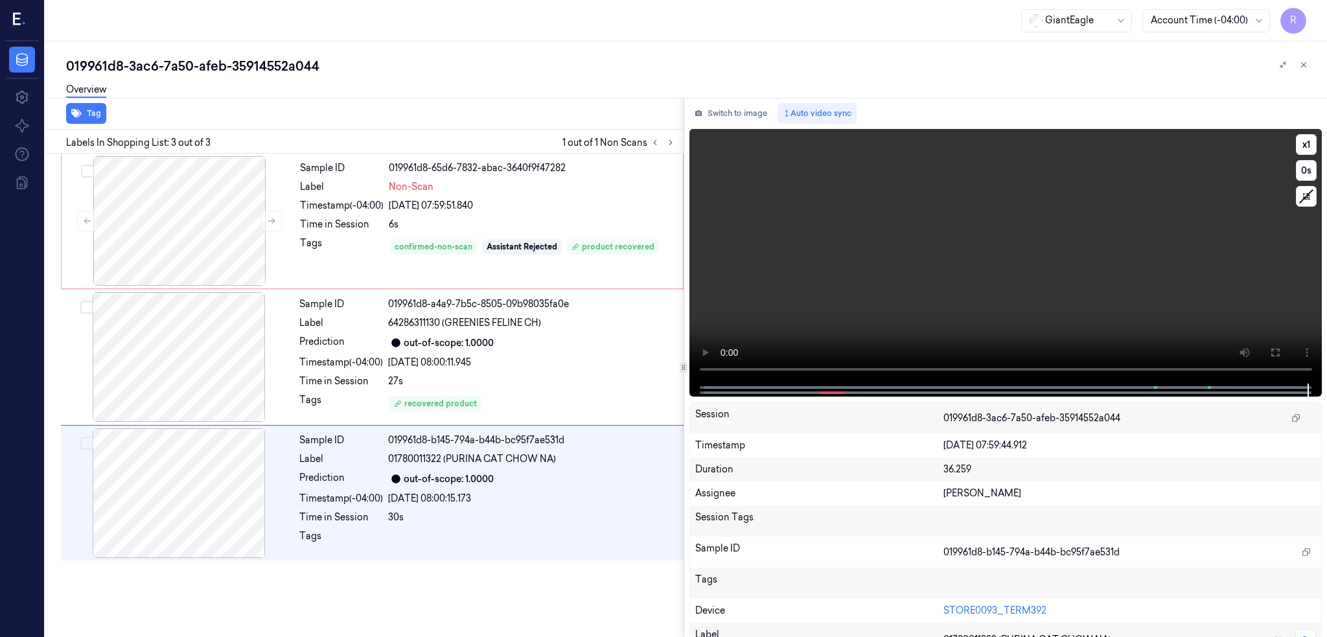
click at [725, 367] on video at bounding box center [1006, 256] width 633 height 255
click at [1281, 355] on icon at bounding box center [1275, 352] width 10 height 10
click at [204, 351] on div at bounding box center [179, 357] width 231 height 130
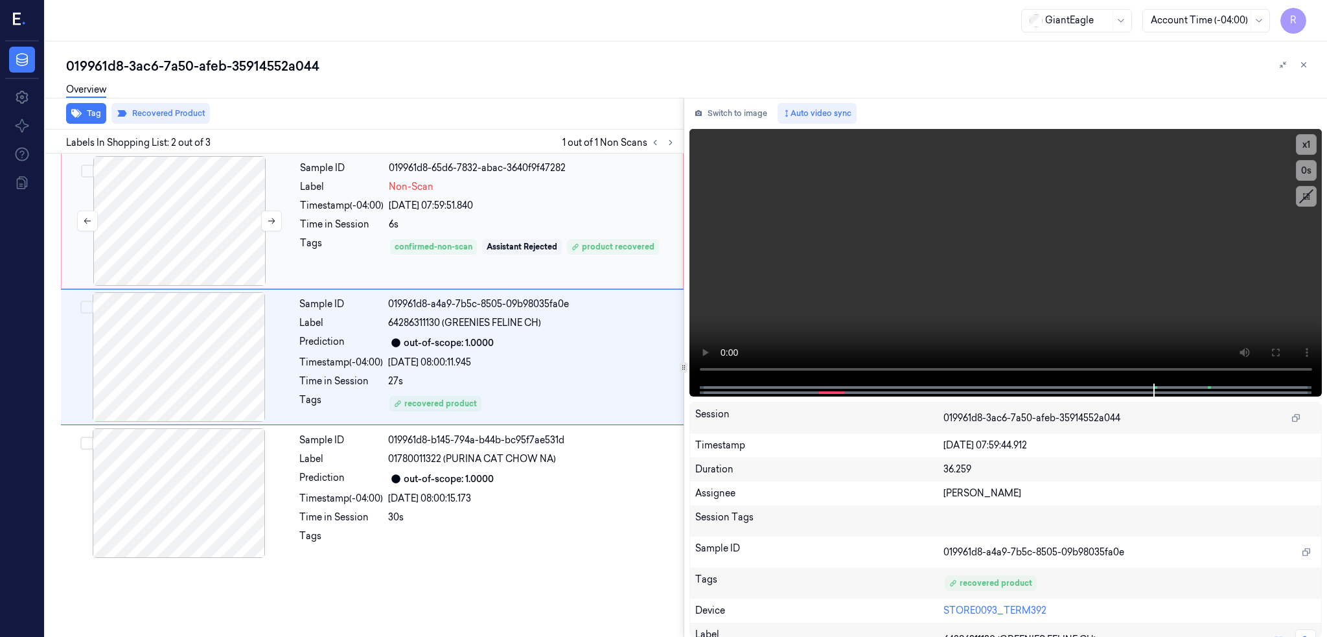
click at [218, 263] on div at bounding box center [179, 221] width 231 height 130
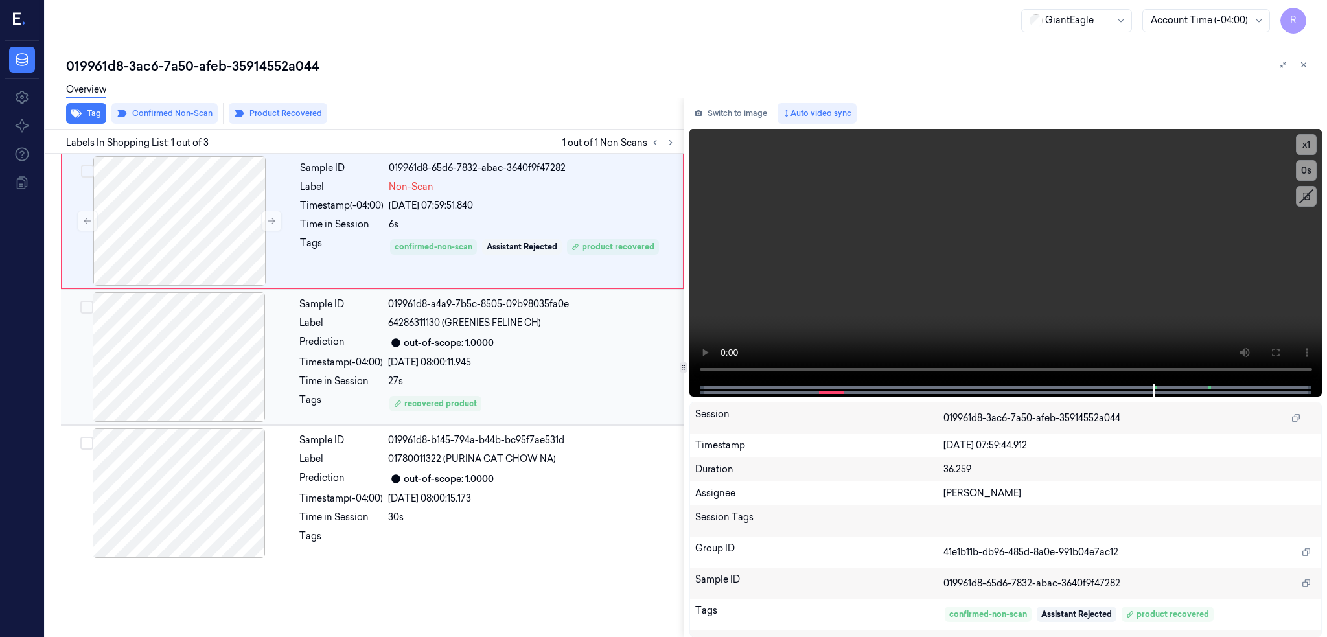
click at [209, 345] on div at bounding box center [179, 357] width 231 height 130
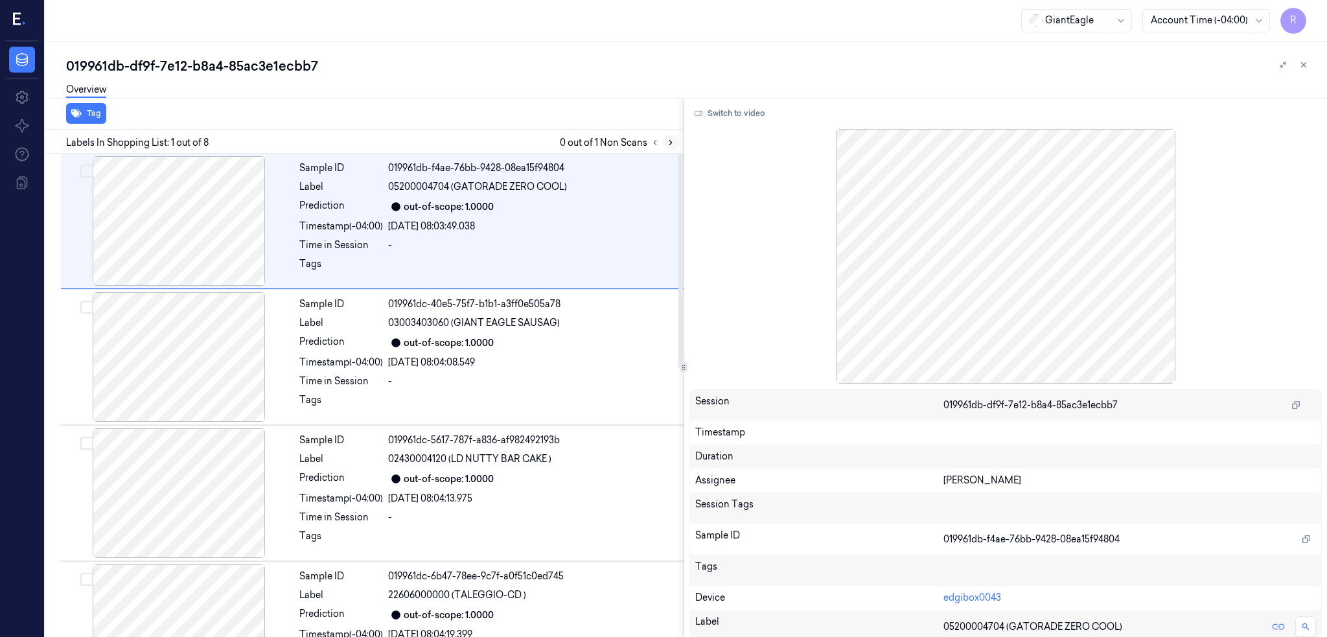
click at [675, 140] on icon at bounding box center [670, 142] width 9 height 9
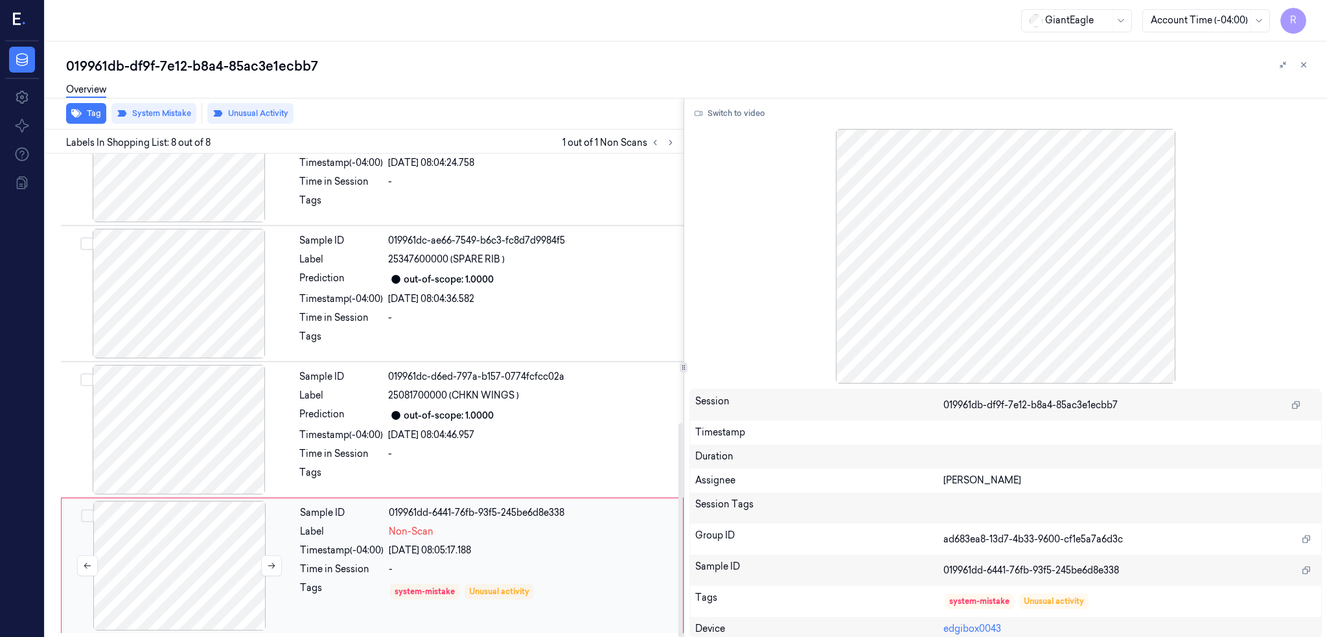
scroll to position [609, 0]
click at [201, 549] on div at bounding box center [179, 565] width 231 height 130
click at [222, 441] on div at bounding box center [179, 429] width 231 height 130
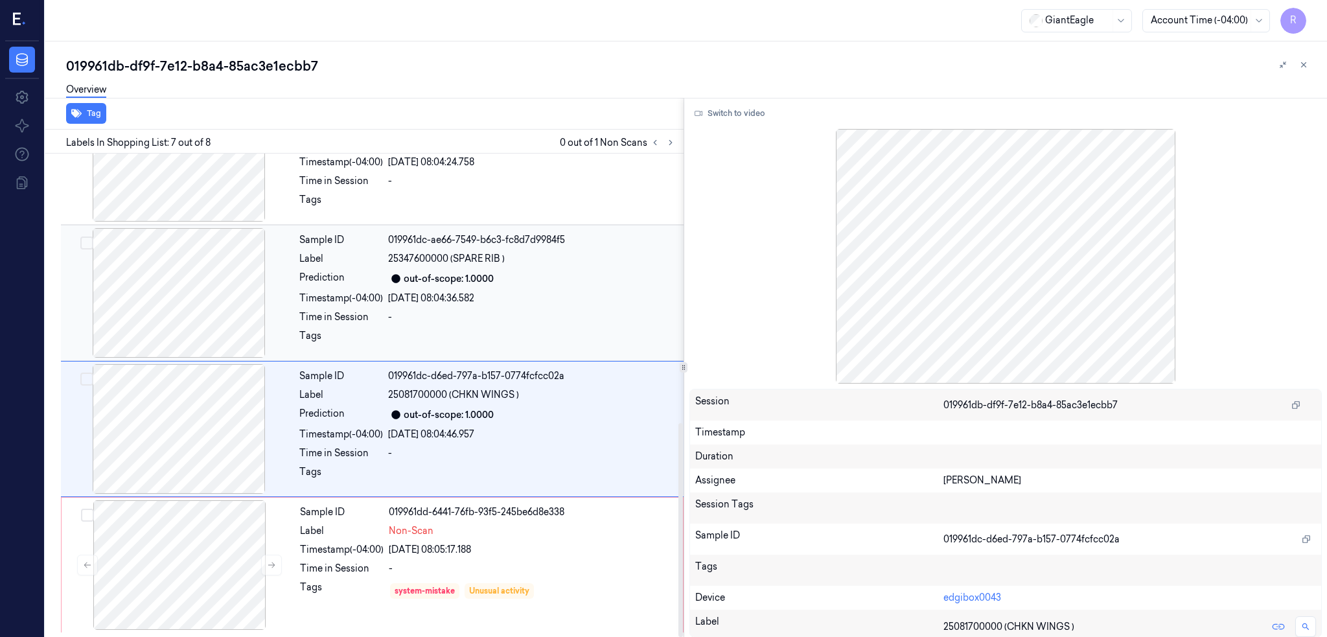
click at [192, 277] on div at bounding box center [179, 293] width 231 height 130
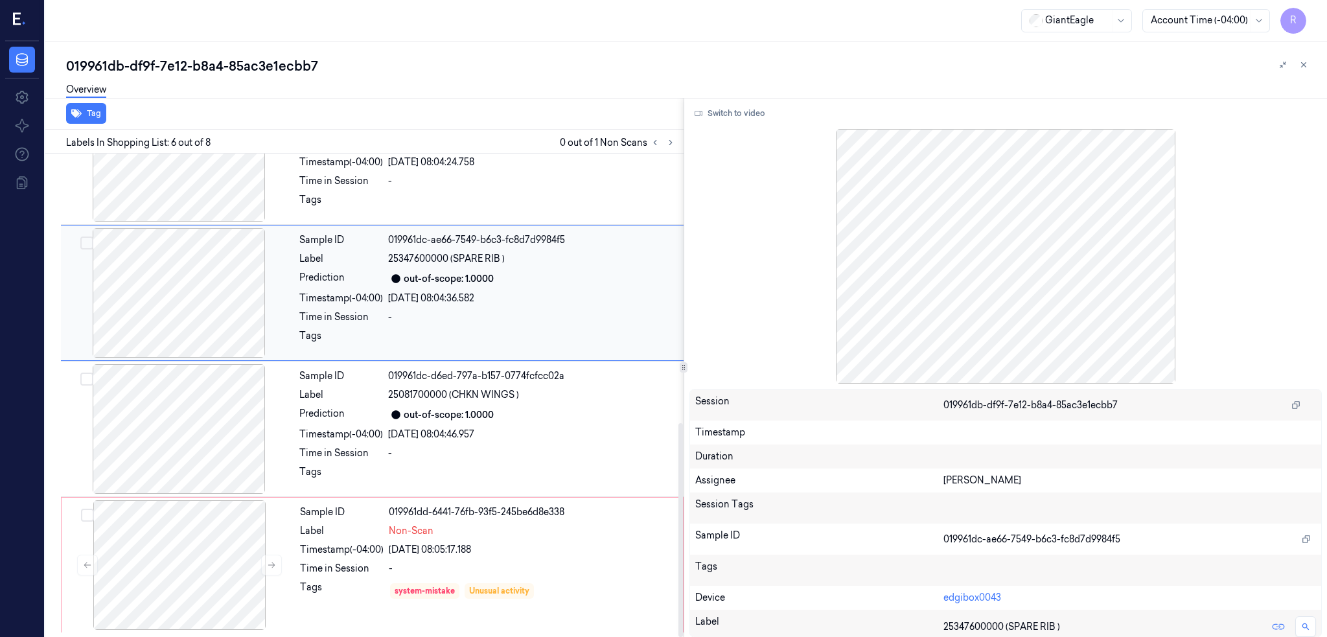
scroll to position [506, 0]
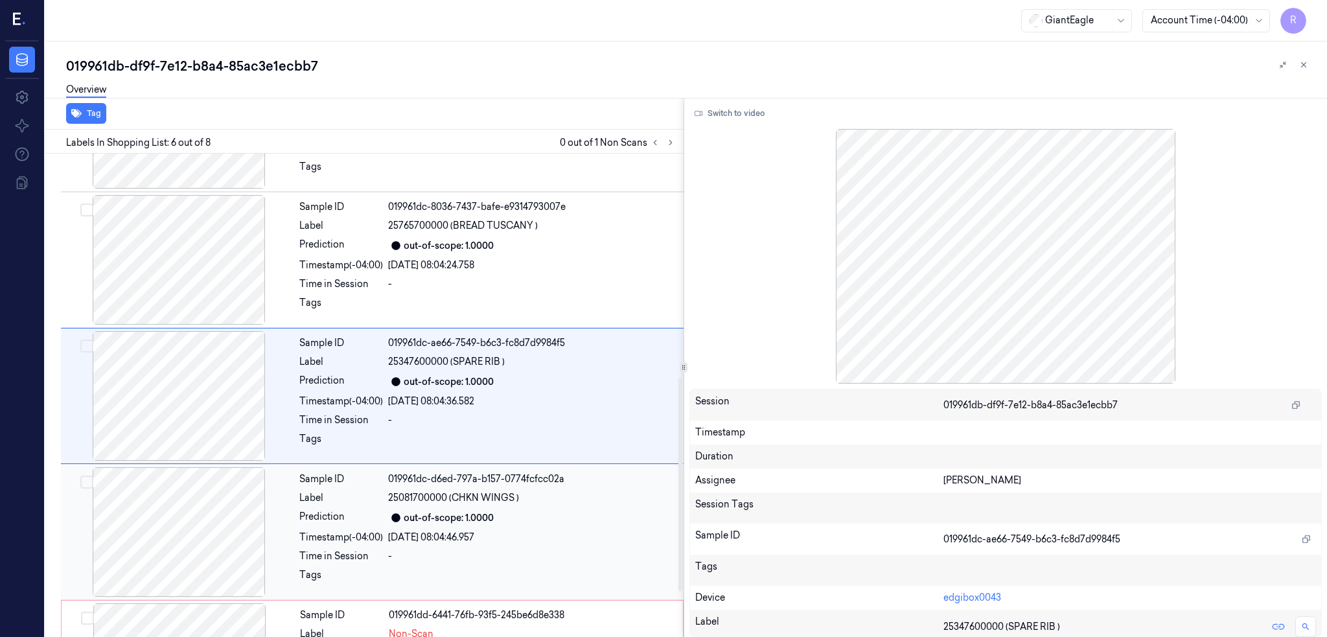
click at [187, 464] on div "Sample ID 019961db-f4ae-76bb-9428-08ea15f94804 Label 05200004704 (GATORADE ZERO…" at bounding box center [362, 194] width 644 height 1093
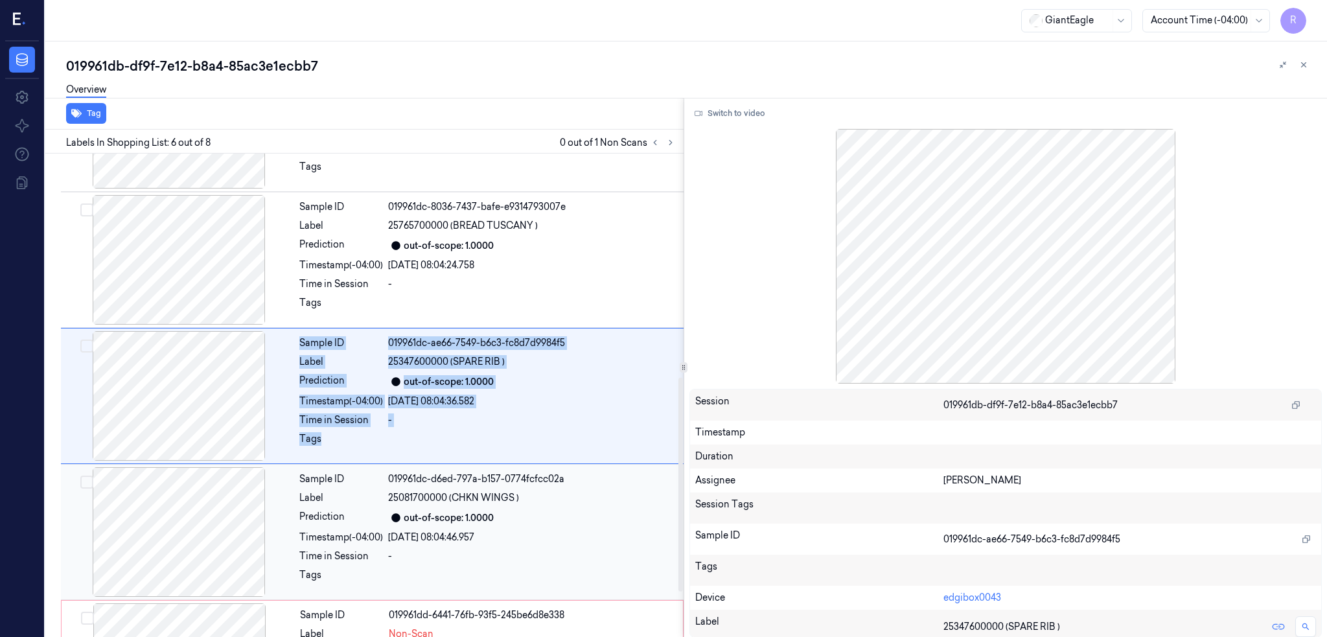
click at [187, 510] on div at bounding box center [179, 532] width 231 height 130
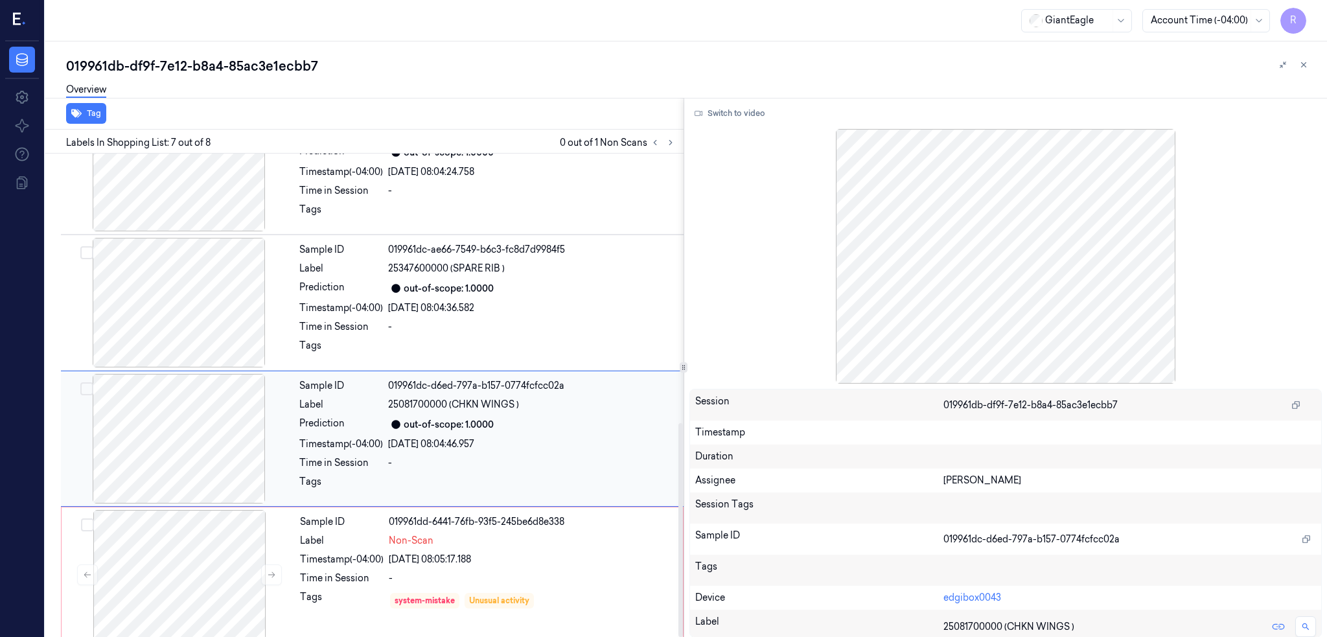
scroll to position [609, 0]
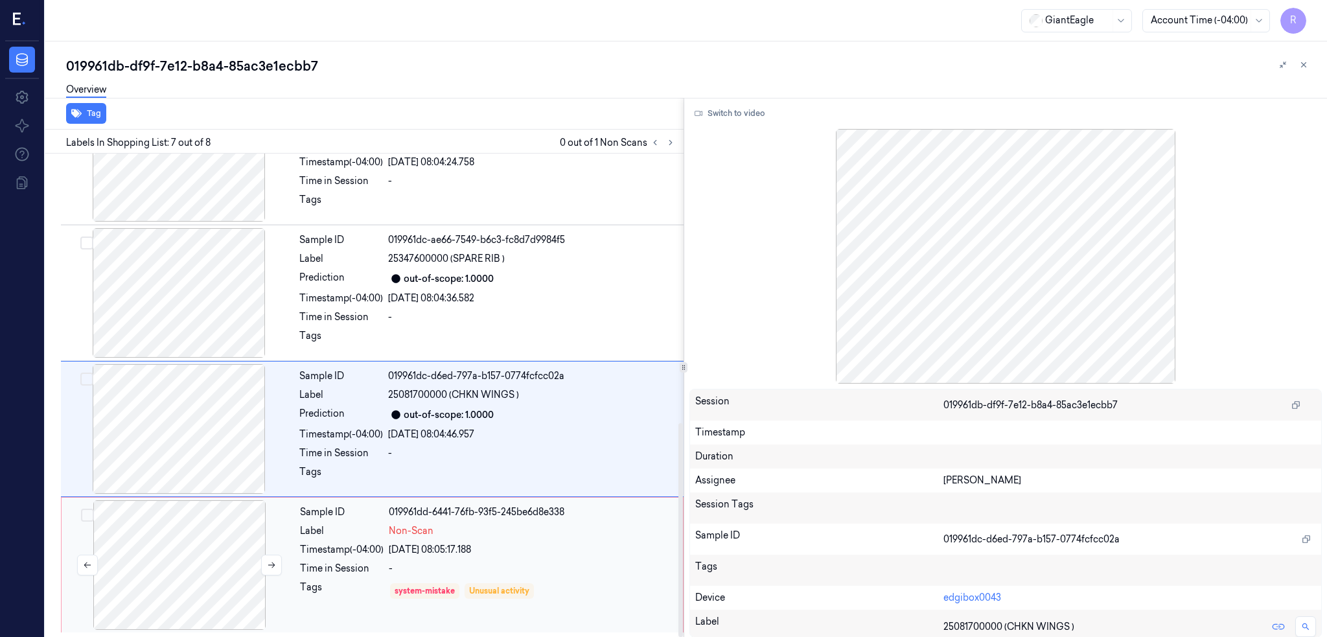
click at [183, 568] on div at bounding box center [179, 565] width 231 height 130
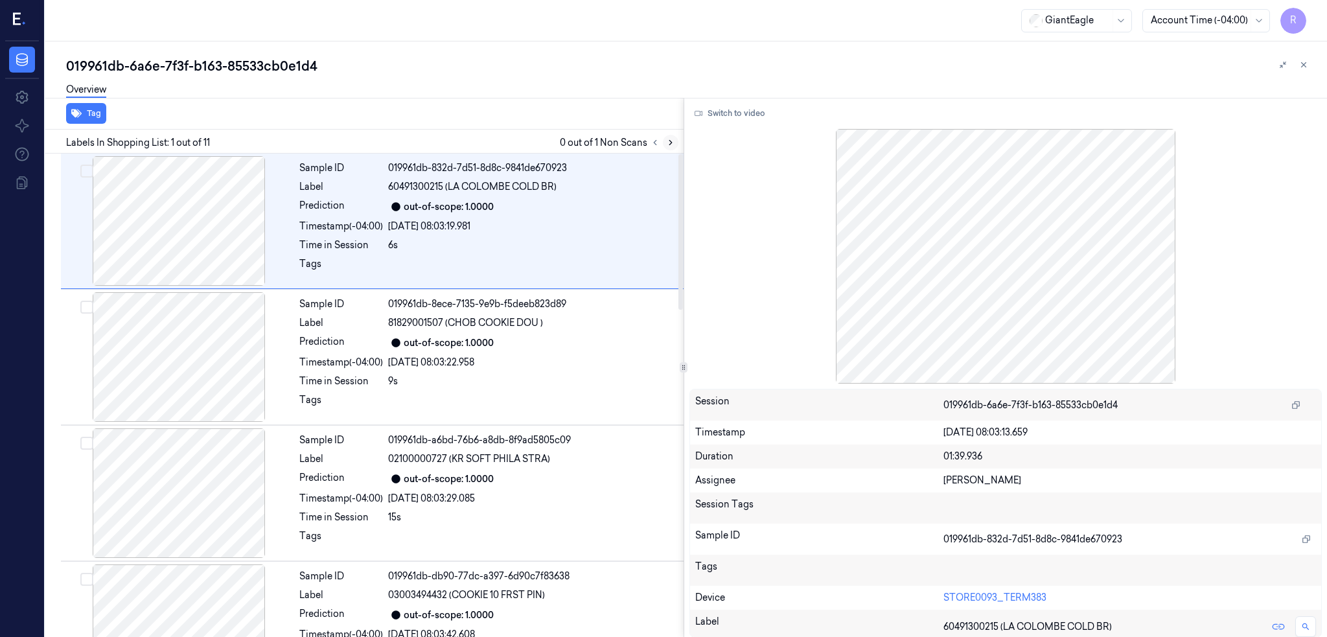
click at [675, 139] on icon at bounding box center [670, 142] width 9 height 9
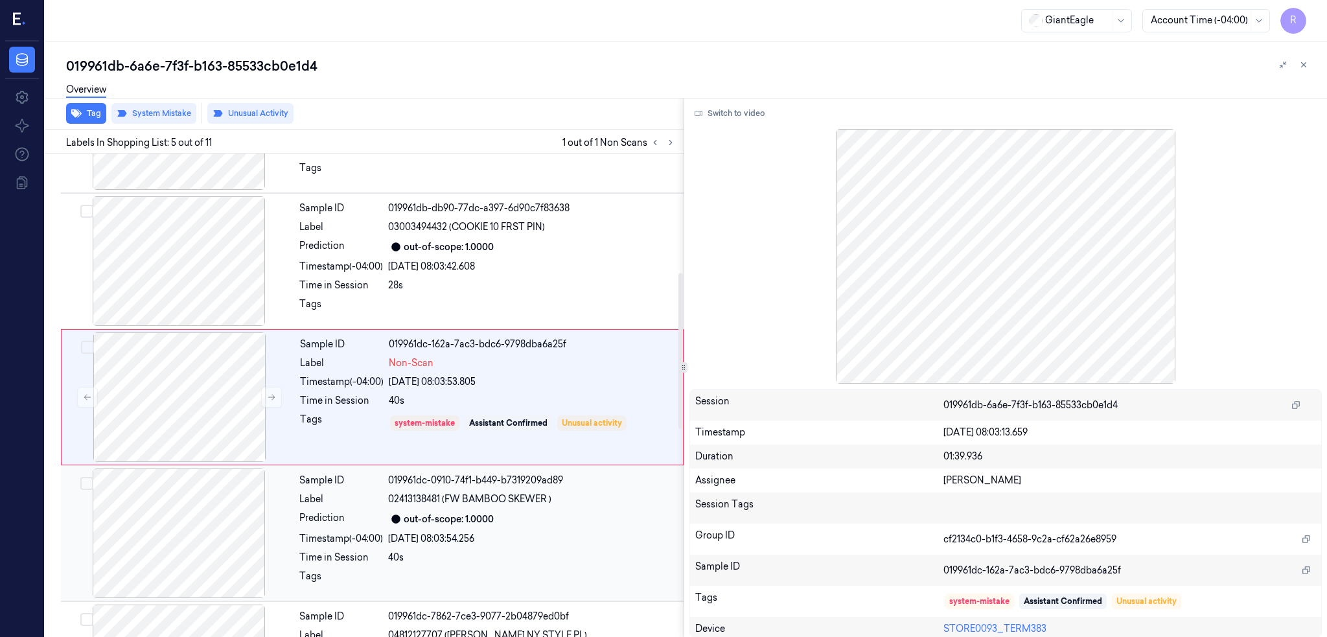
scroll to position [369, 0]
click at [168, 421] on div at bounding box center [179, 396] width 231 height 130
click at [200, 248] on div at bounding box center [179, 260] width 231 height 130
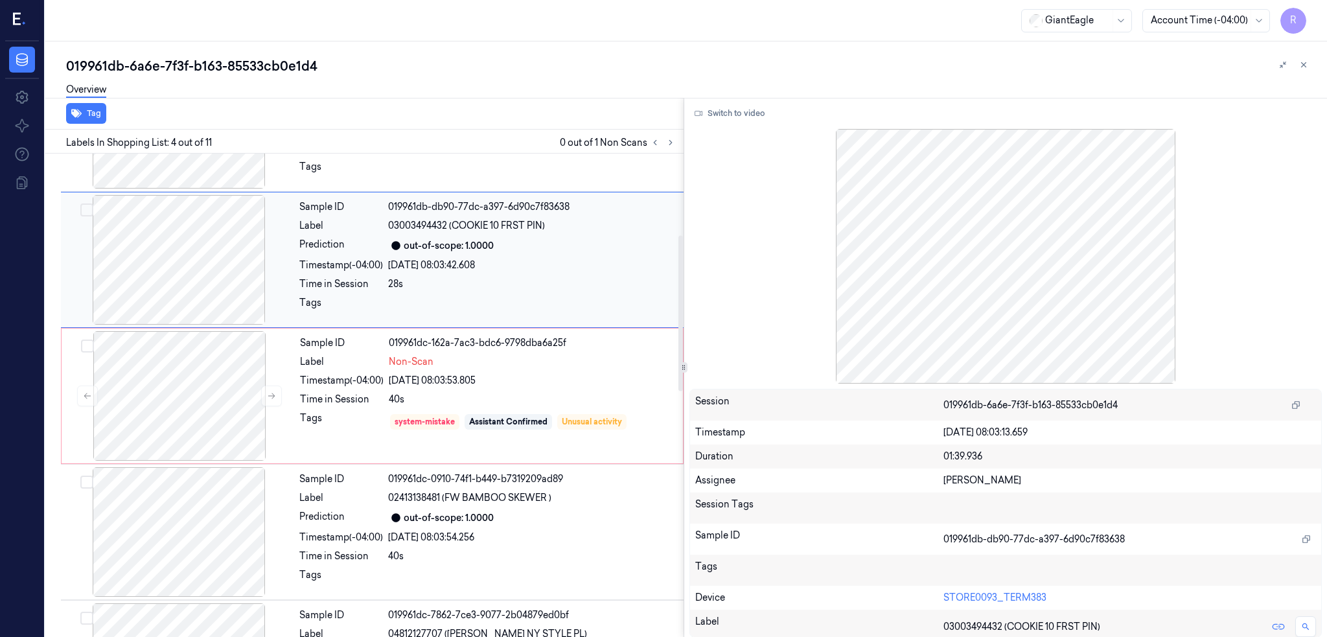
scroll to position [233, 0]
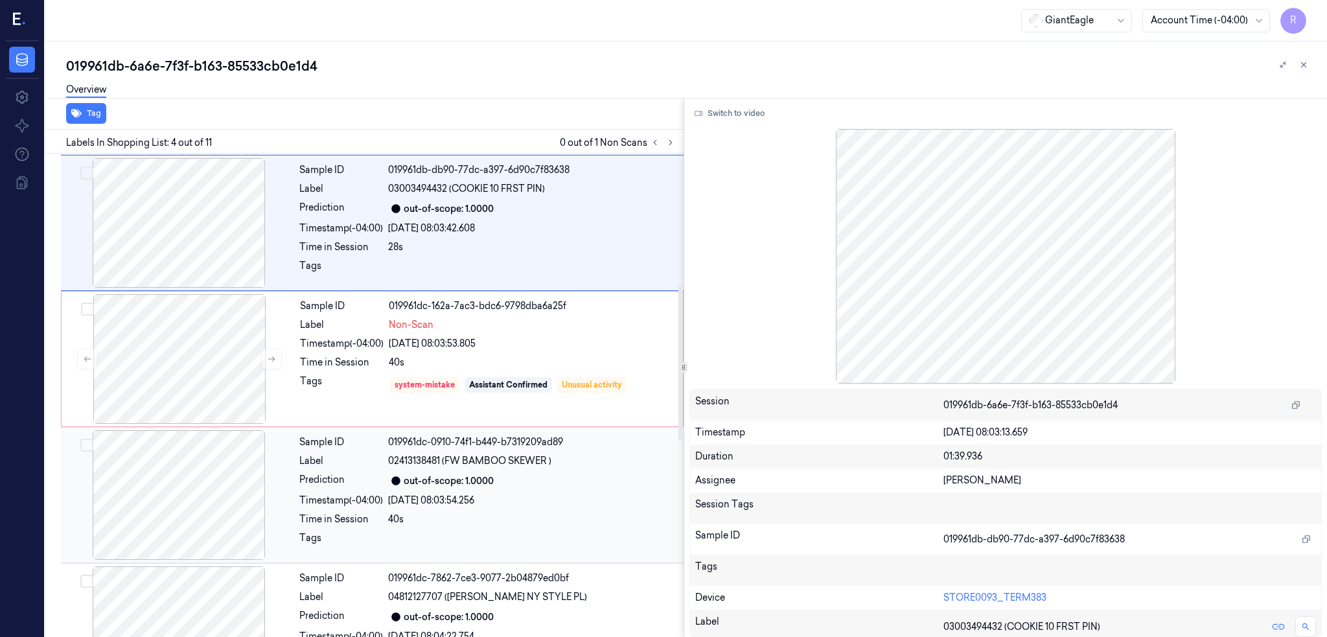
click at [180, 485] on div at bounding box center [179, 495] width 231 height 130
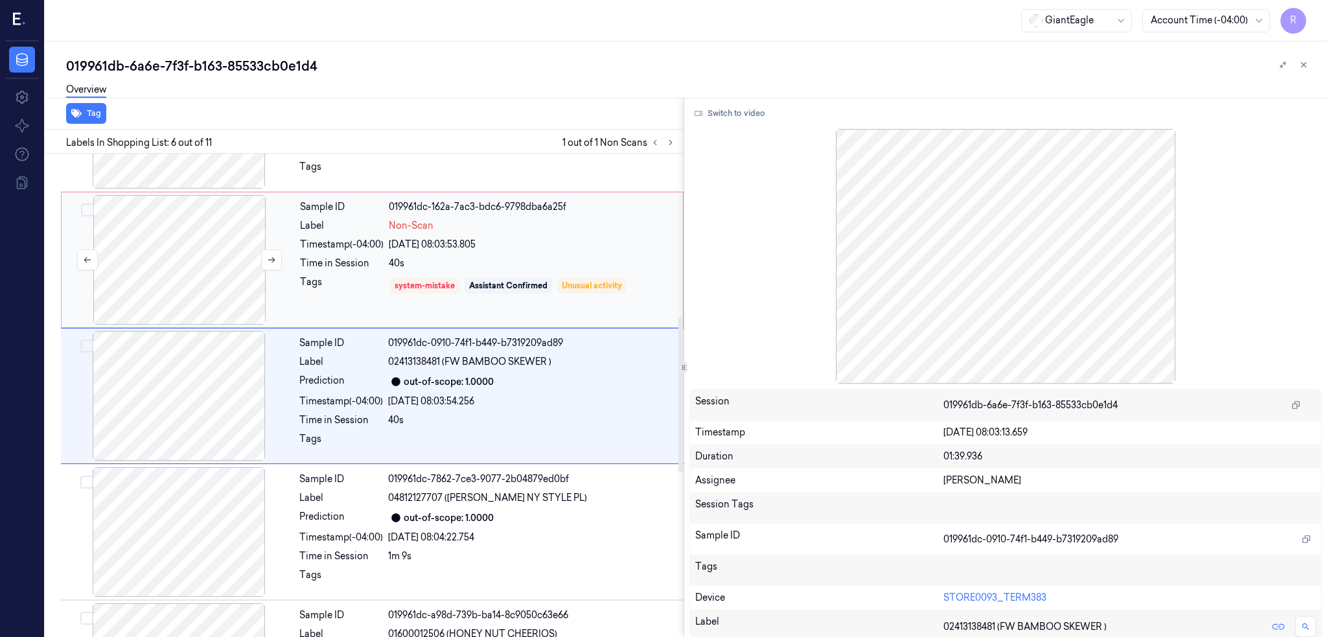
click at [191, 264] on div at bounding box center [179, 260] width 231 height 130
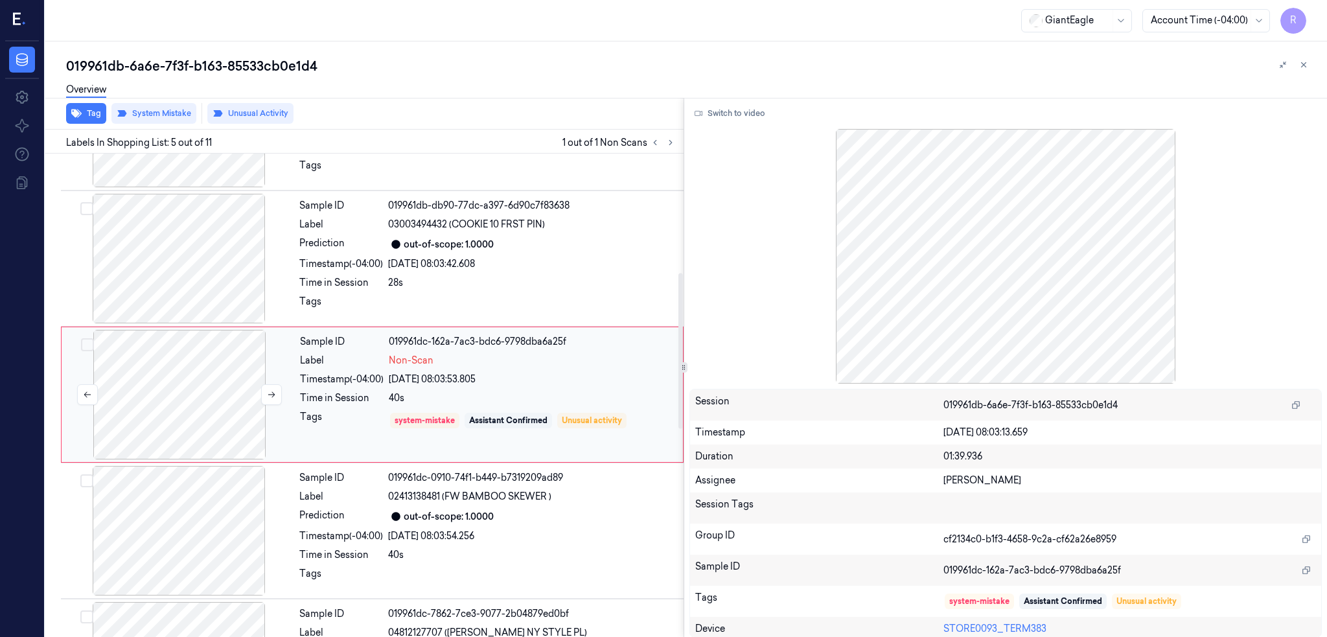
scroll to position [369, 0]
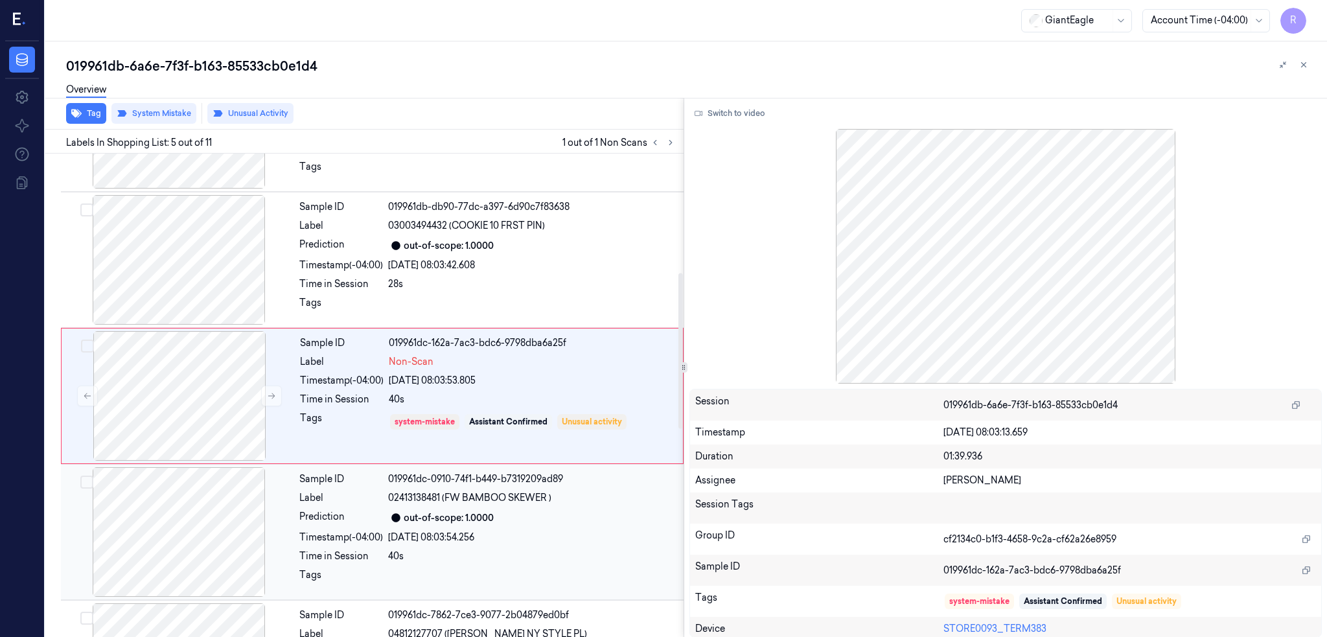
click at [198, 502] on div at bounding box center [179, 532] width 231 height 130
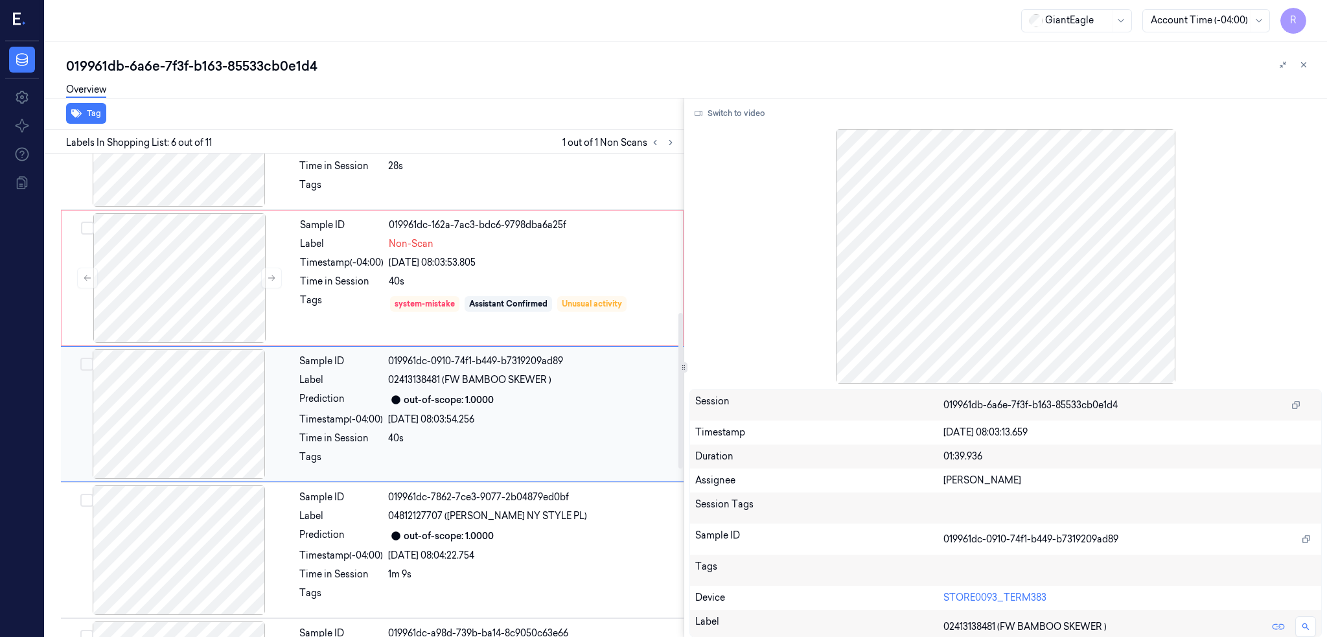
scroll to position [506, 0]
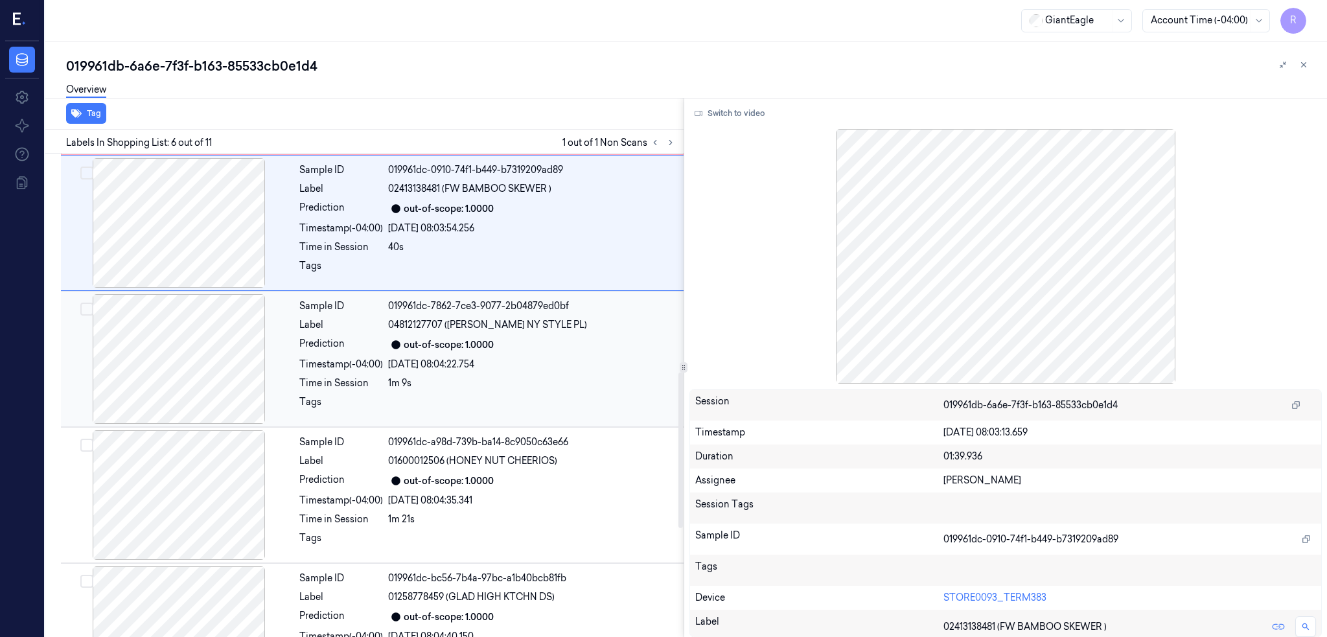
click at [181, 355] on div at bounding box center [179, 359] width 231 height 130
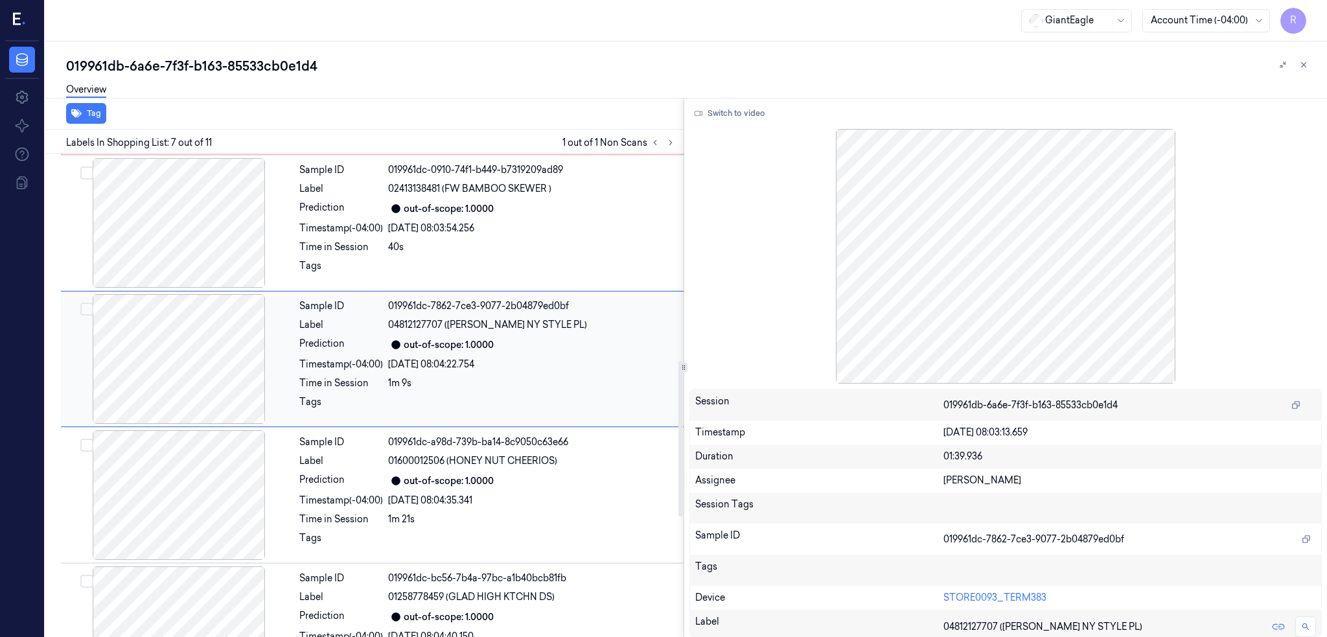
scroll to position [642, 0]
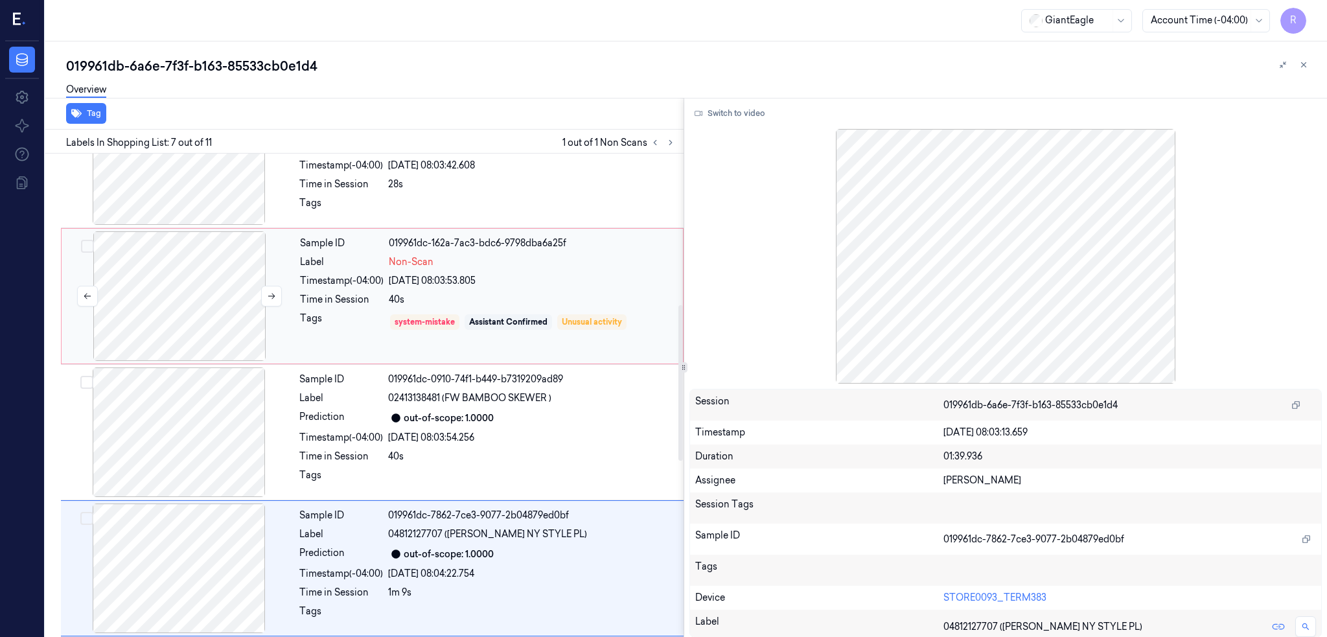
click at [179, 306] on div at bounding box center [179, 296] width 231 height 130
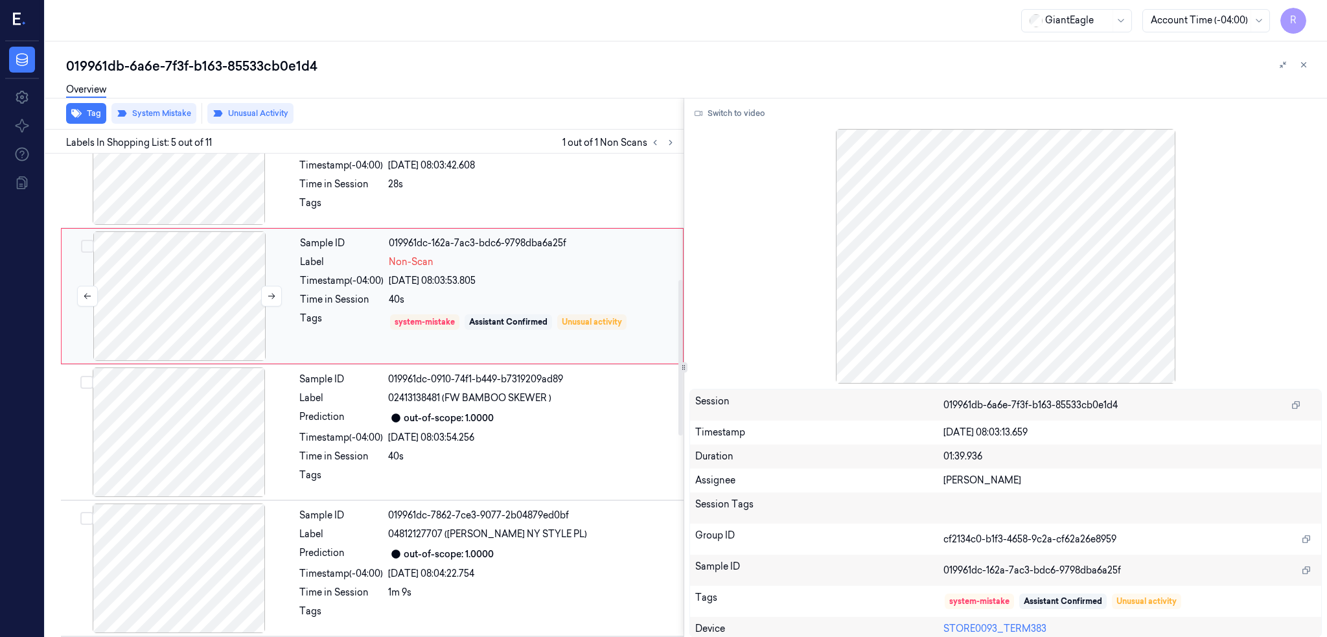
scroll to position [369, 0]
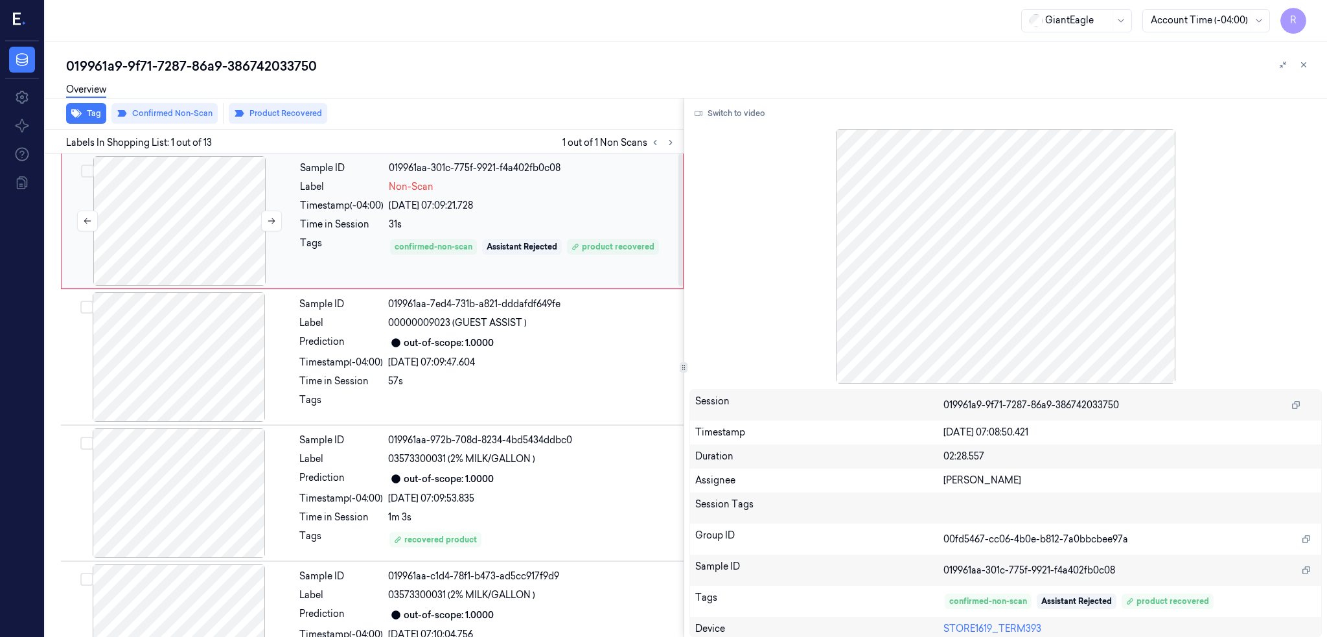
click at [197, 229] on div at bounding box center [179, 221] width 231 height 130
click at [730, 100] on div "Switch to video Session 019961a9-9f71-7287-86a9-386742033750 Timestamp [DATE] 0…" at bounding box center [1006, 368] width 644 height 540
click at [730, 114] on button "Switch to video" at bounding box center [730, 113] width 81 height 21
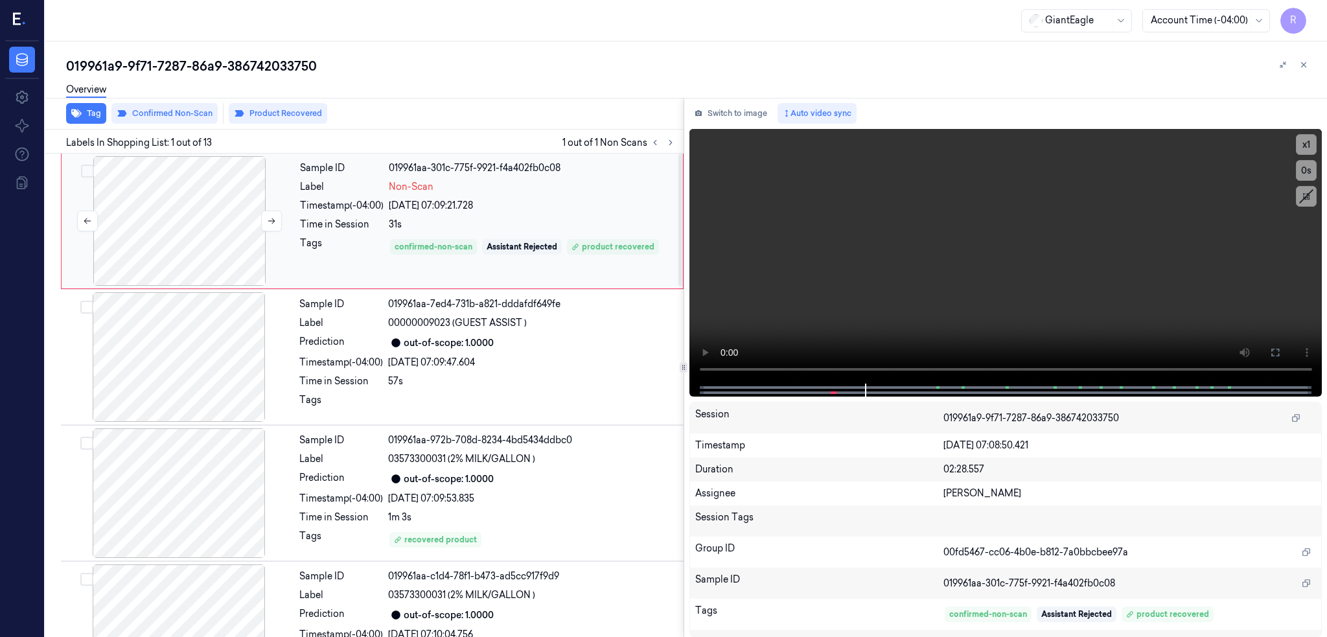
click at [162, 267] on div at bounding box center [179, 221] width 231 height 130
click at [1286, 356] on button at bounding box center [1275, 352] width 21 height 21
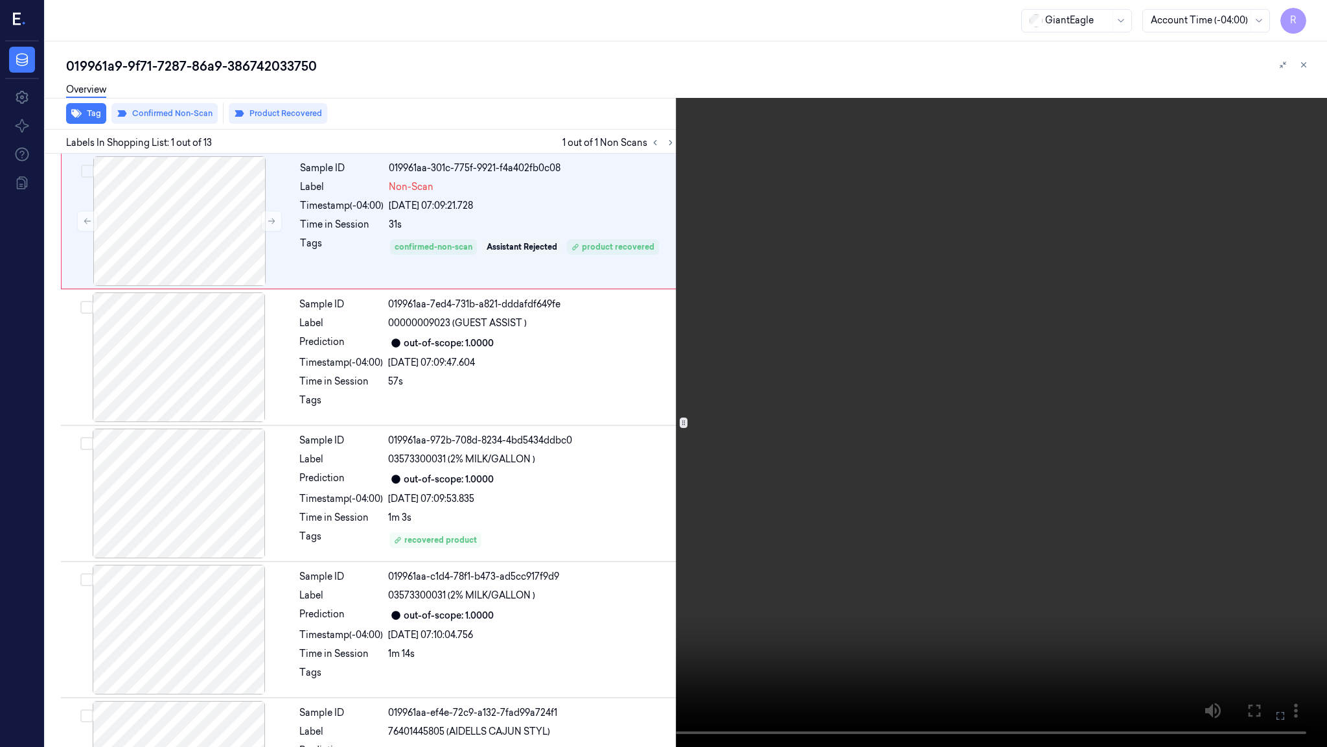
click at [616, 475] on video at bounding box center [663, 373] width 1327 height 747
click at [1316, 15] on button "x 1" at bounding box center [1311, 15] width 21 height 21
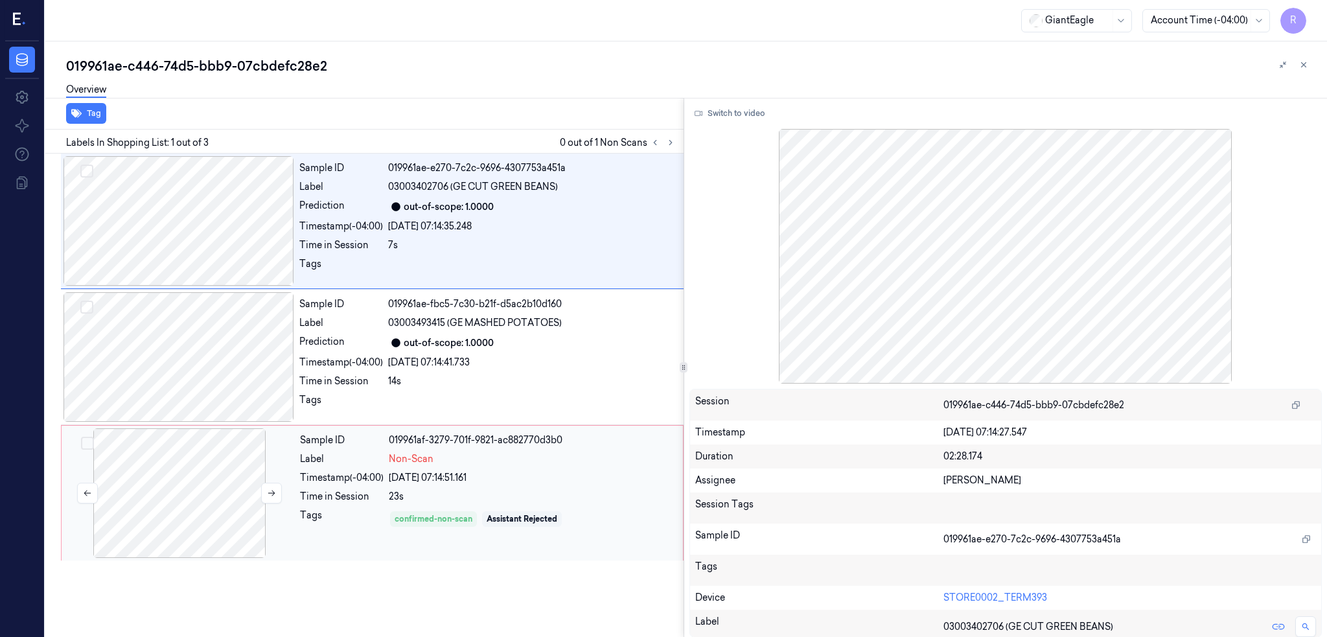
click at [153, 522] on div at bounding box center [179, 493] width 231 height 130
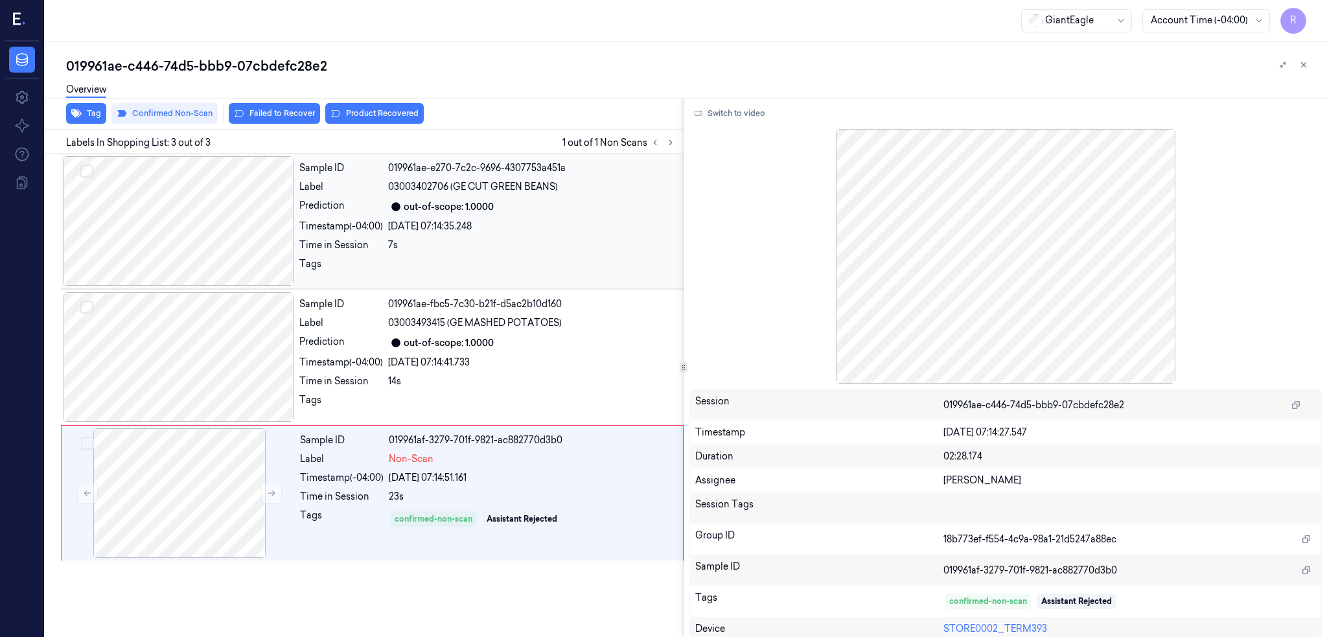
click at [727, 108] on button "Switch to video" at bounding box center [730, 113] width 81 height 21
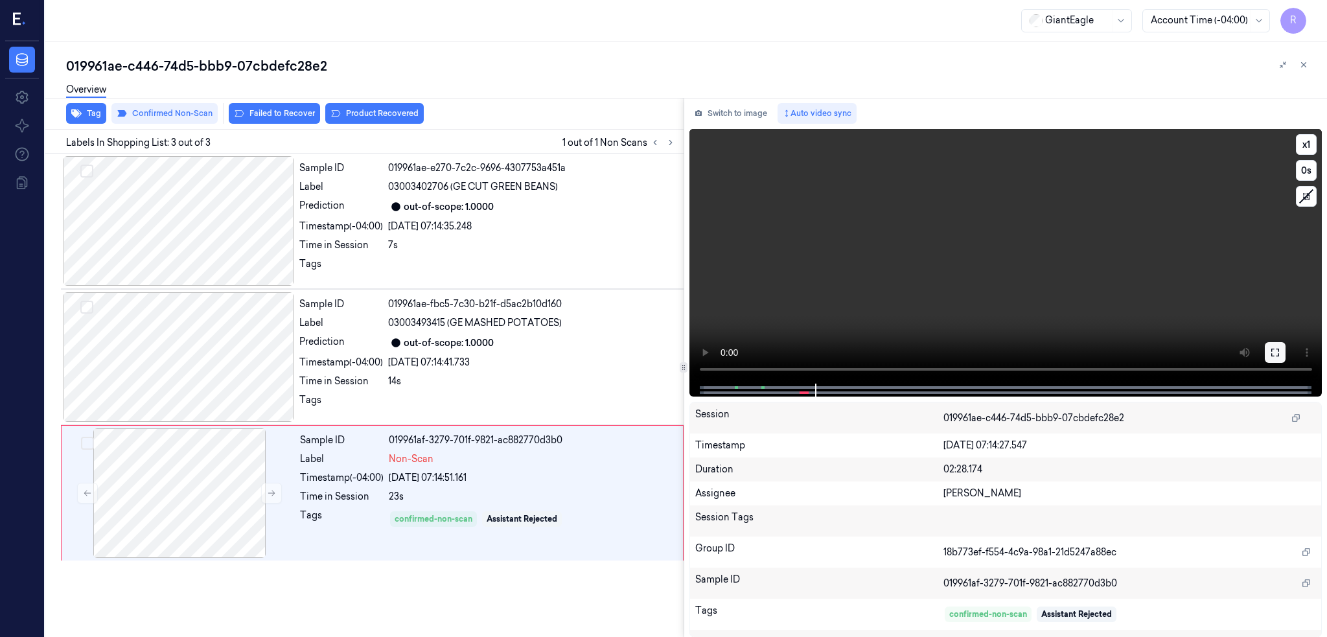
click at [1281, 347] on icon at bounding box center [1275, 352] width 10 height 10
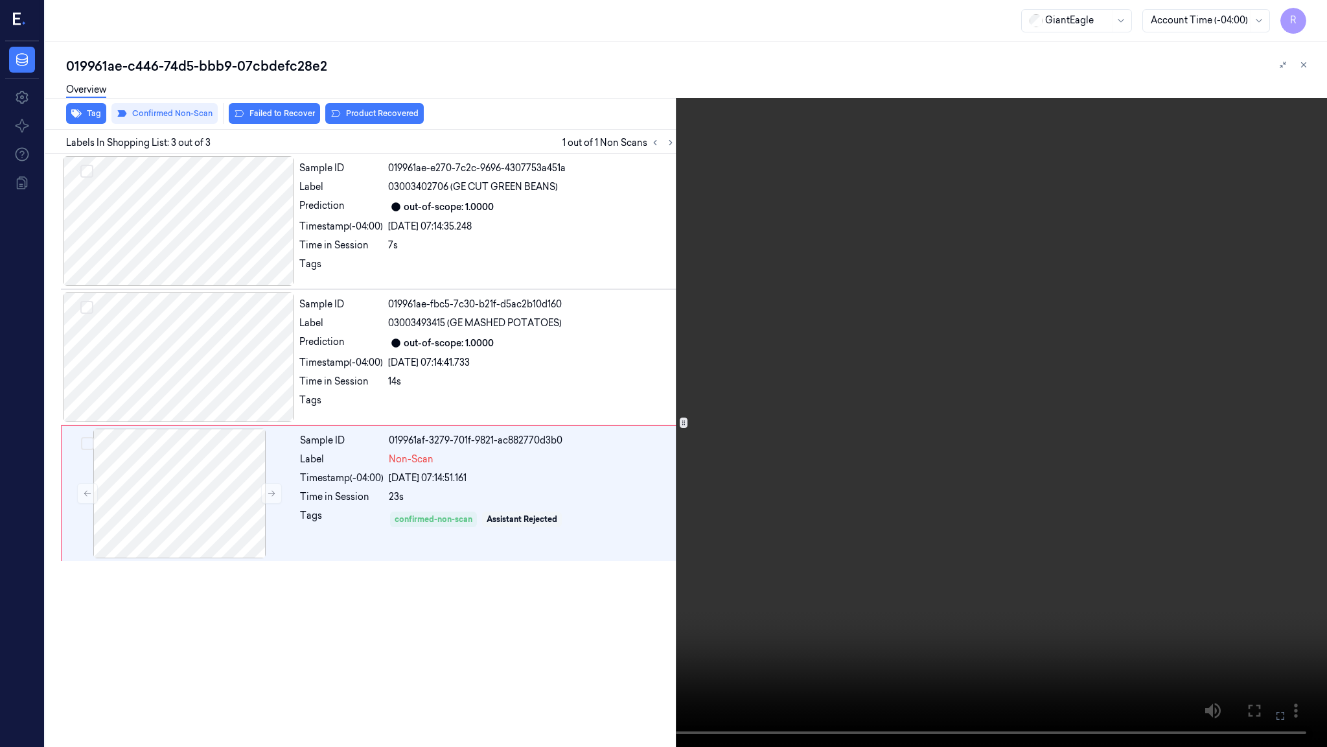
click at [875, 369] on video at bounding box center [663, 373] width 1327 height 747
click at [1052, 375] on video at bounding box center [663, 373] width 1327 height 747
